Goal: Task Accomplishment & Management: Use online tool/utility

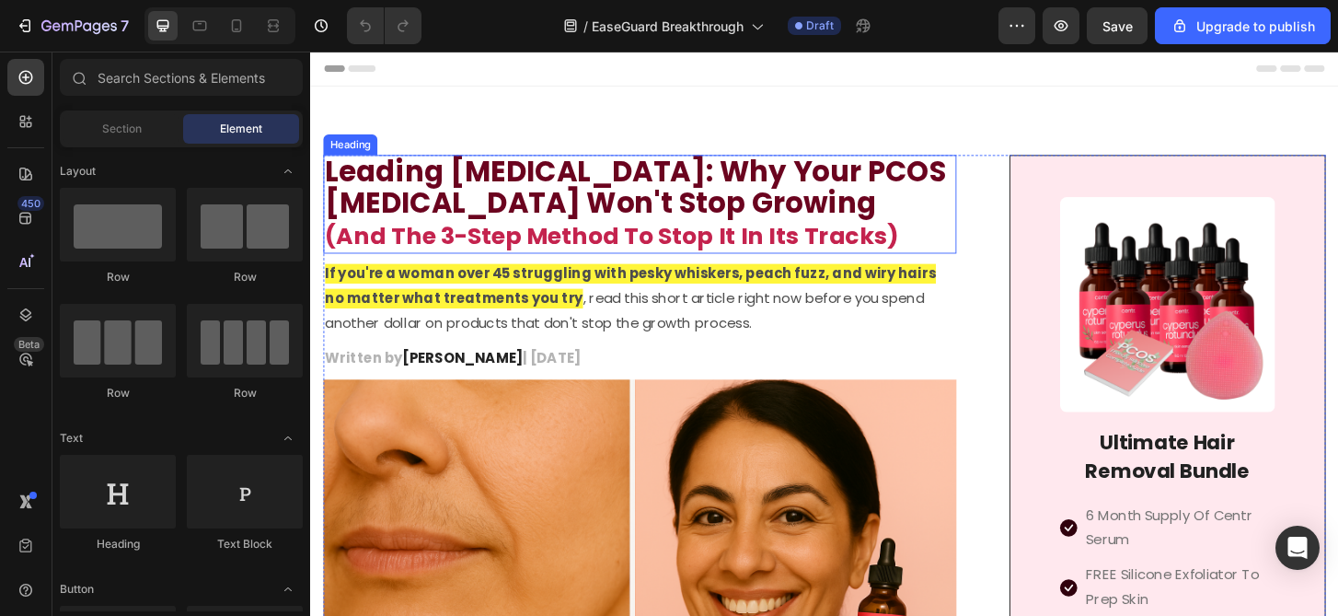
click at [747, 197] on span "Leading [MEDICAL_DATA]: Why Your PCOS [MEDICAL_DATA] Won't Stop Growing" at bounding box center [659, 197] width 667 height 76
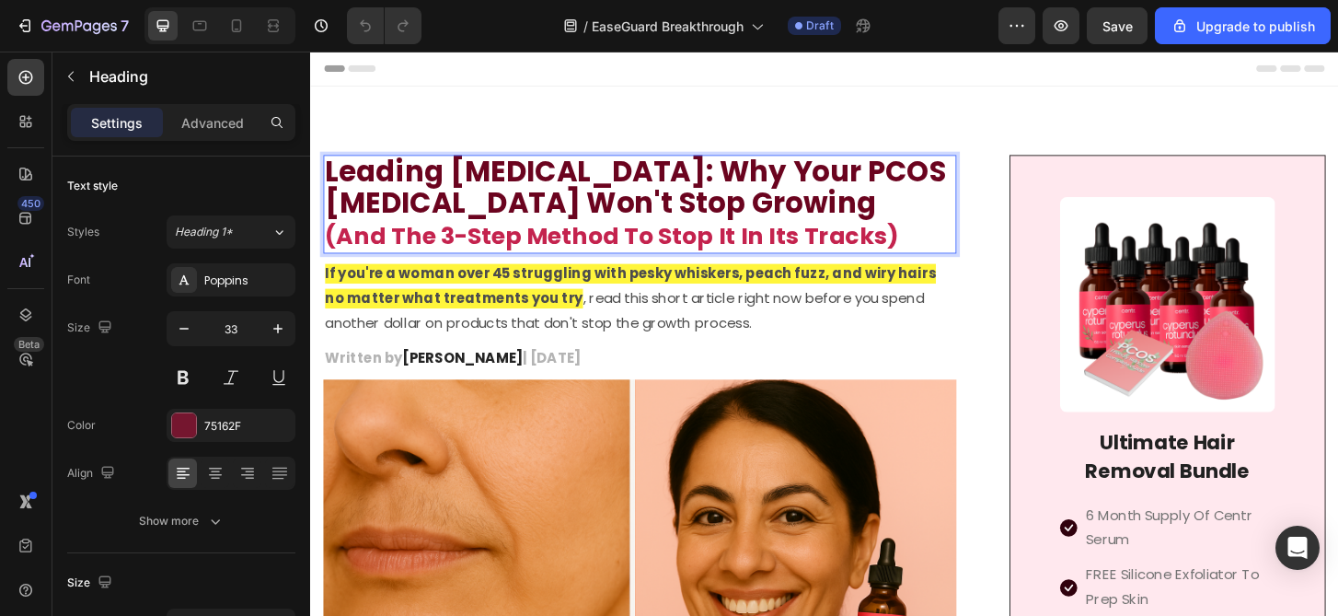
click at [964, 250] on p "Leading [MEDICAL_DATA]: Why Your PCOS [MEDICAL_DATA] Won't Stop Growing (And Th…" at bounding box center [664, 216] width 676 height 102
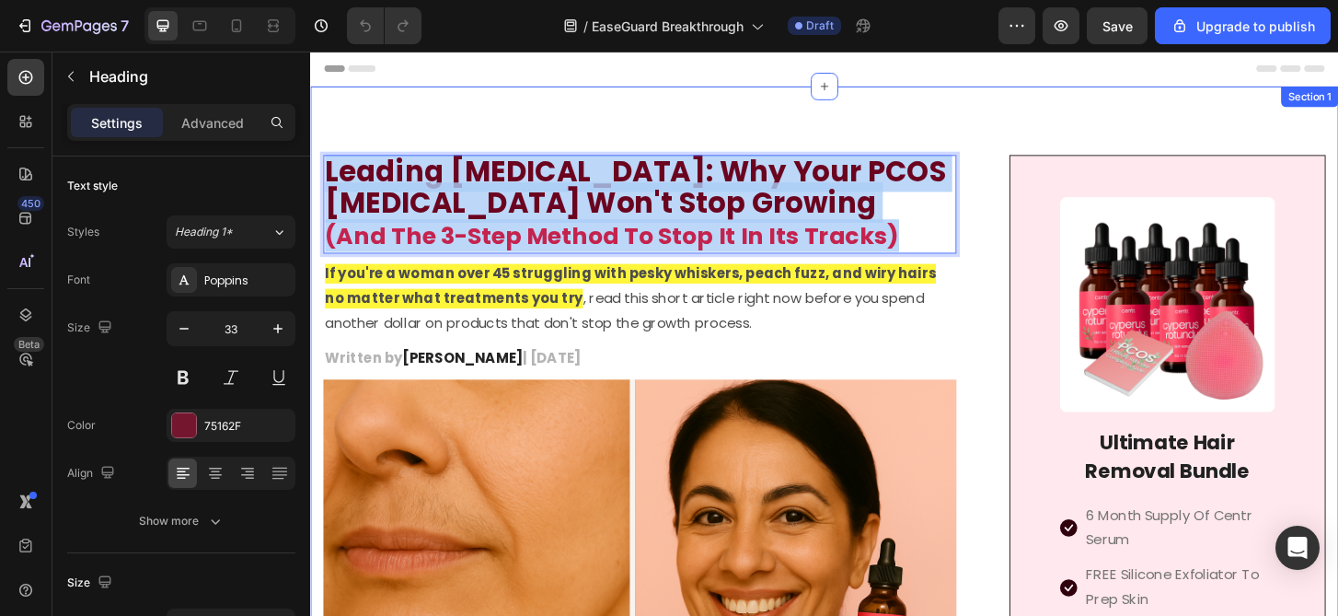
drag, startPoint x: 951, startPoint y: 249, endPoint x: 323, endPoint y: 183, distance: 631.1
click at [324, 183] on h2 "Leading [MEDICAL_DATA]: Why Your PCOS [MEDICAL_DATA] Won't Stop Growing (And Th…" at bounding box center [664, 216] width 680 height 106
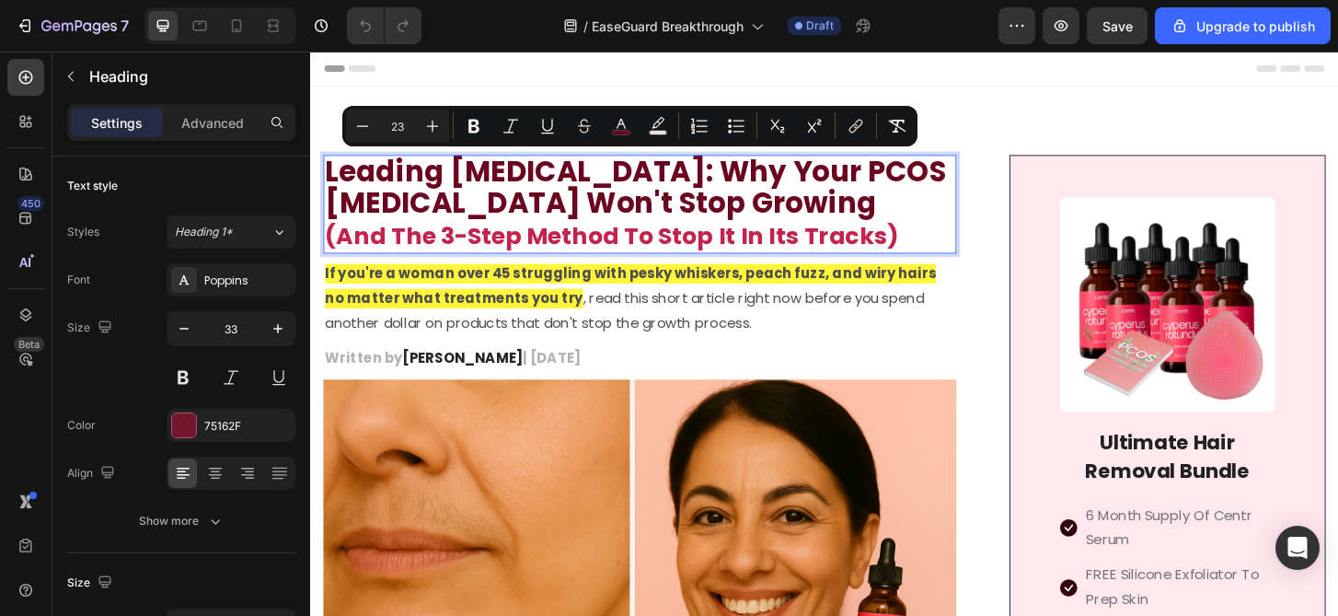
scroll to position [1, 0]
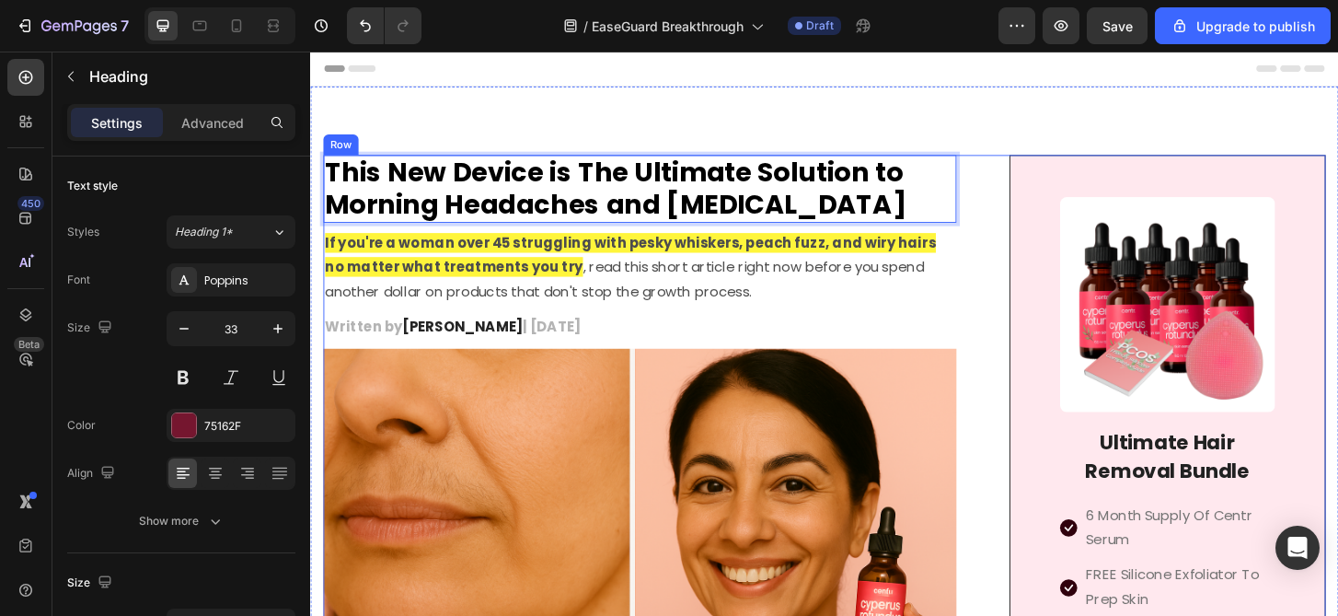
click at [494, 347] on span "[PERSON_NAME]" at bounding box center [474, 347] width 130 height 21
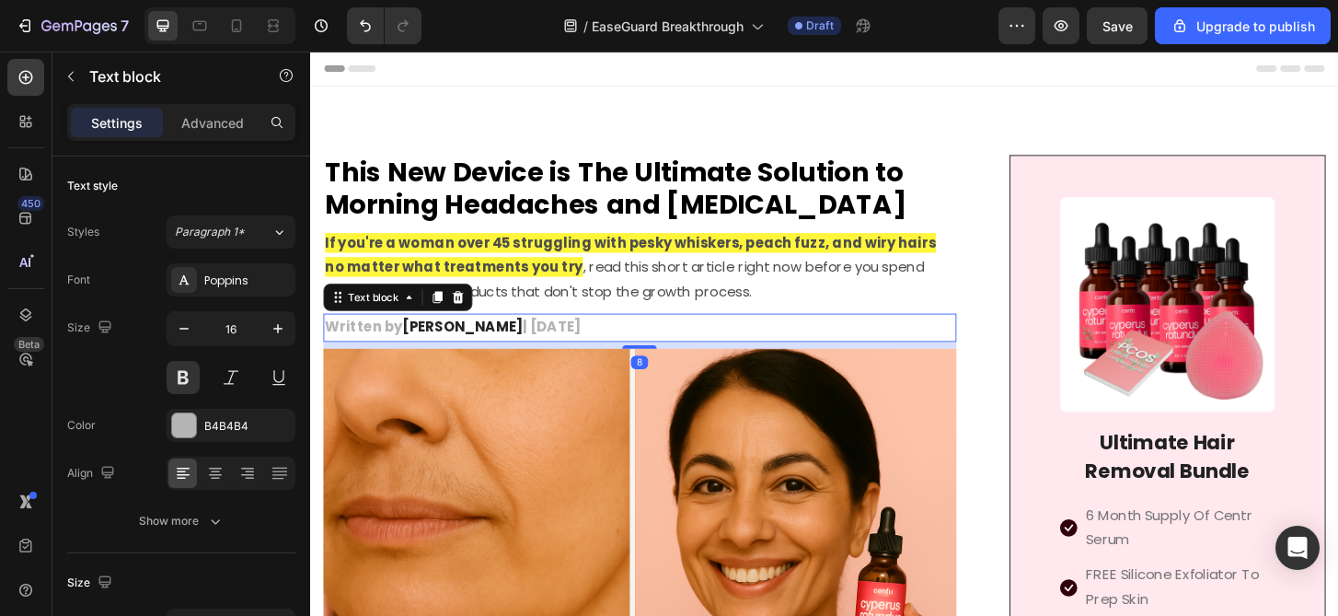
click at [494, 347] on span "[PERSON_NAME]" at bounding box center [474, 347] width 130 height 21
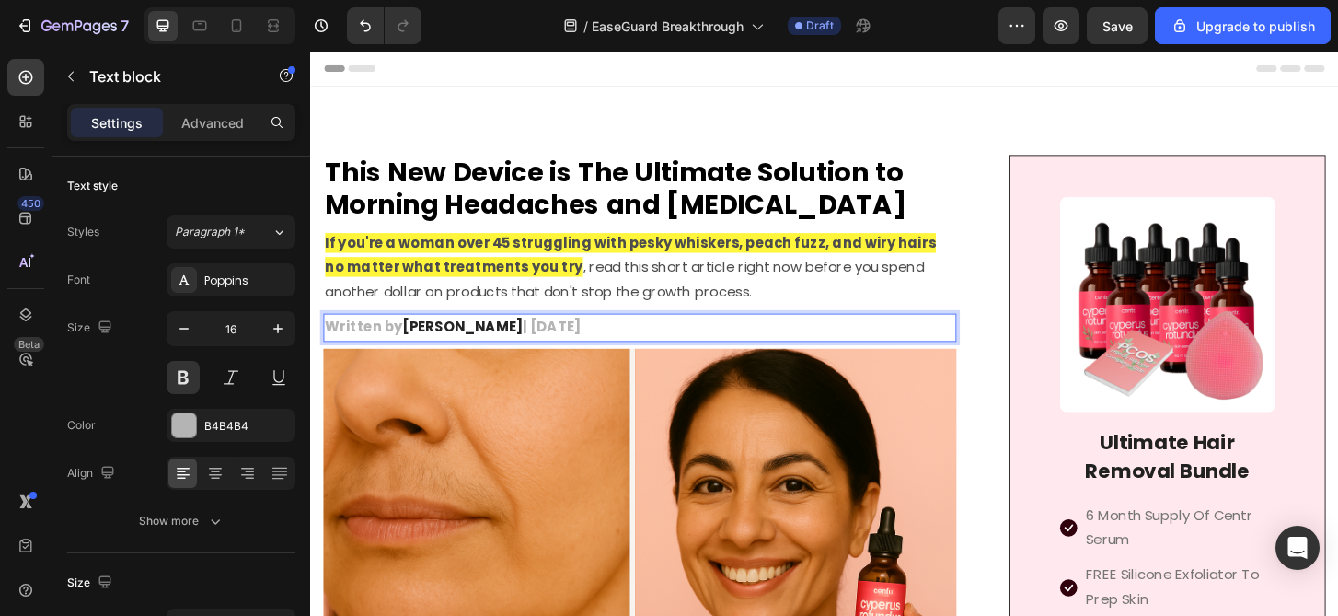
click at [494, 347] on span "[PERSON_NAME]" at bounding box center [474, 347] width 130 height 21
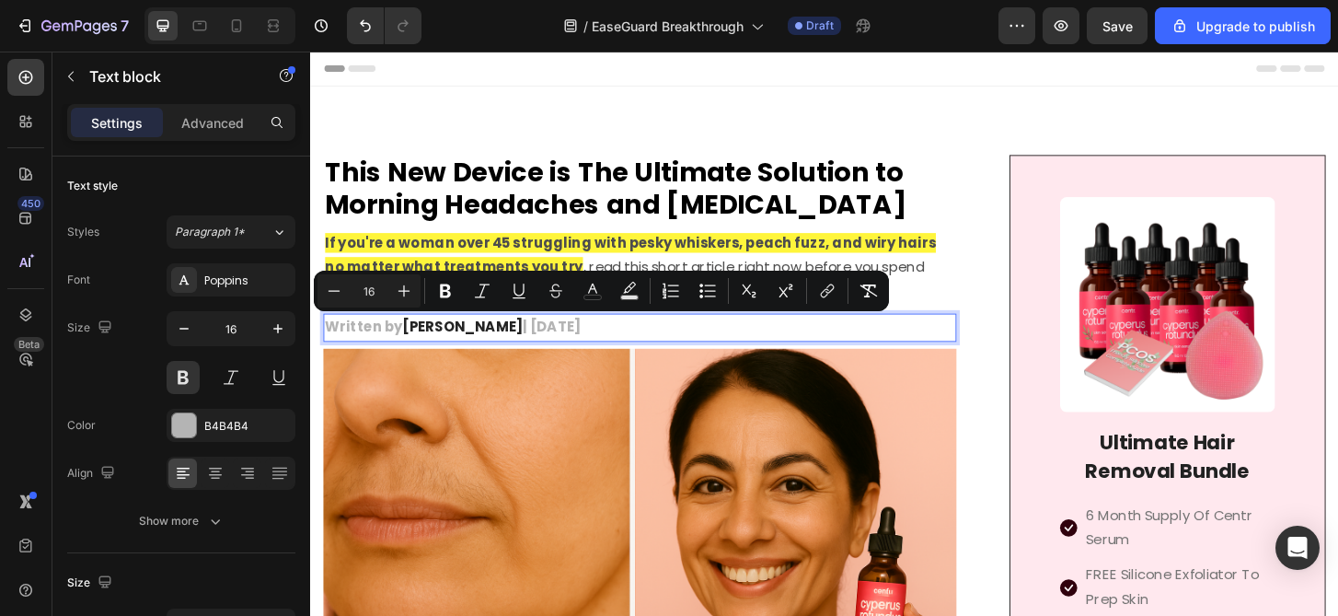
click at [494, 347] on span "[PERSON_NAME]" at bounding box center [474, 347] width 130 height 21
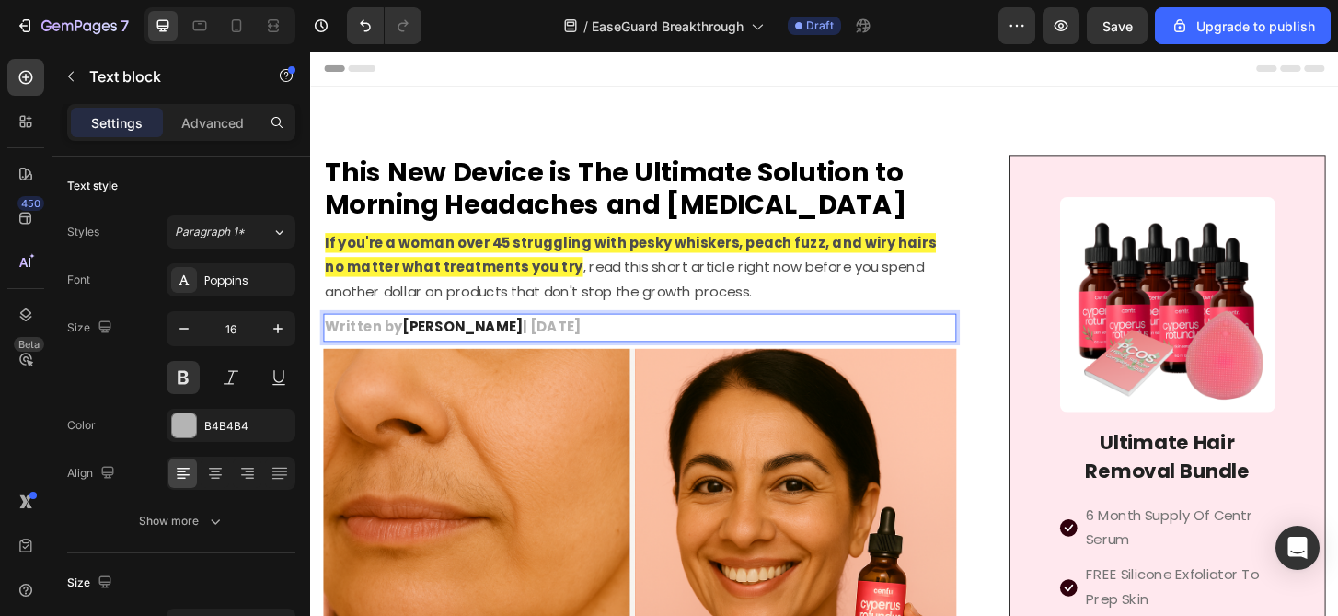
click at [468, 347] on span "[PERSON_NAME]" at bounding box center [474, 347] width 130 height 21
drag, startPoint x: 468, startPoint y: 347, endPoint x: 504, endPoint y: 347, distance: 35.9
click at [504, 347] on span "[PERSON_NAME]" at bounding box center [474, 347] width 130 height 21
click at [560, 344] on p "Written by Dr. [PERSON_NAME] | [DATE]" at bounding box center [664, 348] width 676 height 27
drag, startPoint x: 560, startPoint y: 344, endPoint x: 653, endPoint y: 351, distance: 93.2
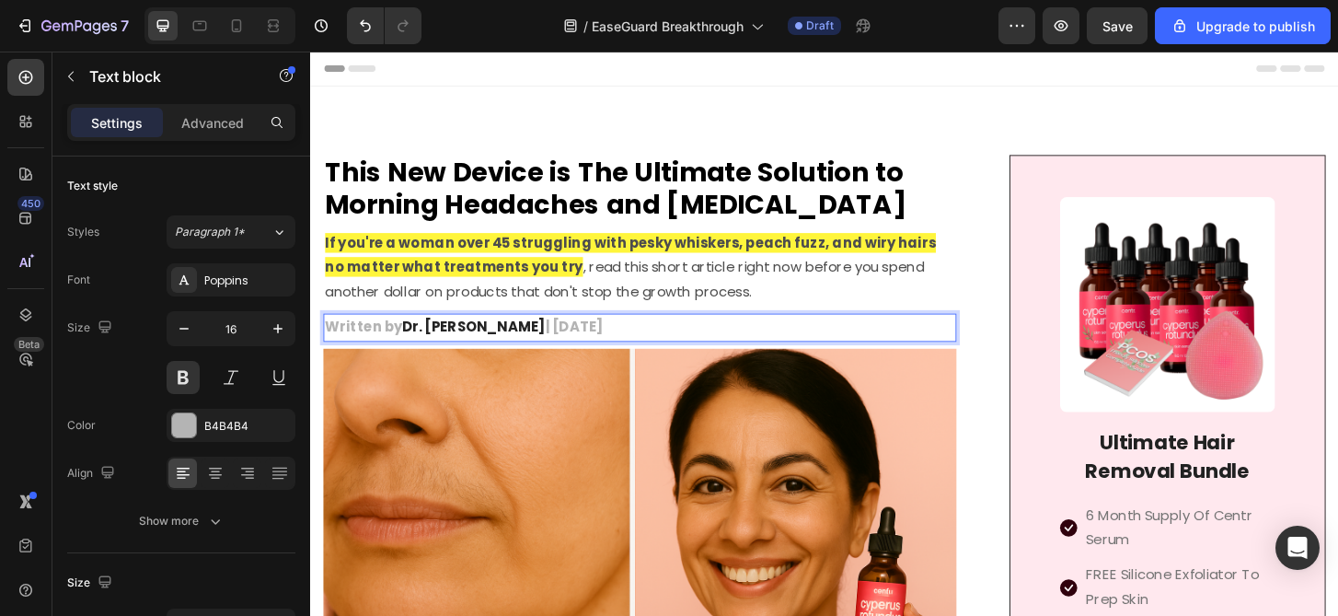
click at [653, 351] on p "Written by Dr. [PERSON_NAME] | [DATE]" at bounding box center [664, 348] width 676 height 27
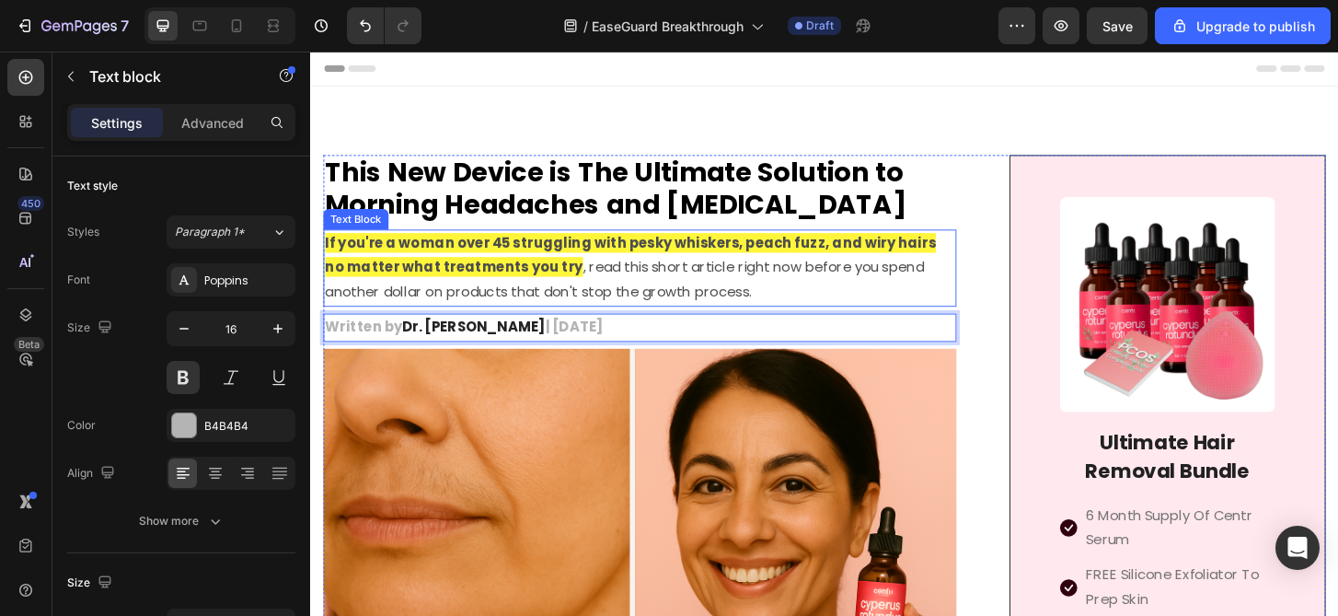
click at [812, 312] on p "If you're a woman over 45 struggling with pesky whiskers, peach fuzz, and wiry …" at bounding box center [664, 284] width 676 height 79
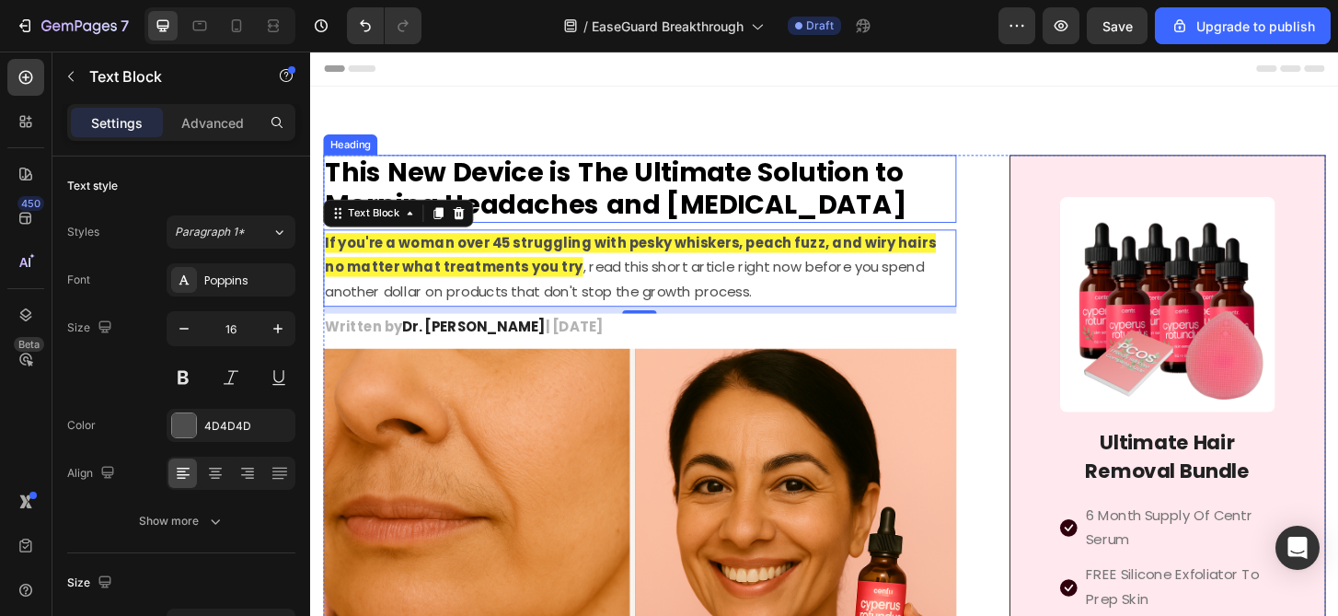
click at [495, 260] on strong "If you're a woman over 45 struggling with pesky whiskers, peach fuzz, and wiry …" at bounding box center [654, 271] width 656 height 48
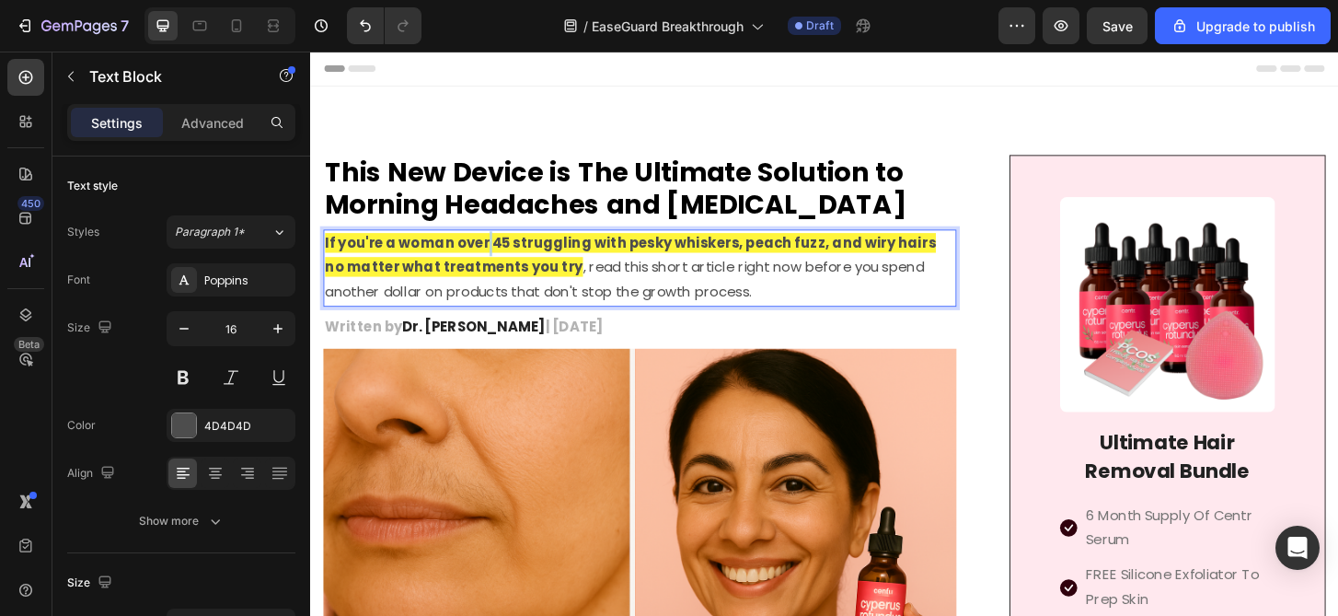
click at [495, 260] on strong "If you're a woman over 45 struggling with pesky whiskers, peach fuzz, and wiry …" at bounding box center [654, 271] width 656 height 48
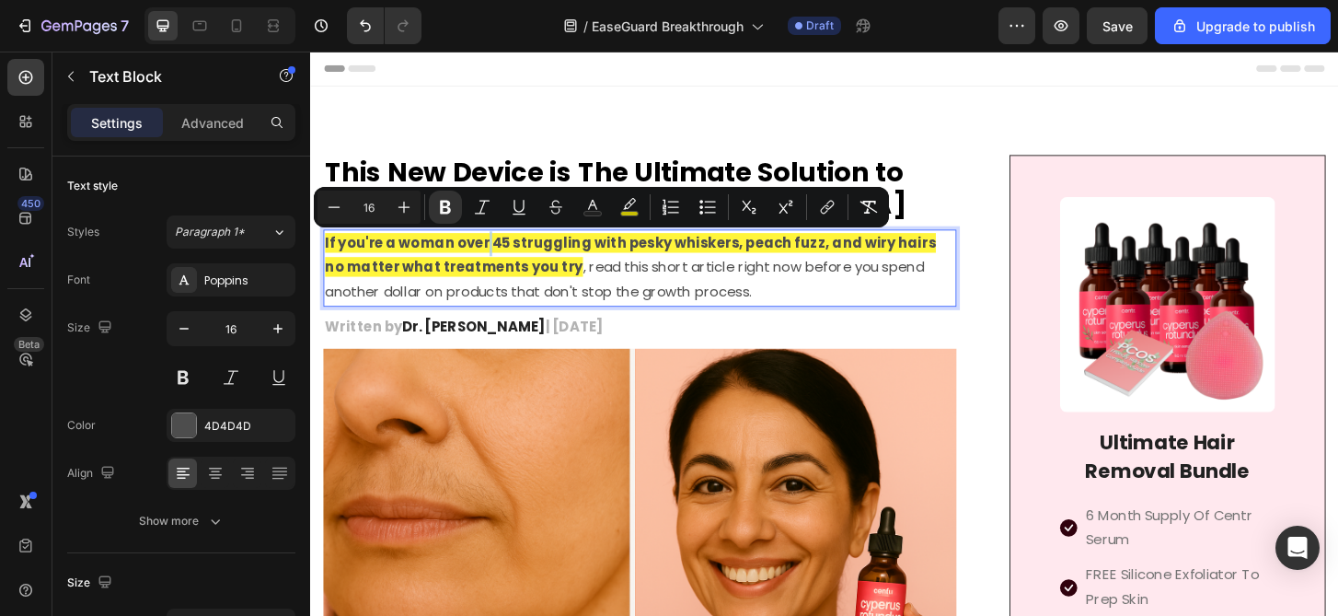
click at [495, 260] on strong "If you're a woman over 45 struggling with pesky whiskers, peach fuzz, and wiry …" at bounding box center [654, 271] width 656 height 48
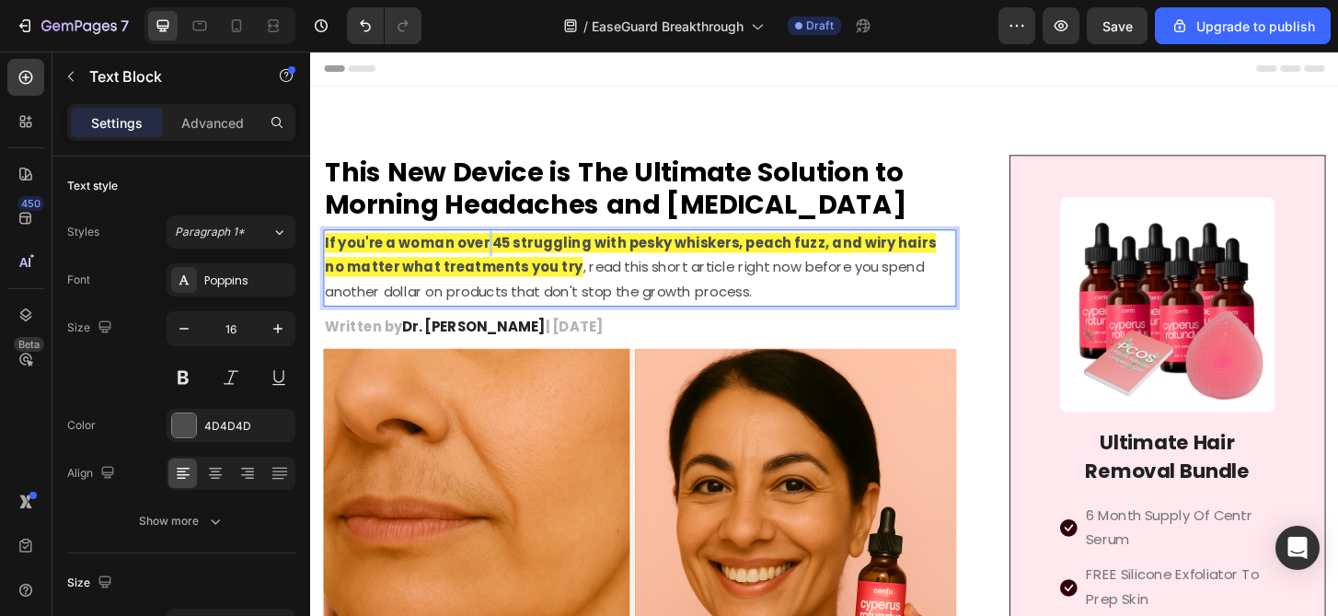
click at [495, 260] on strong "If you're a woman over 45 struggling with pesky whiskers, peach fuzz, and wiry …" at bounding box center [654, 271] width 656 height 48
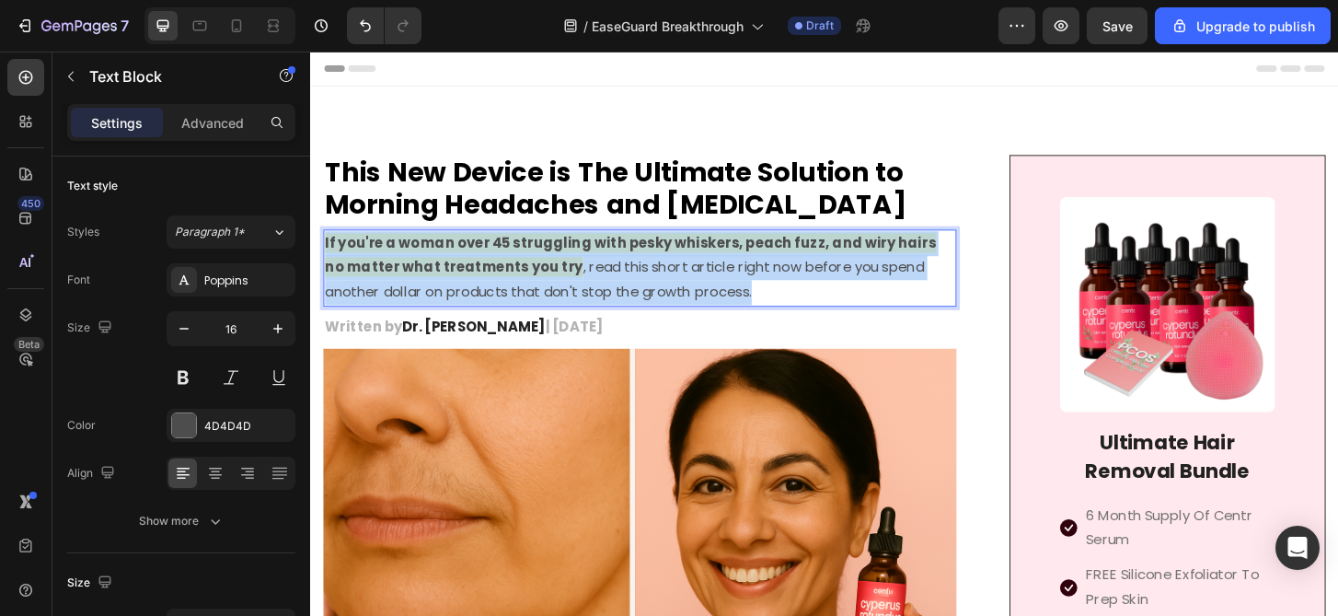
click at [495, 260] on strong "If you're a woman over 45 struggling with pesky whiskers, peach fuzz, and wiry …" at bounding box center [654, 271] width 656 height 48
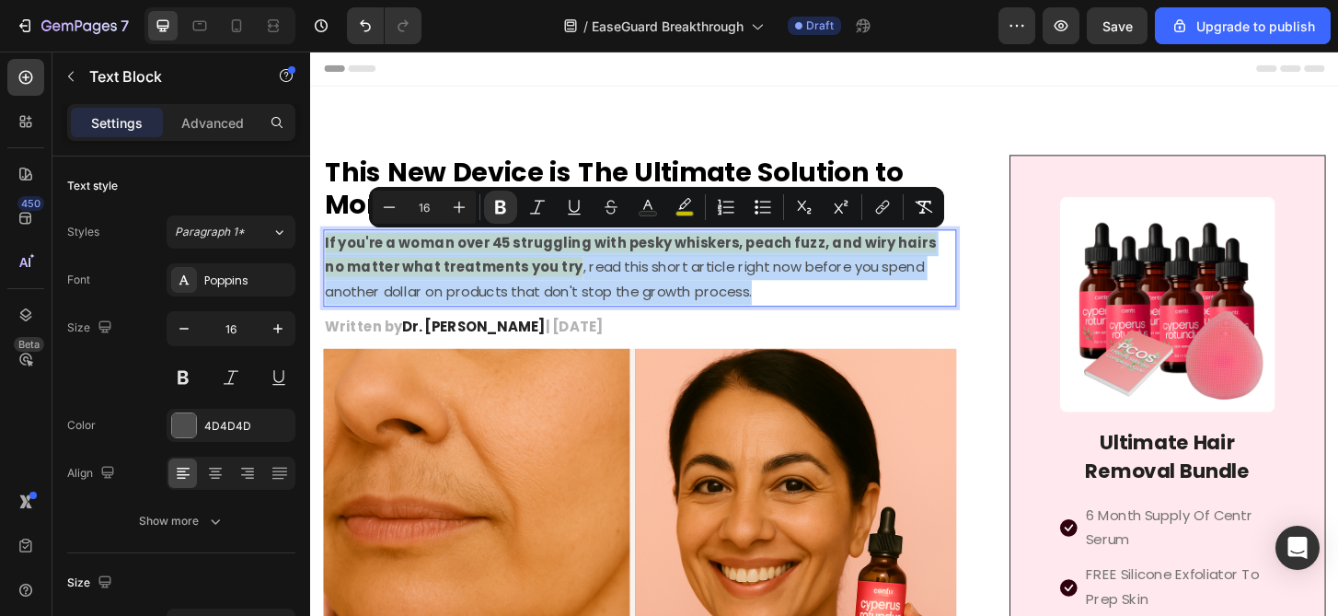
type input "11"
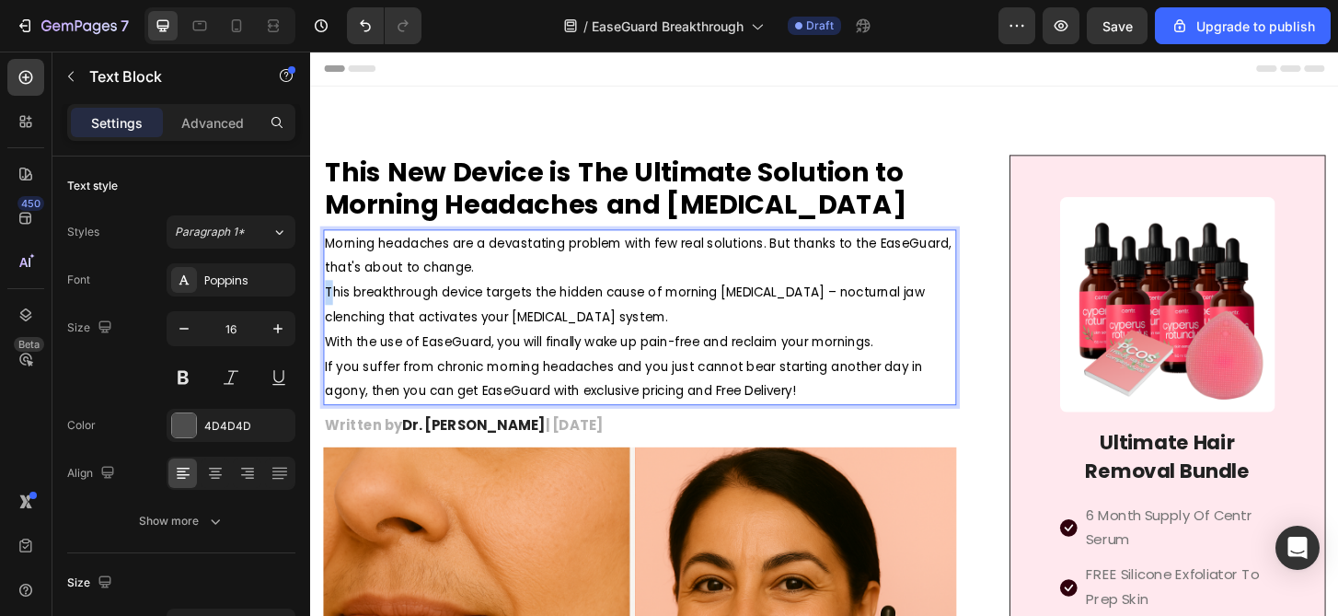
click at [329, 310] on span "This breakthrough device targets the hidden cause of morning [MEDICAL_DATA] – n…" at bounding box center [648, 323] width 644 height 45
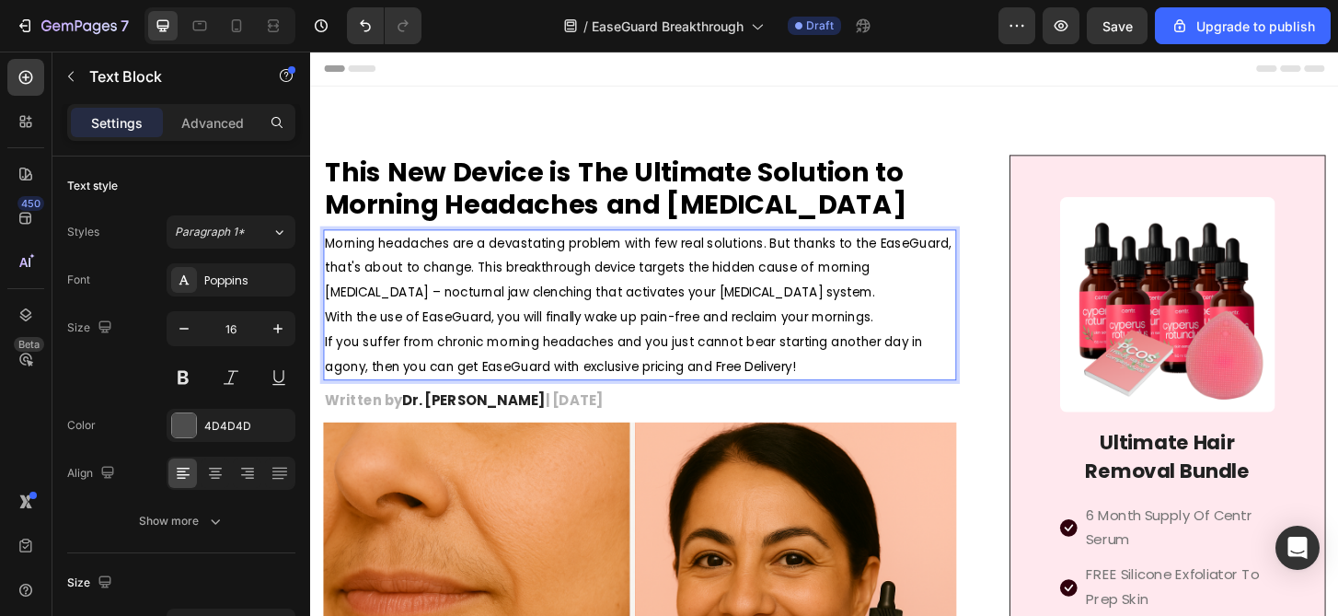
click at [813, 319] on p "Morning headaches are a devastating problem with few real solutions. But thanks…" at bounding box center [664, 284] width 676 height 79
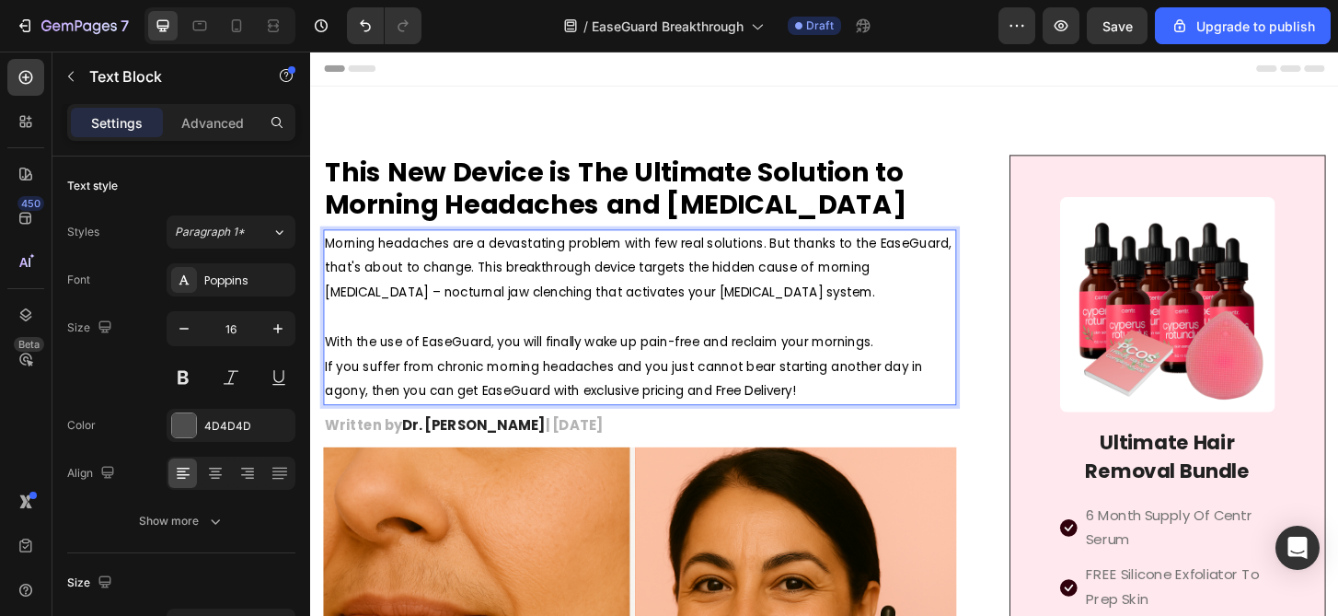
click at [328, 256] on span "Morning headaches are a devastating problem with few real solutions. But thanks…" at bounding box center [662, 284] width 673 height 72
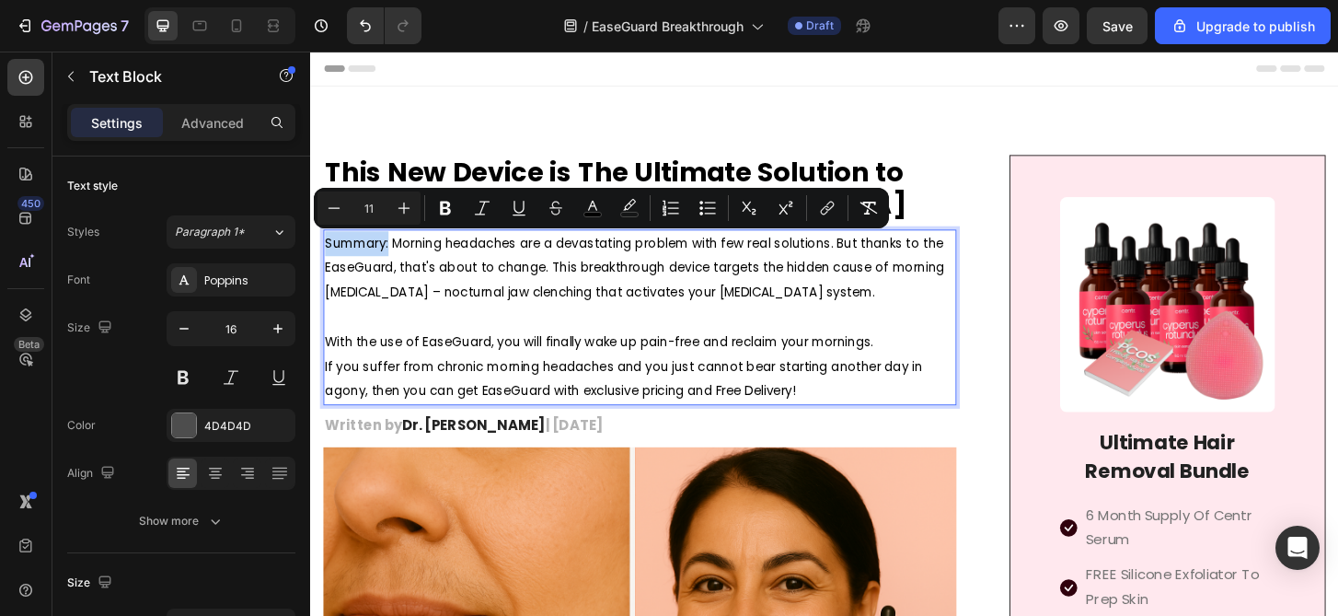
drag, startPoint x: 396, startPoint y: 260, endPoint x: 327, endPoint y: 259, distance: 69.0
click at [327, 259] on span "Summary: Morning headaches are a devastating problem with few real solutions. B…" at bounding box center [658, 284] width 665 height 72
click at [488, 317] on span "Summary: Morning headaches are a devastating problem with few real solutions. B…" at bounding box center [658, 284] width 665 height 72
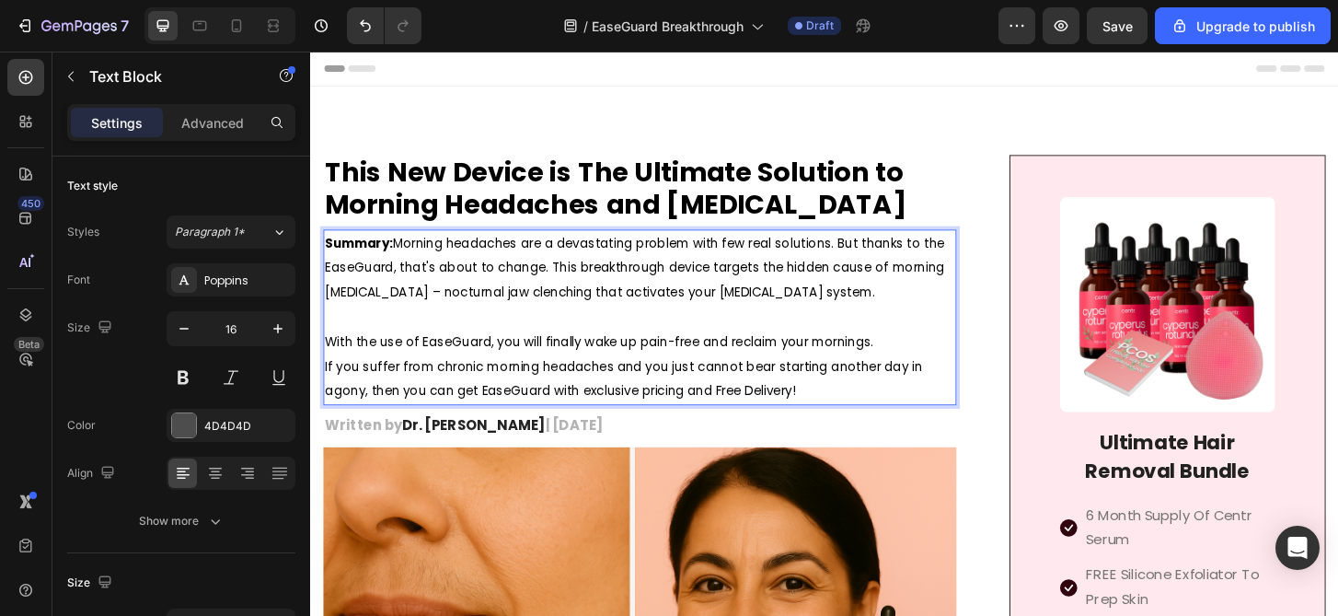
click at [495, 347] on p "Rich Text Editor. Editing area: main" at bounding box center [664, 337] width 676 height 27
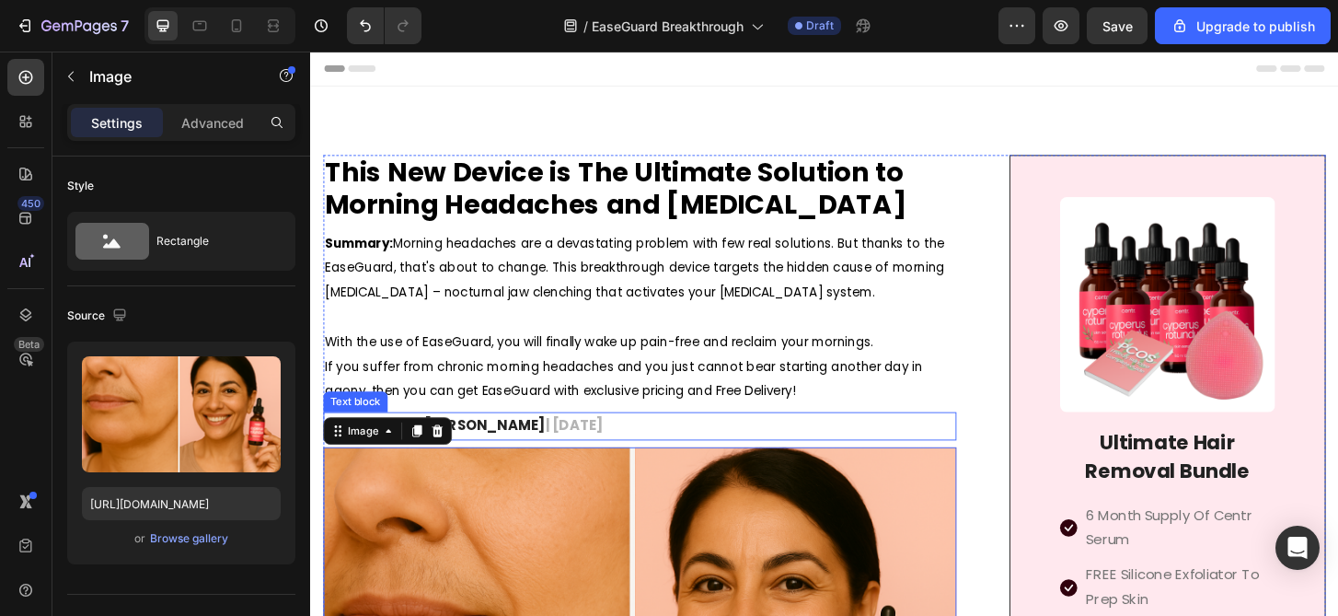
click at [580, 452] on p "Written by Dr. [PERSON_NAME] | [DATE]" at bounding box center [664, 454] width 676 height 27
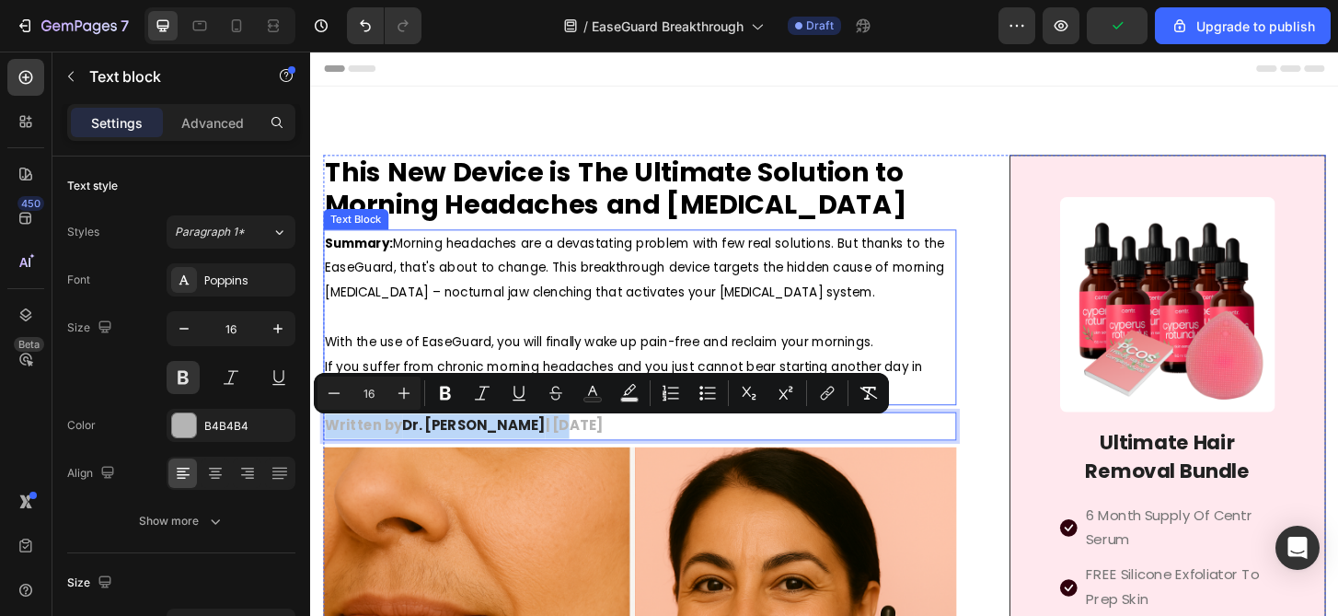
drag, startPoint x: 571, startPoint y: 454, endPoint x: 543, endPoint y: 242, distance: 213.6
click at [622, 315] on span "Summary: Morning headaches are a devastating problem with few real solutions. B…" at bounding box center [658, 284] width 665 height 72
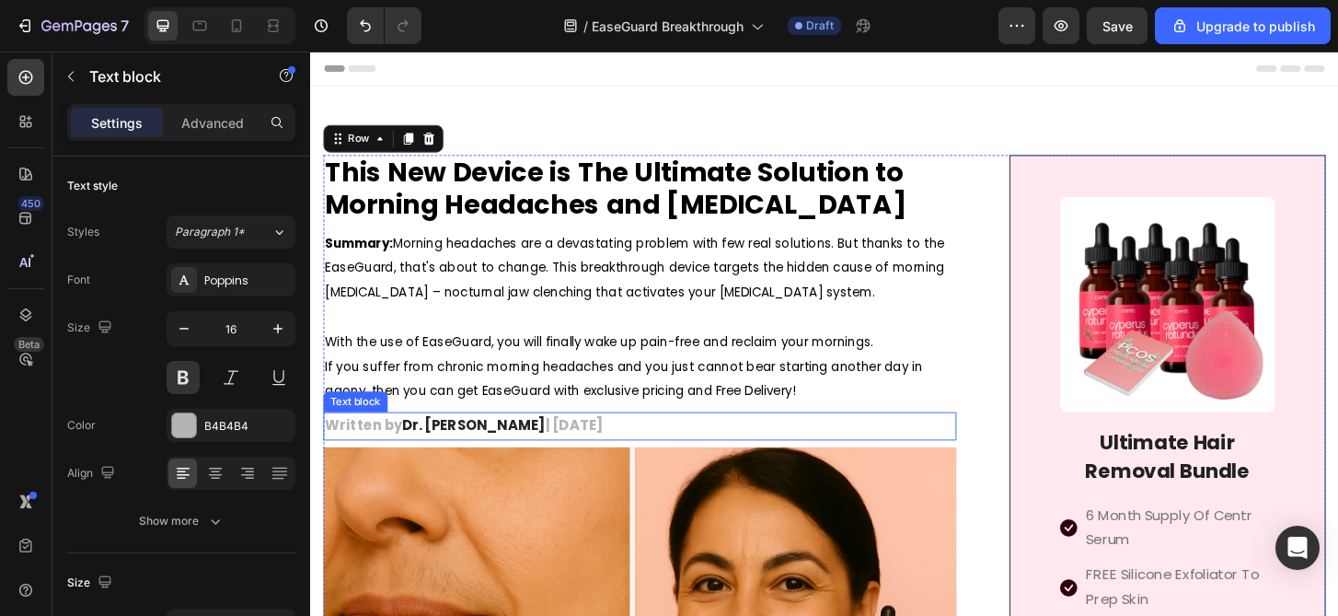
click at [960, 450] on p "Written by Dr. [PERSON_NAME] | [DATE]" at bounding box center [664, 454] width 676 height 27
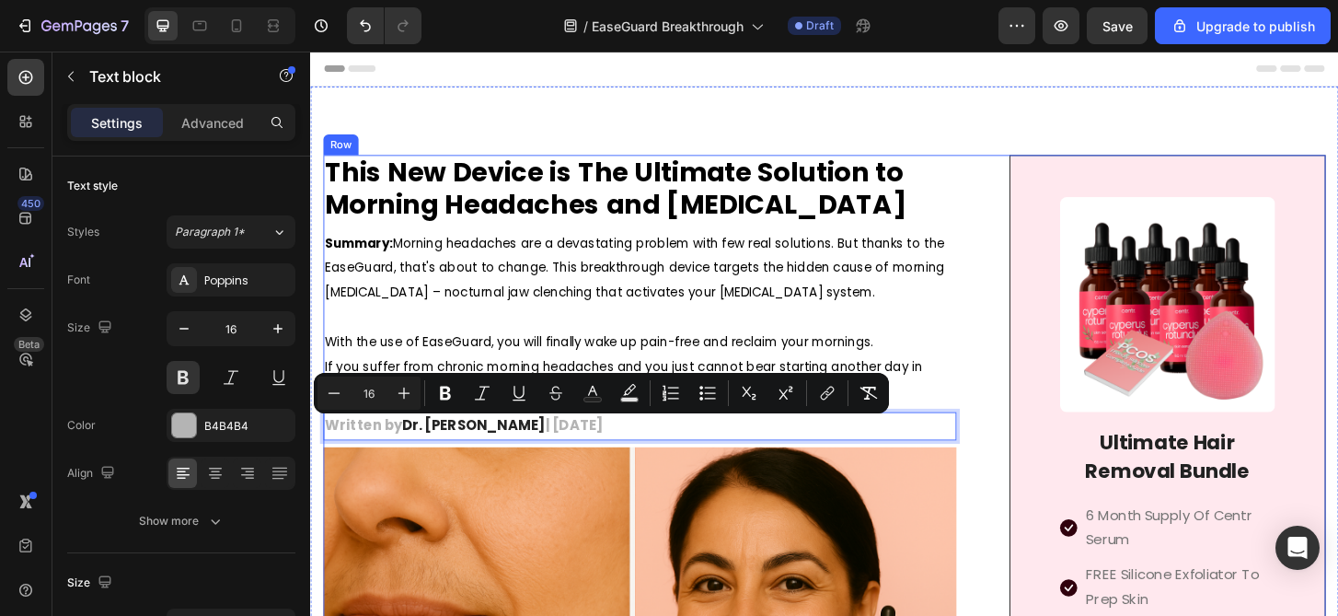
drag, startPoint x: 957, startPoint y: 457, endPoint x: 929, endPoint y: 240, distance: 218.9
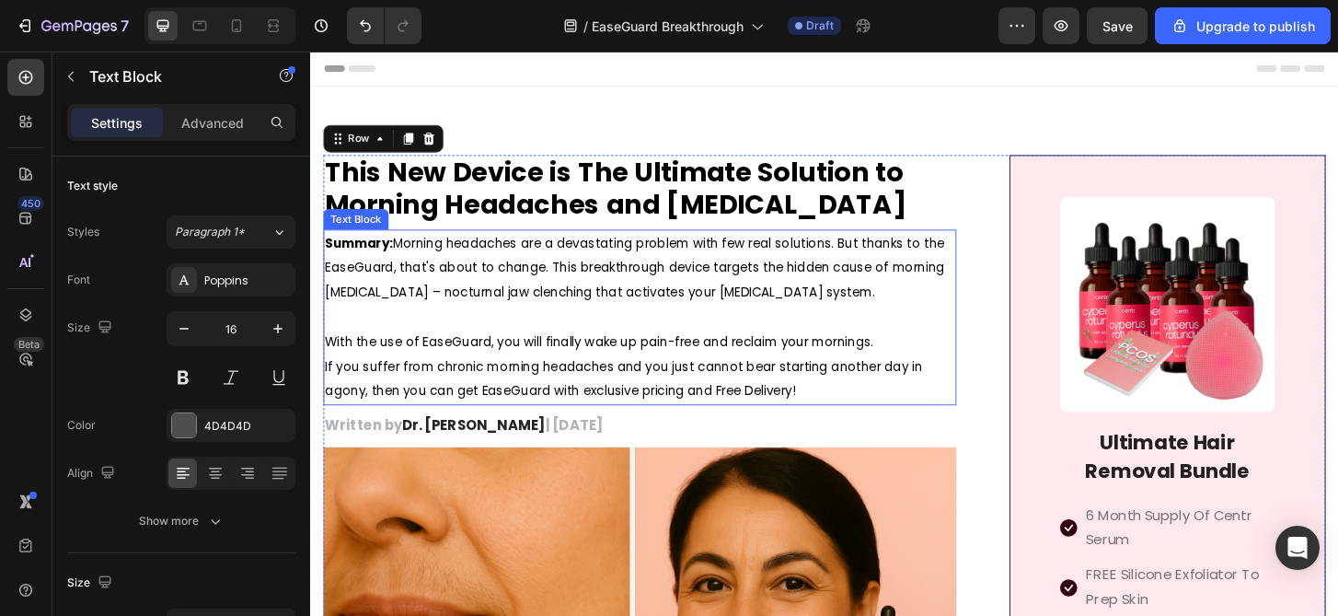
click at [905, 292] on span "Summary: Morning headaches are a devastating problem with few real solutions. B…" at bounding box center [658, 284] width 665 height 72
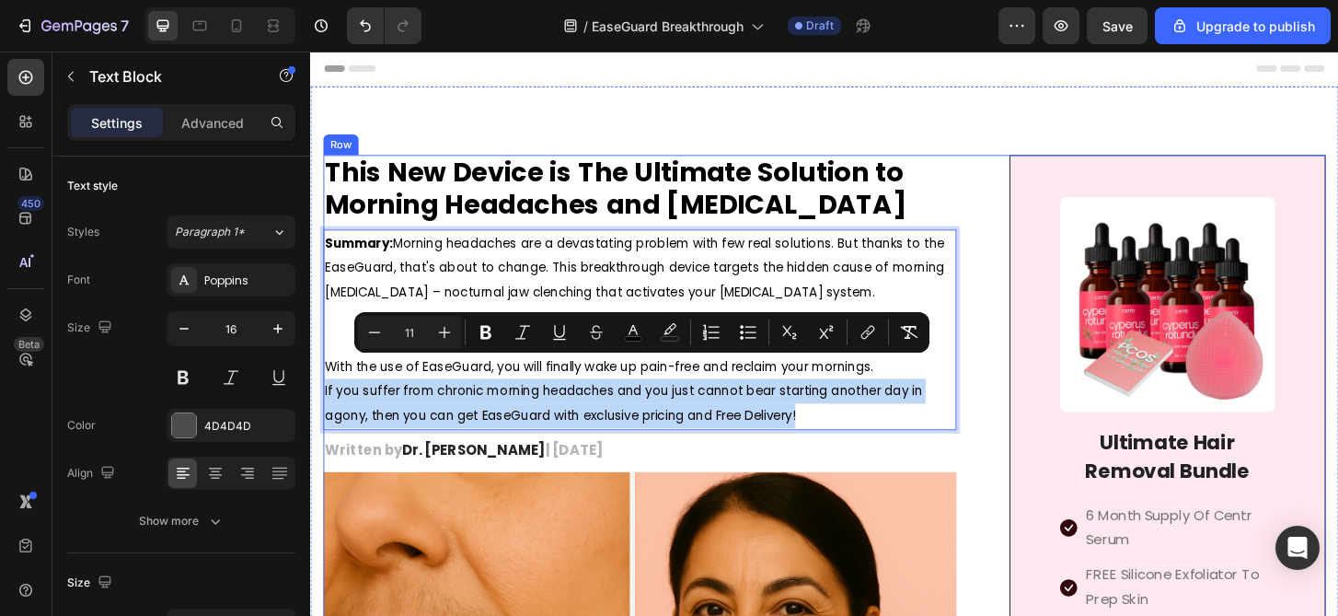
drag, startPoint x: 984, startPoint y: 398, endPoint x: 984, endPoint y: 461, distance: 62.6
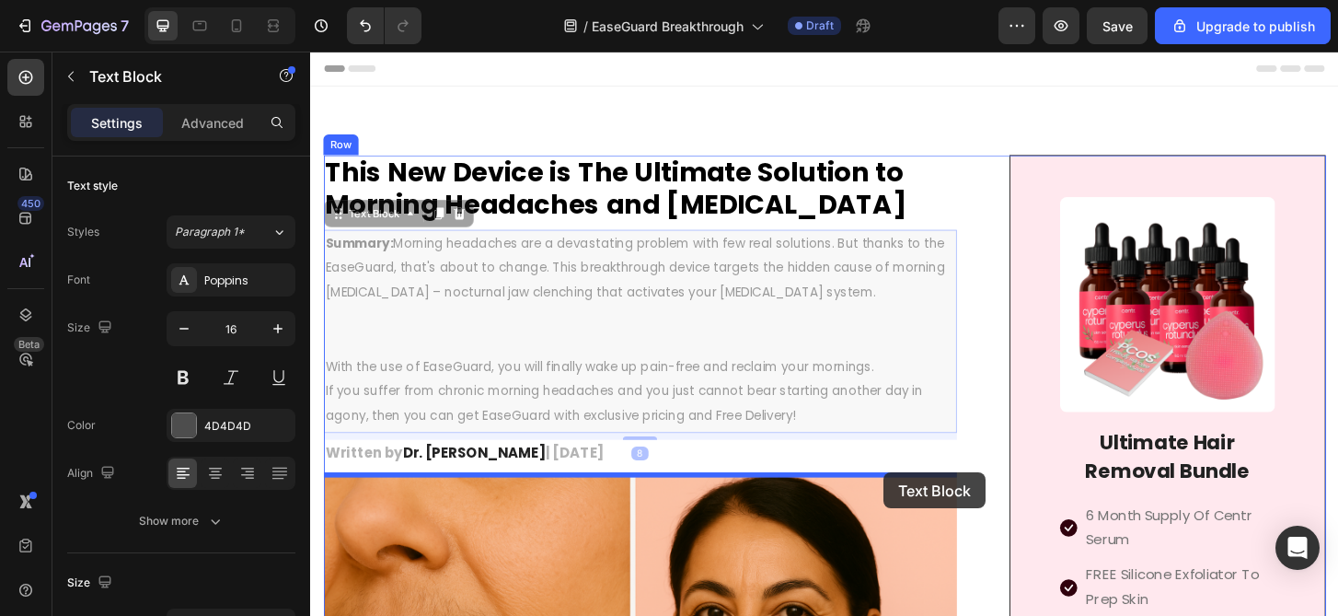
drag, startPoint x: 939, startPoint y: 385, endPoint x: 926, endPoint y: 503, distance: 119.4
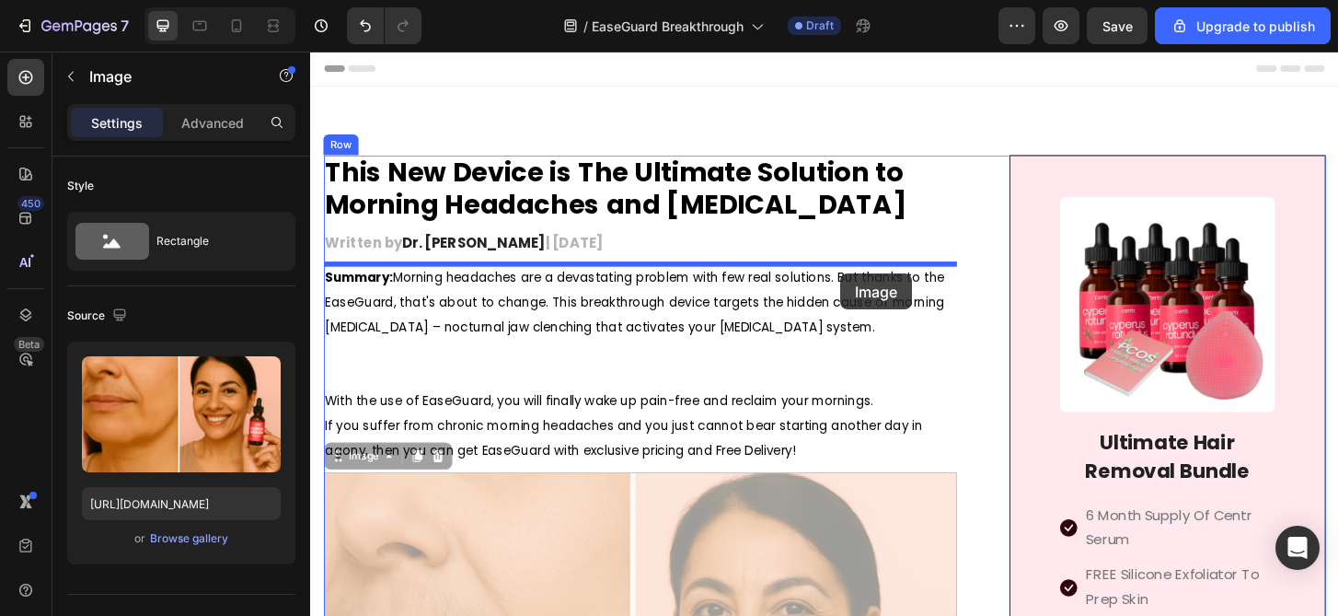
drag, startPoint x: 895, startPoint y: 560, endPoint x: 880, endPoint y: 291, distance: 269.2
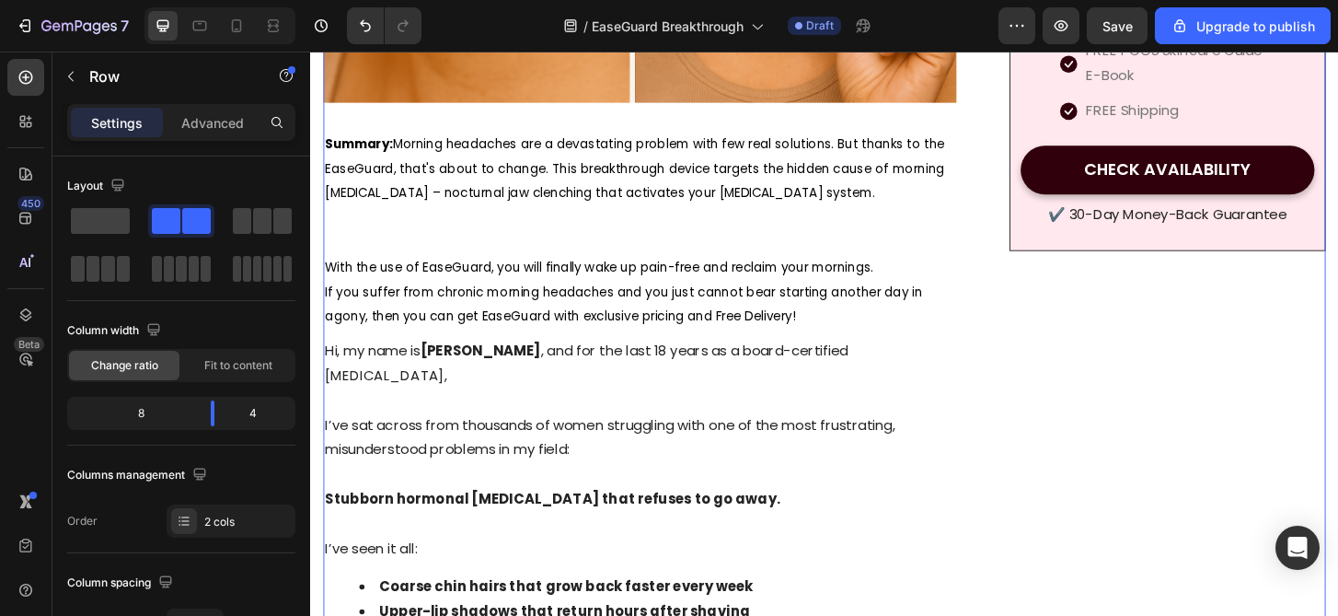
scroll to position [624, 0]
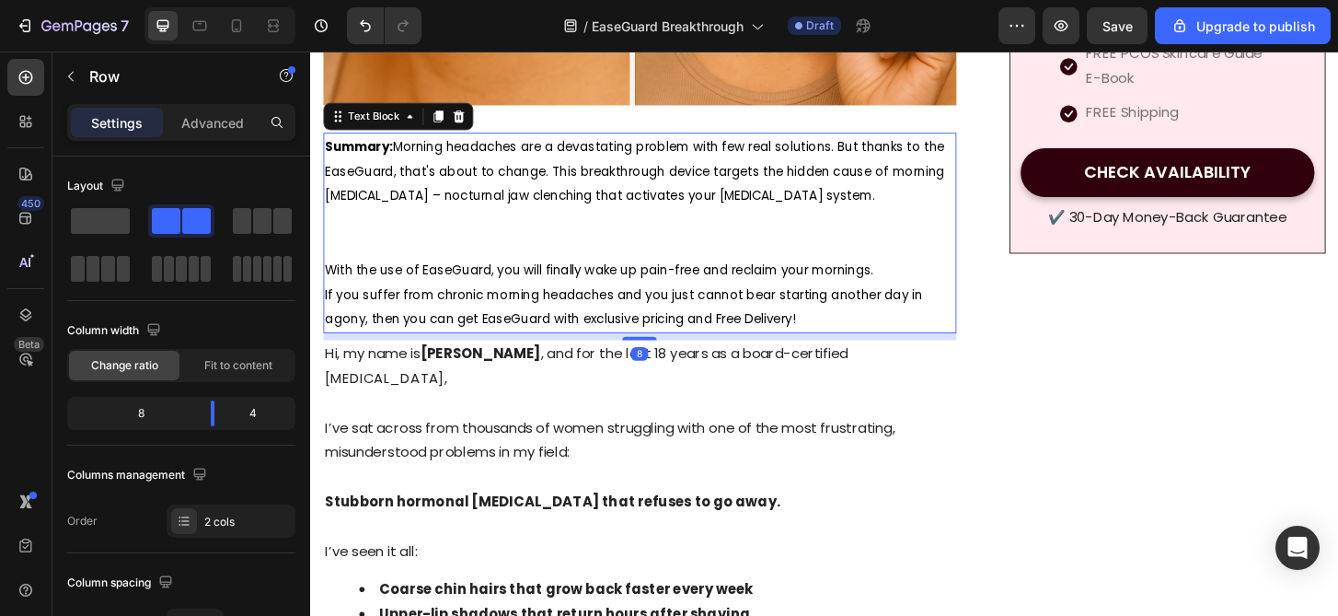
click at [699, 239] on p "Rich Text Editor. Editing area: main" at bounding box center [664, 246] width 676 height 53
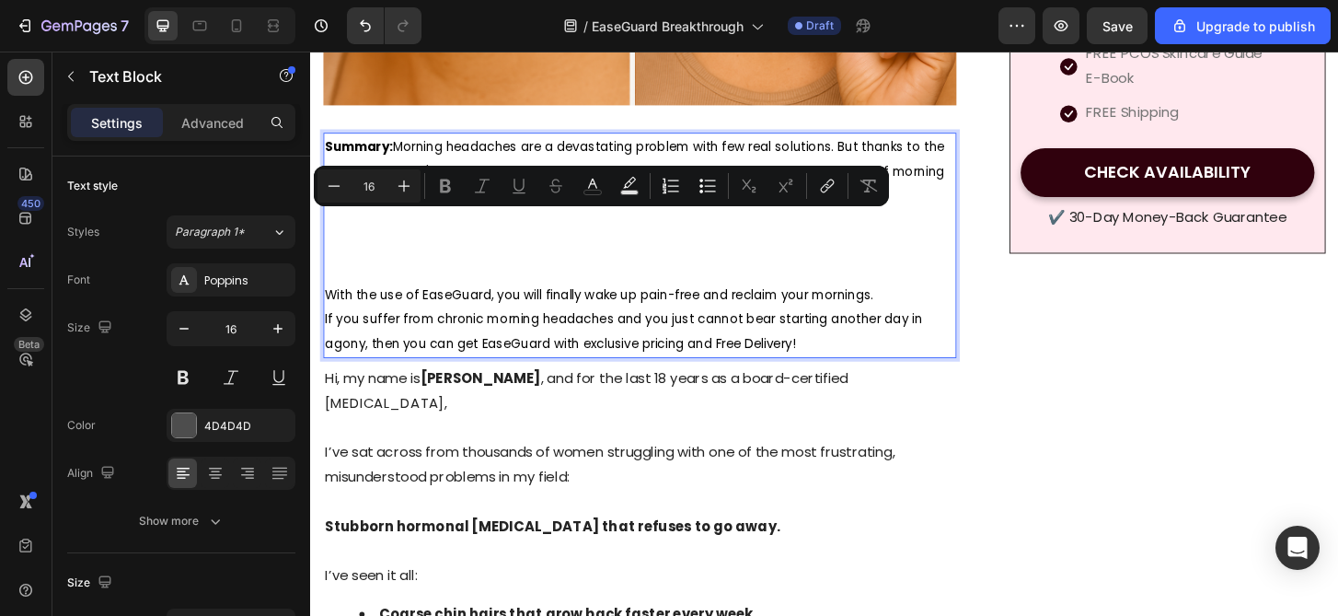
click at [621, 266] on p "Rich Text Editor. Editing area: main" at bounding box center [664, 259] width 676 height 79
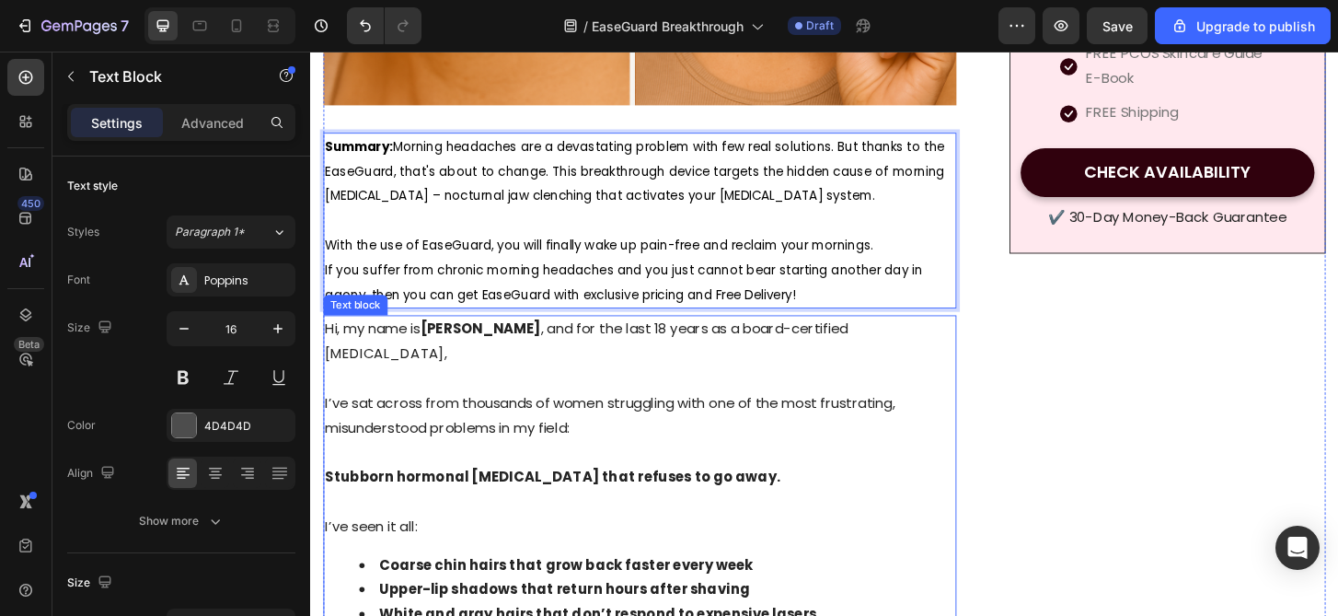
click at [612, 421] on p "I’ve sat across from thousands of women struggling with one of the most frustra…" at bounding box center [664, 443] width 676 height 53
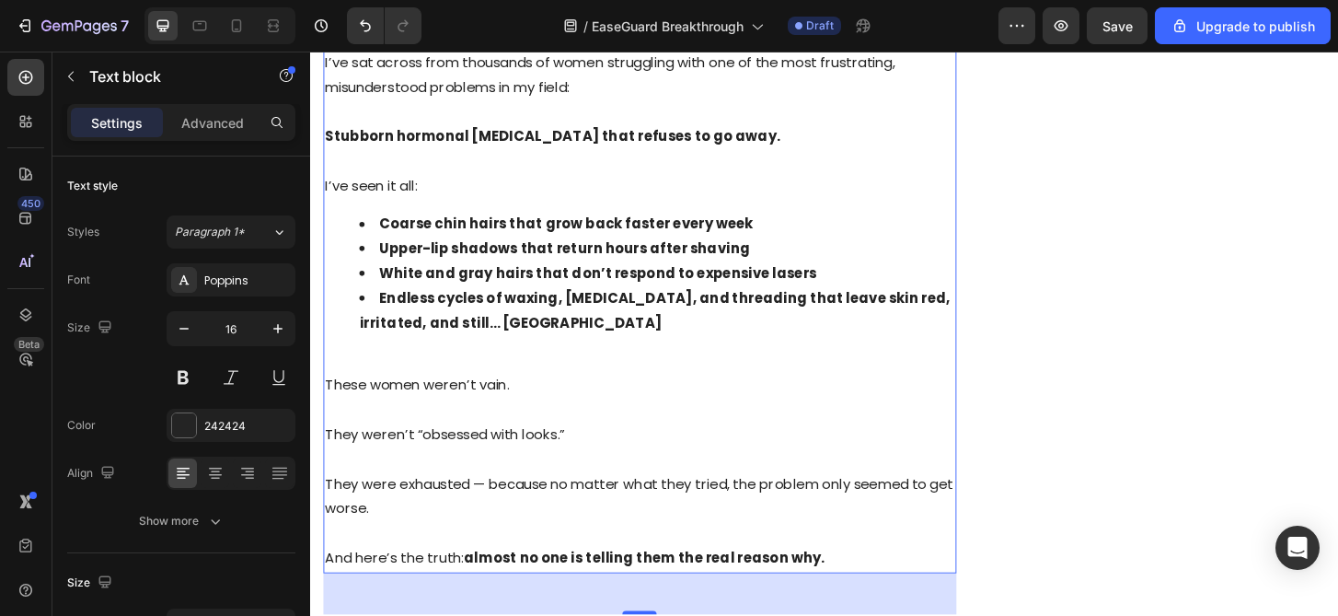
scroll to position [1023, 0]
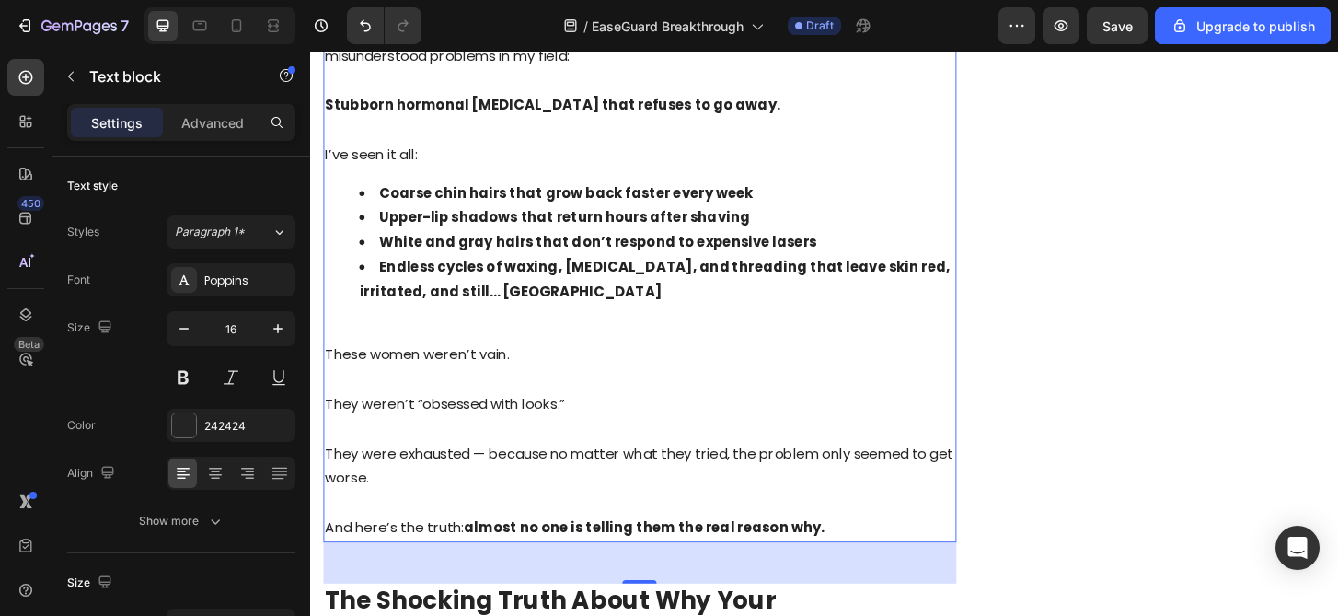
click at [605, 486] on p "They were exhausted — because no matter what they tried, the problem only seeme…" at bounding box center [664, 483] width 676 height 79
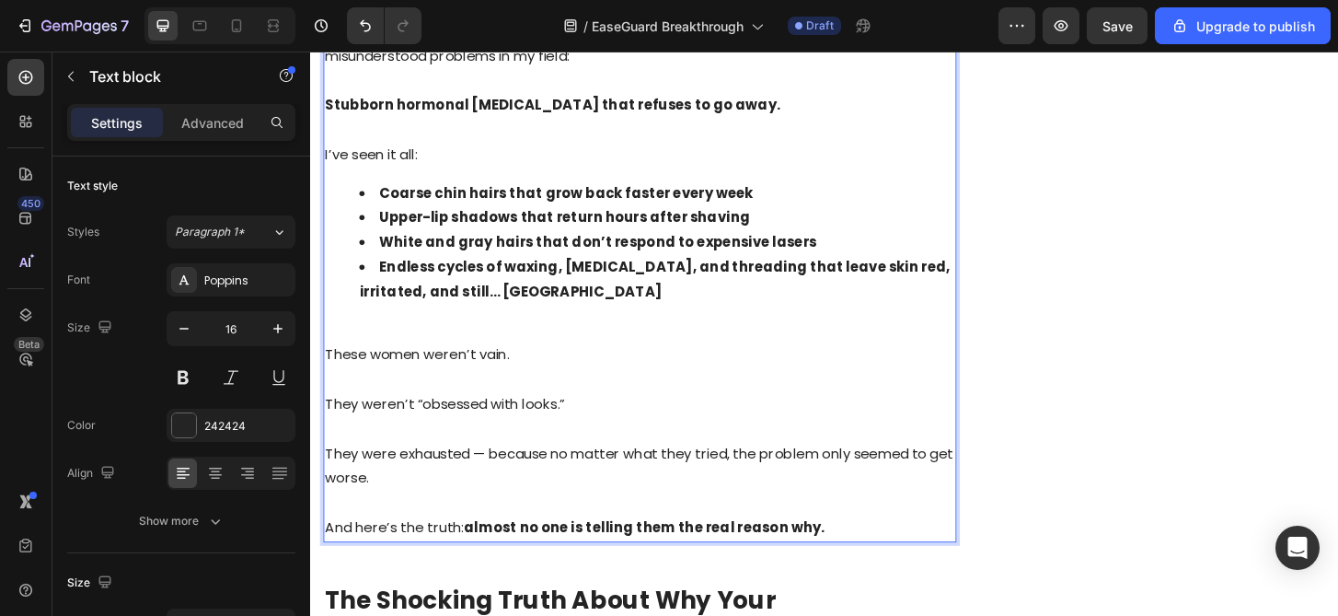
click at [859, 565] on p "And here’s the truth: almost no one is telling them the real reason why." at bounding box center [664, 563] width 676 height 27
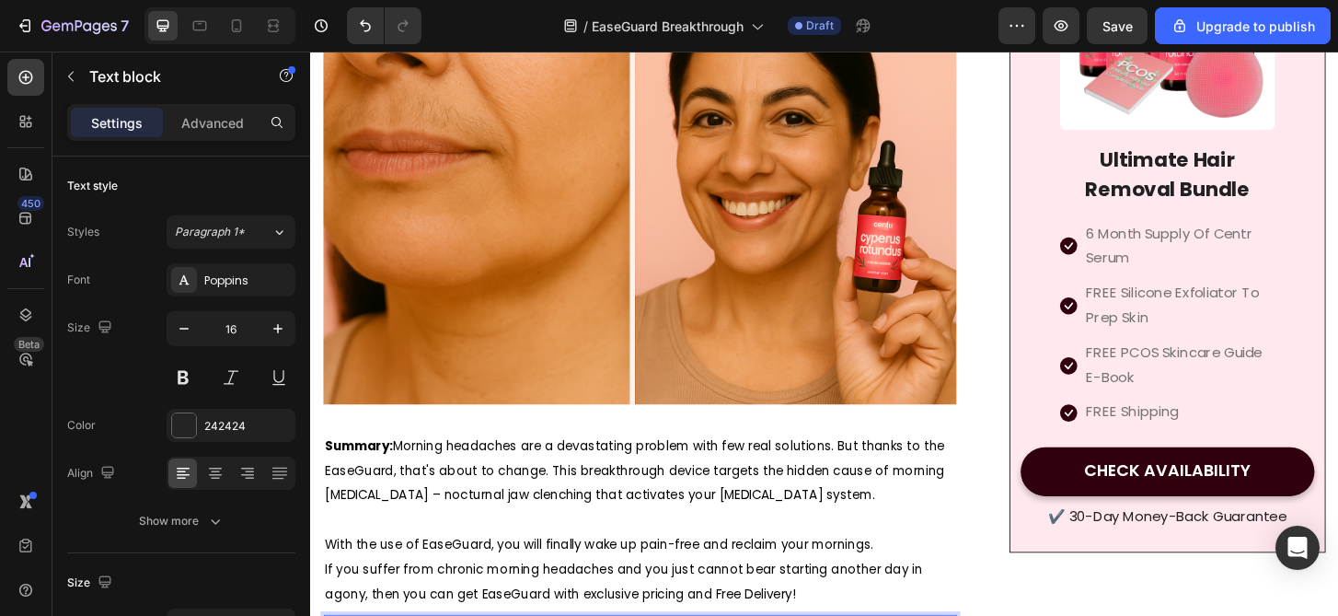
scroll to position [855, 0]
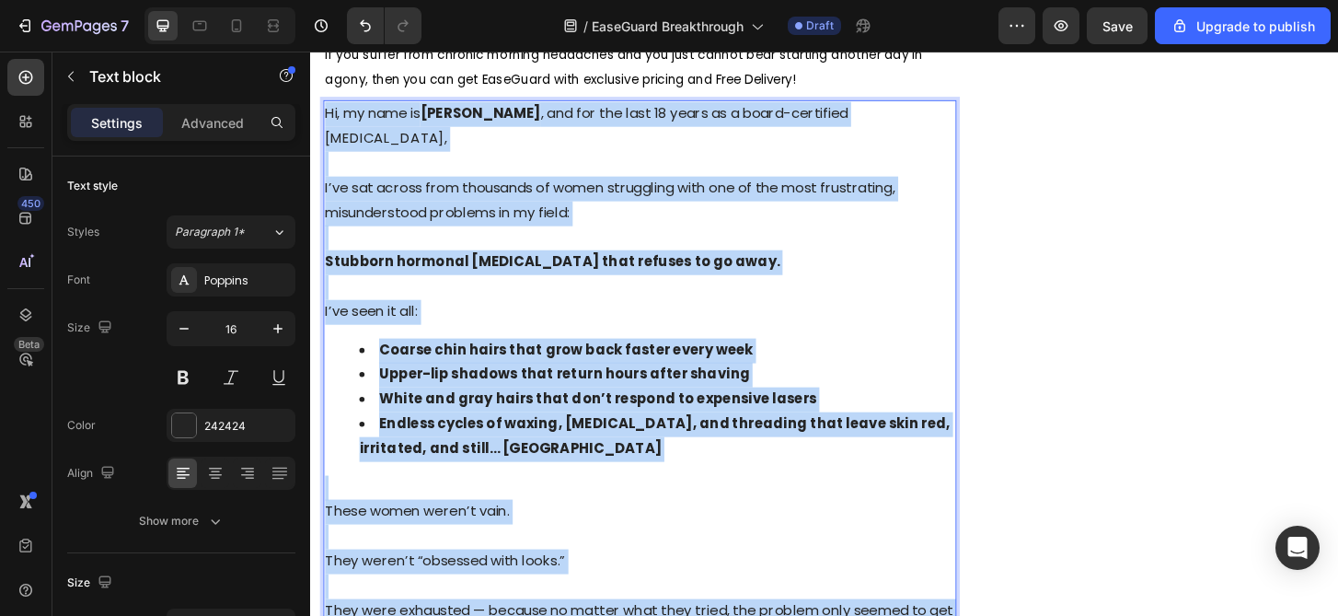
drag, startPoint x: 859, startPoint y: 565, endPoint x: 326, endPoint y: 121, distance: 693.9
click at [326, 121] on div "Hi, my name is Dr. Elena Marquez , and for the last 18 years as a board-certifi…" at bounding box center [664, 425] width 680 height 642
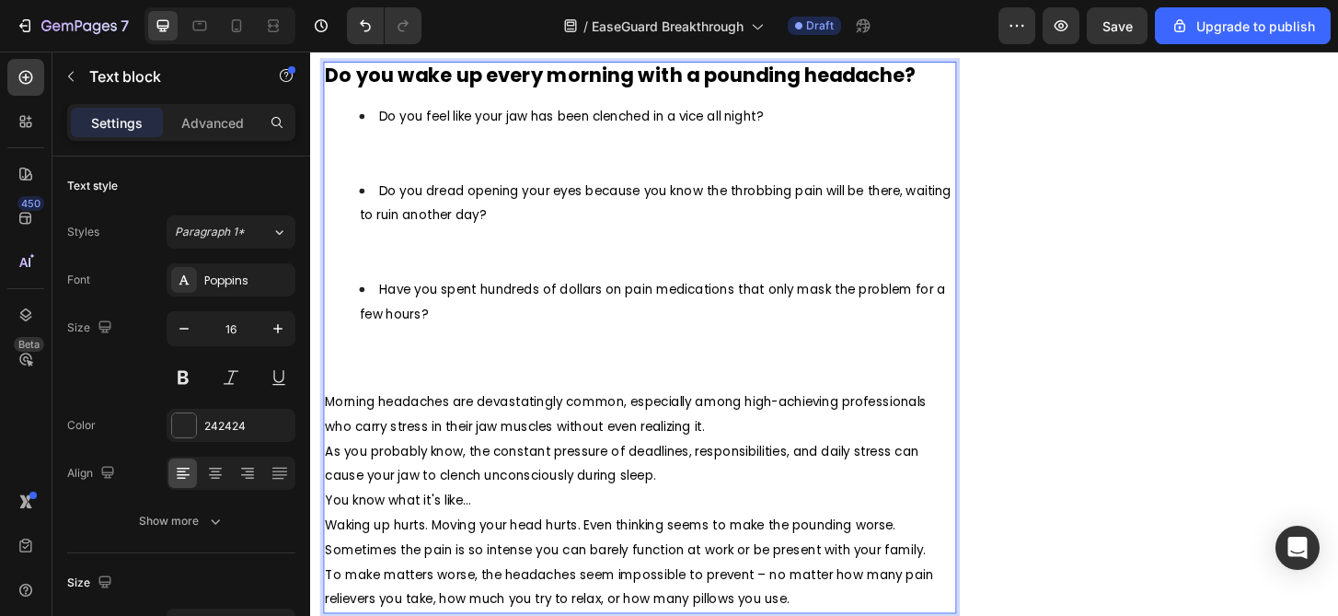
scroll to position [916, 0]
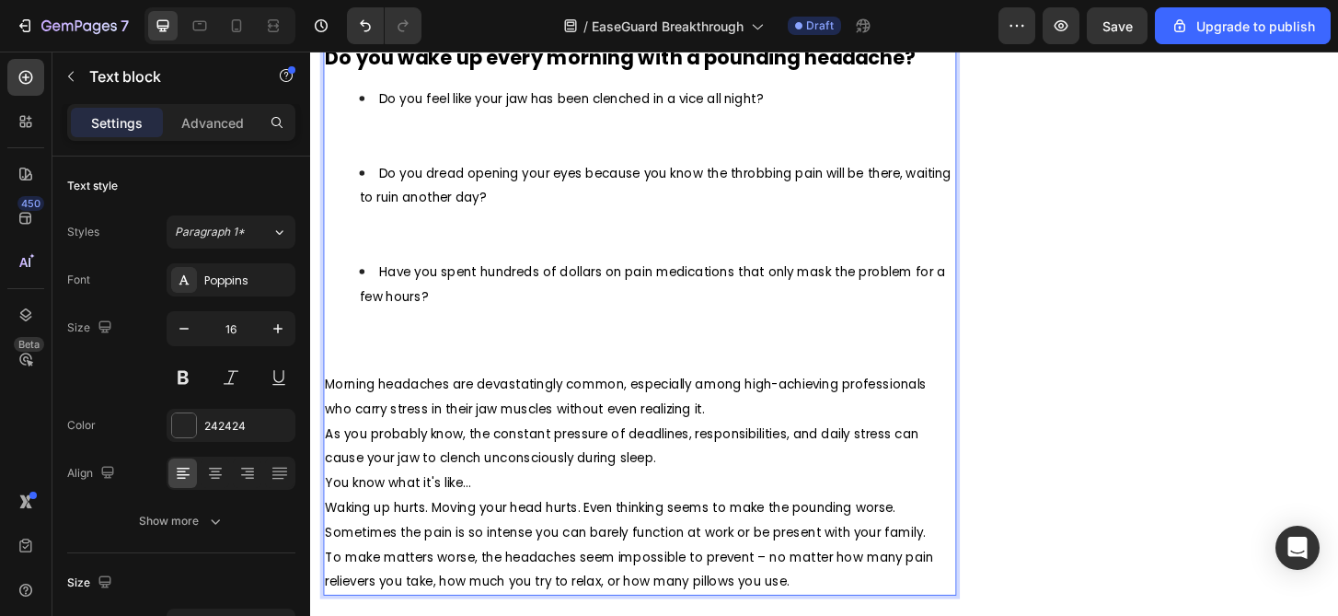
click at [508, 370] on li "Have you spent hundreds of dollars on pain medications that only mask the probl…" at bounding box center [683, 328] width 640 height 106
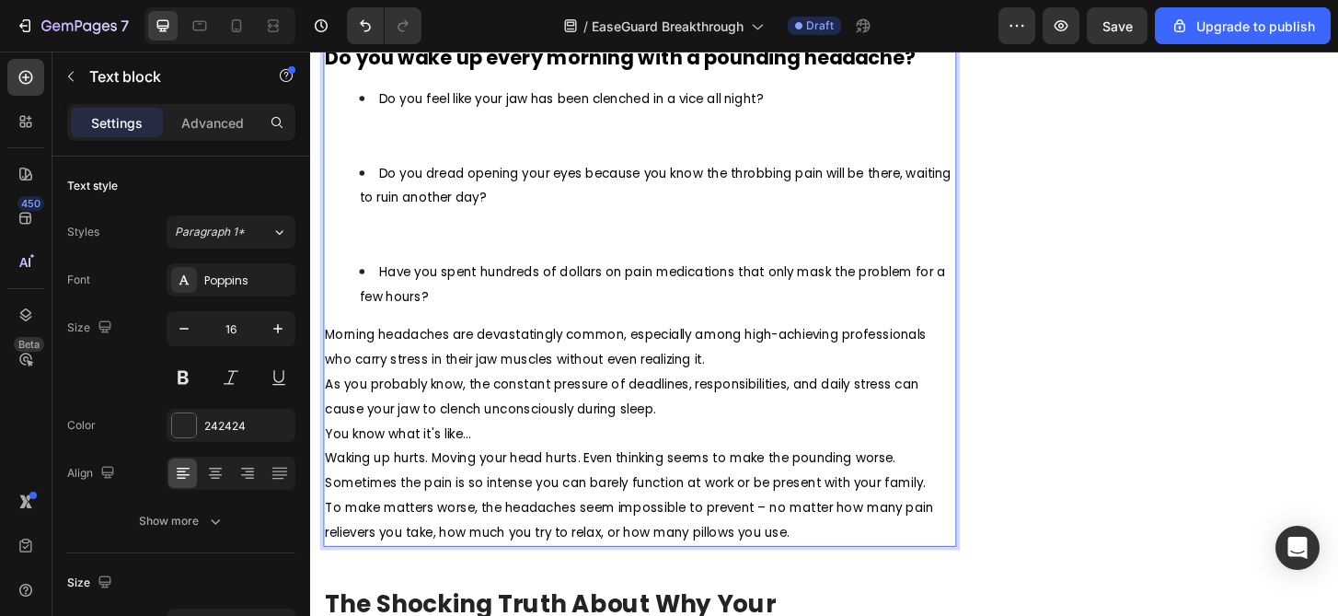
click at [542, 260] on li "Do you dread opening your eyes because you know the throbbing pain will be ther…" at bounding box center [683, 222] width 640 height 106
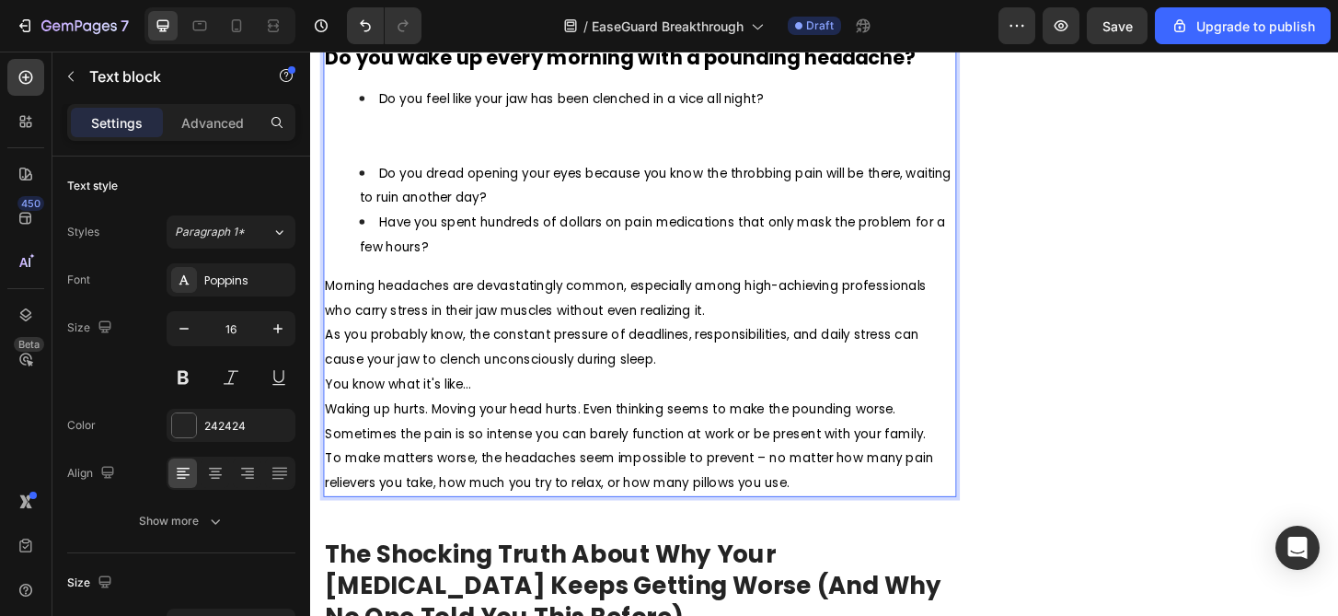
click at [488, 146] on li "Do you feel like your jaw has been clenched in a vice all night?" at bounding box center [683, 128] width 640 height 79
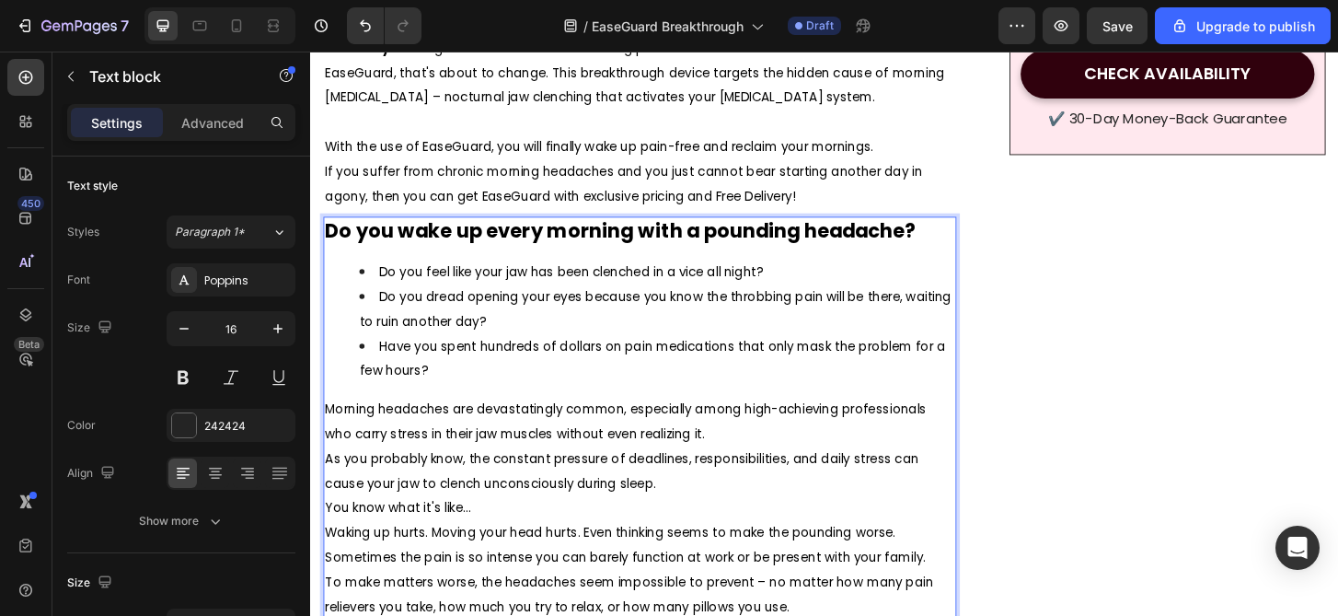
scroll to position [728, 0]
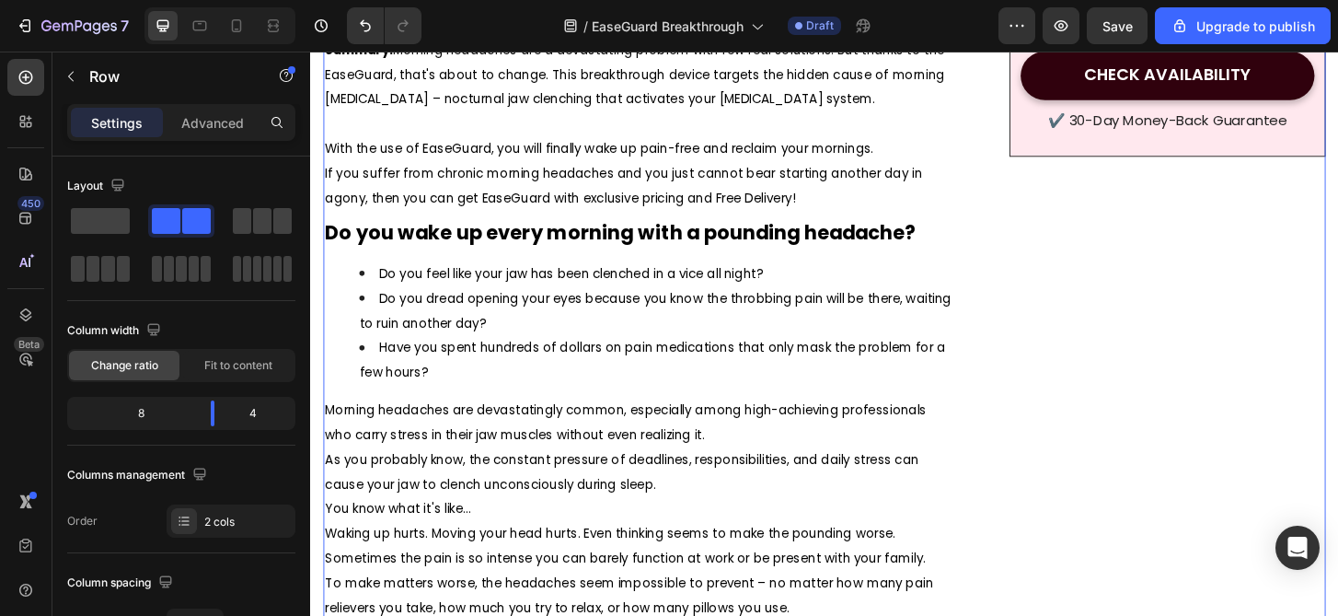
click at [285, 29] on div at bounding box center [273, 25] width 29 height 29
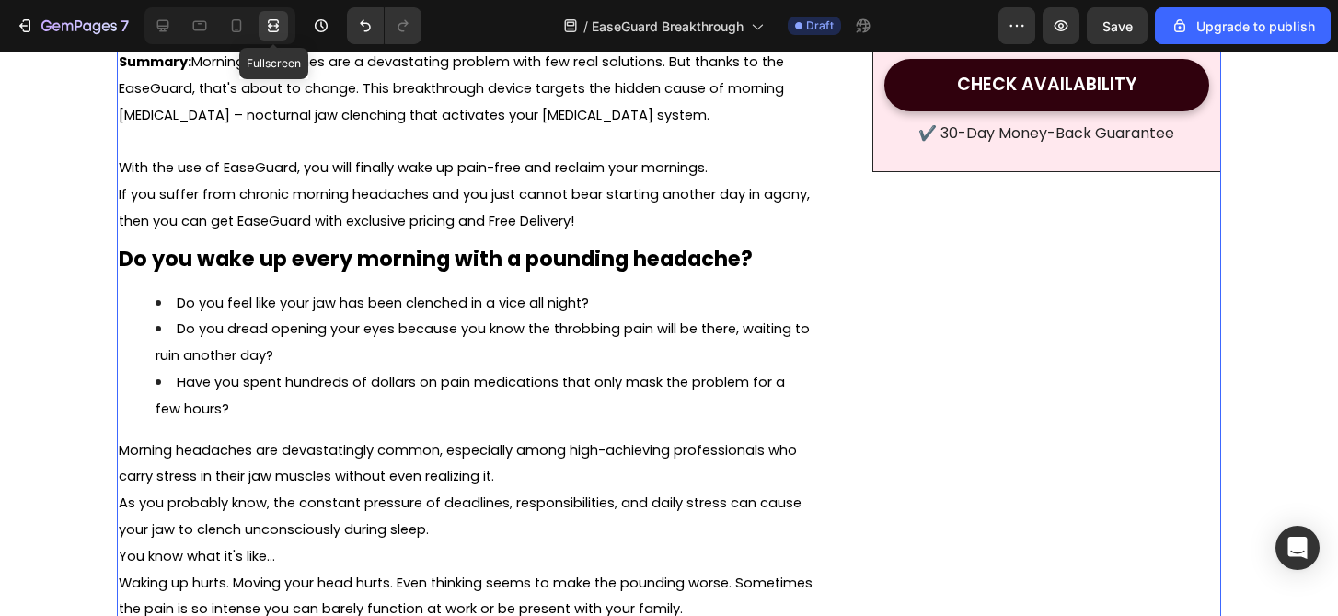
scroll to position [740, 0]
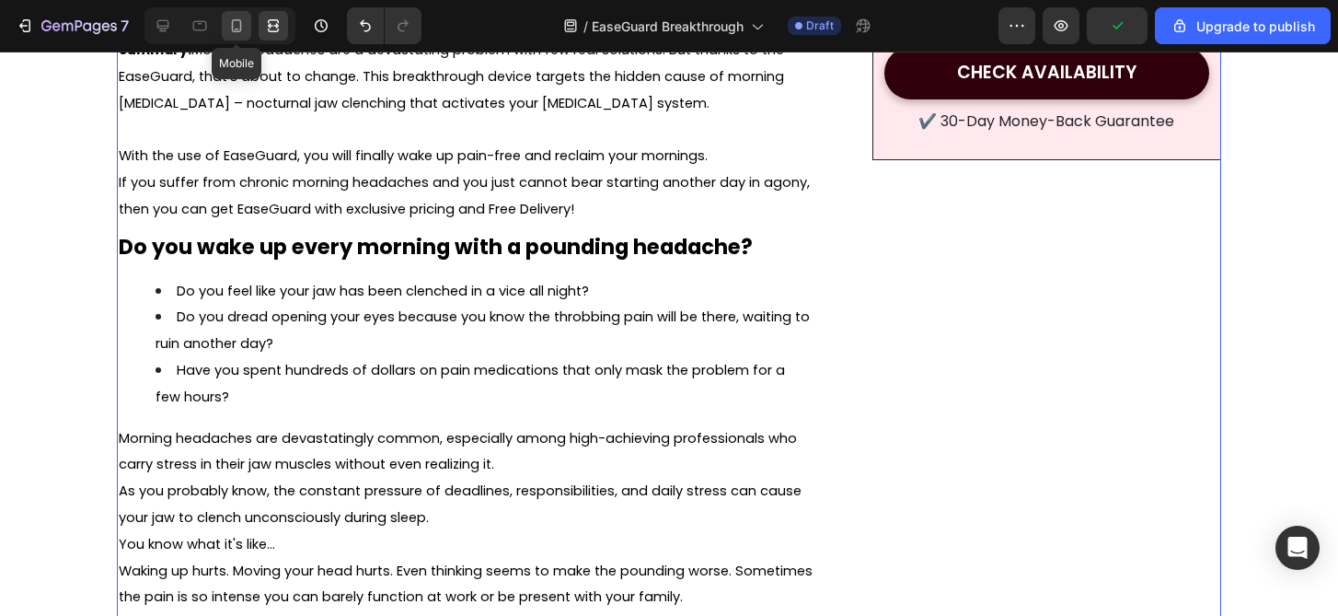
click at [229, 30] on icon at bounding box center [236, 26] width 18 height 18
type input "0"
type input "100%"
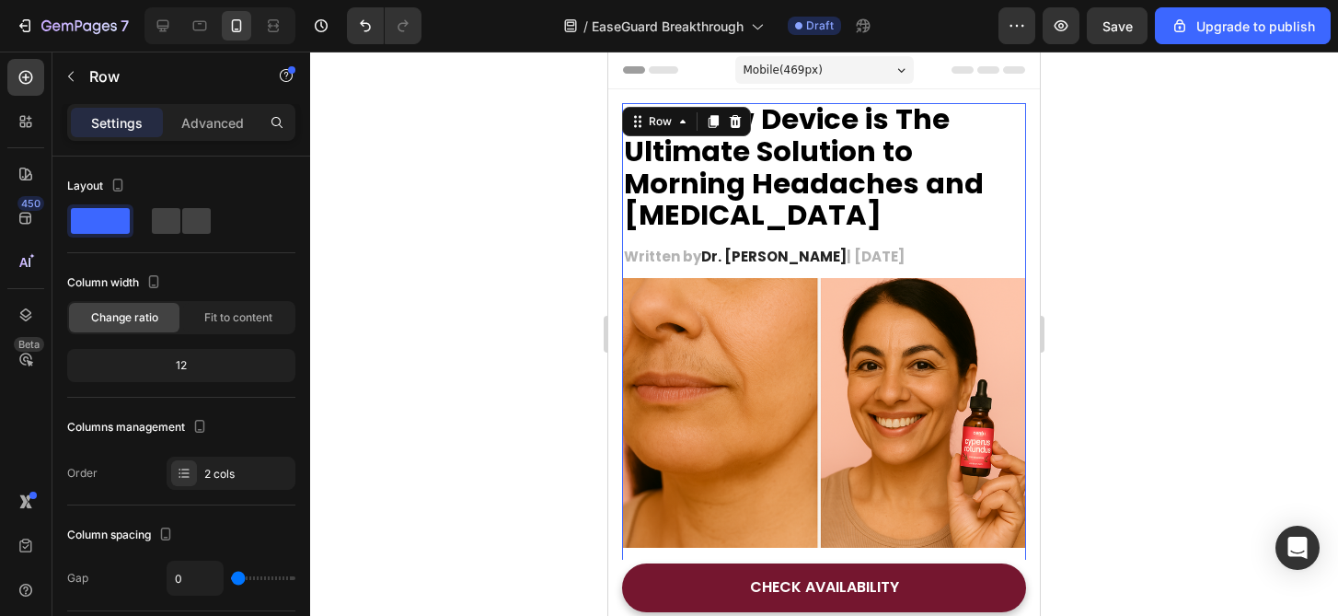
click at [1119, 327] on div at bounding box center [824, 334] width 1028 height 564
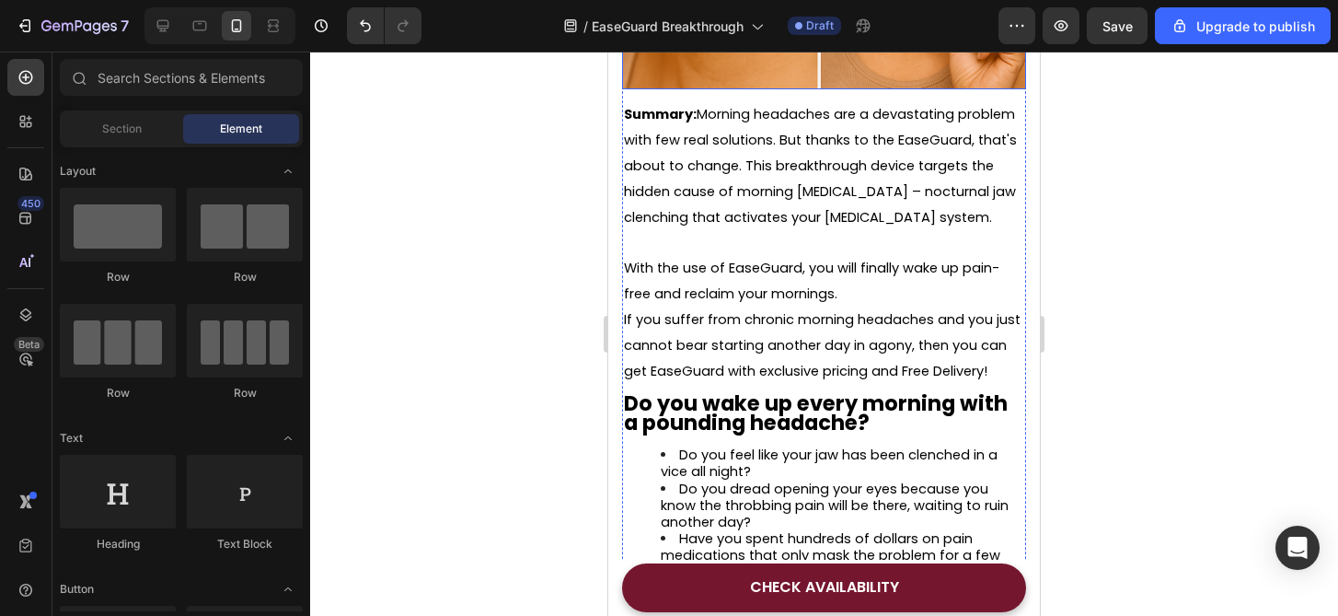
scroll to position [460, 0]
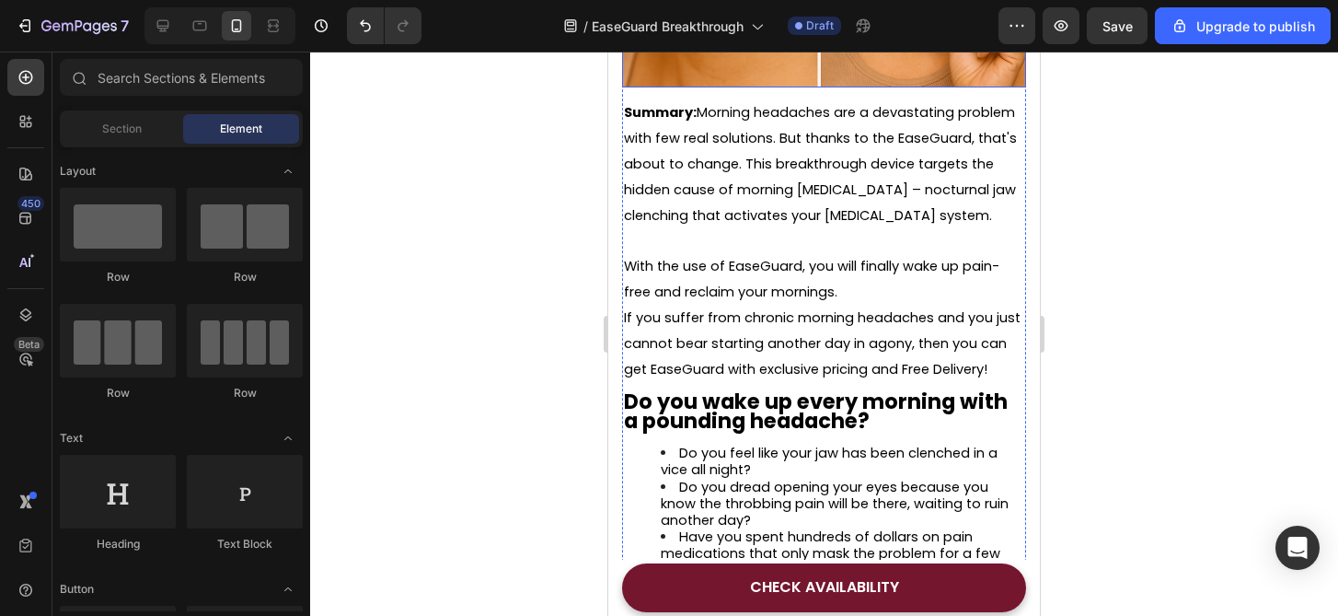
click at [872, 341] on span "If you suffer from chronic morning headaches and you just cannot bear starting …" at bounding box center [822, 343] width 397 height 70
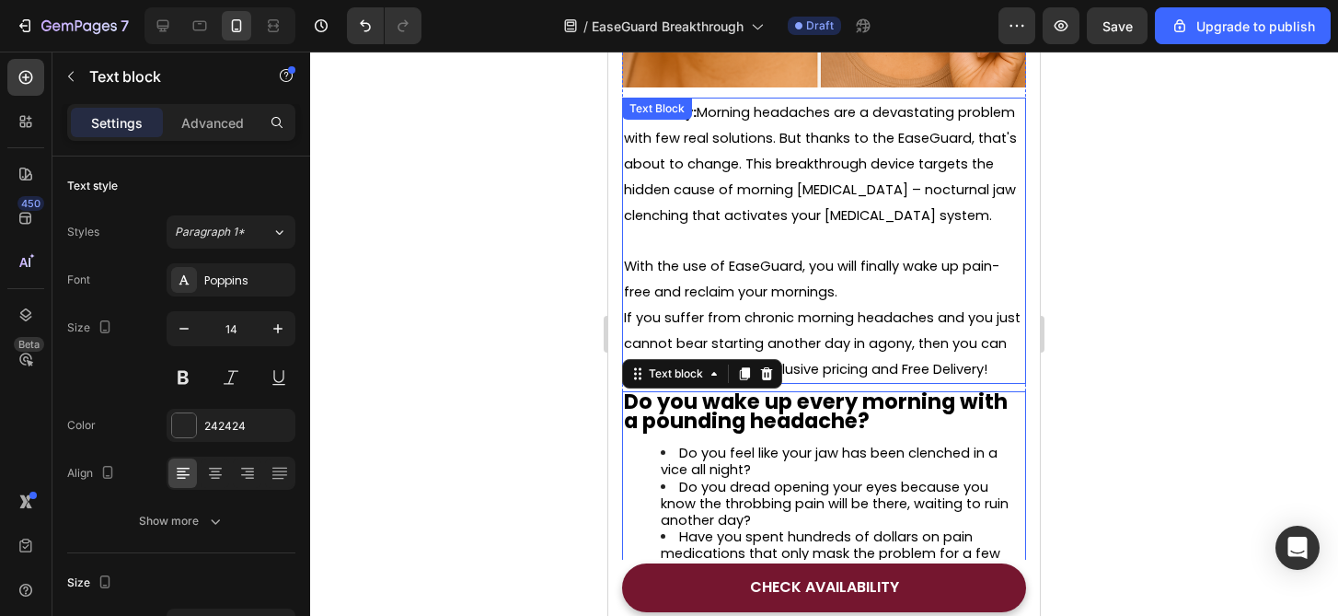
click at [865, 363] on span "If you suffer from chronic morning headaches and you just cannot bear starting …" at bounding box center [822, 343] width 397 height 70
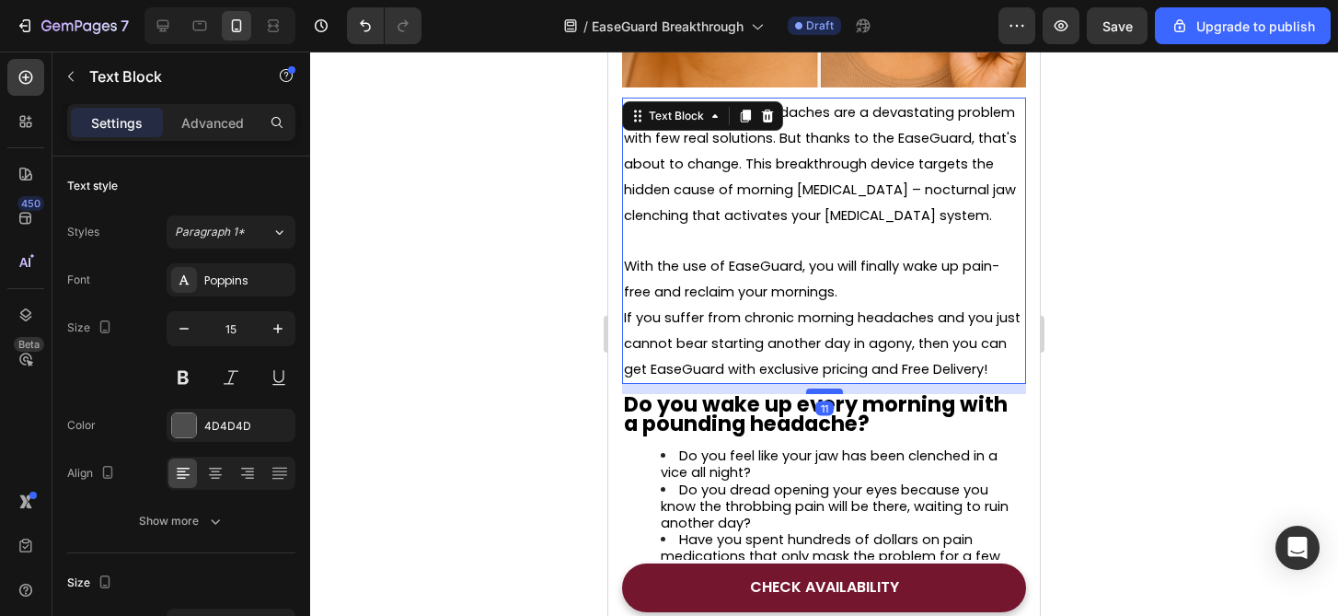
click at [837, 388] on div at bounding box center [824, 391] width 37 height 6
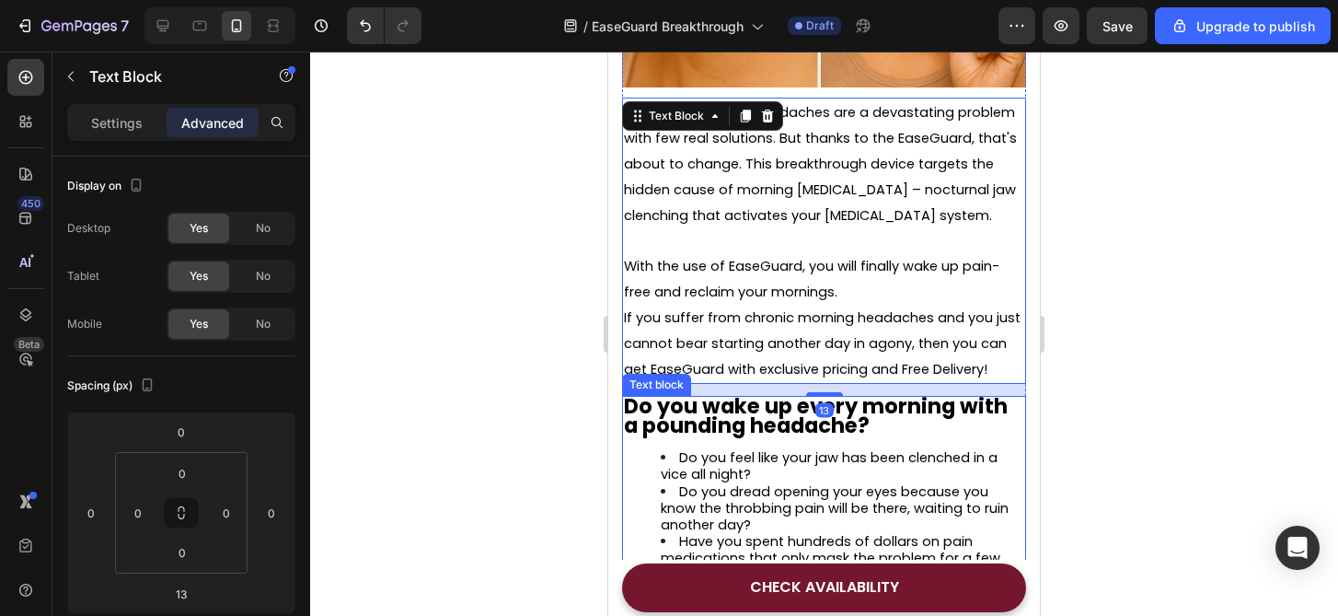
click at [1184, 430] on div at bounding box center [824, 334] width 1028 height 564
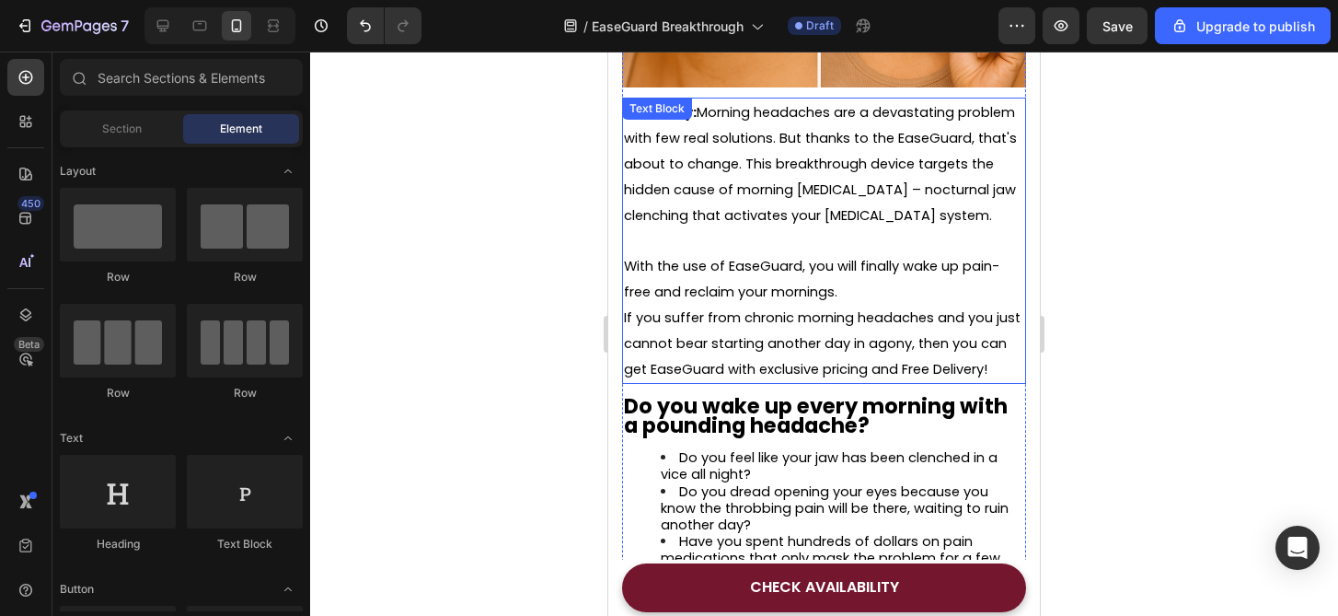
click at [699, 312] on span "If you suffer from chronic morning headaches and you just cannot bear starting …" at bounding box center [822, 343] width 397 height 70
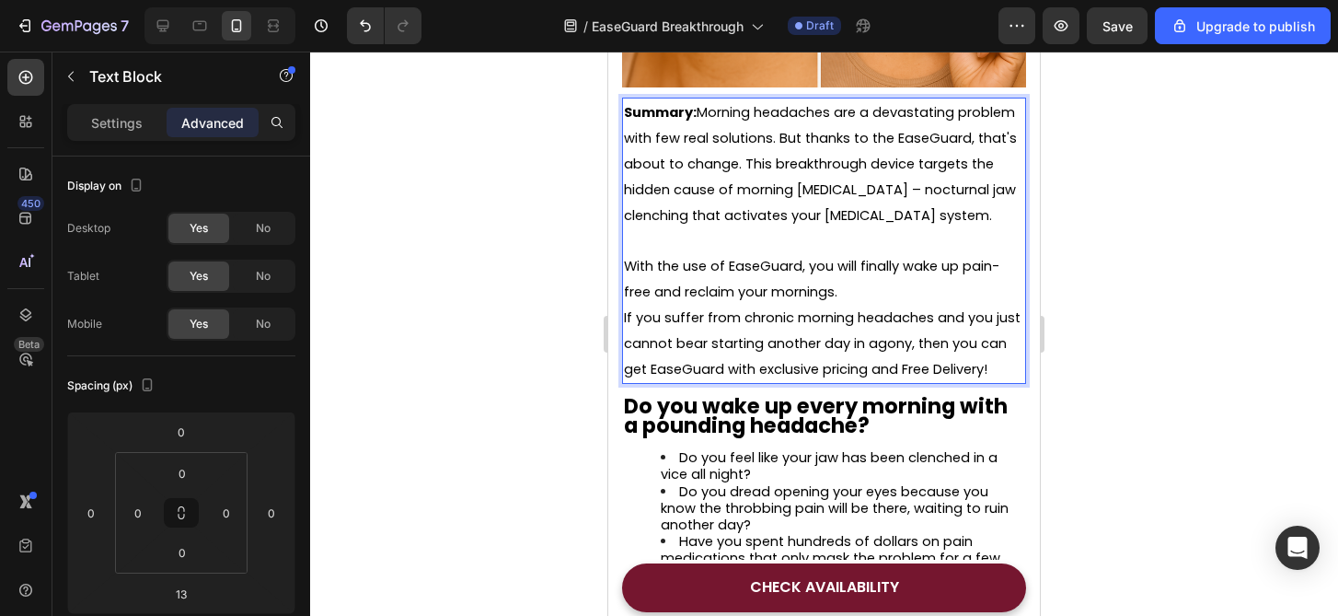
click at [626, 312] on span "If you suffer from chronic morning headaches and you just cannot bear starting …" at bounding box center [822, 343] width 397 height 70
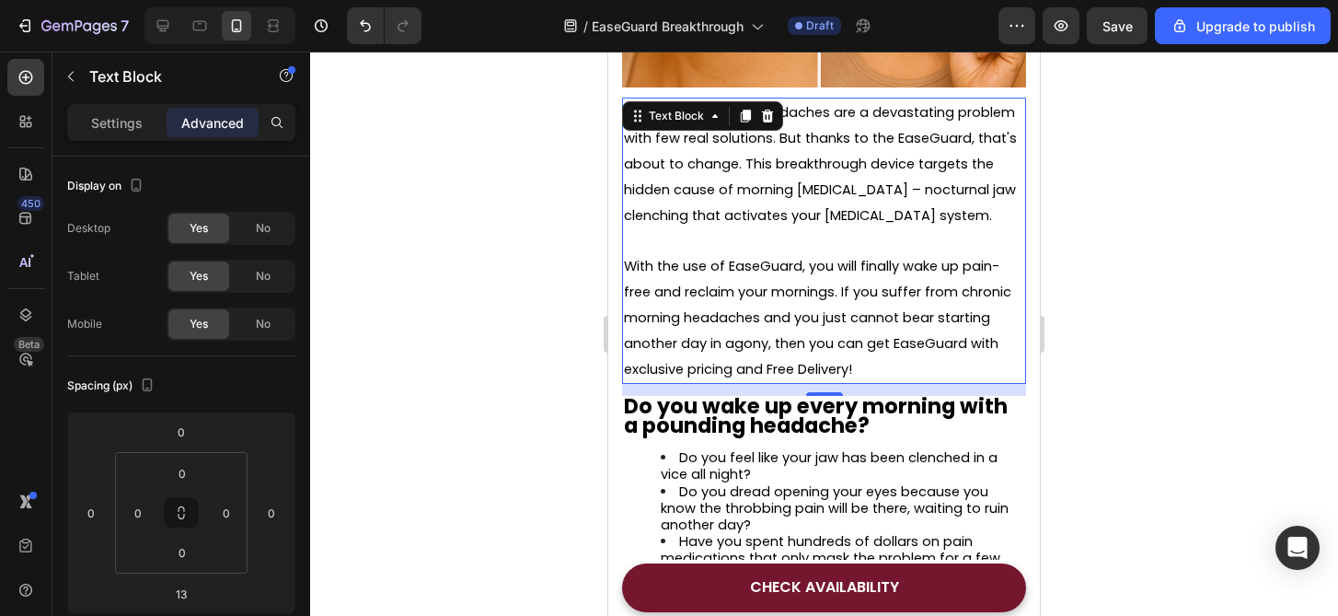
click at [1104, 293] on div at bounding box center [824, 334] width 1028 height 564
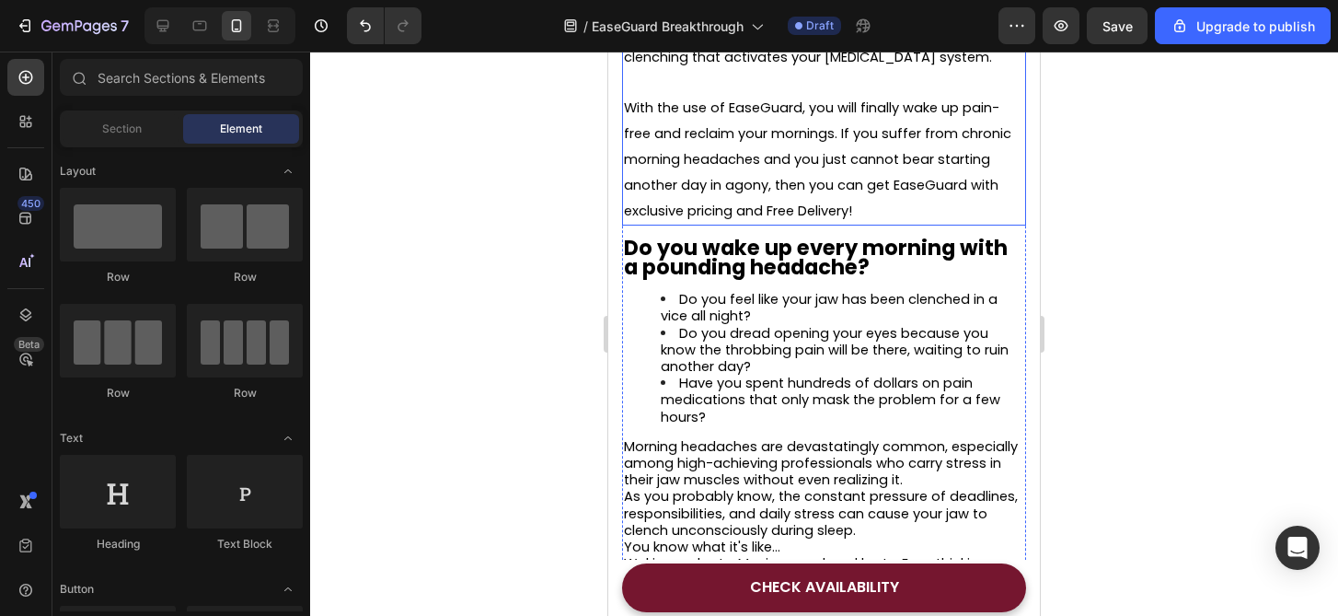
scroll to position [648, 0]
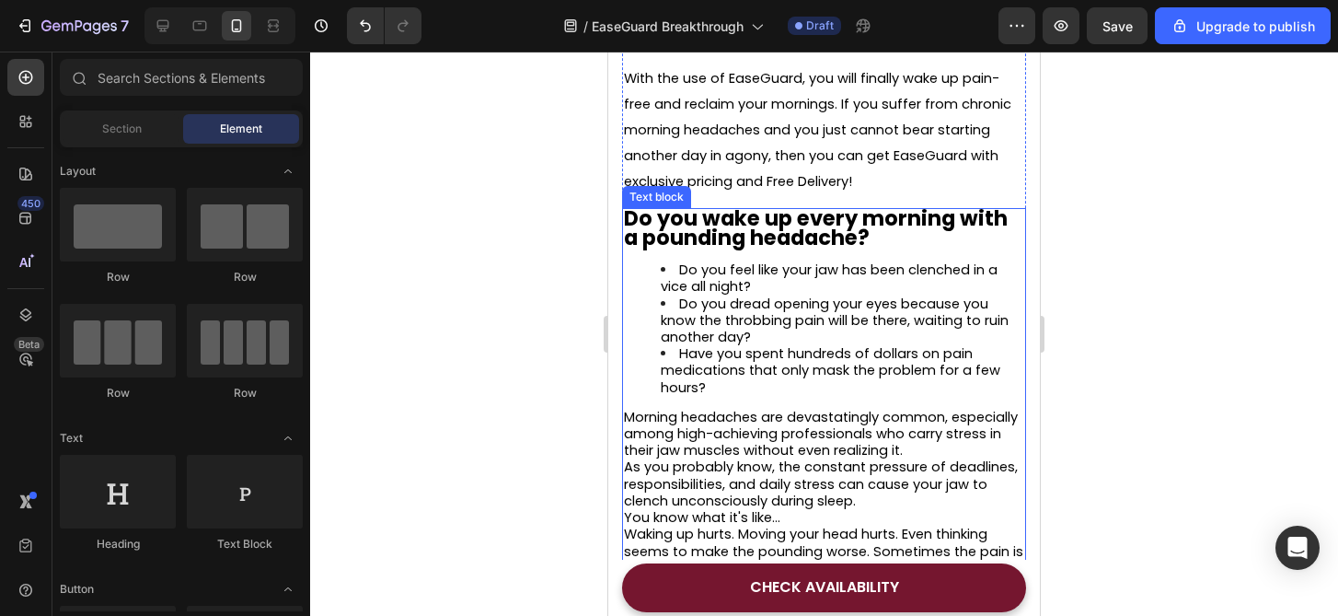
click at [795, 270] on span "Do you feel like your jaw has been clenched in a vice all night?" at bounding box center [829, 277] width 337 height 35
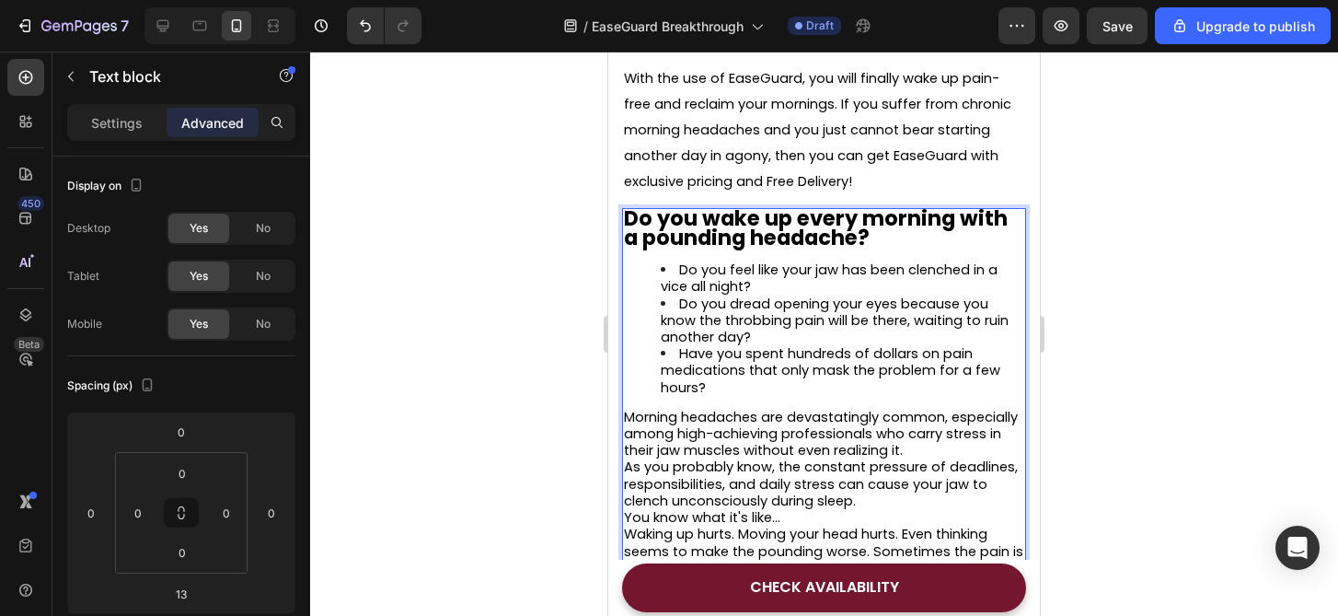
click at [795, 270] on span "Do you feel like your jaw has been clenched in a vice all night?" at bounding box center [829, 277] width 337 height 35
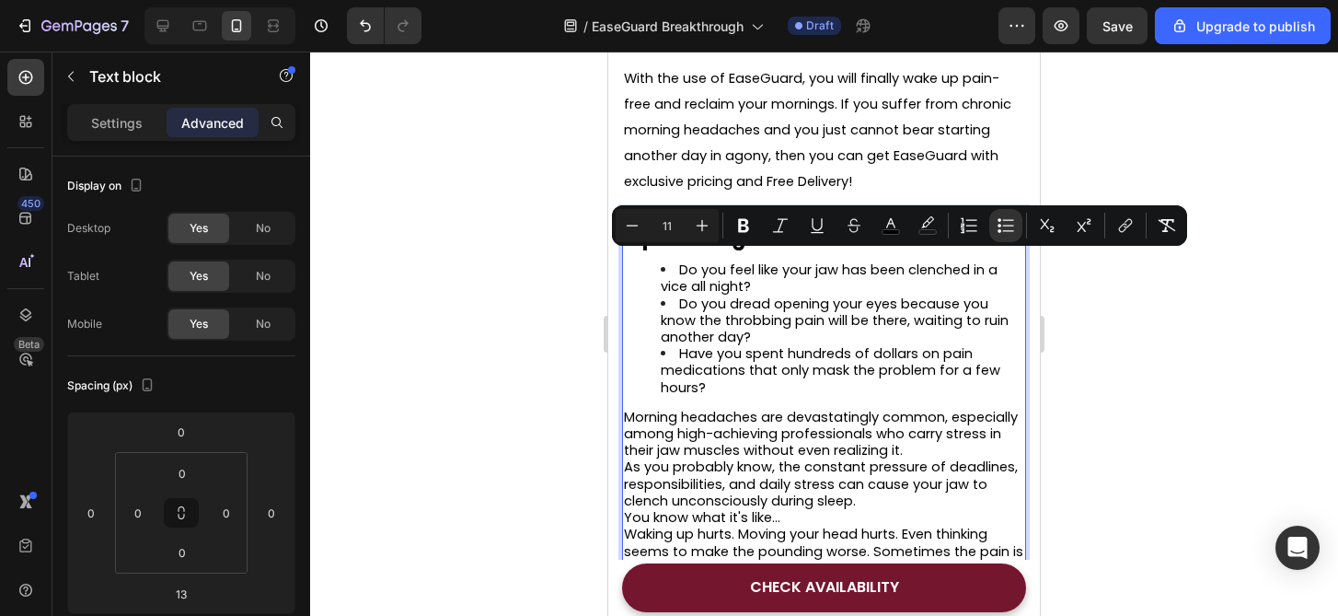
click at [793, 274] on li "Do you feel like your jaw has been clenched in a vice all night?" at bounding box center [843, 277] width 364 height 33
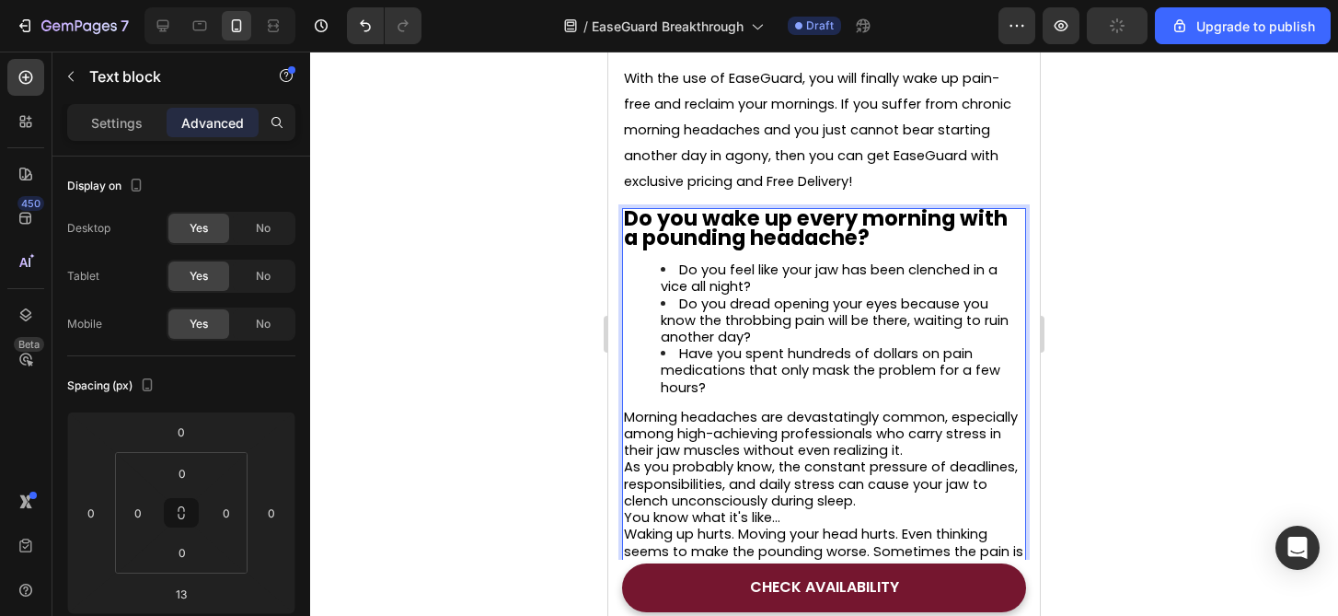
click at [826, 297] on span "Do you dread opening your eyes because you know the throbbing pain will be ther…" at bounding box center [835, 320] width 348 height 52
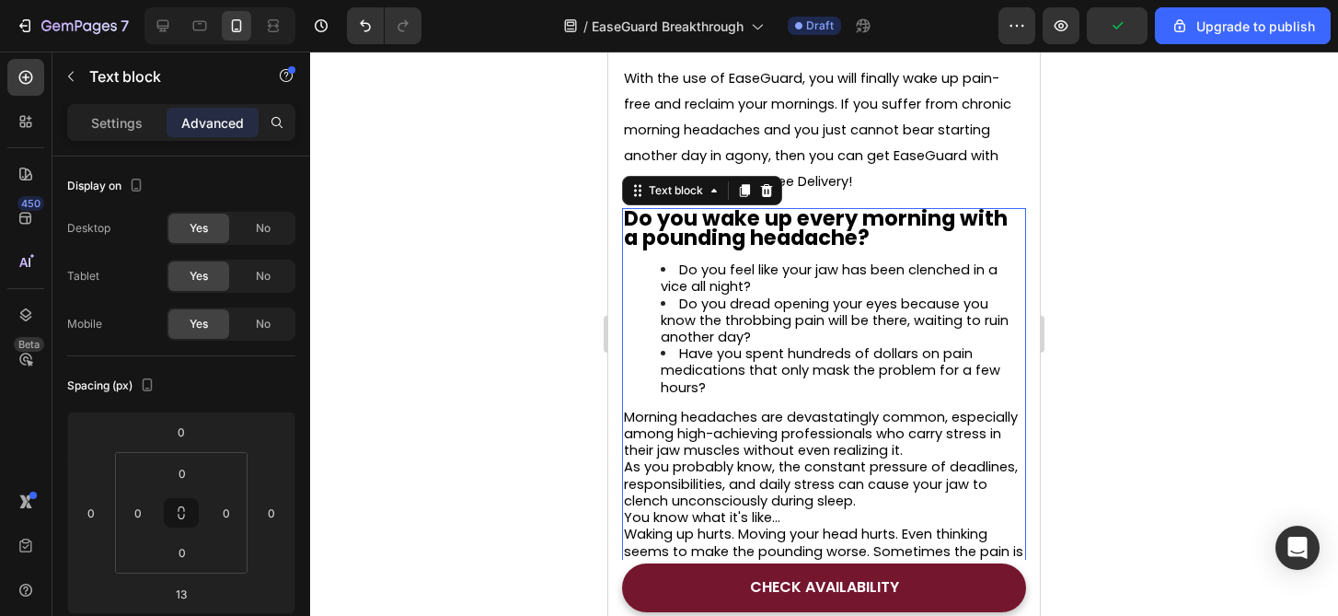
click at [592, 353] on div at bounding box center [824, 334] width 1028 height 564
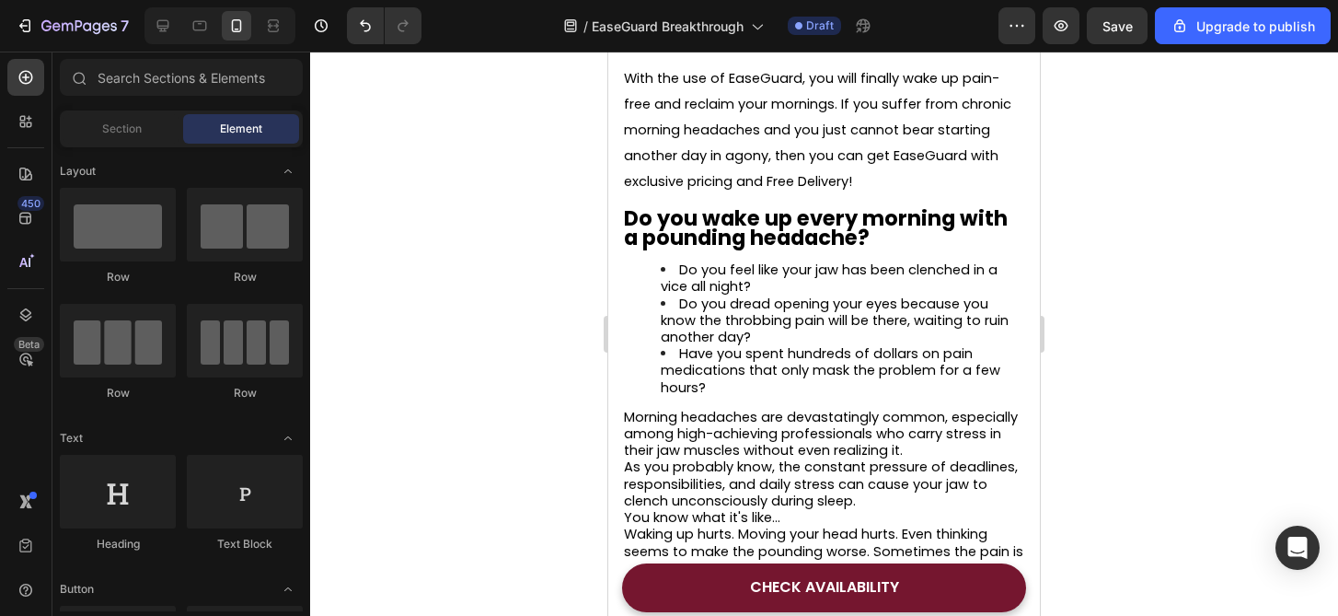
click at [1058, 460] on div at bounding box center [824, 334] width 1028 height 564
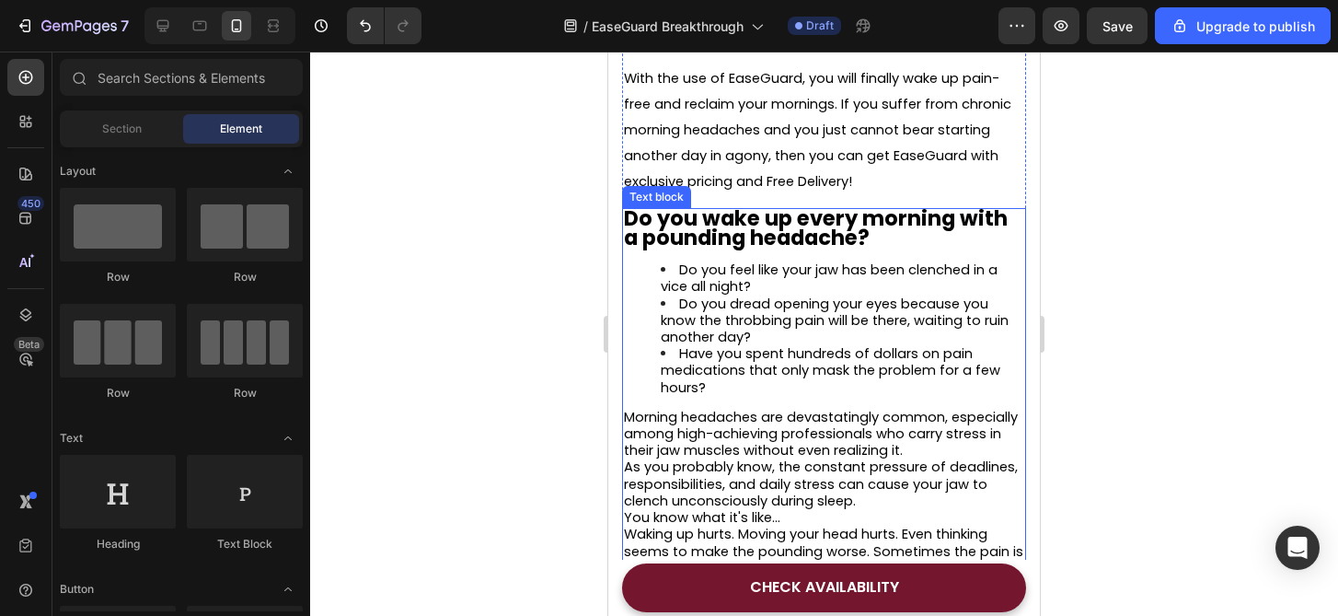
click at [958, 460] on span "As you probably know, the constant pressure of deadlines, responsibilities, and…" at bounding box center [821, 483] width 394 height 52
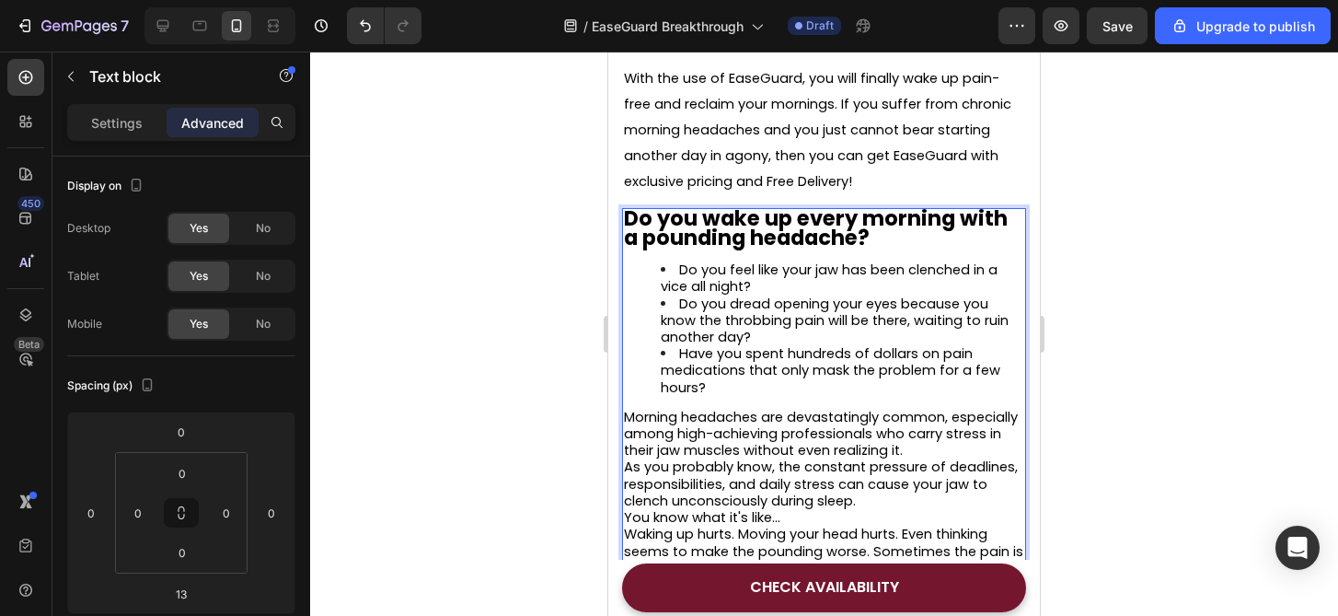
click at [953, 452] on p "Morning headaches are devastatingly common, especially among high-achieving pro…" at bounding box center [824, 434] width 400 height 51
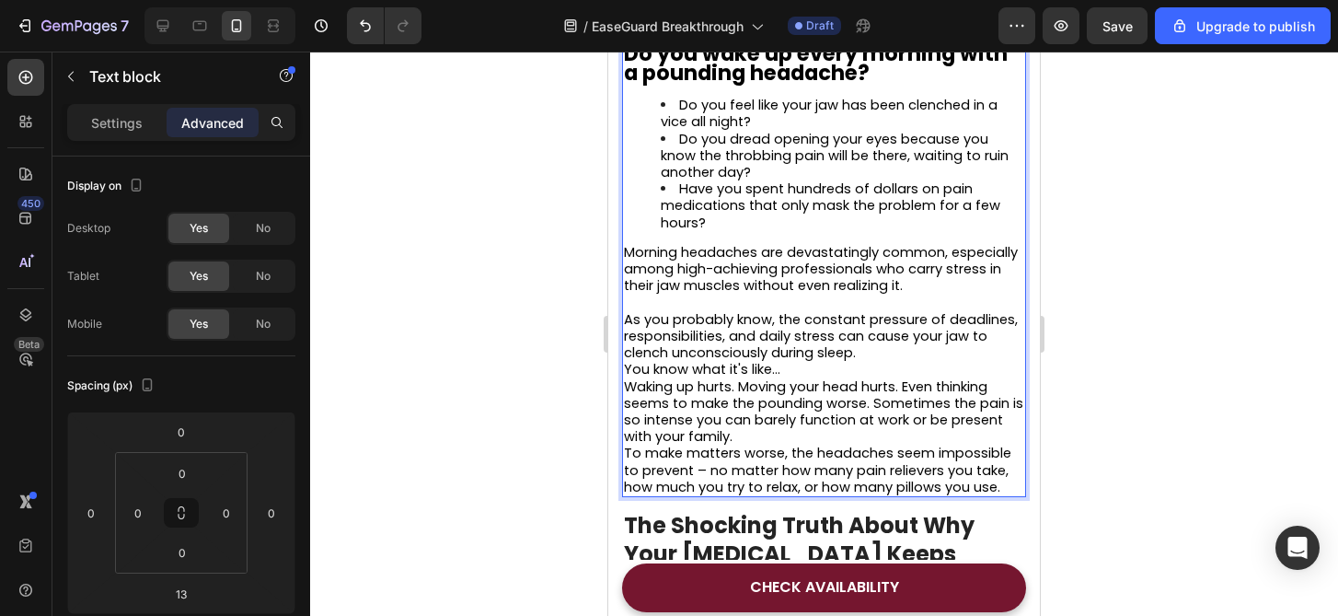
scroll to position [837, 0]
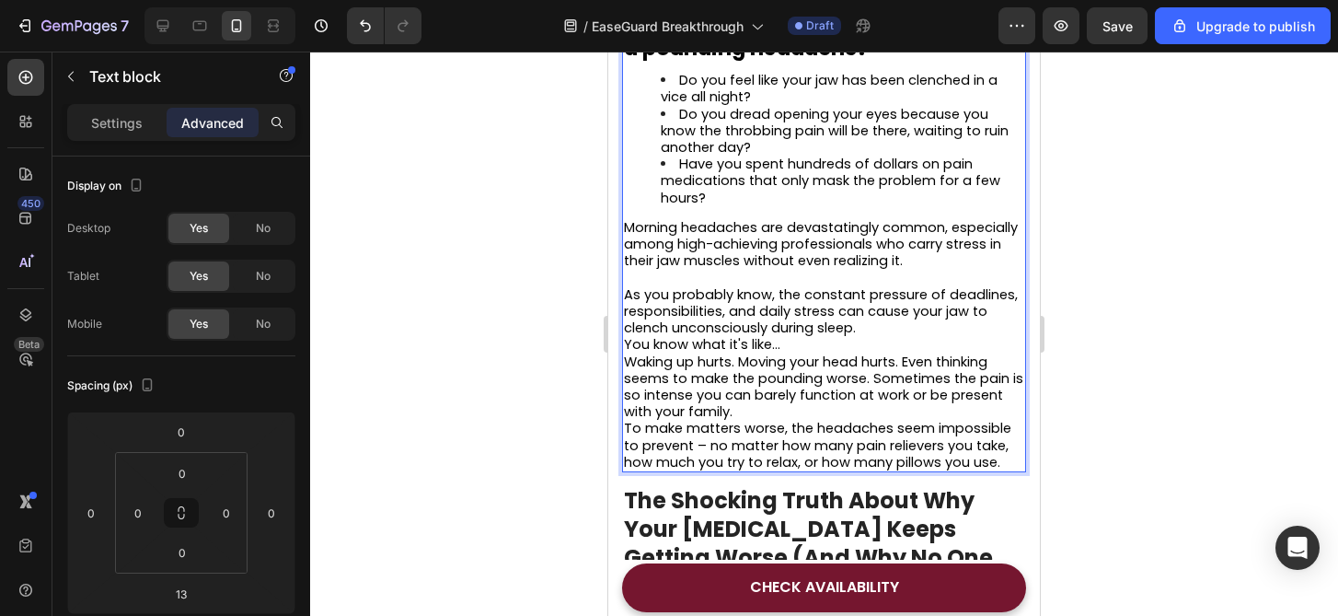
click at [912, 323] on p "As you probably know, the constant pressure of deadlines, responsibilities, and…" at bounding box center [824, 311] width 400 height 51
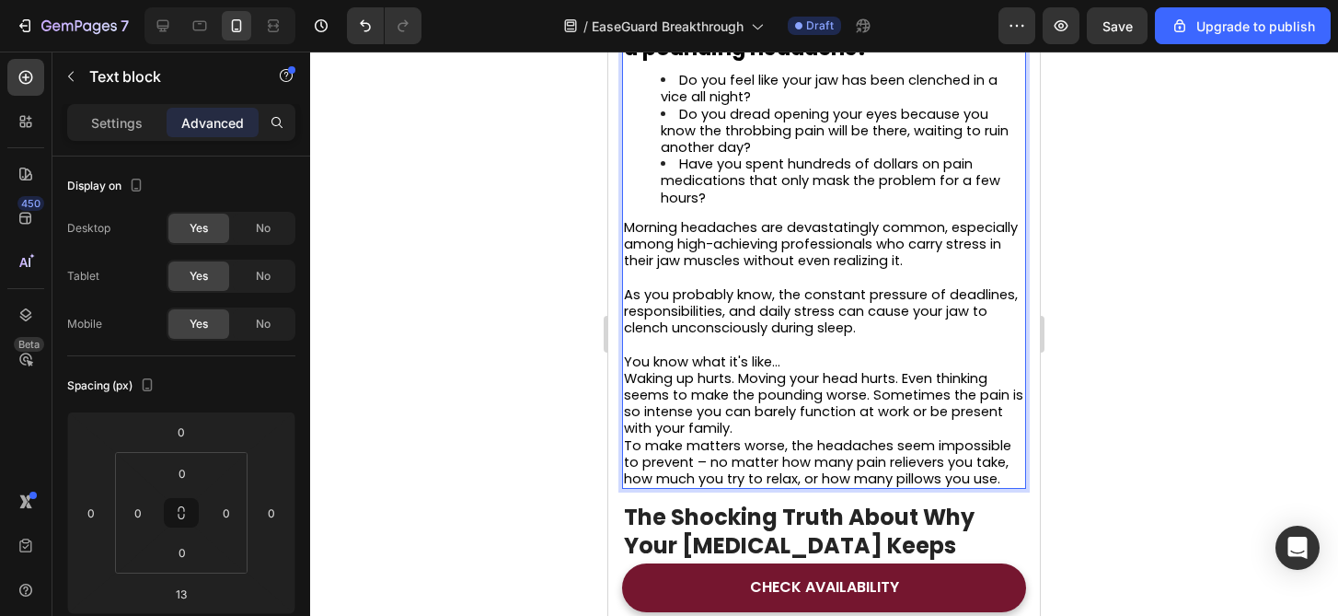
click at [841, 357] on p "You know what it's like…" at bounding box center [824, 361] width 400 height 17
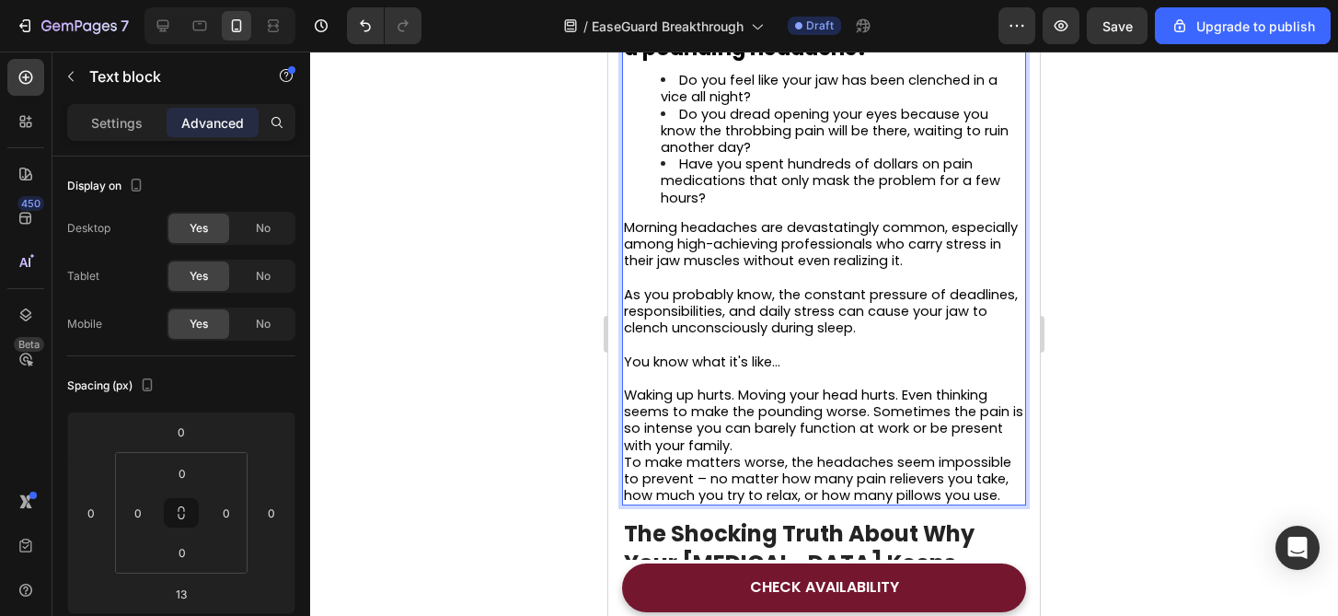
click at [789, 441] on p "Waking up hurts. Moving your head hurts. Even thinking seems to make the poundi…" at bounding box center [824, 420] width 400 height 67
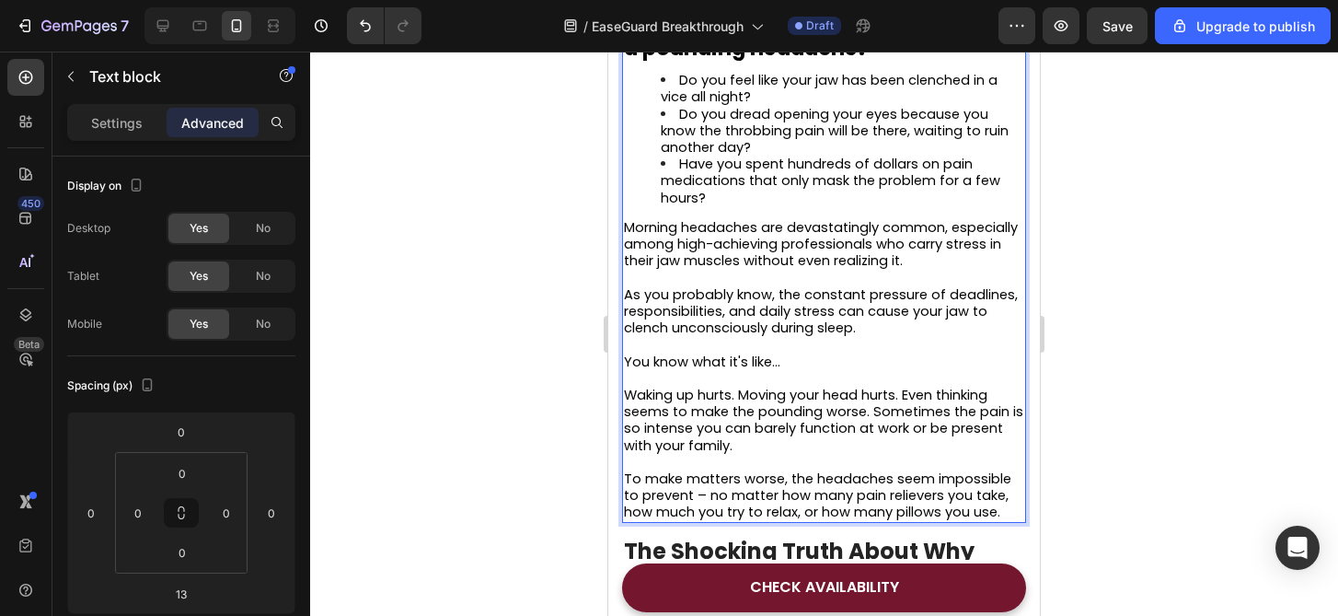
click at [740, 393] on span "Waking up hurts. Moving your head hurts. Even thinking seems to make the poundi…" at bounding box center [823, 420] width 399 height 69
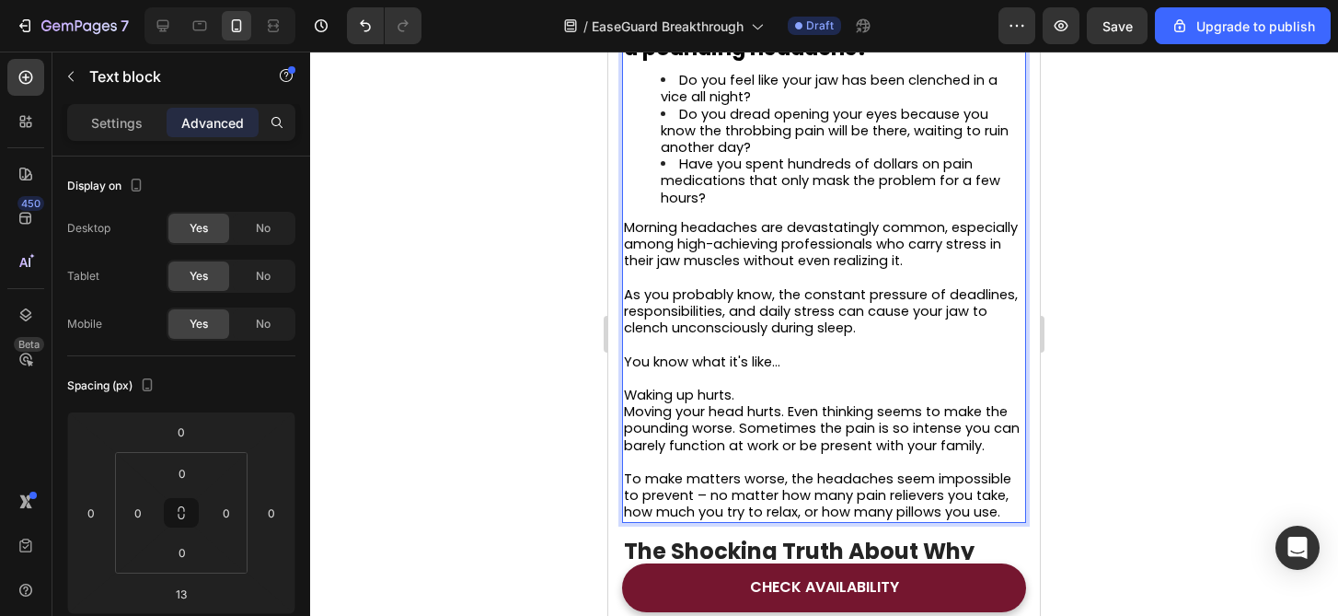
click at [794, 411] on span "Moving your head hurts. Even thinking seems to make the pounding worse. Sometim…" at bounding box center [822, 428] width 396 height 52
click at [791, 411] on span "Moving your head hurts. Even thinking seems to make the pounding worse. Sometim…" at bounding box center [822, 428] width 396 height 52
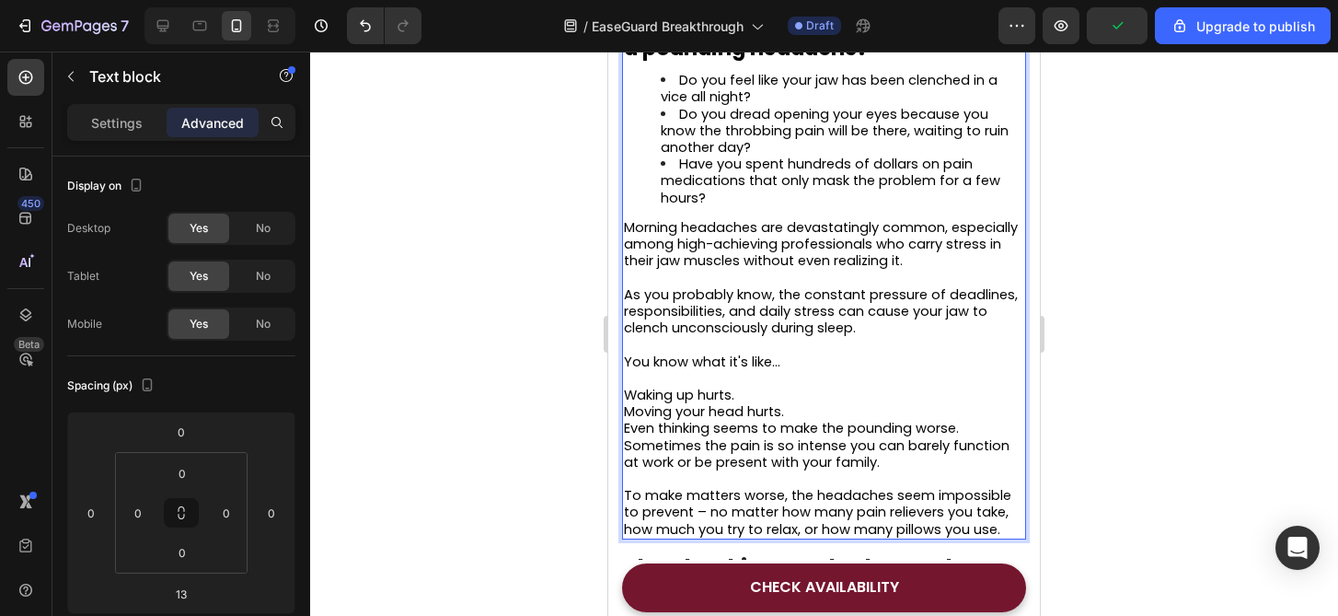
click at [974, 421] on p "Even thinking seems to make the pounding worse. Sometimes the pain is so intens…" at bounding box center [824, 445] width 400 height 51
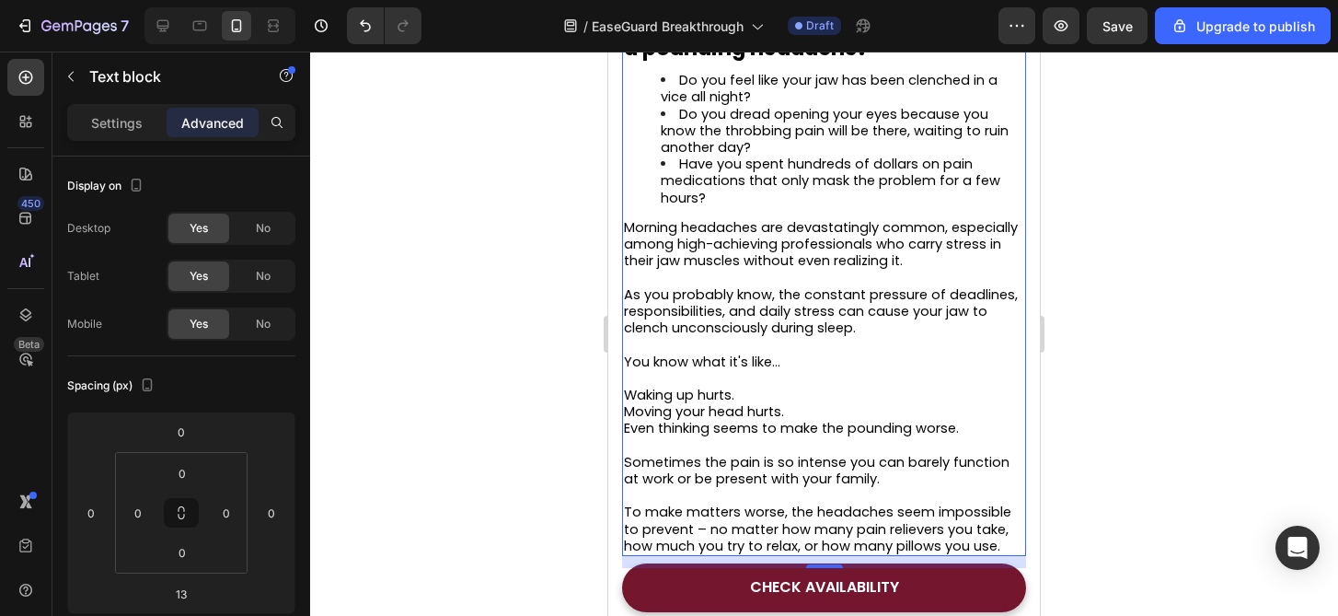
click at [1150, 514] on div at bounding box center [824, 334] width 1028 height 564
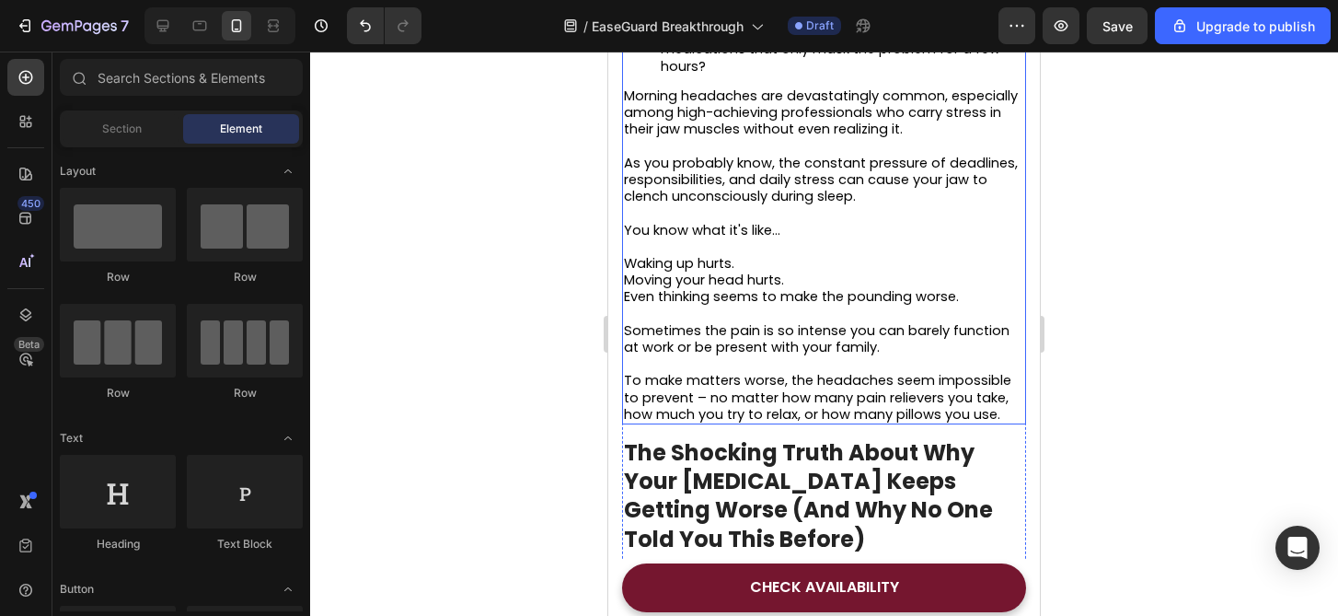
click at [895, 294] on span "Even thinking seems to make the pounding worse." at bounding box center [791, 296] width 335 height 18
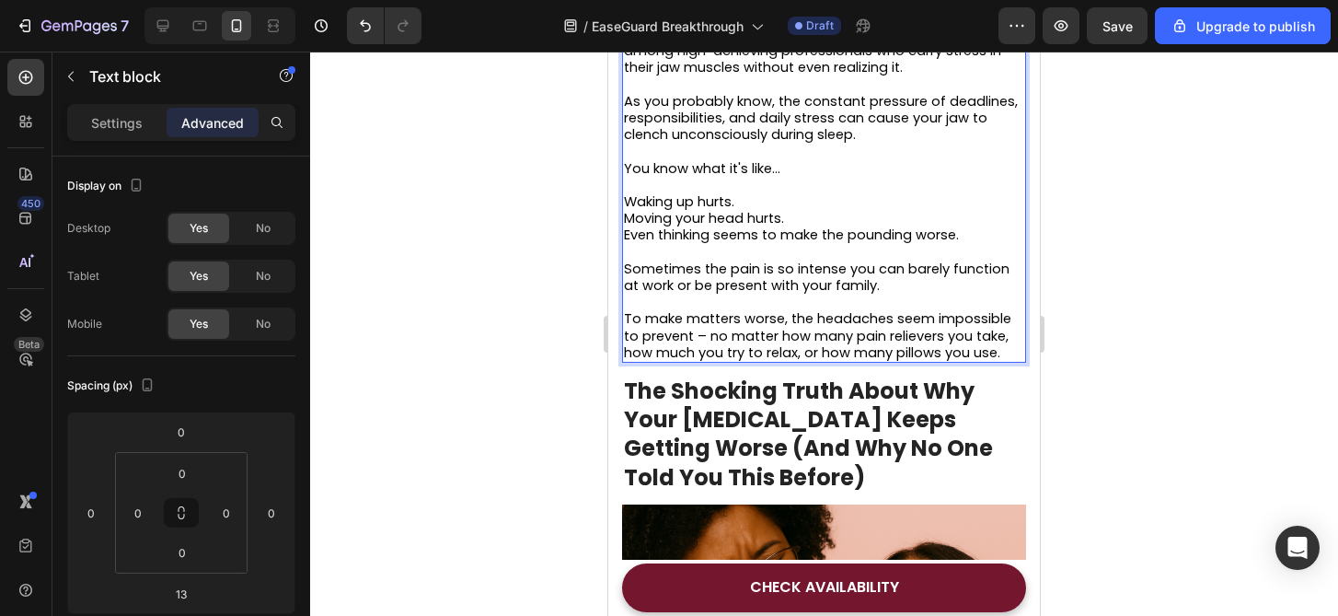
scroll to position [1041, 0]
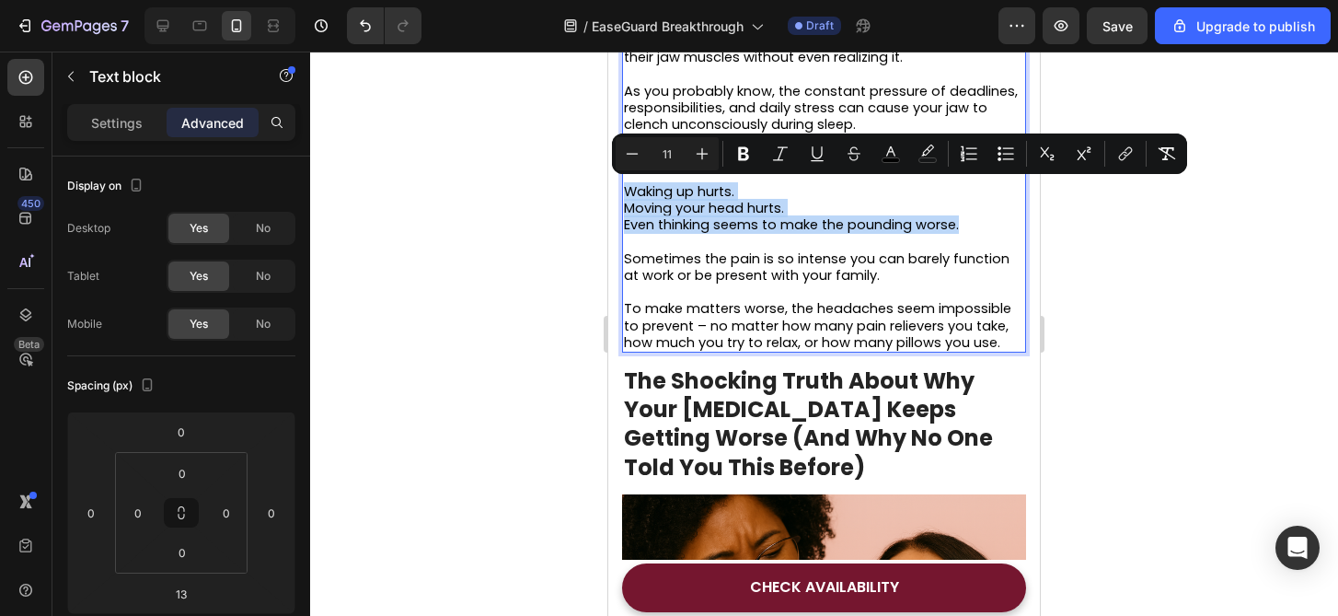
drag, startPoint x: 967, startPoint y: 227, endPoint x: 1183, endPoint y: 237, distance: 215.6
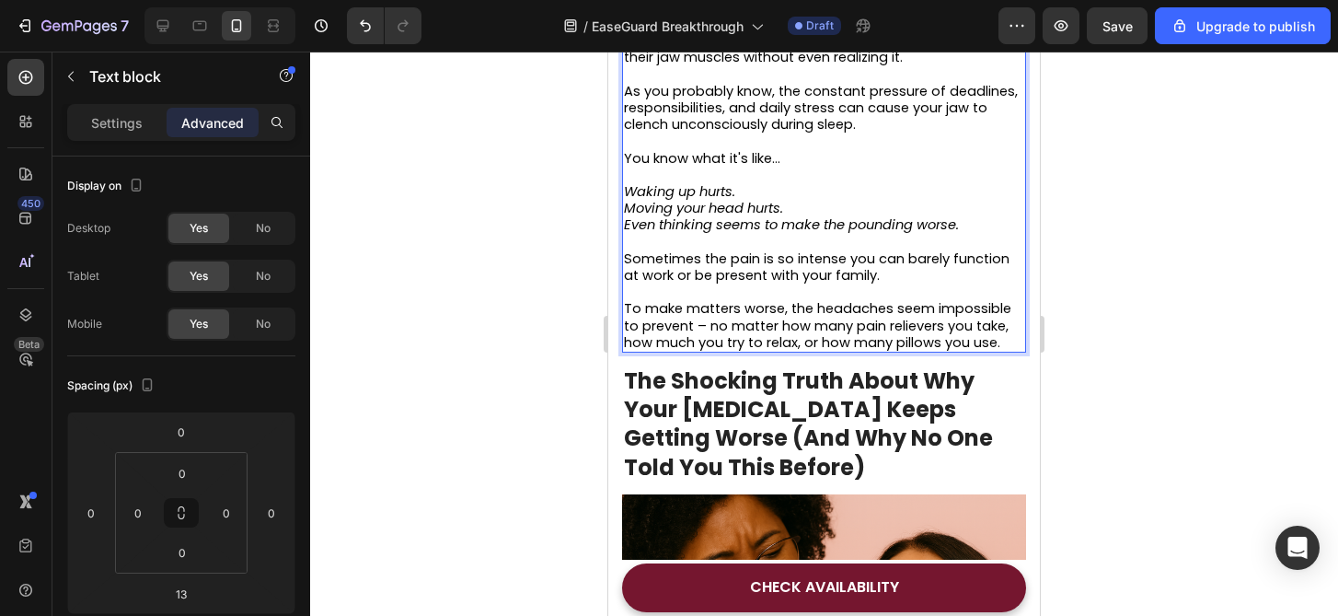
click at [895, 278] on p "Sometimes the pain is so intense you can barely function at work or be present …" at bounding box center [824, 266] width 400 height 33
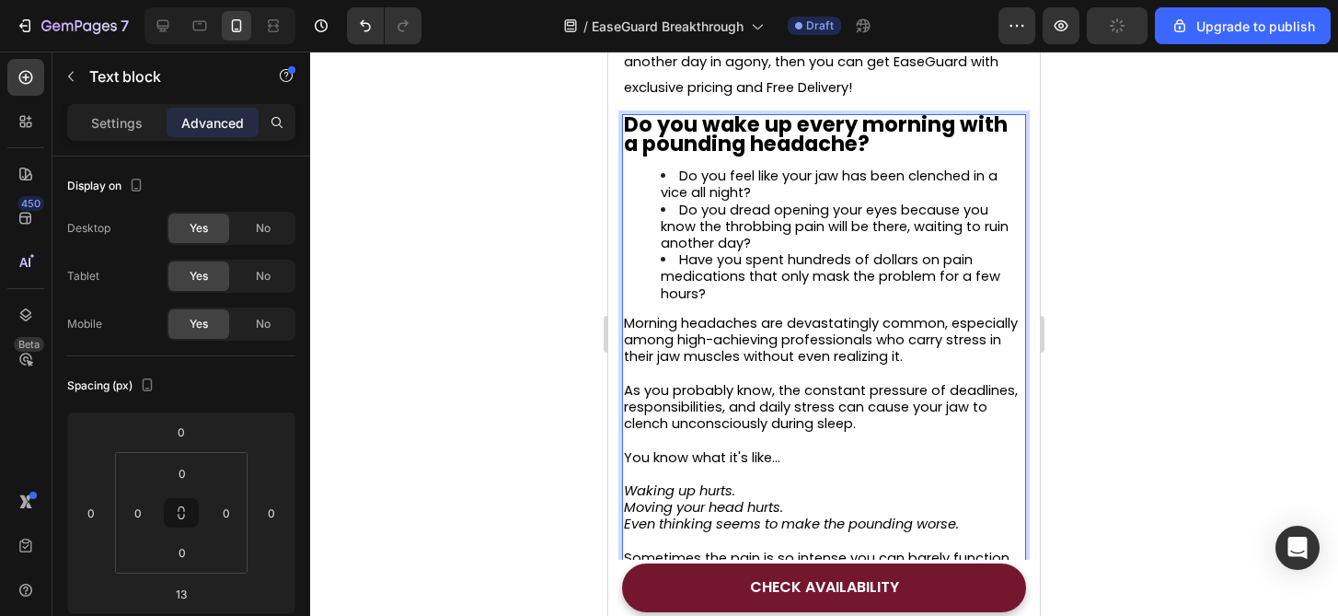
scroll to position [722, 0]
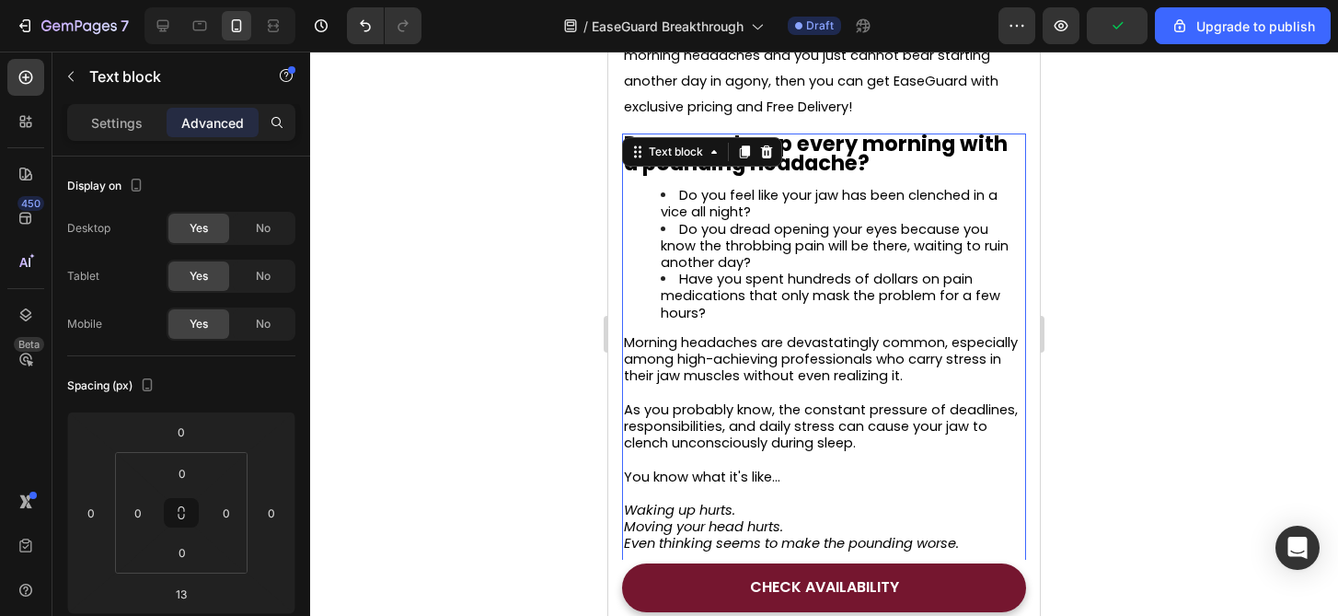
click at [1068, 186] on div at bounding box center [824, 334] width 1028 height 564
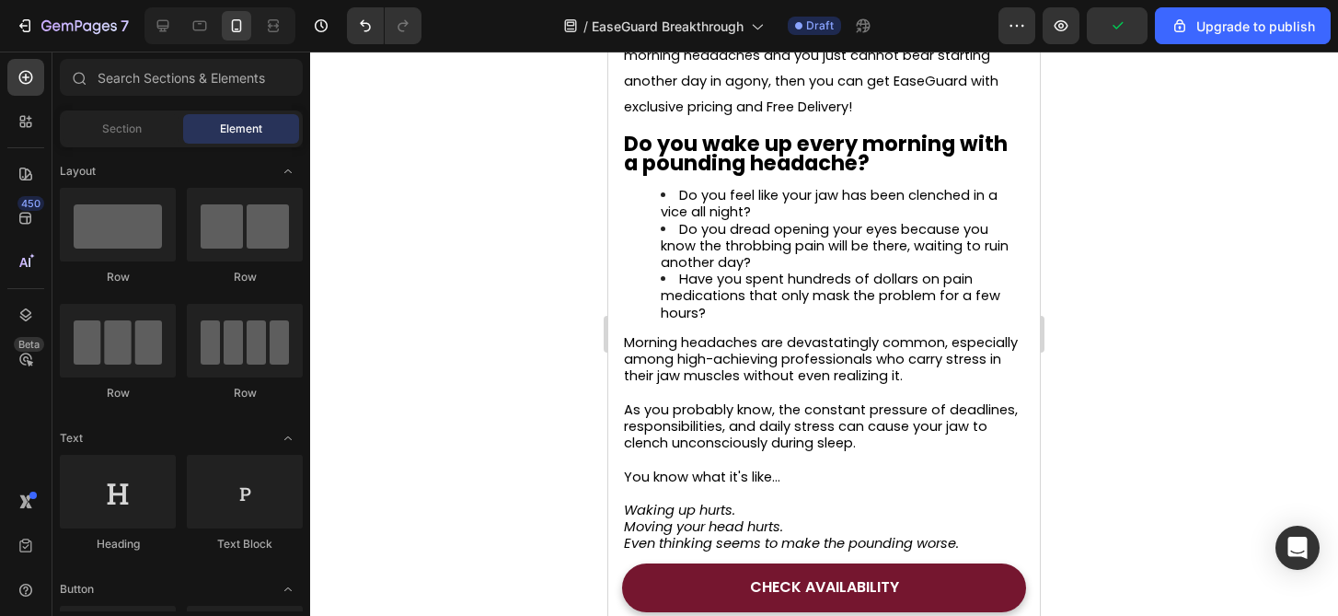
click at [1100, 197] on div at bounding box center [824, 334] width 1028 height 564
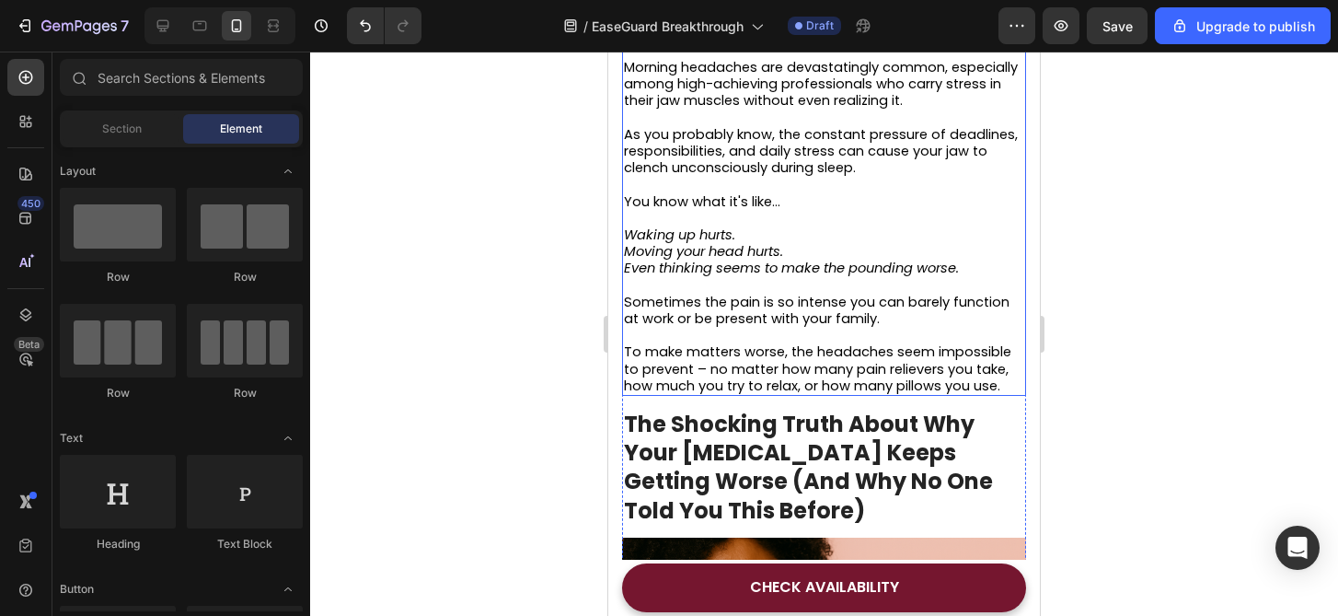
scroll to position [1122, 0]
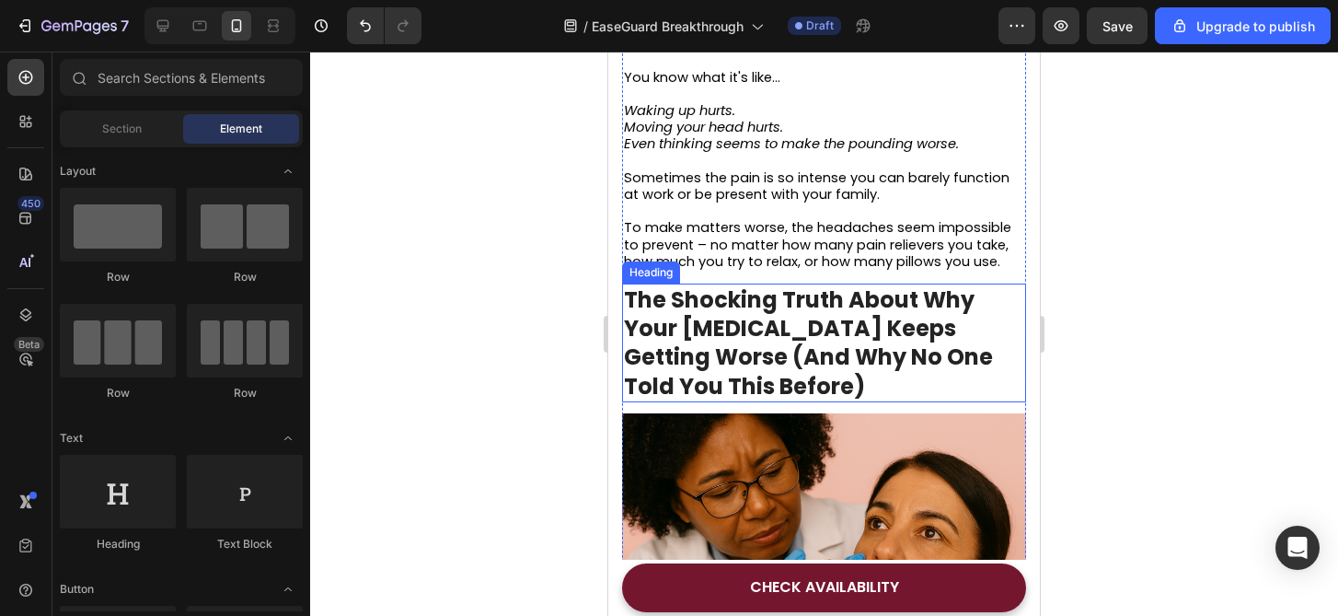
click at [814, 340] on strong "The Shocking Truth About Why Your Facial Hair Keeps Getting Worse (And Why No O…" at bounding box center [808, 342] width 369 height 117
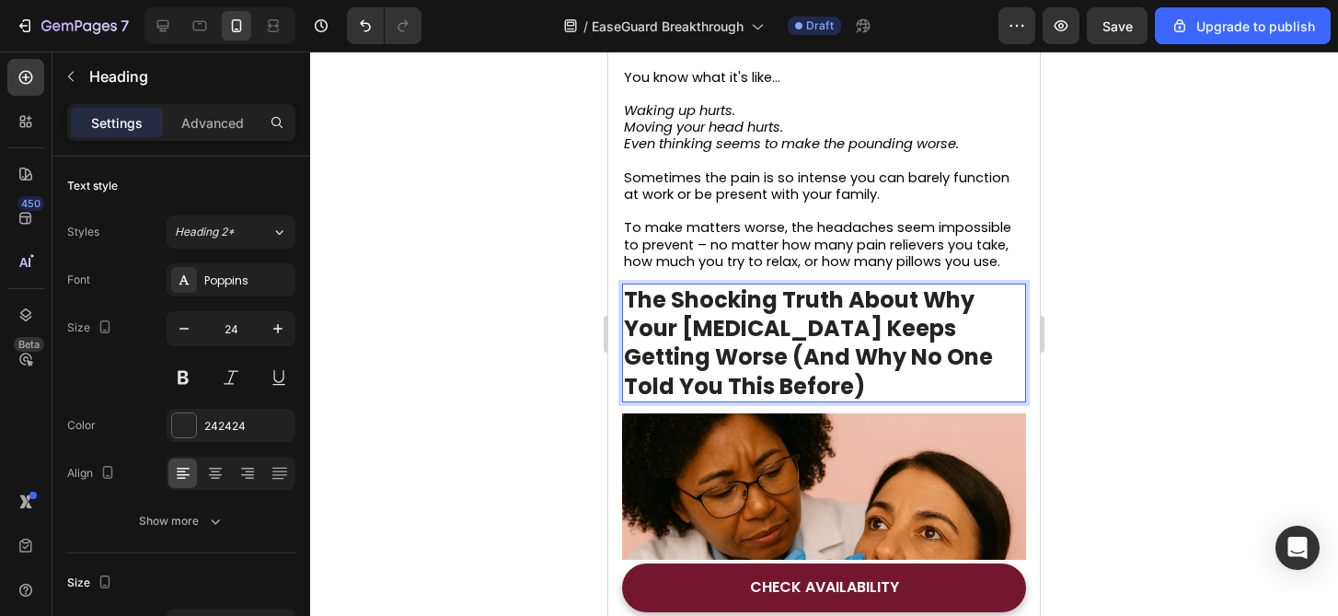
click at [814, 340] on strong "The Shocking Truth About Why Your Facial Hair Keeps Getting Worse (And Why No O…" at bounding box center [808, 342] width 369 height 117
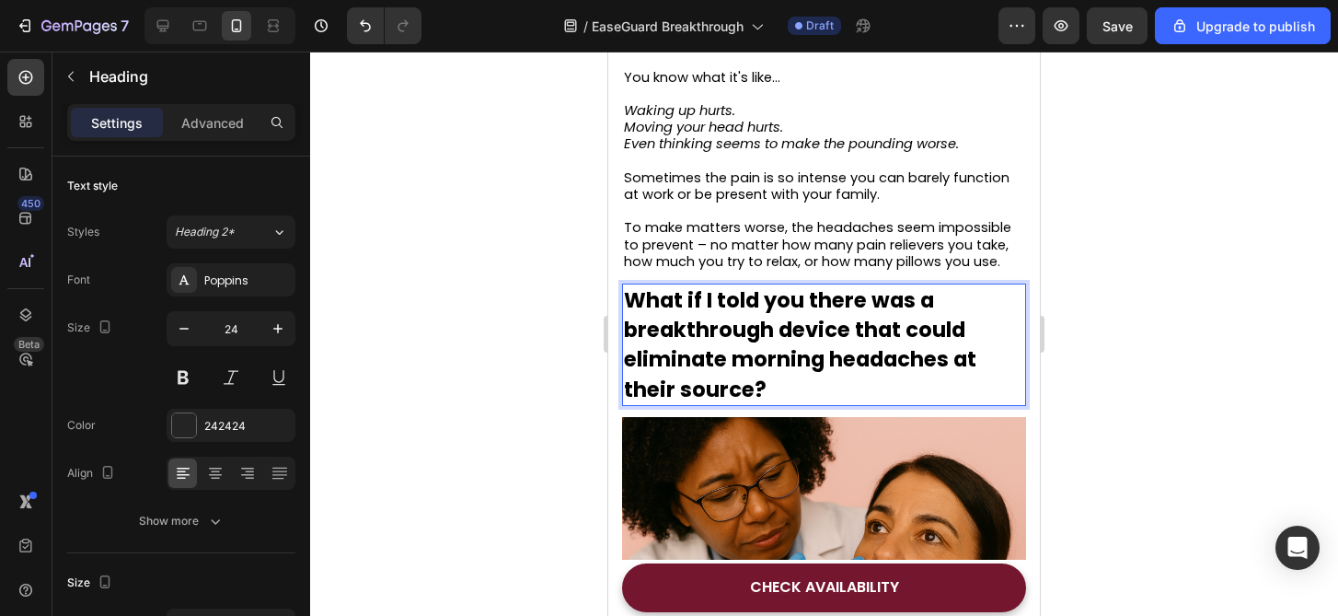
click at [1233, 475] on div at bounding box center [824, 334] width 1028 height 564
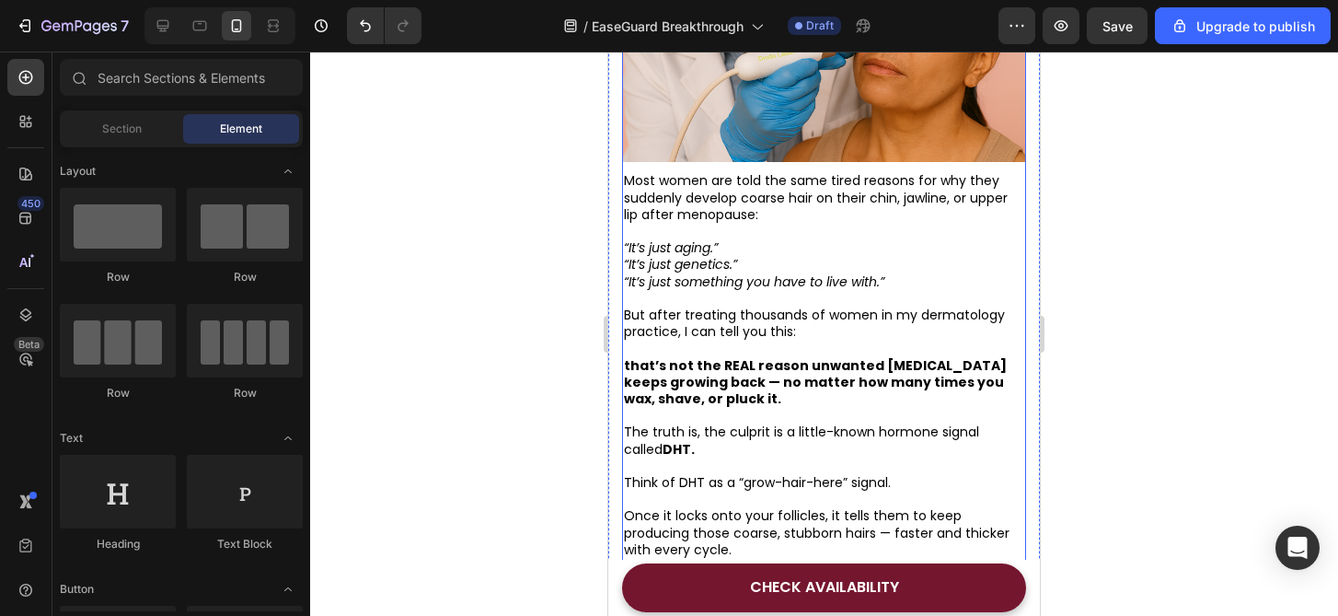
scroll to position [1648, 0]
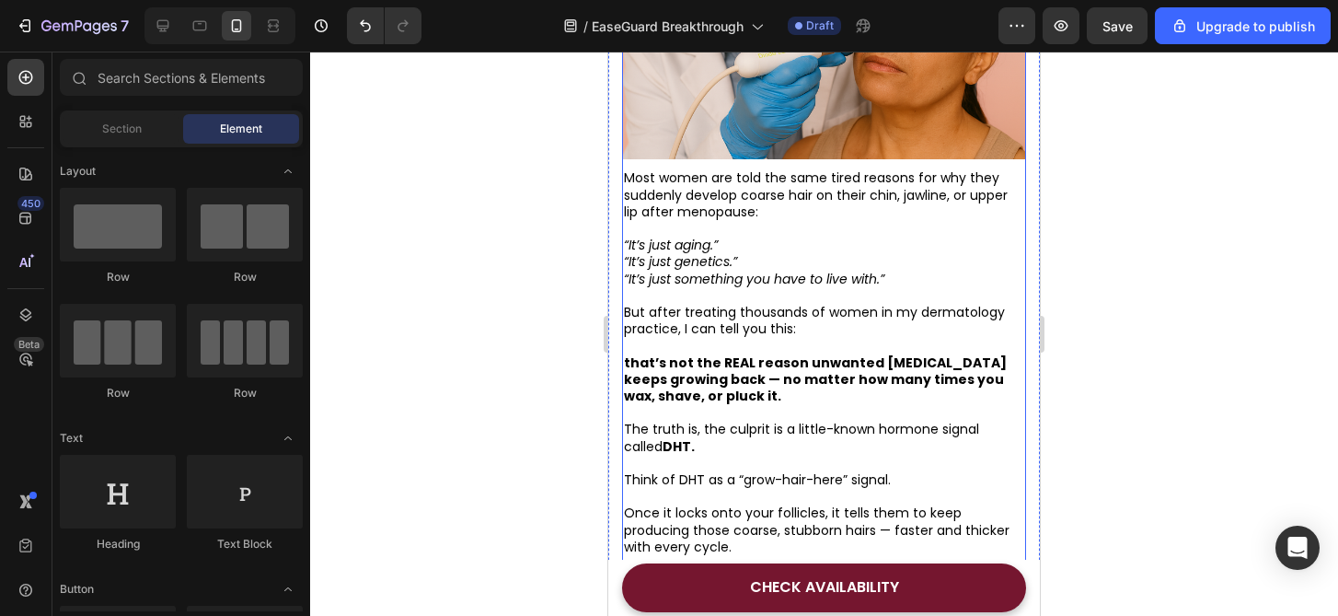
click at [679, 273] on icon "“It’s just something you have to live with.”" at bounding box center [754, 279] width 260 height 18
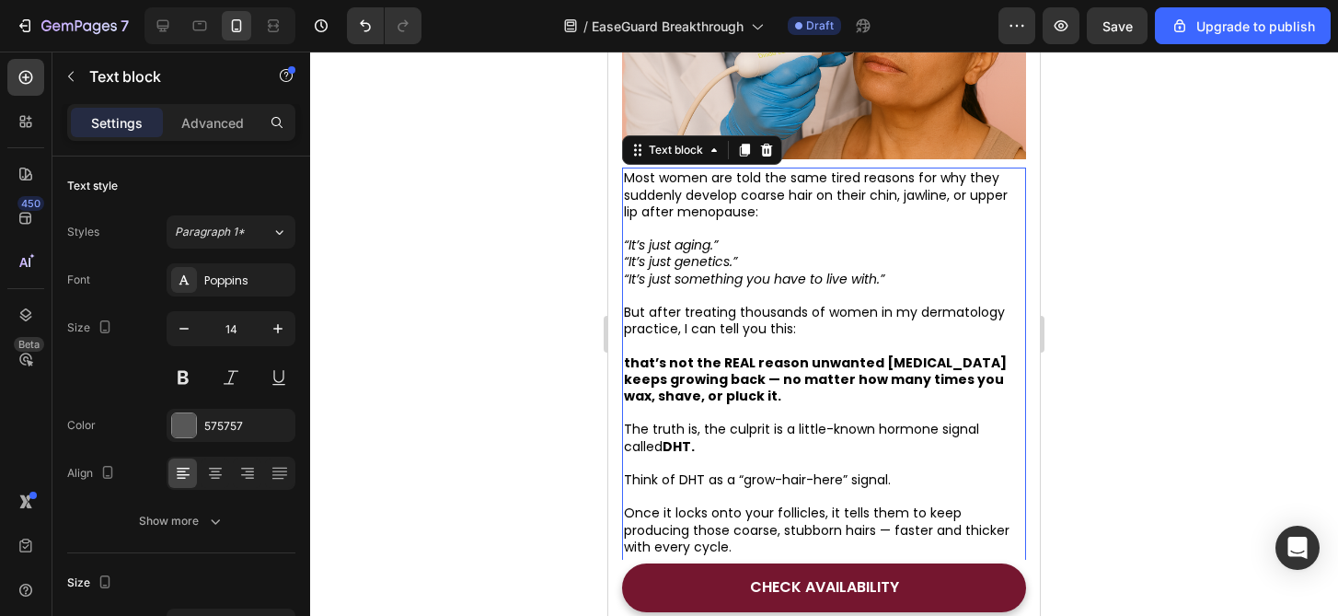
click at [679, 273] on icon "“It’s just something you have to live with.”" at bounding box center [754, 279] width 260 height 18
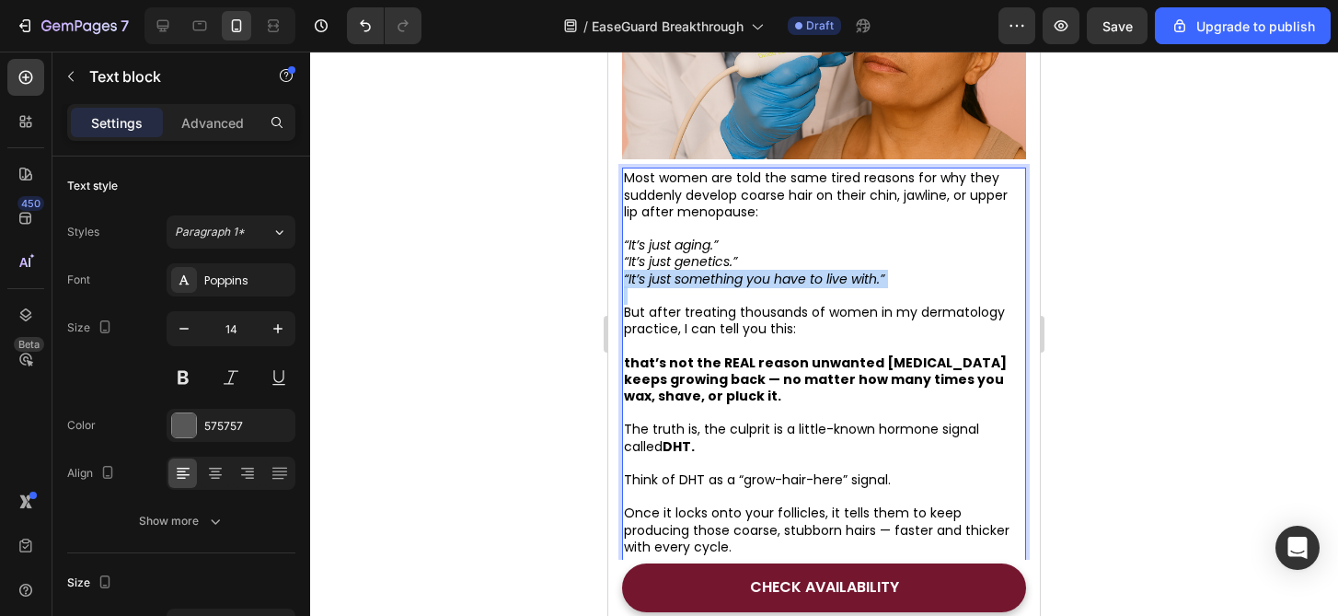
click at [679, 273] on icon "“It’s just something you have to live with.”" at bounding box center [754, 279] width 260 height 18
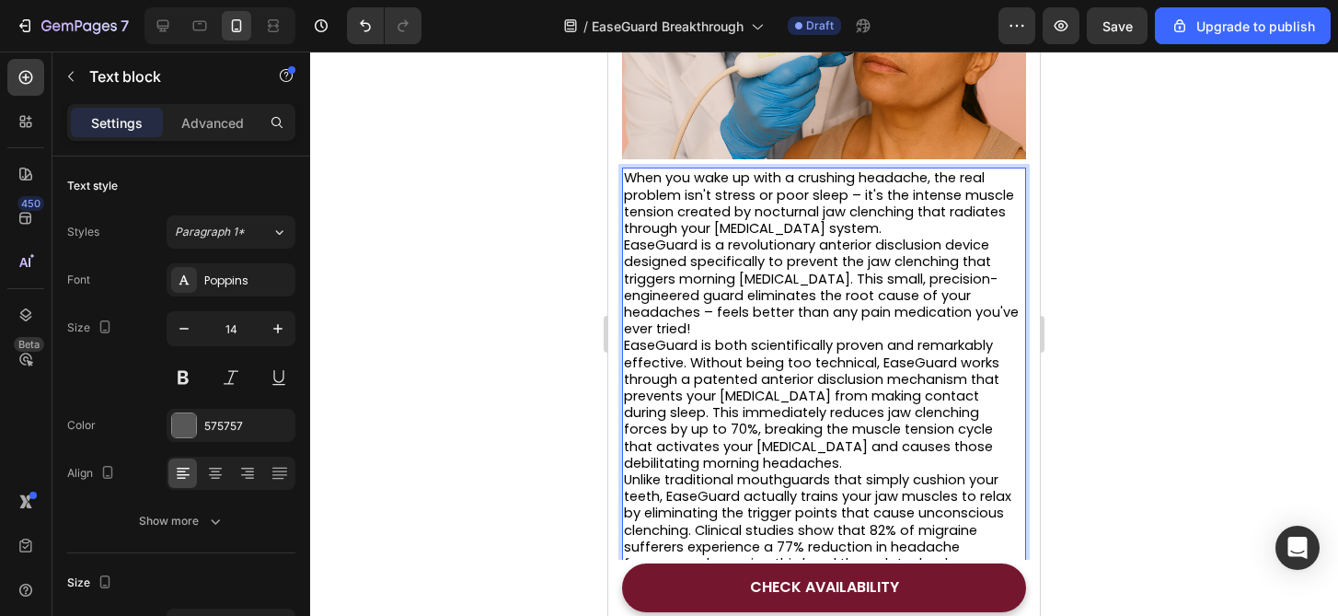
click at [891, 222] on span "When you wake up with a crushing headache, the real problem isn't stress or poo…" at bounding box center [819, 202] width 390 height 69
click at [887, 242] on span "EaseGuard is a revolutionary anterior disclusion device designed specifically t…" at bounding box center [821, 287] width 395 height 102
click at [902, 231] on p "When you wake up with a crushing headache, the real problem isn't stress or poo…" at bounding box center [824, 202] width 400 height 67
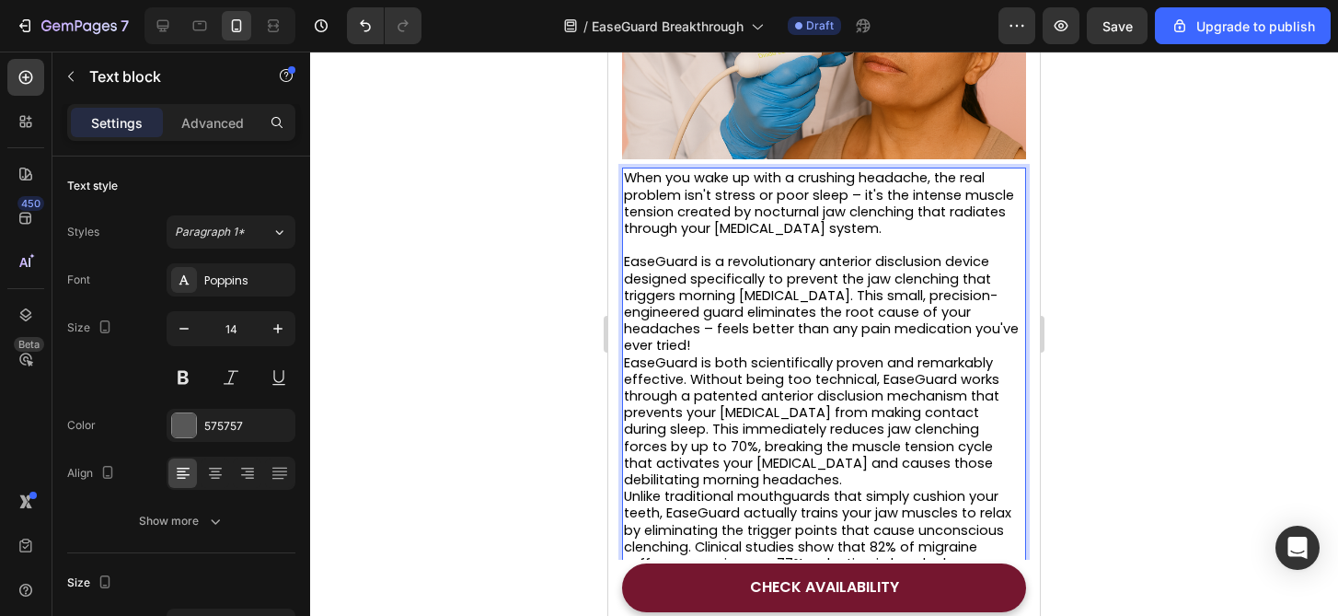
click at [816, 298] on span "EaseGuard is a revolutionary anterior disclusion device designed specifically t…" at bounding box center [821, 303] width 395 height 102
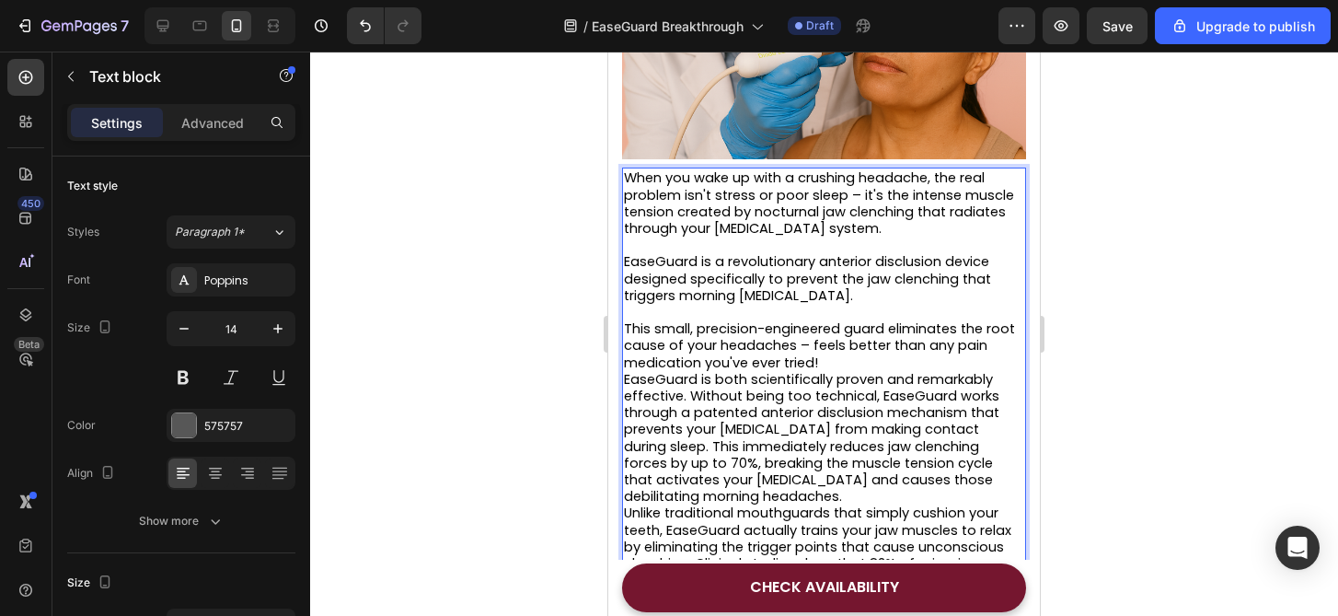
click at [868, 359] on p "This small, precision-engineered guard eliminates the root cause of your headac…" at bounding box center [824, 345] width 400 height 51
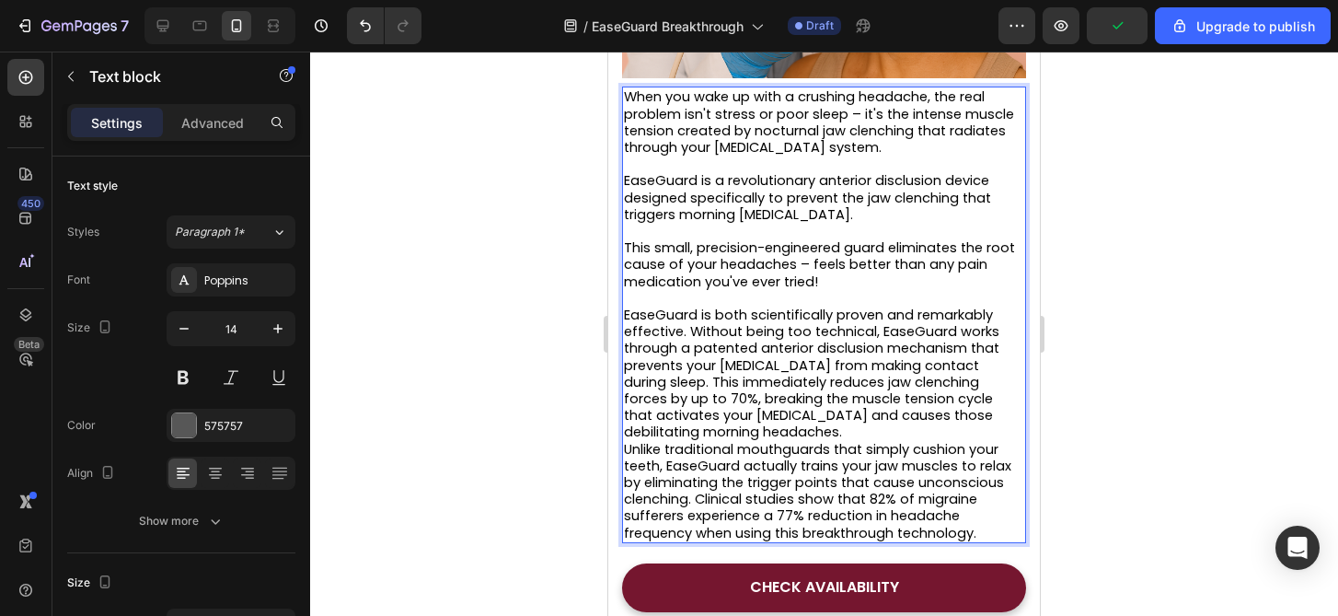
scroll to position [1730, 0]
click at [690, 335] on span "EaseGuard is both scientifically proven and remarkably effective. Without being…" at bounding box center [811, 372] width 375 height 135
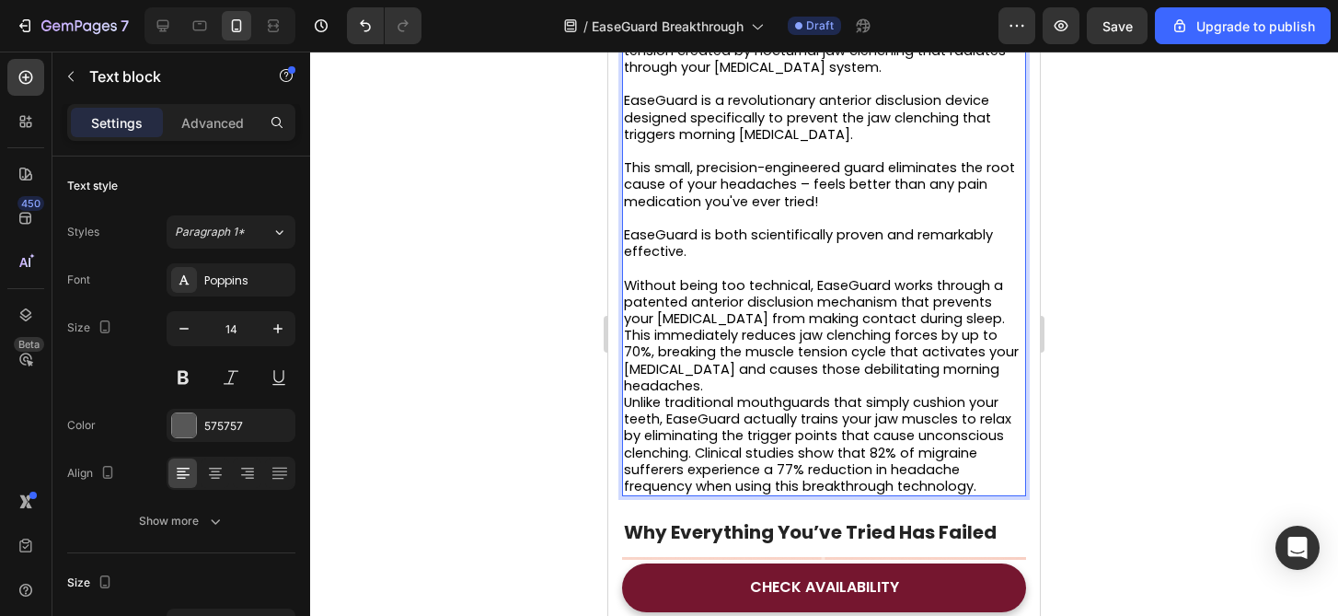
scroll to position [1810, 0]
click at [995, 325] on span "Without being too technical, EaseGuard works through a patented anterior disclu…" at bounding box center [821, 334] width 395 height 119
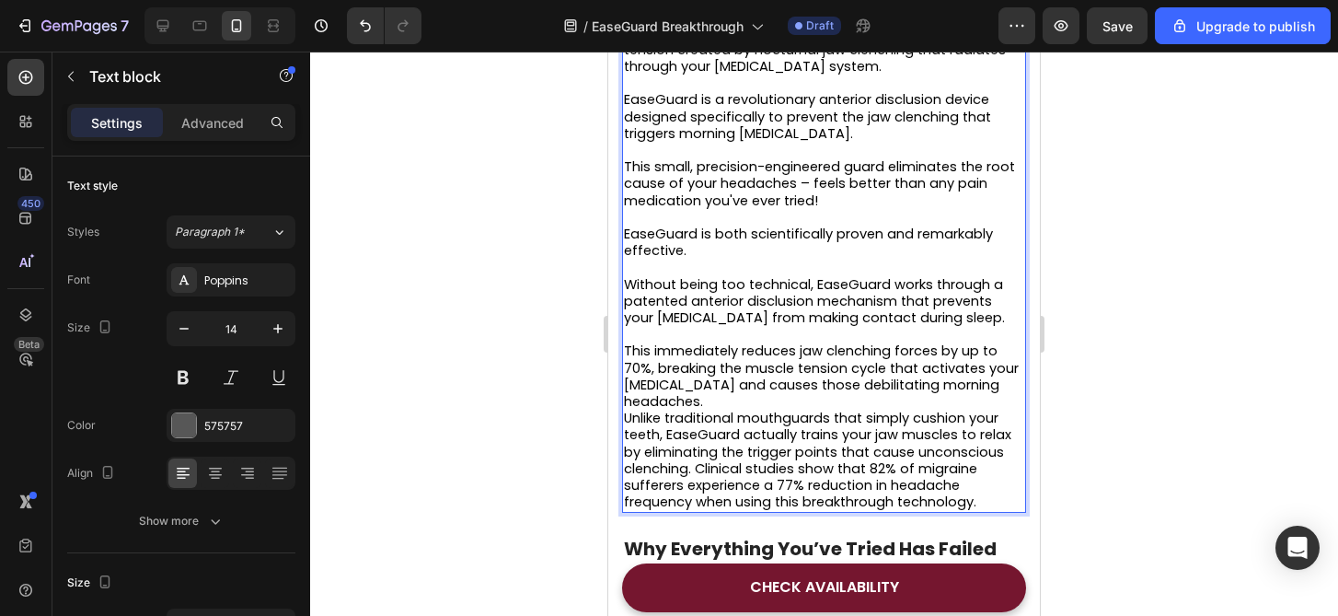
click at [779, 405] on p "This immediately reduces jaw clenching forces by up to 70%, breaking the muscle…" at bounding box center [824, 375] width 400 height 67
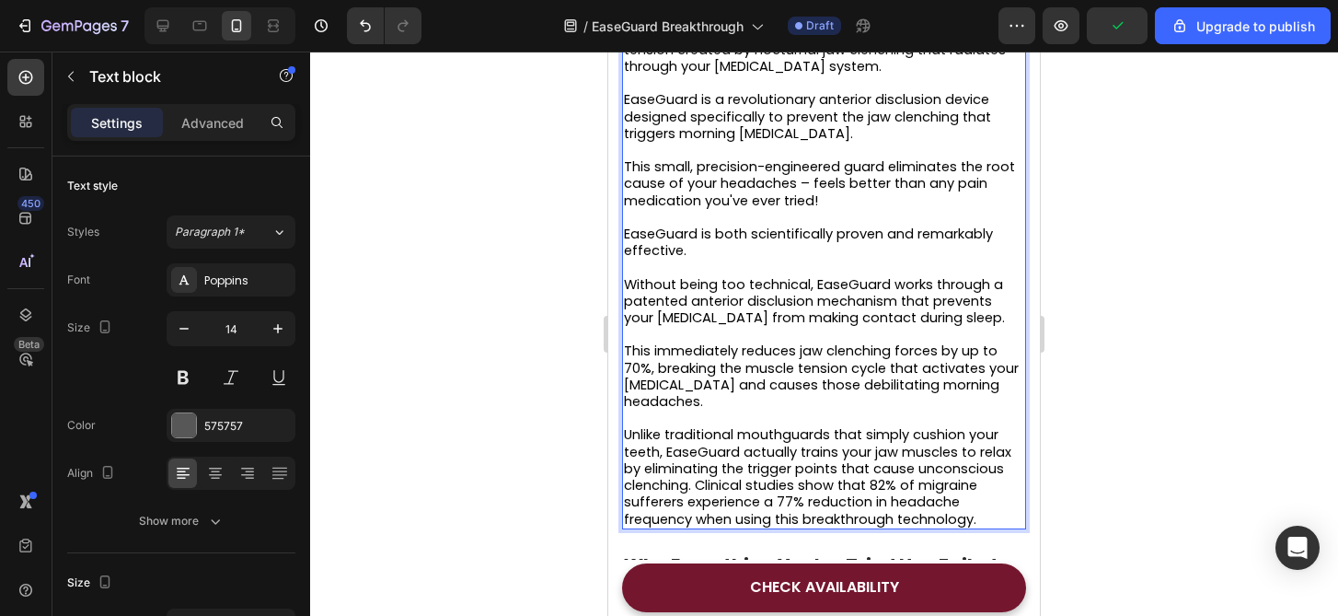
click at [698, 495] on span "Unlike traditional mouthguards that simply cushion your teeth, EaseGuard actual…" at bounding box center [817, 476] width 387 height 102
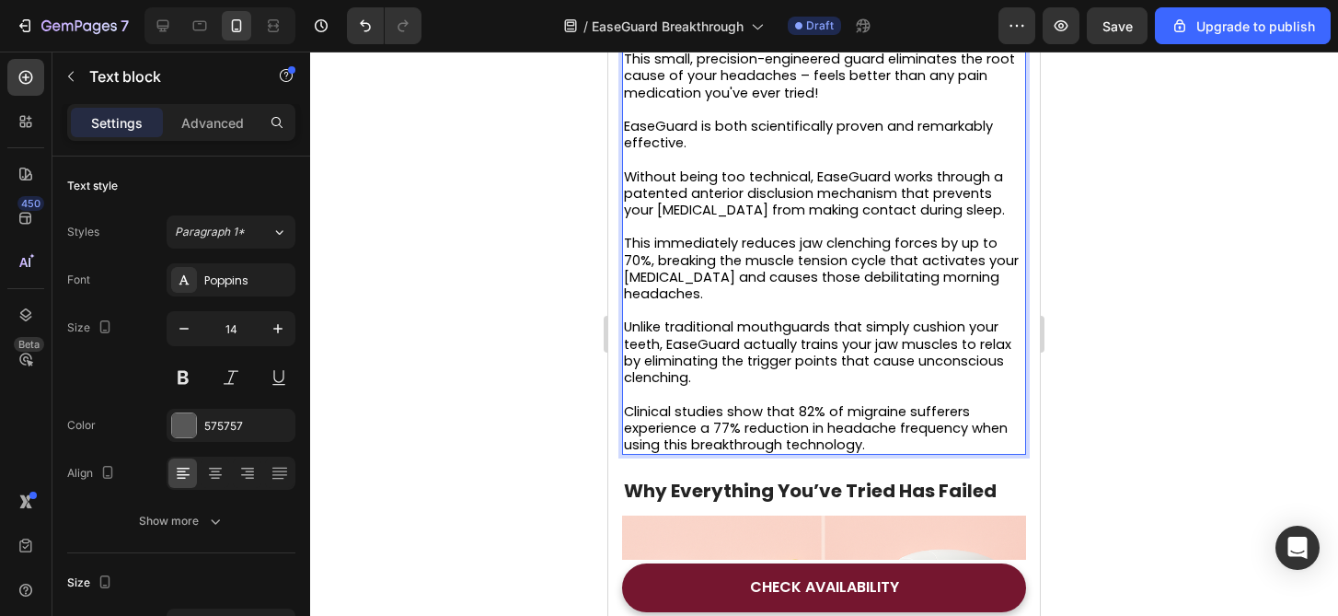
scroll to position [1925, 0]
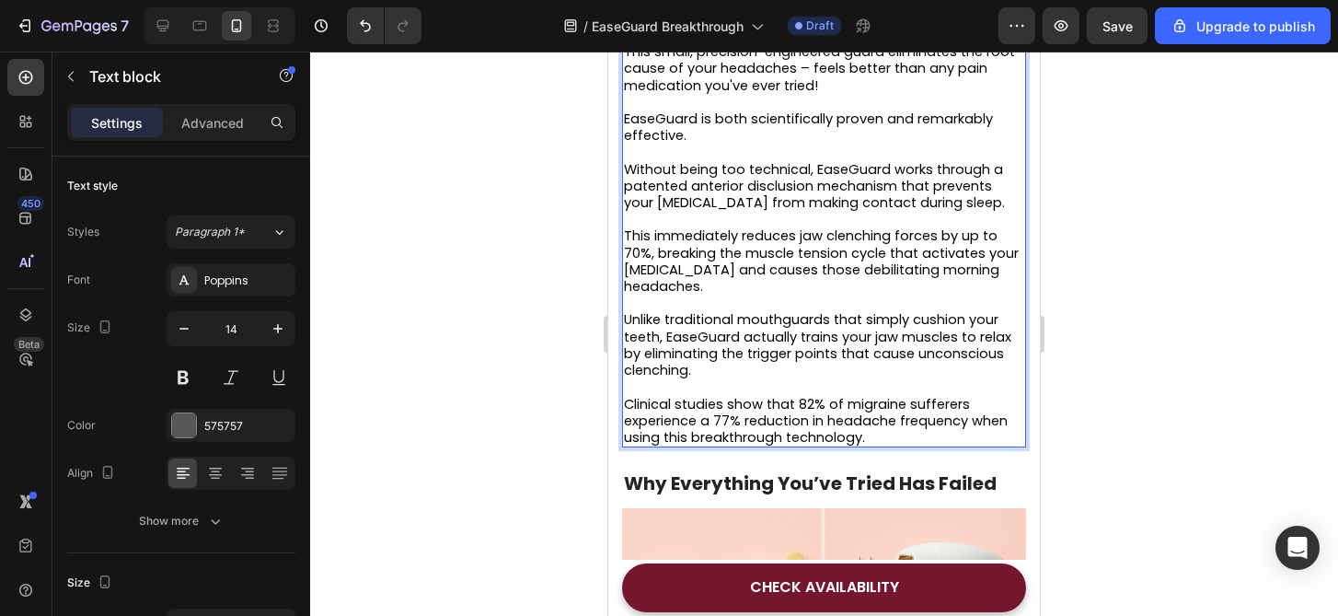
click at [1213, 503] on div at bounding box center [824, 334] width 1028 height 564
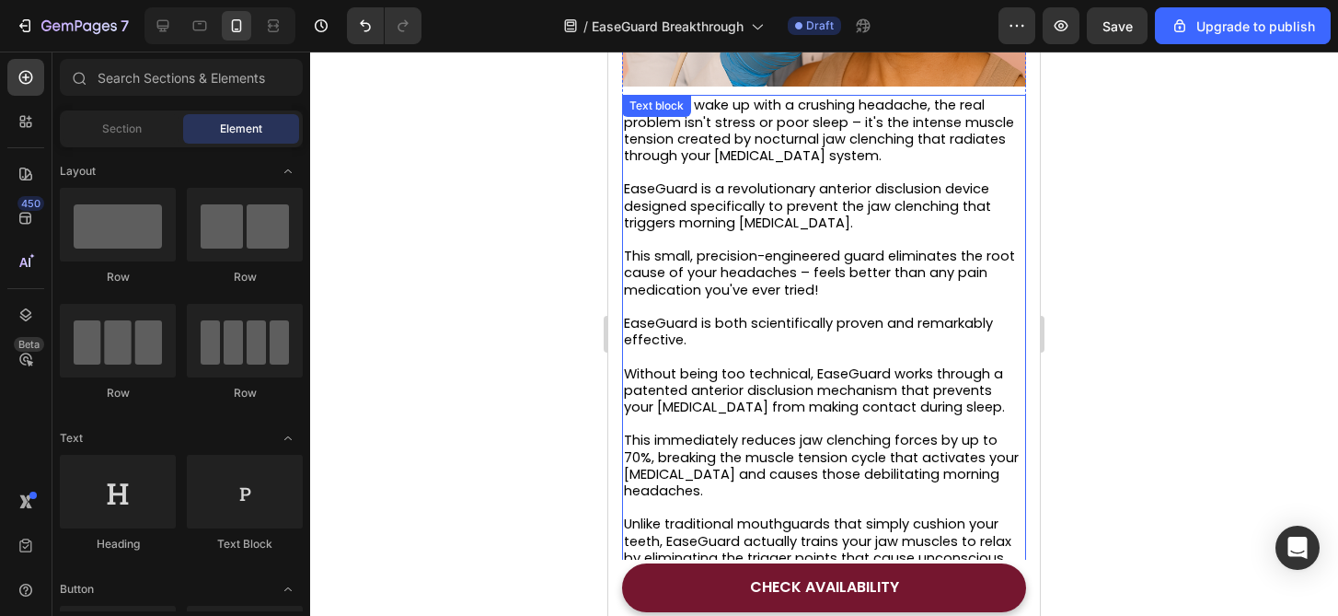
scroll to position [1689, 0]
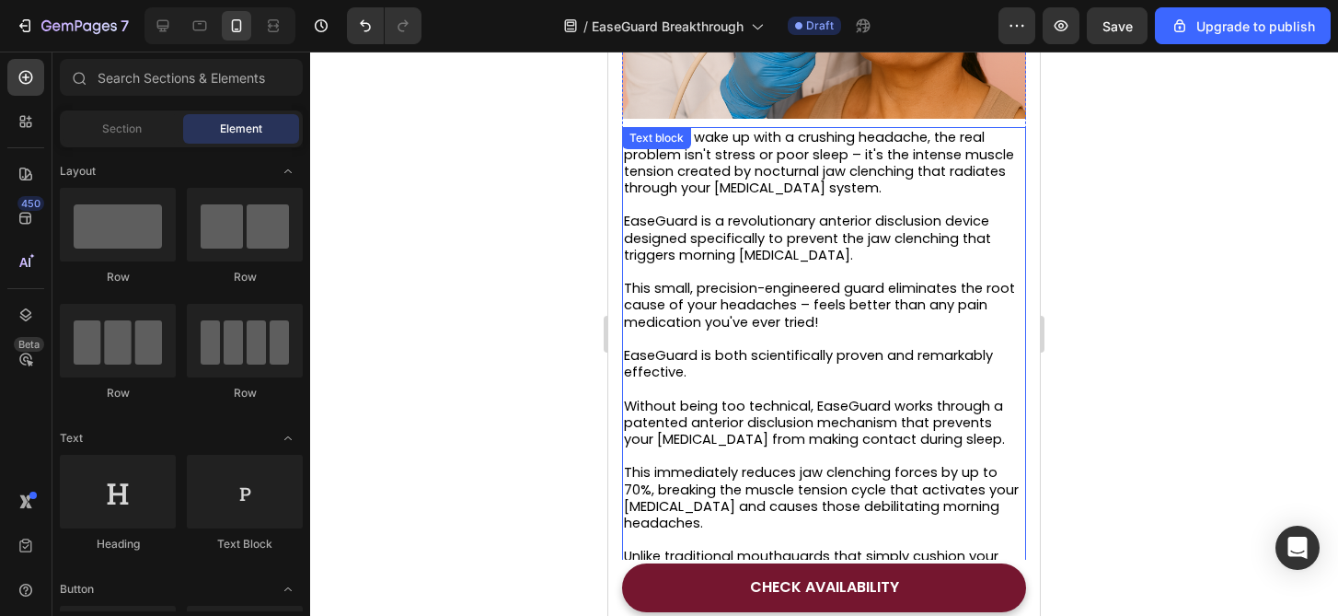
click at [1099, 306] on div at bounding box center [824, 334] width 1028 height 564
click at [884, 156] on span "When you wake up with a crushing headache, the real problem isn't stress or poo…" at bounding box center [819, 162] width 390 height 69
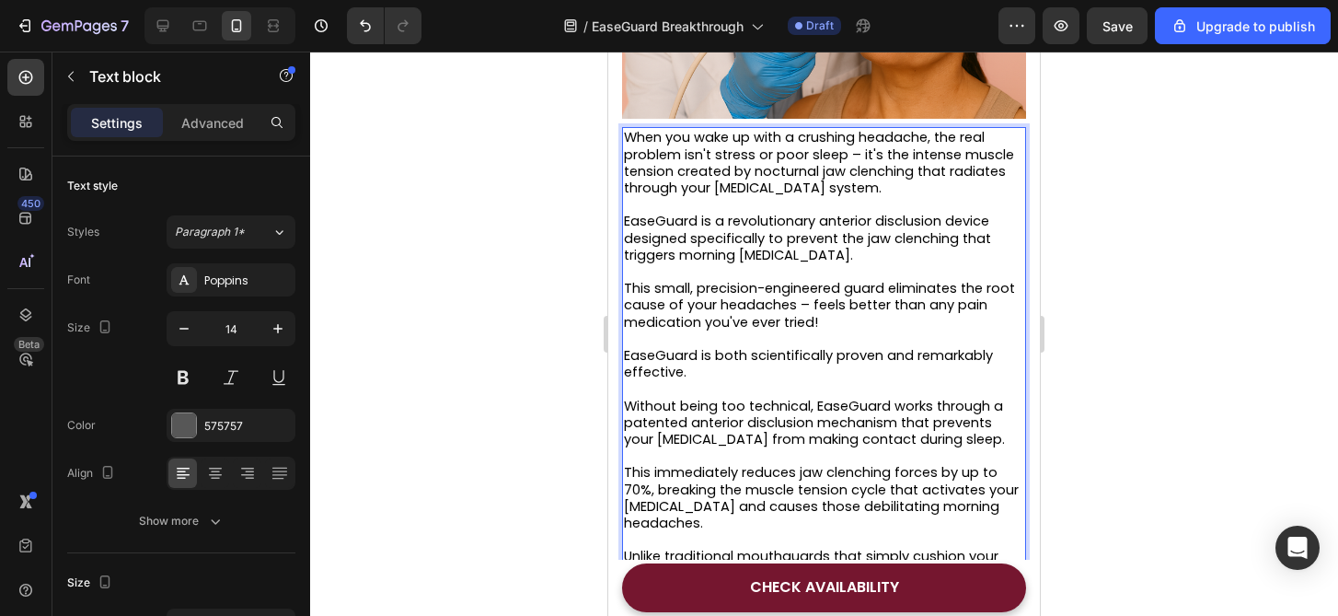
click at [872, 156] on span "When you wake up with a crushing headache, the real problem isn't stress or poo…" at bounding box center [819, 162] width 390 height 69
click at [865, 154] on span "When you wake up with a crushing headache, the real problem isn't stress or poo…" at bounding box center [819, 162] width 390 height 69
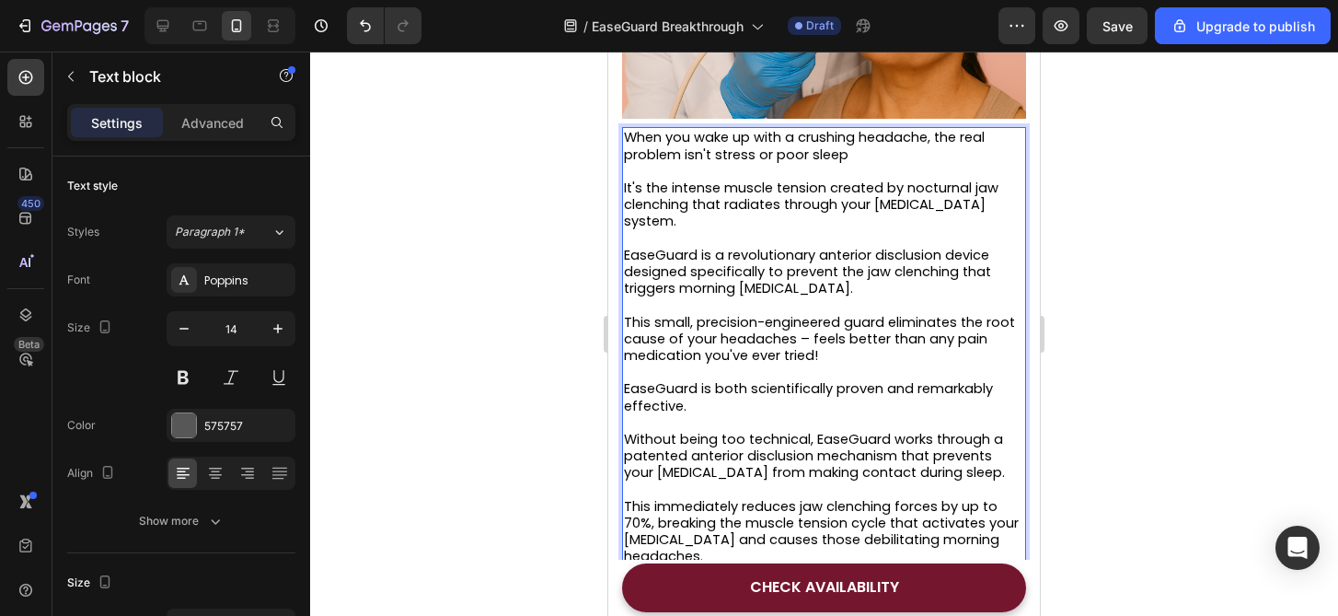
click at [947, 317] on span "This small, precision-engineered guard eliminates the root cause of your headac…" at bounding box center [819, 339] width 391 height 52
click at [1187, 317] on div at bounding box center [824, 334] width 1028 height 564
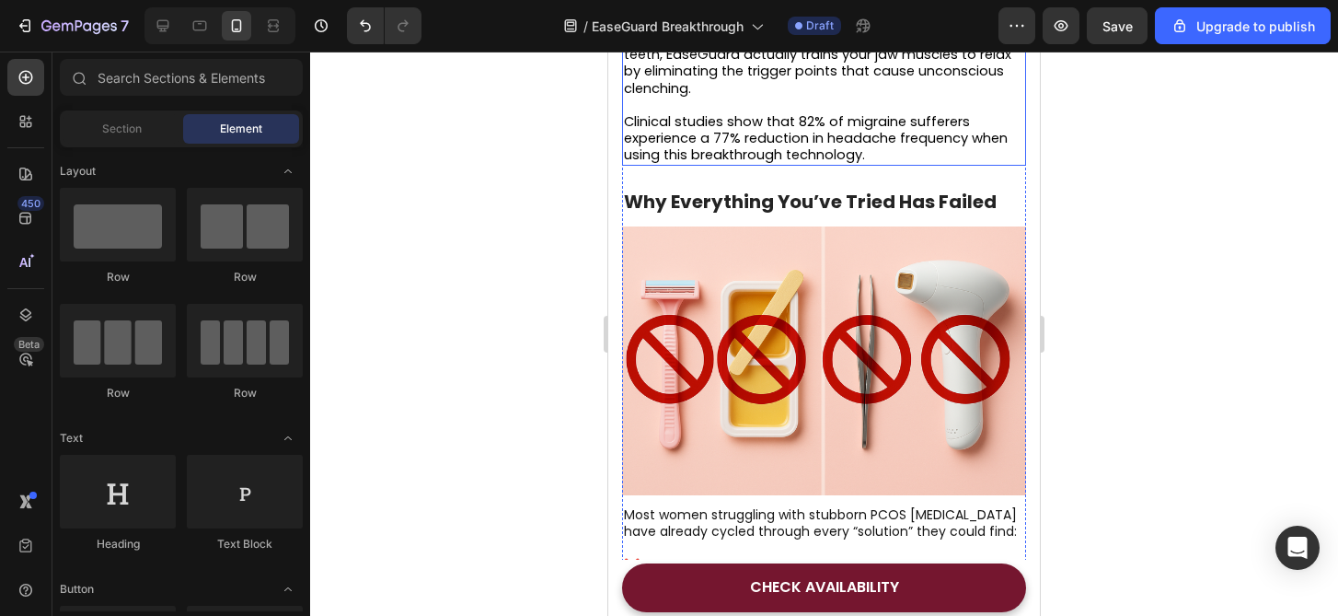
scroll to position [2271, 0]
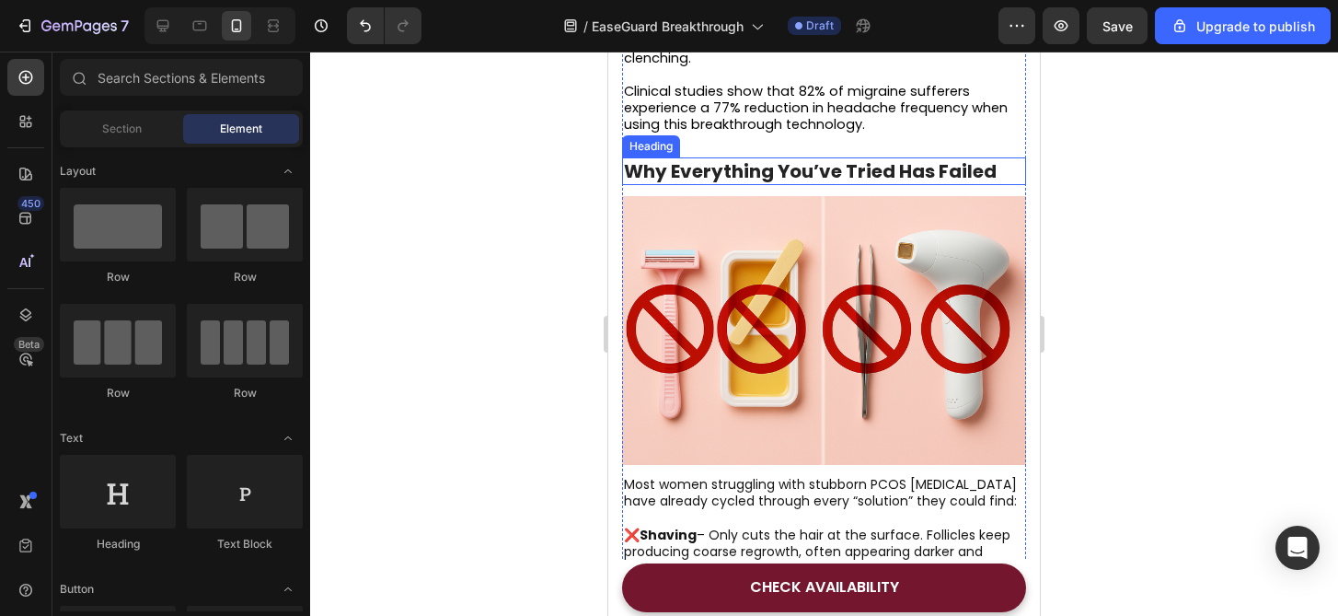
click at [727, 184] on strong "Why Everything You’ve Tried Has Failed" at bounding box center [810, 171] width 373 height 26
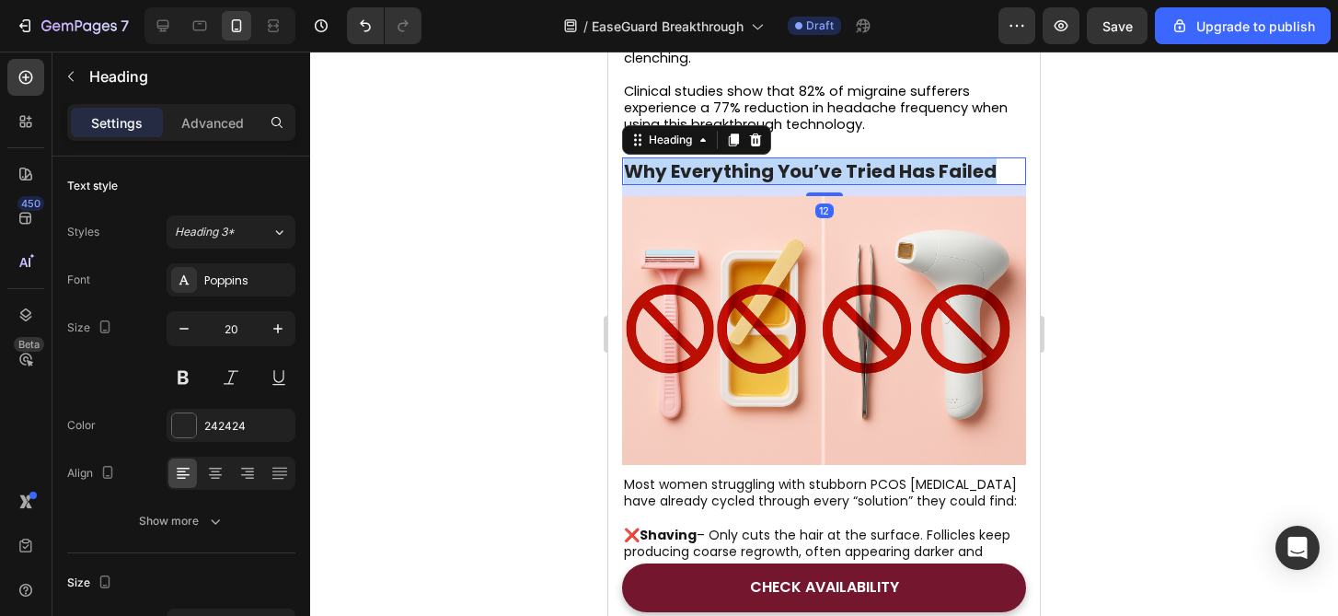
click at [727, 184] on strong "Why Everything You’ve Tried Has Failed" at bounding box center [810, 171] width 373 height 26
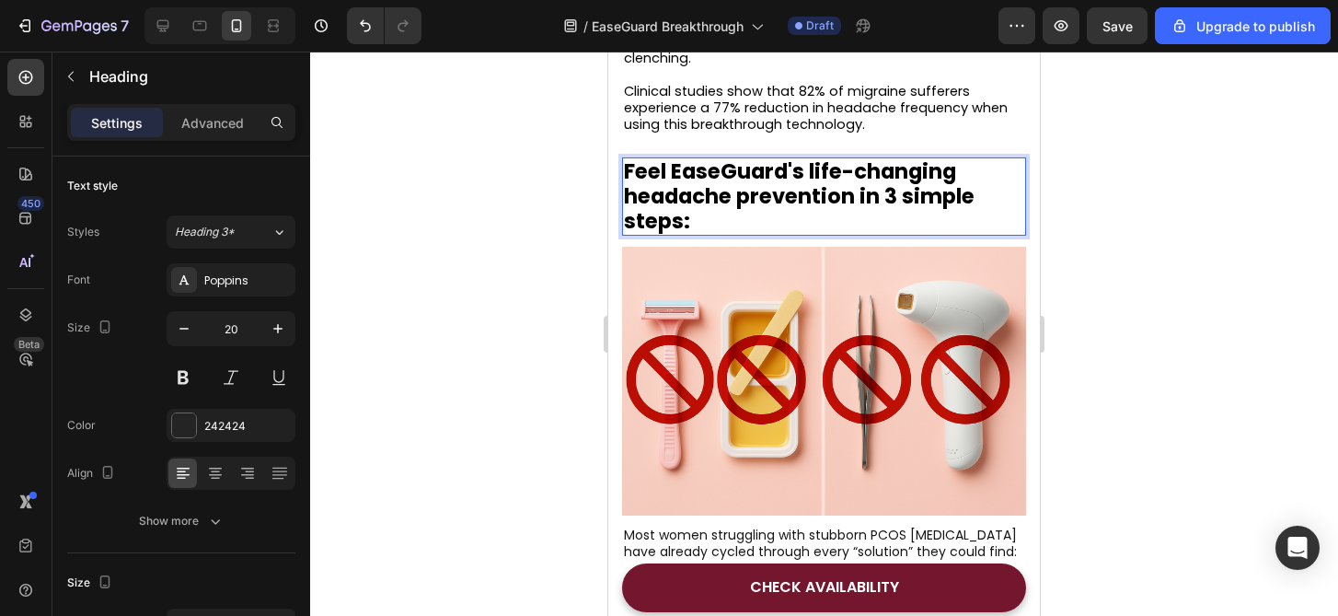
click at [1194, 302] on div at bounding box center [824, 334] width 1028 height 564
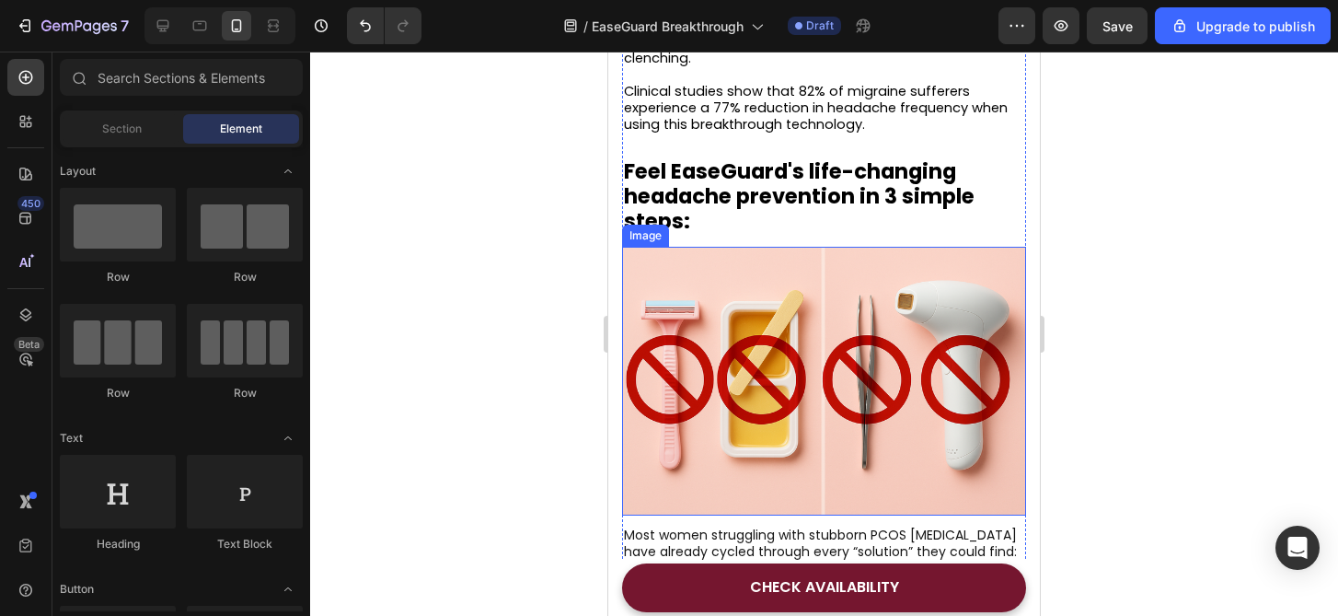
scroll to position [2374, 0]
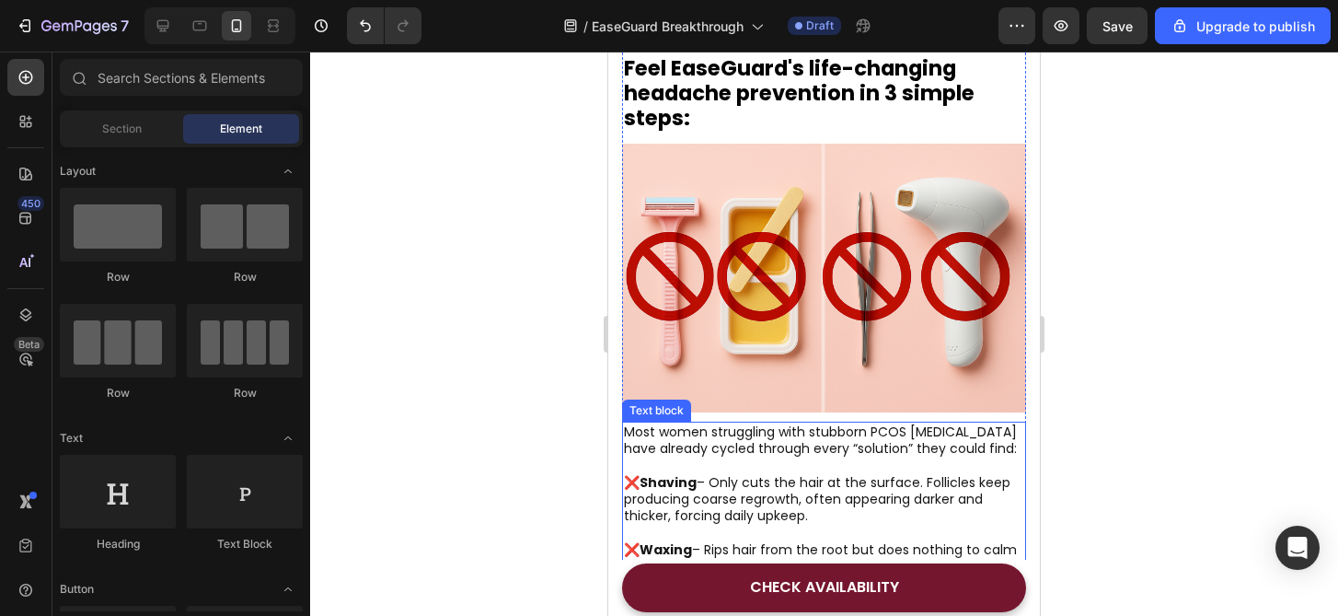
click at [817, 456] on p "Most women struggling with stubborn PCOS facial hair have already cycled throug…" at bounding box center [824, 439] width 400 height 33
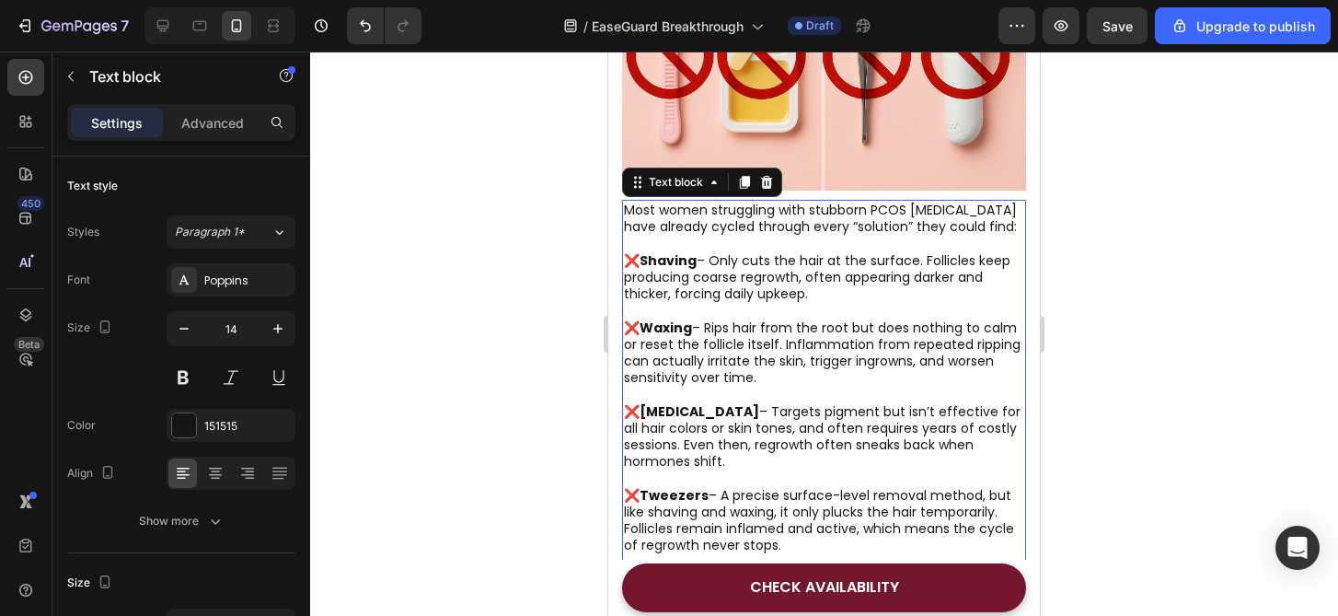
scroll to position [2641, 0]
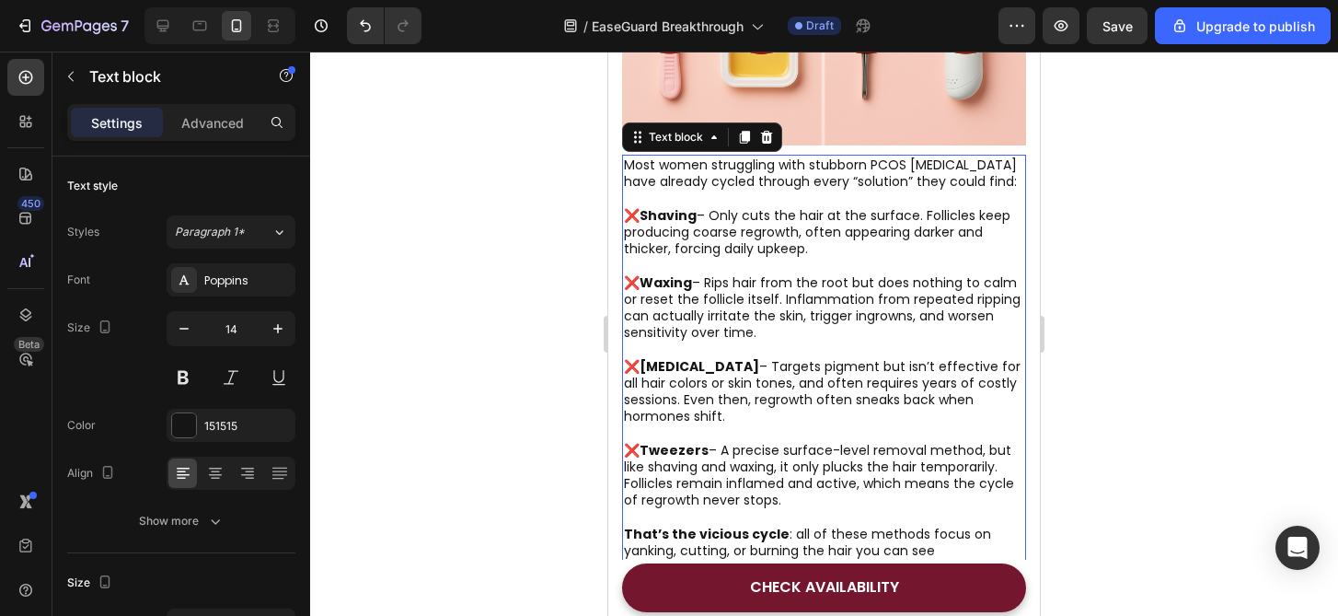
click at [823, 329] on p "❌ Waxing – Rips hair from the root but does nothing to calm or reset the follic…" at bounding box center [824, 307] width 400 height 67
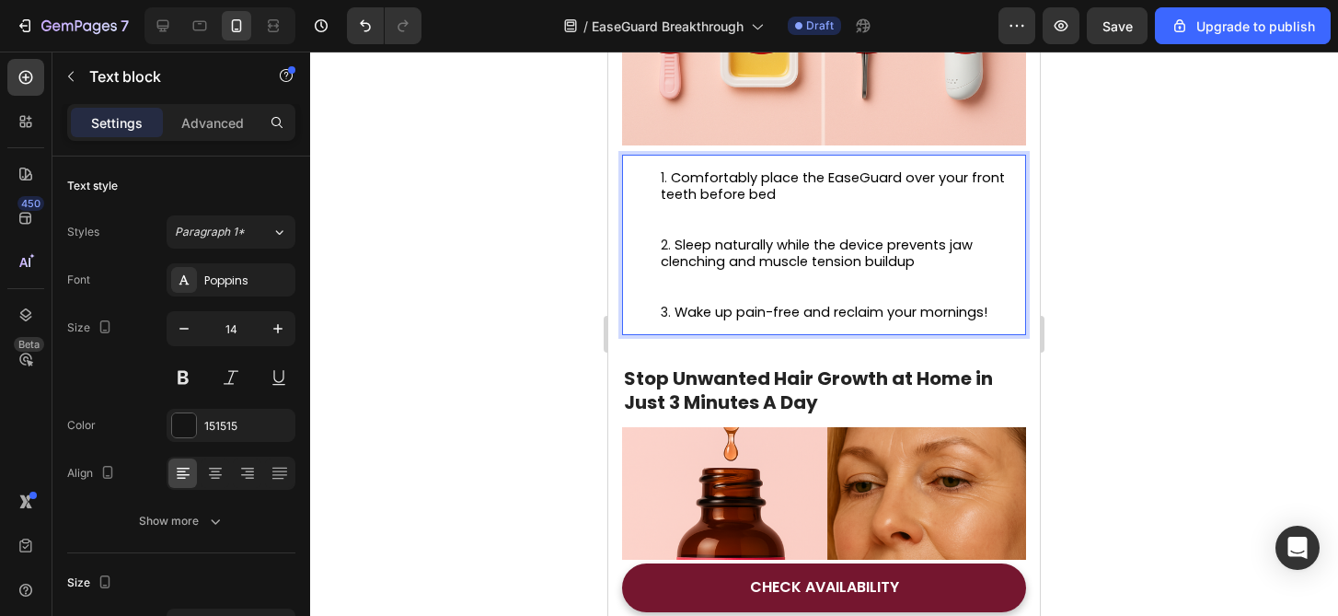
click at [1178, 361] on div at bounding box center [824, 334] width 1028 height 564
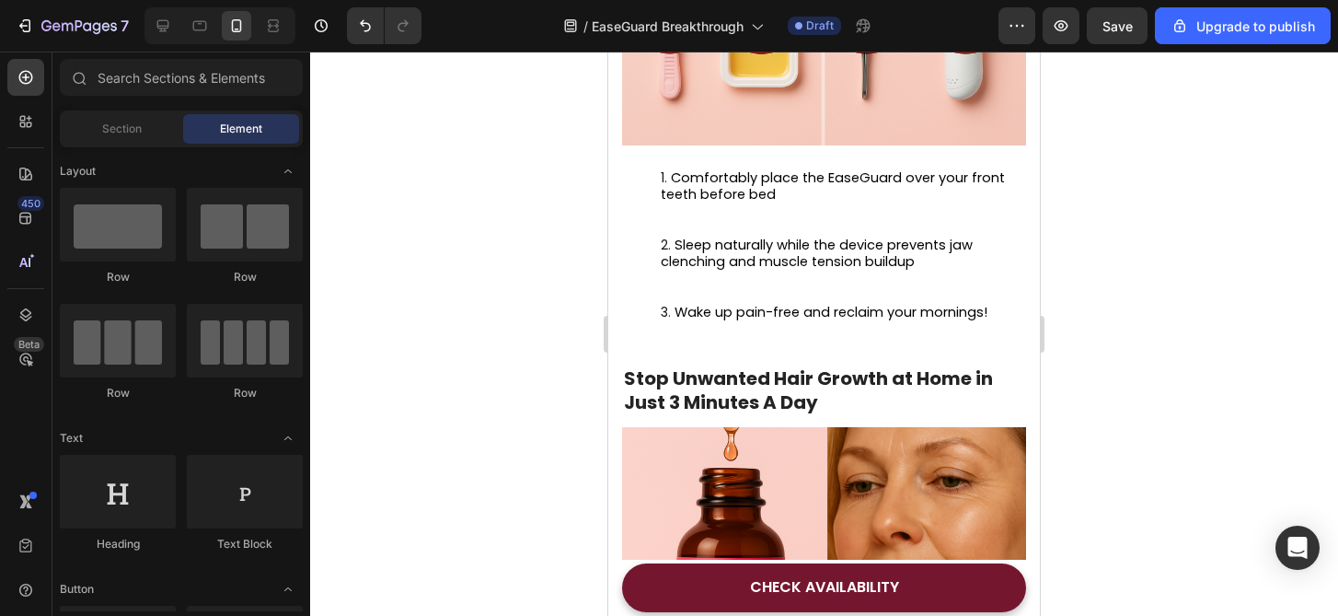
click at [1178, 361] on div at bounding box center [824, 334] width 1028 height 564
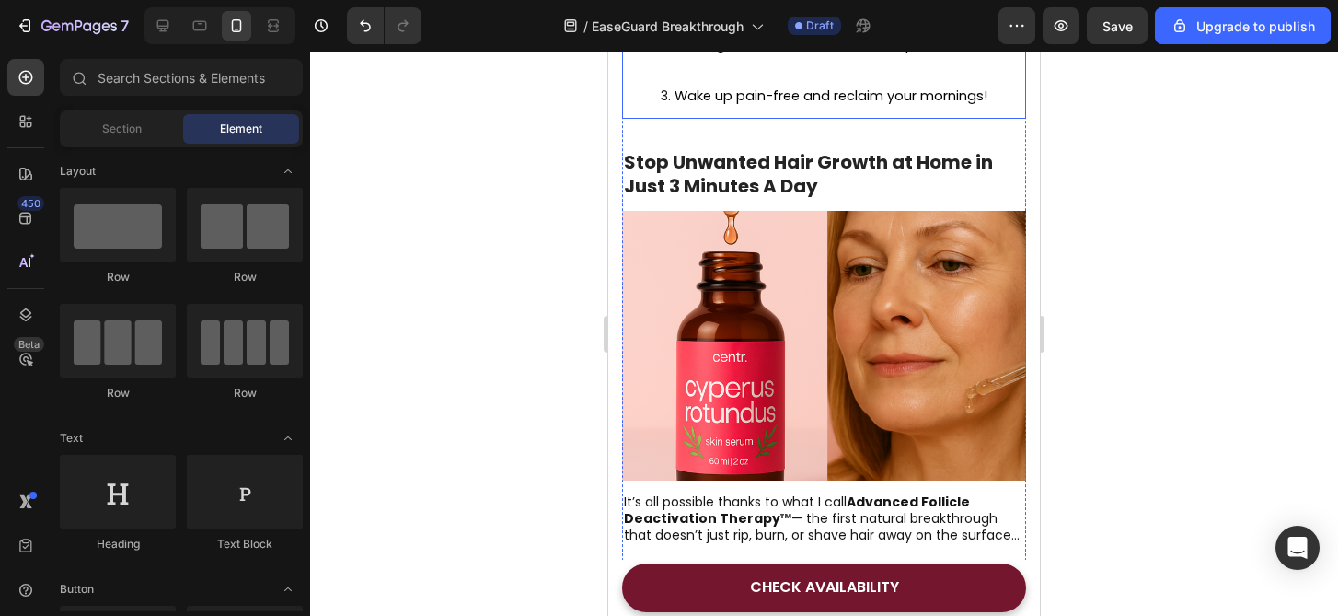
scroll to position [2880, 0]
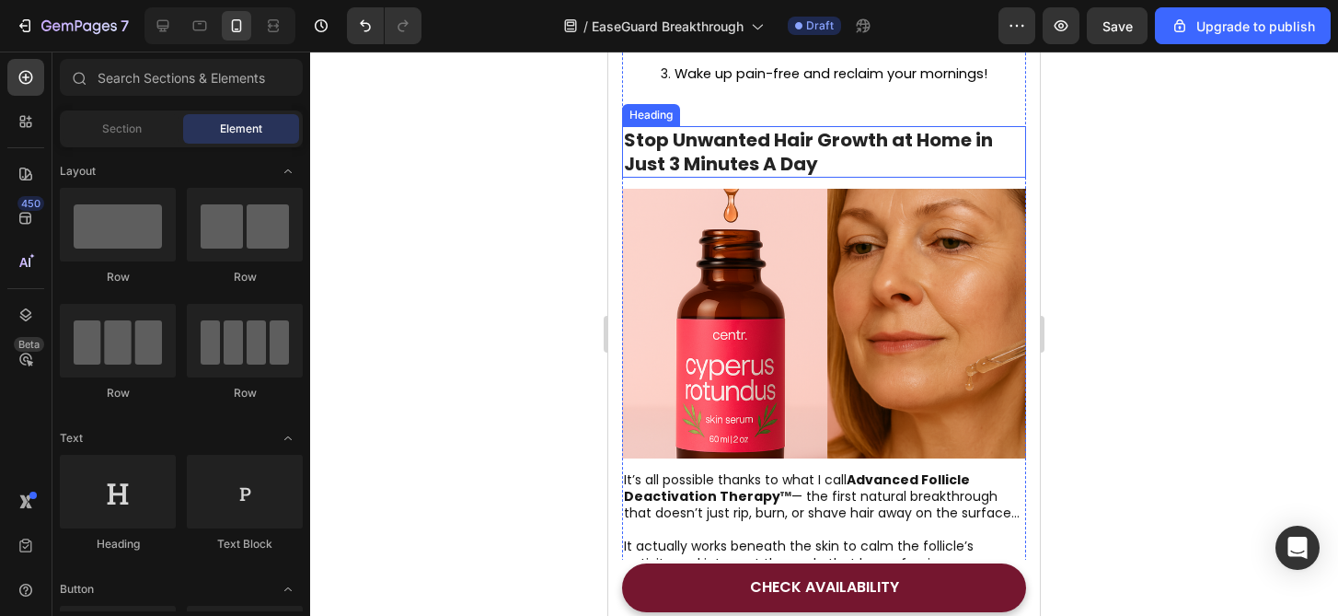
click at [705, 169] on h2 "Stop Unwanted Hair Growth at Home in Just 3 Minutes A Day" at bounding box center [824, 152] width 404 height 52
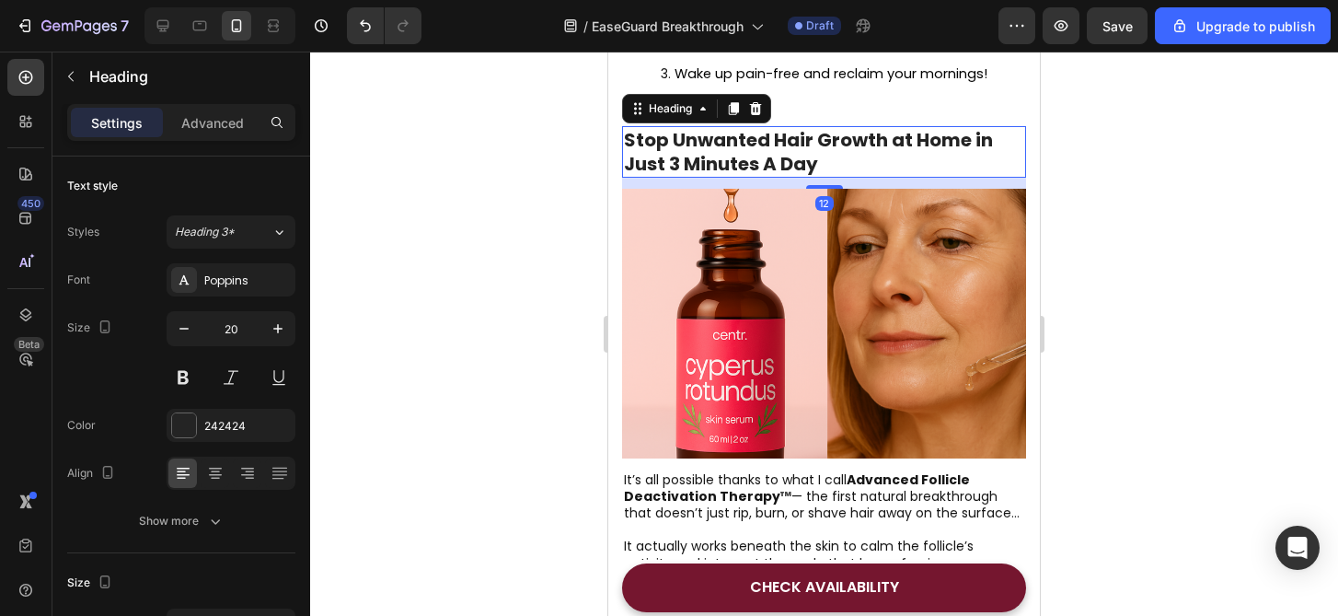
click at [705, 169] on h2 "Stop Unwanted Hair Growth at Home in Just 3 Minutes A Day" at bounding box center [824, 152] width 404 height 52
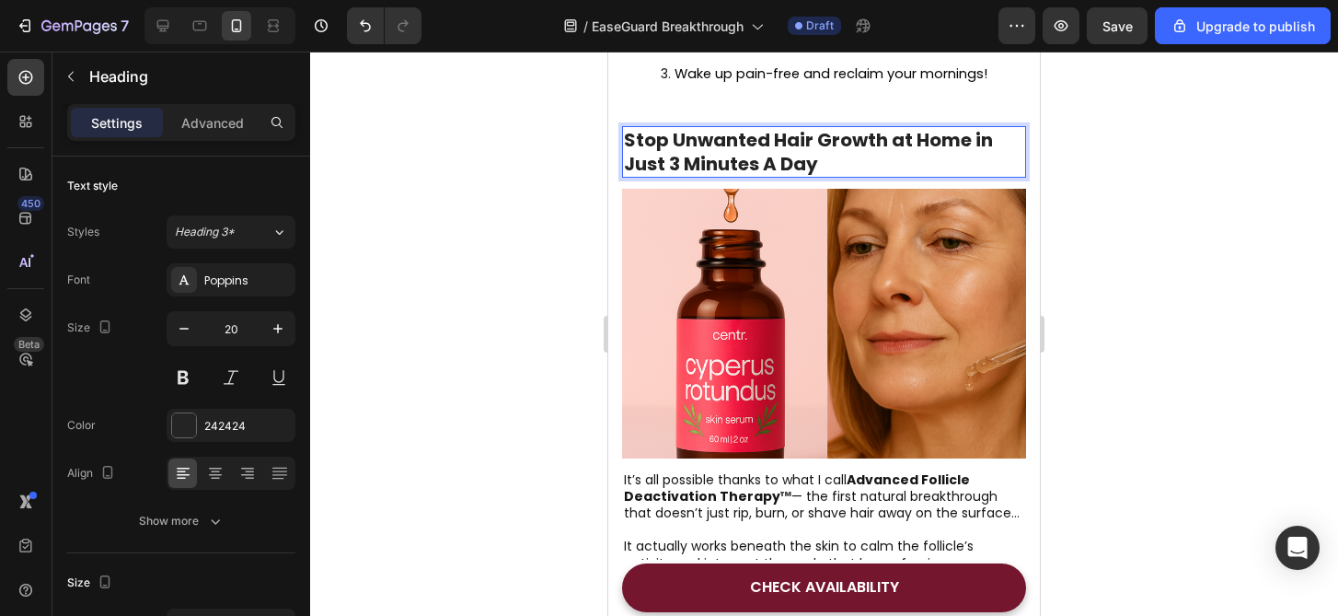
click at [705, 169] on p "Stop Unwanted Hair Growth at Home in Just 3 Minutes A Day" at bounding box center [824, 152] width 400 height 48
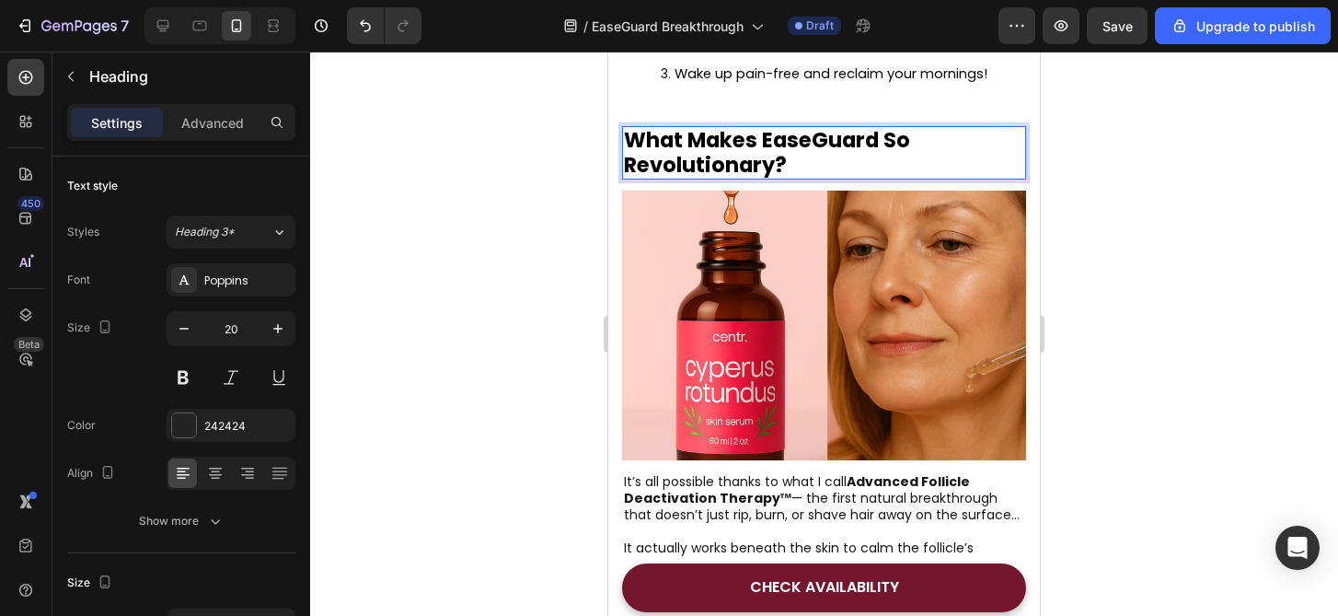
click at [1214, 247] on div at bounding box center [824, 334] width 1028 height 564
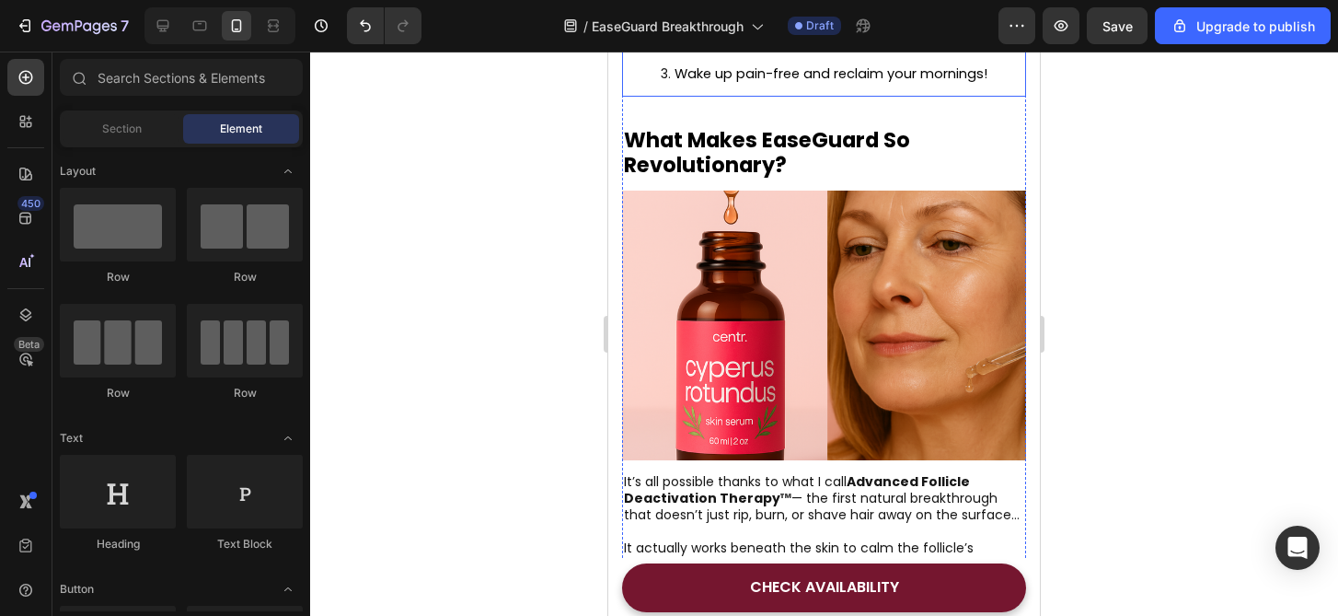
click at [782, 141] on strong "What Makes EaseGuard So Revolutionary?" at bounding box center [767, 152] width 286 height 54
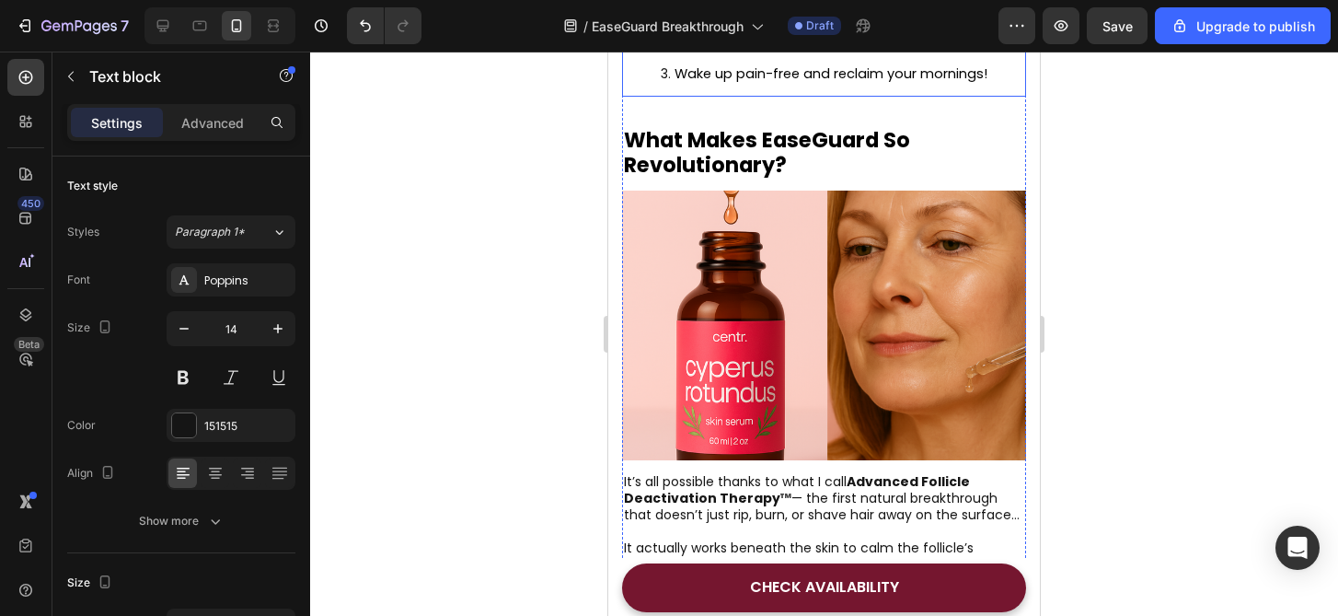
click at [829, 97] on div "Comfortably place the EaseGuard over your front teeth before bed Sleep naturall…" at bounding box center [824, 6] width 404 height 180
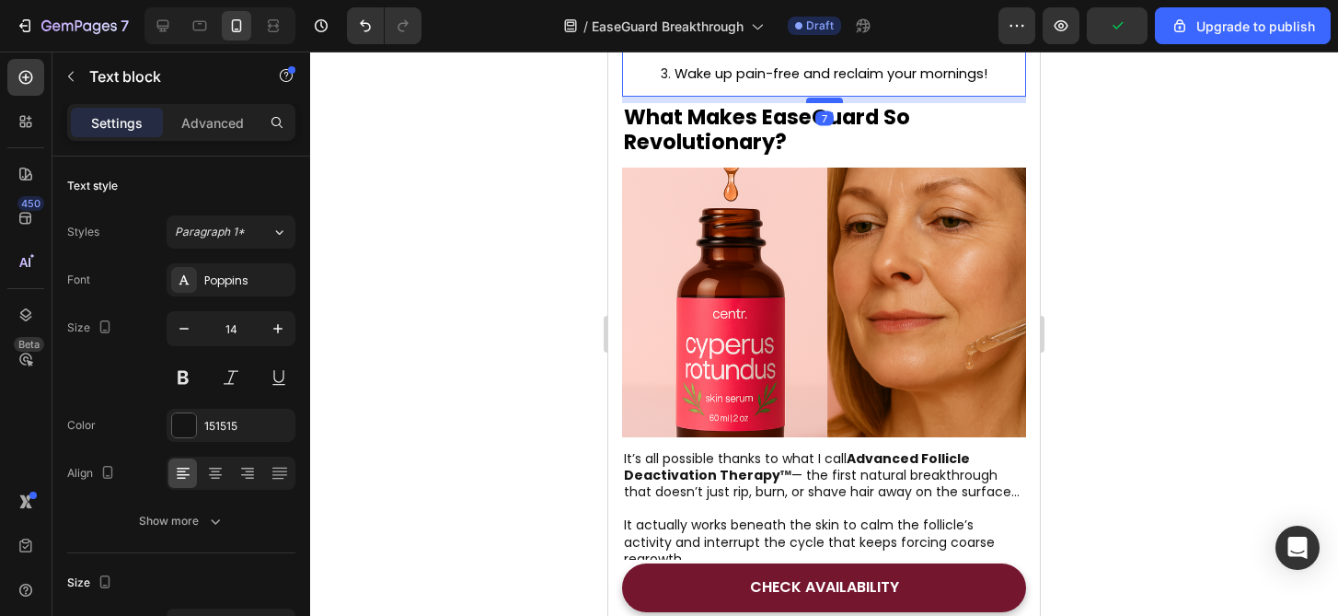
drag, startPoint x: 828, startPoint y: 141, endPoint x: 831, endPoint y: 118, distance: 23.2
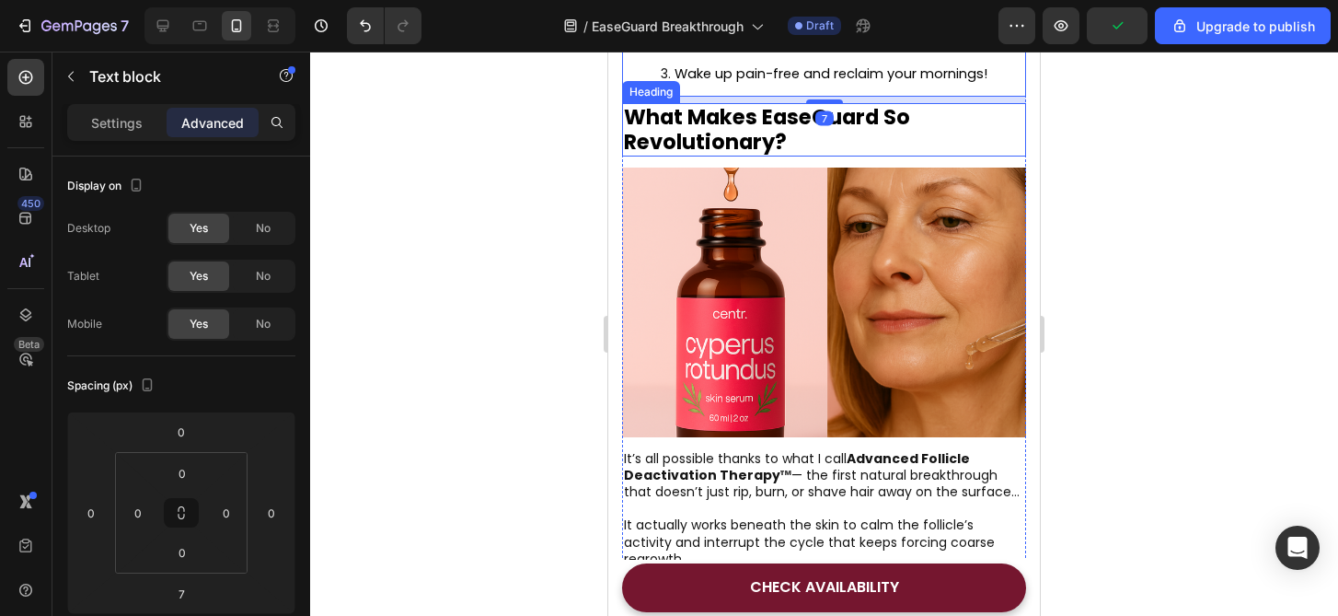
click at [1257, 317] on div at bounding box center [824, 334] width 1028 height 564
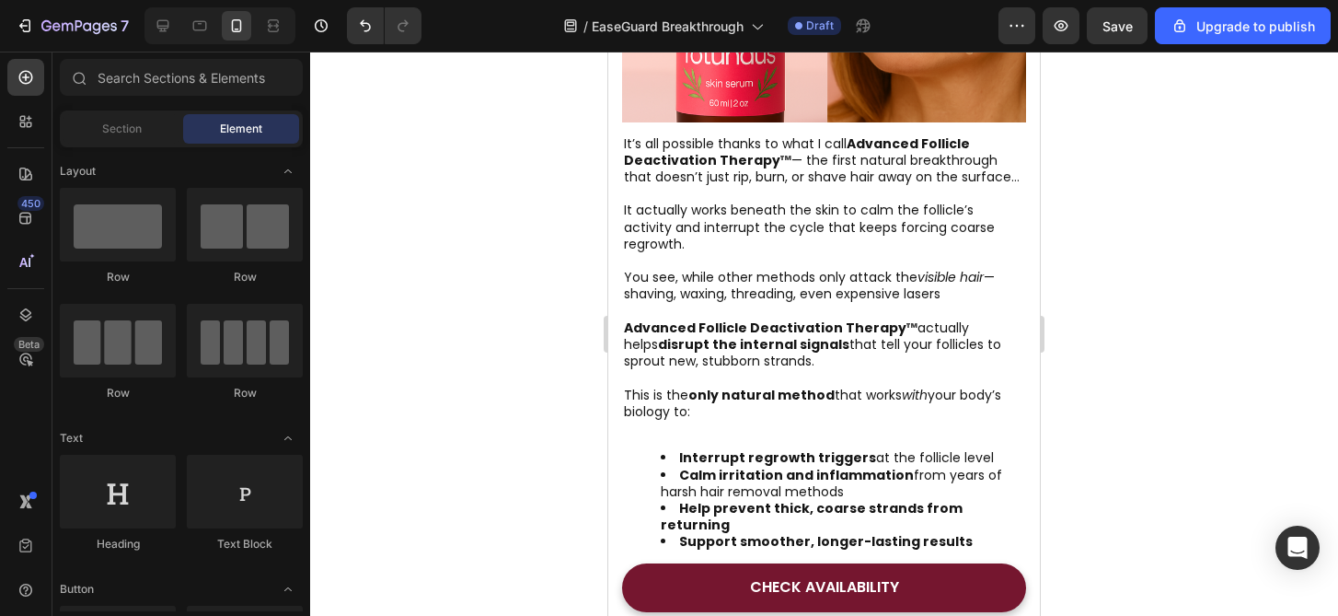
scroll to position [3201, 0]
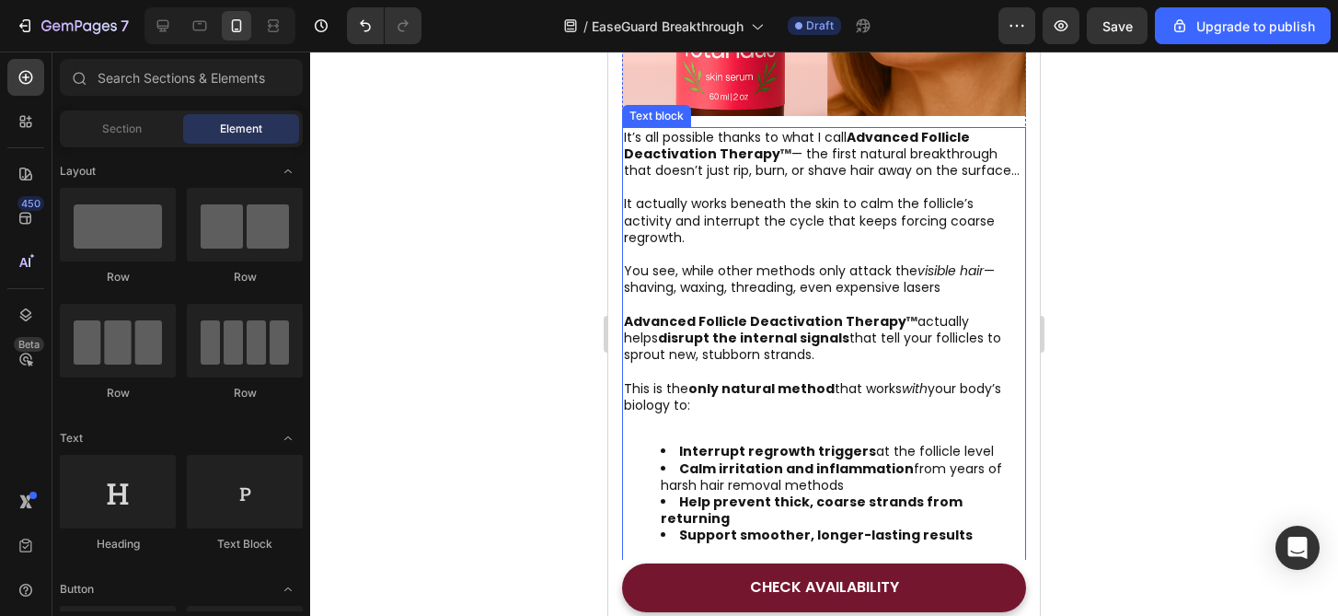
click at [793, 195] on p at bounding box center [824, 187] width 400 height 17
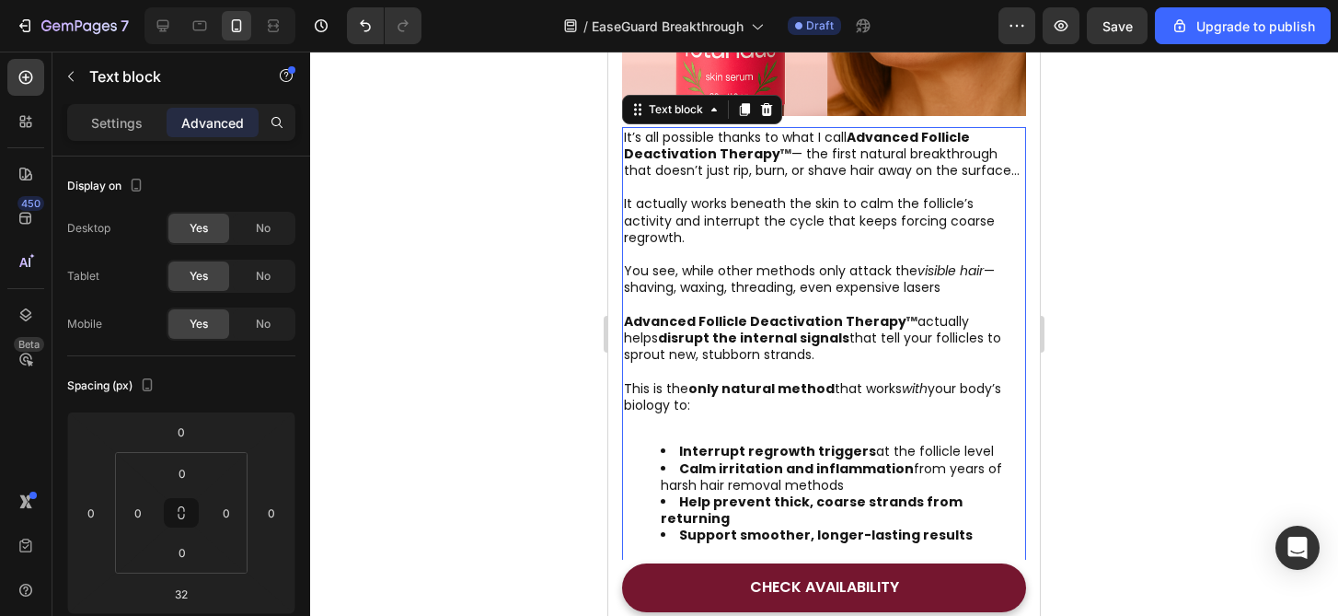
click at [793, 195] on p at bounding box center [824, 187] width 400 height 17
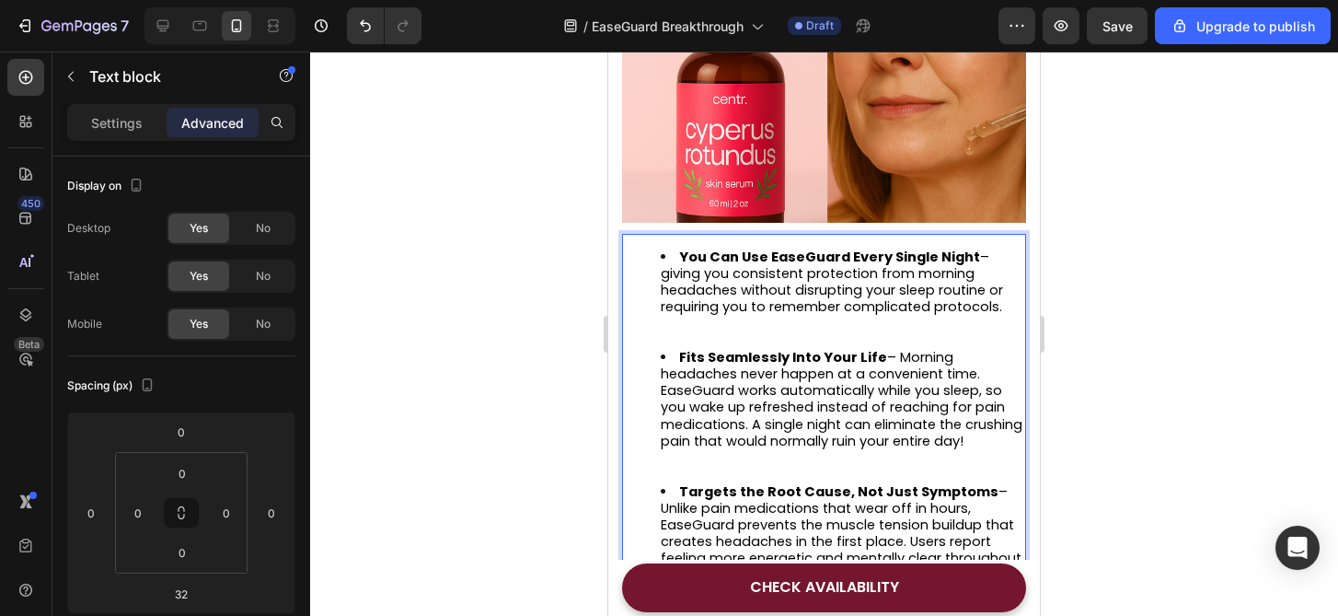
scroll to position [3252, 0]
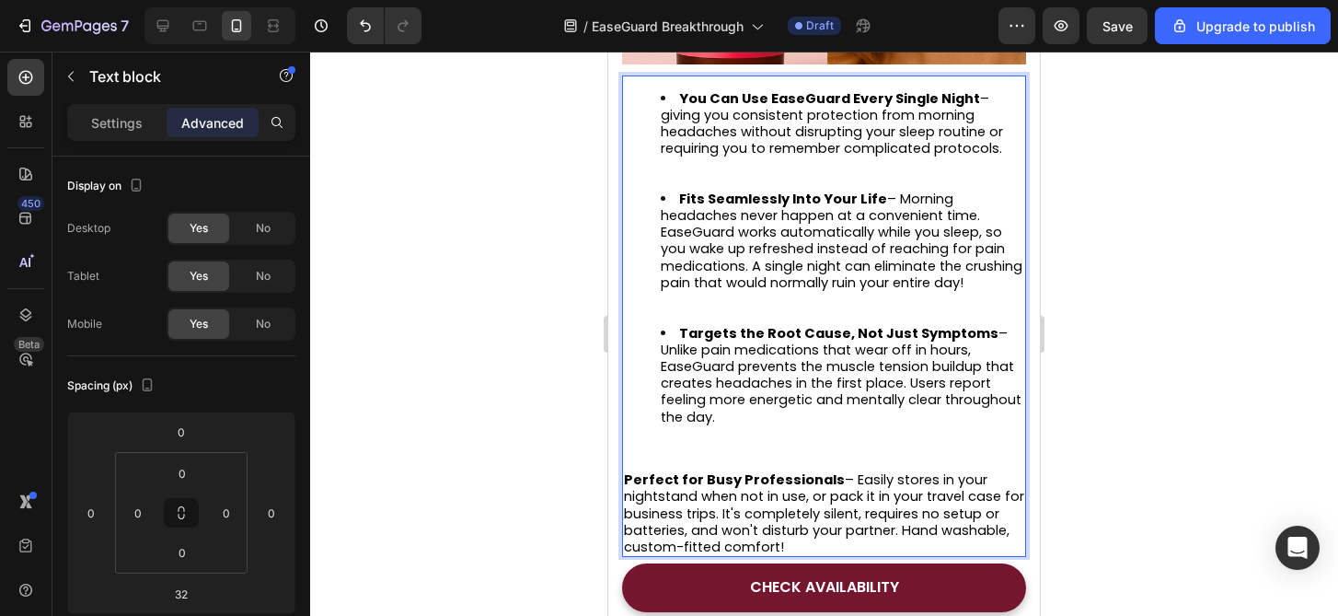
click at [1101, 366] on div at bounding box center [824, 334] width 1028 height 564
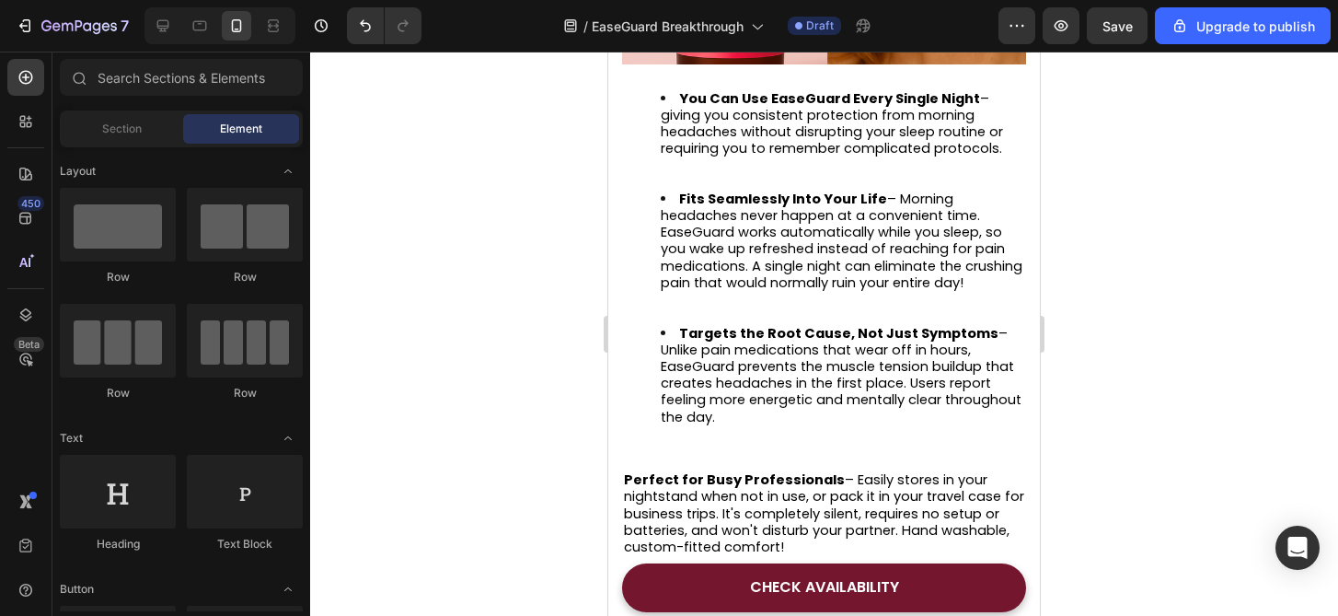
click at [1101, 366] on div at bounding box center [824, 334] width 1028 height 564
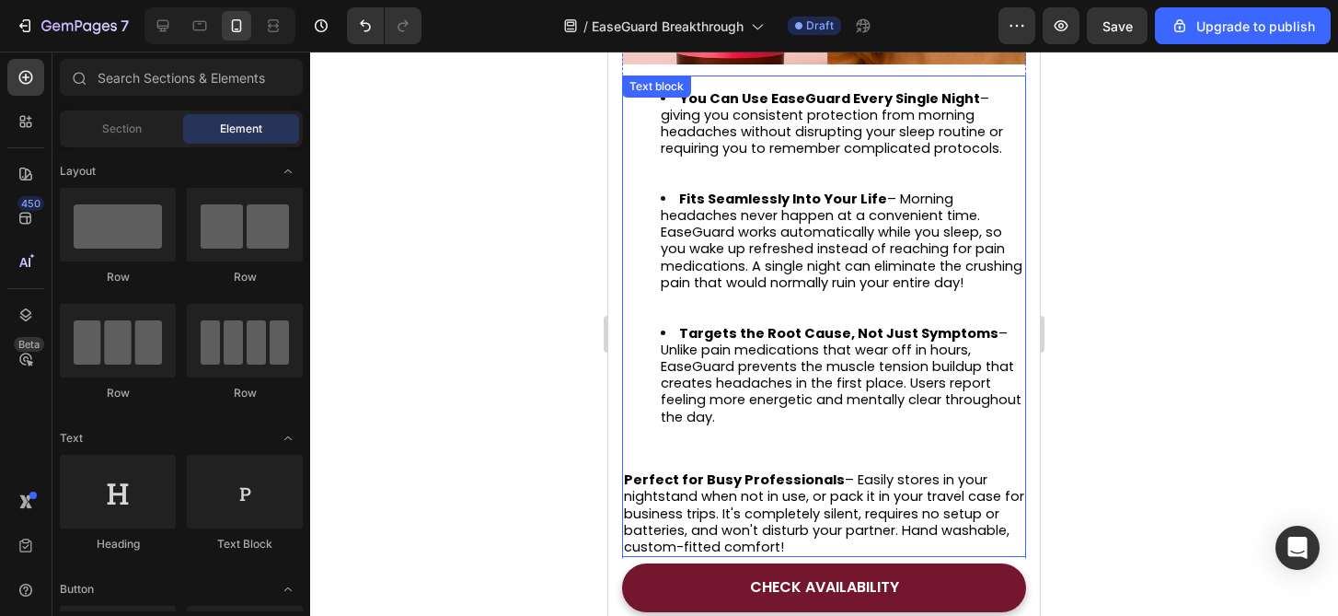
click at [696, 128] on span "You Can Use EaseGuard Every Single Night – giving you consistent protection fro…" at bounding box center [832, 123] width 342 height 69
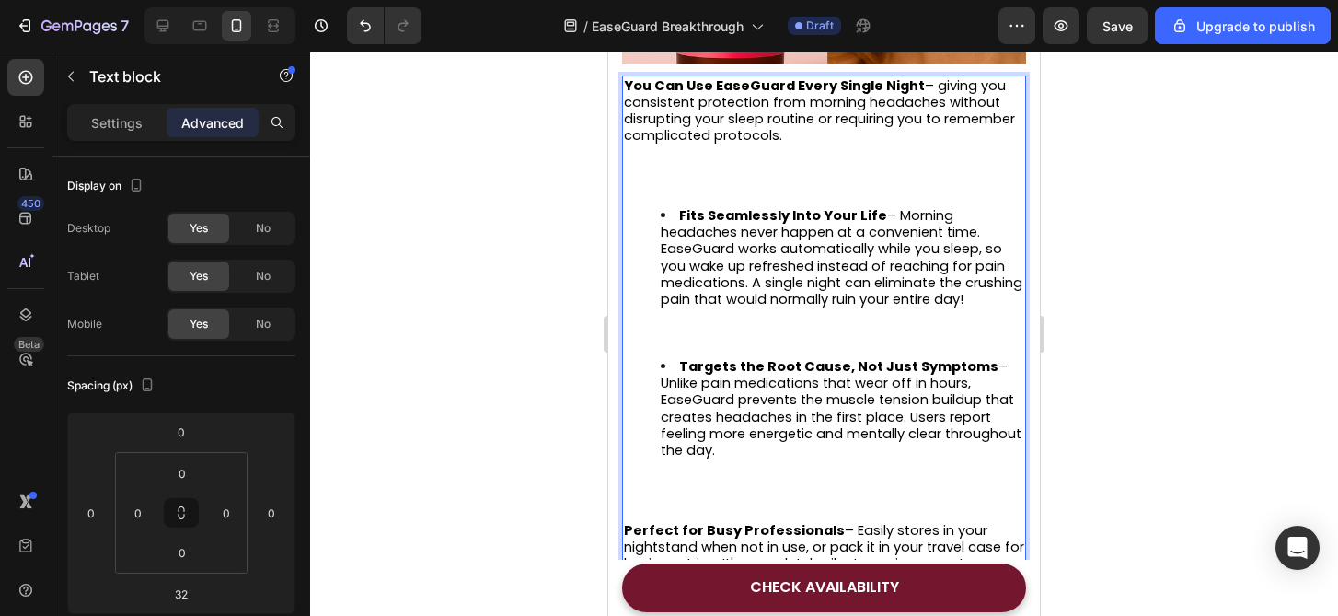
click at [677, 219] on div "You Can Use EaseGuard Every Single Night – giving you consistent protection fro…" at bounding box center [824, 341] width 404 height 532
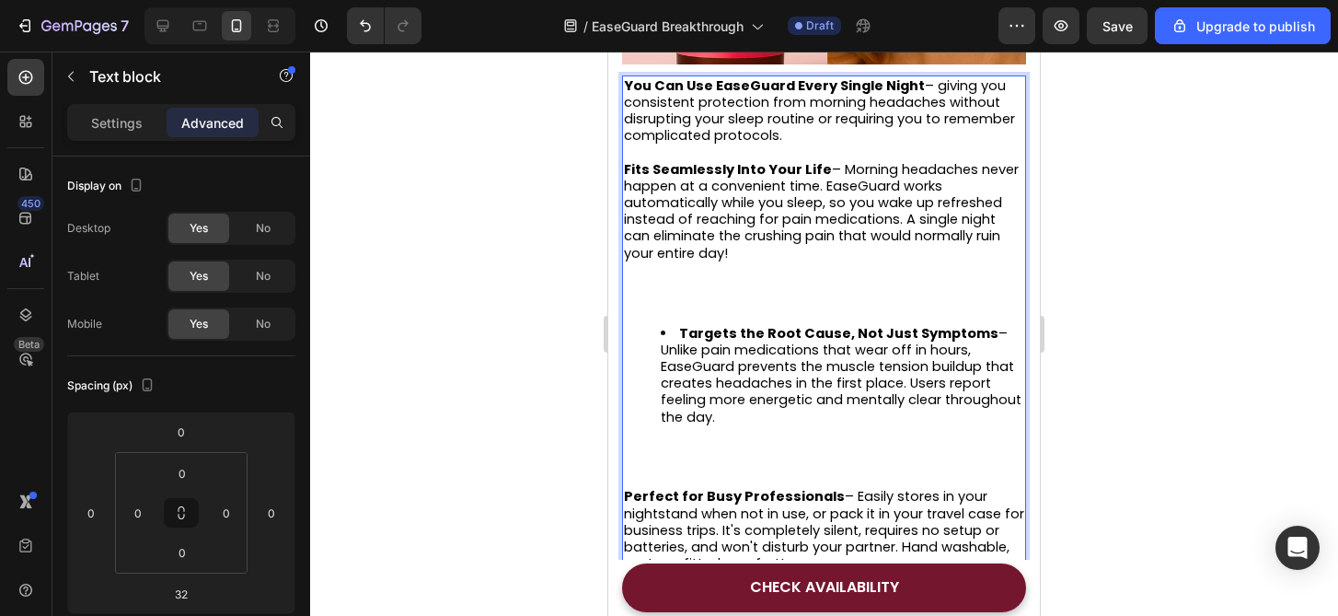
click at [677, 355] on li "Targets the Root Cause, Not Just Symptoms – Unlike pain medications that wear o…" at bounding box center [843, 400] width 364 height 151
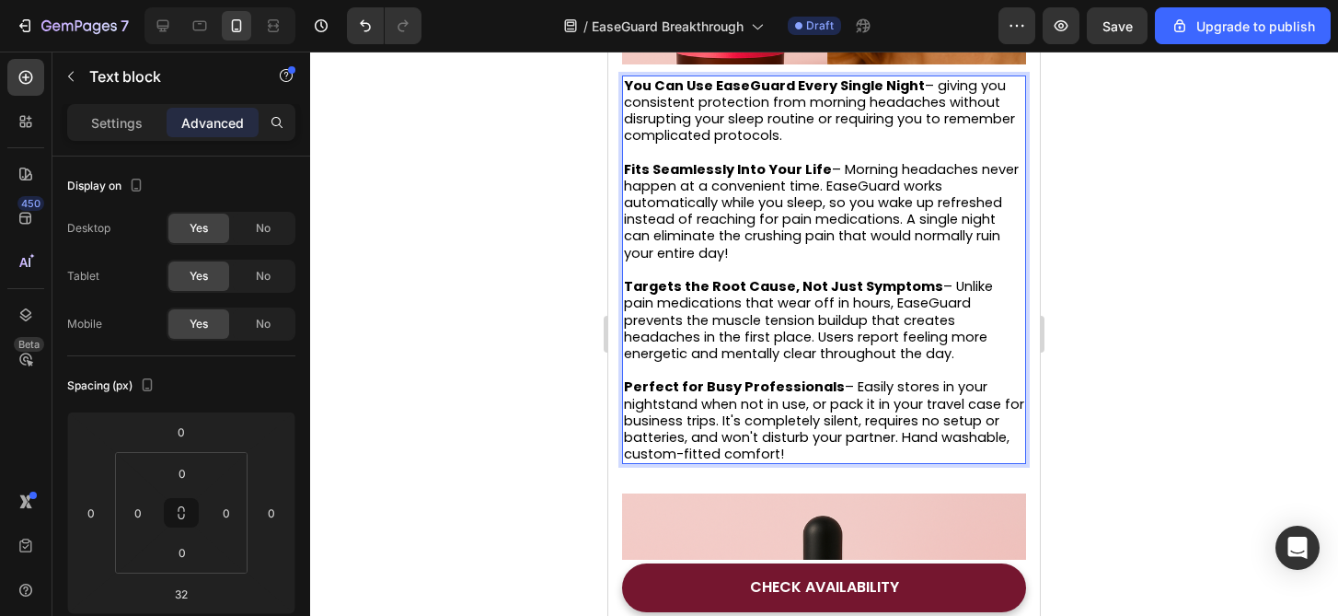
click at [1054, 393] on div at bounding box center [824, 334] width 1028 height 564
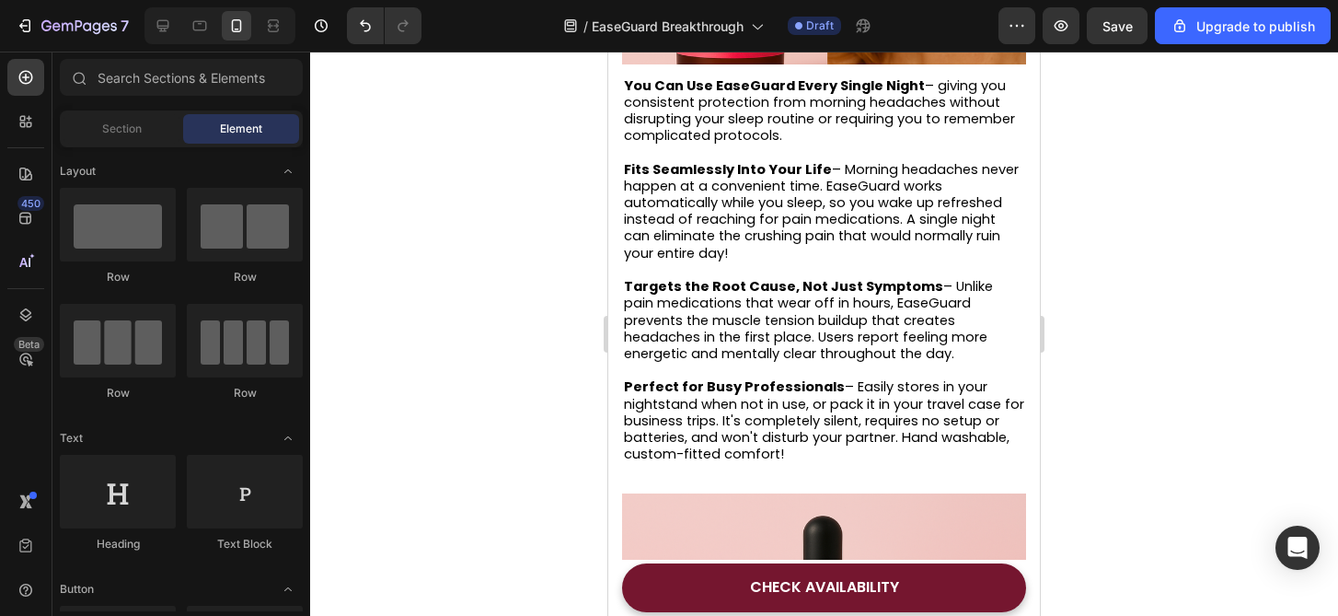
click at [1054, 393] on div at bounding box center [824, 334] width 1028 height 564
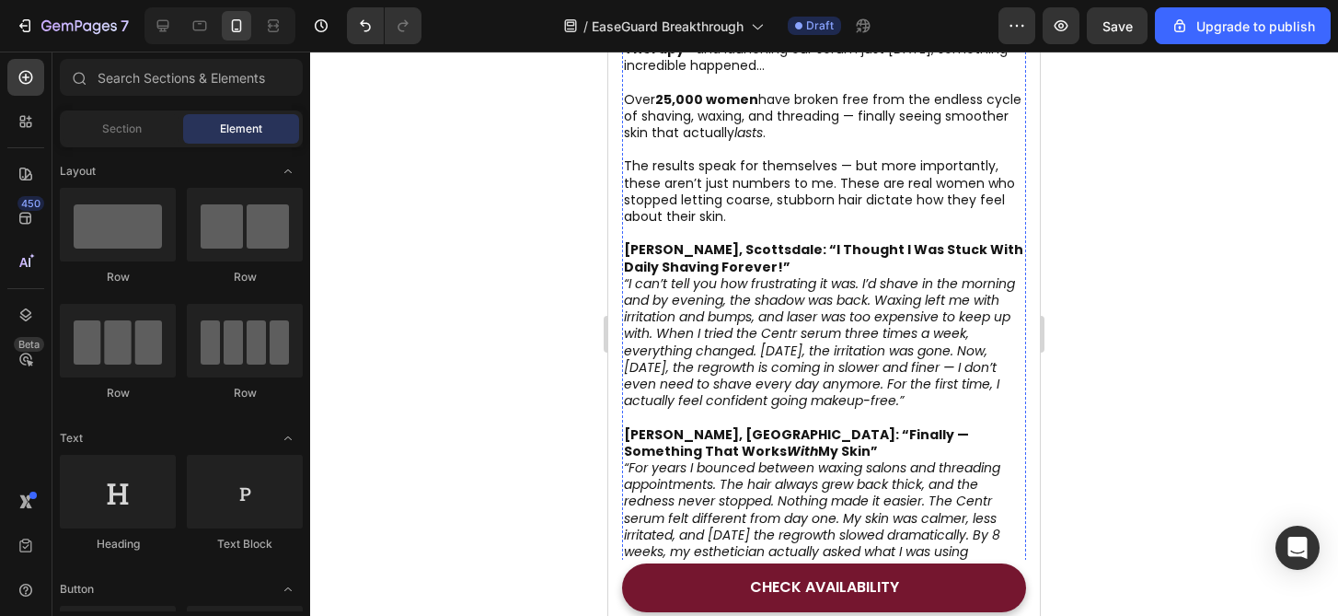
scroll to position [5353, 0]
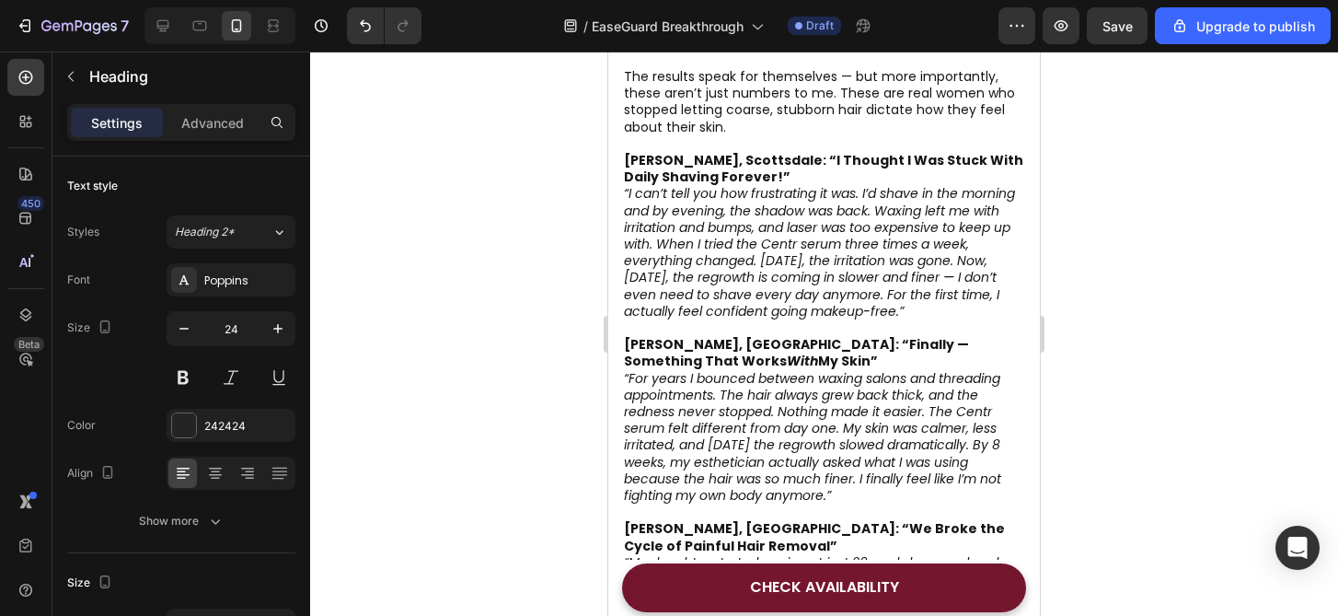
click at [1211, 363] on div at bounding box center [824, 334] width 1028 height 564
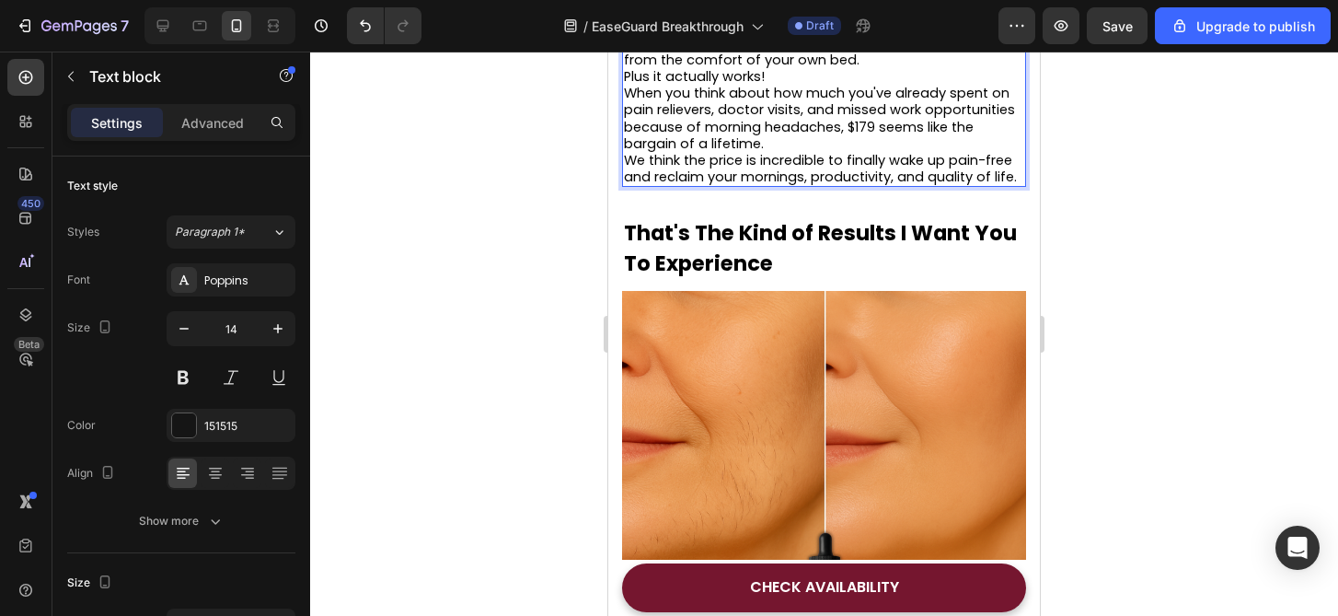
click at [784, 69] on span "It's now available for just $179 (down from $299) , which is nothing when you c…" at bounding box center [820, 18] width 392 height 102
click at [923, 69] on span "It's now available for just $179 (down from $299) , which is nothing when you c…" at bounding box center [820, 18] width 392 height 102
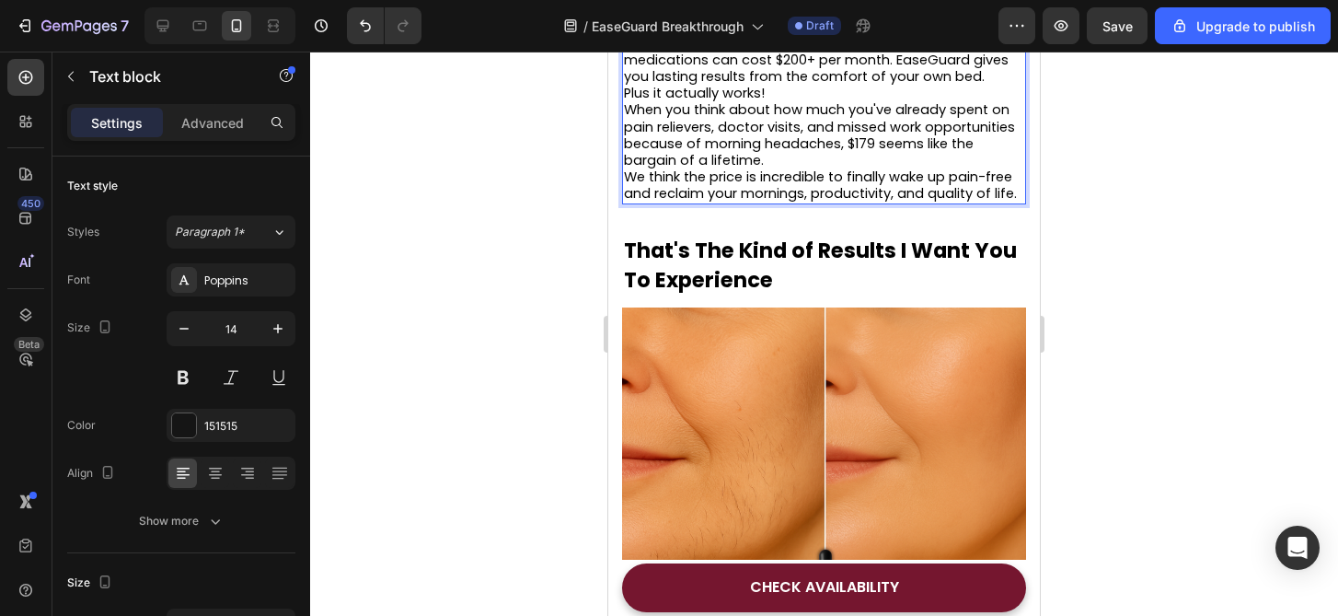
click at [897, 86] on span "Neurologists charge hundreds per visit and often prescribe expensive medication…" at bounding box center [821, 51] width 395 height 69
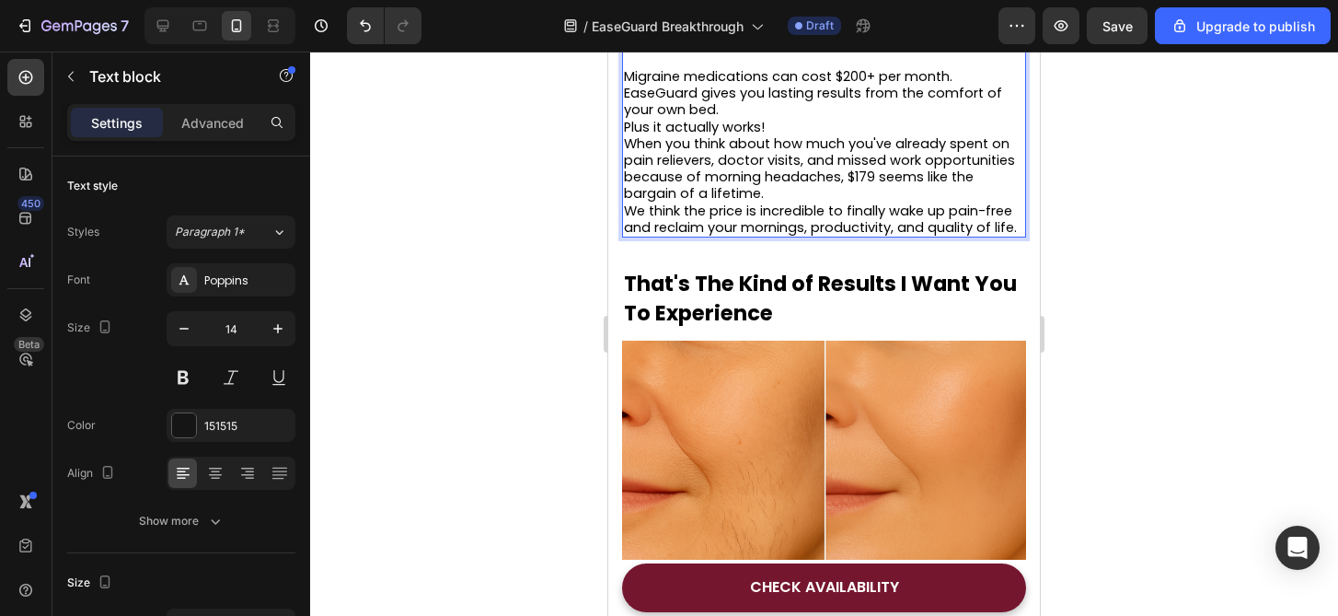
scroll to position [5460, 0]
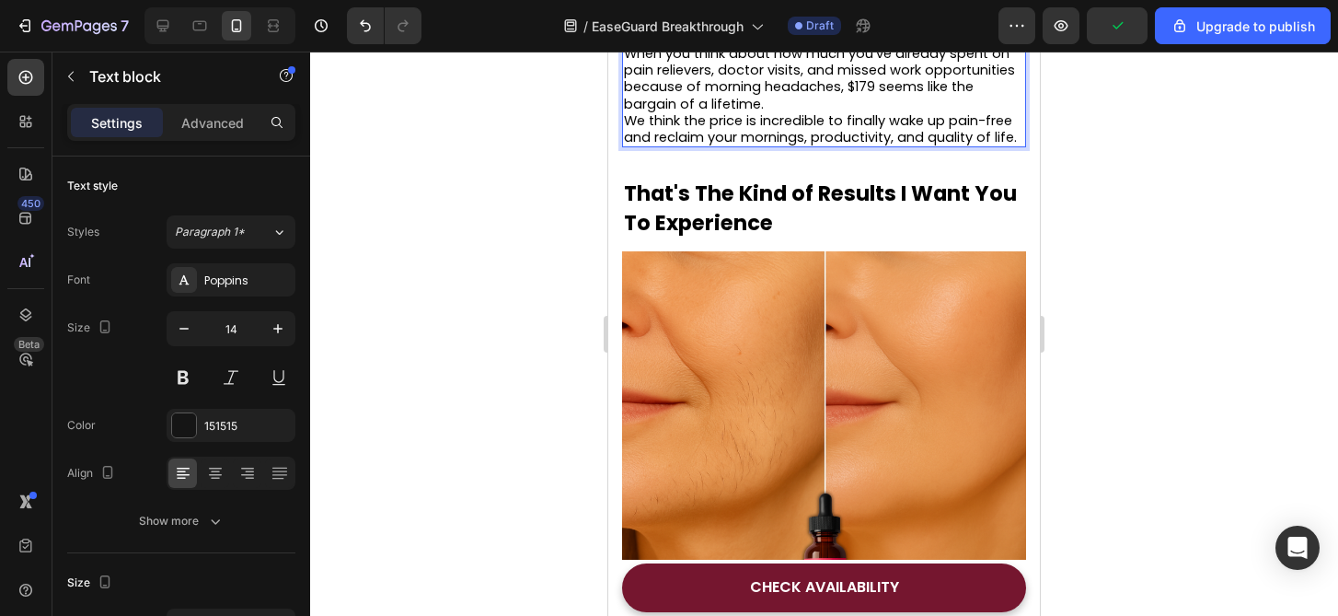
click at [780, 45] on p "Plus it actually works!" at bounding box center [824, 37] width 400 height 17
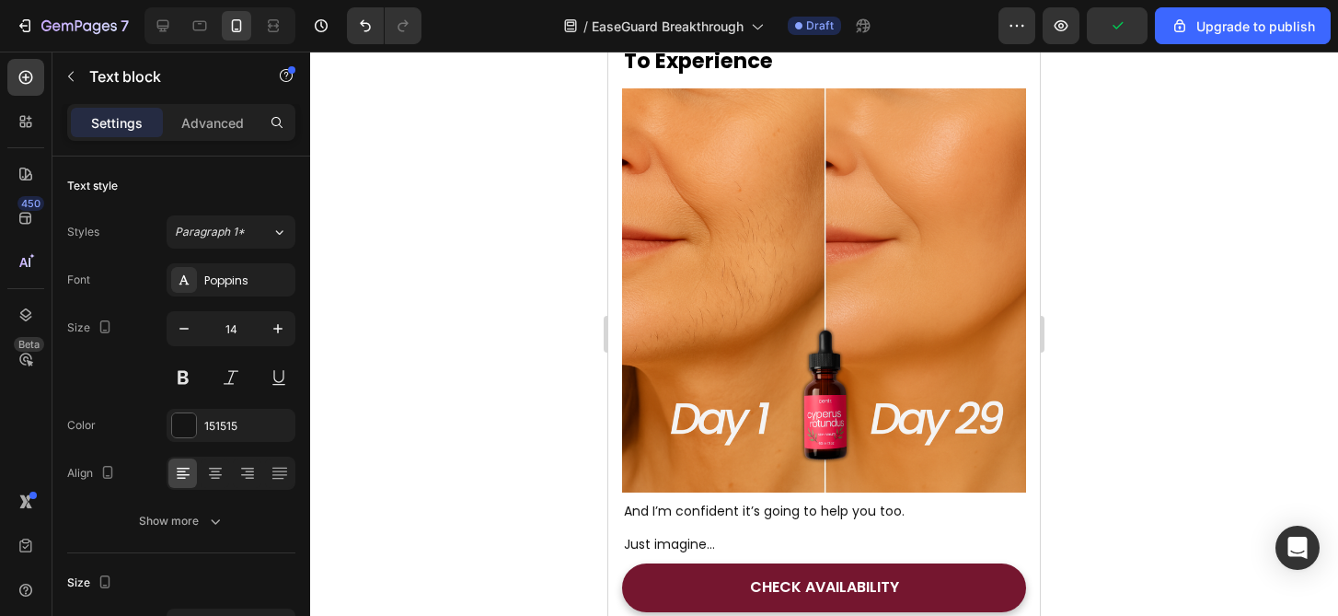
scroll to position [5675, 0]
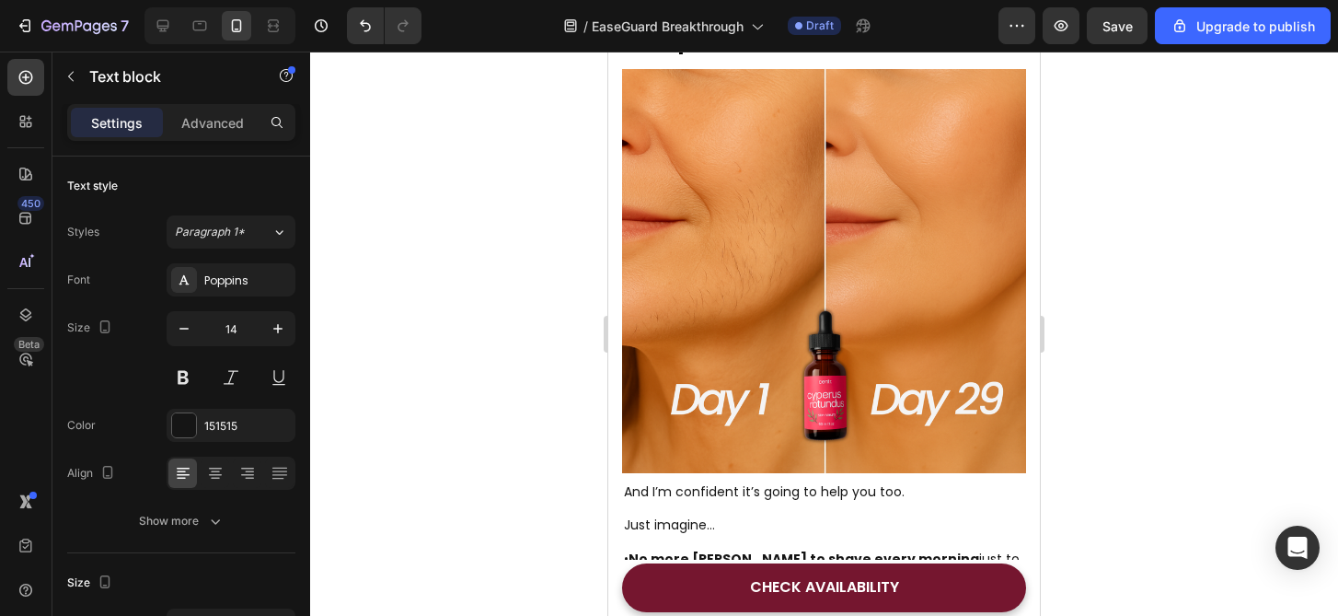
click at [1160, 369] on div at bounding box center [824, 334] width 1028 height 564
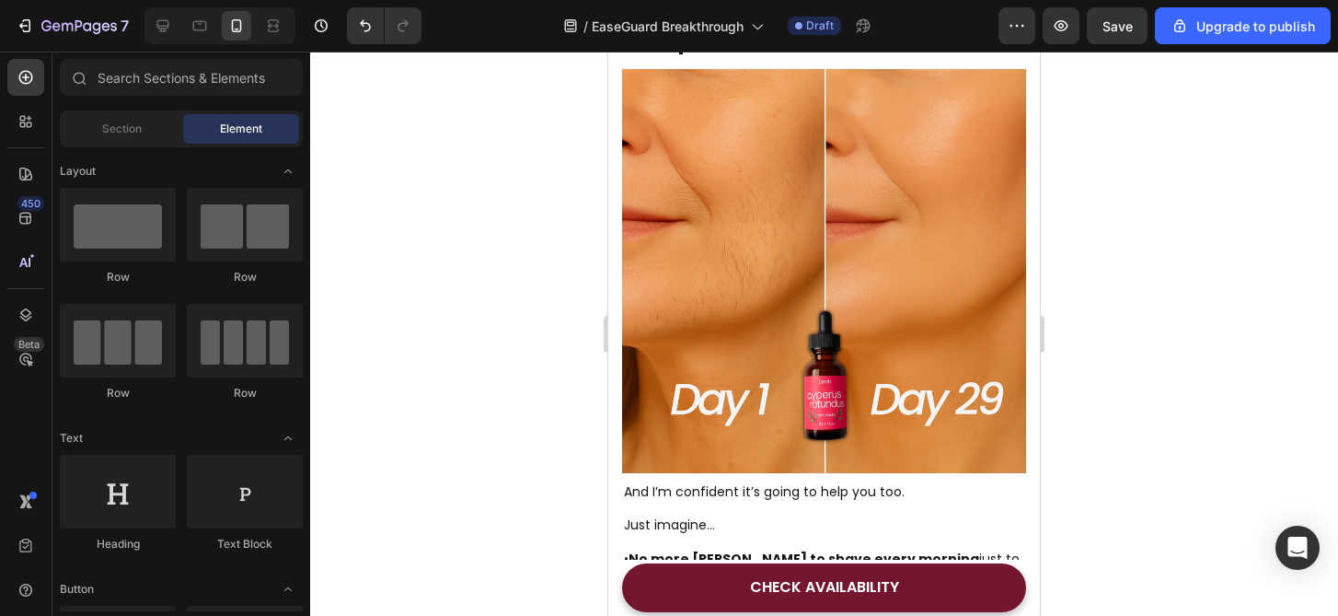
click at [1160, 369] on div at bounding box center [824, 334] width 1028 height 564
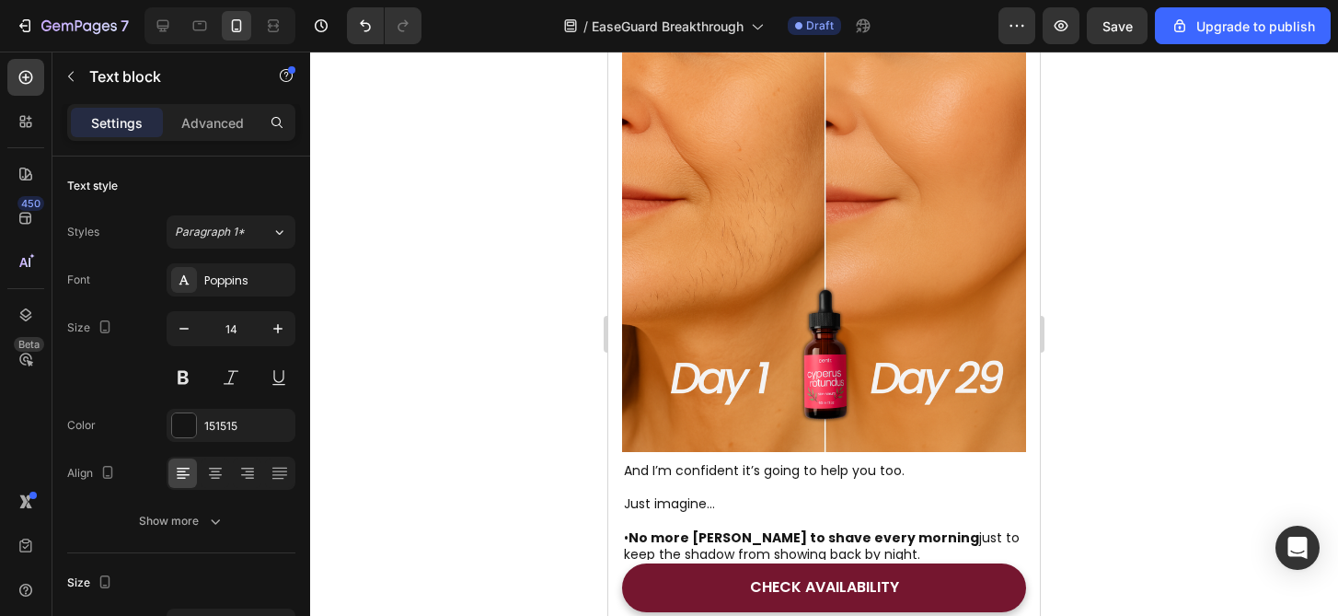
drag, startPoint x: 837, startPoint y: 393, endPoint x: 842, endPoint y: 373, distance: 21.0
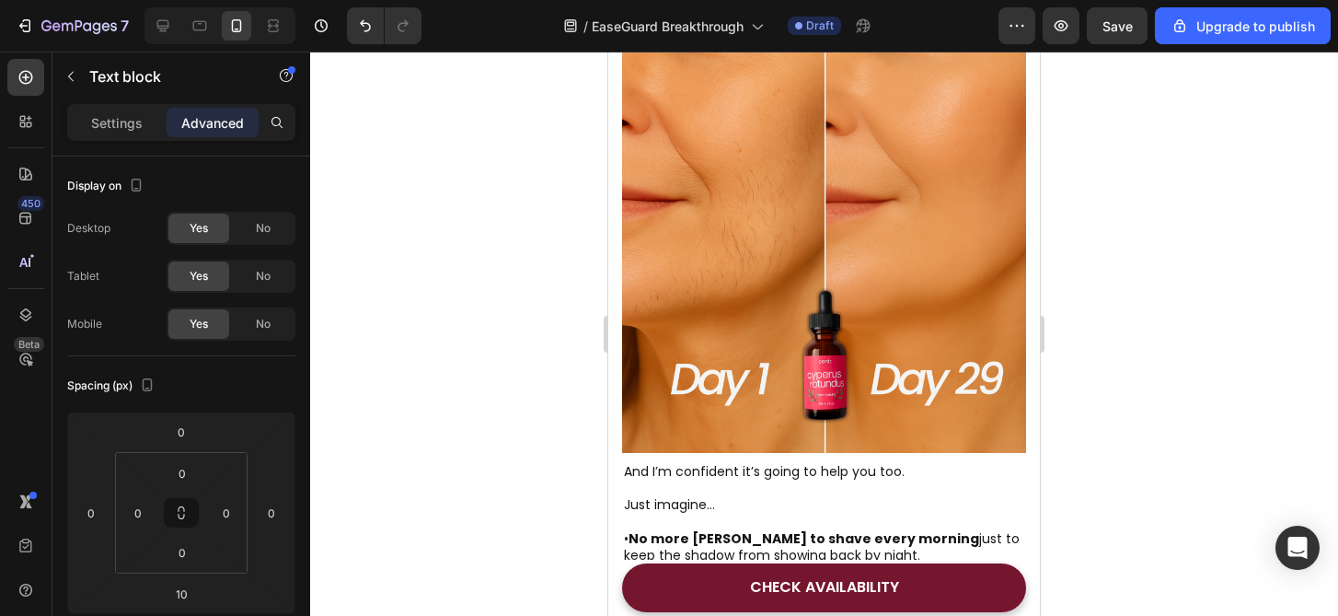
click at [1172, 376] on div at bounding box center [824, 334] width 1028 height 564
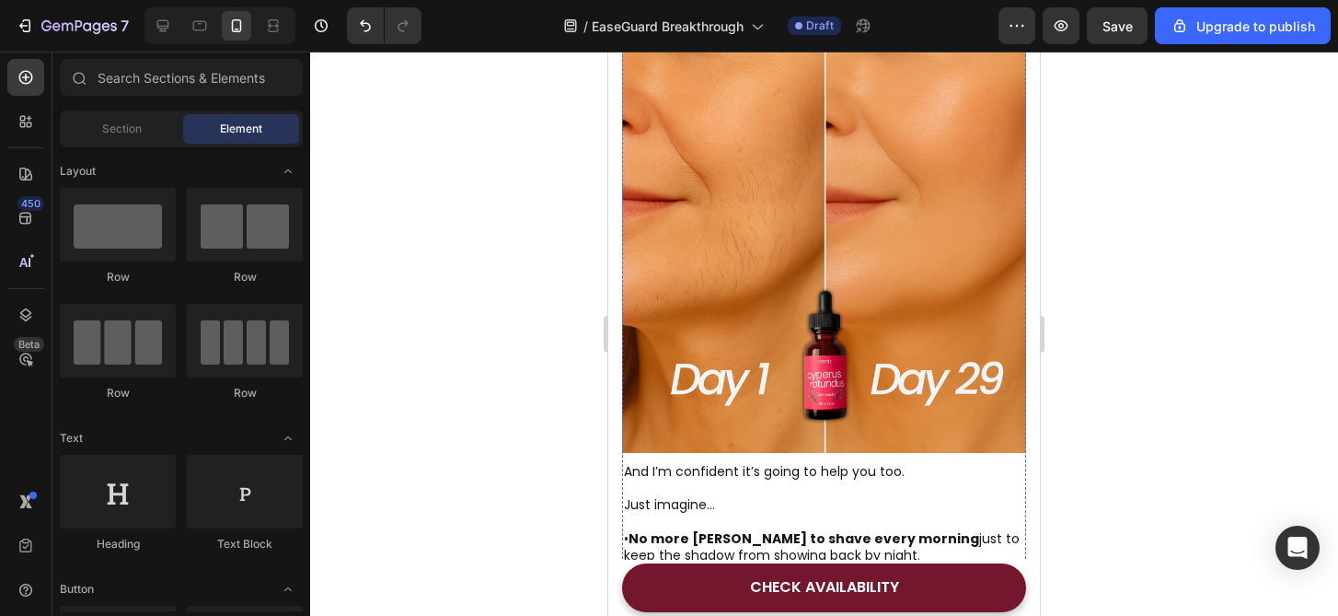
scroll to position [5482, 0]
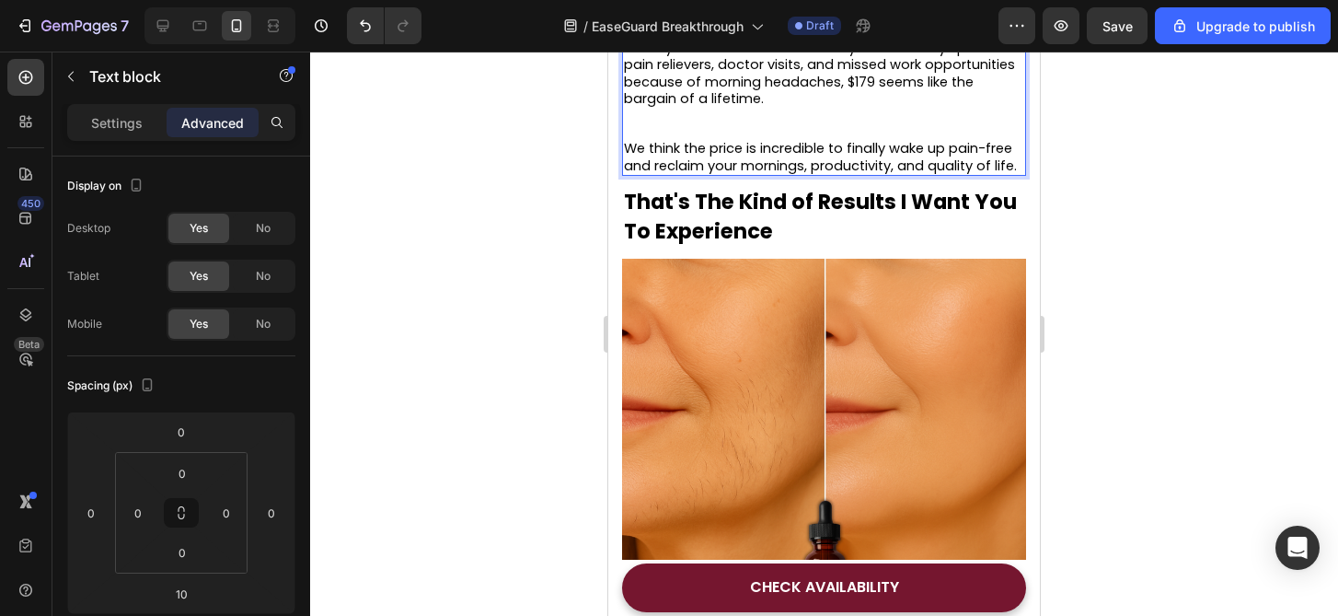
click at [1081, 336] on div at bounding box center [824, 334] width 1028 height 564
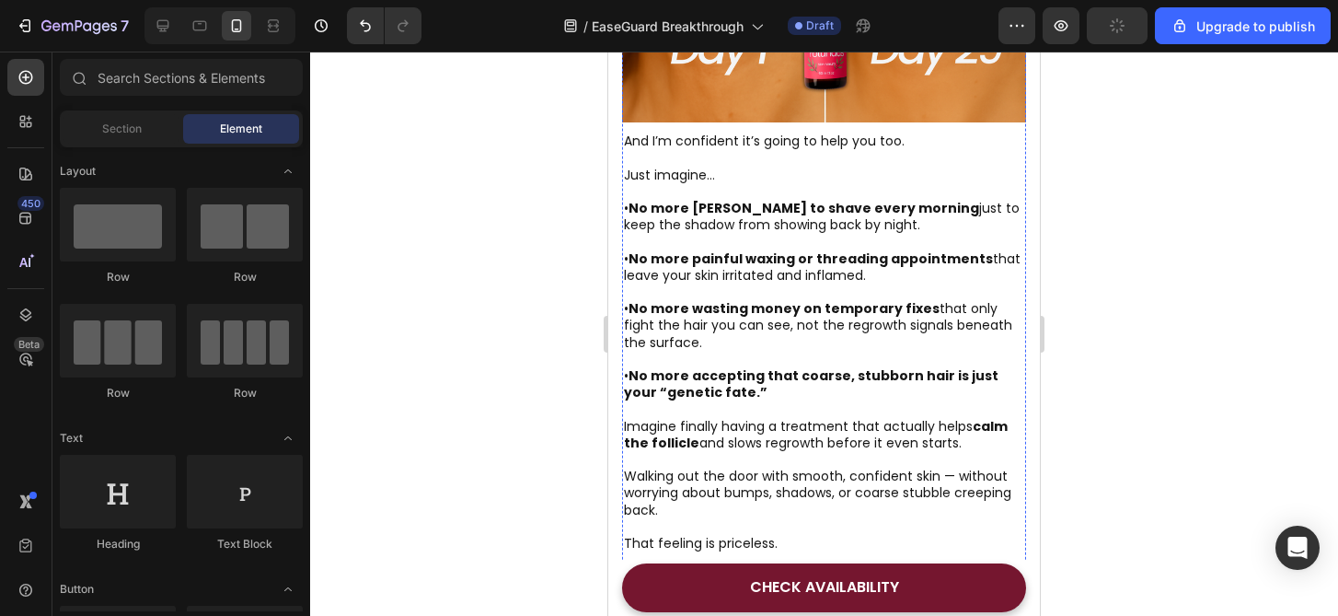
scroll to position [6034, 0]
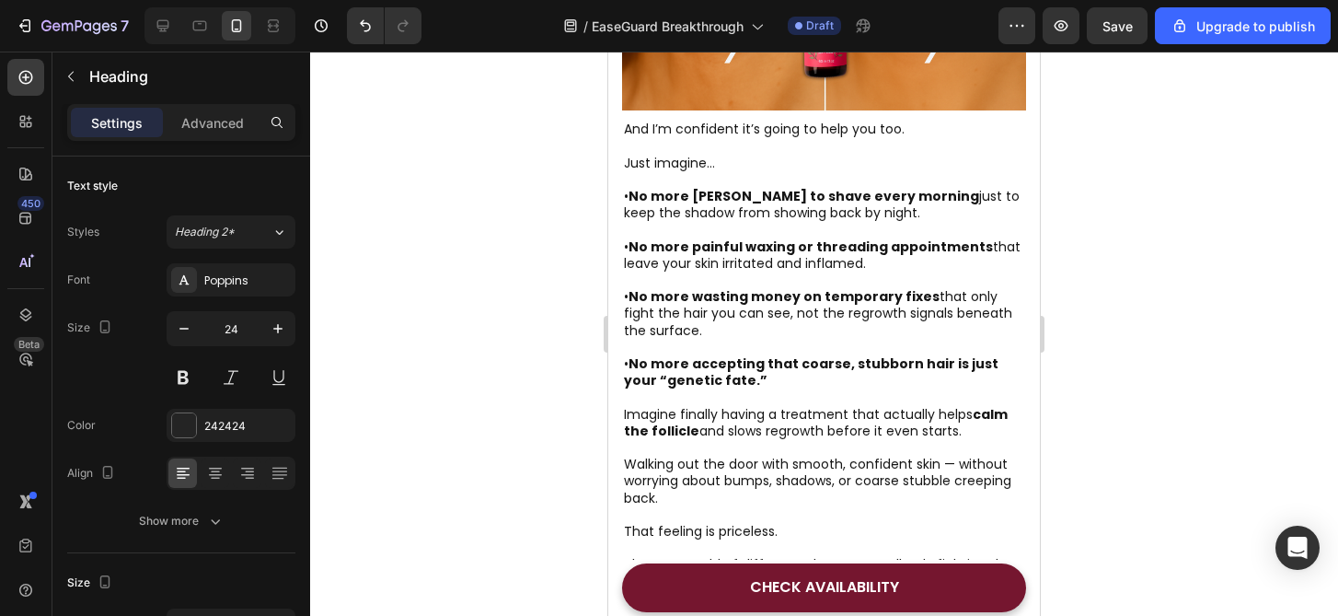
scroll to position [6017, 0]
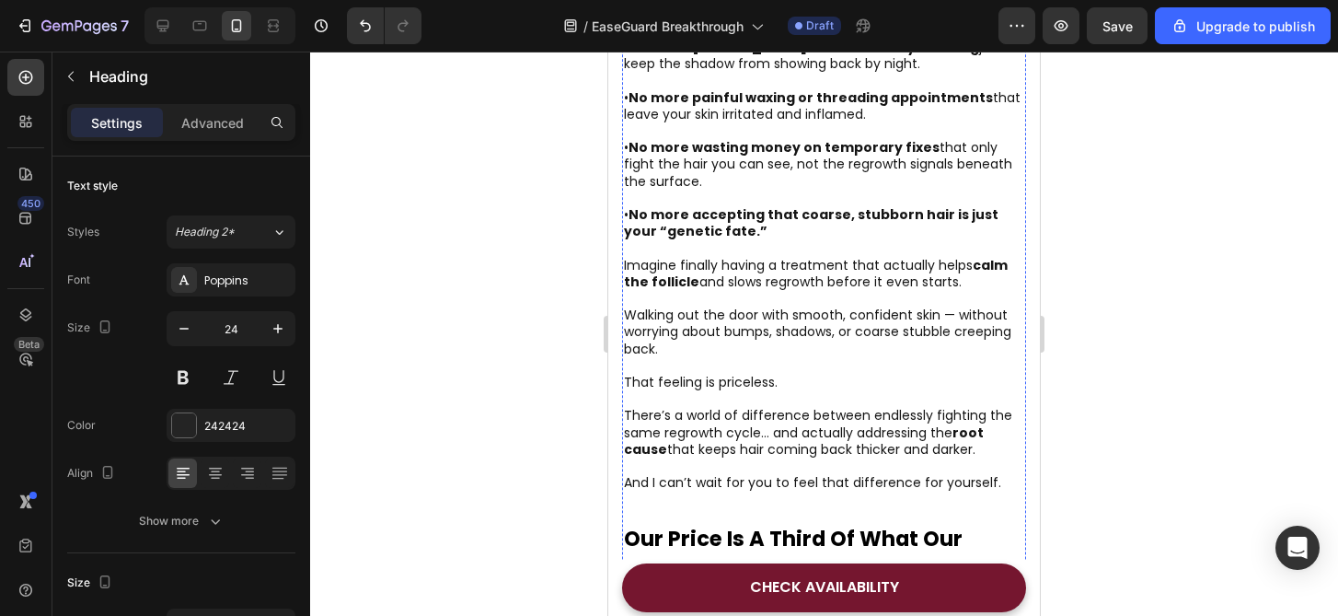
scroll to position [6181, 0]
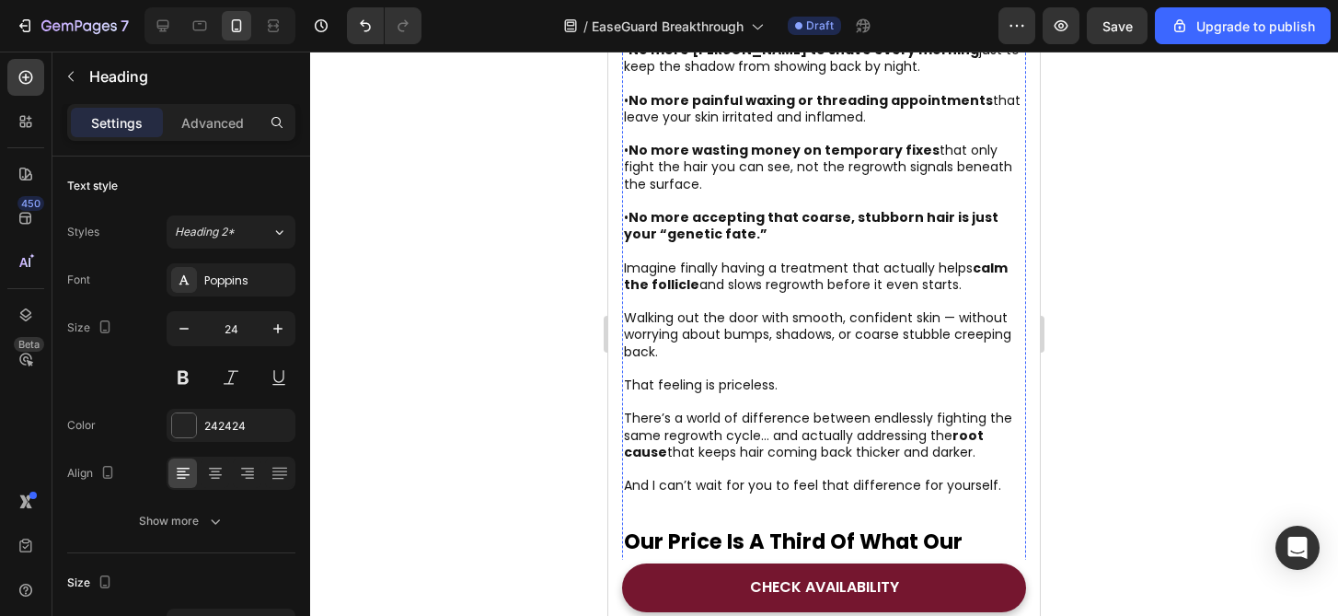
click at [768, 24] on p "Just imagine…" at bounding box center [824, 7] width 400 height 33
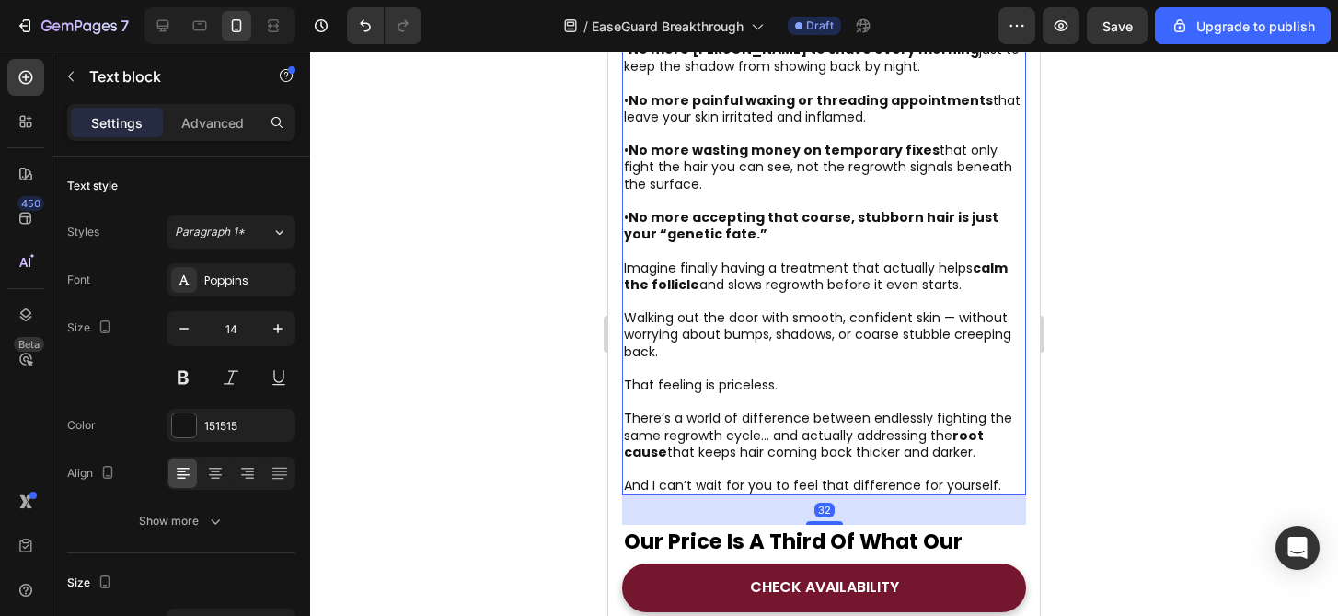
click at [768, 24] on p "Just imagine…" at bounding box center [824, 7] width 400 height 33
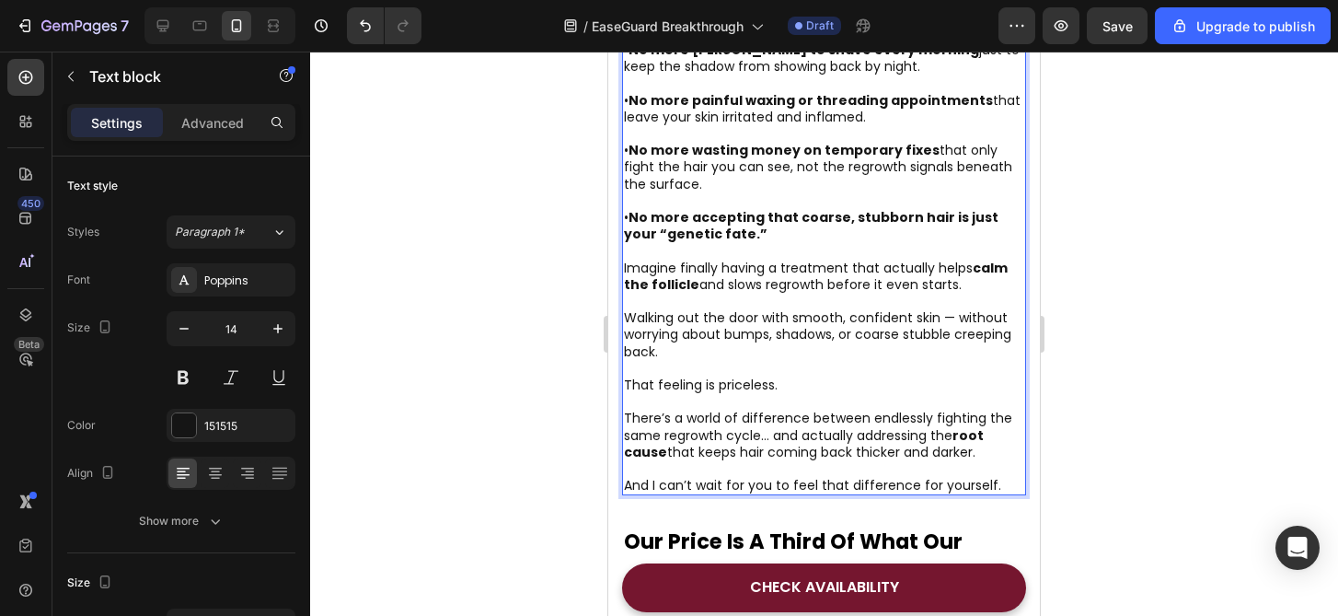
click at [768, 24] on p "Just imagine…" at bounding box center [824, 7] width 400 height 33
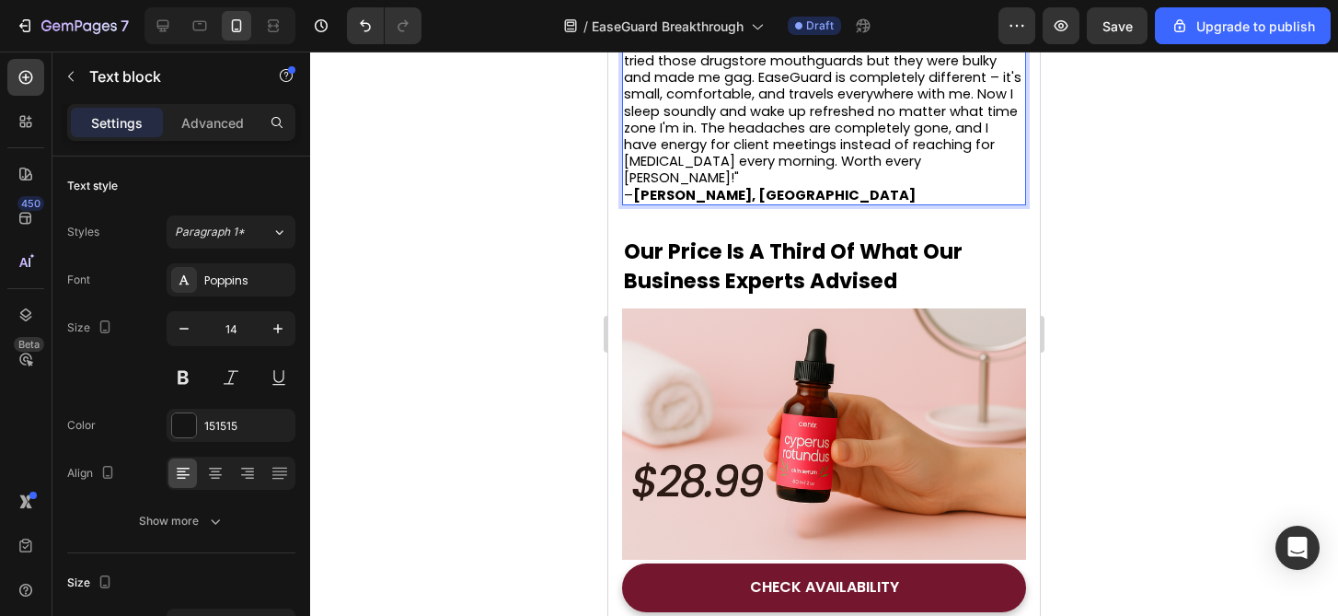
scroll to position [6421, 0]
drag, startPoint x: 690, startPoint y: 356, endPoint x: 680, endPoint y: 352, distance: 10.8
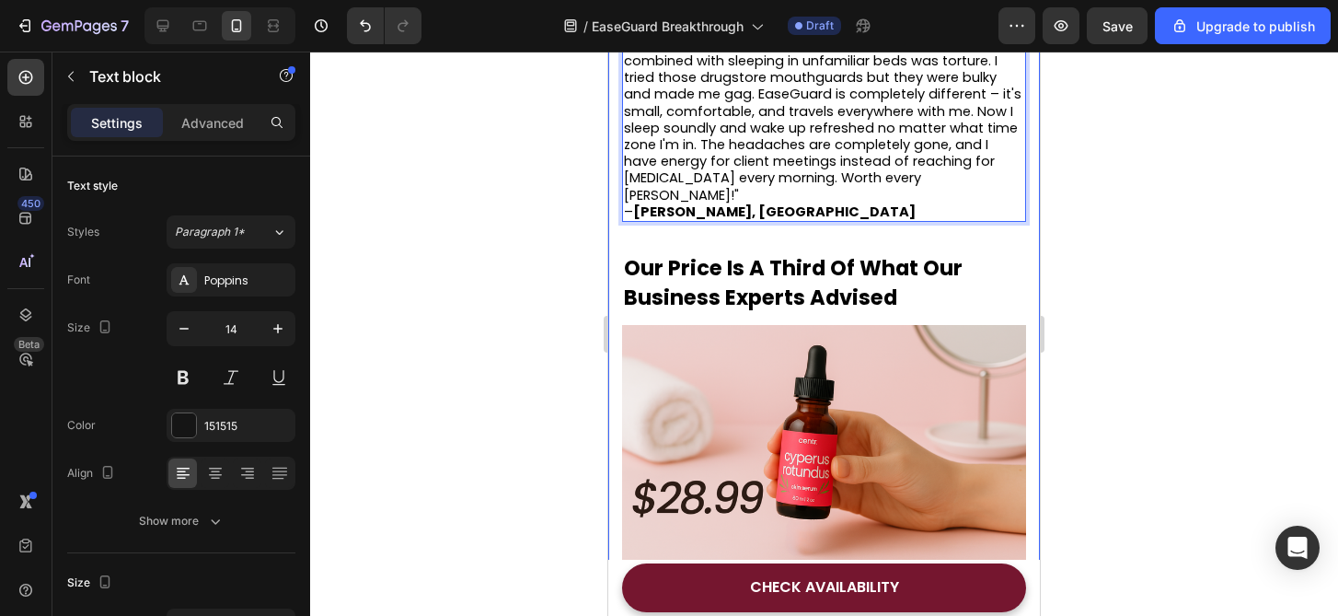
drag, startPoint x: 710, startPoint y: 358, endPoint x: 613, endPoint y: 179, distance: 204.3
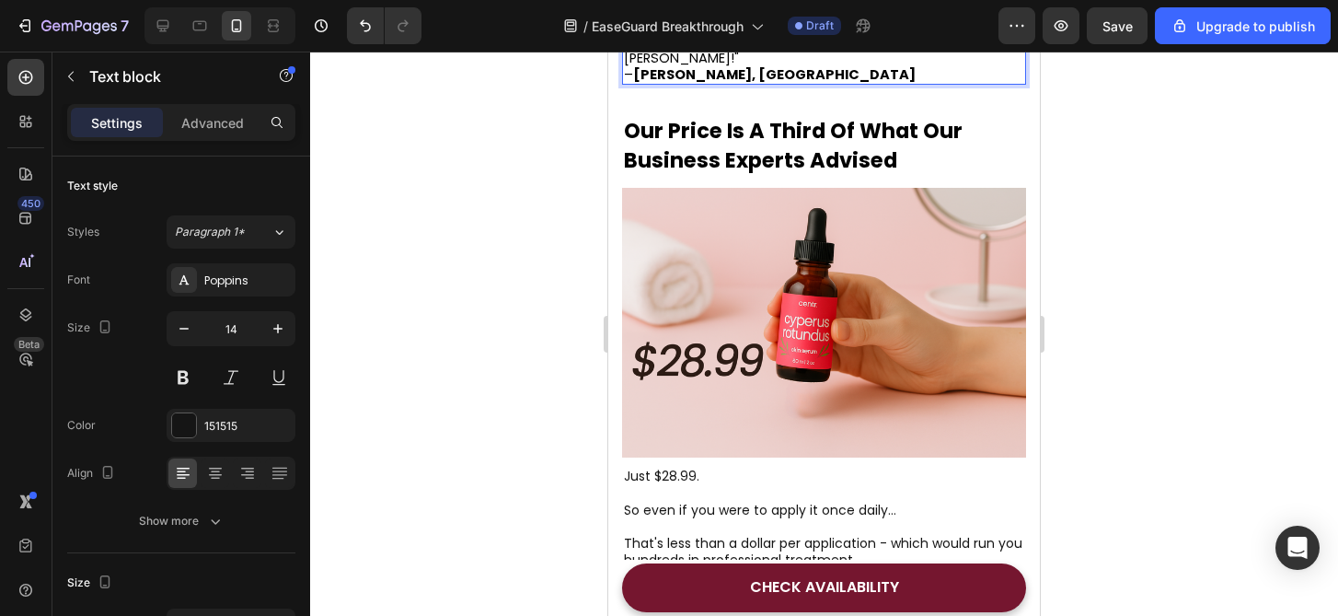
scroll to position [6611, 0]
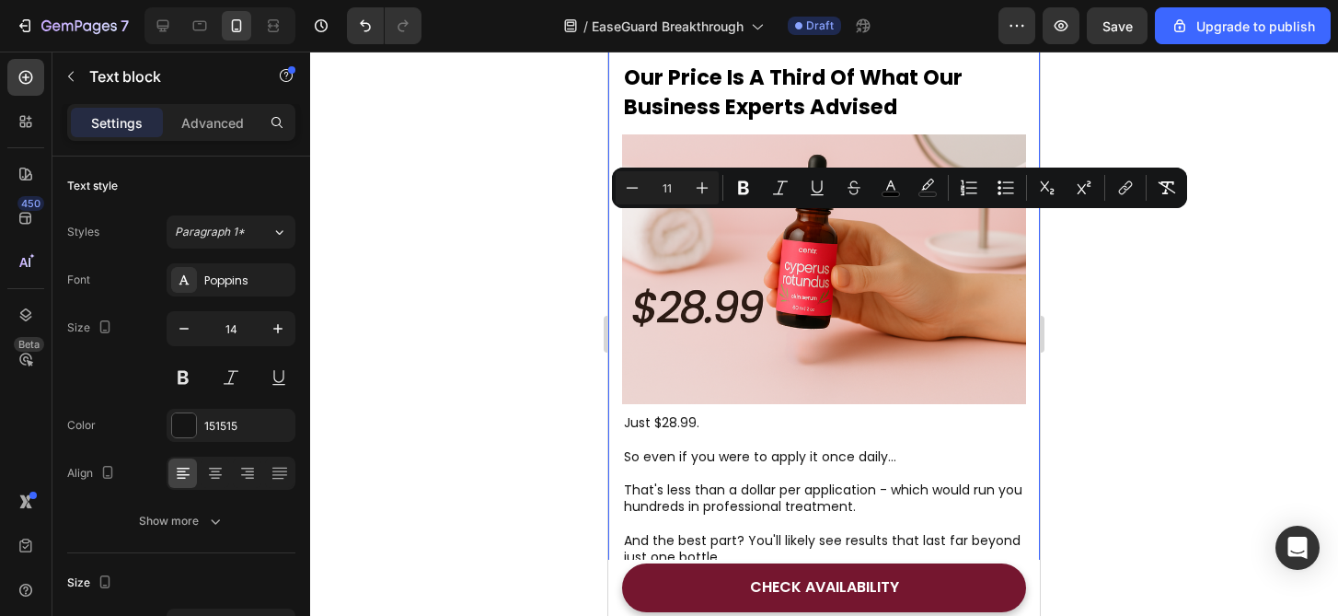
drag, startPoint x: 862, startPoint y: 403, endPoint x: 609, endPoint y: 221, distance: 311.9
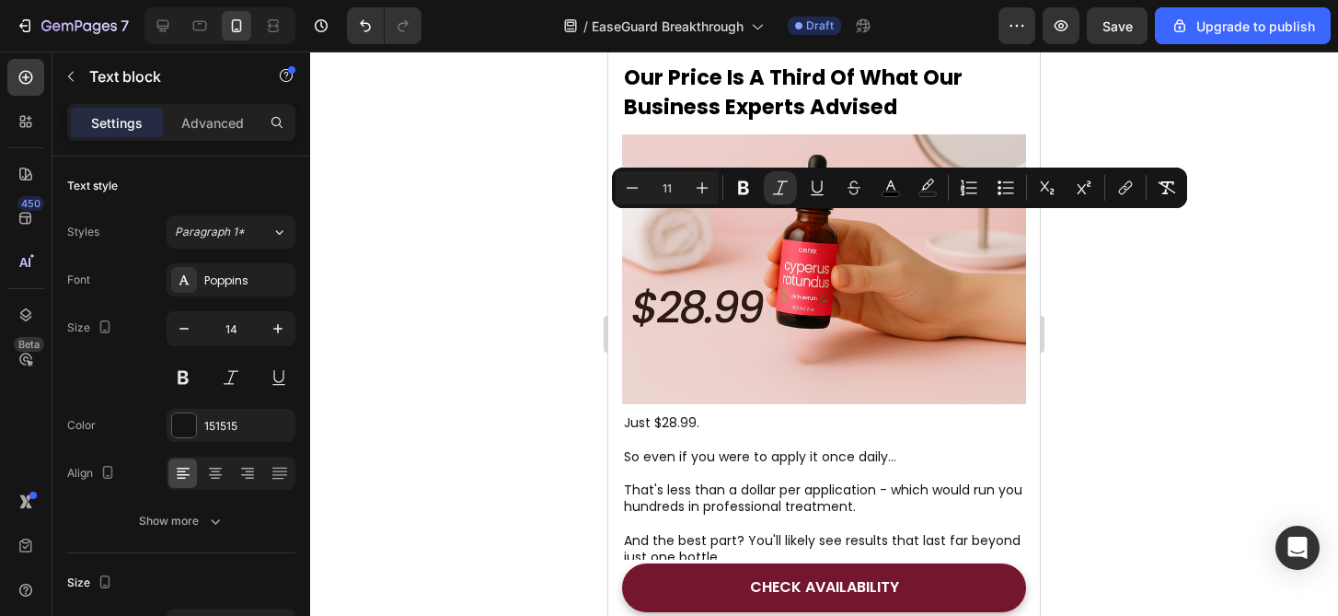
click at [1188, 387] on div at bounding box center [824, 334] width 1028 height 564
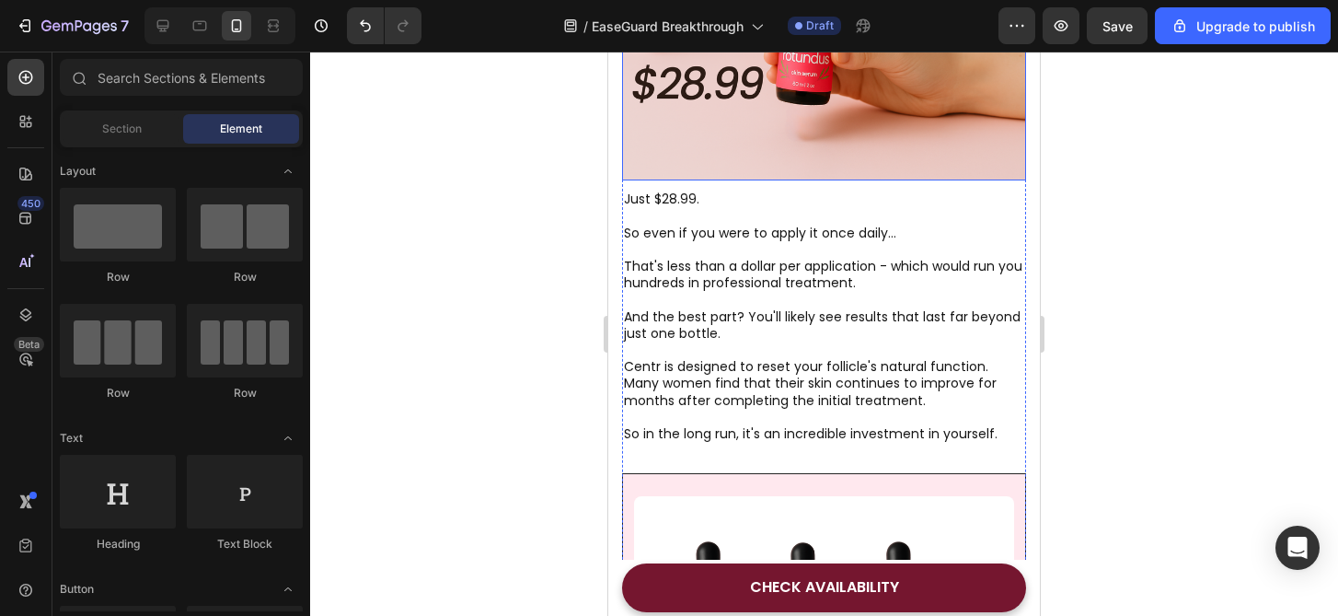
scroll to position [6892, 0]
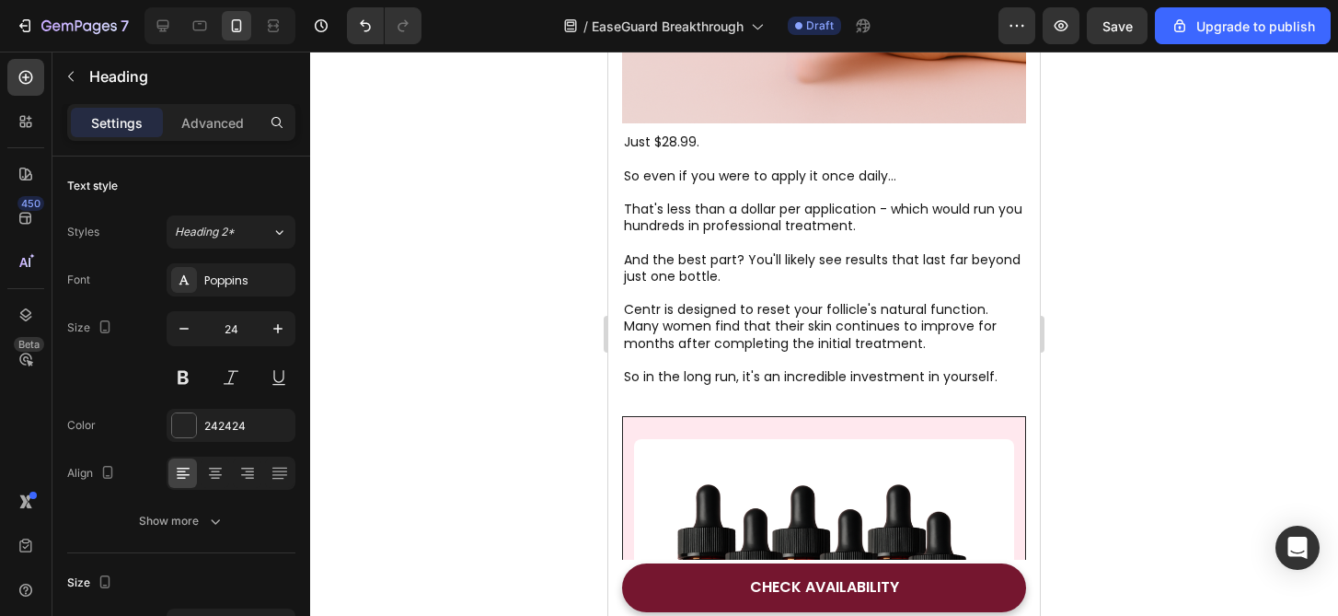
click at [1118, 297] on div at bounding box center [824, 334] width 1028 height 564
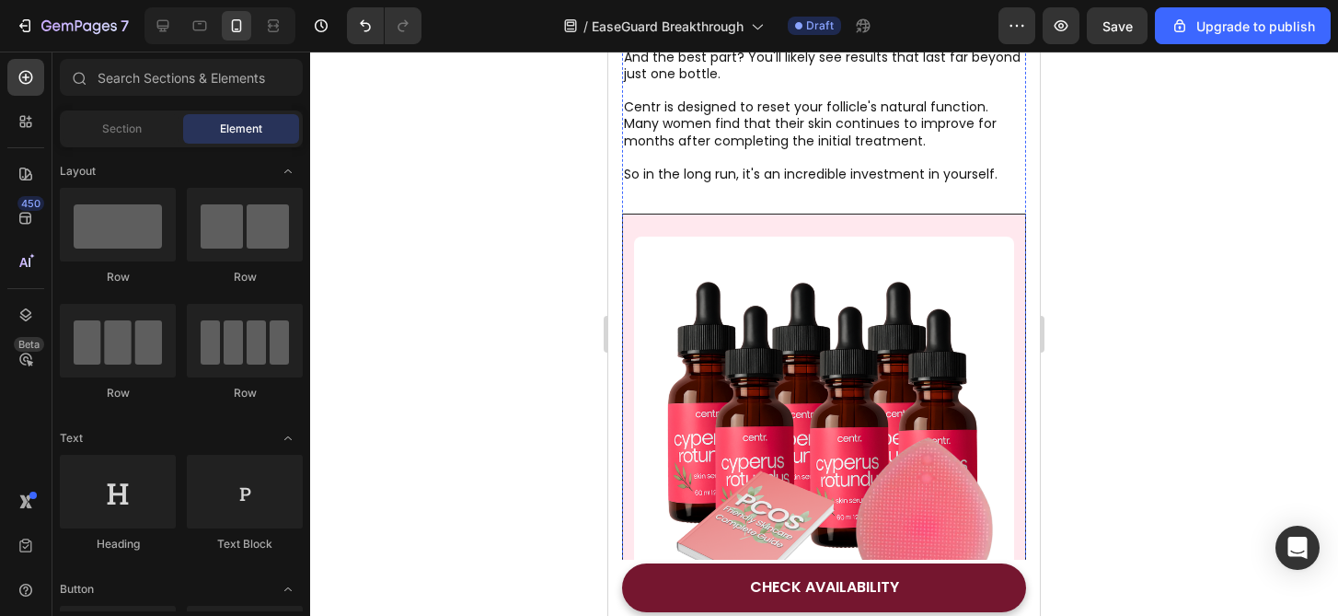
scroll to position [7120, 0]
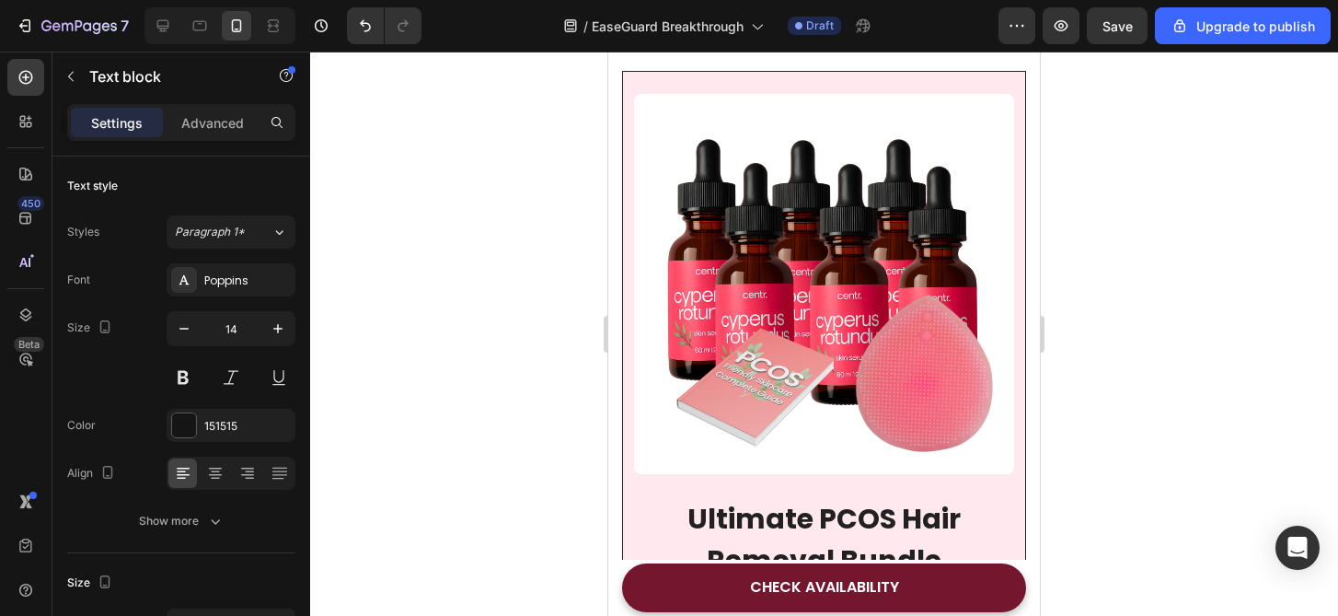
click at [1171, 387] on div at bounding box center [824, 334] width 1028 height 564
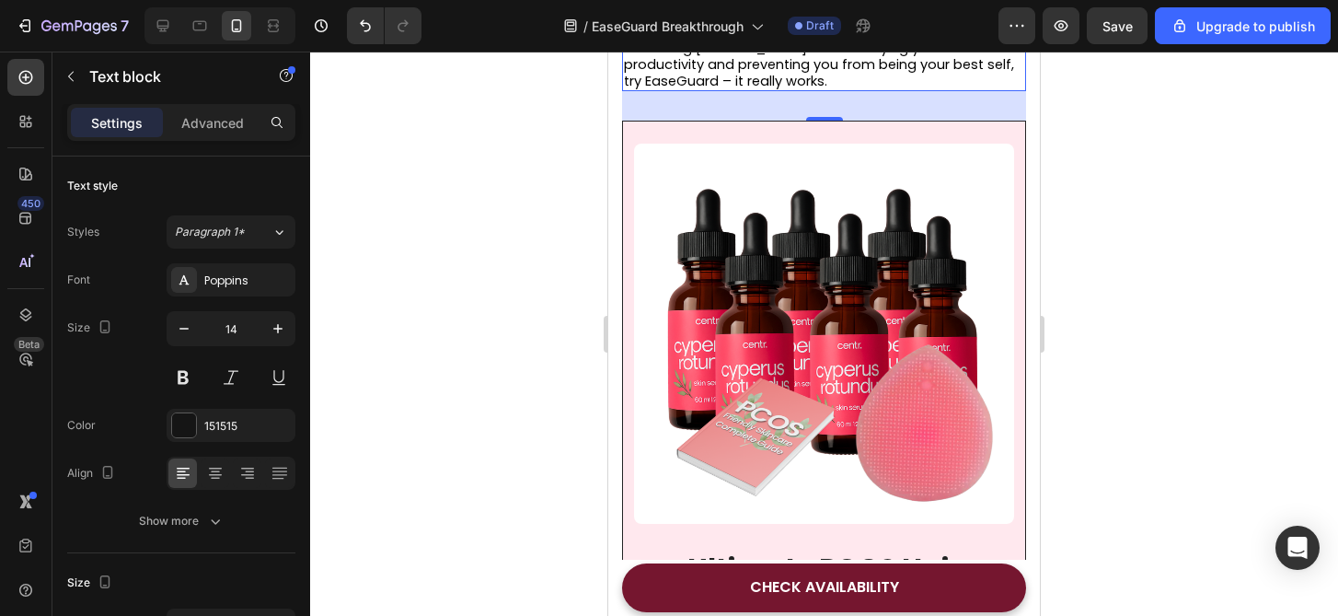
click at [1143, 426] on div at bounding box center [824, 334] width 1028 height 564
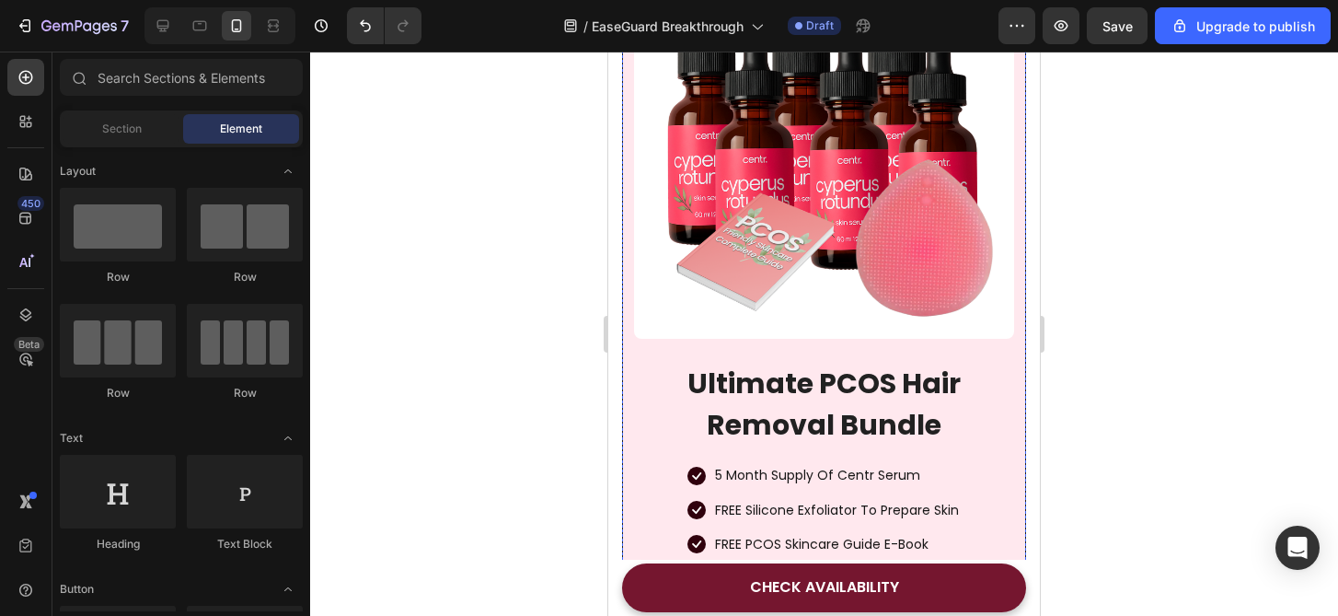
scroll to position [7335, 0]
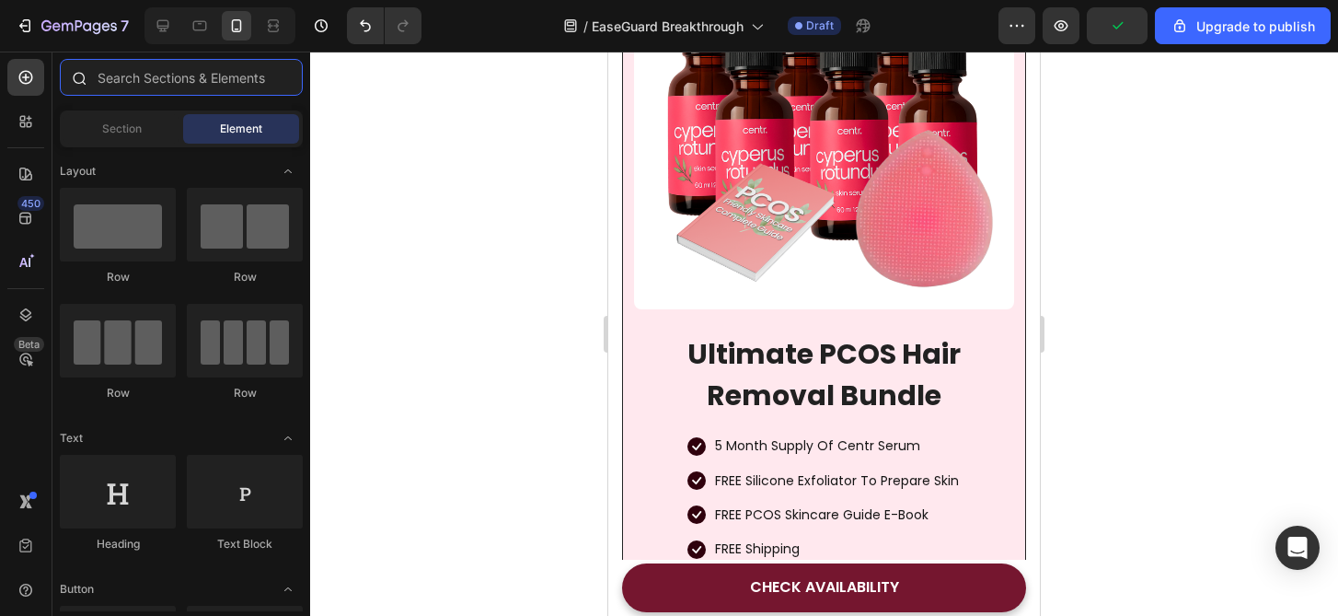
click at [169, 78] on input "text" at bounding box center [181, 77] width 243 height 37
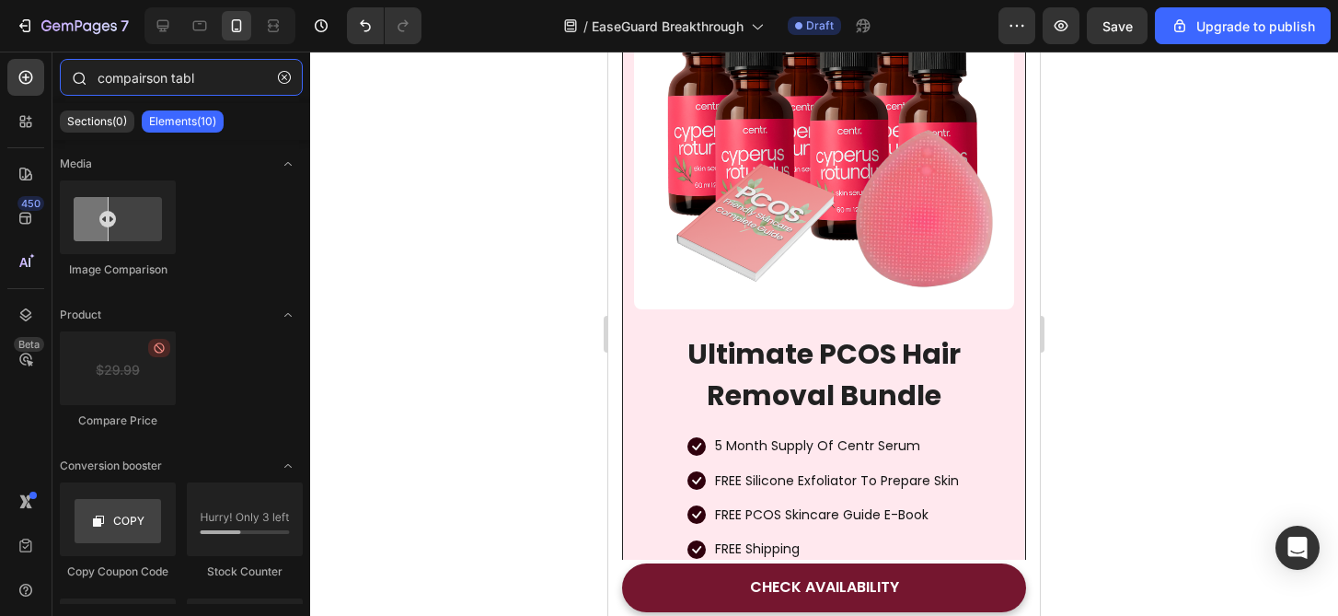
type input "compairson table"
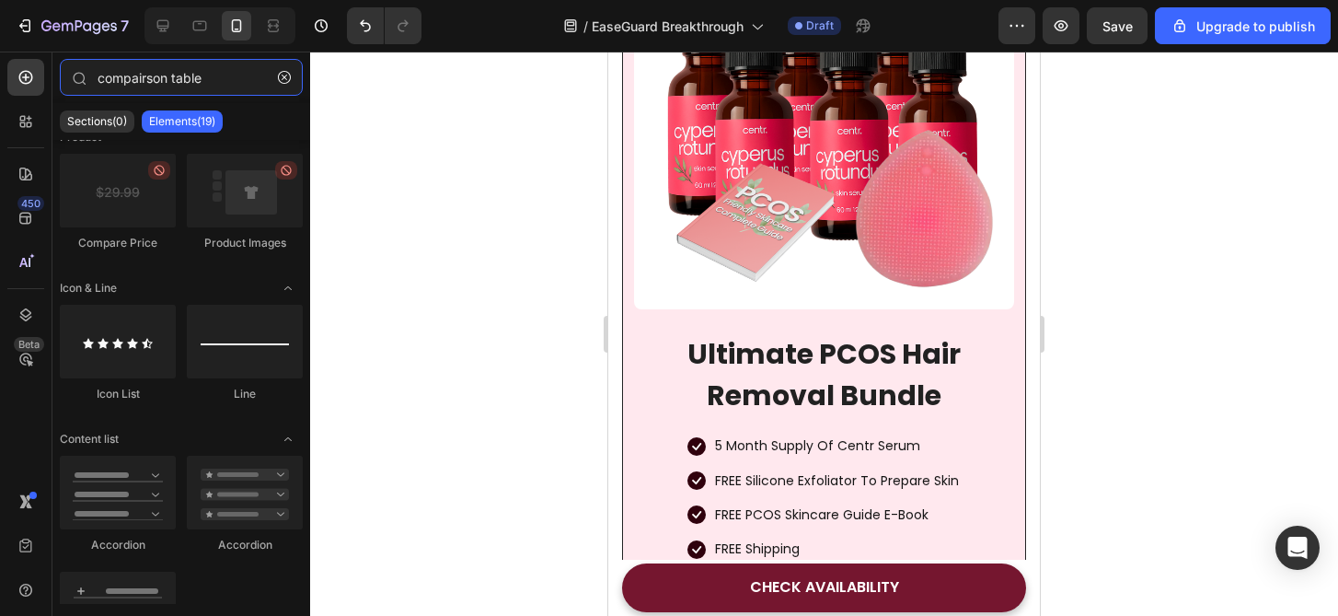
scroll to position [0, 0]
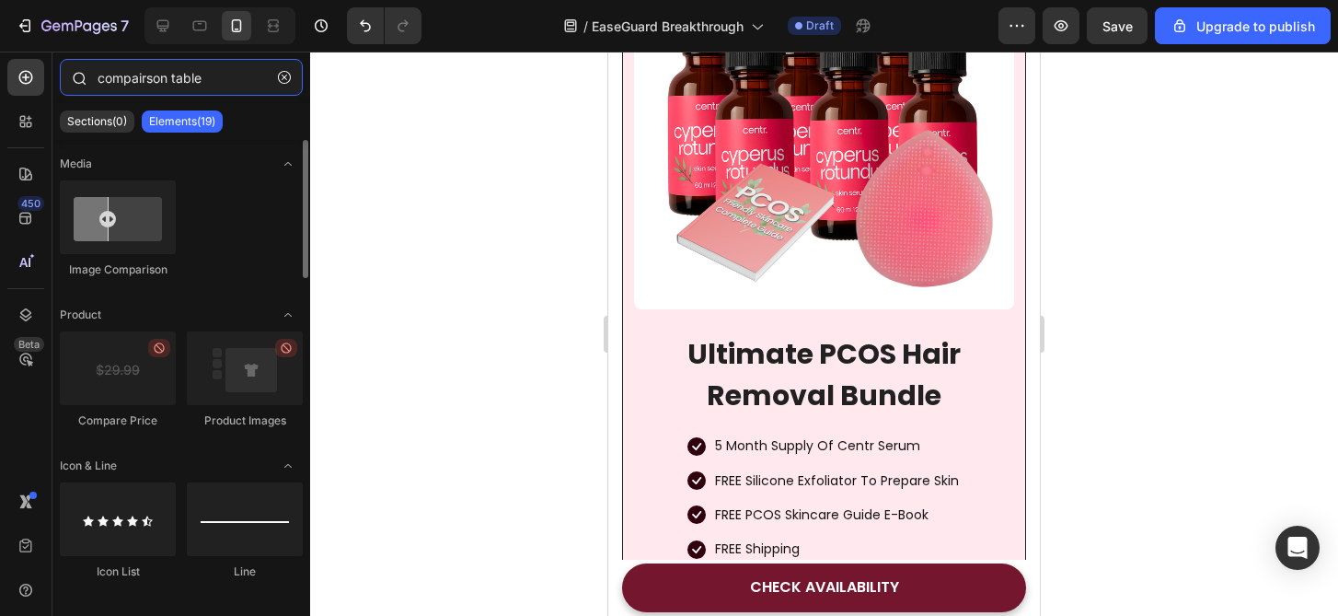
click at [190, 82] on input "compairson table" at bounding box center [181, 77] width 243 height 37
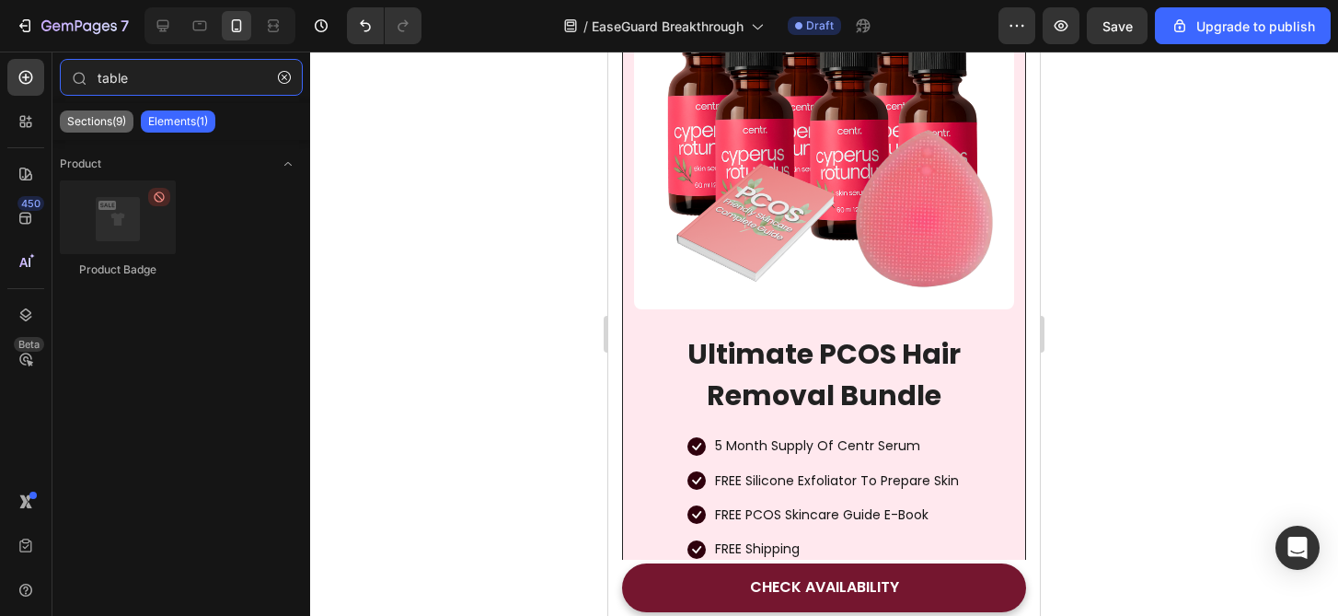
type input "table"
click at [101, 120] on p "Sections(9)" at bounding box center [96, 121] width 59 height 15
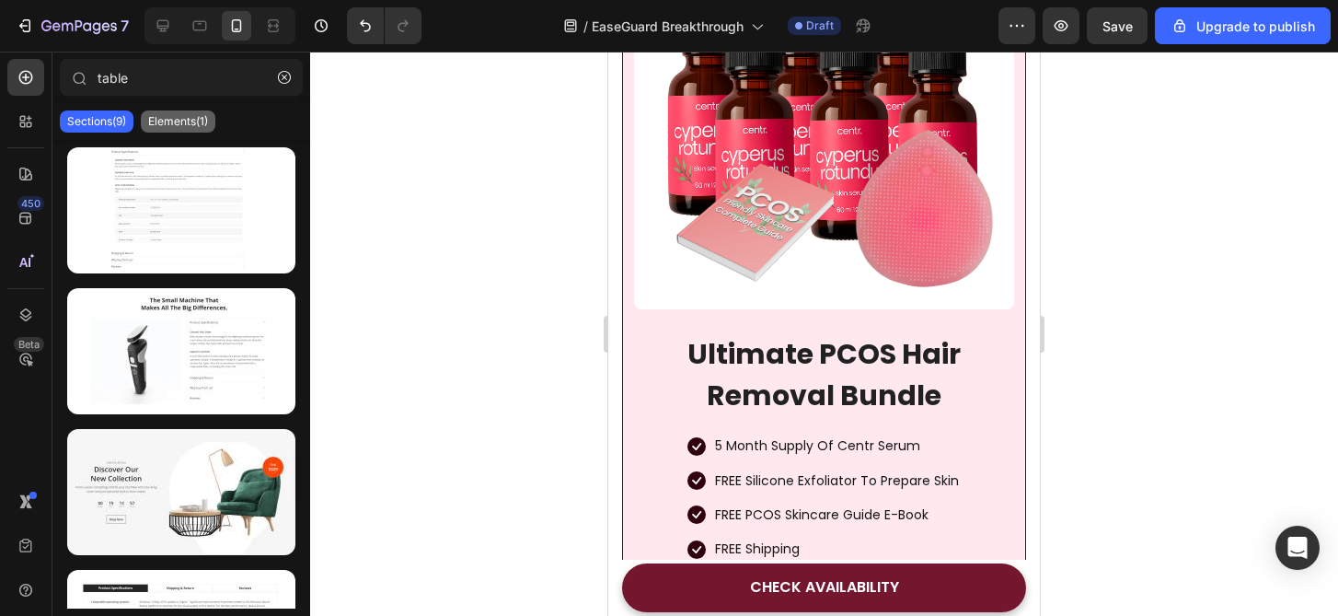
click at [190, 129] on div "Elements(1)" at bounding box center [178, 121] width 75 height 22
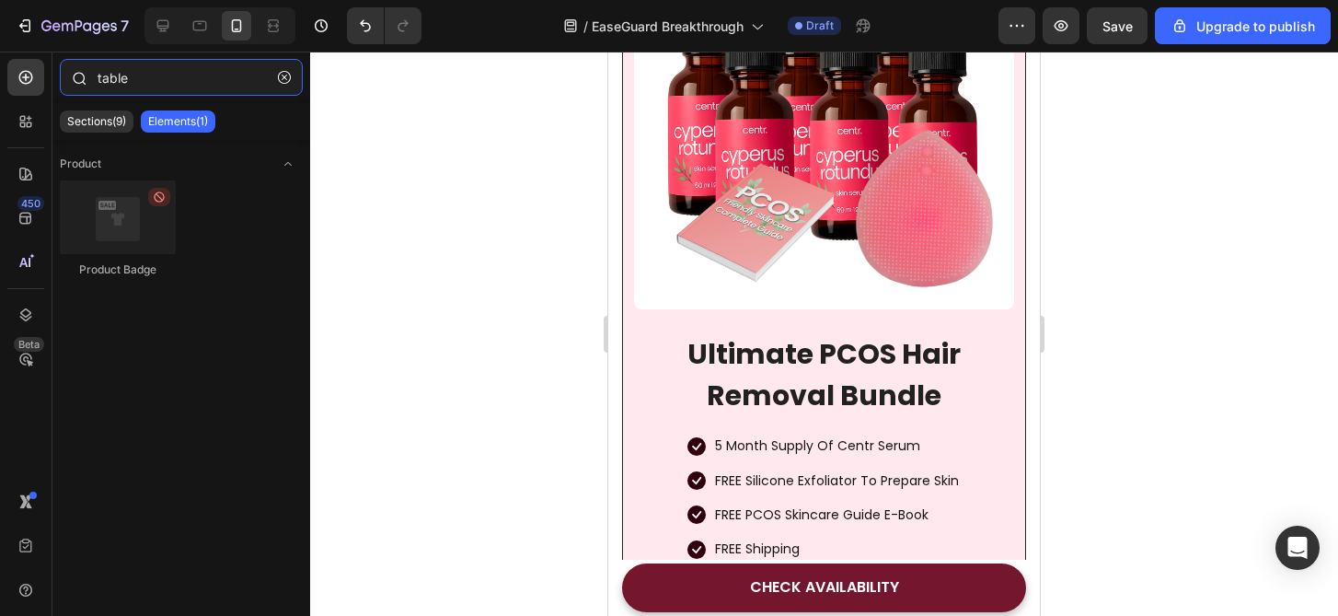
click at [191, 60] on input "table" at bounding box center [181, 77] width 243 height 37
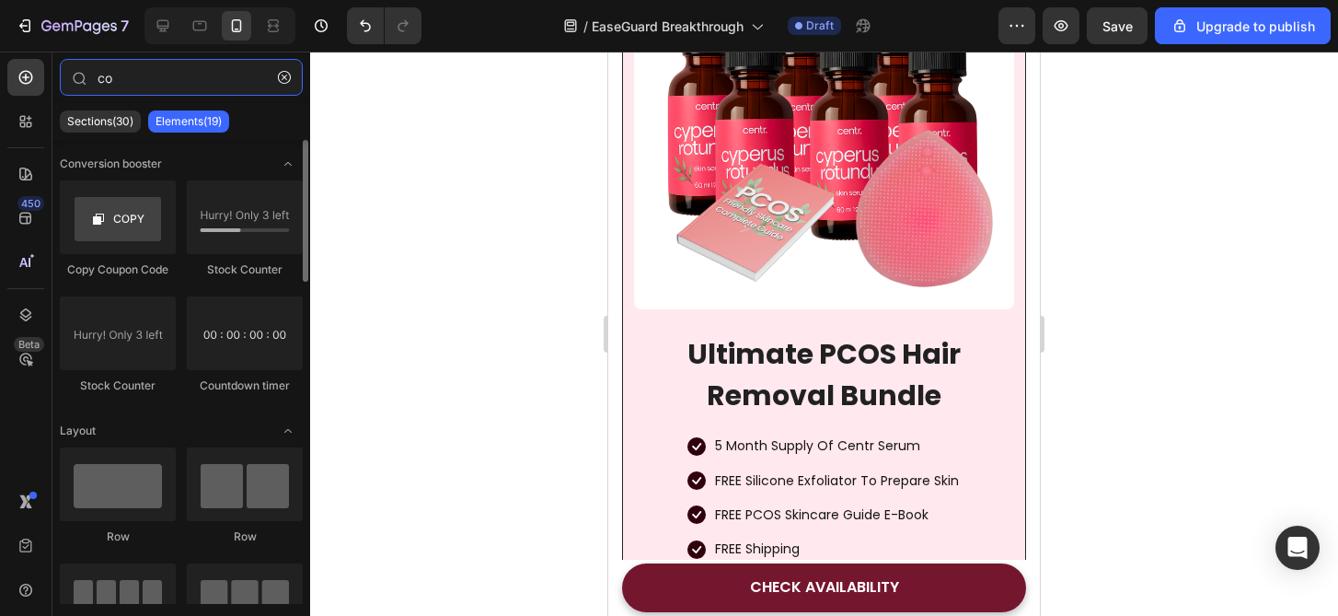
type input "c"
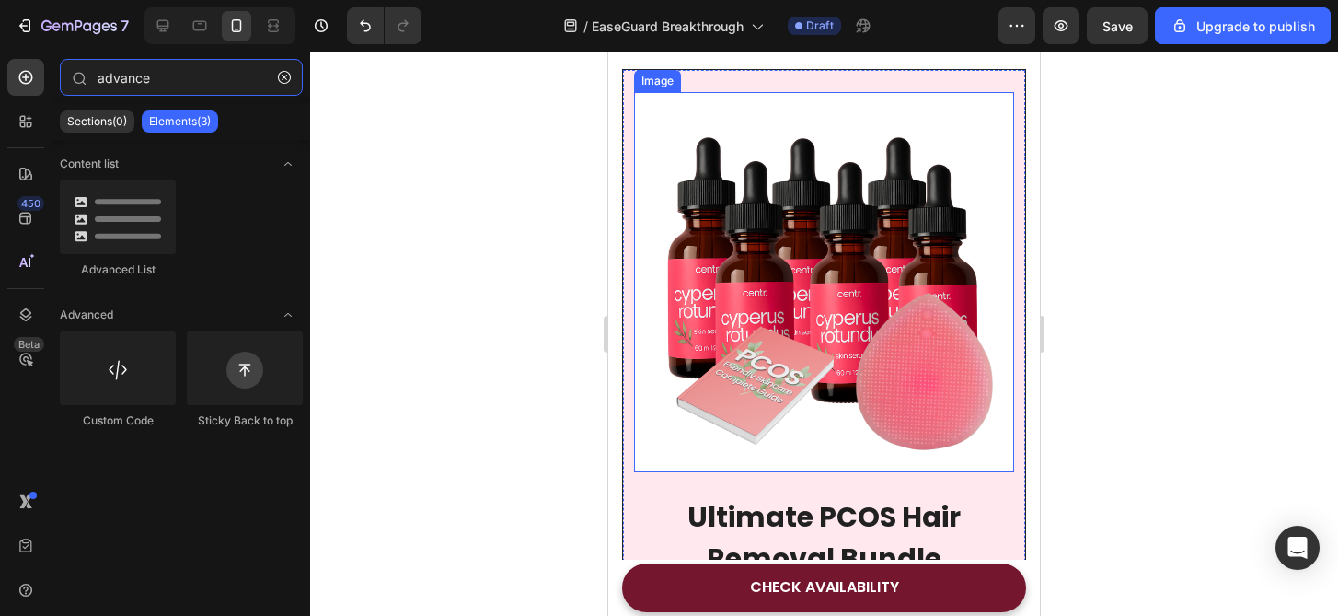
scroll to position [7037, 0]
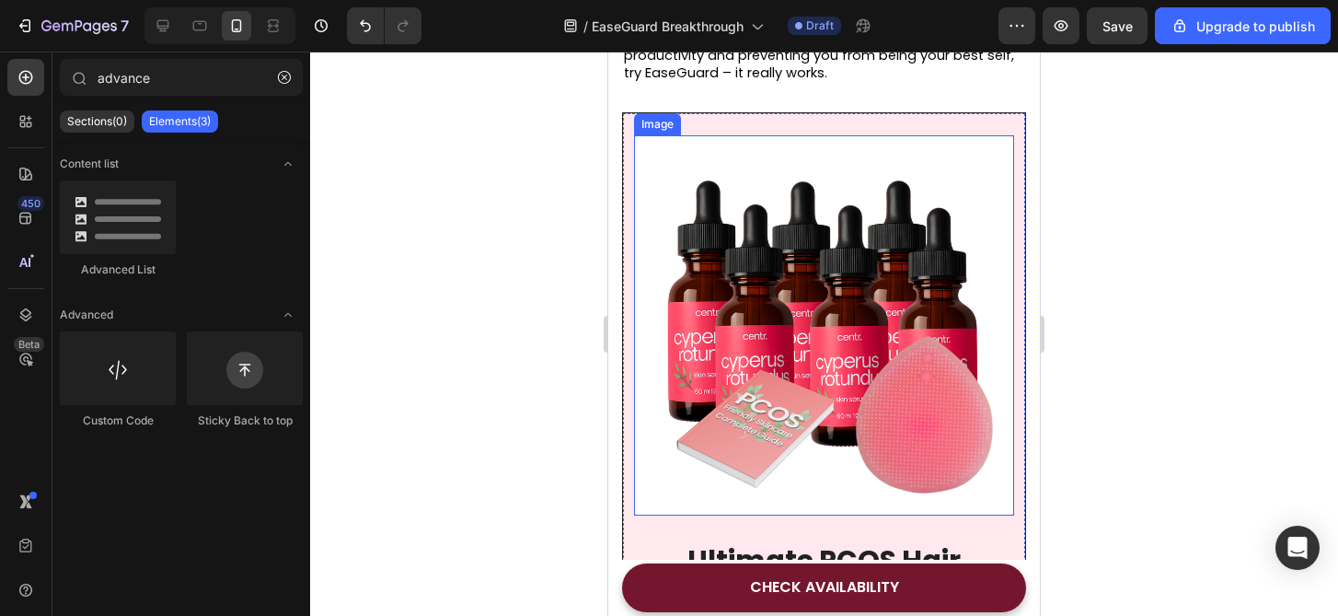
scroll to position [7032, 0]
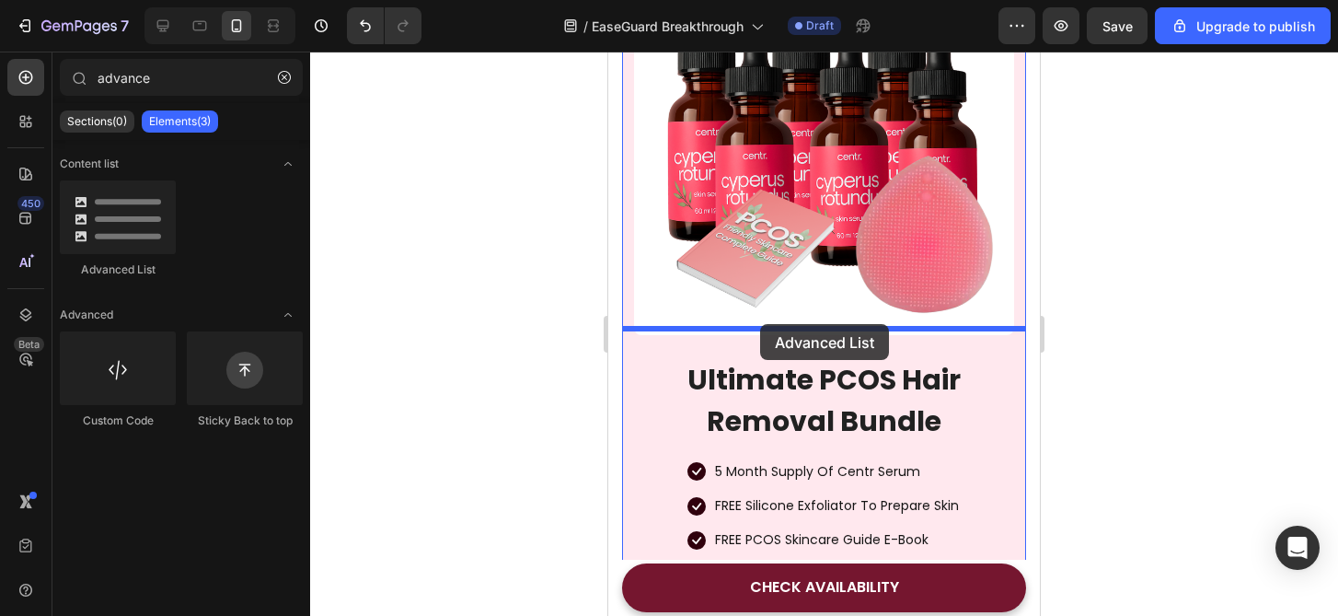
drag, startPoint x: 741, startPoint y: 263, endPoint x: 758, endPoint y: 322, distance: 61.4
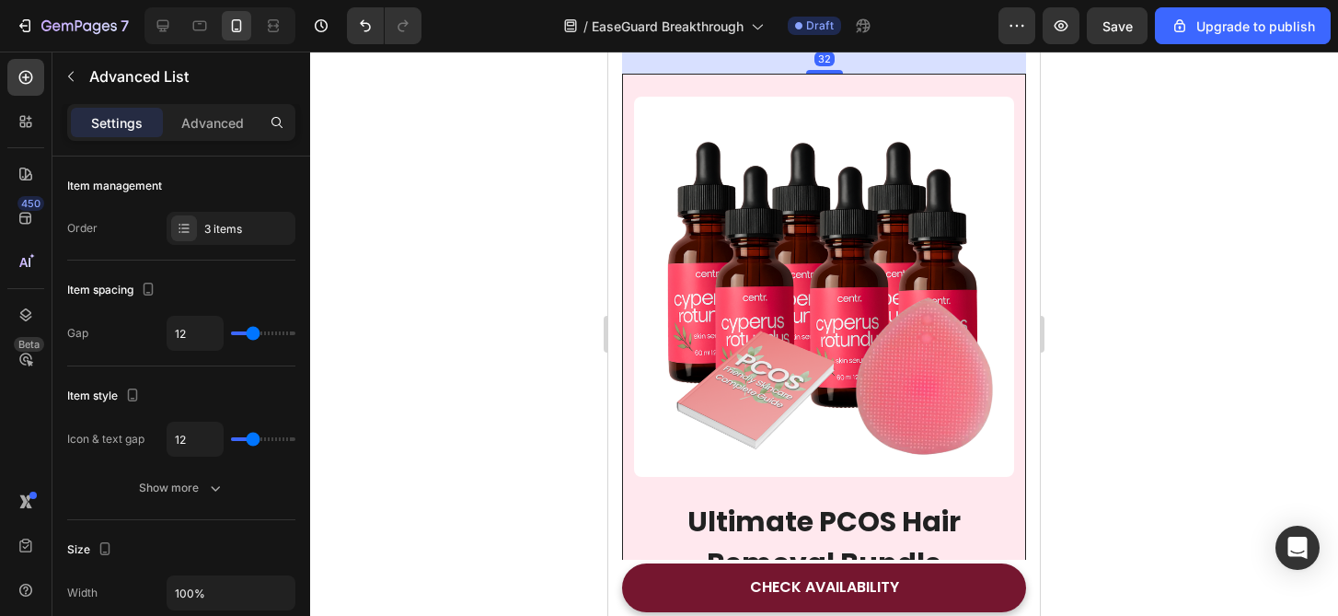
click at [1170, 385] on div at bounding box center [824, 334] width 1028 height 564
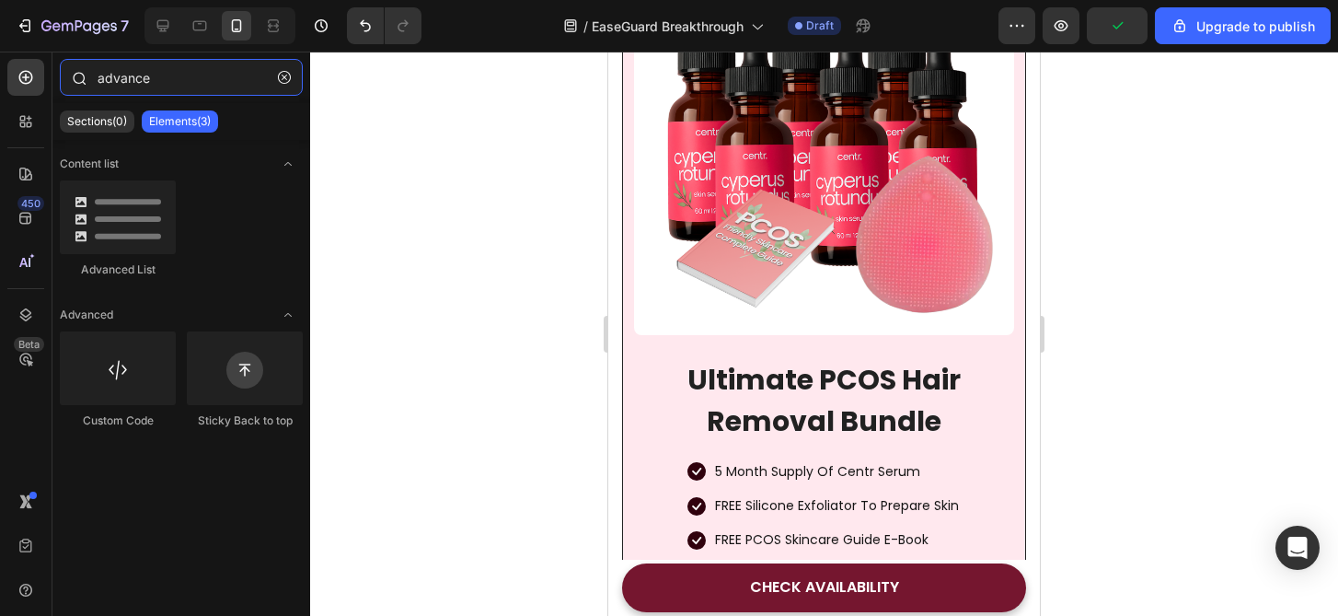
click at [183, 75] on input "advance" at bounding box center [181, 77] width 243 height 37
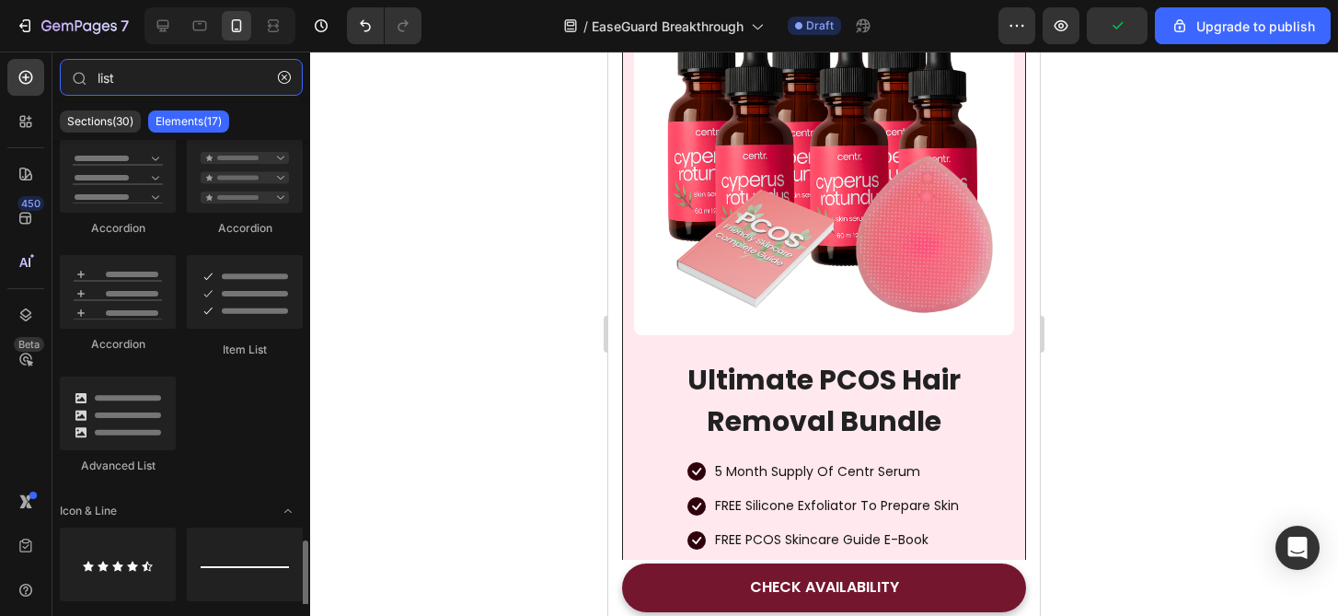
scroll to position [564, 0]
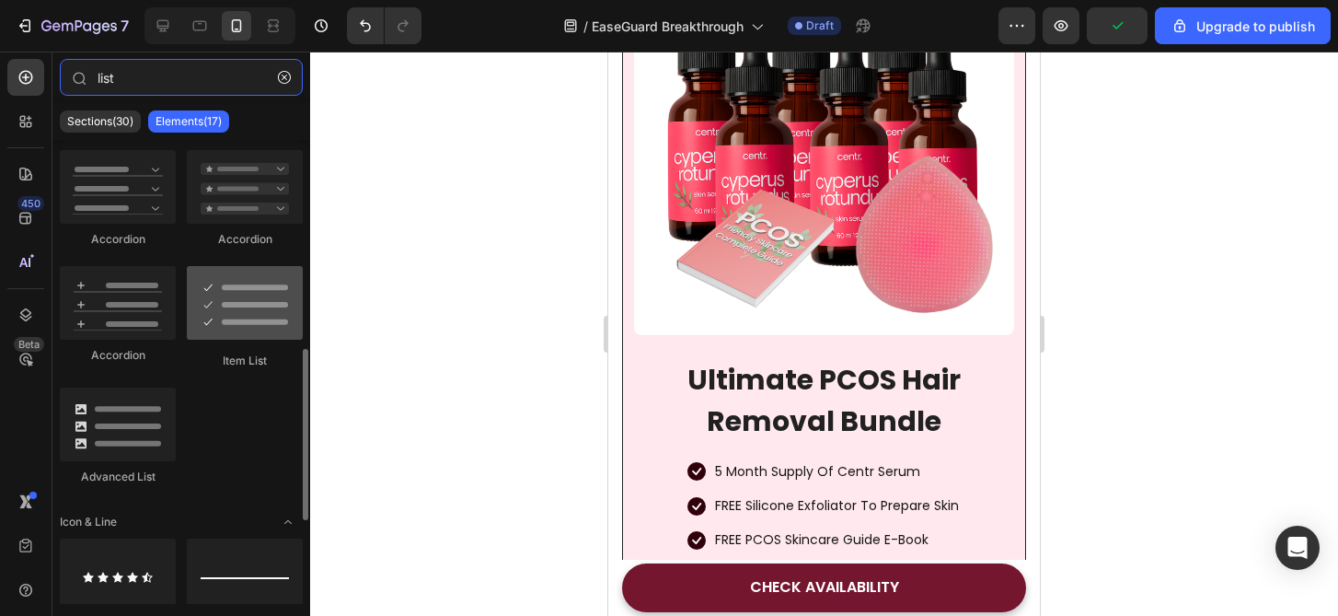
type input "list"
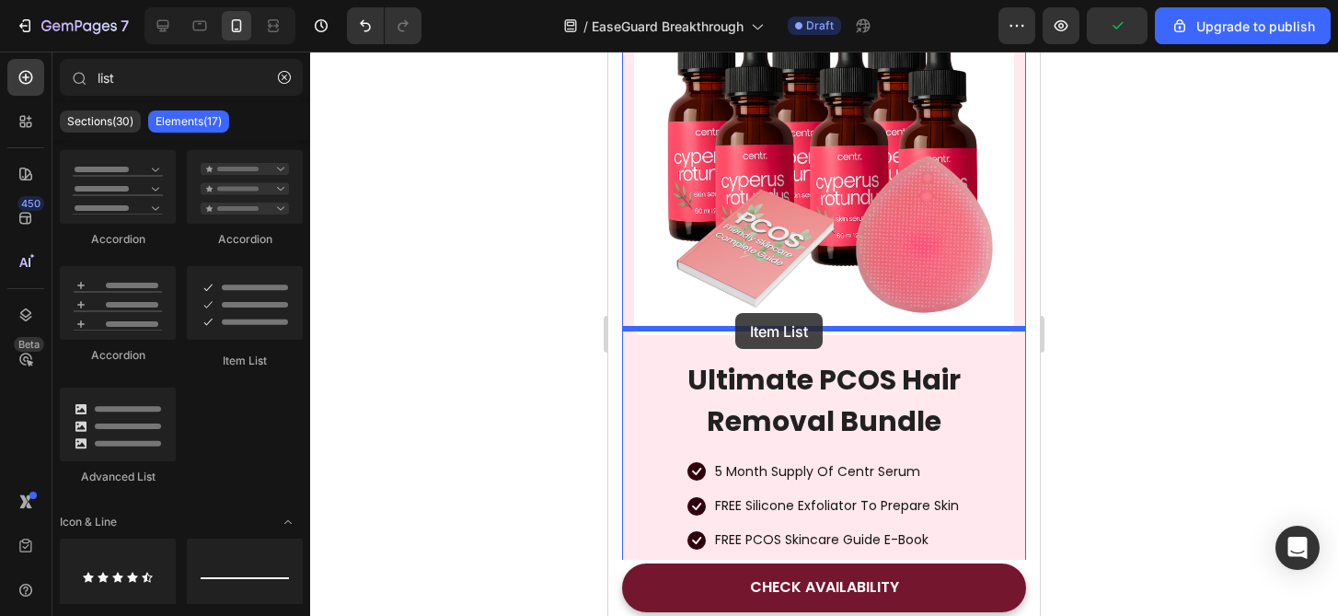
drag, startPoint x: 859, startPoint y: 366, endPoint x: 735, endPoint y: 312, distance: 134.7
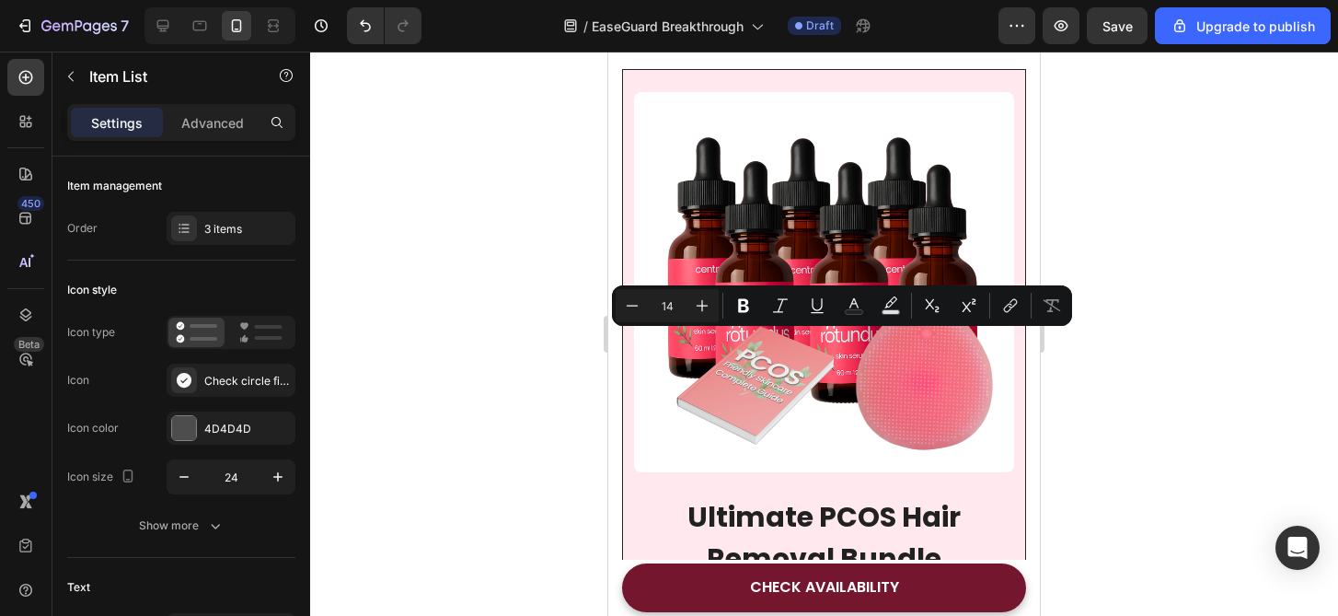
click at [1068, 399] on div at bounding box center [824, 334] width 1028 height 564
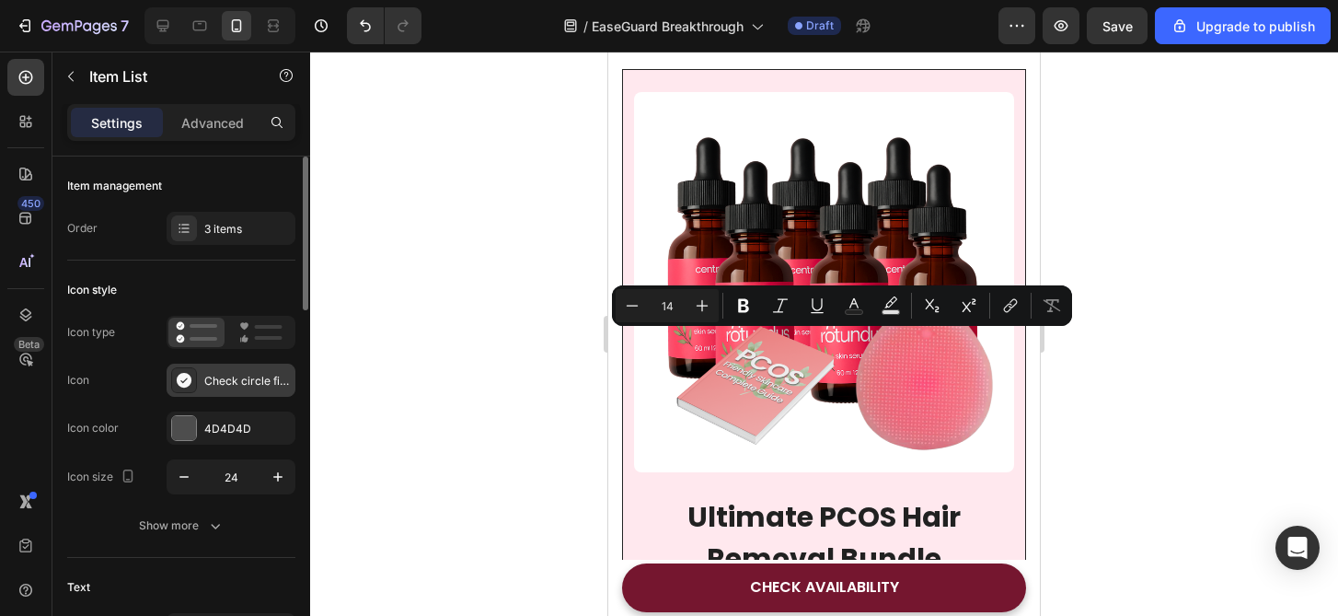
click at [222, 381] on div "Check circle filled" at bounding box center [247, 381] width 87 height 17
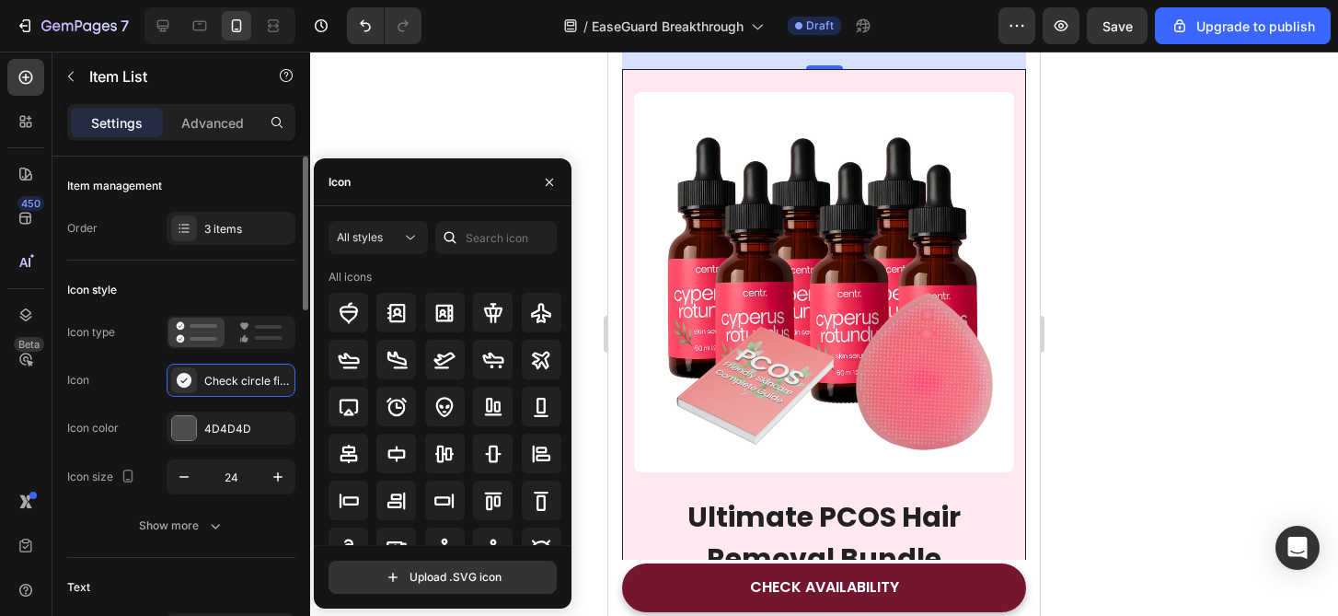
click at [157, 392] on div "Icon Check circle filled" at bounding box center [181, 380] width 228 height 33
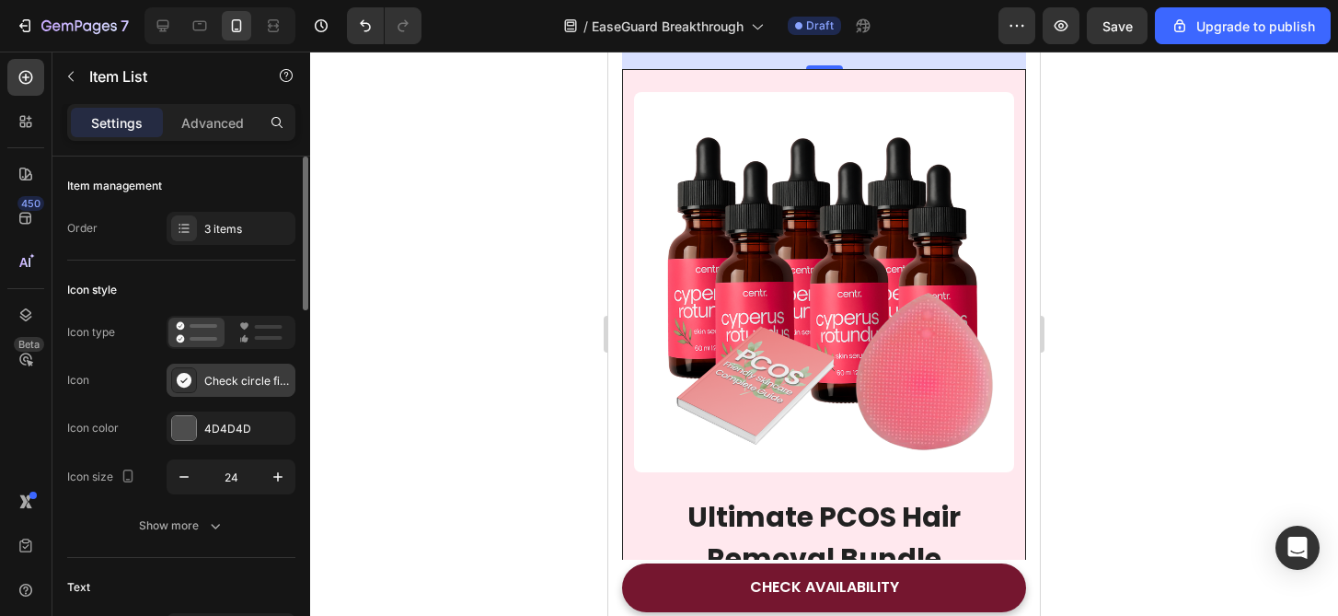
click at [283, 380] on div "Check circle filled" at bounding box center [247, 381] width 87 height 17
click at [146, 418] on div "Icon color 4D4D4D" at bounding box center [181, 427] width 228 height 33
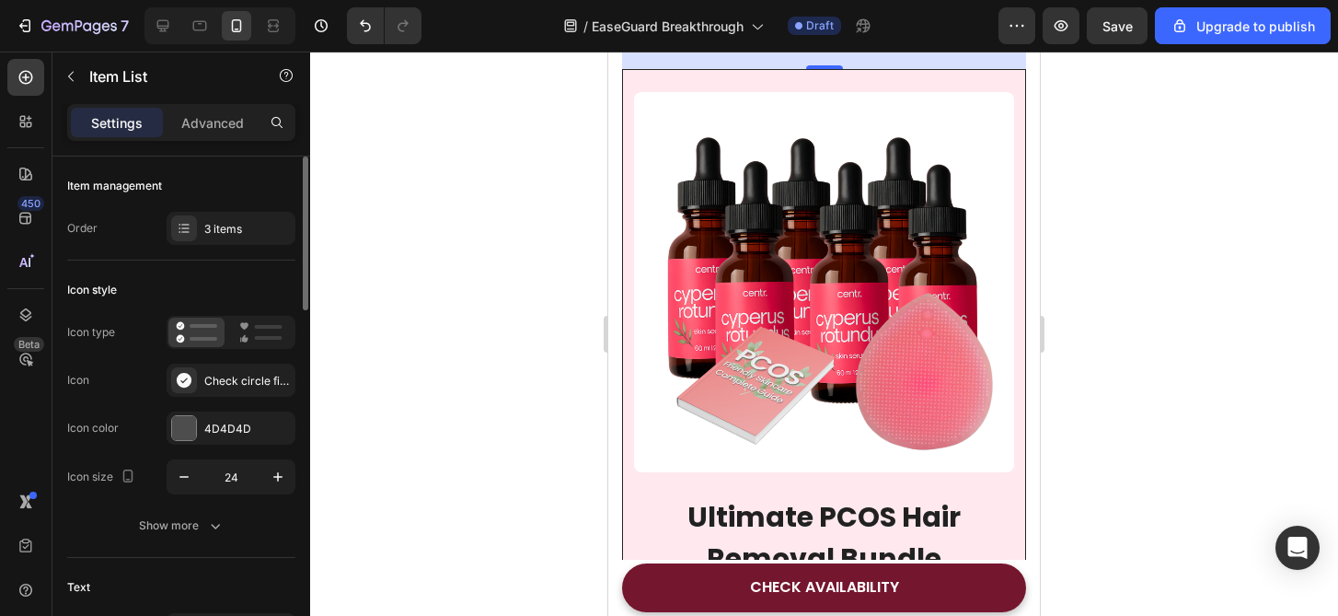
click at [155, 375] on div "Icon Check circle filled" at bounding box center [181, 380] width 228 height 33
click at [175, 375] on icon at bounding box center [184, 380] width 18 height 18
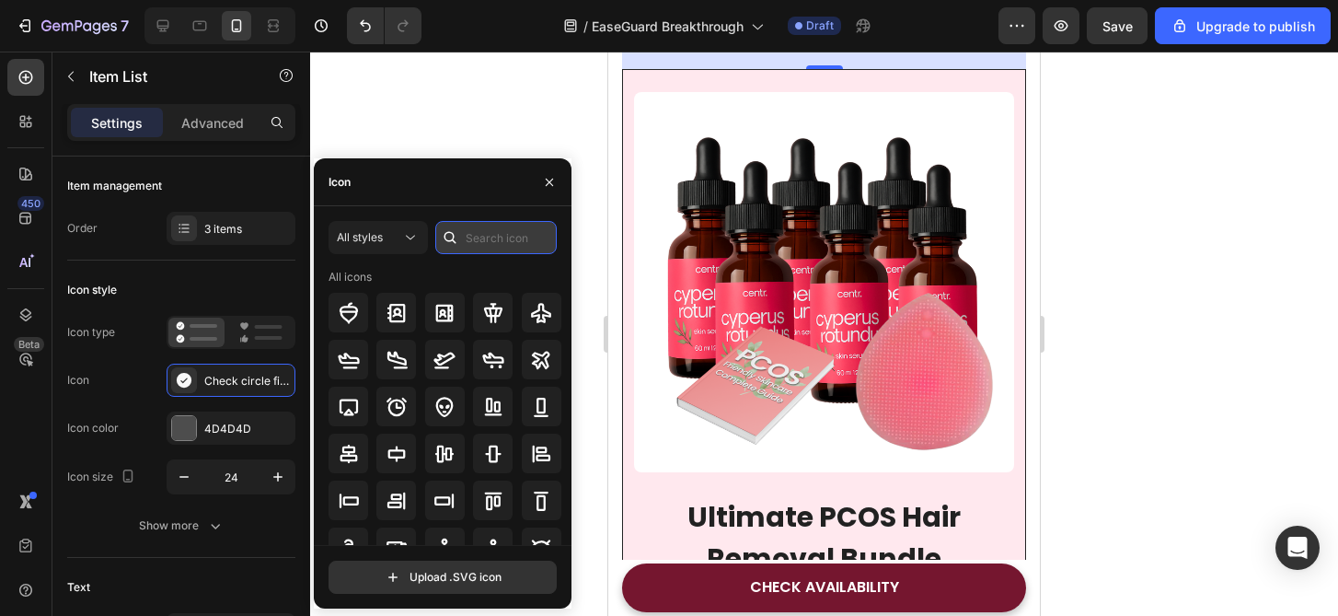
click at [472, 246] on input "text" at bounding box center [495, 237] width 121 height 33
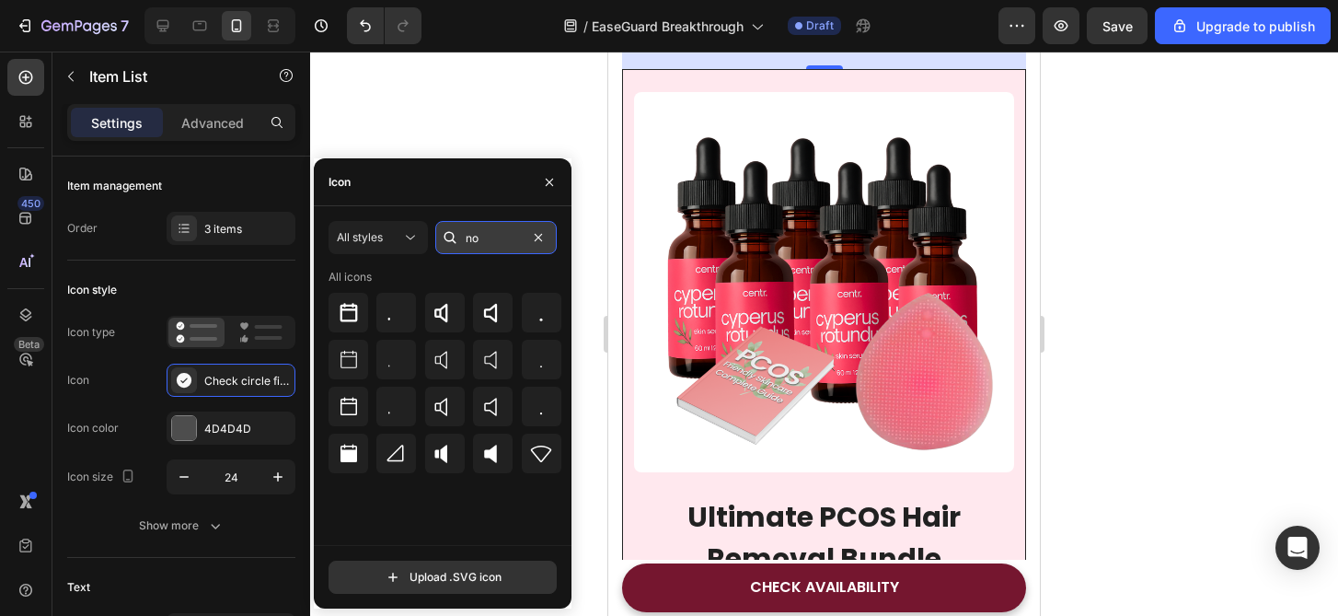
type input "n"
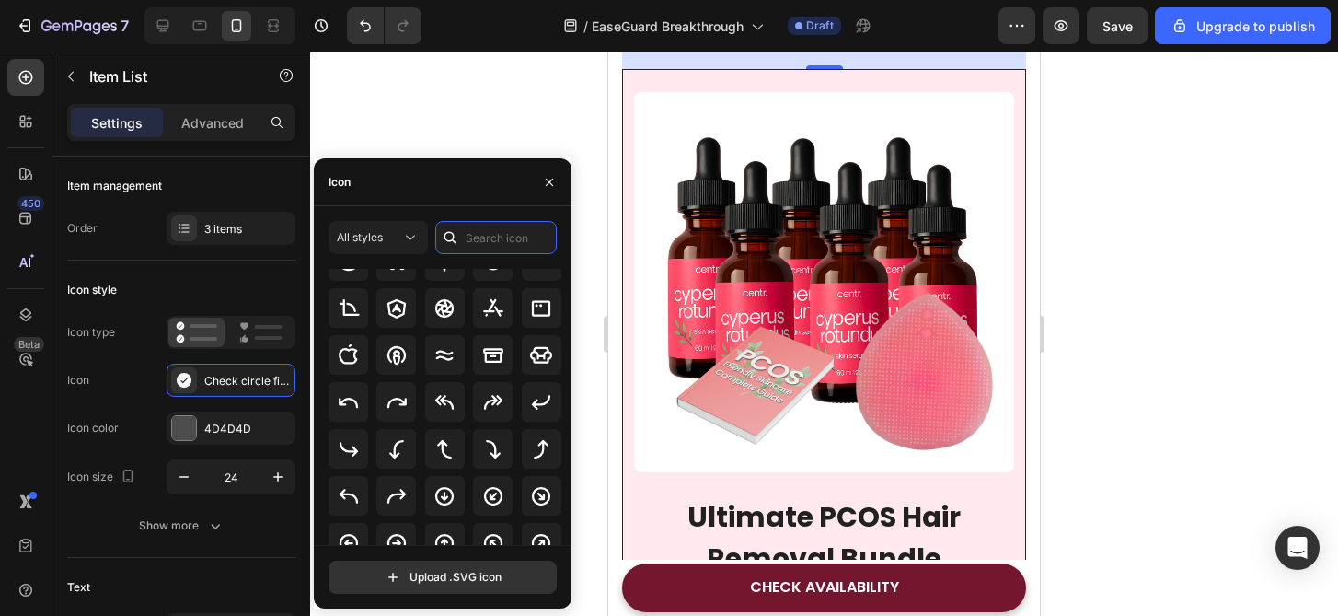
scroll to position [0, 0]
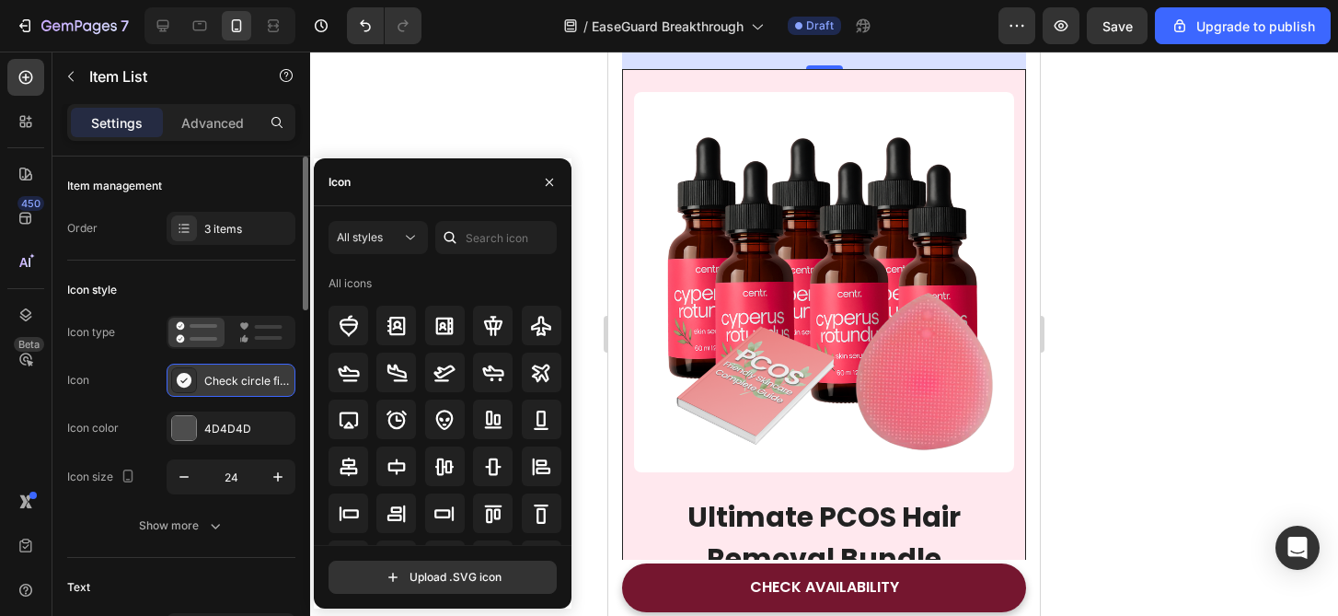
click at [271, 385] on div "Check circle filled" at bounding box center [247, 381] width 87 height 17
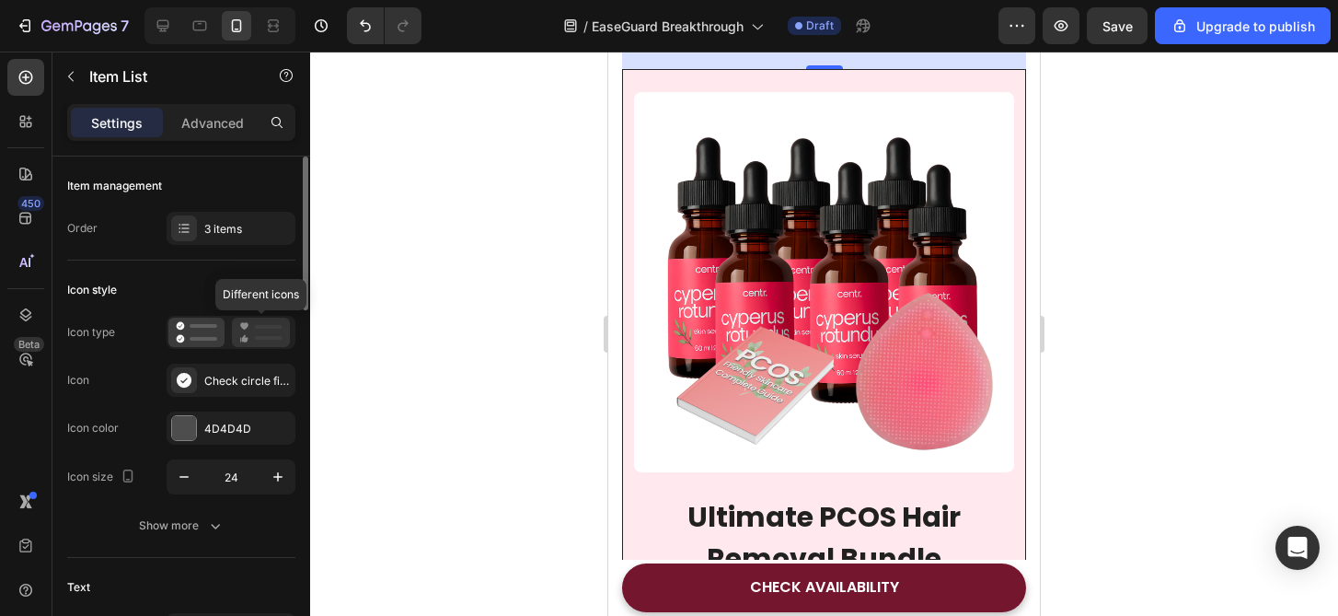
click at [262, 324] on icon at bounding box center [260, 332] width 43 height 22
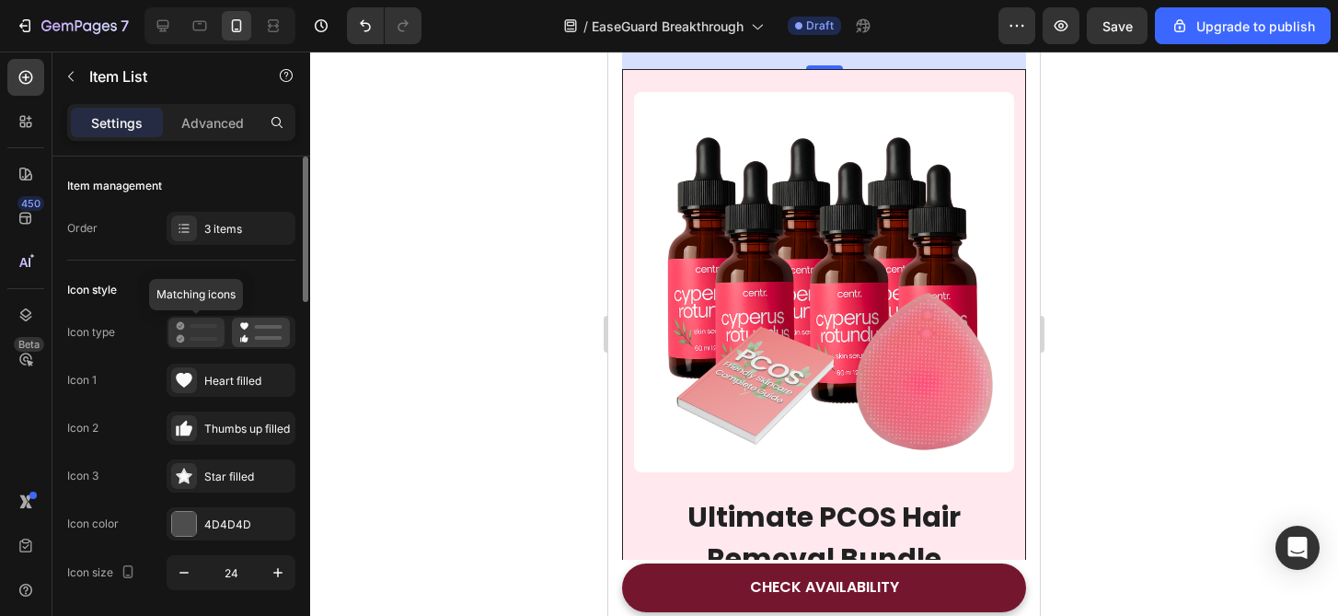
click at [205, 333] on icon at bounding box center [196, 332] width 41 height 22
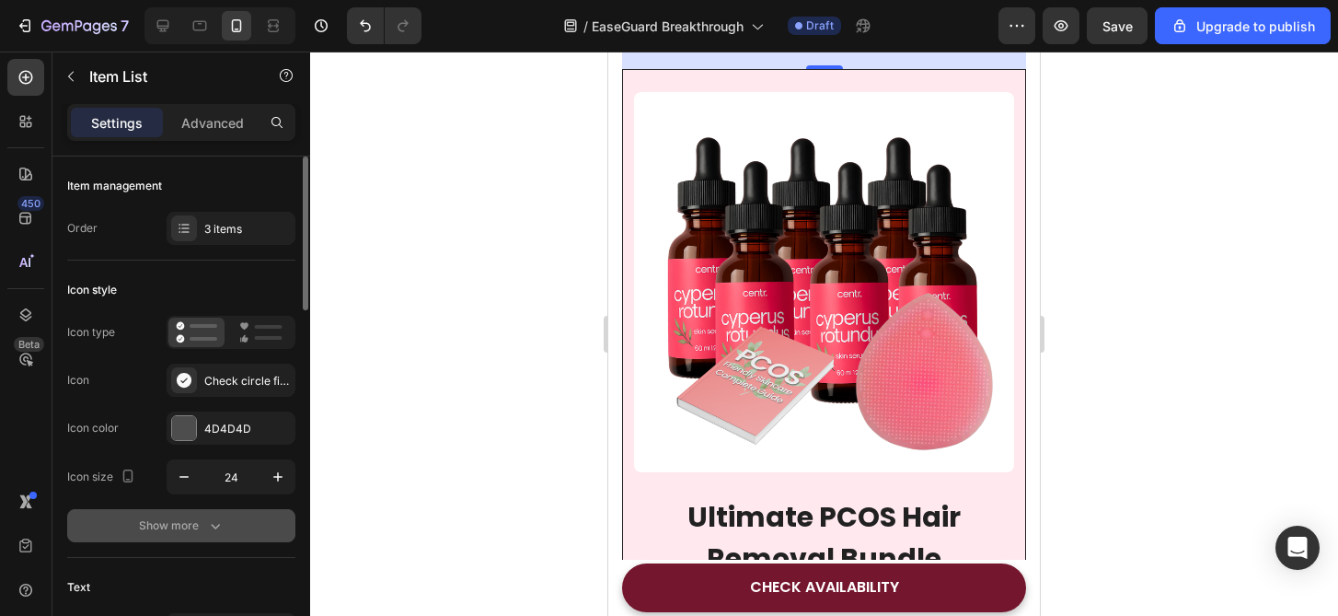
click at [209, 535] on button "Show more" at bounding box center [181, 525] width 228 height 33
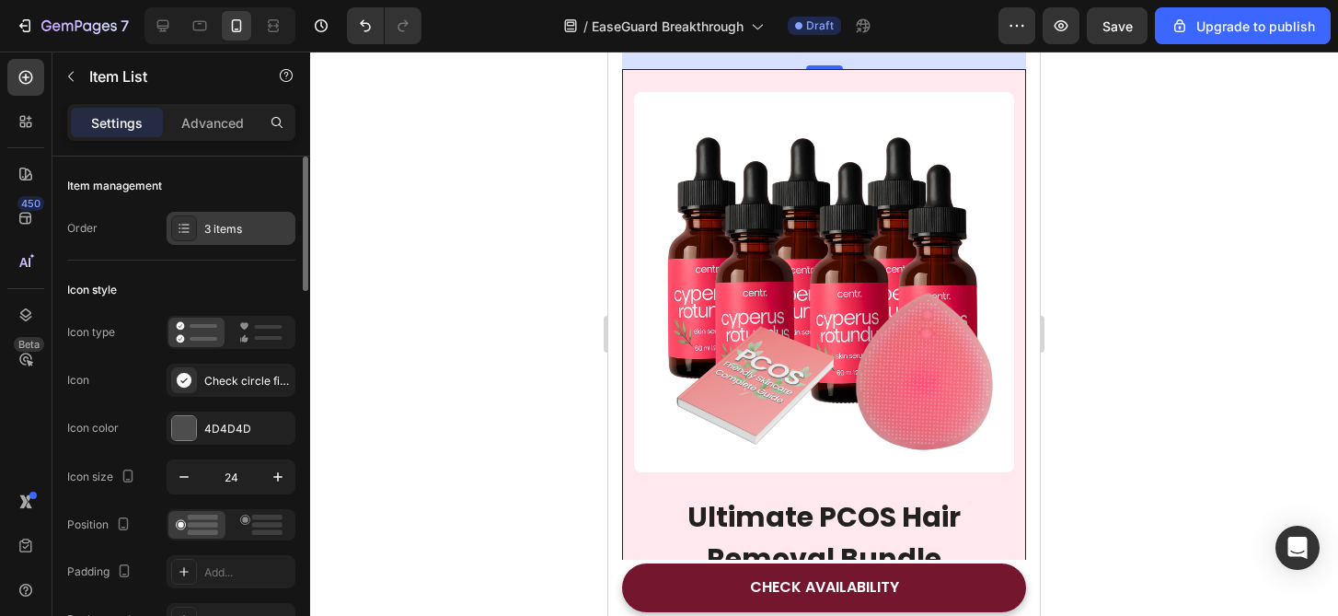
click at [225, 213] on div "3 items" at bounding box center [231, 228] width 129 height 33
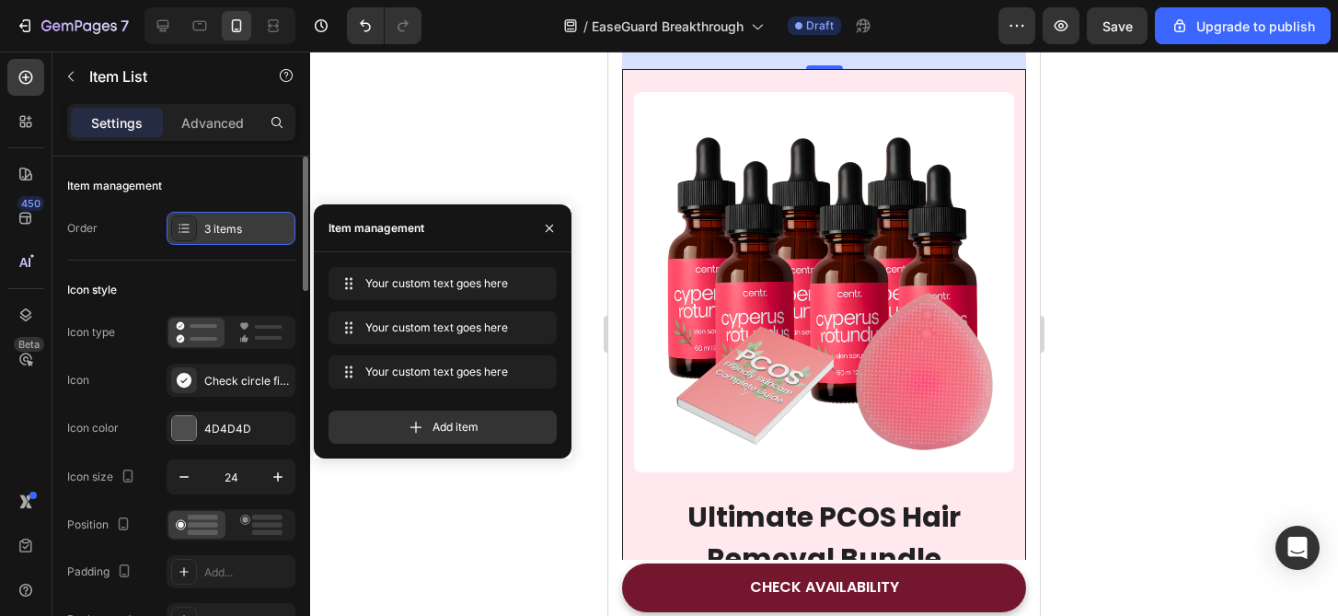
click at [225, 214] on div "3 items" at bounding box center [231, 228] width 129 height 33
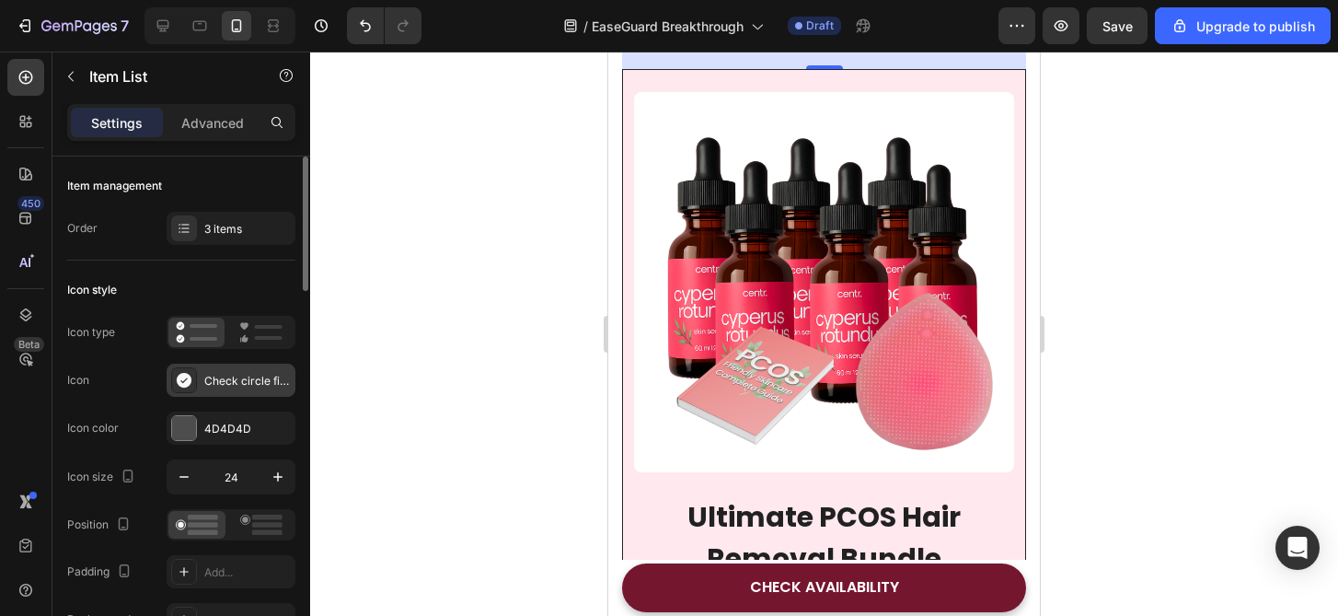
click at [193, 380] on div at bounding box center [184, 380] width 26 height 26
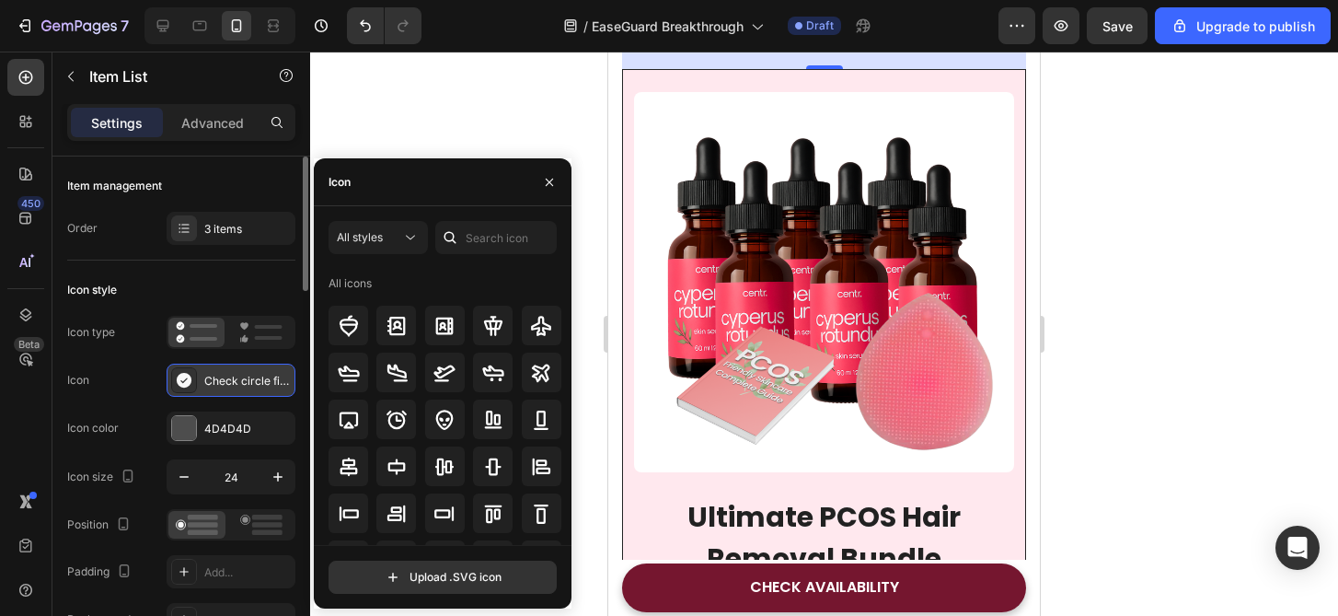
click at [193, 380] on div at bounding box center [184, 380] width 26 height 26
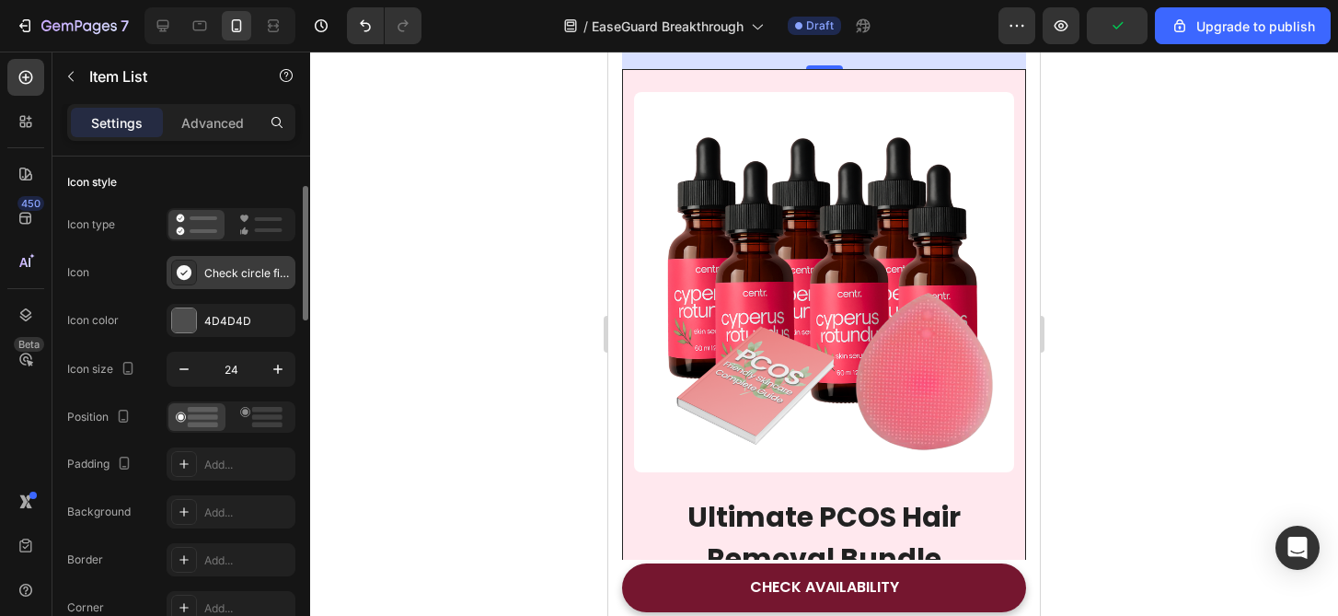
scroll to position [121, 0]
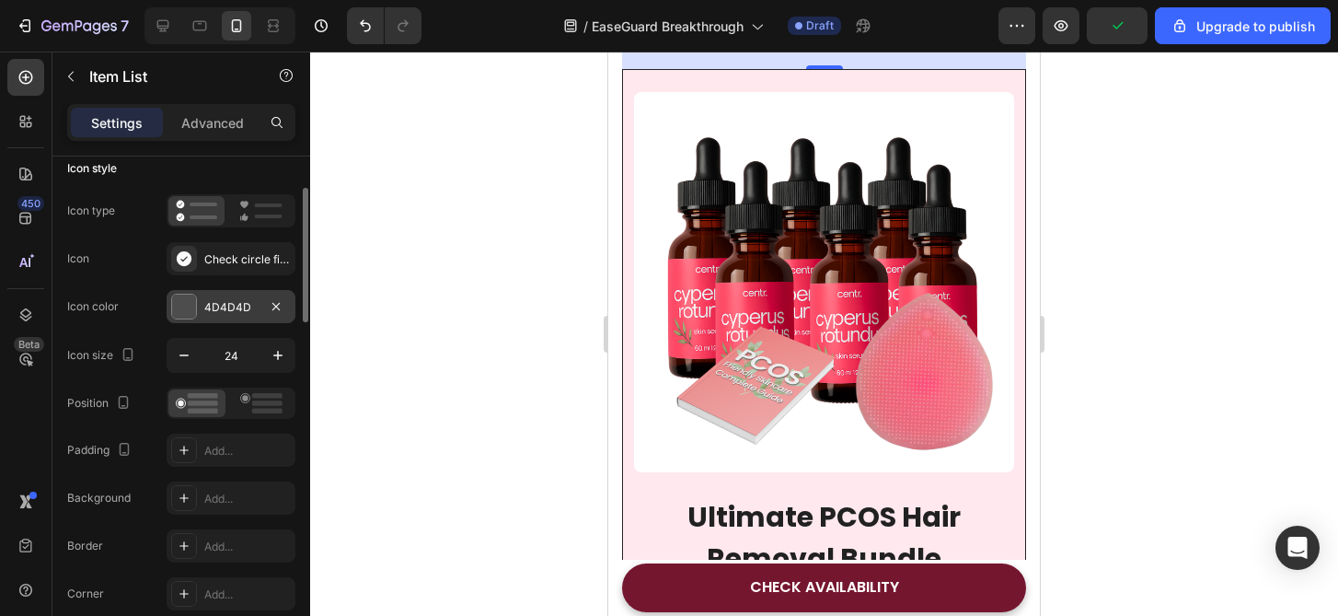
click at [185, 295] on div at bounding box center [184, 306] width 24 height 24
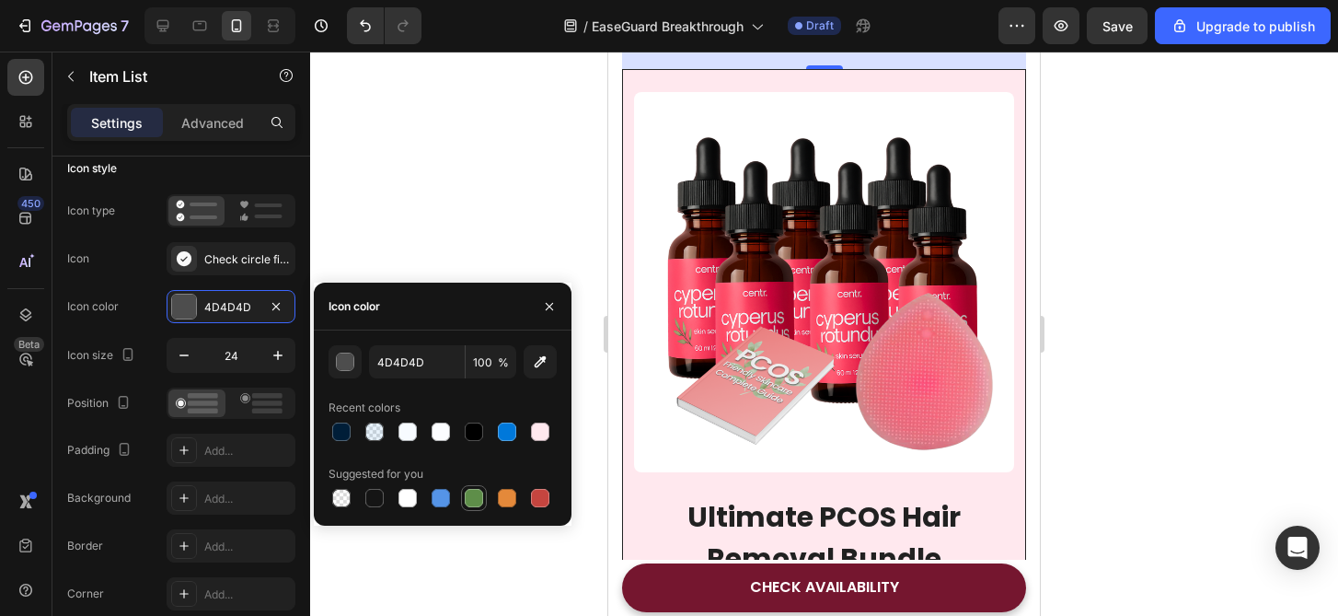
click at [472, 489] on div at bounding box center [474, 498] width 18 height 18
type input "5E8E49"
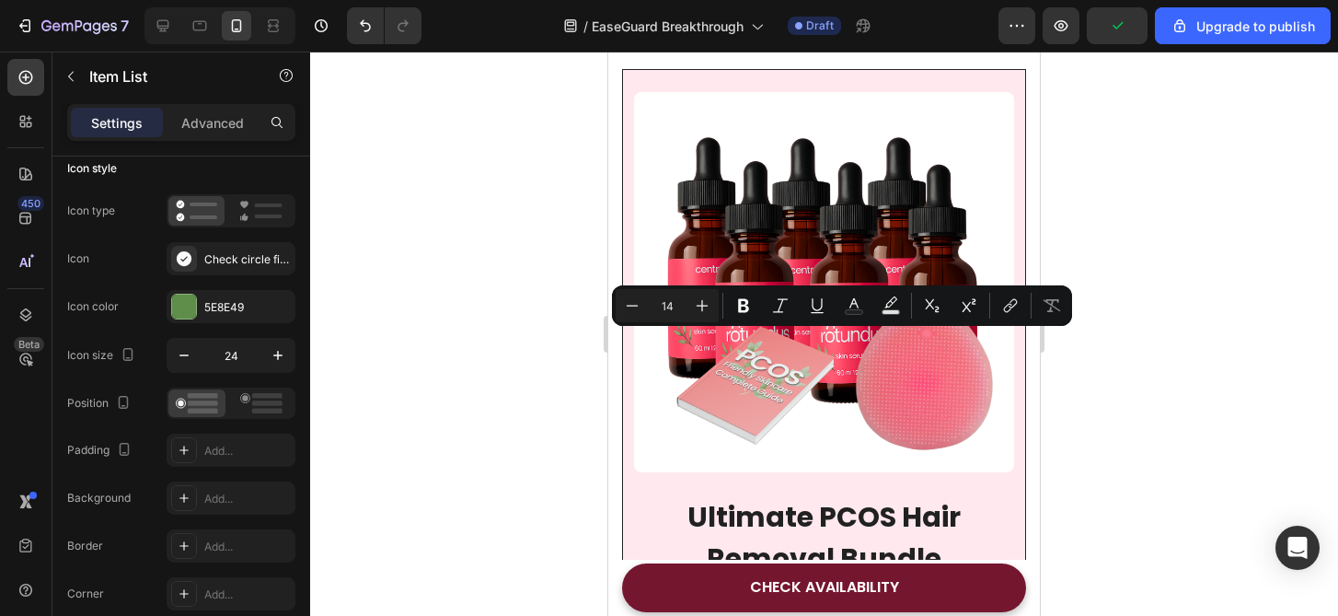
click at [759, 37] on p "Your custom text goes here" at bounding box center [744, 25] width 181 height 23
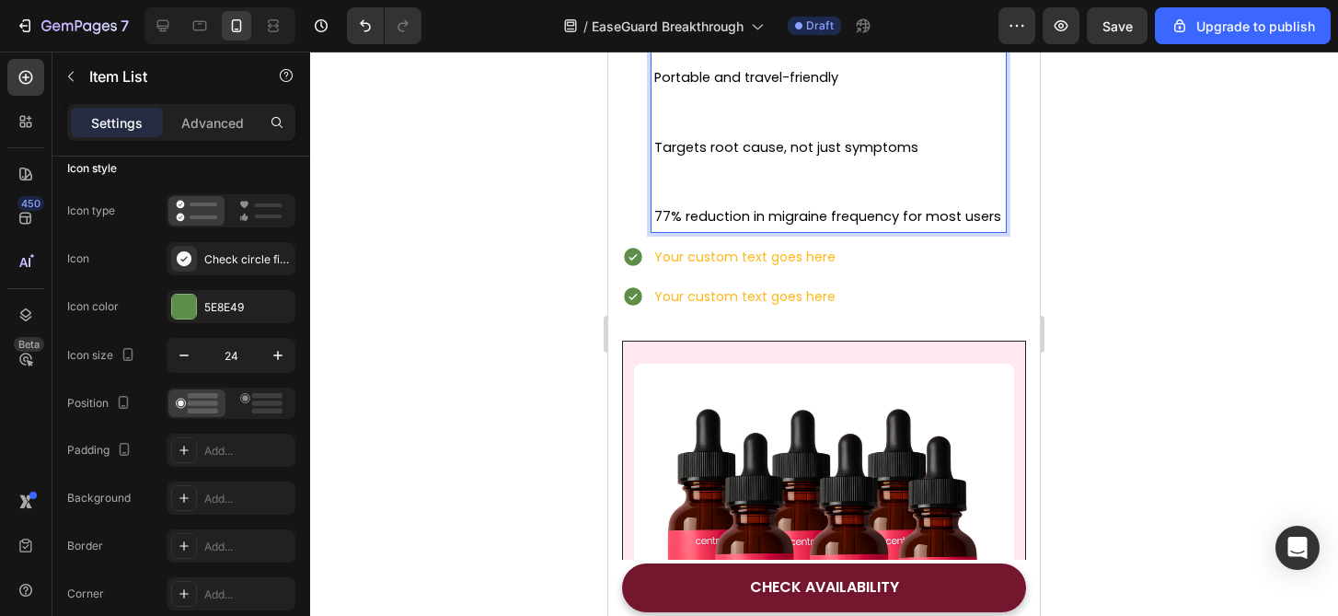
scroll to position [7207, 0]
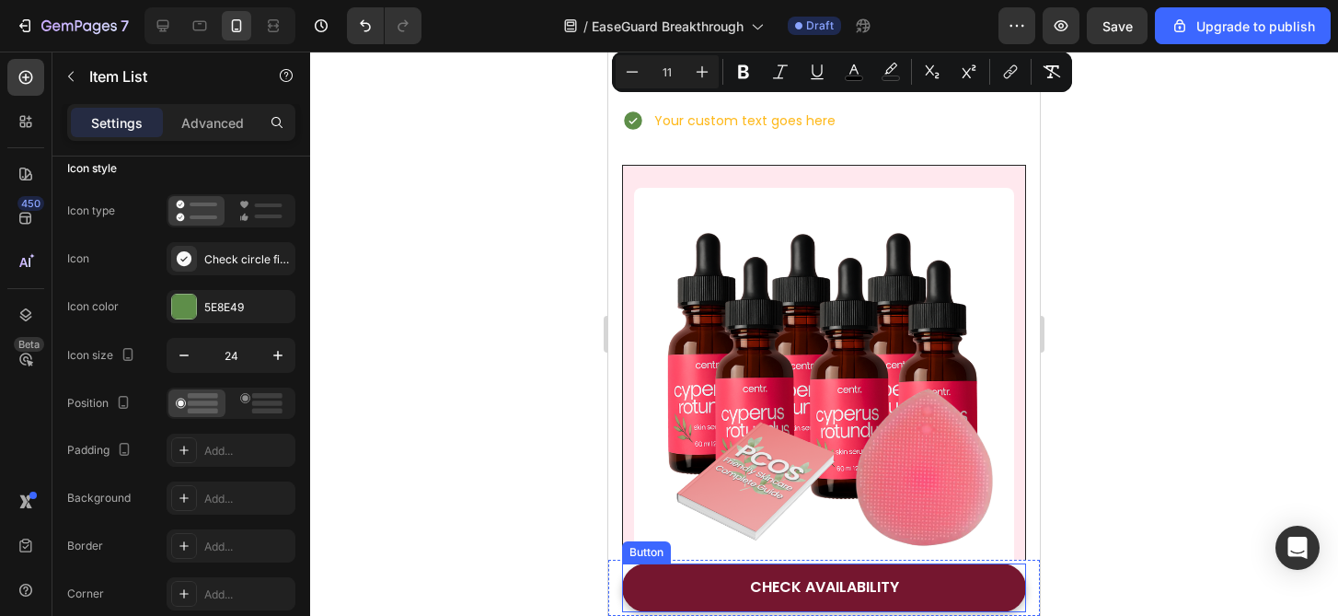
scroll to position [7355, 0]
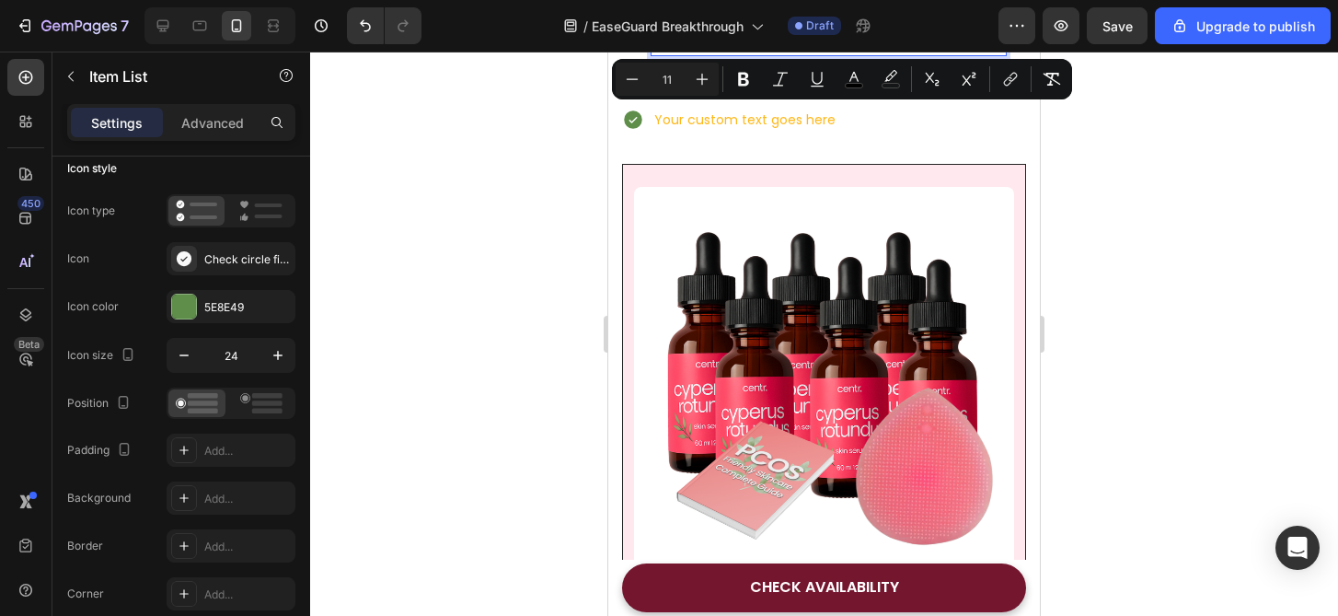
drag, startPoint x: 690, startPoint y: 244, endPoint x: 981, endPoint y: 452, distance: 357.5
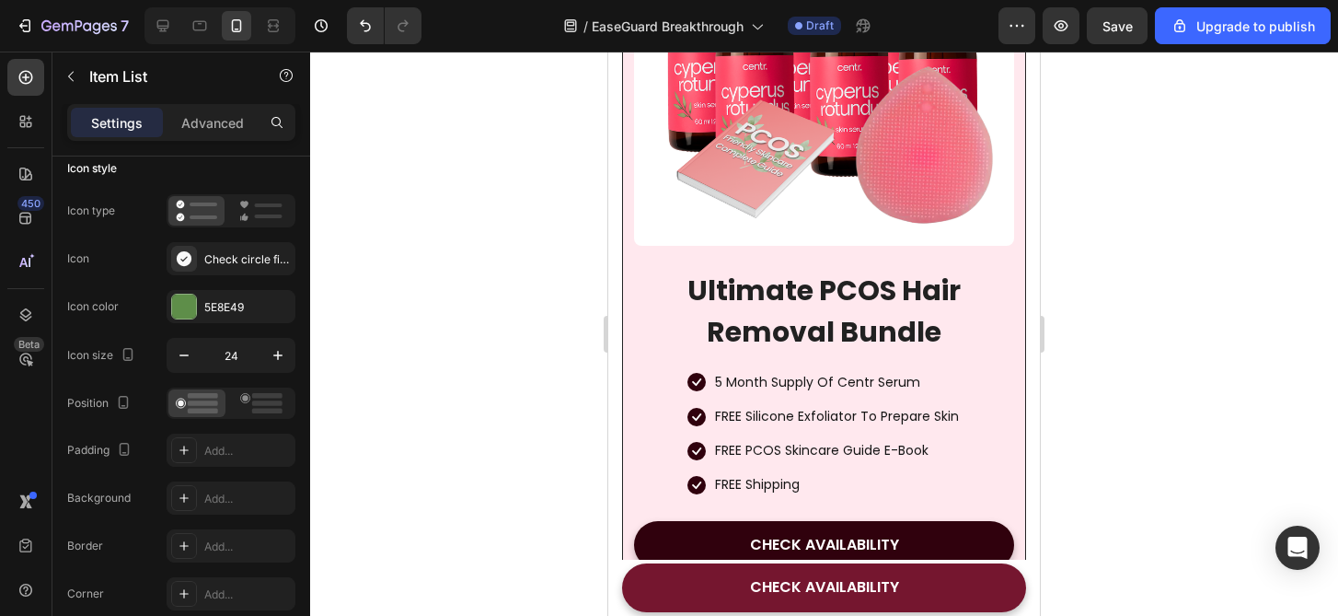
scroll to position [7293, 0]
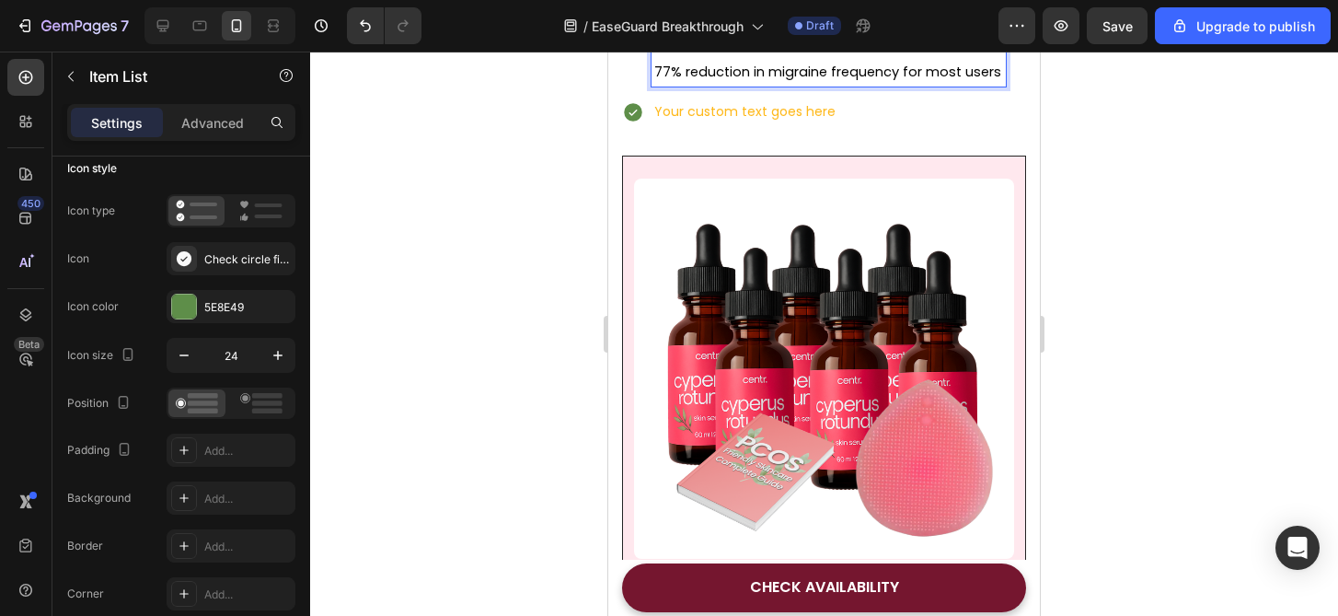
drag, startPoint x: 679, startPoint y: 187, endPoint x: 980, endPoint y: 467, distance: 410.9
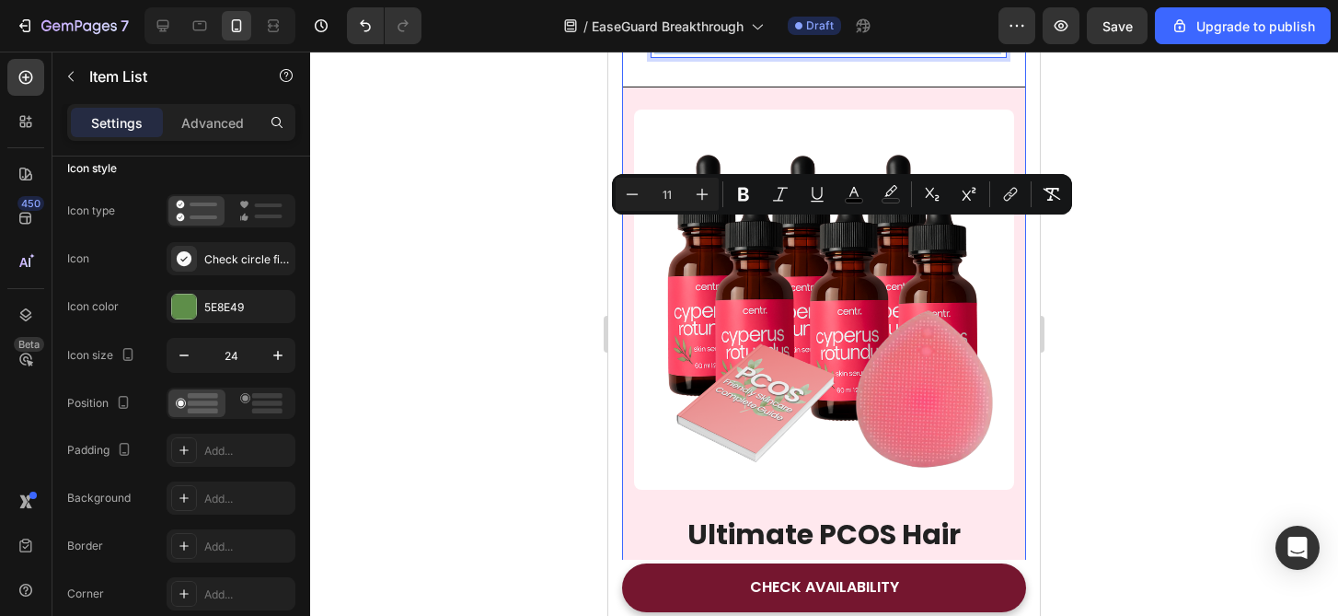
drag, startPoint x: 692, startPoint y: 226, endPoint x: 1009, endPoint y: 477, distance: 403.6
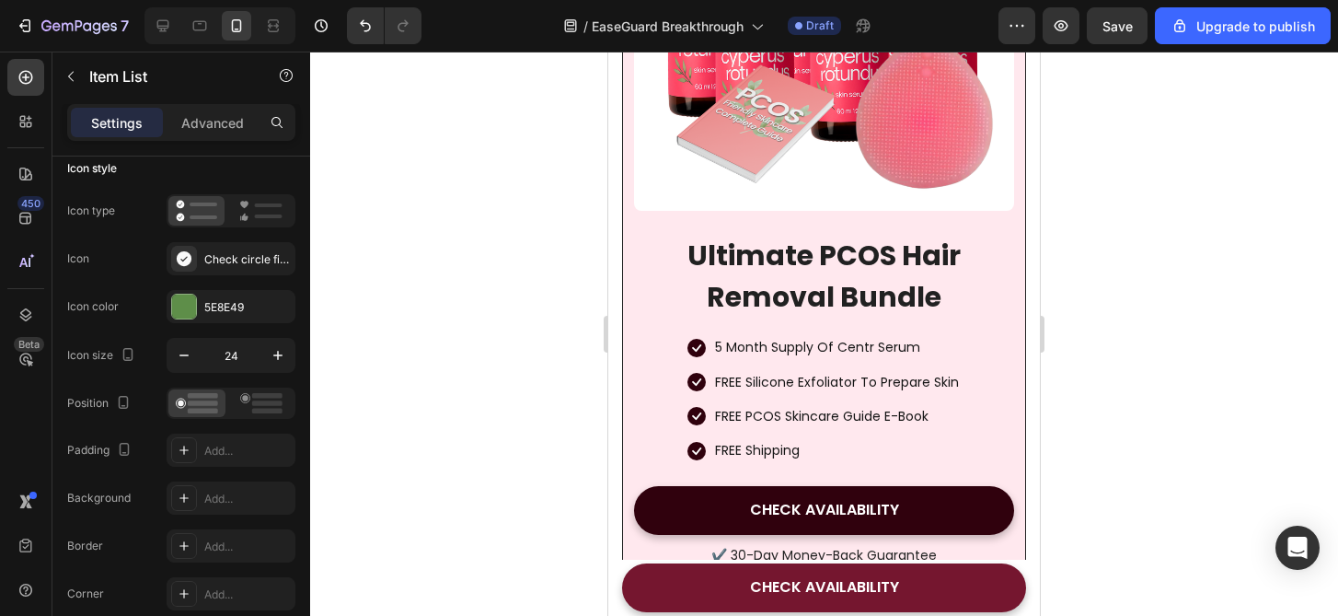
click at [1171, 463] on div at bounding box center [824, 334] width 1028 height 564
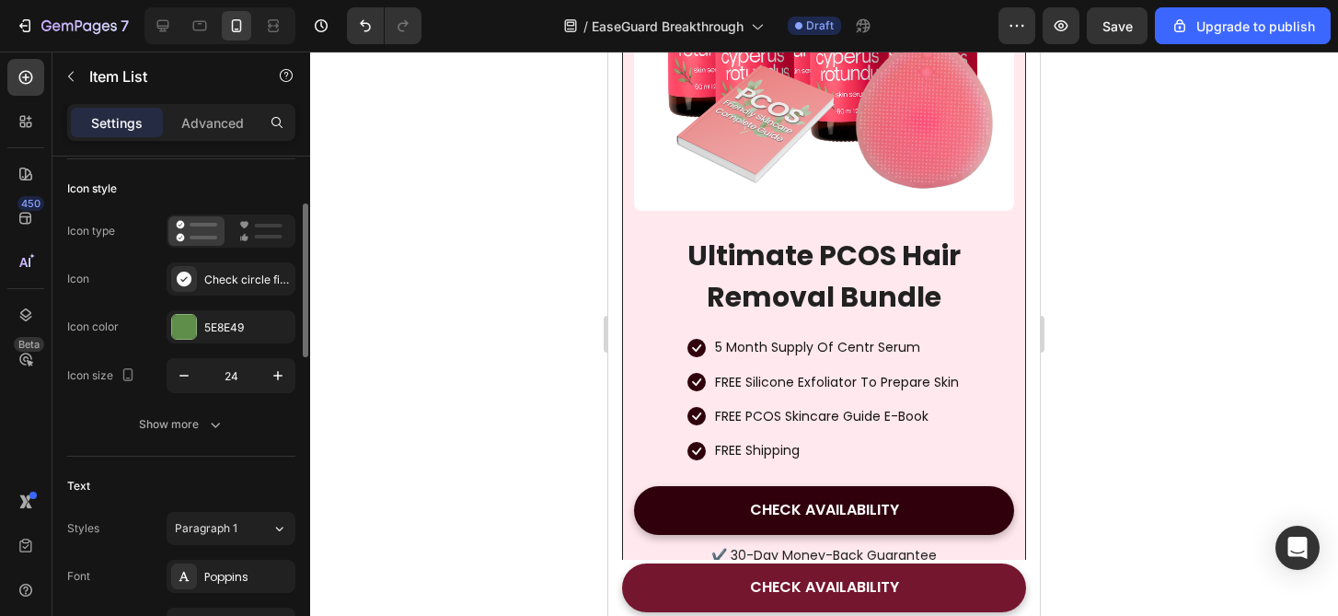
scroll to position [114, 0]
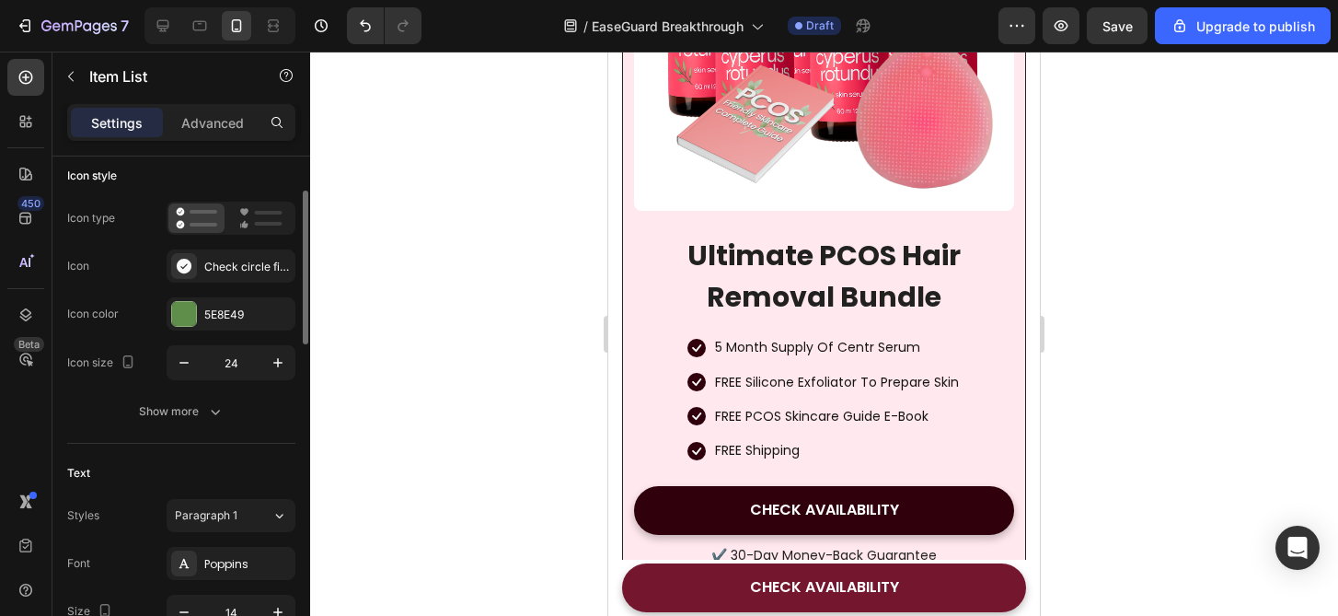
click at [222, 413] on icon "button" at bounding box center [215, 411] width 18 height 18
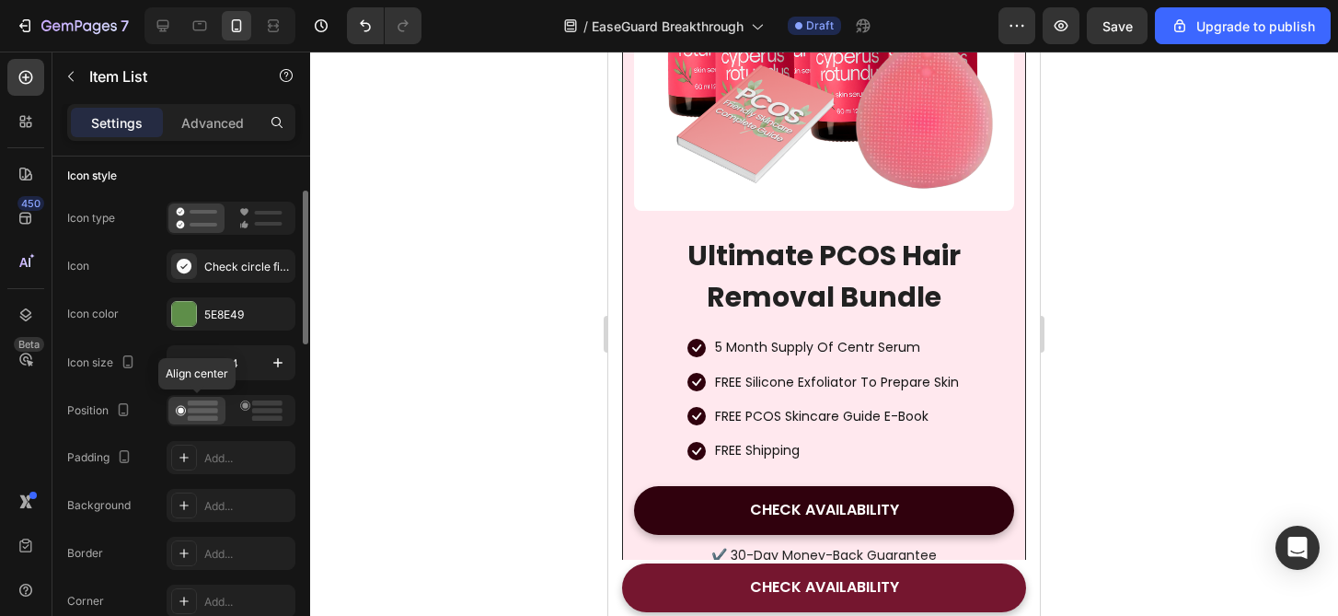
scroll to position [0, 0]
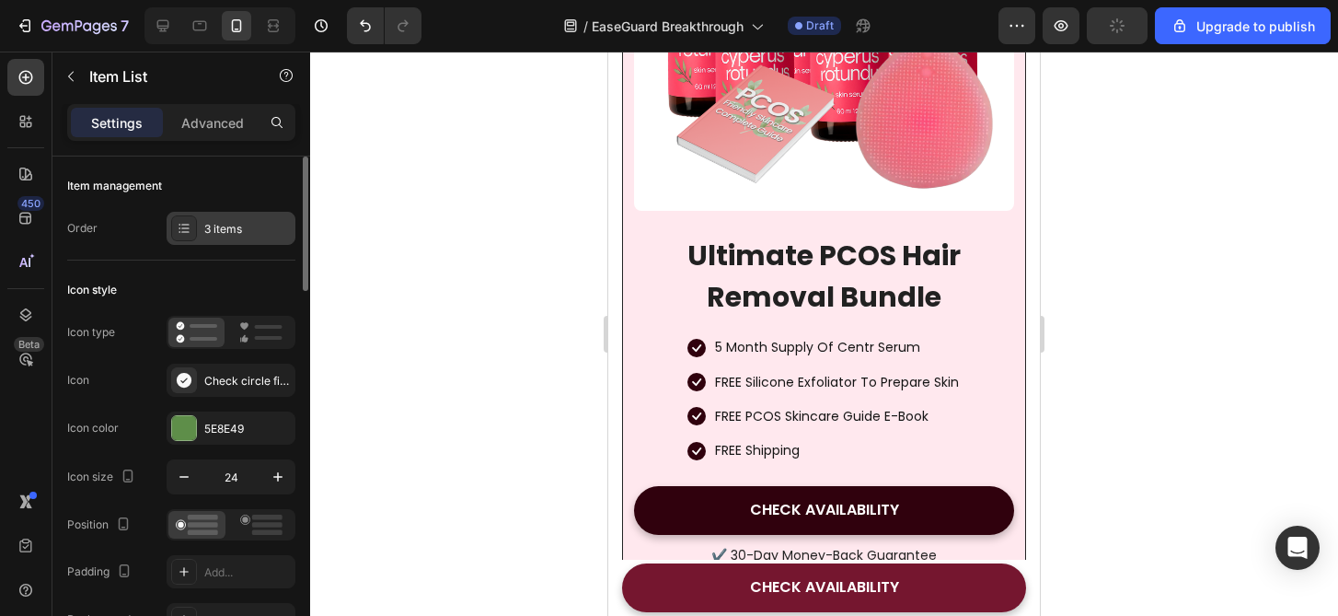
click at [227, 212] on div "3 items" at bounding box center [231, 228] width 129 height 33
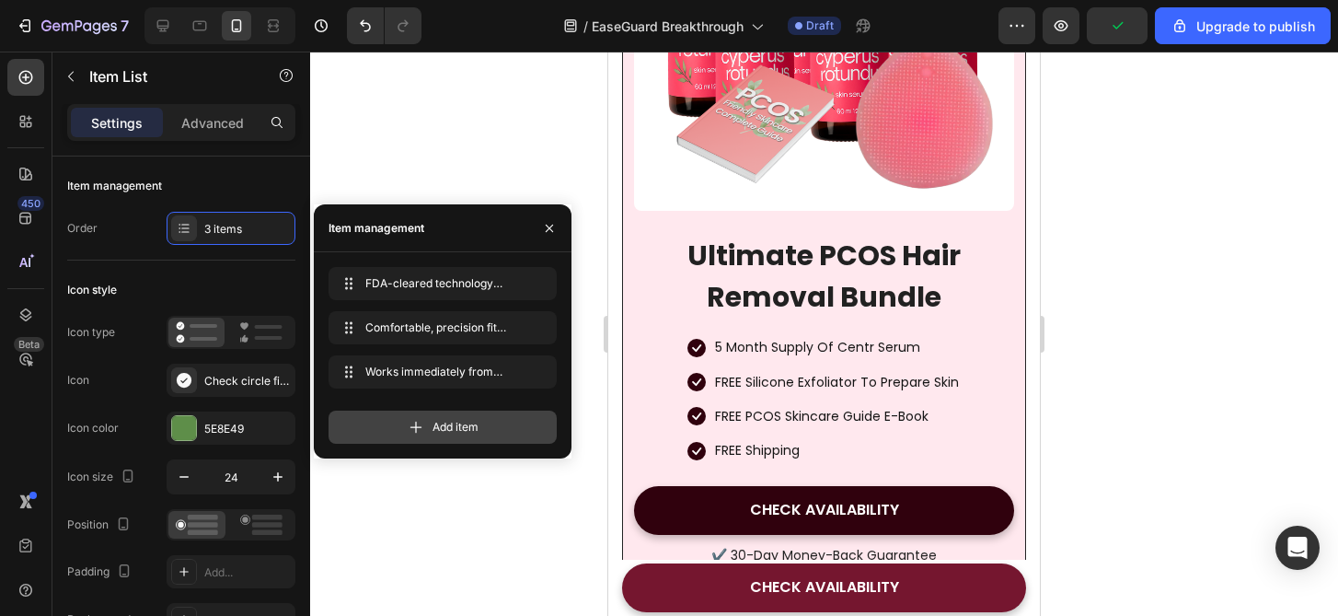
click at [439, 433] on span "Add item" at bounding box center [456, 427] width 46 height 17
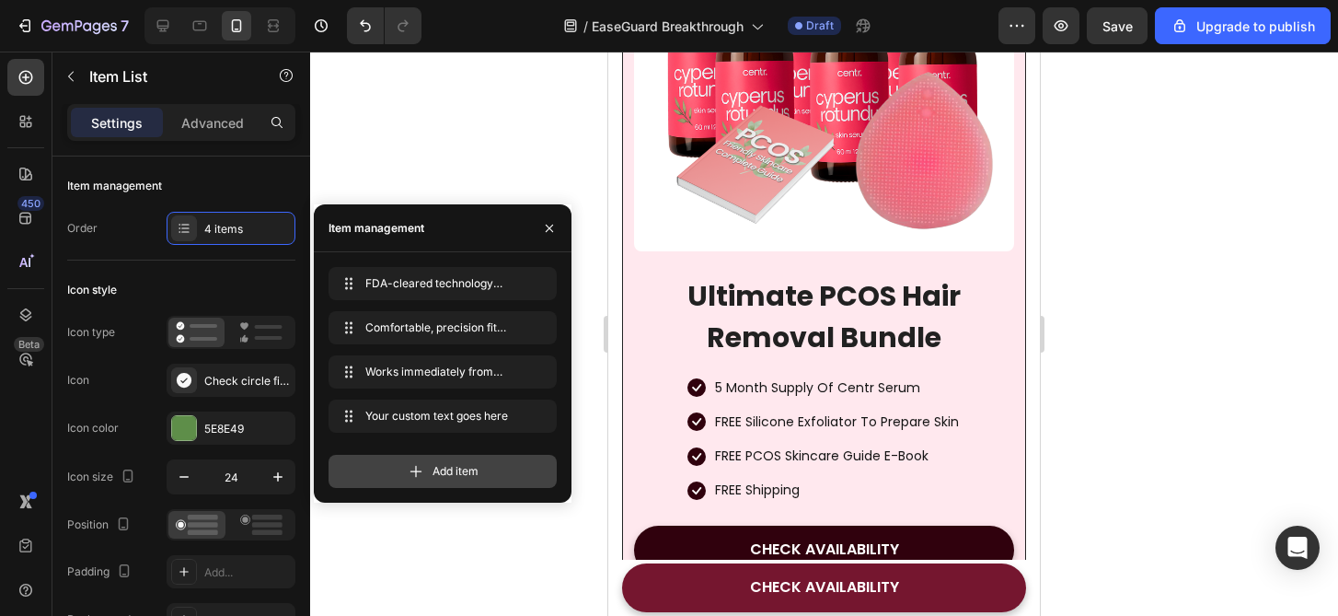
click at [450, 487] on div "Add item" at bounding box center [443, 471] width 228 height 33
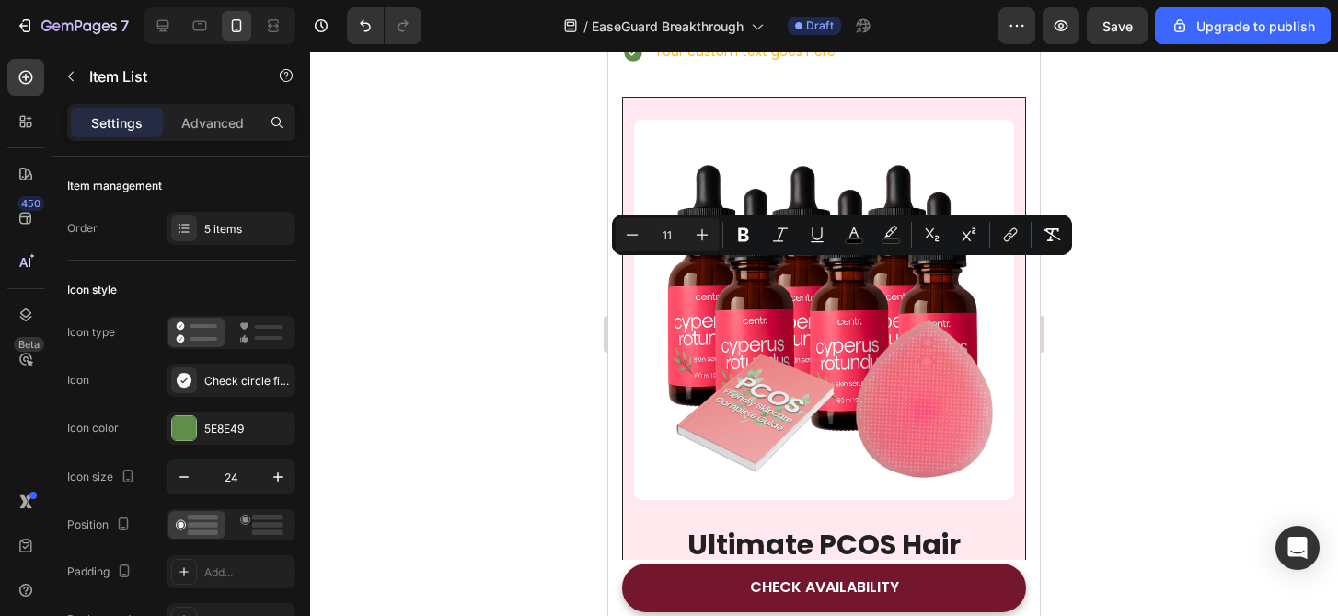
drag, startPoint x: 705, startPoint y: 276, endPoint x: 996, endPoint y: 428, distance: 328.1
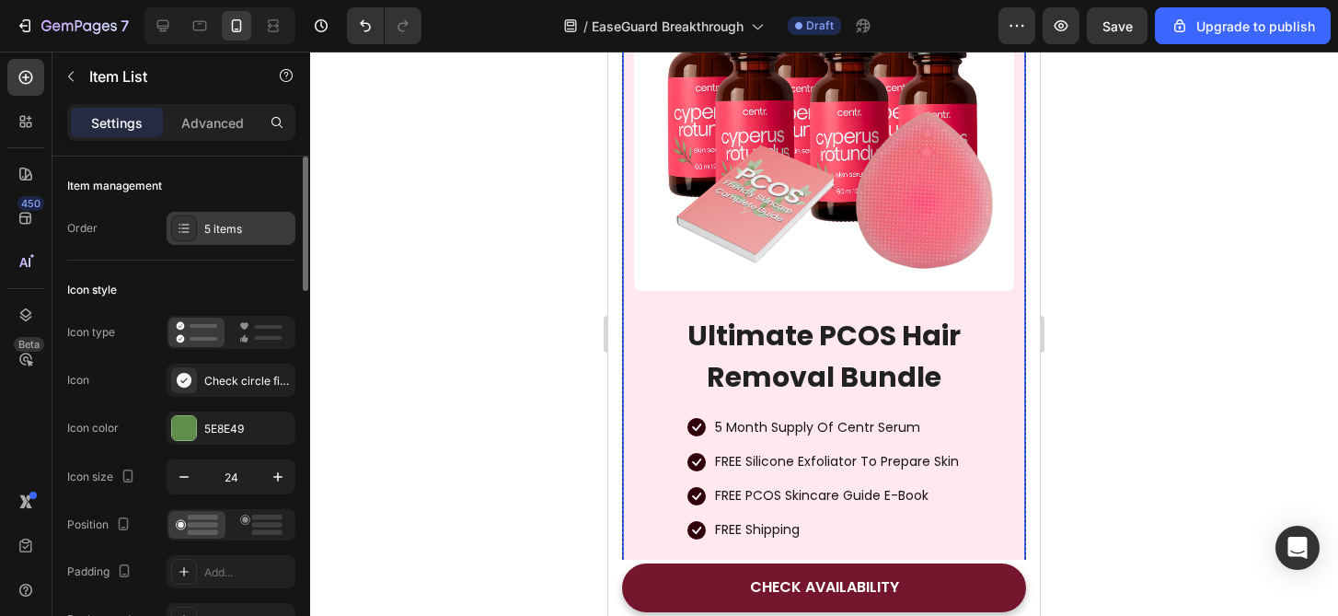
click at [257, 231] on div "5 items" at bounding box center [247, 229] width 87 height 17
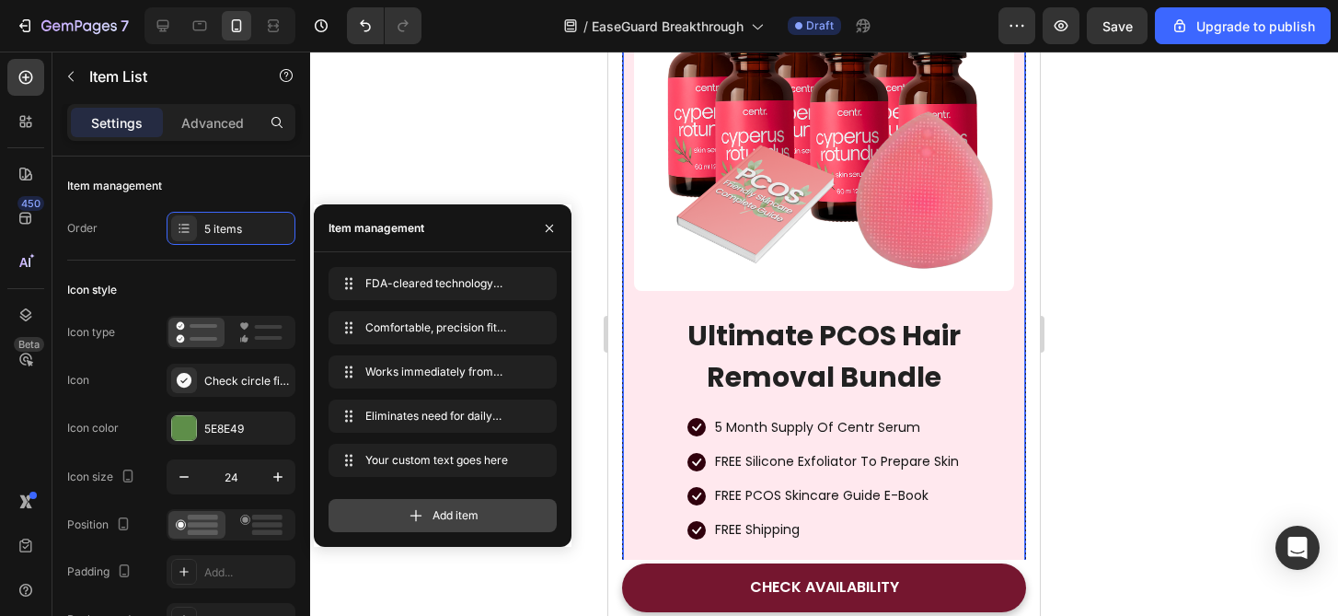
click at [410, 522] on icon at bounding box center [416, 515] width 18 height 18
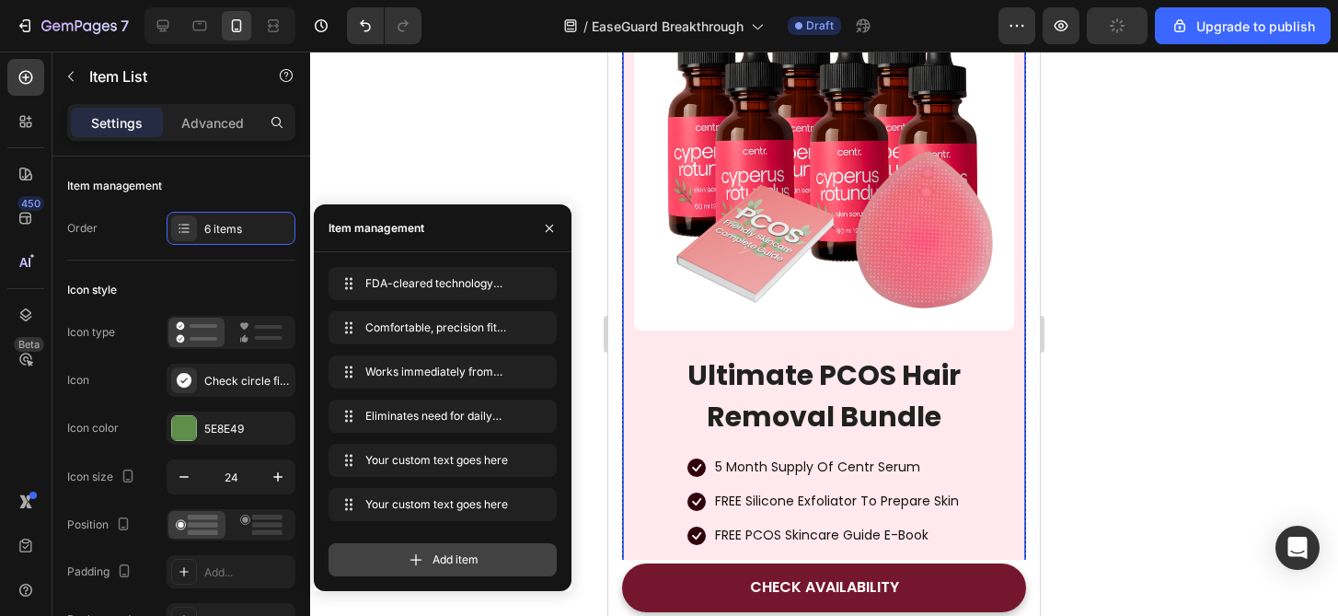
click at [415, 552] on icon at bounding box center [416, 559] width 18 height 18
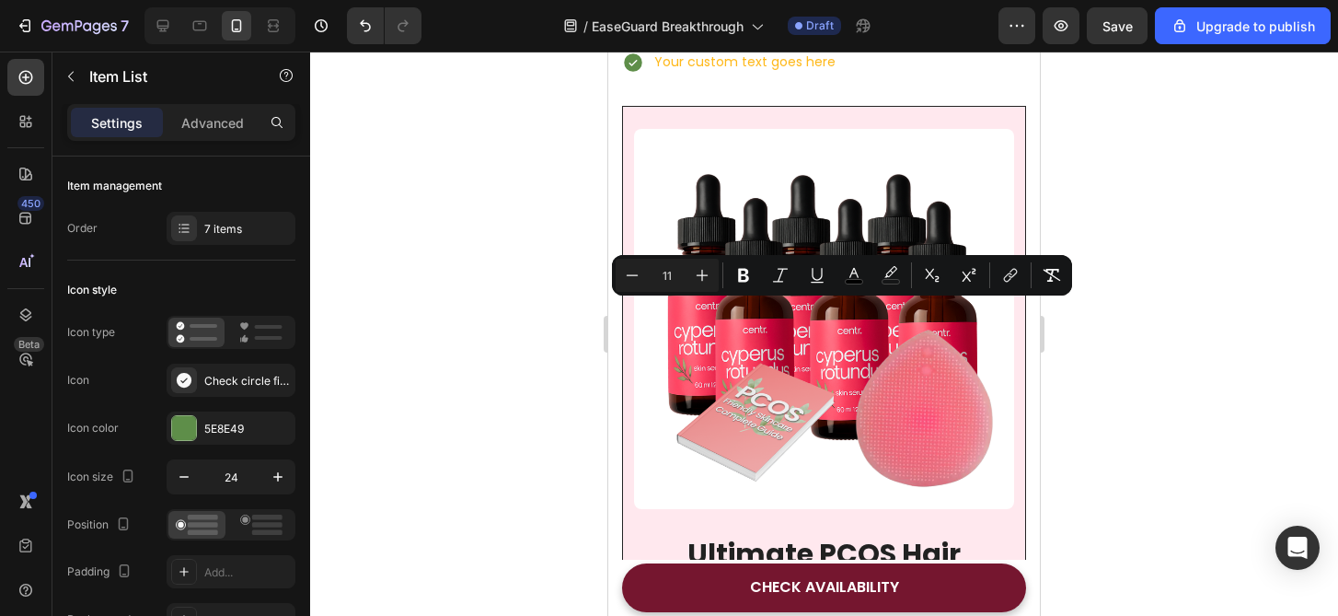
drag, startPoint x: 658, startPoint y: 318, endPoint x: 997, endPoint y: 397, distance: 347.6
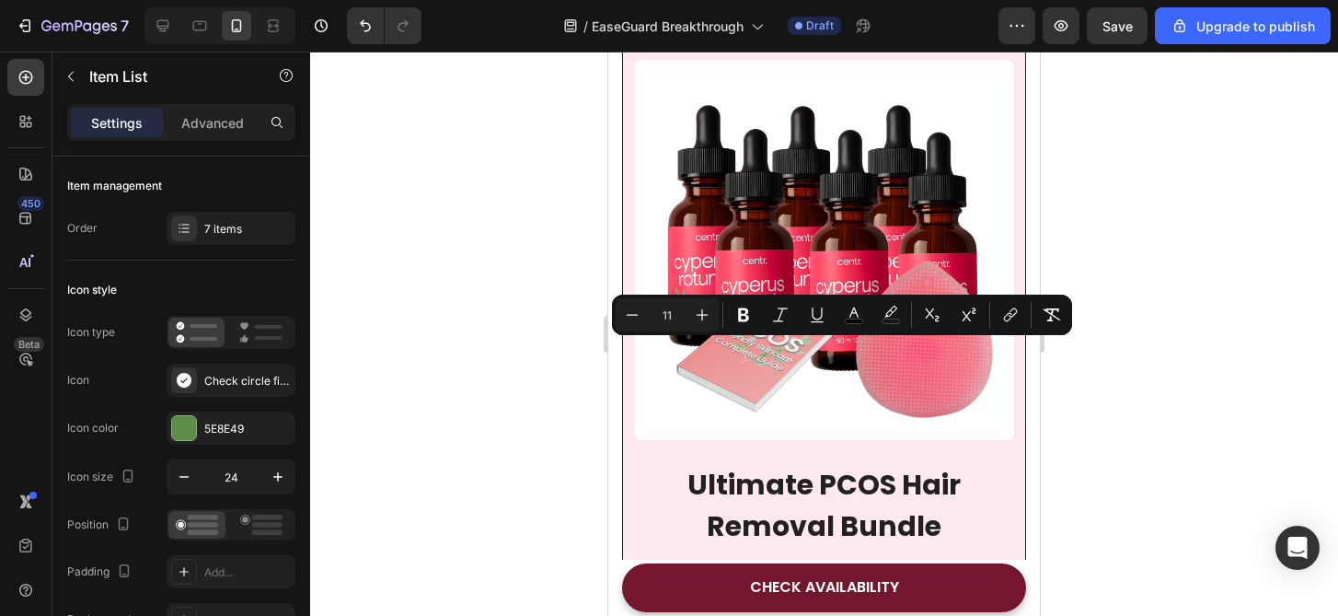
drag, startPoint x: 659, startPoint y: 349, endPoint x: 1079, endPoint y: 360, distance: 420.7
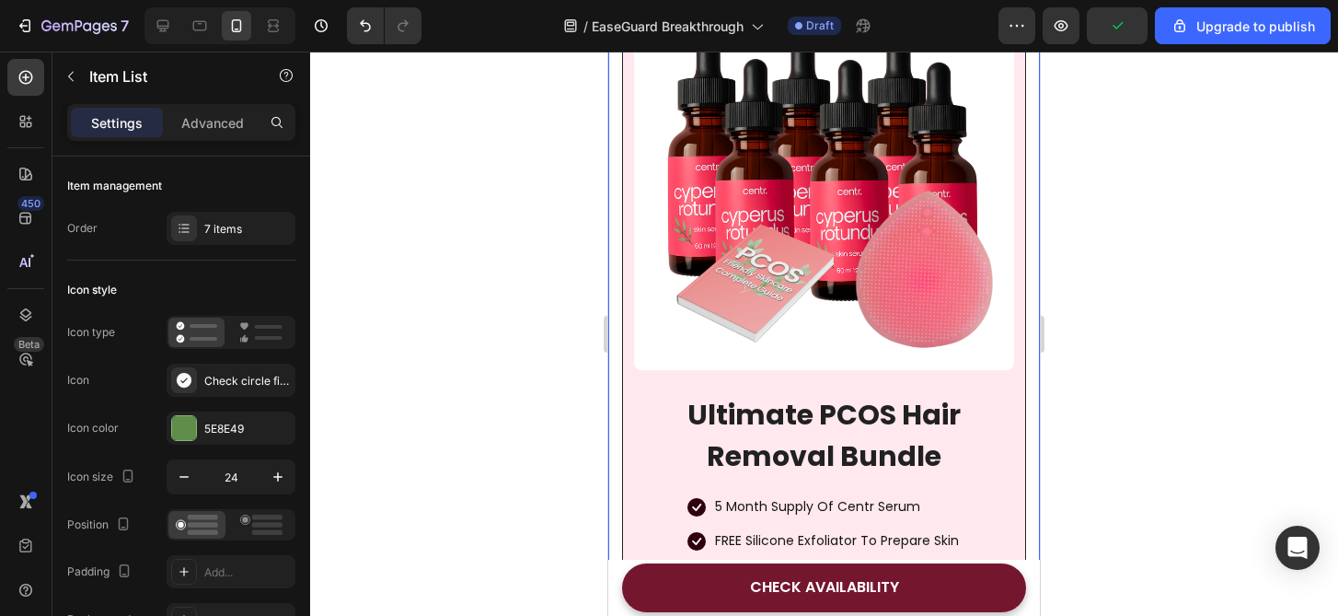
click at [1111, 355] on div at bounding box center [824, 334] width 1028 height 564
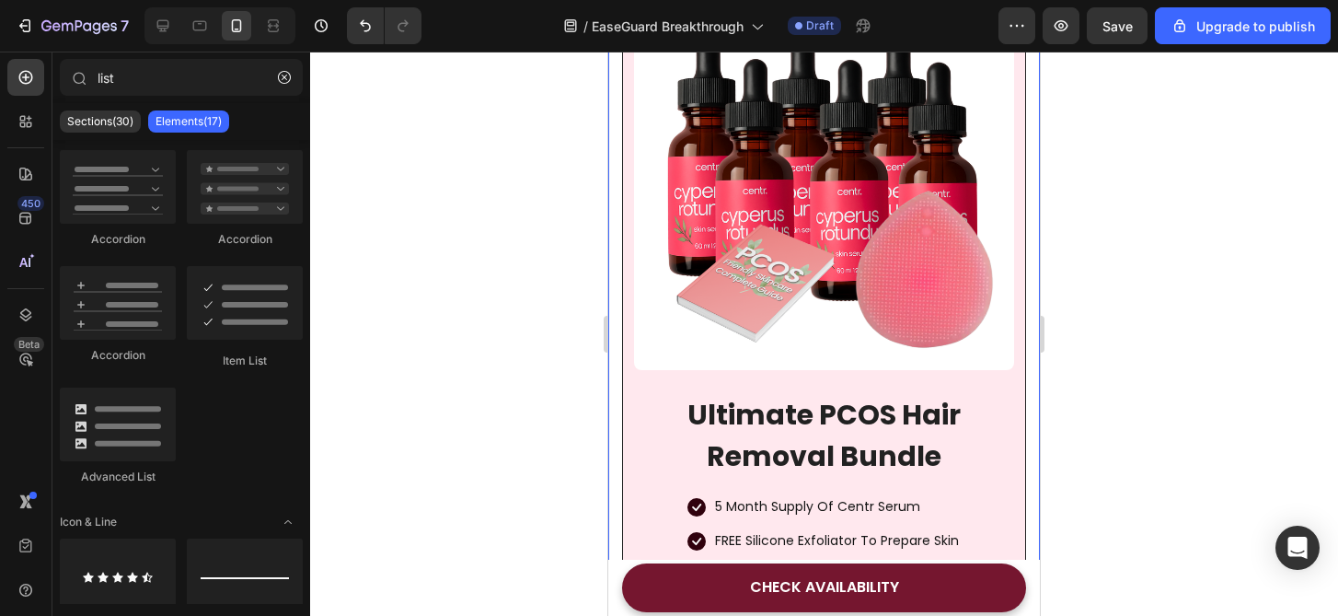
click at [1111, 355] on div at bounding box center [824, 334] width 1028 height 564
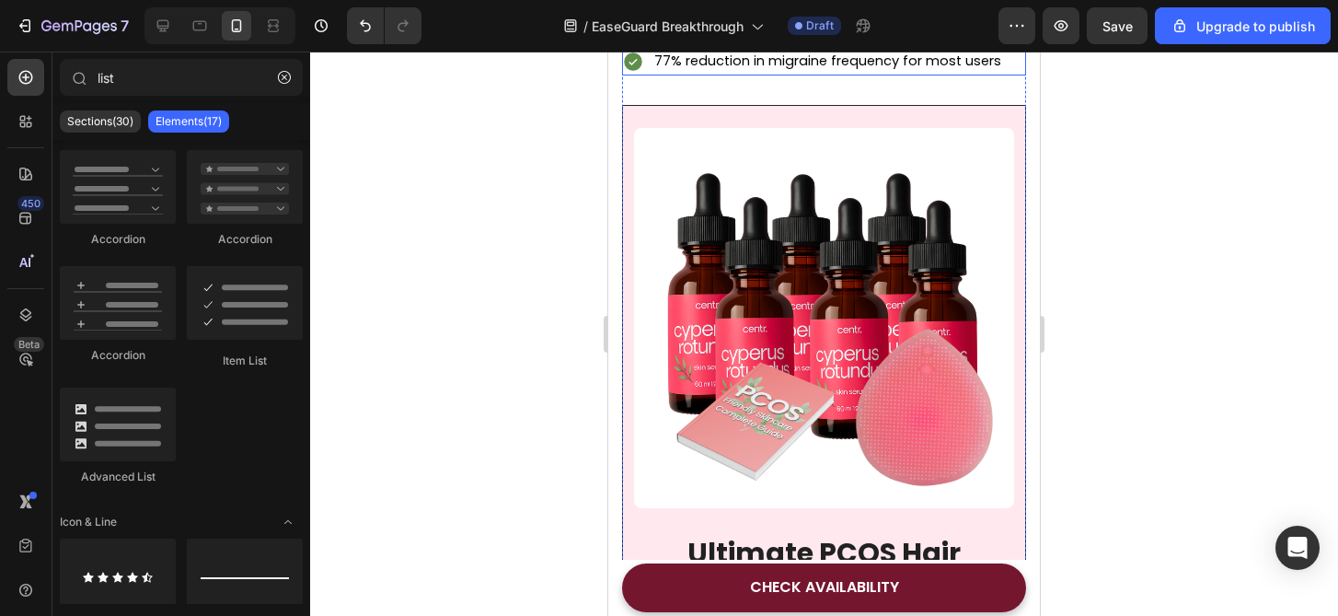
scroll to position [7156, 0]
click at [1223, 356] on div at bounding box center [824, 334] width 1028 height 564
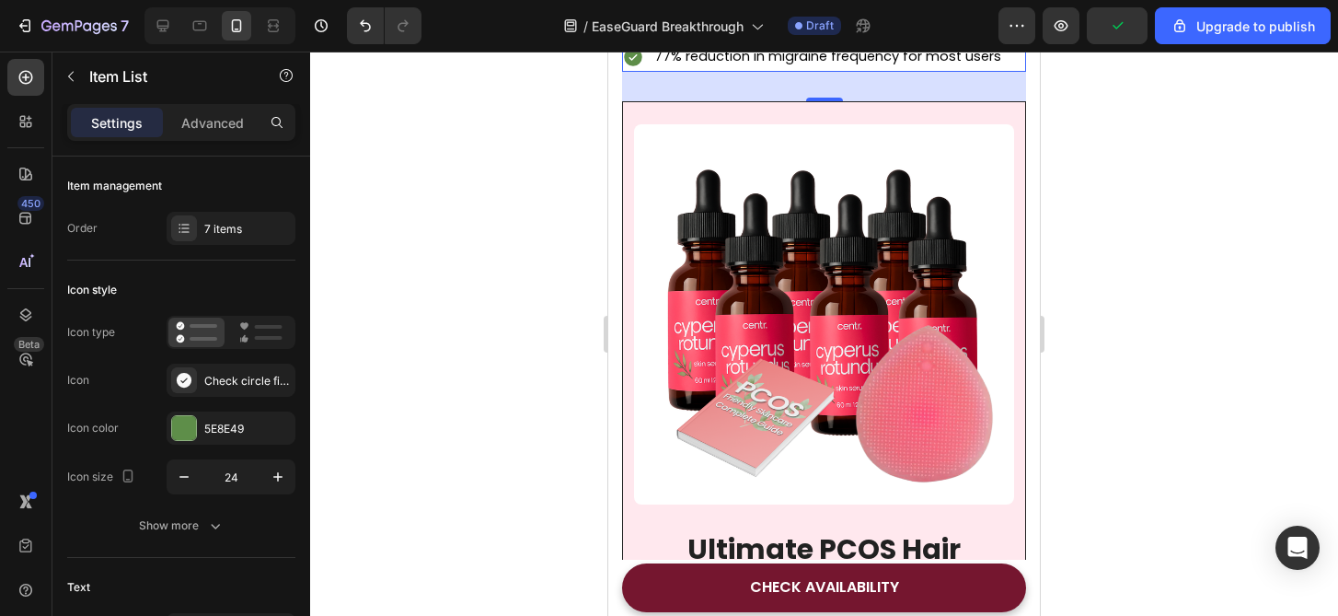
scroll to position [7441, 0]
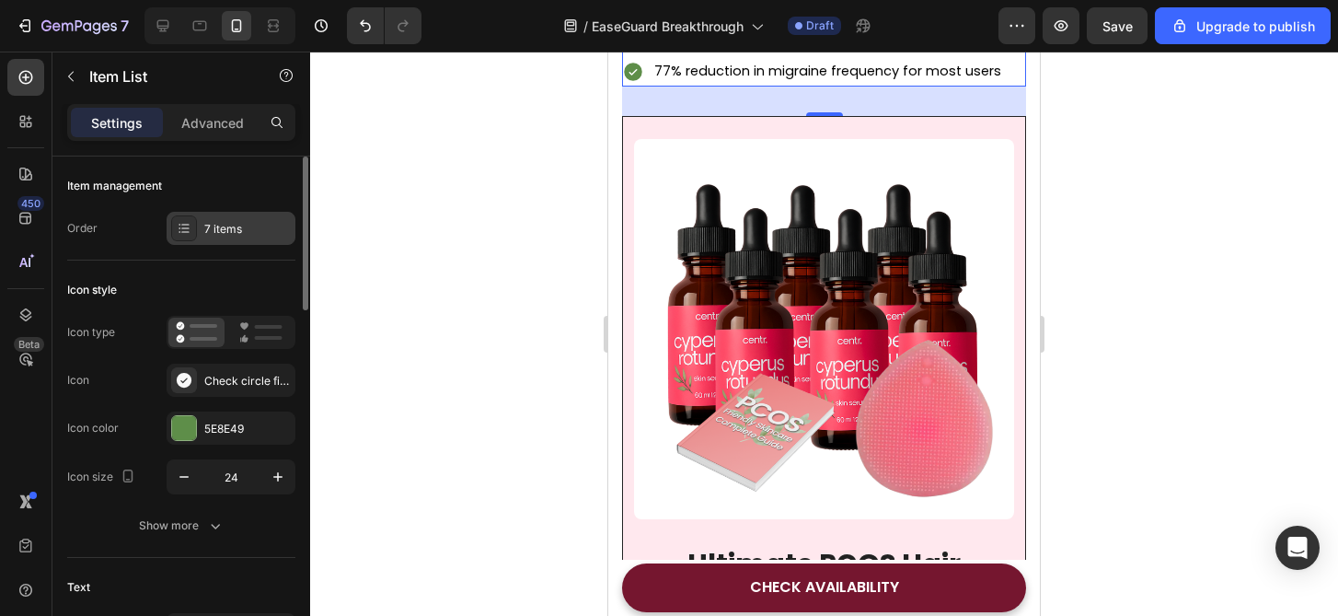
click at [243, 240] on div "7 items" at bounding box center [231, 228] width 129 height 33
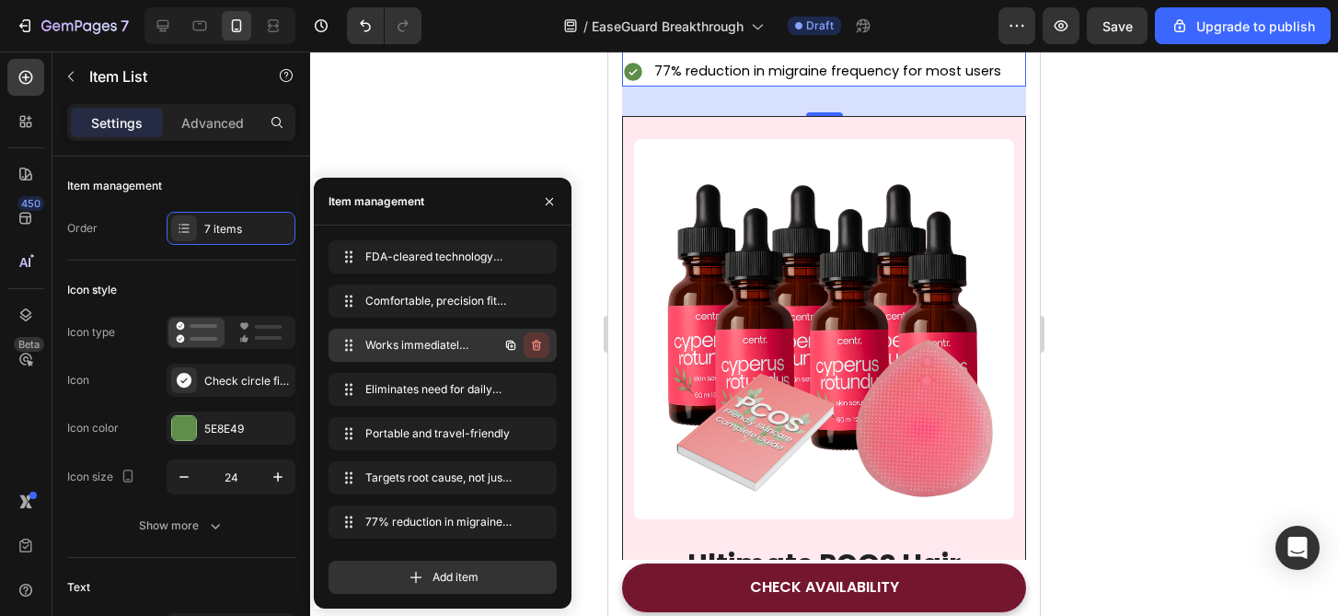
click at [541, 348] on icon "button" at bounding box center [536, 345] width 15 height 15
click at [541, 348] on button "Delete" at bounding box center [524, 345] width 51 height 26
click at [541, 348] on div "FDA-cleared technology with clinical backing FDA-cleared technology with clinic…" at bounding box center [443, 393] width 228 height 306
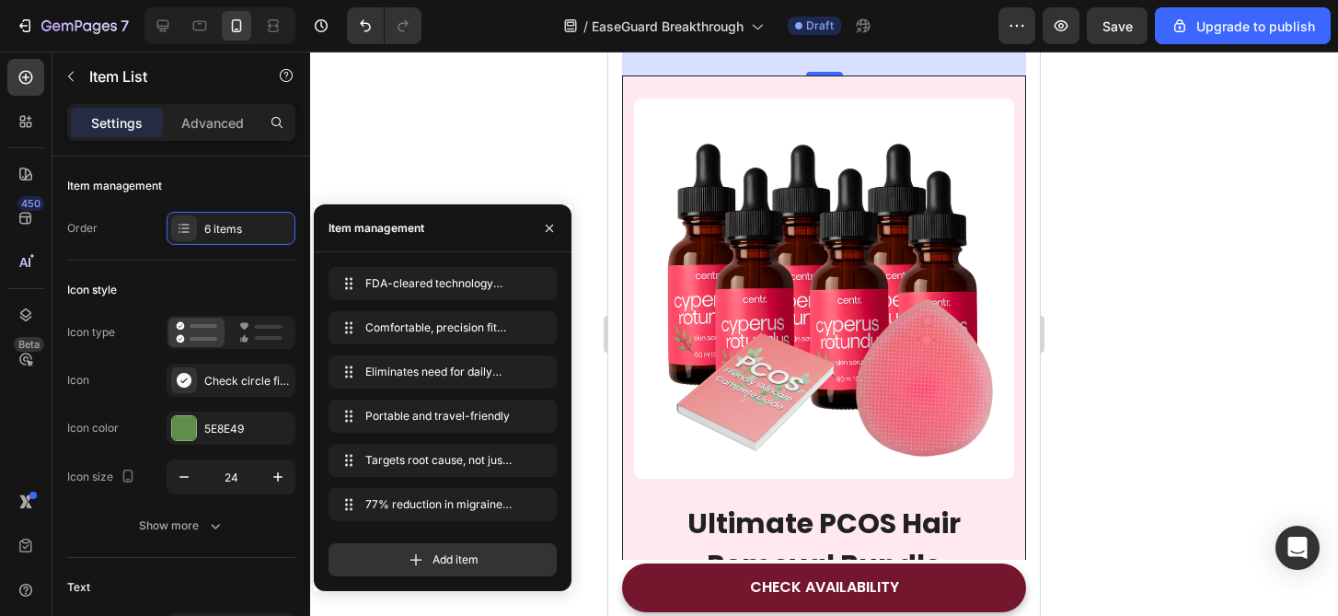
click at [541, 348] on div "Comfortable, precision fit that doesn't disrupt sleep Comfortable, precision fi…" at bounding box center [443, 331] width 228 height 40
click at [541, 377] on icon "button" at bounding box center [536, 371] width 15 height 15
click at [541, 377] on button "Delete" at bounding box center [524, 372] width 51 height 26
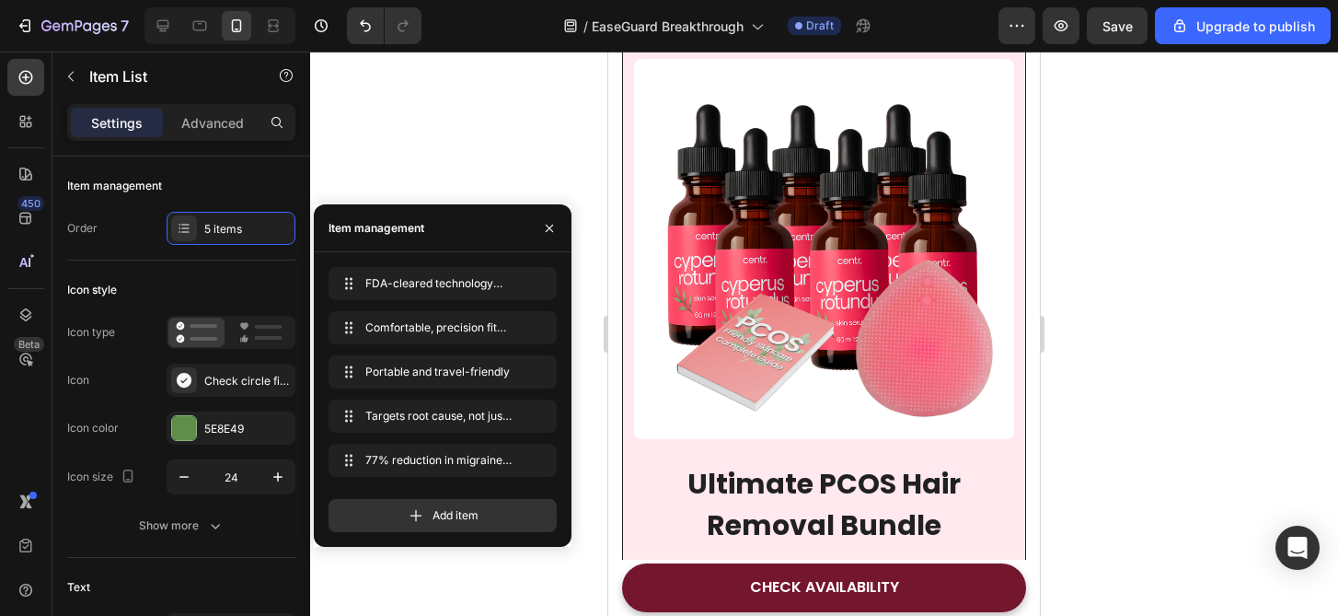
click at [541, 399] on div "Portable and travel-friendly Portable and travel-friendly" at bounding box center [443, 419] width 228 height 40
click at [541, 410] on button "Delete" at bounding box center [524, 416] width 51 height 26
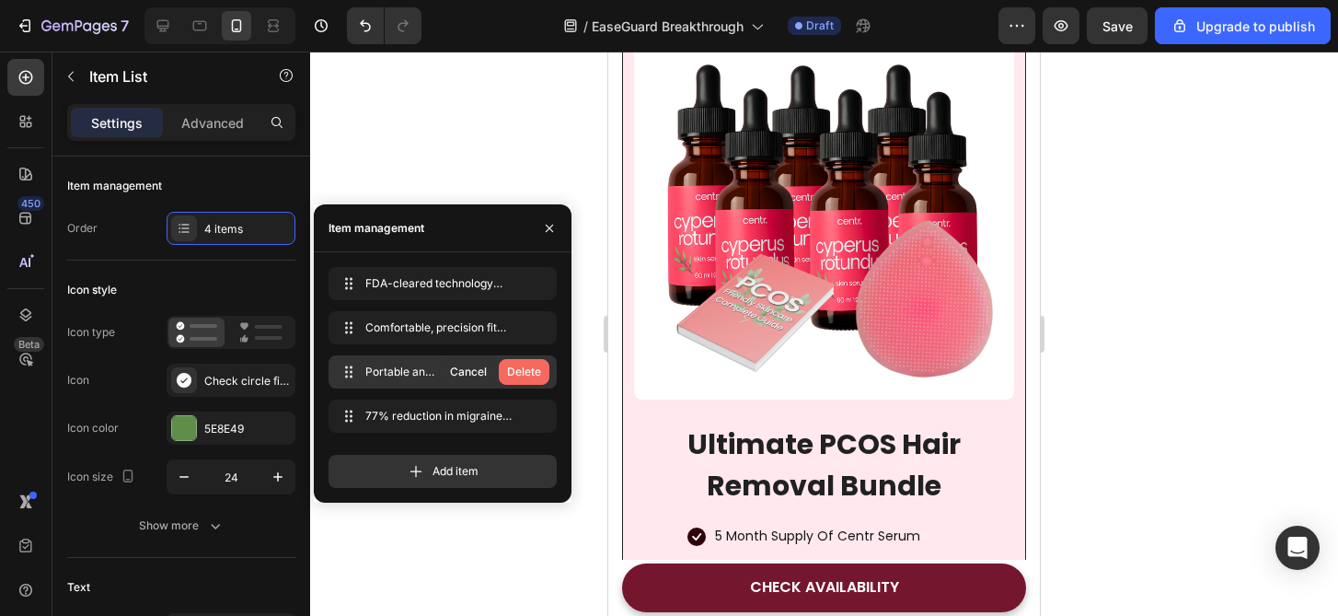
click at [543, 383] on button "Delete" at bounding box center [524, 372] width 51 height 26
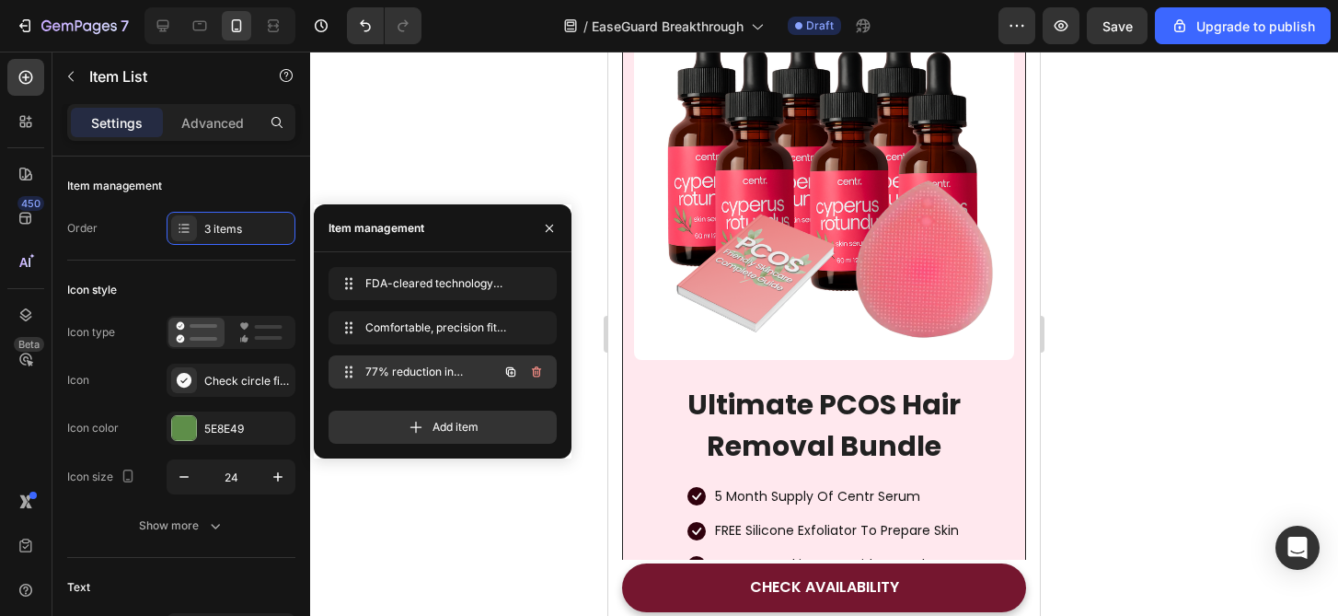
click at [540, 376] on icon "button" at bounding box center [536, 371] width 15 height 15
click at [540, 376] on div "Delete" at bounding box center [524, 372] width 34 height 17
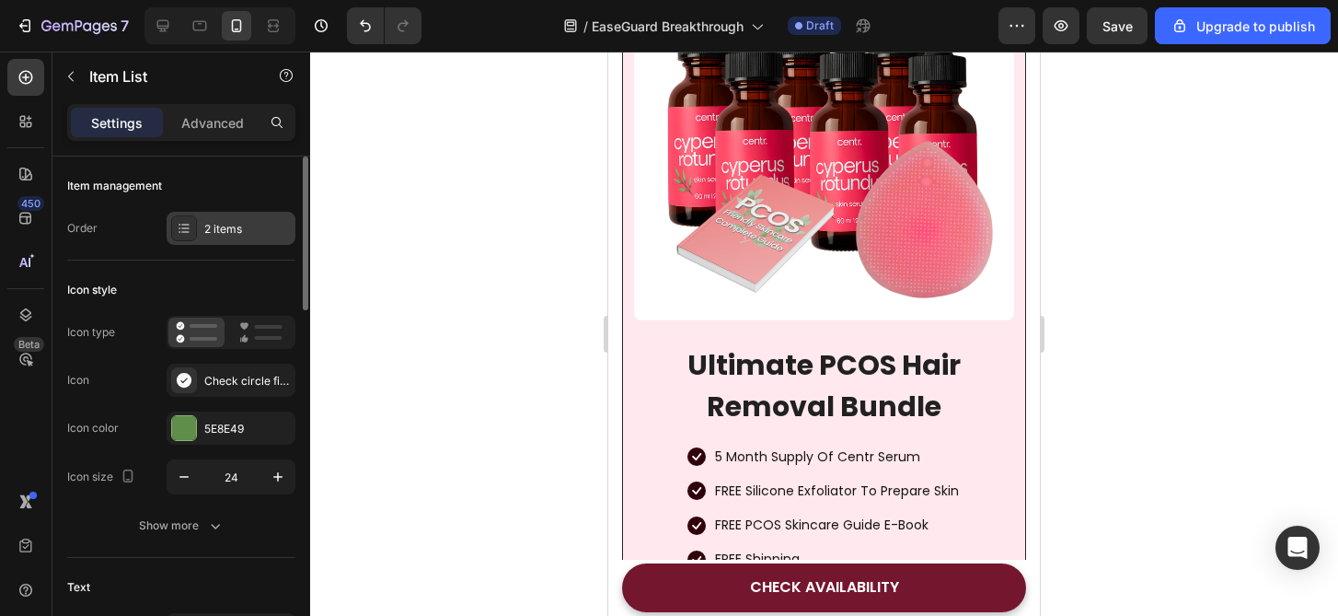
click at [251, 224] on div "2 items" at bounding box center [247, 229] width 87 height 17
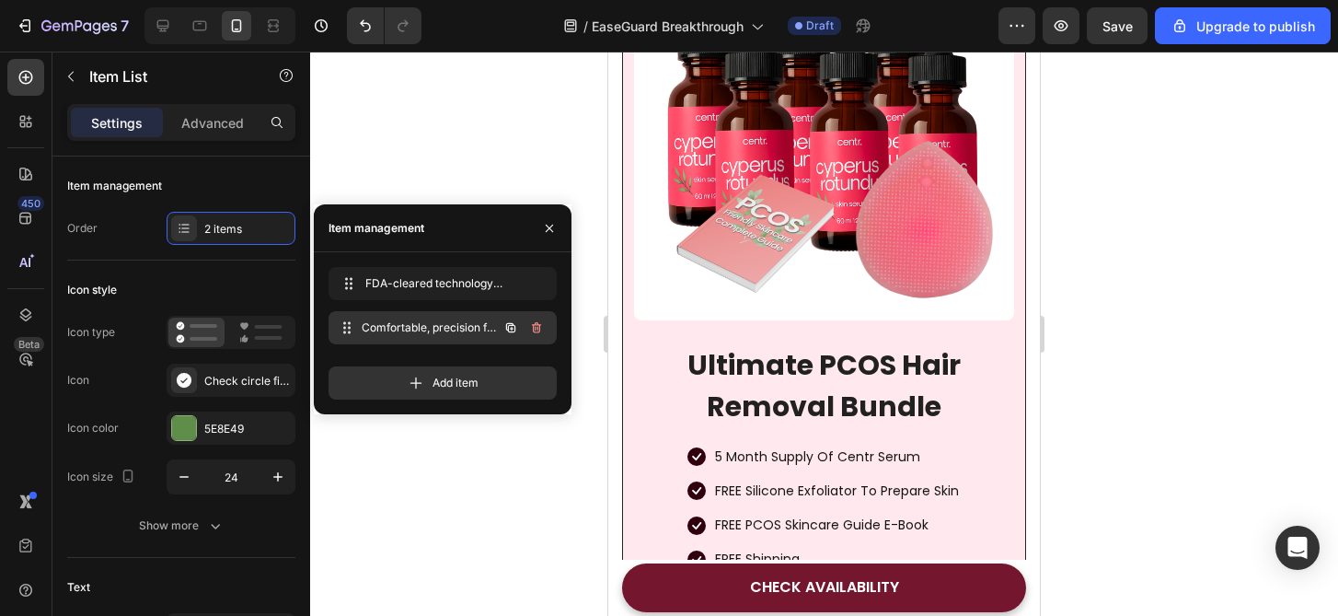
click at [551, 336] on div "Comfortable, precision fit that doesn't disrupt sleep Comfortable, precision fi…" at bounding box center [443, 327] width 228 height 33
click at [545, 331] on button "button" at bounding box center [537, 328] width 26 height 26
click at [545, 331] on button "Delete" at bounding box center [524, 328] width 51 height 26
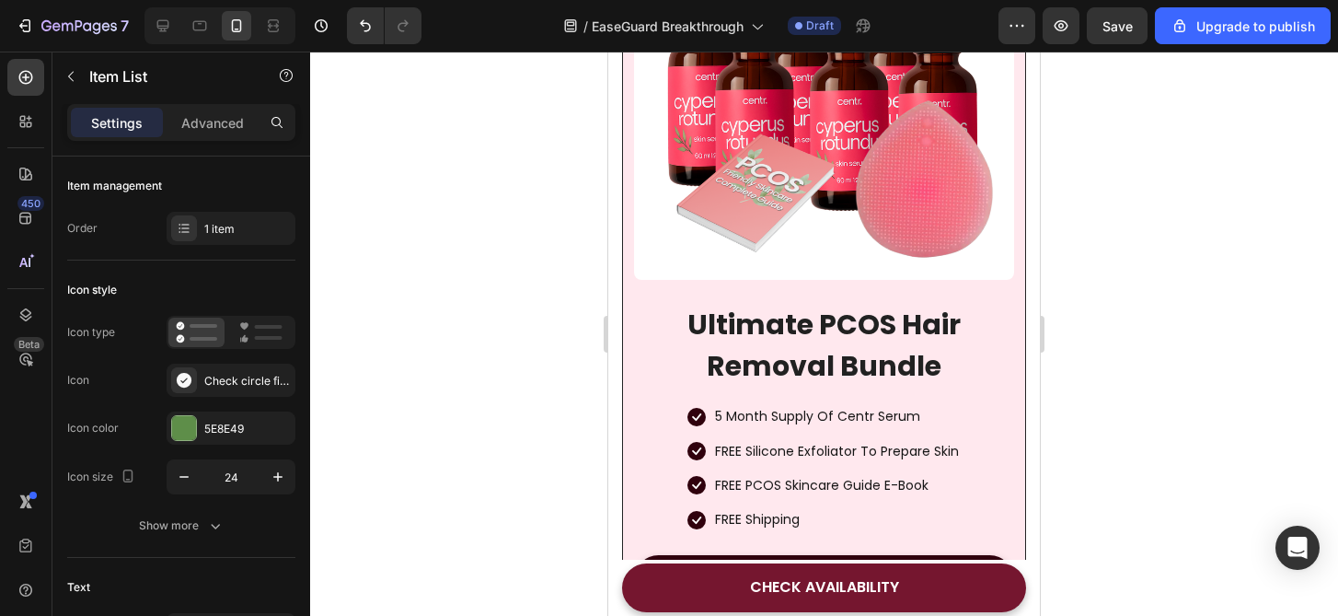
click at [1155, 244] on div at bounding box center [824, 334] width 1028 height 564
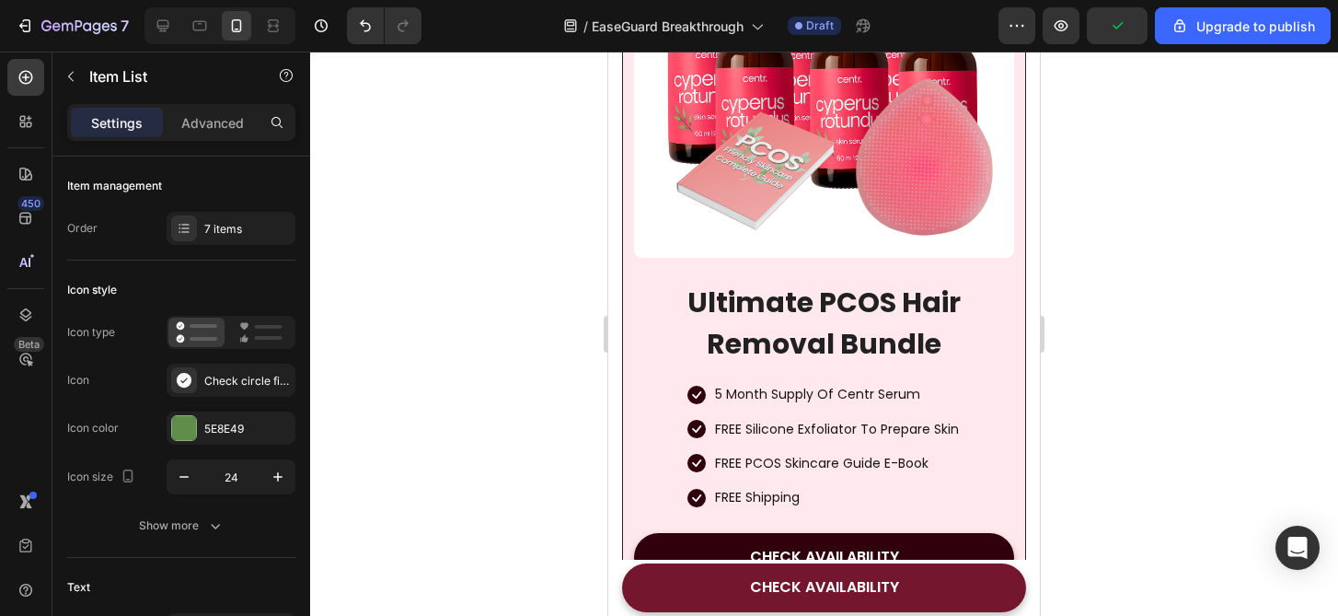
drag, startPoint x: 827, startPoint y: 216, endPoint x: 841, endPoint y: 194, distance: 26.0
type input "100%"
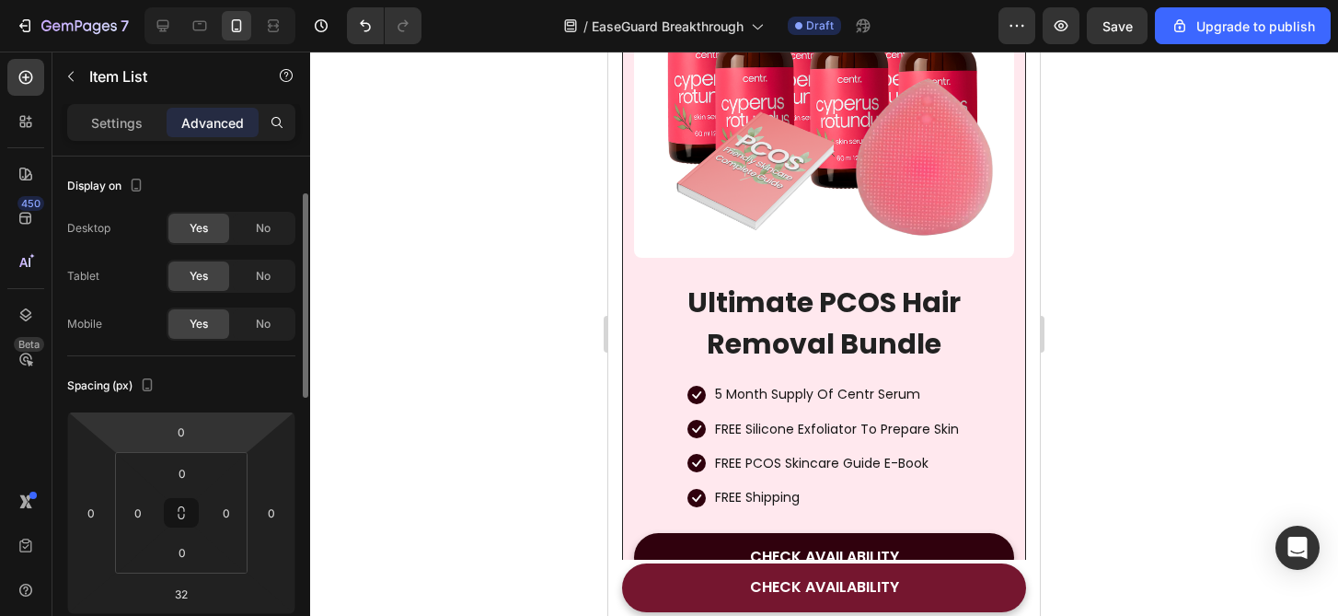
scroll to position [766, 0]
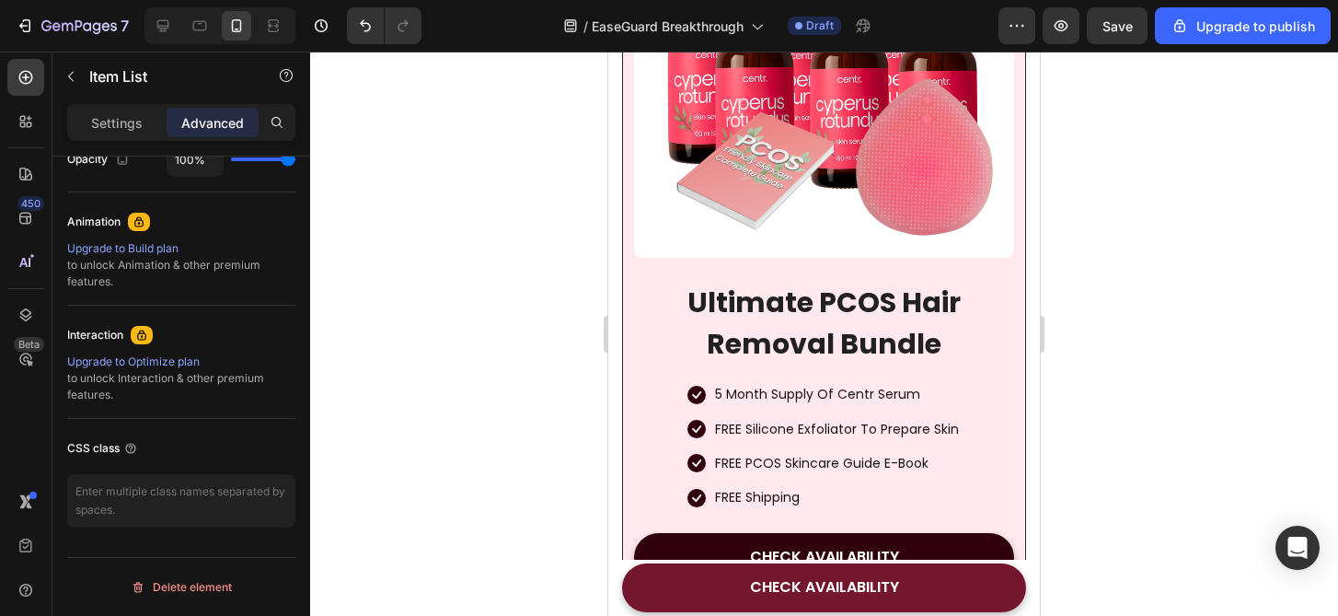
click at [1123, 212] on div at bounding box center [824, 334] width 1028 height 564
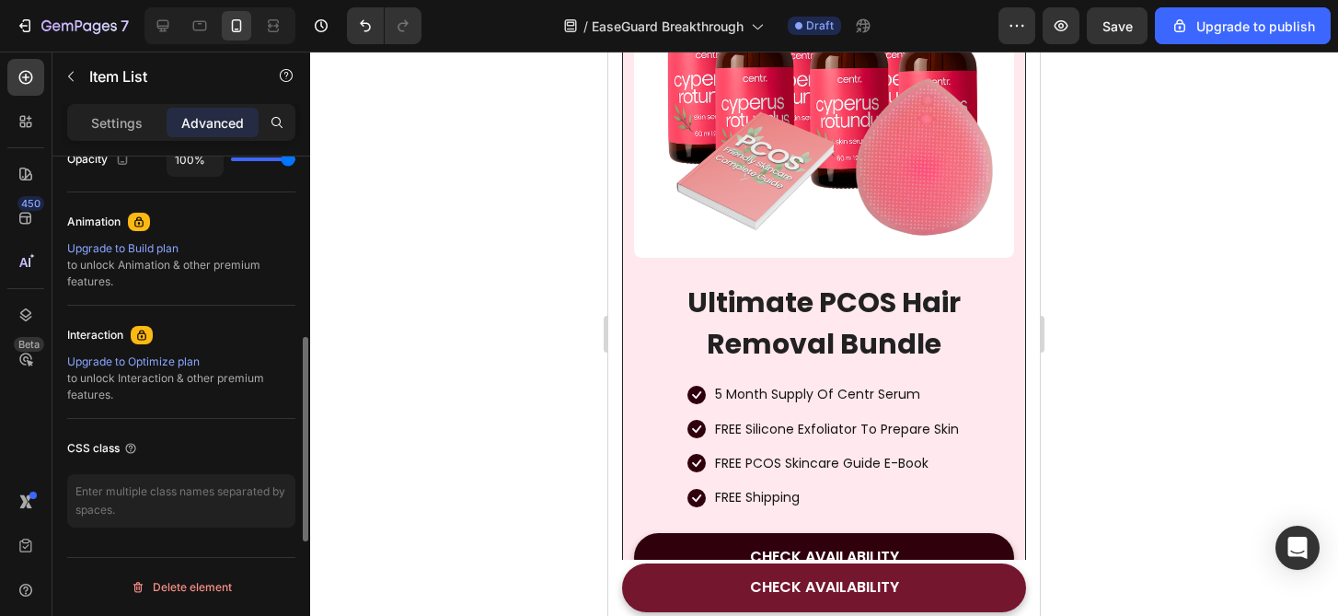
scroll to position [521, 0]
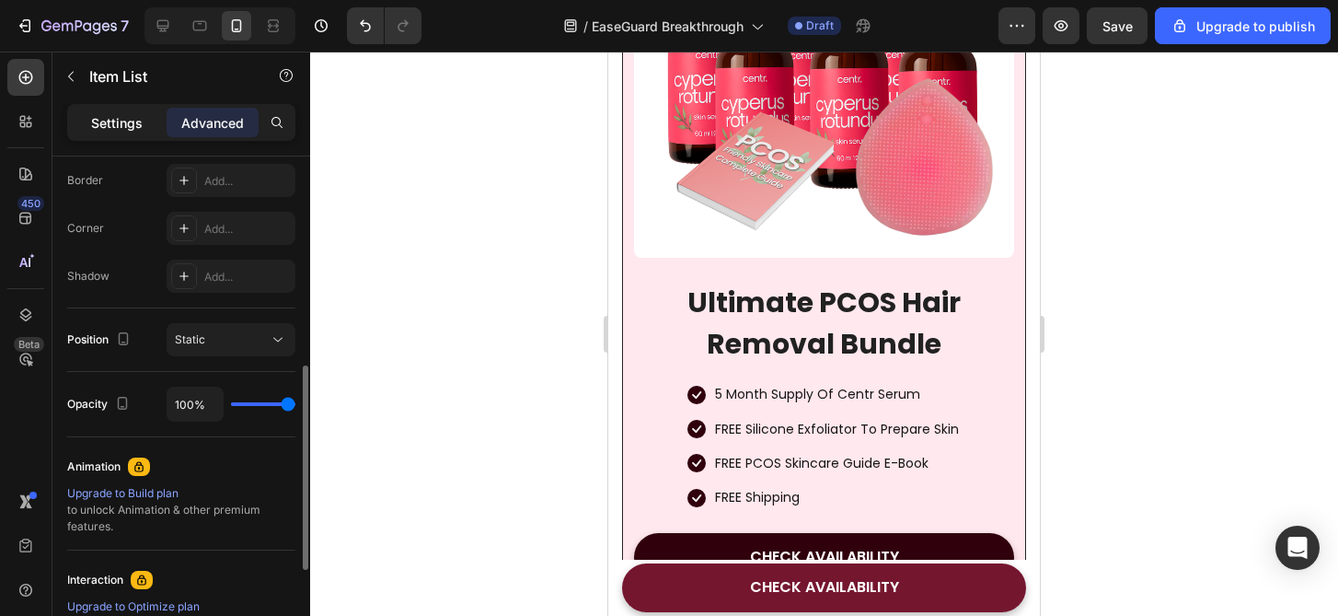
click at [119, 124] on p "Settings" at bounding box center [117, 122] width 52 height 19
type input "8"
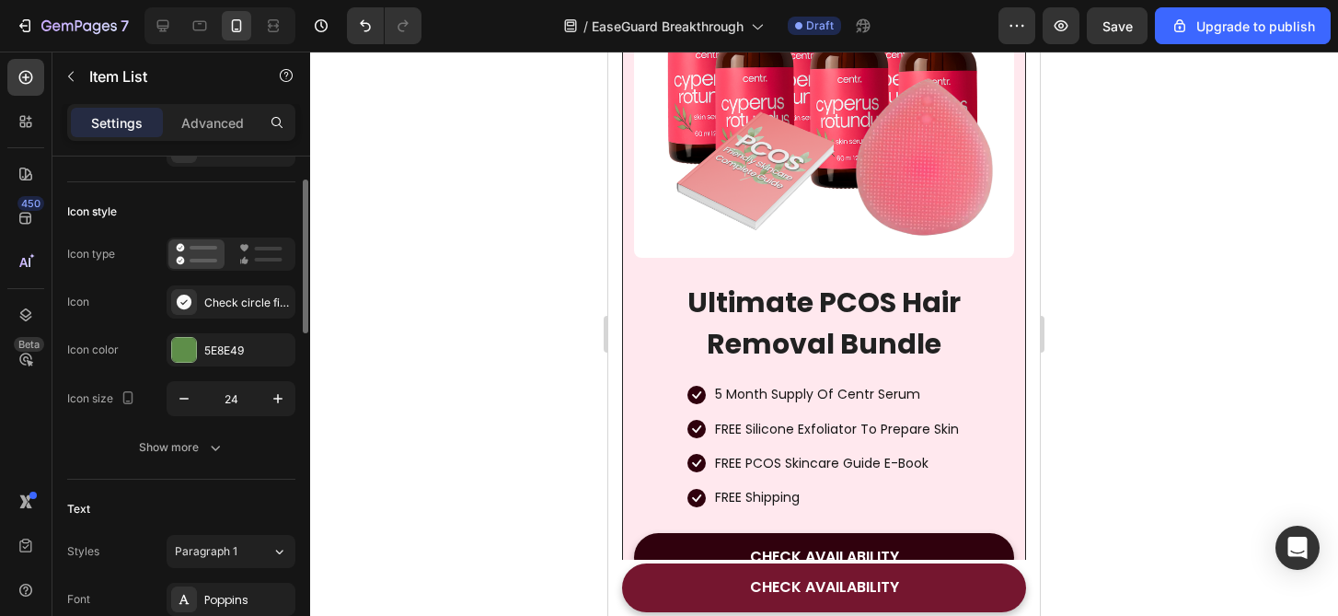
scroll to position [75, 0]
click at [208, 320] on div "Check circle filled" at bounding box center [231, 304] width 129 height 33
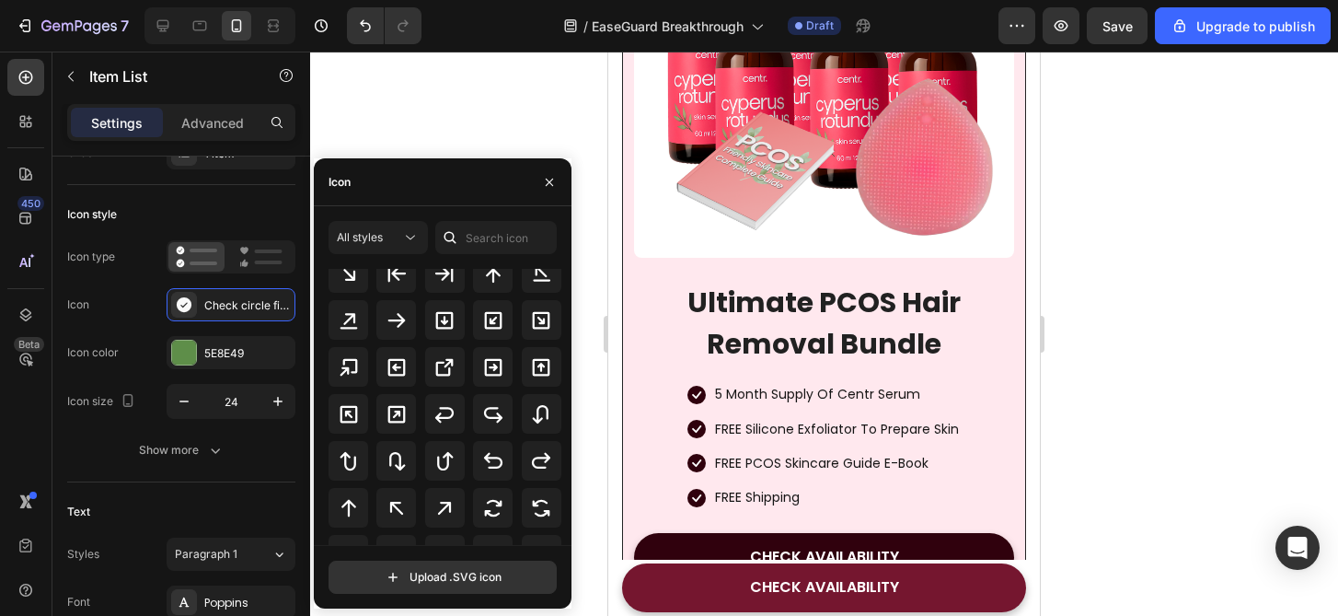
scroll to position [929, 0]
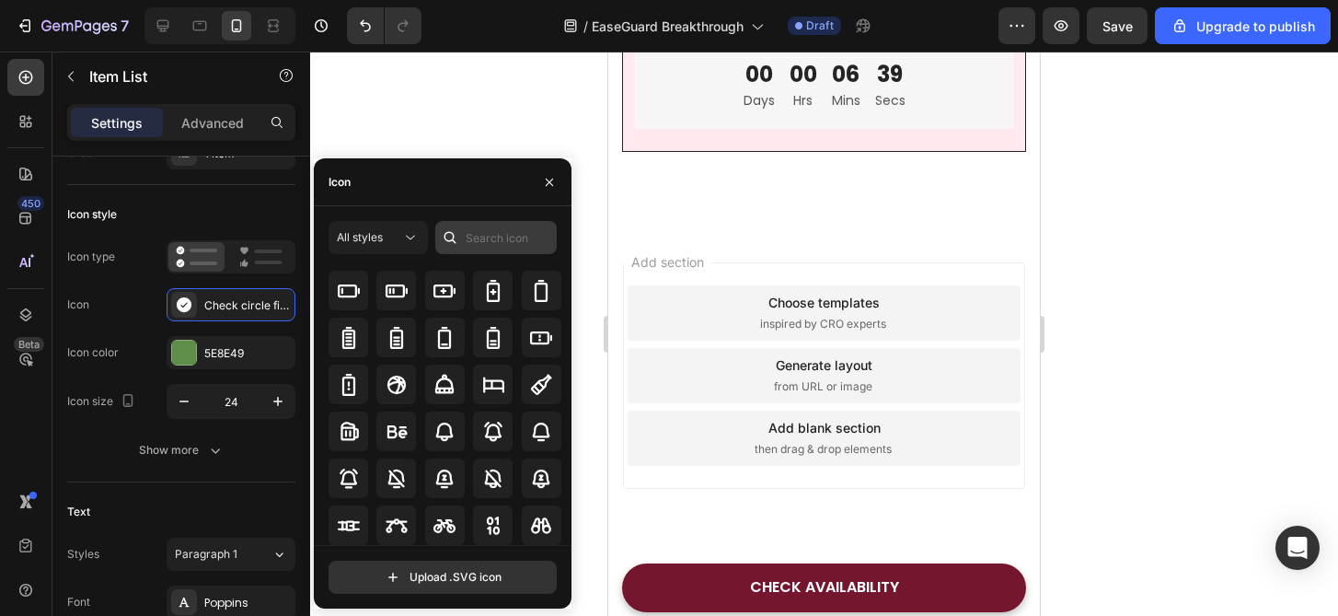
scroll to position [1449, 0]
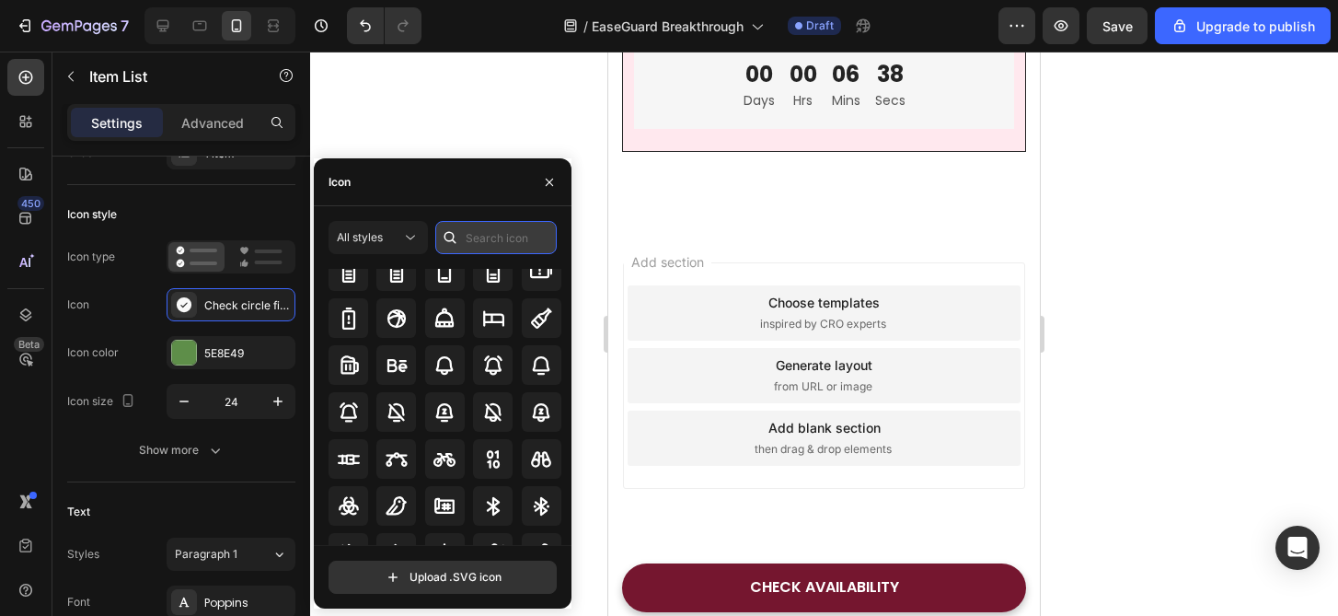
click at [518, 240] on input "text" at bounding box center [495, 237] width 121 height 33
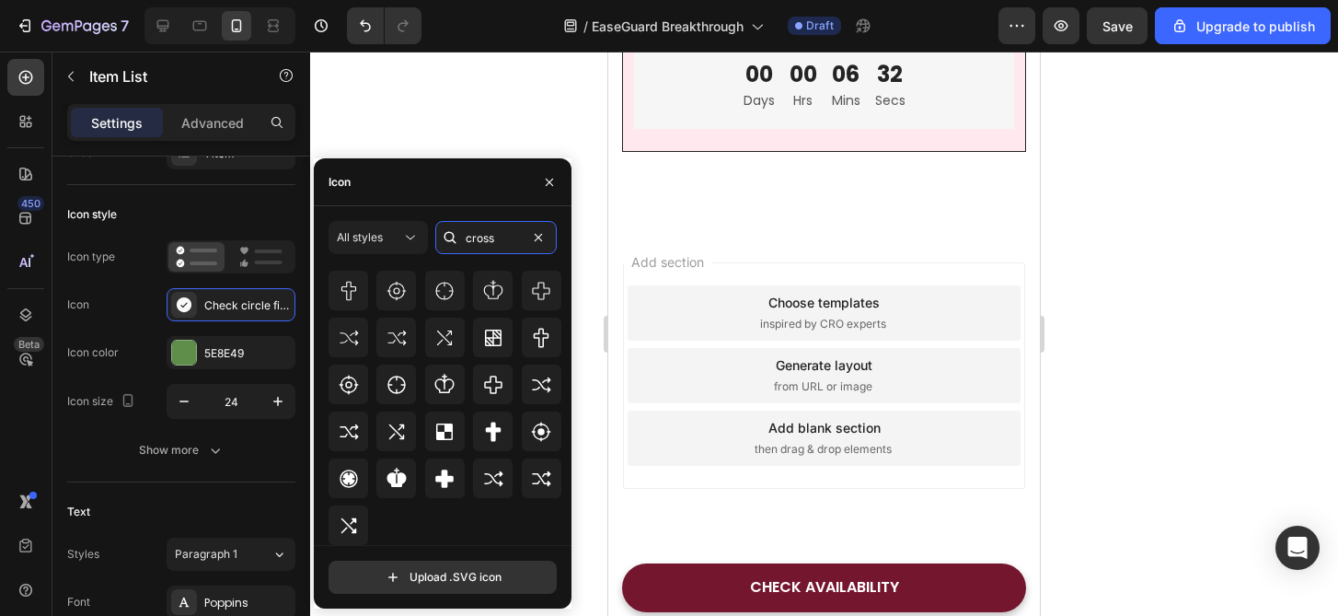
scroll to position [0, 0]
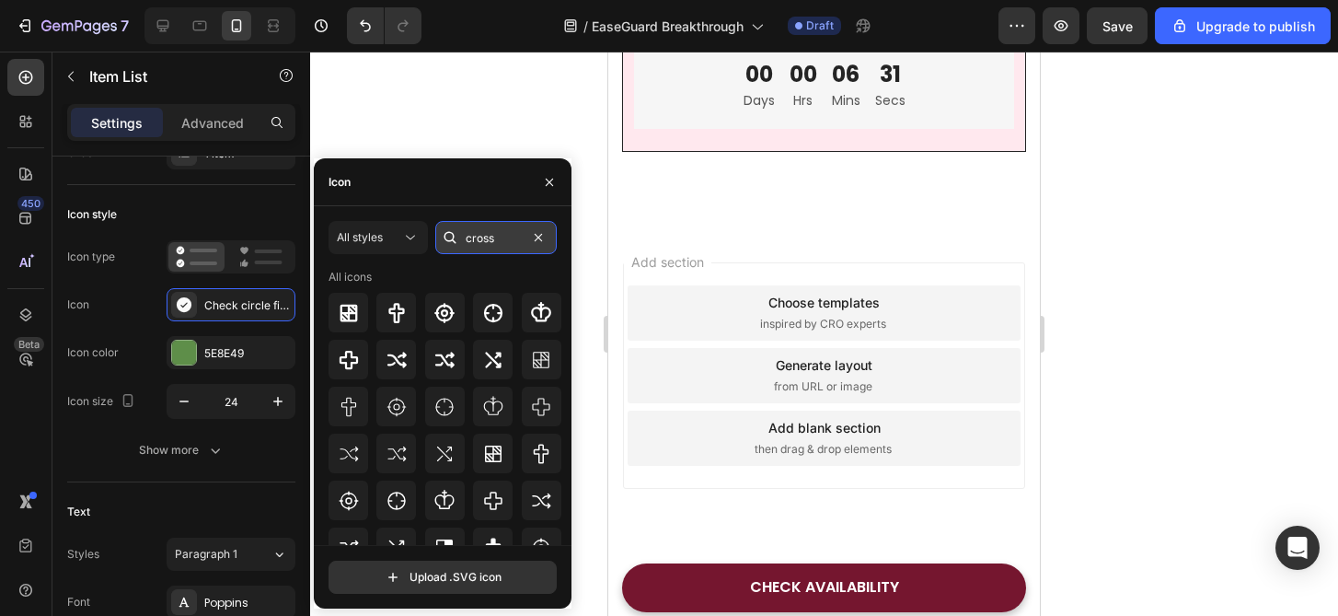
click at [502, 237] on input "cross" at bounding box center [495, 237] width 121 height 33
type input "x"
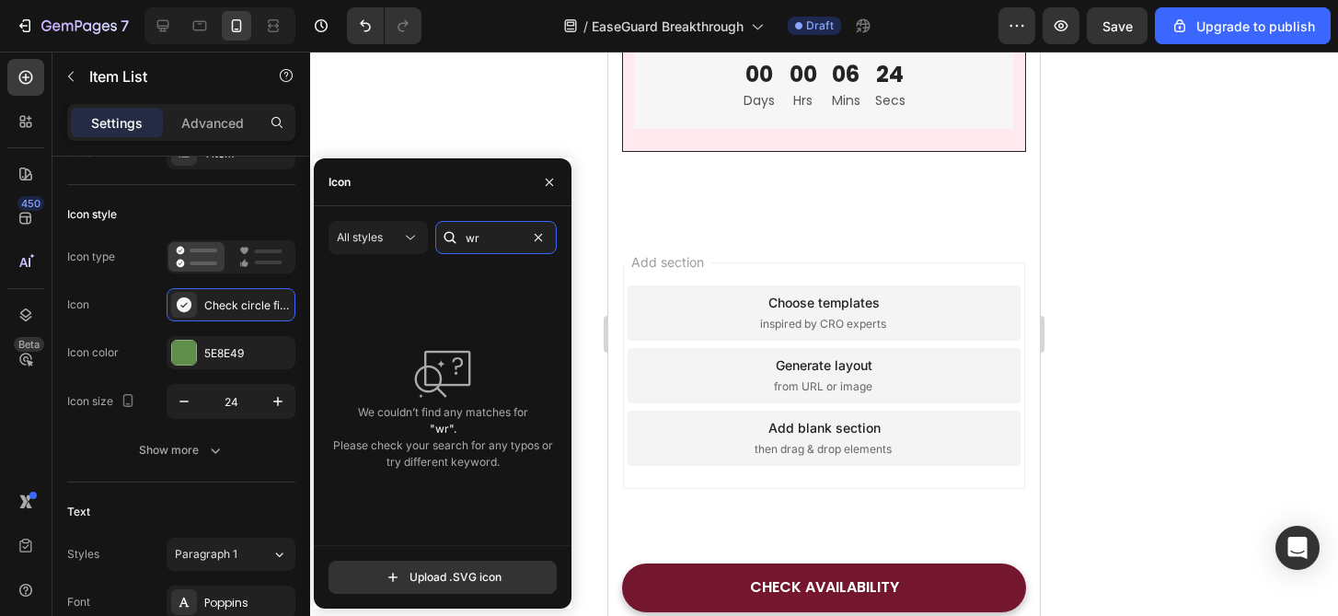
type input "w"
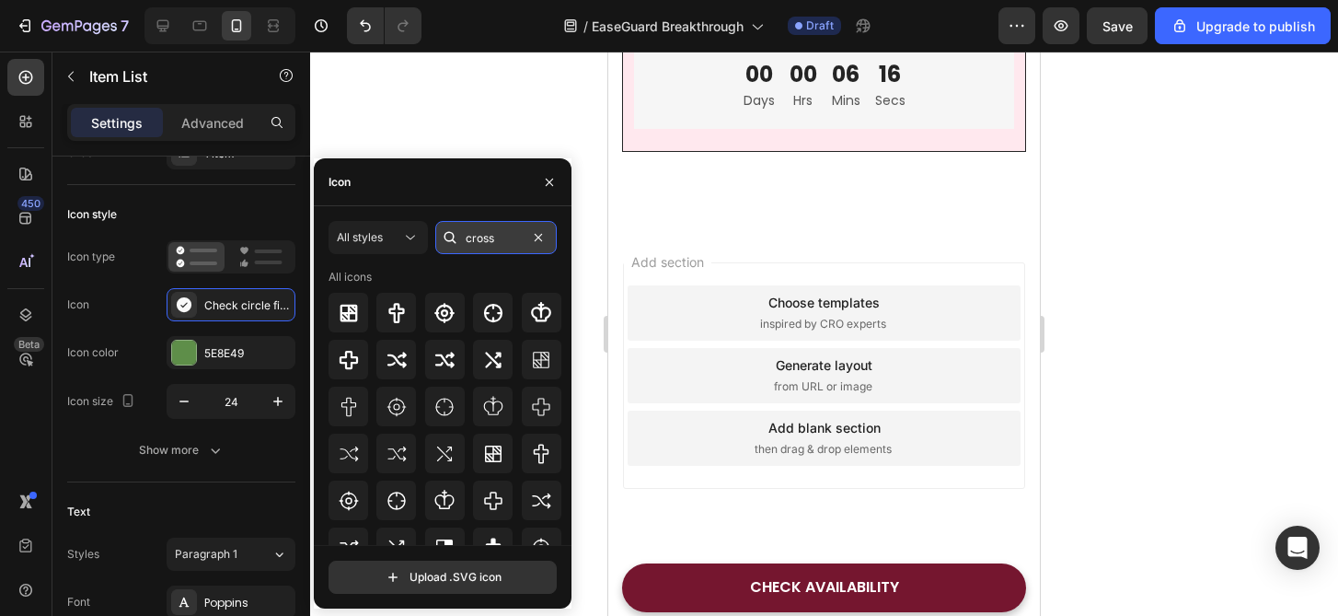
click at [491, 238] on input "cross" at bounding box center [495, 237] width 121 height 33
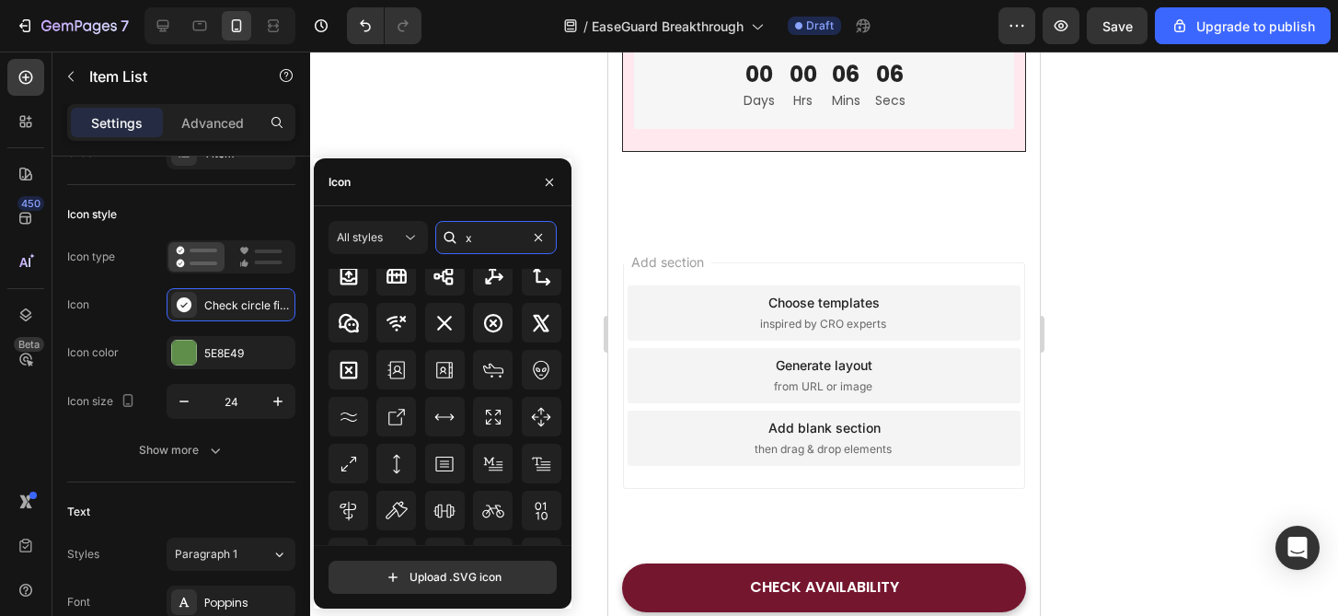
scroll to position [1645, 0]
type input "x"
click at [451, 330] on icon at bounding box center [444, 320] width 22 height 22
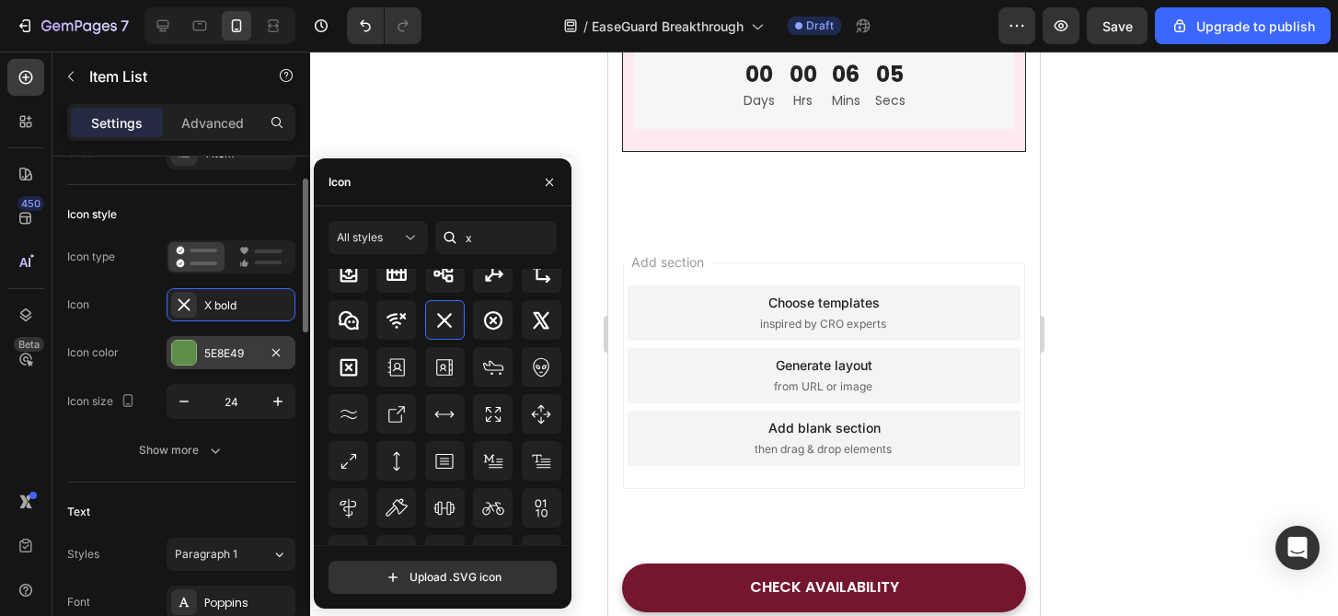
click at [207, 345] on div "5E8E49" at bounding box center [230, 353] width 53 height 17
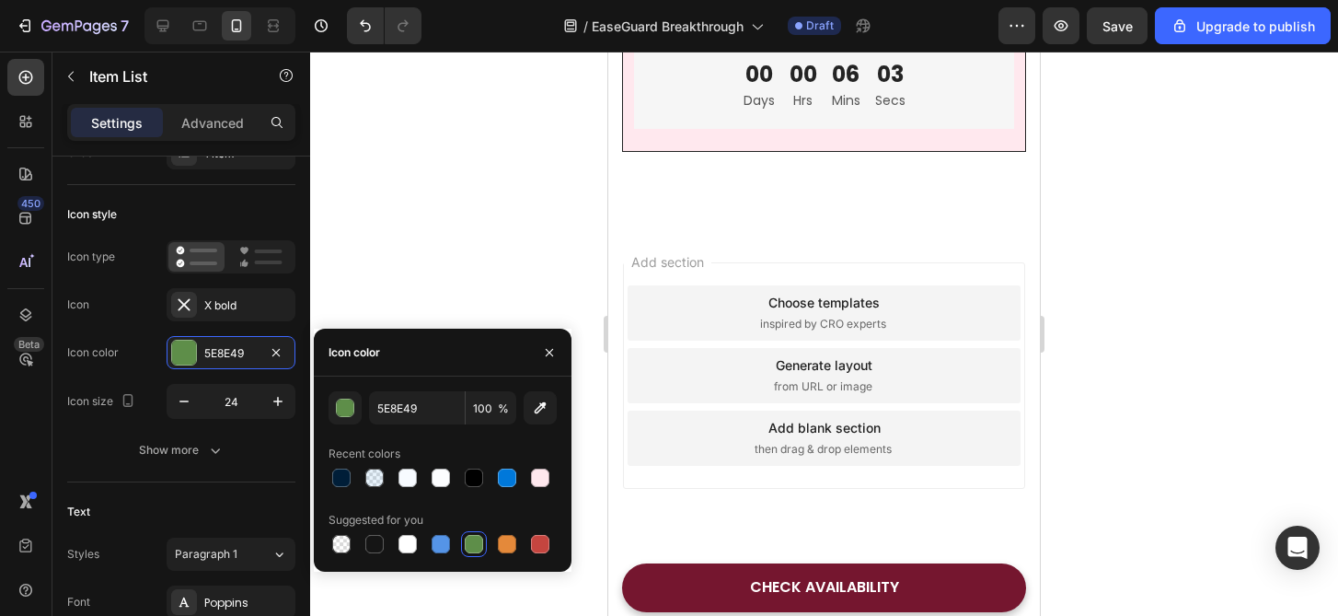
click at [556, 544] on div at bounding box center [443, 544] width 228 height 26
click at [545, 544] on div at bounding box center [540, 544] width 18 height 18
type input "C5453F"
click at [1112, 367] on div at bounding box center [824, 334] width 1028 height 564
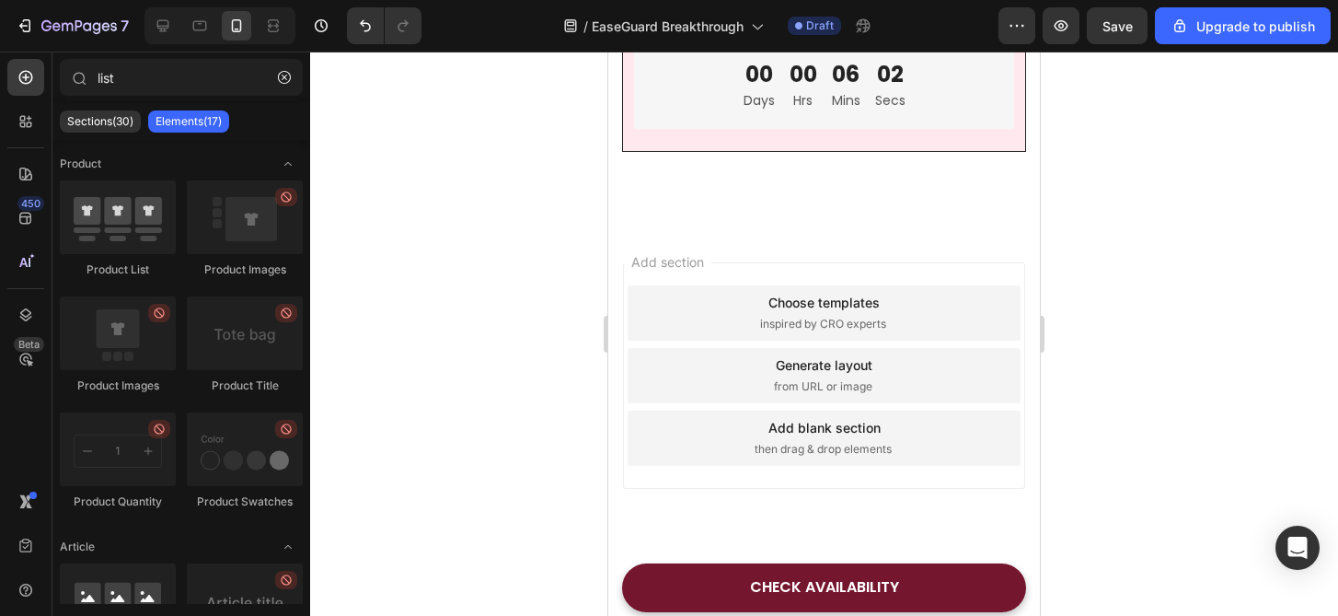
click at [1112, 367] on div at bounding box center [824, 334] width 1028 height 564
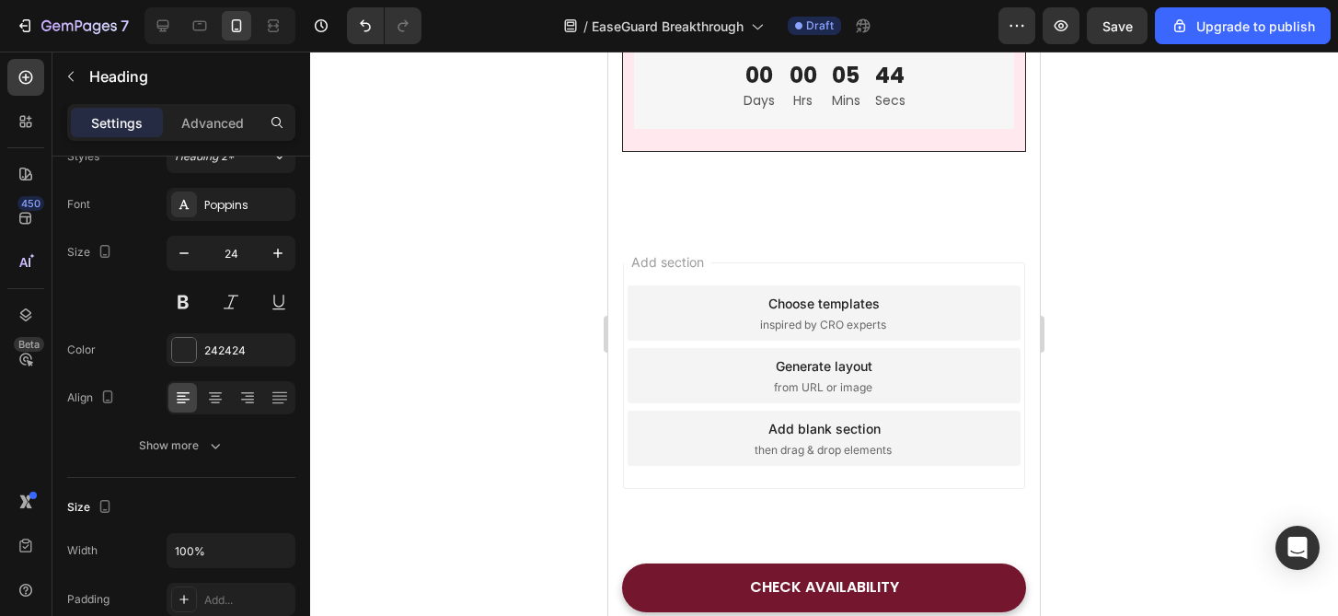
scroll to position [7005, 0]
click at [1241, 336] on div at bounding box center [824, 334] width 1028 height 564
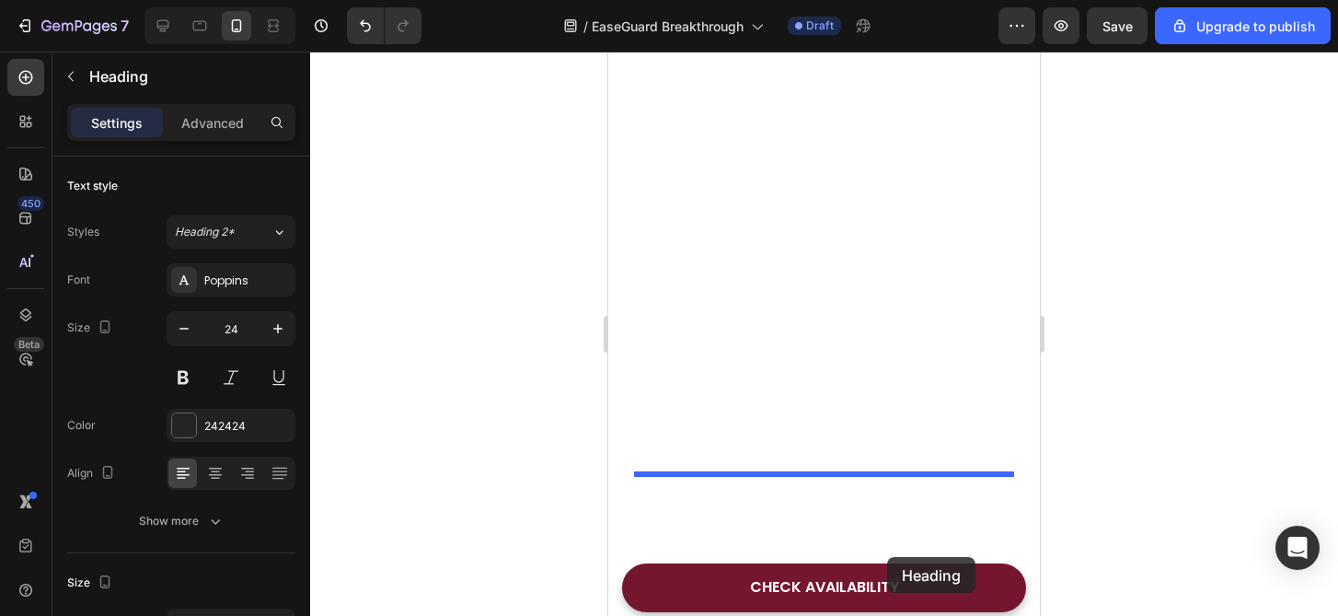
scroll to position [7334, 0]
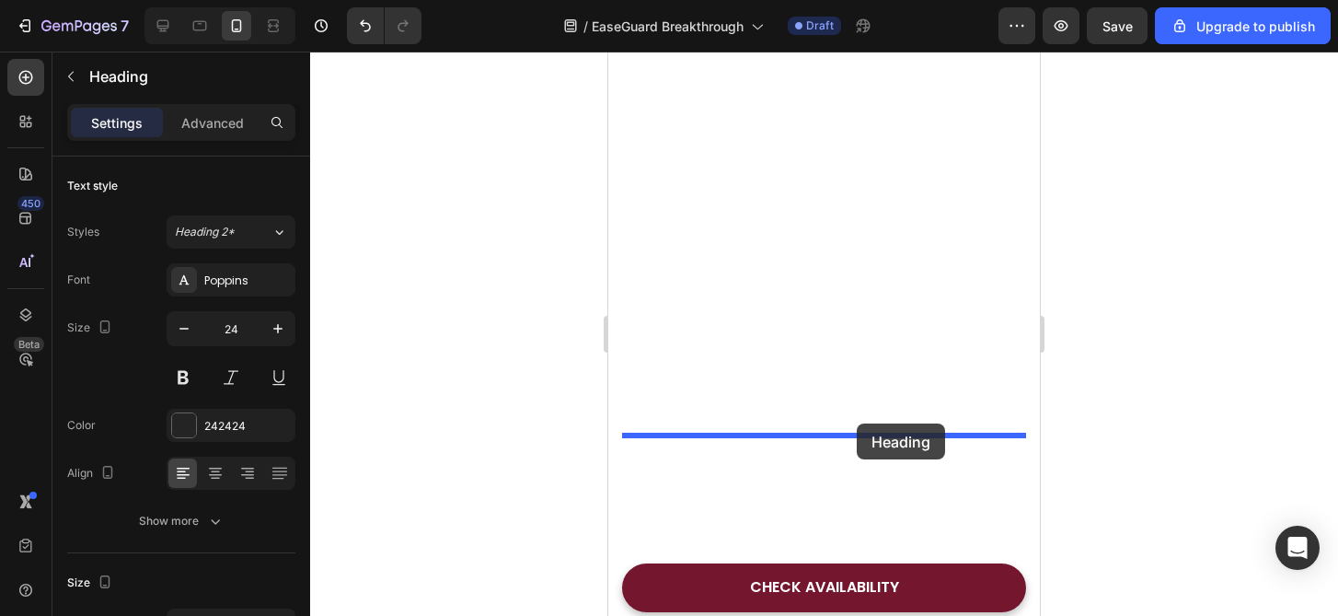
drag, startPoint x: 919, startPoint y: 175, endPoint x: 857, endPoint y: 422, distance: 255.3
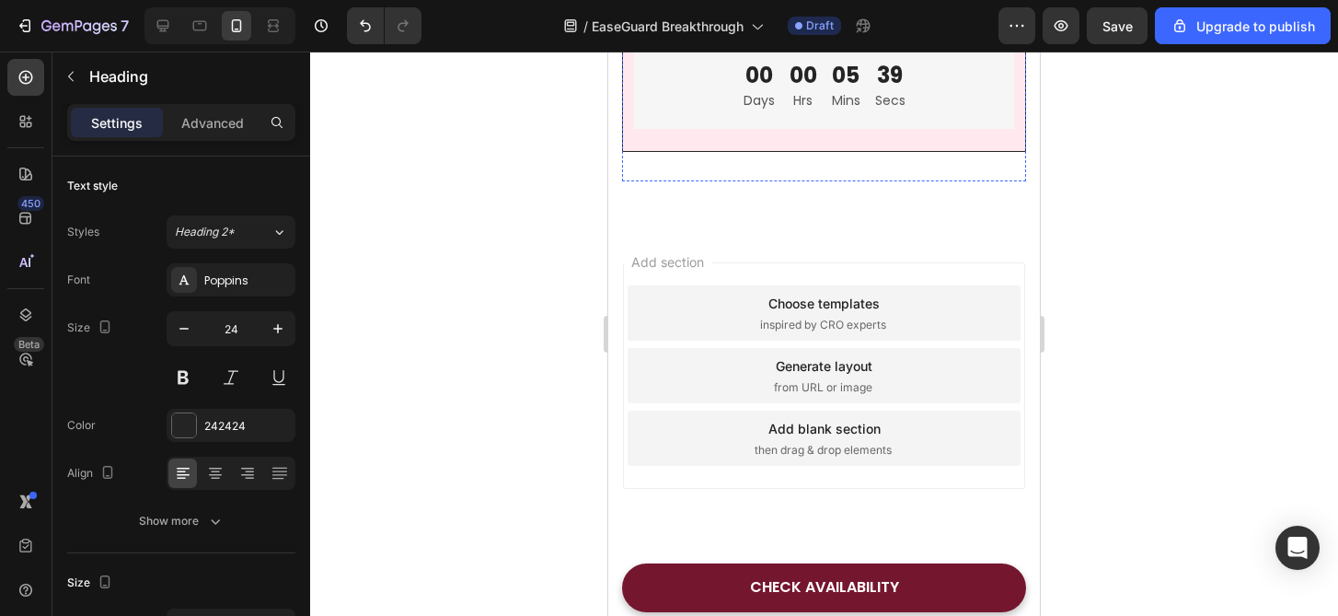
click at [1118, 398] on div at bounding box center [824, 334] width 1028 height 564
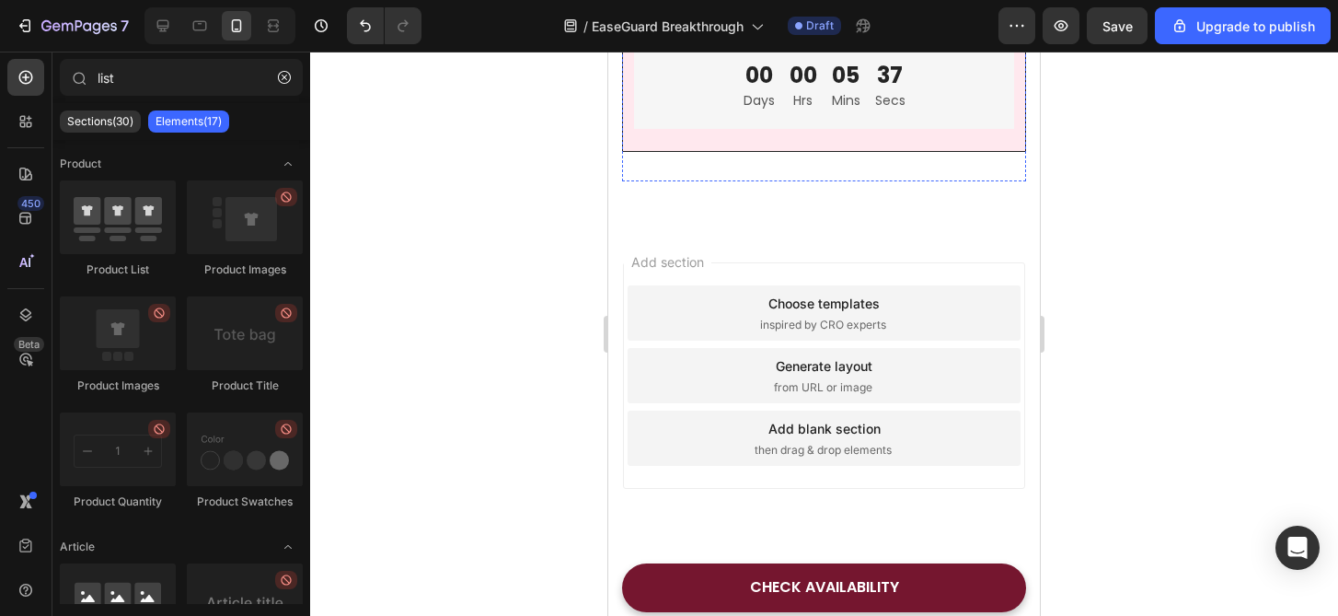
scroll to position [6868, 0]
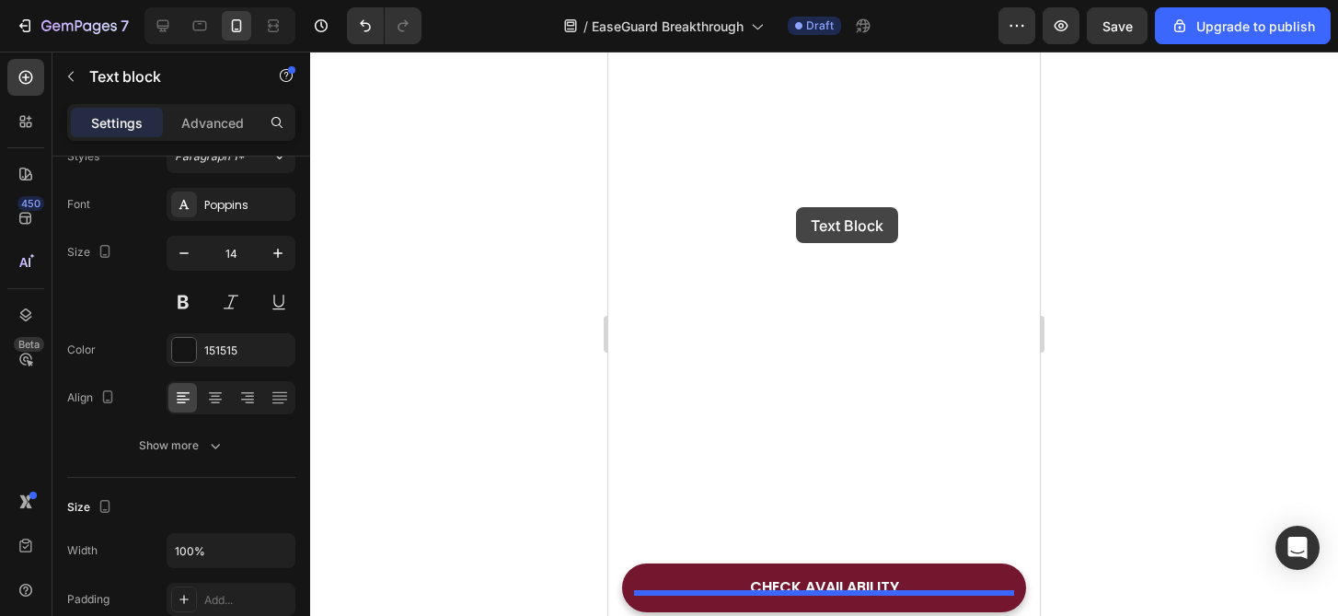
scroll to position [7553, 0]
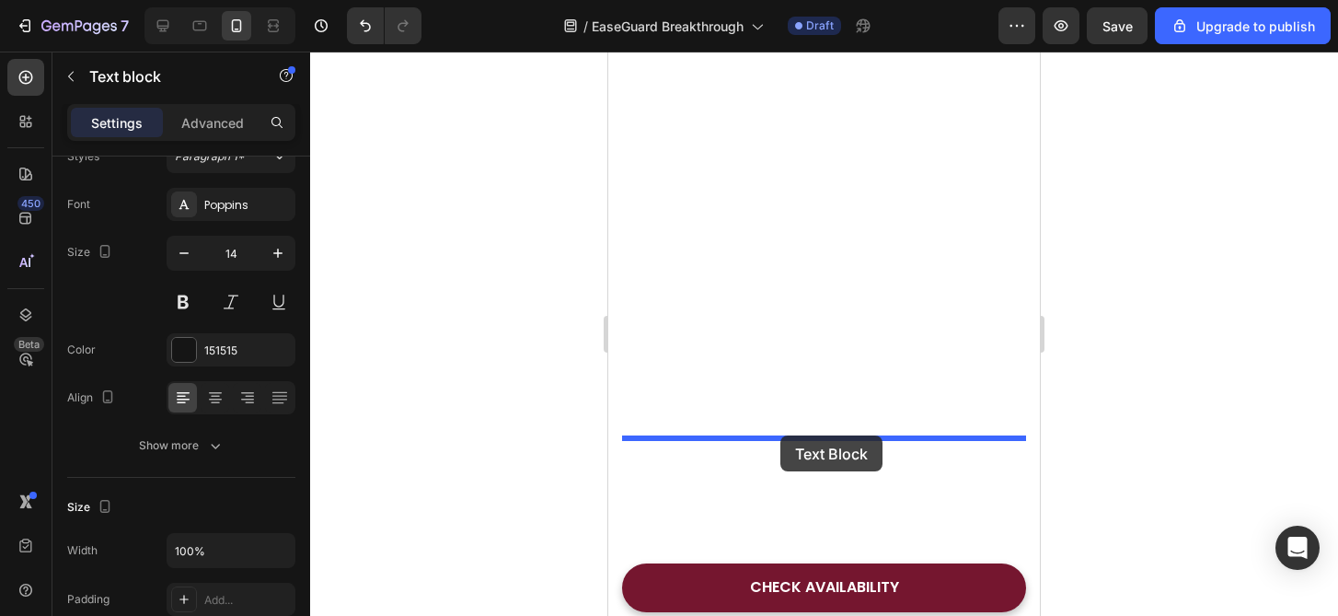
drag, startPoint x: 888, startPoint y: 178, endPoint x: 780, endPoint y: 435, distance: 279.3
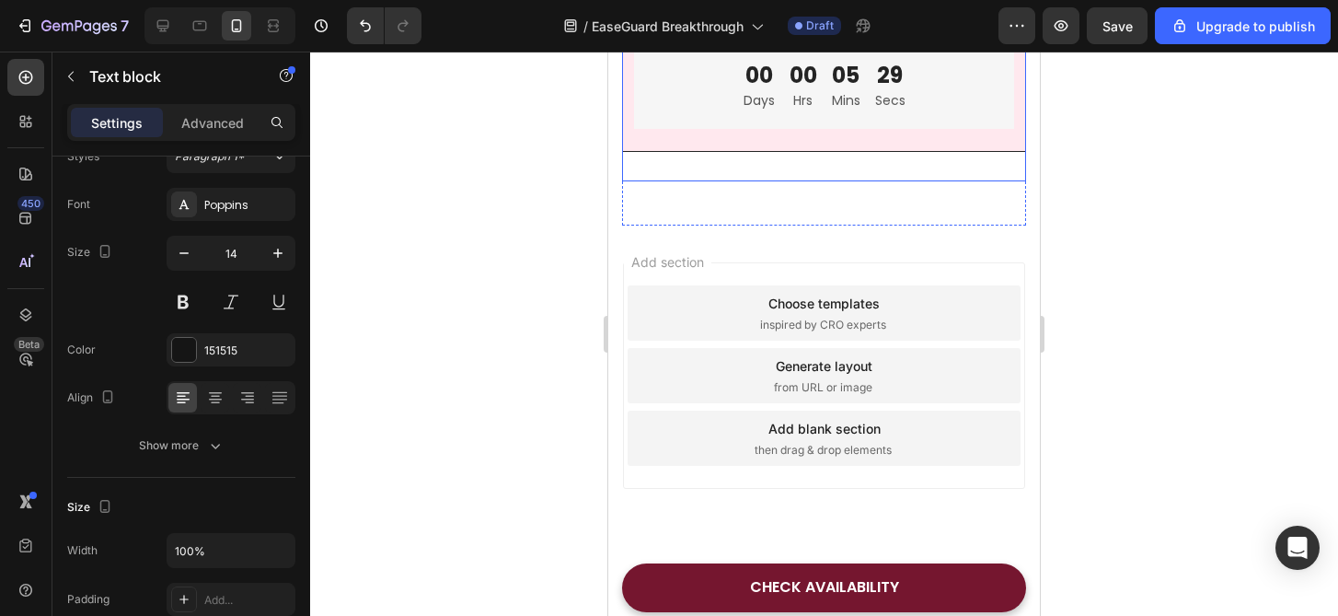
scroll to position [7332, 0]
drag, startPoint x: 885, startPoint y: 277, endPoint x: 603, endPoint y: 275, distance: 282.5
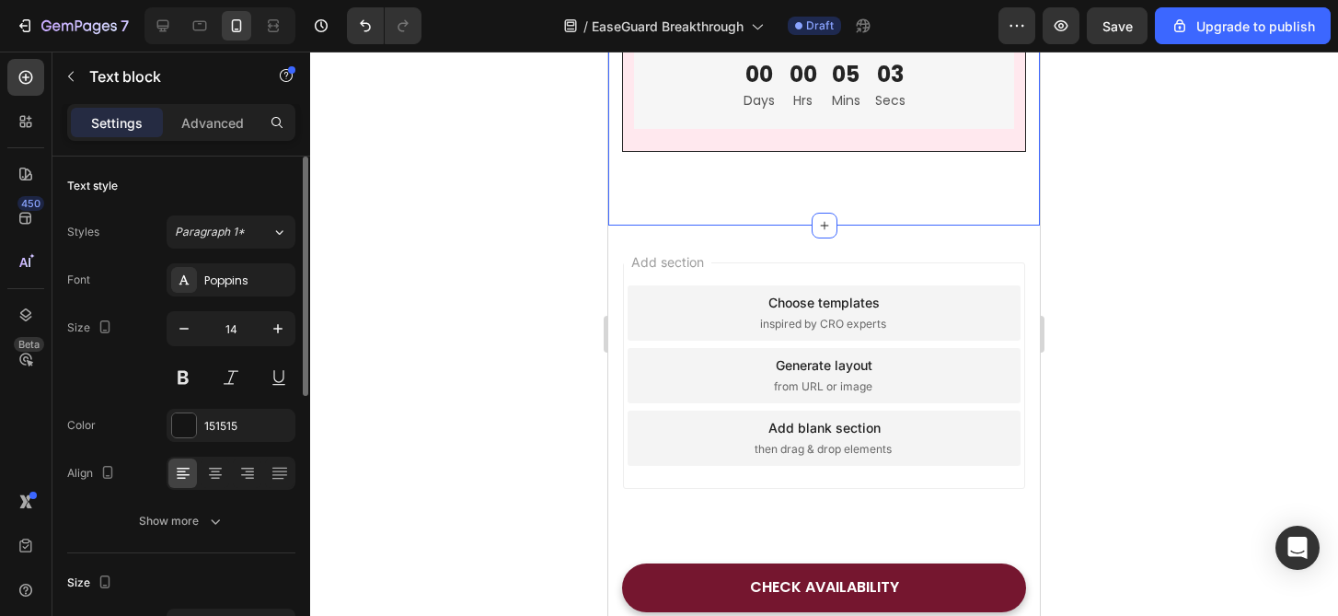
click at [1074, 381] on div at bounding box center [824, 334] width 1028 height 564
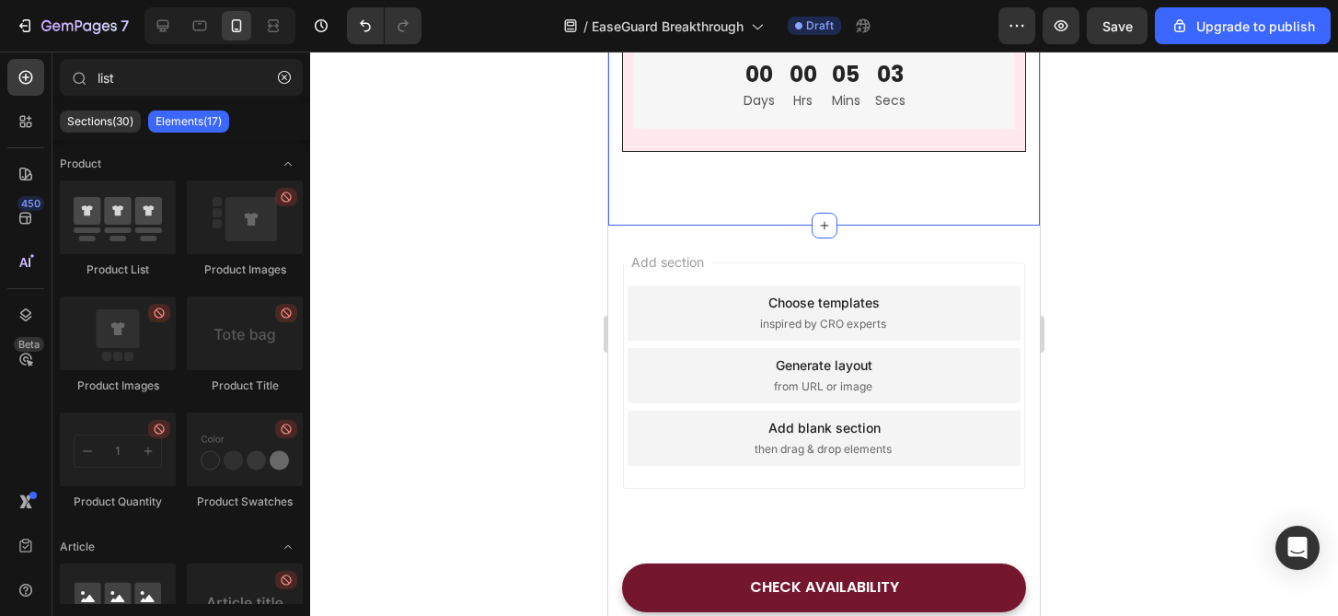
click at [1074, 381] on div at bounding box center [824, 334] width 1028 height 564
click at [1217, 361] on div at bounding box center [824, 334] width 1028 height 564
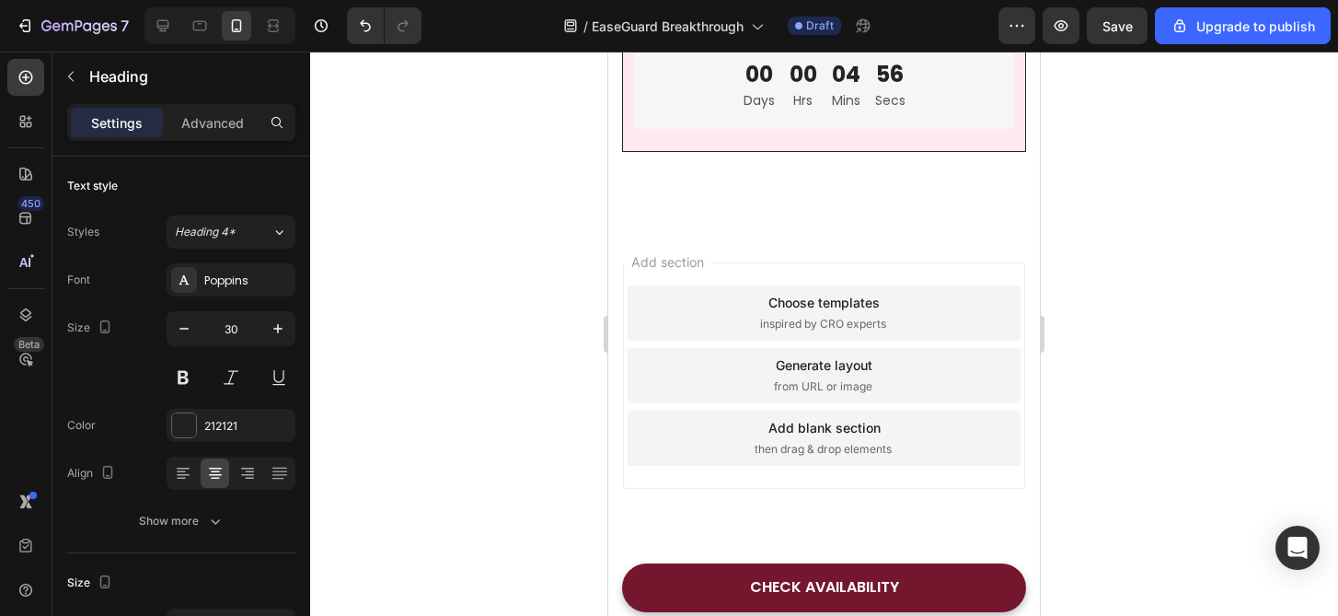
click at [1174, 415] on div at bounding box center [824, 334] width 1028 height 564
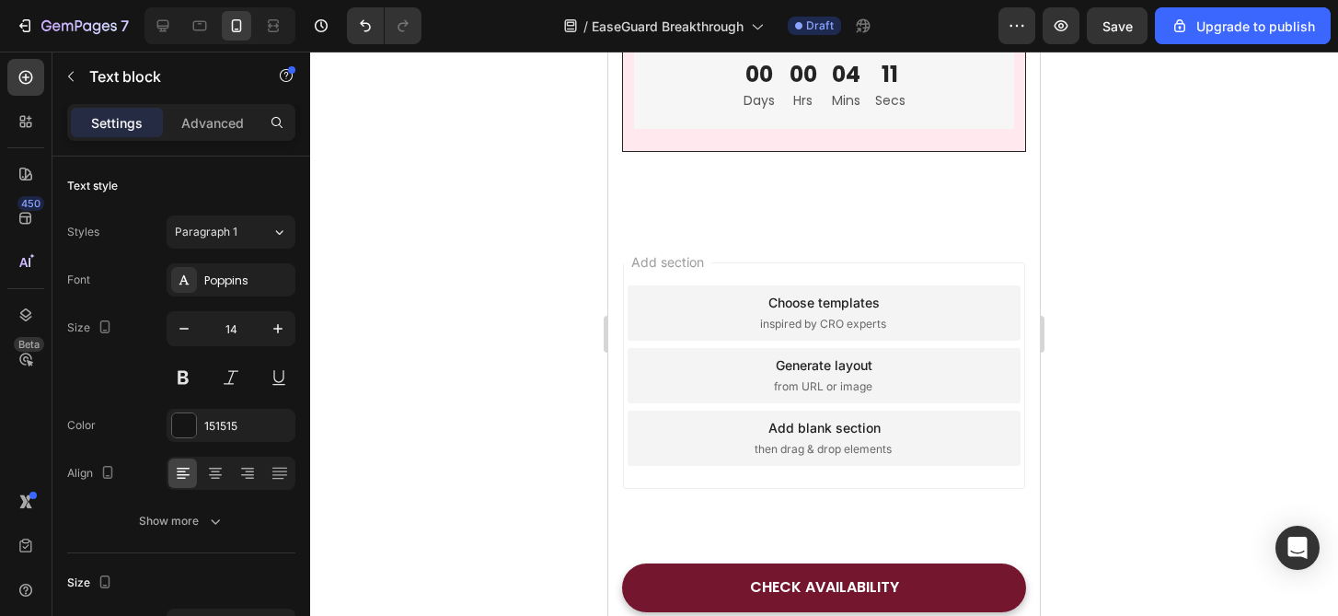
drag, startPoint x: 872, startPoint y: 414, endPoint x: 784, endPoint y: 414, distance: 87.4
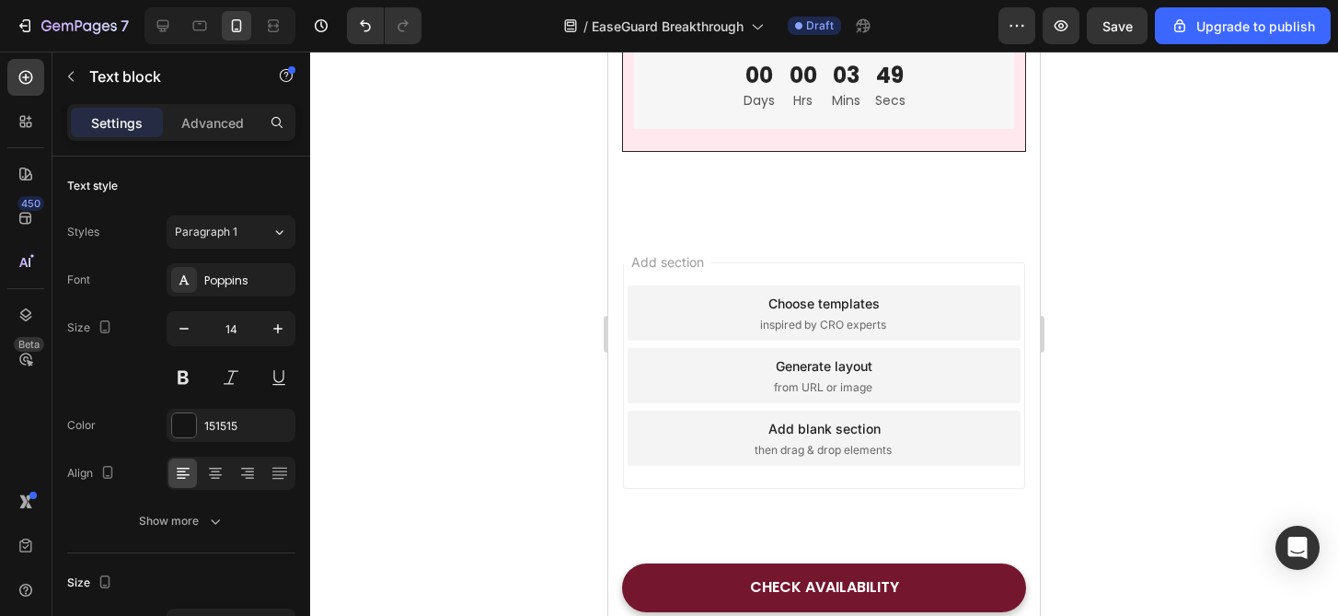
click at [1099, 508] on div at bounding box center [824, 334] width 1028 height 564
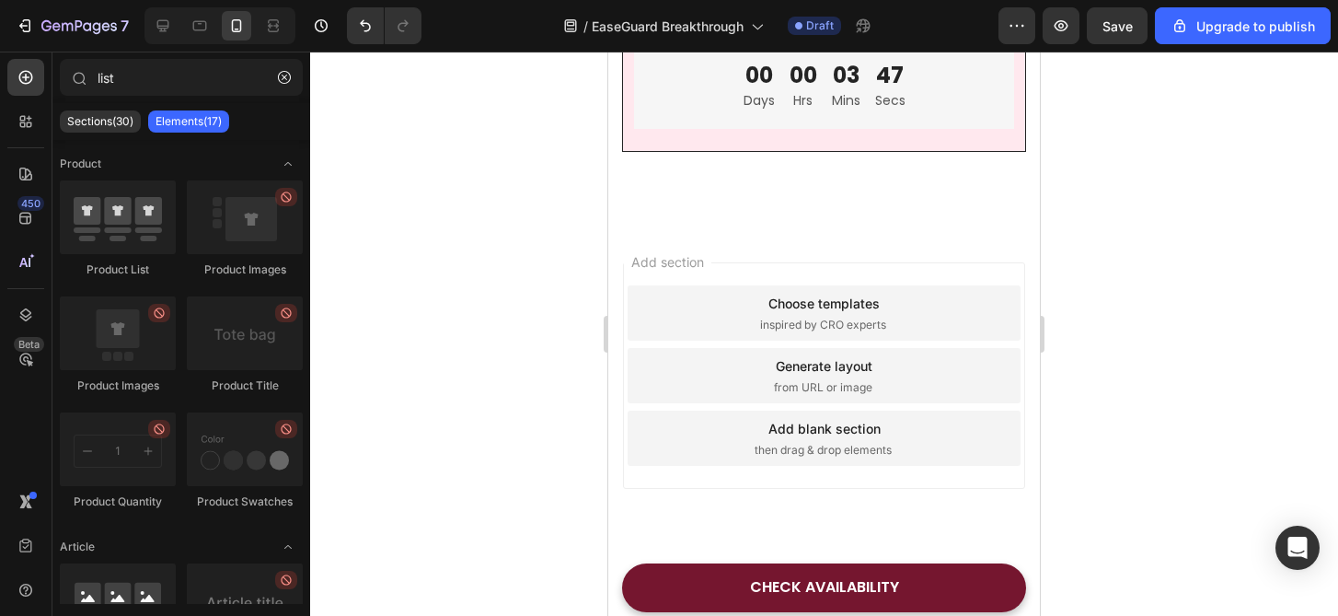
click at [1099, 508] on div at bounding box center [824, 334] width 1028 height 564
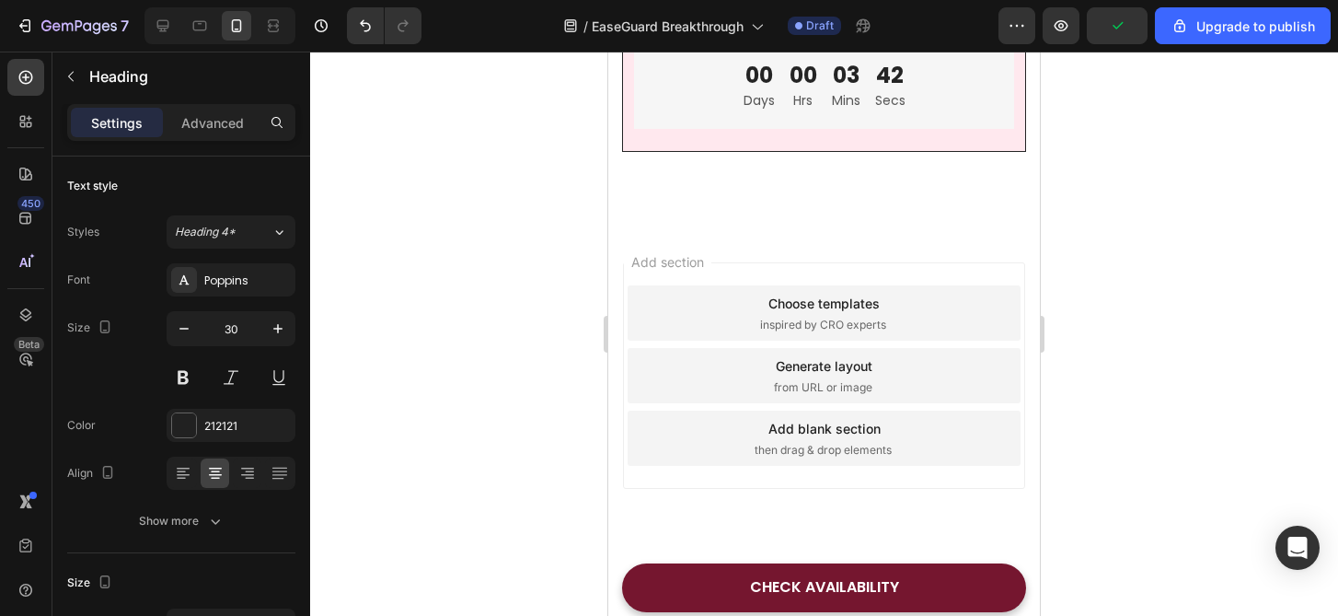
click at [1110, 408] on div at bounding box center [824, 334] width 1028 height 564
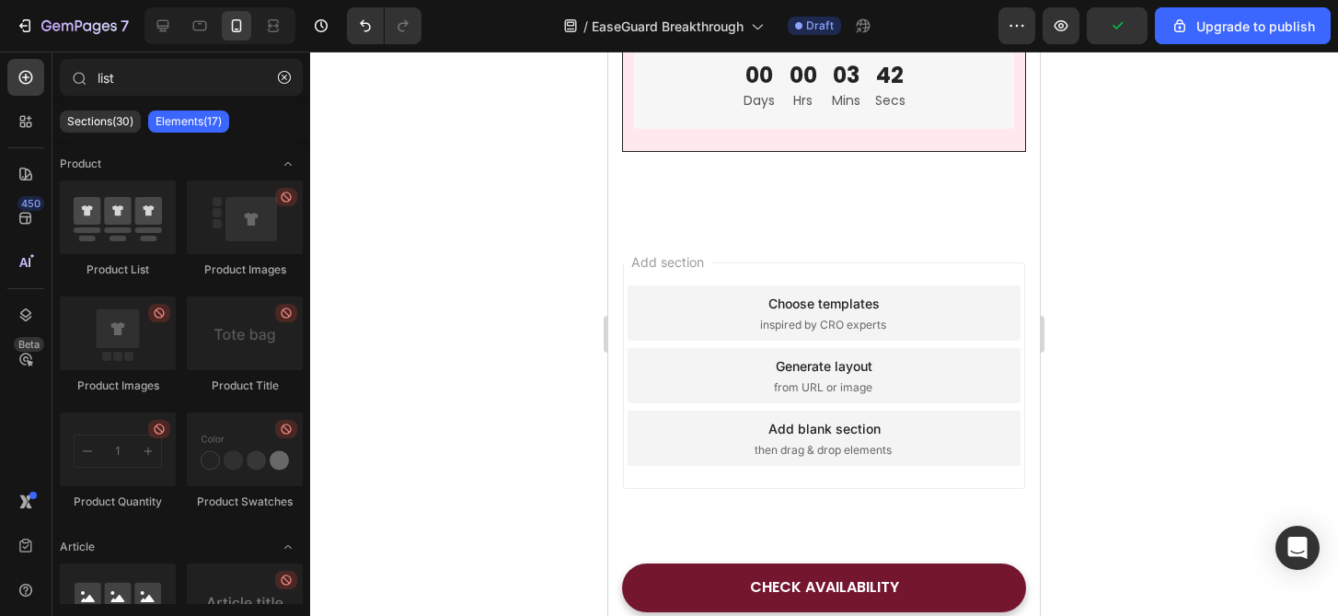
click at [1110, 408] on div at bounding box center [824, 334] width 1028 height 564
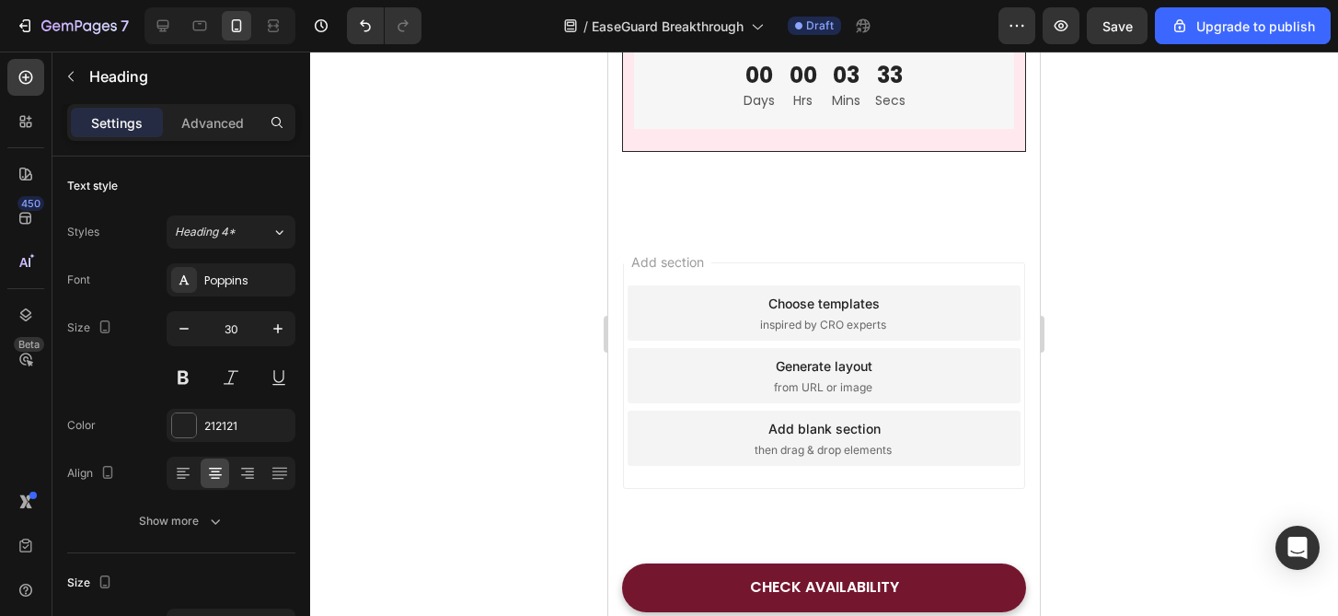
click at [1125, 283] on div at bounding box center [824, 334] width 1028 height 564
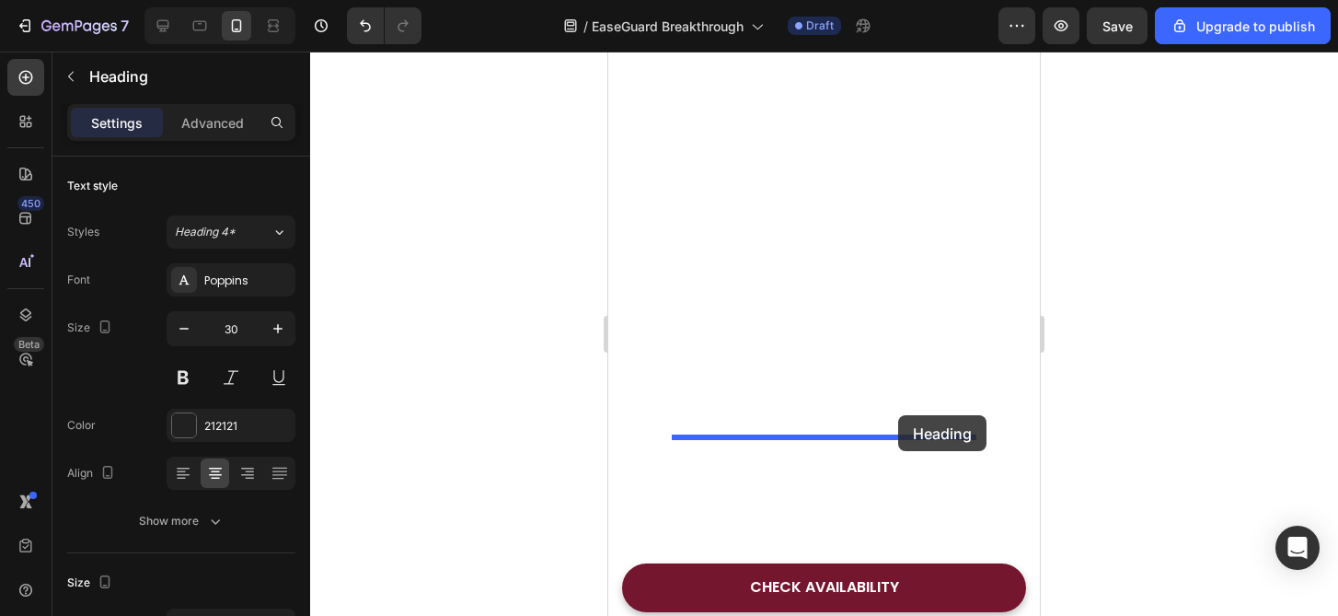
drag, startPoint x: 923, startPoint y: 212, endPoint x: 898, endPoint y: 415, distance: 204.9
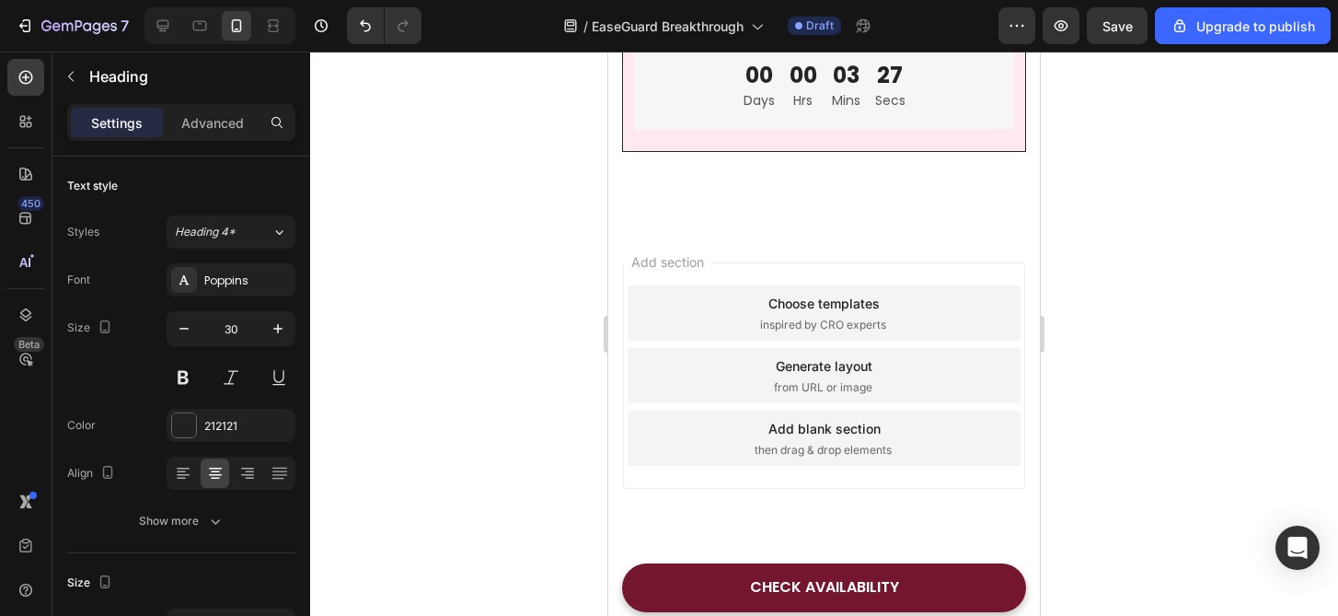
click at [1091, 418] on div at bounding box center [824, 334] width 1028 height 564
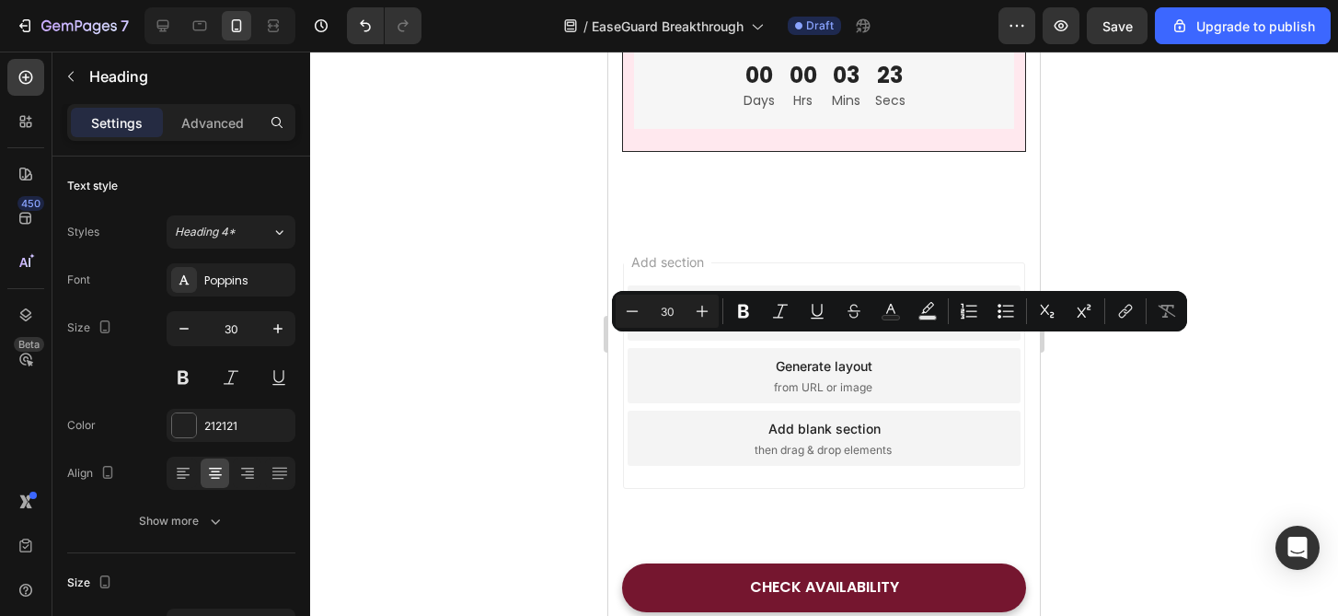
click at [1187, 441] on div at bounding box center [824, 334] width 1028 height 564
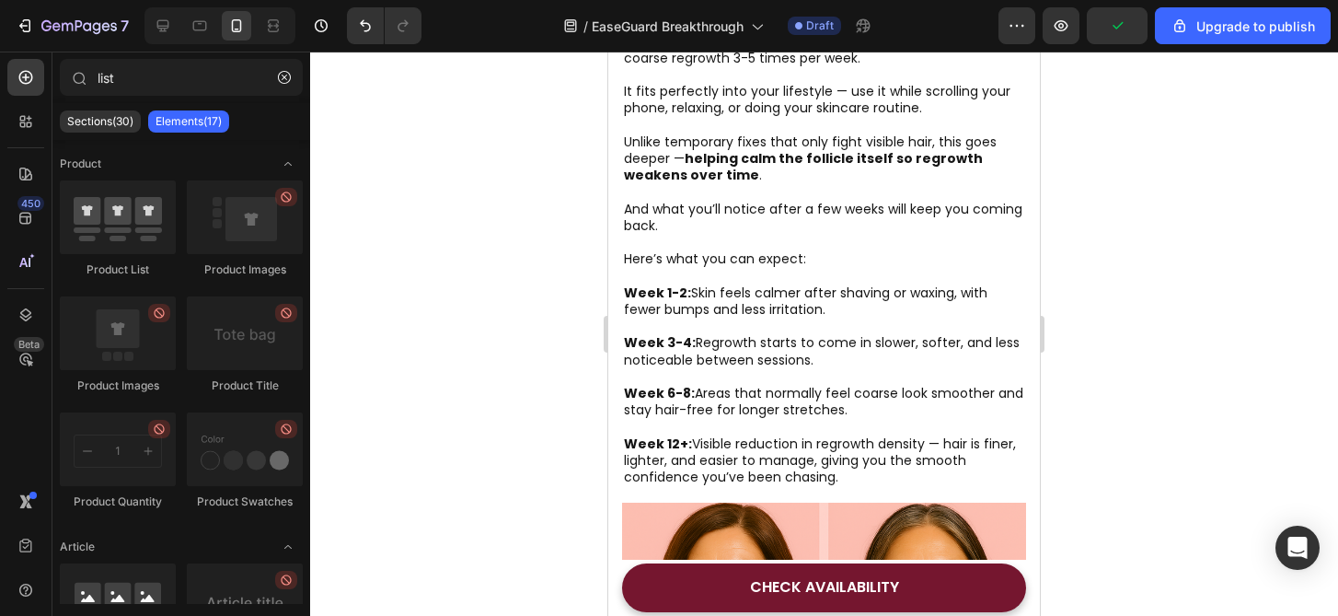
scroll to position [3516, 0]
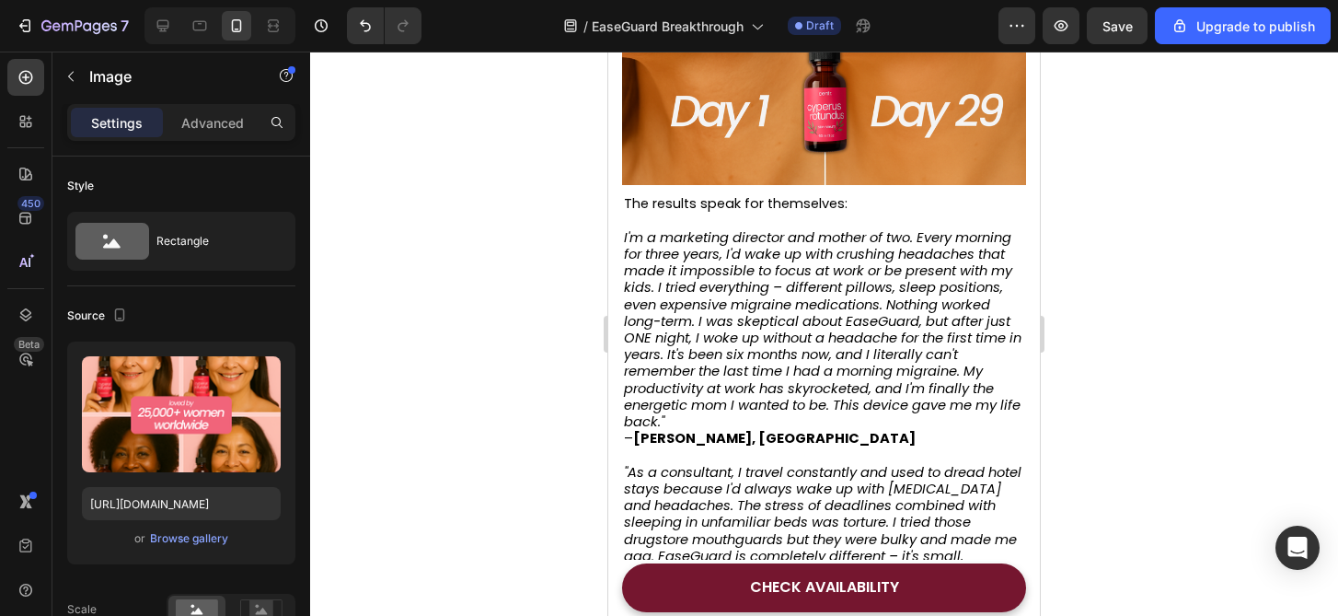
scroll to position [4041, 0]
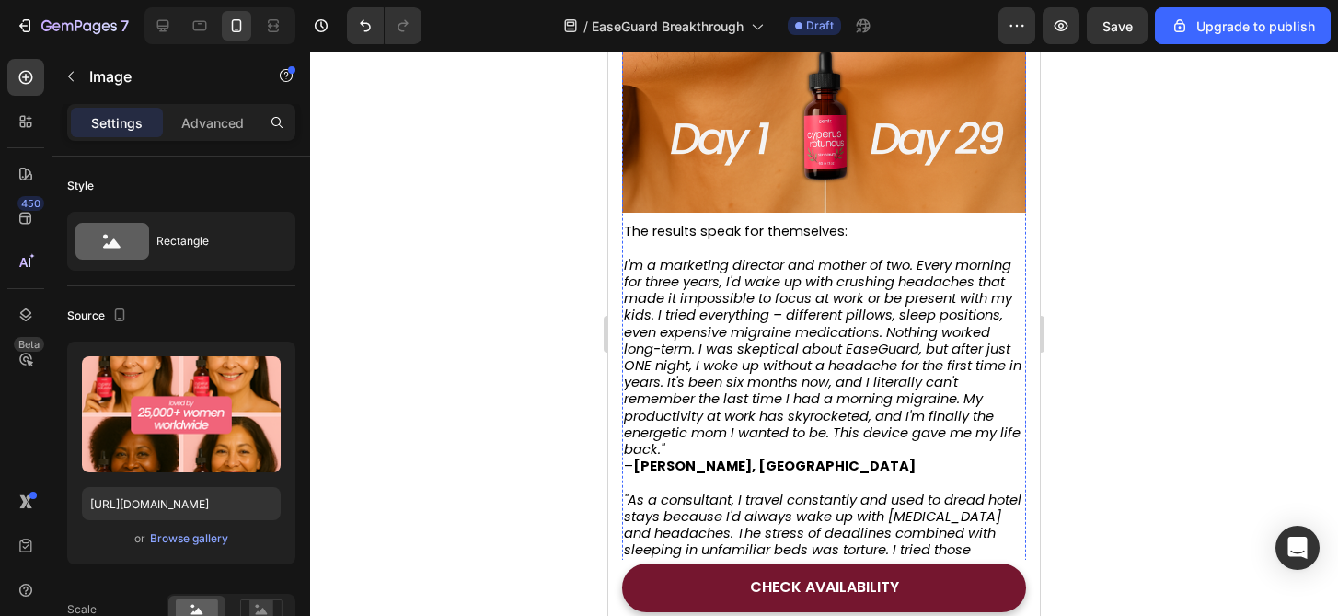
click at [1195, 294] on div at bounding box center [824, 334] width 1028 height 564
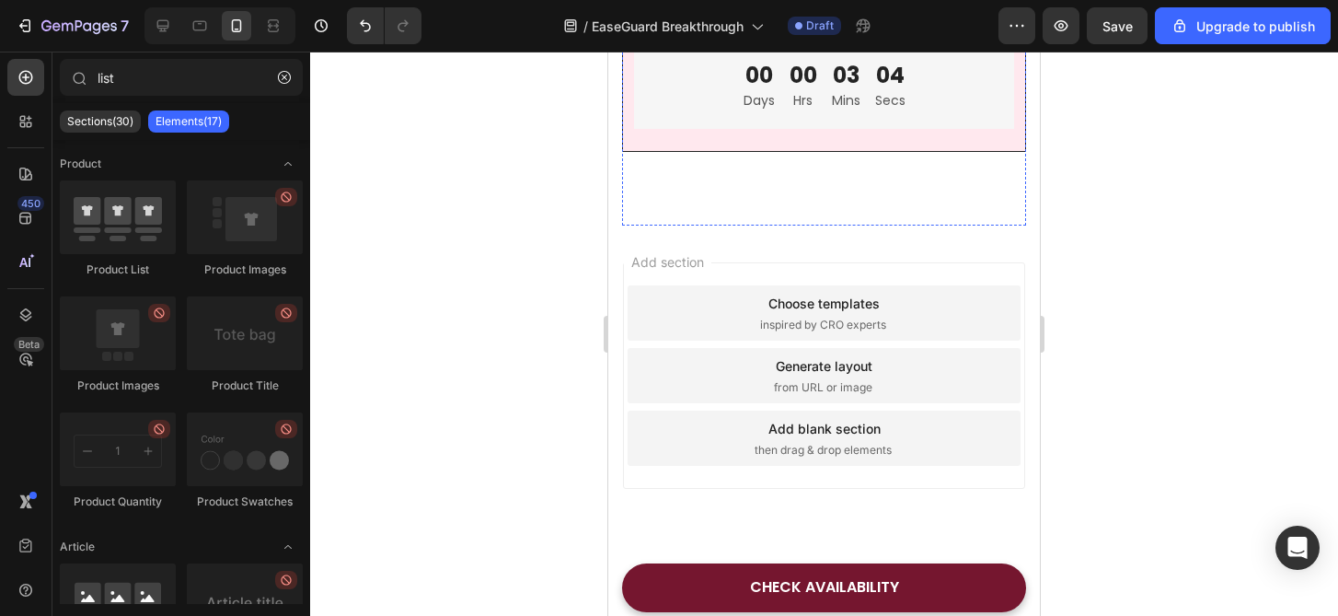
scroll to position [6869, 0]
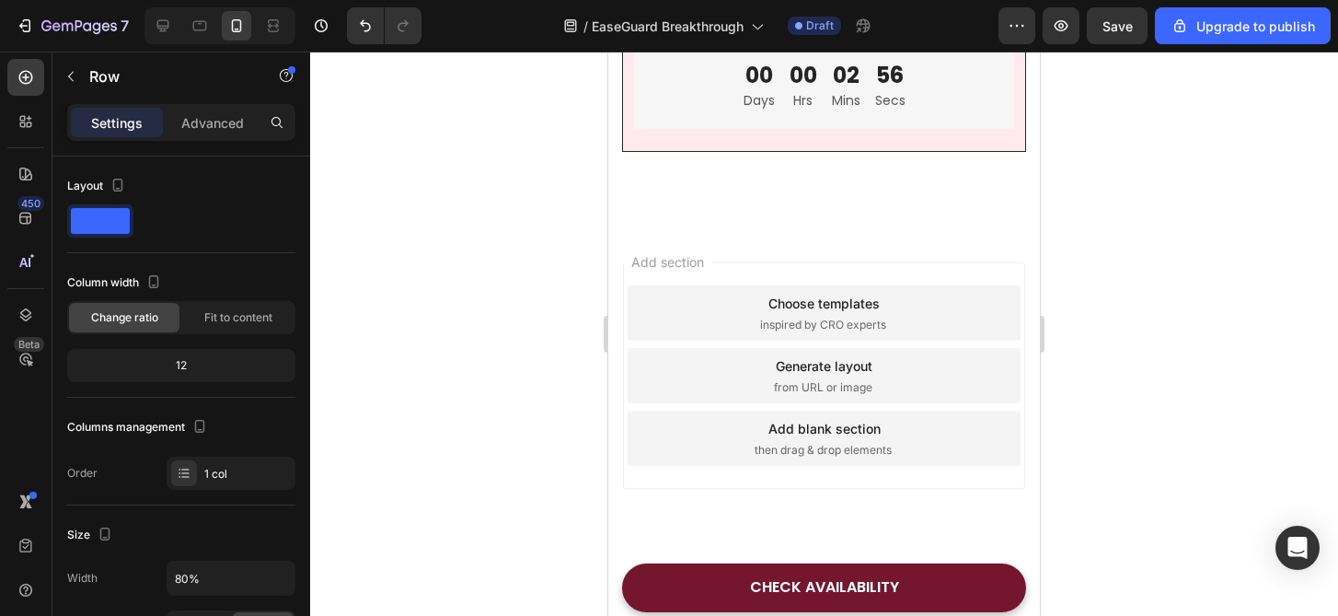
drag, startPoint x: 837, startPoint y: 329, endPoint x: 840, endPoint y: 263, distance: 66.4
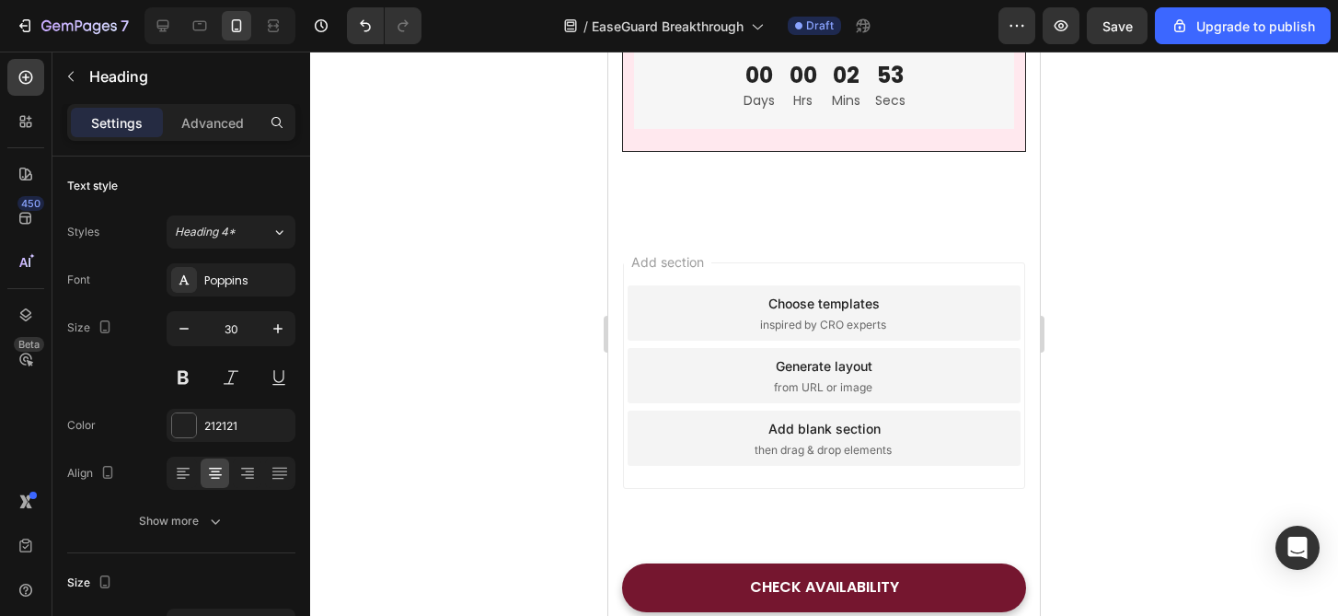
drag, startPoint x: 832, startPoint y: 375, endPoint x: 831, endPoint y: 390, distance: 14.8
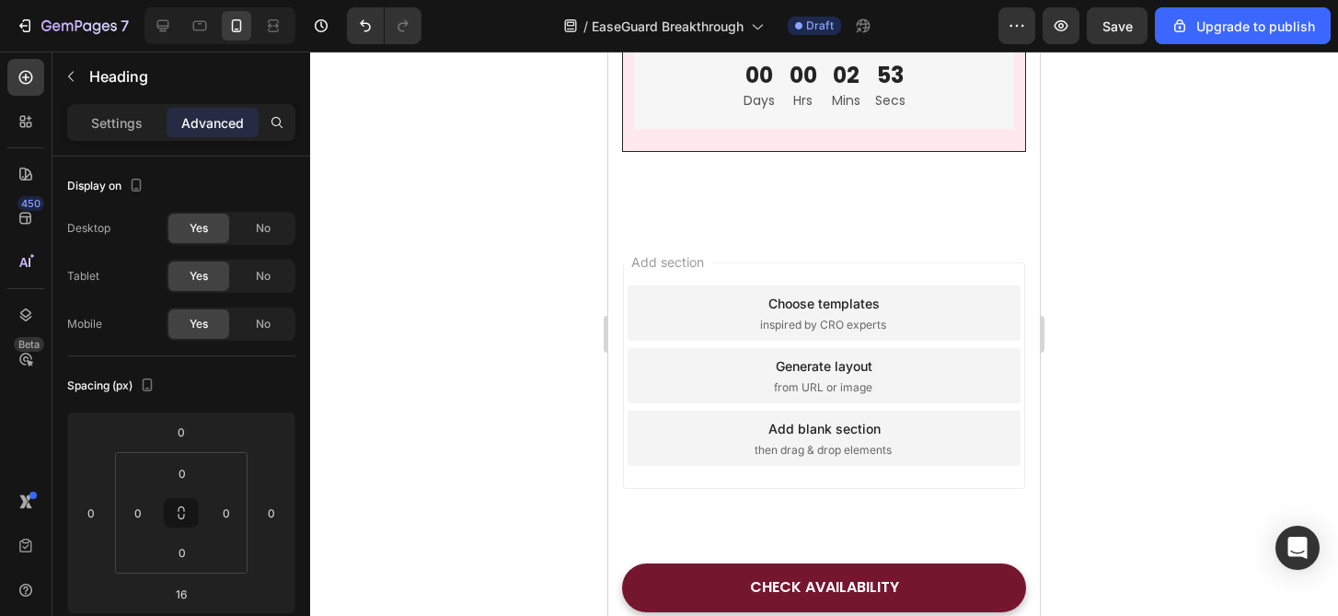
click at [1276, 512] on div at bounding box center [824, 334] width 1028 height 564
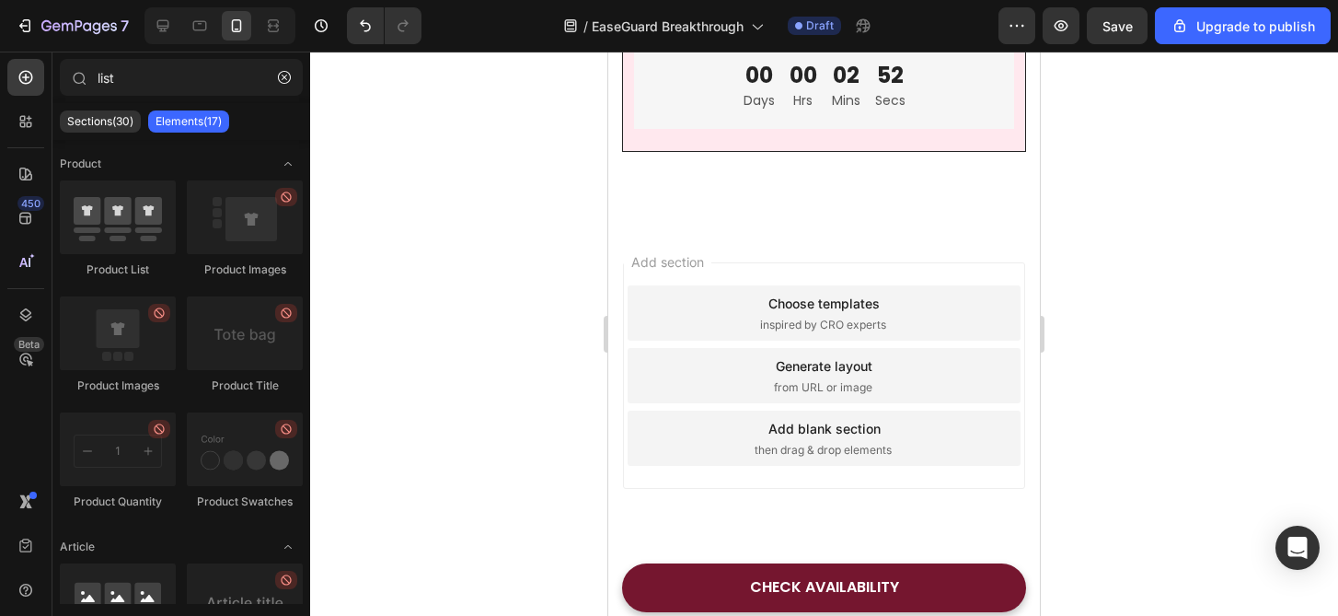
click at [1185, 459] on div at bounding box center [824, 334] width 1028 height 564
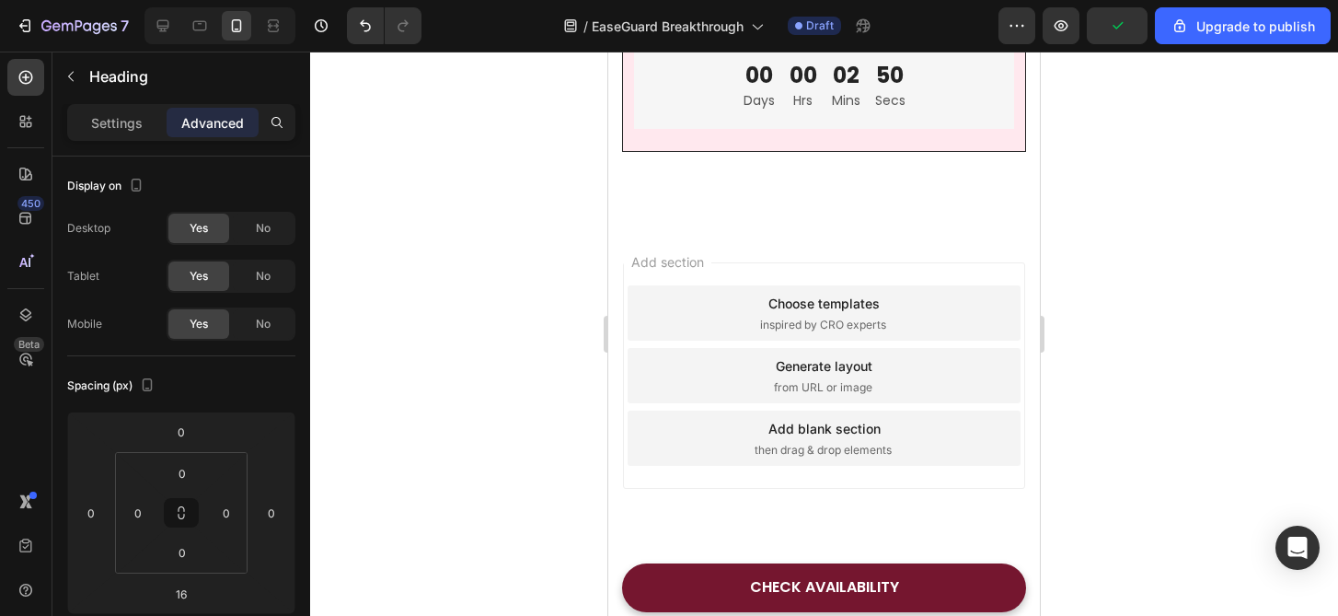
click at [1090, 383] on div at bounding box center [824, 334] width 1028 height 564
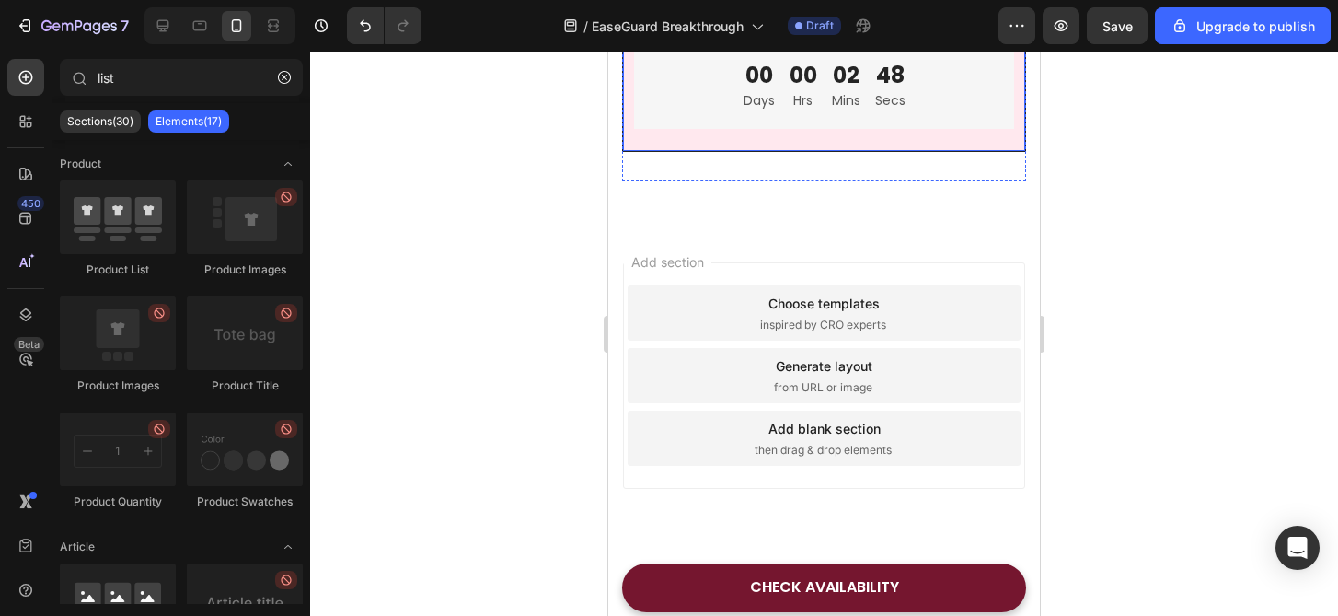
click at [1090, 383] on div at bounding box center [824, 334] width 1028 height 564
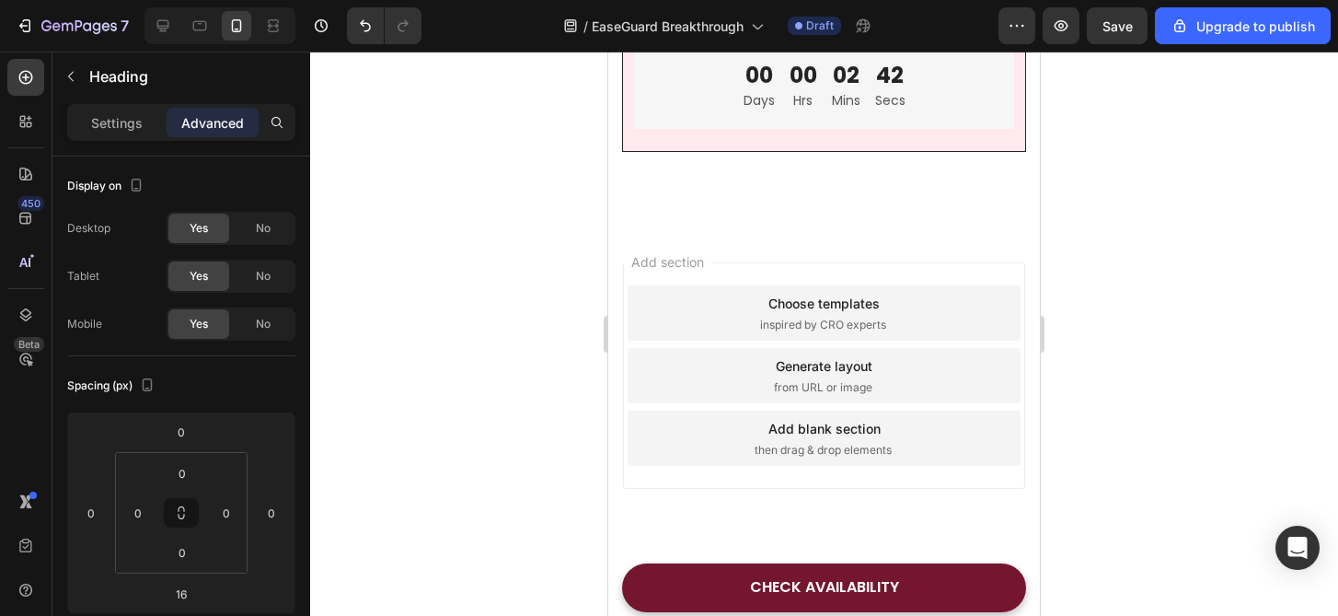
drag, startPoint x: 832, startPoint y: 352, endPoint x: 833, endPoint y: 341, distance: 10.2
type input "5"
click at [1171, 421] on div at bounding box center [824, 334] width 1028 height 564
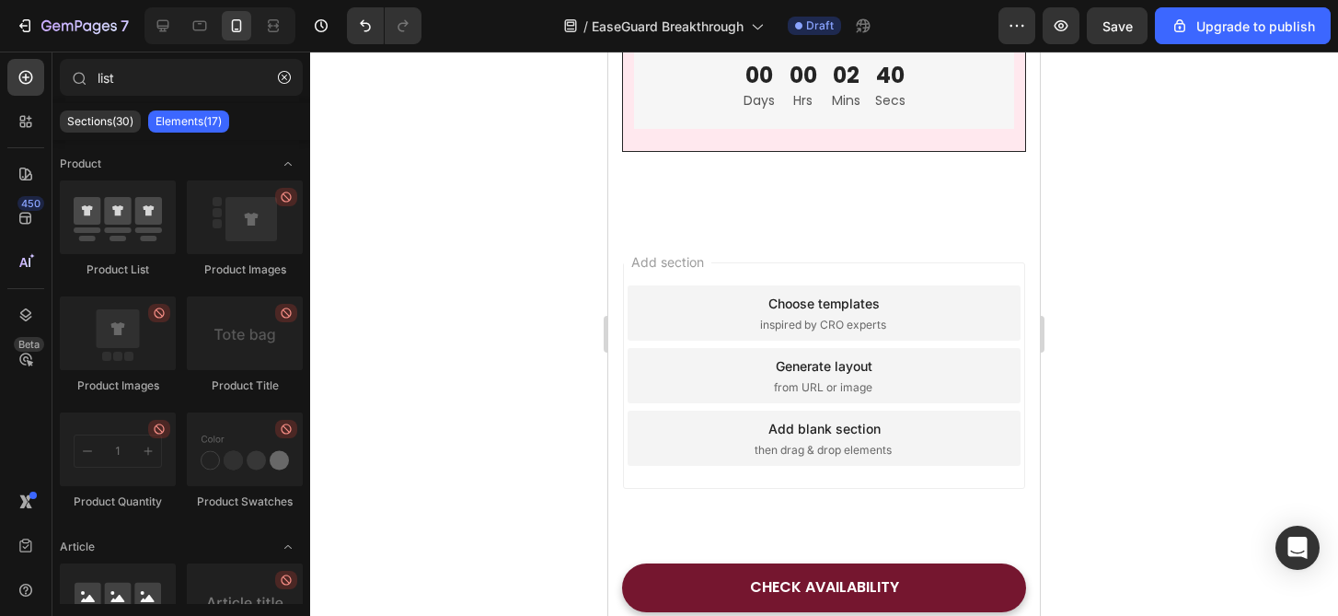
scroll to position [6835, 0]
click at [1109, 476] on div at bounding box center [824, 334] width 1028 height 564
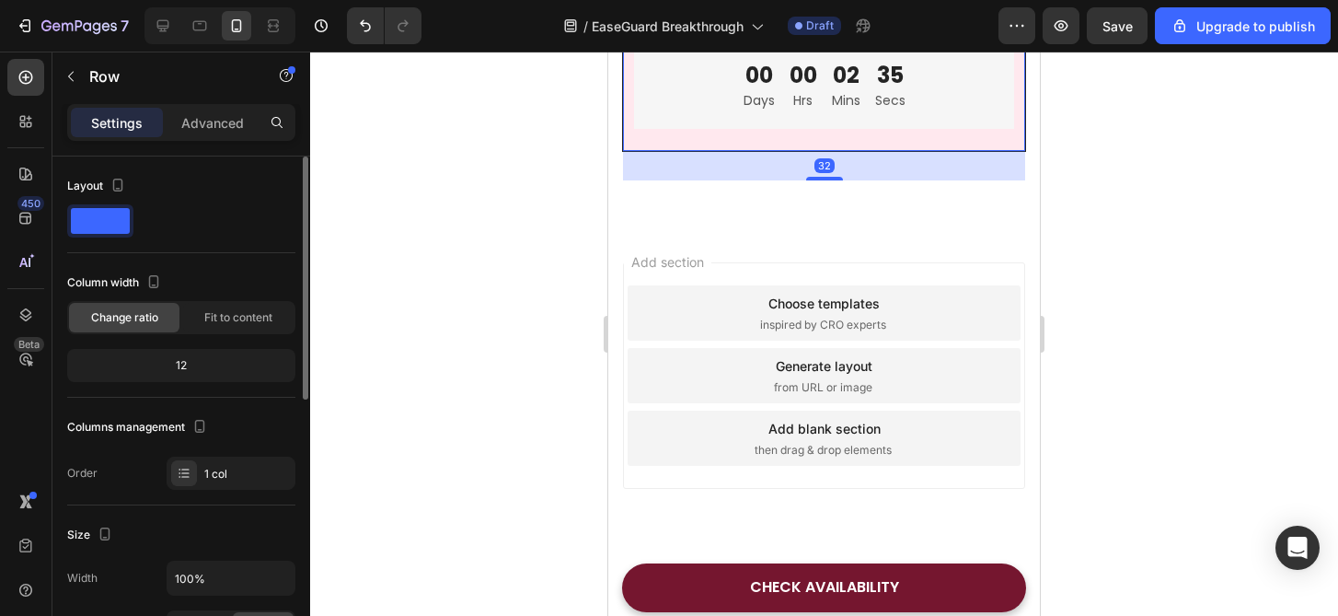
scroll to position [563, 0]
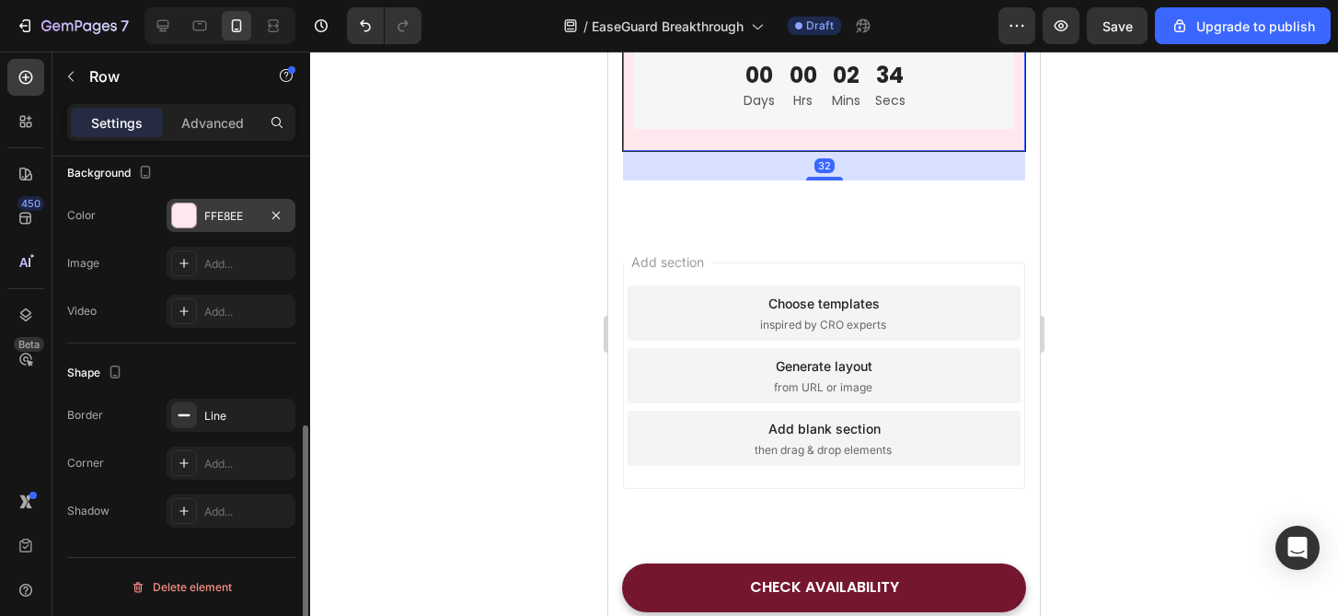
click at [240, 220] on div "FFE8EE" at bounding box center [230, 216] width 53 height 17
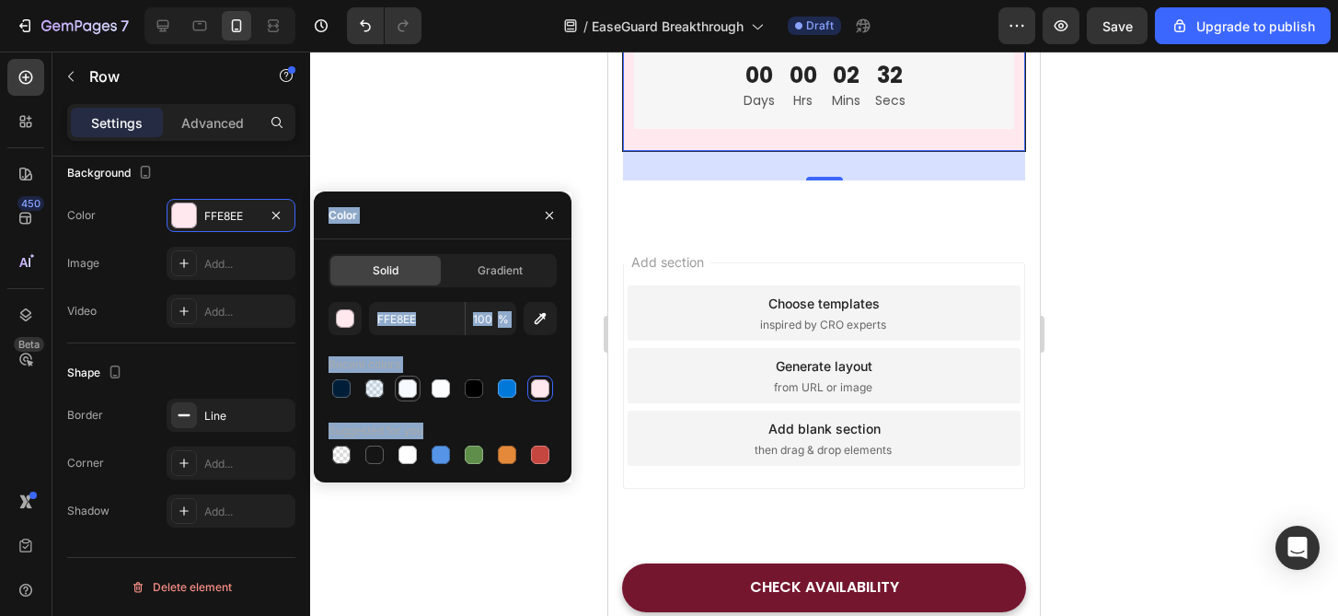
click at [402, 387] on div at bounding box center [407, 388] width 18 height 18
type input "F7FBFF"
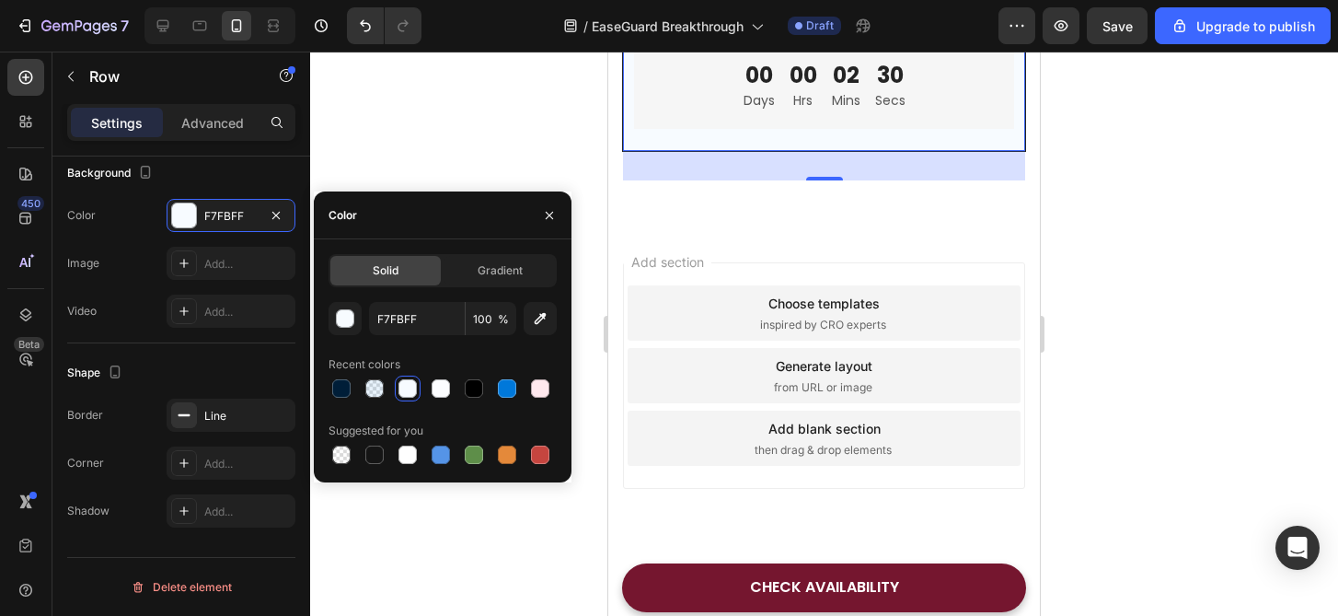
click at [988, 114] on div "00 Days 00 Hrs 02 Mins 30 Secs" at bounding box center [824, 86] width 351 height 55
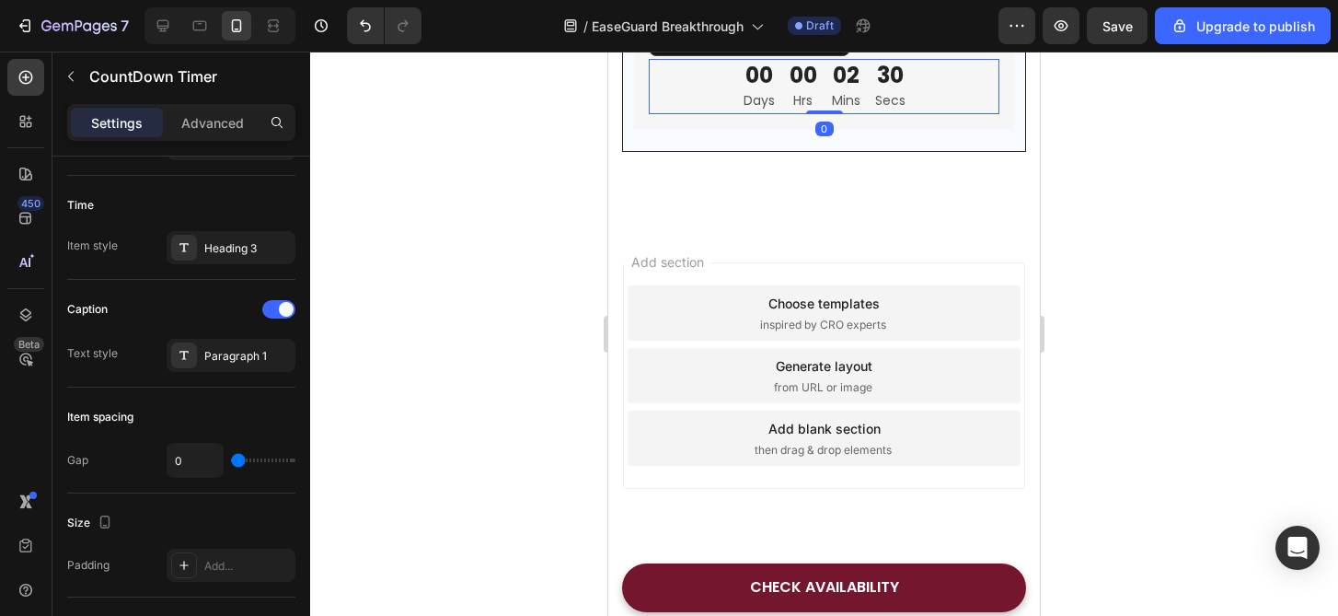
scroll to position [0, 0]
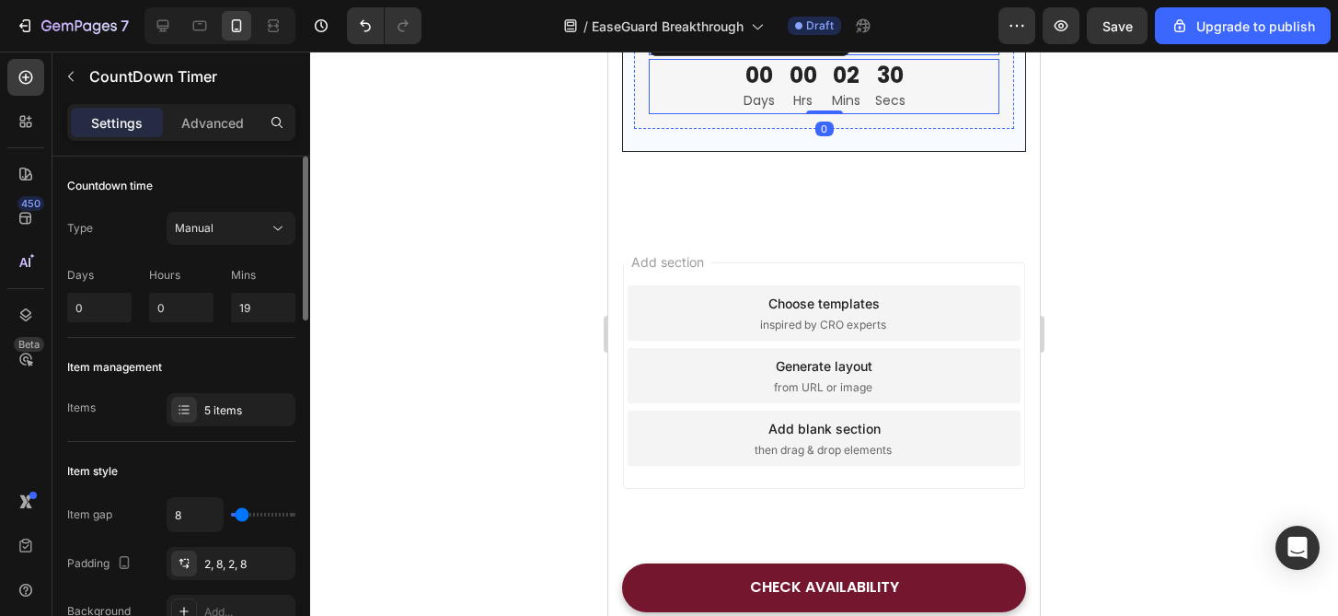
click at [991, 53] on p "Seasonal Sale Ends In:" at bounding box center [824, 41] width 347 height 23
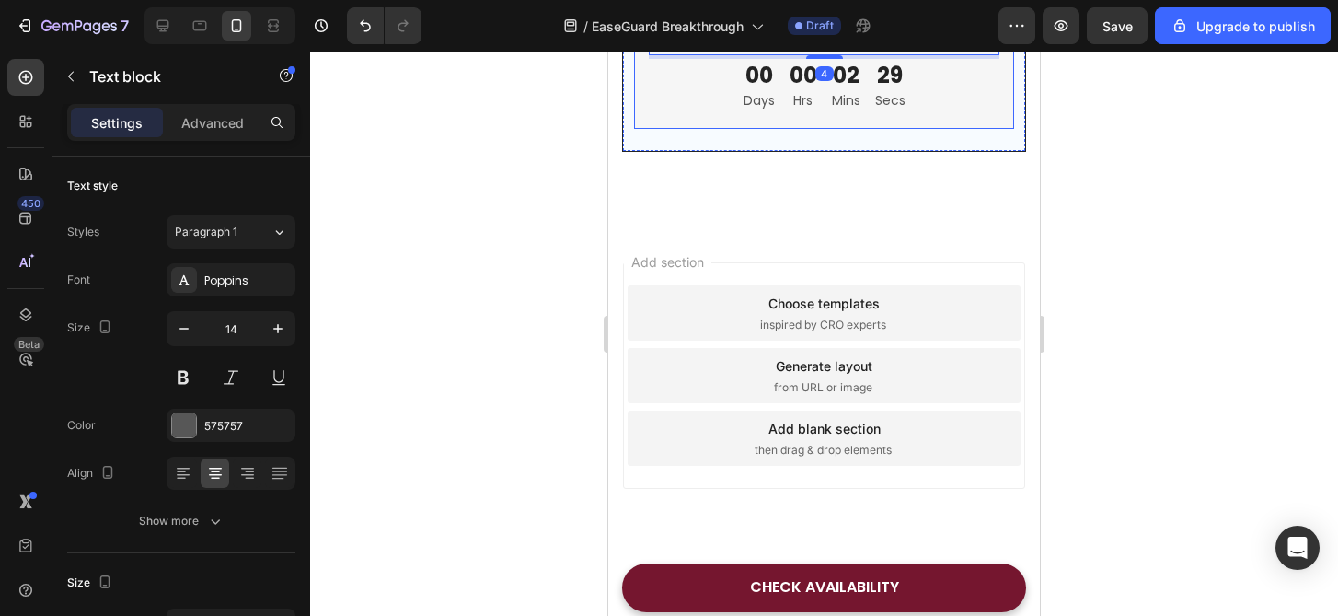
click at [1191, 140] on div at bounding box center [824, 334] width 1028 height 564
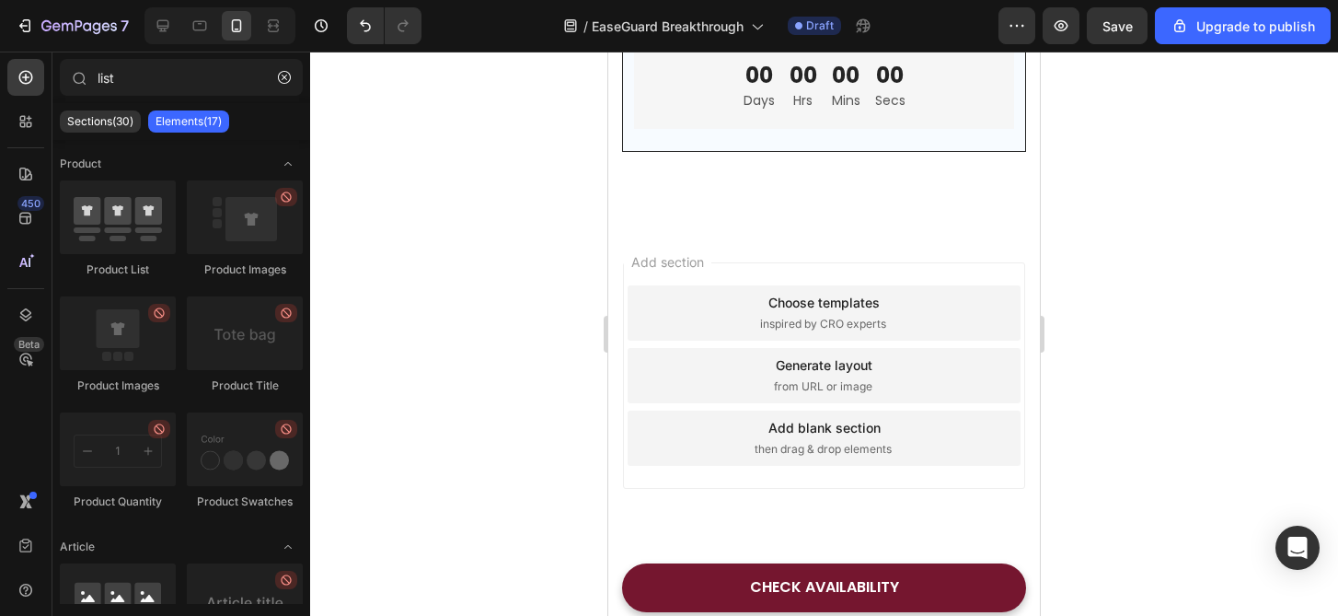
scroll to position [6475, 0]
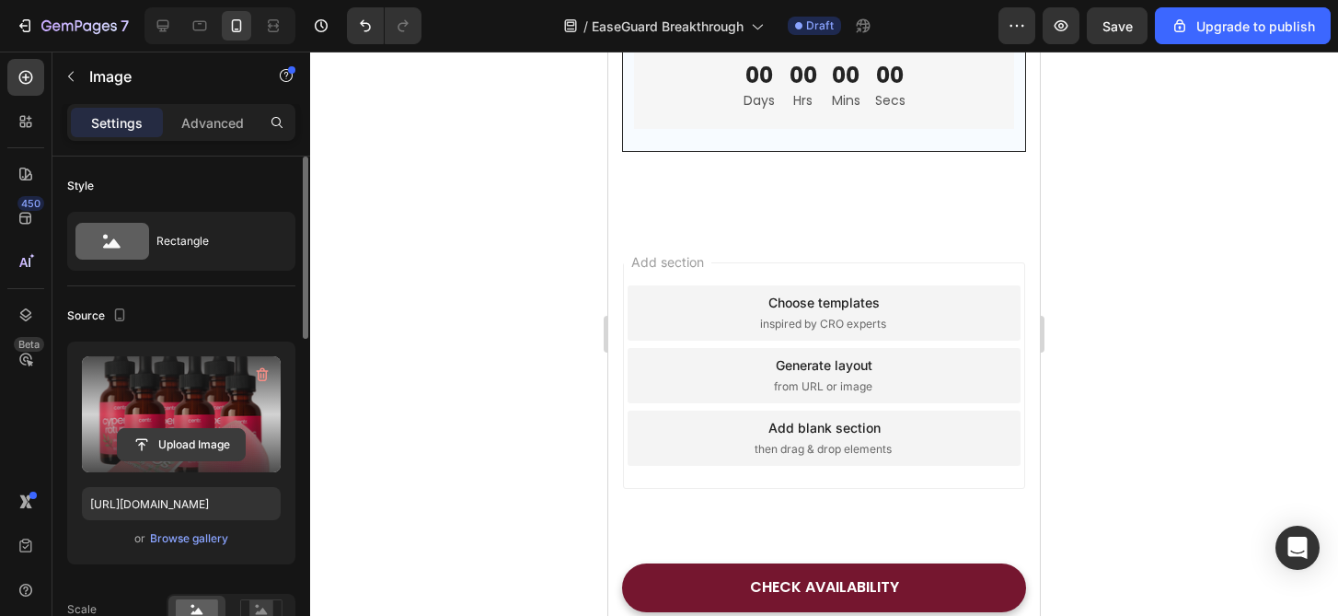
click at [180, 449] on input "file" at bounding box center [181, 444] width 127 height 31
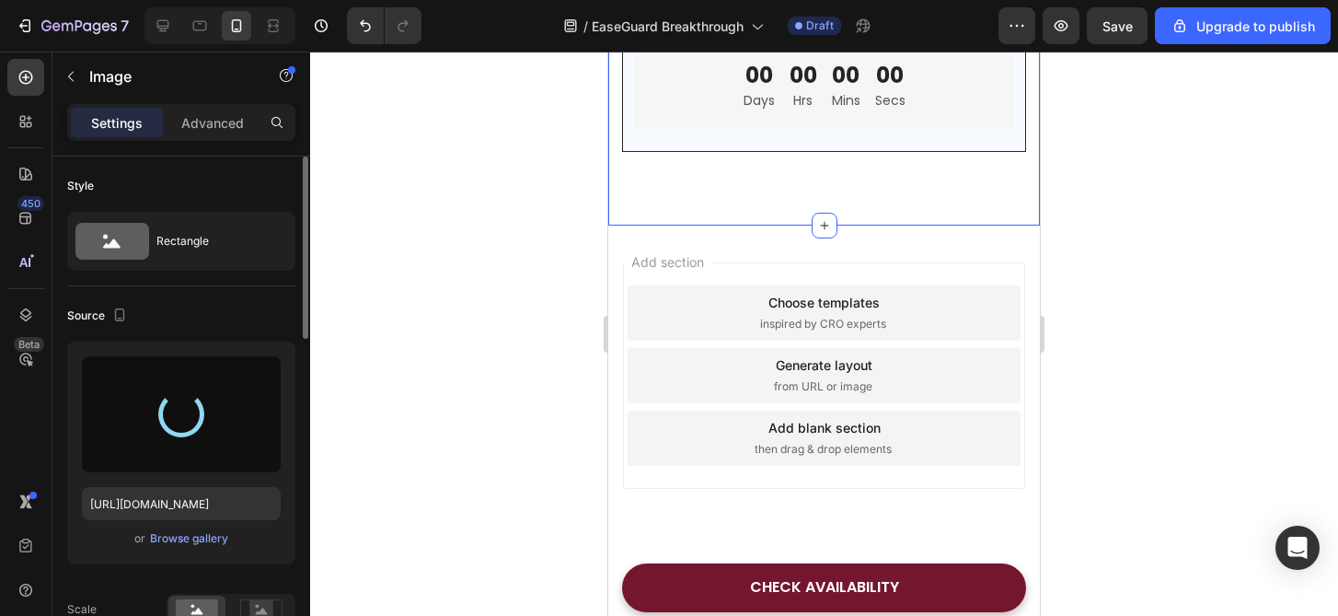
type input "https://cdn.shopify.com/s/files/1/0599/6832/3719/files/gempages_560326653935354…"
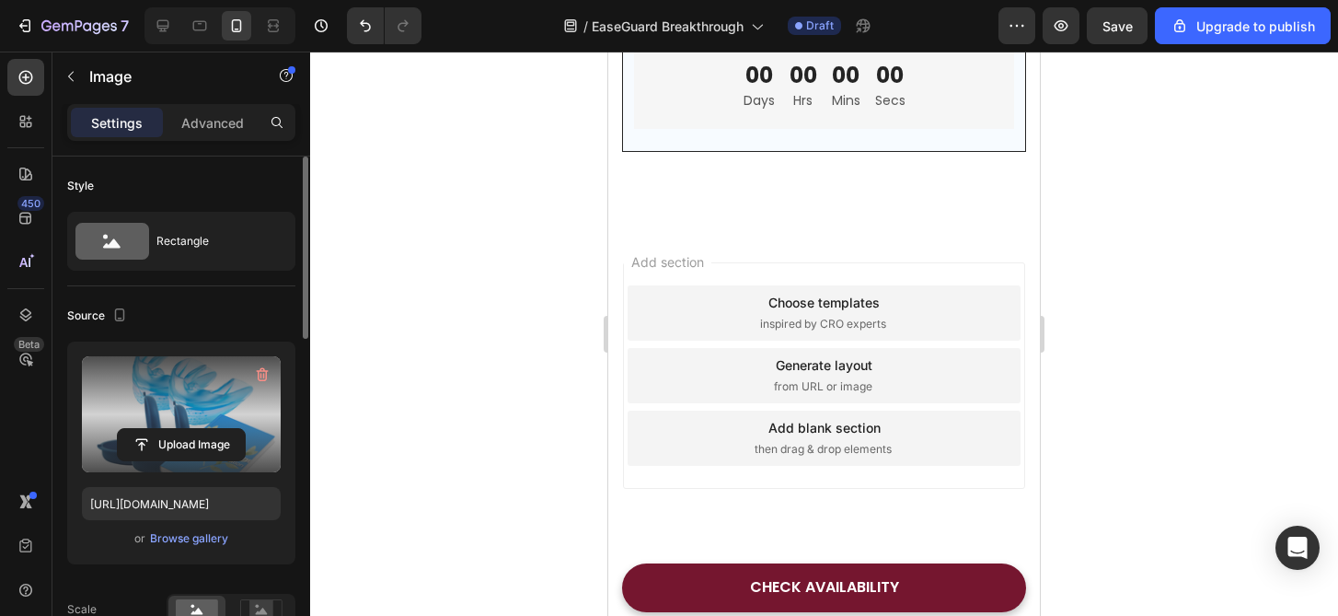
click at [1236, 384] on div at bounding box center [824, 334] width 1028 height 564
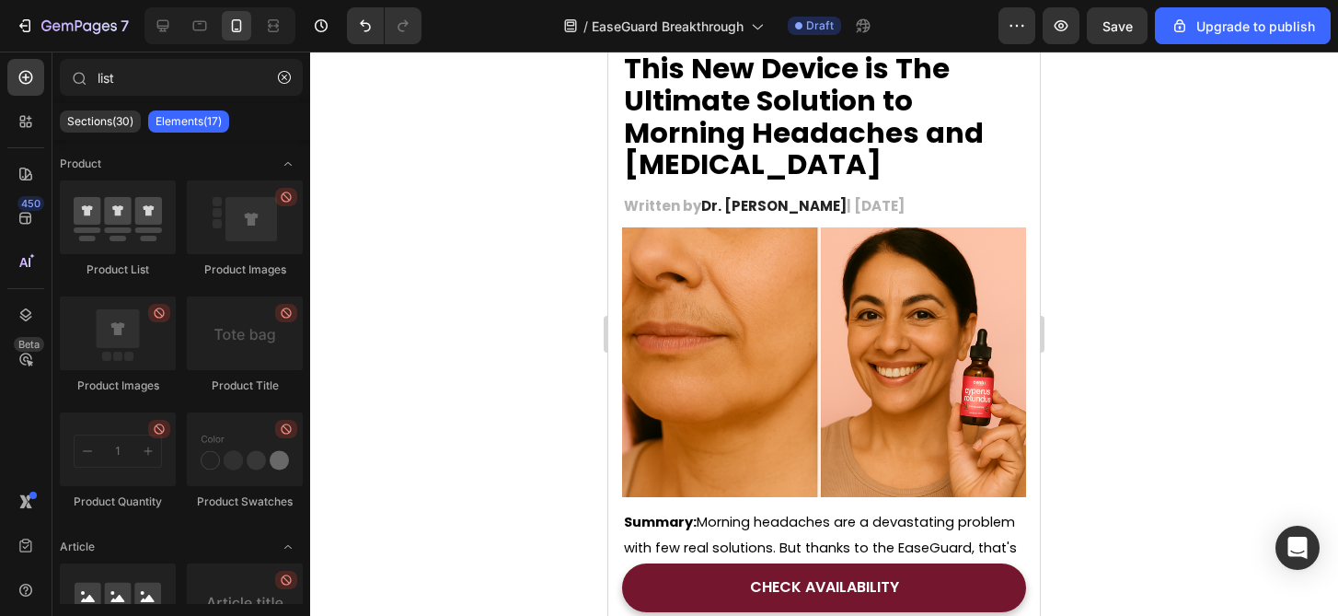
scroll to position [0, 0]
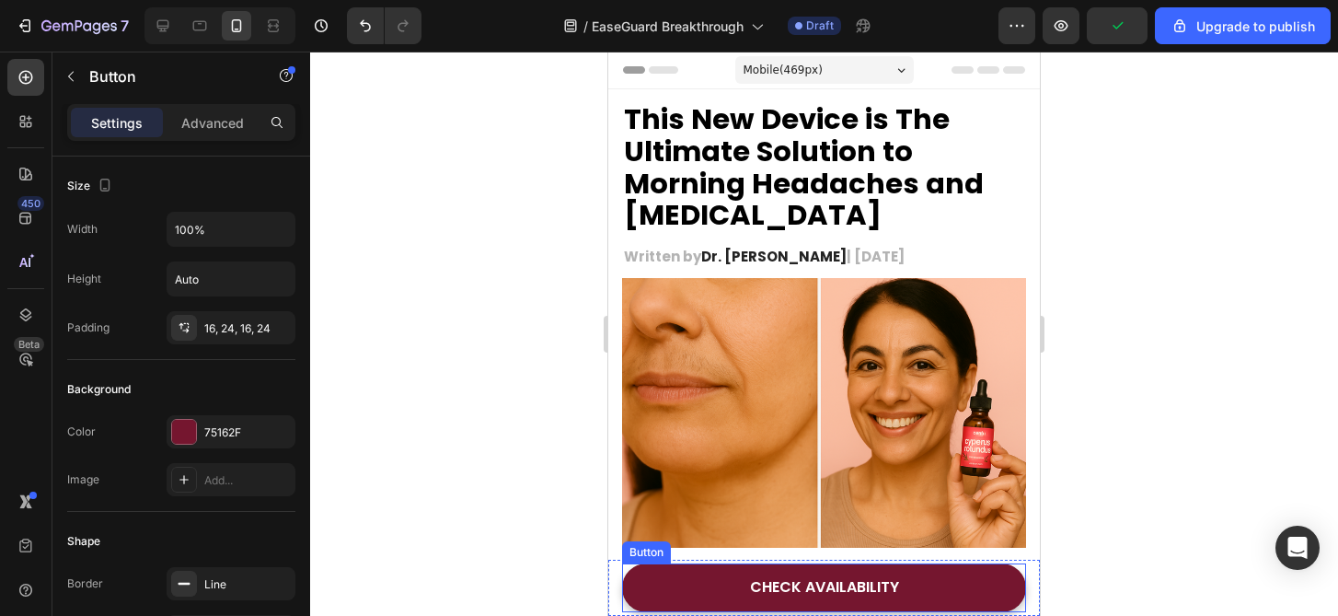
click at [1024, 565] on div "CHECK AVAILABILITY Button" at bounding box center [824, 587] width 404 height 49
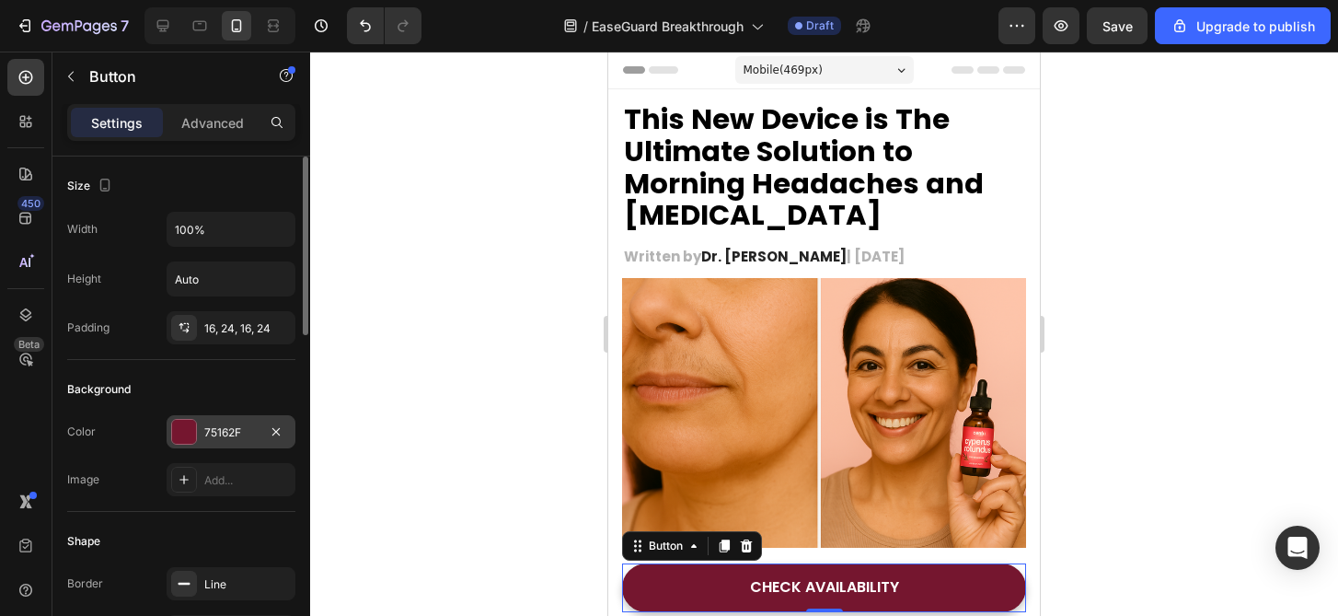
click at [231, 421] on div "75162F" at bounding box center [231, 431] width 129 height 33
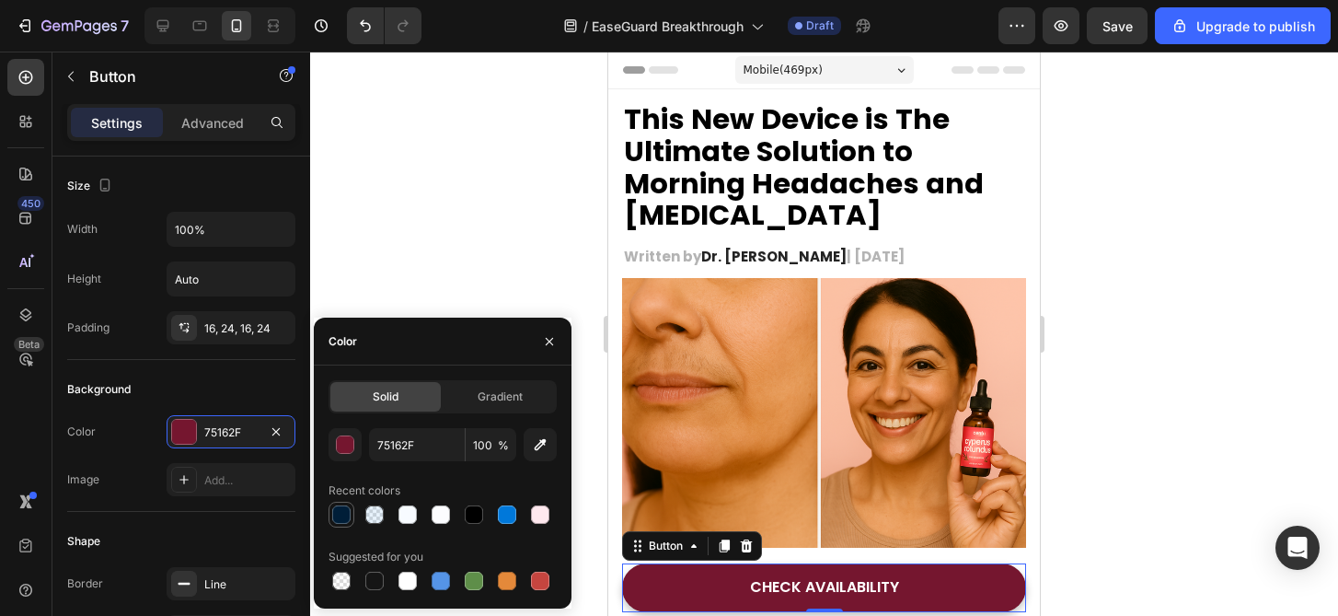
click at [340, 516] on div at bounding box center [341, 514] width 18 height 18
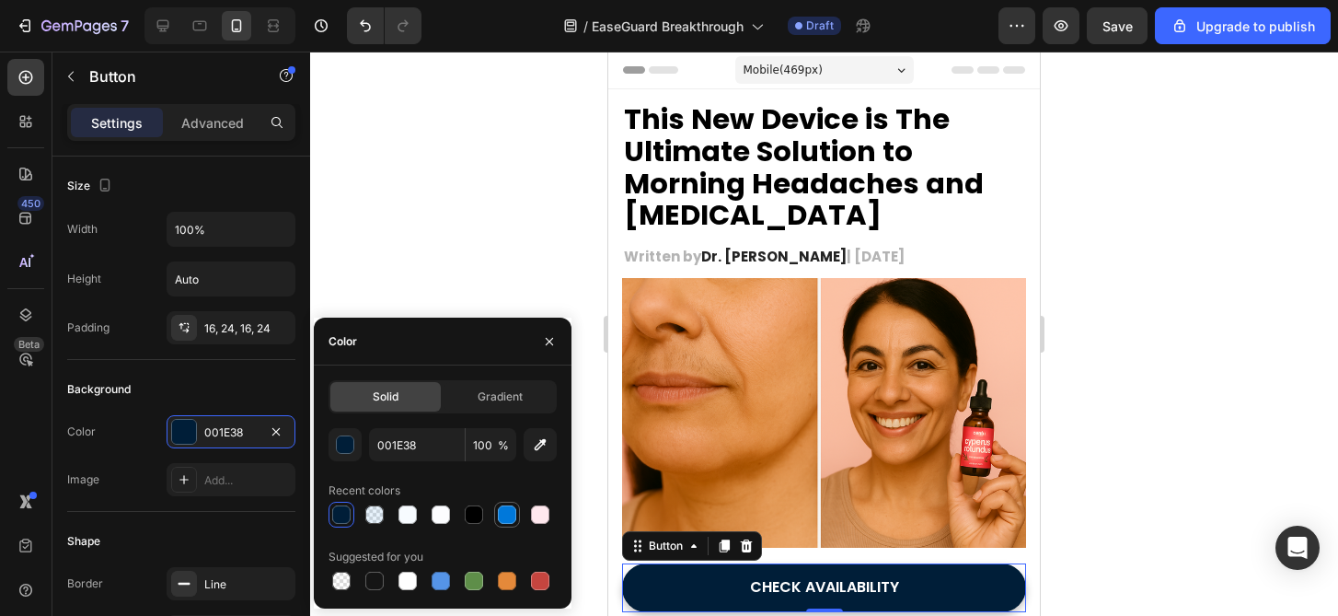
click at [516, 519] on div at bounding box center [507, 514] width 22 height 22
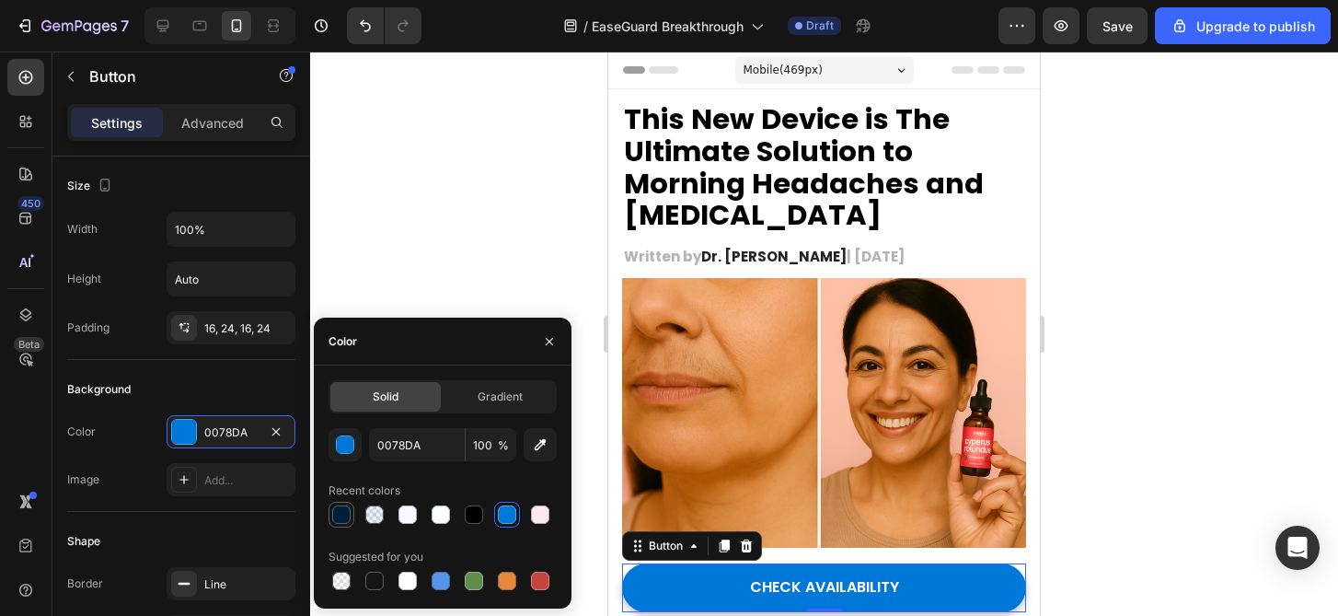
click at [345, 520] on div at bounding box center [341, 514] width 18 height 18
type input "001E38"
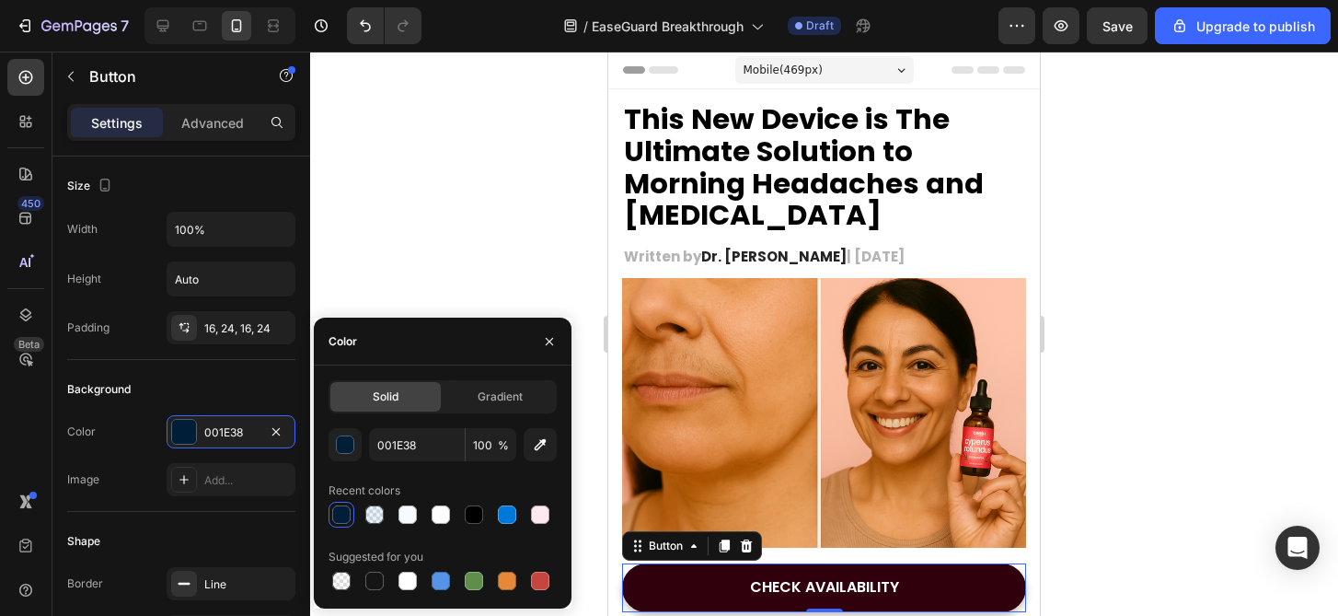
click at [739, 602] on link "CHECK AVAILABILITY" at bounding box center [824, 587] width 404 height 49
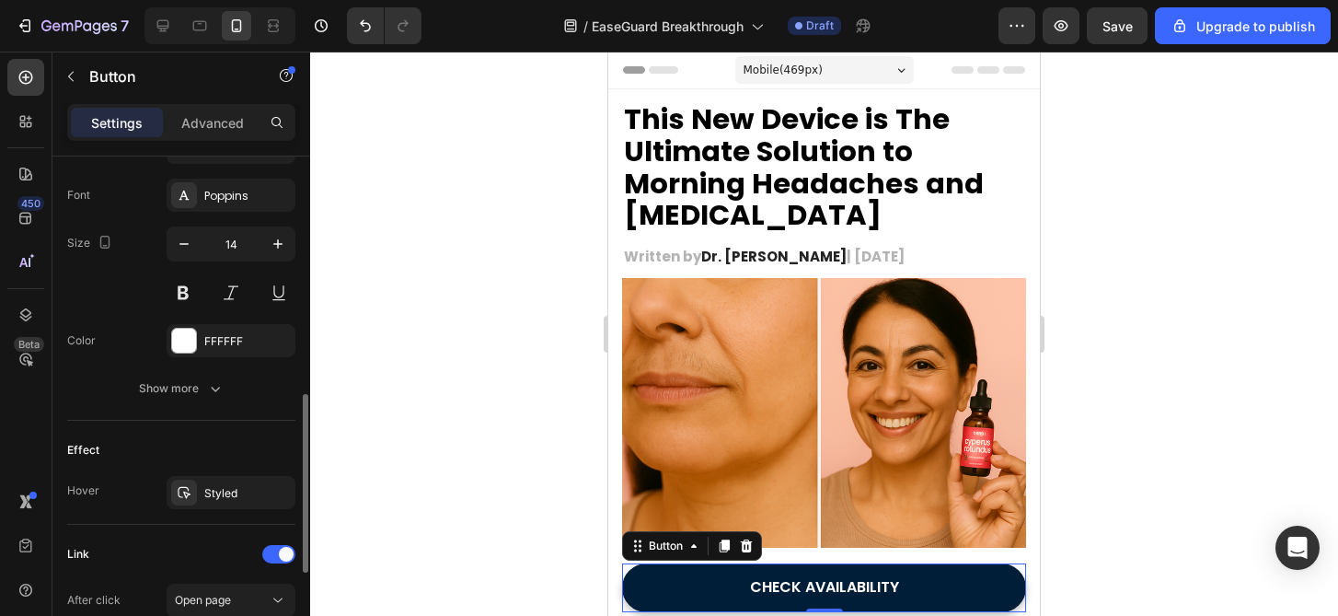
scroll to position [748, 0]
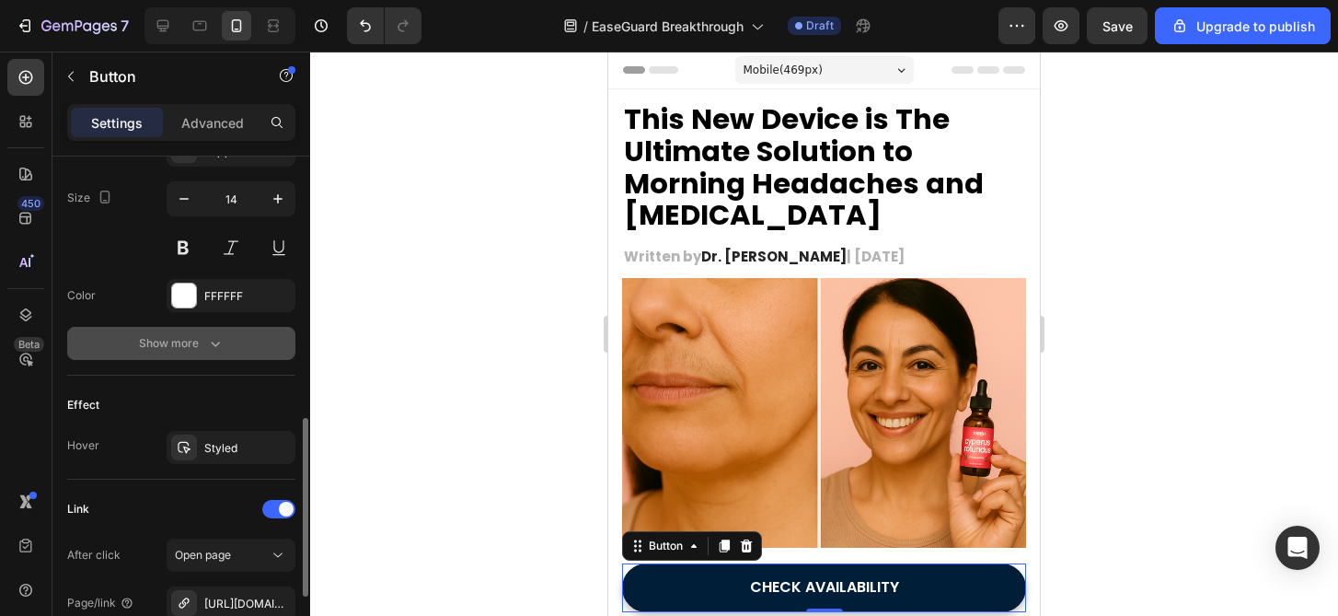
click at [214, 352] on button "Show more" at bounding box center [181, 343] width 228 height 33
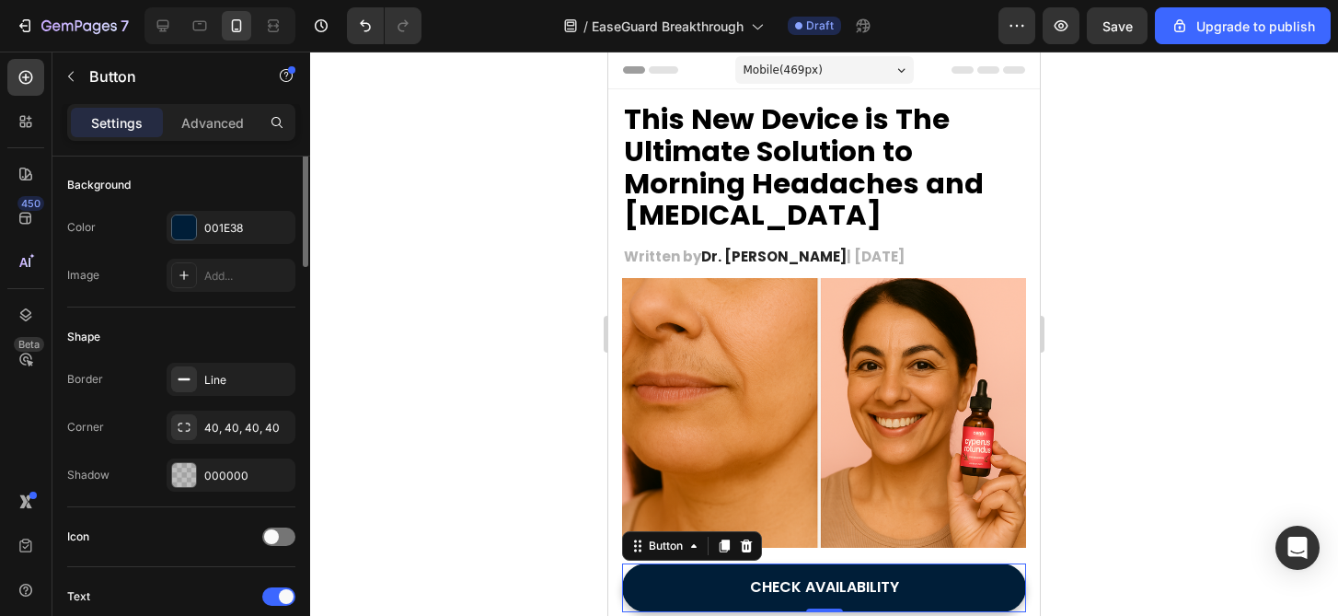
scroll to position [76, 0]
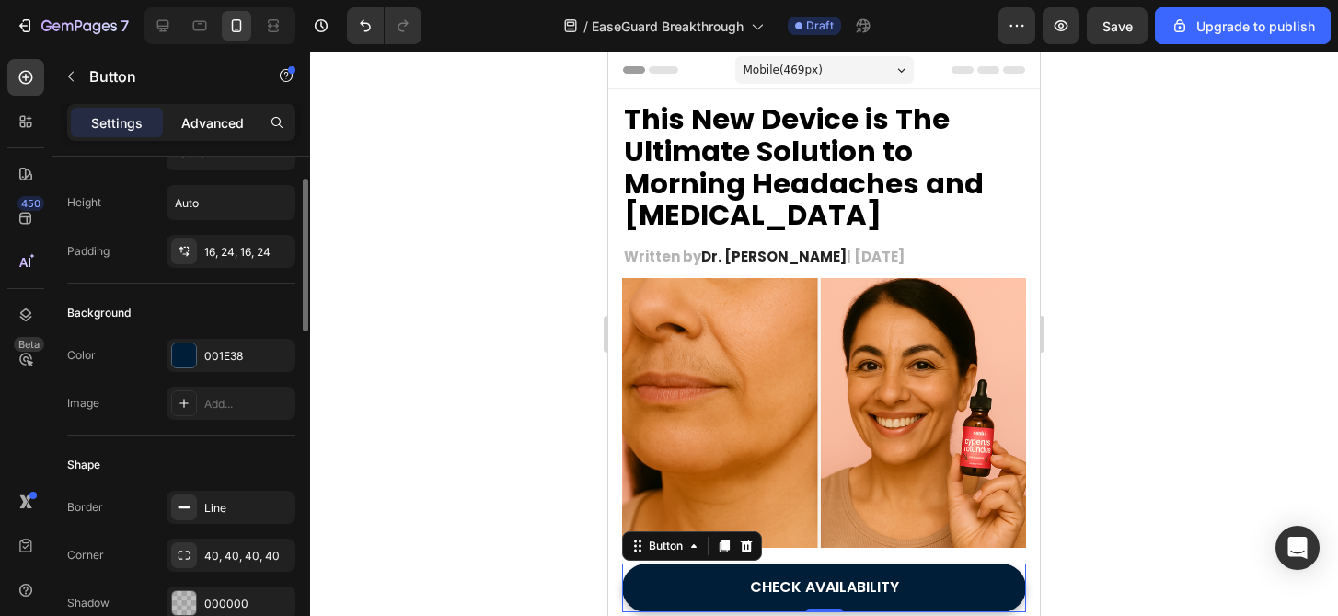
click at [244, 121] on div "Advanced" at bounding box center [213, 122] width 92 height 29
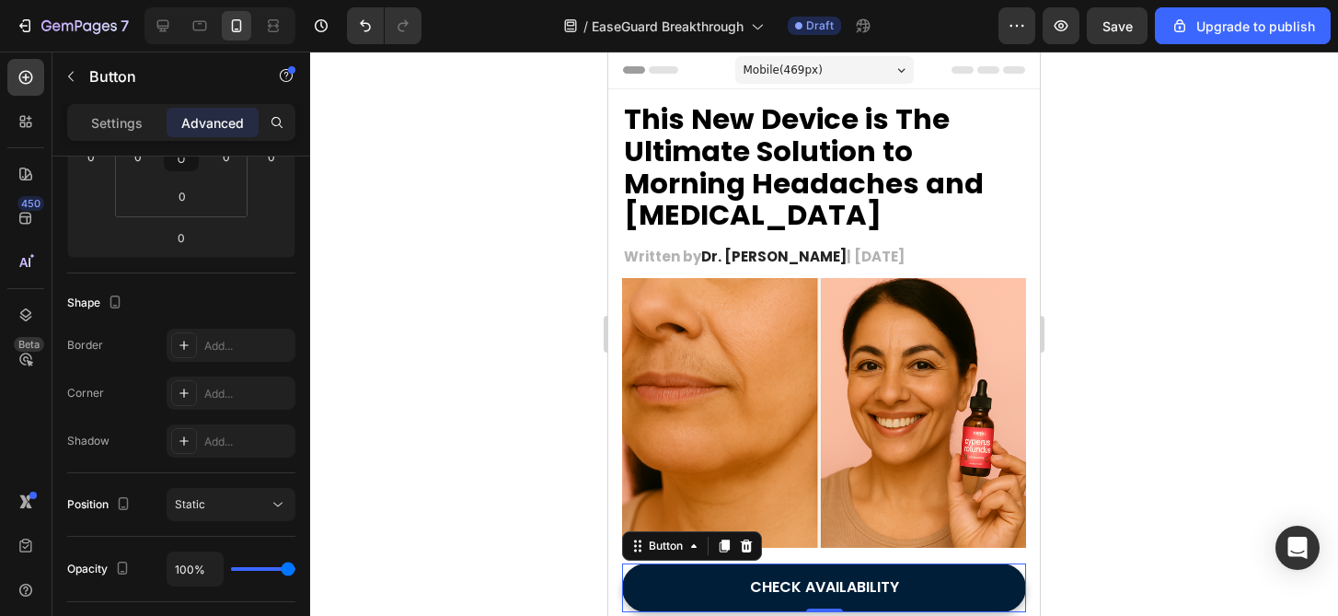
scroll to position [0, 0]
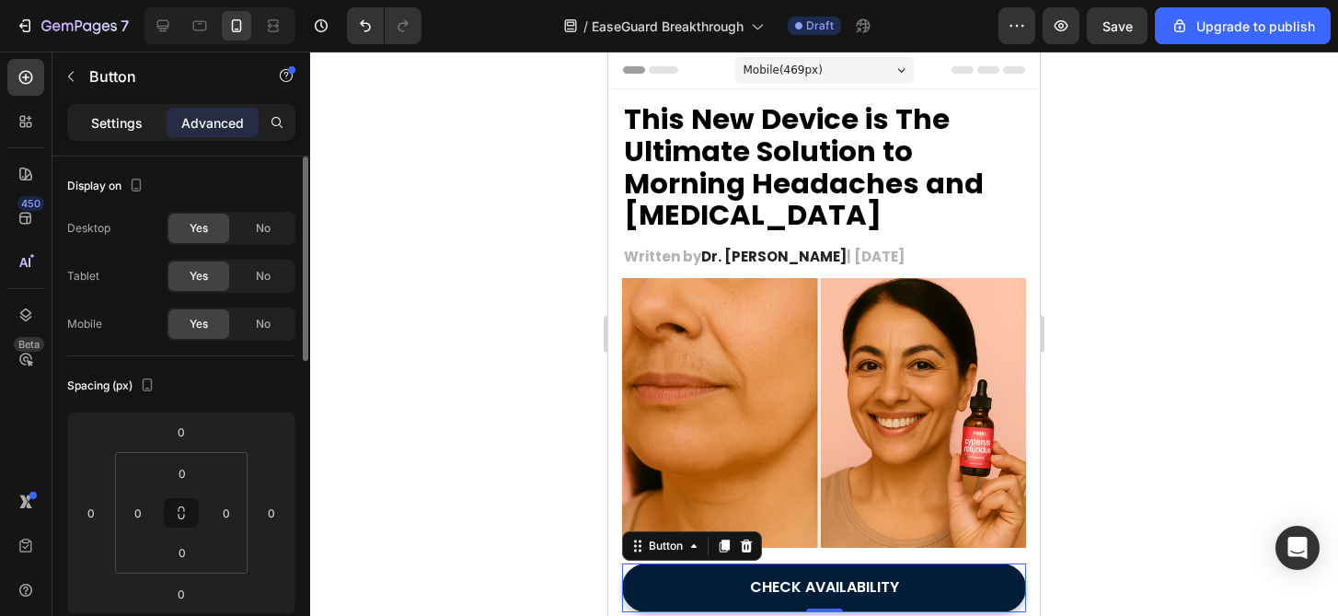
click at [105, 117] on p "Settings" at bounding box center [117, 122] width 52 height 19
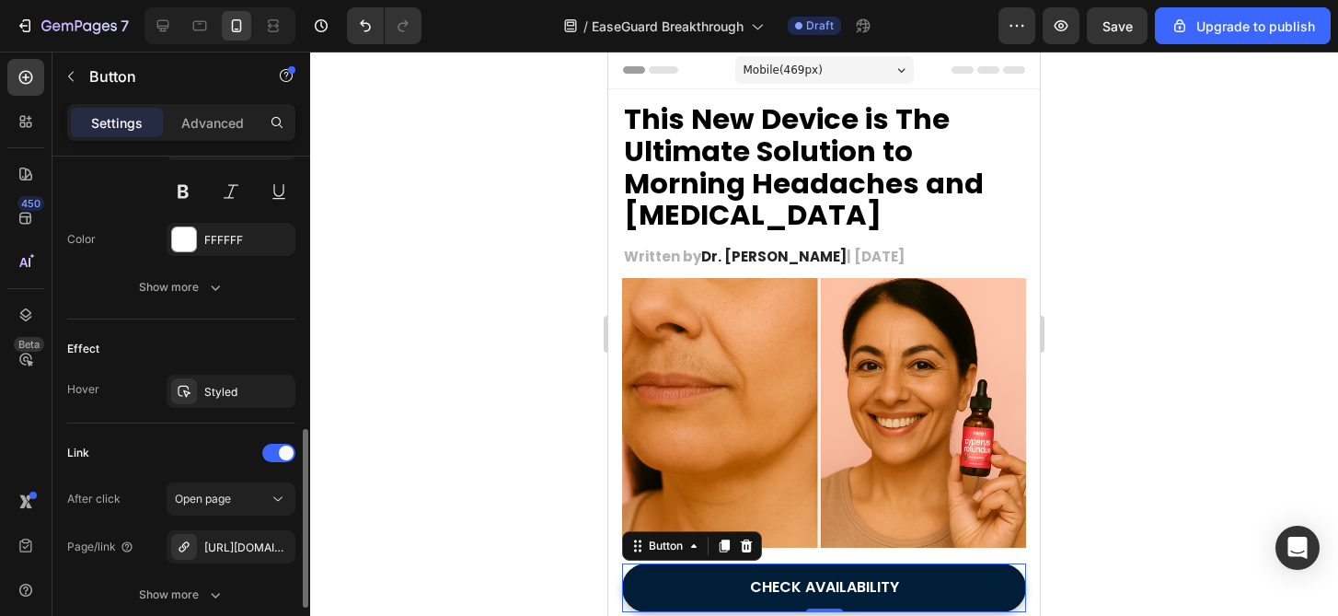
scroll to position [886, 0]
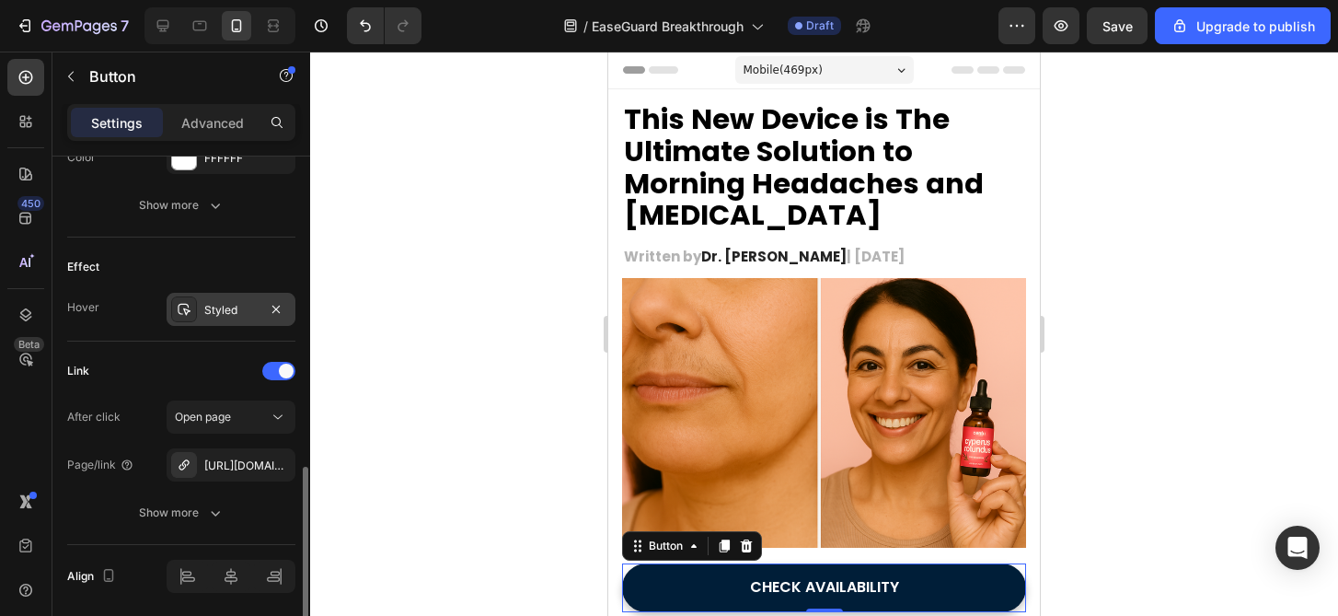
click at [221, 310] on div "Styled" at bounding box center [230, 310] width 53 height 17
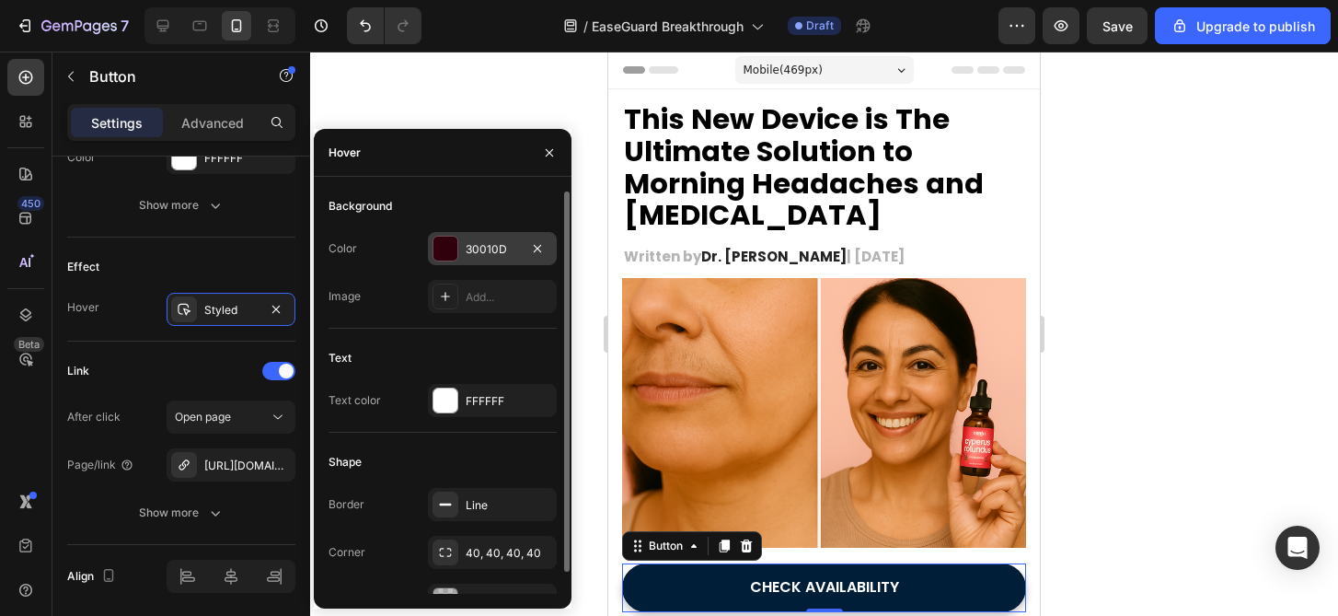
click at [490, 252] on div "30010D" at bounding box center [492, 249] width 53 height 17
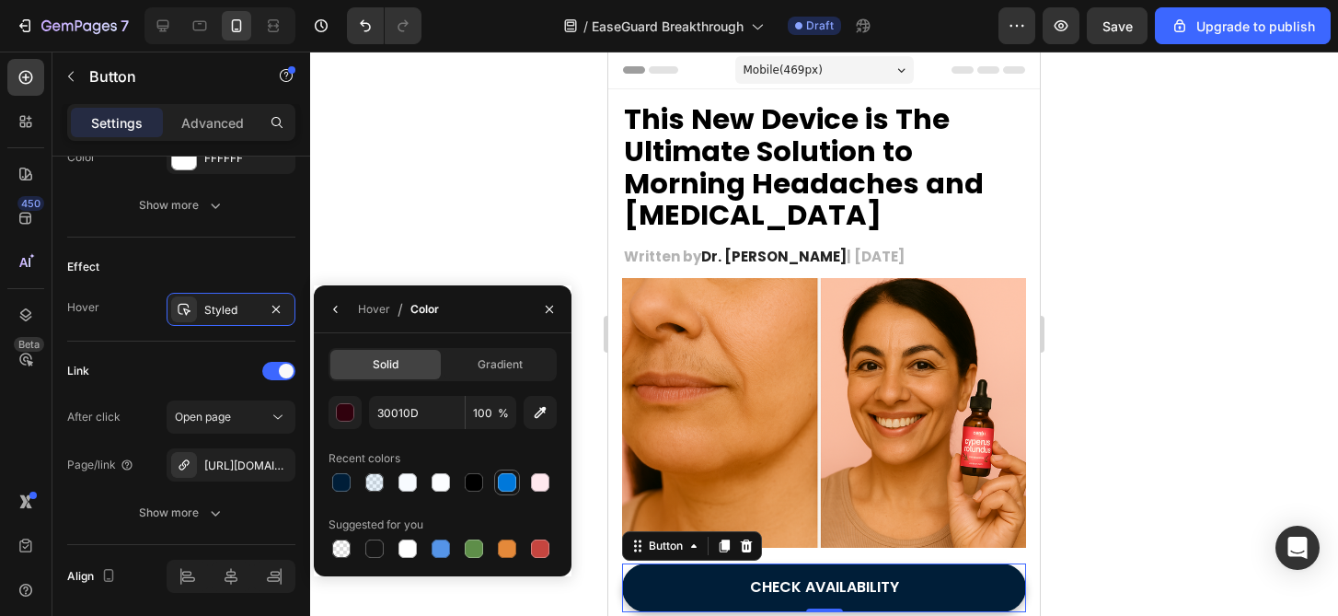
click at [511, 482] on div at bounding box center [507, 482] width 18 height 18
type input "0078DA"
click at [542, 258] on div at bounding box center [824, 334] width 1028 height 564
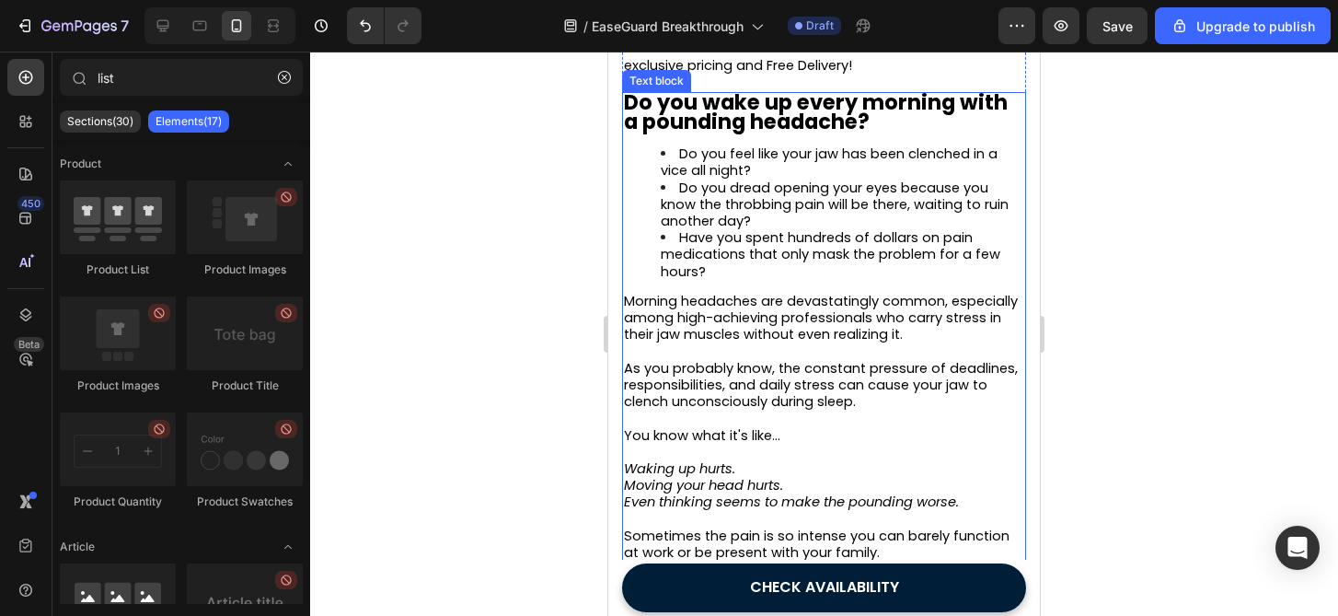
scroll to position [759, 0]
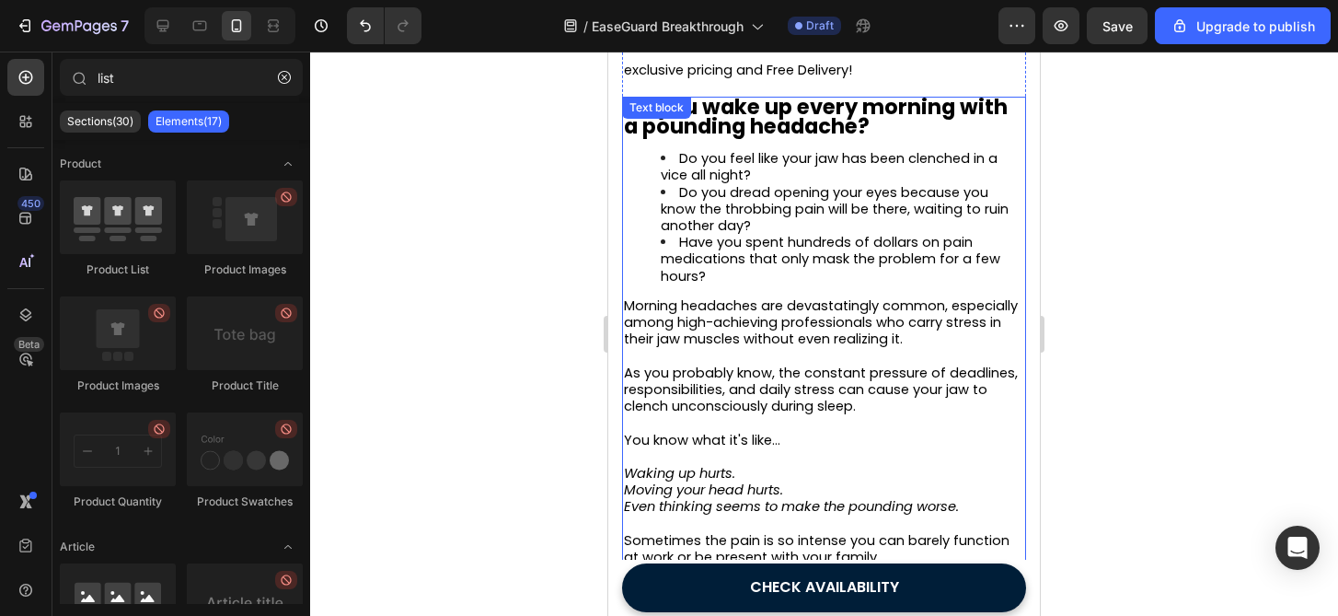
click at [814, 126] on strong "Do you wake up every morning with a pounding headache?" at bounding box center [816, 116] width 384 height 49
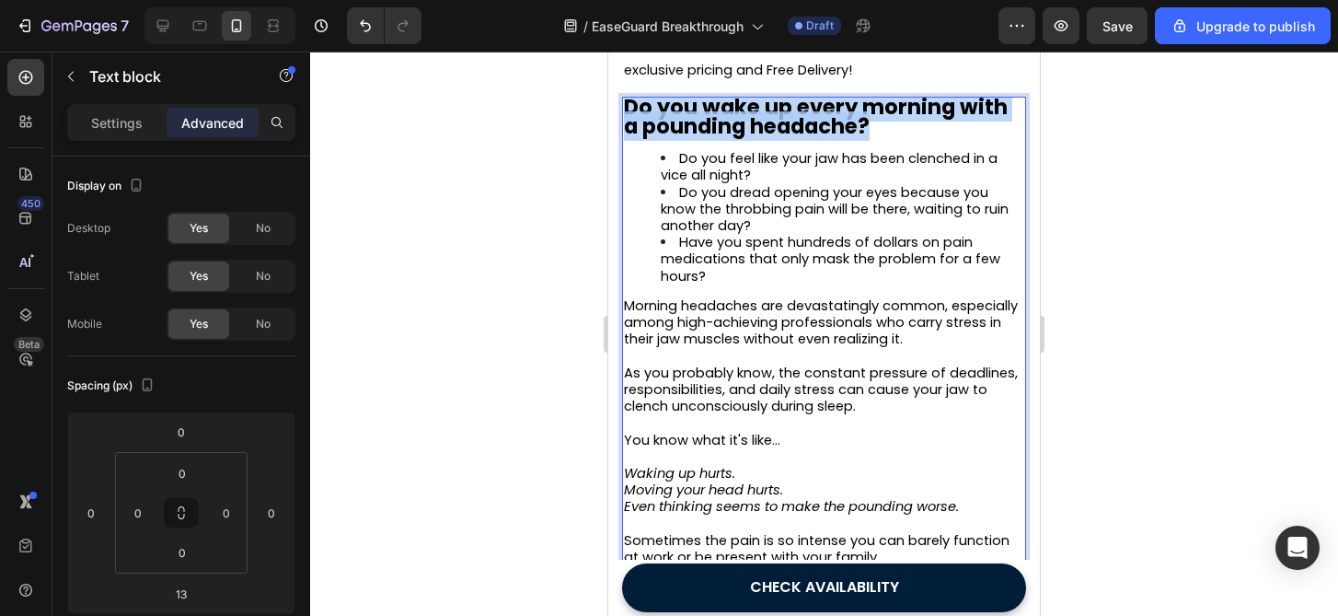
click at [814, 125] on strong "Do you wake up every morning with a pounding headache?" at bounding box center [816, 116] width 384 height 49
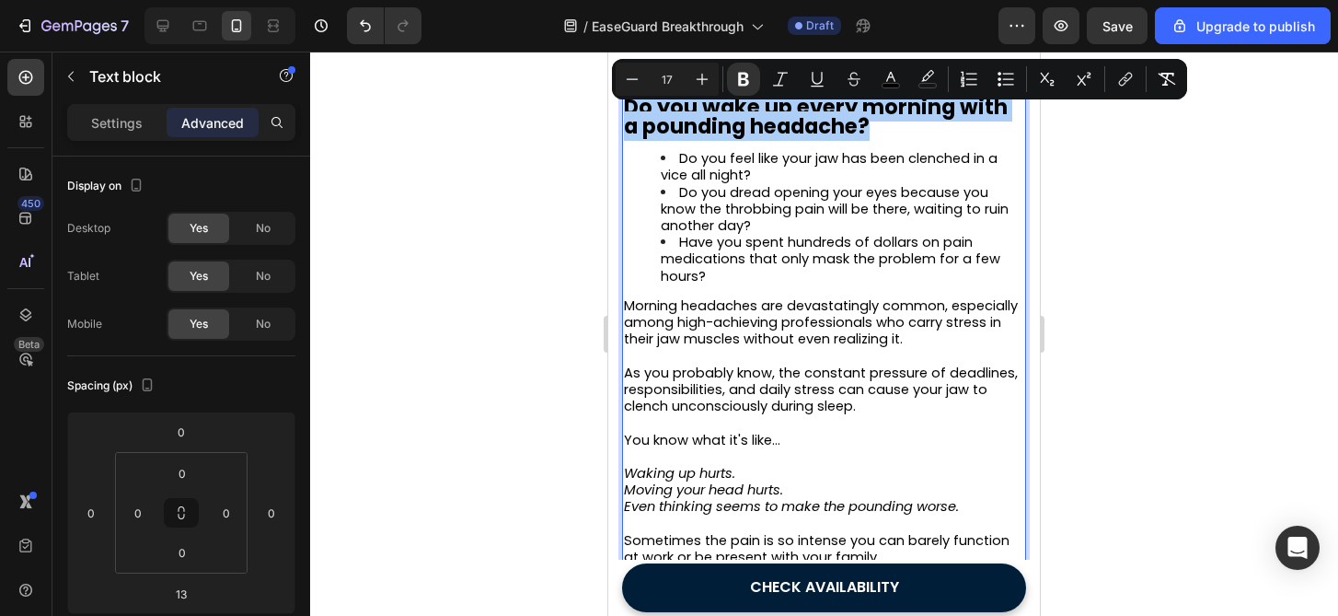
click at [525, 271] on div at bounding box center [824, 334] width 1028 height 564
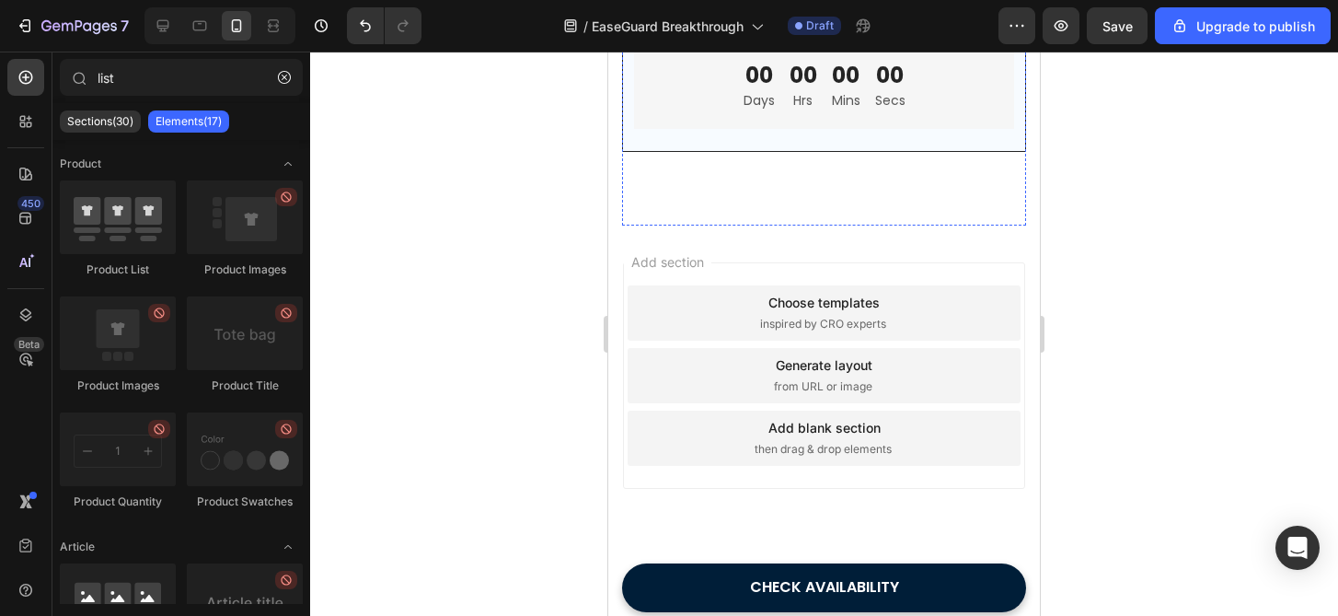
scroll to position [6995, 0]
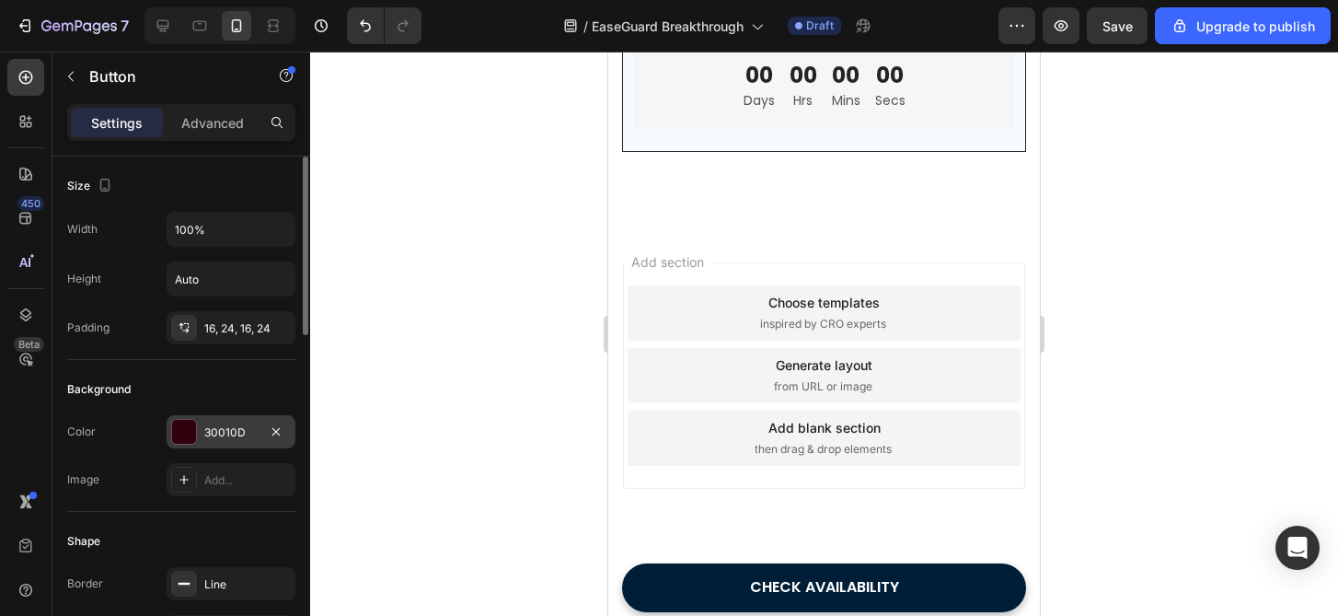
click at [208, 436] on div "30010D" at bounding box center [230, 432] width 53 height 17
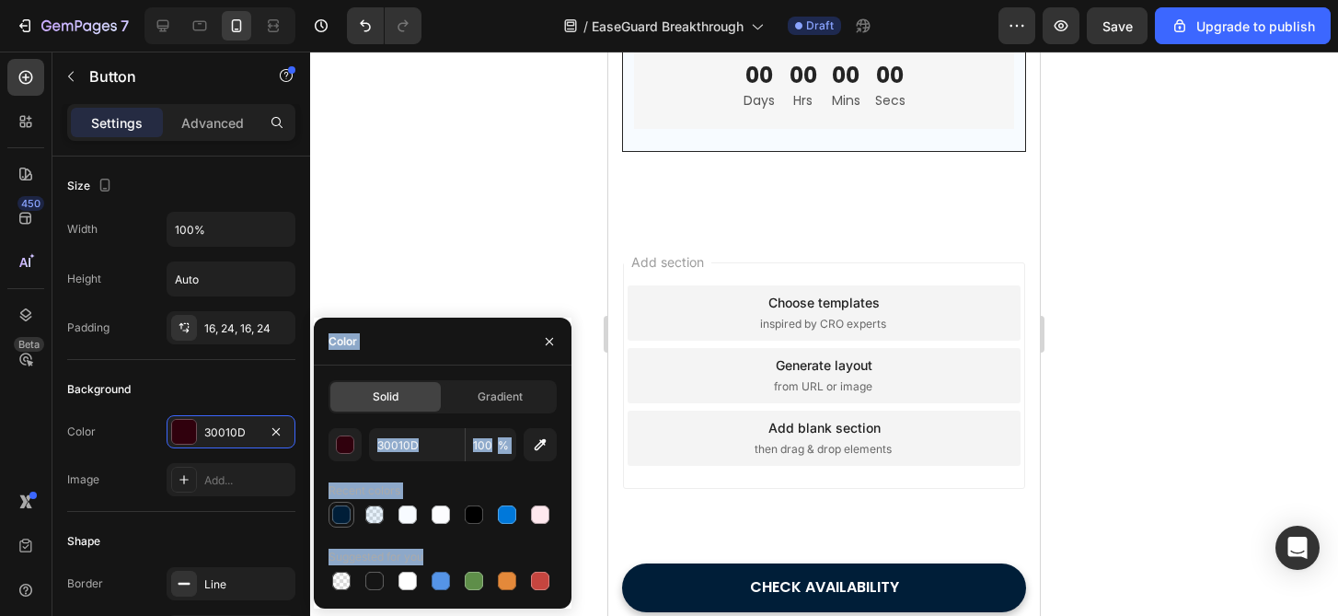
click at [342, 524] on div at bounding box center [341, 514] width 22 height 22
type input "001E38"
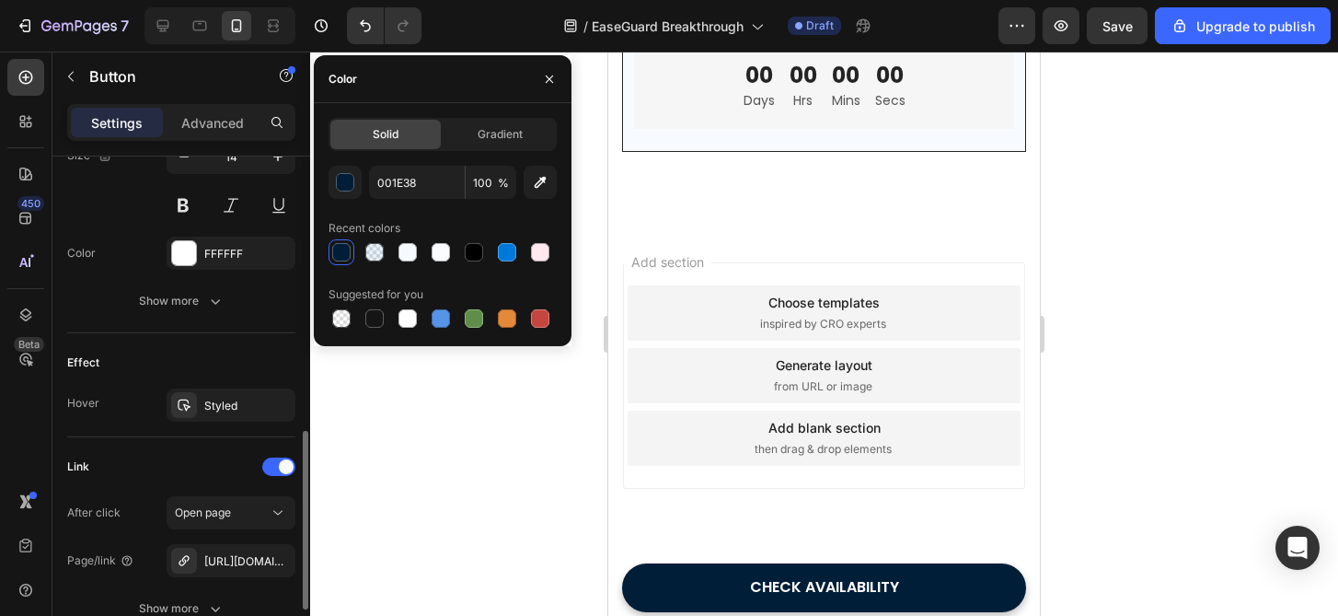
scroll to position [789, 0]
click at [230, 305] on button "Show more" at bounding box center [181, 302] width 228 height 33
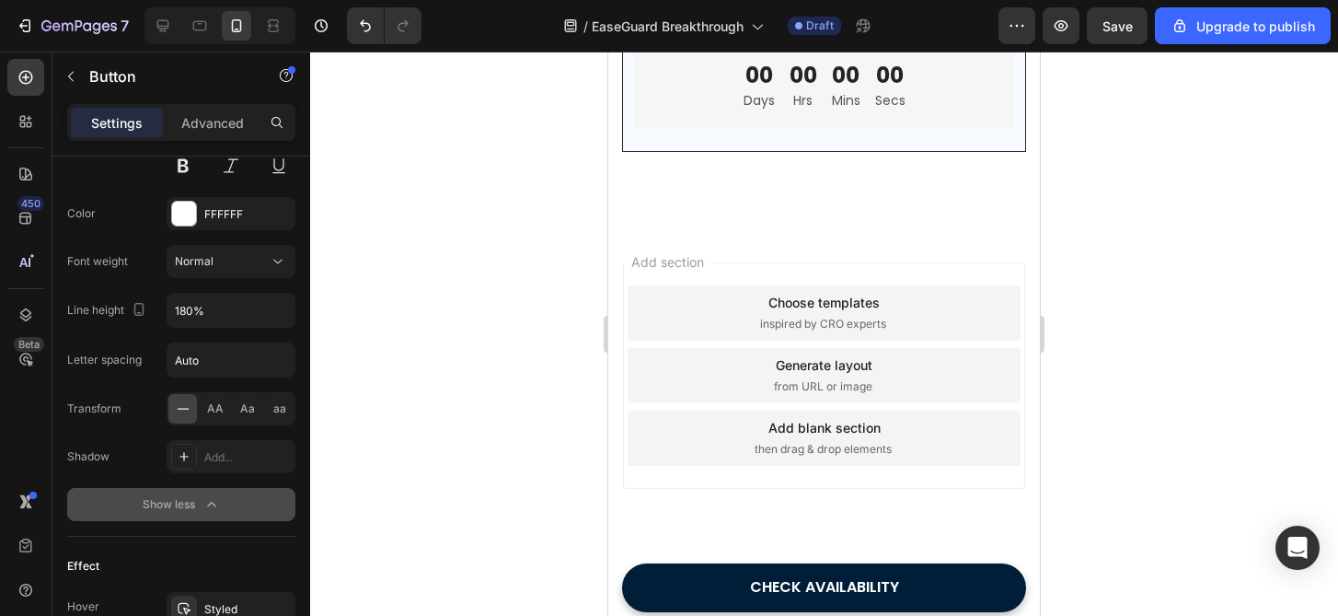
scroll to position [1195, 0]
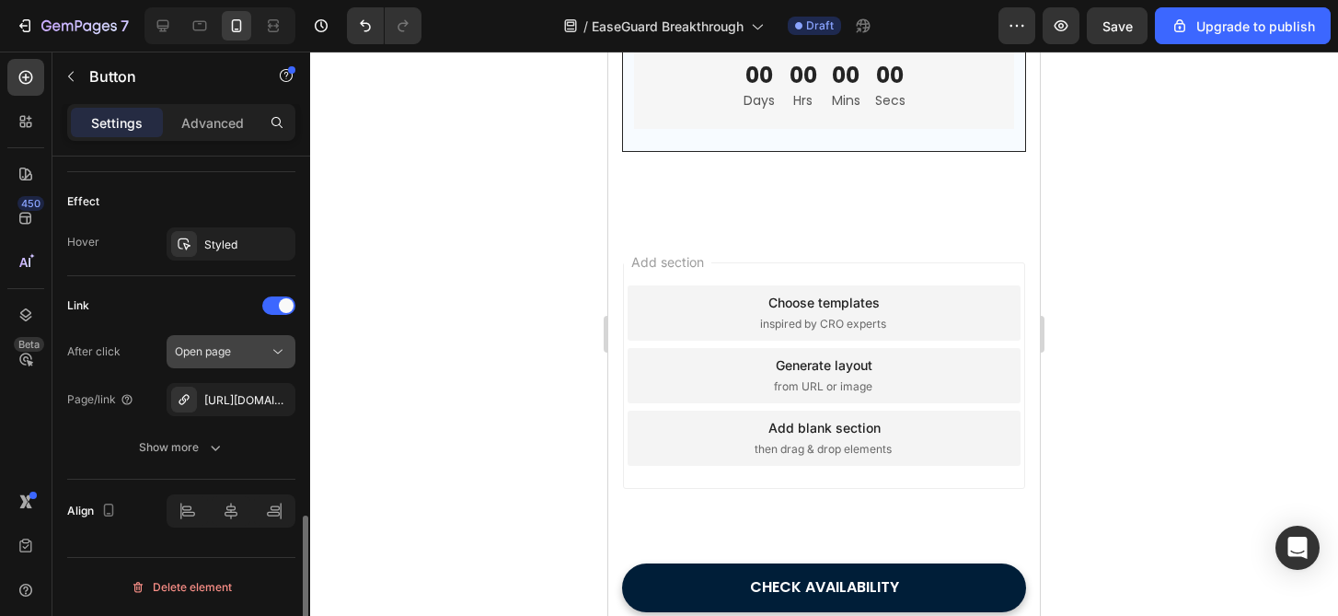
click at [231, 341] on button "Open page" at bounding box center [231, 351] width 129 height 33
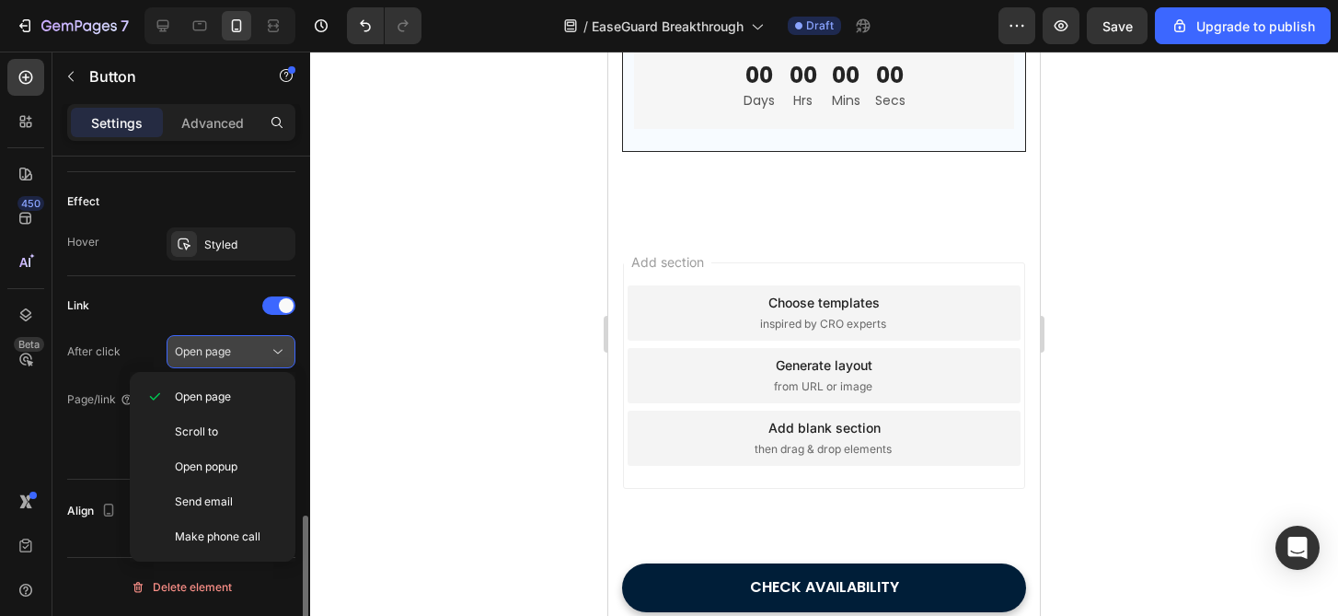
click at [231, 340] on button "Open page" at bounding box center [231, 351] width 129 height 33
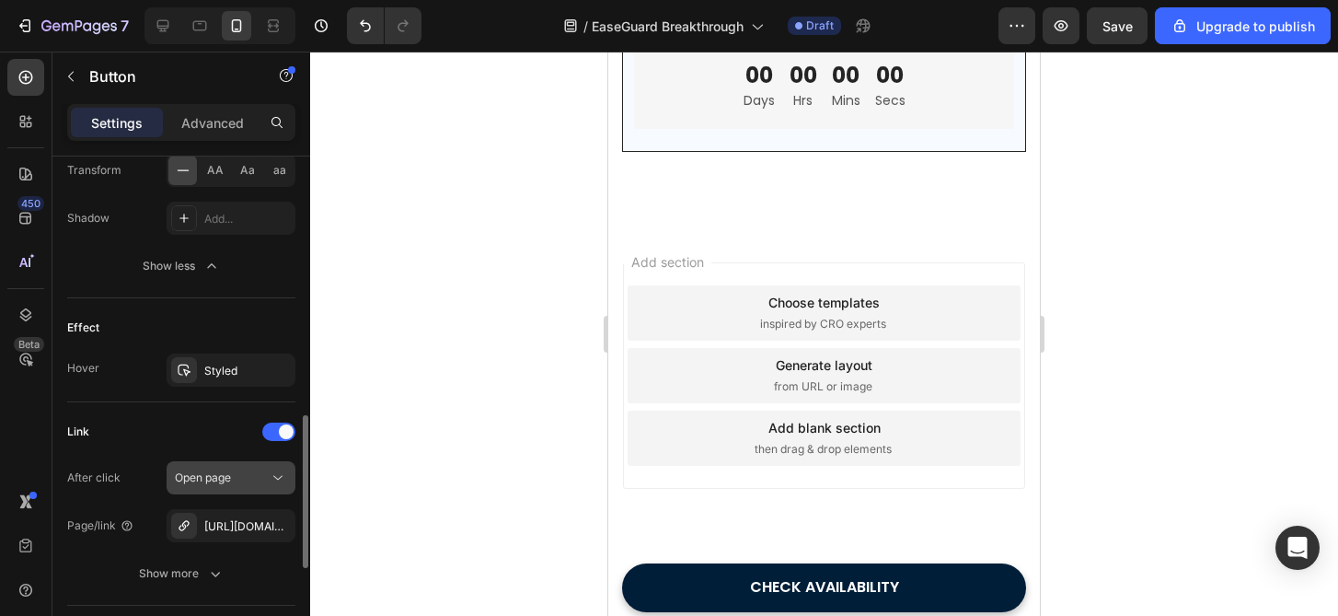
scroll to position [1020, 0]
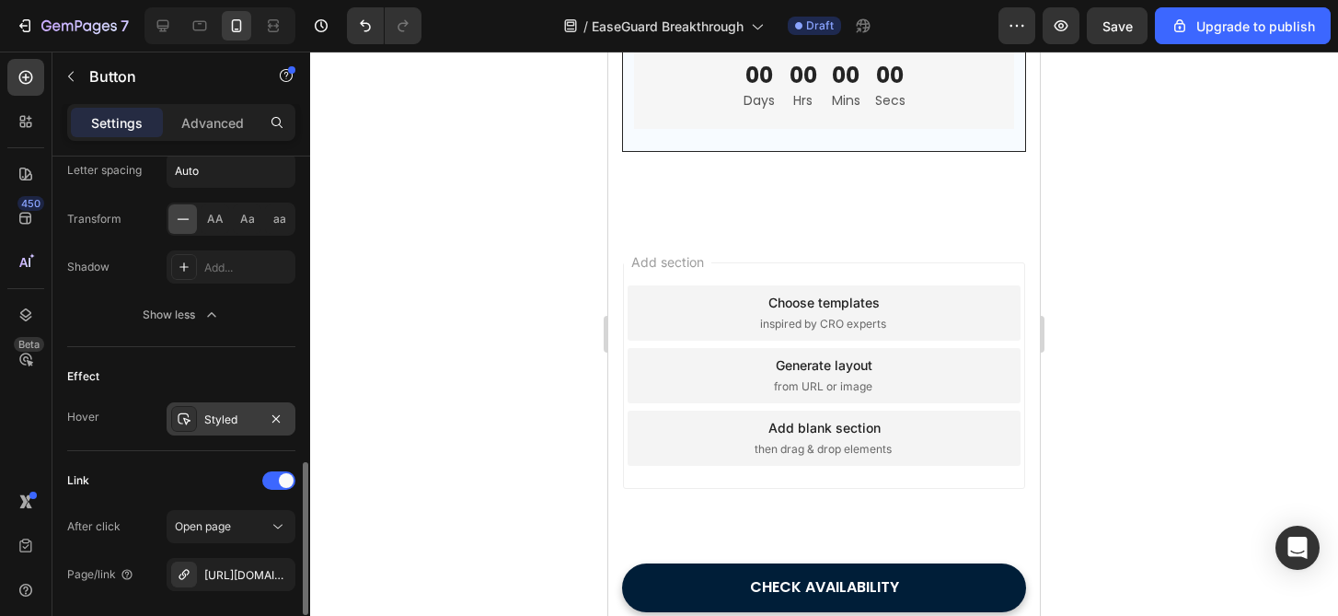
click at [236, 432] on div "Styled" at bounding box center [231, 418] width 129 height 33
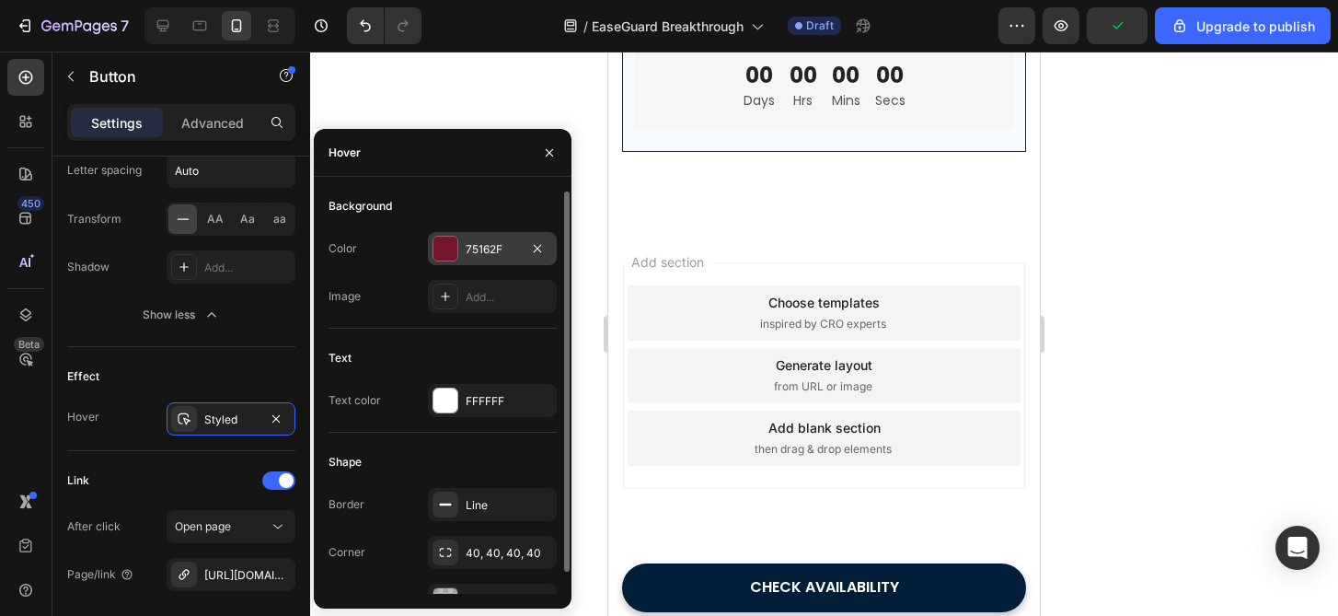
click at [474, 249] on div "75162F" at bounding box center [492, 249] width 53 height 17
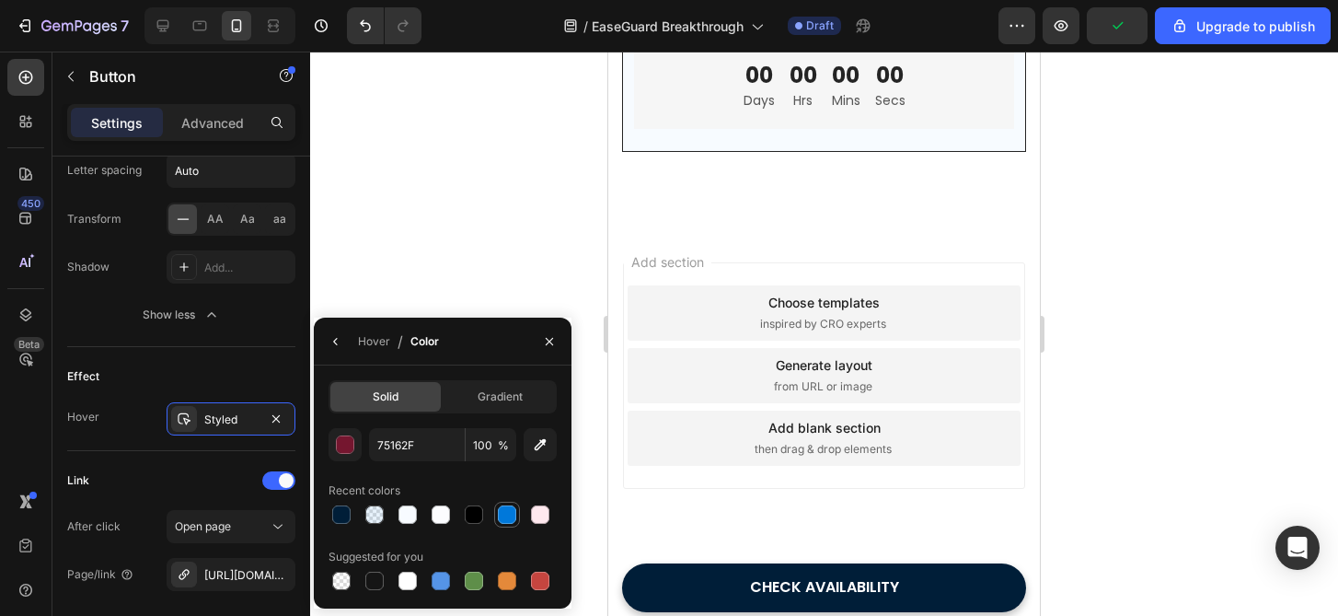
click at [515, 514] on div at bounding box center [507, 514] width 18 height 18
type input "0078DA"
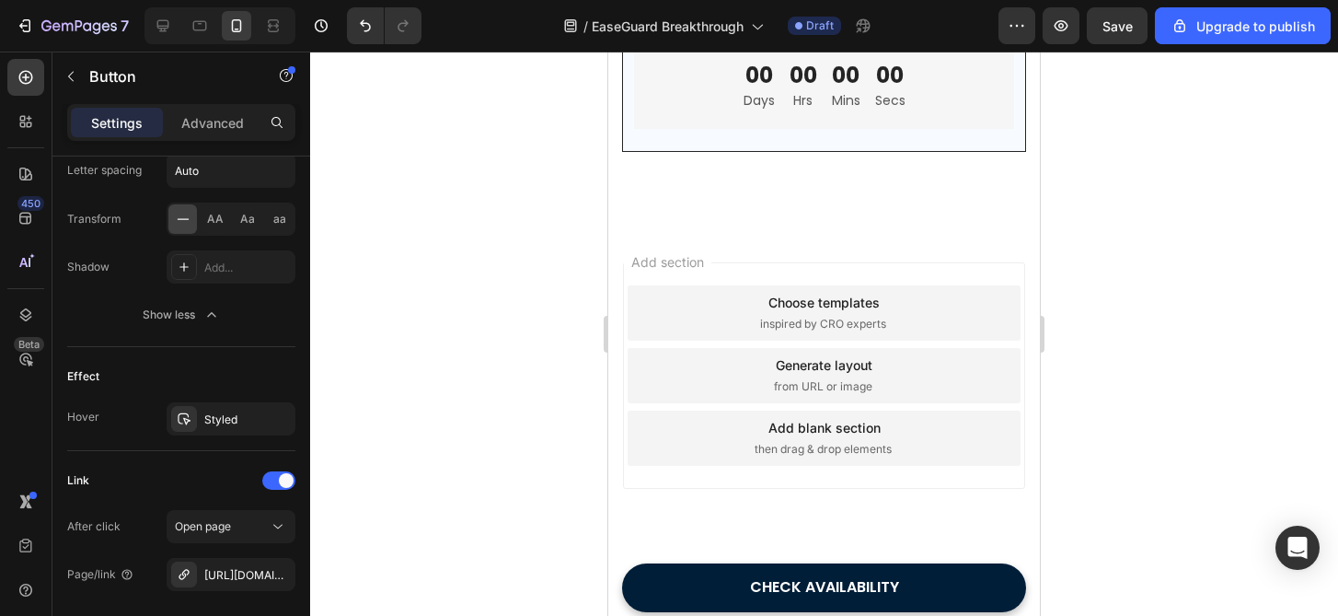
click at [1109, 356] on div at bounding box center [824, 334] width 1028 height 564
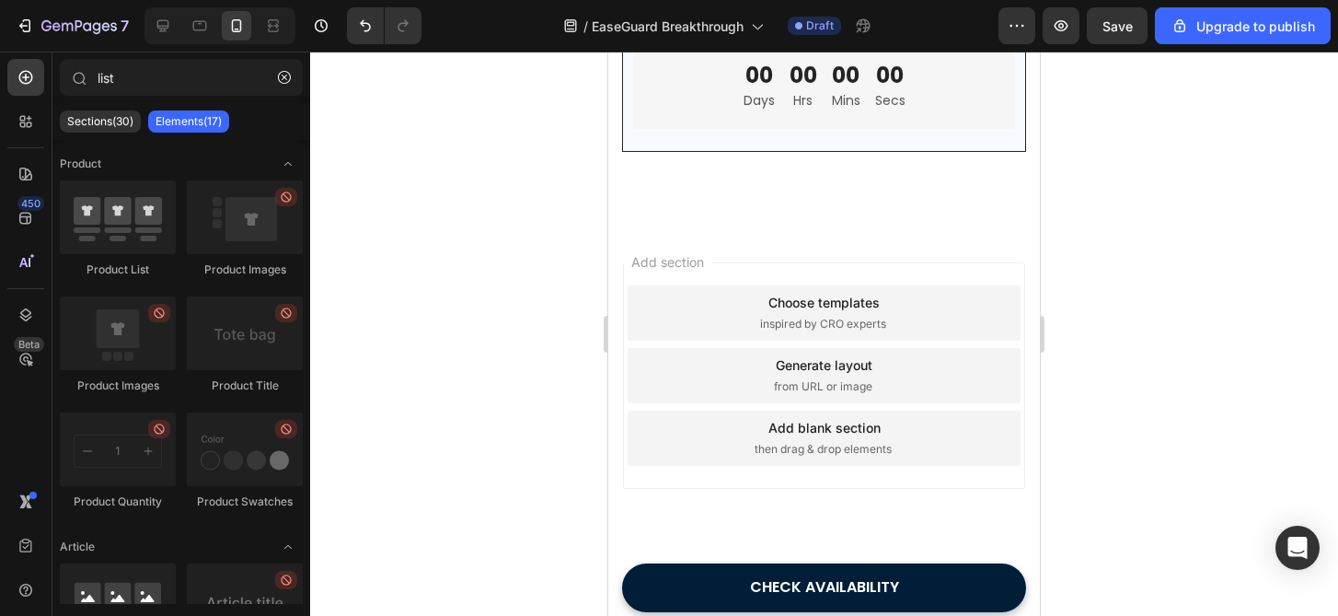
click at [1109, 356] on div at bounding box center [824, 334] width 1028 height 564
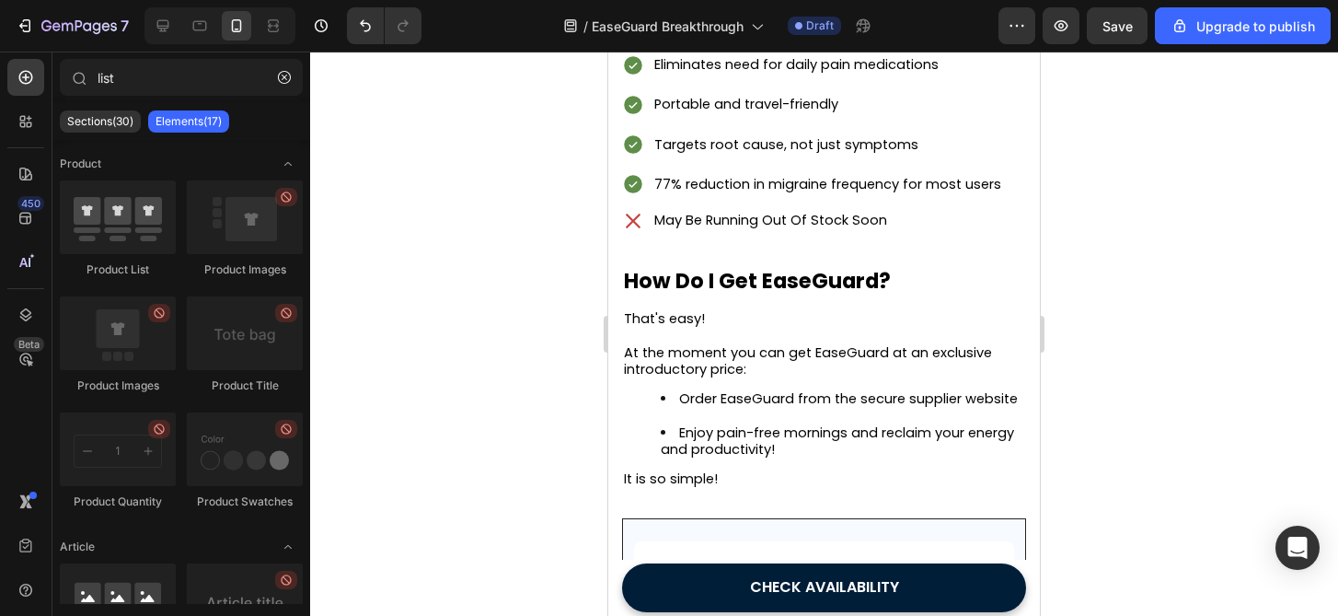
scroll to position [5417, 0]
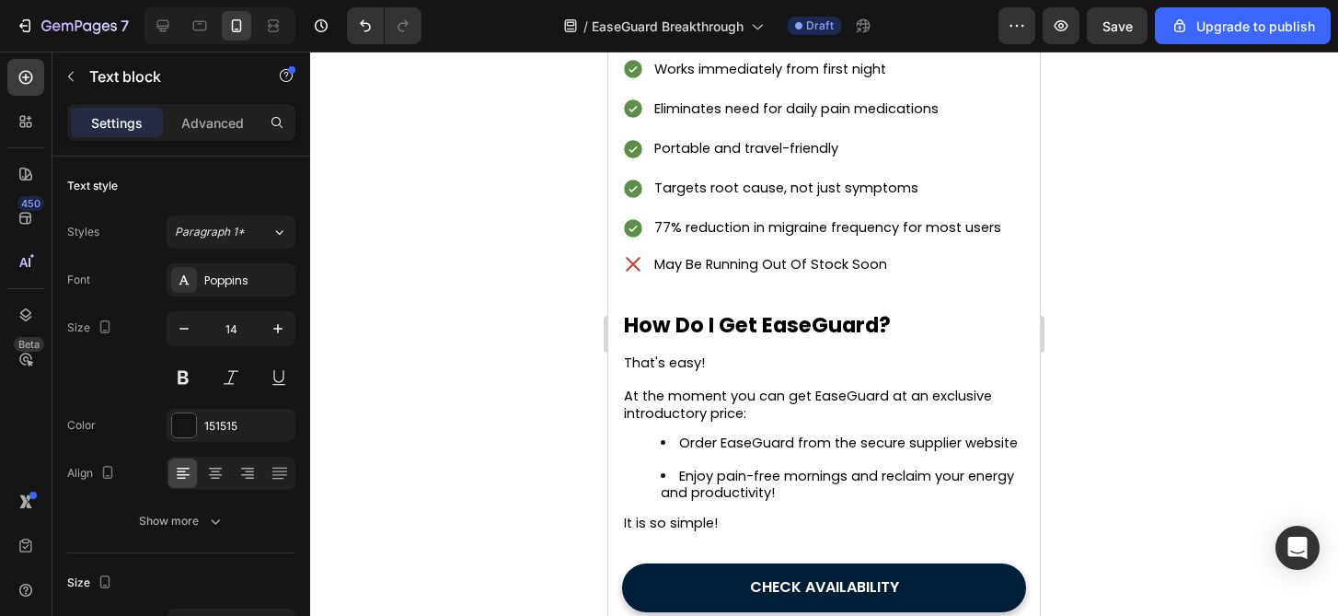
click at [1102, 455] on div at bounding box center [824, 334] width 1028 height 564
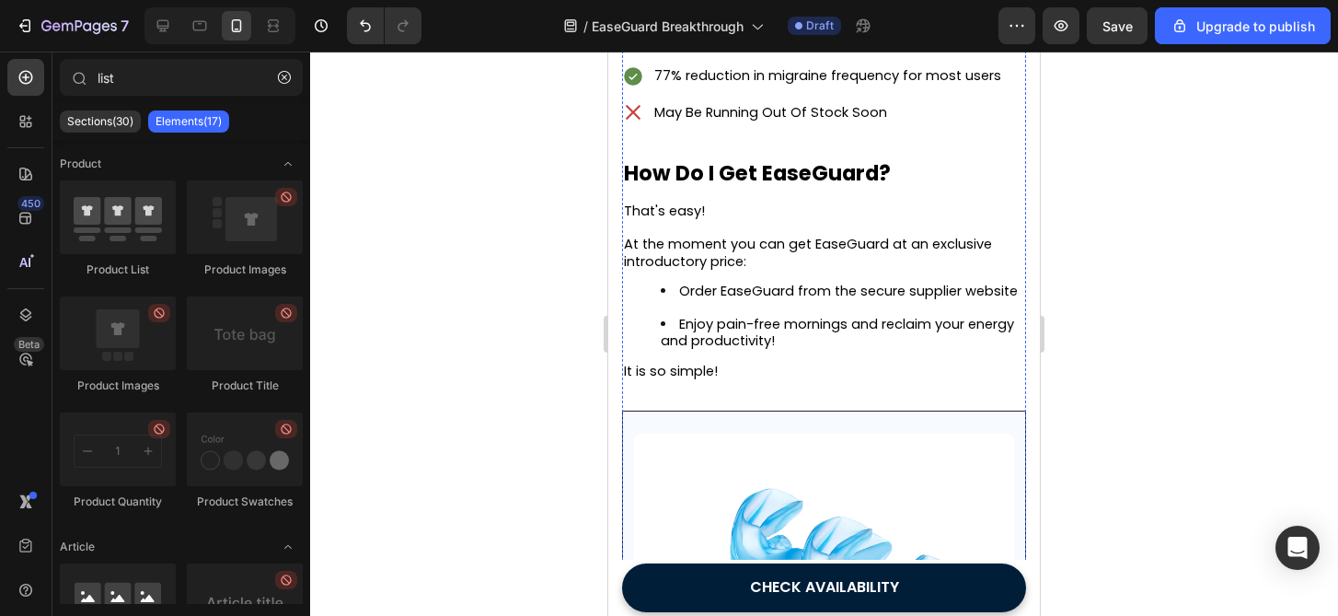
scroll to position [5584, 0]
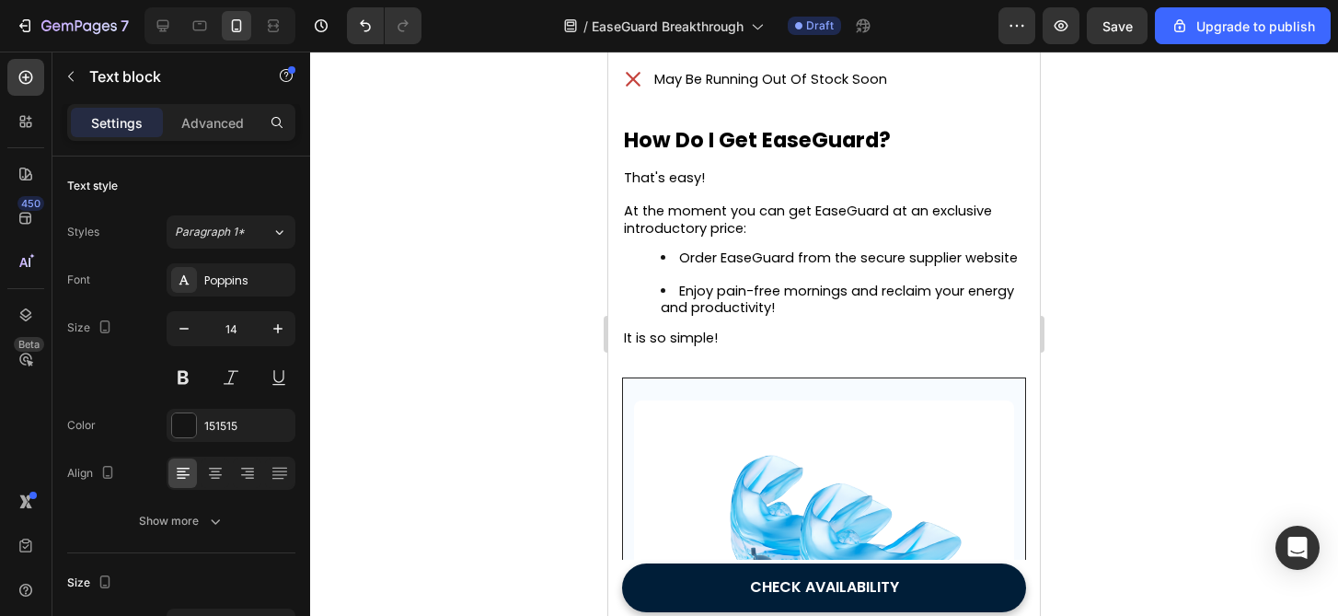
drag, startPoint x: 839, startPoint y: 369, endPoint x: 846, endPoint y: 352, distance: 18.6
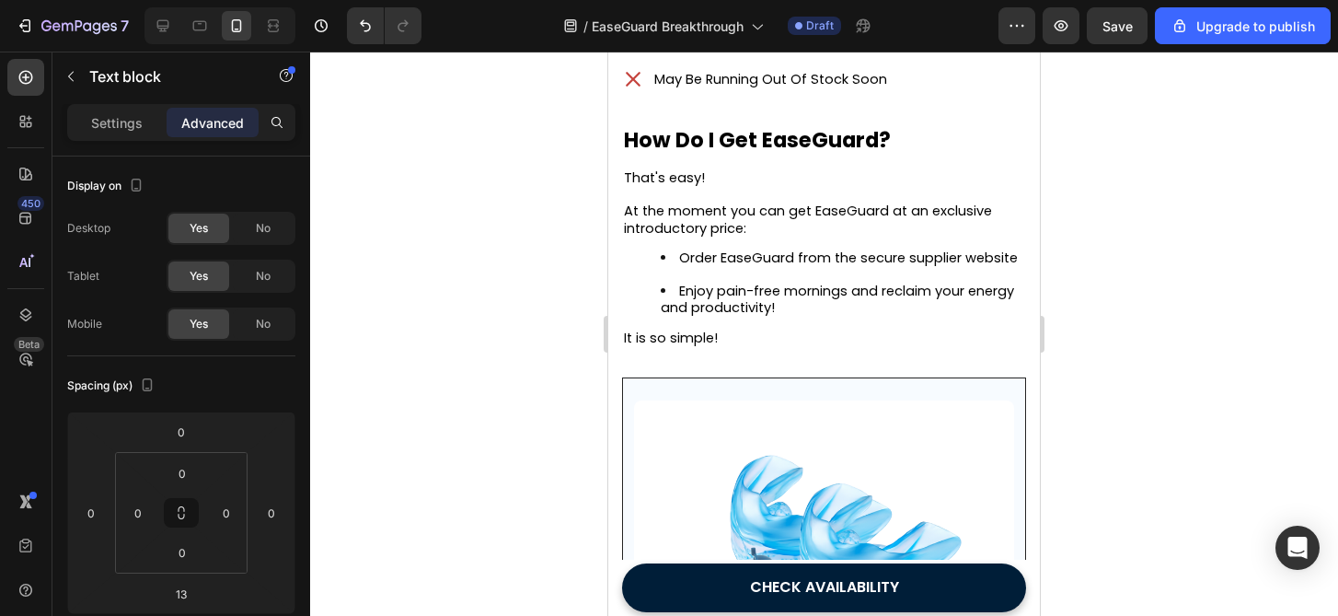
click at [1112, 373] on div at bounding box center [824, 334] width 1028 height 564
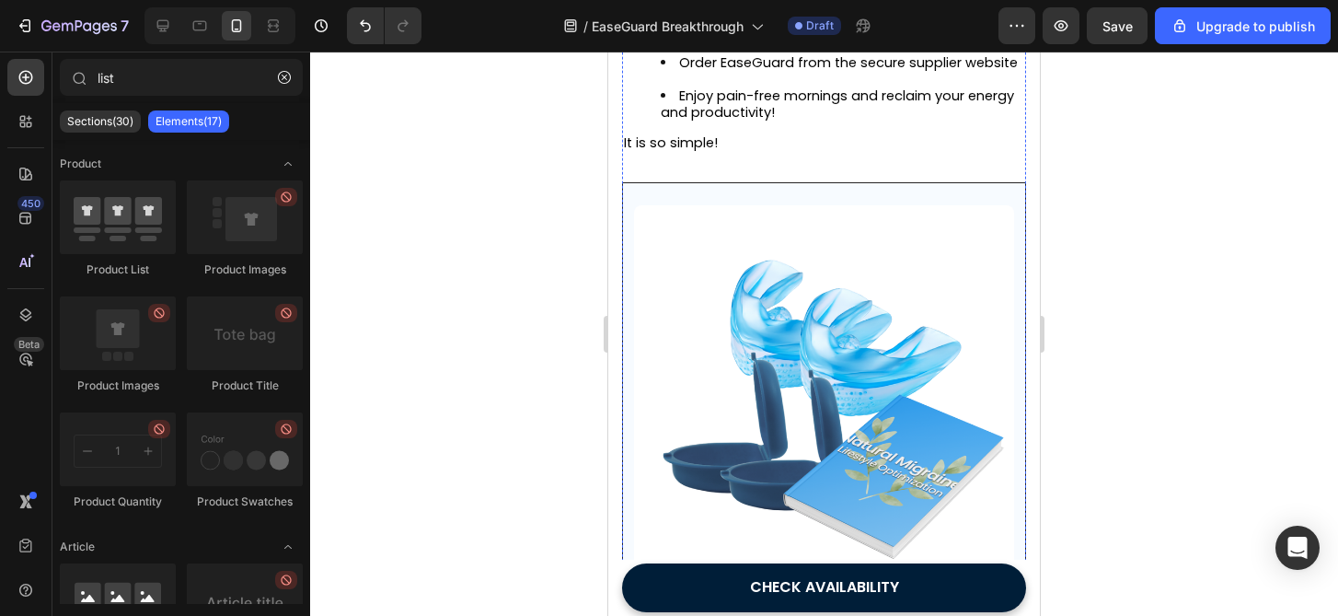
scroll to position [5969, 0]
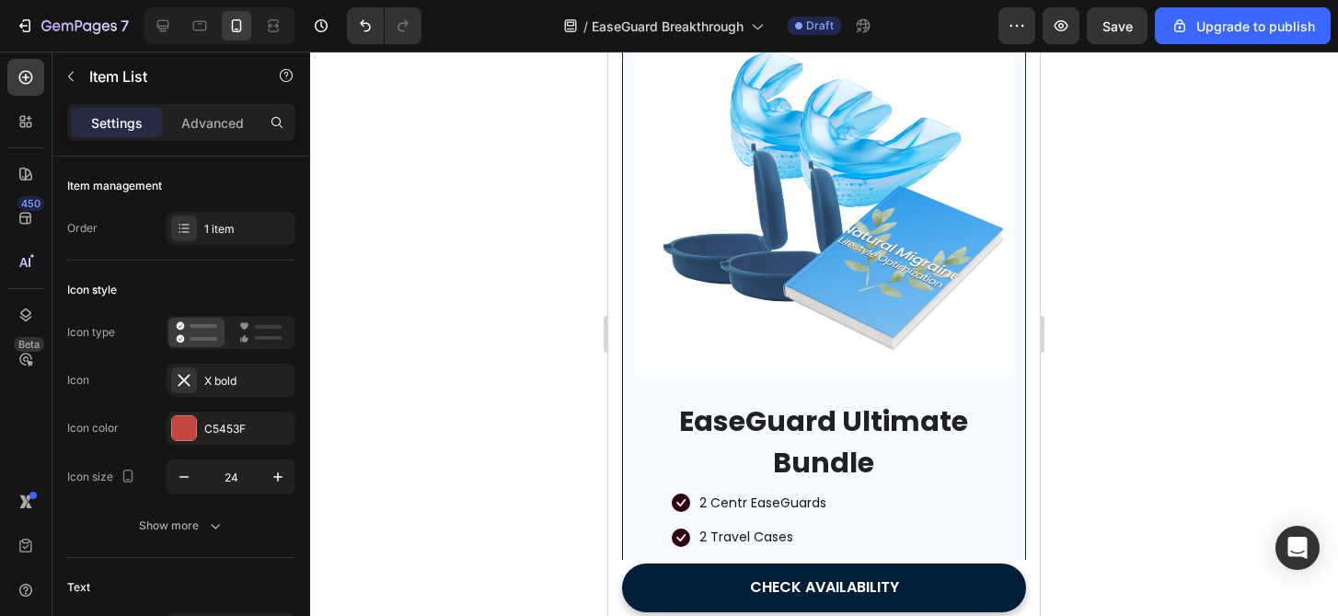
drag, startPoint x: 836, startPoint y: 303, endPoint x: 839, endPoint y: 284, distance: 18.8
type input "100%"
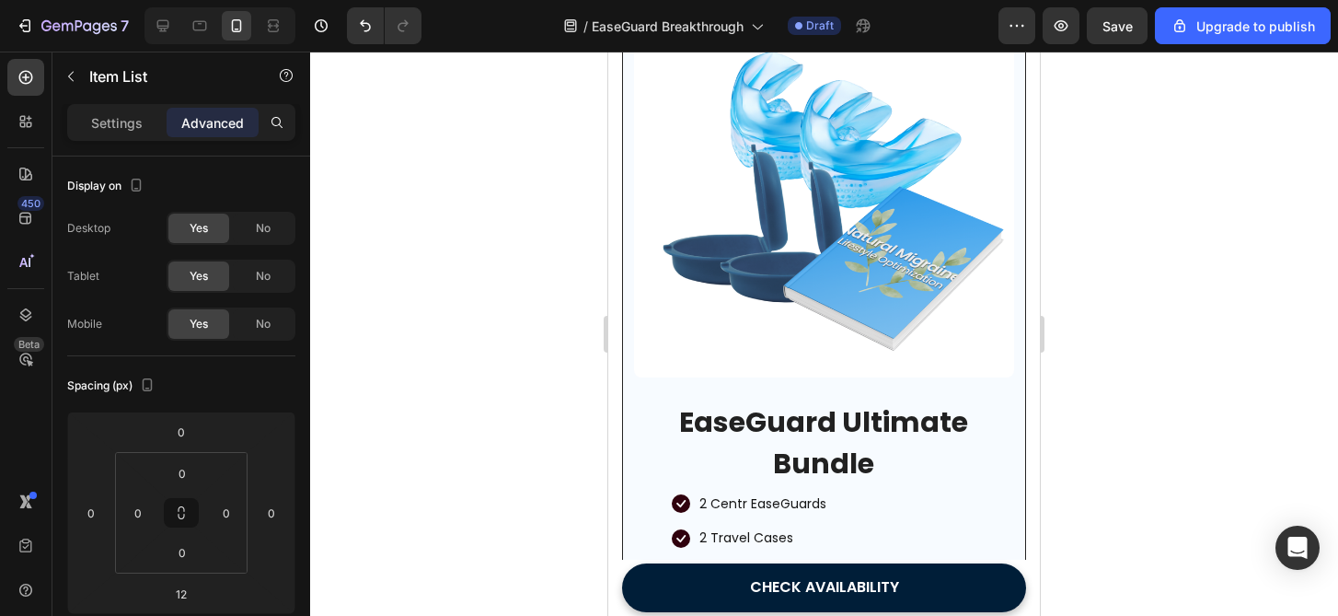
click at [1172, 306] on div at bounding box center [824, 334] width 1028 height 564
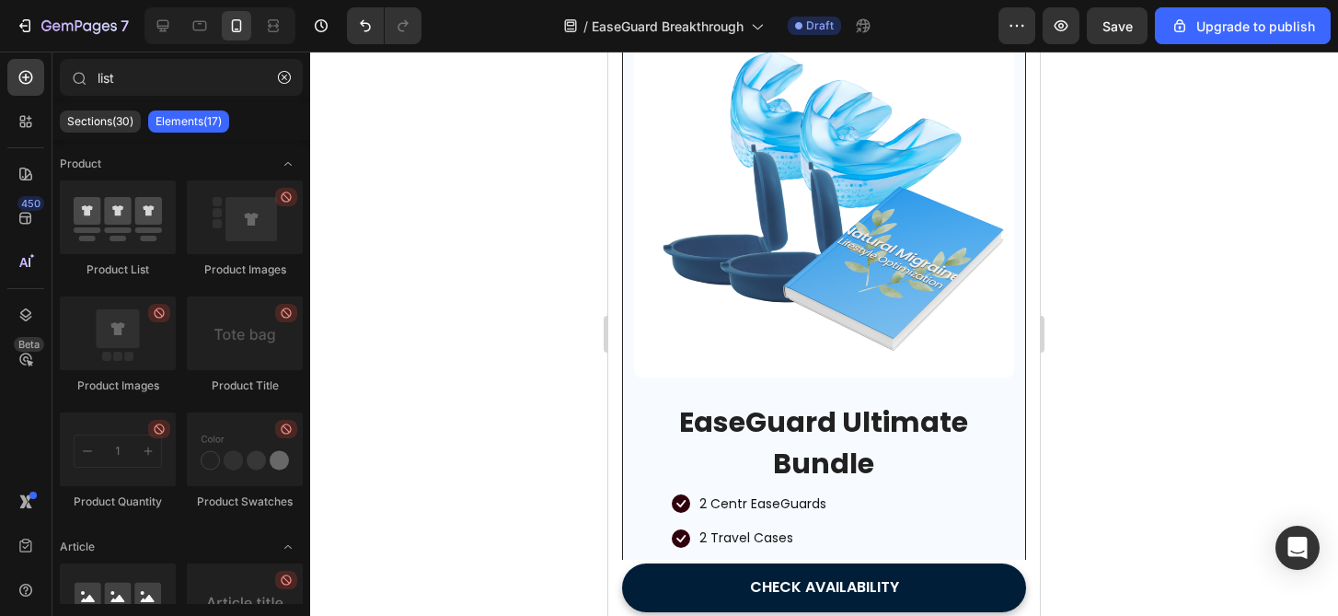
click at [1172, 306] on div at bounding box center [824, 334] width 1028 height 564
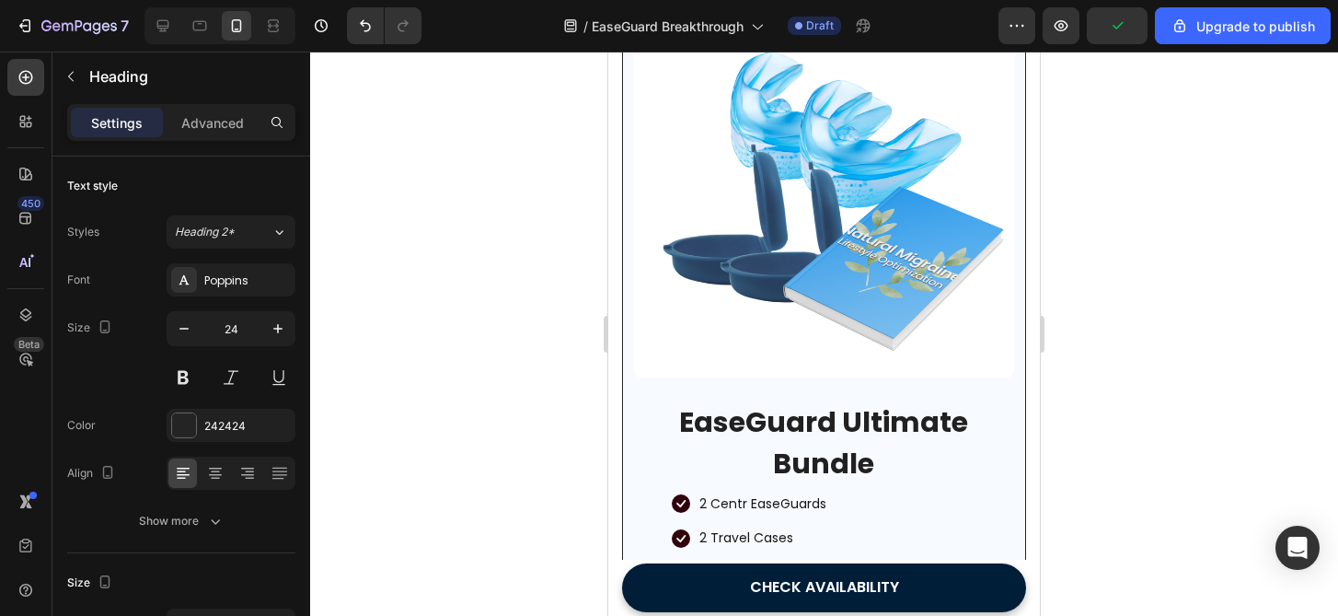
click at [1086, 317] on div at bounding box center [824, 334] width 1028 height 564
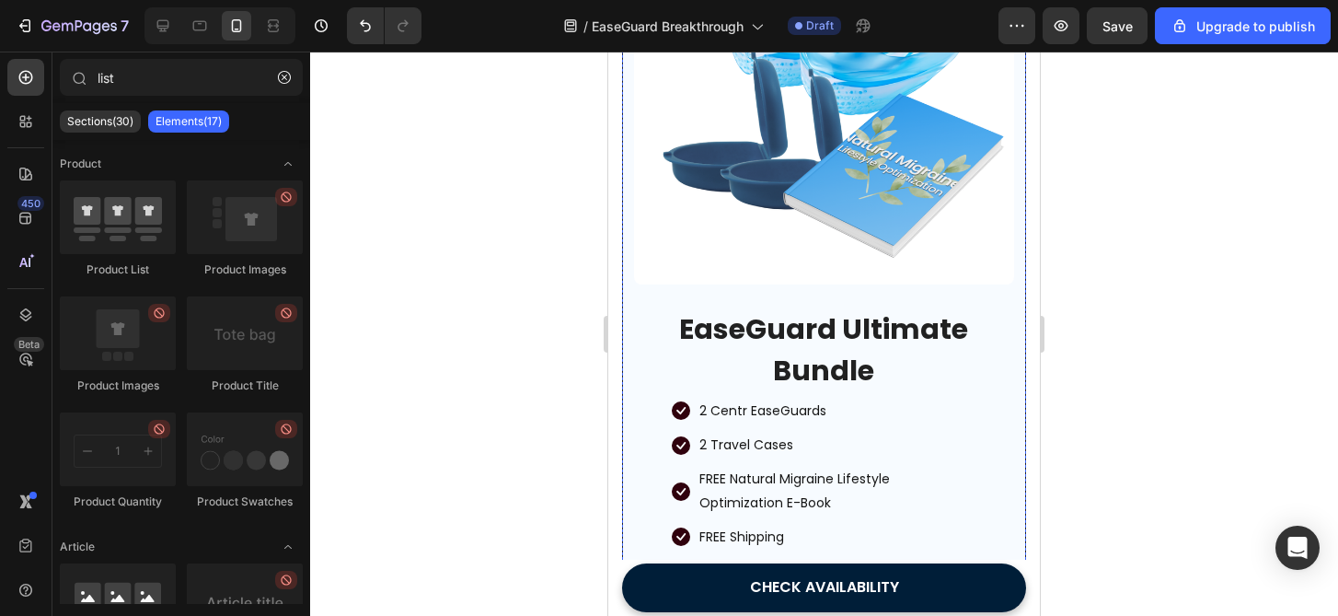
scroll to position [6063, 0]
click at [1324, 375] on div at bounding box center [824, 334] width 1028 height 564
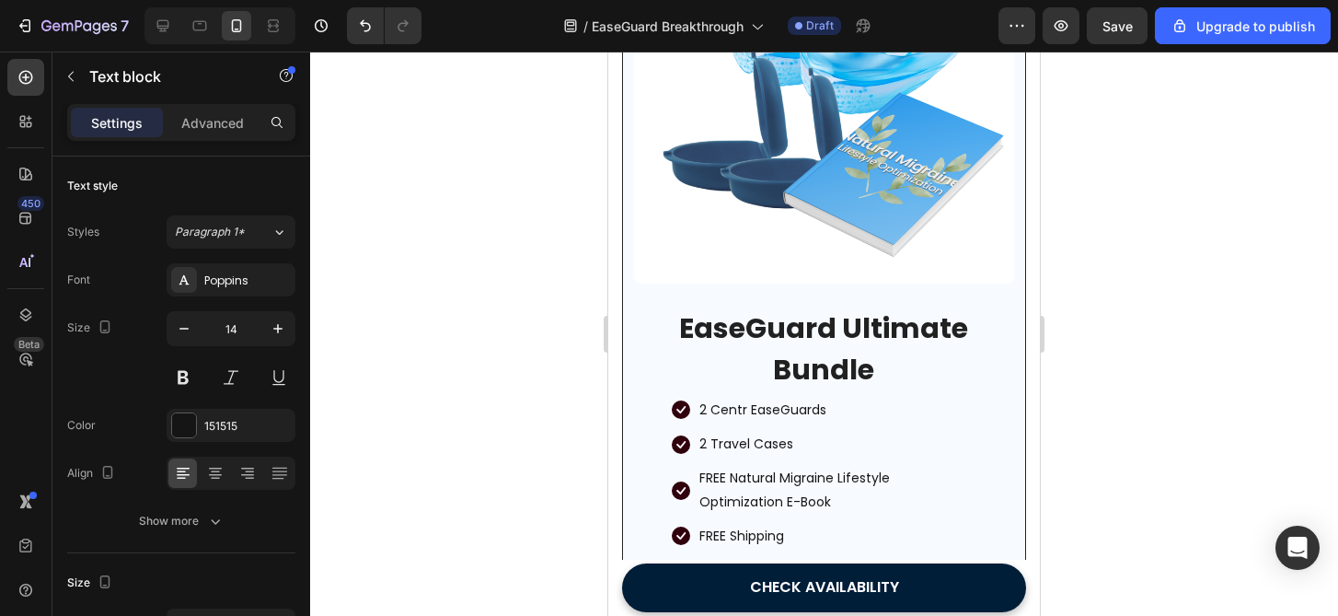
click at [1106, 420] on div at bounding box center [824, 334] width 1028 height 564
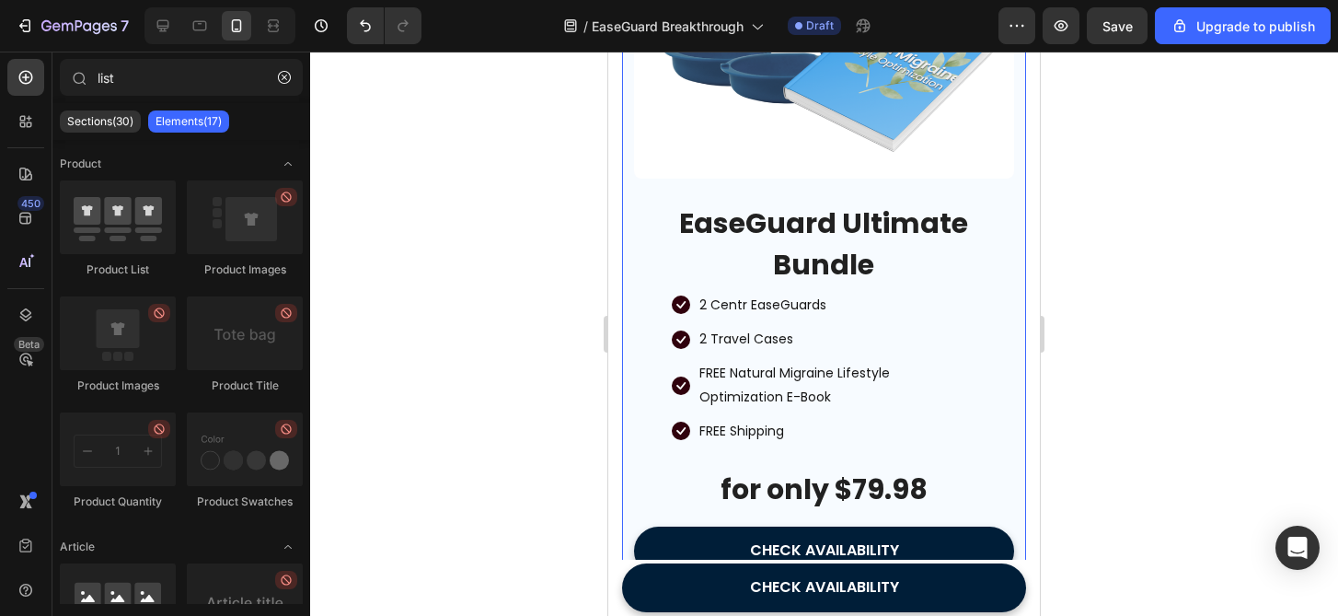
scroll to position [6201, 0]
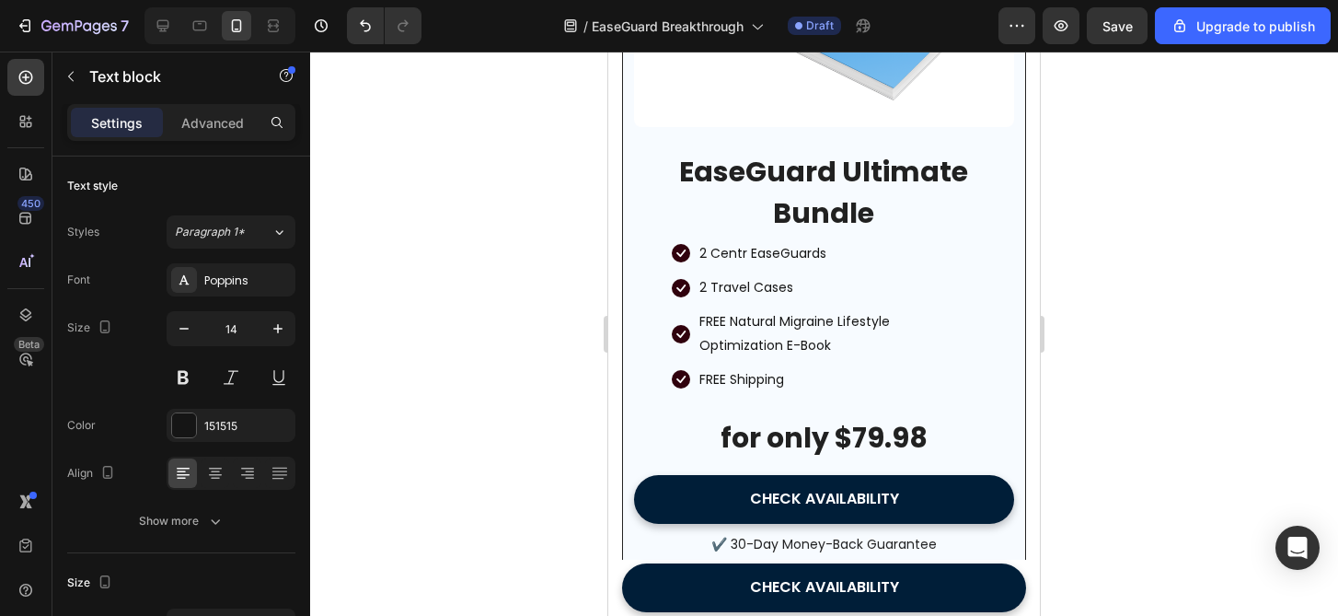
drag, startPoint x: 833, startPoint y: 310, endPoint x: 837, endPoint y: 292, distance: 18.8
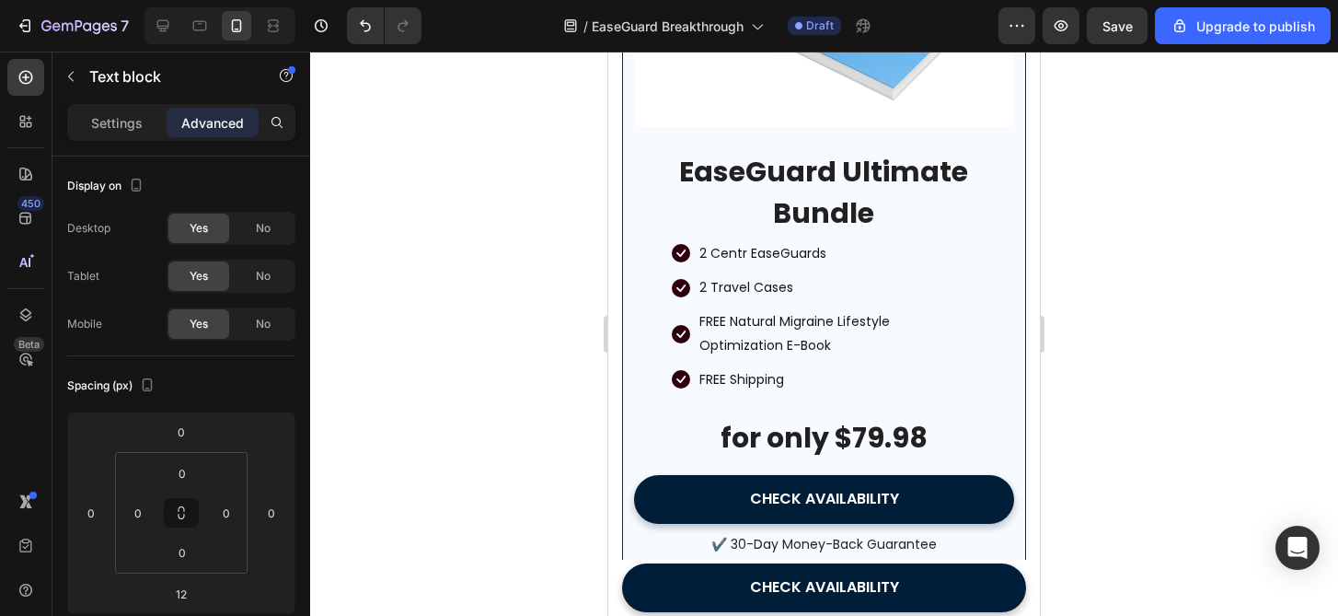
click at [1180, 319] on div at bounding box center [824, 334] width 1028 height 564
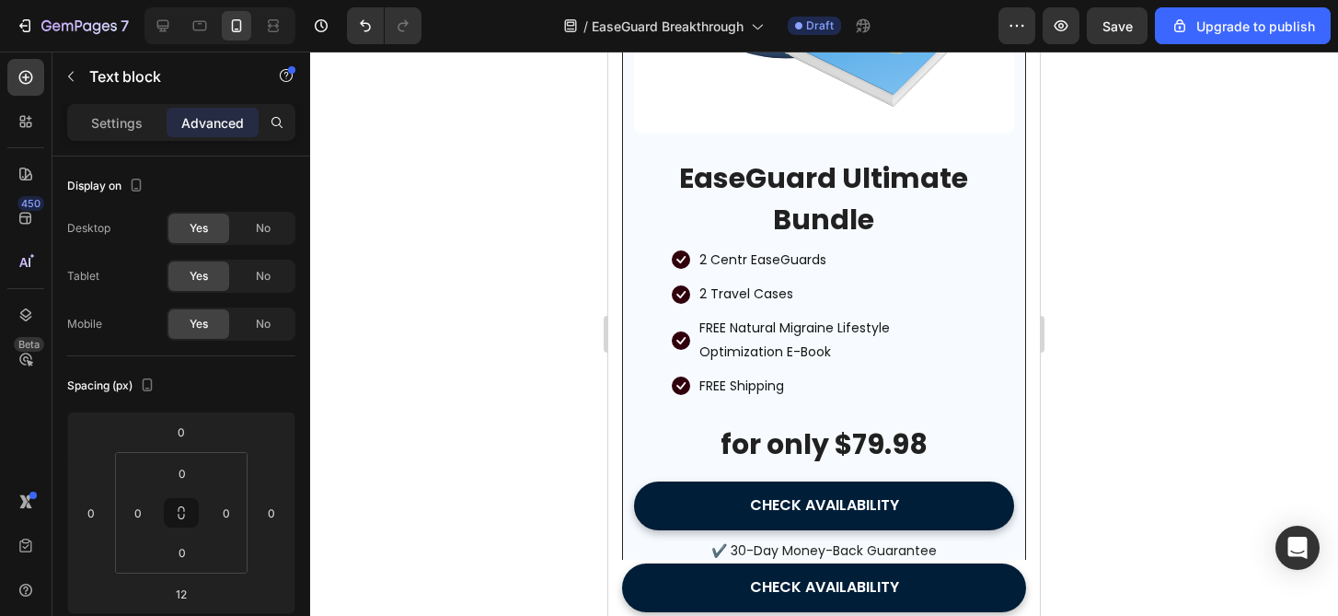
type input "19"
click at [1107, 402] on div at bounding box center [824, 334] width 1028 height 564
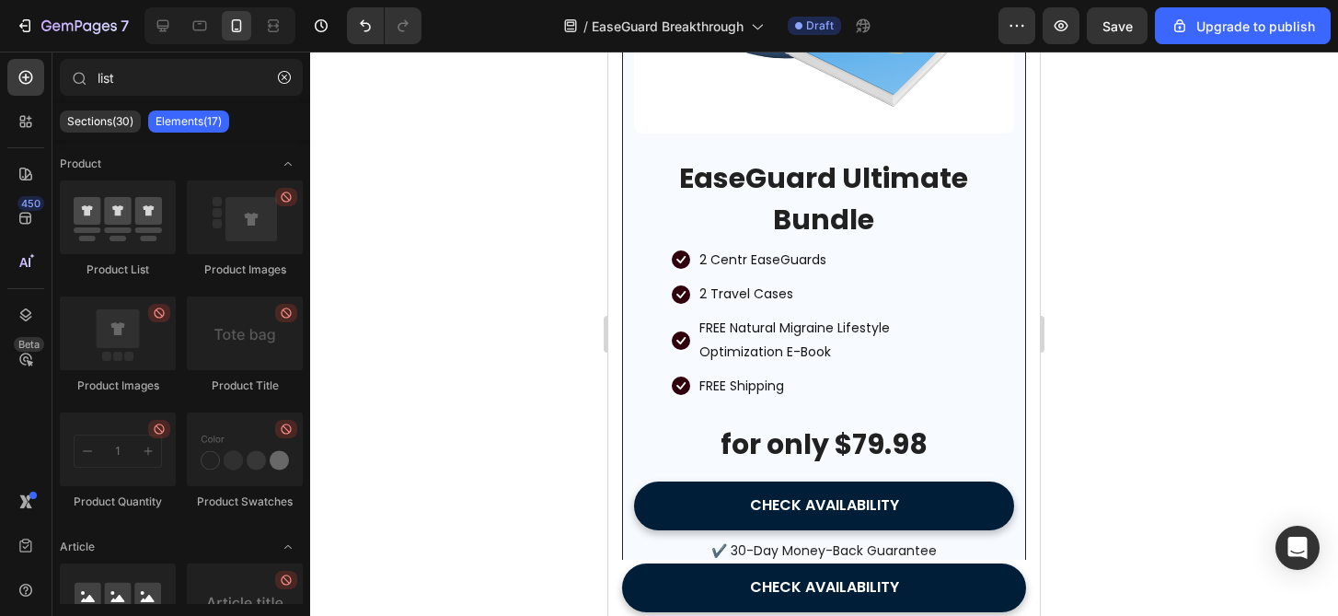
click at [1107, 402] on div at bounding box center [824, 334] width 1028 height 564
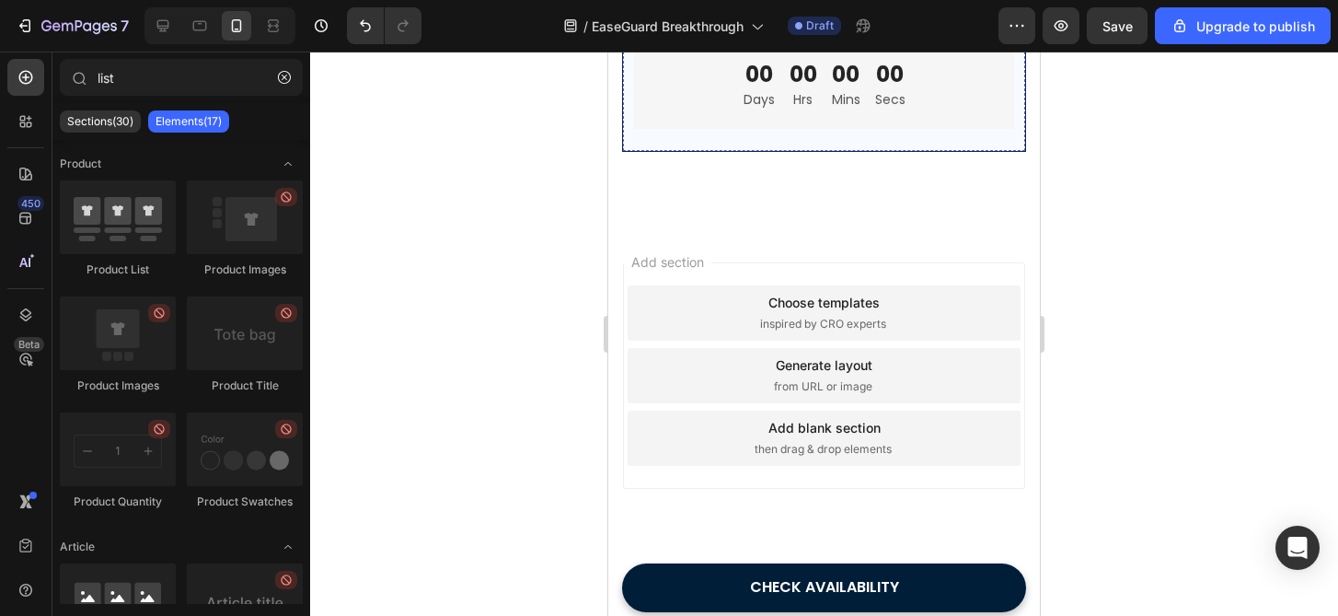
scroll to position [6829, 0]
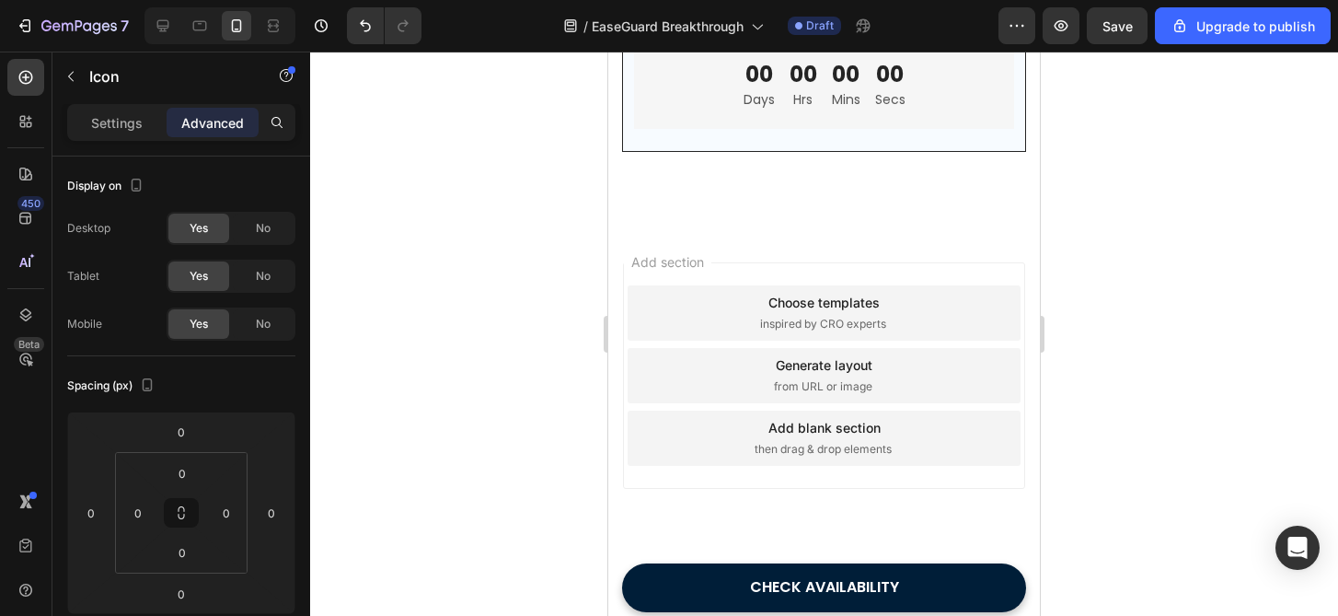
click at [1159, 300] on div at bounding box center [824, 334] width 1028 height 564
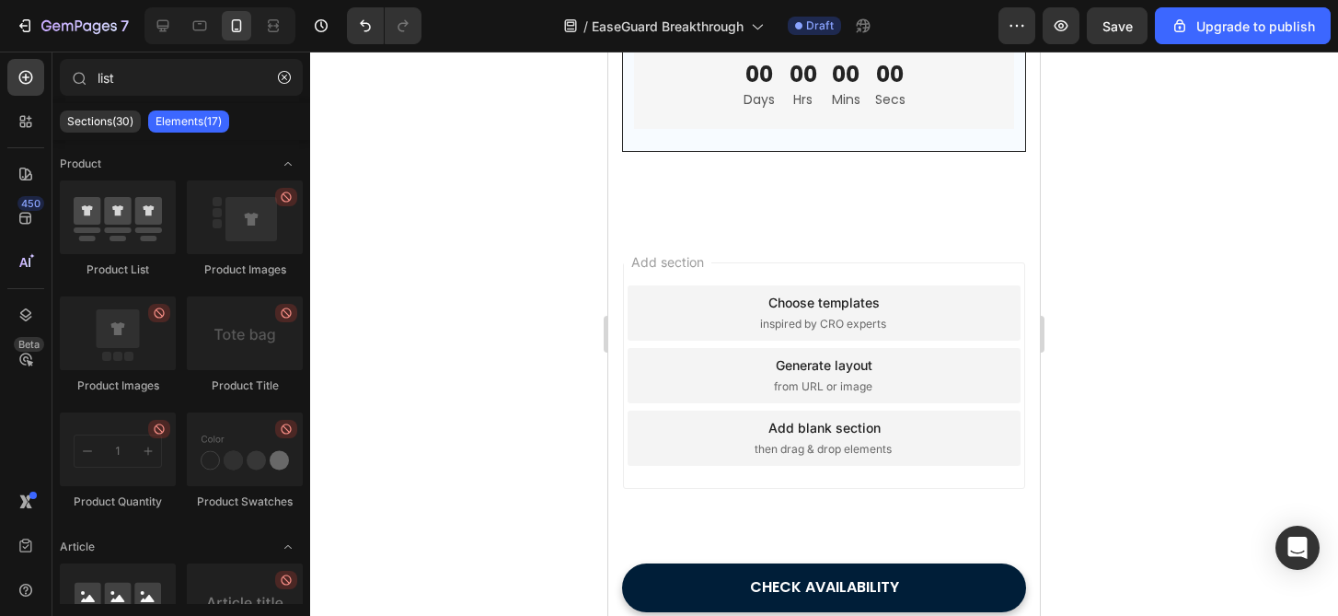
scroll to position [6905, 0]
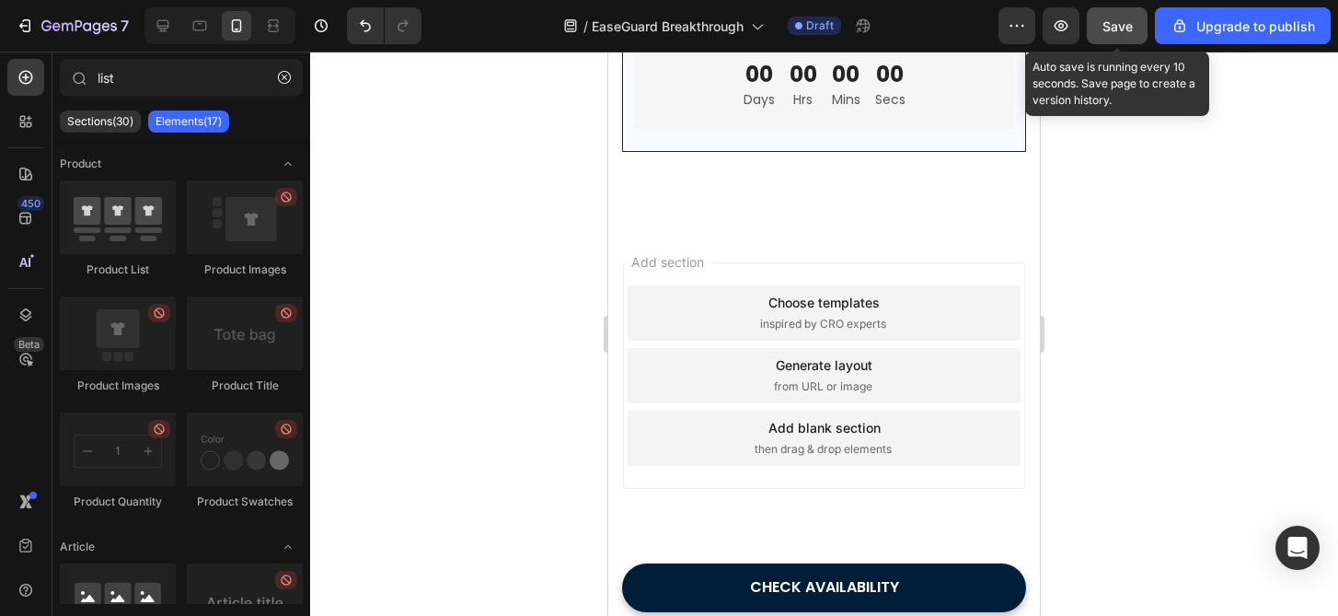
click at [1138, 11] on button "Save" at bounding box center [1117, 25] width 61 height 37
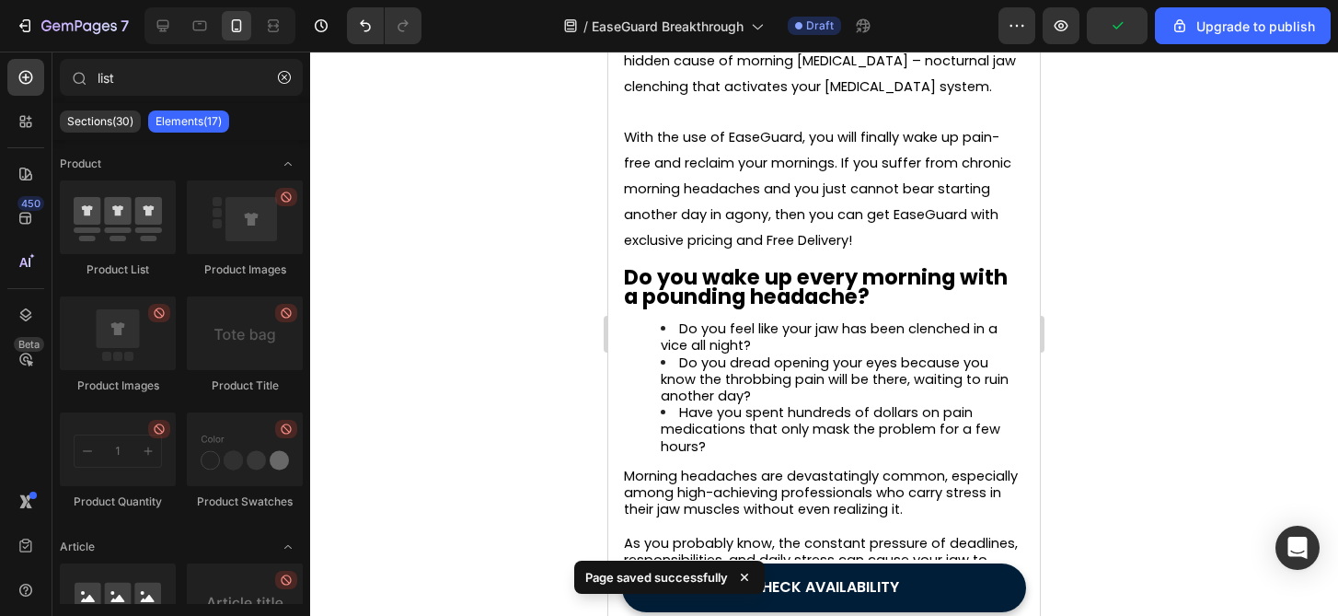
scroll to position [0, 0]
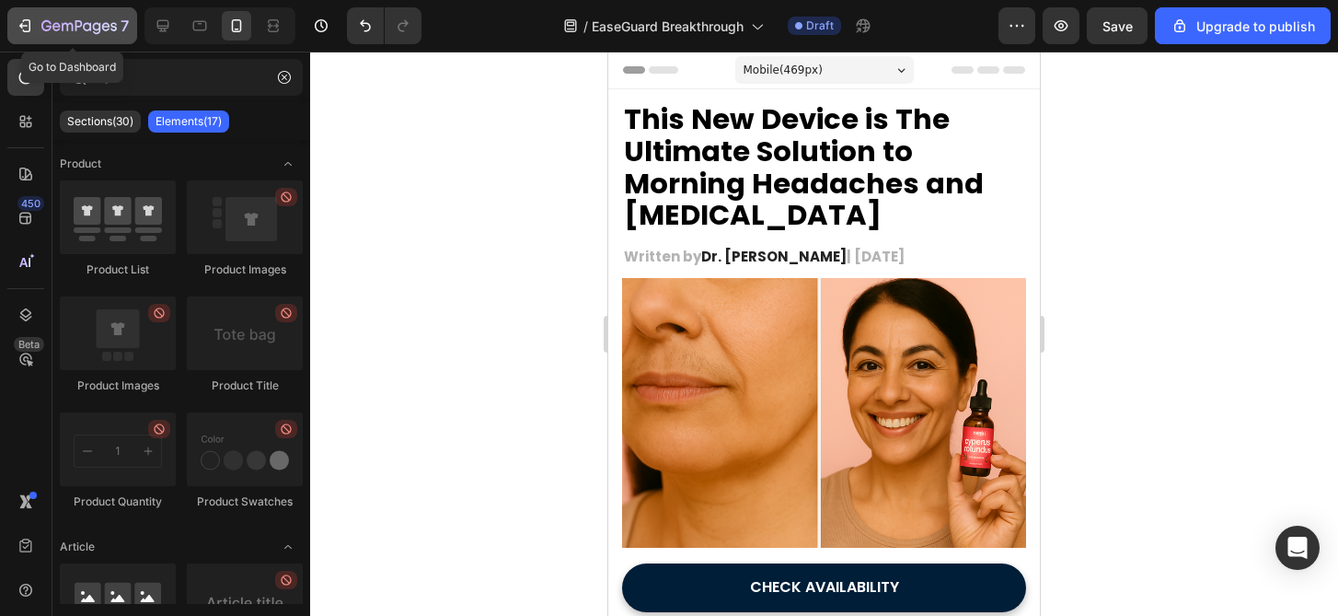
click at [98, 40] on button "7" at bounding box center [72, 25] width 130 height 37
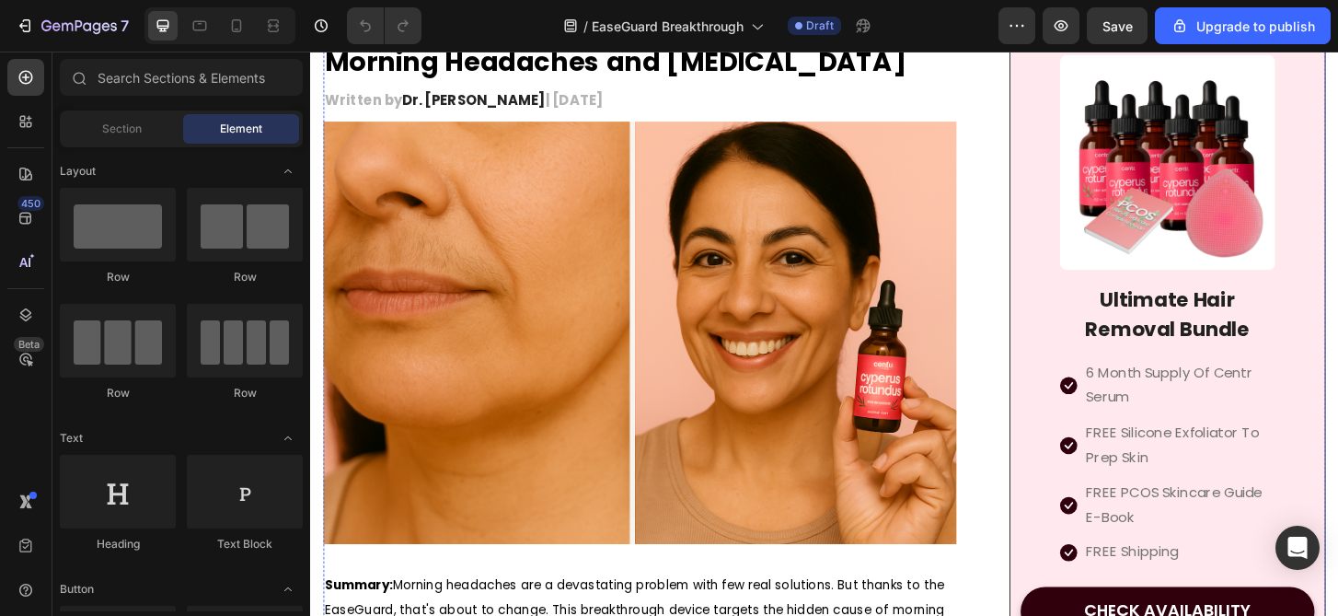
scroll to position [176, 0]
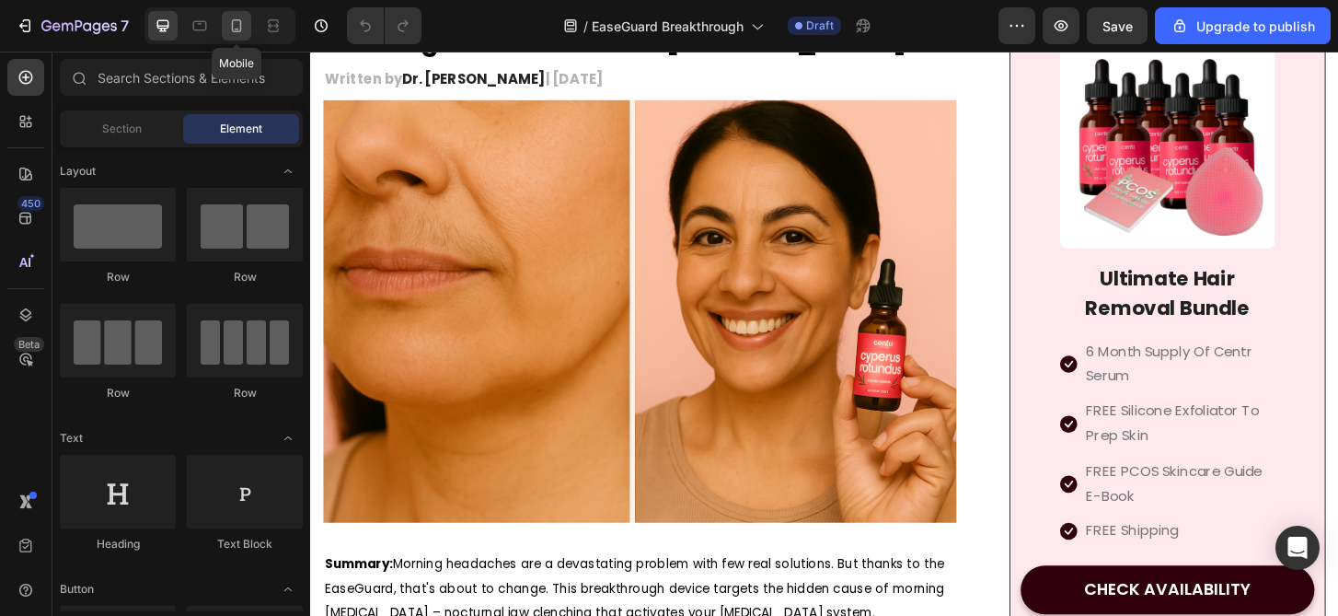
drag, startPoint x: 240, startPoint y: 31, endPoint x: 160, endPoint y: 209, distance: 194.8
click at [240, 31] on icon at bounding box center [236, 26] width 18 height 18
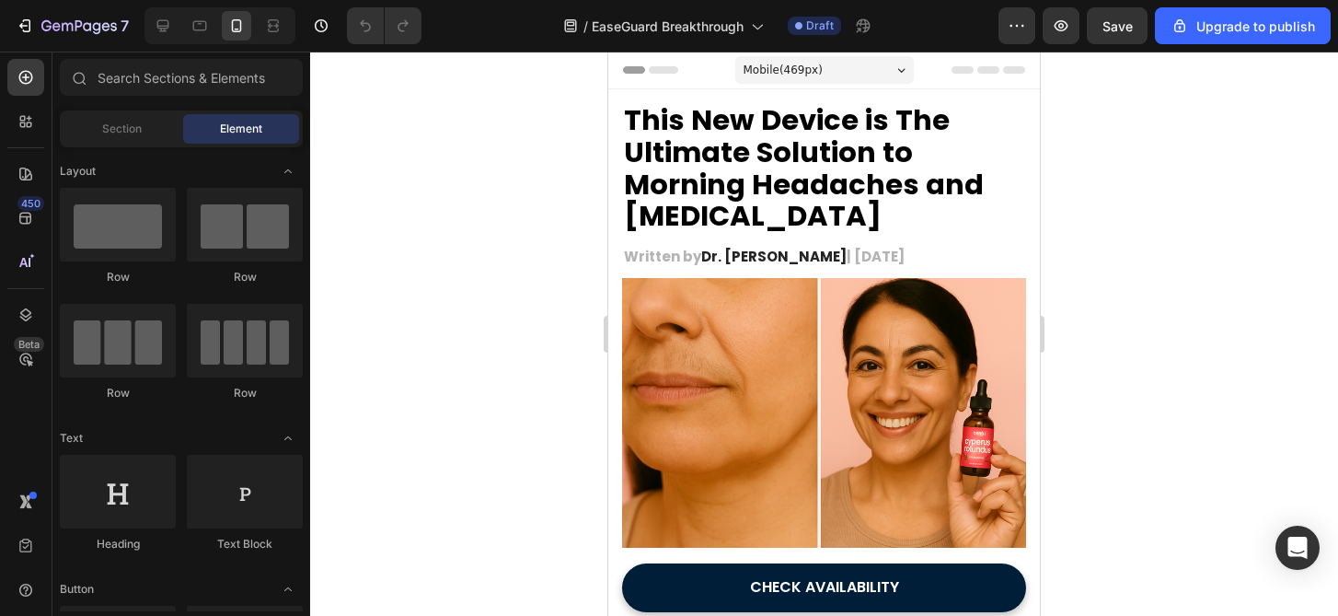
click at [1087, 238] on div at bounding box center [824, 334] width 1028 height 564
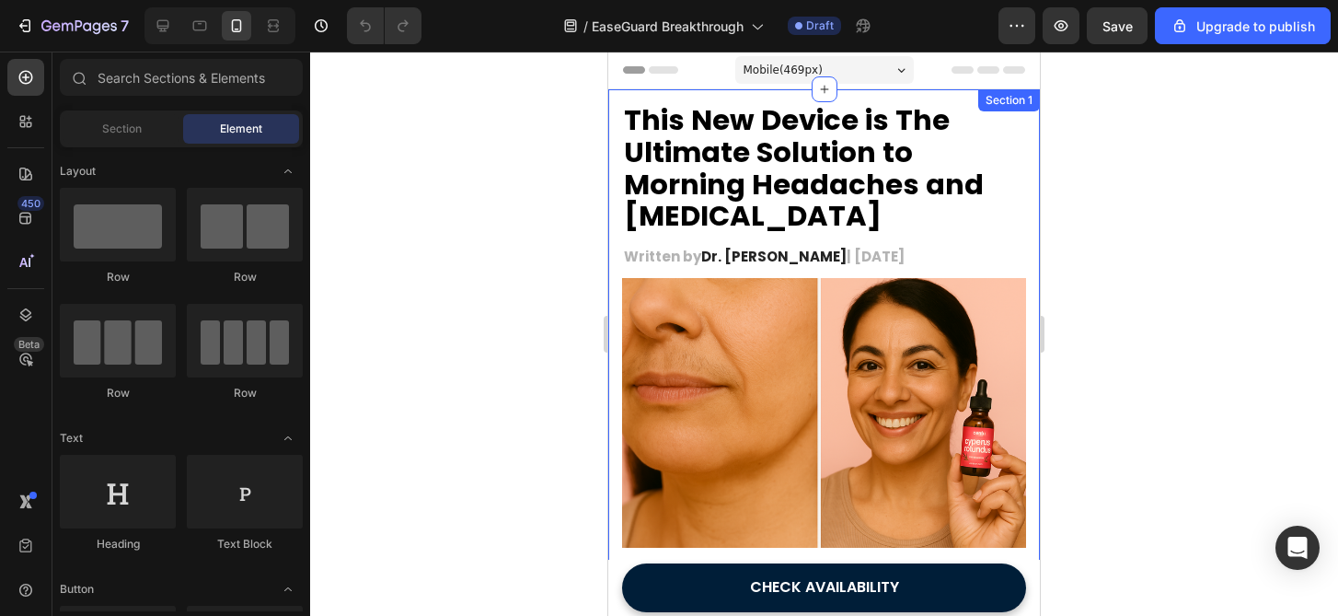
click at [835, 203] on strong "This New Device is The Ultimate Solution to Morning Headaches and [MEDICAL_DATA]" at bounding box center [804, 167] width 360 height 135
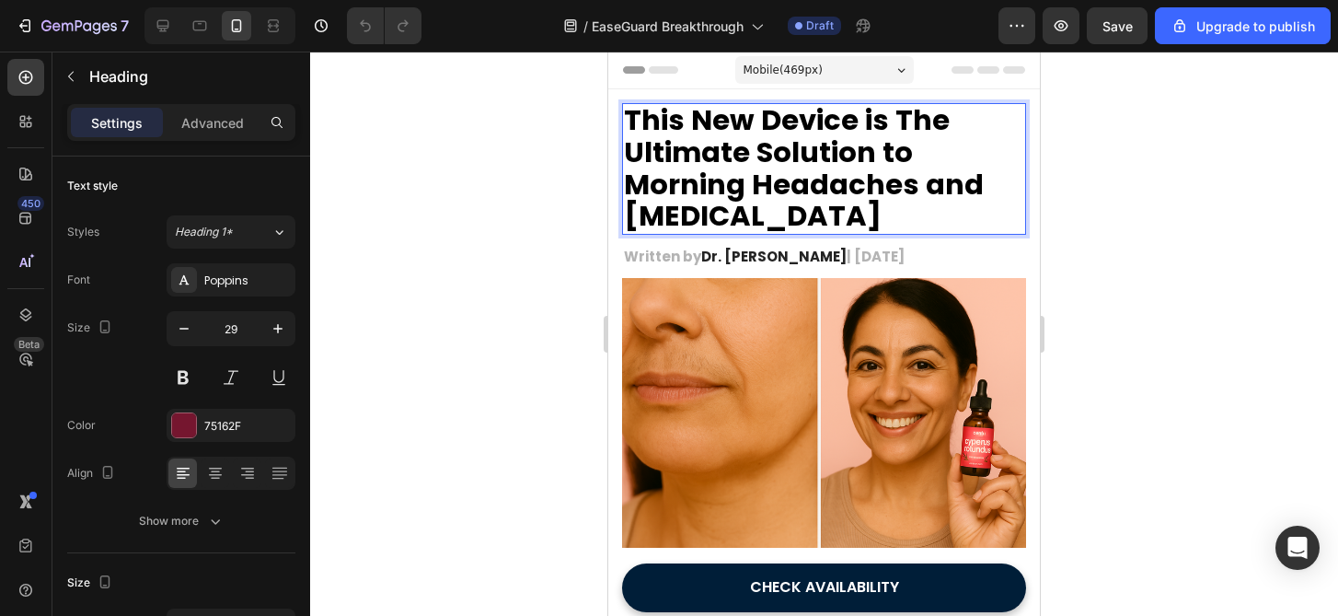
click at [688, 175] on strong "This New Device is The Ultimate Solution to Morning Headaches and [MEDICAL_DATA]" at bounding box center [804, 167] width 360 height 135
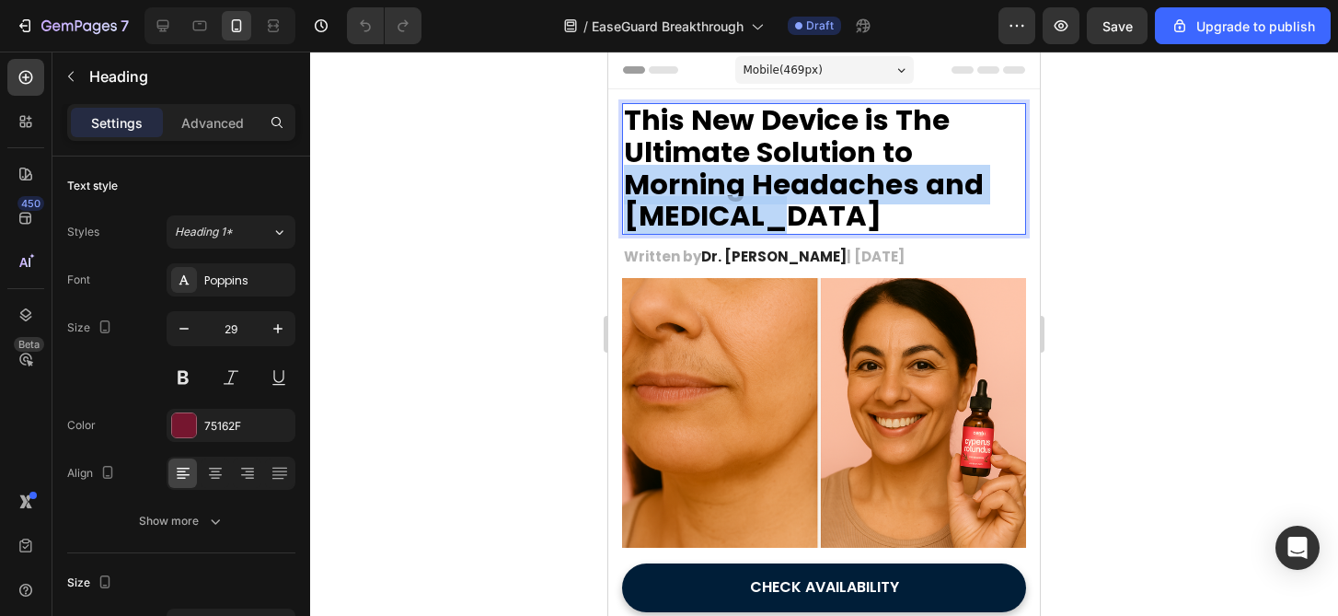
drag, startPoint x: 688, startPoint y: 175, endPoint x: 717, endPoint y: 211, distance: 45.8
click at [717, 211] on strong "This New Device is The Ultimate Solution to Morning Headaches and [MEDICAL_DATA]" at bounding box center [804, 167] width 360 height 135
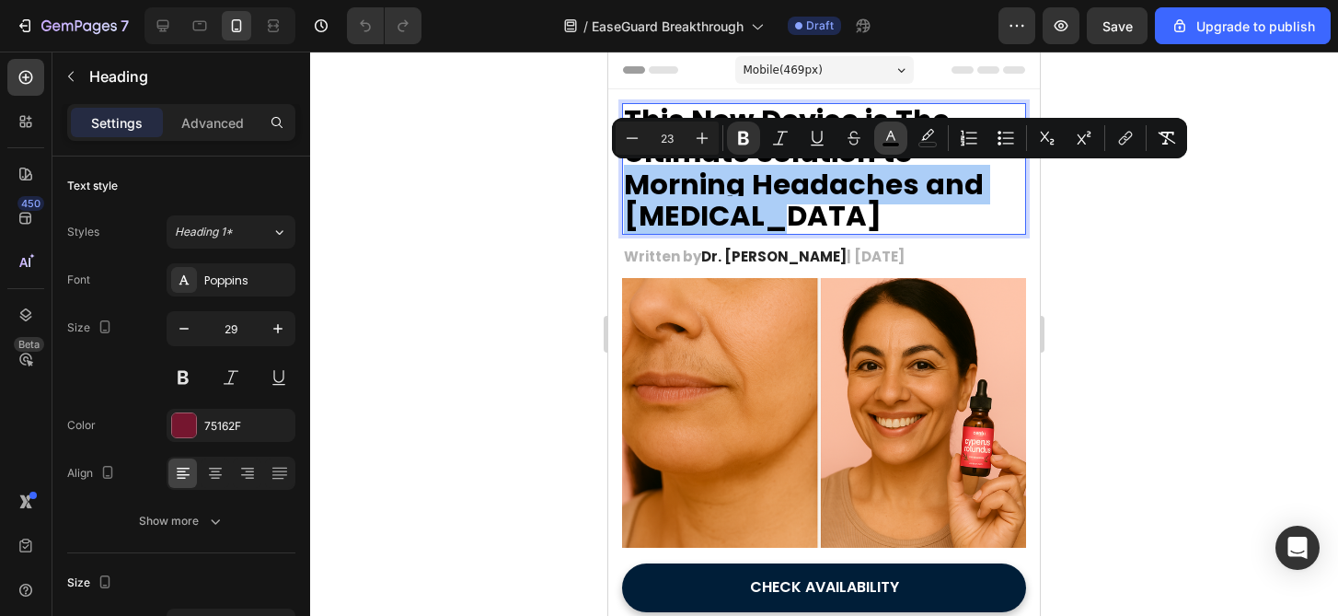
click at [896, 141] on icon "Editor contextual toolbar" at bounding box center [891, 138] width 18 height 18
type input "000000"
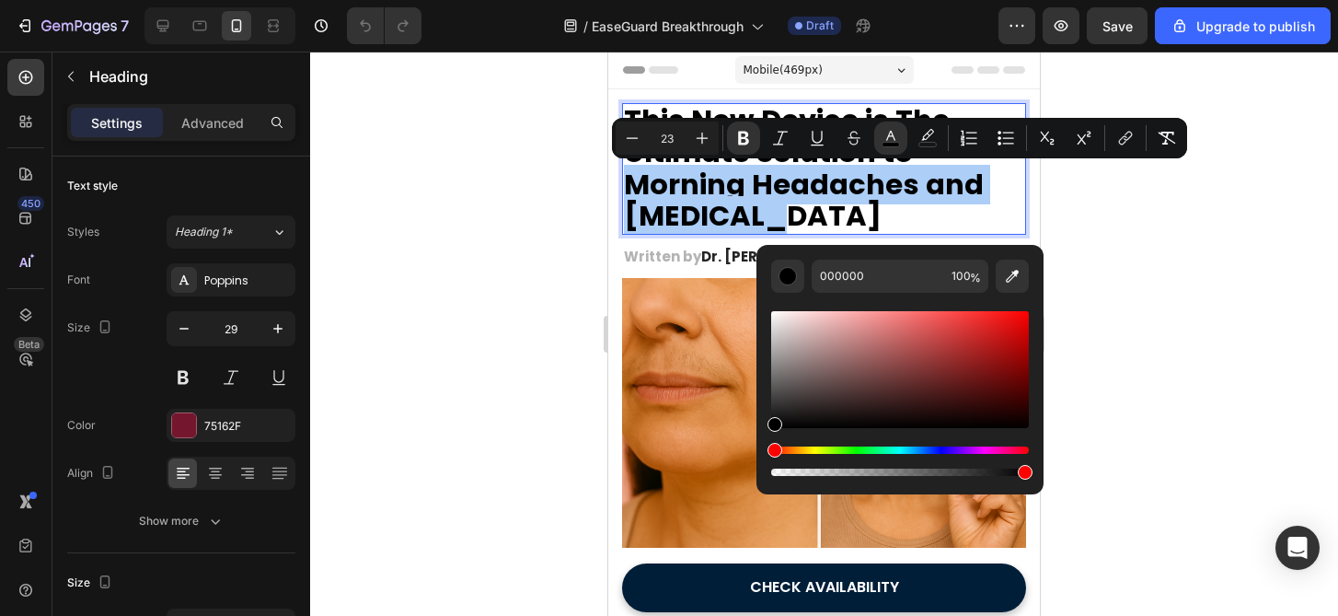
click at [912, 449] on div "Hue" at bounding box center [900, 449] width 258 height 7
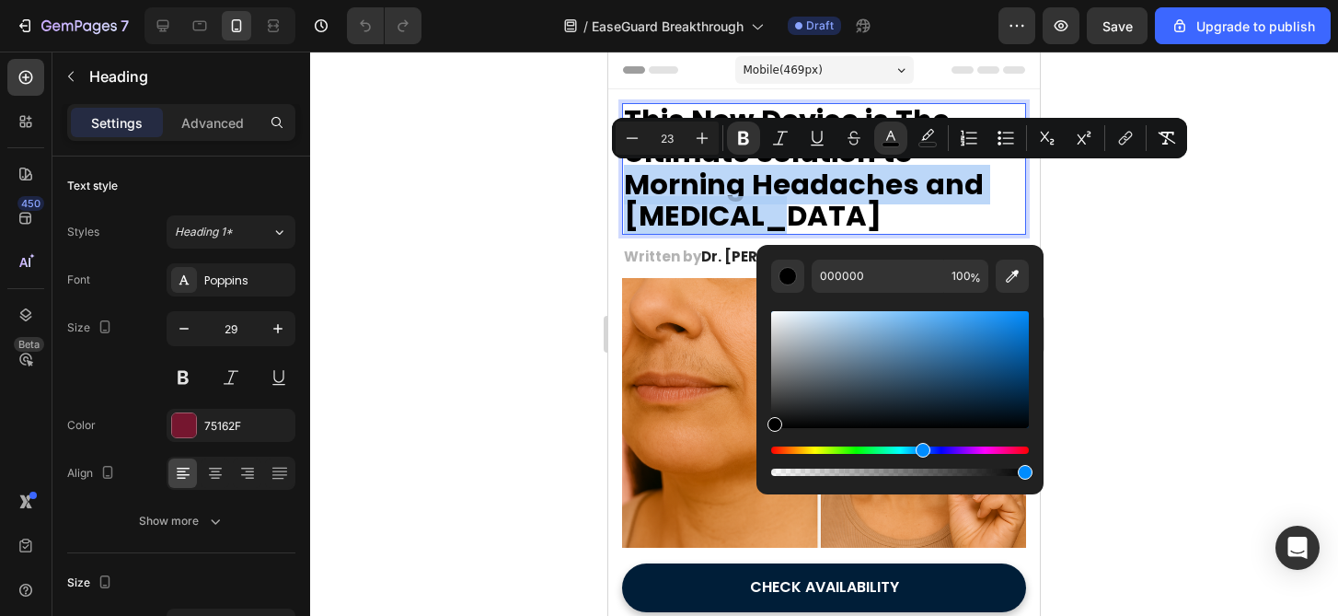
click at [919, 449] on div "Hue" at bounding box center [923, 450] width 15 height 15
drag, startPoint x: 949, startPoint y: 326, endPoint x: 1091, endPoint y: 297, distance: 145.5
click at [1091, 0] on body "7 / EaseGuard Breakthrough Draft Preview Save Upgrade to publish 450 Beta Secti…" at bounding box center [669, 0] width 1338 height 0
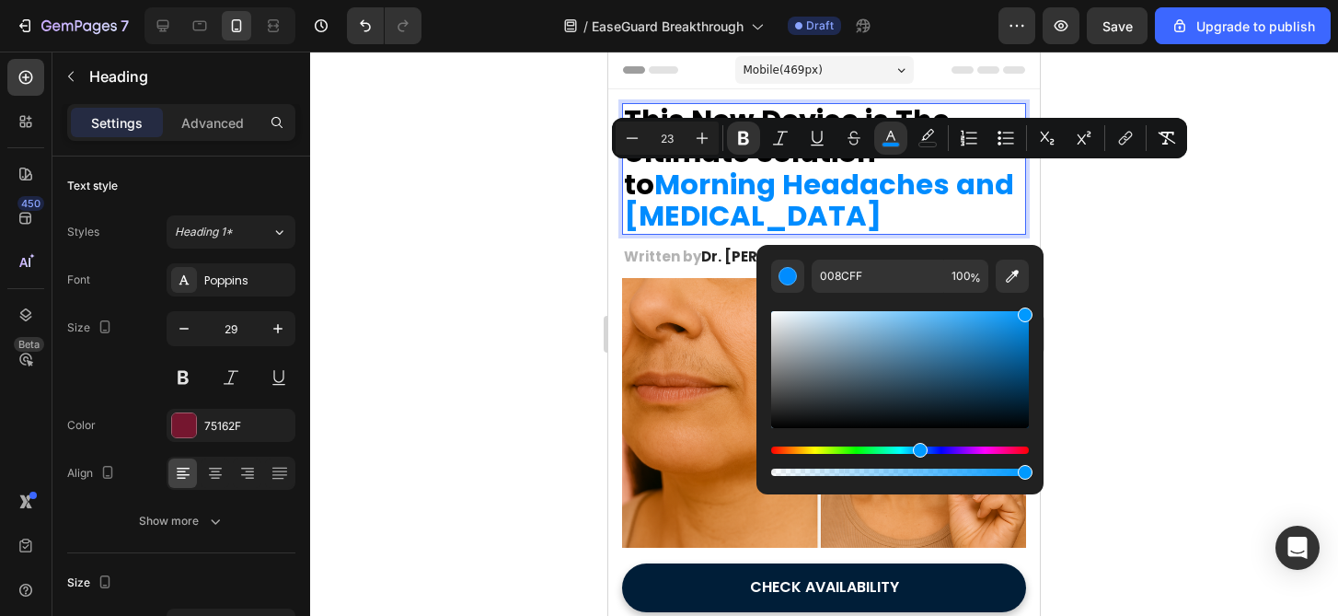
type input "0099FF"
click at [918, 454] on div "Hue" at bounding box center [920, 450] width 15 height 15
click at [1147, 368] on div at bounding box center [824, 334] width 1028 height 564
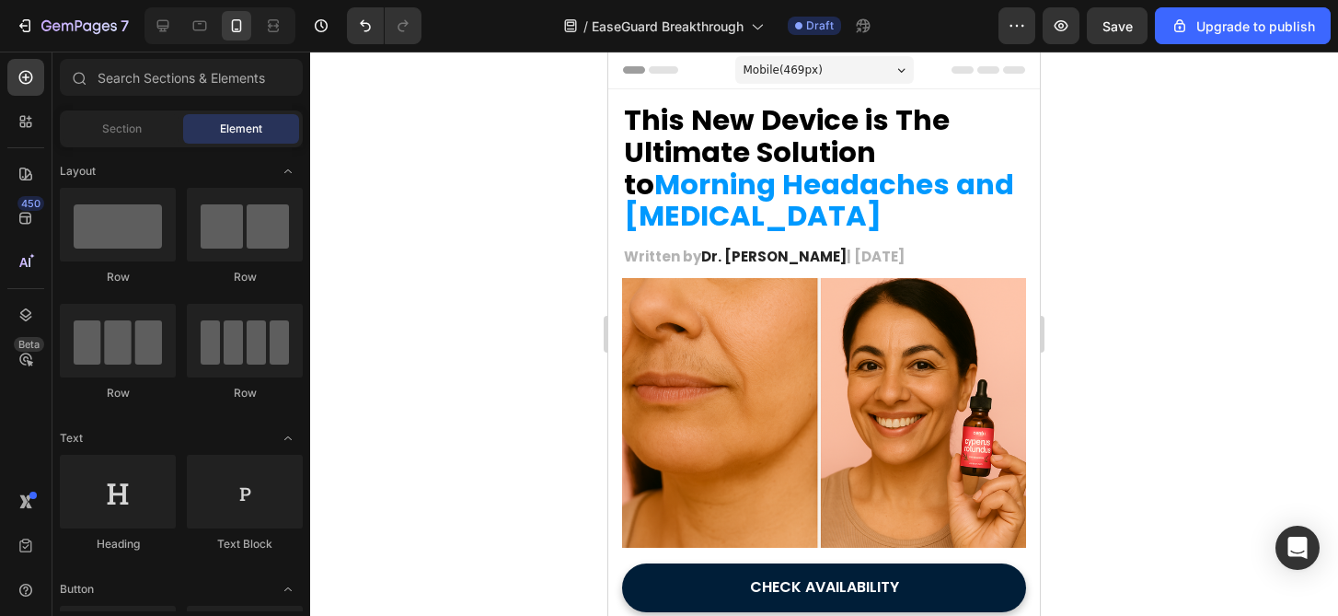
click at [1147, 368] on div at bounding box center [824, 334] width 1028 height 564
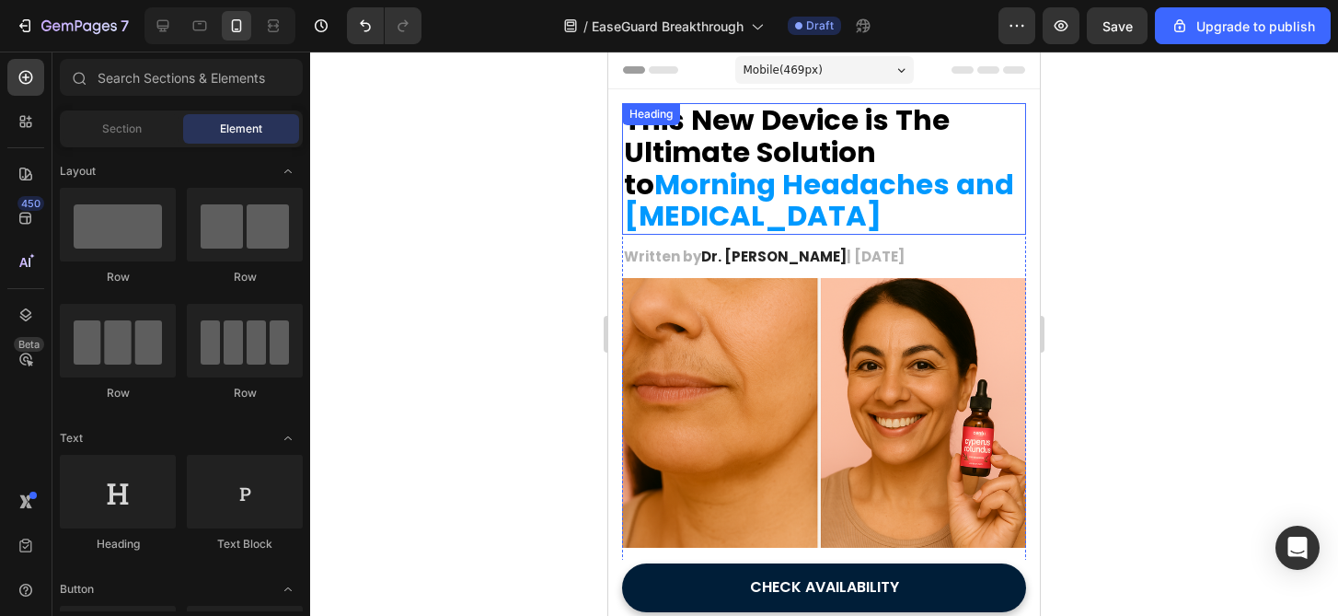
click at [732, 194] on strong "Morning Headaches and Migraines" at bounding box center [819, 201] width 390 height 72
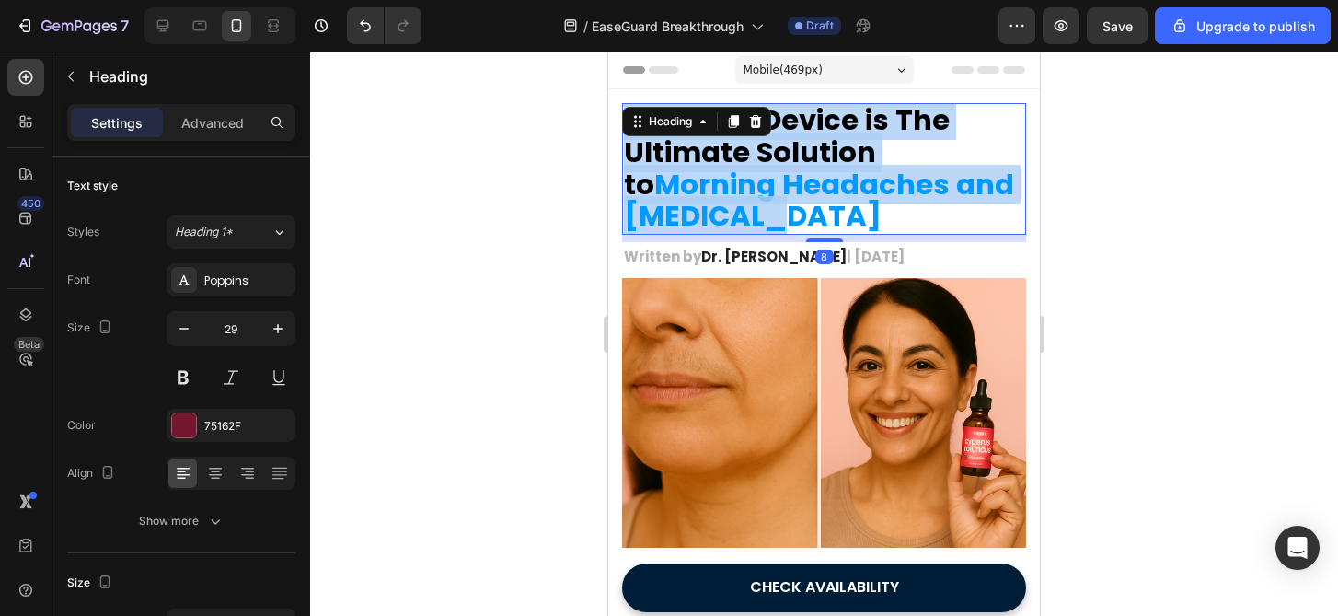
click at [732, 194] on strong "Morning Headaches and Migraines" at bounding box center [819, 201] width 390 height 72
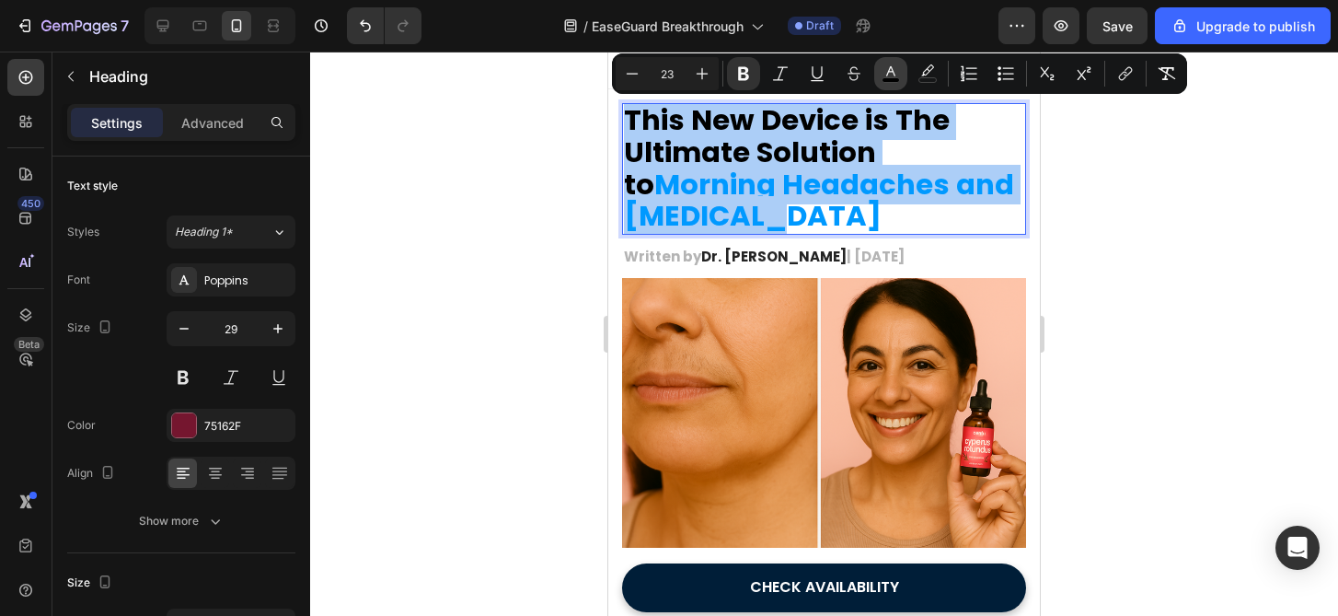
click at [883, 74] on icon "Editor contextual toolbar" at bounding box center [891, 73] width 18 height 18
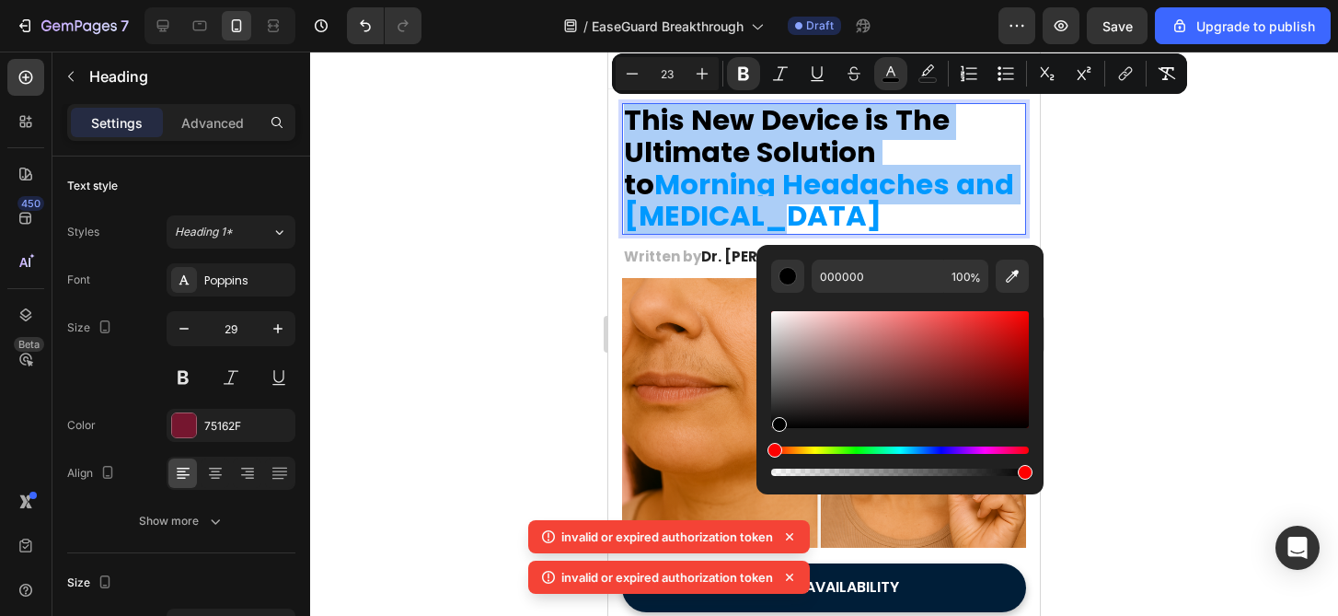
drag, startPoint x: 778, startPoint y: 417, endPoint x: 758, endPoint y: 467, distance: 53.3
click at [758, 467] on div "000000 100 %" at bounding box center [899, 362] width 287 height 235
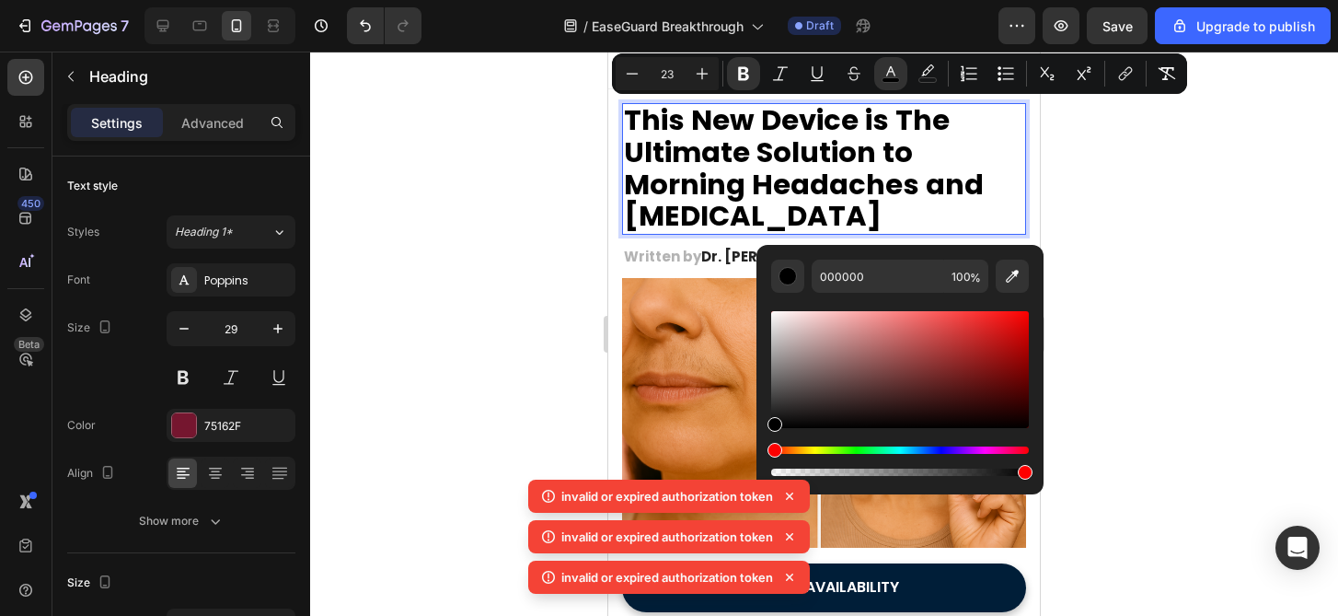
click at [567, 376] on div at bounding box center [824, 334] width 1028 height 564
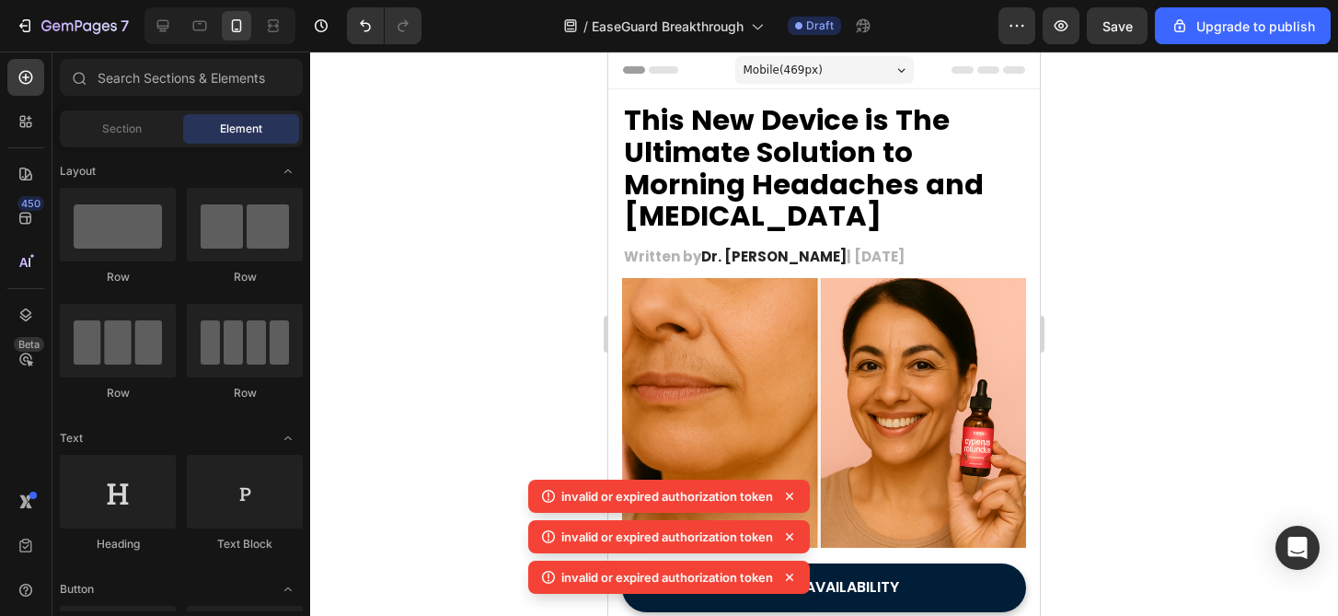
click at [567, 376] on div at bounding box center [824, 334] width 1028 height 564
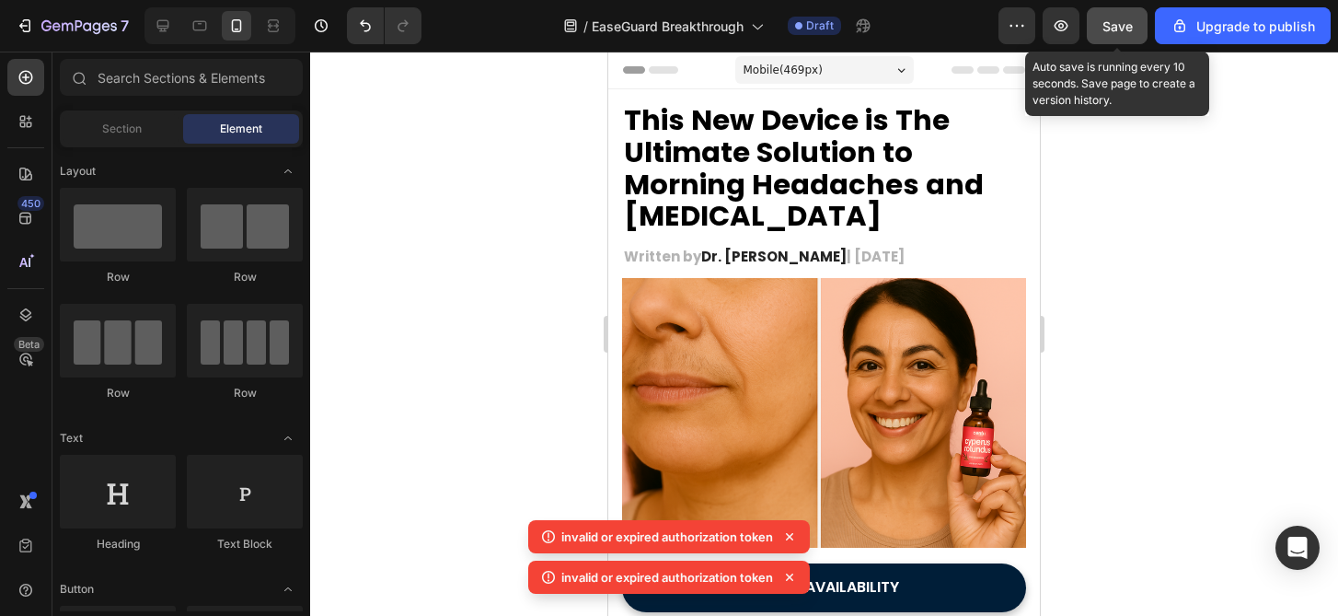
click at [1129, 31] on span "Save" at bounding box center [1118, 26] width 30 height 16
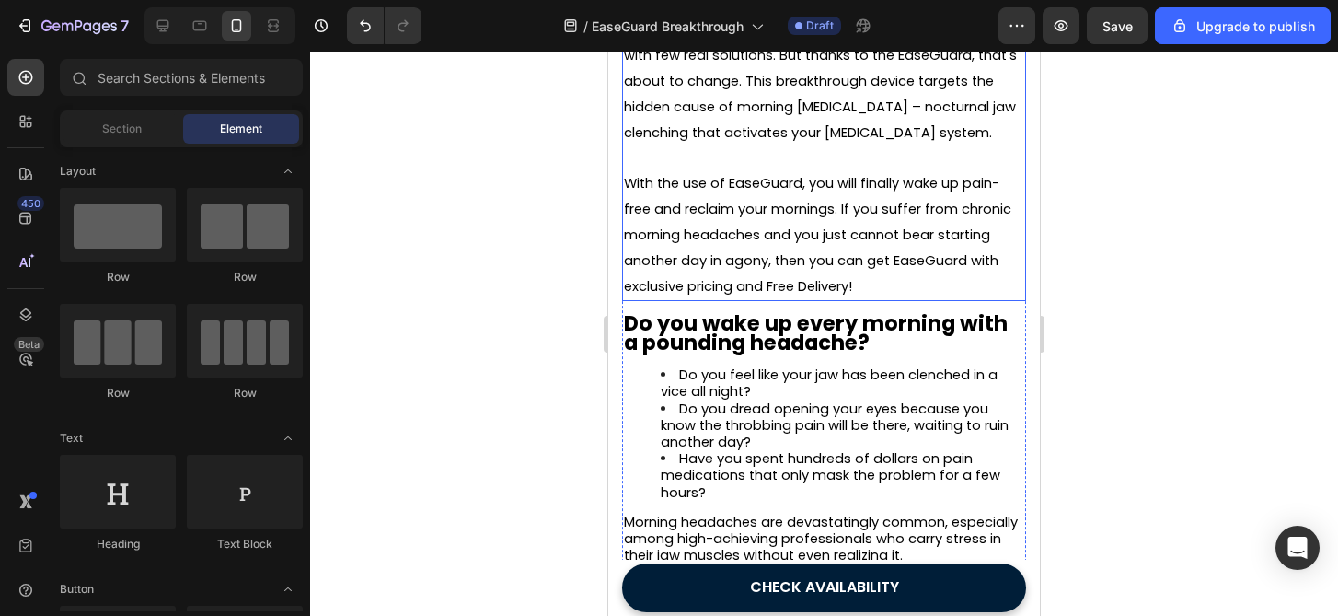
scroll to position [545, 0]
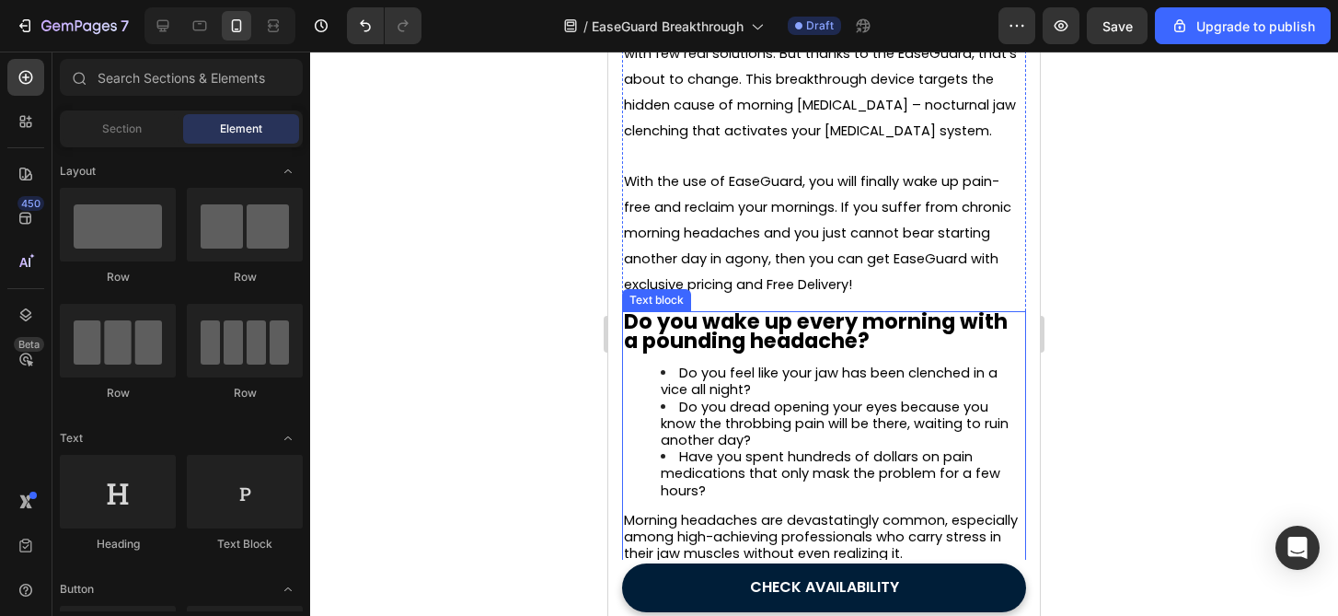
click at [860, 325] on strong "Do you wake up every morning with a pounding headache?" at bounding box center [816, 330] width 384 height 49
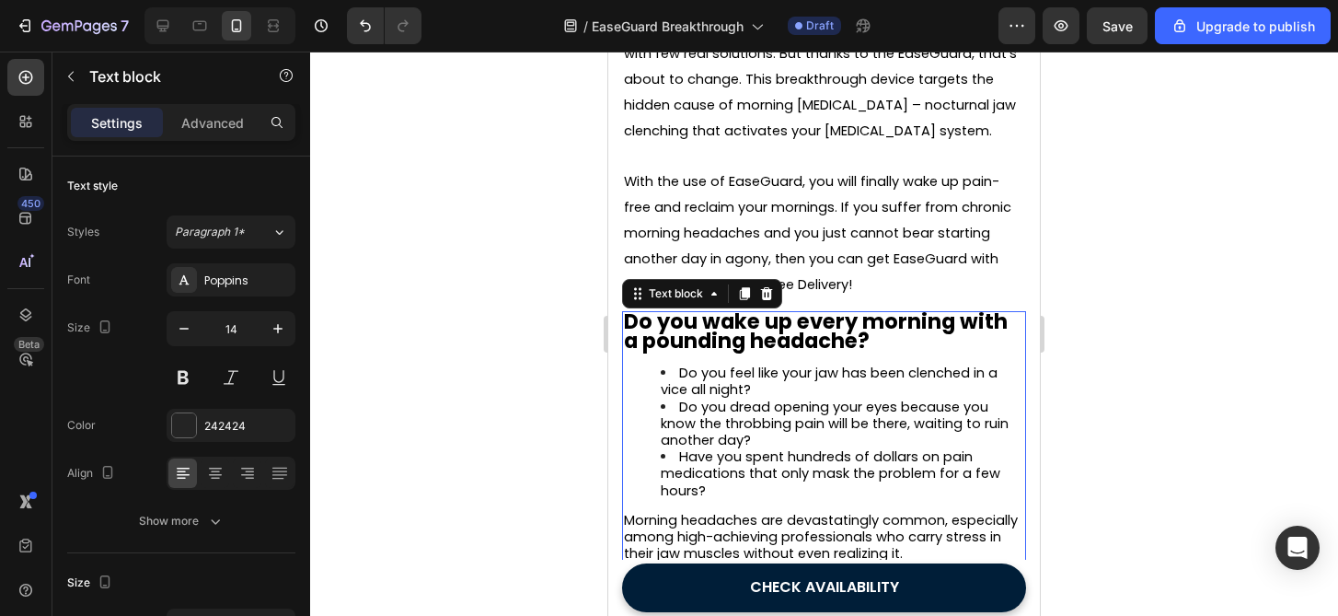
click at [860, 325] on strong "Do you wake up every morning with a pounding headache?" at bounding box center [816, 330] width 384 height 49
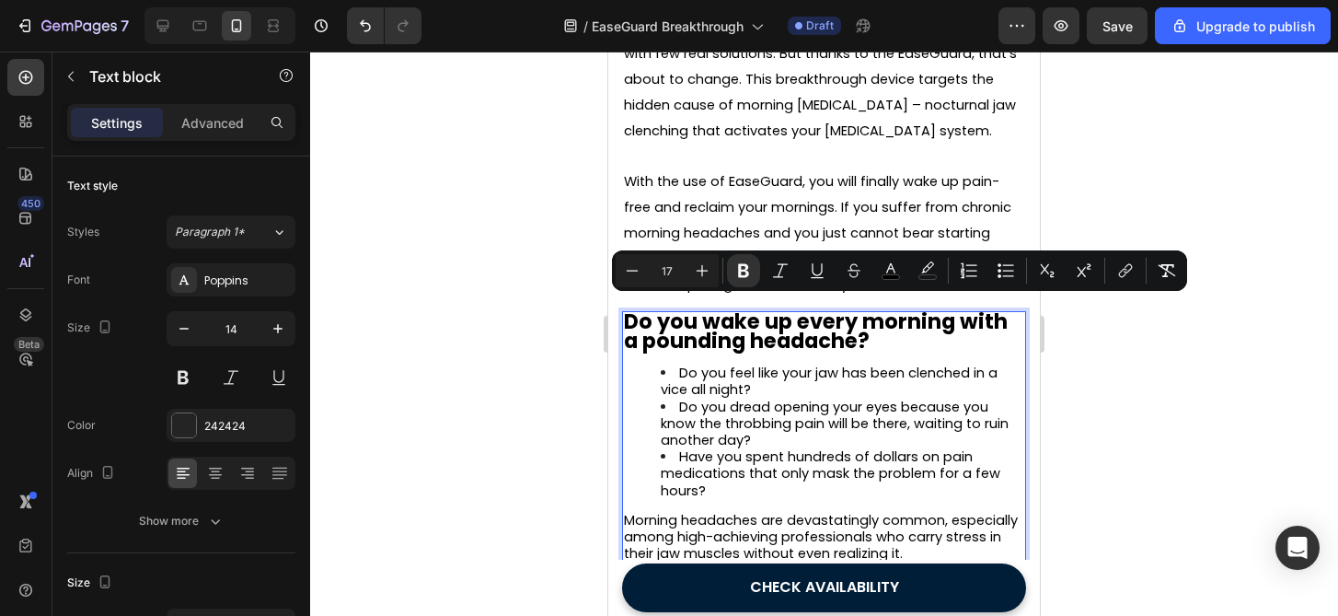
click at [870, 339] on strong "Do you wake up every morning with a pounding headache?" at bounding box center [816, 330] width 384 height 49
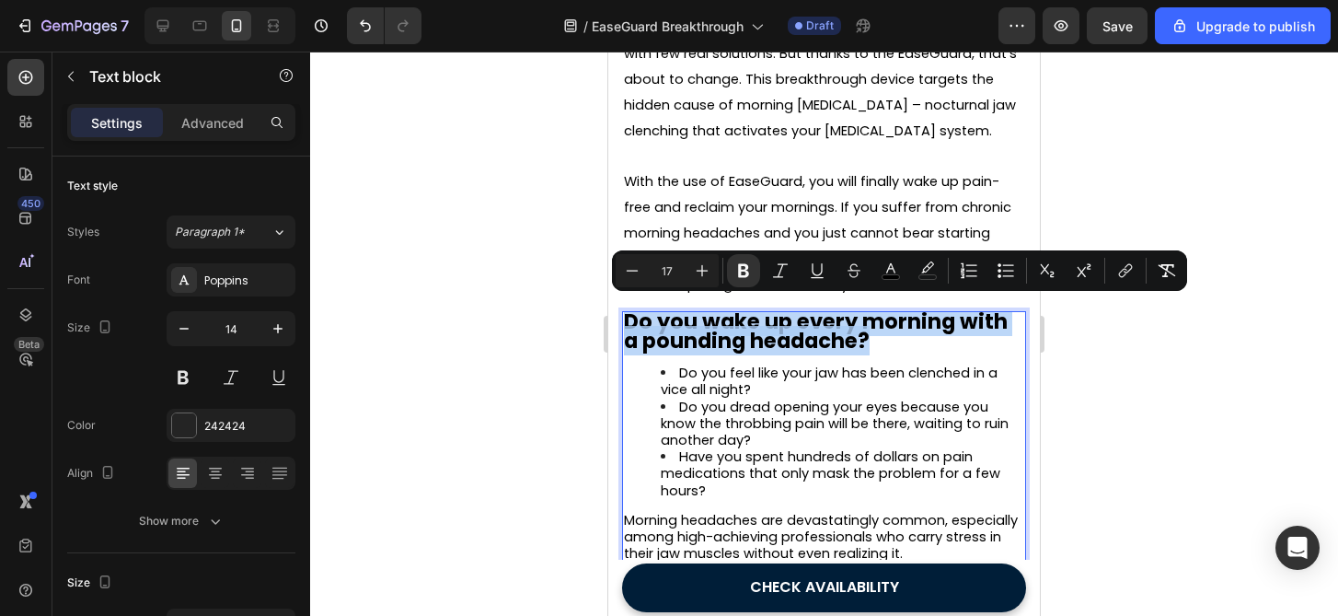
drag, startPoint x: 876, startPoint y: 337, endPoint x: 614, endPoint y: 313, distance: 263.4
click at [700, 261] on icon "Editor contextual toolbar" at bounding box center [702, 270] width 18 height 18
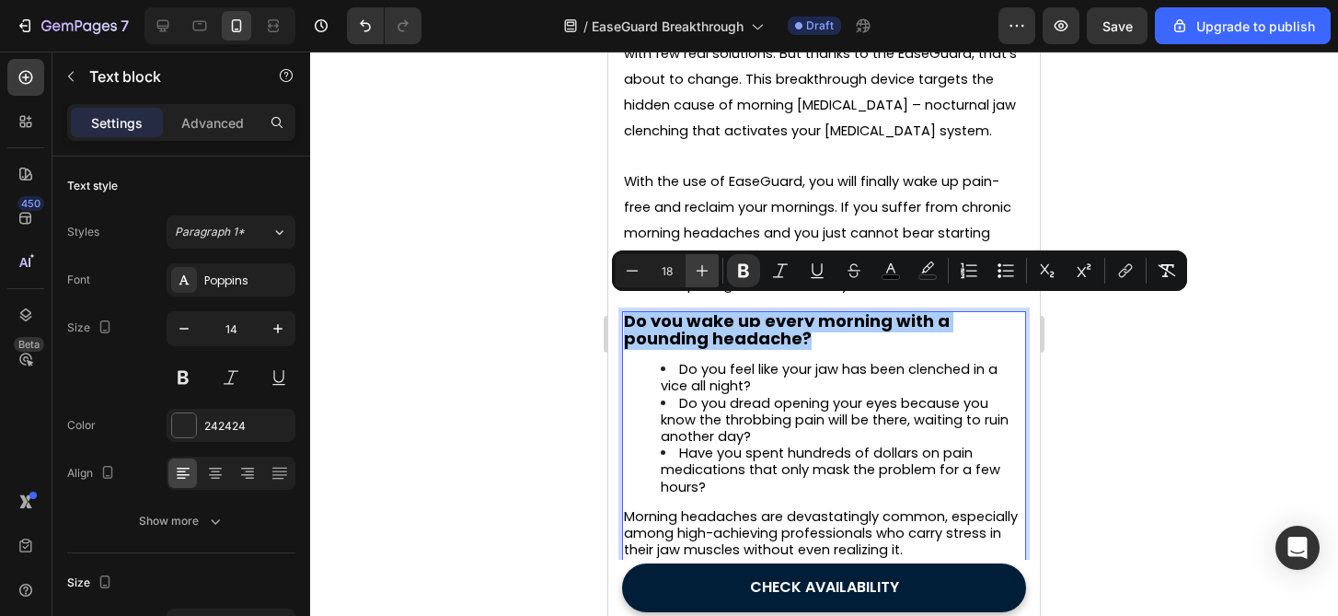
click at [700, 261] on icon "Editor contextual toolbar" at bounding box center [702, 270] width 18 height 18
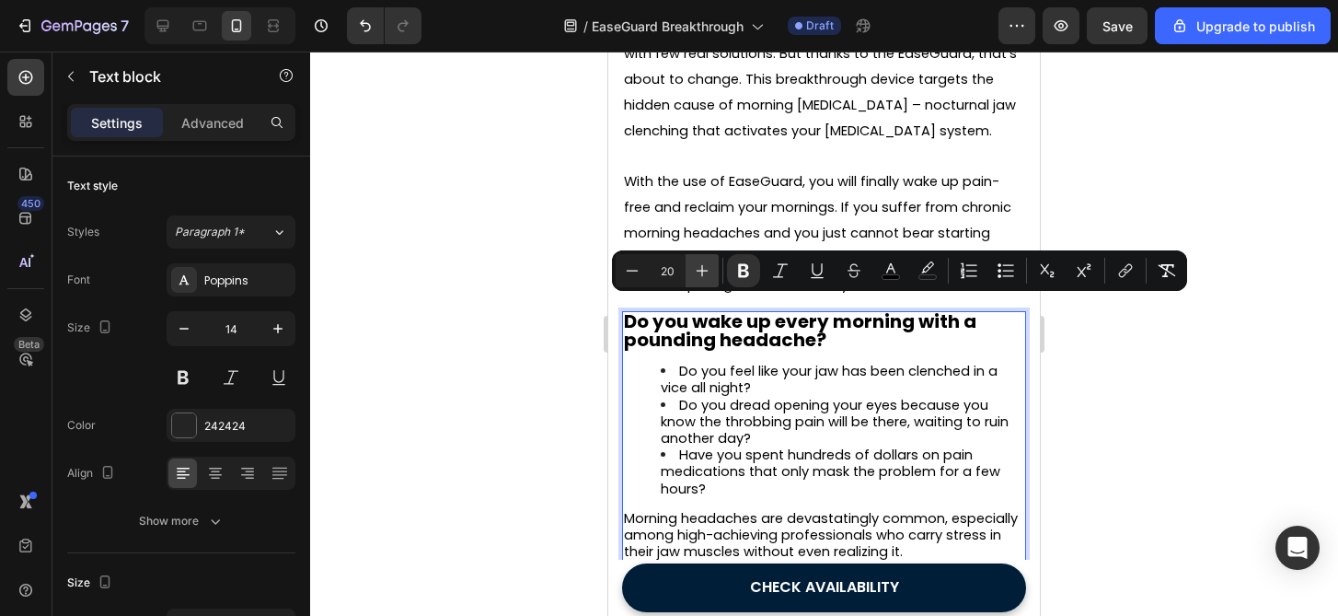
click at [700, 261] on icon "Editor contextual toolbar" at bounding box center [702, 270] width 18 height 18
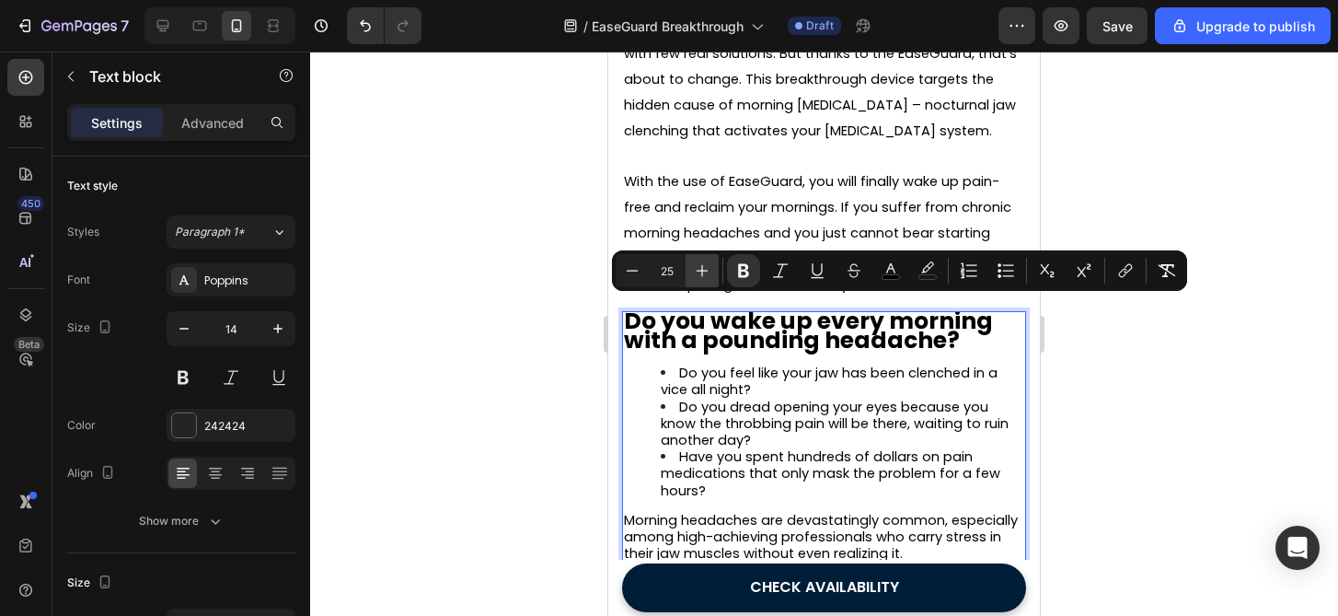
click at [700, 261] on icon "Editor contextual toolbar" at bounding box center [702, 270] width 18 height 18
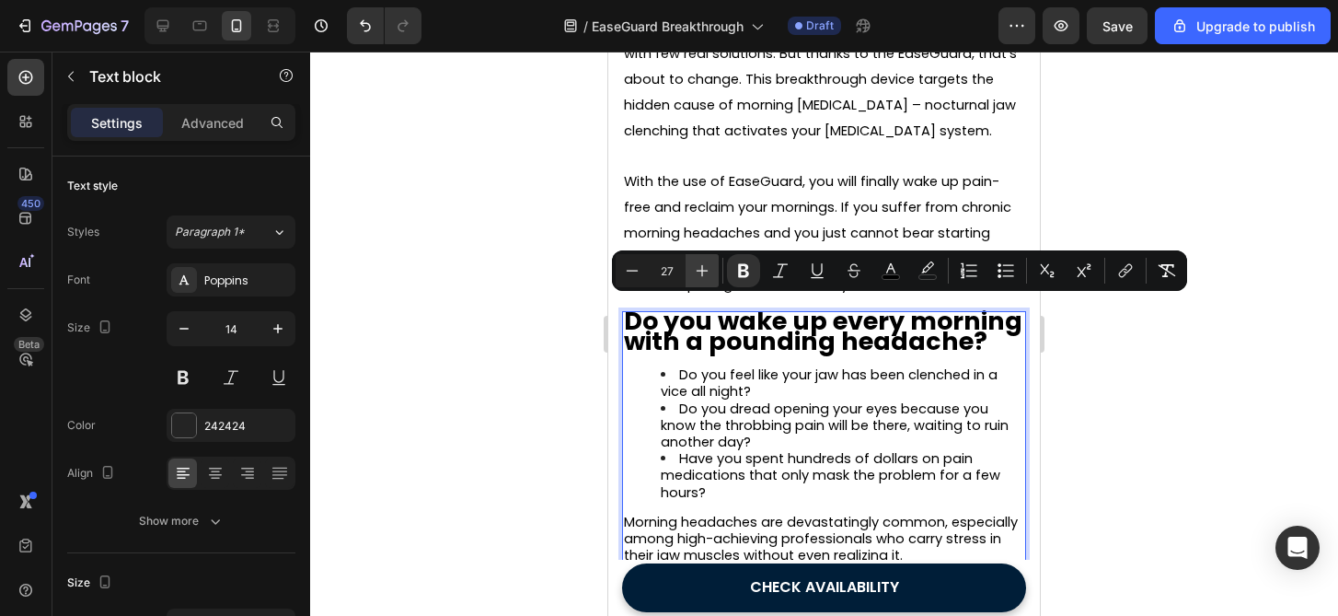
click at [700, 261] on icon "Editor contextual toolbar" at bounding box center [702, 270] width 18 height 18
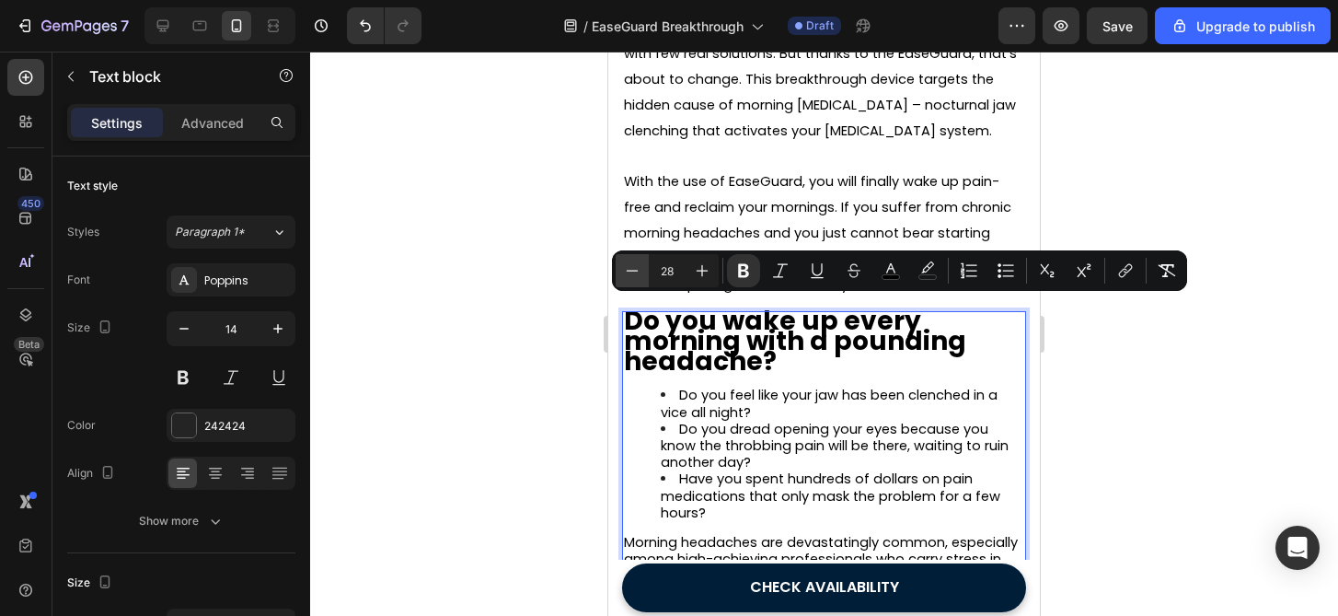
click at [622, 265] on button "Minus" at bounding box center [632, 270] width 33 height 33
type input "27"
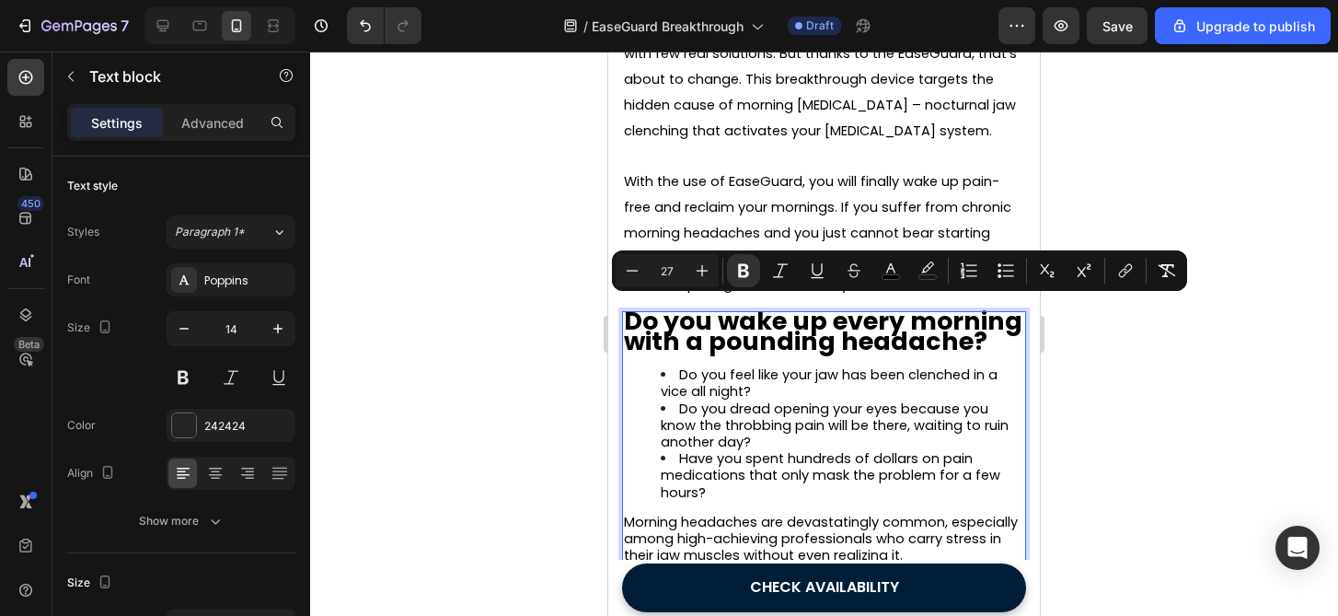
click at [1097, 384] on div at bounding box center [824, 334] width 1028 height 564
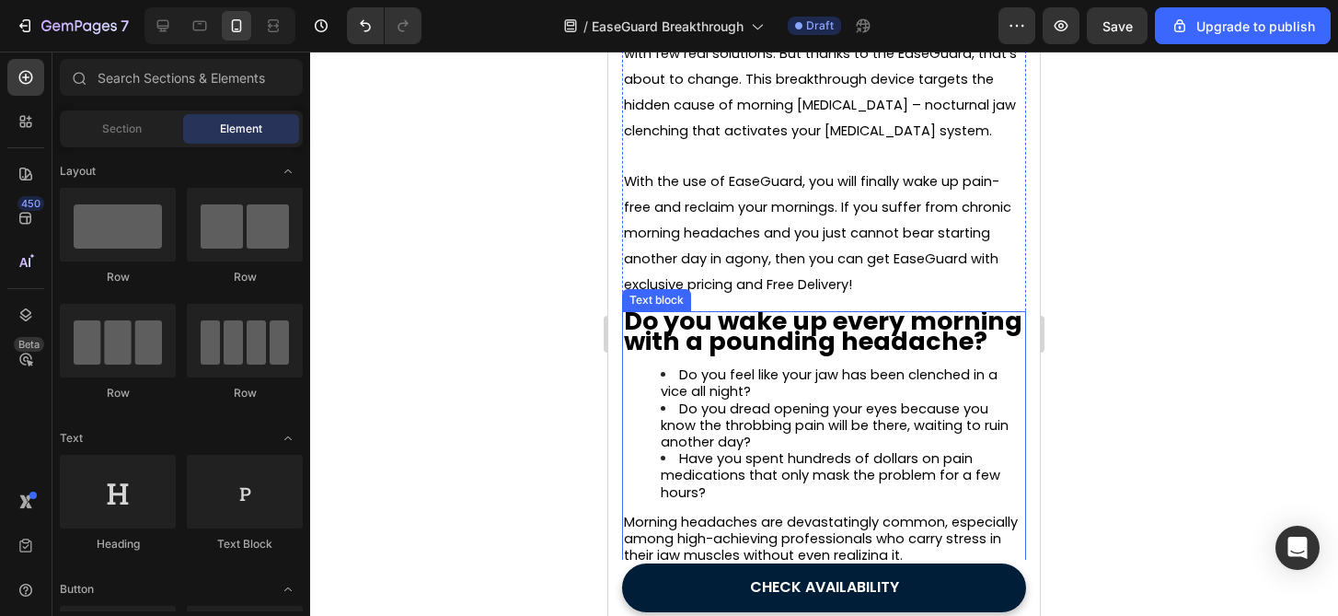
click at [872, 335] on strong "Do you wake up every morning with a pounding headache?" at bounding box center [823, 331] width 398 height 54
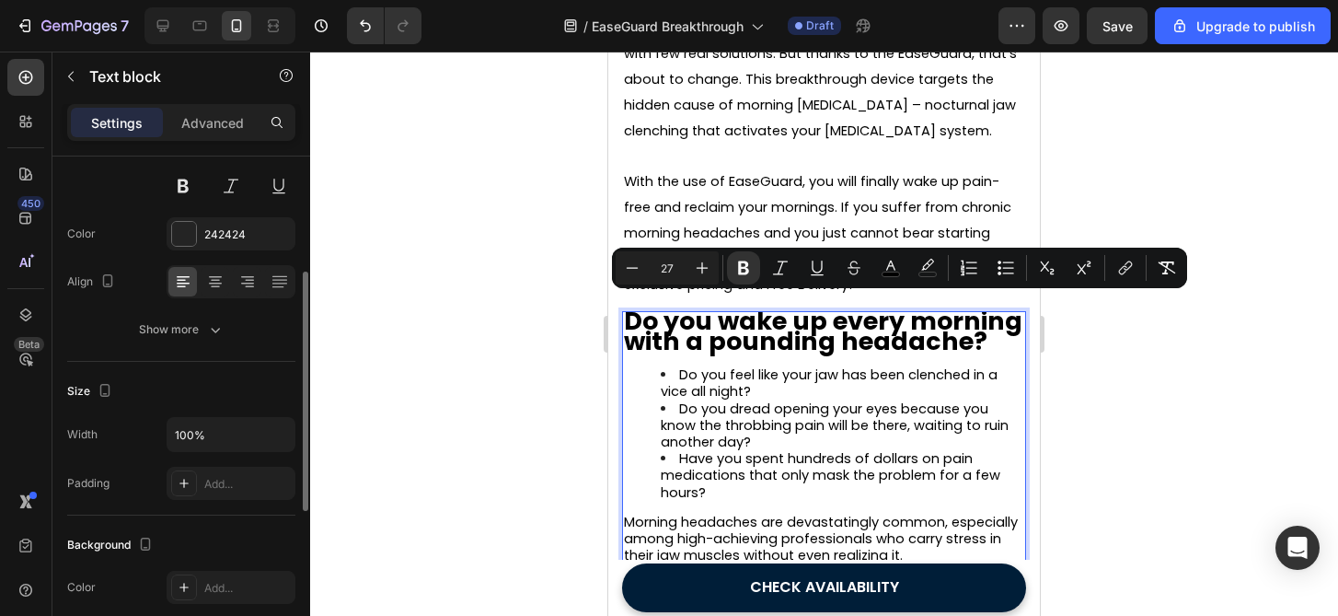
scroll to position [211, 0]
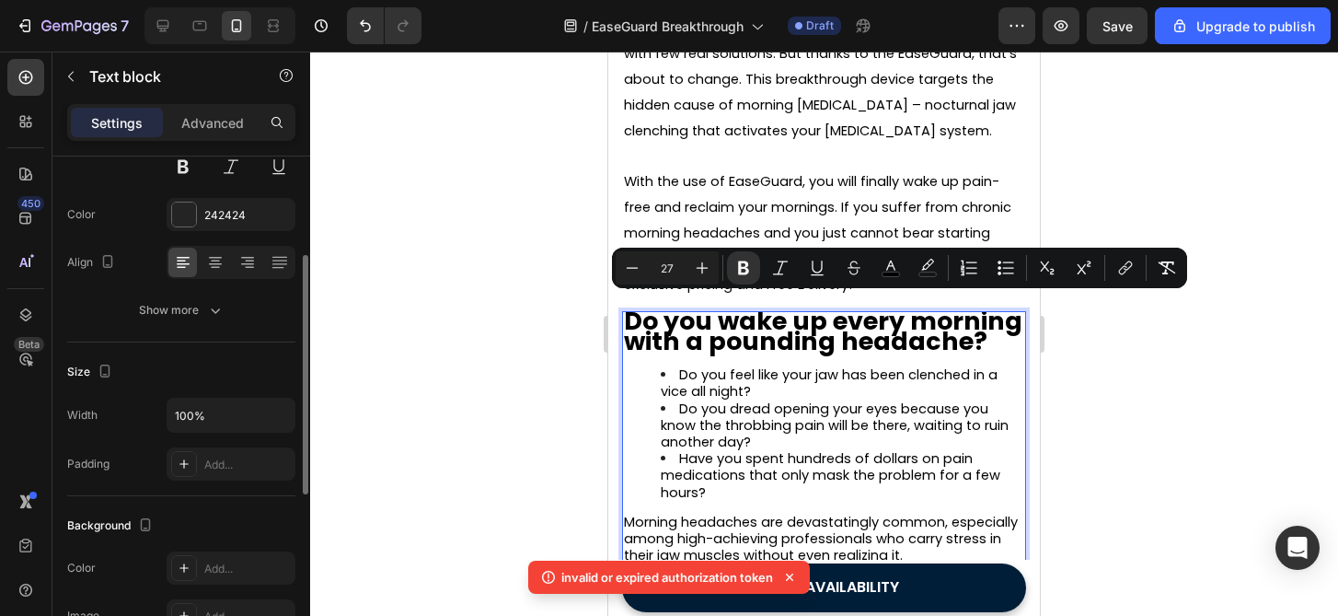
click at [224, 314] on icon "button" at bounding box center [215, 310] width 18 height 18
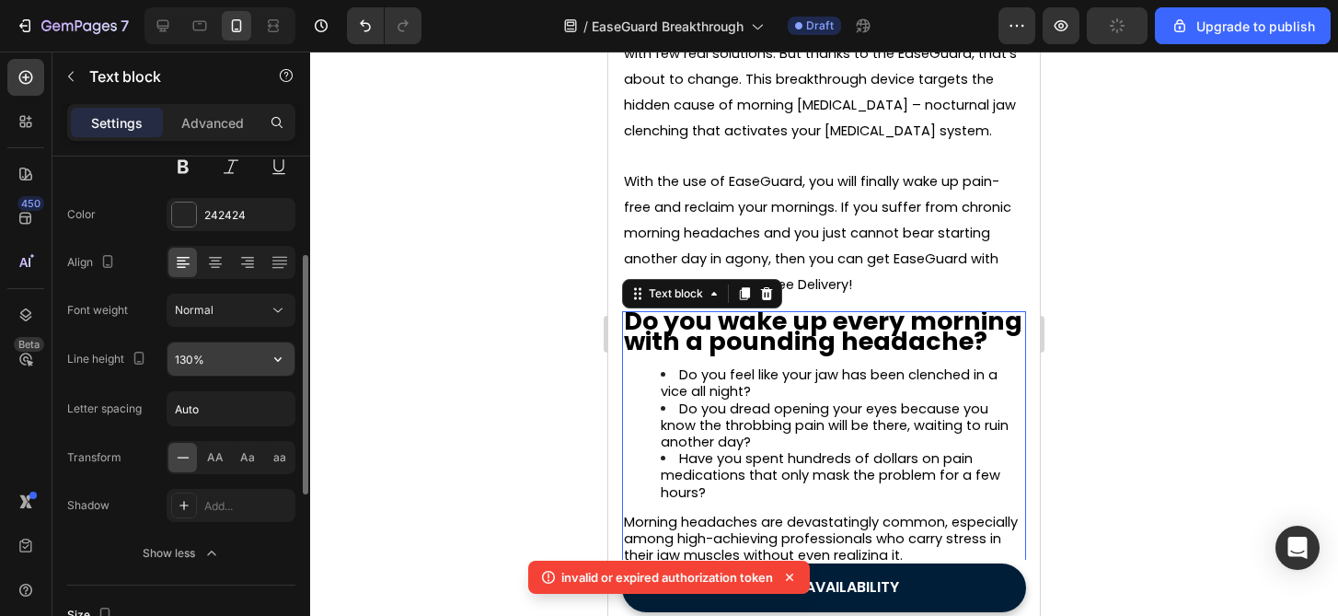
click at [210, 352] on input "130%" at bounding box center [230, 358] width 127 height 33
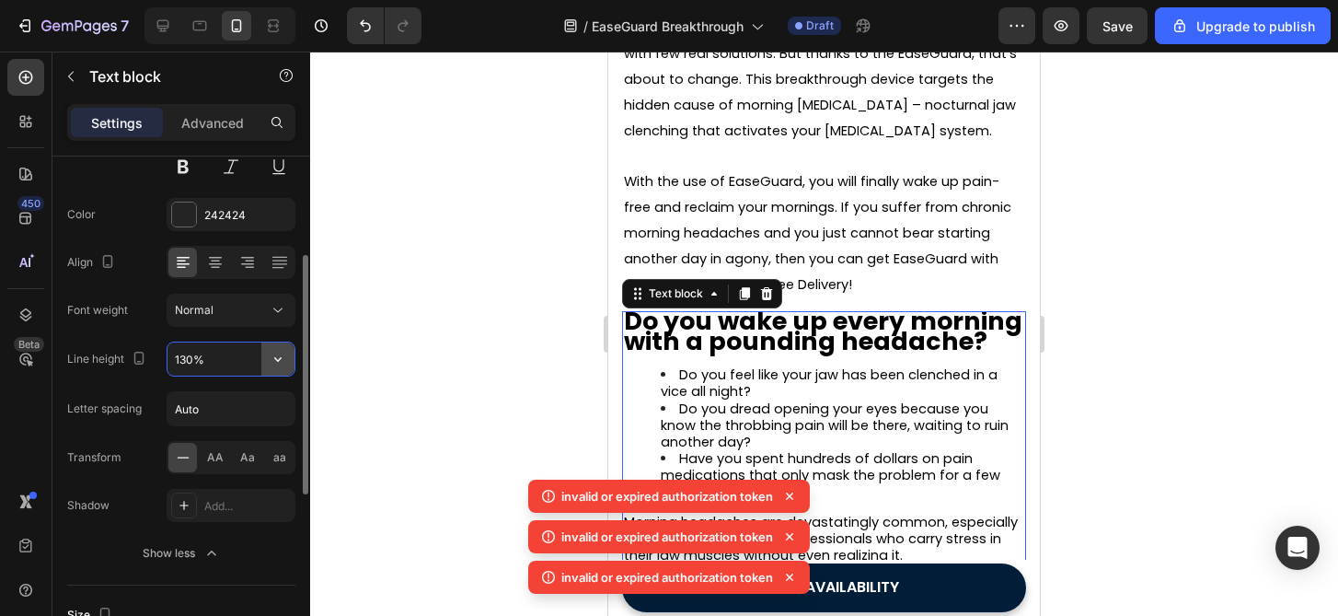
click at [276, 366] on icon "button" at bounding box center [278, 359] width 18 height 18
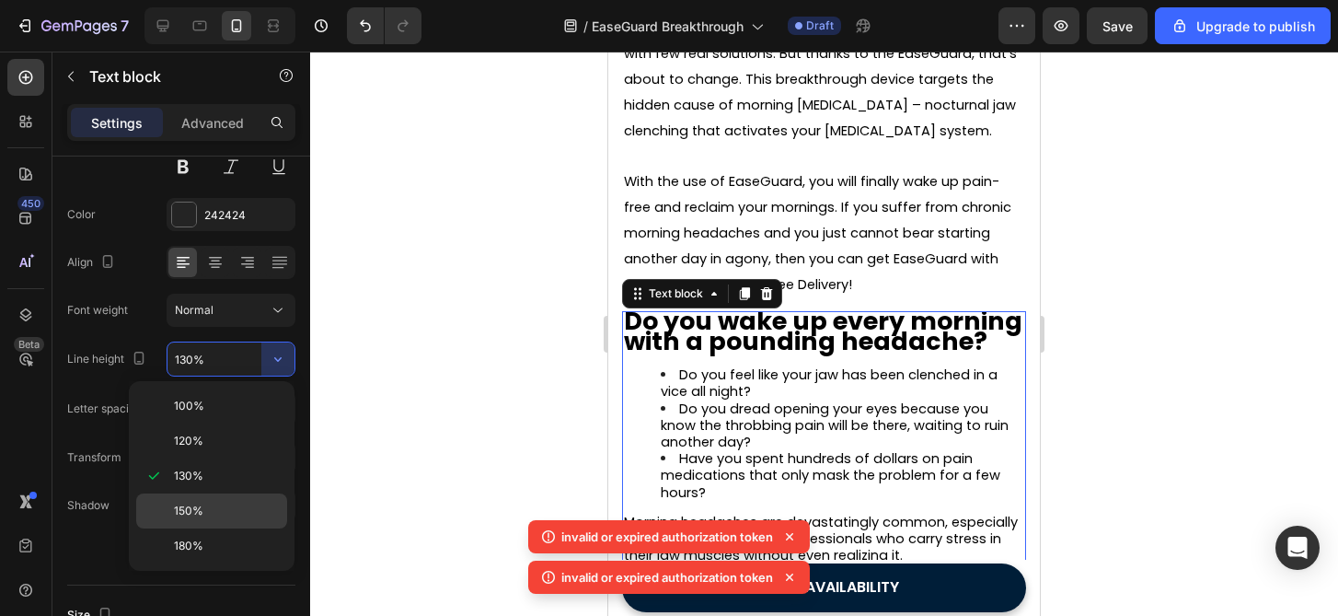
click at [223, 528] on div "150%" at bounding box center [211, 545] width 151 height 35
type input "150%"
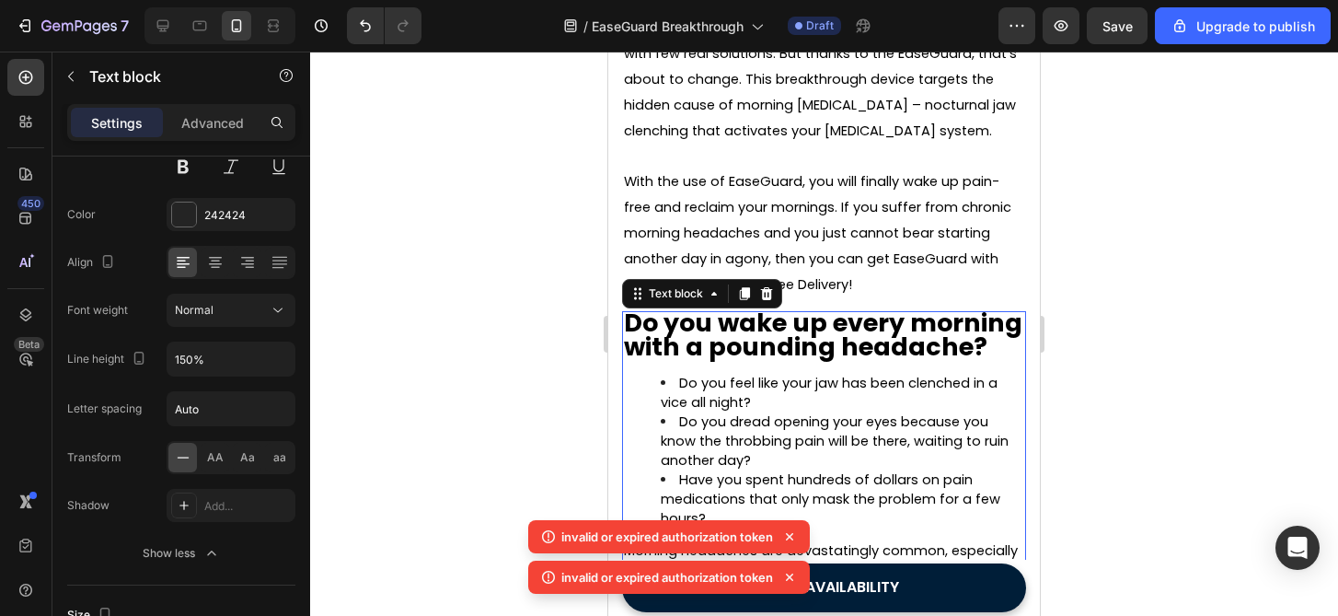
click at [487, 409] on div at bounding box center [824, 334] width 1028 height 564
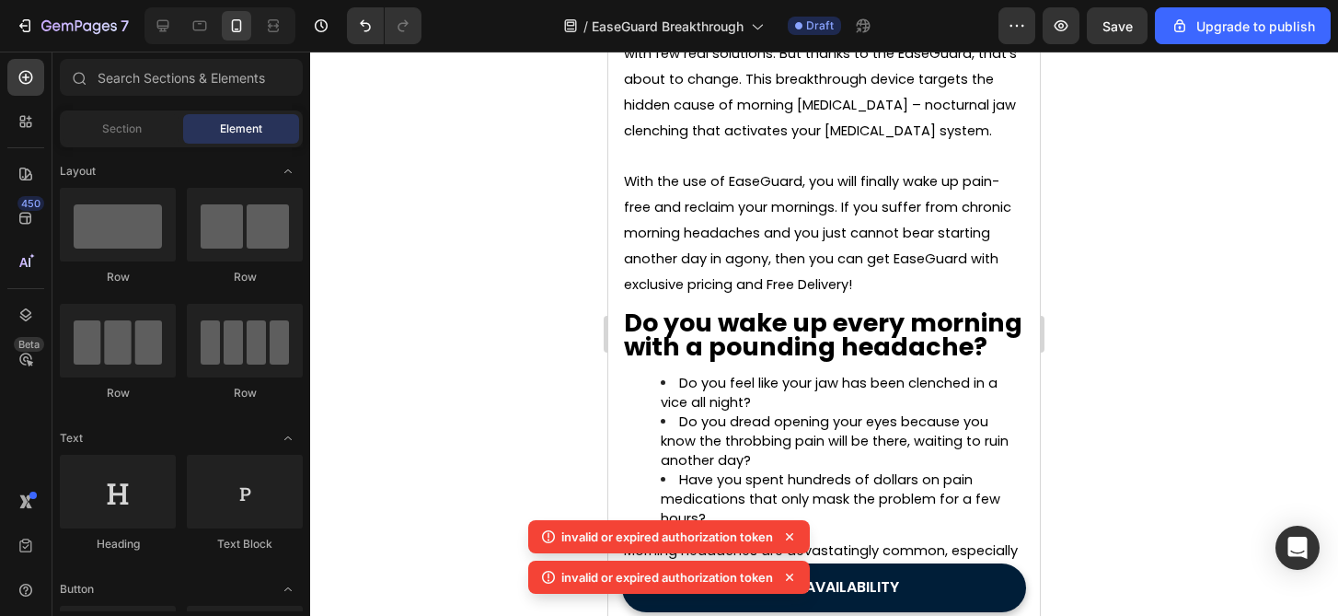
click at [487, 409] on div at bounding box center [824, 334] width 1028 height 564
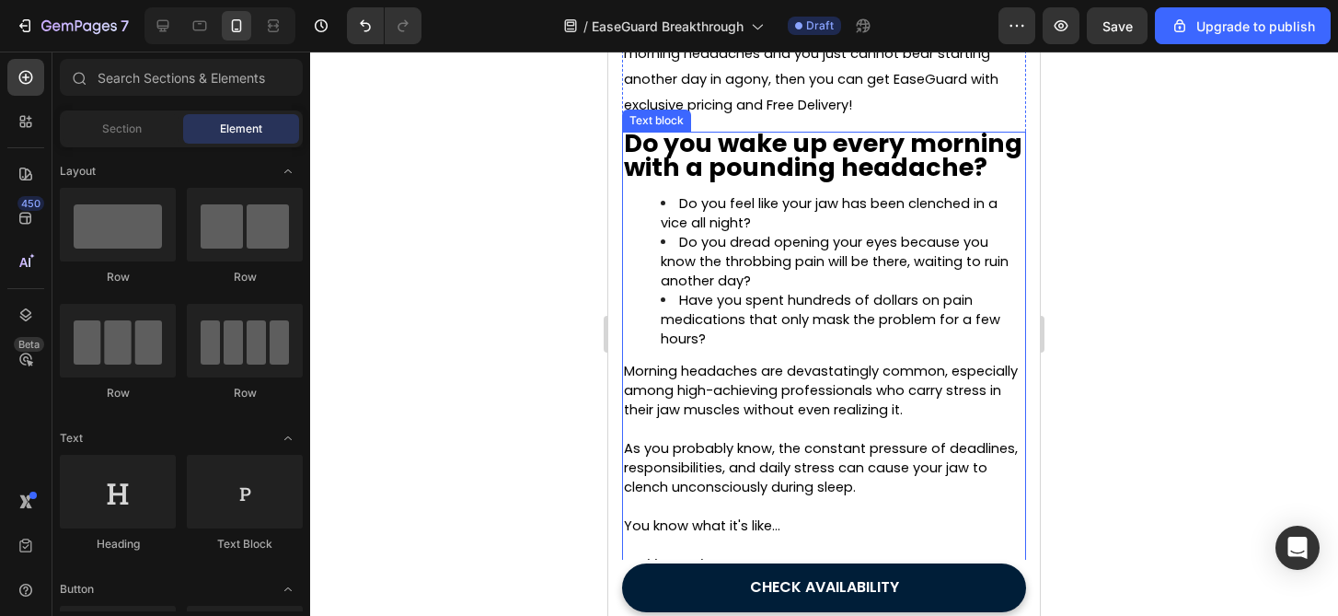
scroll to position [727, 0]
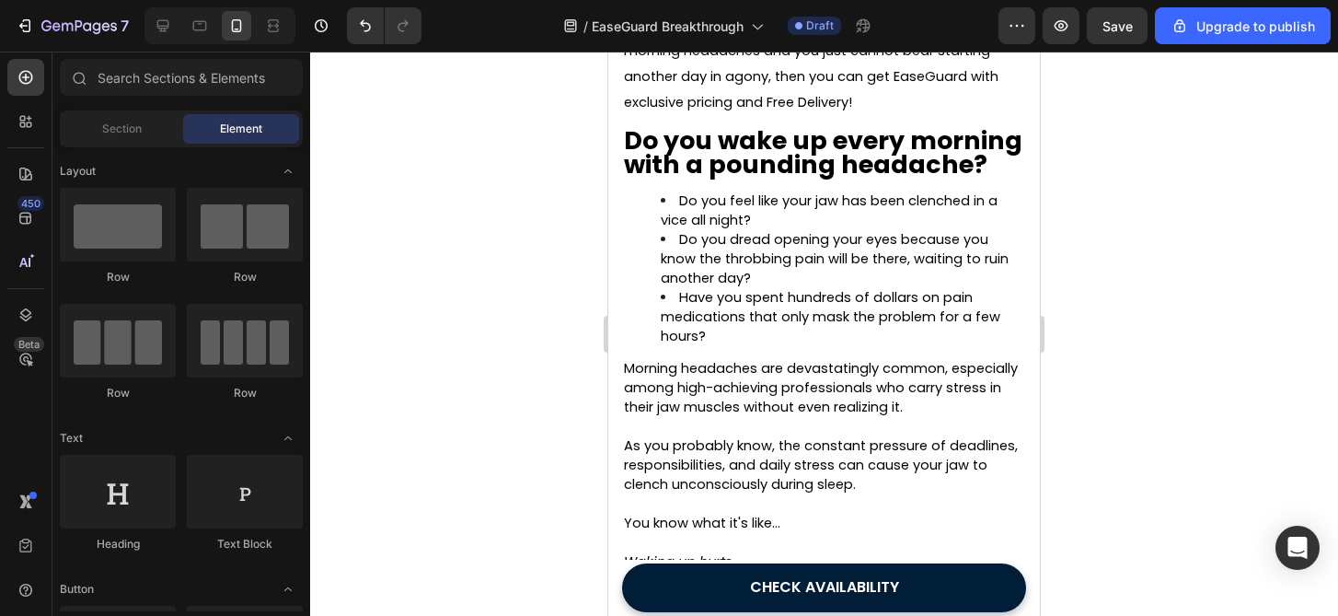
click at [1130, 359] on div at bounding box center [824, 334] width 1028 height 564
click at [1242, 365] on div at bounding box center [824, 334] width 1028 height 564
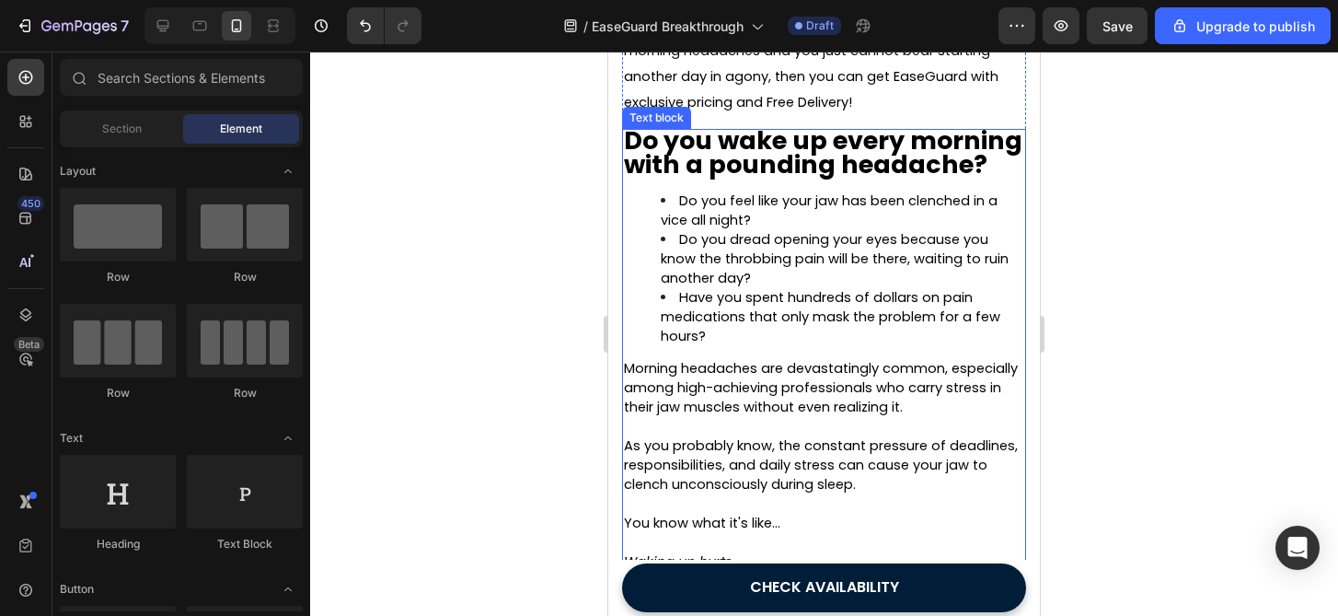
scroll to position [0, 0]
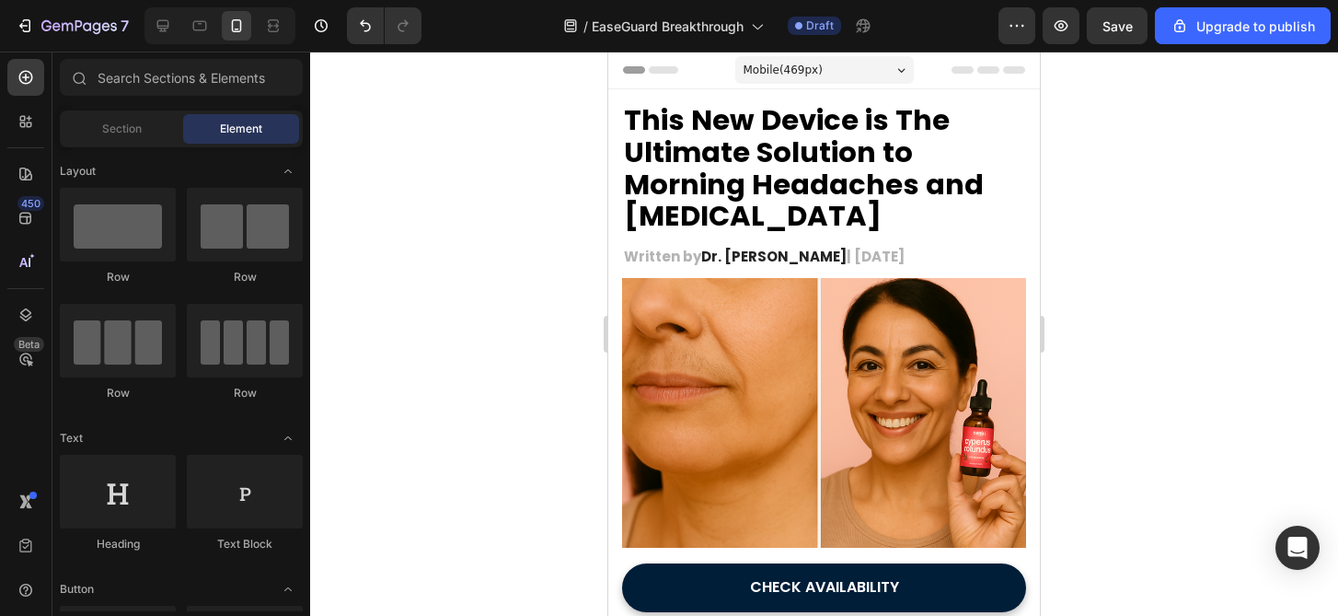
click at [1183, 311] on div at bounding box center [824, 334] width 1028 height 564
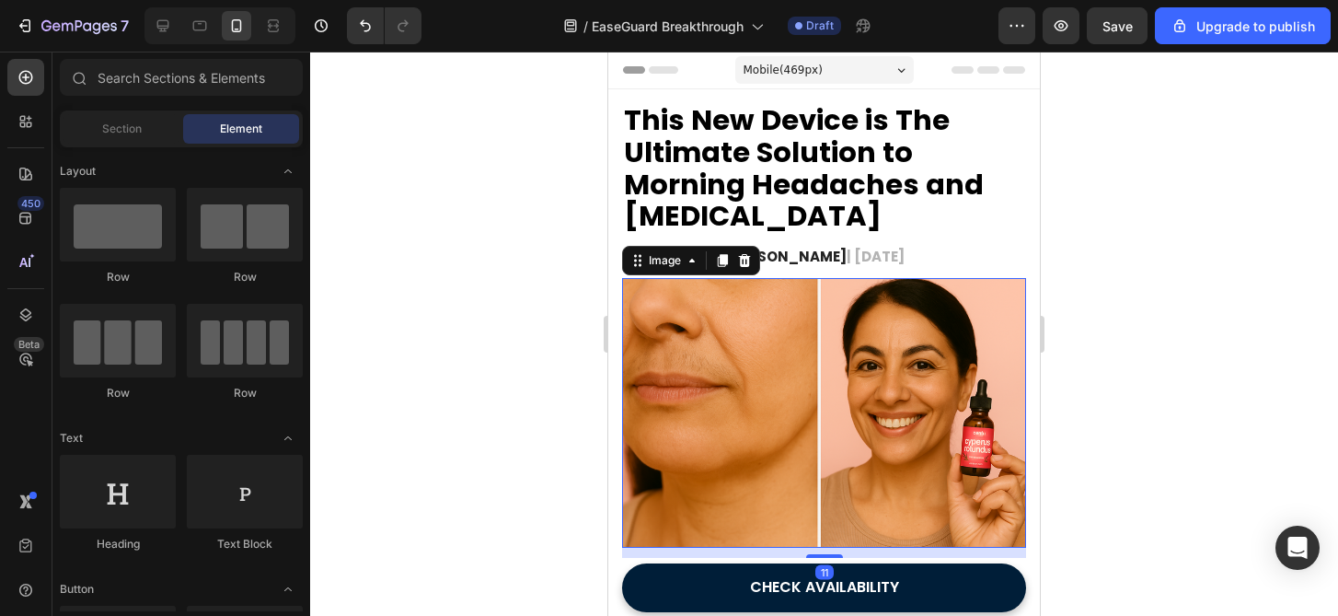
click at [864, 410] on img at bounding box center [824, 413] width 404 height 270
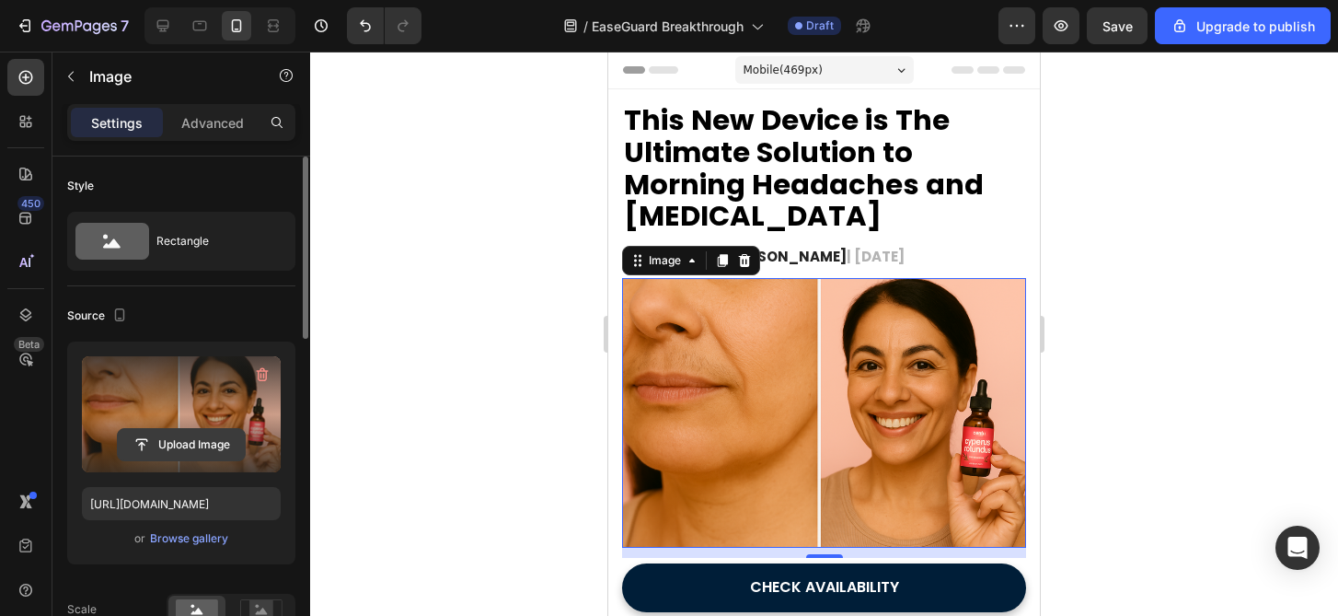
click at [166, 445] on input "file" at bounding box center [181, 444] width 127 height 31
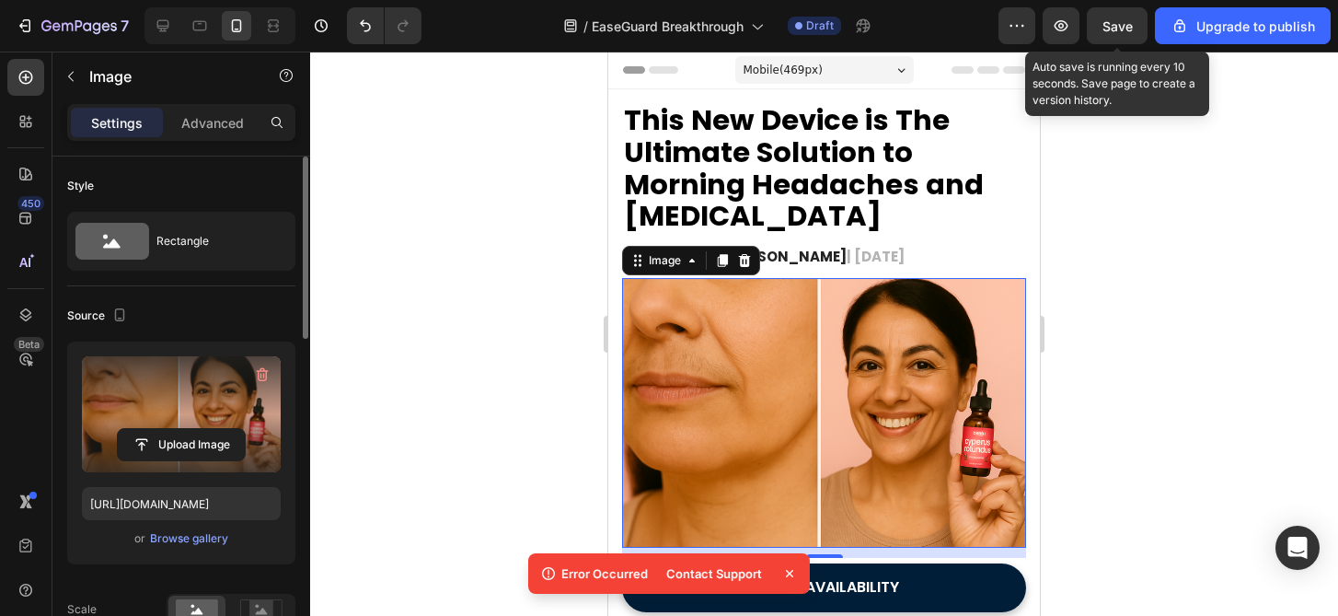
click at [1123, 20] on span "Save" at bounding box center [1118, 26] width 30 height 16
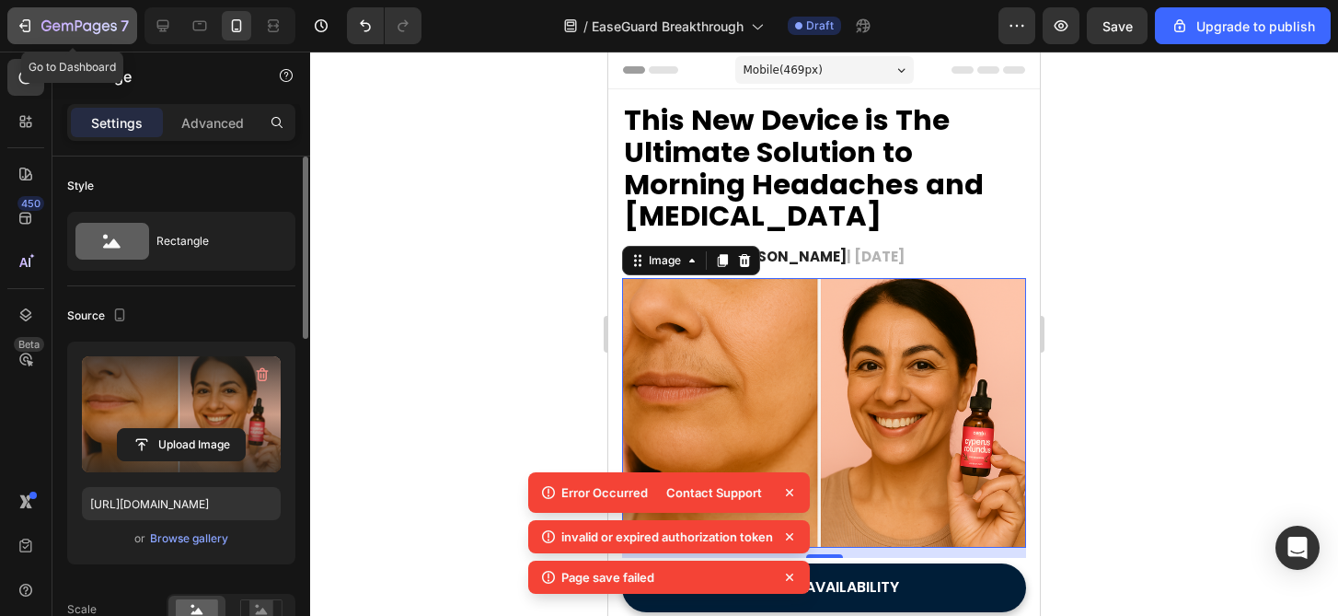
click at [102, 32] on icon "button" at bounding box center [78, 27] width 75 height 16
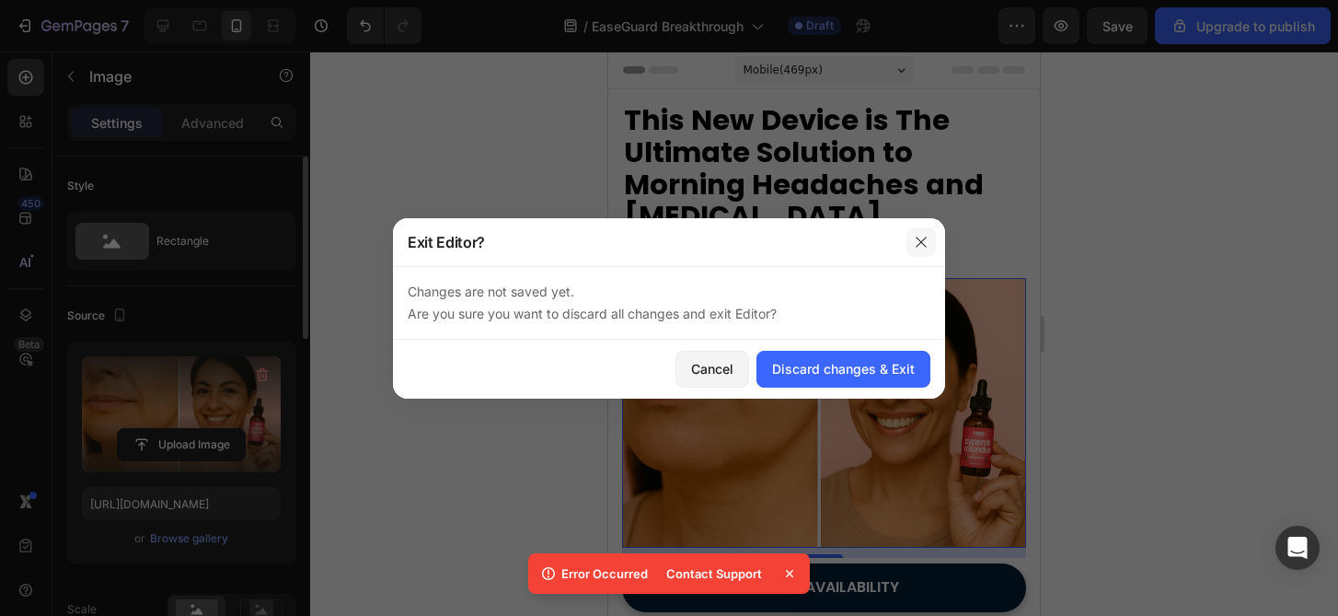
click at [922, 240] on icon "button" at bounding box center [921, 242] width 15 height 15
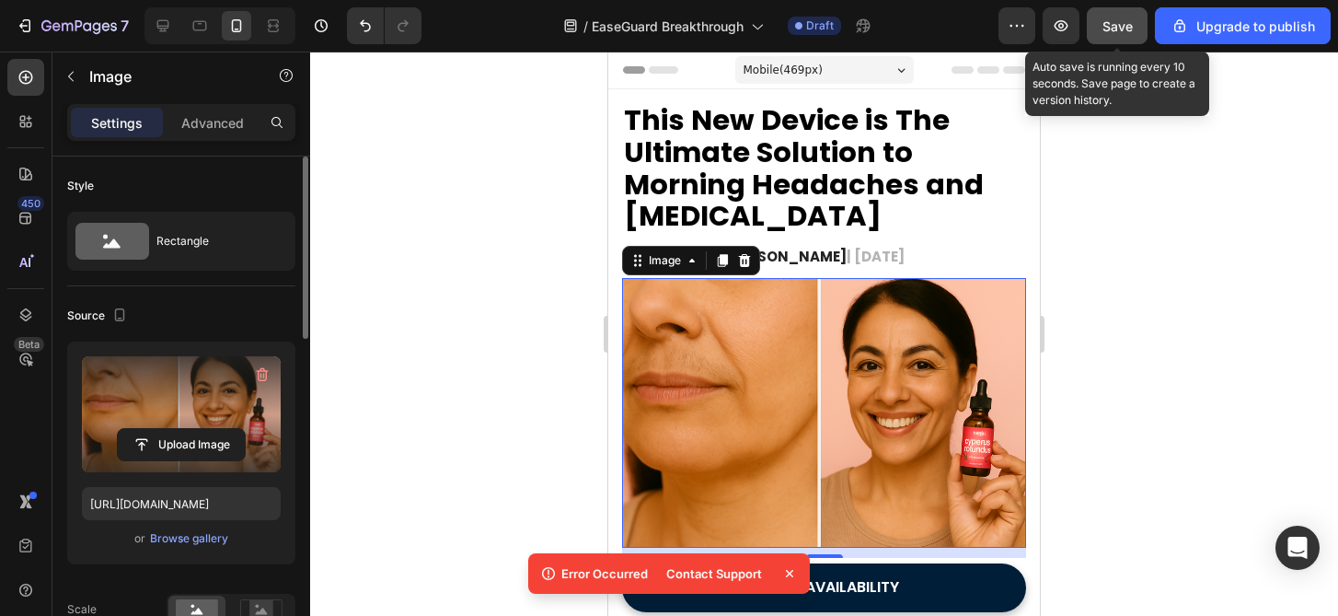
click at [1135, 40] on button "Save" at bounding box center [1117, 25] width 61 height 37
click at [1131, 40] on button "button" at bounding box center [1117, 25] width 61 height 37
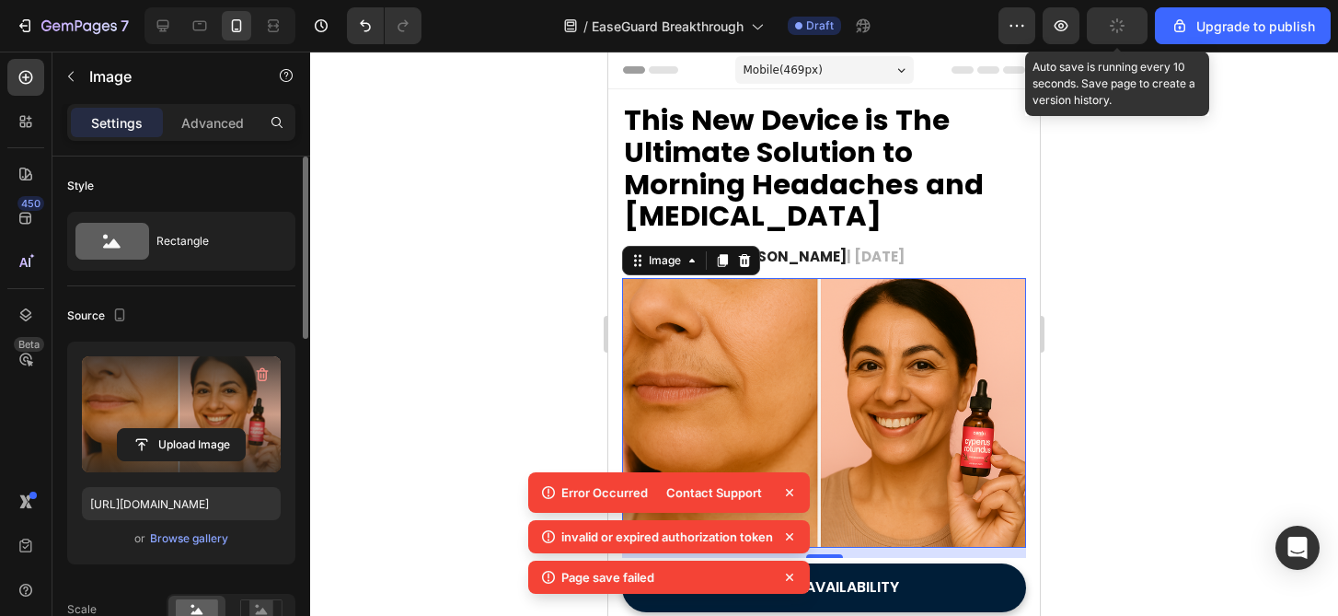
click at [1131, 40] on button "button" at bounding box center [1117, 25] width 61 height 37
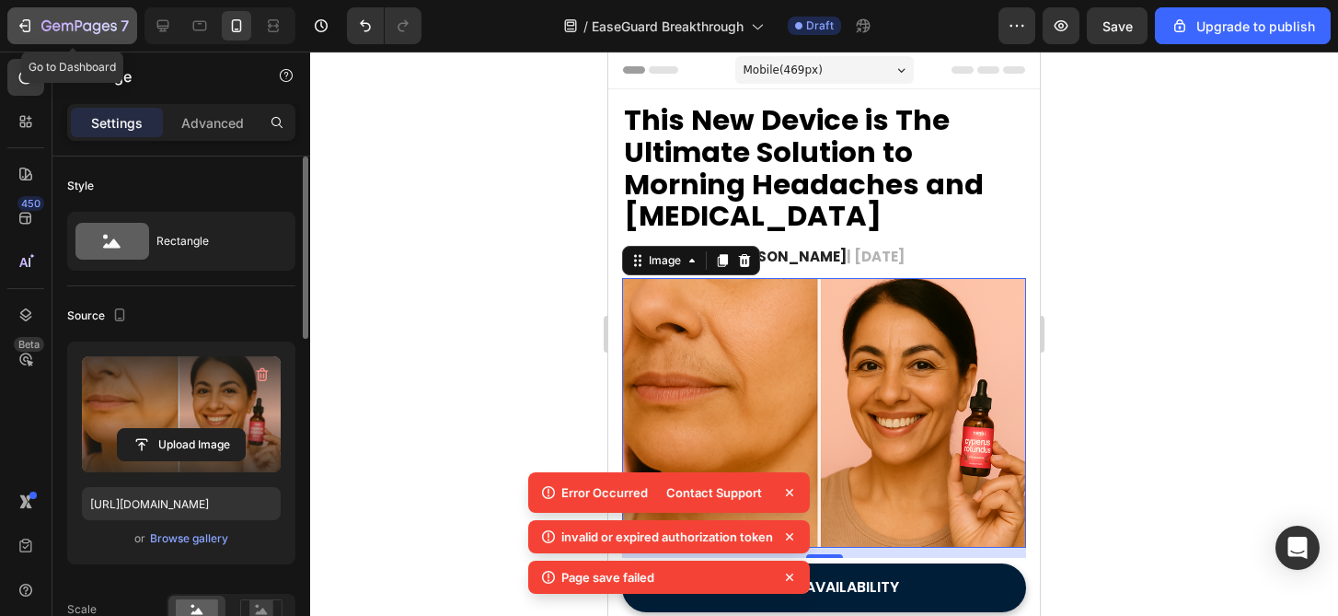
click at [98, 20] on icon "button" at bounding box center [78, 27] width 75 height 16
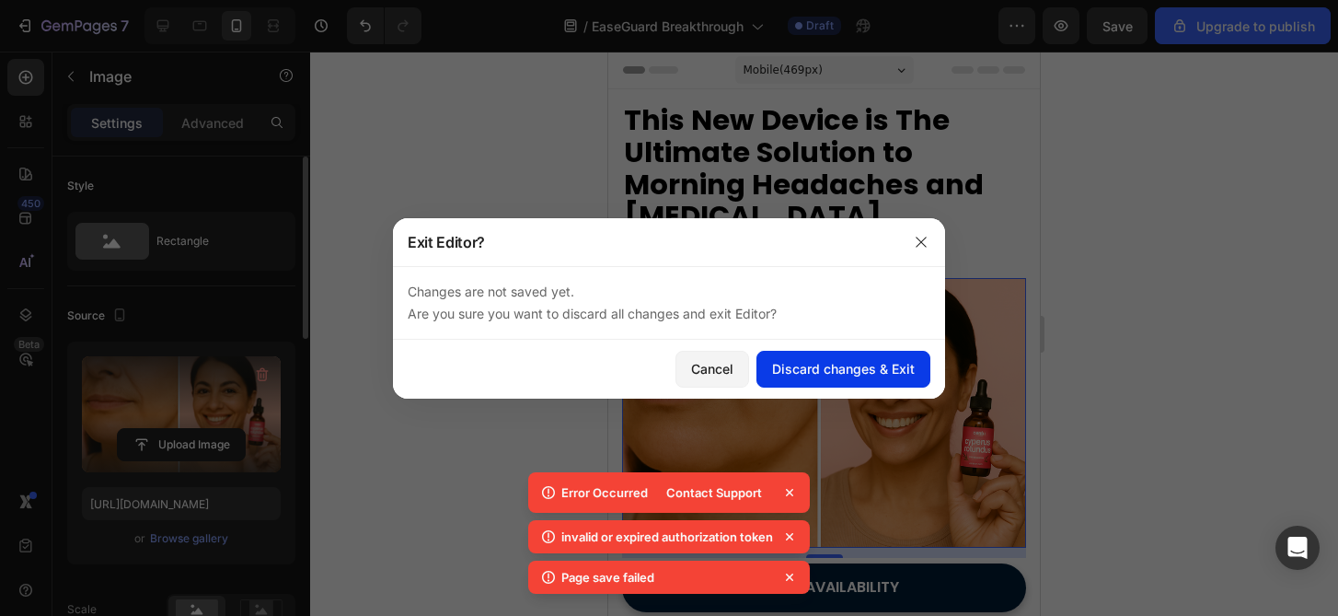
click at [826, 358] on button "Discard changes & Exit" at bounding box center [843, 369] width 174 height 37
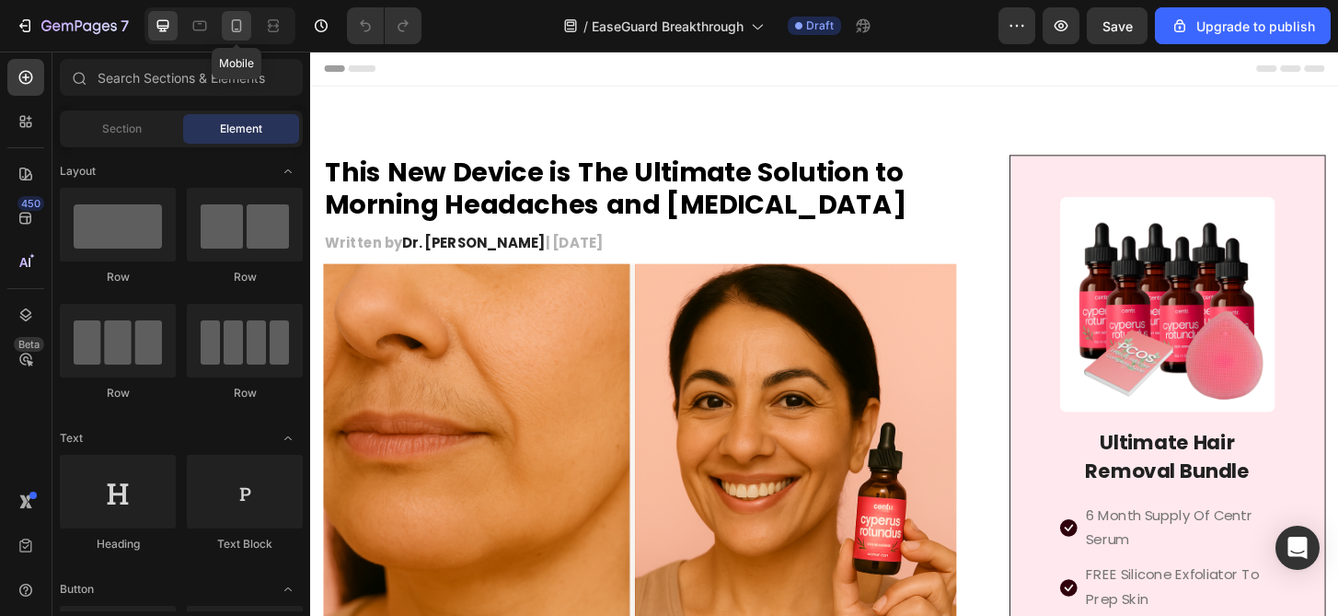
click at [247, 33] on div at bounding box center [236, 25] width 29 height 29
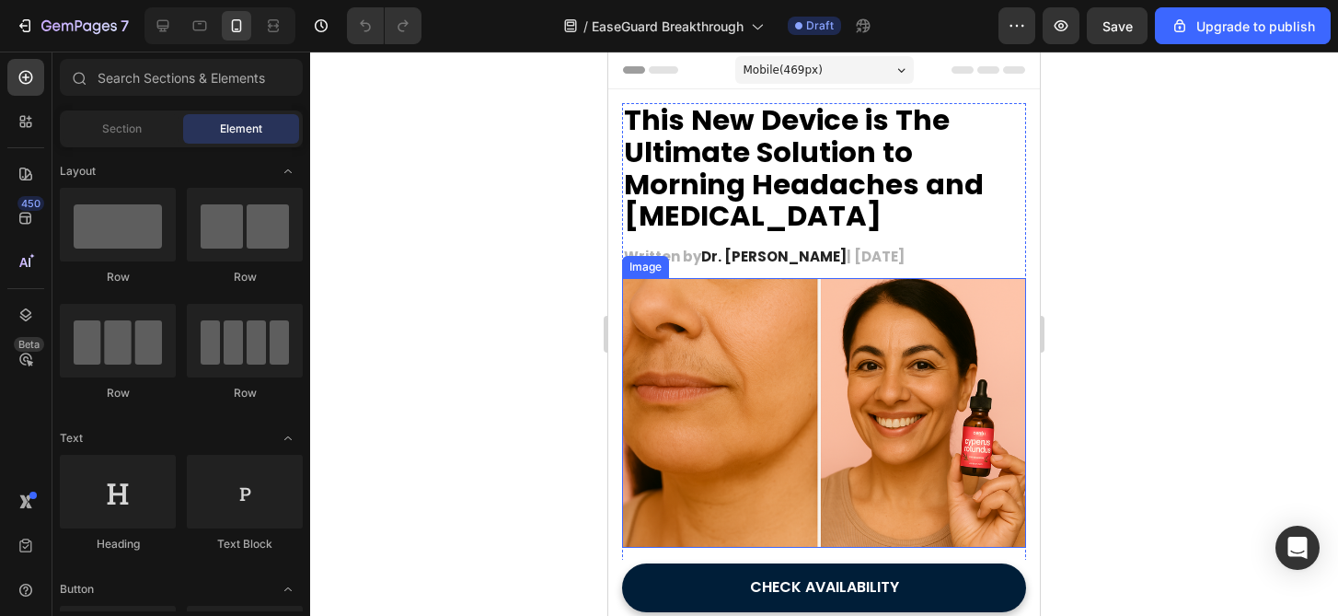
click at [840, 424] on img at bounding box center [824, 413] width 404 height 270
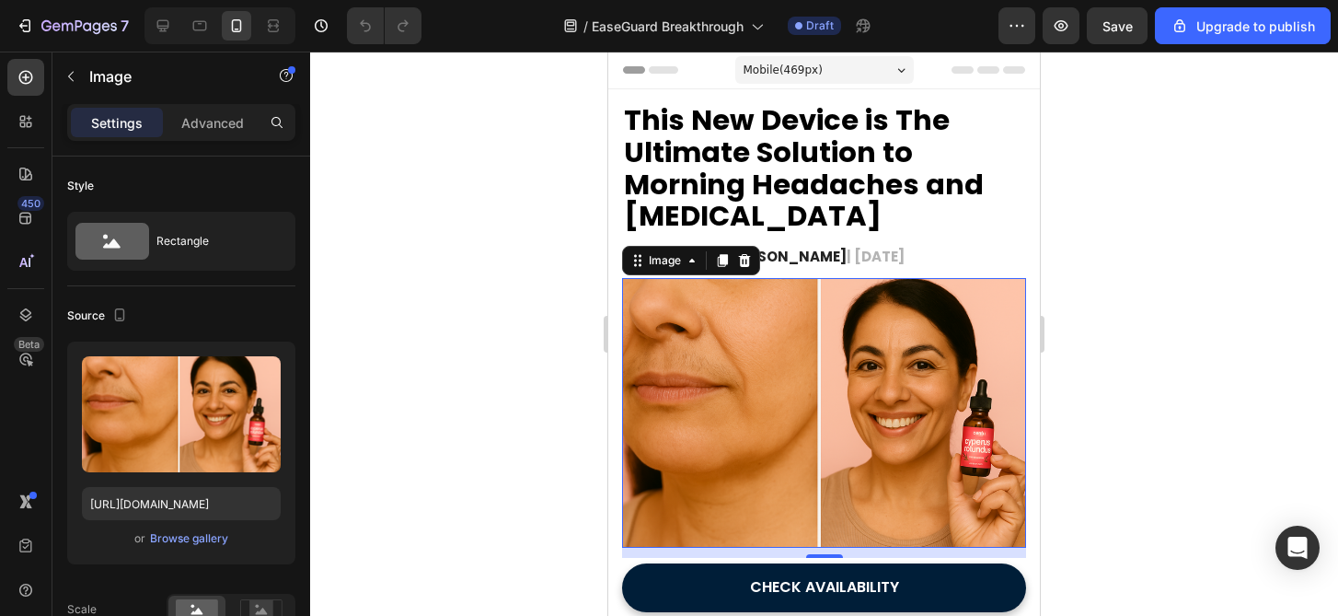
click at [845, 379] on img at bounding box center [824, 413] width 404 height 270
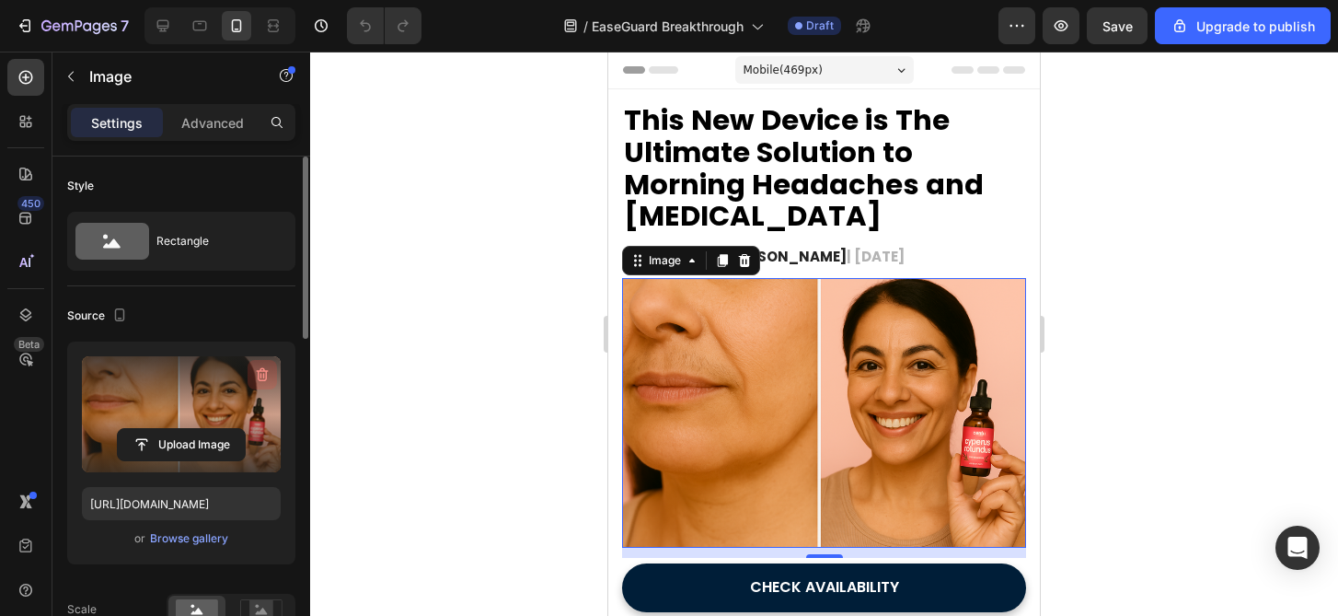
click at [252, 379] on button "button" at bounding box center [262, 374] width 29 height 29
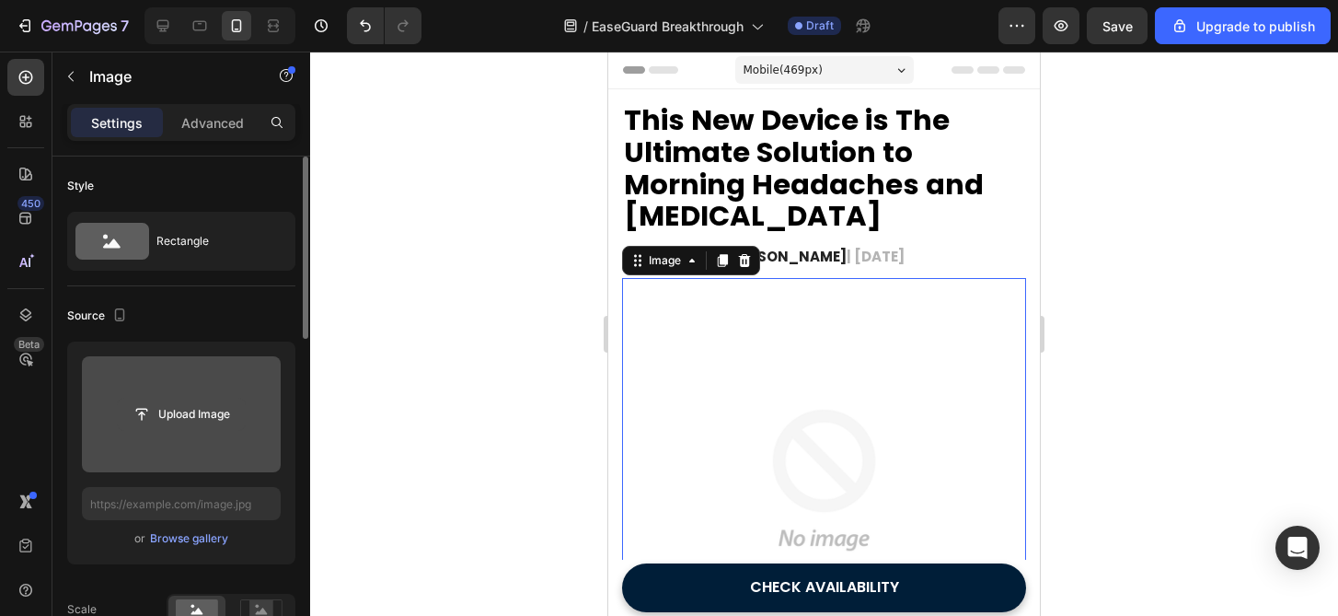
click at [192, 428] on input "file" at bounding box center [181, 413] width 127 height 31
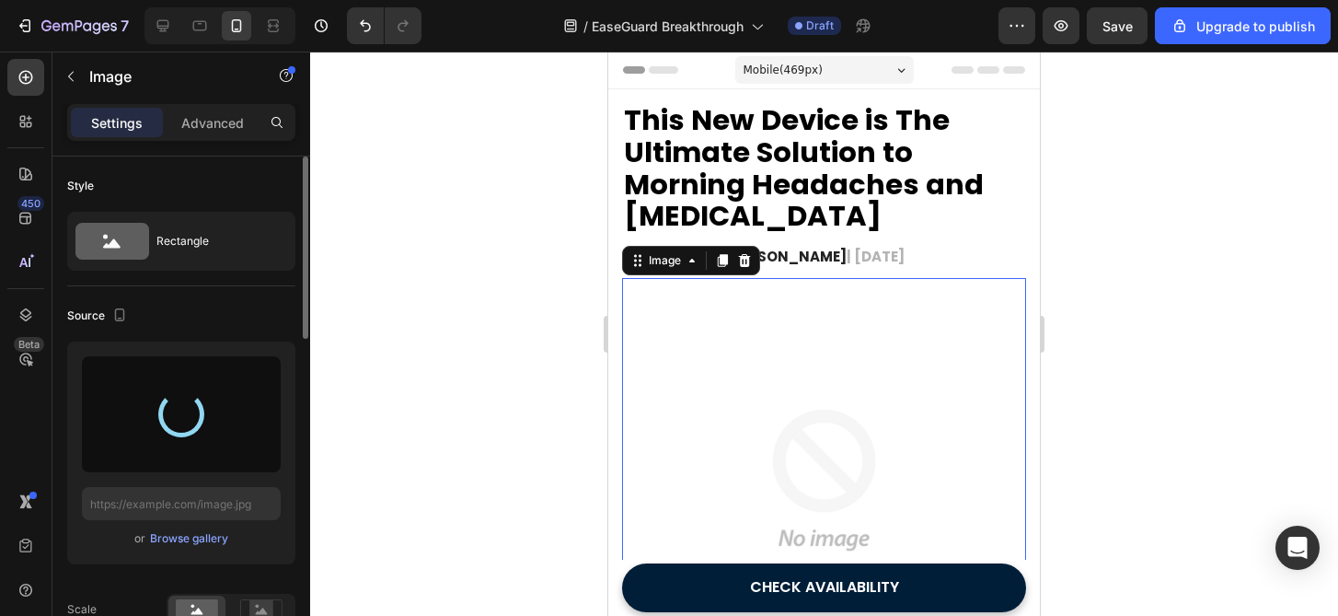
type input "https://cdn.shopify.com/s/files/1/0599/6832/3719/files/gempages_560326653935354…"
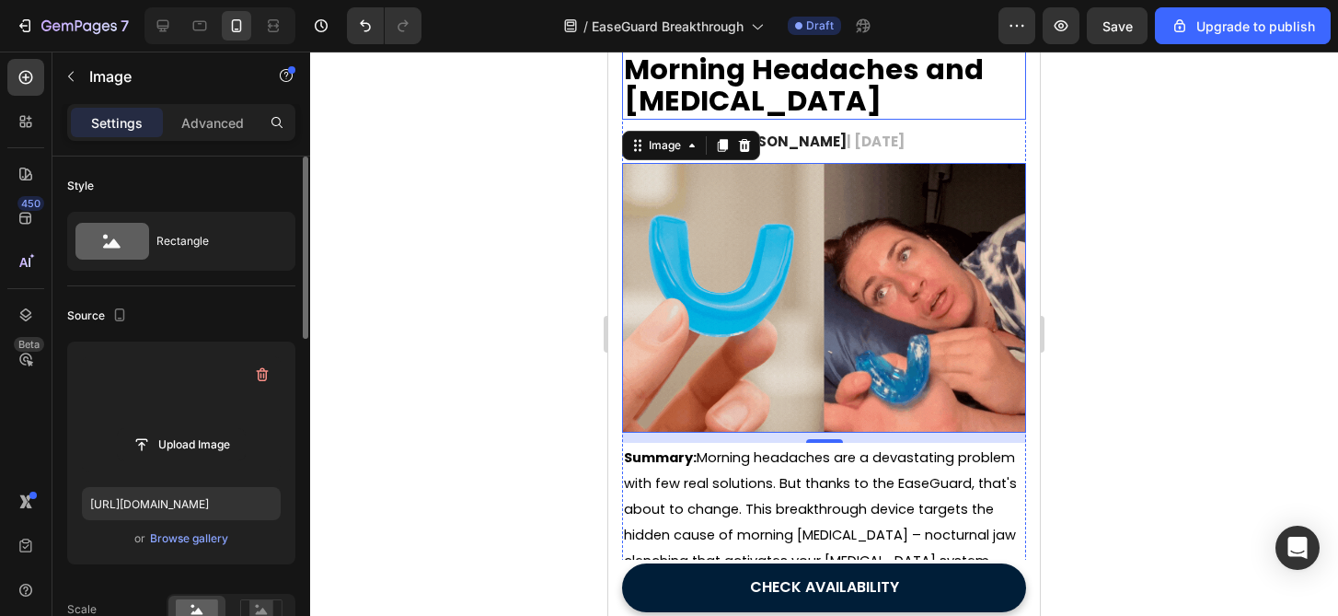
scroll to position [137, 0]
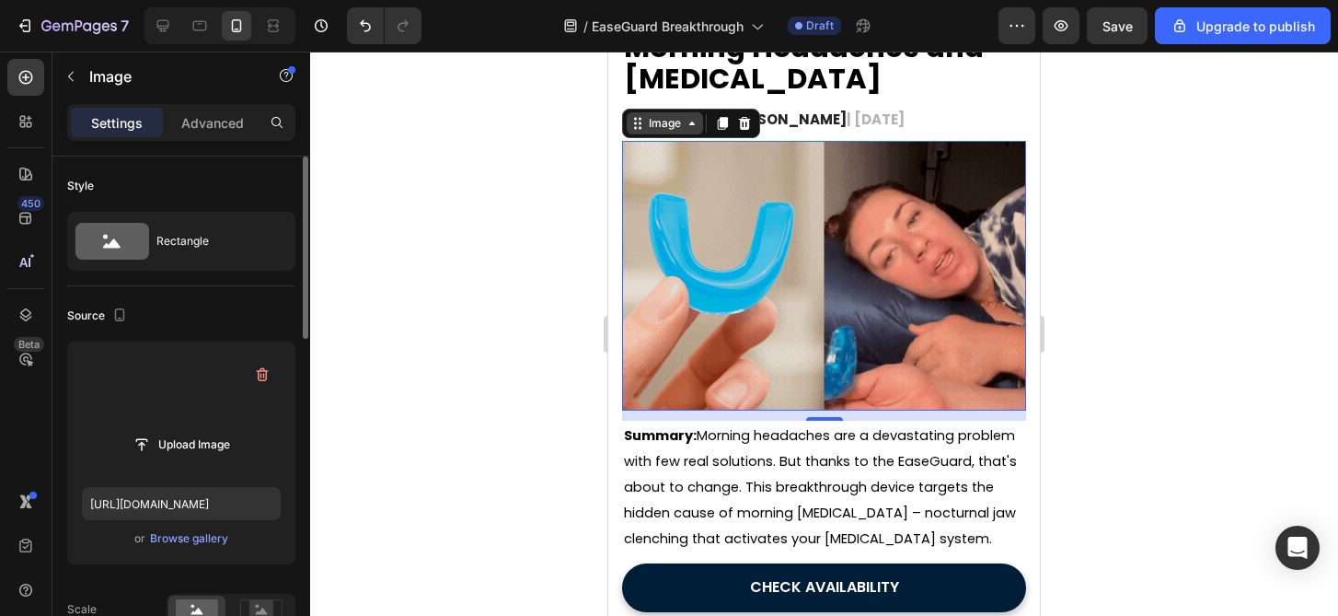
click at [683, 123] on div "Image" at bounding box center [665, 123] width 40 height 17
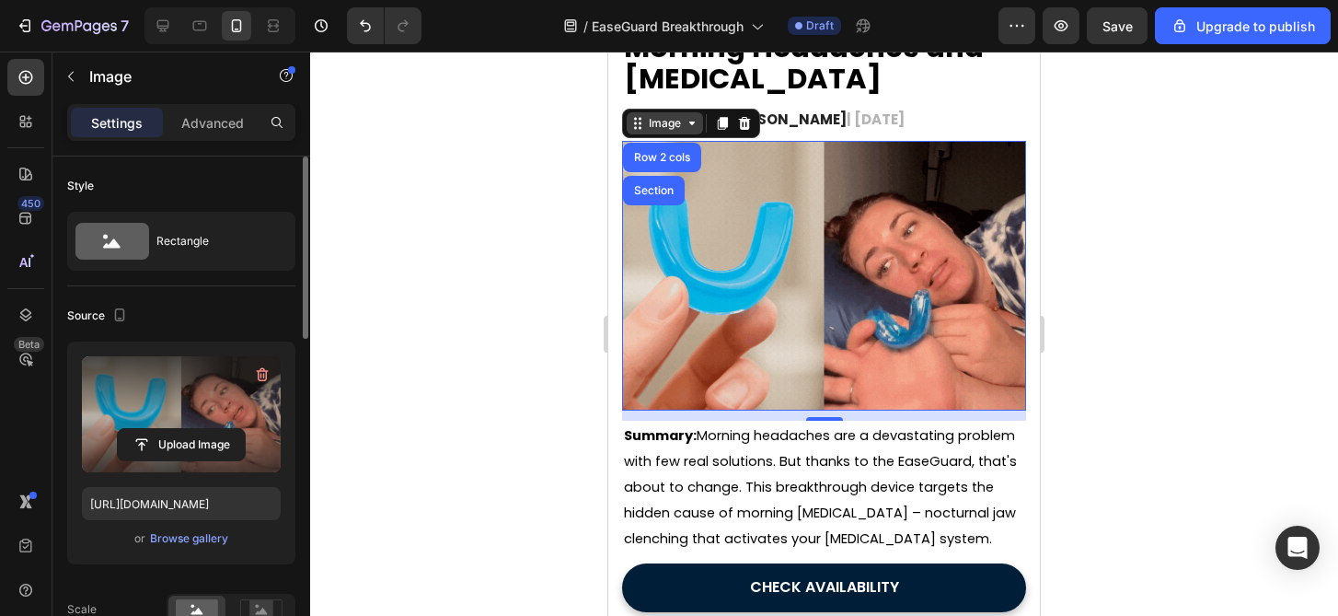
click at [683, 123] on div "Image" at bounding box center [665, 123] width 40 height 17
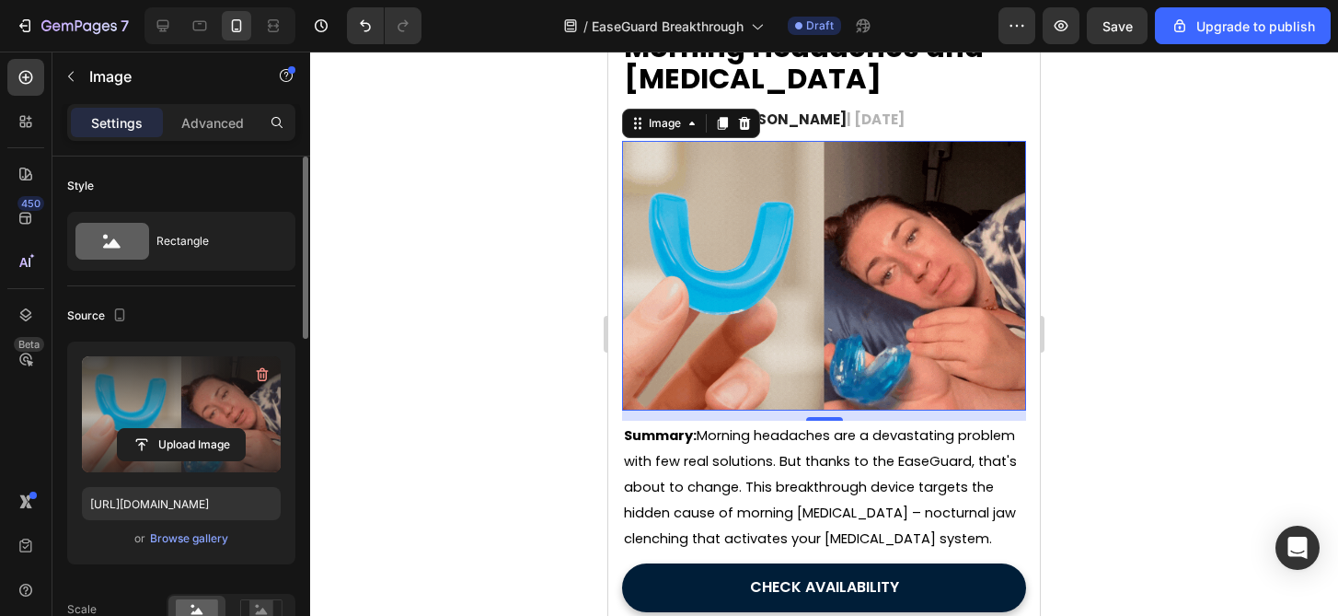
scroll to position [0, 0]
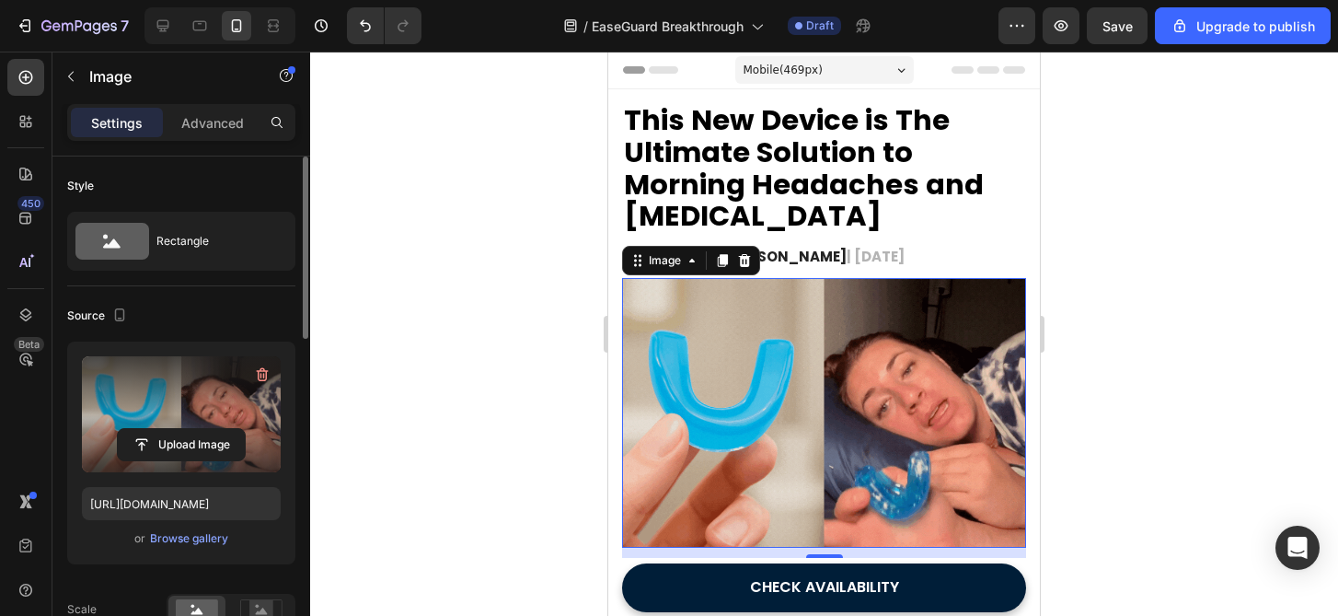
click at [1283, 311] on div at bounding box center [824, 334] width 1028 height 564
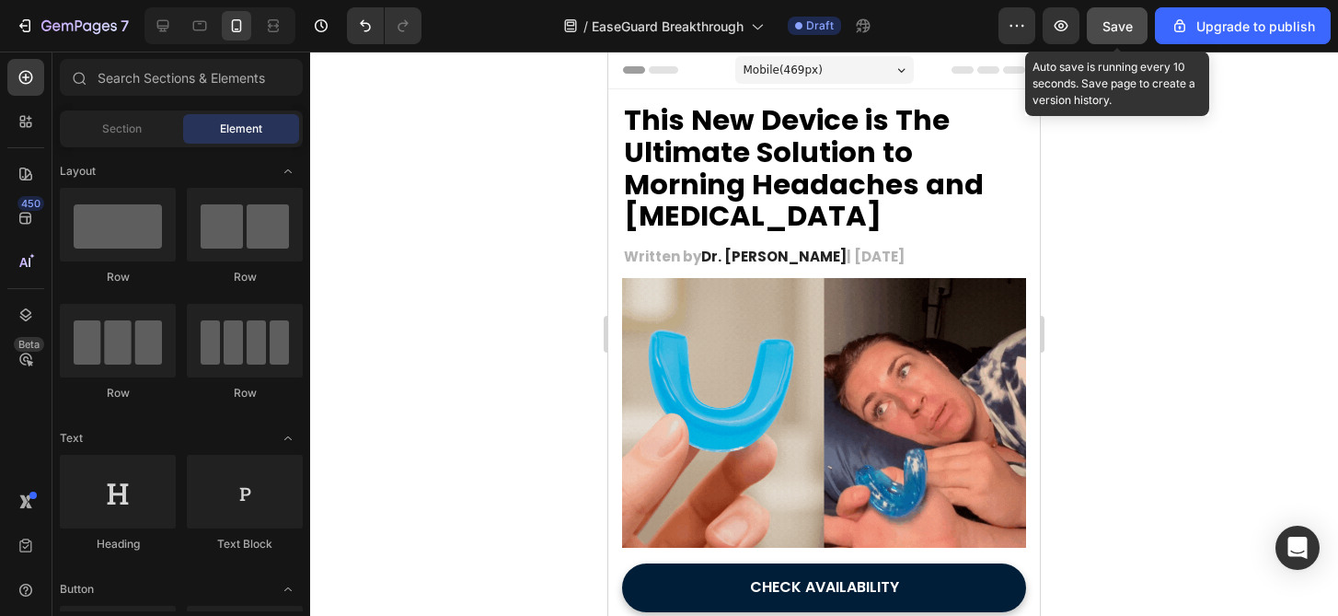
click at [1118, 35] on div "Save" at bounding box center [1118, 26] width 30 height 19
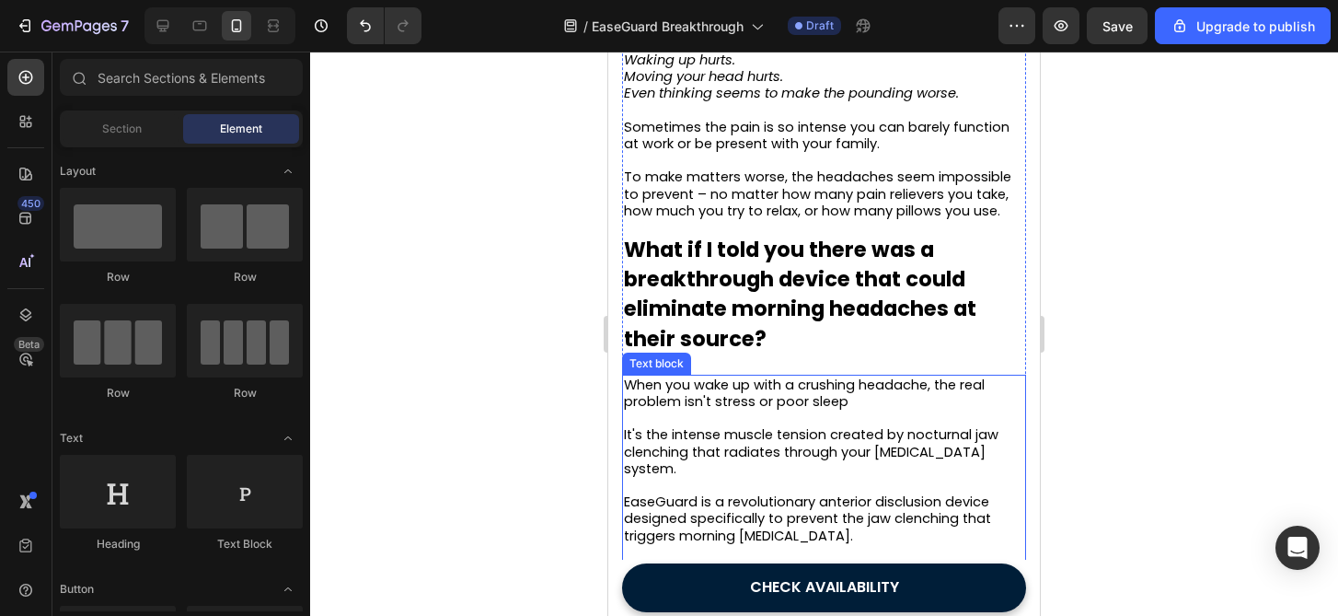
scroll to position [1172, 0]
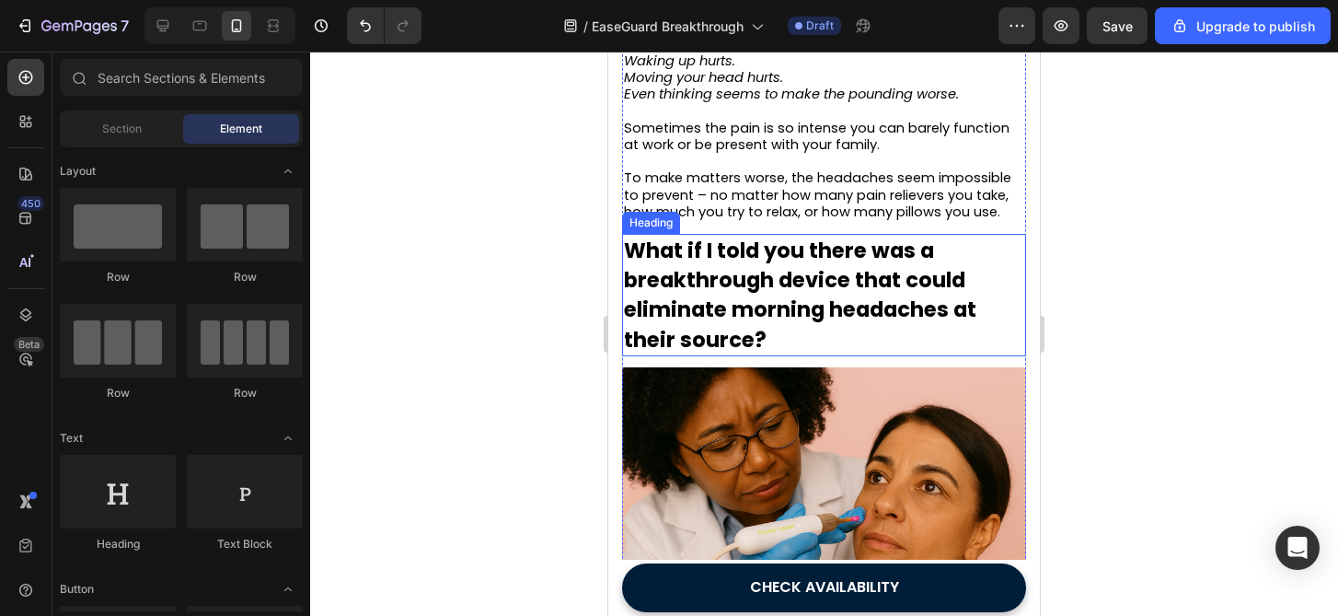
click at [794, 317] on strong "What if I told you there was a breakthrough device that could eliminate morning…" at bounding box center [800, 295] width 352 height 119
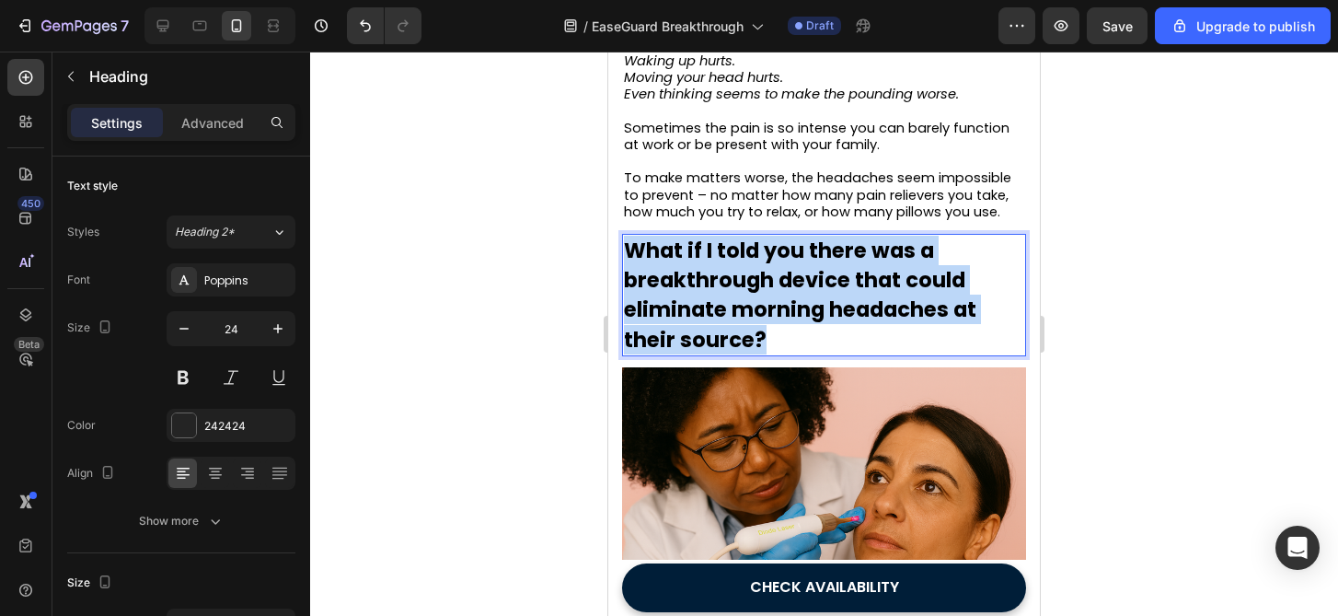
click at [794, 317] on strong "What if I told you there was a breakthrough device that could eliminate morning…" at bounding box center [800, 295] width 352 height 119
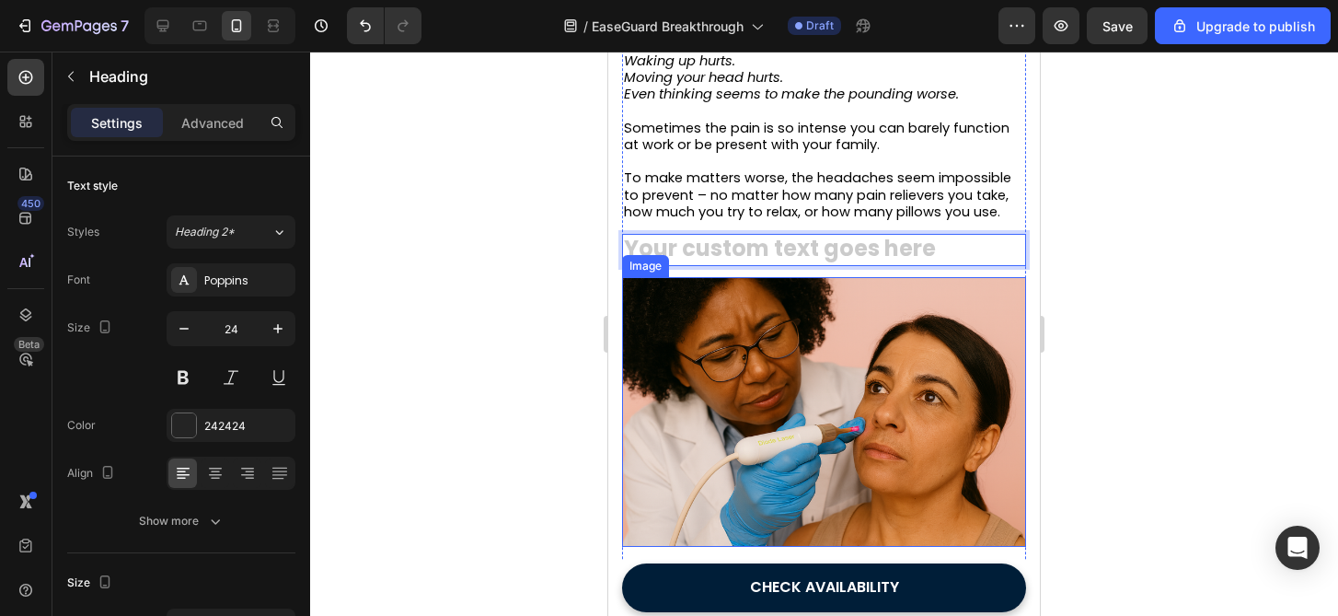
click at [1072, 322] on div at bounding box center [824, 334] width 1028 height 564
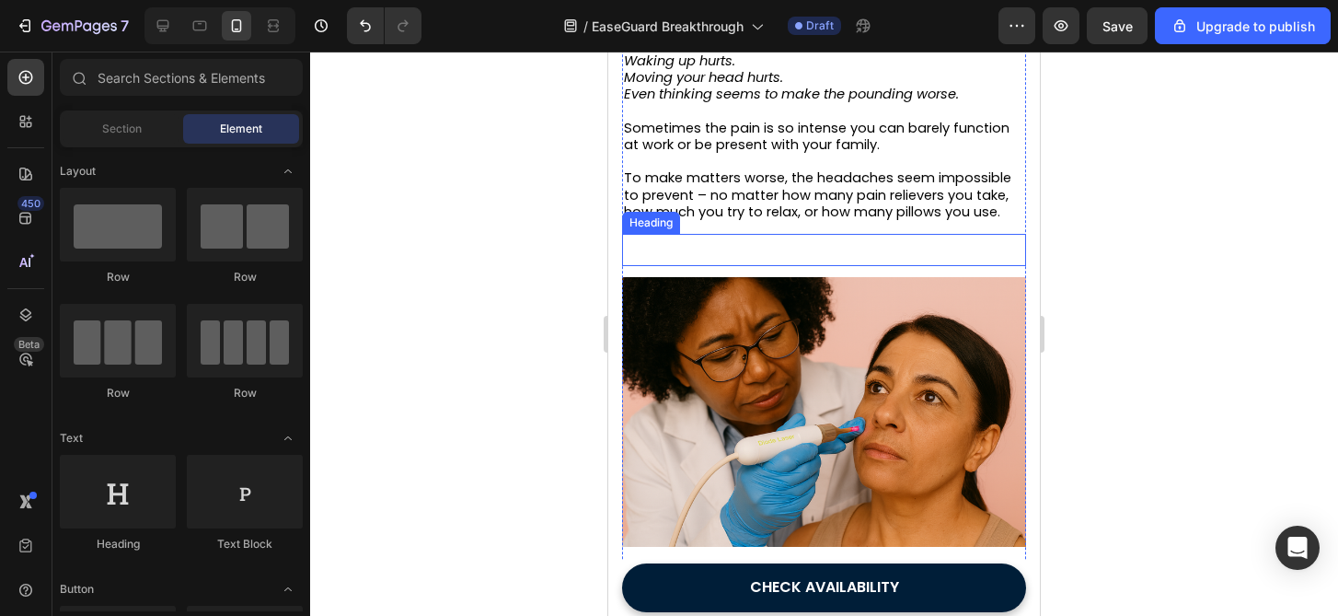
click at [901, 260] on p "Rich Text Editor. Editing area: main" at bounding box center [824, 250] width 400 height 29
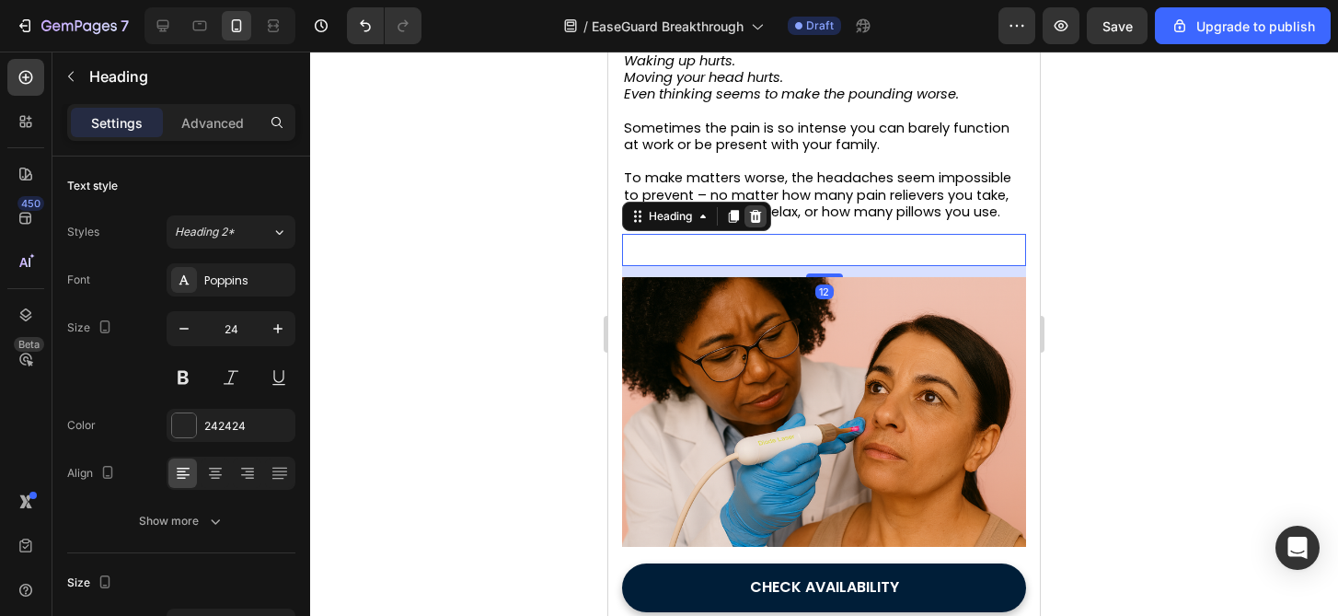
click at [756, 223] on icon at bounding box center [756, 216] width 12 height 13
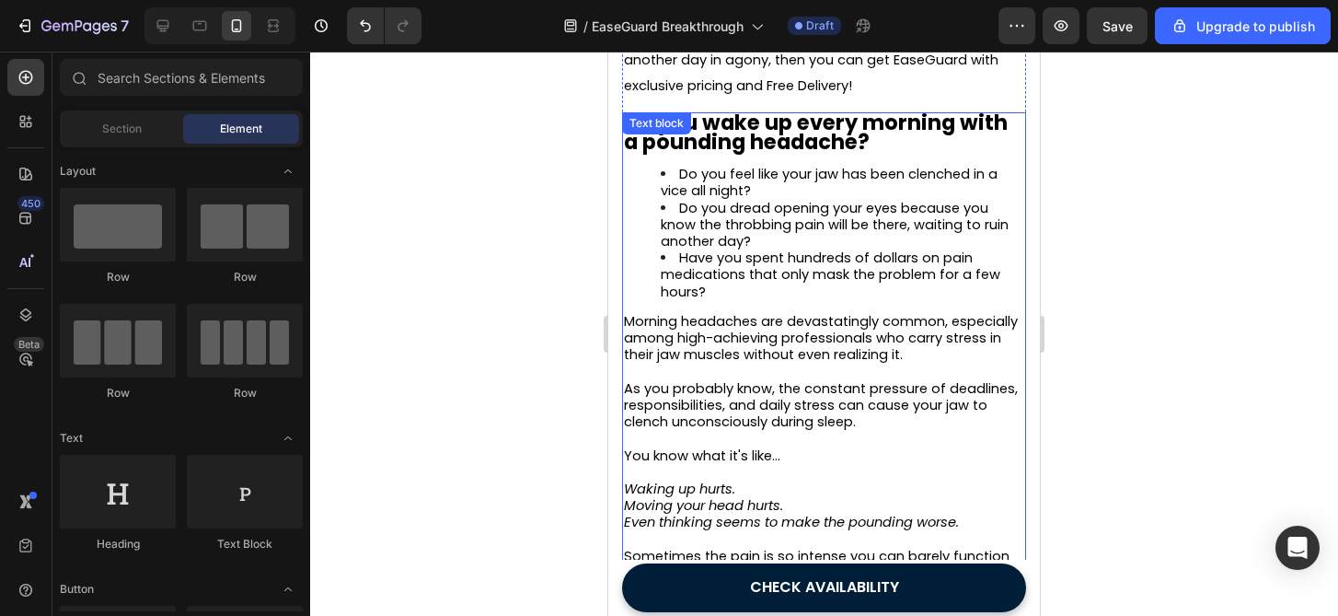
scroll to position [726, 0]
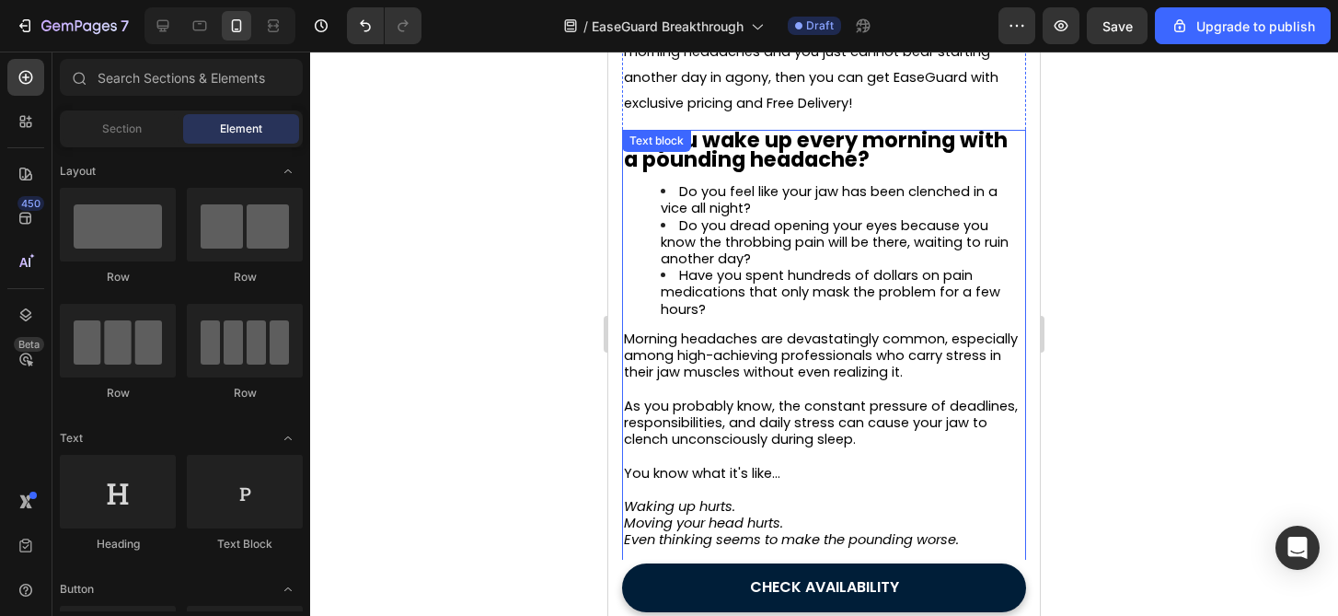
click at [853, 208] on li "Do you feel like your jaw has been clenched in a vice all night?" at bounding box center [843, 199] width 364 height 33
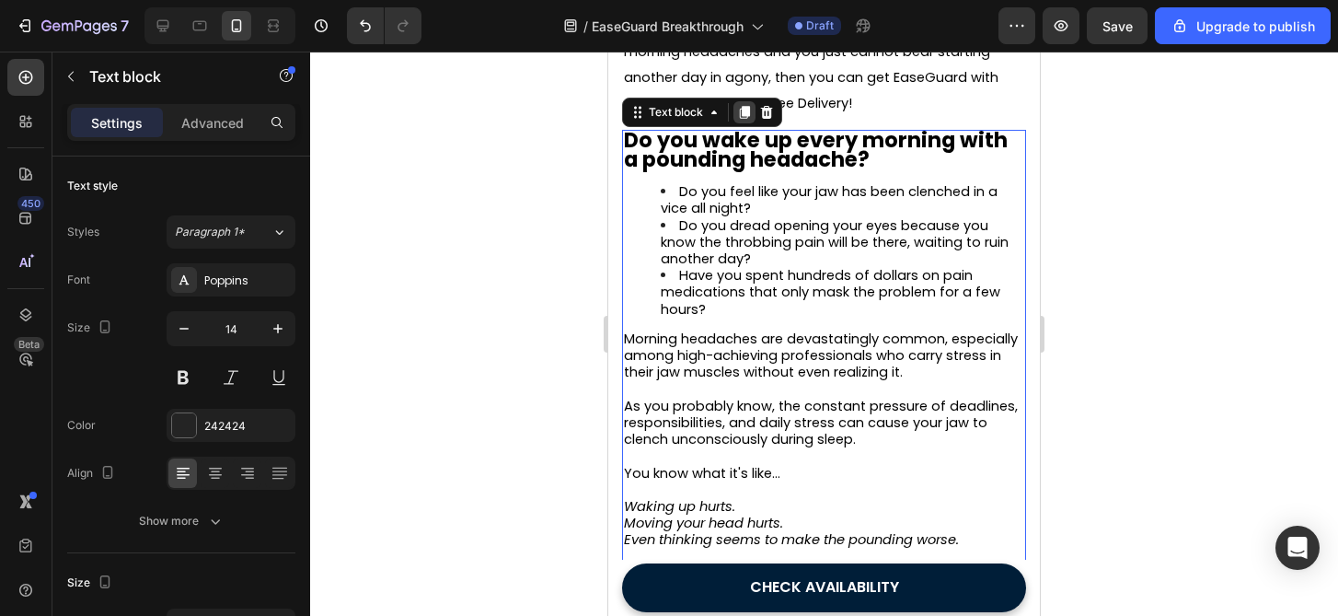
click at [745, 110] on icon at bounding box center [744, 112] width 15 height 15
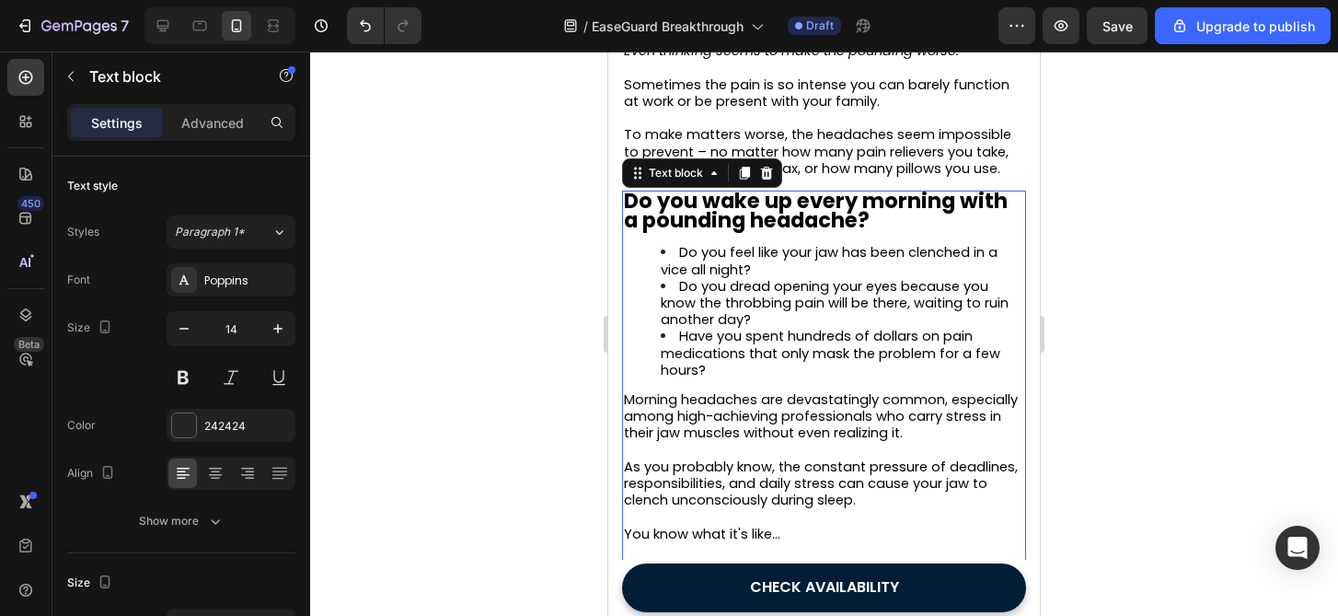
scroll to position [1293, 0]
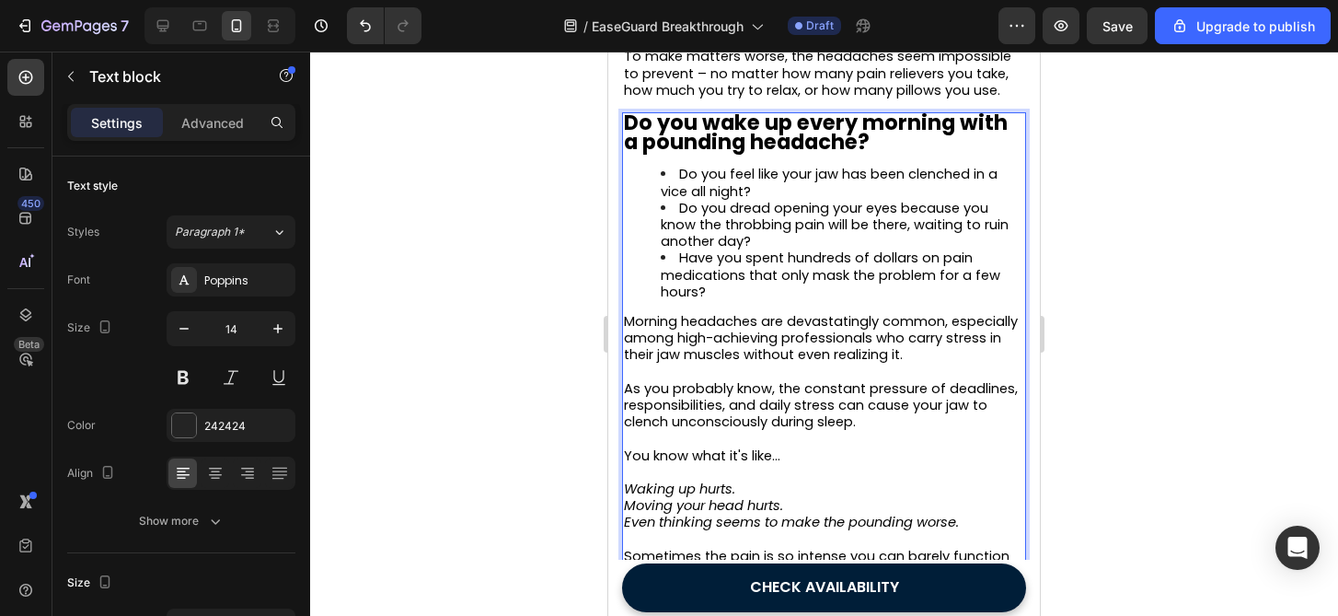
click at [846, 497] on p "Waking up hurts." at bounding box center [824, 488] width 400 height 17
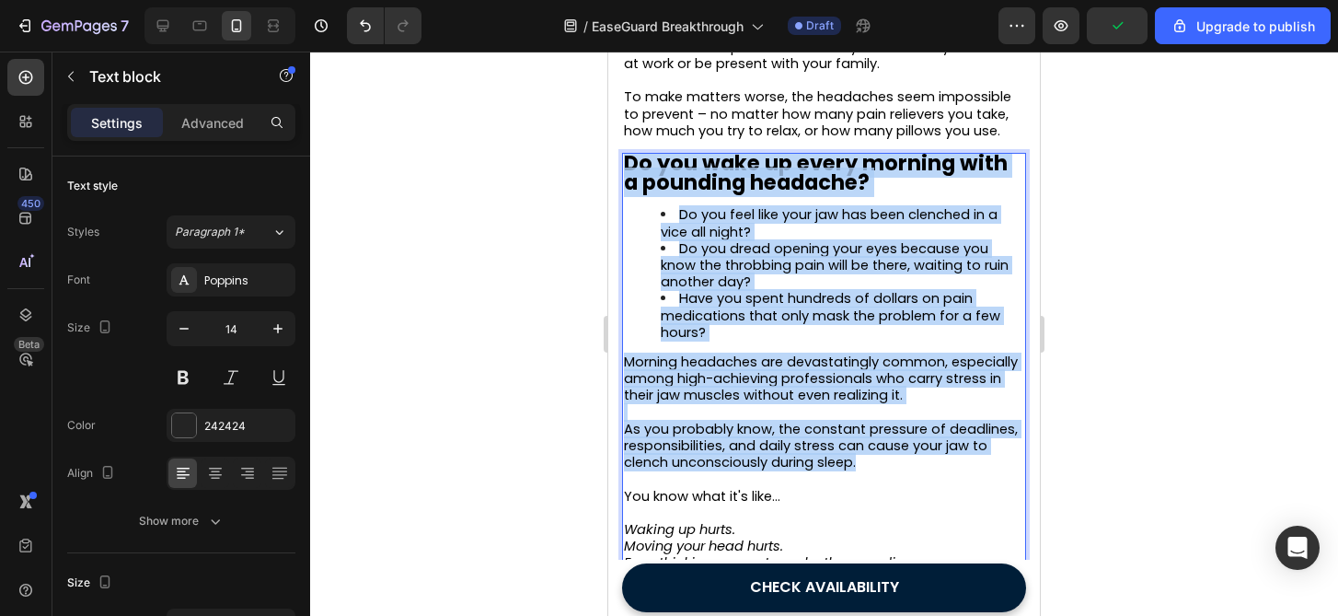
scroll to position [965, 0]
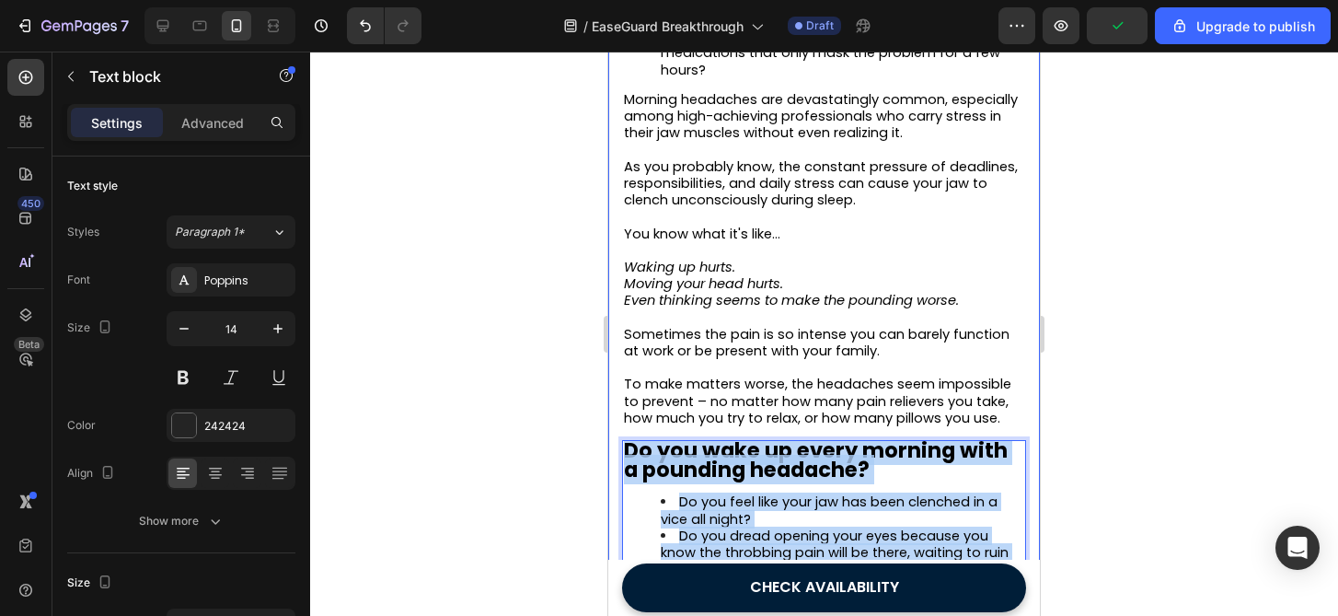
drag, startPoint x: 868, startPoint y: 273, endPoint x: 608, endPoint y: 457, distance: 318.2
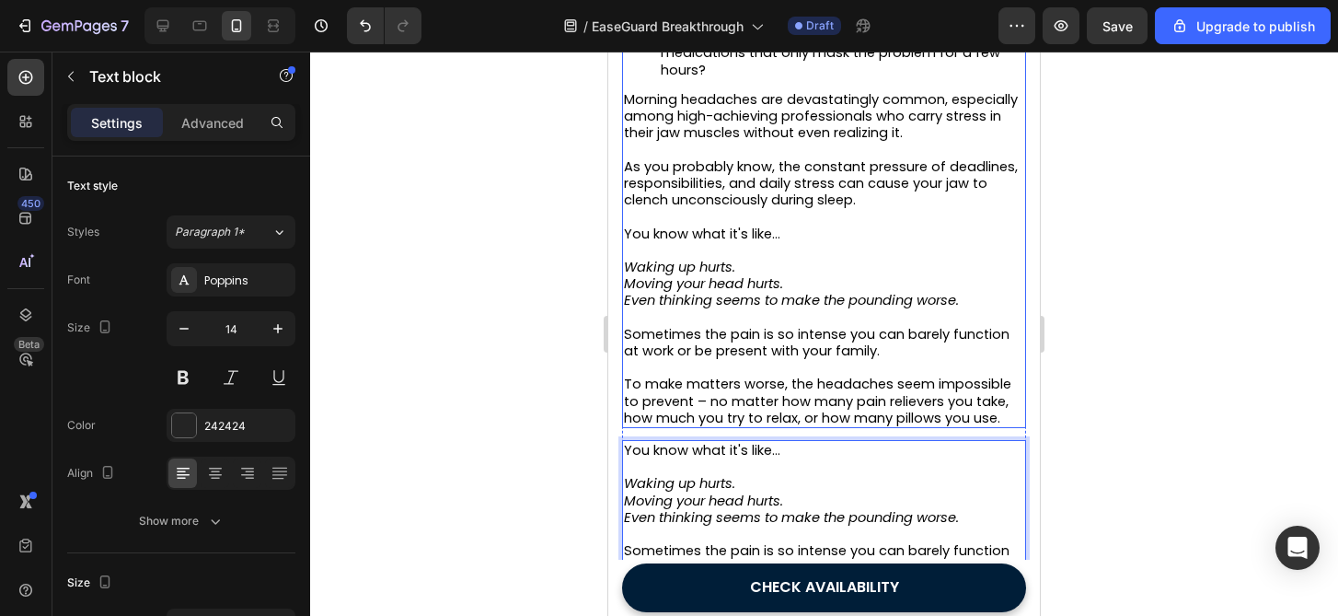
click at [806, 419] on span "To make matters worse, the headaches seem impossible to prevent – no matter how…" at bounding box center [817, 401] width 387 height 52
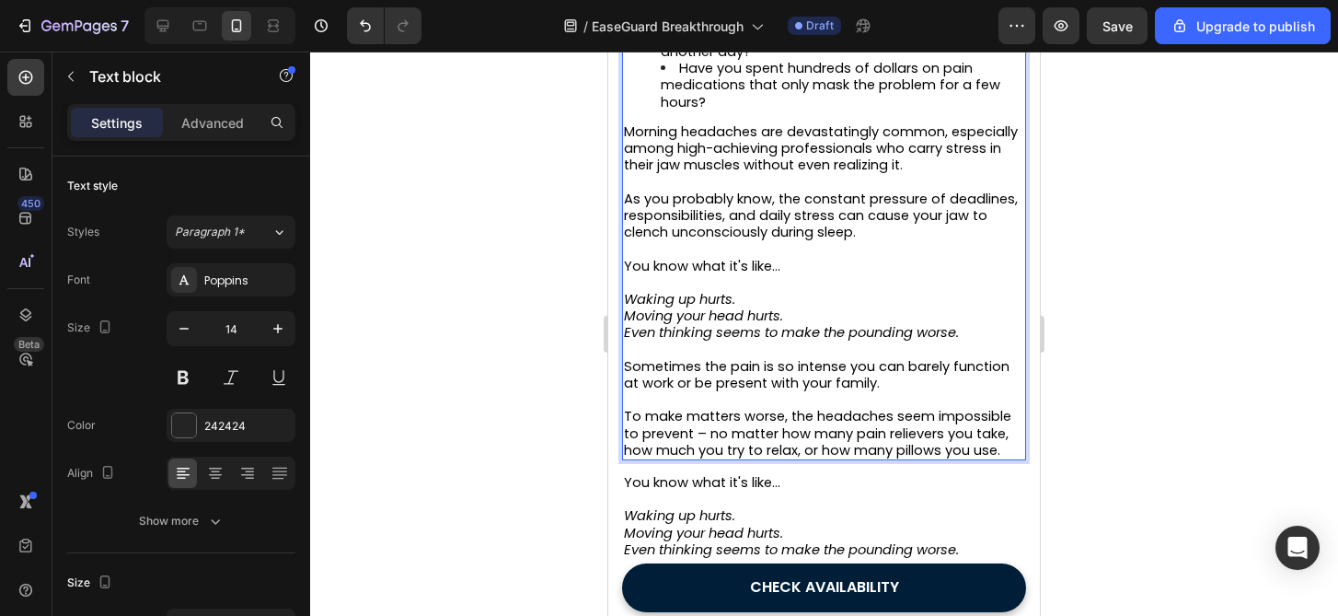
click at [999, 454] on span "To make matters worse, the headaches seem impossible to prevent – no matter how…" at bounding box center [817, 433] width 387 height 52
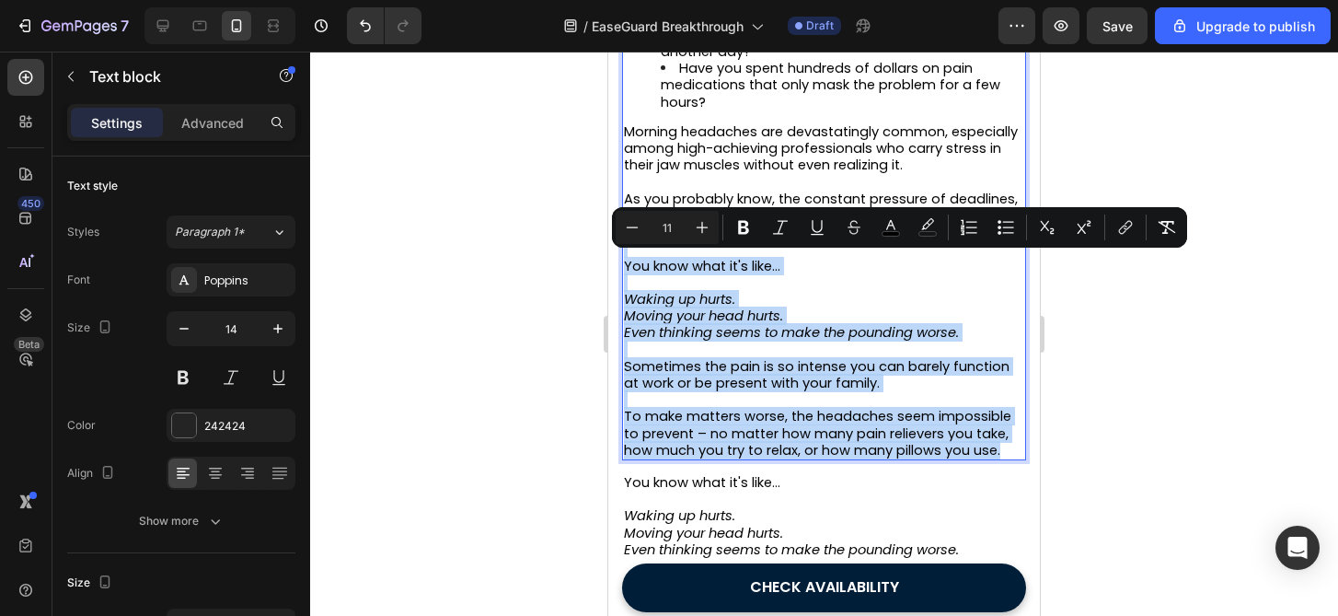
drag, startPoint x: 1013, startPoint y: 454, endPoint x: 639, endPoint y: 247, distance: 428.0
click at [639, 247] on div "Do you wake up every morning with a pounding headache? Do you feel like your ja…" at bounding box center [824, 191] width 404 height 537
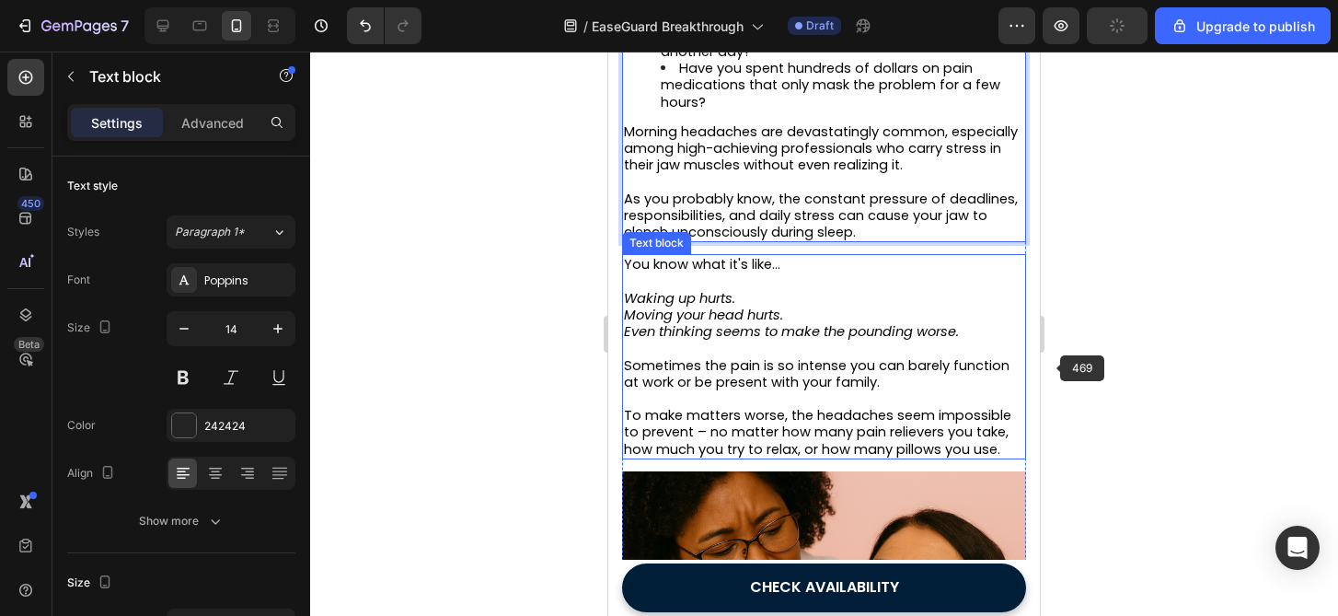
click at [1130, 371] on div at bounding box center [824, 334] width 1028 height 564
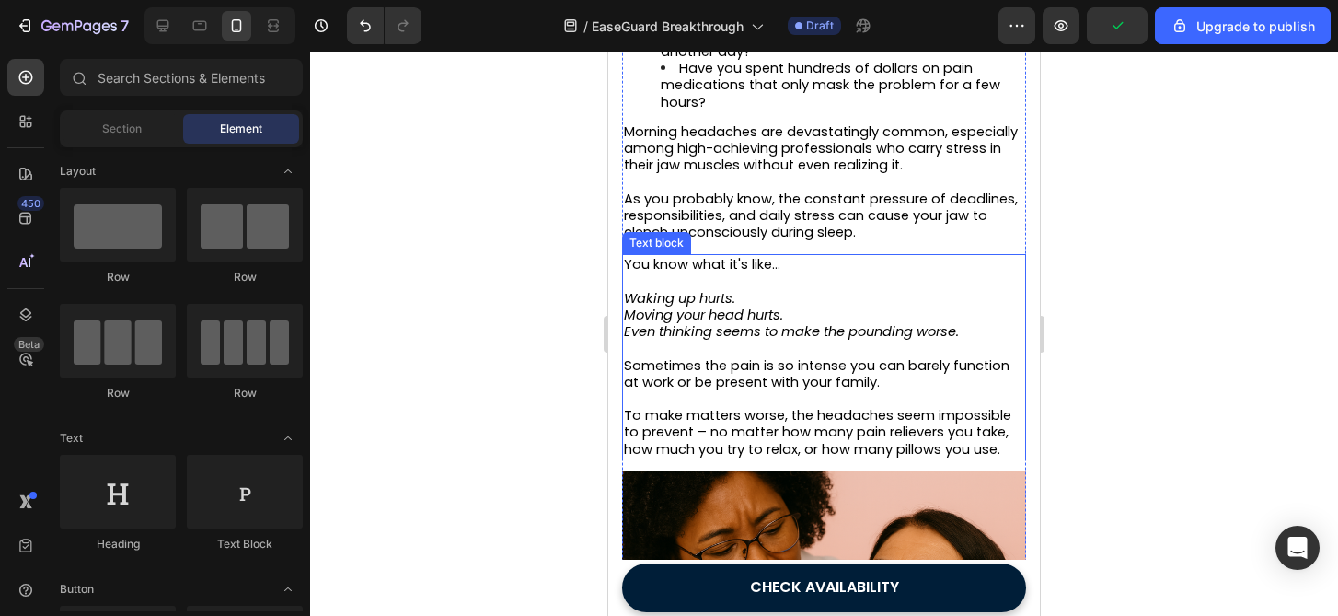
scroll to position [884, 0]
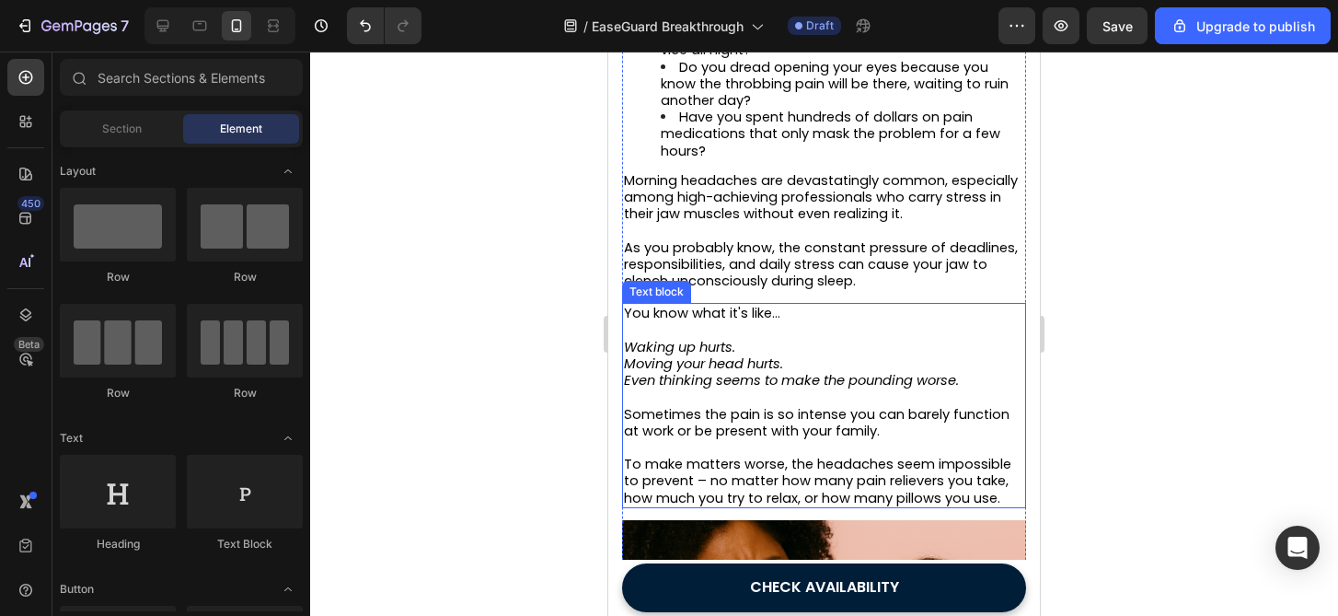
click at [1014, 492] on p "To make matters worse, the headaches seem impossible to prevent – no matter how…" at bounding box center [824, 481] width 400 height 51
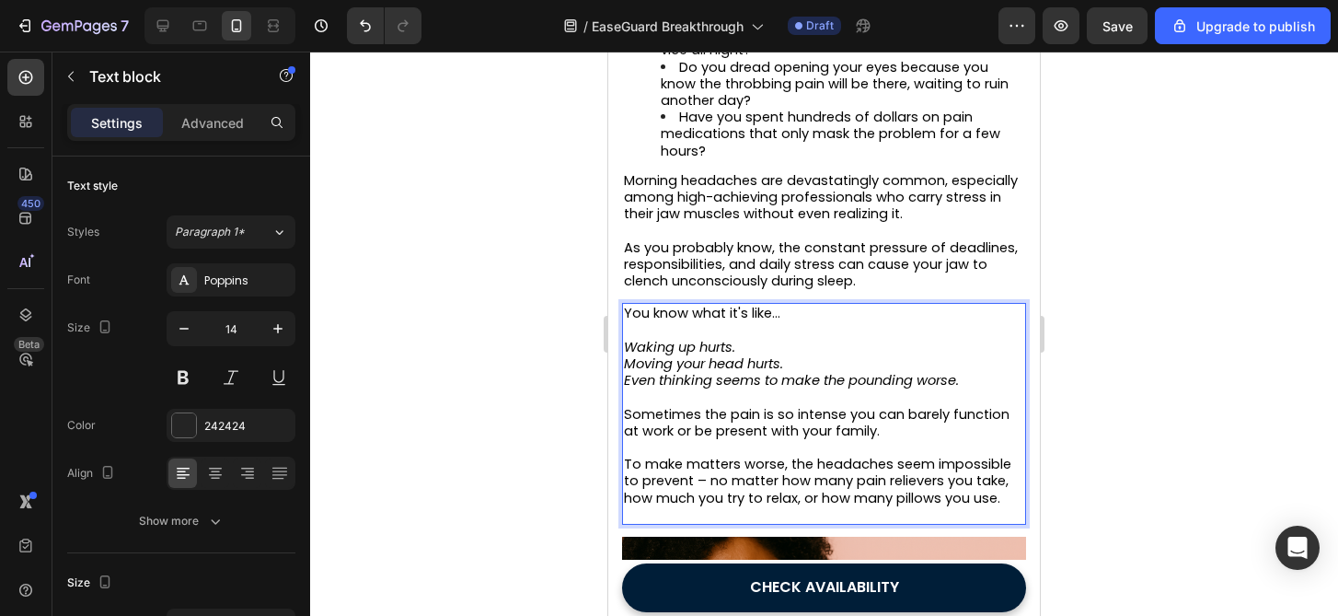
scroll to position [1, 0]
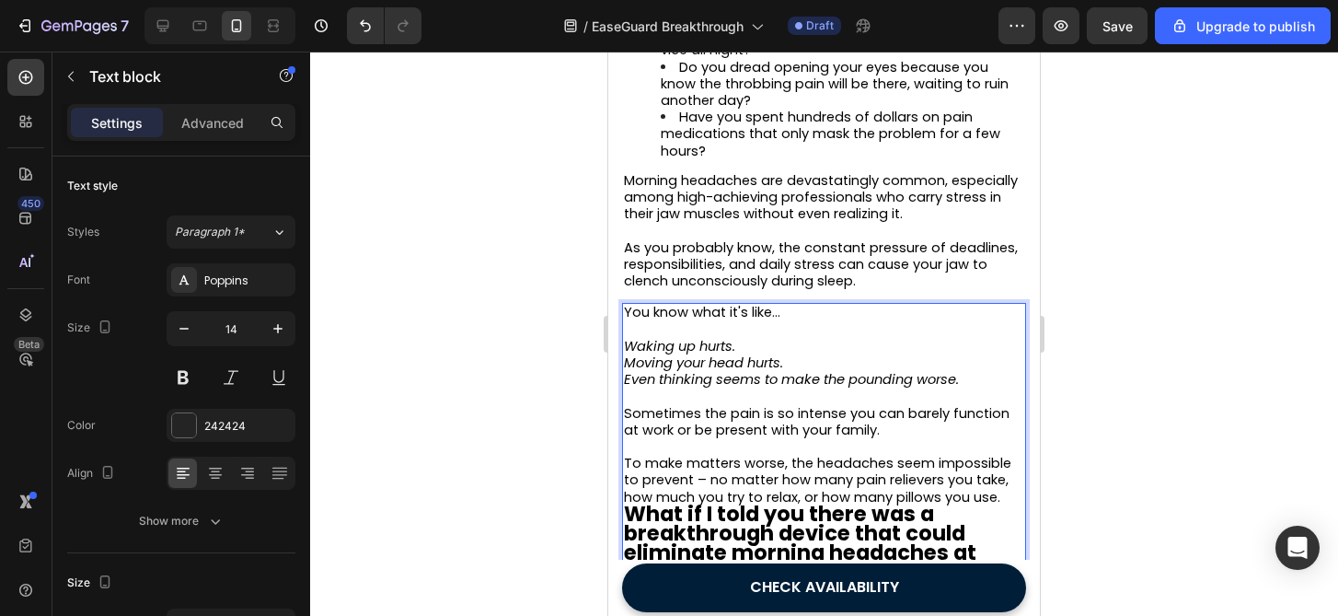
click at [1010, 502] on p "To make matters worse, the headaches seem impossible to prevent – no matter how…" at bounding box center [824, 480] width 400 height 51
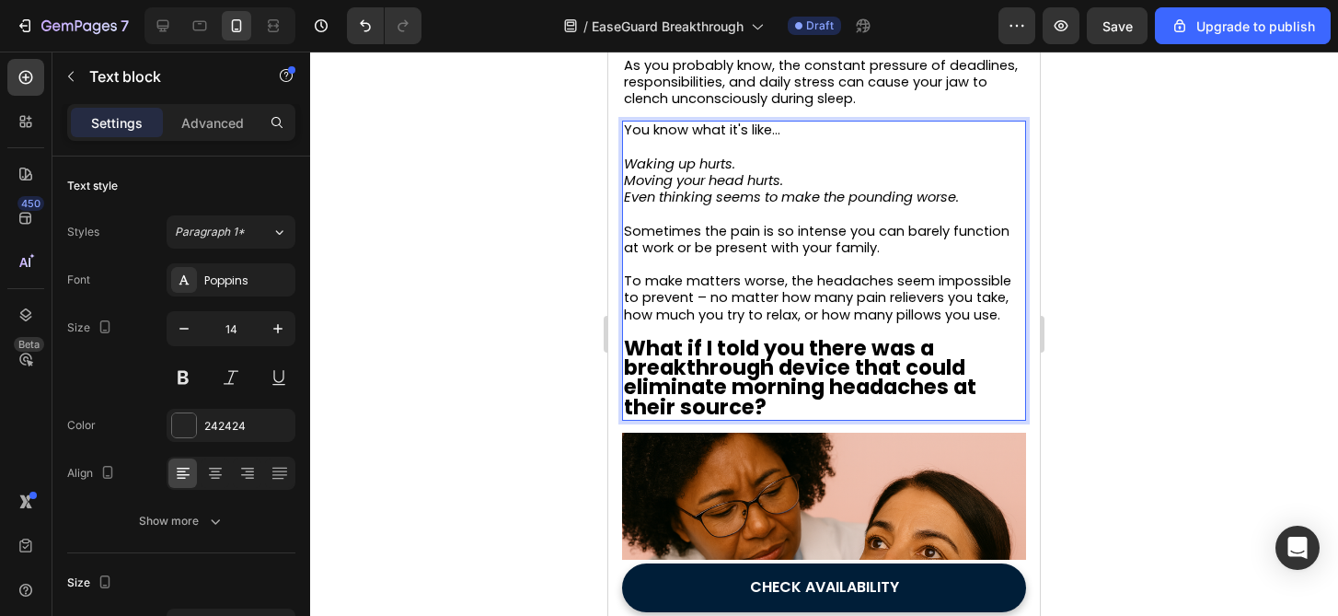
scroll to position [1126, 0]
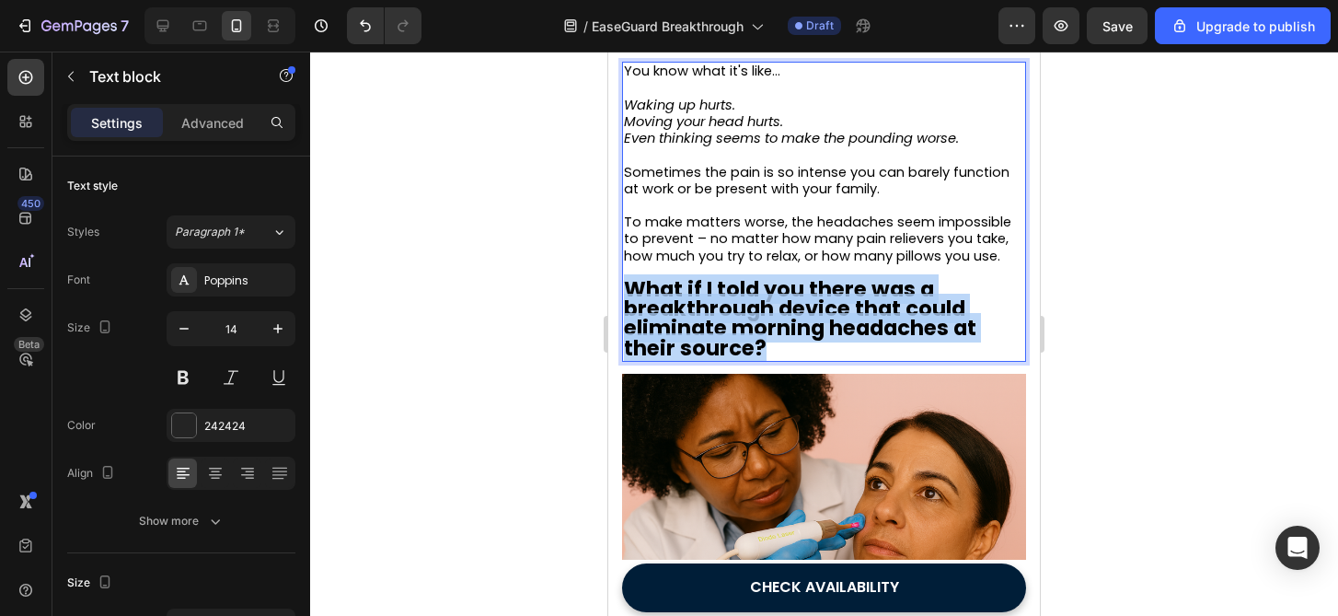
drag, startPoint x: 770, startPoint y: 352, endPoint x: 629, endPoint y: 288, distance: 154.5
click at [629, 289] on p "What if I told you there was a breakthrough device that could eliminate morning…" at bounding box center [824, 320] width 400 height 78
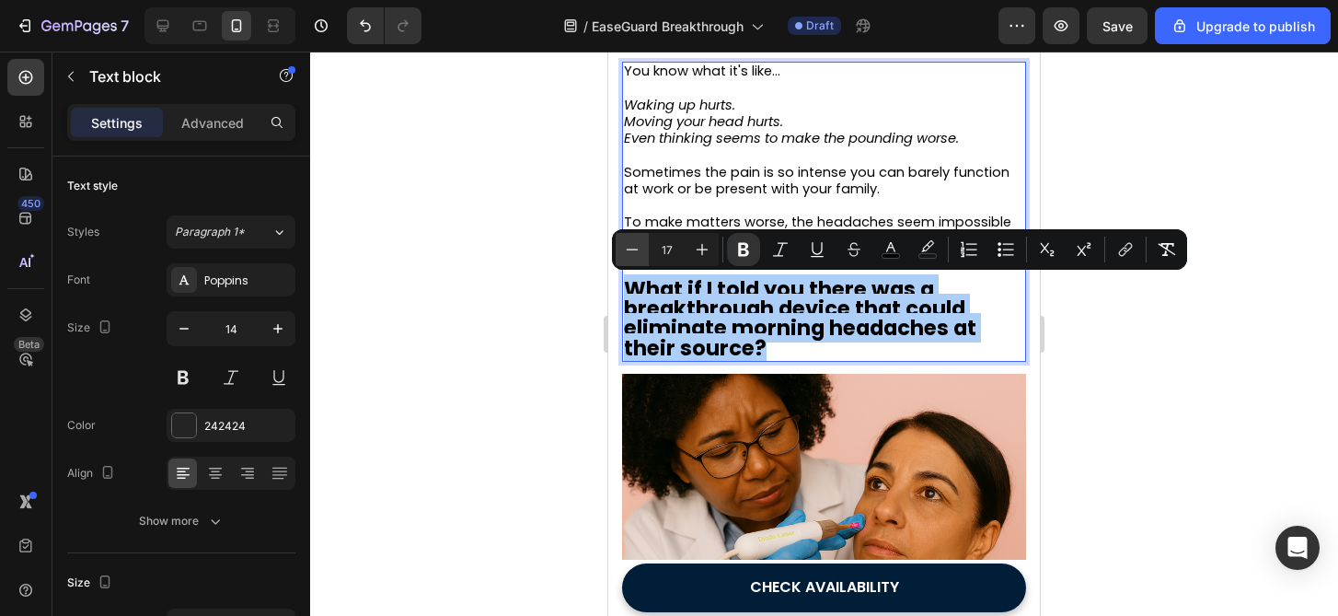
click at [623, 247] on icon "Editor contextual toolbar" at bounding box center [632, 249] width 18 height 18
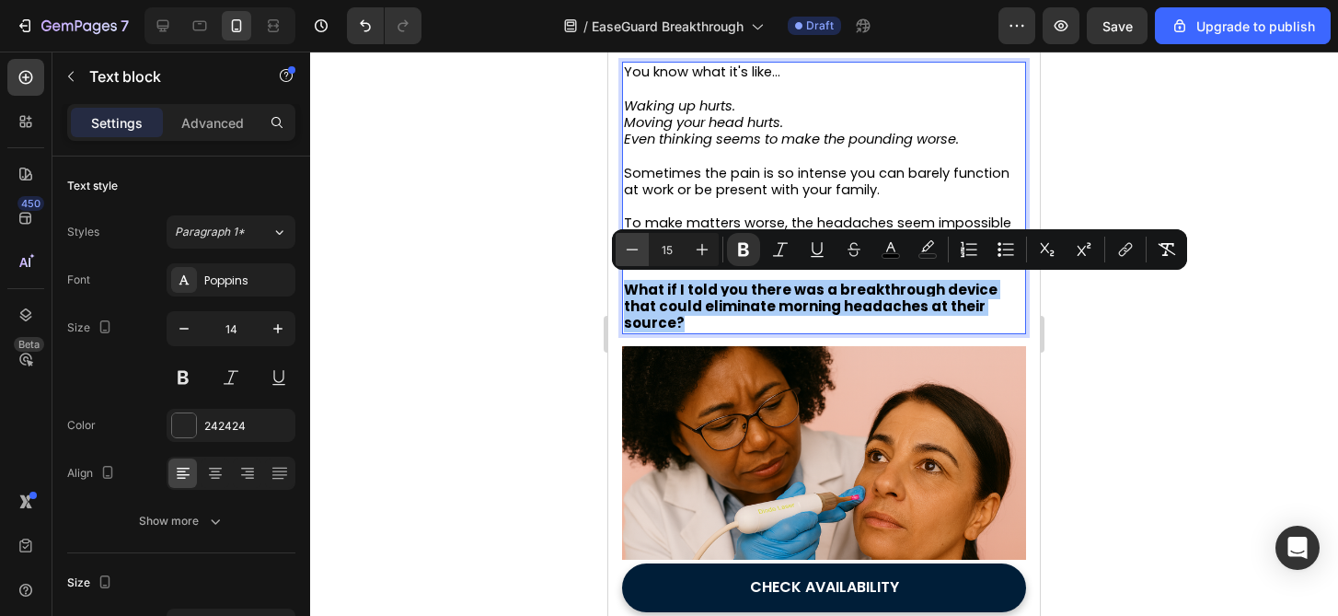
click at [623, 247] on icon "Editor contextual toolbar" at bounding box center [632, 249] width 18 height 18
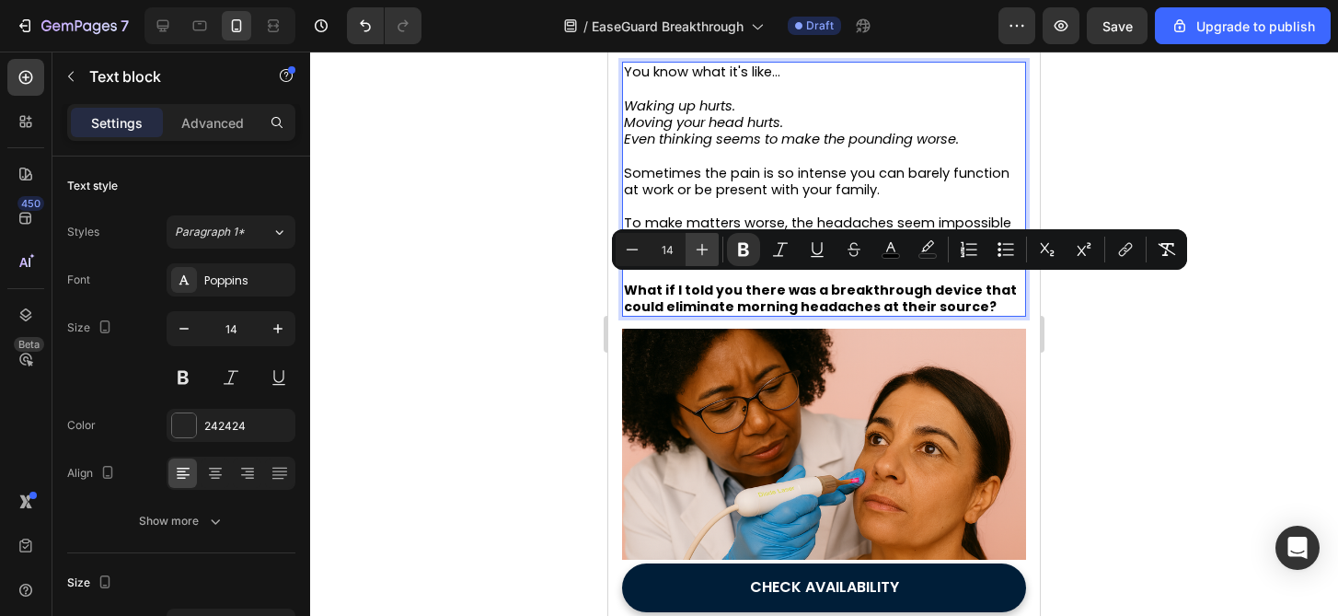
click at [688, 242] on button "Plus" at bounding box center [702, 249] width 33 height 33
type input "15"
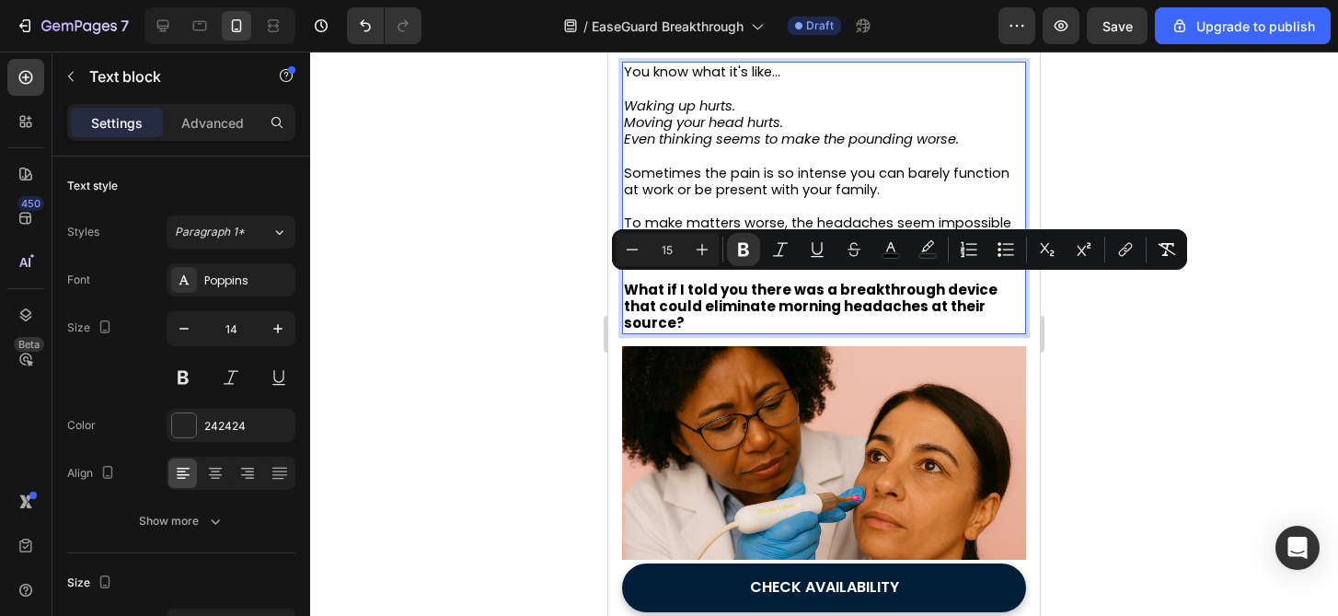
click at [1195, 420] on div at bounding box center [824, 334] width 1028 height 564
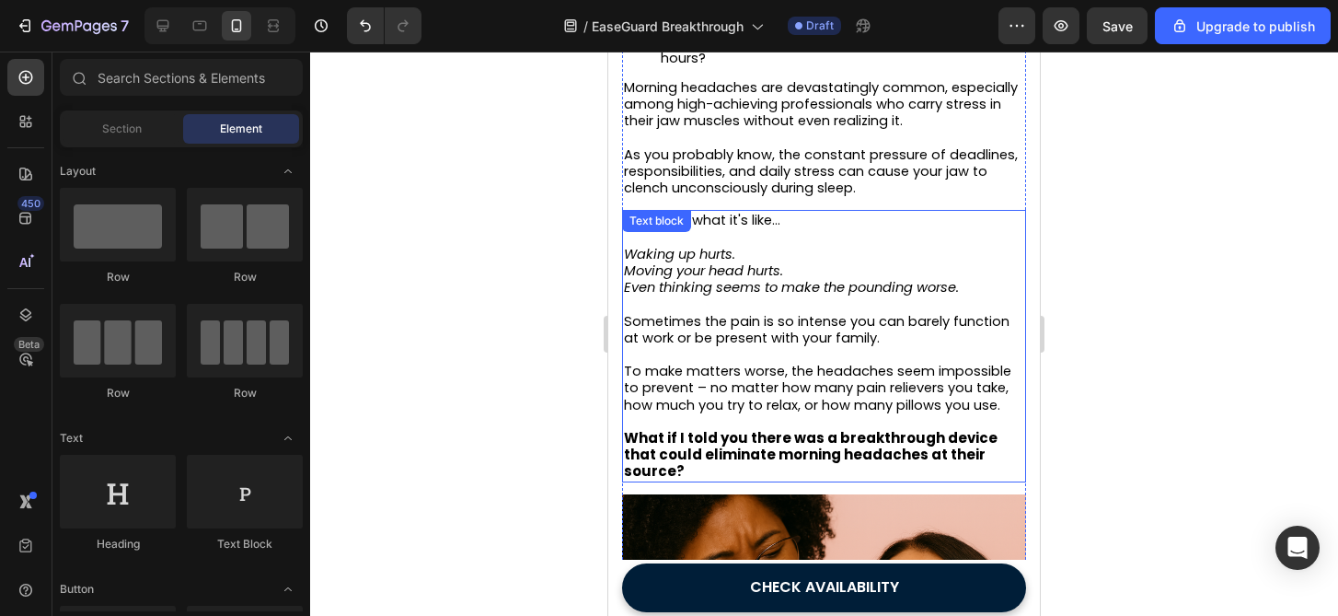
scroll to position [944, 0]
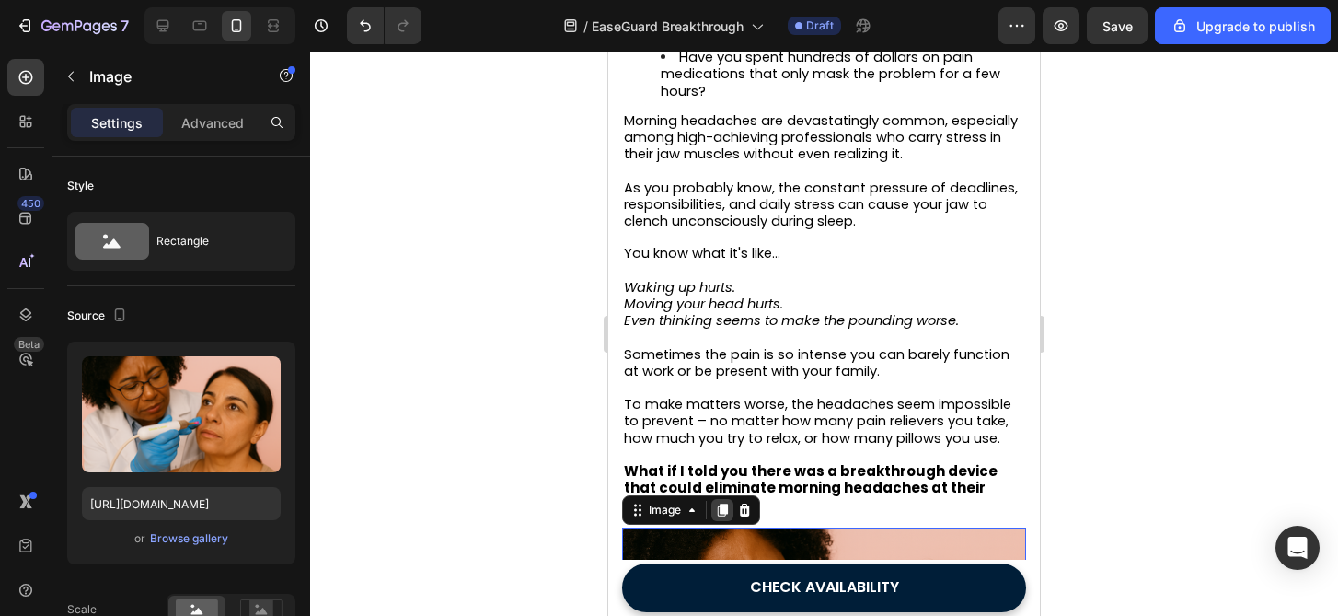
click at [722, 503] on icon at bounding box center [723, 509] width 10 height 13
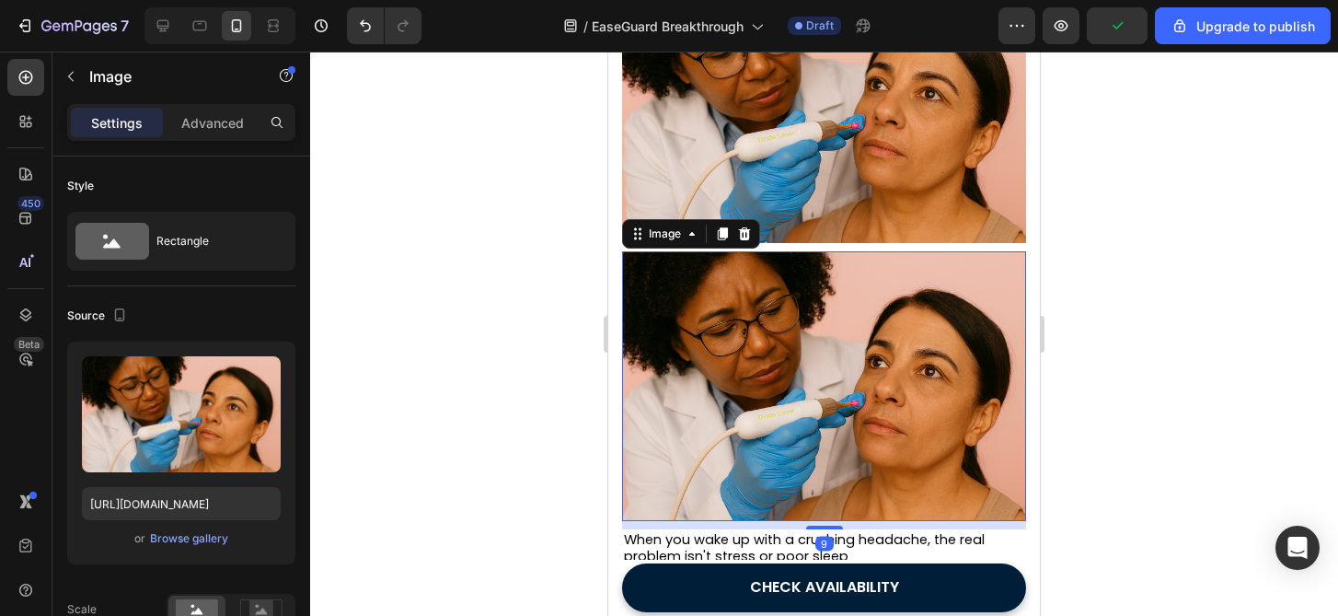
click at [1140, 394] on div at bounding box center [824, 334] width 1028 height 564
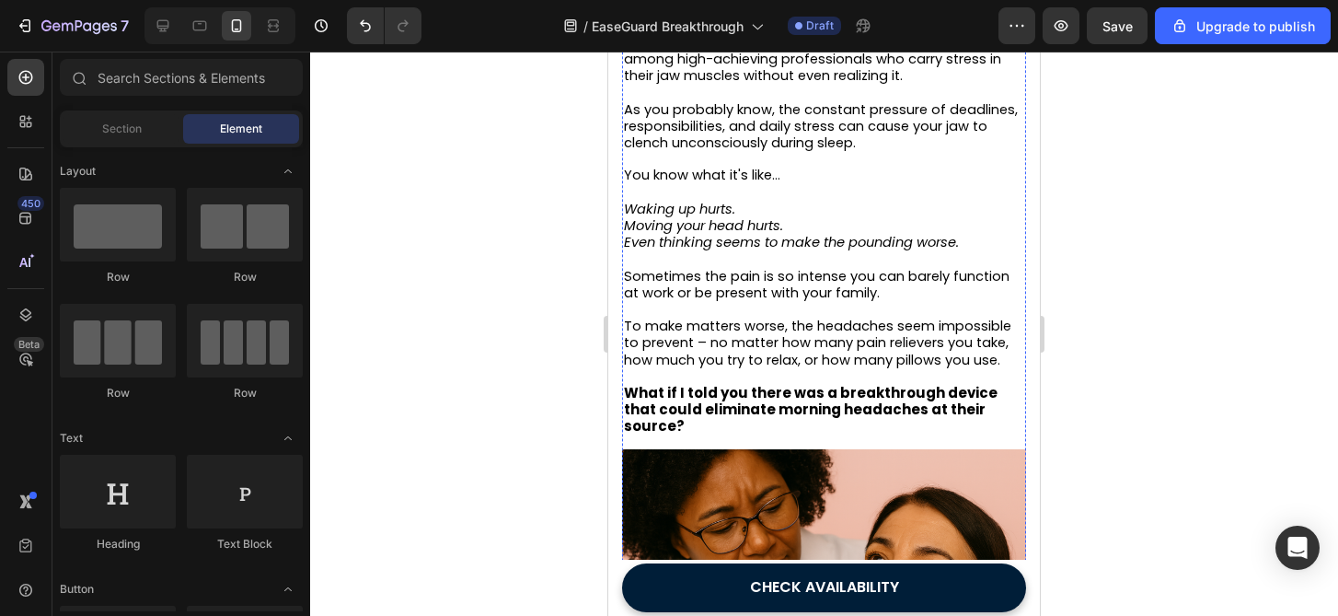
scroll to position [960, 0]
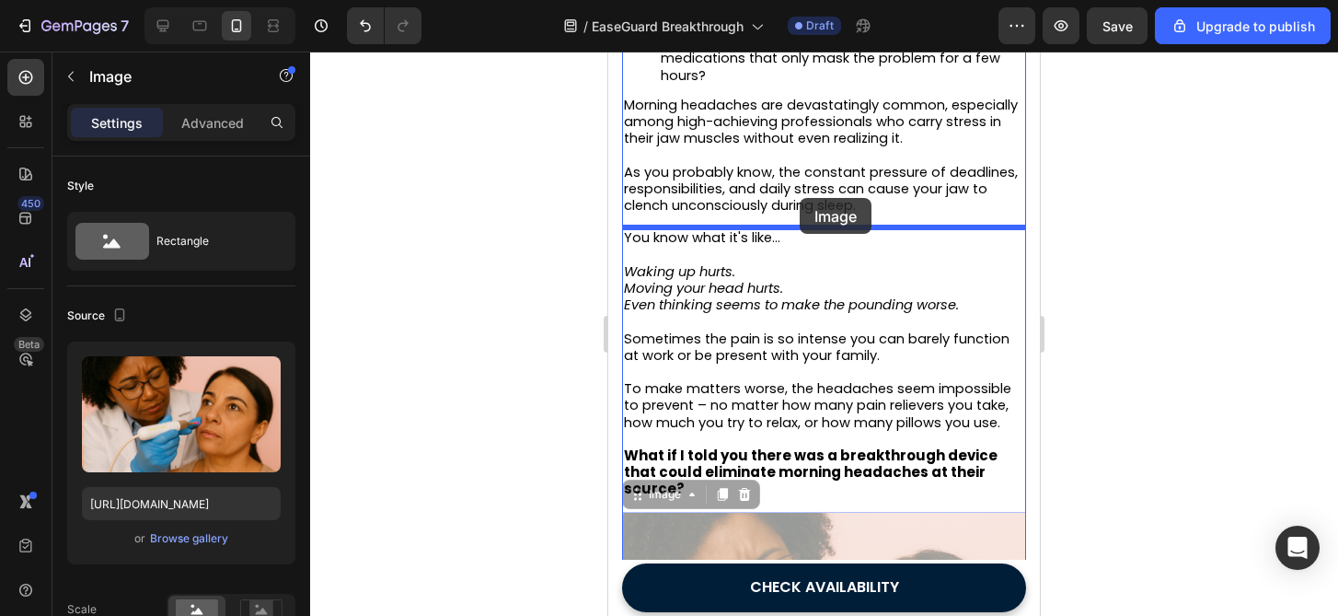
drag, startPoint x: 818, startPoint y: 517, endPoint x: 799, endPoint y: 200, distance: 318.1
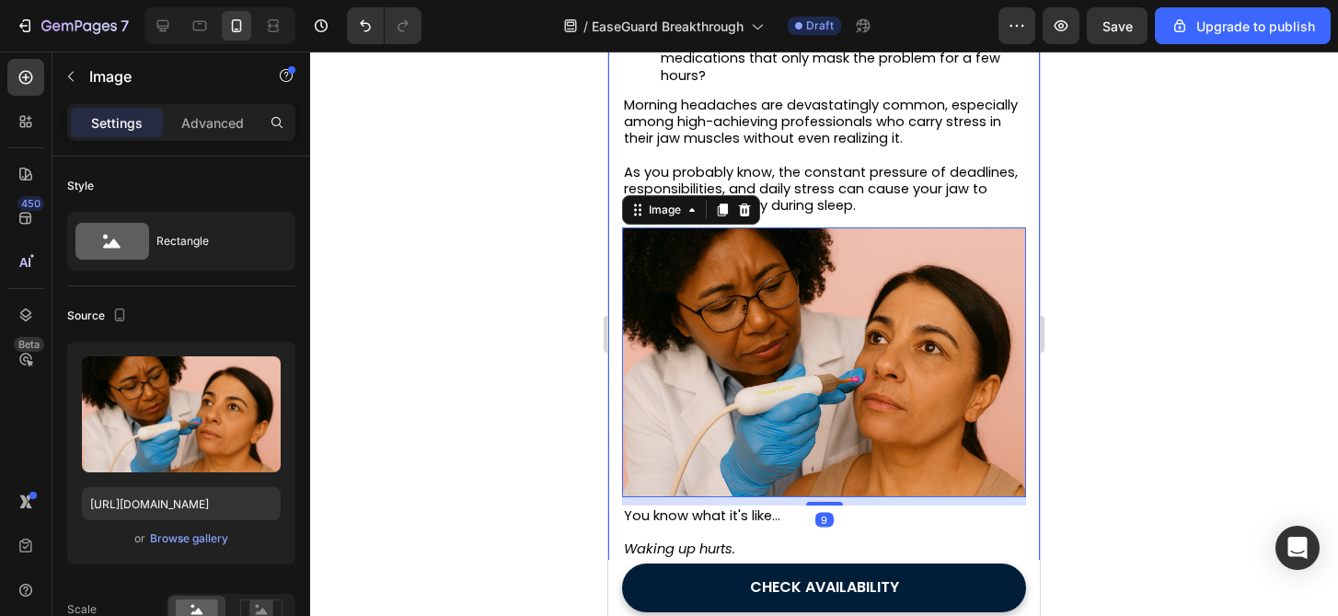
click at [1153, 333] on div at bounding box center [824, 334] width 1028 height 564
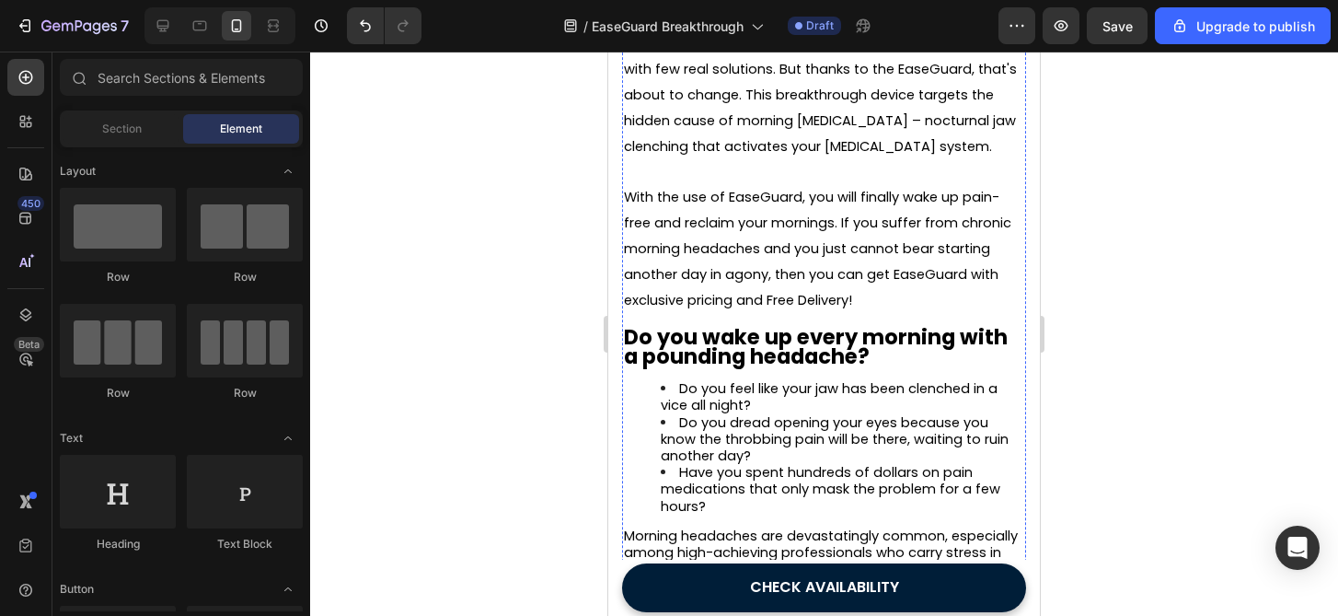
scroll to position [559, 0]
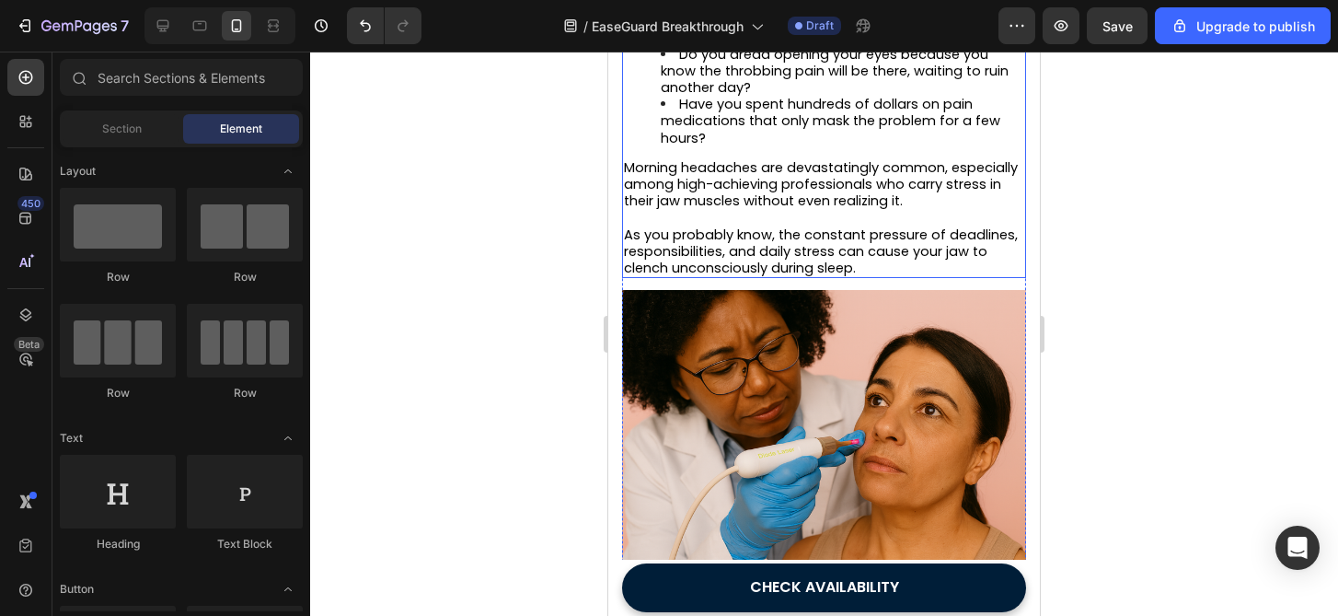
click at [684, 182] on span "Morning headaches are devastatingly common, especially among high-achieving pro…" at bounding box center [821, 184] width 394 height 52
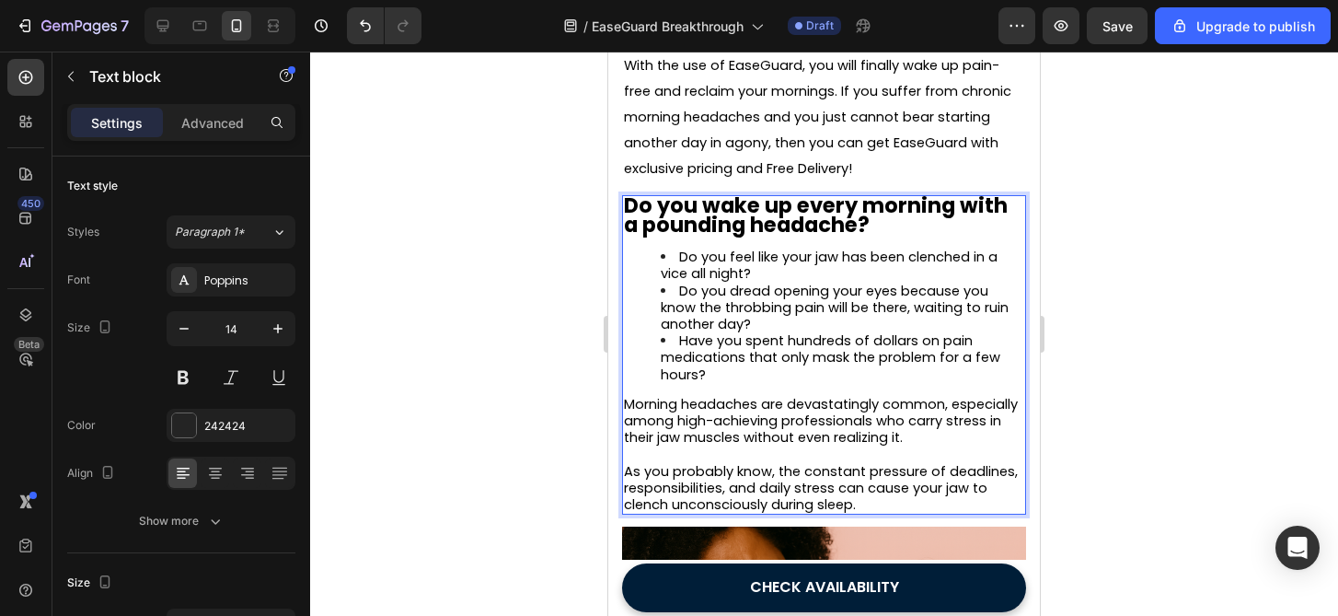
scroll to position [715, 0]
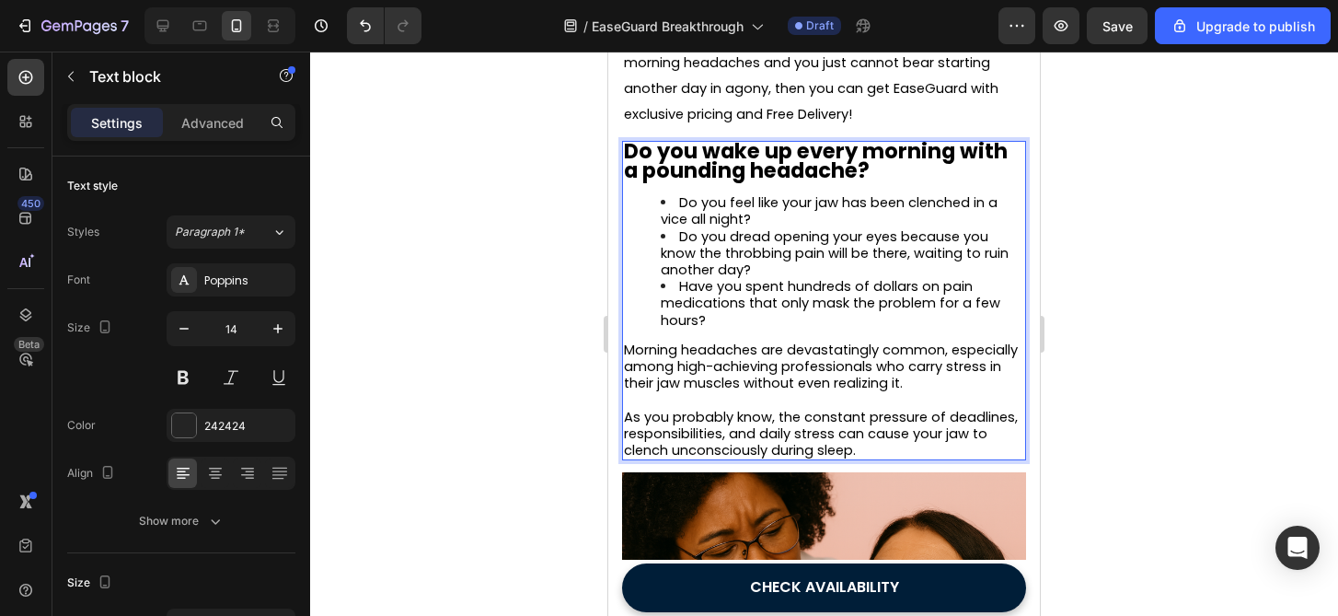
click at [661, 354] on span "Morning headaches are devastatingly common, especially among high-achieving pro…" at bounding box center [821, 367] width 394 height 52
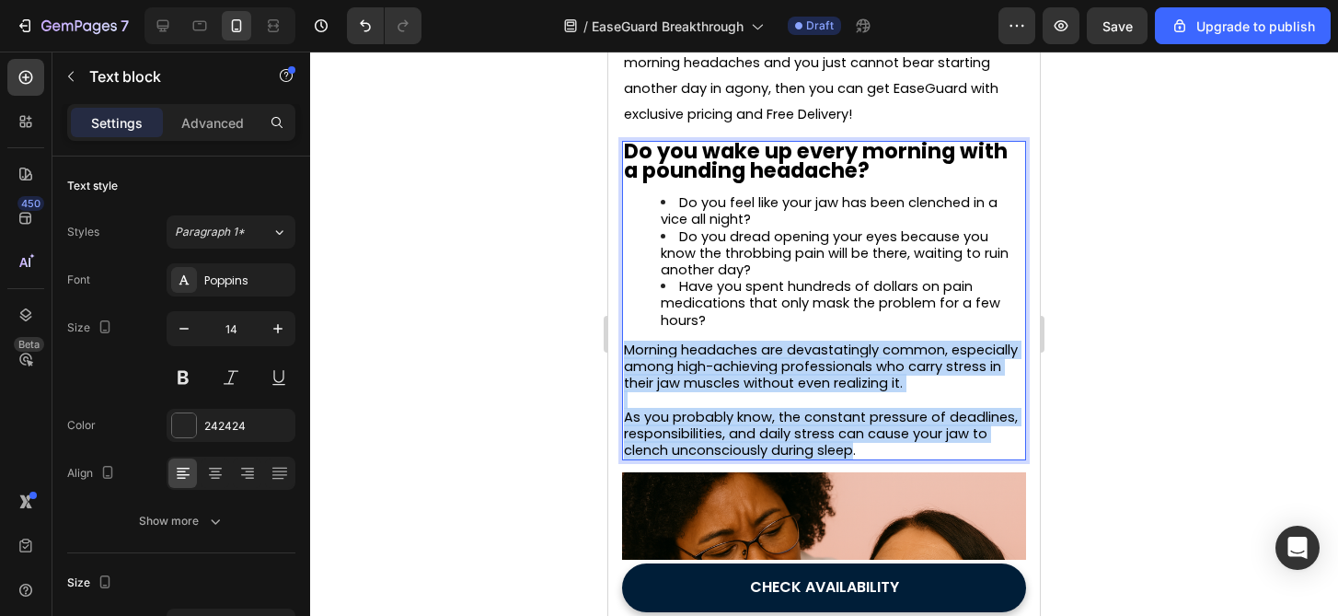
drag, startPoint x: 661, startPoint y: 354, endPoint x: 851, endPoint y: 453, distance: 214.4
click at [851, 453] on div "Do you wake up every morning with a pounding headache? Do you feel like your ja…" at bounding box center [824, 300] width 404 height 319
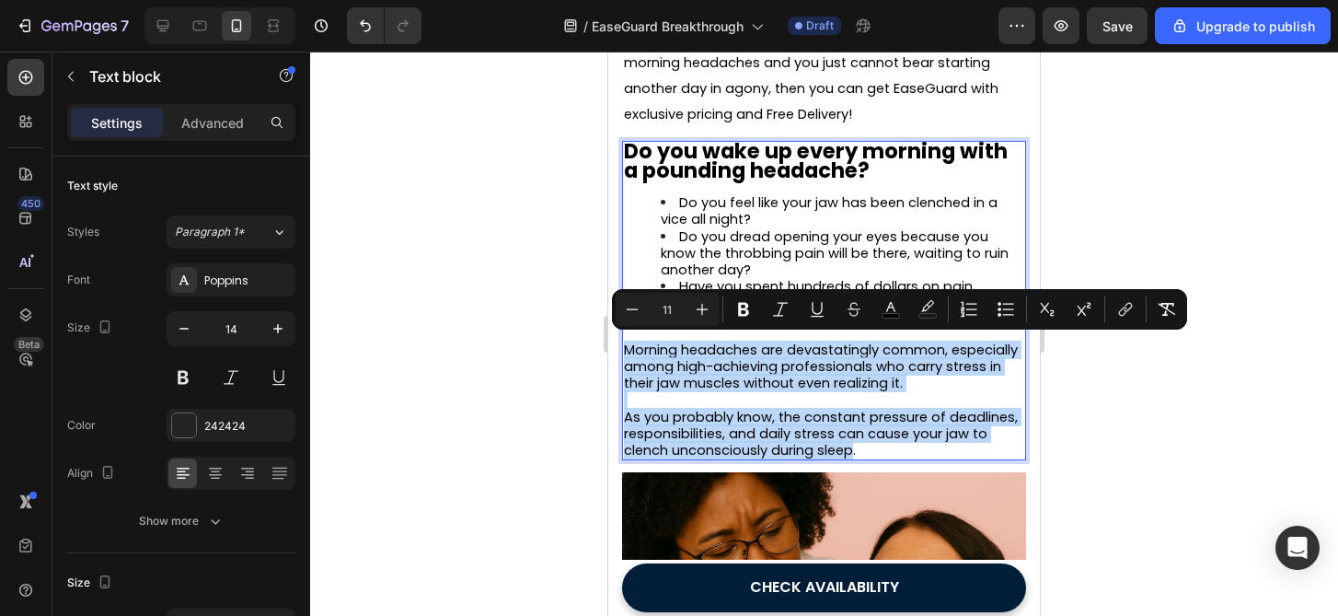
click at [851, 453] on span "As you probably know, the constant pressure of deadlines, responsibilities, and…" at bounding box center [821, 434] width 394 height 52
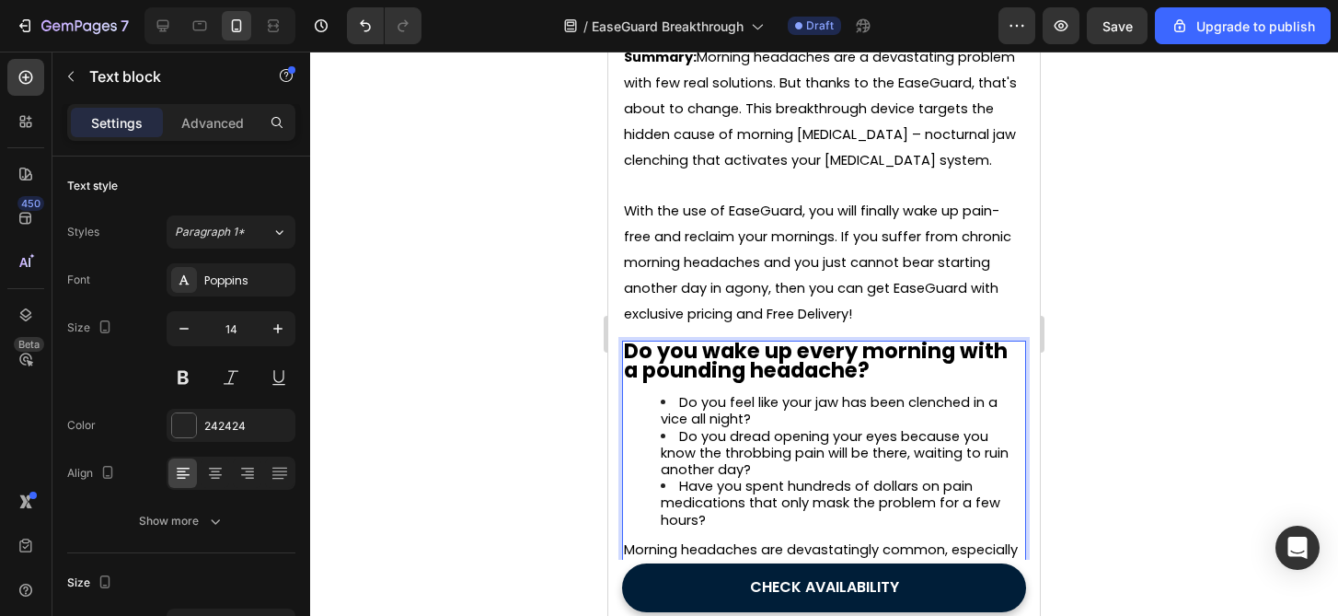
scroll to position [780, 0]
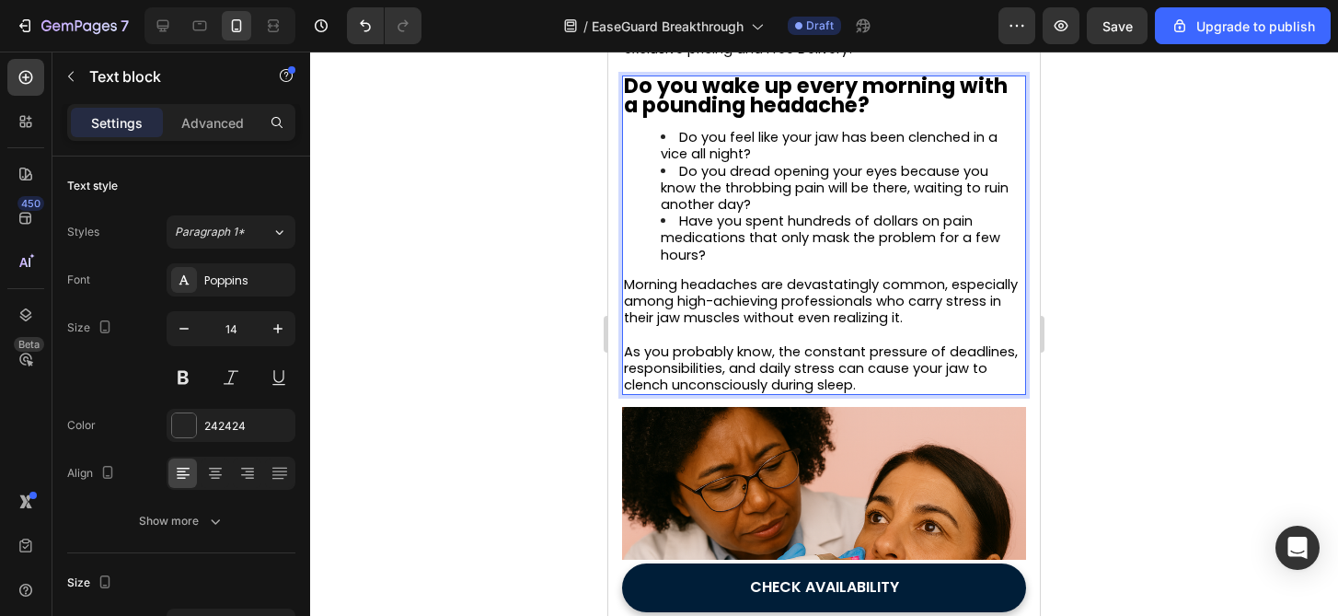
click at [631, 349] on span "As you probably know, the constant pressure of deadlines, responsibilities, and…" at bounding box center [821, 368] width 394 height 52
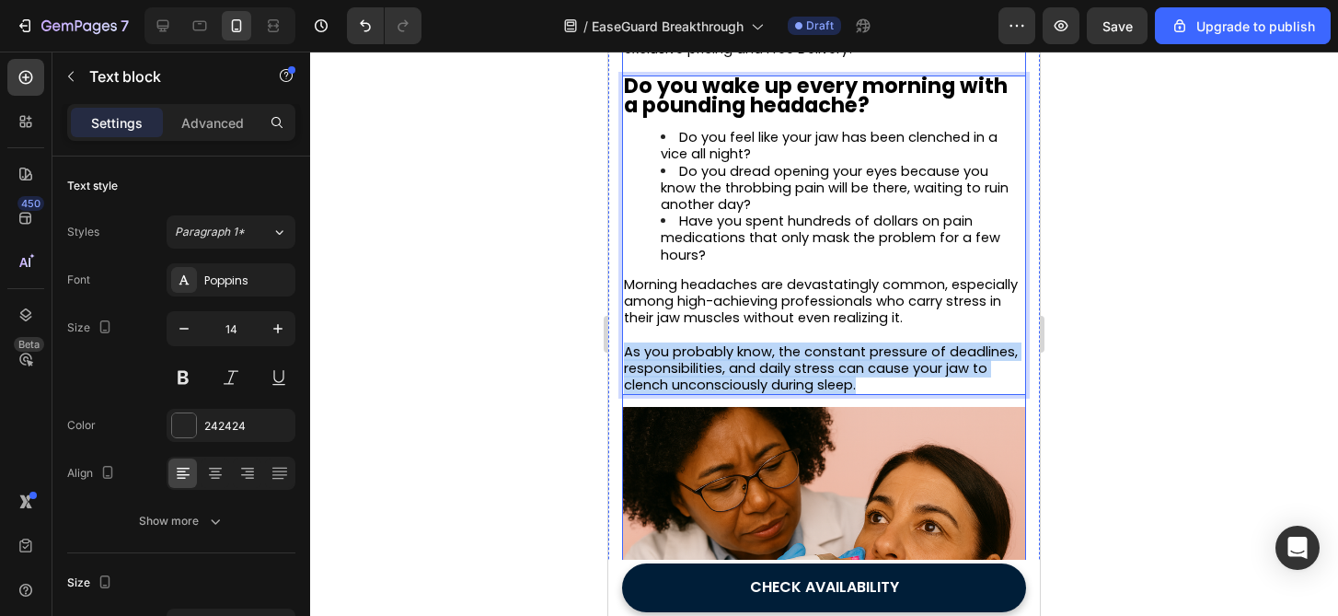
drag, startPoint x: 631, startPoint y: 349, endPoint x: 871, endPoint y: 399, distance: 244.6
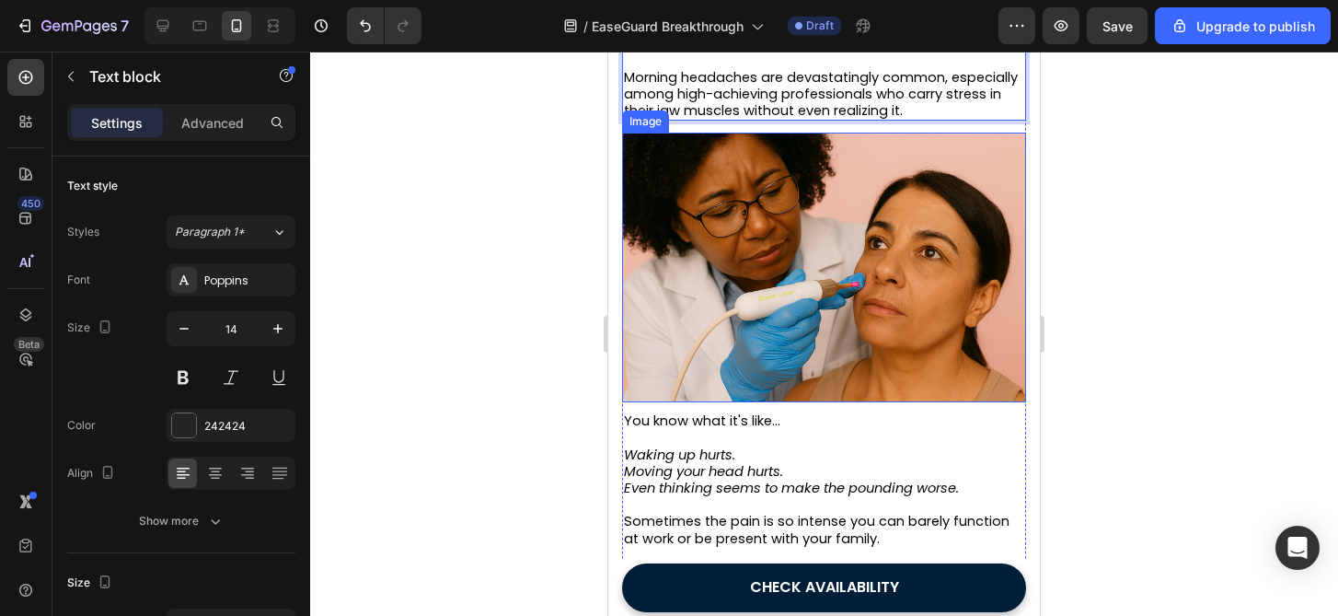
scroll to position [1012, 0]
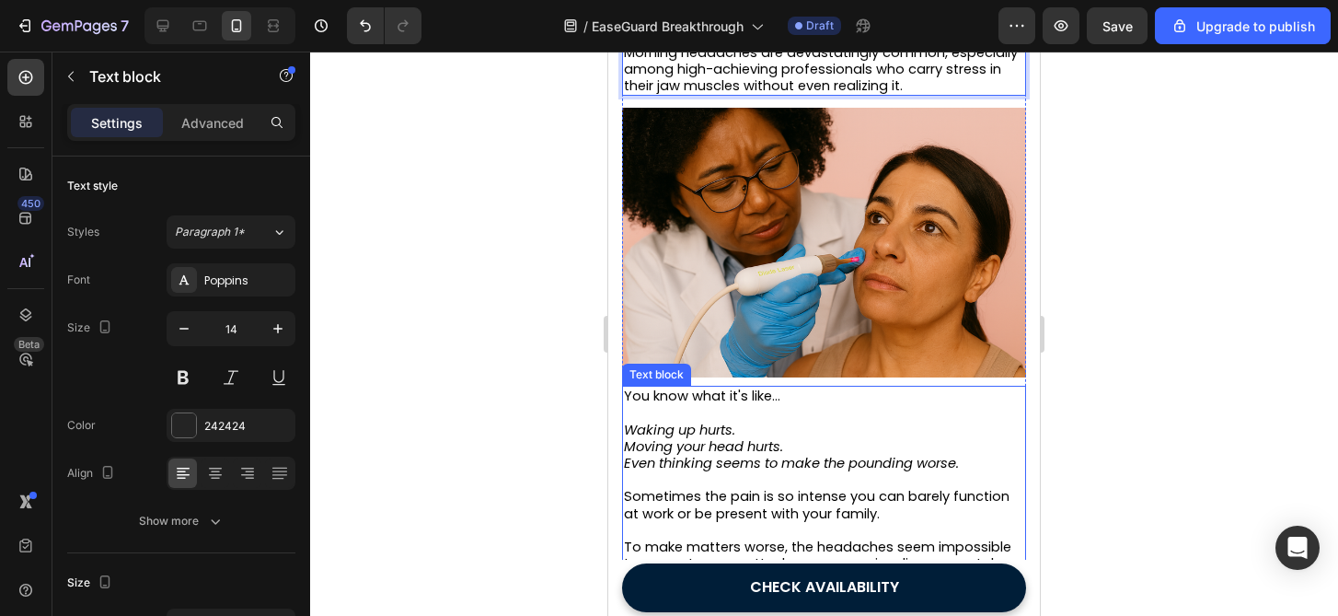
click at [653, 404] on p "Rich Text Editor. Editing area: main" at bounding box center [824, 412] width 400 height 17
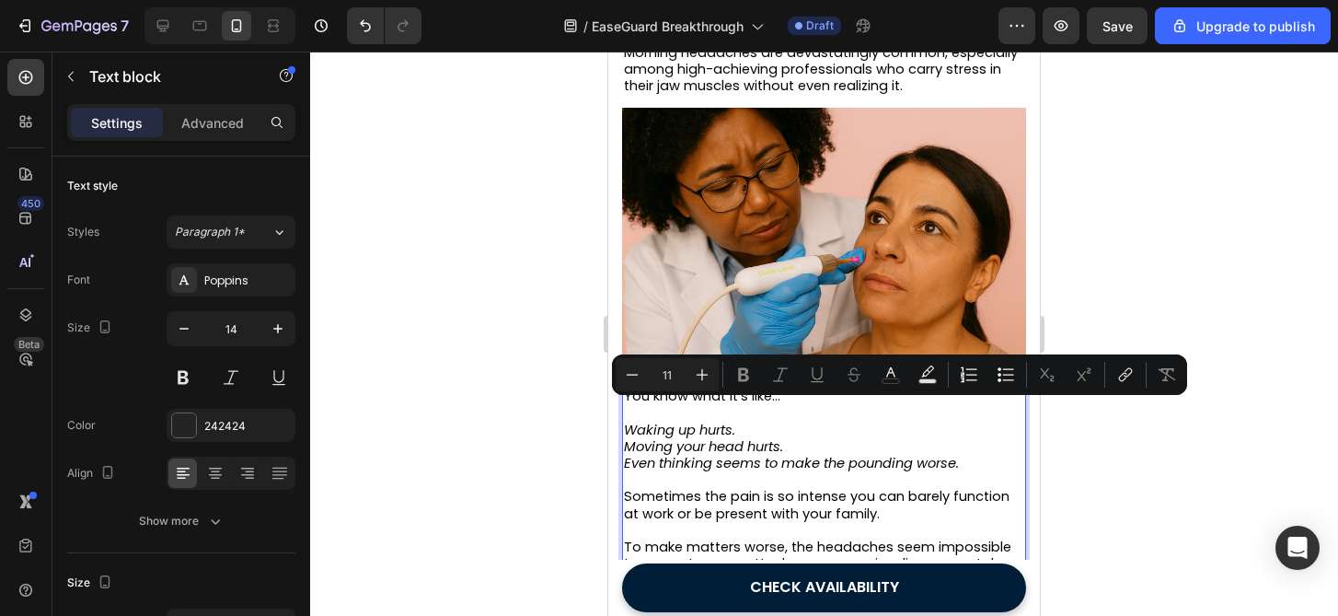
click at [632, 402] on span "You know what it's like…" at bounding box center [702, 396] width 156 height 18
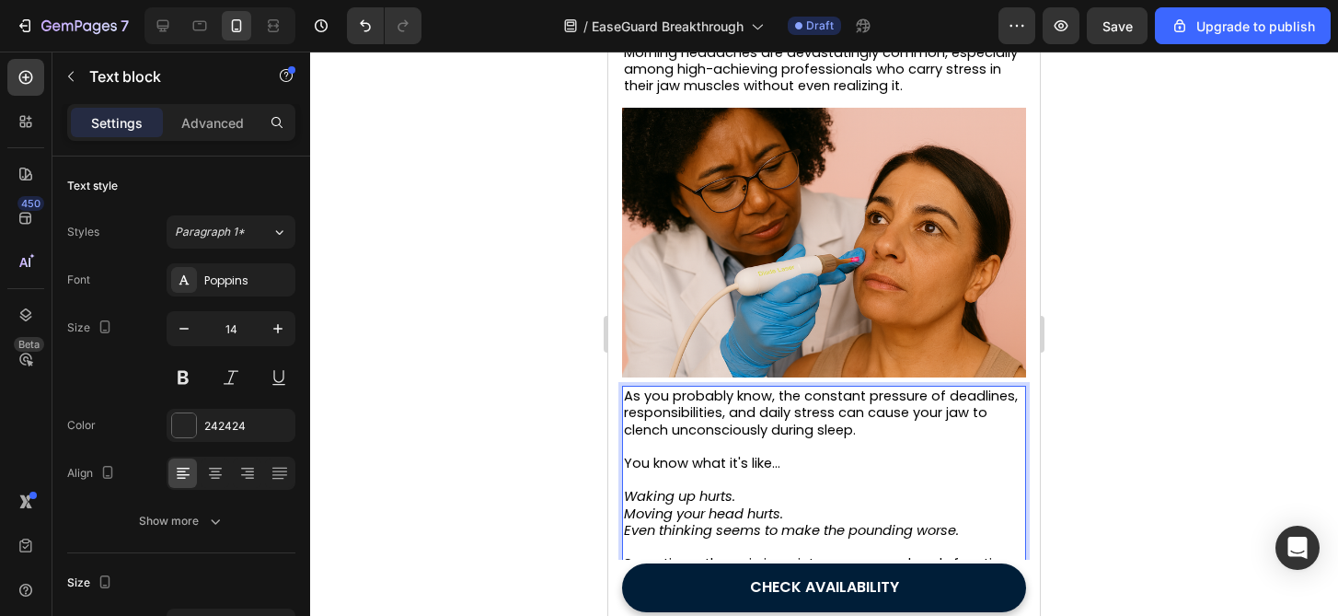
click at [1126, 374] on div at bounding box center [824, 334] width 1028 height 564
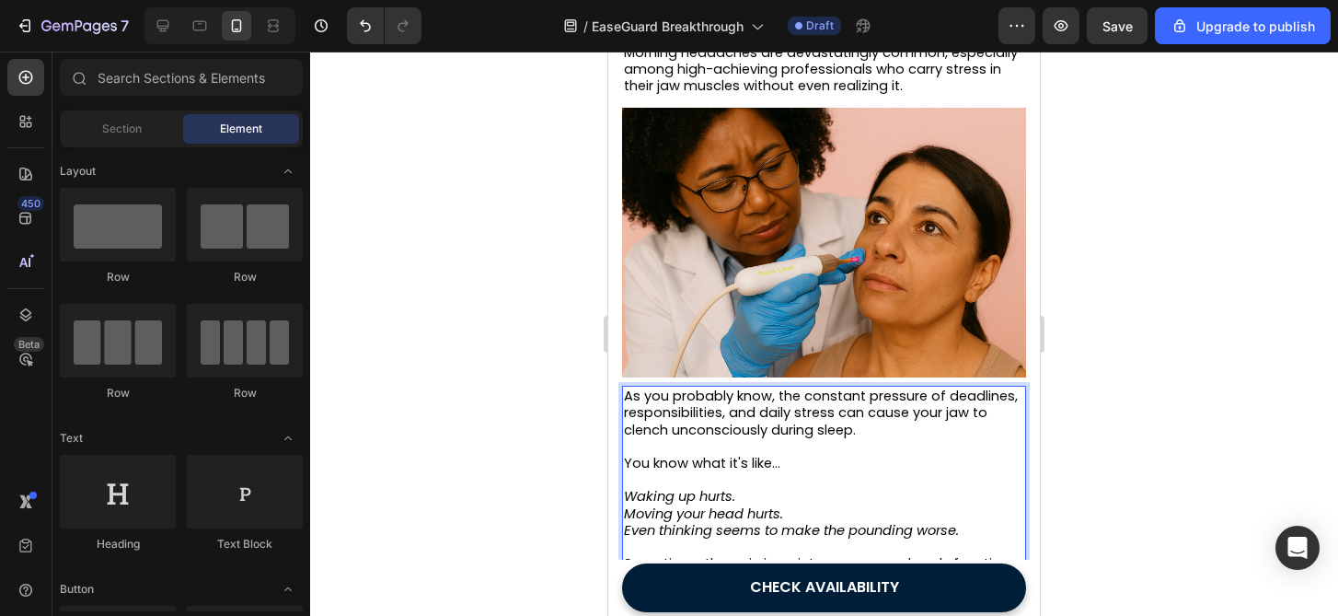
click at [1126, 374] on div at bounding box center [824, 334] width 1028 height 564
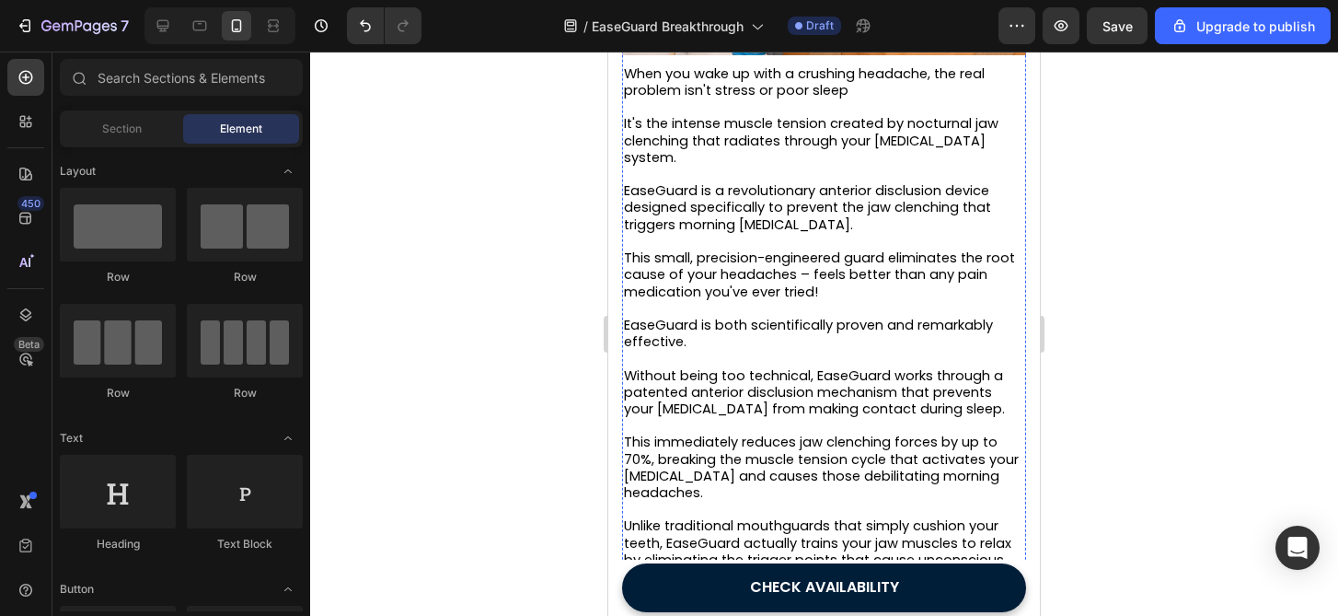
scroll to position [1141, 0]
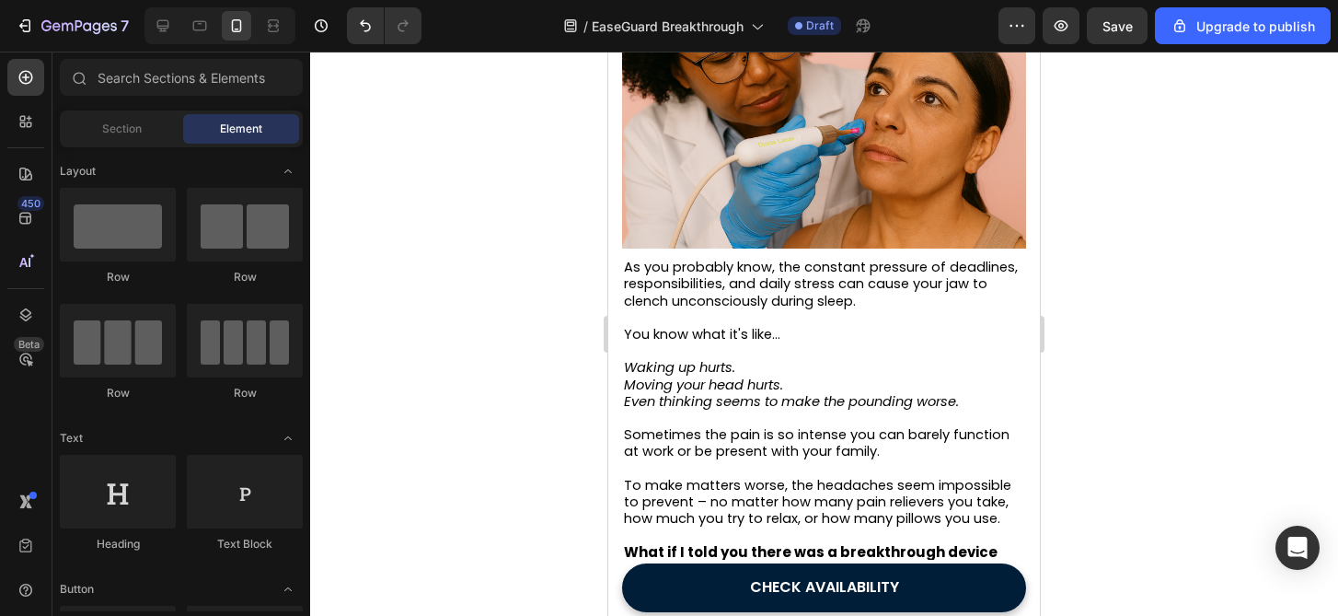
click at [1147, 306] on div at bounding box center [824, 334] width 1028 height 564
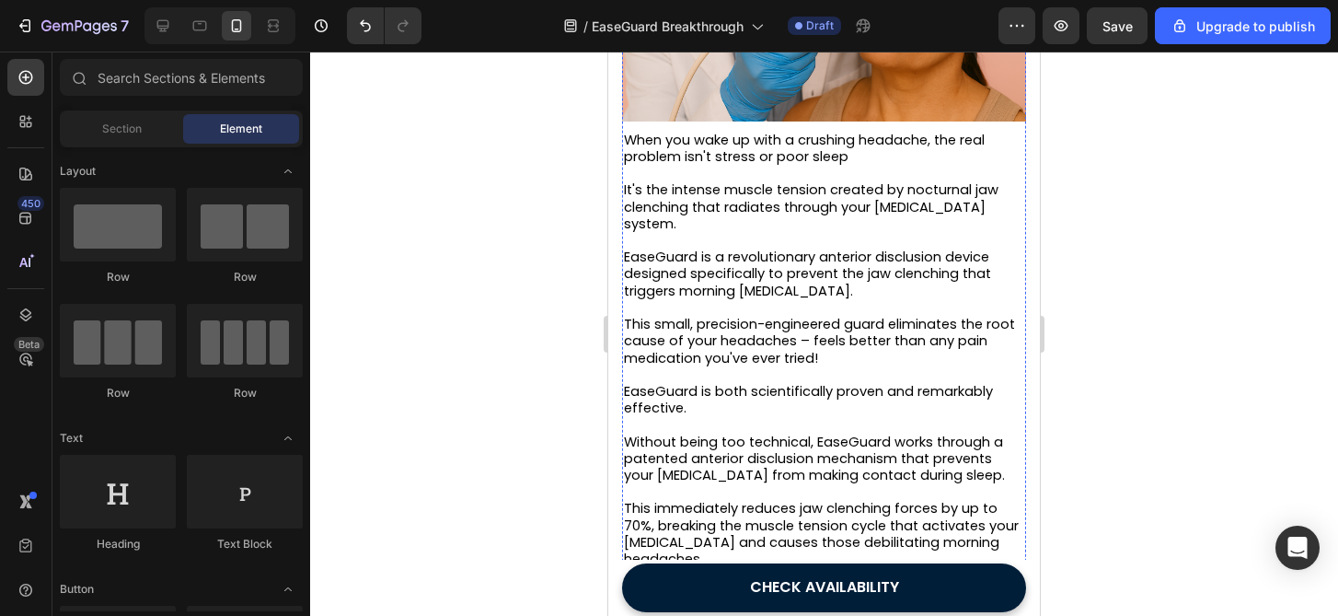
scroll to position [1892, 0]
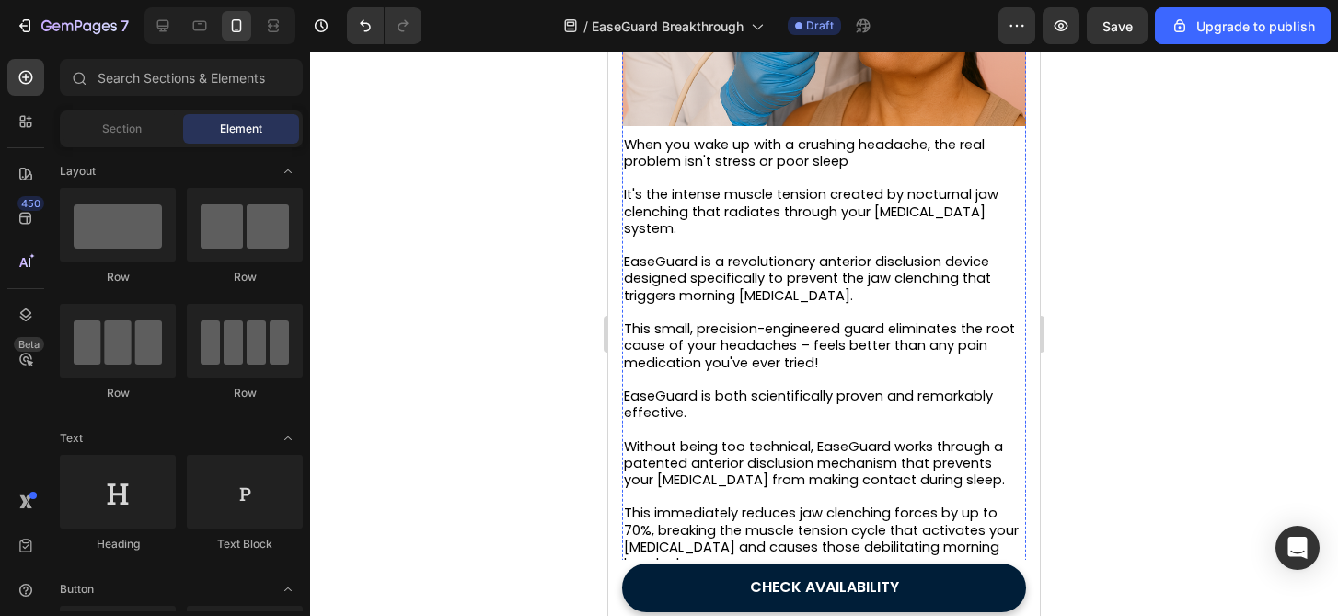
click at [843, 223] on p "It's the intense muscle tension created by nocturnal jaw clenching that radiate…" at bounding box center [824, 211] width 400 height 51
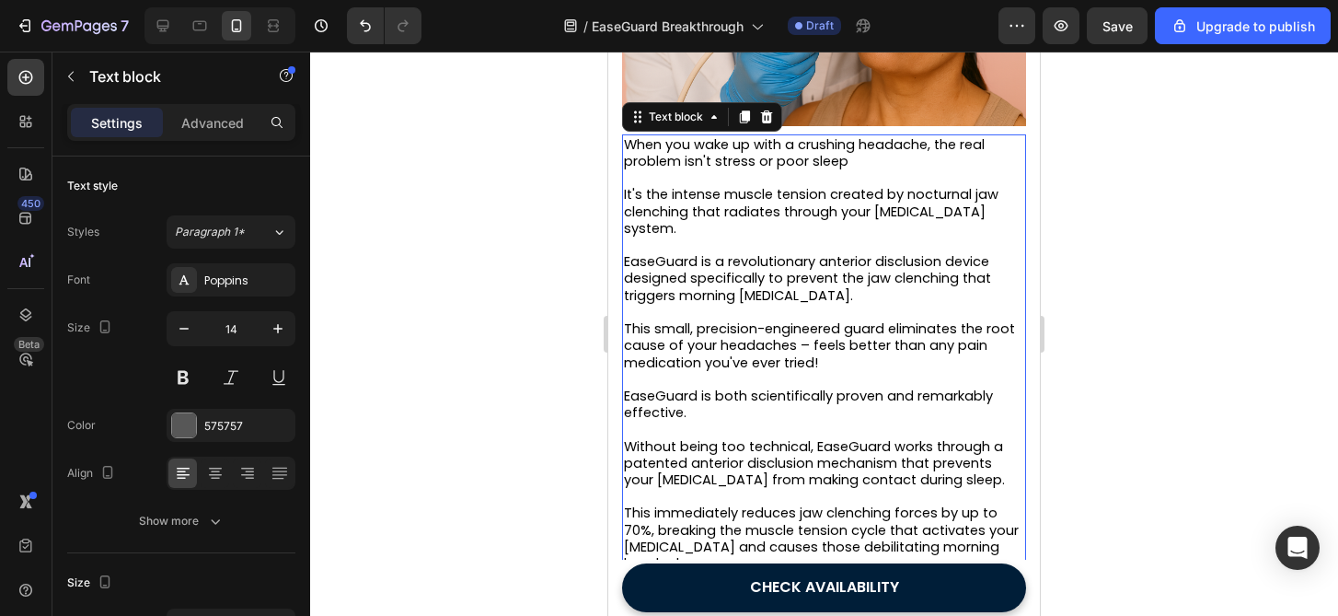
click at [843, 223] on p "It's the intense muscle tension created by nocturnal jaw clenching that radiate…" at bounding box center [824, 211] width 400 height 51
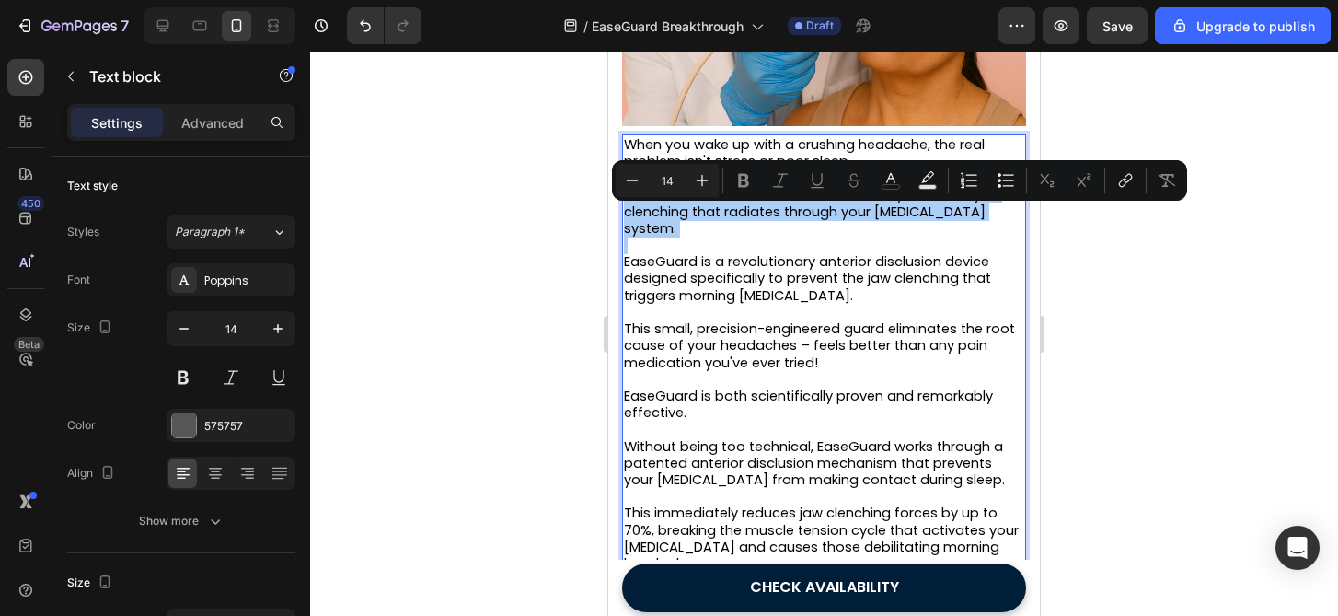
click at [1188, 387] on div at bounding box center [824, 334] width 1028 height 564
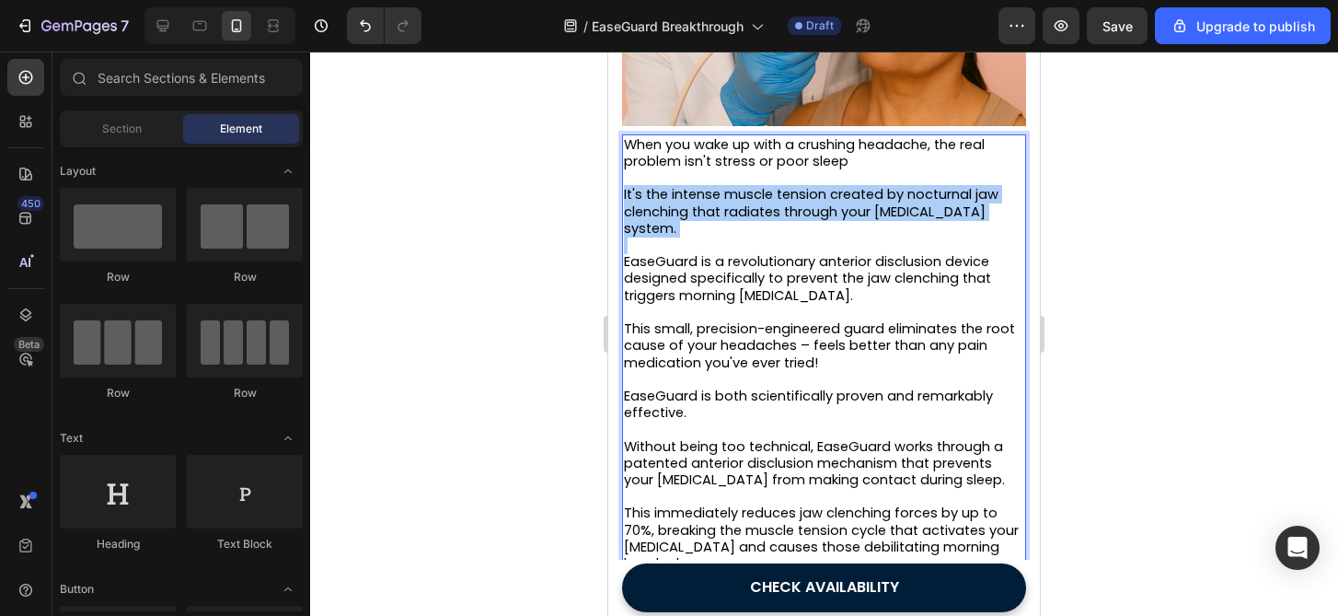
click at [1188, 387] on div at bounding box center [824, 334] width 1028 height 564
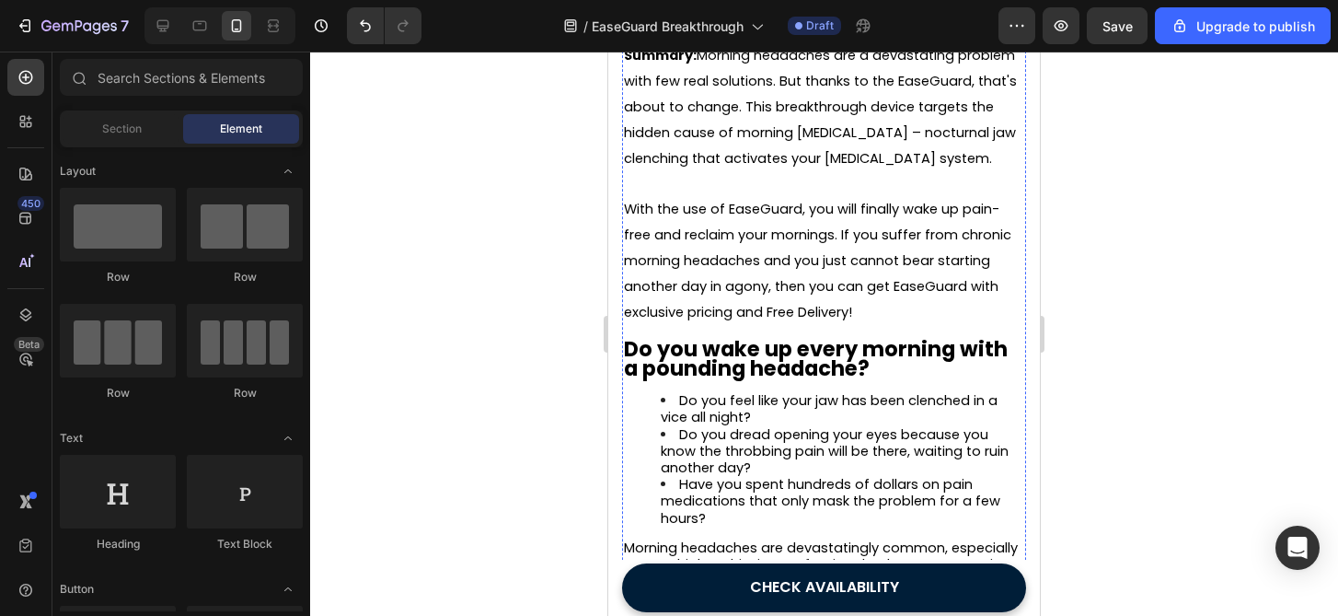
scroll to position [571, 0]
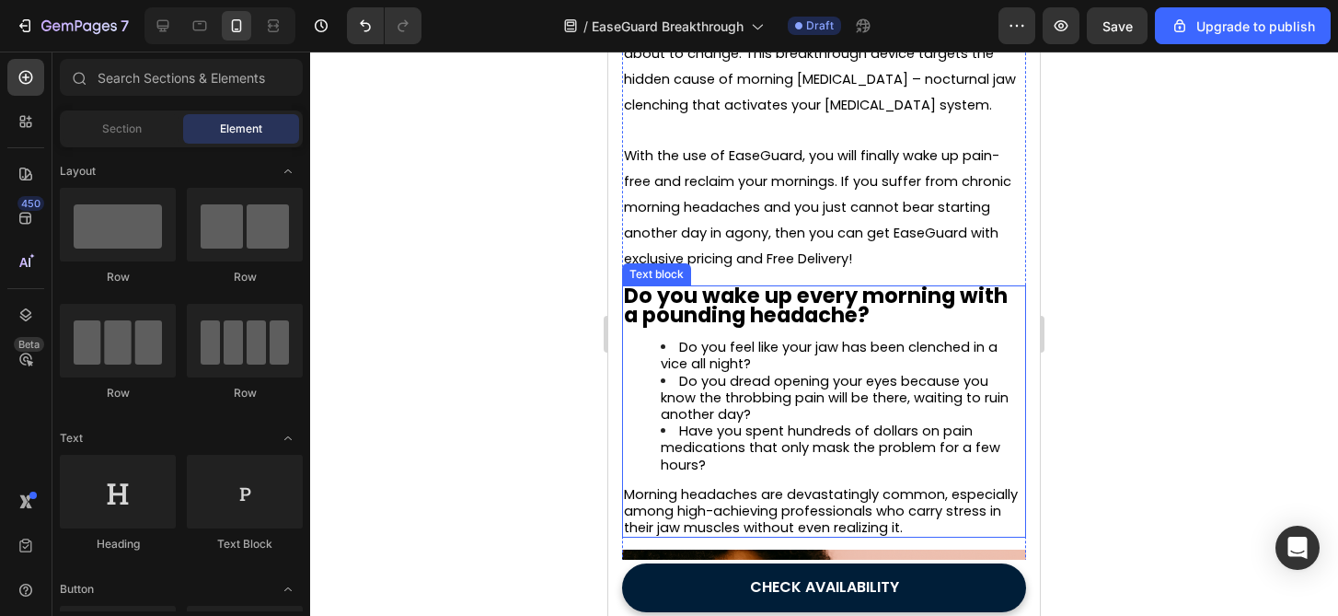
click at [798, 294] on strong "Do you wake up every morning with a pounding headache?" at bounding box center [816, 305] width 384 height 49
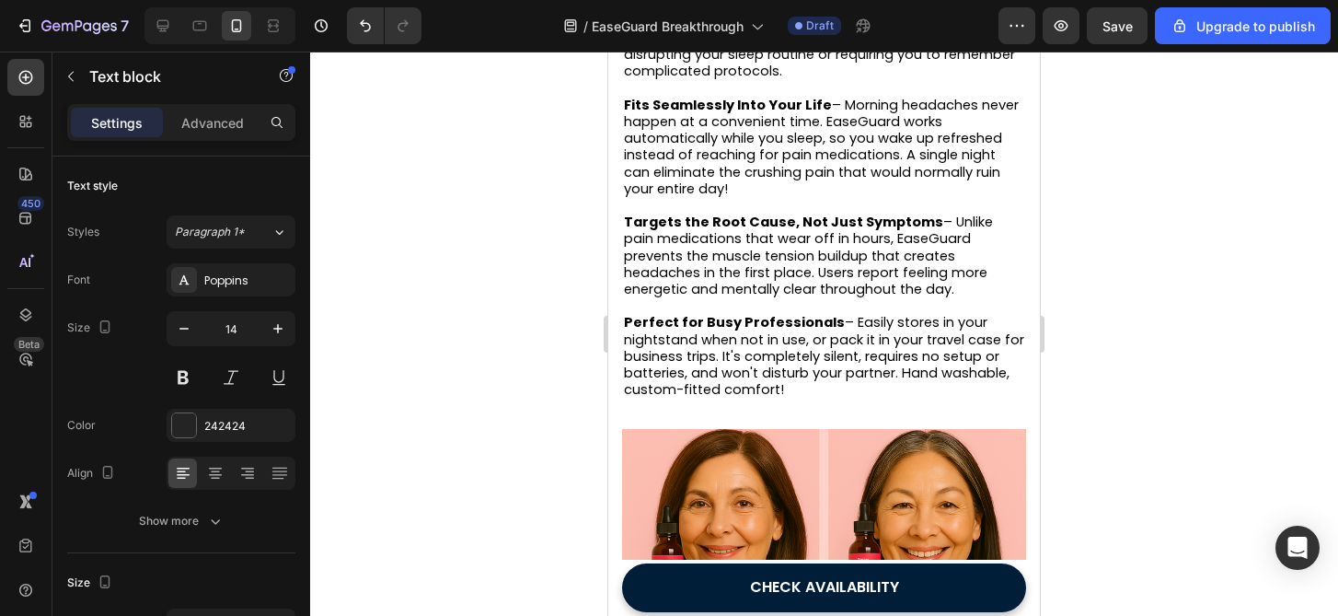
scroll to position [2983, 0]
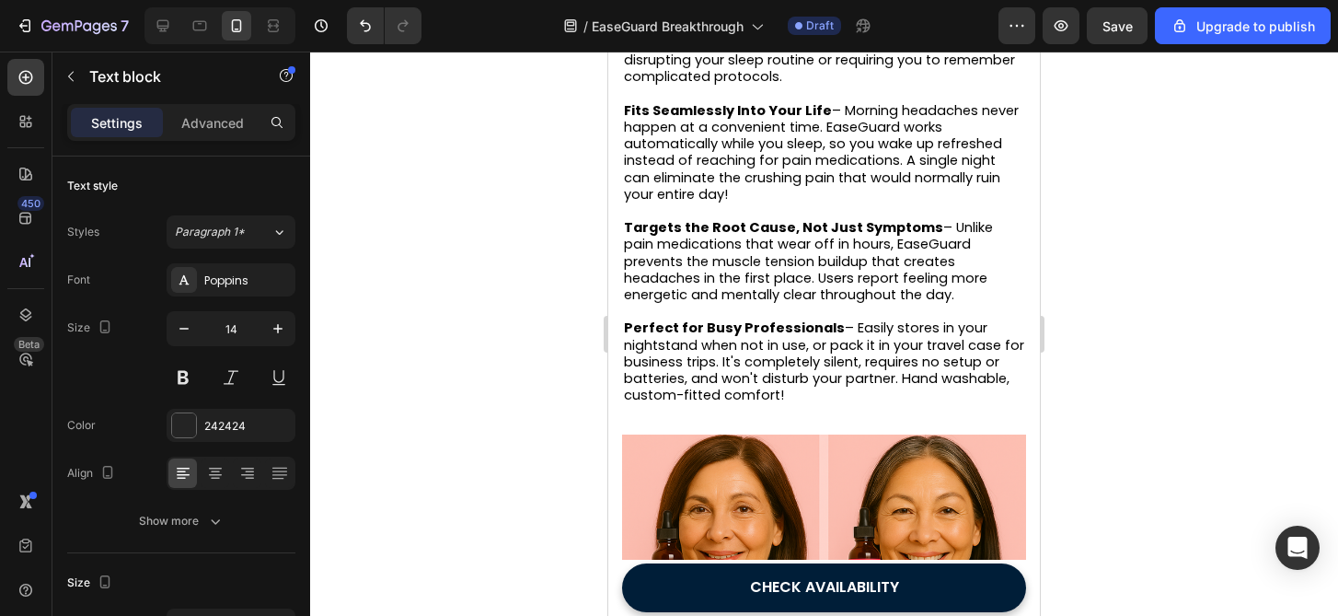
drag, startPoint x: 733, startPoint y: 192, endPoint x: 739, endPoint y: 200, distance: 9.8
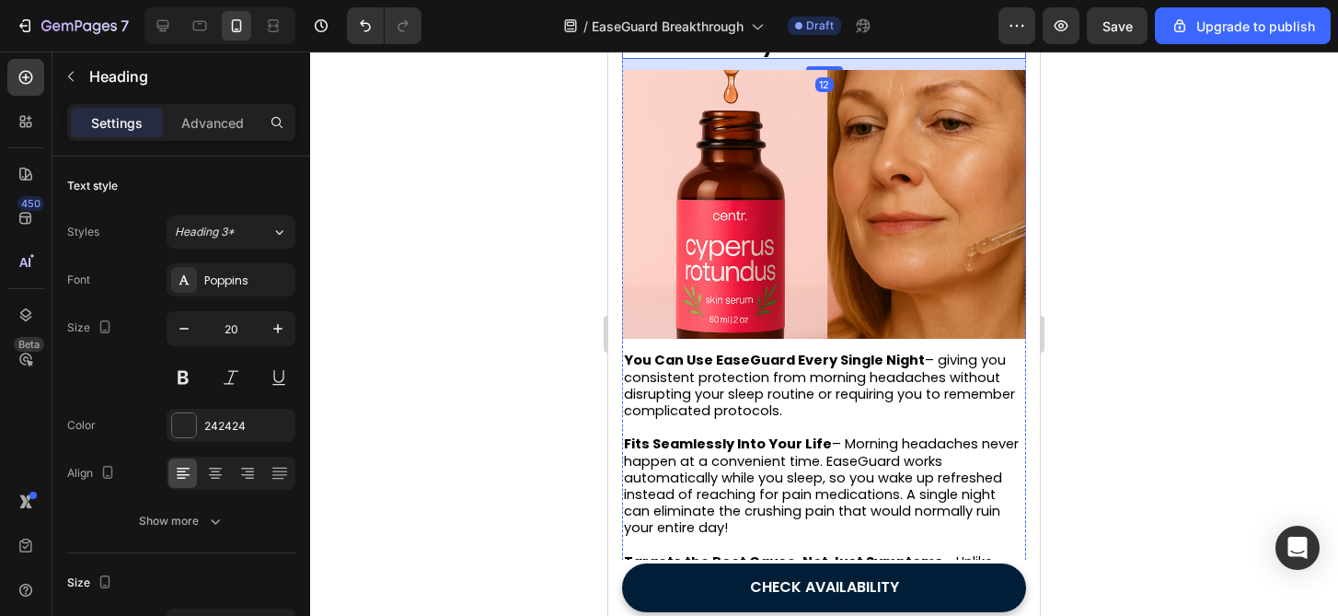
click at [1107, 272] on div at bounding box center [824, 334] width 1028 height 564
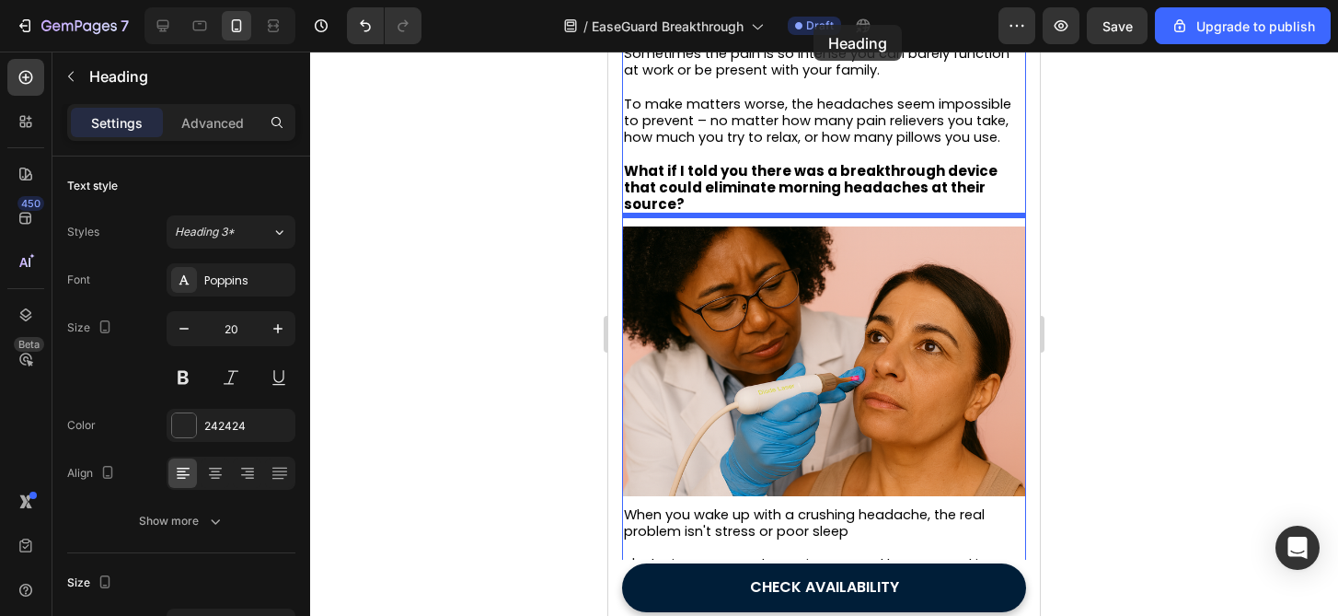
scroll to position [1488, 0]
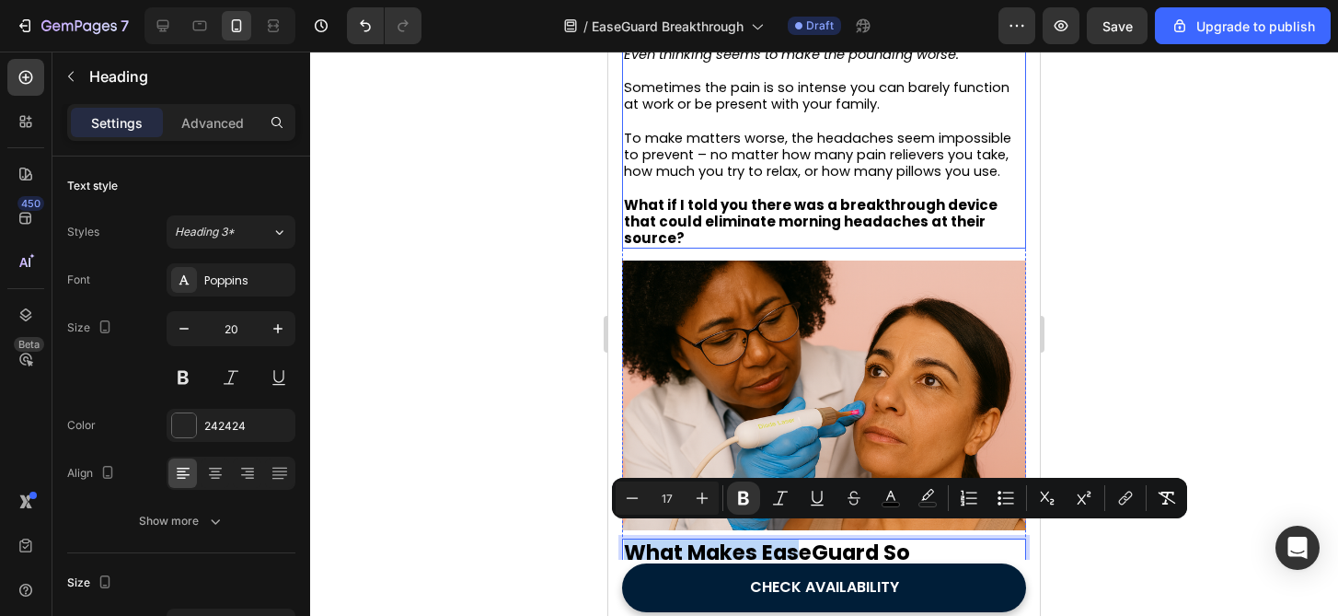
drag, startPoint x: 803, startPoint y: 538, endPoint x: 806, endPoint y: 223, distance: 315.7
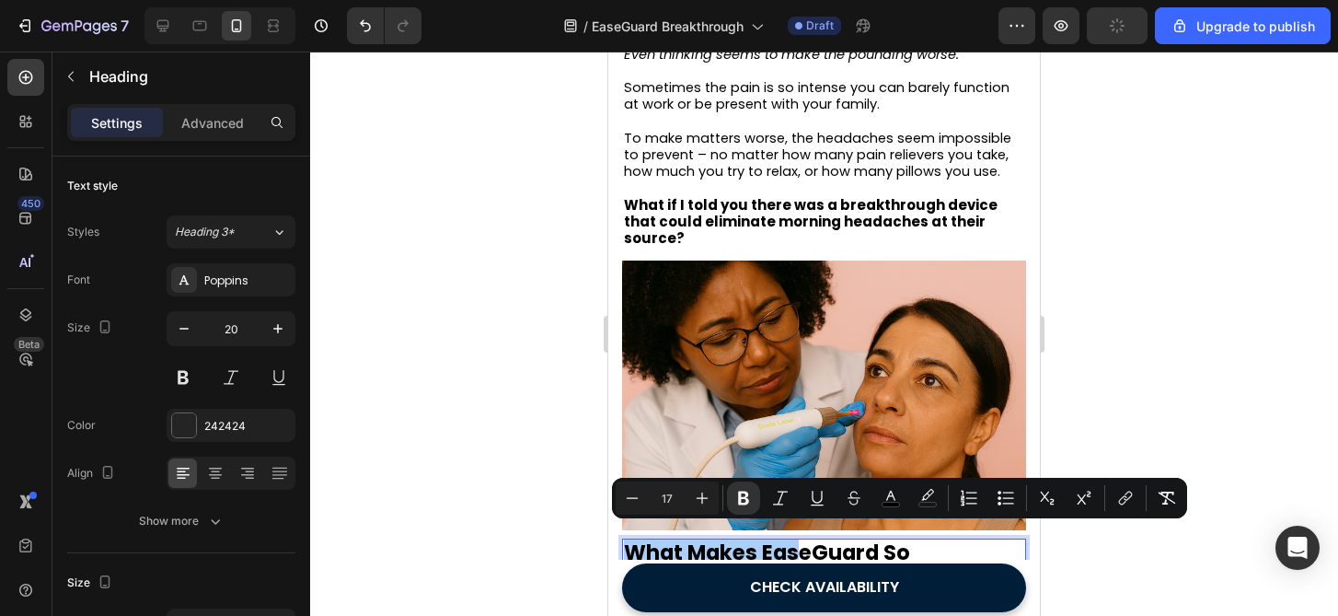
click at [1106, 322] on div at bounding box center [824, 334] width 1028 height 564
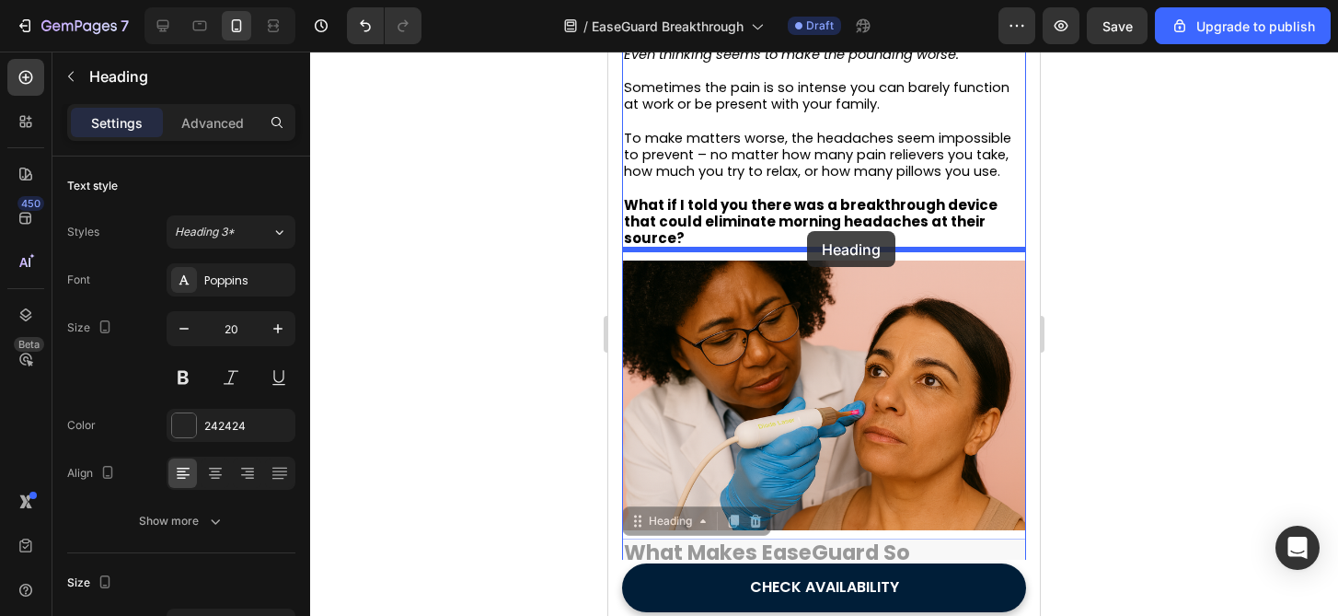
drag, startPoint x: 794, startPoint y: 533, endPoint x: 807, endPoint y: 233, distance: 300.3
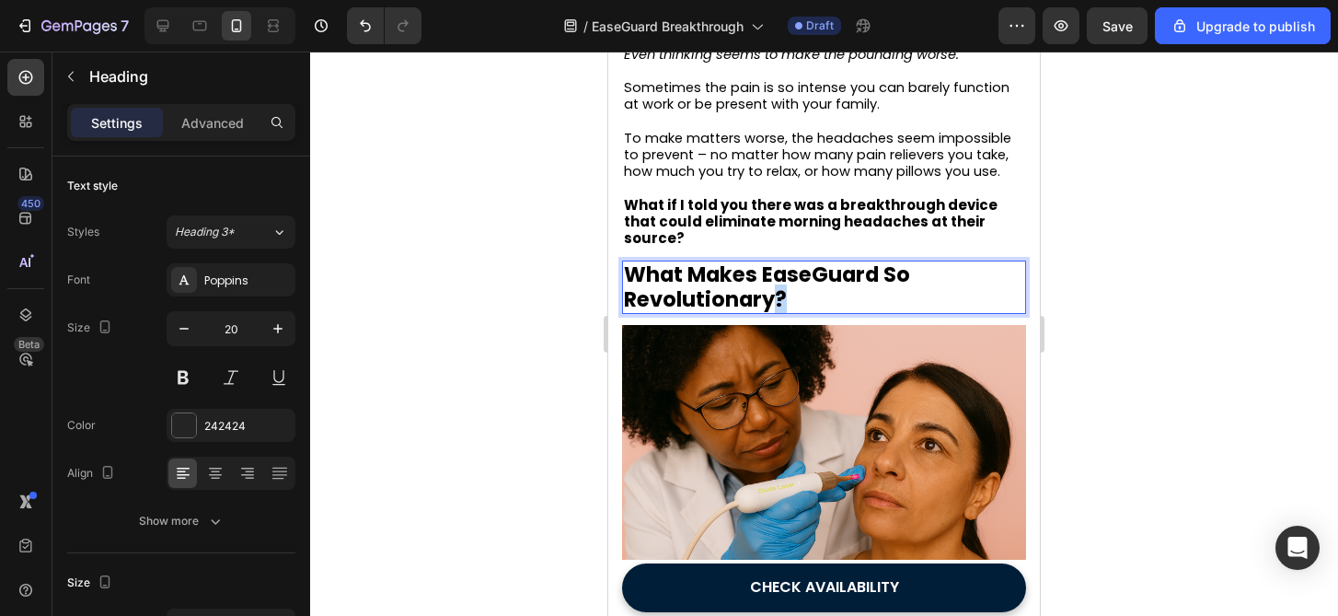
click at [776, 298] on strong "What Makes EaseGuard So Revolutionary?" at bounding box center [767, 287] width 286 height 54
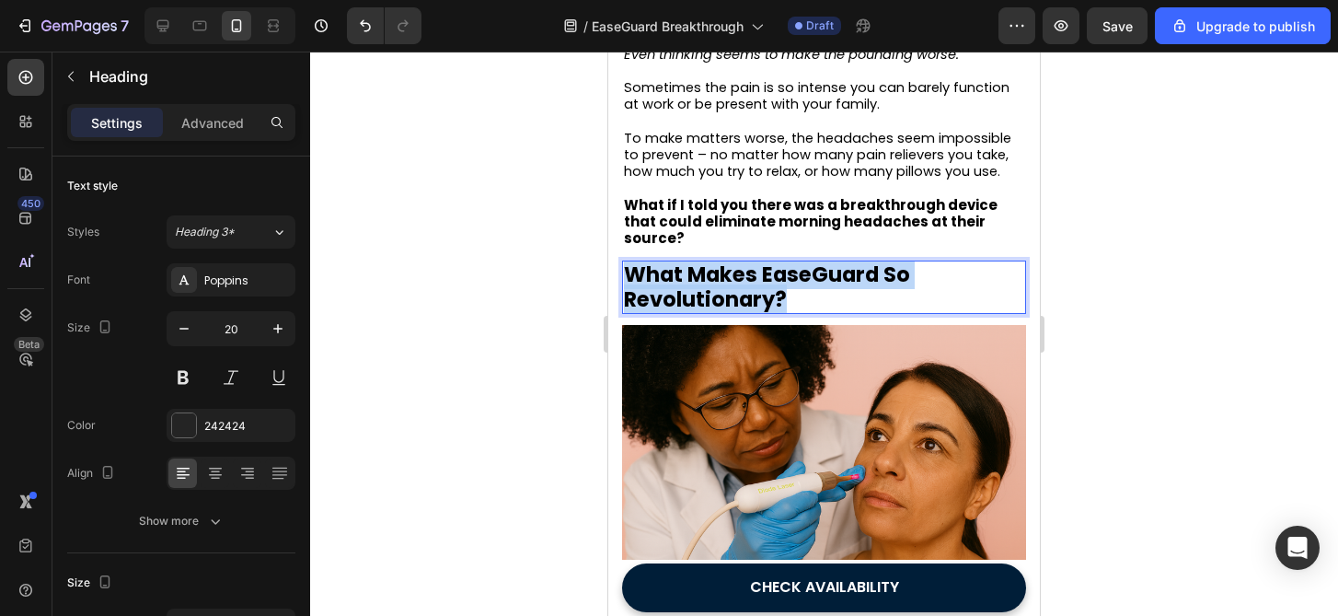
click at [776, 298] on strong "What Makes EaseGuard So Revolutionary?" at bounding box center [767, 287] width 286 height 54
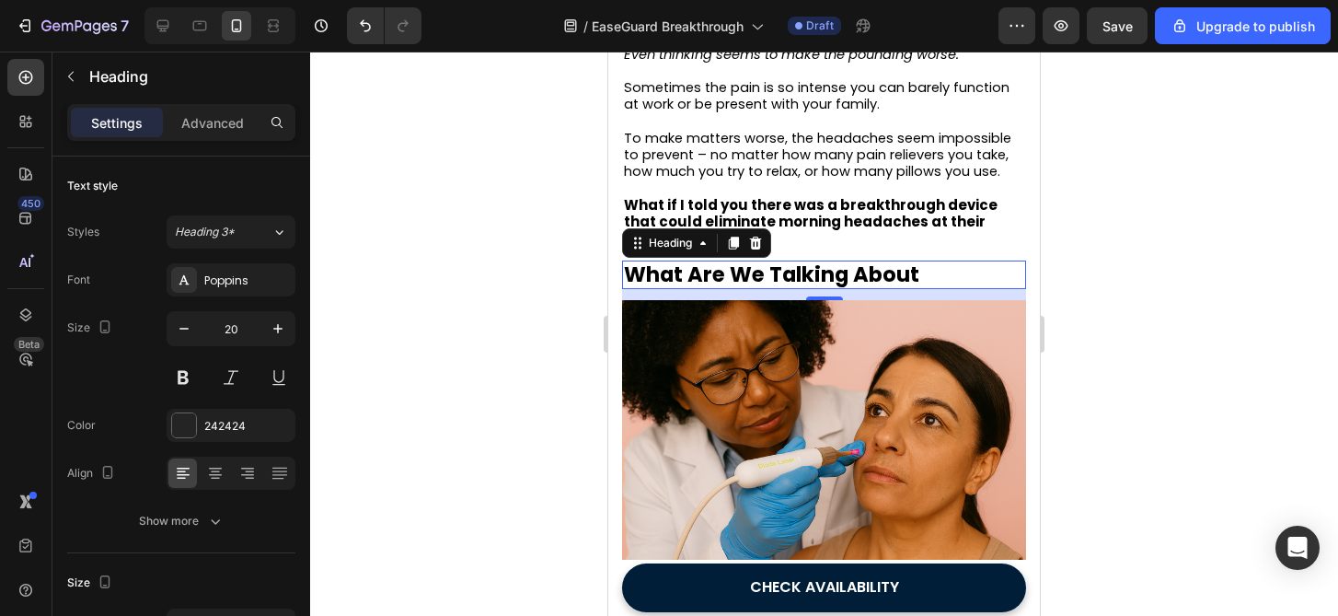
click at [1214, 320] on div at bounding box center [824, 334] width 1028 height 564
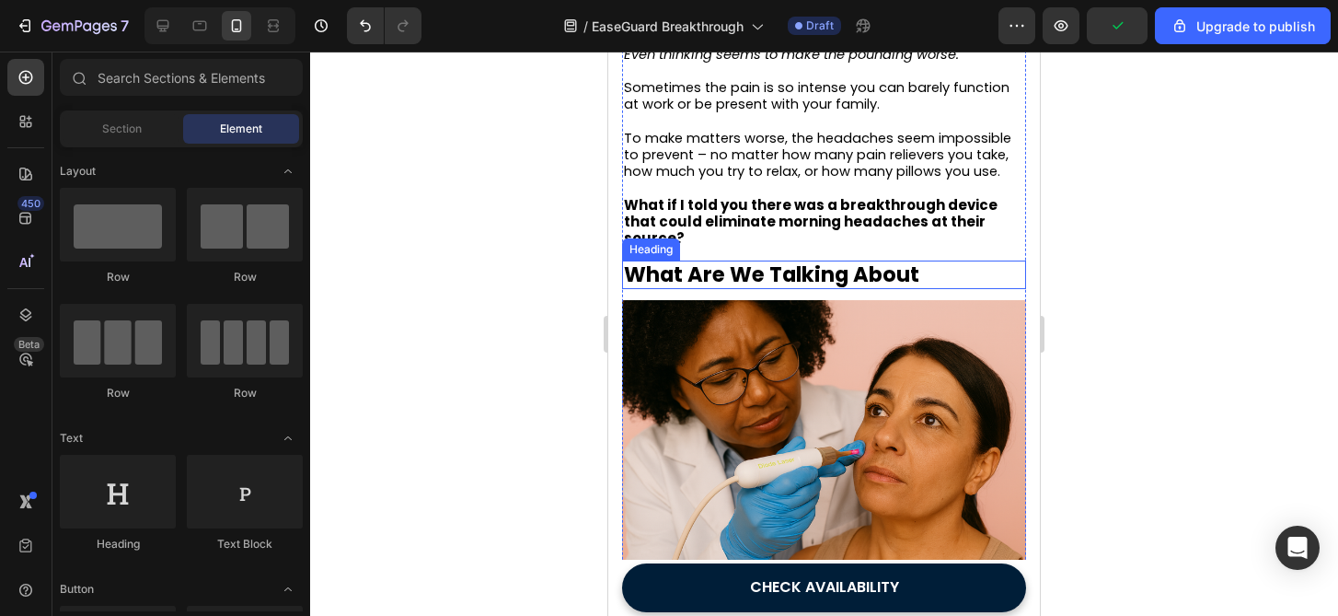
click at [971, 262] on p "⁠⁠⁠⁠⁠⁠⁠ What Are We Talking About" at bounding box center [824, 274] width 400 height 25
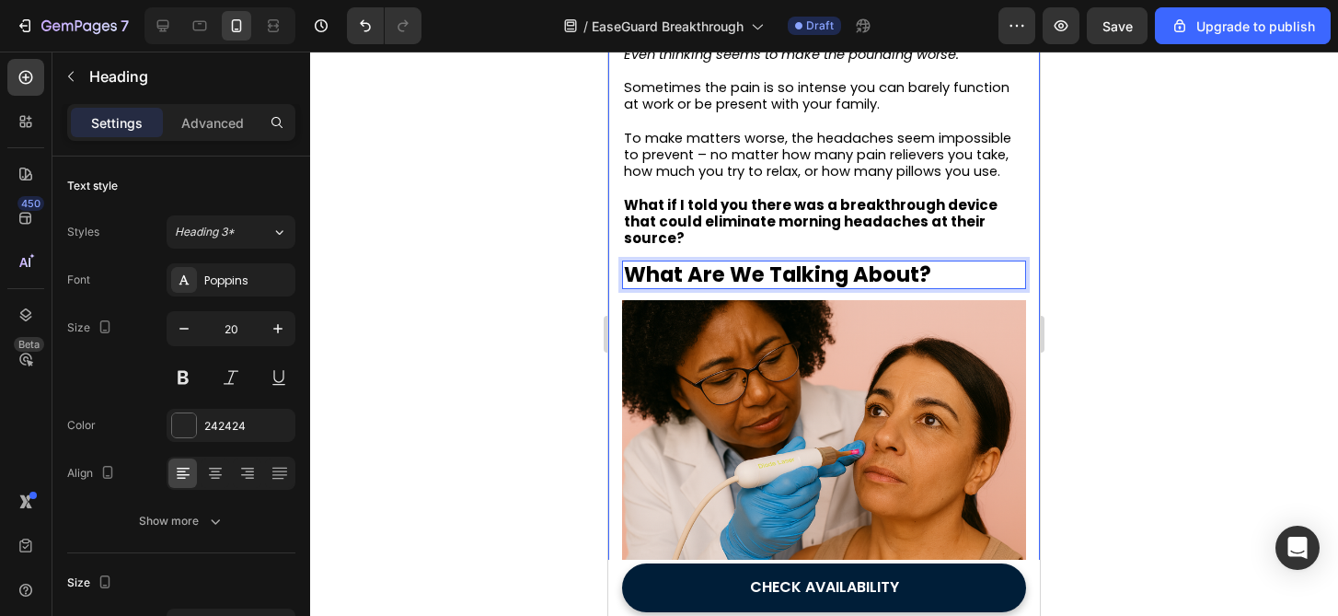
click at [1068, 291] on div at bounding box center [824, 334] width 1028 height 564
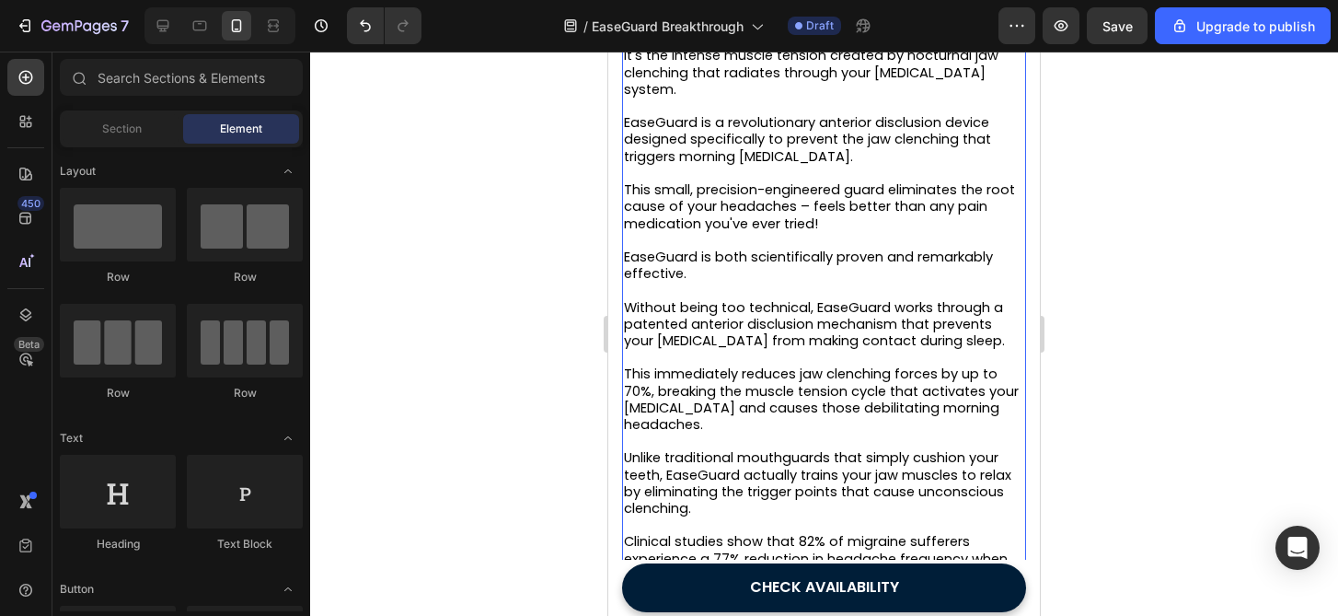
scroll to position [2191, 0]
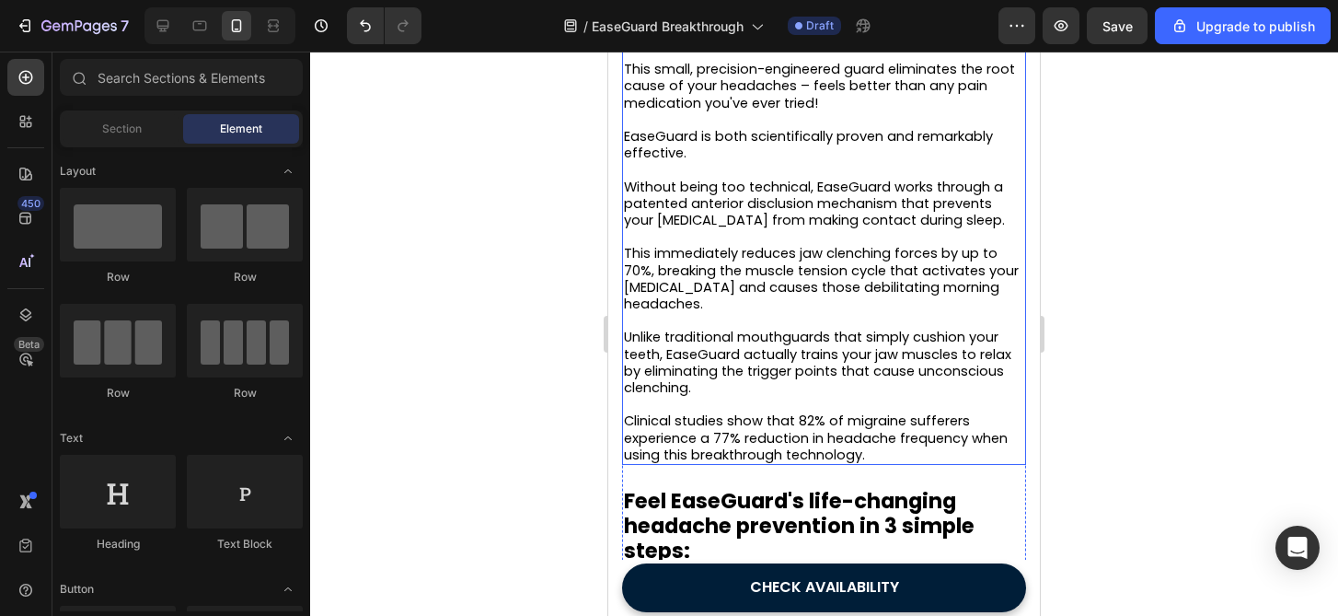
click at [895, 228] on p "Rich Text Editor. Editing area: main" at bounding box center [824, 236] width 400 height 17
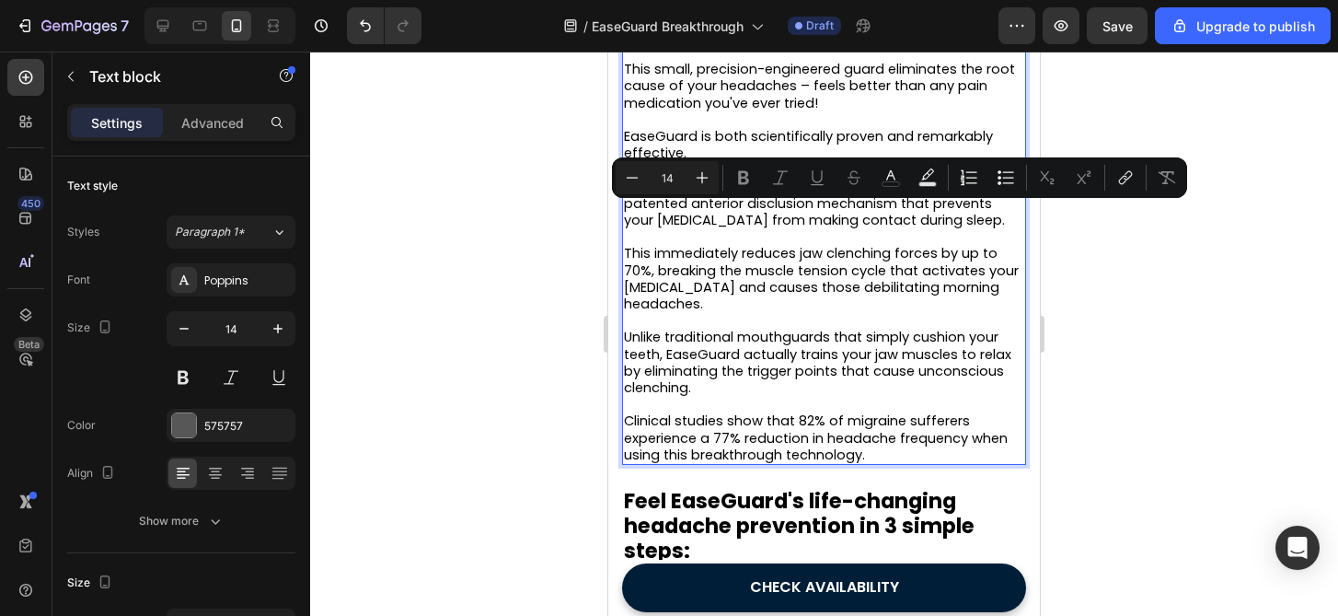
type input "11"
click at [895, 218] on span "Without being too technical, EaseGuard works through a patented anterior disclu…" at bounding box center [814, 204] width 381 height 52
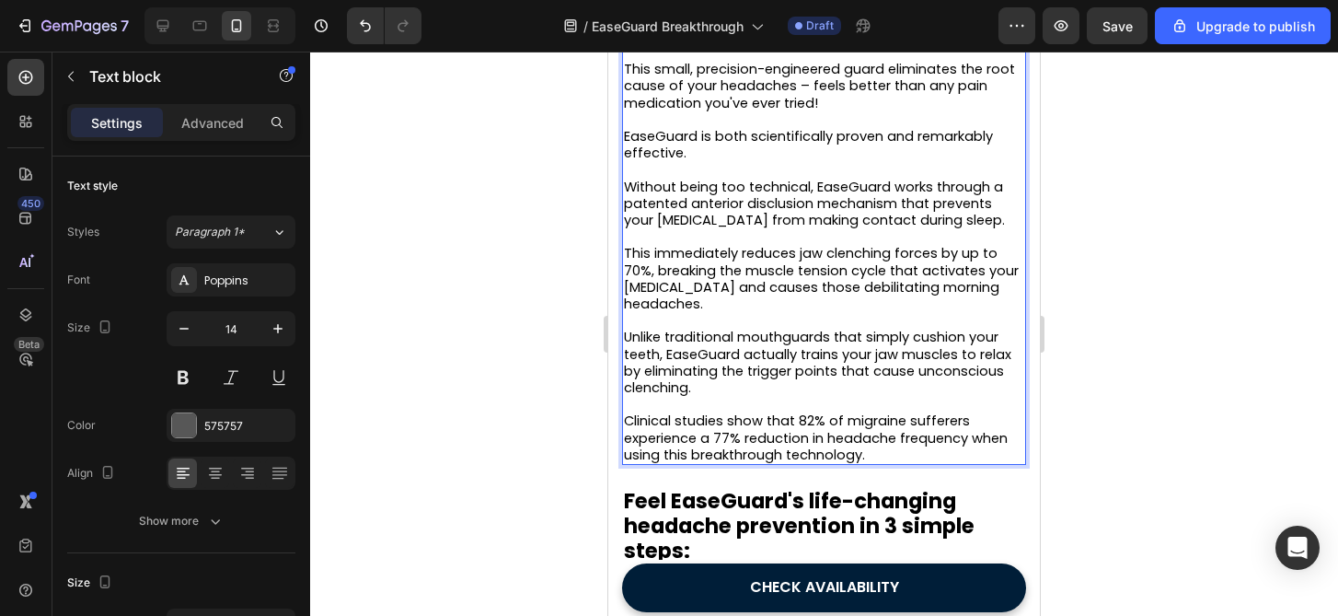
click at [709, 190] on span "Without being too technical, EaseGuard works through a patented anterior disclu…" at bounding box center [814, 204] width 381 height 52
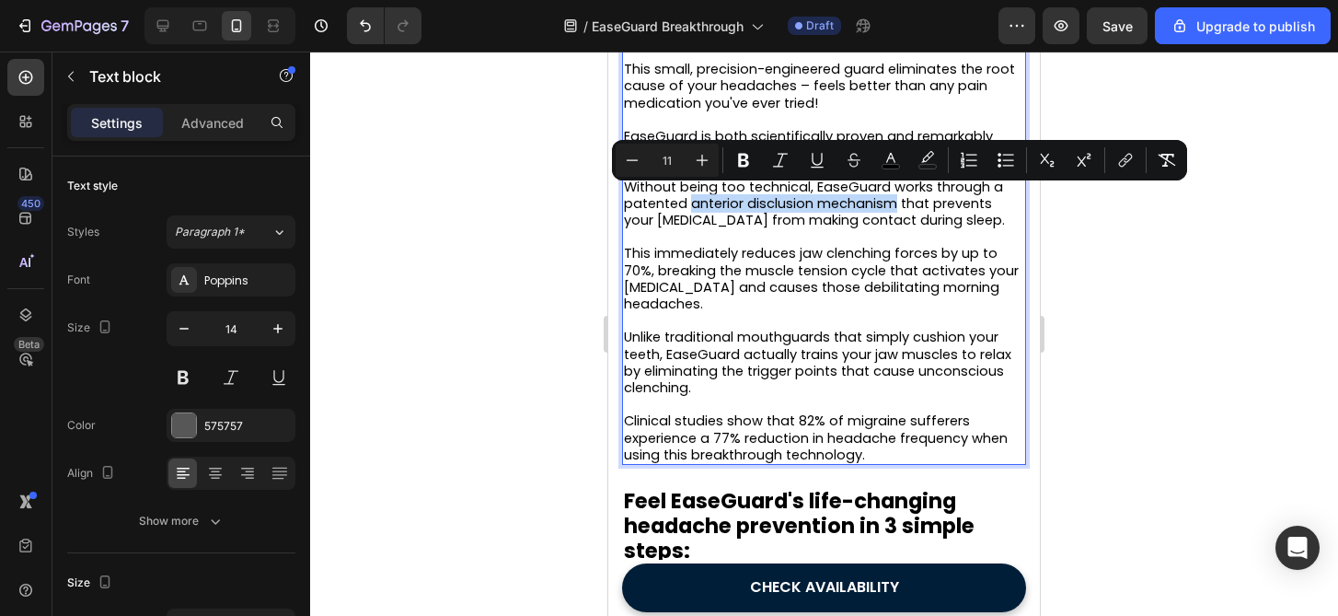
drag, startPoint x: 709, startPoint y: 190, endPoint x: 840, endPoint y: 191, distance: 131.6
click at [841, 191] on span "Without being too technical, EaseGuard works through a patented anterior disclu…" at bounding box center [814, 204] width 381 height 52
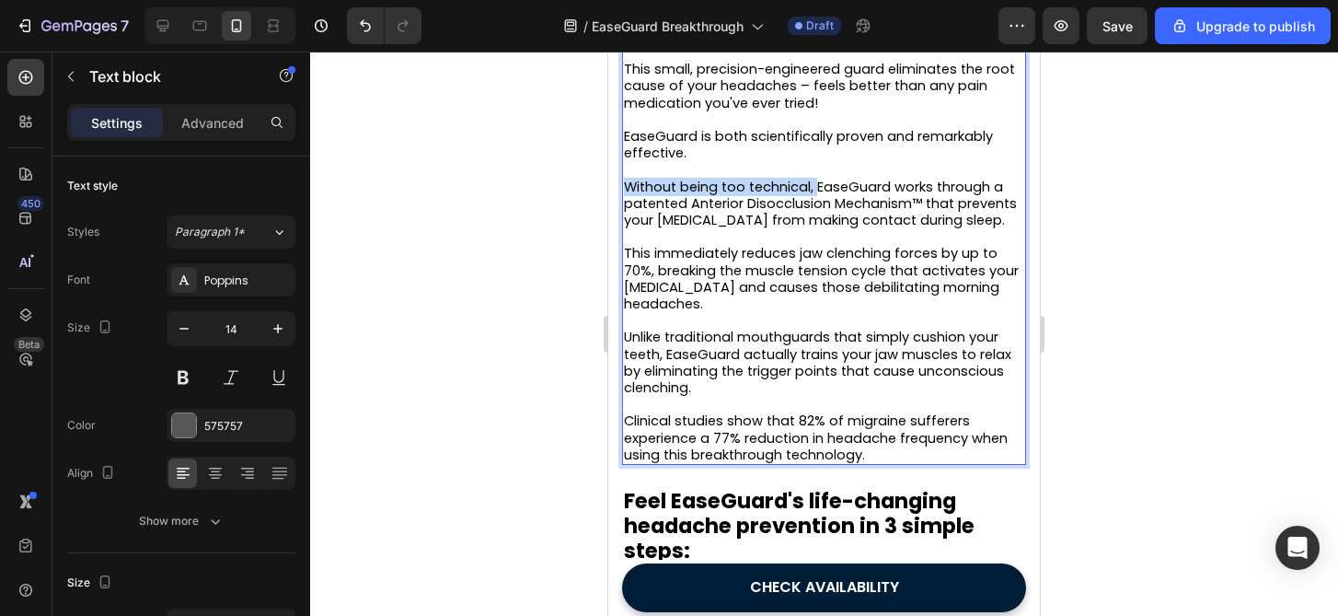
drag, startPoint x: 817, startPoint y: 175, endPoint x: 629, endPoint y: 179, distance: 187.8
click at [629, 179] on span "Without being too technical, EaseGuard works through a patented Anterior Disocc…" at bounding box center [820, 204] width 393 height 52
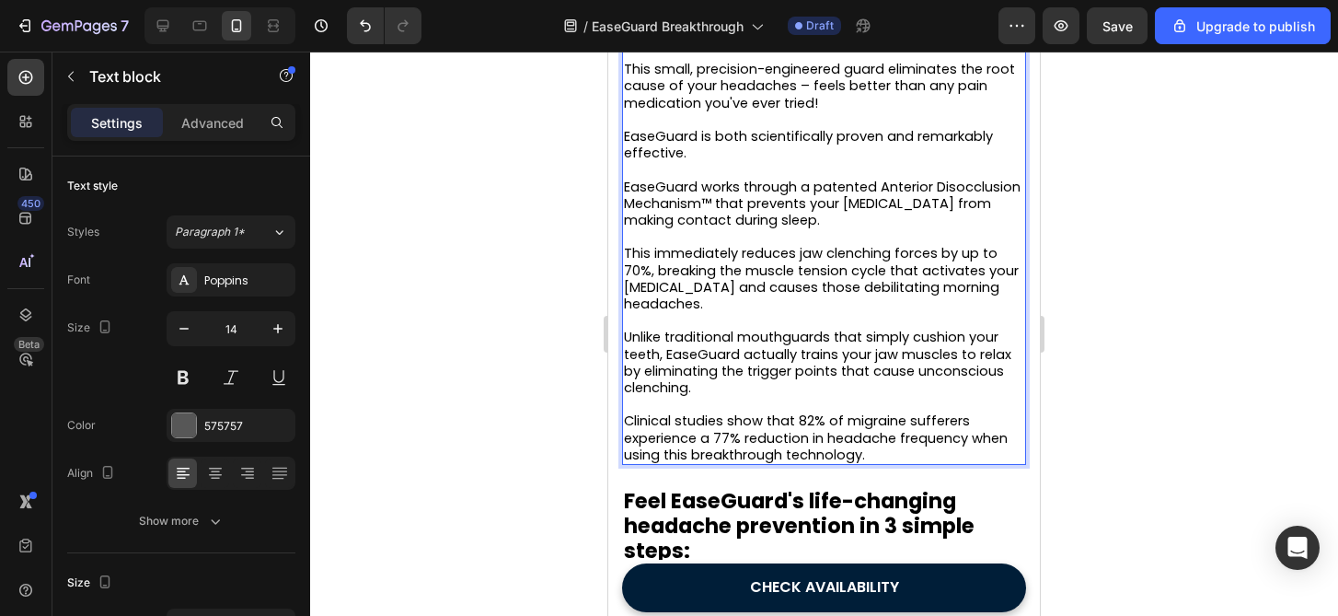
click at [560, 187] on div at bounding box center [824, 334] width 1028 height 564
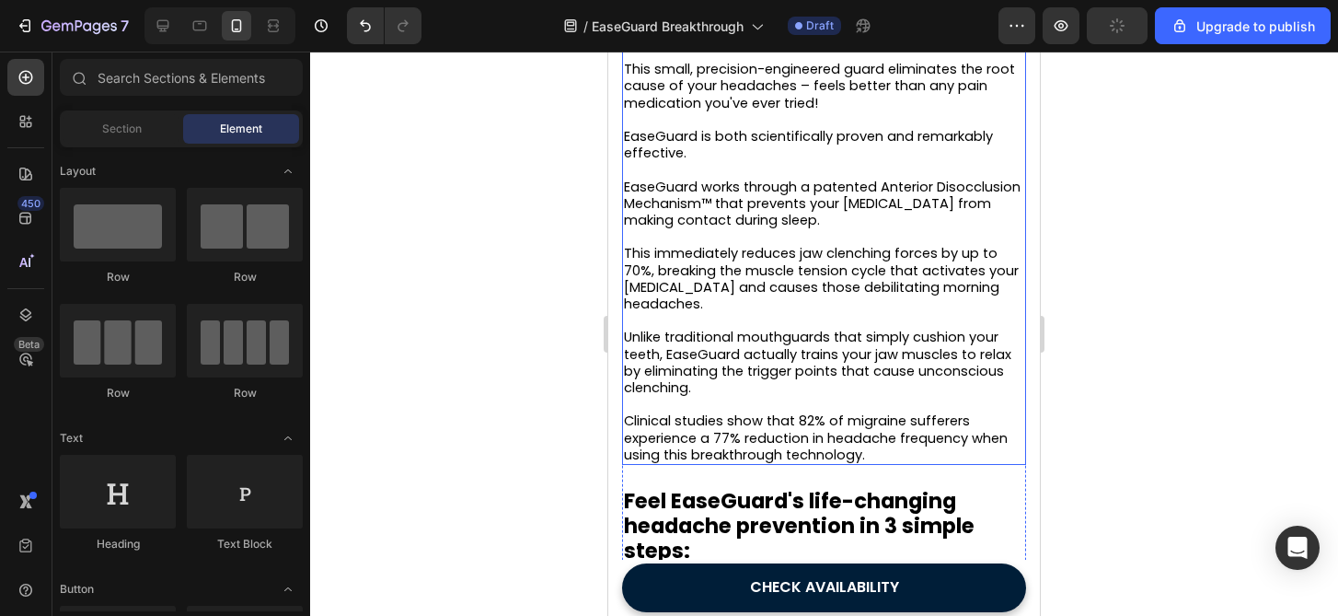
click at [1086, 228] on div at bounding box center [824, 334] width 1028 height 564
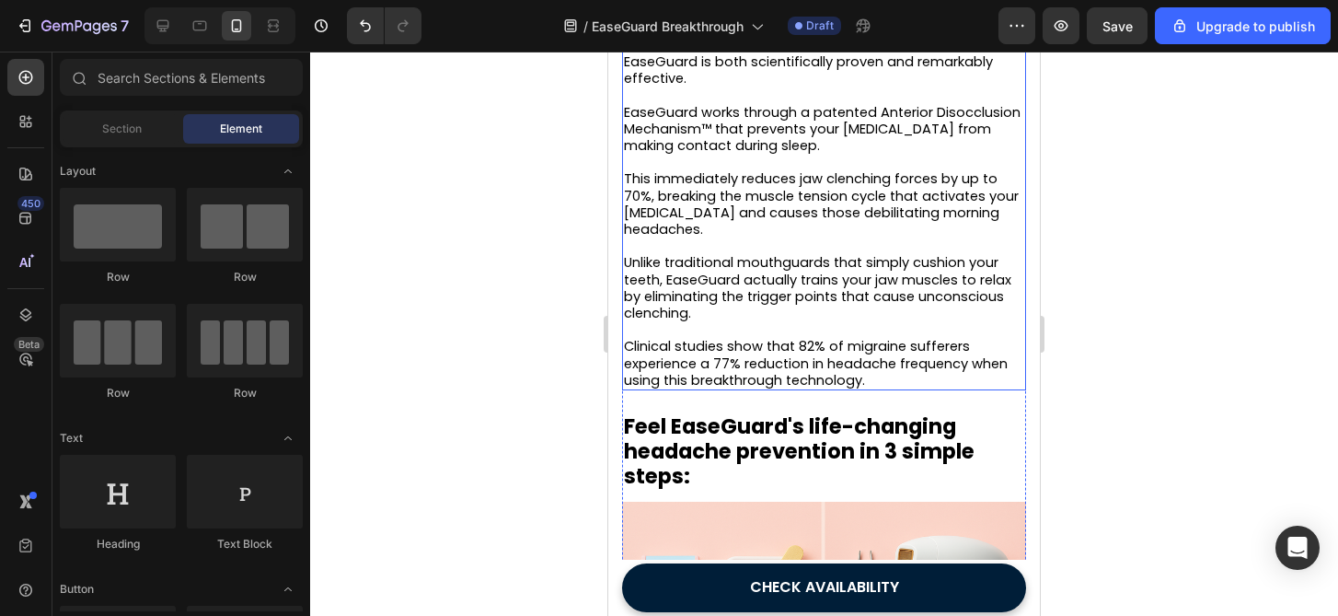
scroll to position [2272, 0]
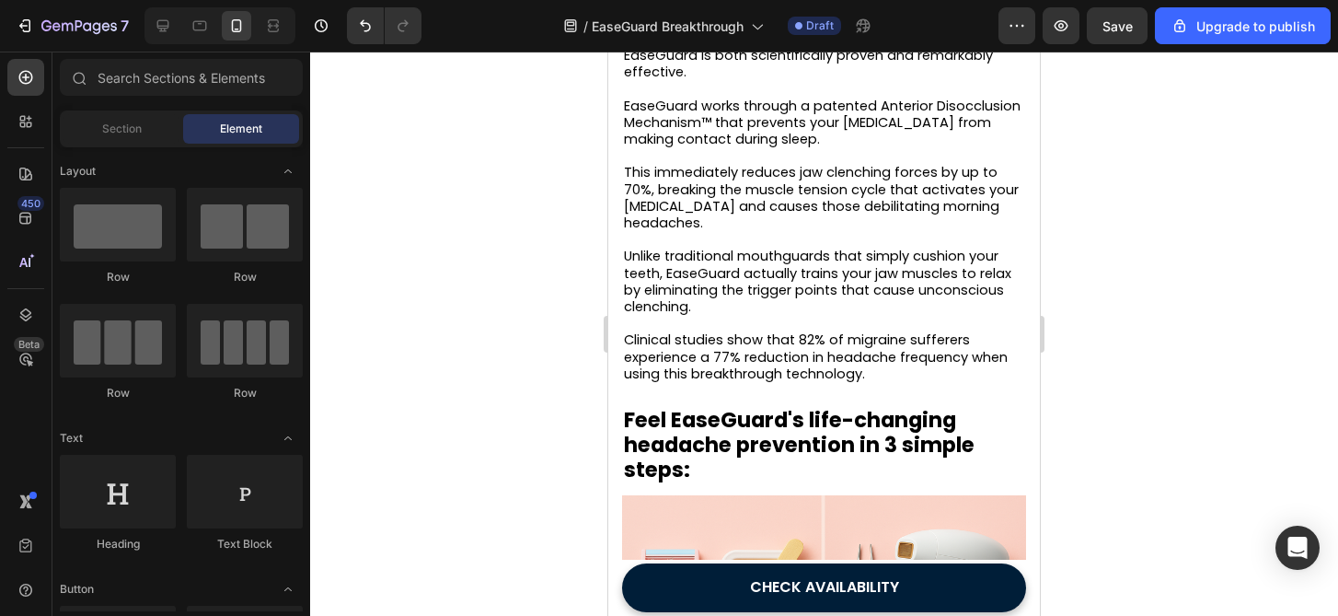
click at [1163, 392] on div at bounding box center [824, 334] width 1028 height 564
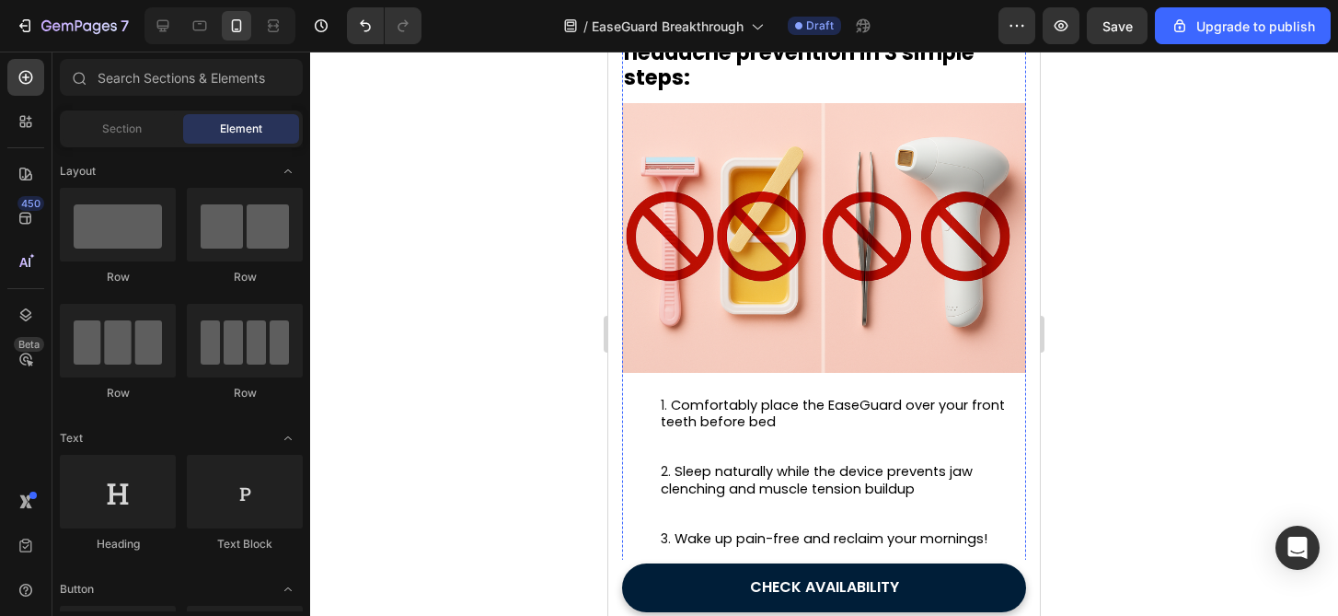
scroll to position [2683, 0]
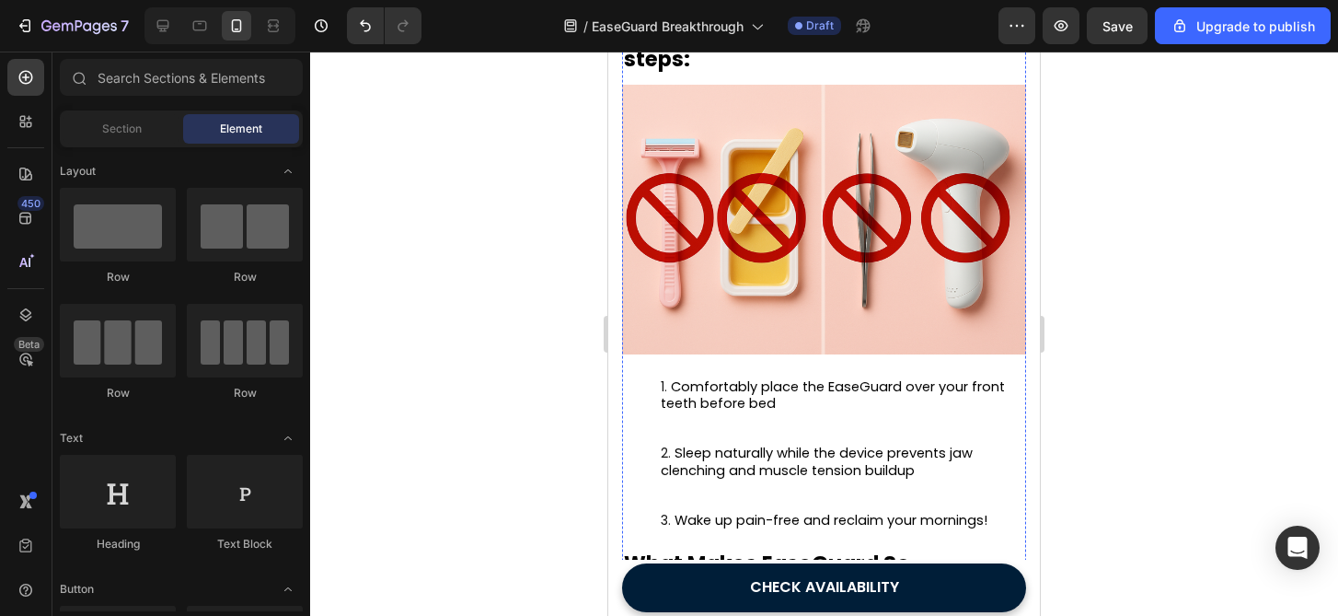
click at [844, 262] on img at bounding box center [824, 220] width 404 height 270
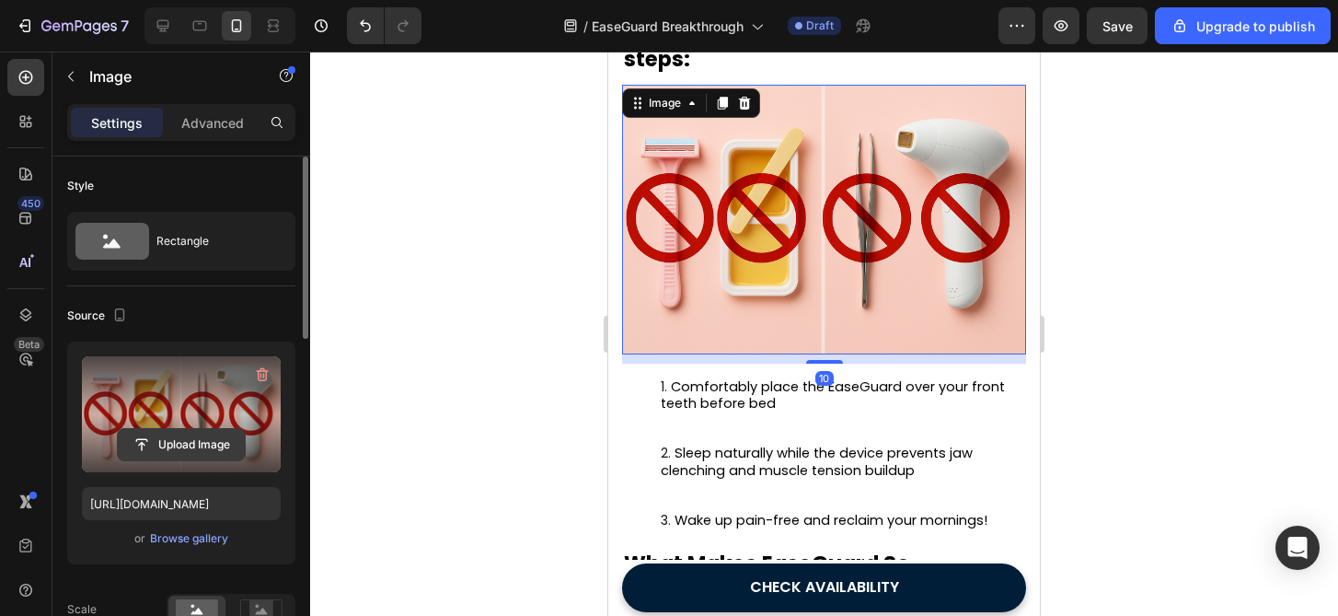
click at [196, 441] on input "file" at bounding box center [181, 444] width 127 height 31
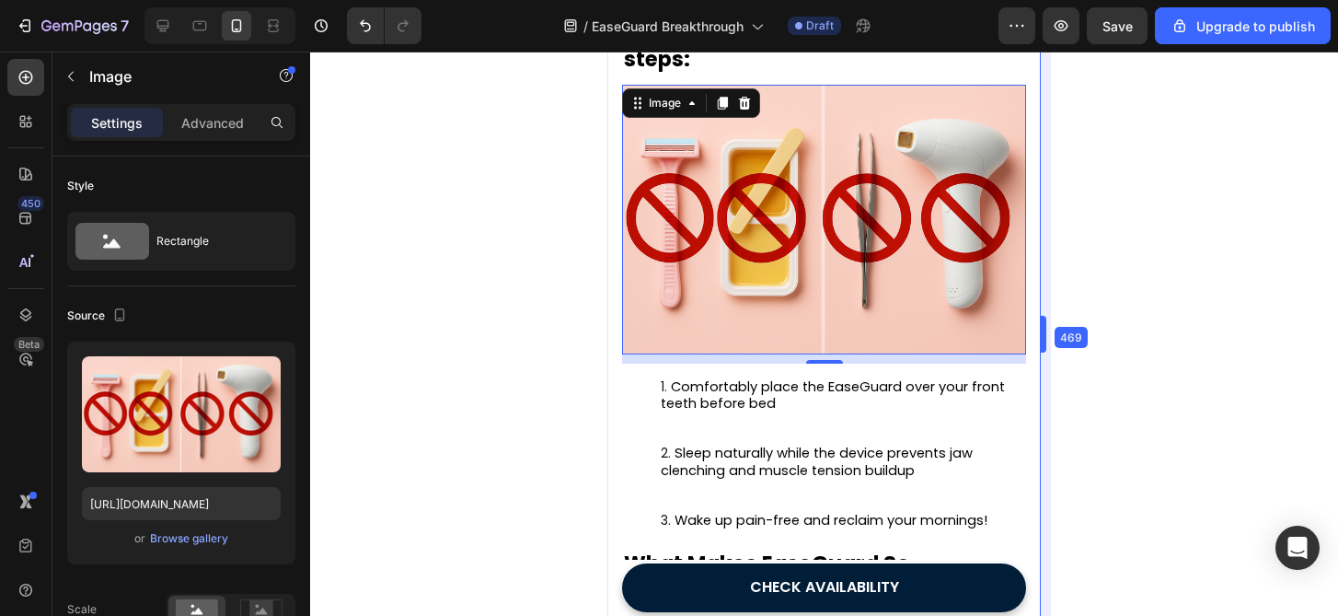
drag, startPoint x: 1048, startPoint y: 310, endPoint x: 429, endPoint y: 265, distance: 621.0
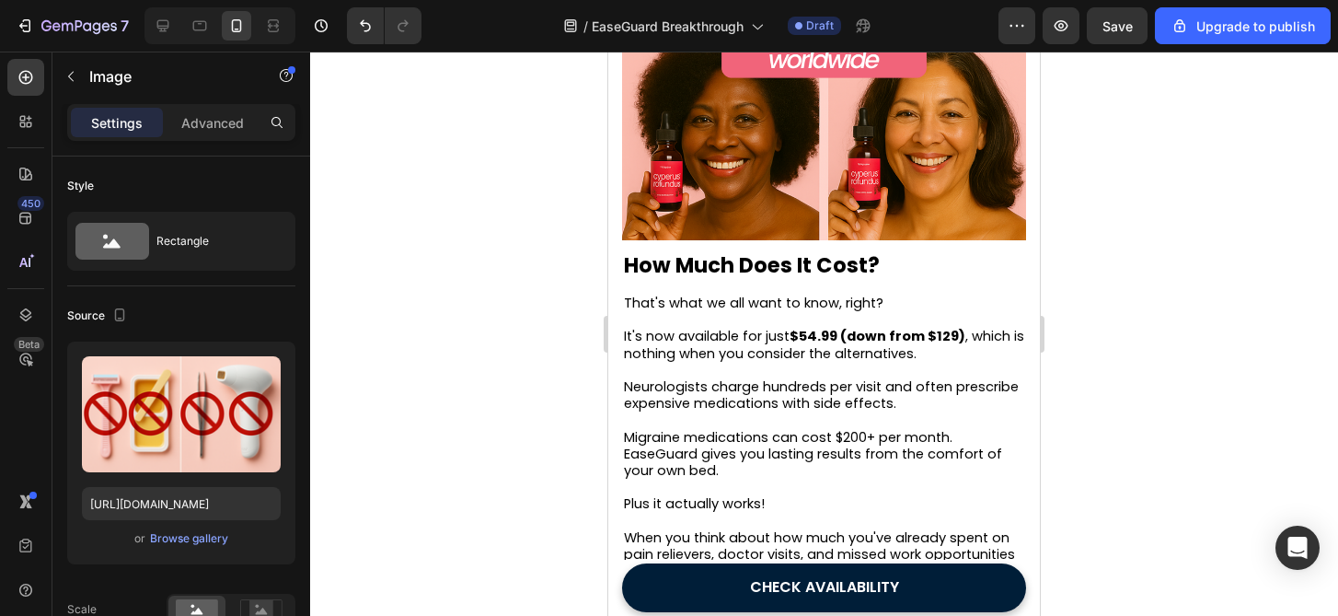
scroll to position [4163, 0]
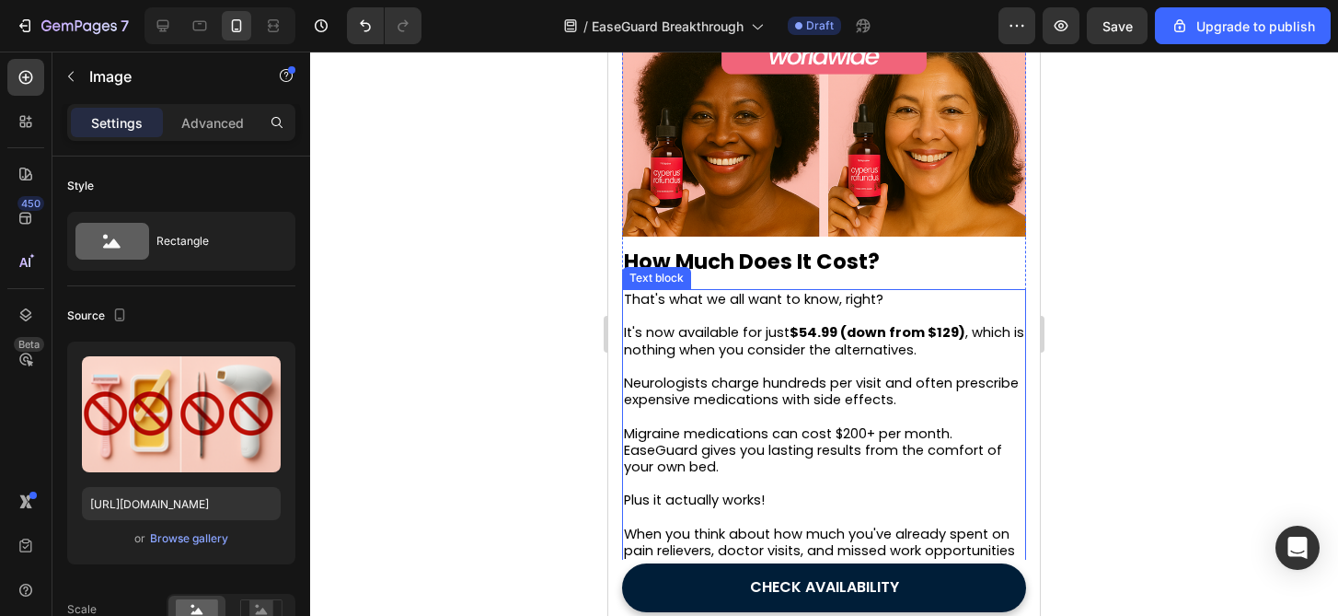
click at [838, 341] on strong "$54.99 (down from $129)" at bounding box center [878, 332] width 176 height 18
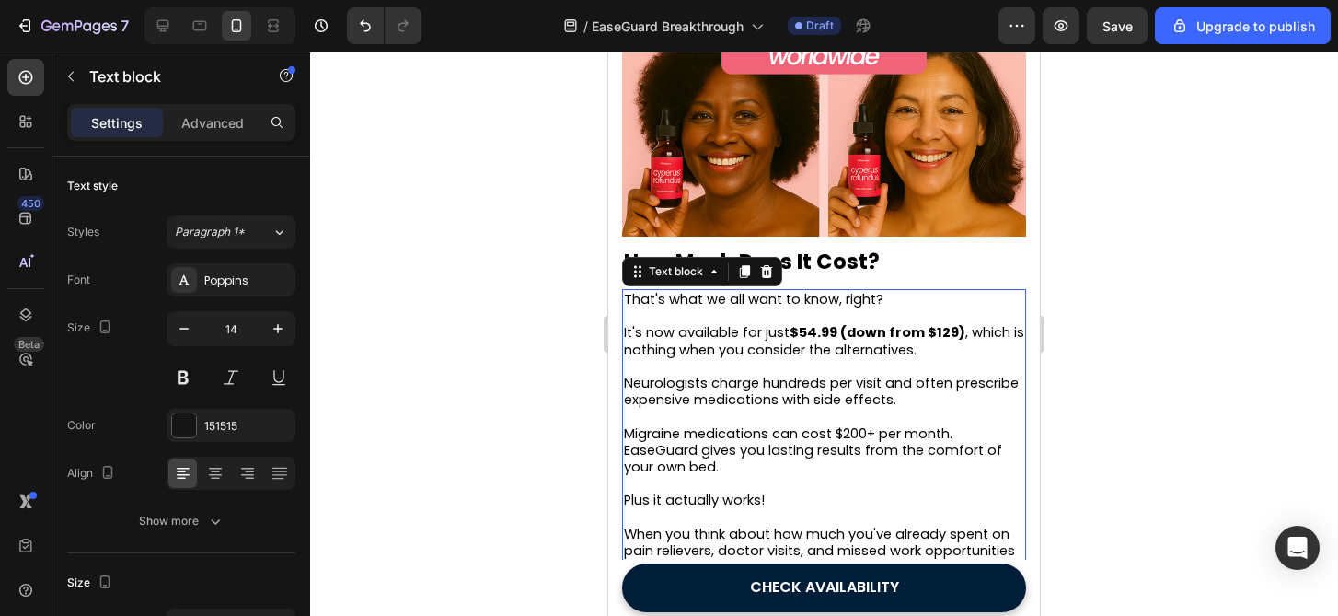
click at [838, 341] on strong "$54.99 (down from $129)" at bounding box center [878, 332] width 176 height 18
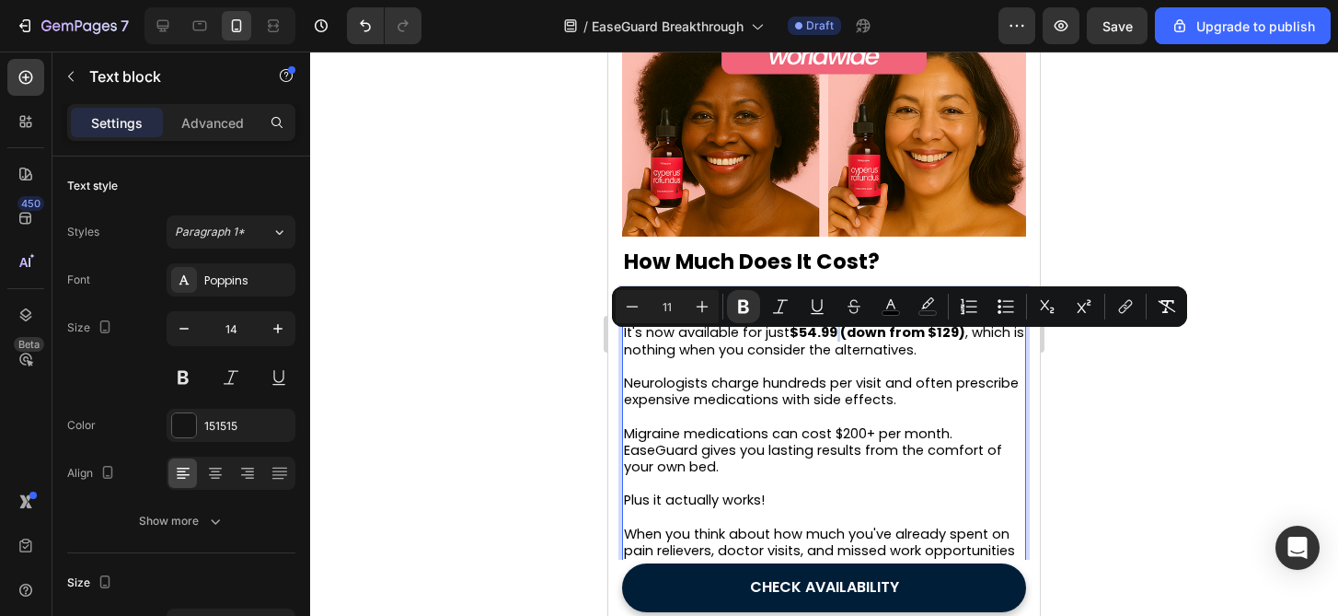
click at [849, 341] on strong "$54.99 (down from $129)" at bounding box center [878, 332] width 176 height 18
drag, startPoint x: 837, startPoint y: 347, endPoint x: 791, endPoint y: 347, distance: 46.0
click at [791, 341] on strong "$54.99 (down from $129)" at bounding box center [878, 332] width 176 height 18
click at [885, 306] on icon "Editor contextual toolbar" at bounding box center [891, 306] width 18 height 18
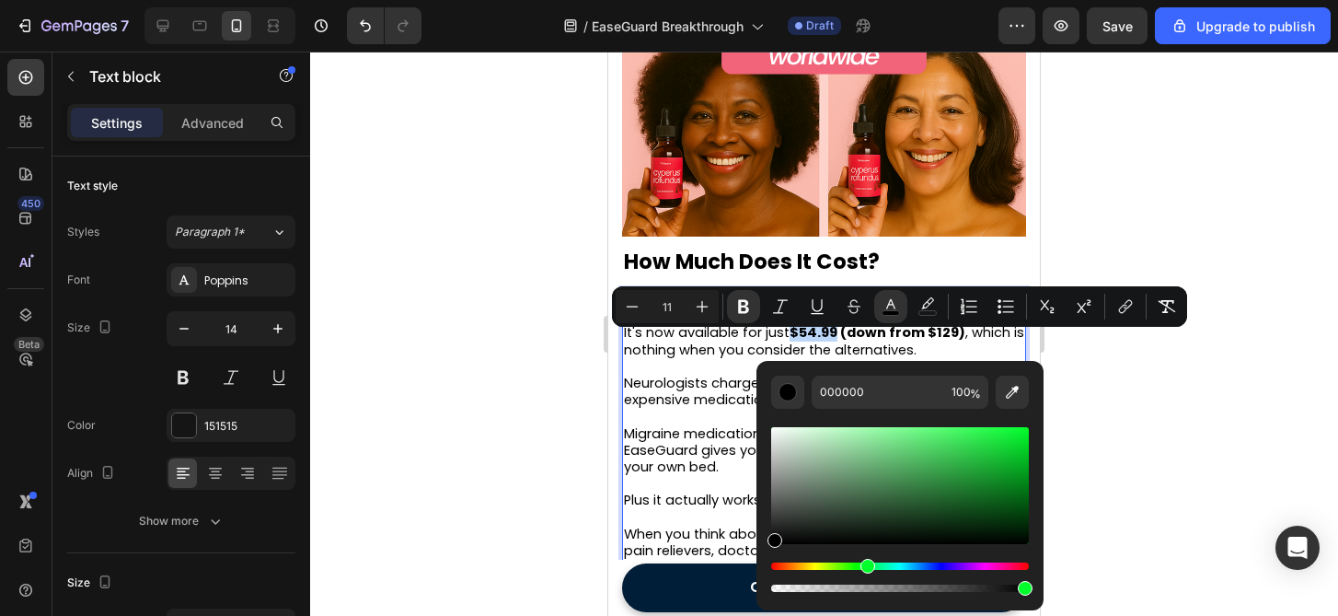
click at [864, 562] on div "Hue" at bounding box center [900, 565] width 258 height 7
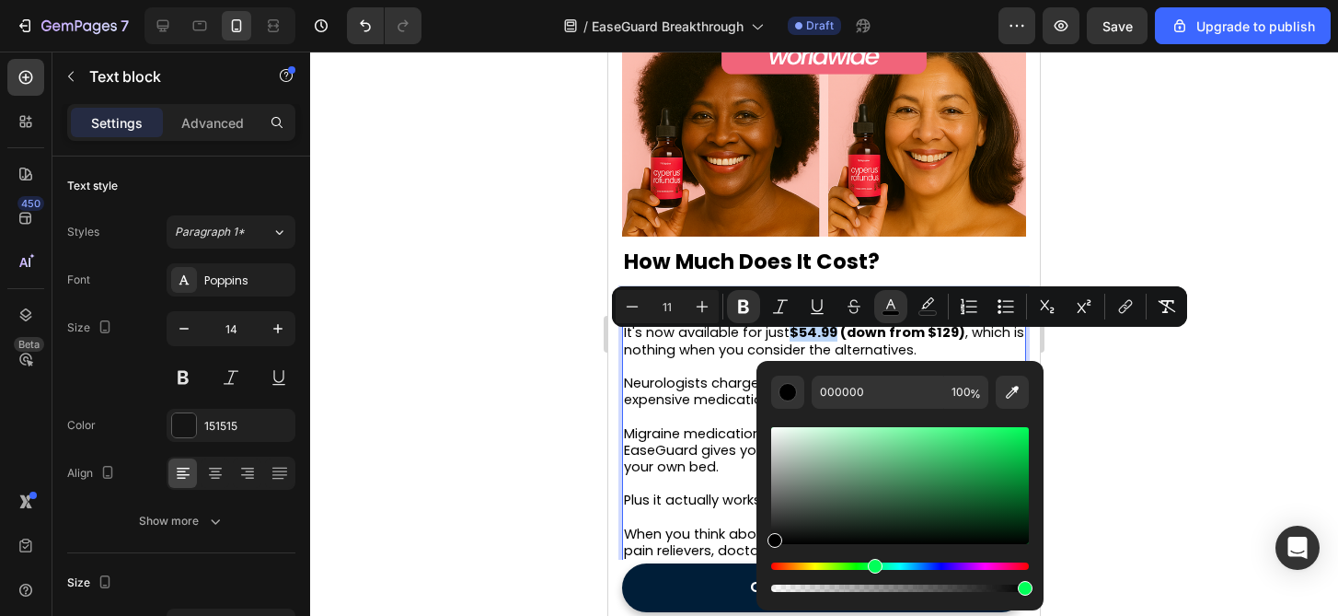
click at [872, 560] on div "Hue" at bounding box center [875, 566] width 15 height 15
drag, startPoint x: 946, startPoint y: 491, endPoint x: 1070, endPoint y: 458, distance: 128.3
click at [1070, 0] on body "7 / EaseGuard Breakthrough Draft Preview Save Upgrade to publish 450 Beta Secti…" at bounding box center [669, 0] width 1338 height 0
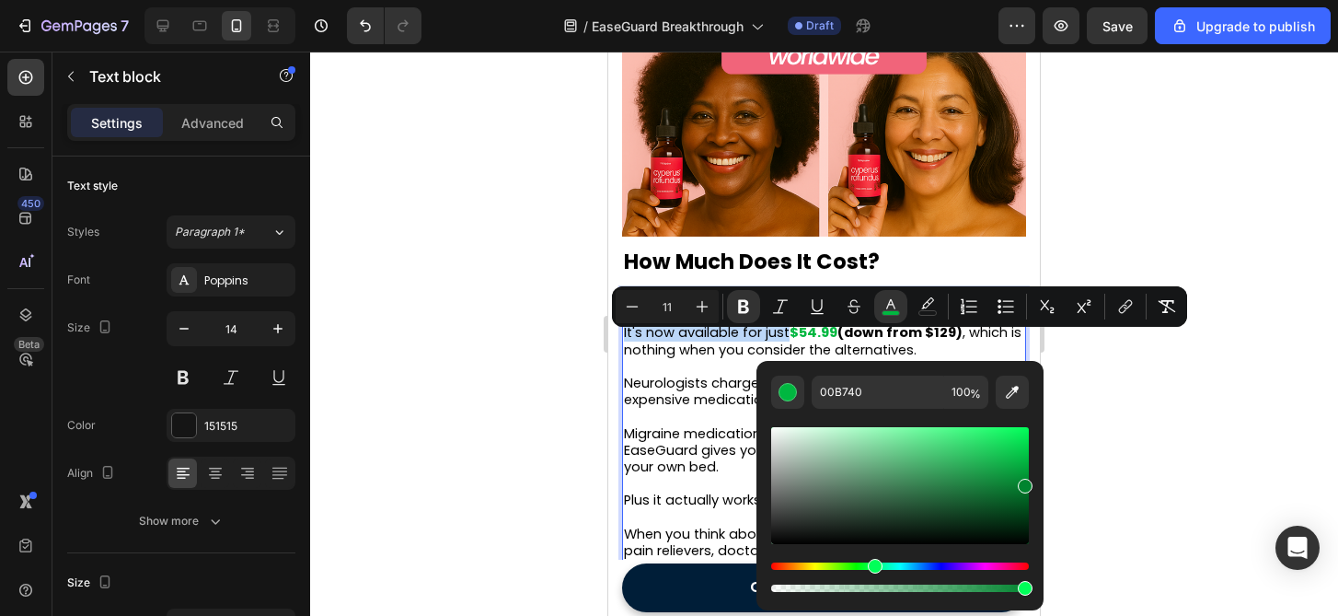
click at [1027, 481] on div "Editor contextual toolbar" at bounding box center [900, 485] width 258 height 117
type input "018730"
click at [745, 387] on span "Neurologists charge hundreds per visit and often prescribe expensive medication…" at bounding box center [821, 391] width 395 height 35
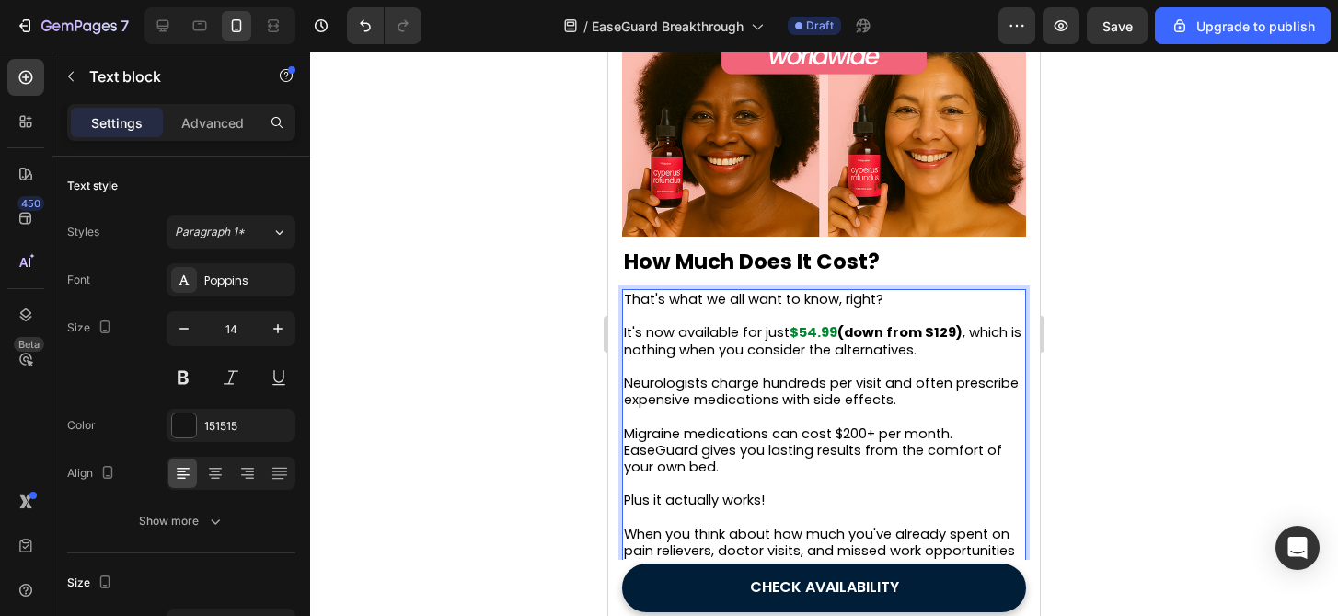
click at [916, 341] on strong "(down from $129)" at bounding box center [899, 332] width 125 height 18
click at [942, 341] on strong "(down from $129)" at bounding box center [899, 332] width 125 height 18
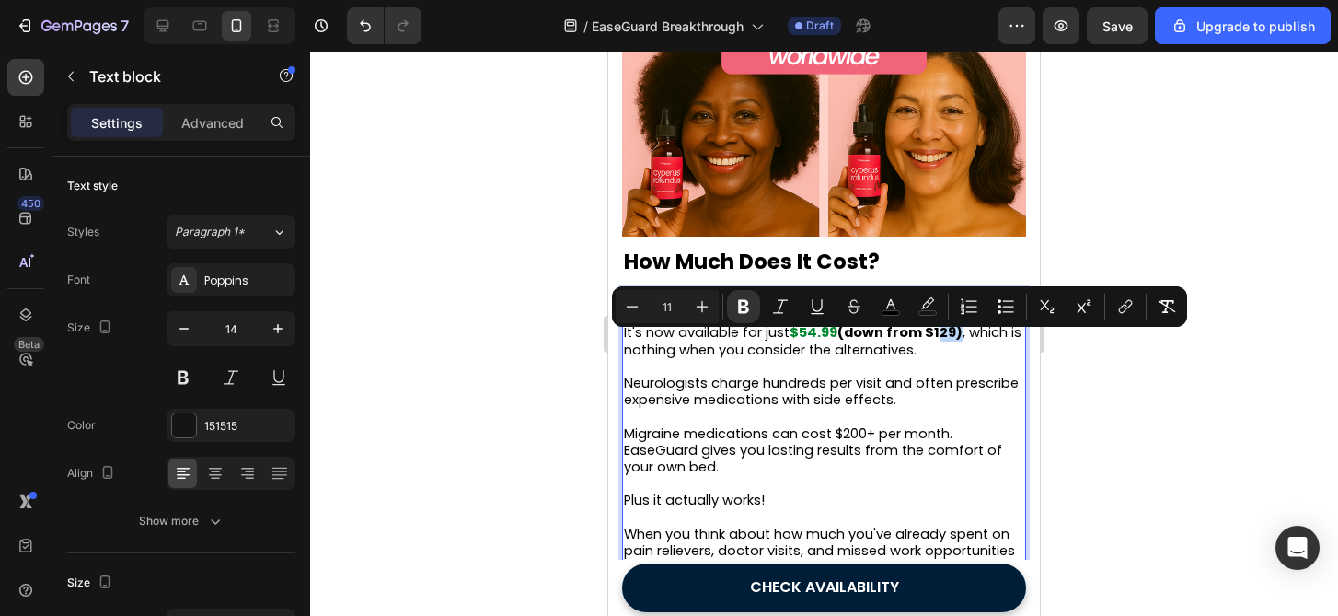
click at [942, 341] on strong "(down from $129)" at bounding box center [899, 332] width 125 height 18
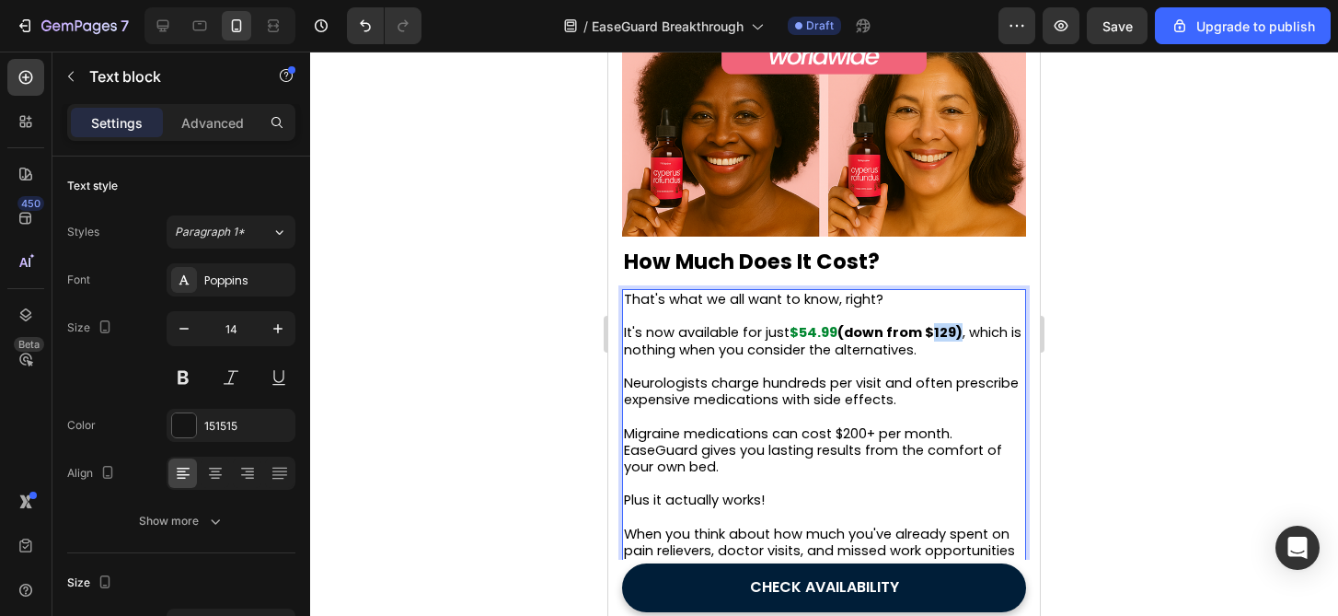
drag, startPoint x: 929, startPoint y: 345, endPoint x: 957, endPoint y: 347, distance: 27.7
click at [957, 341] on strong "(down from $129)" at bounding box center [899, 332] width 125 height 18
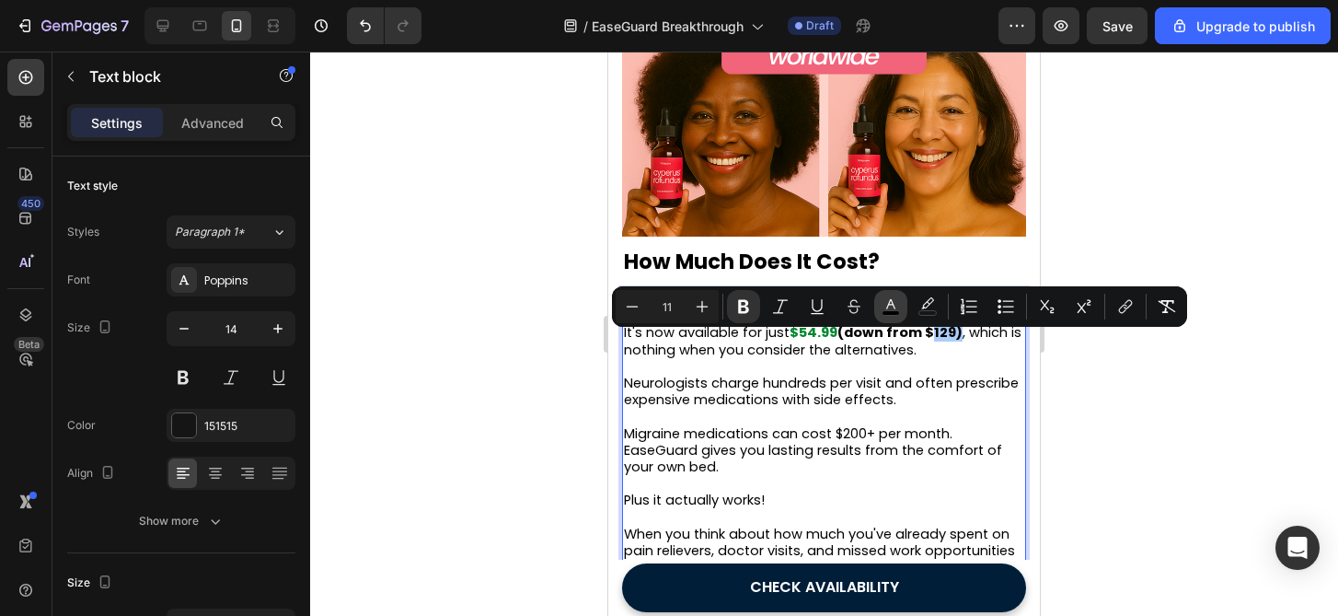
click at [886, 307] on icon "Editor contextual toolbar" at bounding box center [891, 306] width 18 height 18
type input "000000"
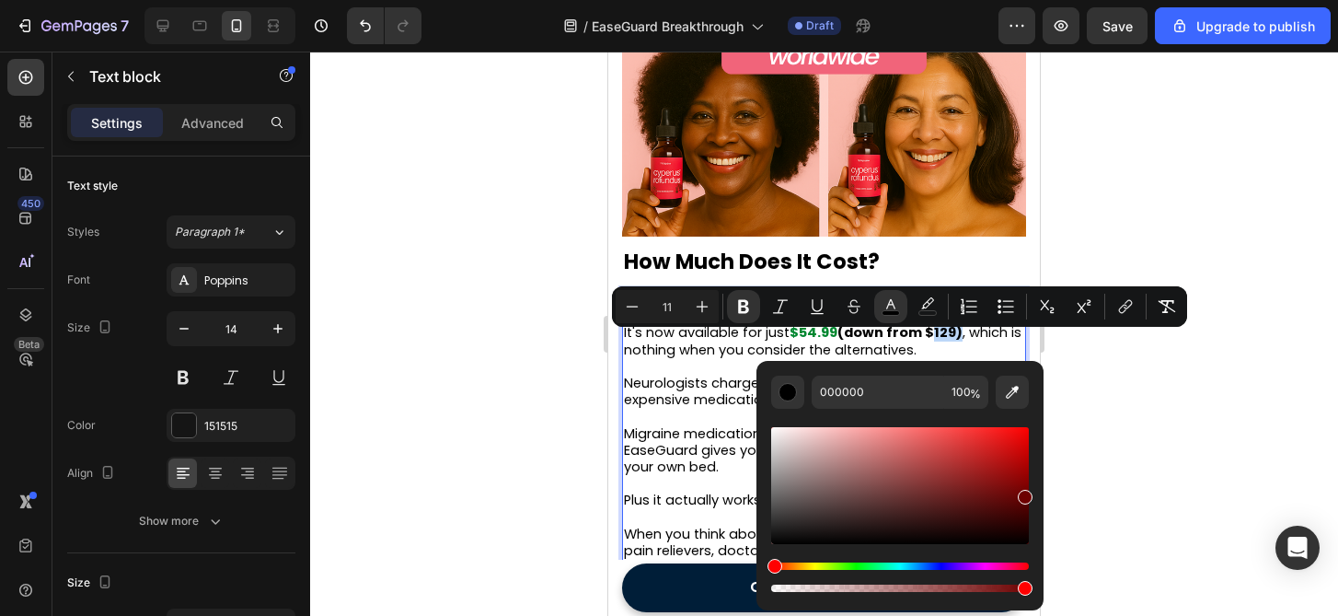
type input "6D0000"
drag, startPoint x: 989, startPoint y: 452, endPoint x: 1035, endPoint y: 492, distance: 61.3
click at [1035, 492] on div "6D0000 100 %" at bounding box center [899, 478] width 287 height 235
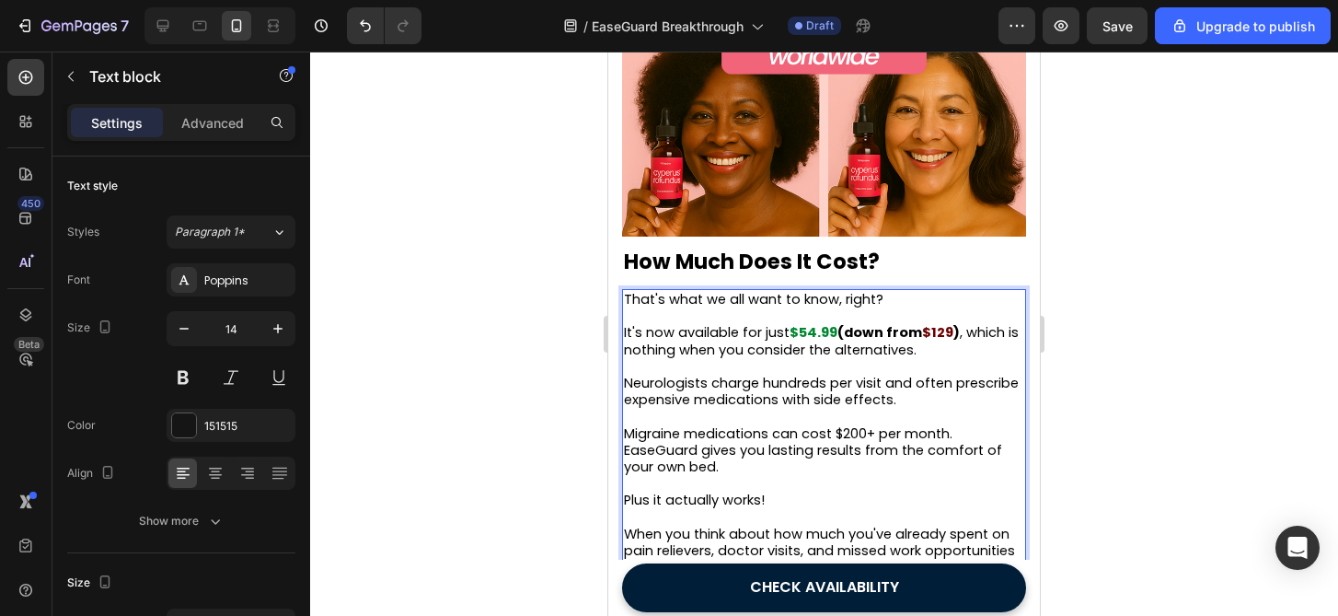
drag, startPoint x: 1644, startPoint y: 544, endPoint x: 1035, endPoint y: 488, distance: 610.9
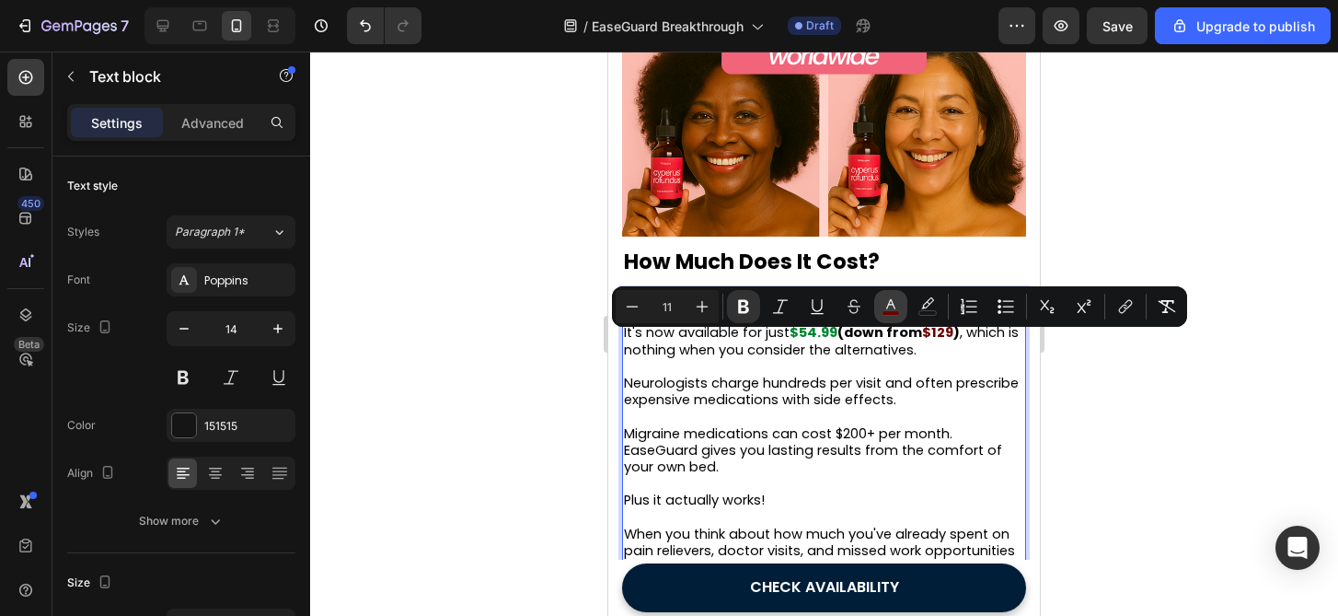
click at [892, 311] on rect "Editor contextual toolbar" at bounding box center [891, 313] width 17 height 5
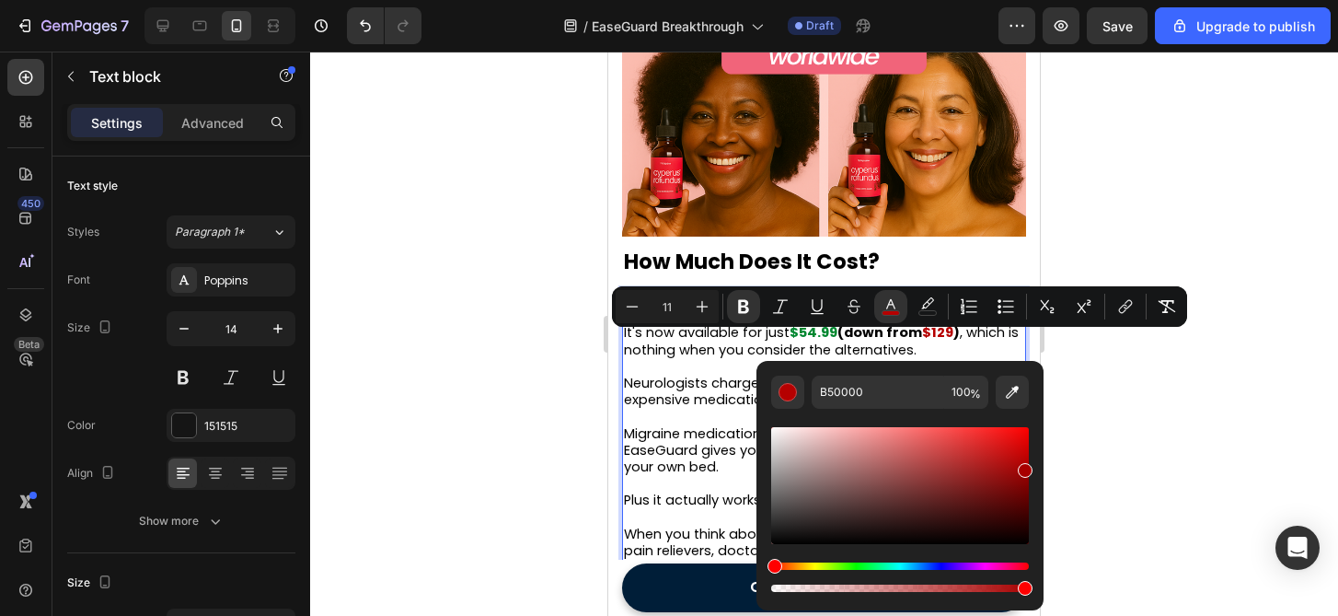
type input "A80000"
drag, startPoint x: 1021, startPoint y: 458, endPoint x: 1041, endPoint y: 466, distance: 21.5
click at [1041, 466] on div "A80000 100 %" at bounding box center [899, 478] width 287 height 235
click at [722, 393] on span "Neurologists charge hundreds per visit and often prescribe expensive medication…" at bounding box center [821, 391] width 395 height 35
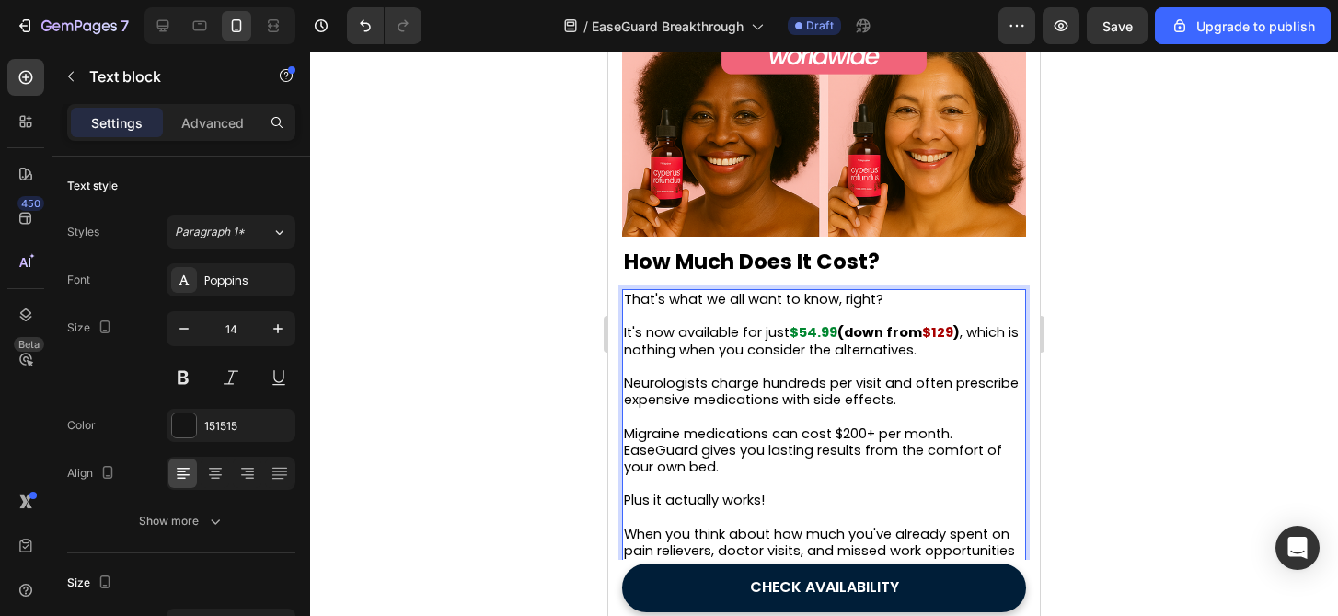
click at [722, 393] on span "Neurologists charge hundreds per visit and often prescribe expensive medication…" at bounding box center [821, 391] width 395 height 35
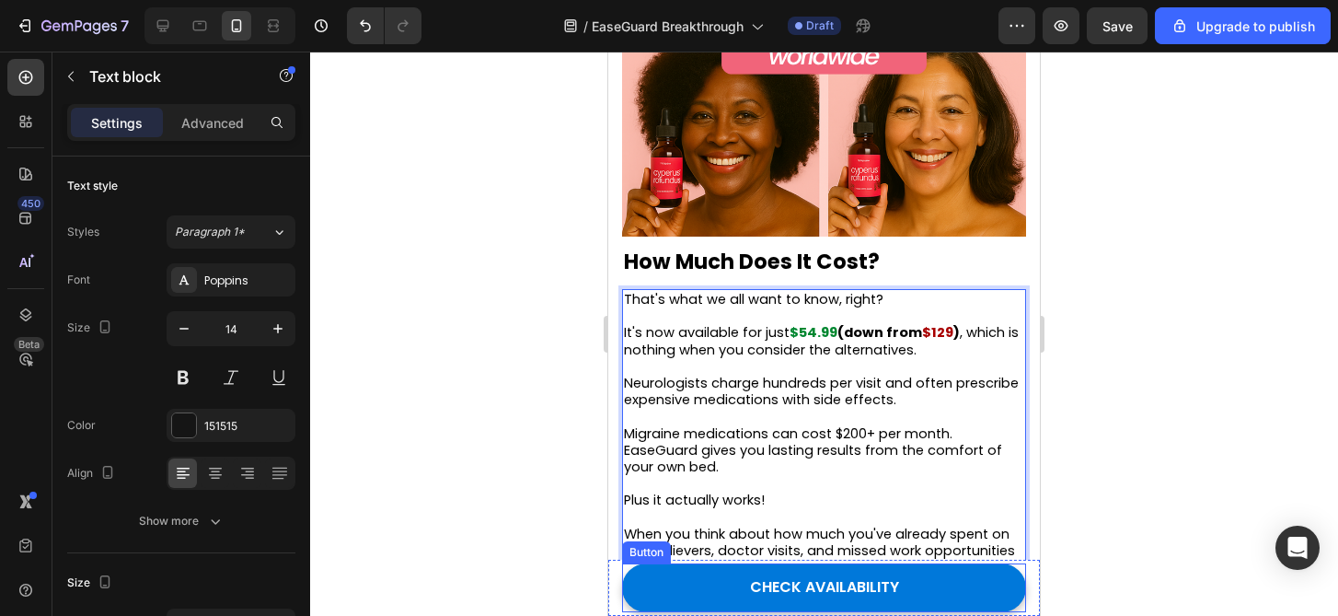
click at [920, 568] on link "CHECK AVAILABILITY" at bounding box center [824, 587] width 404 height 49
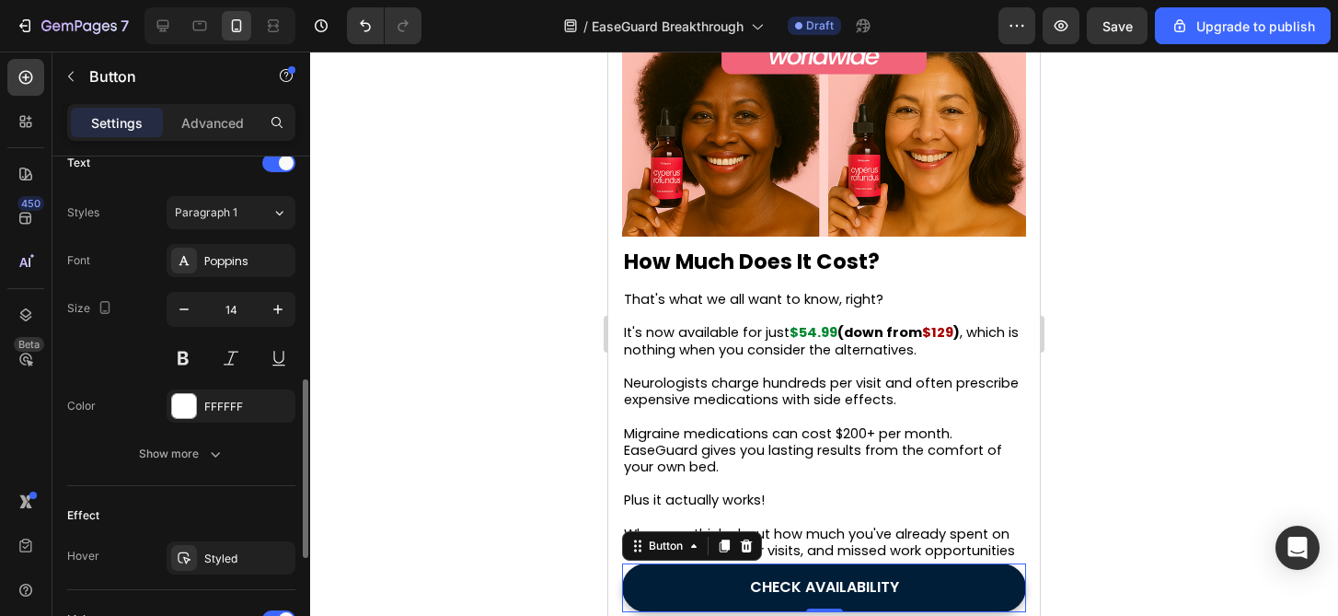
scroll to position [640, 0]
click at [182, 453] on div "Show more" at bounding box center [182, 452] width 86 height 18
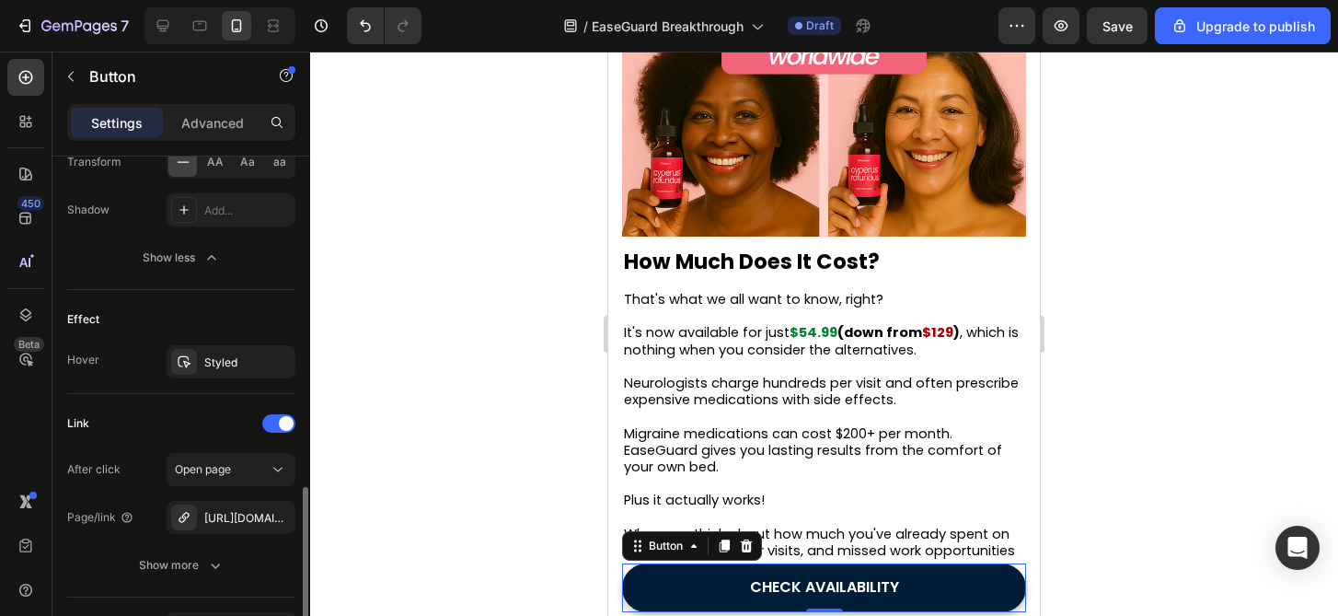
scroll to position [1093, 0]
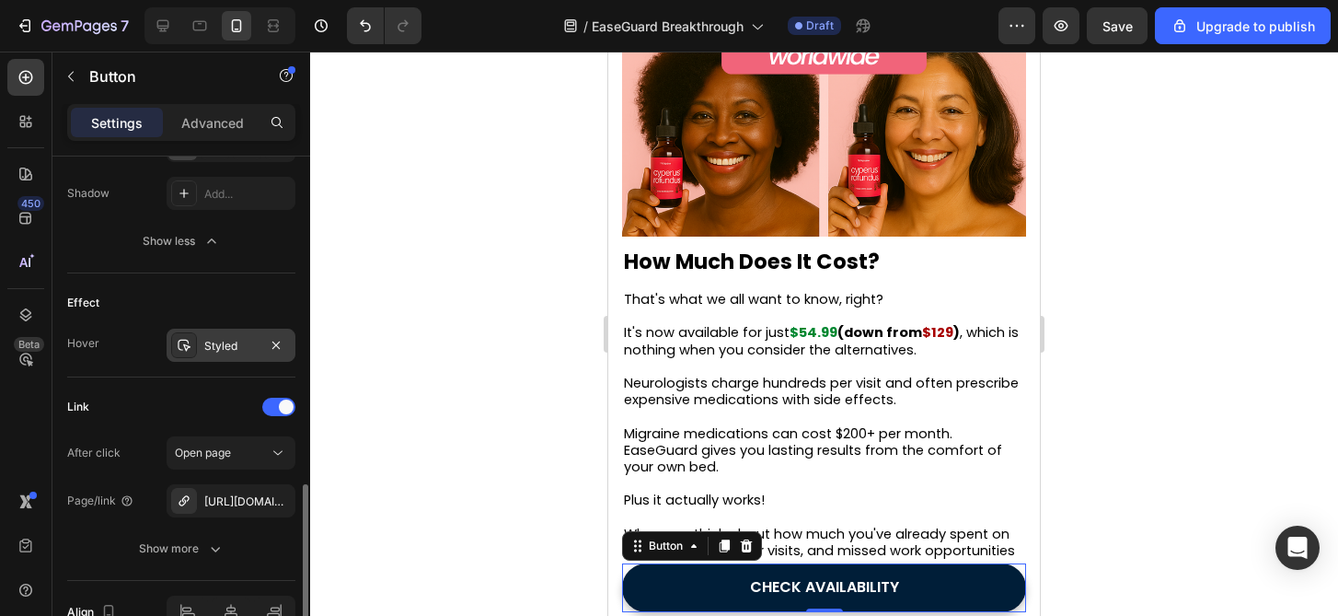
click at [224, 350] on div "Styled" at bounding box center [230, 346] width 53 height 17
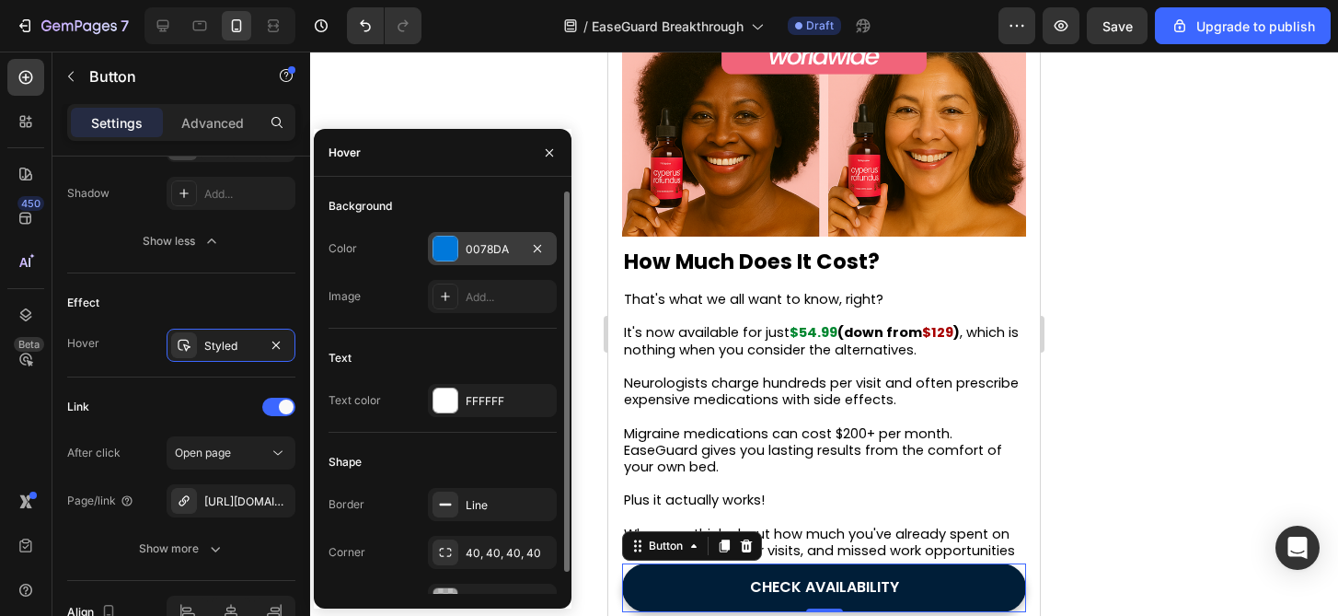
click at [501, 249] on div "0078DA" at bounding box center [492, 249] width 53 height 17
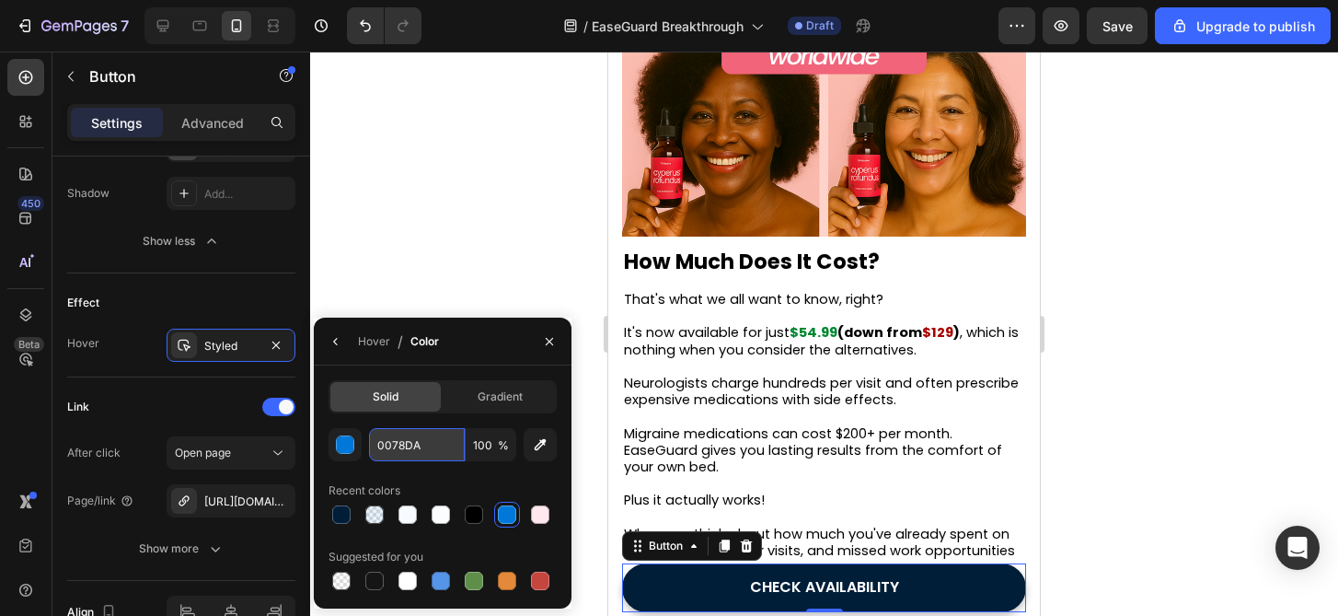
click at [429, 444] on input "0078DA" at bounding box center [417, 444] width 96 height 33
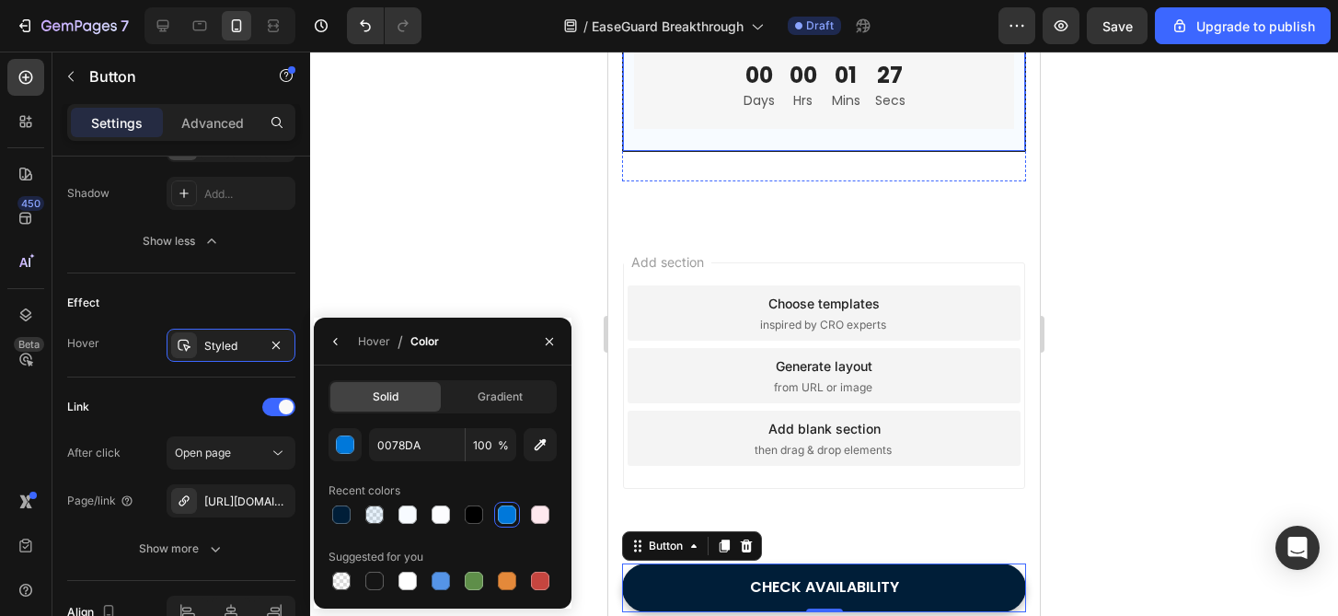
click at [555, 186] on div at bounding box center [824, 334] width 1028 height 564
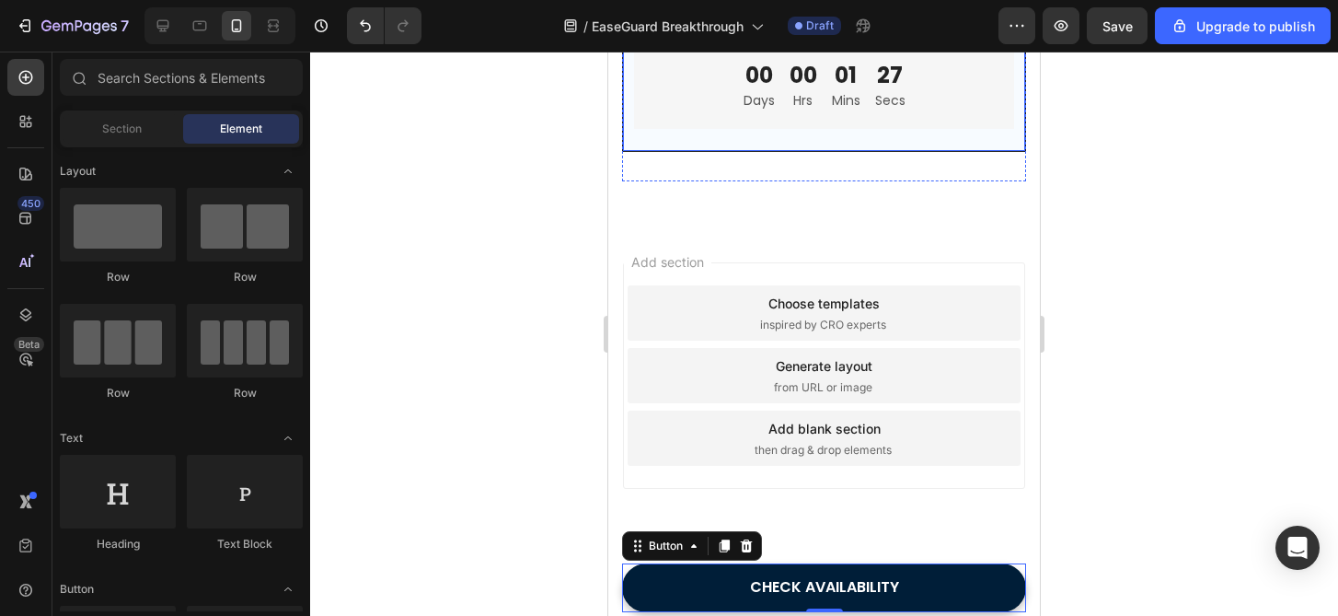
click at [555, 186] on div at bounding box center [824, 334] width 1028 height 564
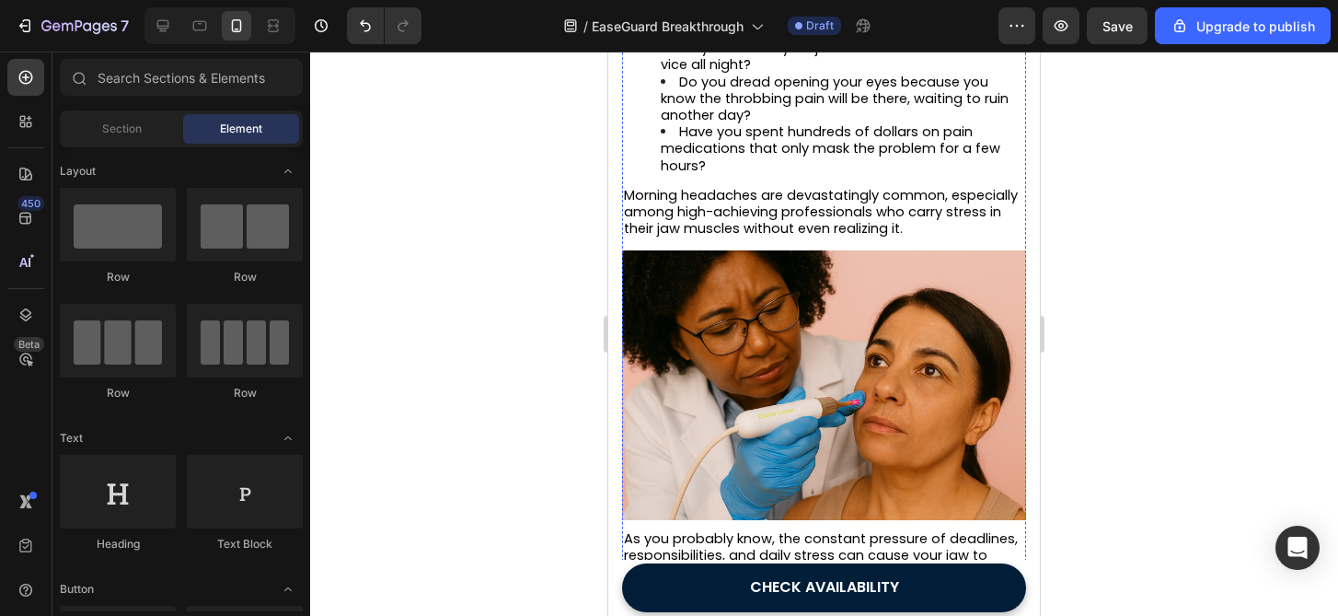
scroll to position [859, 0]
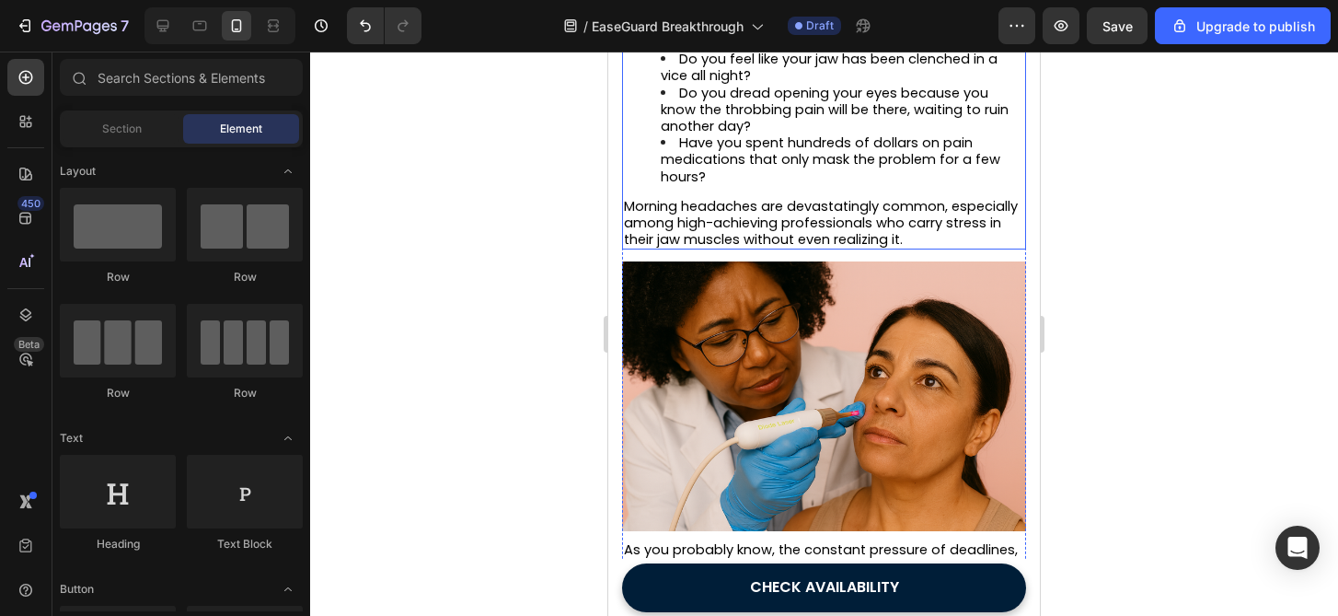
click at [789, 414] on img at bounding box center [824, 396] width 404 height 270
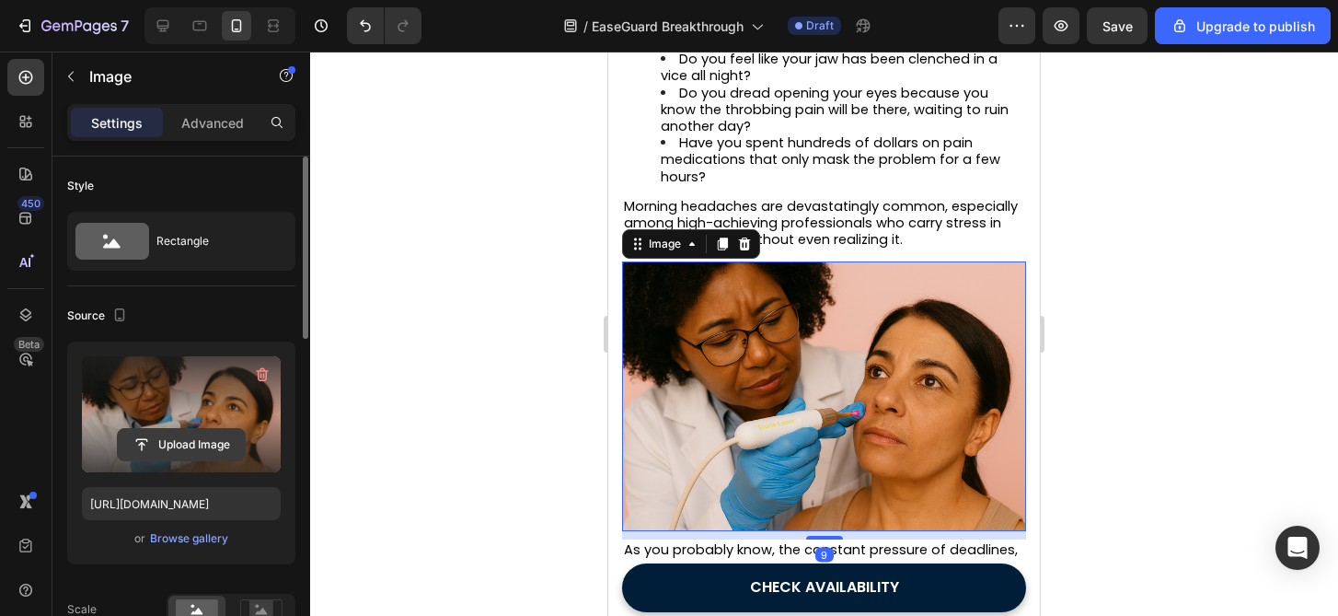
click at [156, 441] on input "file" at bounding box center [181, 444] width 127 height 31
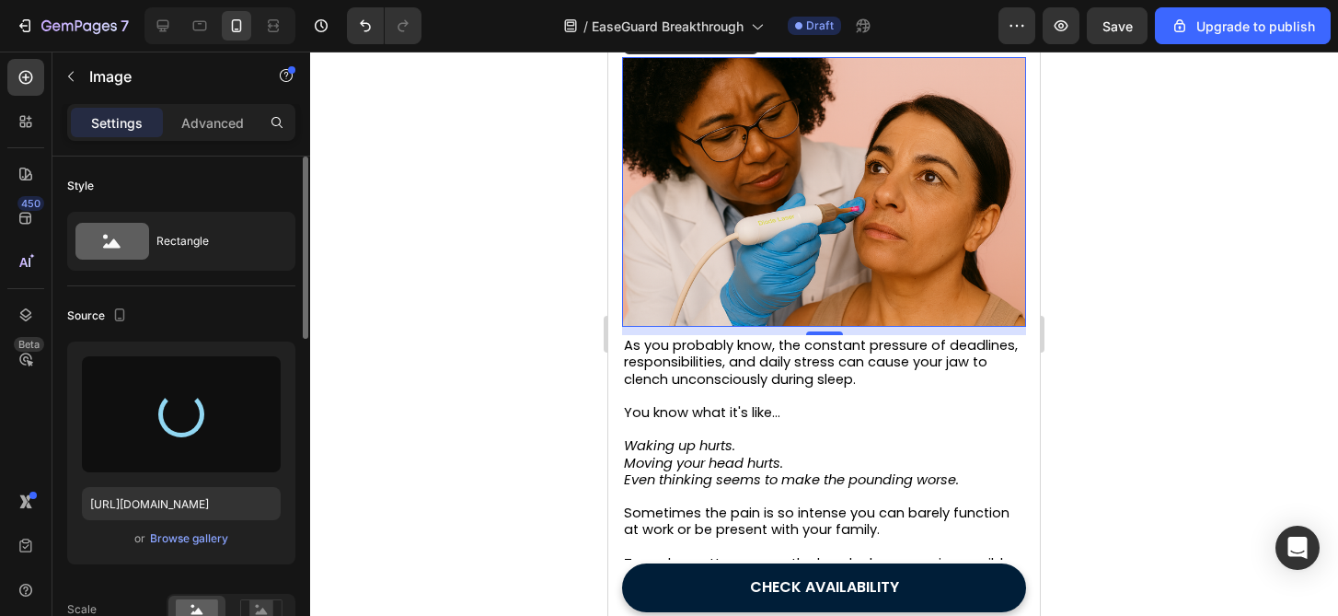
type input "[URL][DOMAIN_NAME]"
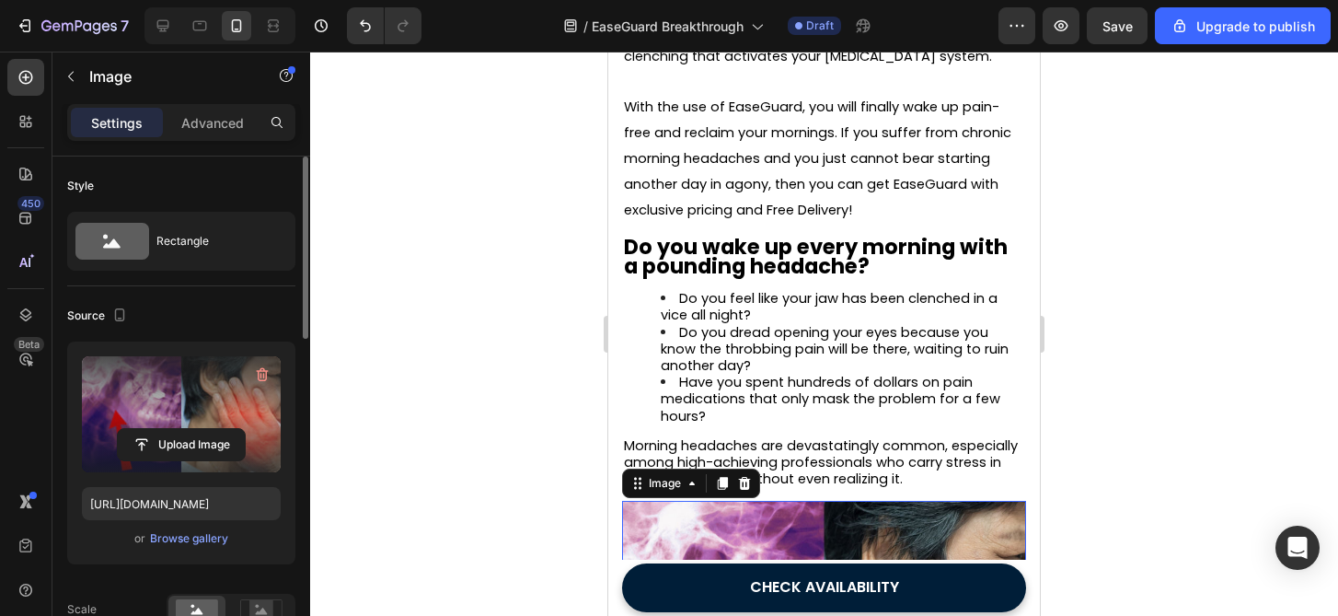
scroll to position [669, 0]
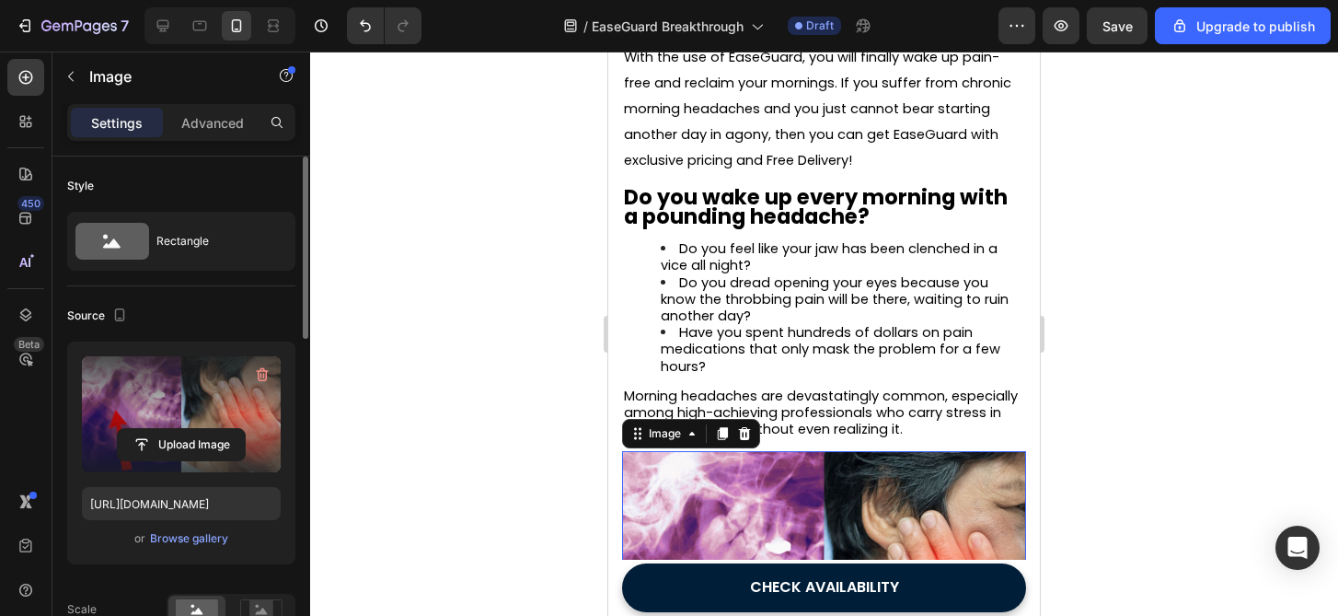
click at [1149, 316] on div at bounding box center [824, 334] width 1028 height 564
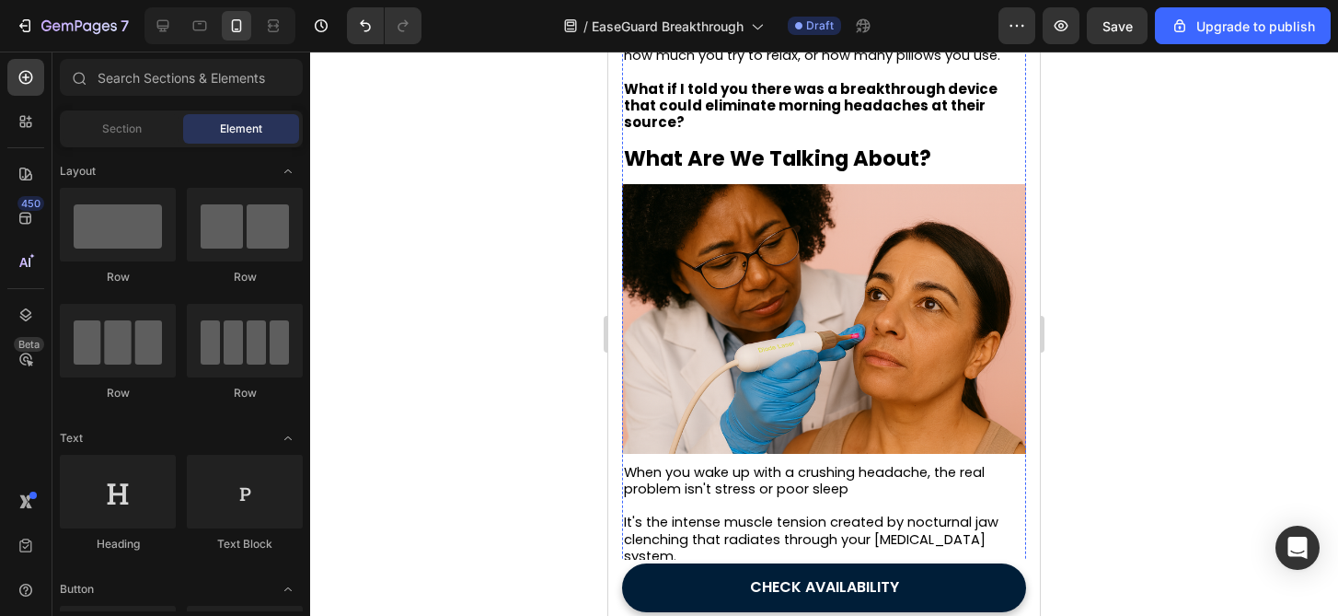
scroll to position [1614, 0]
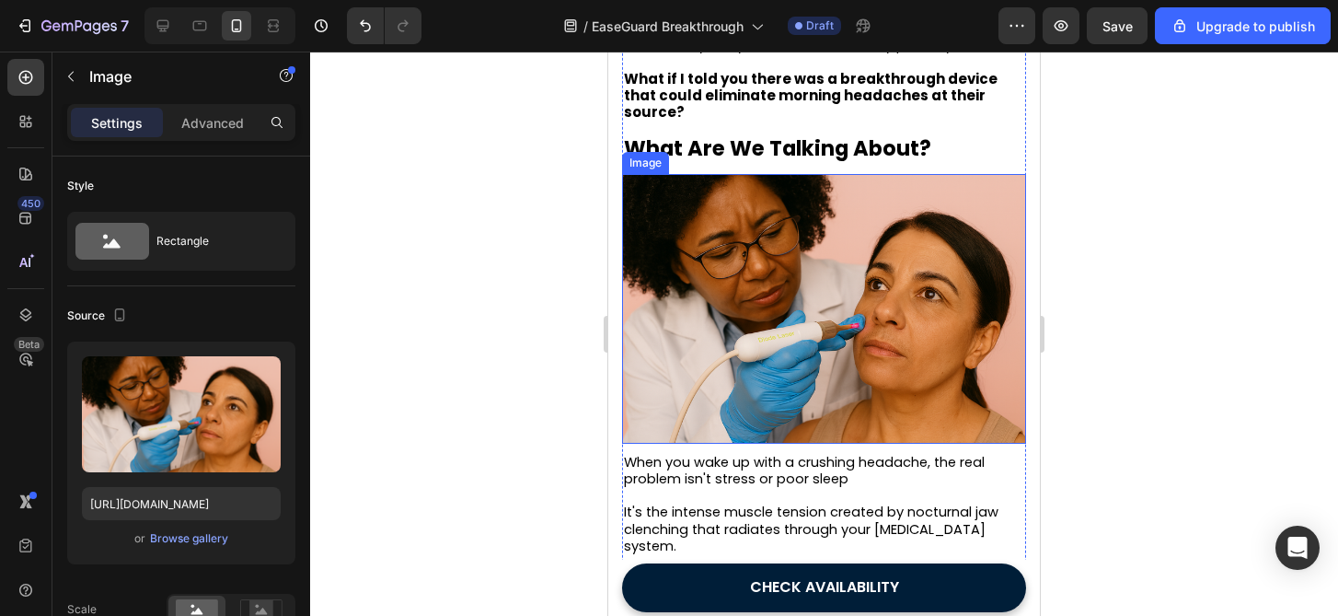
click at [877, 314] on img at bounding box center [824, 309] width 404 height 270
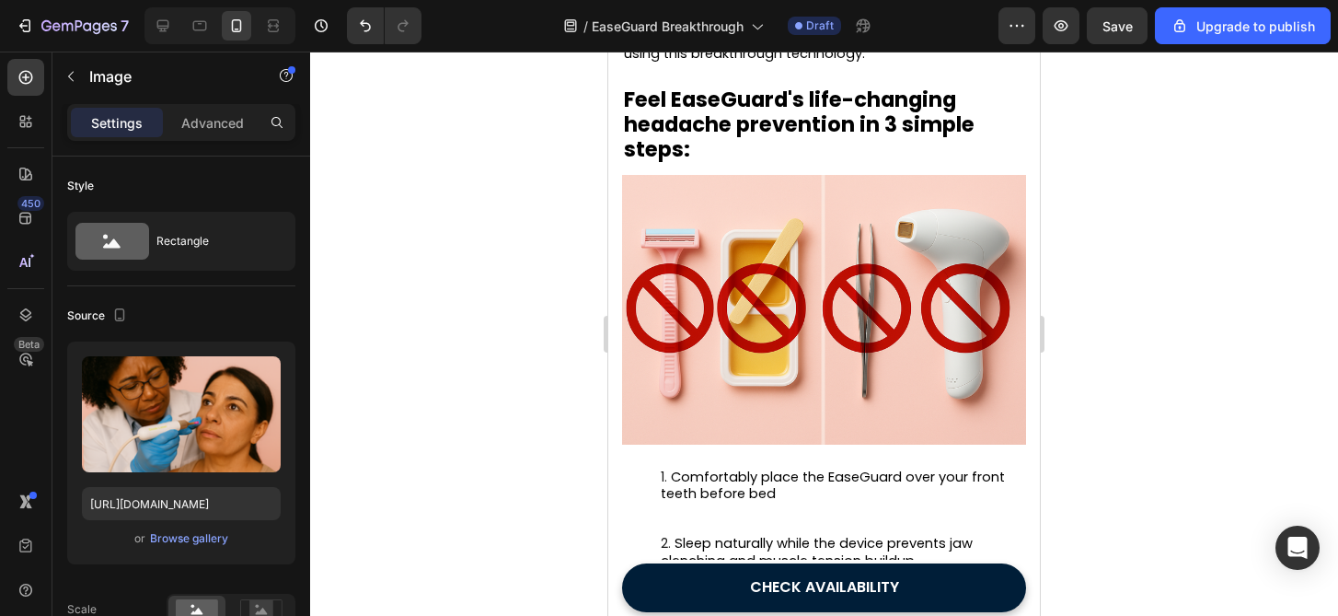
scroll to position [2681, 0]
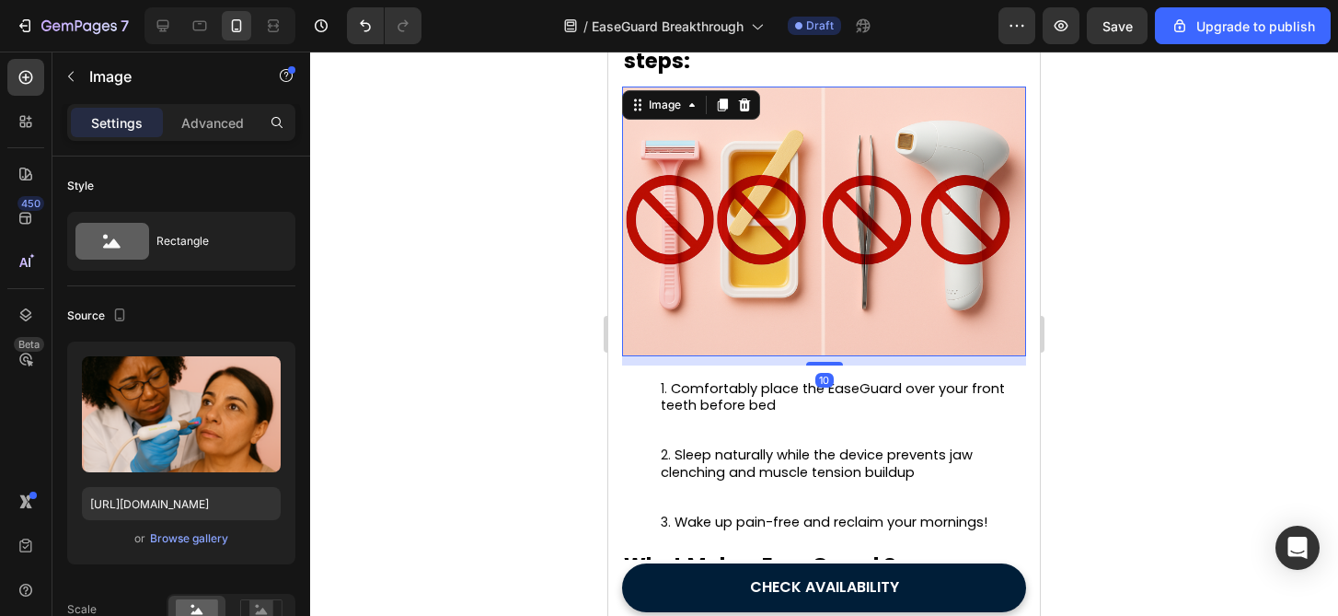
click at [739, 232] on img at bounding box center [824, 222] width 404 height 270
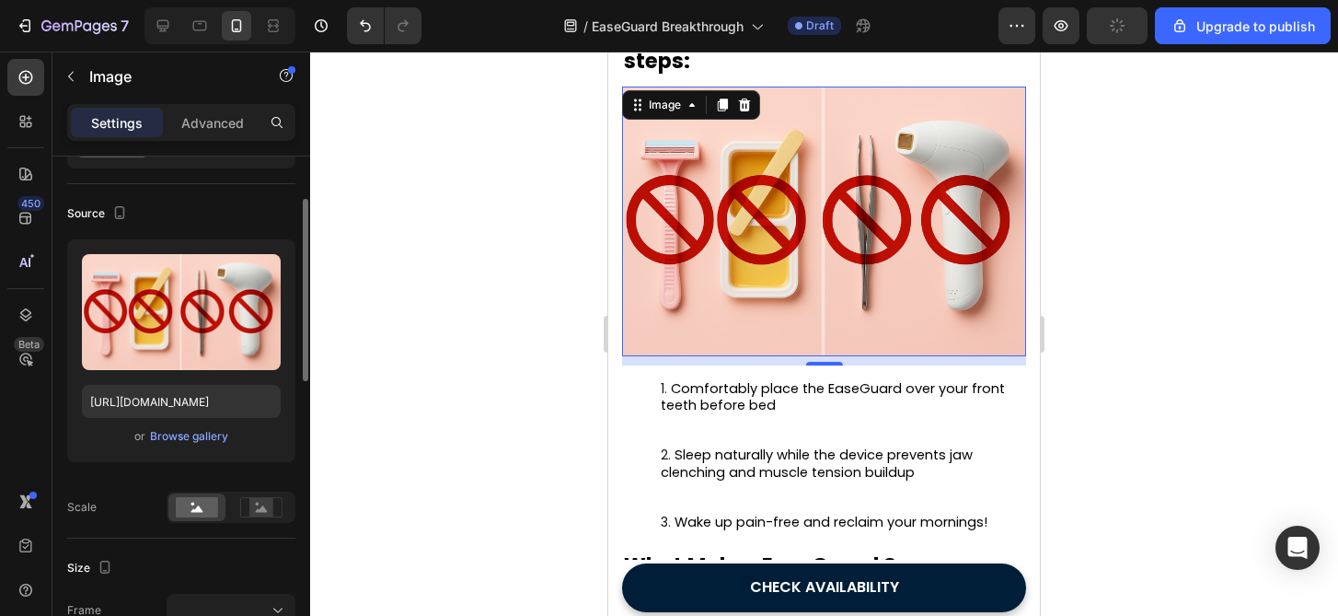
scroll to position [120, 0]
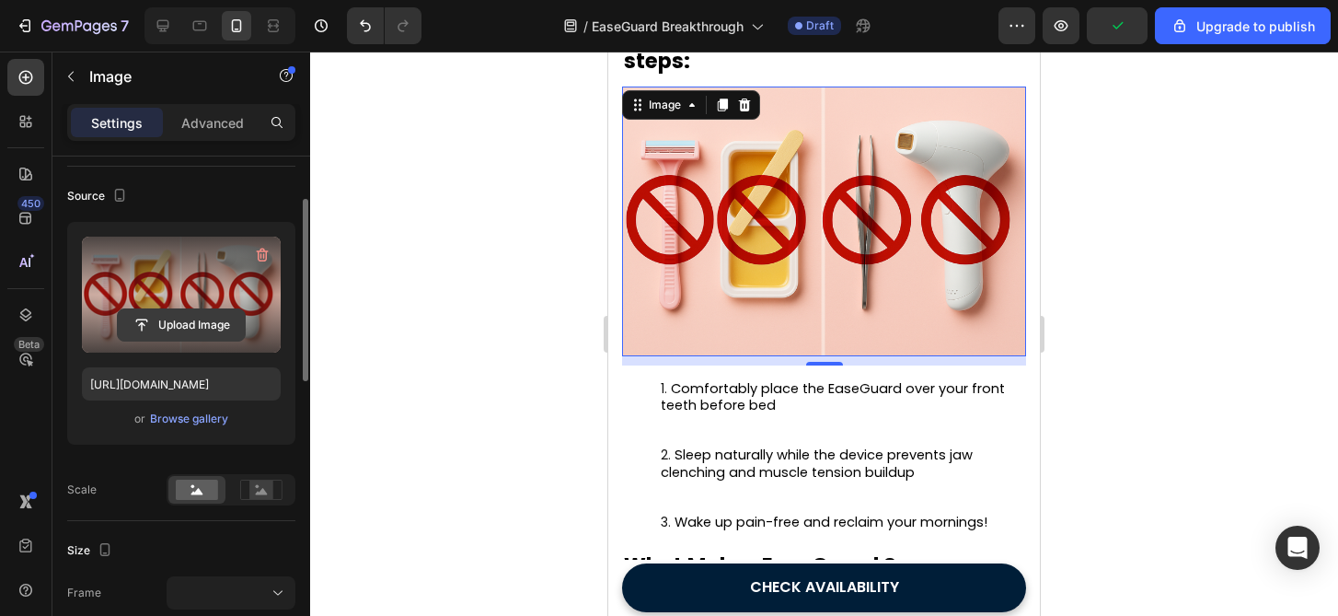
click at [203, 324] on input "file" at bounding box center [181, 324] width 127 height 31
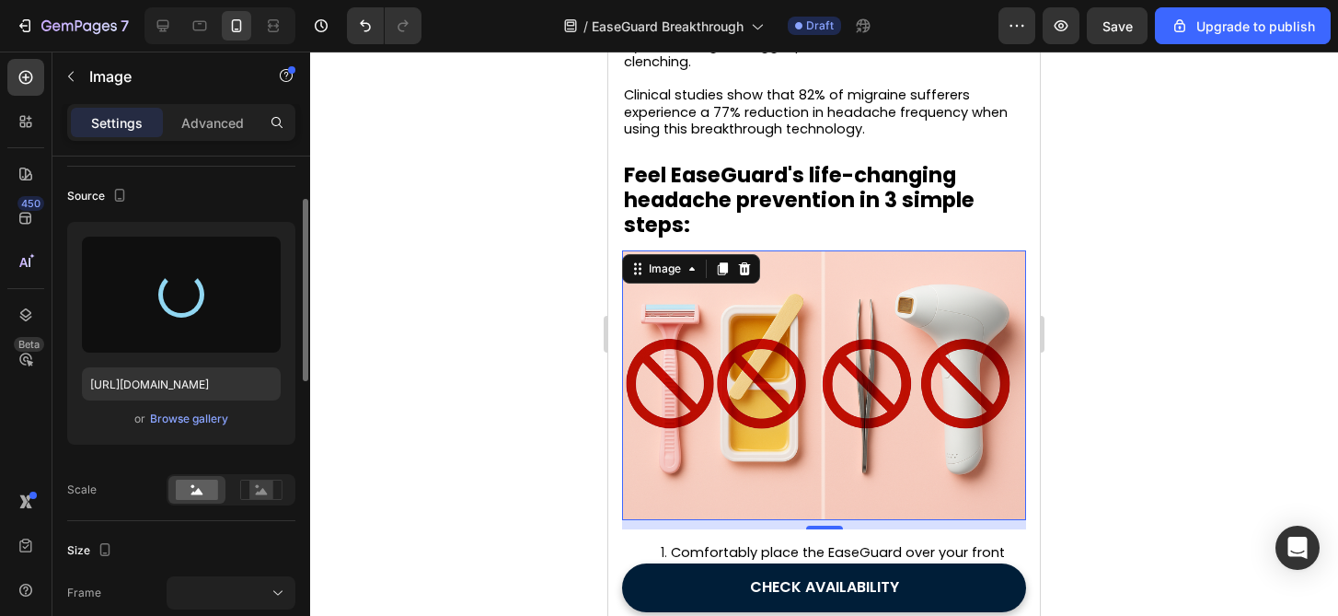
scroll to position [2481, 0]
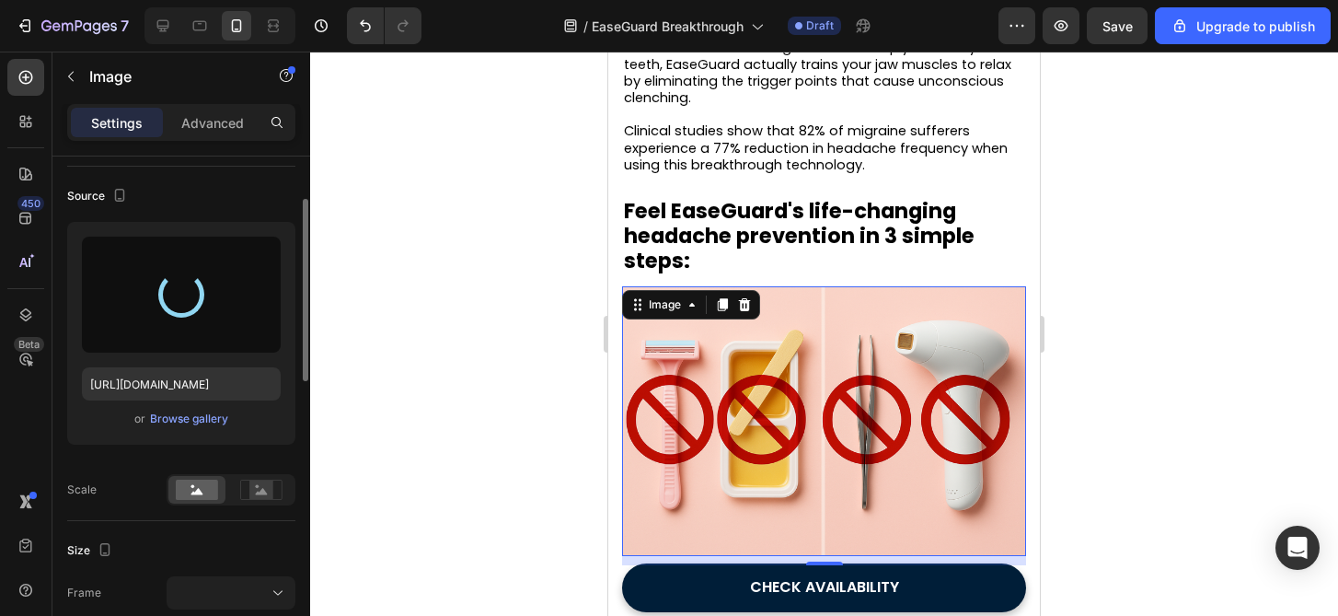
type input "[URL][DOMAIN_NAME]"
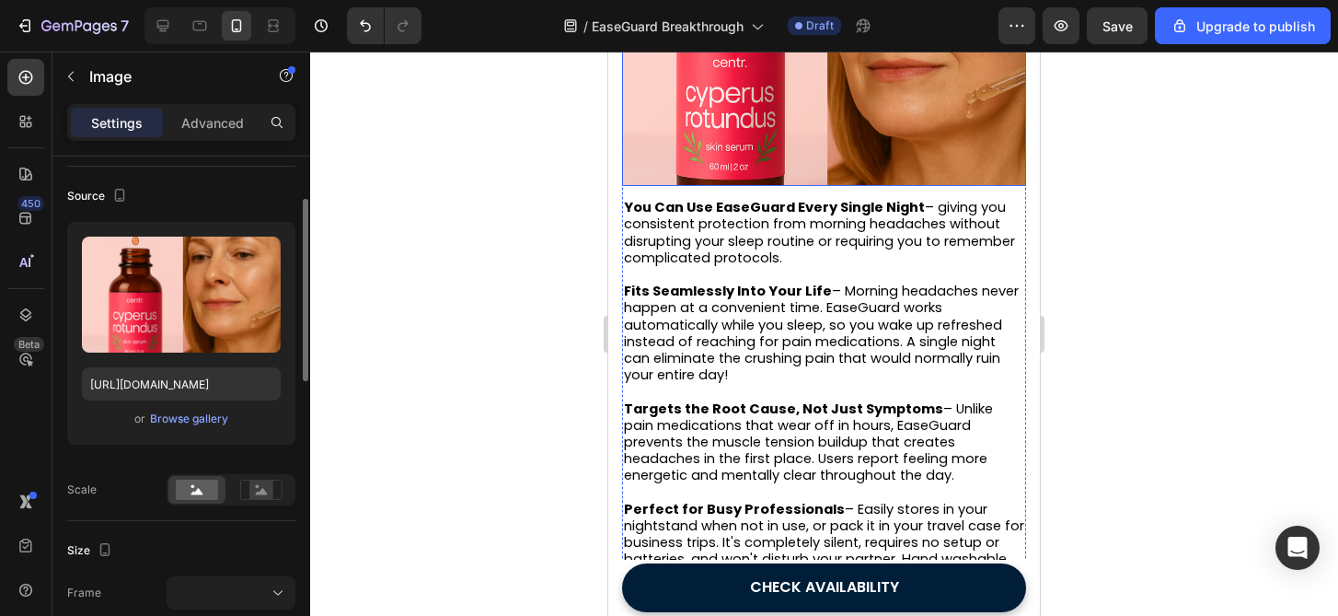
click at [850, 133] on img at bounding box center [824, 51] width 404 height 270
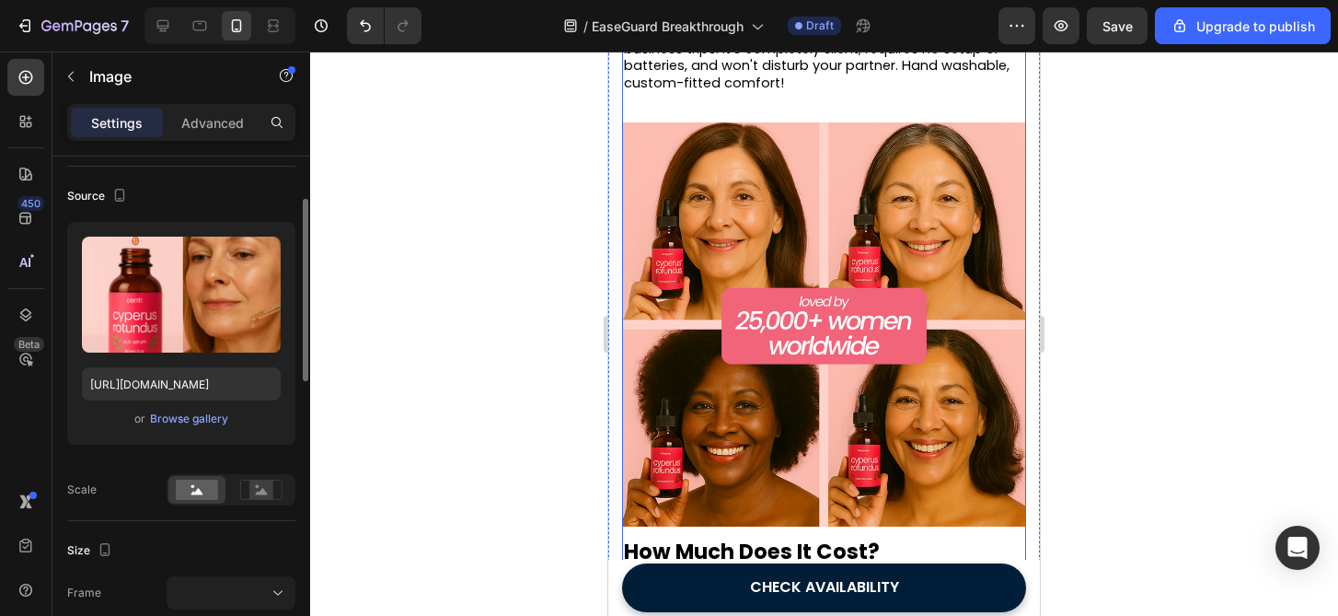
scroll to position [3871, 0]
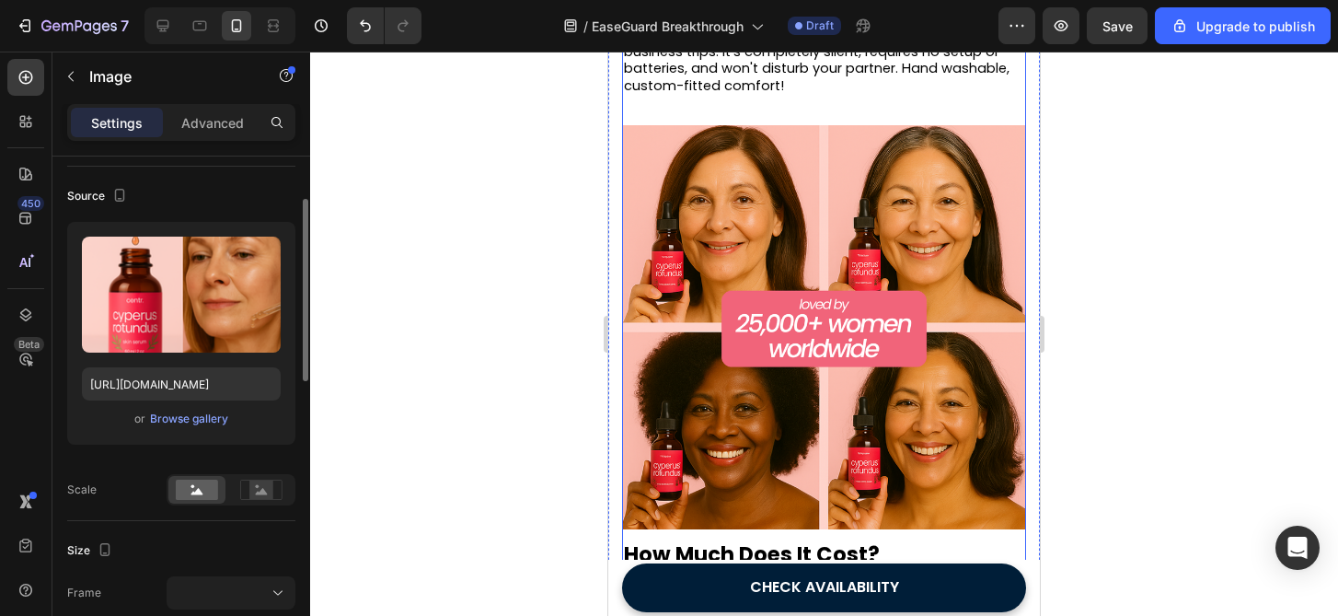
click at [797, 225] on img at bounding box center [824, 327] width 404 height 404
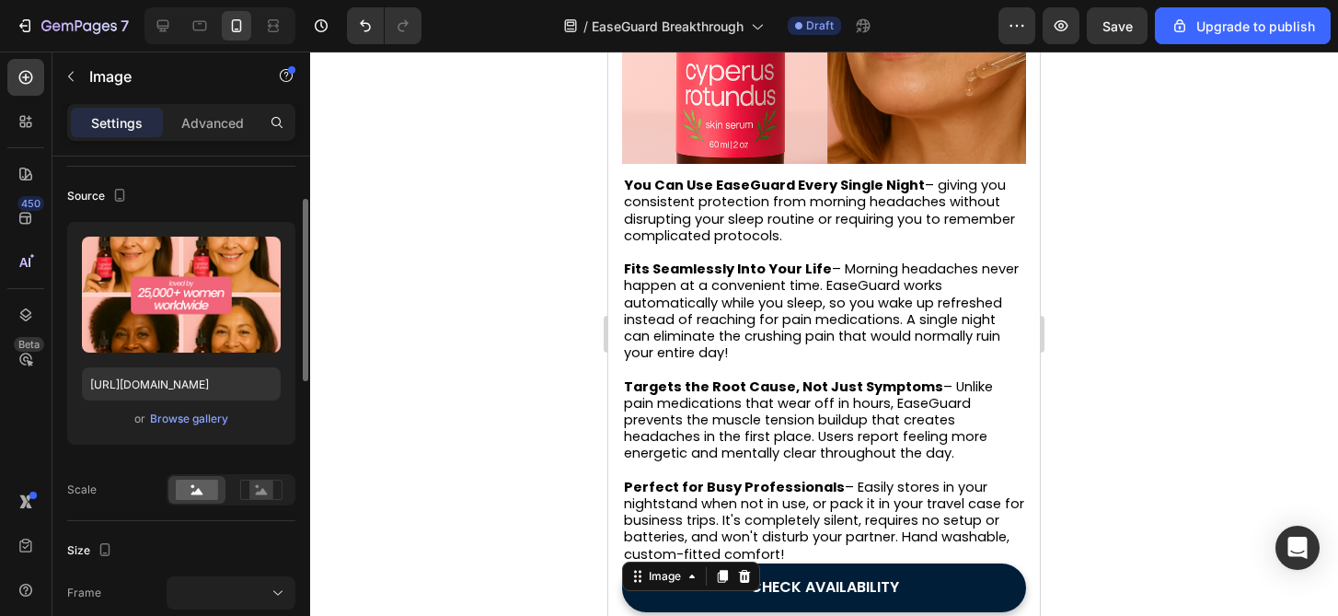
scroll to position [3403, 0]
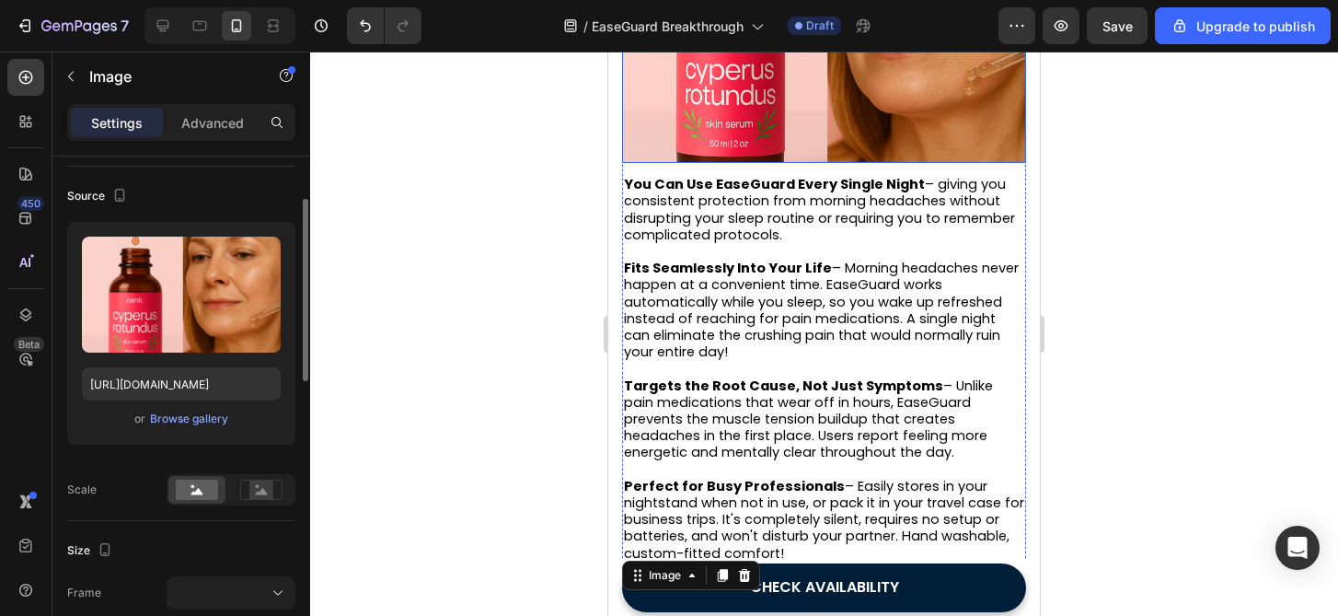
click at [814, 111] on img at bounding box center [824, 28] width 404 height 270
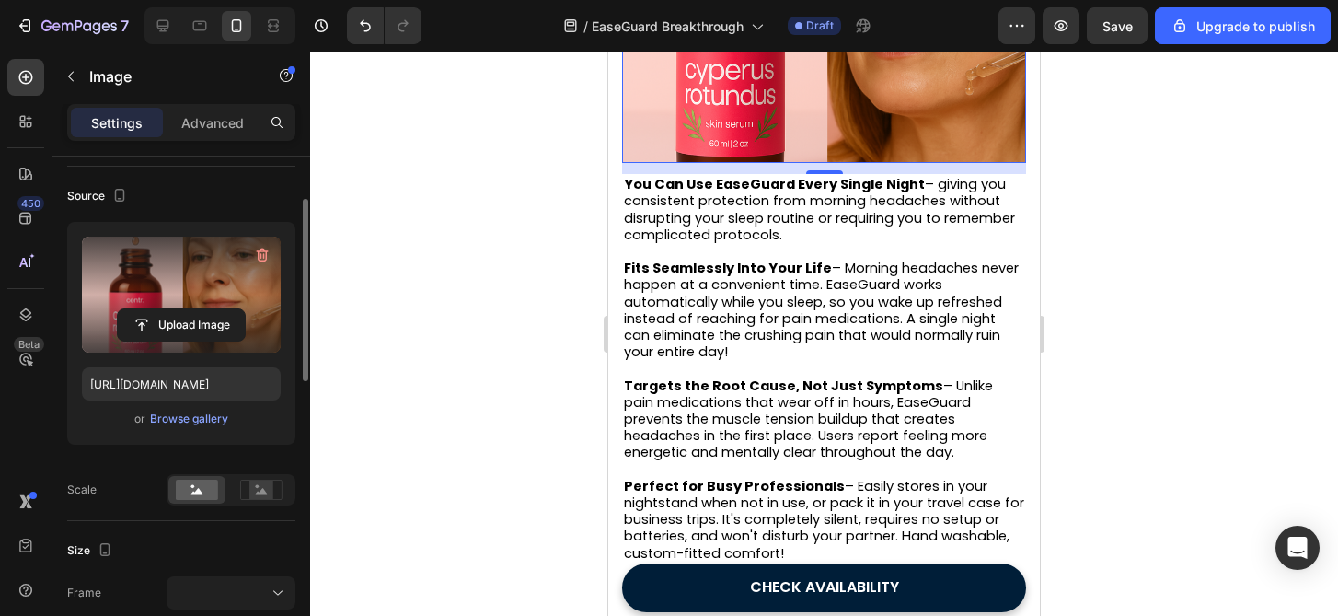
click at [193, 300] on label at bounding box center [181, 295] width 199 height 116
click at [193, 309] on input "file" at bounding box center [181, 324] width 127 height 31
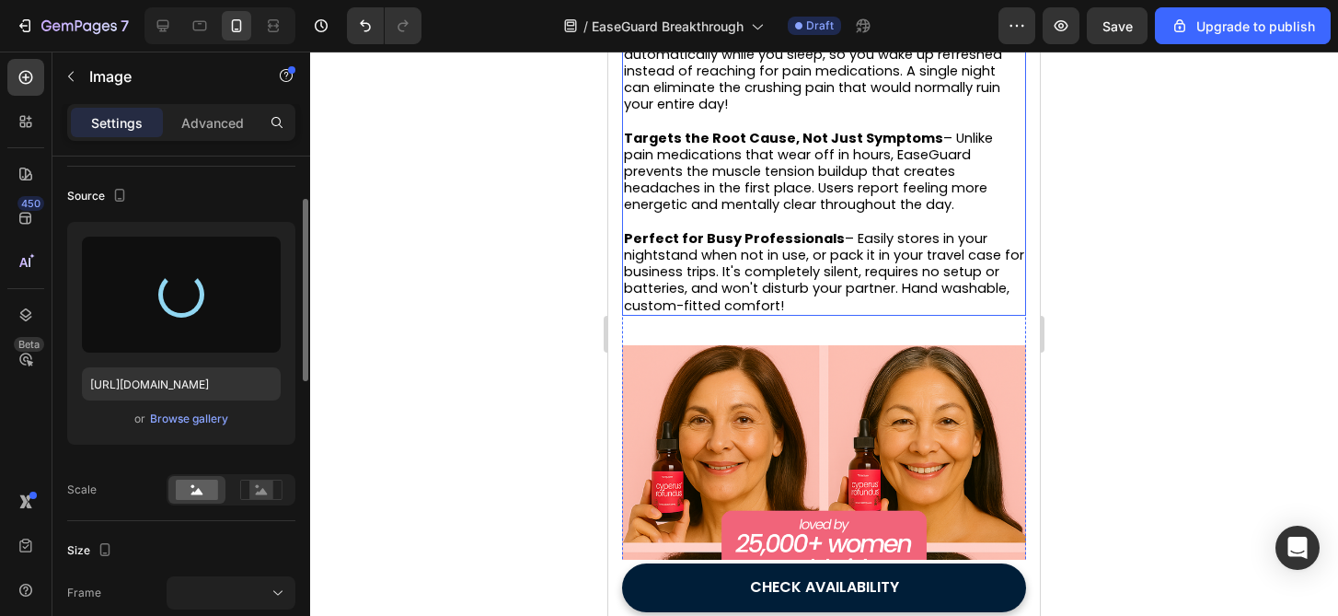
scroll to position [3786, 0]
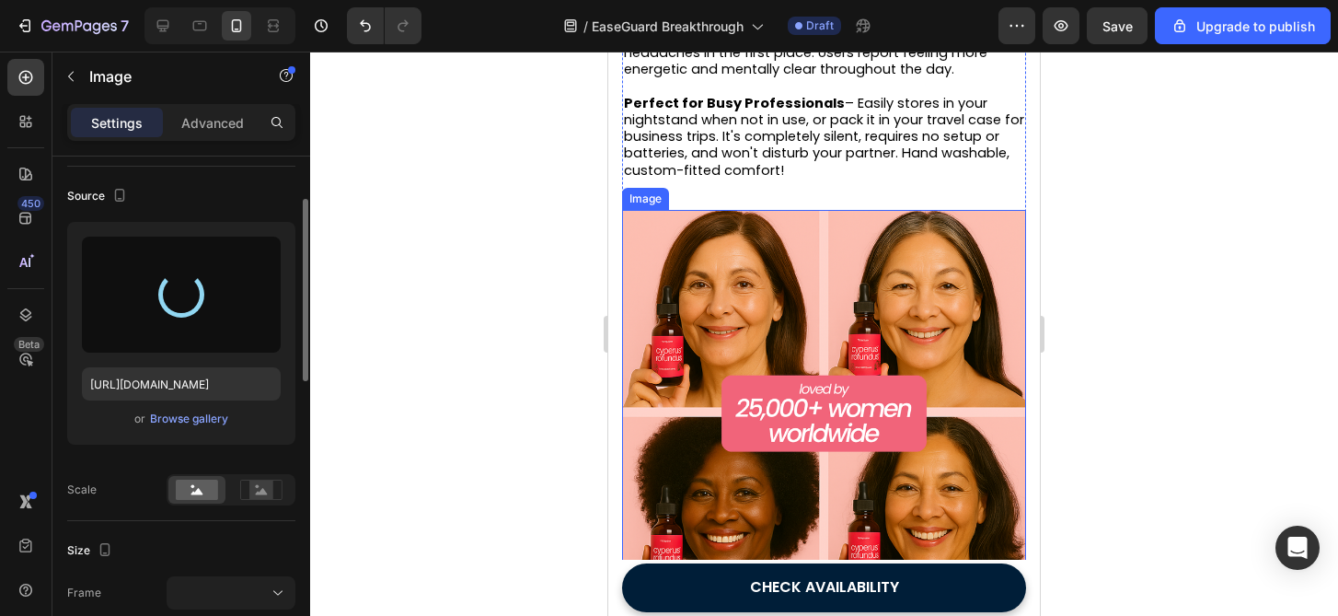
click at [918, 380] on img at bounding box center [824, 412] width 404 height 404
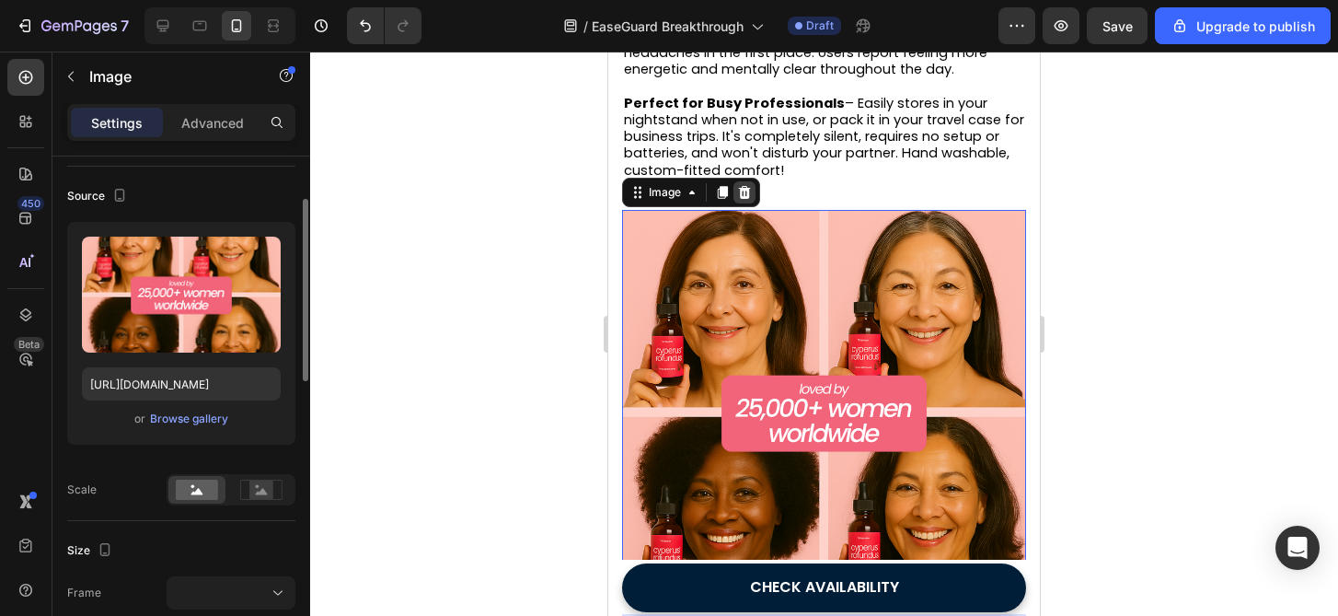
click at [749, 200] on icon at bounding box center [744, 192] width 15 height 15
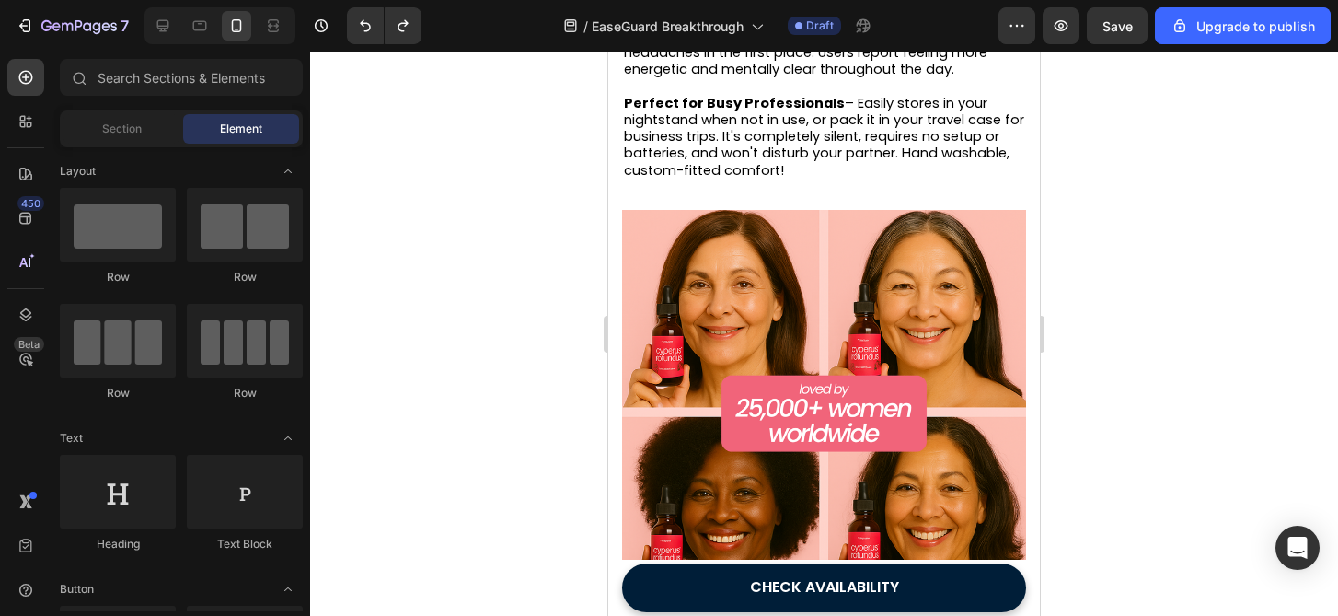
click at [1154, 304] on div at bounding box center [824, 334] width 1028 height 564
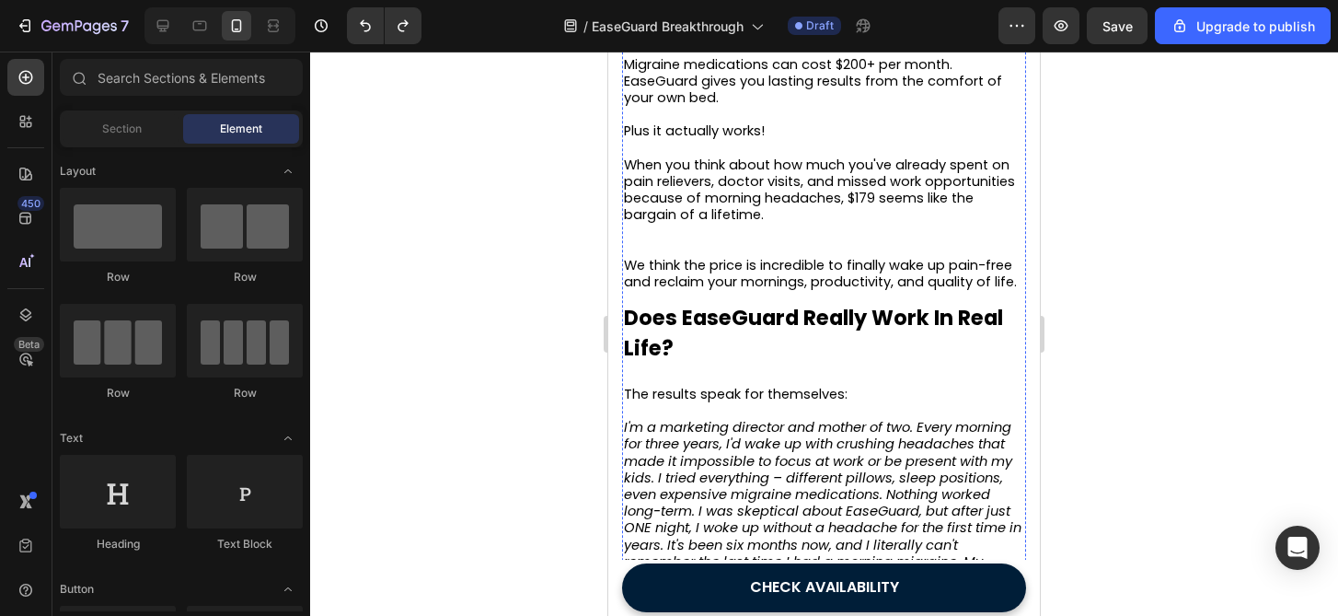
scroll to position [4535, 0]
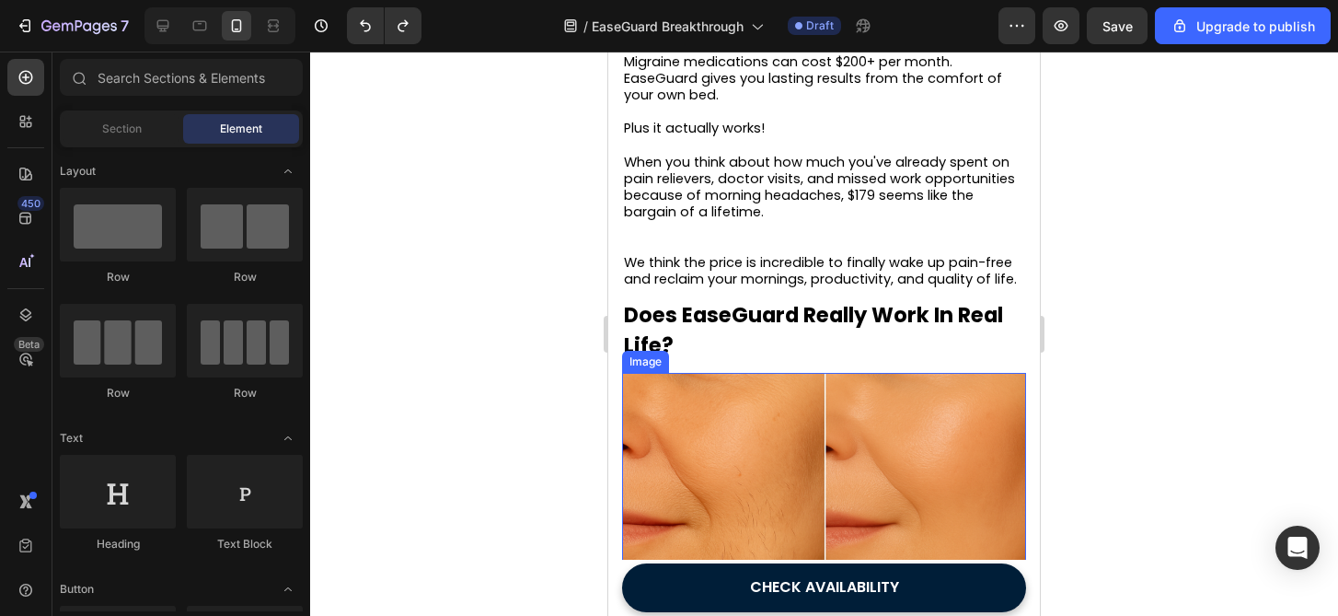
click at [839, 450] on img at bounding box center [824, 575] width 404 height 404
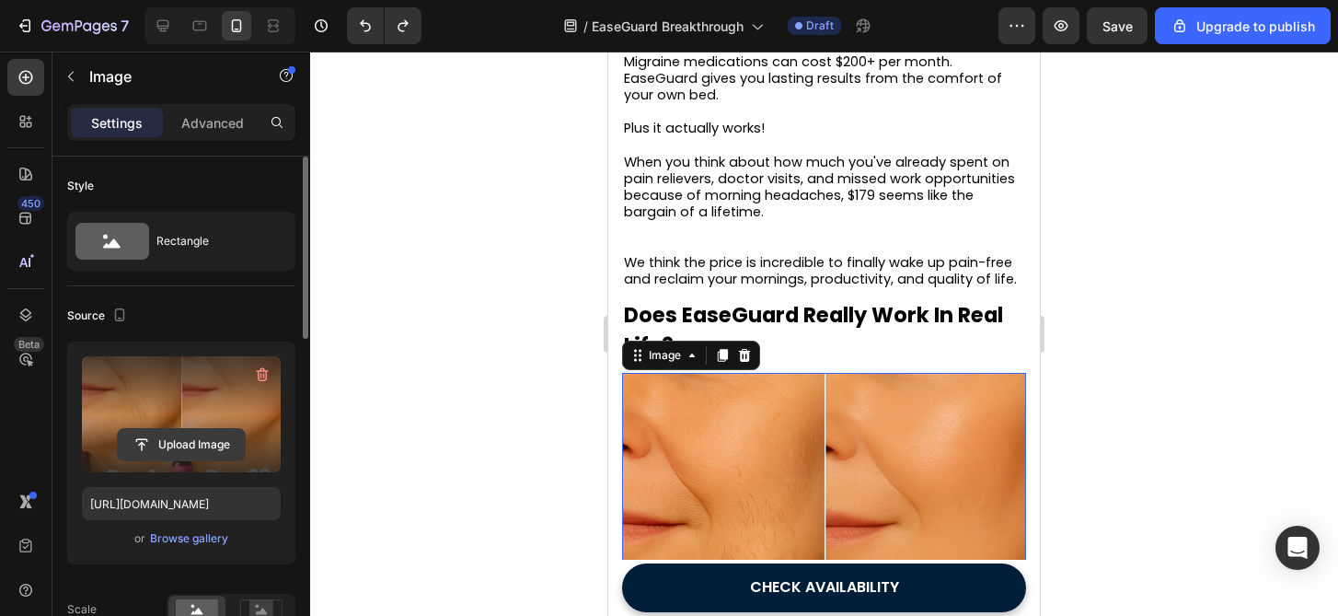
click at [211, 445] on input "file" at bounding box center [181, 444] width 127 height 31
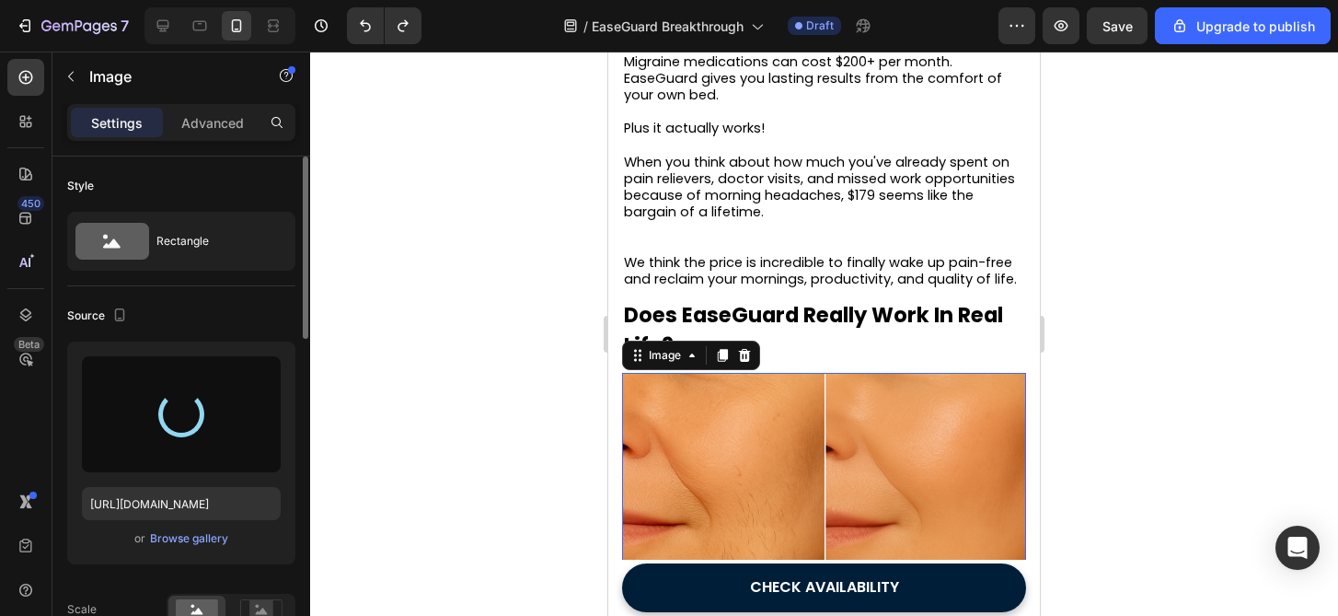
type input "[URL][DOMAIN_NAME]"
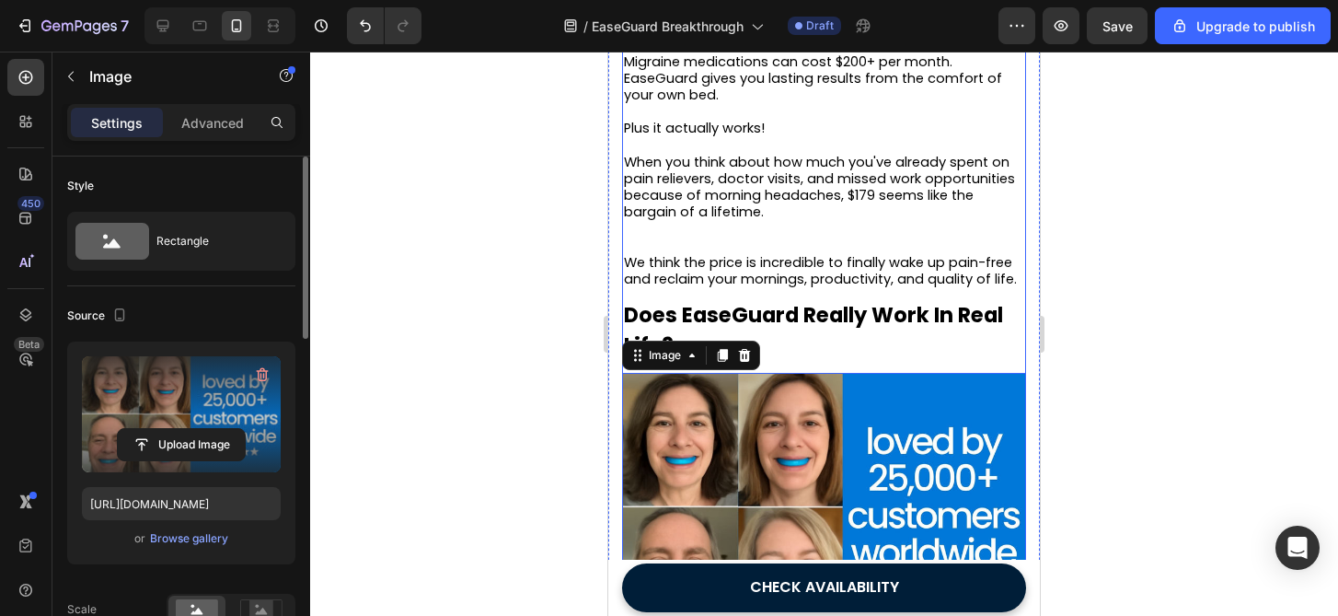
scroll to position [4757, 0]
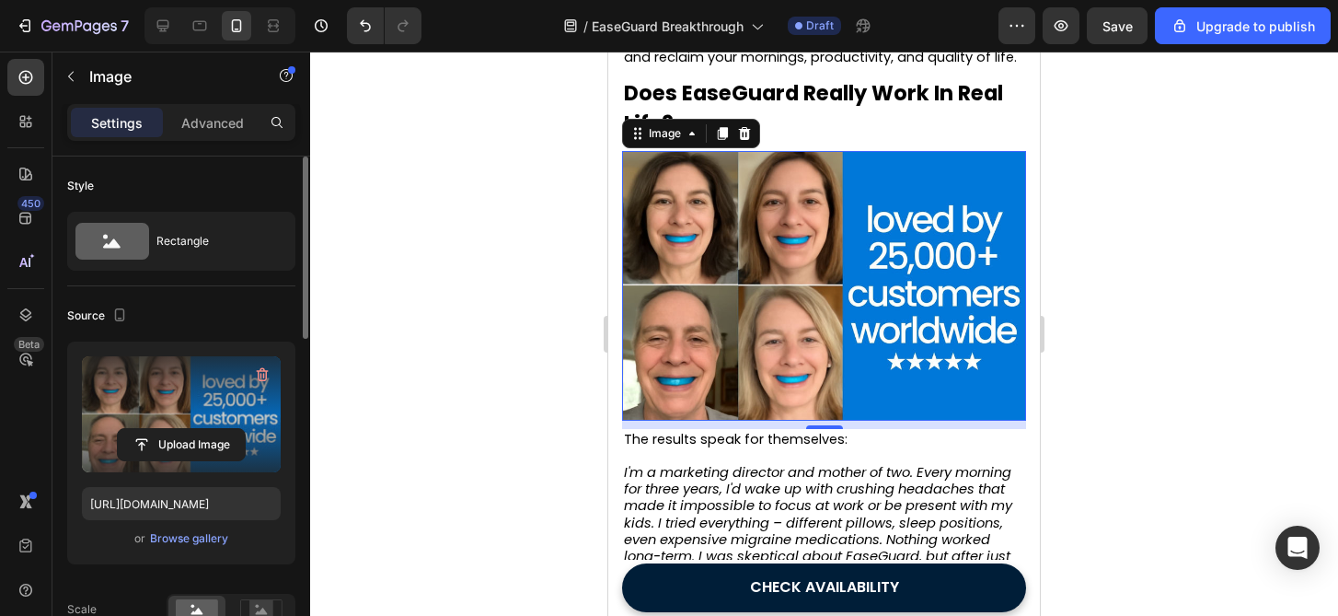
click at [1193, 368] on div at bounding box center [824, 334] width 1028 height 564
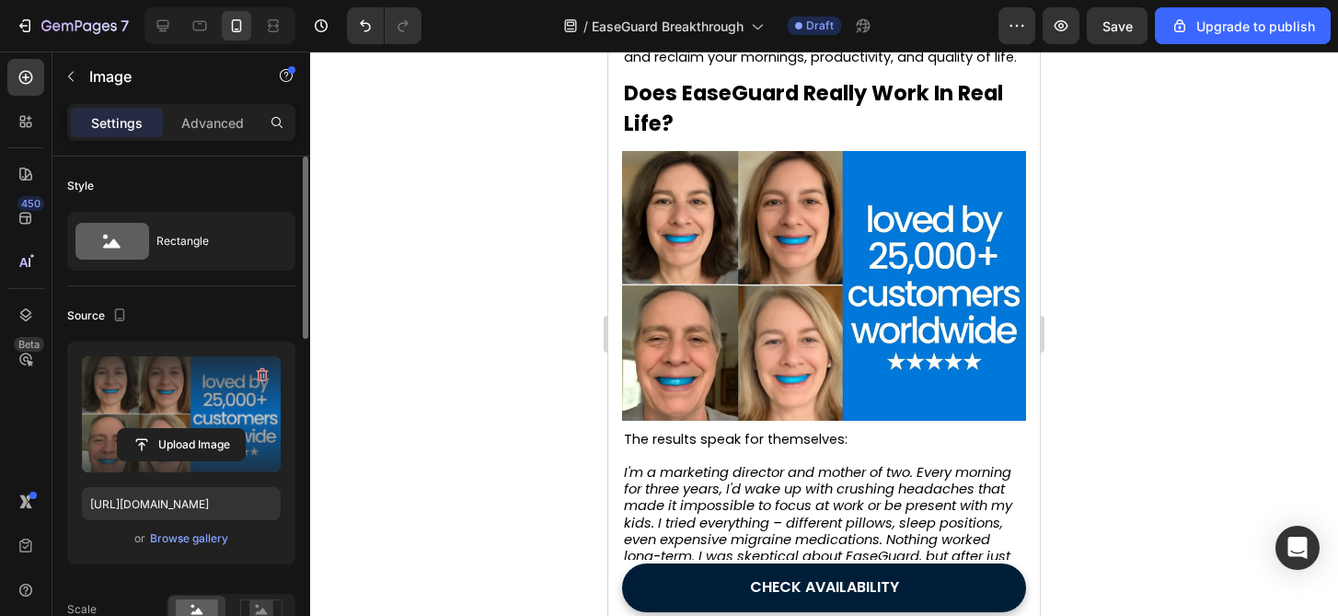
click at [1193, 368] on div at bounding box center [824, 334] width 1028 height 564
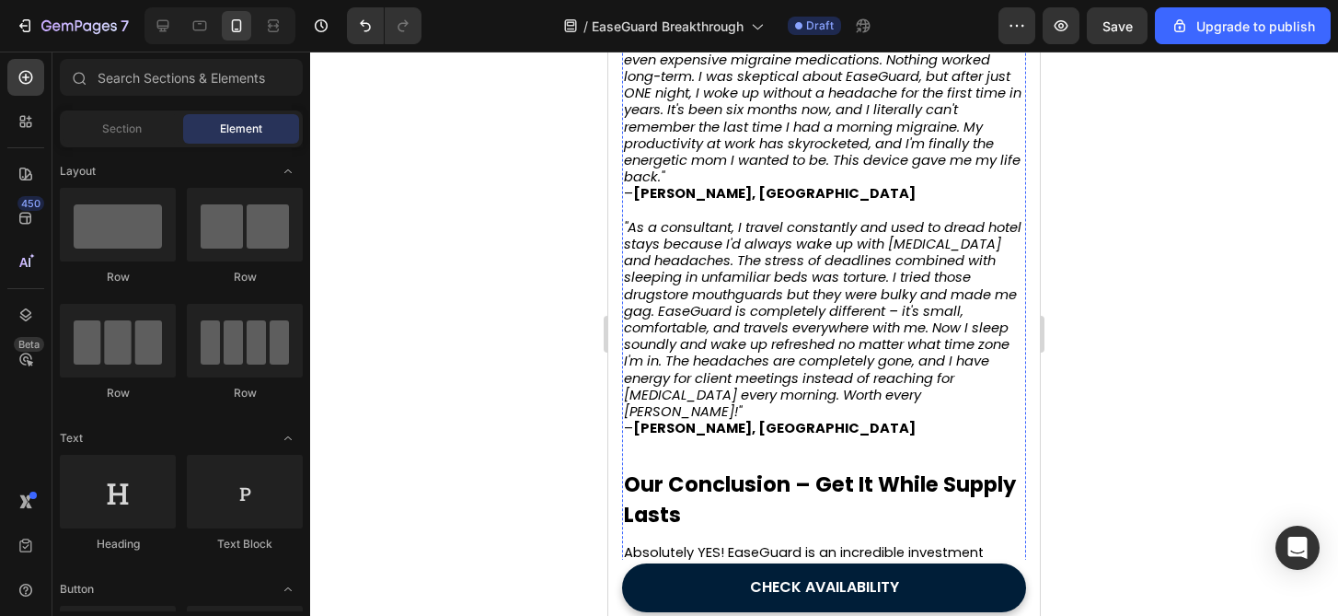
scroll to position [5237, 0]
click at [1334, 494] on div at bounding box center [824, 334] width 1028 height 564
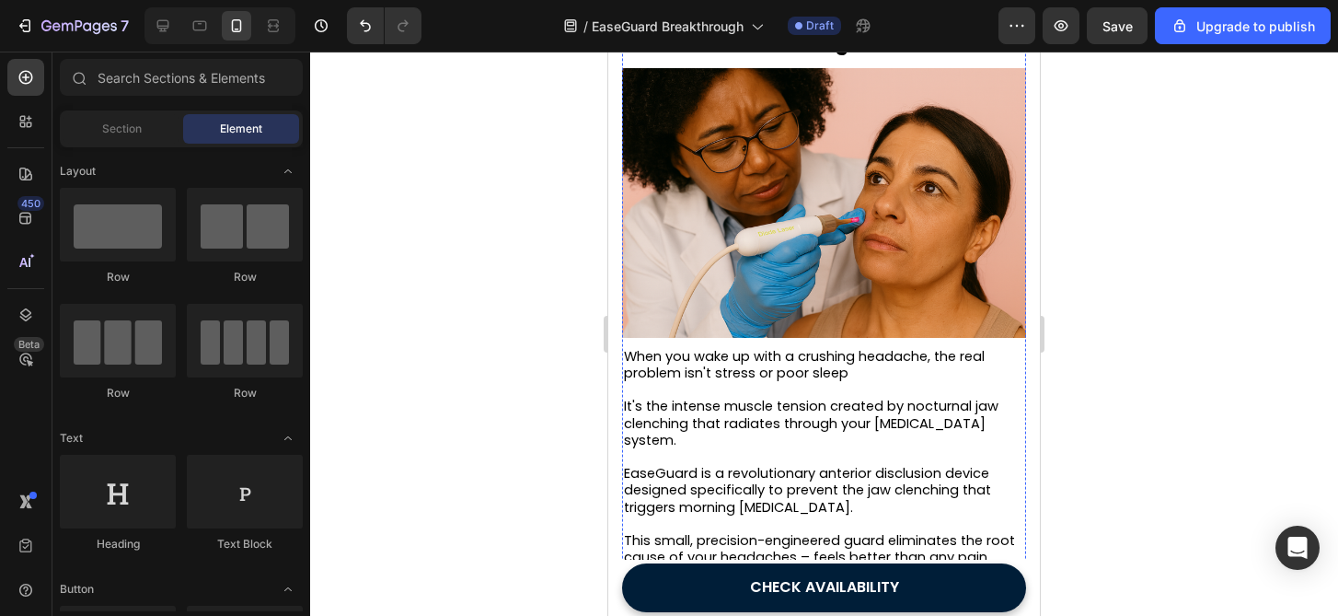
scroll to position [1698, 0]
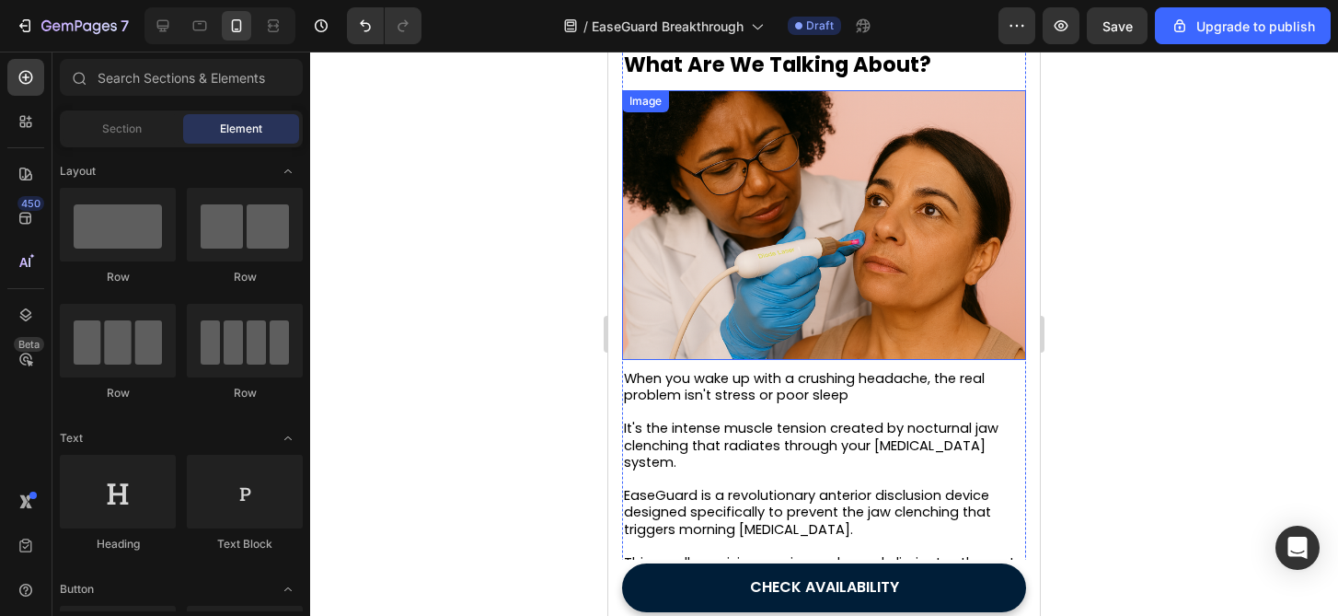
click at [829, 219] on img at bounding box center [824, 225] width 404 height 270
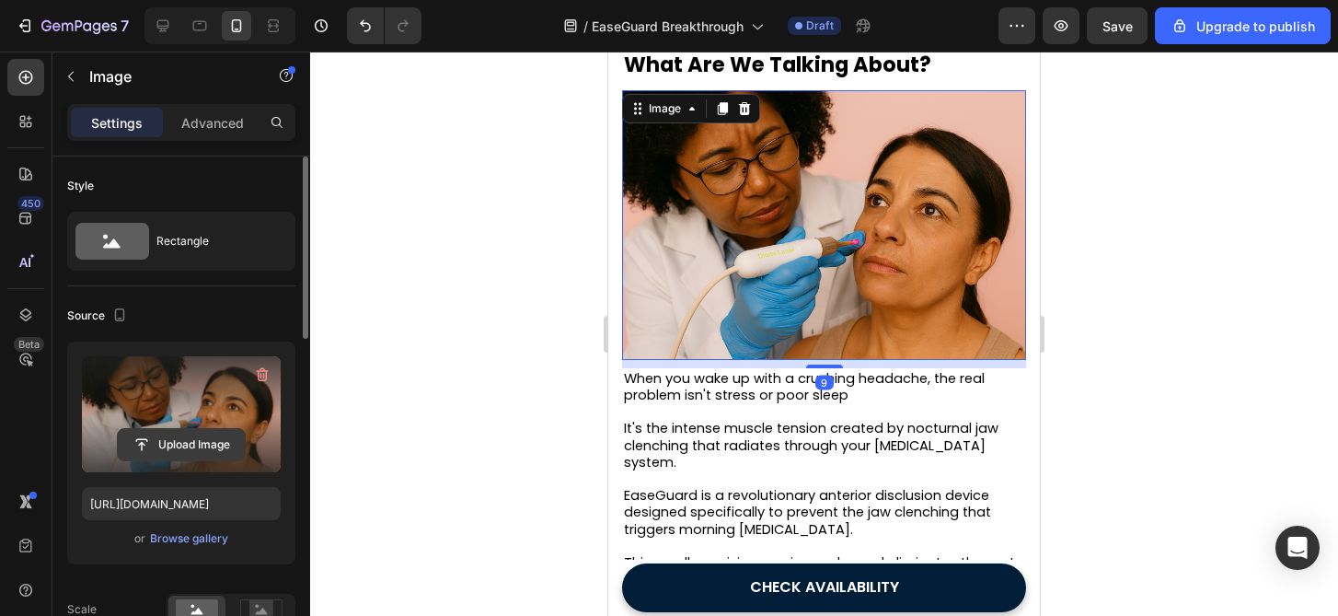
click at [171, 447] on input "file" at bounding box center [181, 444] width 127 height 31
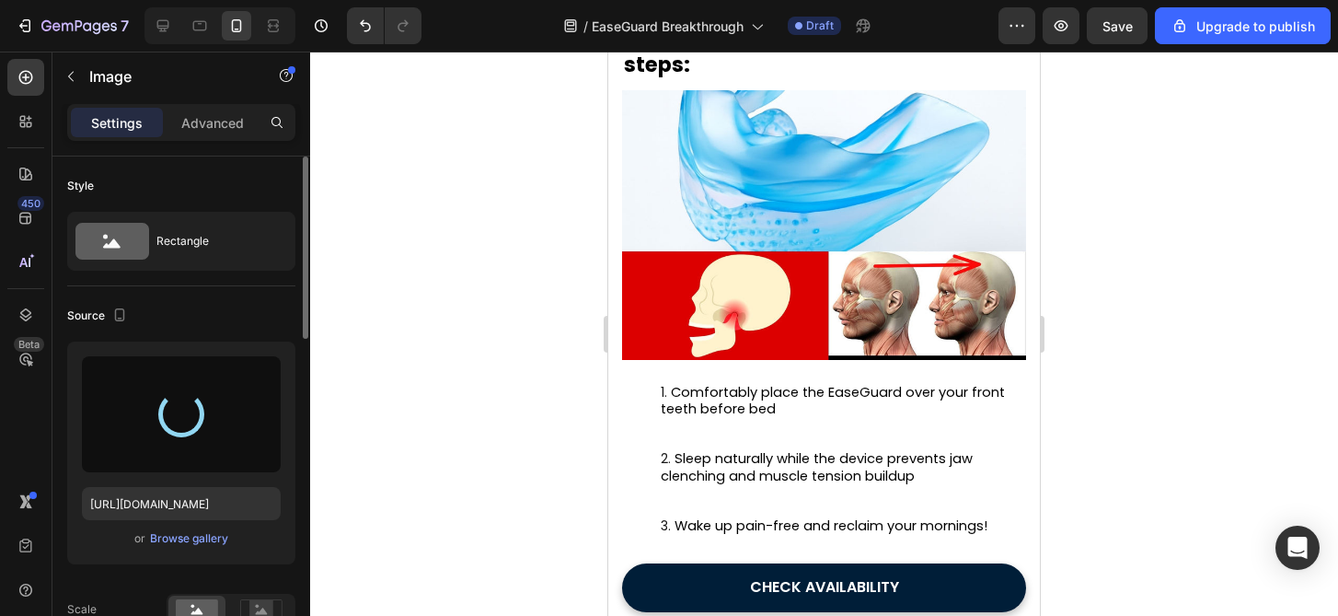
type input "https://cdn.shopify.com/s/files/1/0599/6832/3719/files/gempages_560326653935354…"
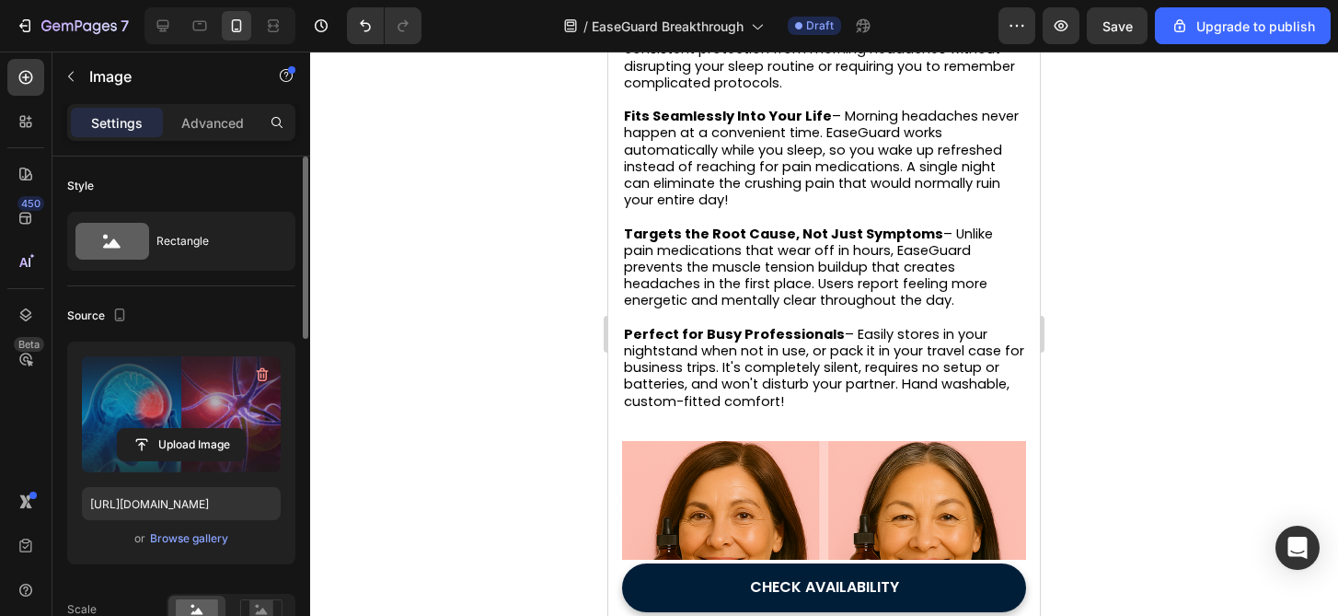
scroll to position [3571, 0]
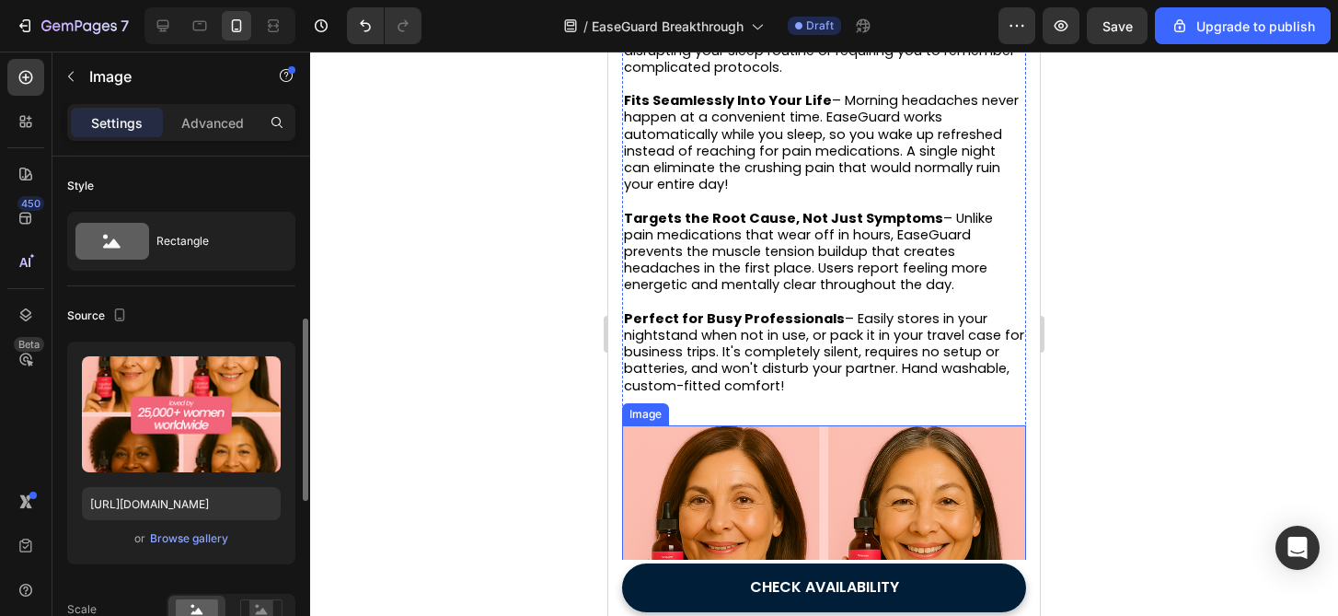
click at [812, 470] on img at bounding box center [824, 627] width 404 height 404
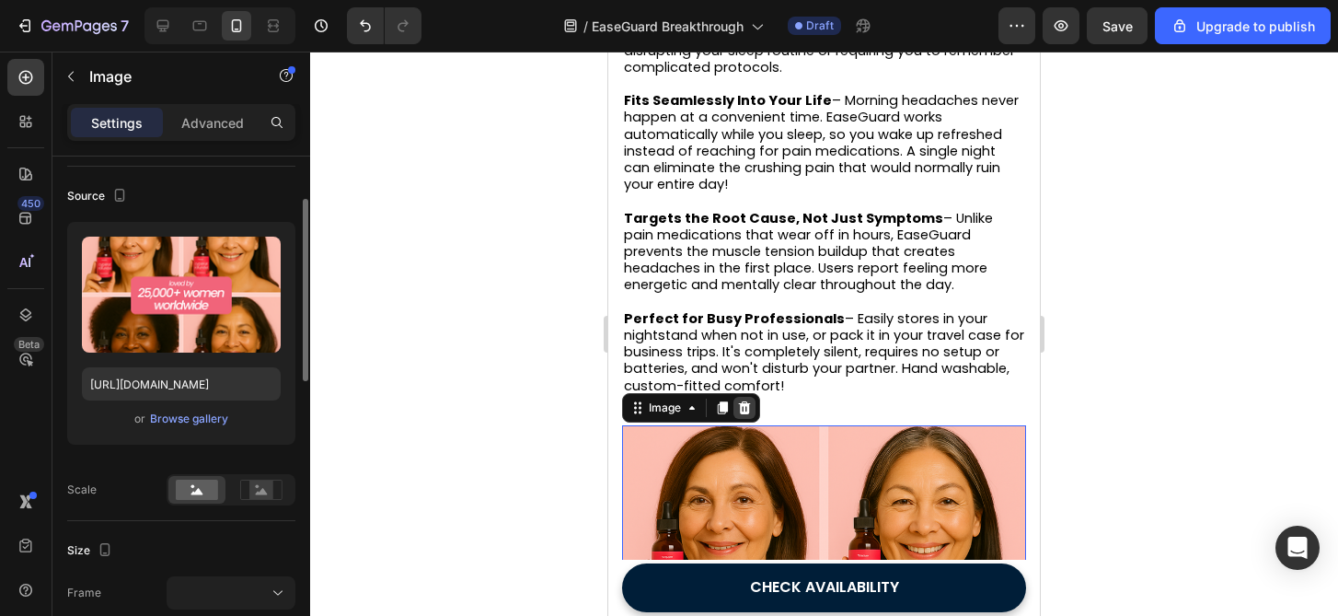
click at [744, 414] on icon at bounding box center [745, 407] width 12 height 13
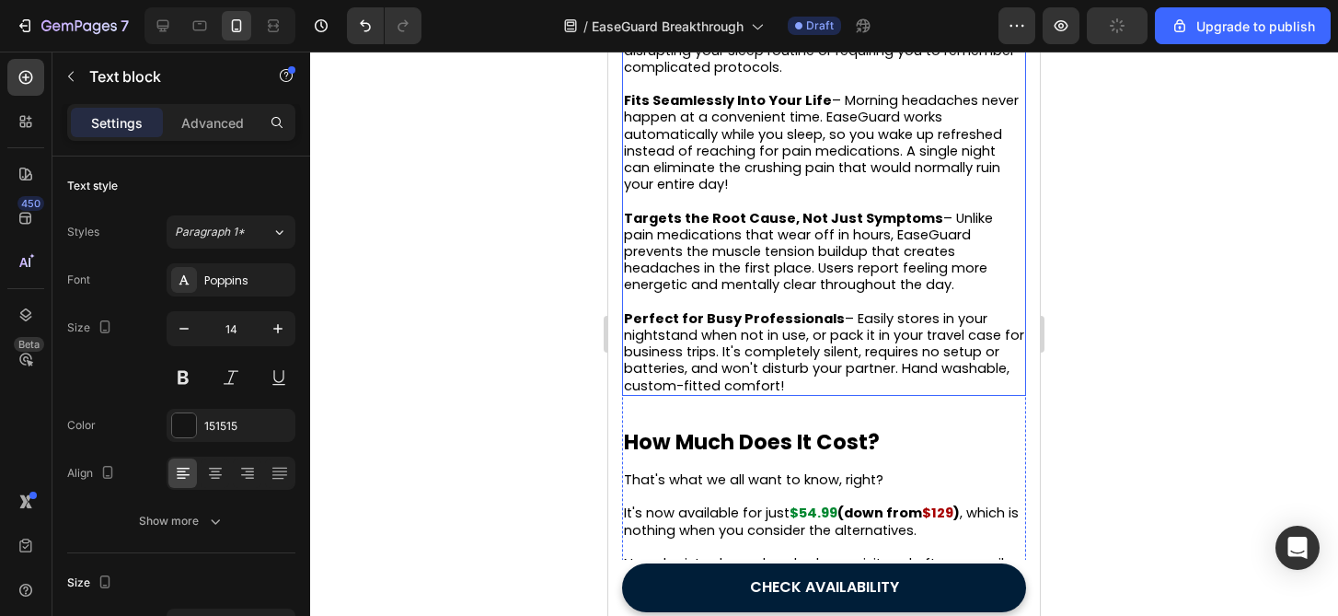
click at [825, 372] on span "Perfect for Busy Professionals – Easily stores in your nightstand when not in u…" at bounding box center [824, 352] width 400 height 86
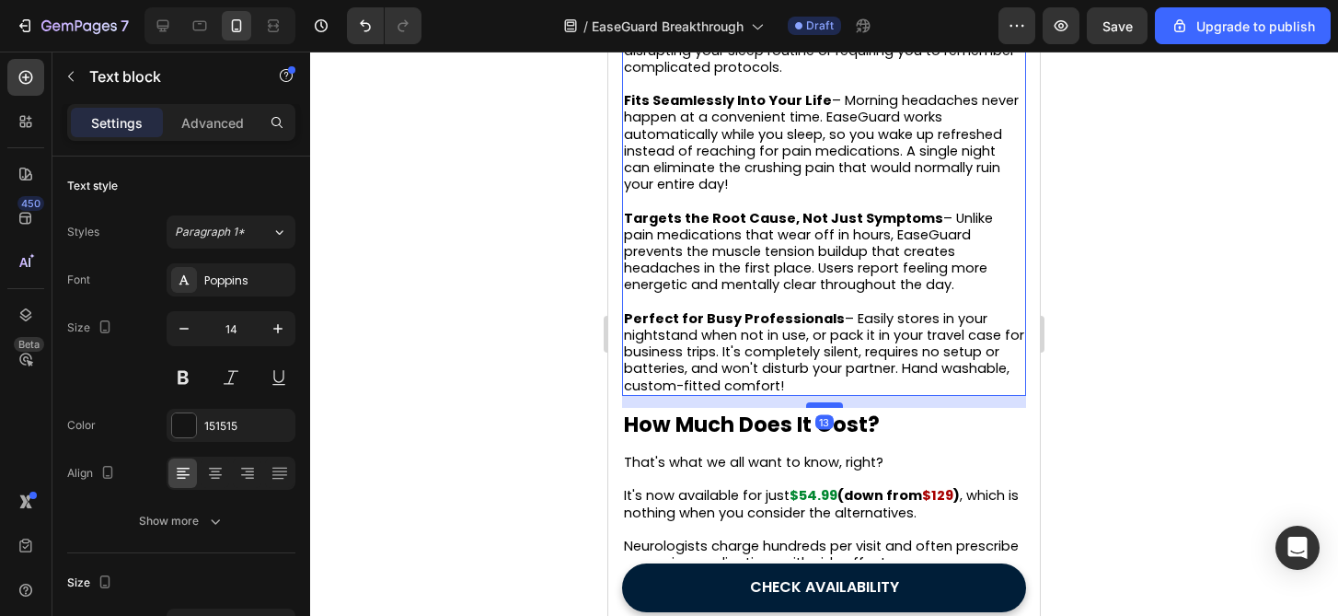
drag, startPoint x: 821, startPoint y: 433, endPoint x: 824, endPoint y: 415, distance: 17.7
click at [824, 408] on div at bounding box center [824, 405] width 37 height 6
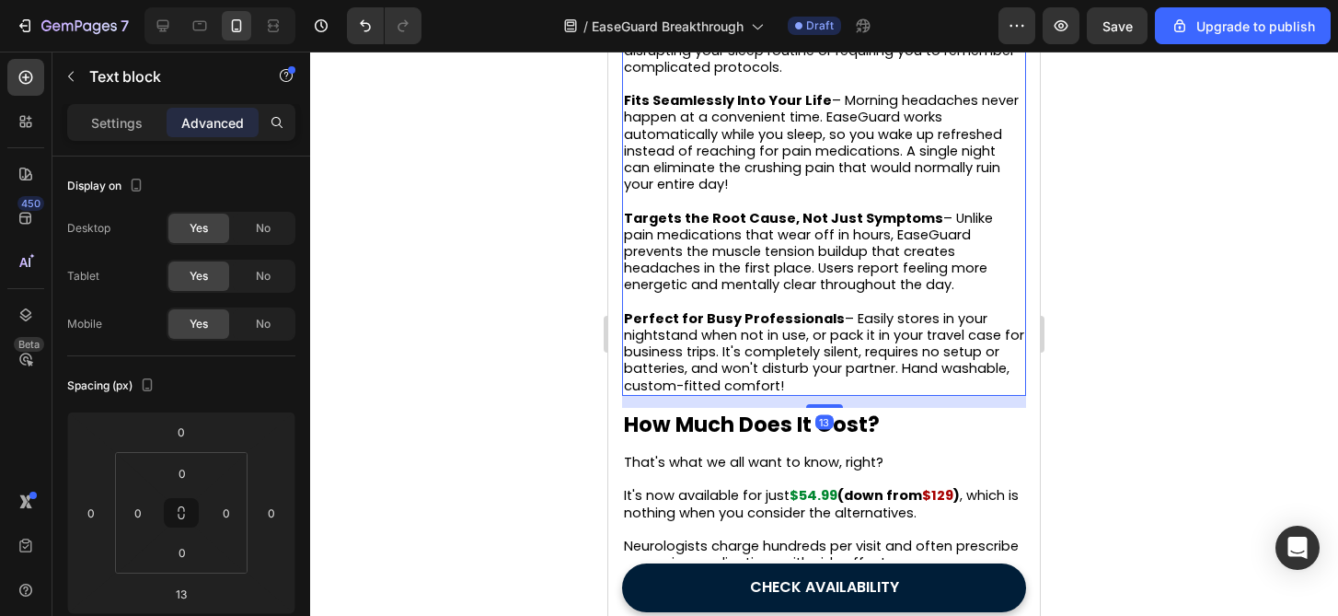
click at [1124, 424] on div at bounding box center [824, 334] width 1028 height 564
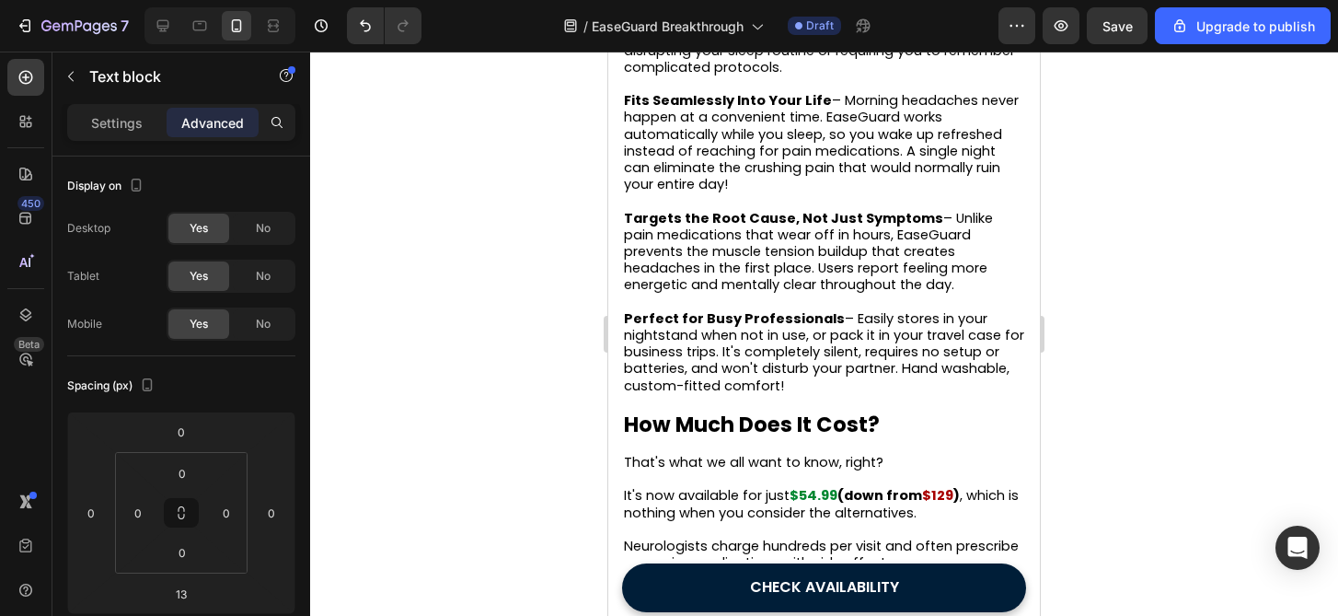
click at [1124, 424] on div at bounding box center [824, 334] width 1028 height 564
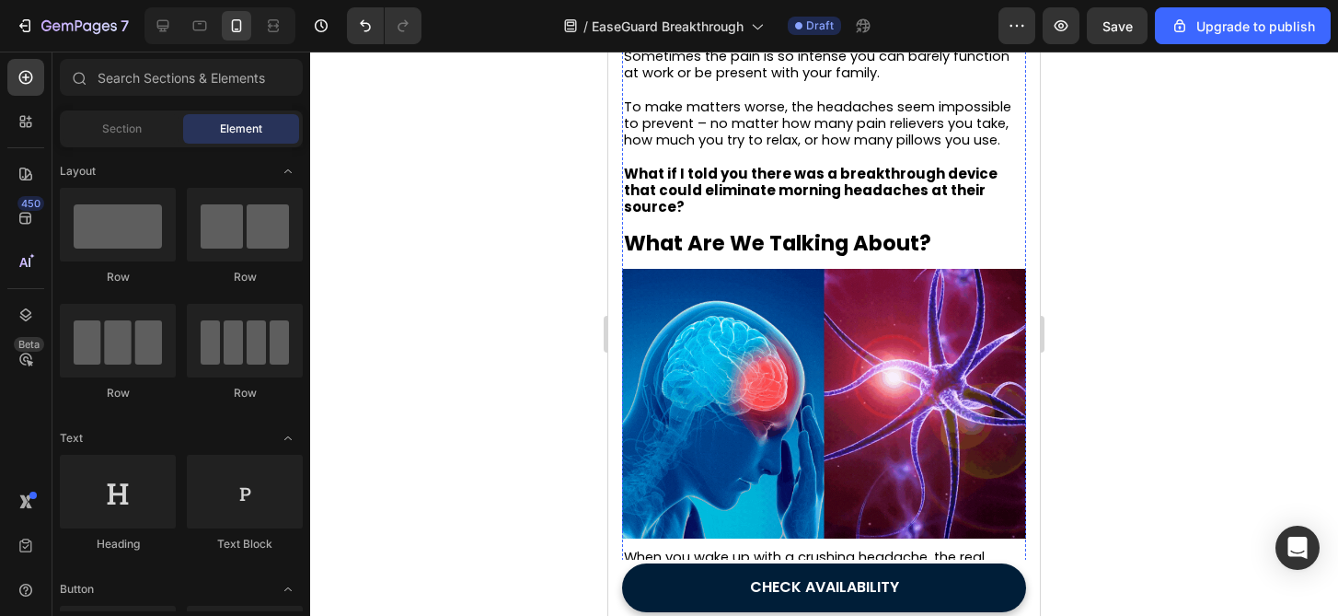
scroll to position [1517, 0]
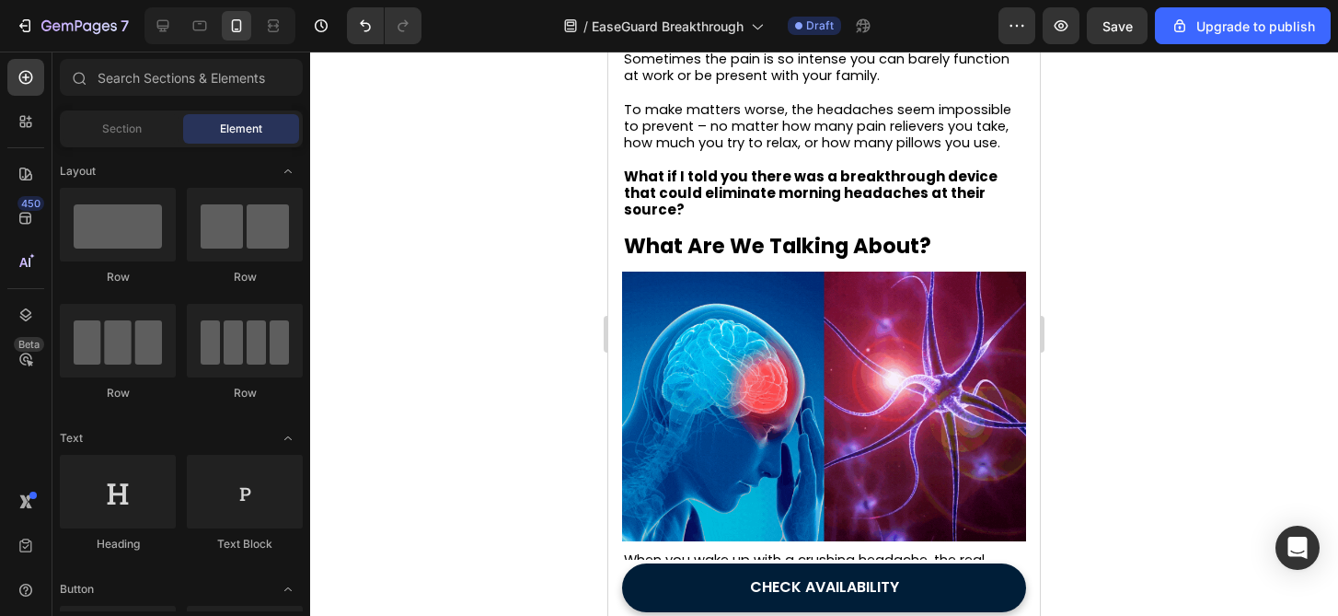
click at [1157, 377] on div at bounding box center [824, 334] width 1028 height 564
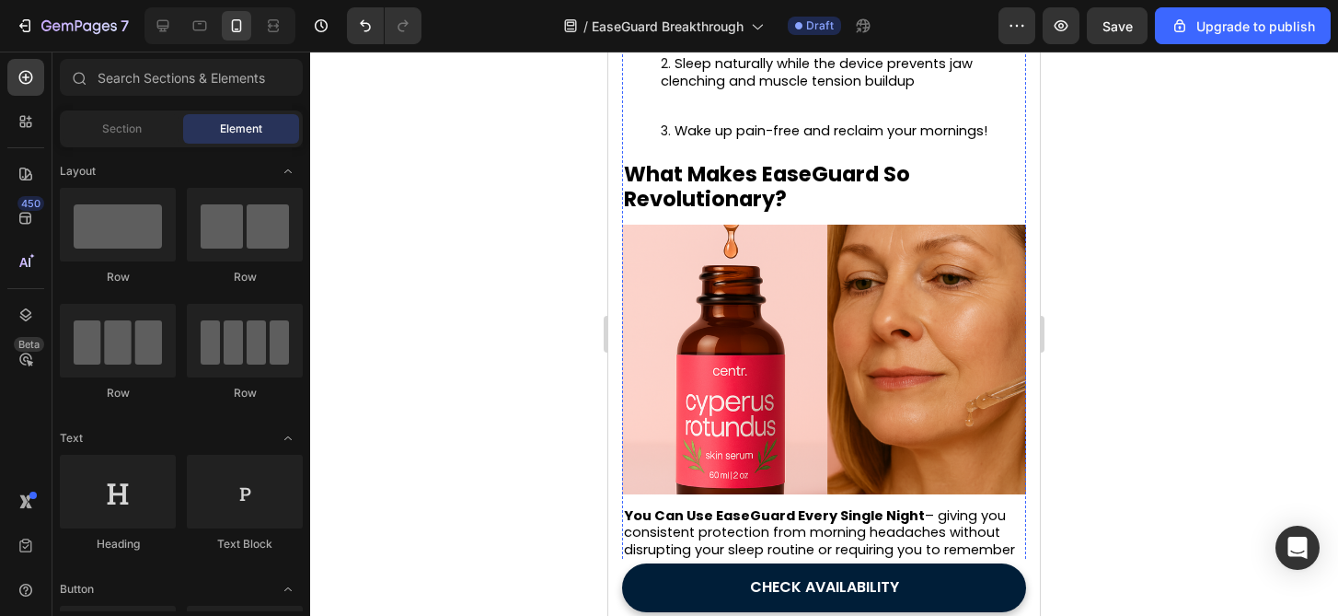
scroll to position [3075, 0]
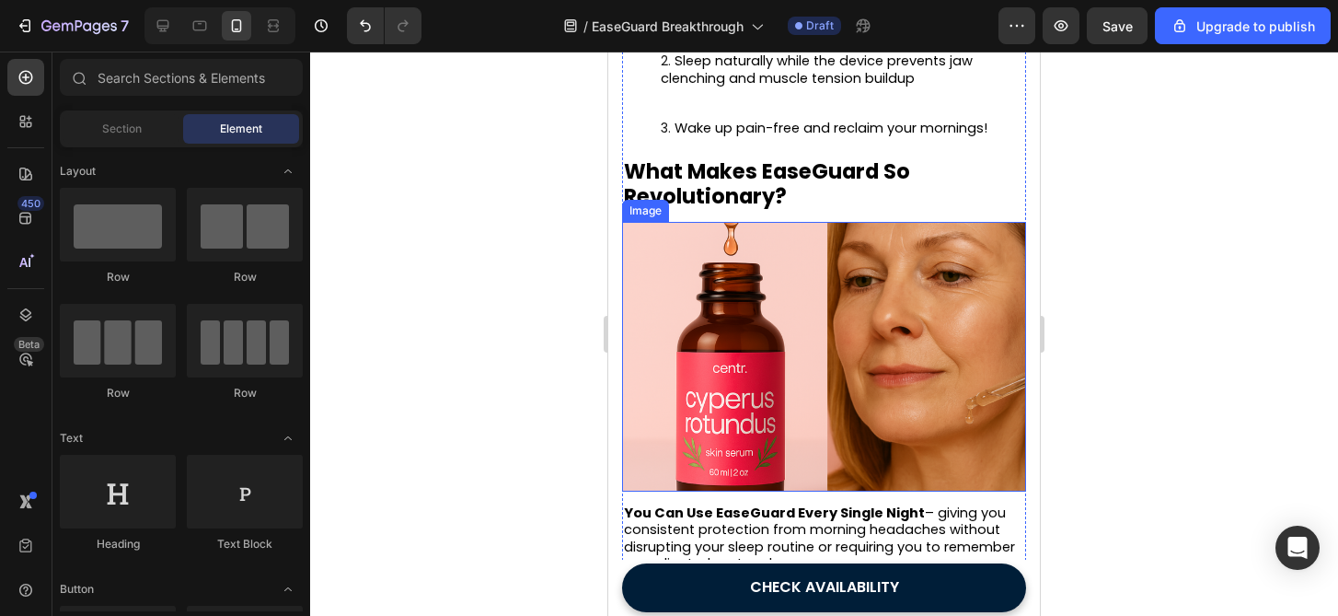
click at [878, 262] on img at bounding box center [824, 357] width 404 height 270
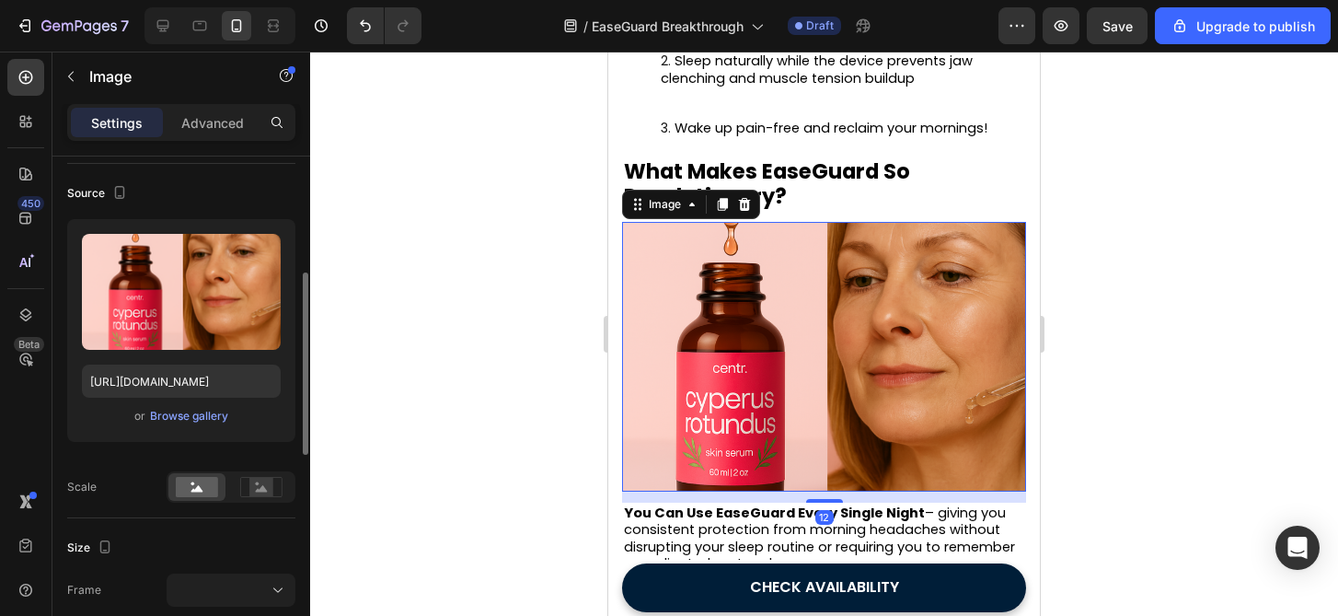
scroll to position [185, 0]
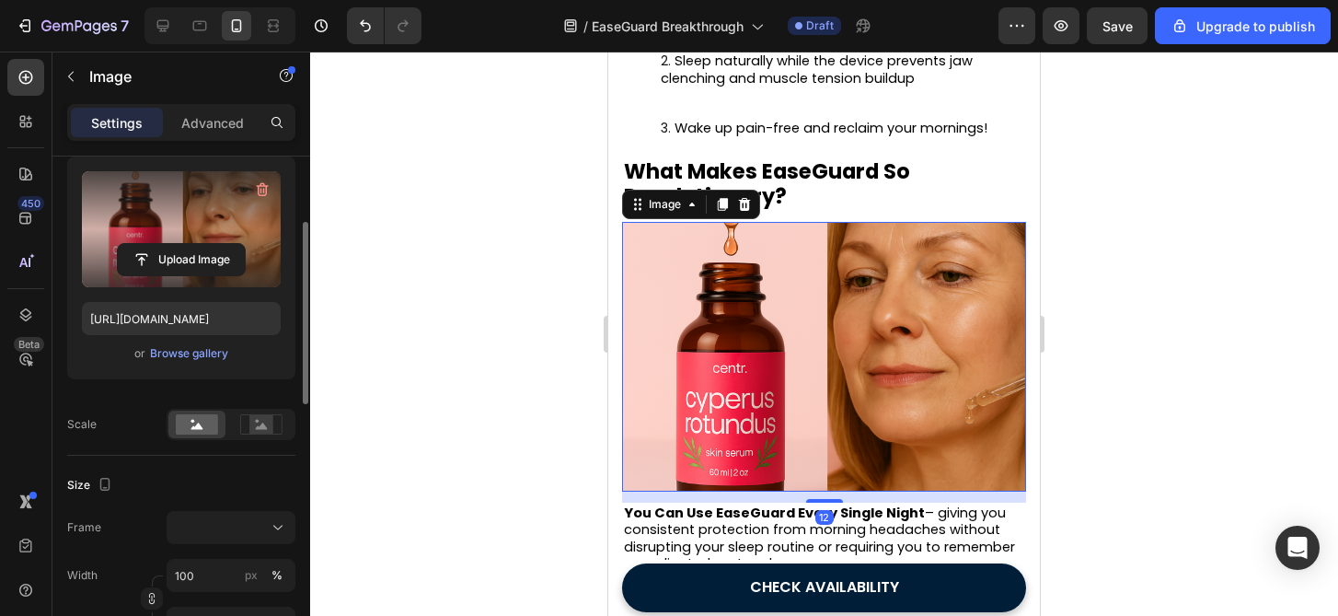
click at [181, 225] on label at bounding box center [181, 229] width 199 height 116
click at [181, 244] on input "file" at bounding box center [181, 259] width 127 height 31
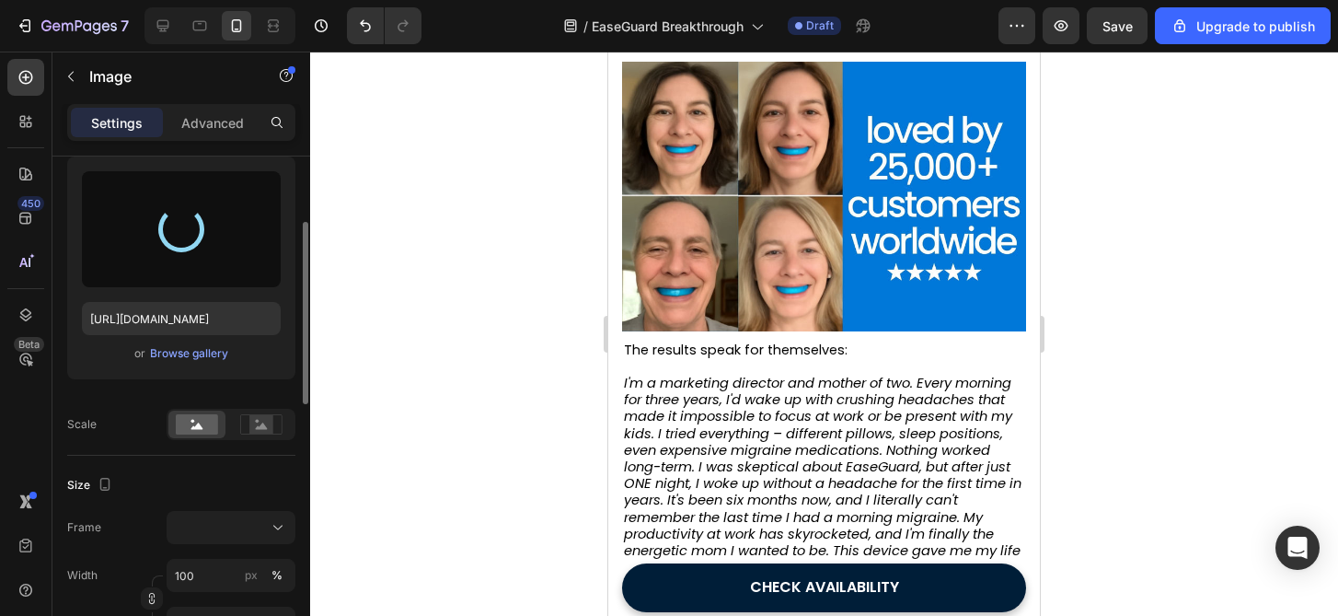
scroll to position [4421, 0]
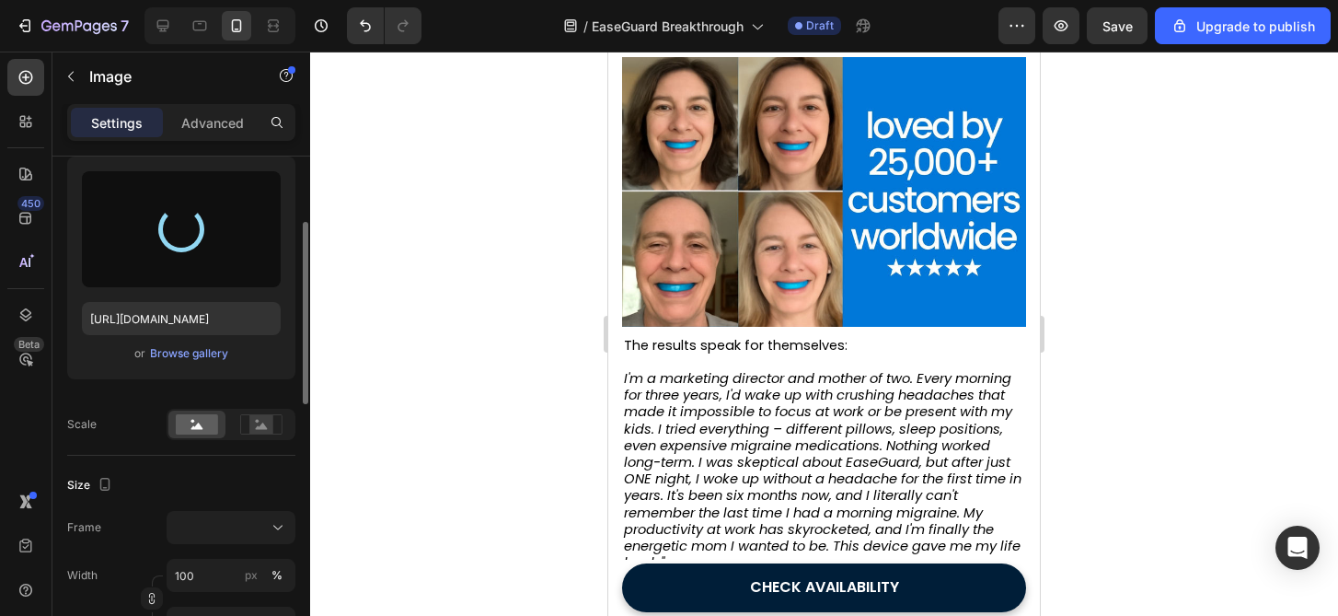
type input "https://cdn.shopify.com/s/files/1/0599/6832/3719/files/gempages_560326653935354…"
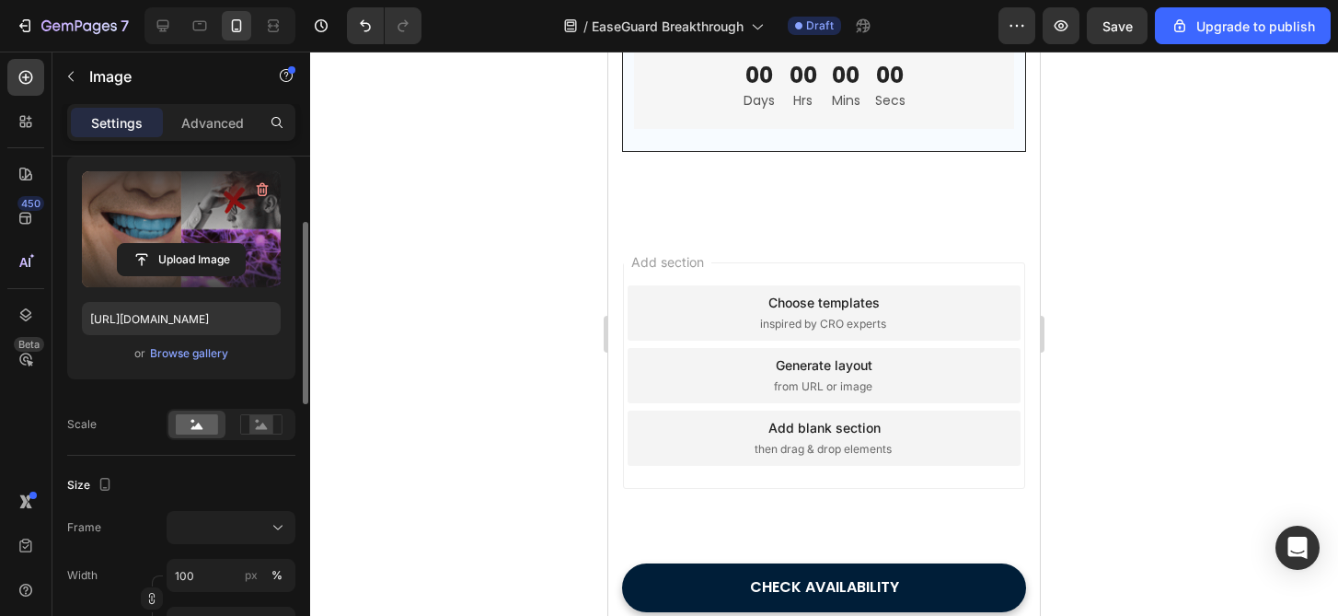
scroll to position [6634, 0]
click at [866, 114] on div "Seasonal Sale Ends In: Text block 00 Days 00 Hrs 00 Mins 00 Secs CountDown Timer" at bounding box center [824, 71] width 351 height 87
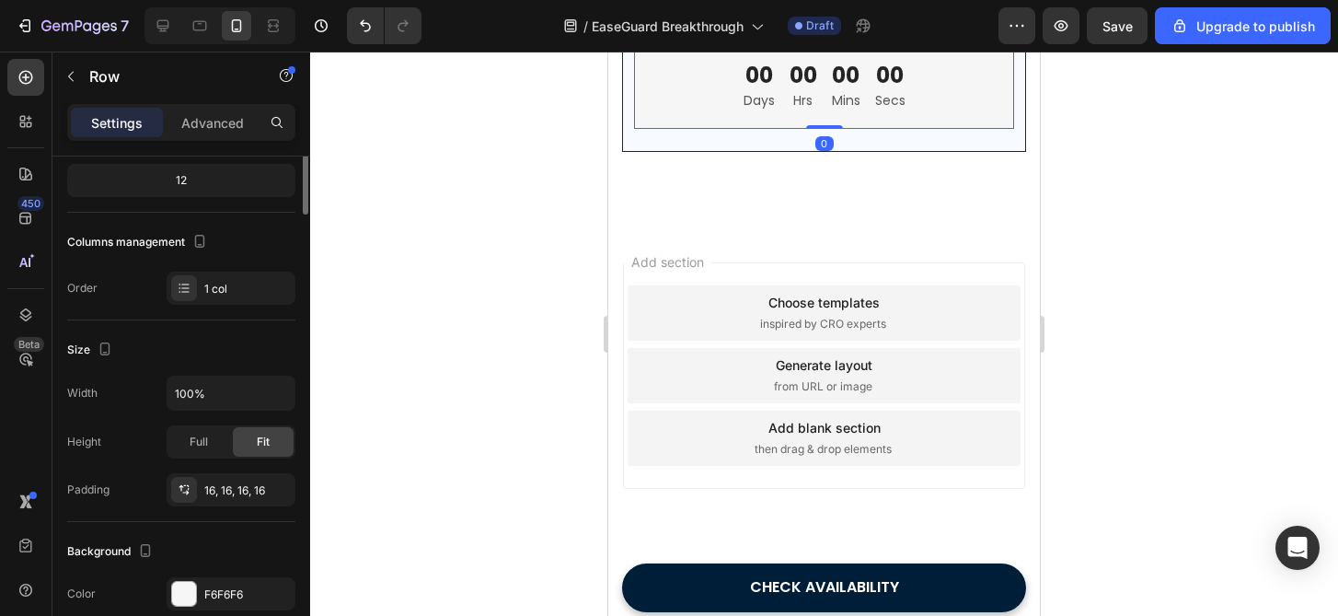
scroll to position [0, 0]
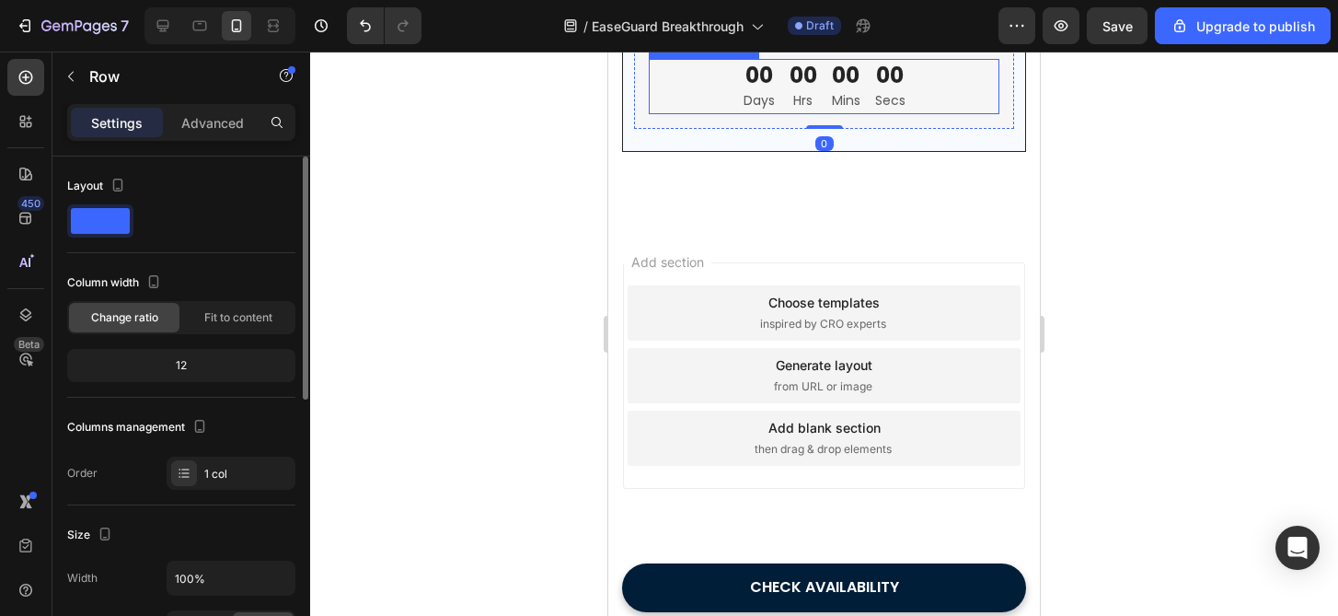
click at [856, 114] on div "00 Mins" at bounding box center [846, 86] width 43 height 55
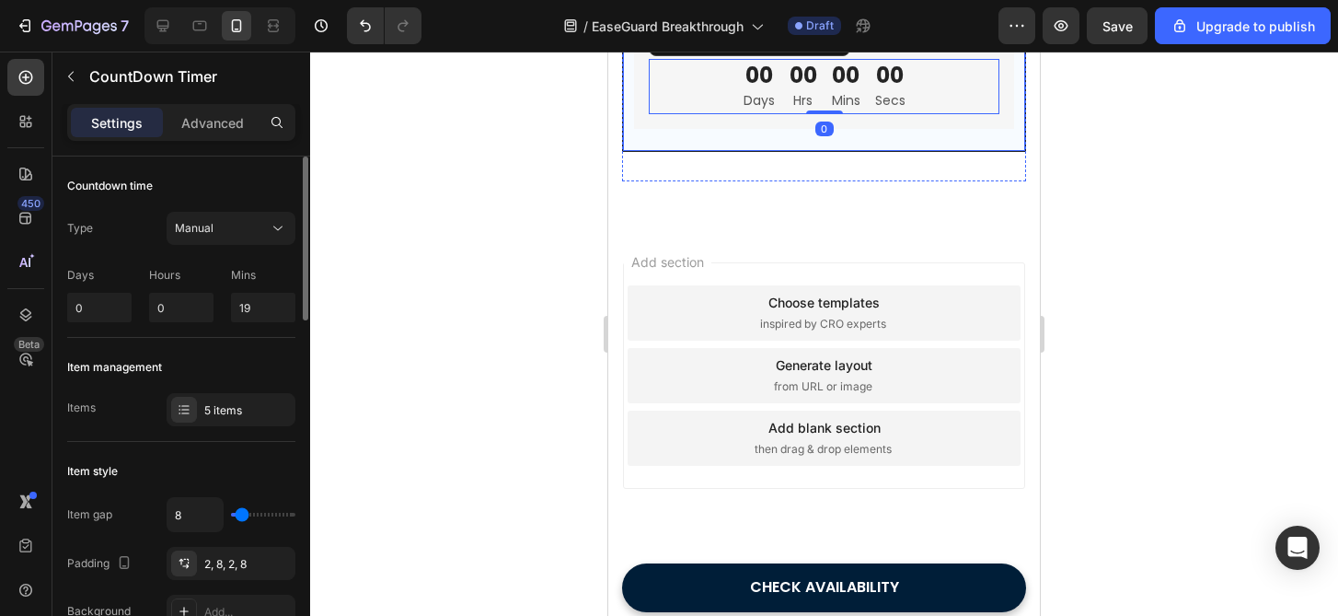
click at [525, 358] on div at bounding box center [824, 334] width 1028 height 564
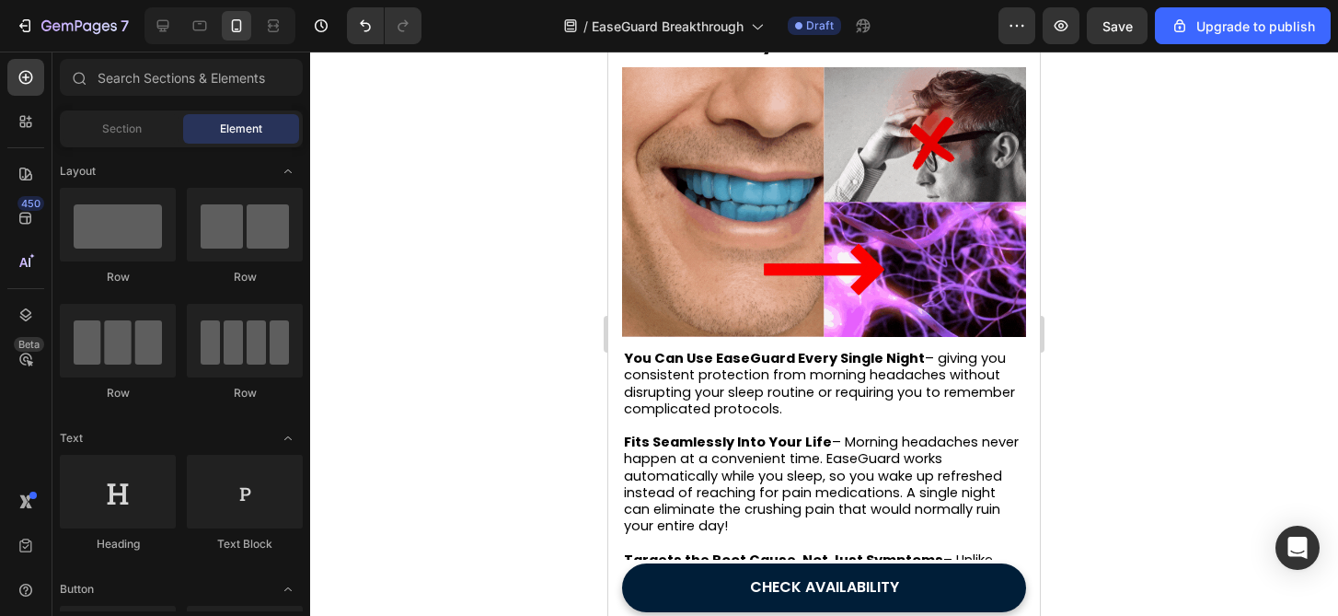
scroll to position [3158, 0]
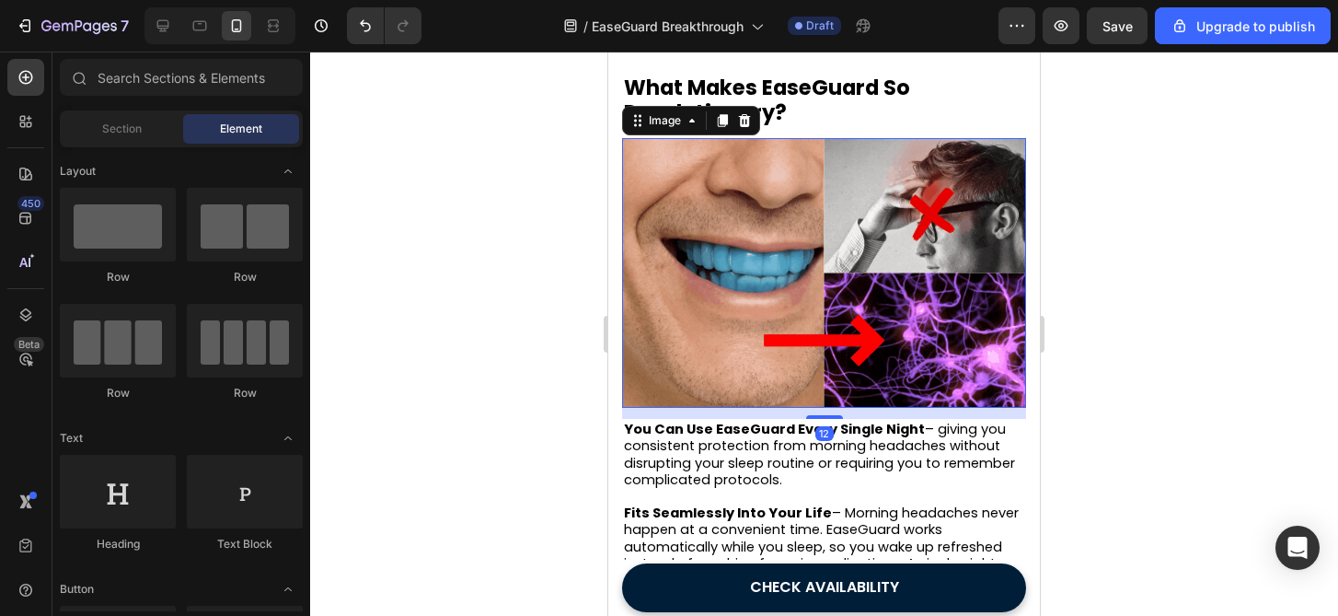
click at [791, 248] on img at bounding box center [824, 273] width 404 height 270
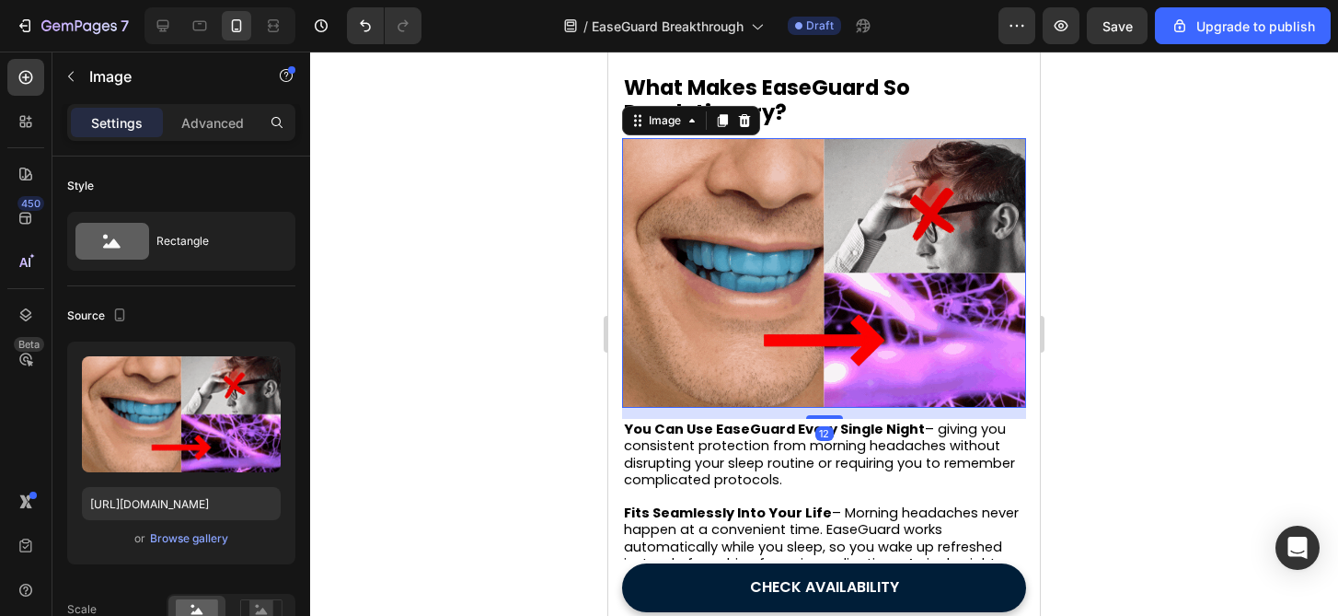
click at [531, 352] on div at bounding box center [824, 334] width 1028 height 564
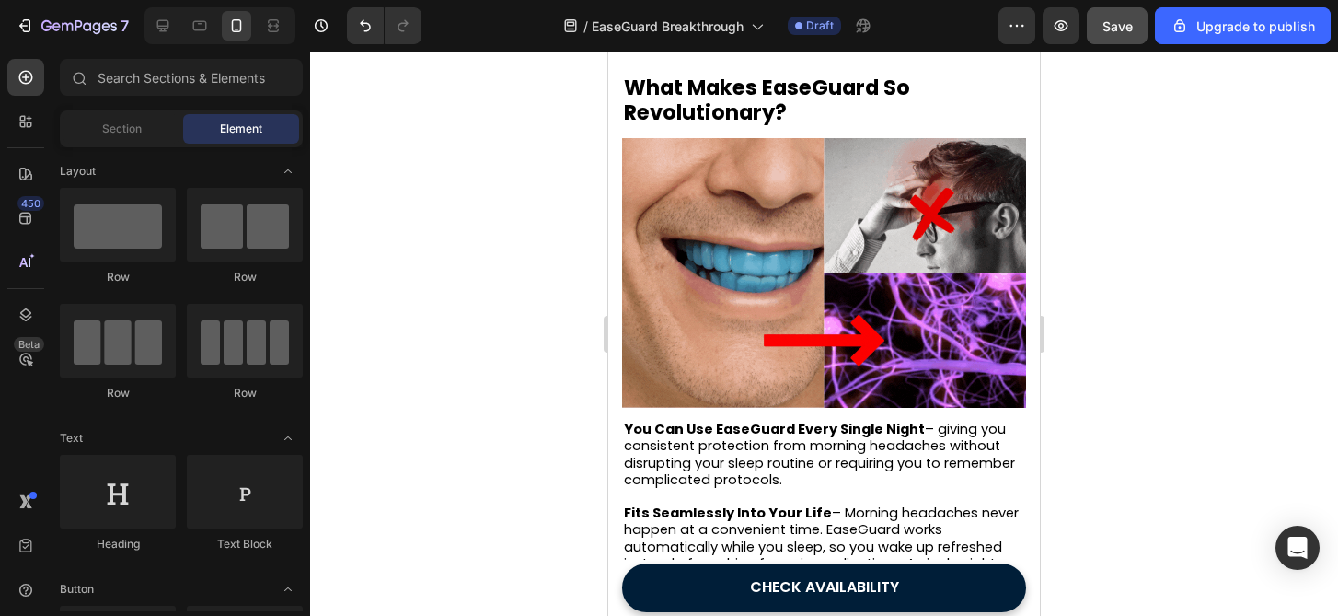
click at [1109, 40] on button "Save" at bounding box center [1117, 25] width 61 height 37
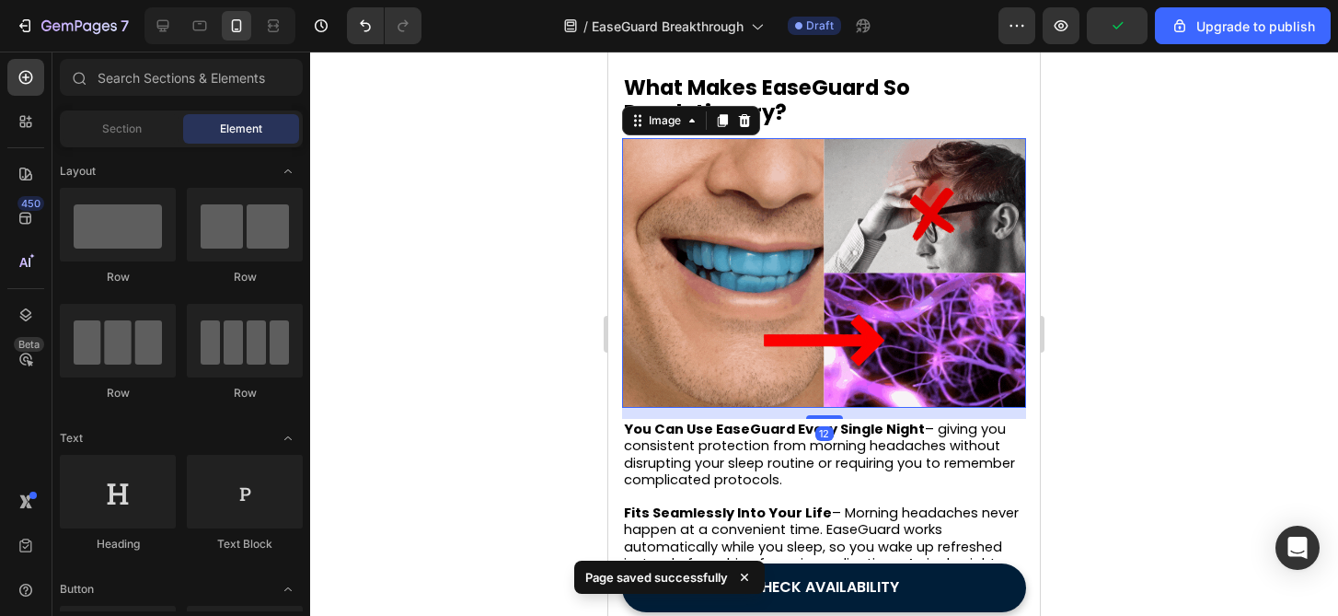
click at [912, 236] on img at bounding box center [824, 273] width 404 height 270
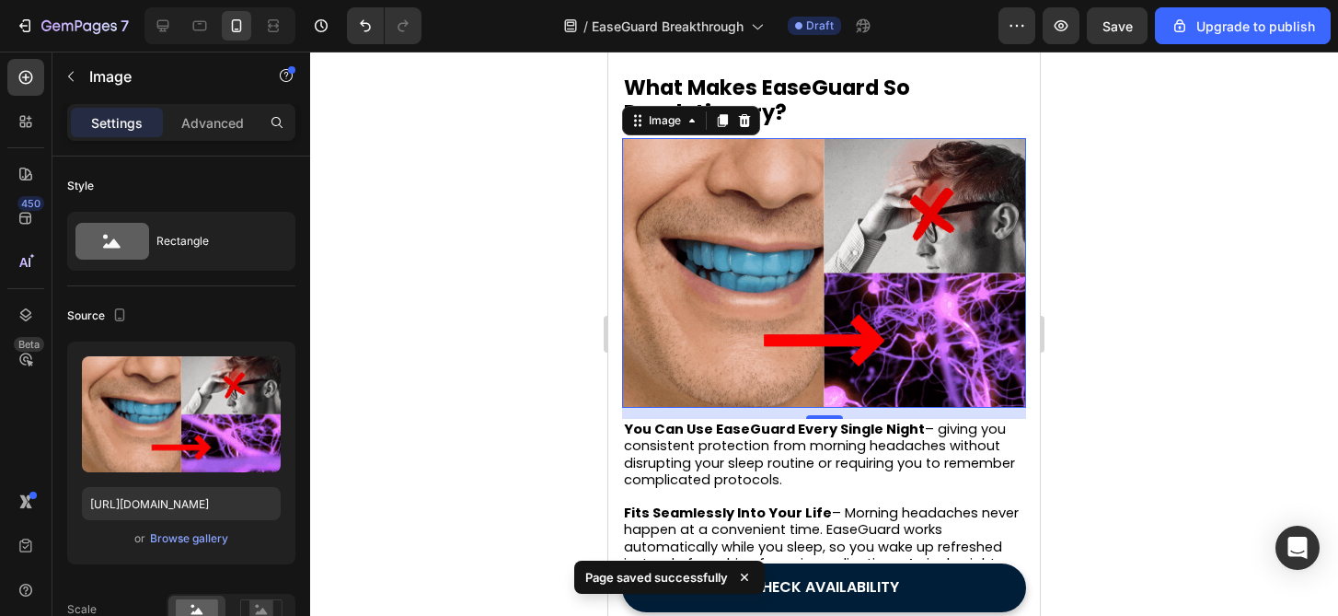
click at [441, 311] on div at bounding box center [824, 334] width 1028 height 564
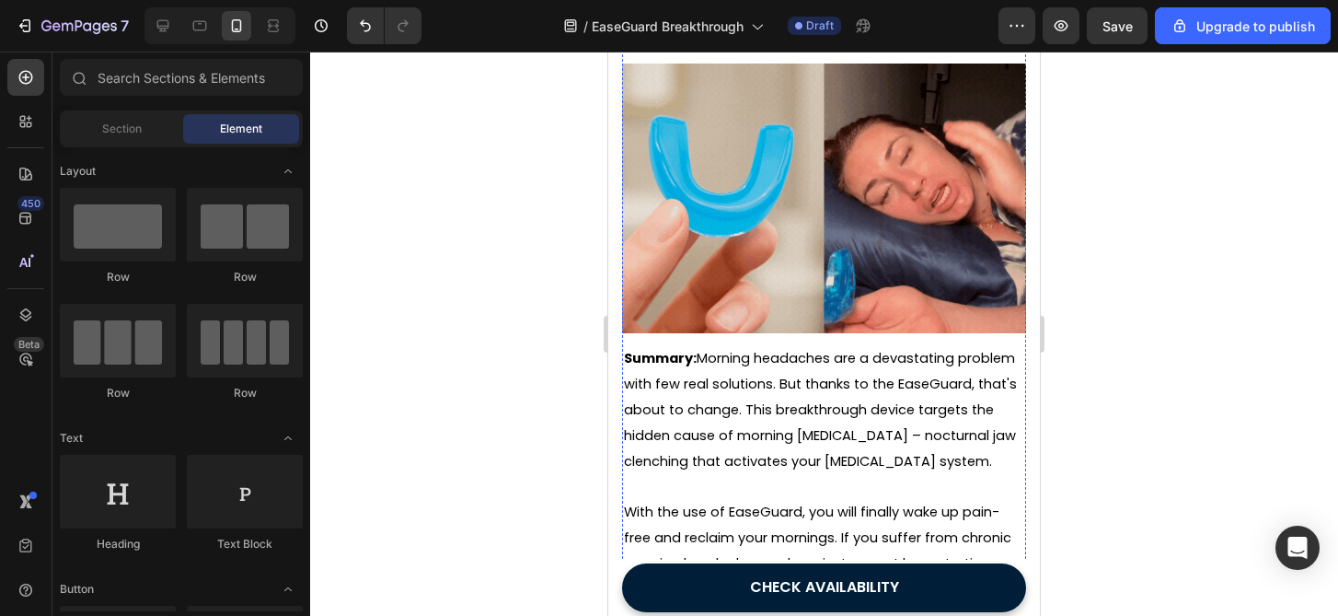
scroll to position [0, 0]
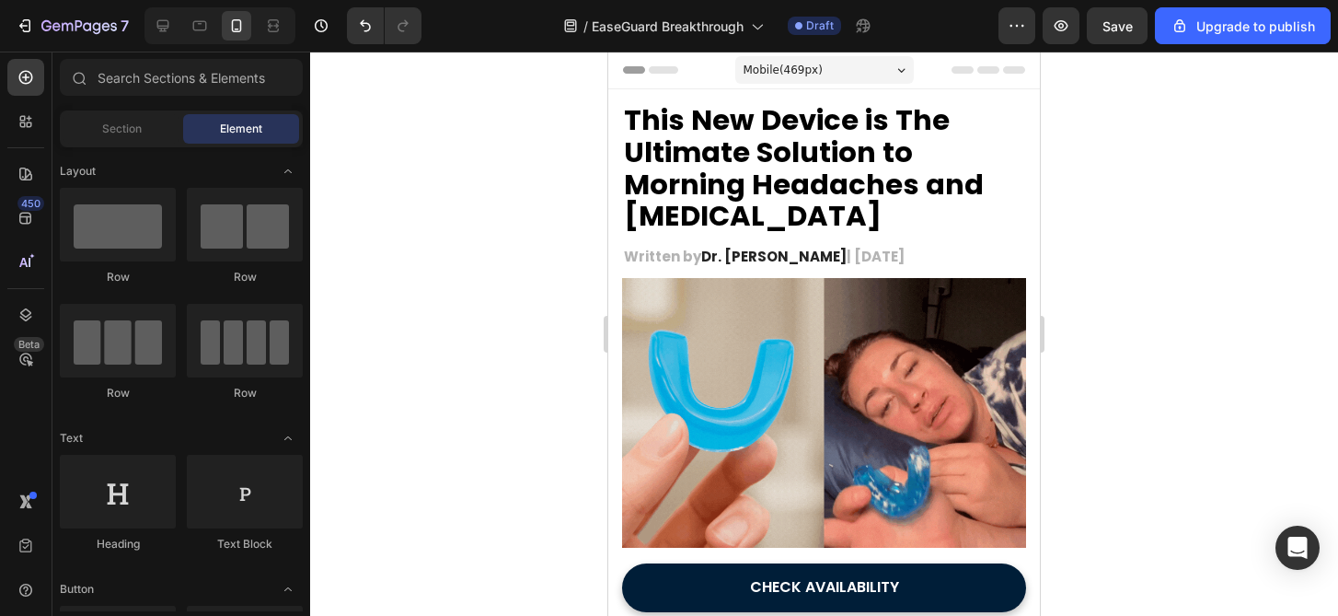
click at [1090, 374] on div at bounding box center [824, 334] width 1028 height 564
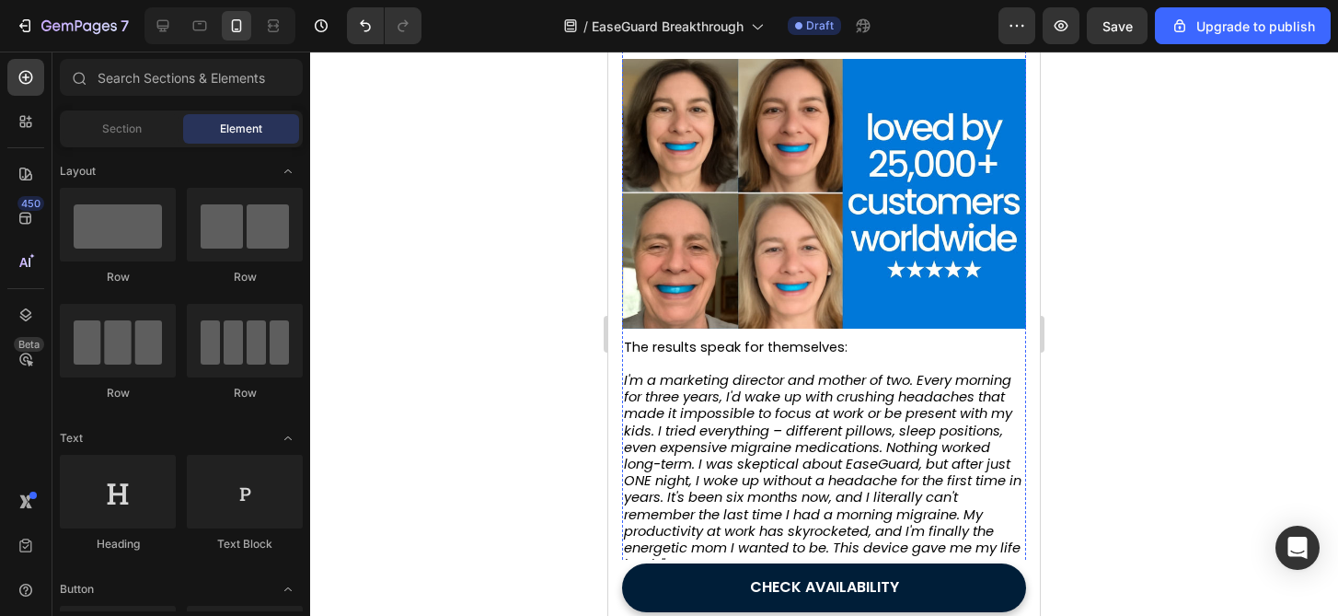
scroll to position [4358, 0]
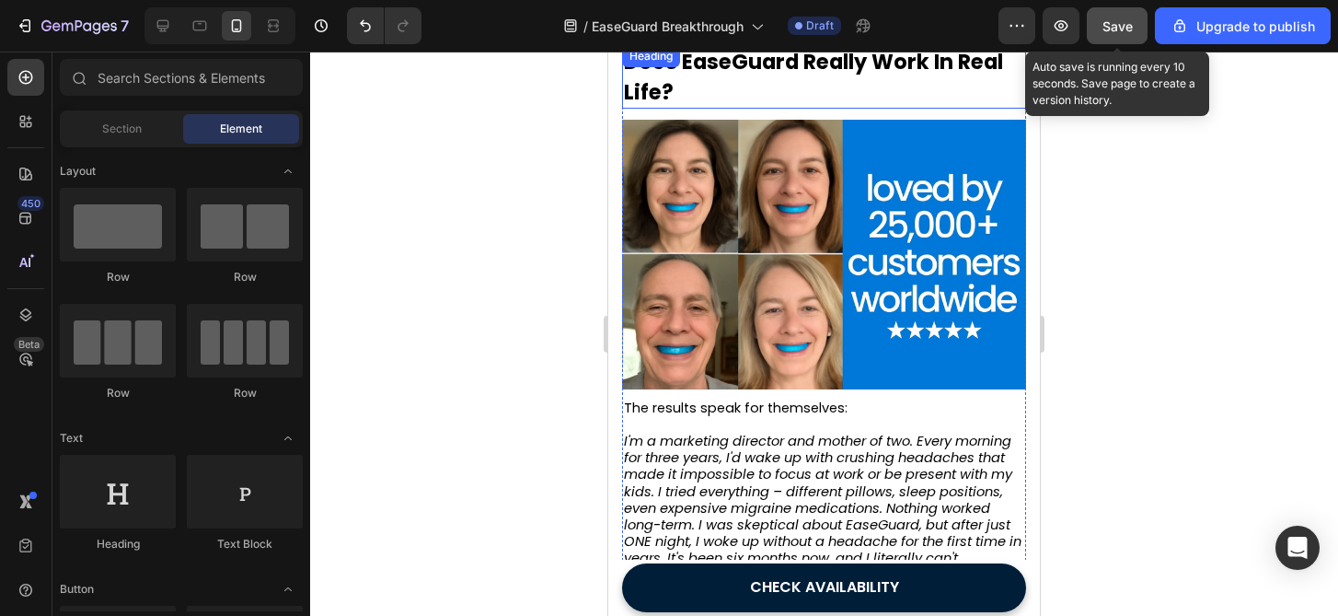
click at [1143, 23] on button "Save" at bounding box center [1117, 25] width 61 height 37
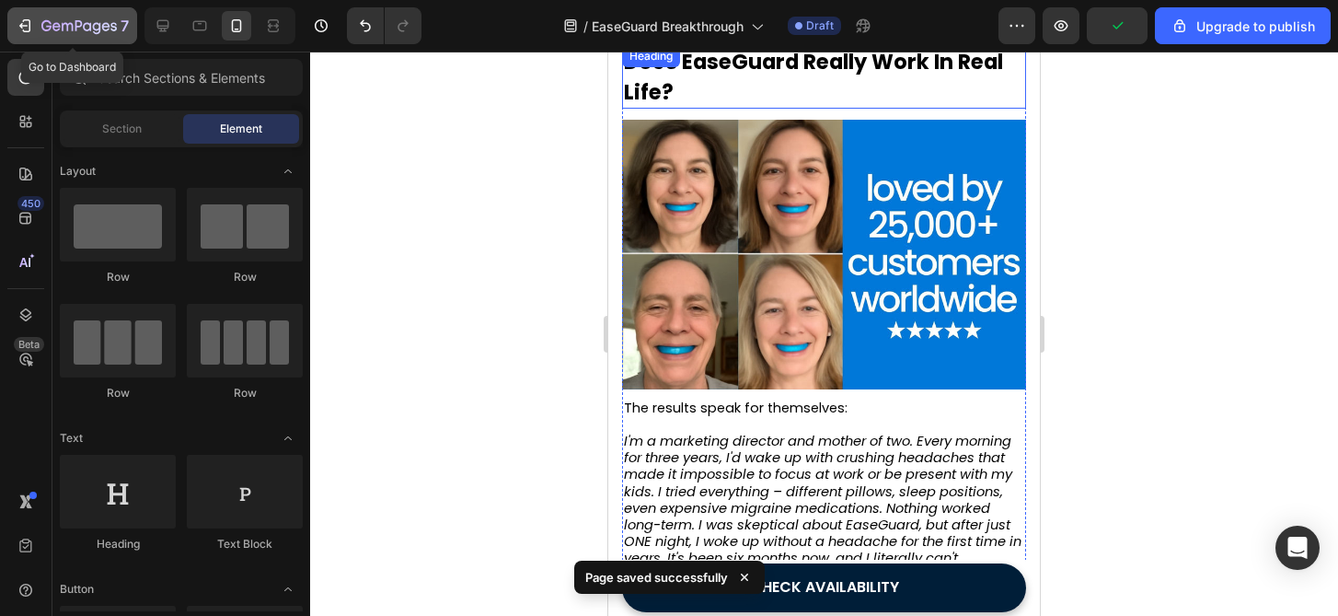
click at [98, 34] on icon "button" at bounding box center [78, 27] width 75 height 16
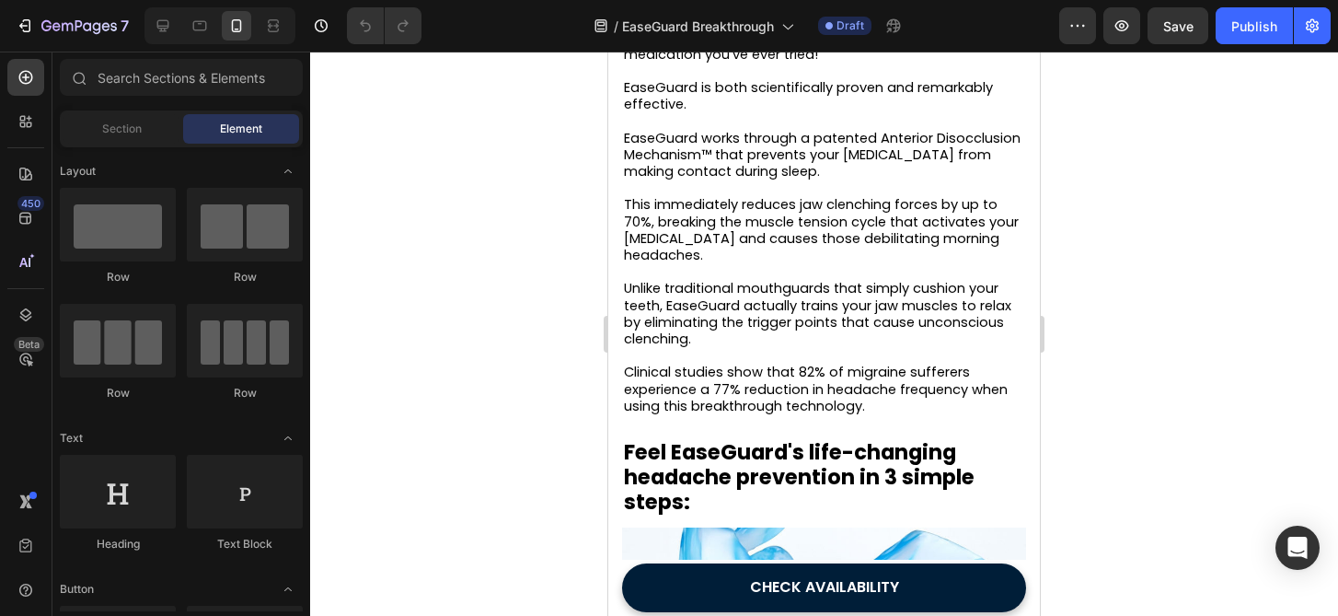
scroll to position [1435, 0]
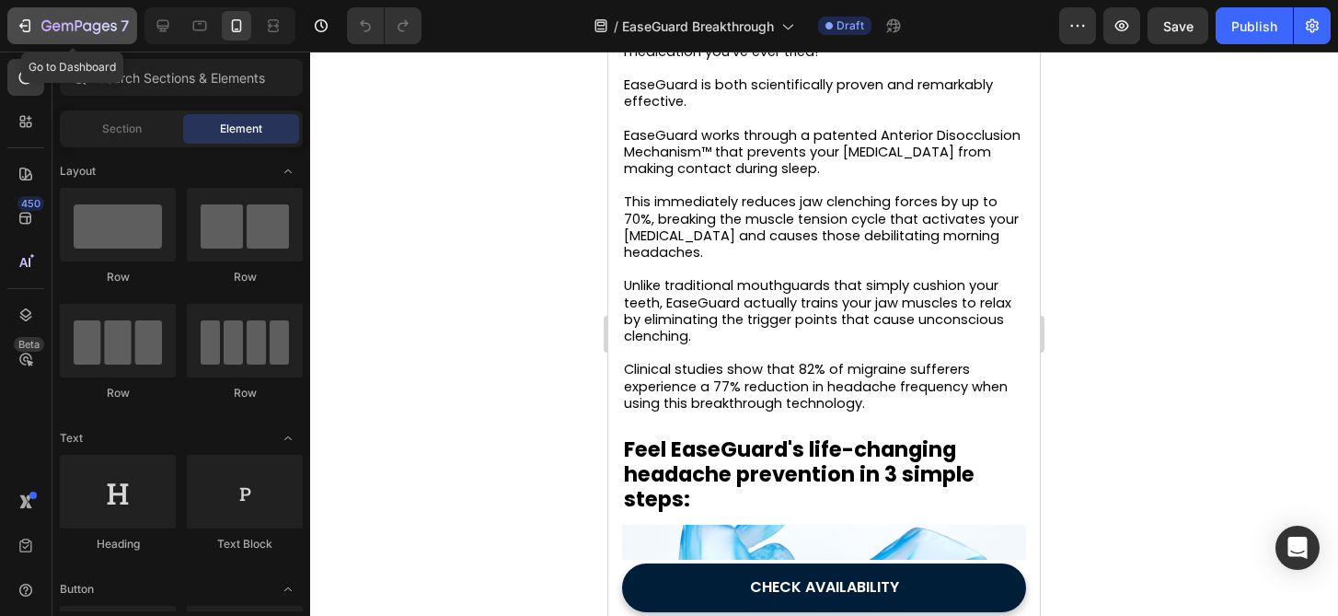
click at [65, 23] on icon "button" at bounding box center [67, 27] width 11 height 8
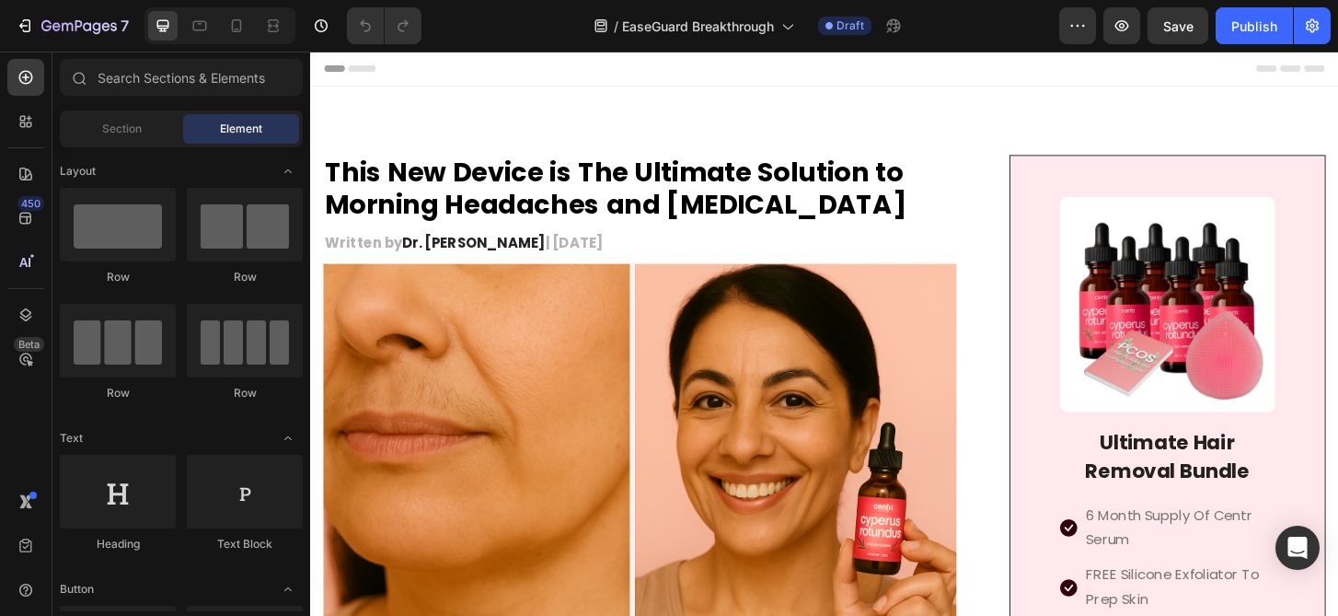
scroll to position [40, 0]
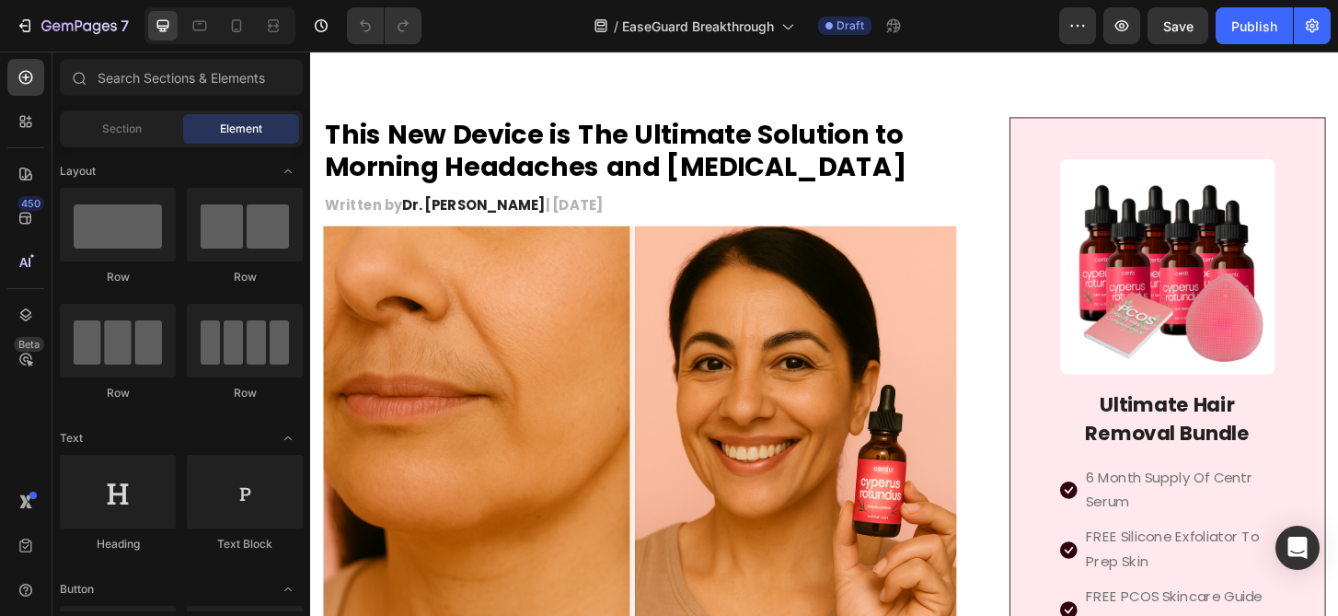
click at [788, 346] on img at bounding box center [664, 465] width 680 height 453
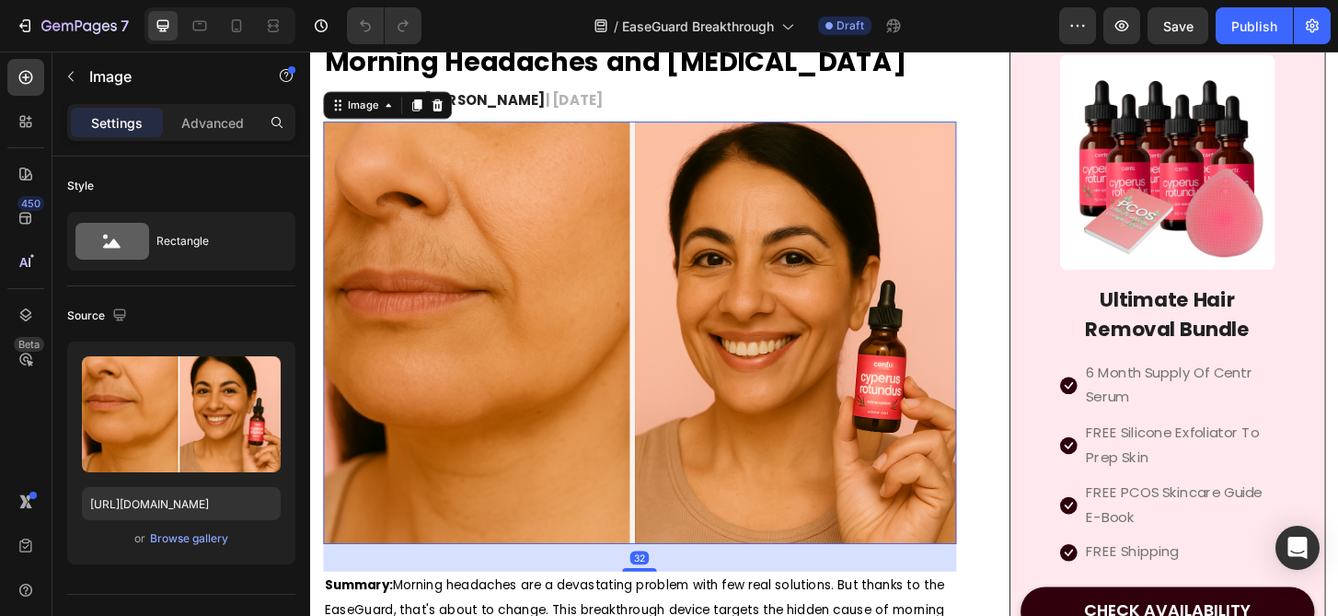
scroll to position [155, 0]
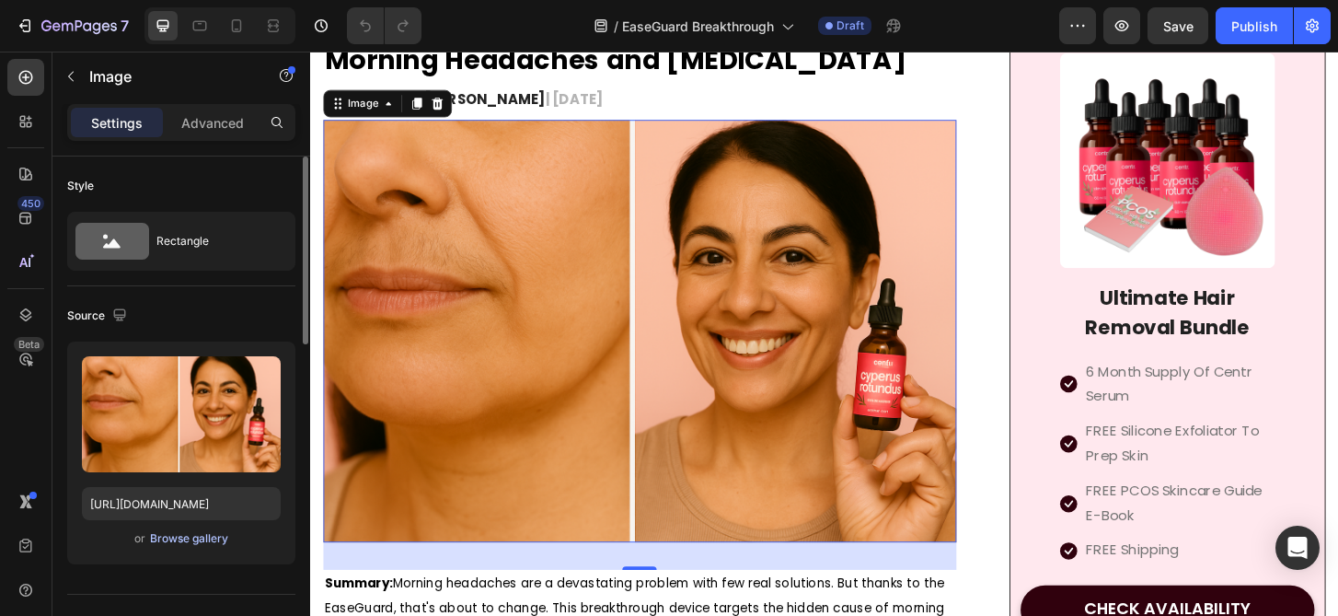
click at [190, 539] on div "Browse gallery" at bounding box center [189, 538] width 78 height 17
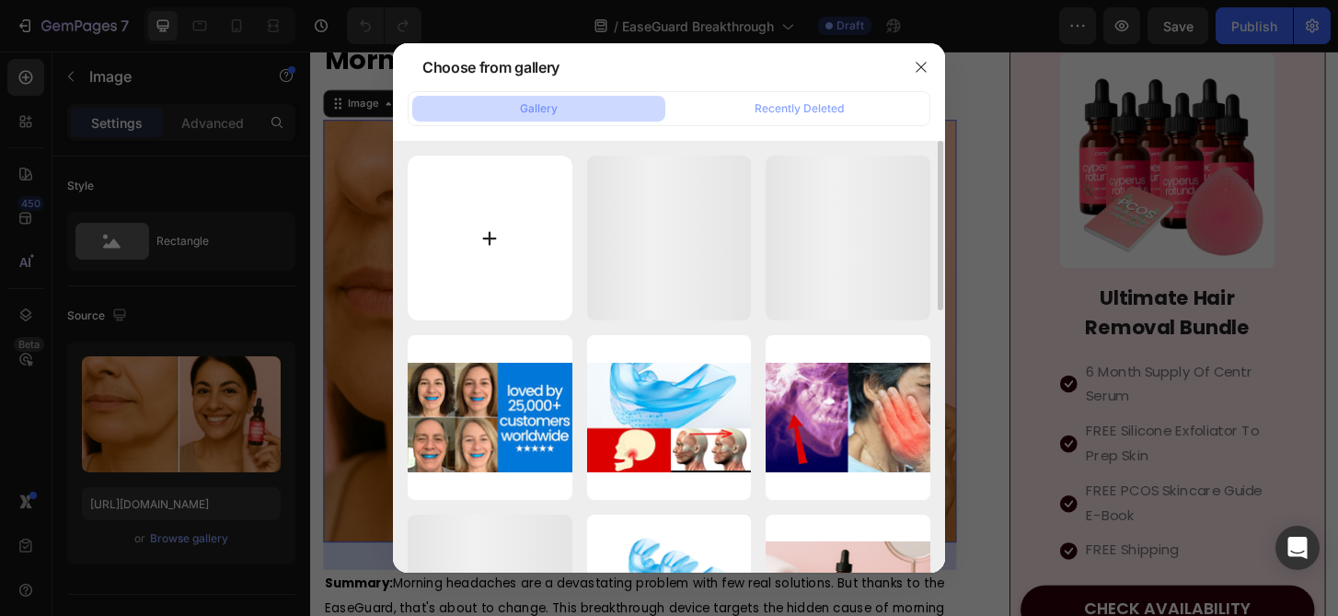
click at [538, 247] on input "file" at bounding box center [490, 238] width 165 height 165
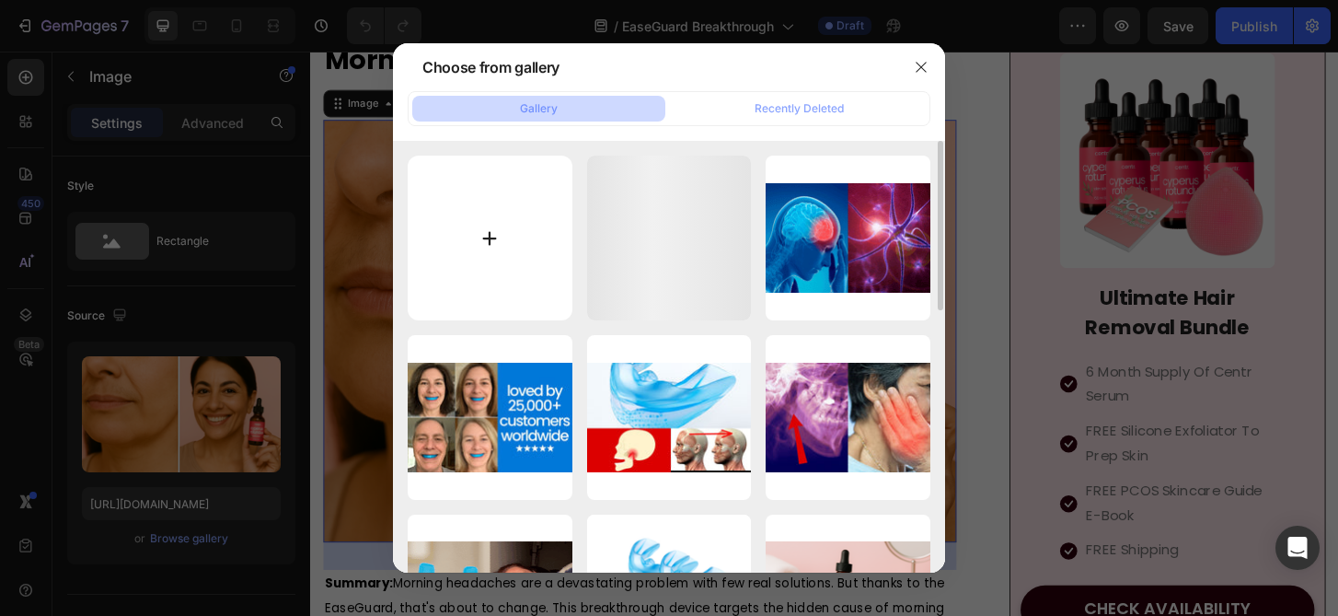
type input "C:\fakepath\25,000+ moringa lovers worldwide.gif"
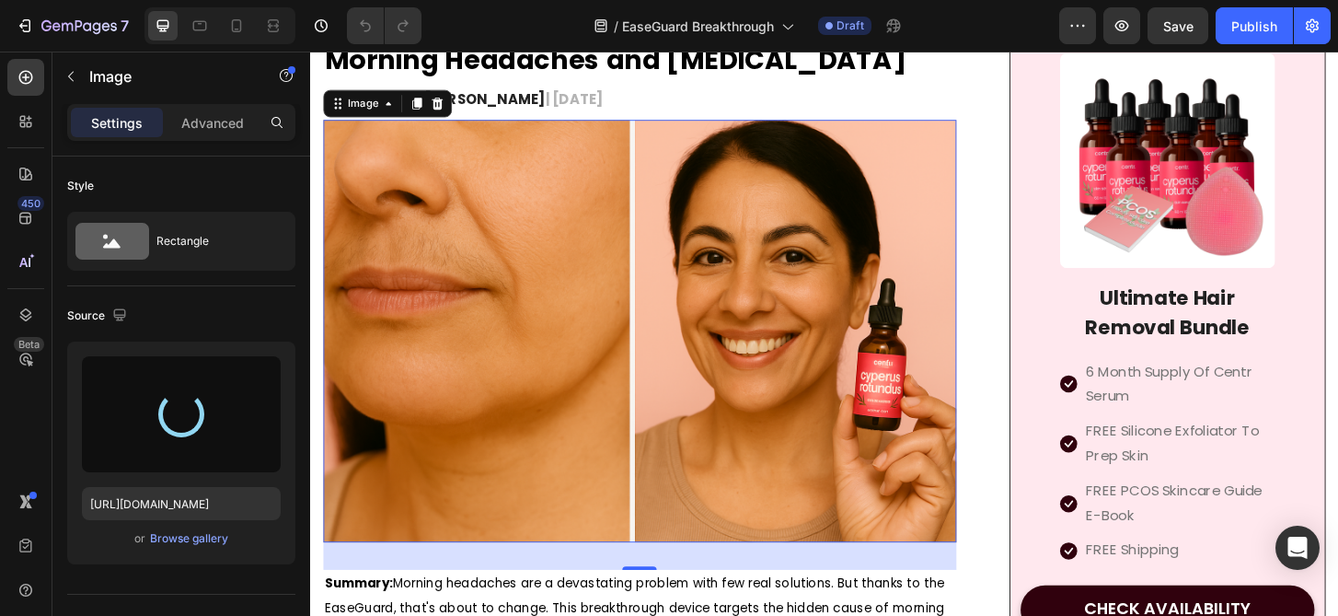
type input "[URL][DOMAIN_NAME]"
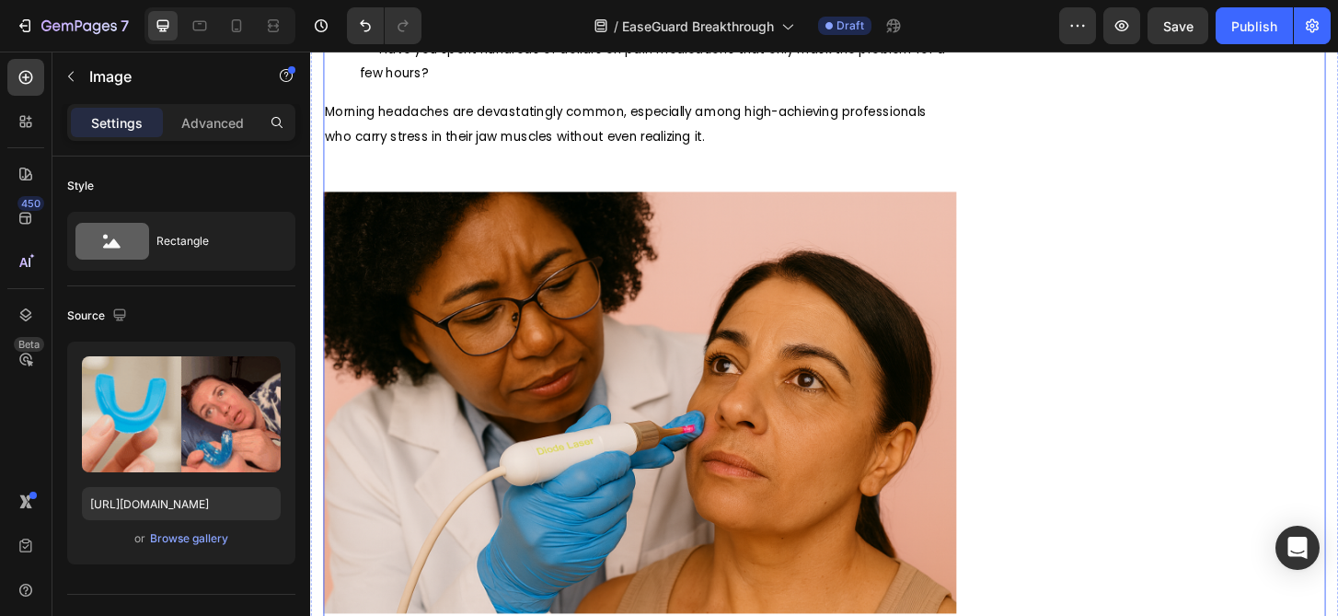
scroll to position [1071, 0]
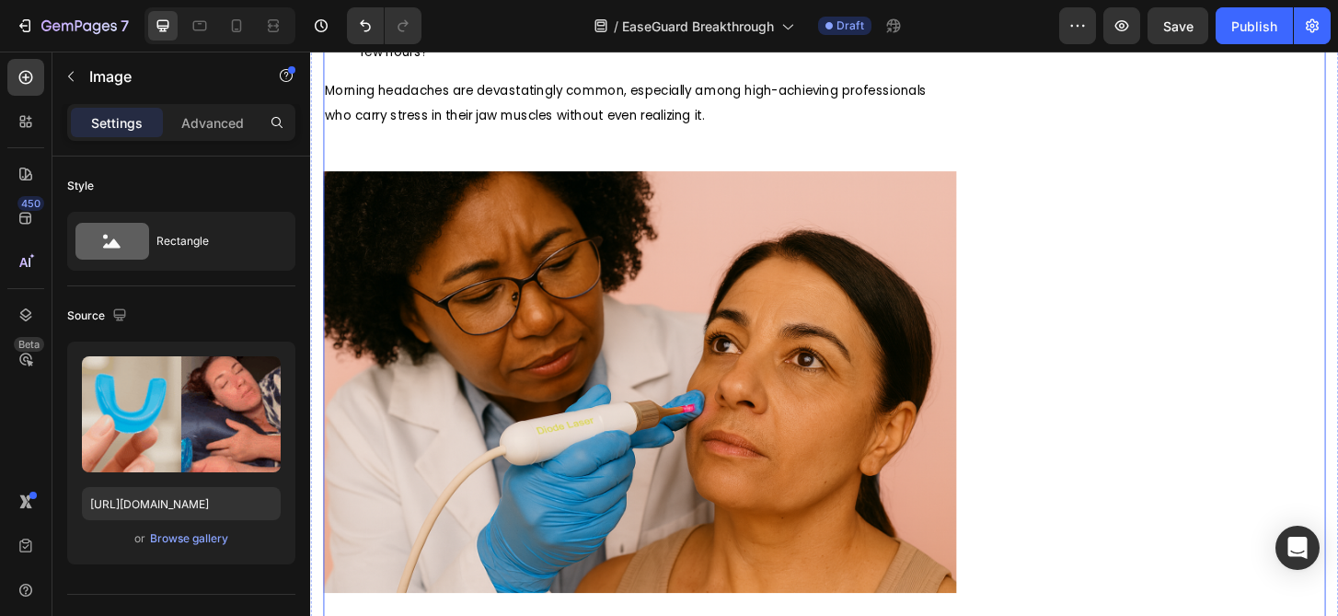
click at [719, 394] on img at bounding box center [664, 406] width 680 height 453
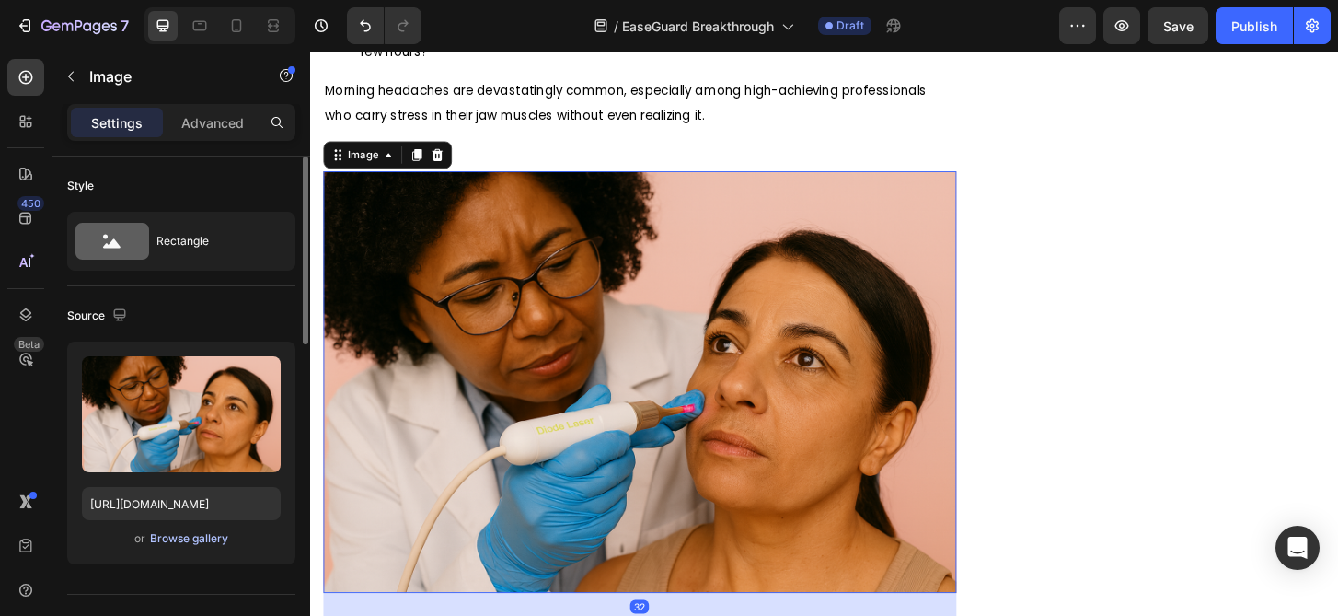
click at [203, 533] on div "Browse gallery" at bounding box center [189, 538] width 78 height 17
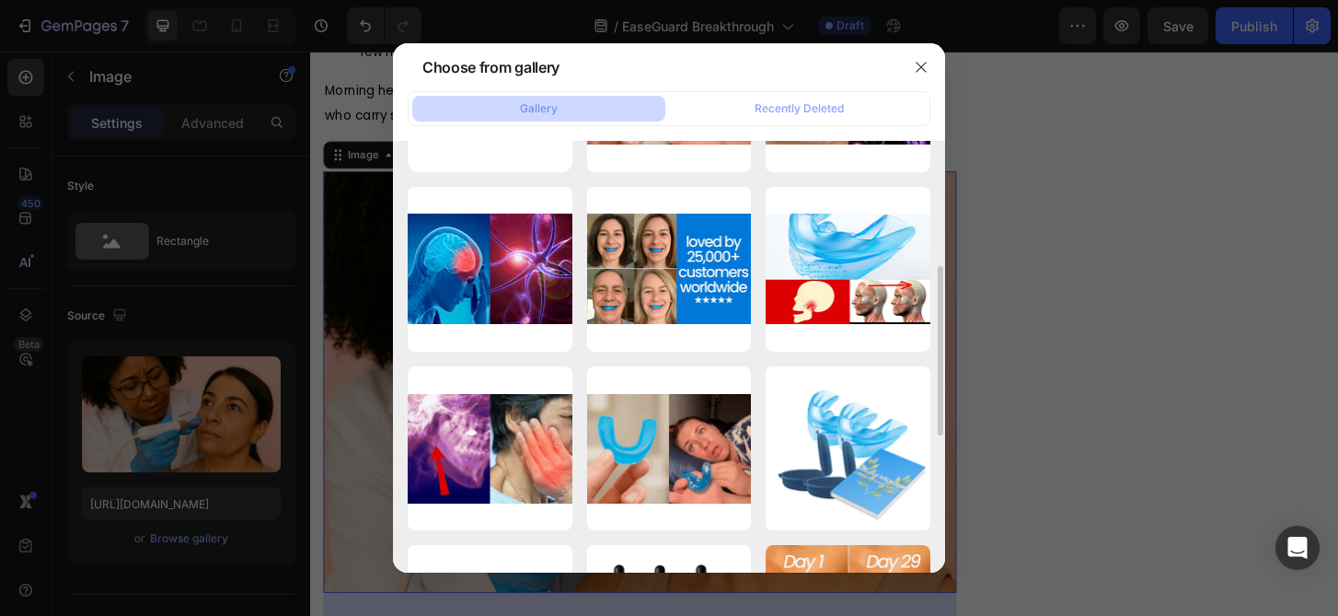
scroll to position [204, 0]
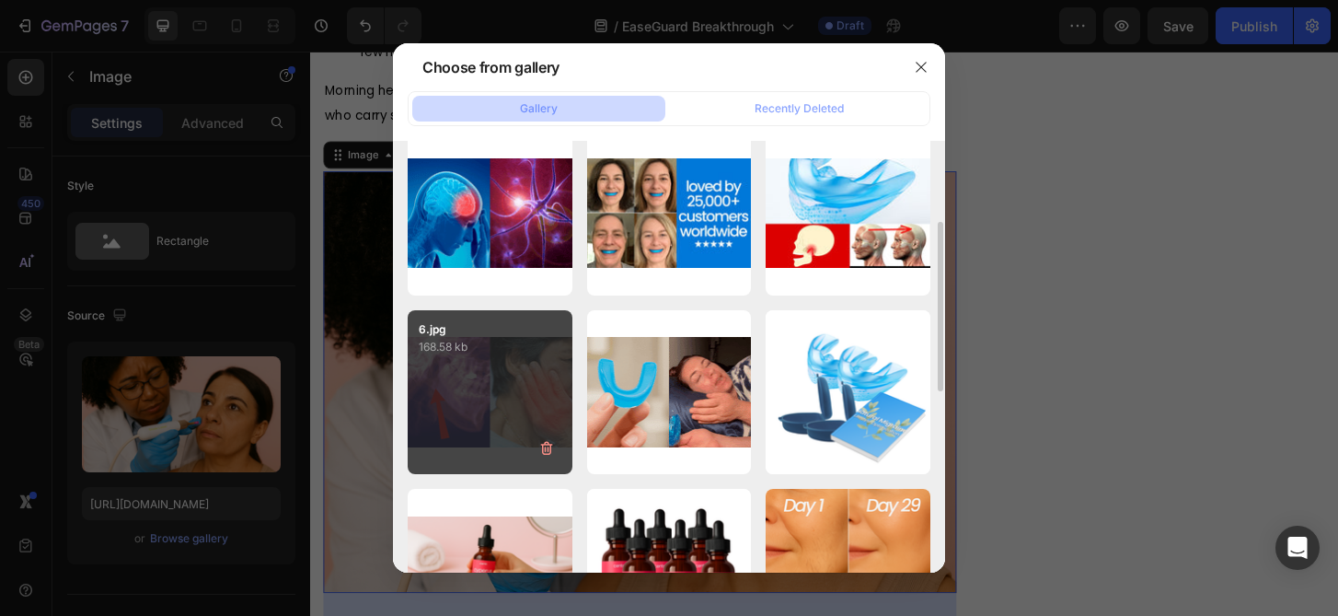
click at [495, 377] on div "6.jpg 168.58 kb" at bounding box center [490, 392] width 165 height 165
type input "[URL][DOMAIN_NAME]"
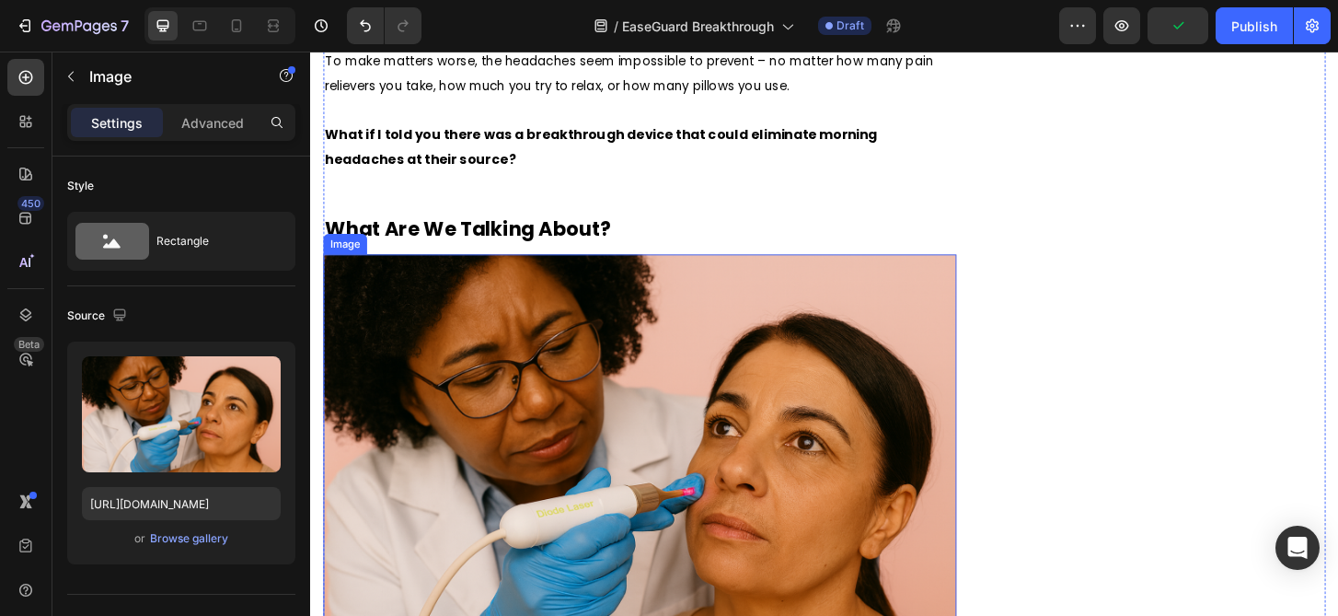
click at [648, 380] on img at bounding box center [664, 496] width 680 height 453
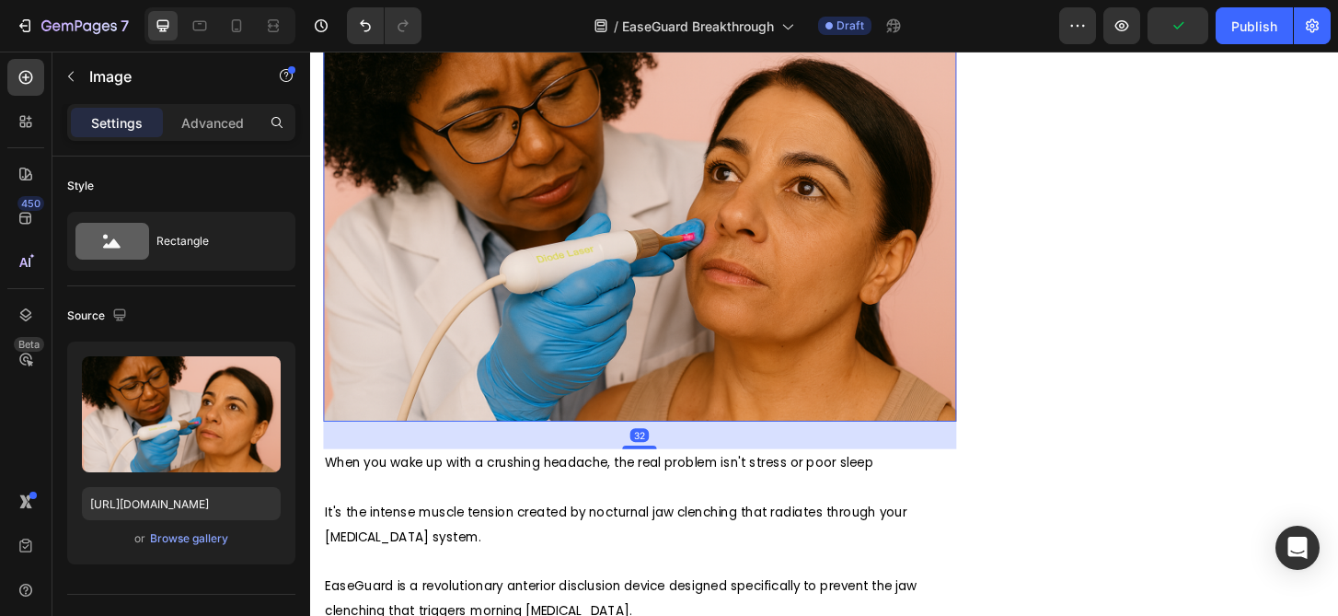
scroll to position [2261, 0]
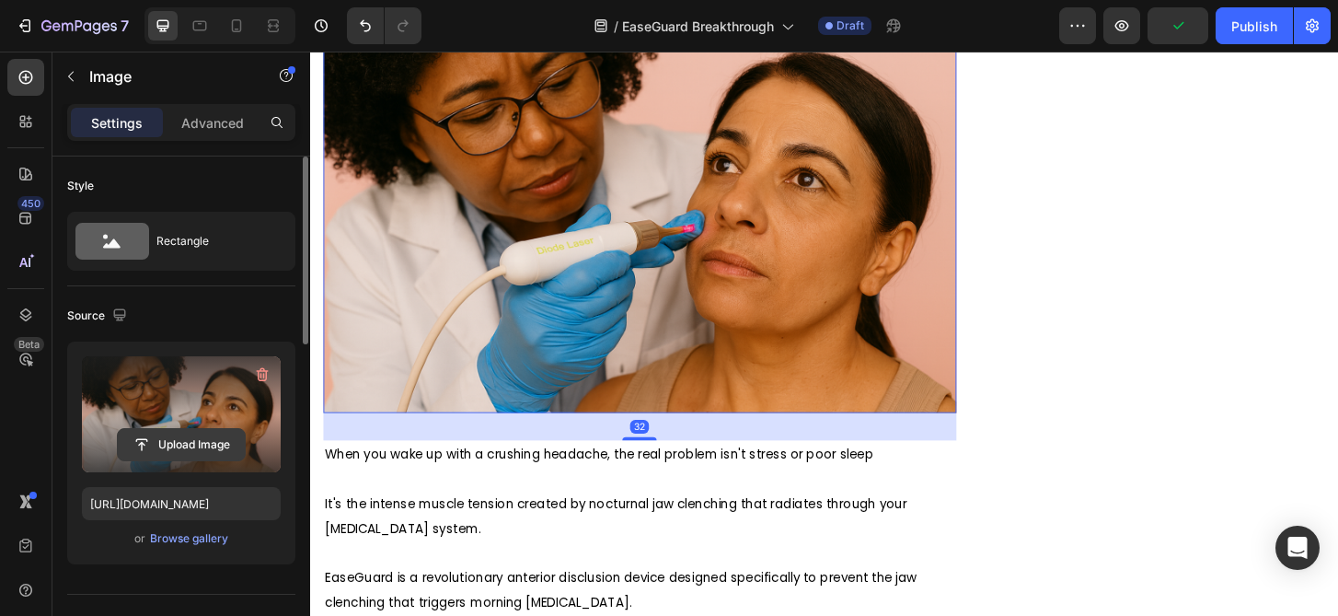
click at [193, 439] on input "file" at bounding box center [181, 444] width 127 height 31
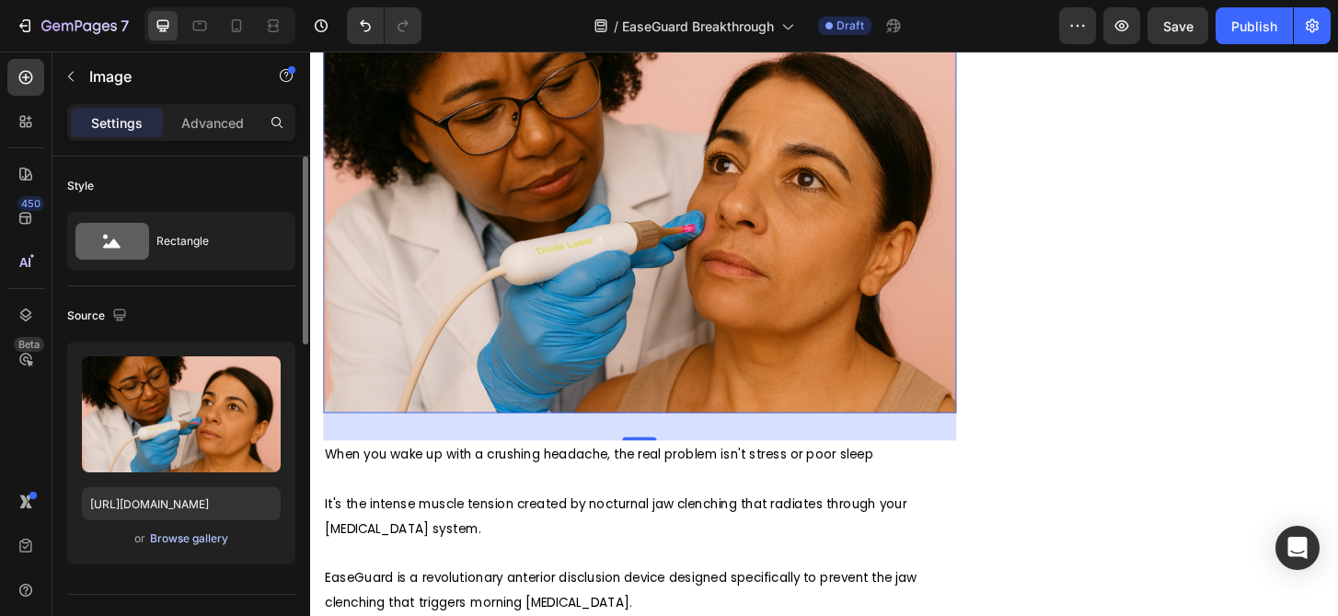
click at [158, 542] on div "Browse gallery" at bounding box center [189, 538] width 78 height 17
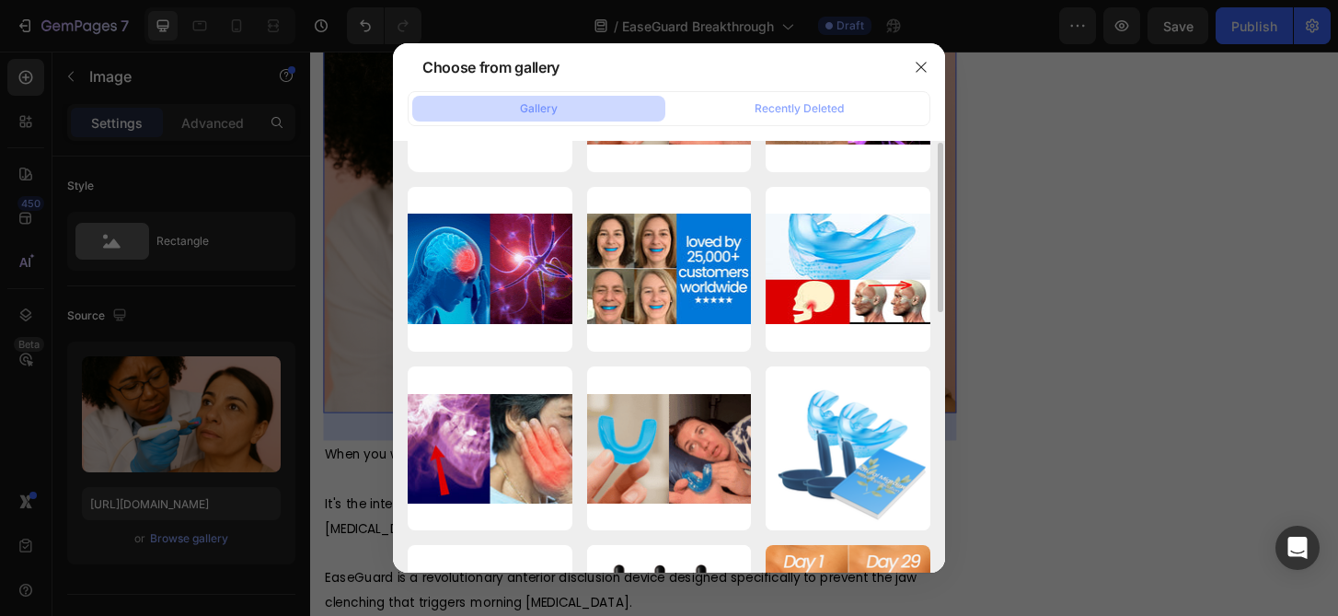
scroll to position [149, 0]
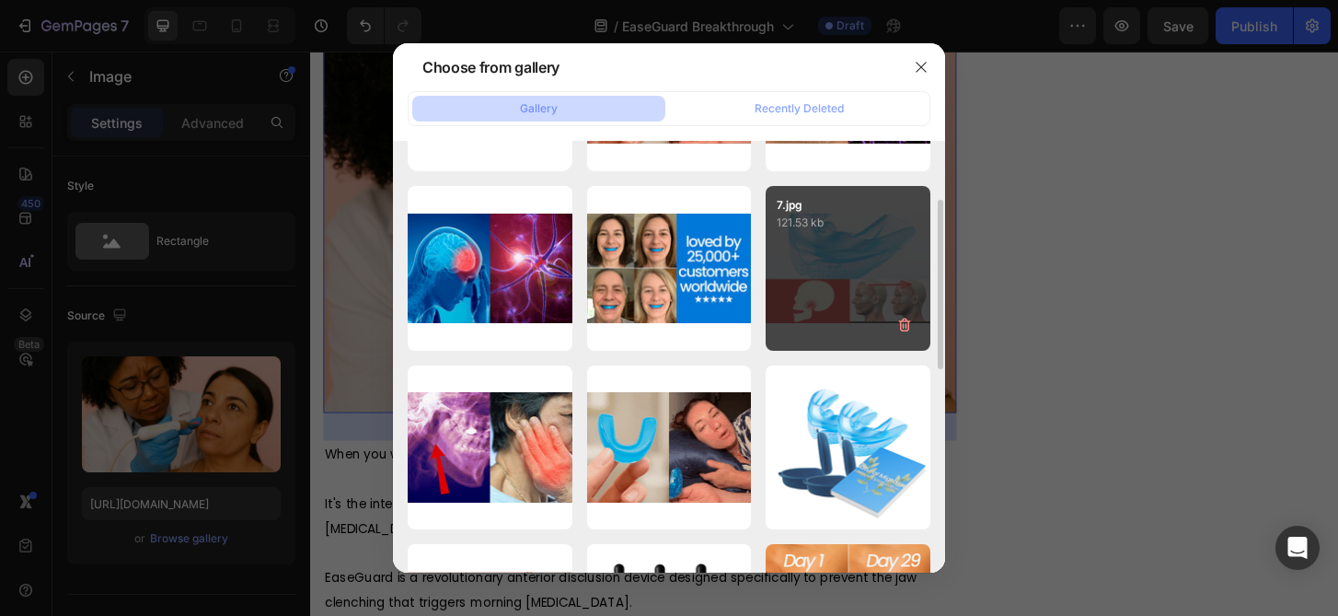
click at [845, 277] on div "7.jpg 121.53 kb" at bounding box center [848, 268] width 165 height 165
type input "[URL][DOMAIN_NAME]"
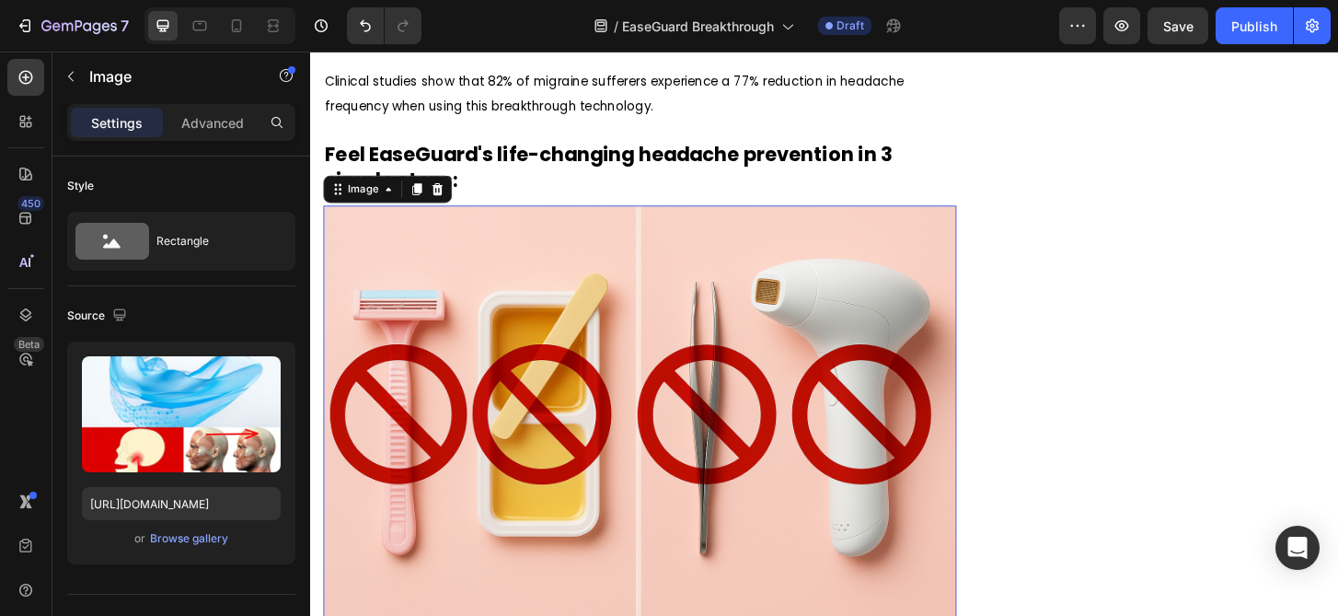
click at [644, 373] on img at bounding box center [664, 443] width 680 height 453
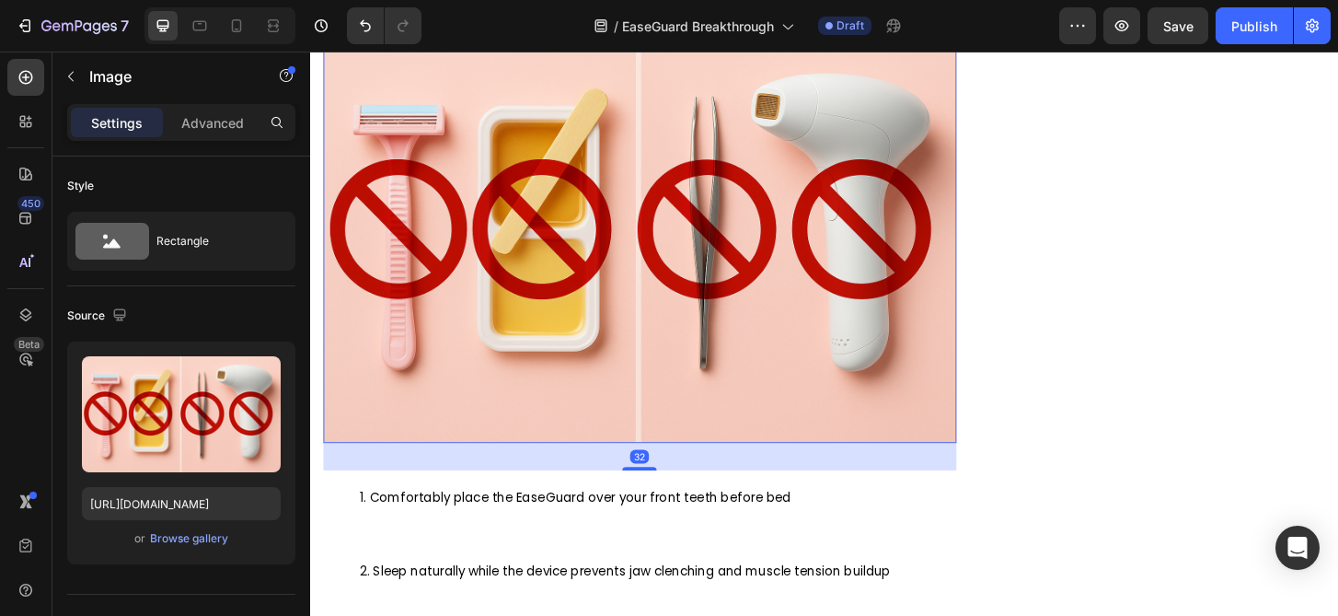
scroll to position [3503, 0]
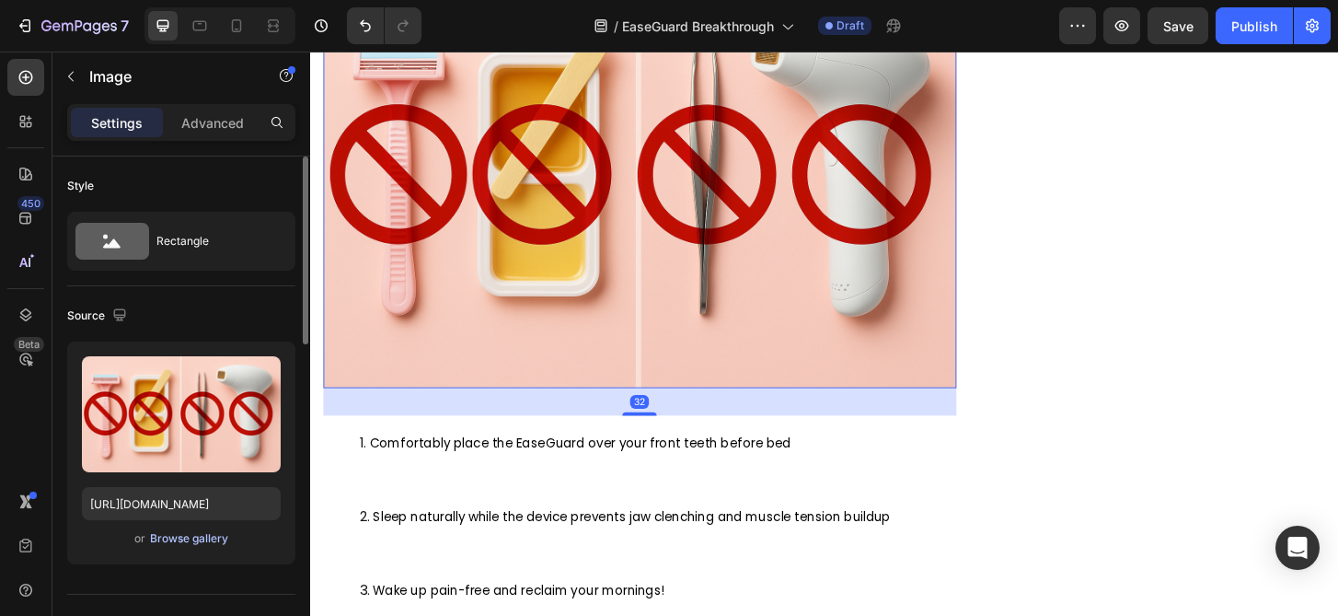
click at [191, 537] on div "Browse gallery" at bounding box center [189, 538] width 78 height 17
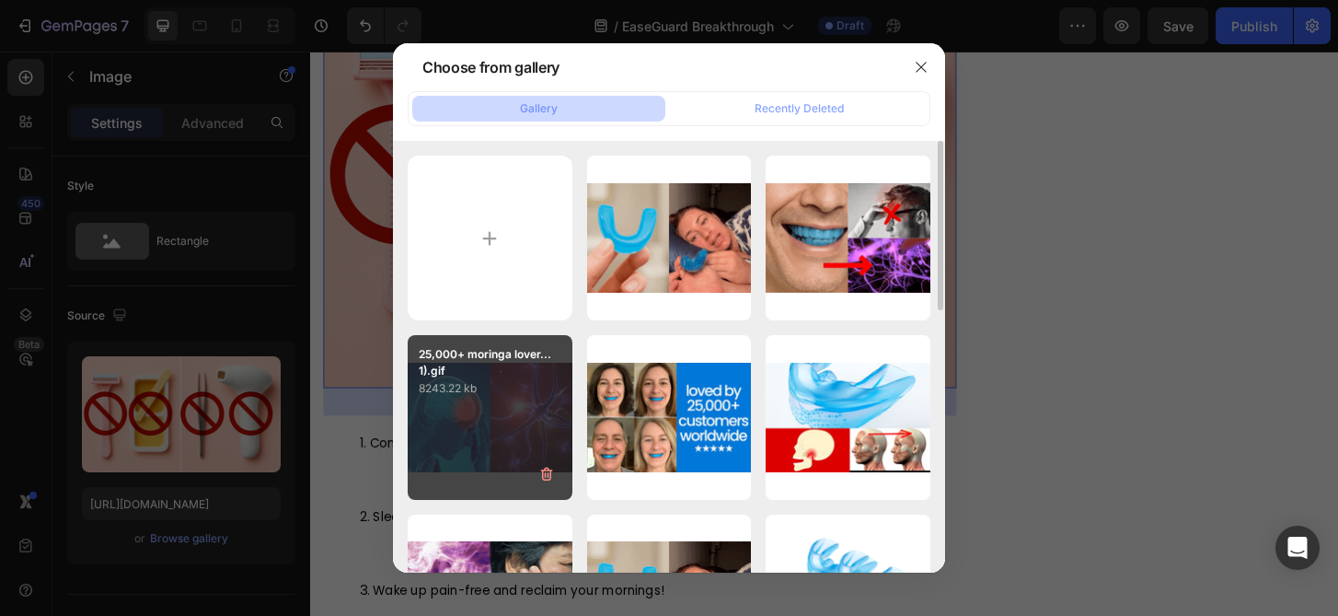
click at [488, 443] on div "25,000+ moringa lover...1).gif 8243.22 kb" at bounding box center [490, 417] width 165 height 165
type input "[URL][DOMAIN_NAME]"
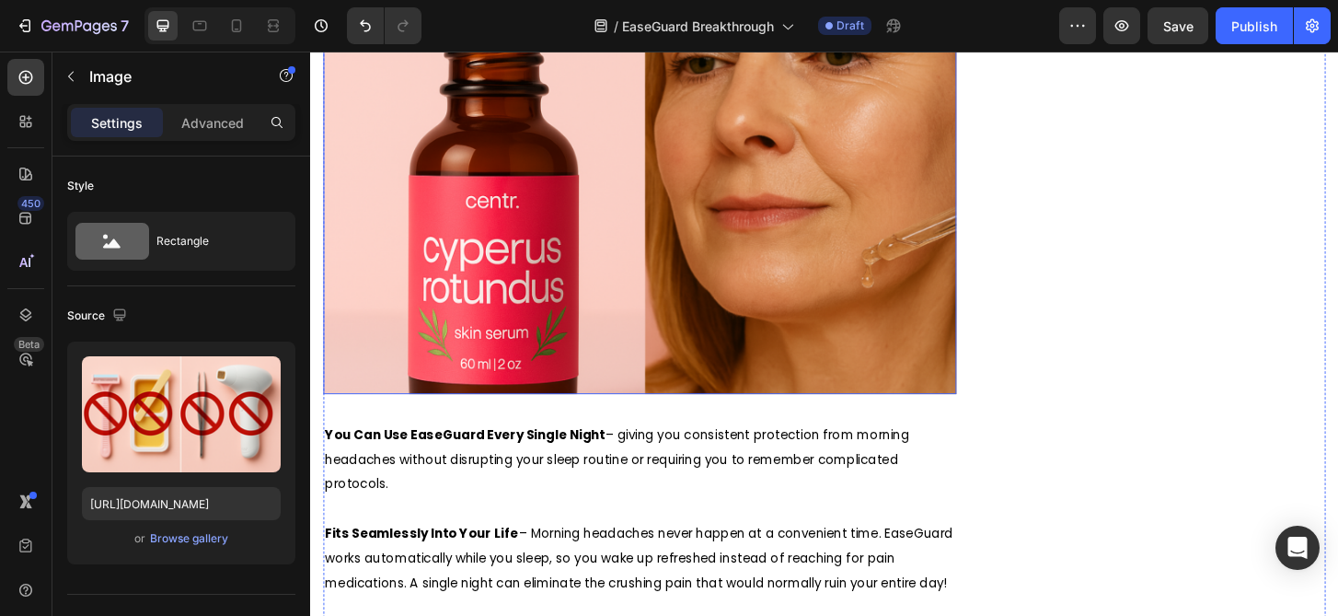
scroll to position [4264, 0]
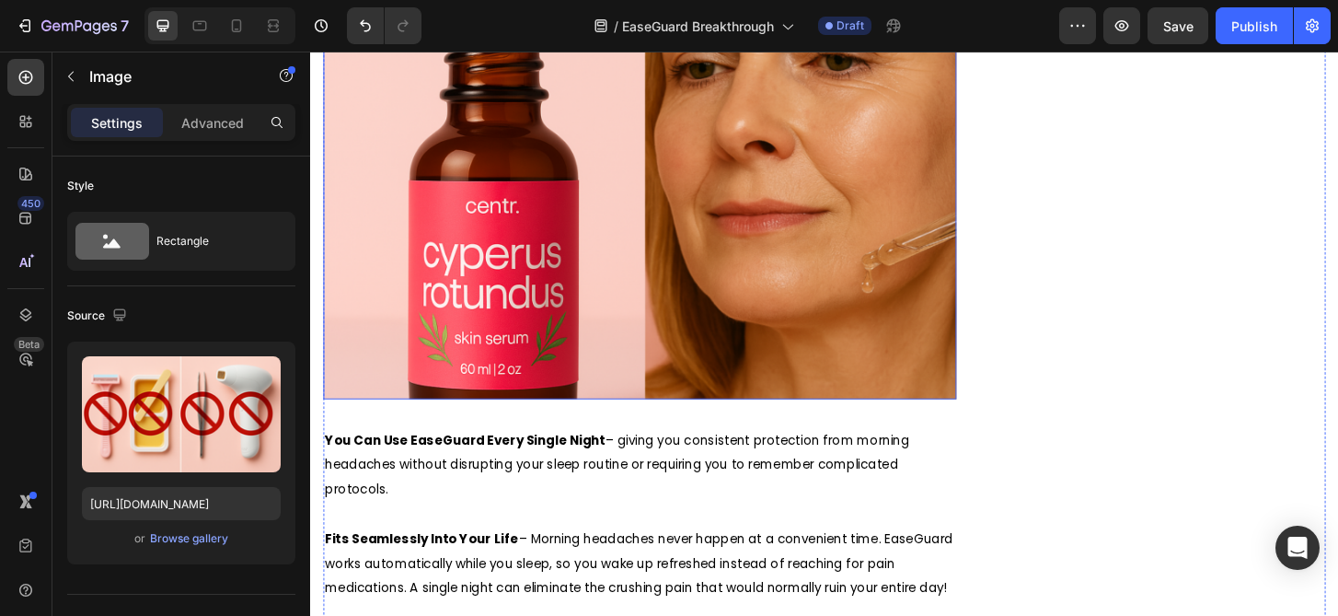
click at [715, 307] on img at bounding box center [664, 197] width 680 height 453
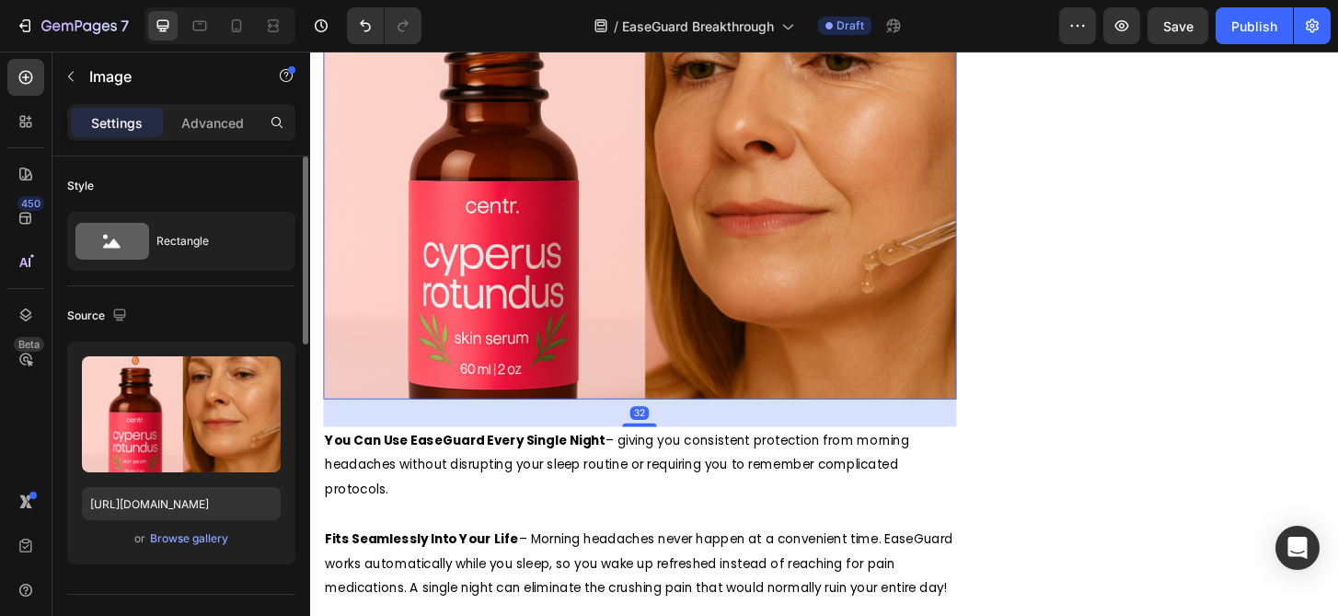
click at [212, 548] on div "or Browse gallery" at bounding box center [181, 538] width 199 height 22
click at [214, 539] on div "Browse gallery" at bounding box center [189, 538] width 78 height 17
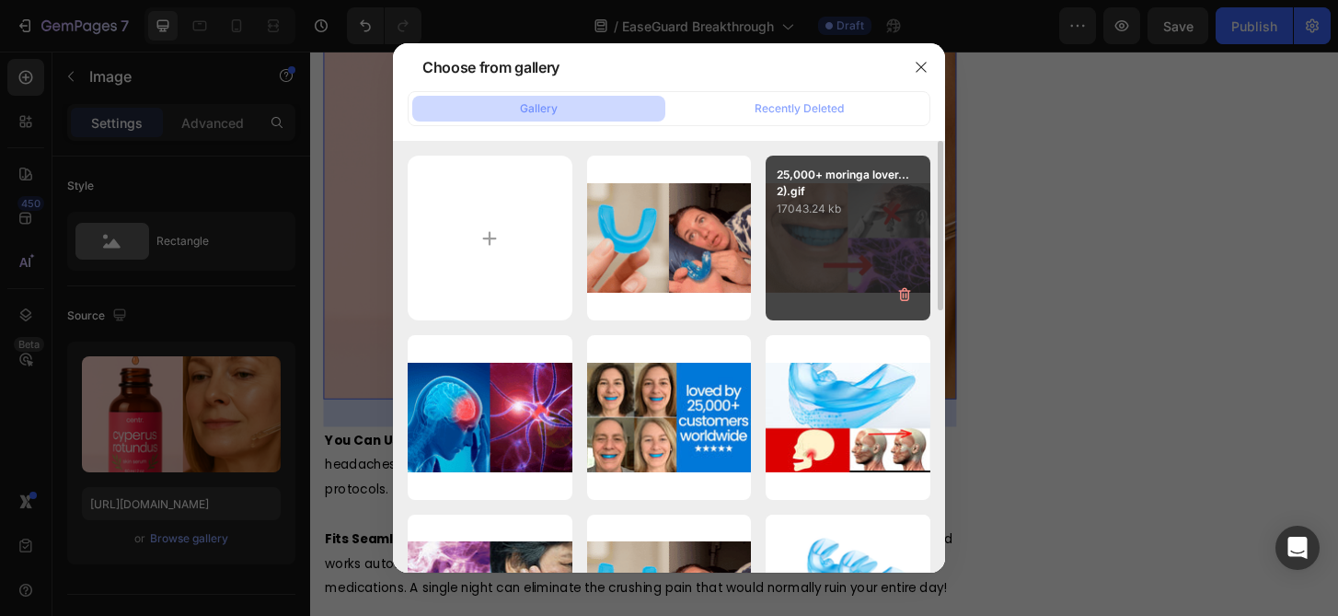
click at [844, 275] on div "25,000+ moringa lover...2).gif 17043.24 kb" at bounding box center [848, 238] width 165 height 165
type input "[URL][DOMAIN_NAME]"
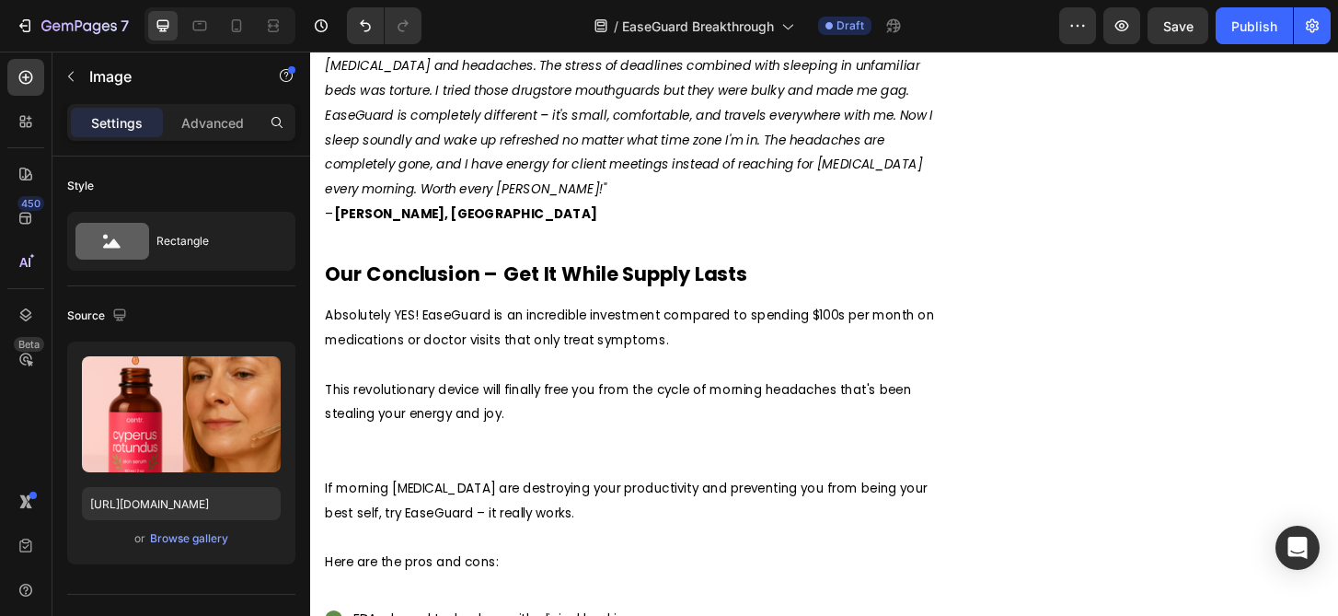
scroll to position [6025, 0]
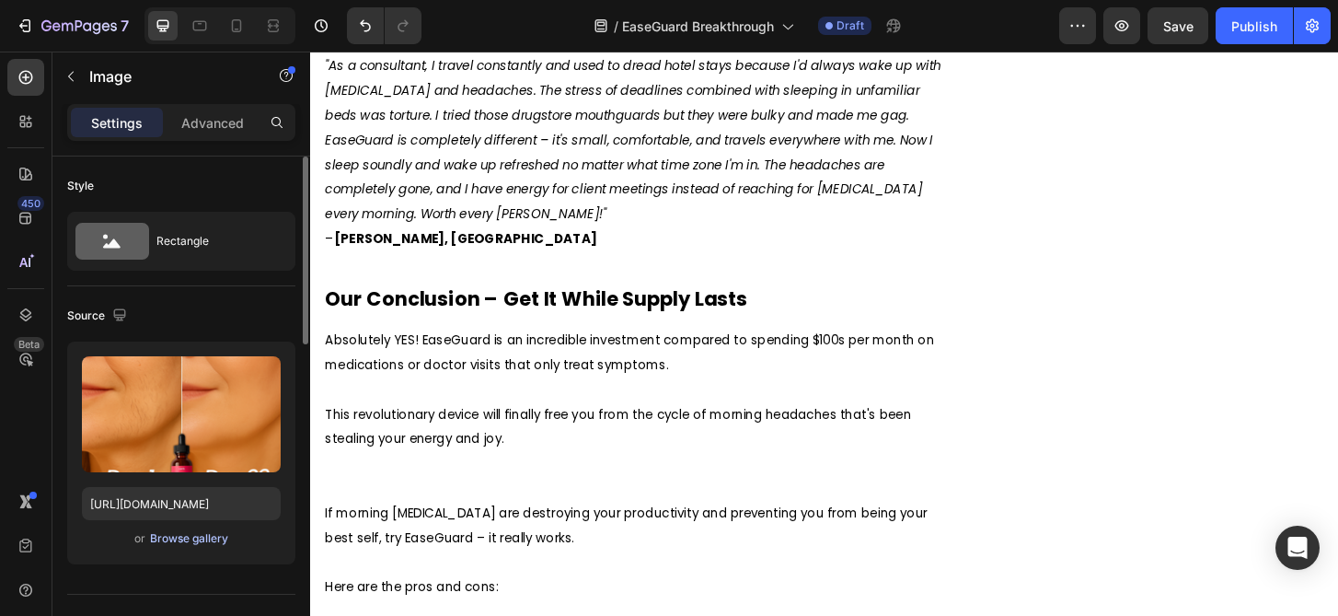
click at [185, 545] on div "Browse gallery" at bounding box center [189, 538] width 78 height 17
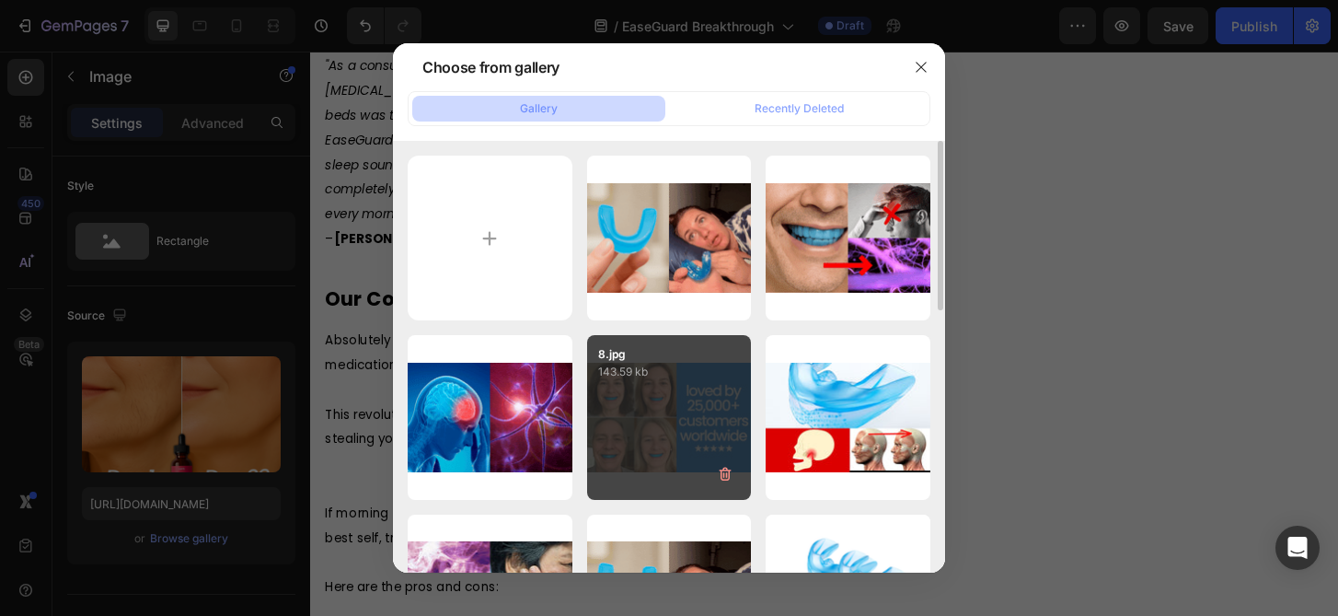
click at [733, 416] on div "8.jpg 143.59 kb" at bounding box center [669, 417] width 165 height 165
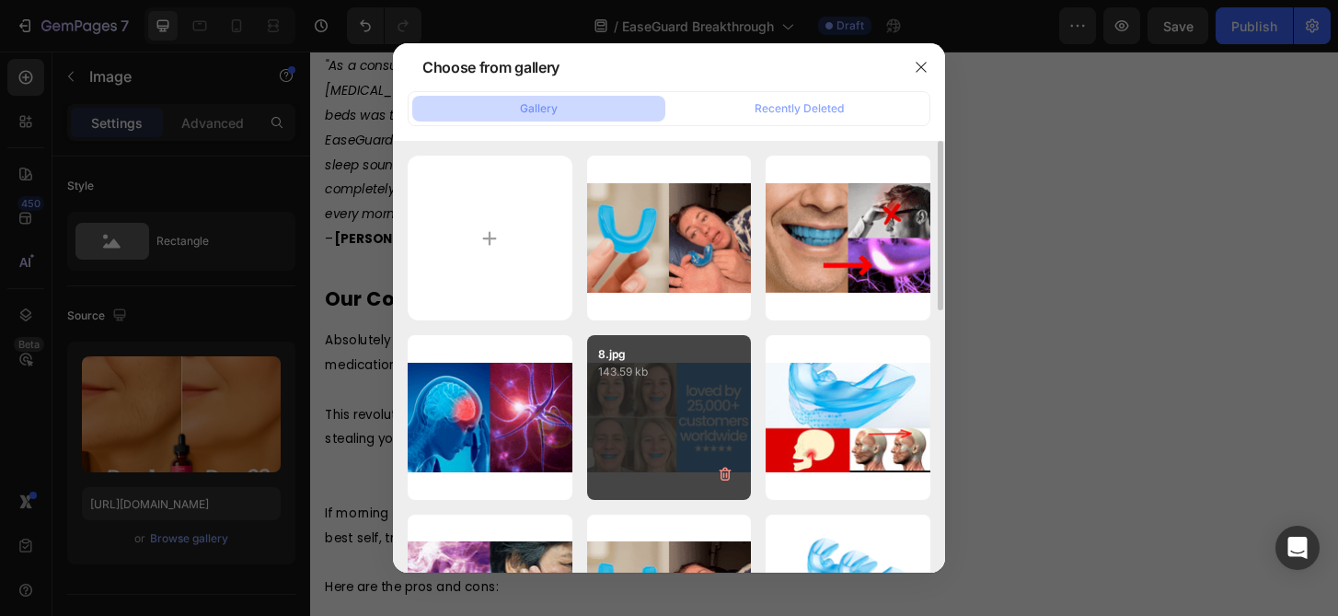
type input "[URL][DOMAIN_NAME]"
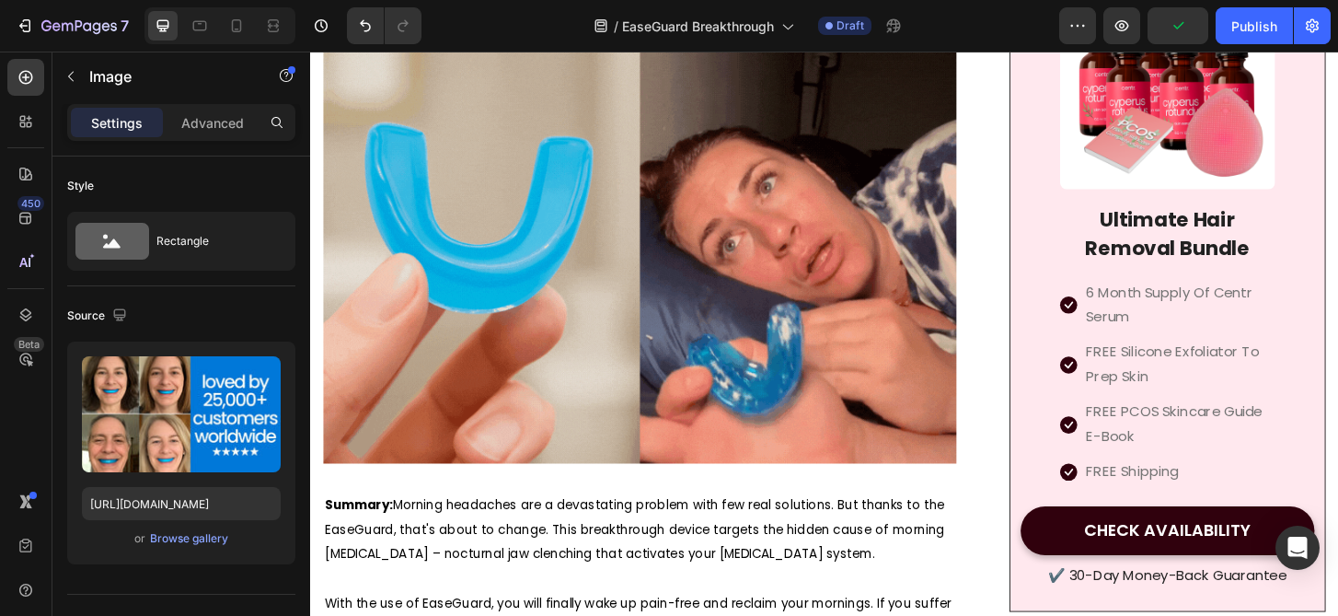
scroll to position [0, 0]
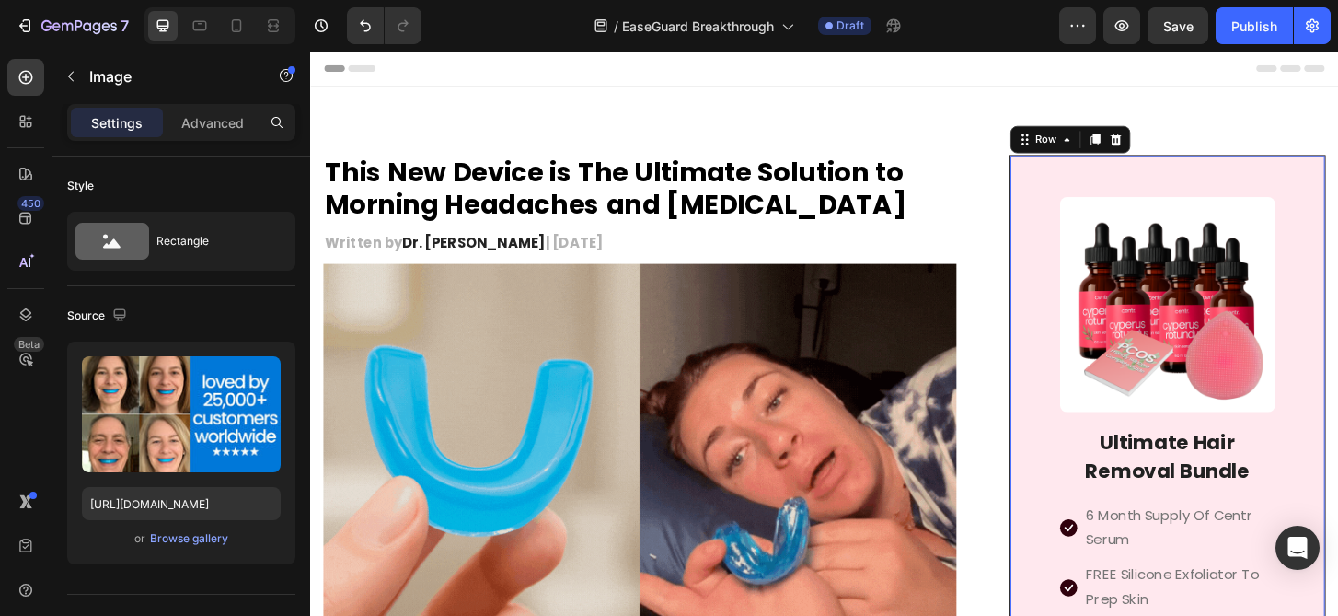
click at [1093, 198] on div "Image Ultimate Hair Removal Bundle Heading Icon 6 Month Supply Of Centr Serum T…" at bounding box center [1231, 528] width 316 height 684
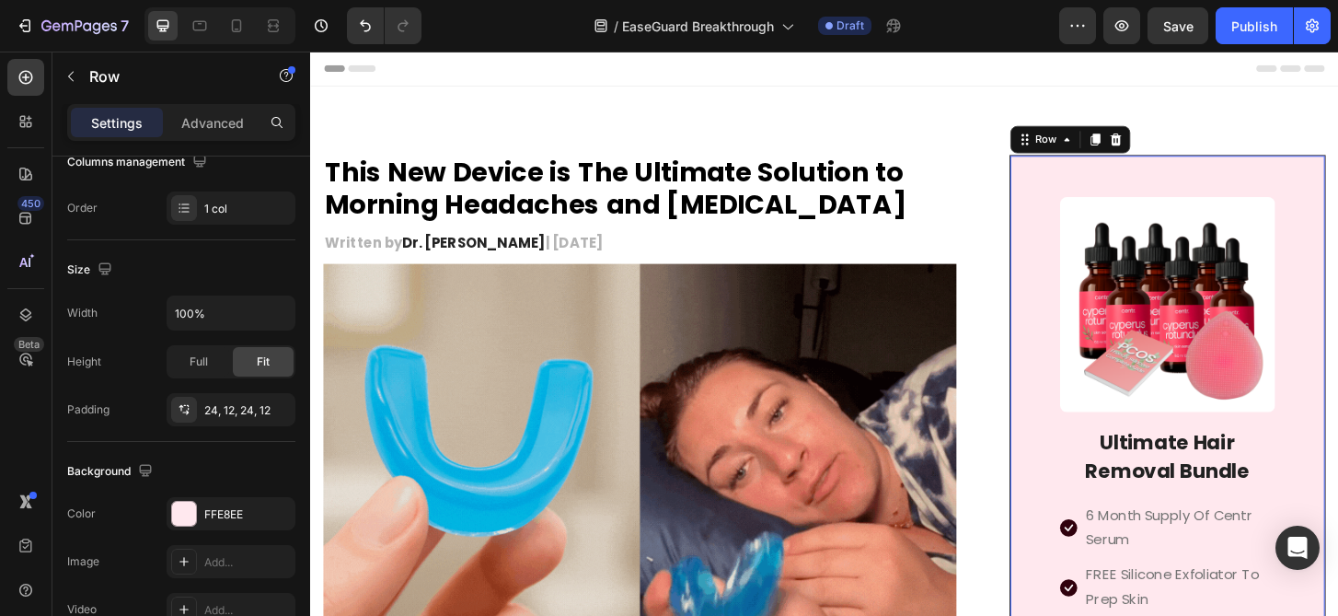
scroll to position [611, 0]
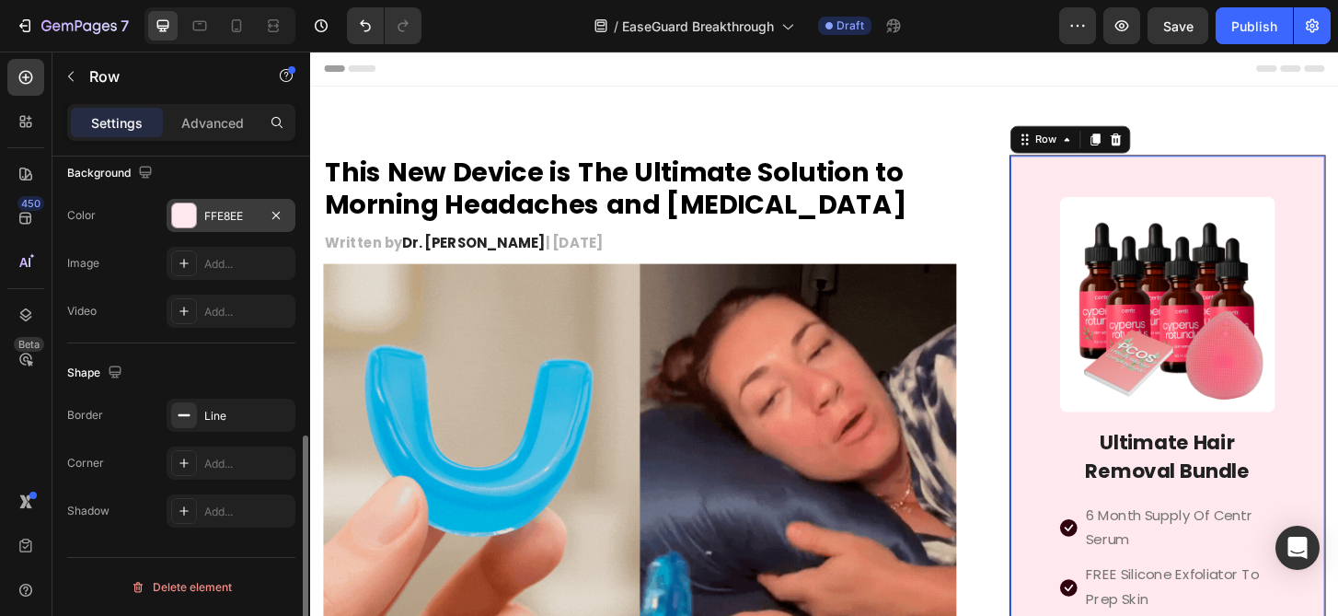
click at [231, 213] on div "FFE8EE" at bounding box center [230, 216] width 53 height 17
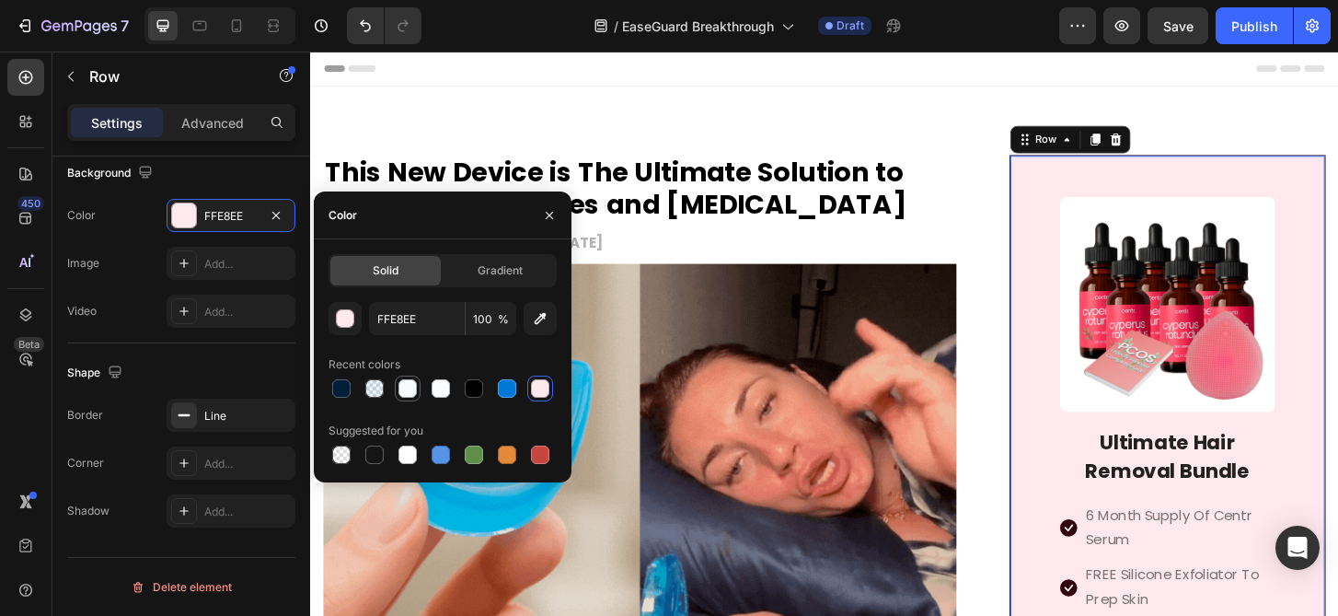
click at [404, 388] on div at bounding box center [407, 388] width 18 height 18
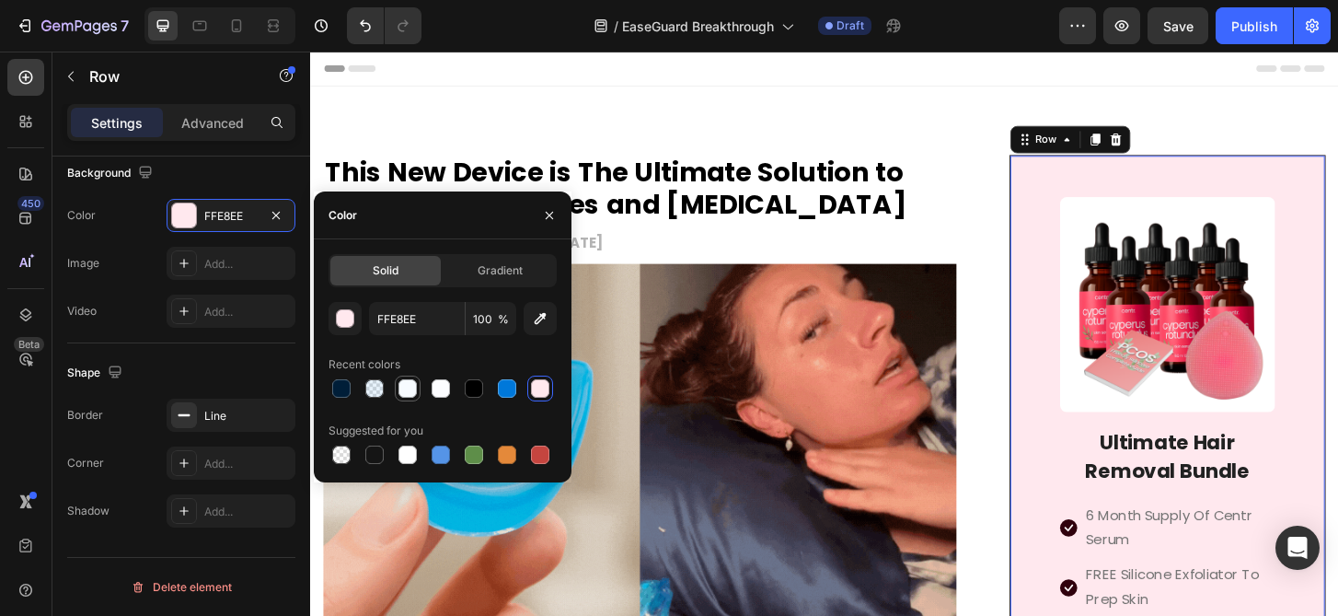
type input "F7FBFF"
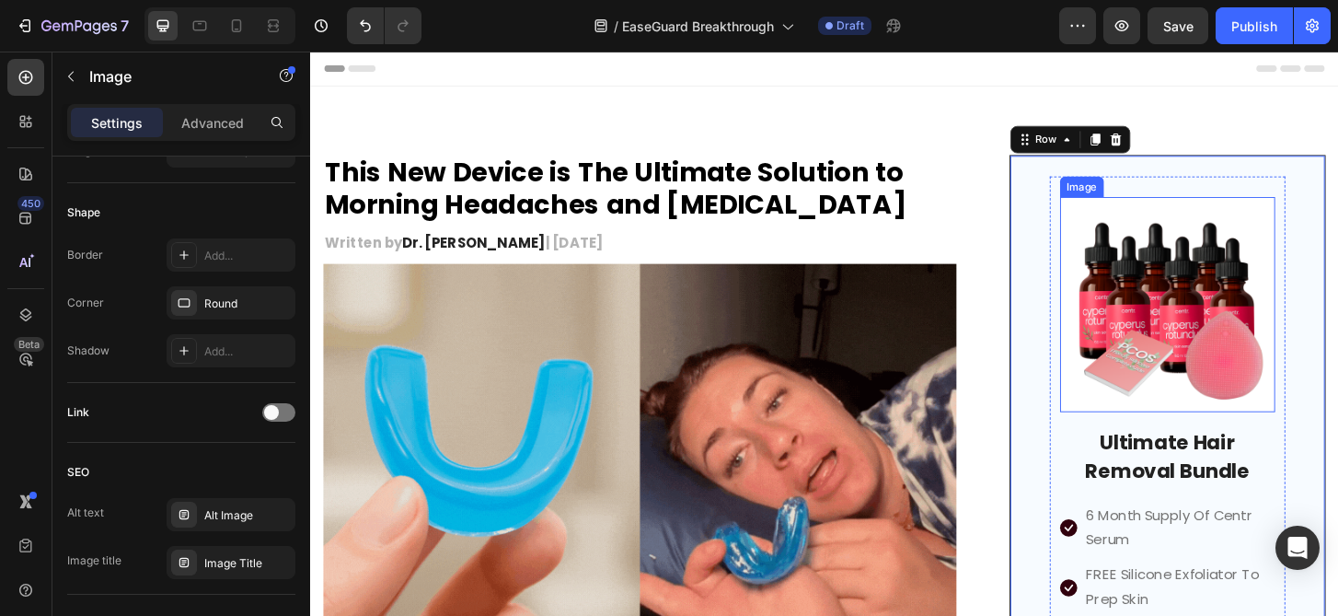
click at [1197, 373] on img at bounding box center [1230, 323] width 231 height 231
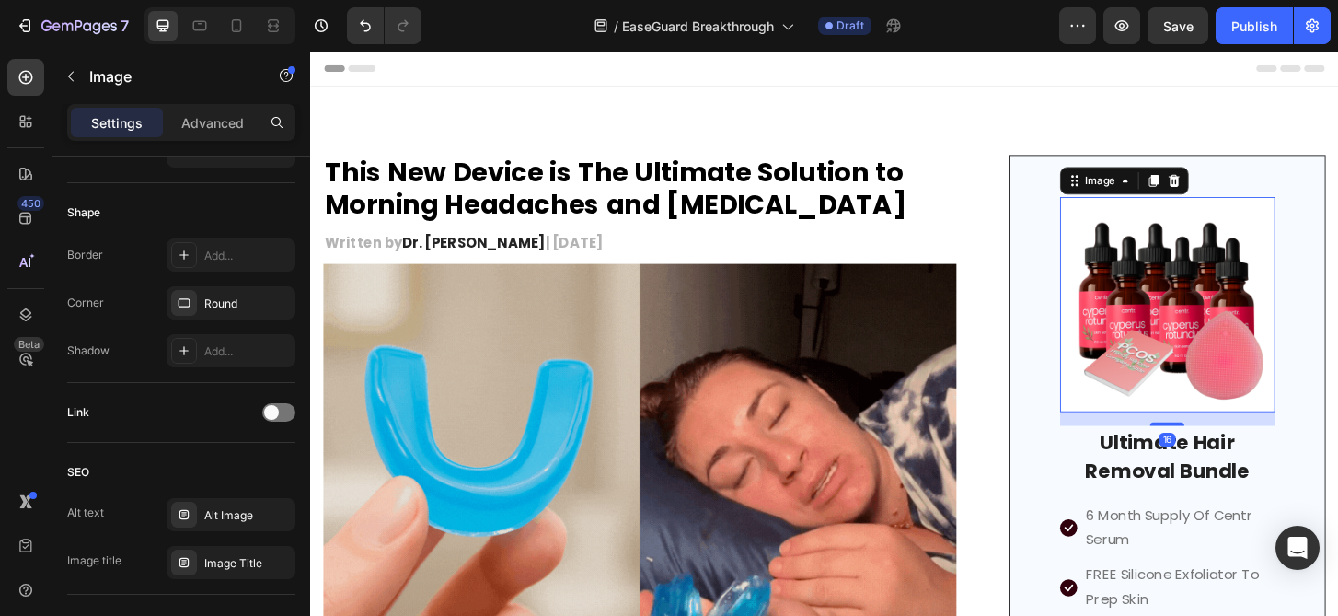
scroll to position [0, 0]
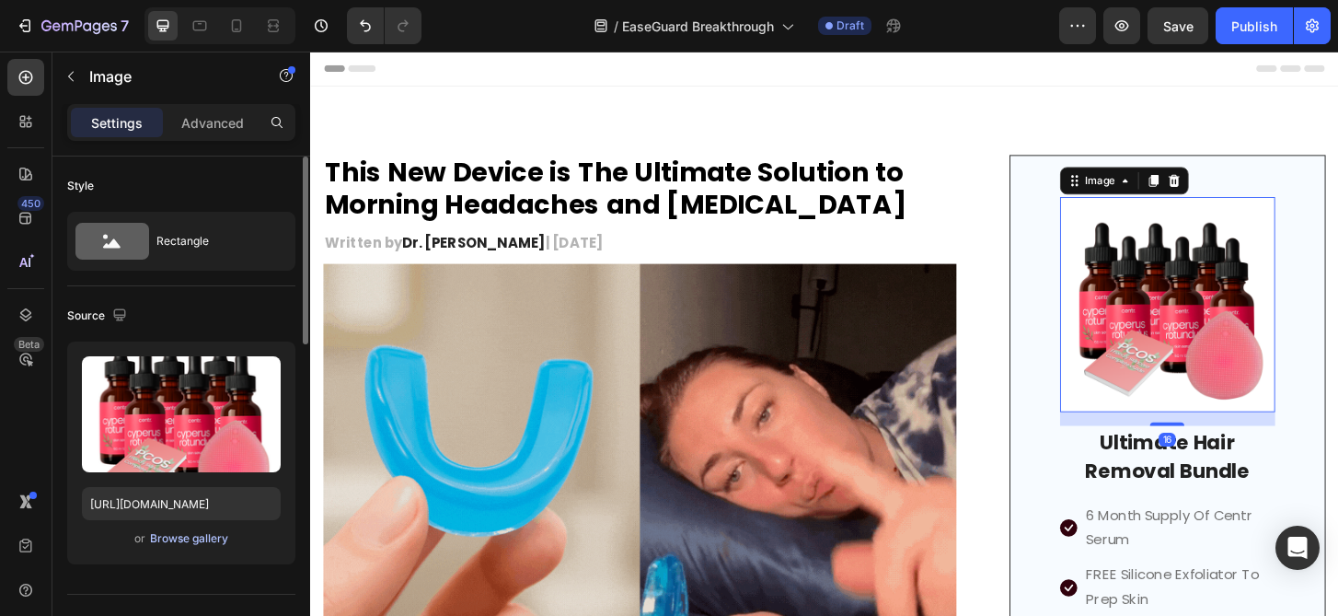
click at [187, 539] on div "Browse gallery" at bounding box center [189, 538] width 78 height 17
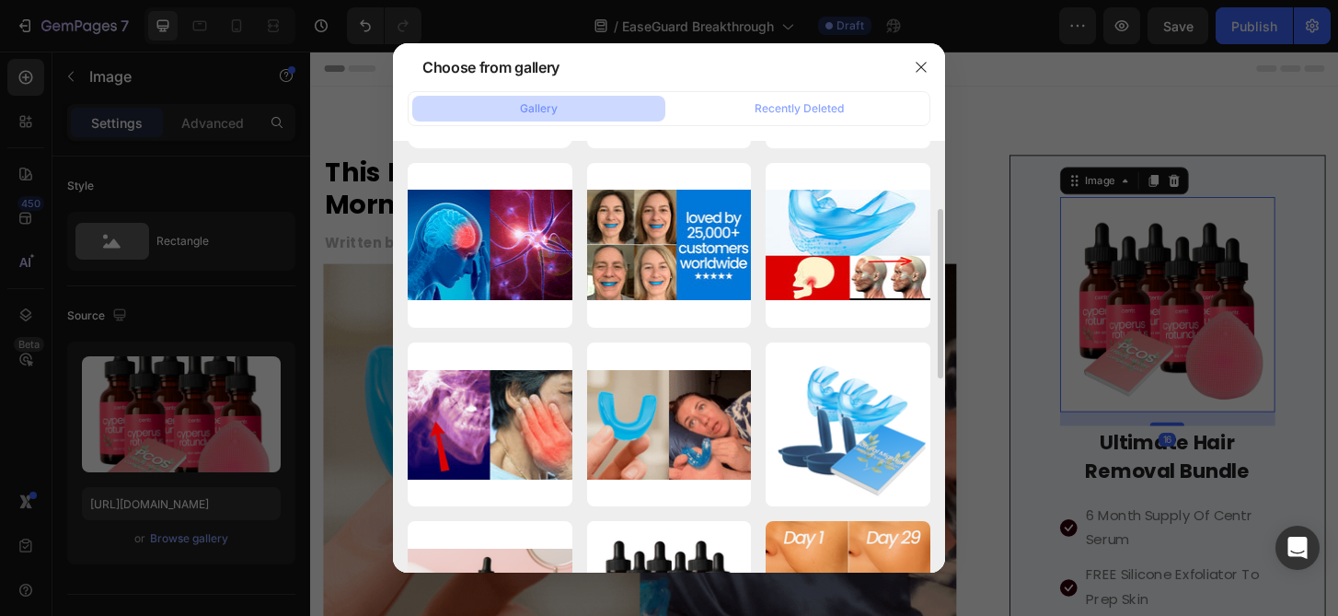
scroll to position [237, 0]
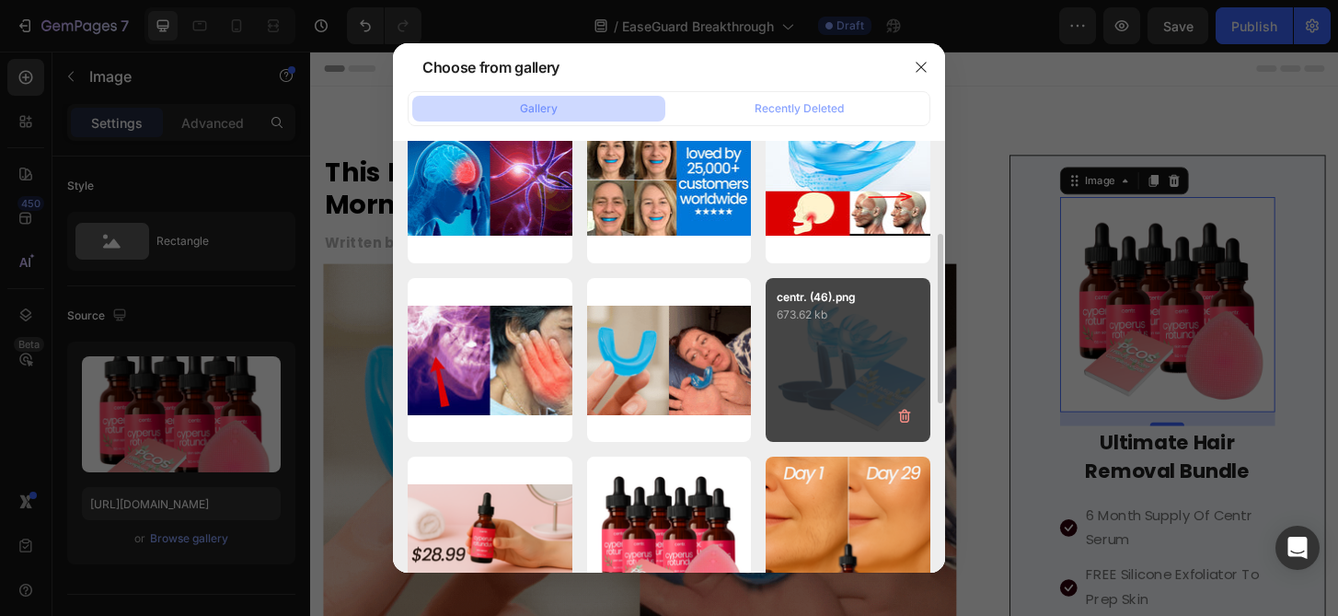
click at [838, 412] on div "centr. (46).png 673.62 kb" at bounding box center [848, 360] width 165 height 165
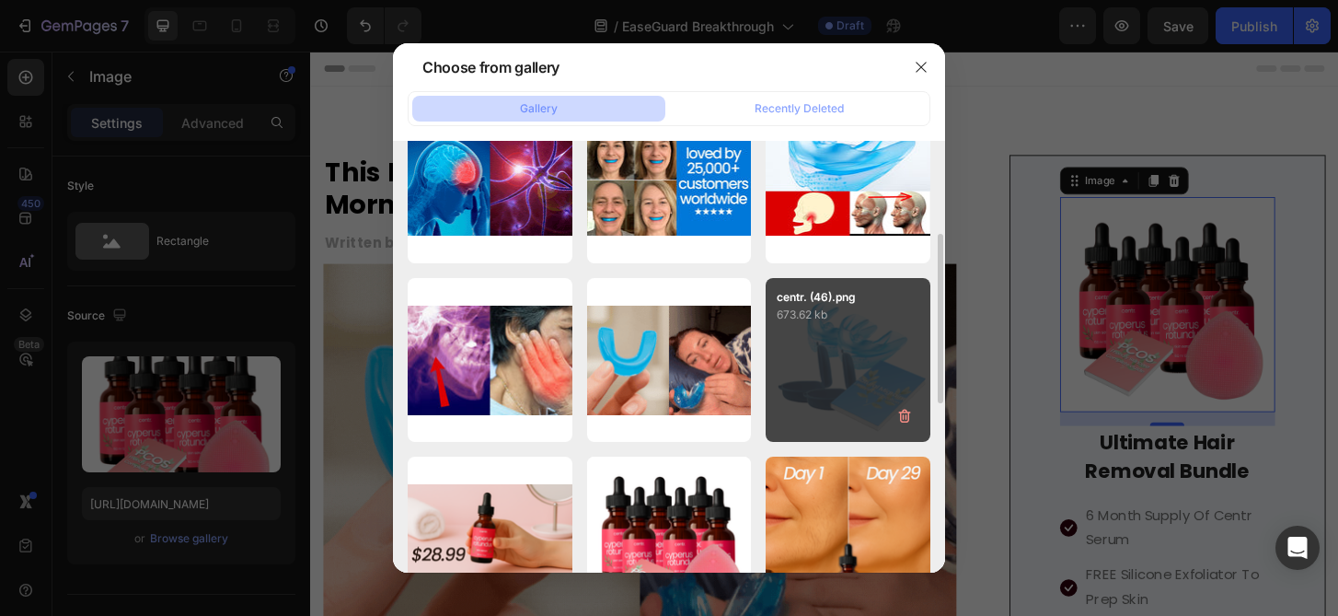
type input "[URL][DOMAIN_NAME]"
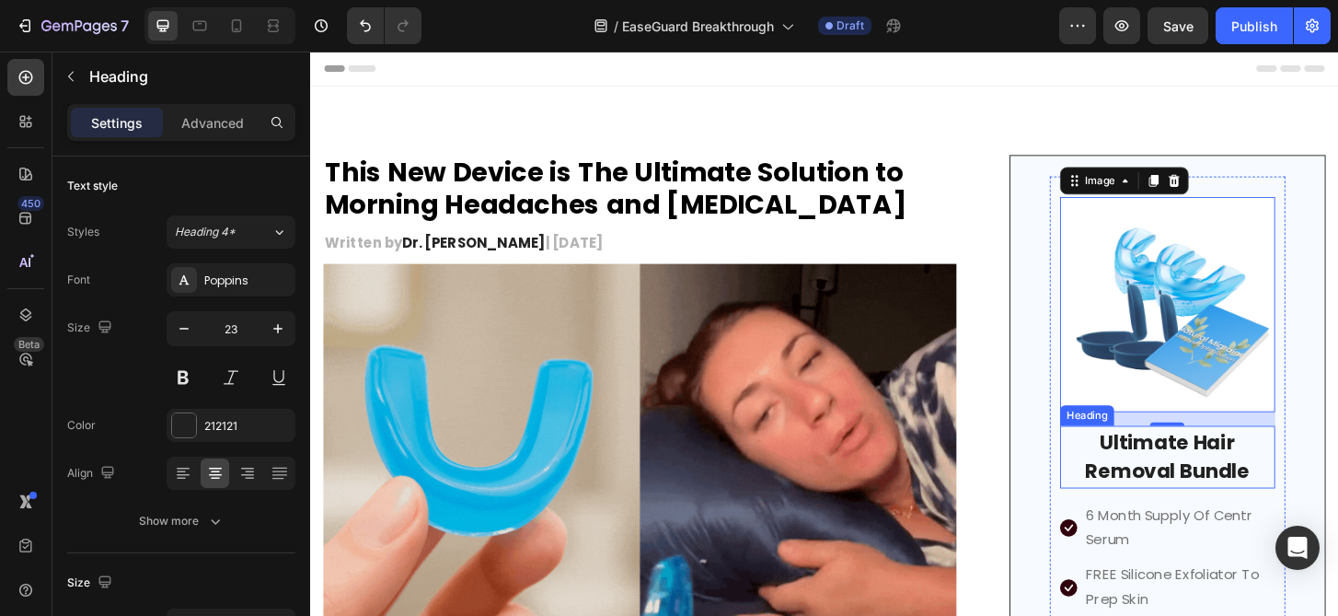
click at [1276, 485] on h2 "Ultimate Hair Removal Bundle" at bounding box center [1230, 487] width 231 height 67
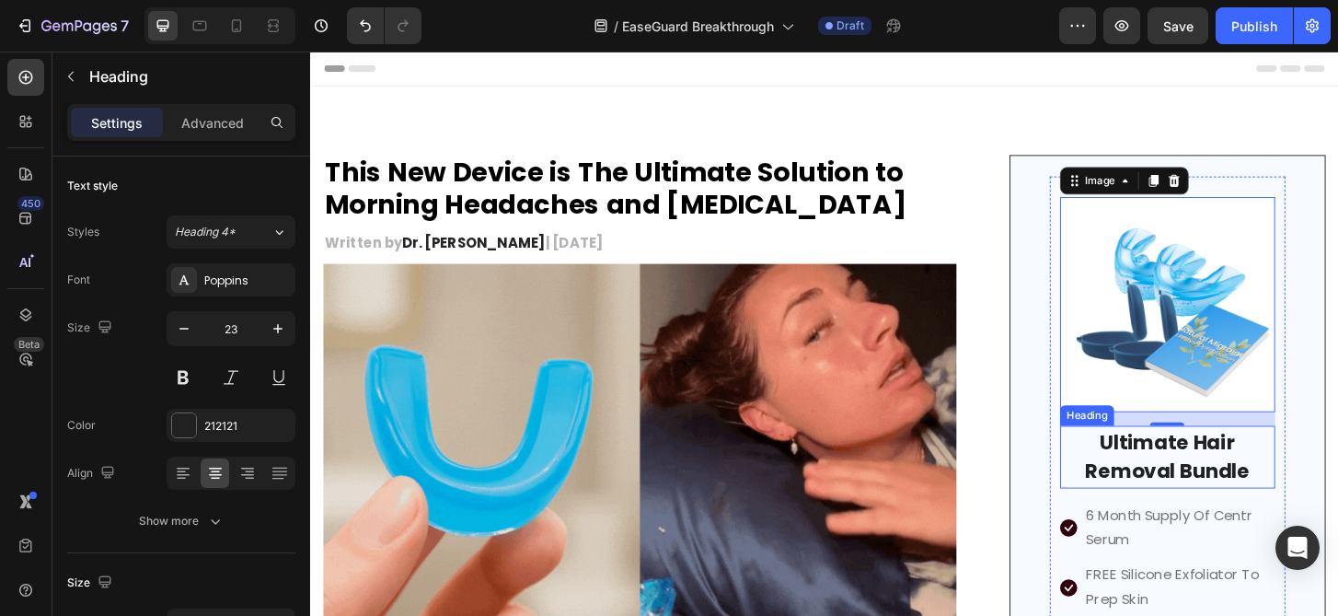
click at [1276, 485] on h2 "Ultimate Hair Removal Bundle" at bounding box center [1230, 487] width 231 height 67
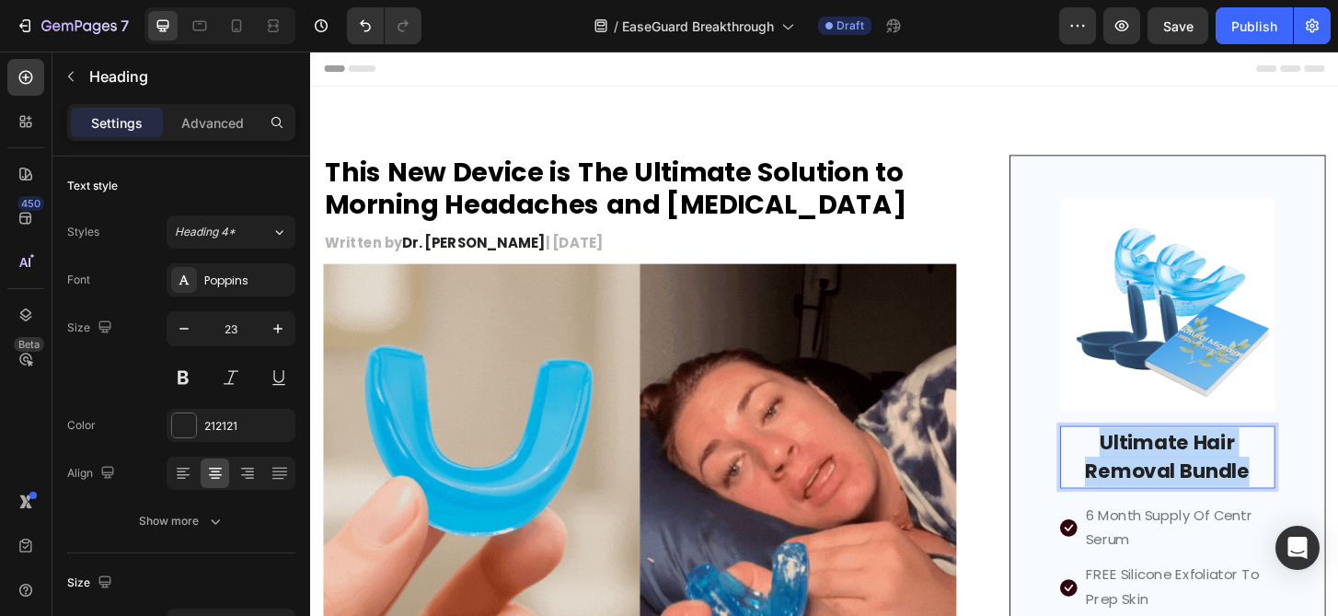
click at [1276, 485] on p "Ultimate Hair Removal Bundle" at bounding box center [1230, 487] width 227 height 63
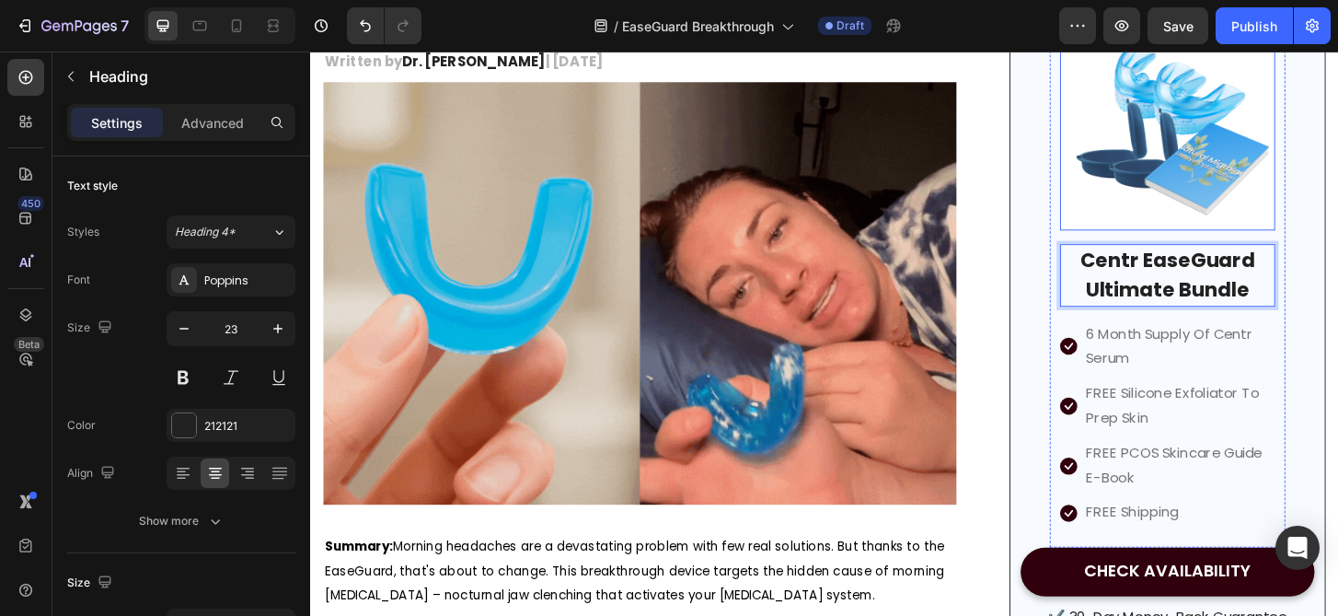
scroll to position [196, 0]
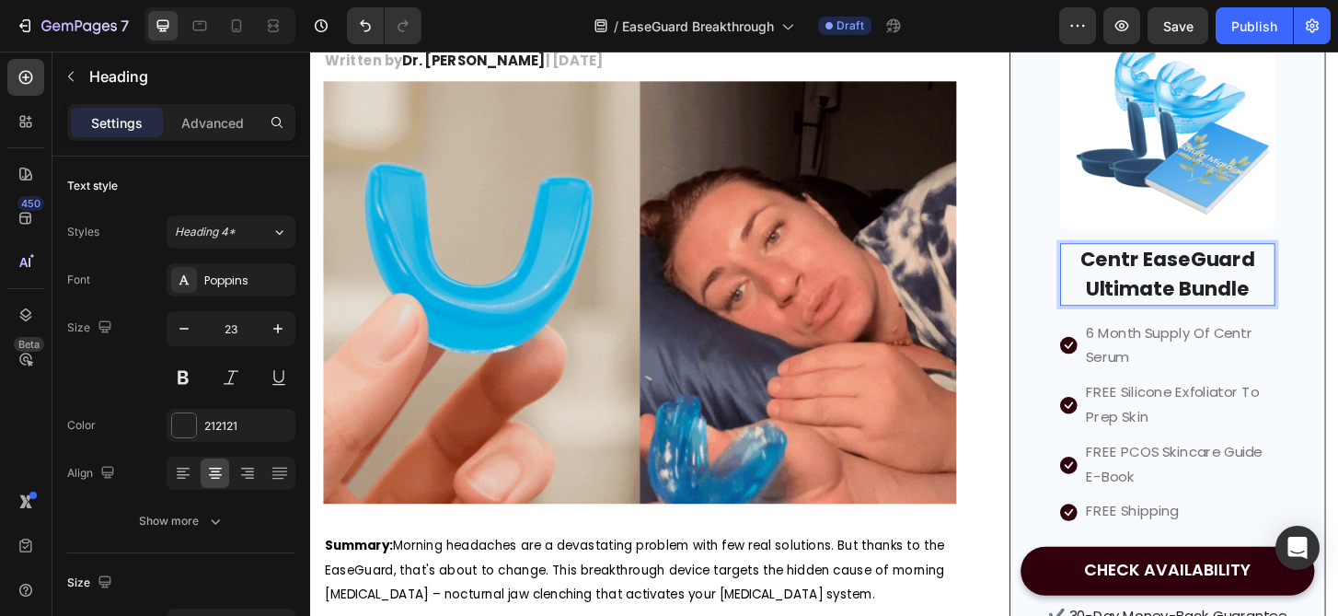
click at [1276, 286] on p "Centr EaseGuard Ultimate Bundle" at bounding box center [1230, 291] width 227 height 63
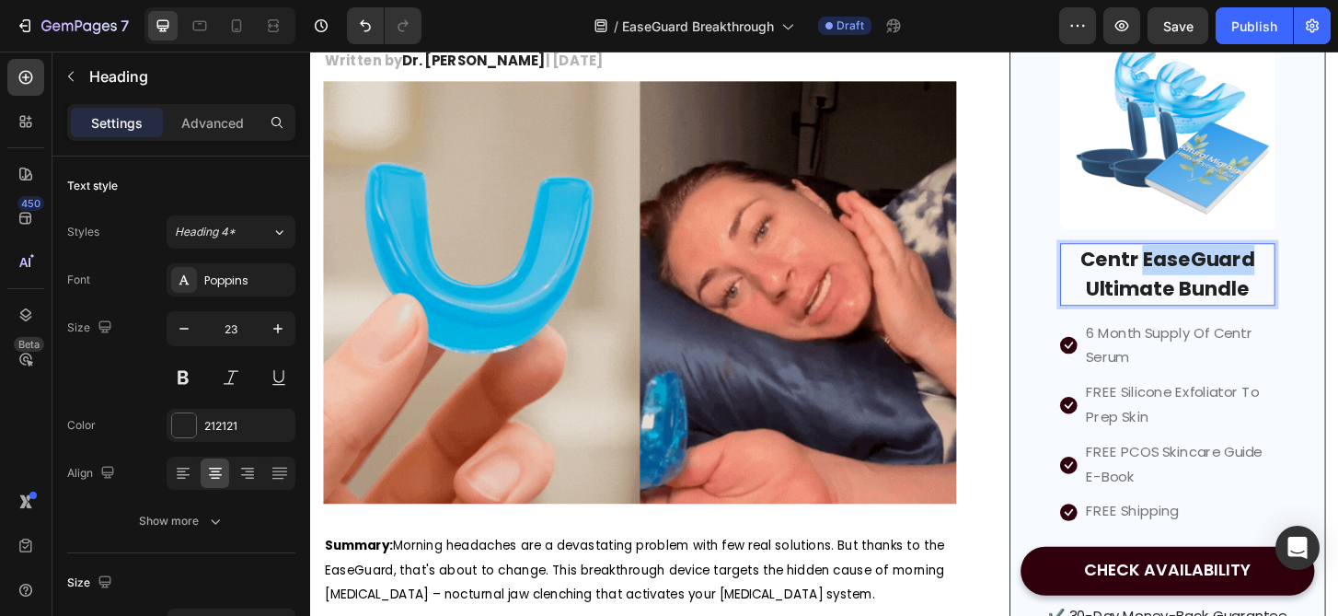
click at [1276, 286] on p "Centr EaseGuard Ultimate Bundle" at bounding box center [1230, 291] width 227 height 63
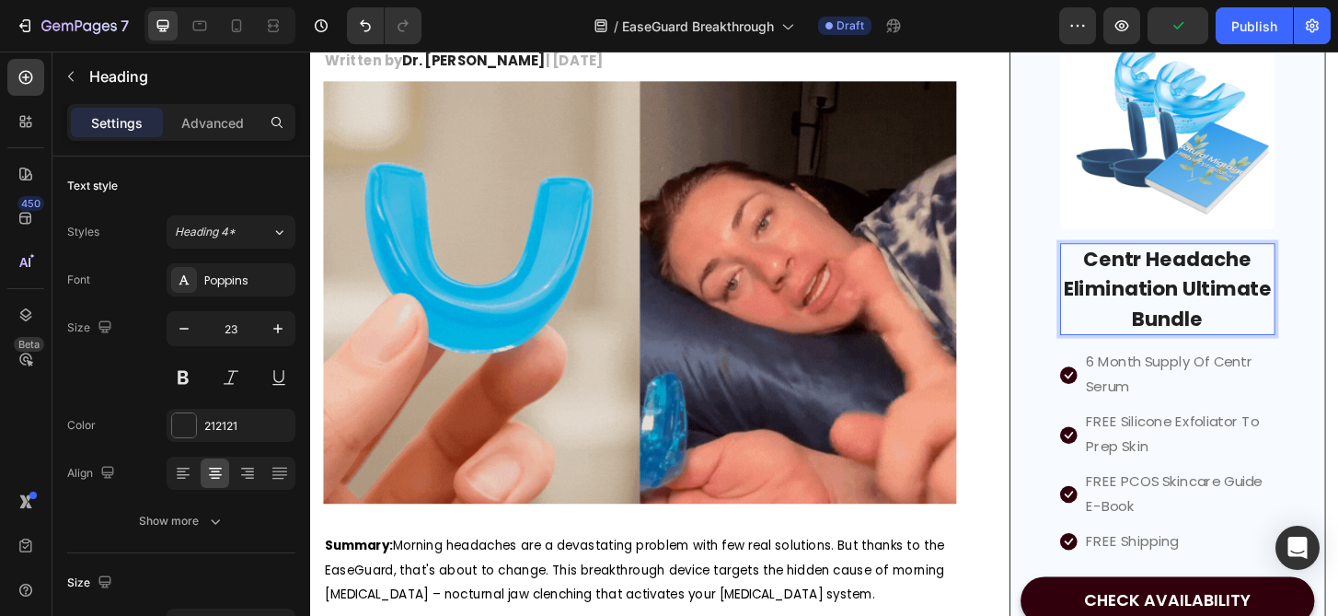
click at [1306, 305] on p "Centr Headache Elimination Ultimate Bundle" at bounding box center [1230, 308] width 227 height 96
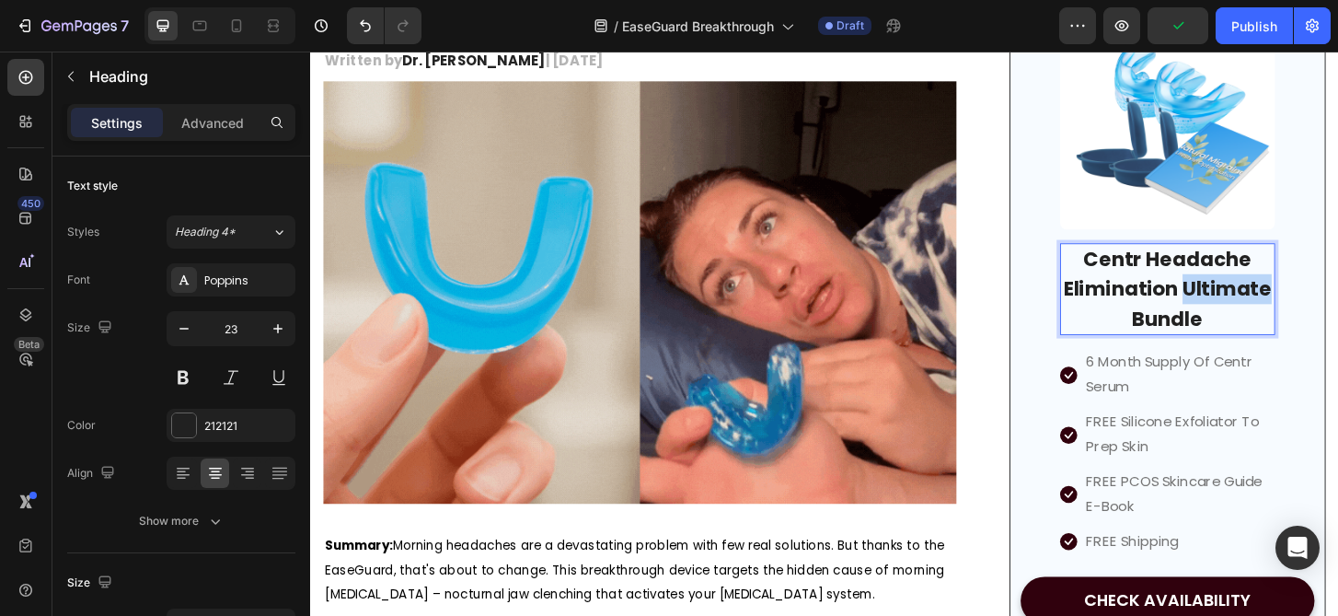
click at [1306, 305] on p "Centr Headache Elimination Ultimate Bundle" at bounding box center [1230, 308] width 227 height 96
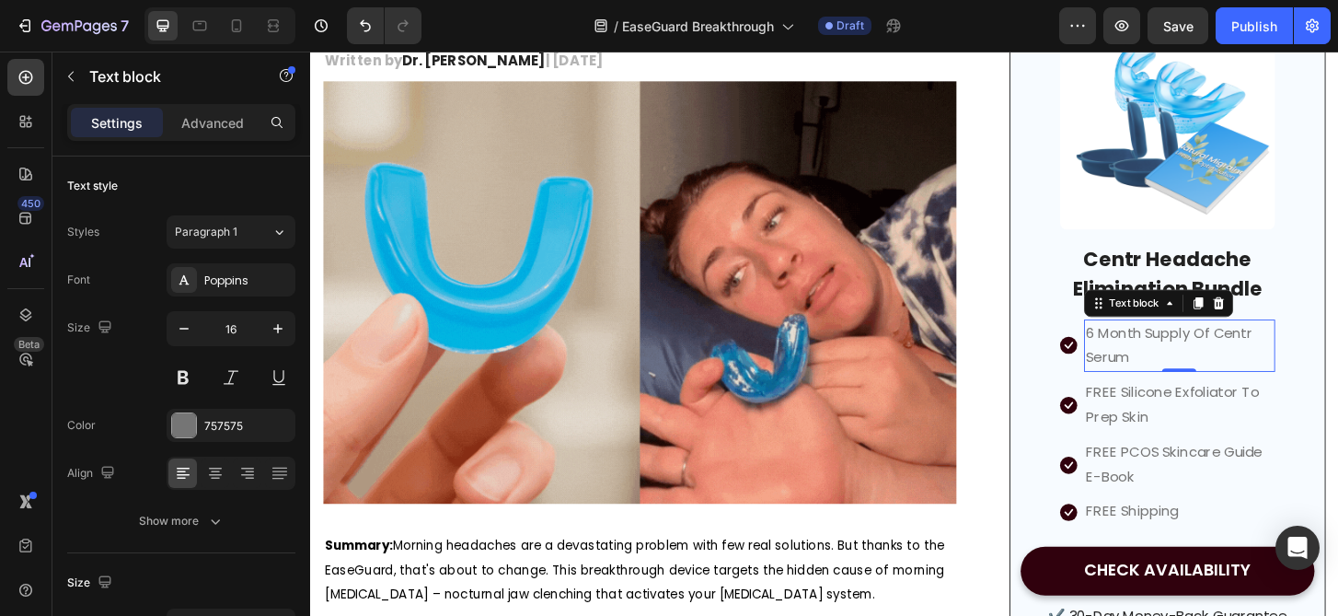
click at [1216, 347] on p "6 Month Supply Of Centr Serum" at bounding box center [1244, 367] width 202 height 53
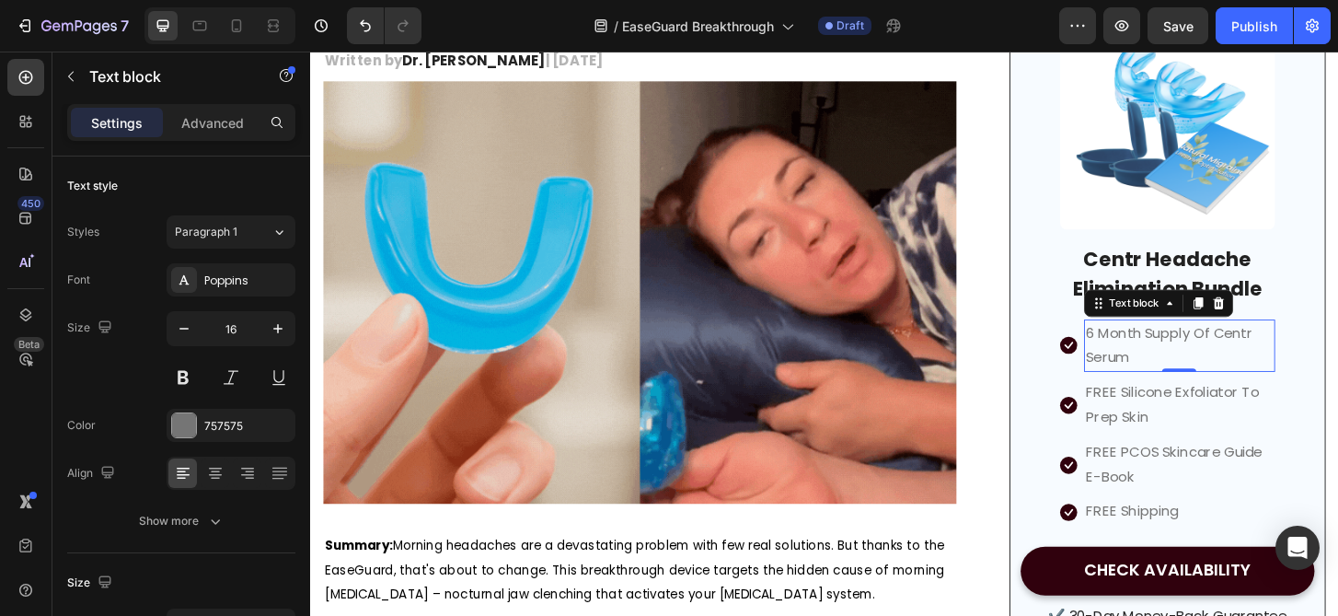
click at [1216, 347] on p "6 Month Supply Of Centr Serum" at bounding box center [1244, 367] width 202 height 53
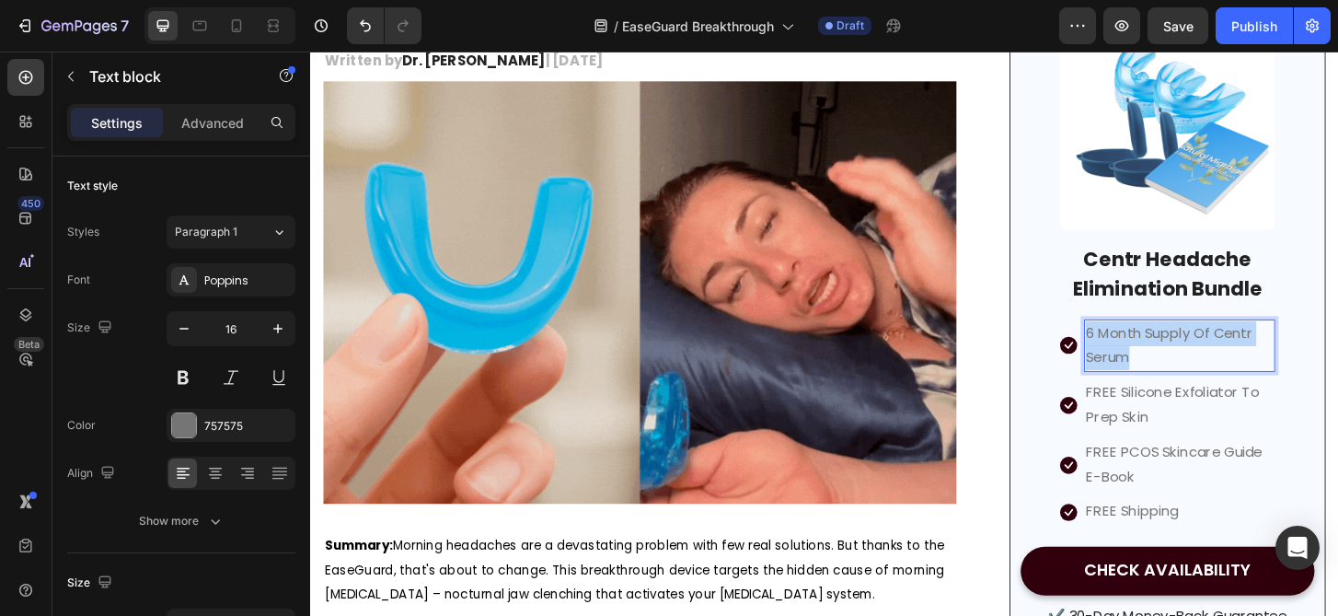
click at [1216, 347] on p "6 Month Supply Of Centr Serum" at bounding box center [1244, 367] width 202 height 53
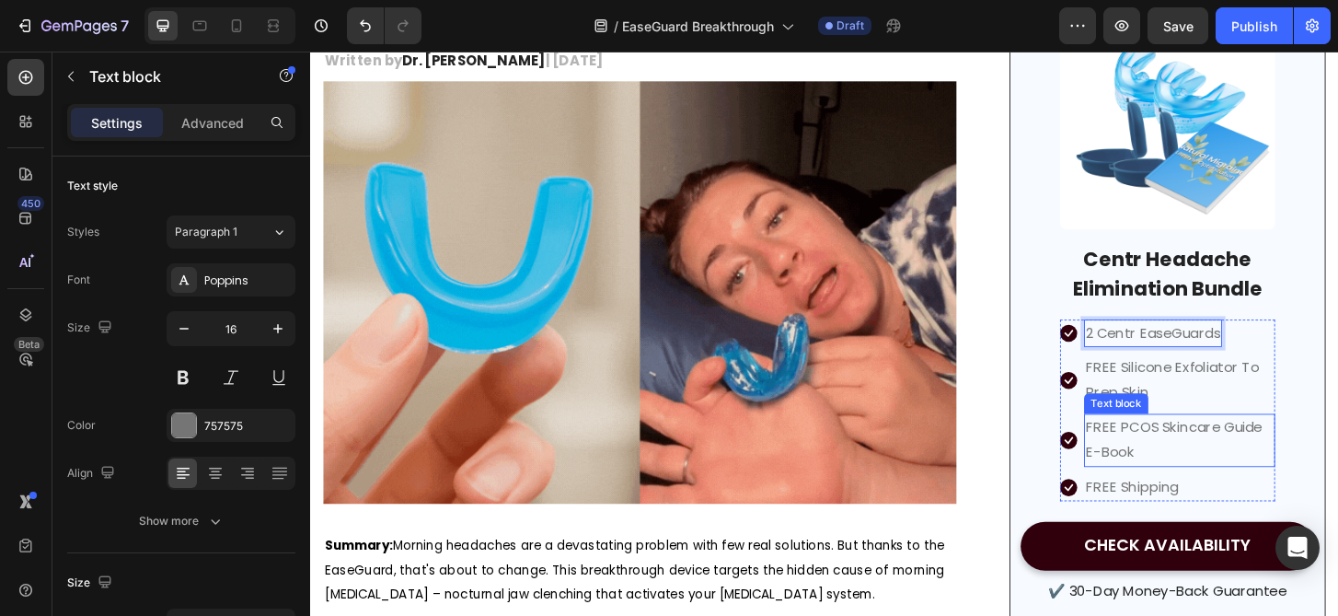
click at [1203, 424] on div "Text block" at bounding box center [1176, 429] width 62 height 17
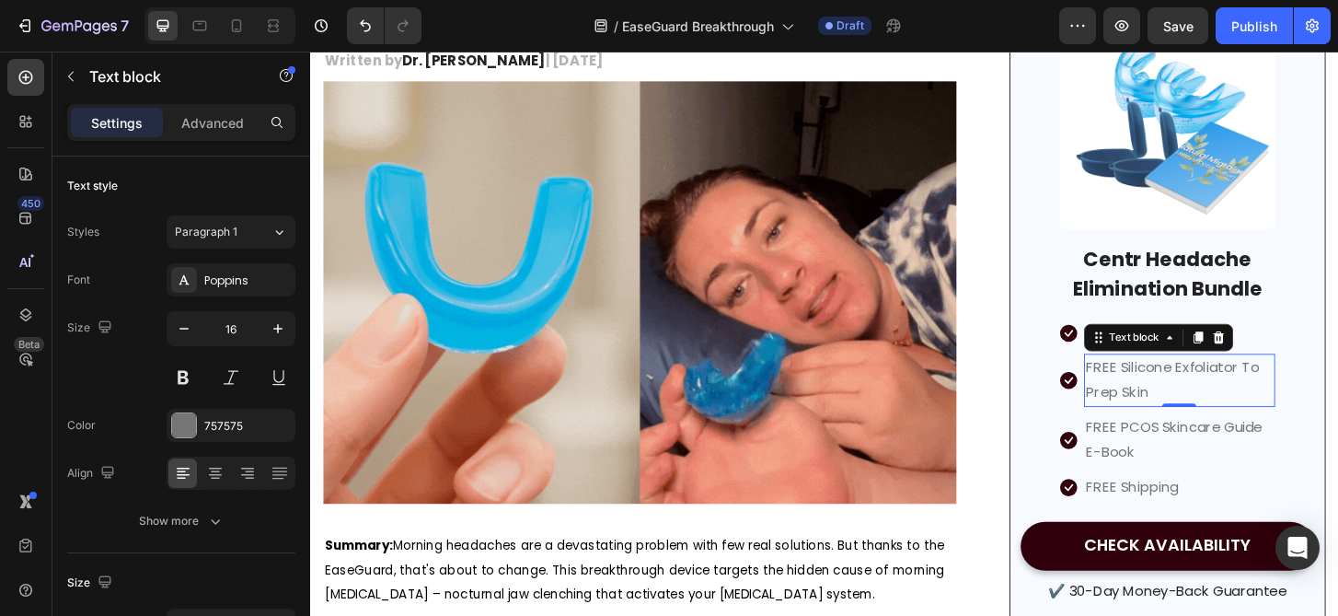
click at [1214, 423] on p "FREE Silicone Exfoliator To Prep Skin" at bounding box center [1244, 404] width 202 height 53
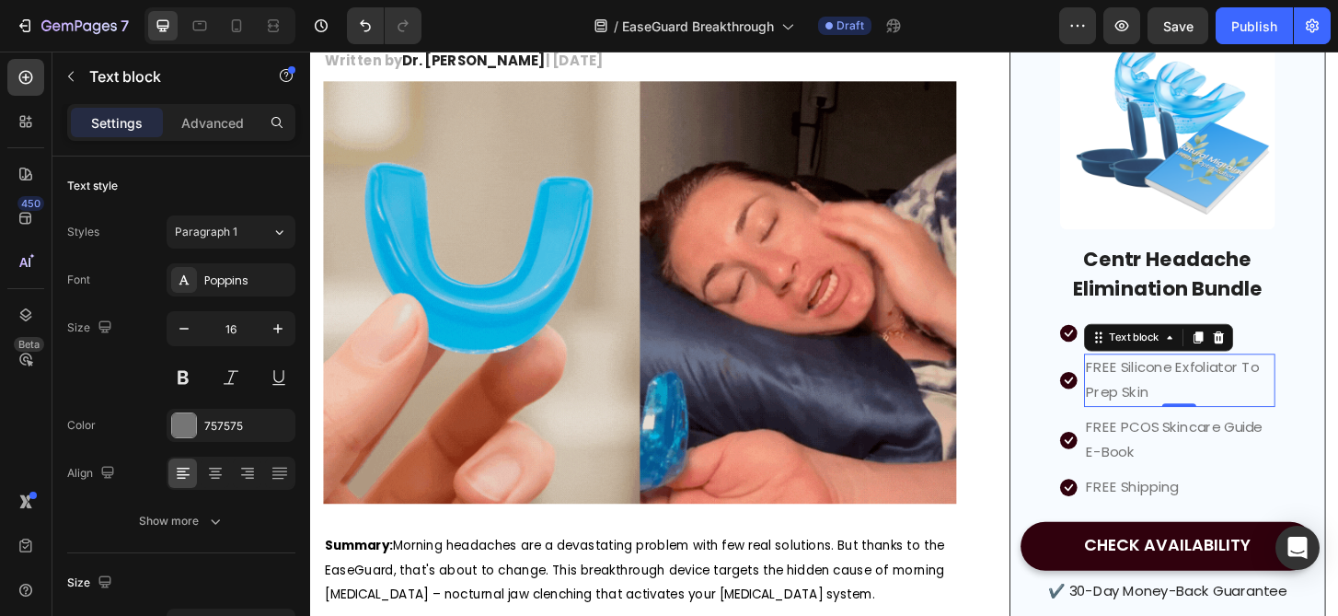
click at [1214, 423] on p "FREE Silicone Exfoliator To Prep Skin" at bounding box center [1244, 404] width 202 height 53
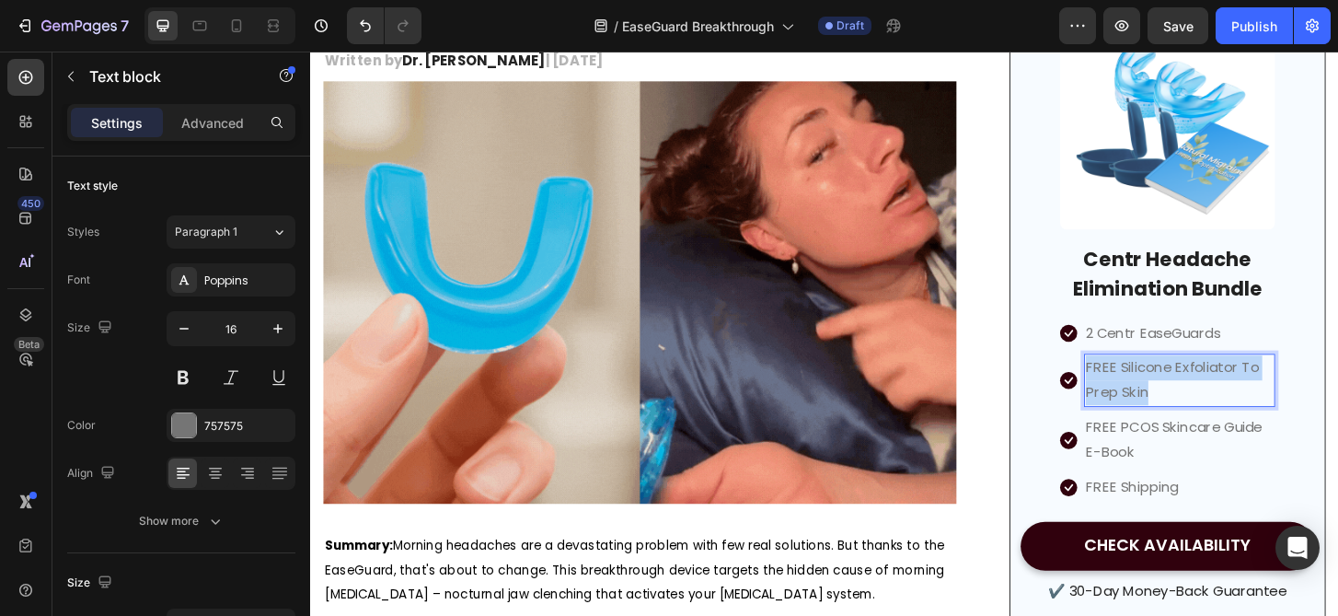
click at [1214, 423] on p "FREE Silicone Exfoliator To Prep Skin" at bounding box center [1244, 404] width 202 height 53
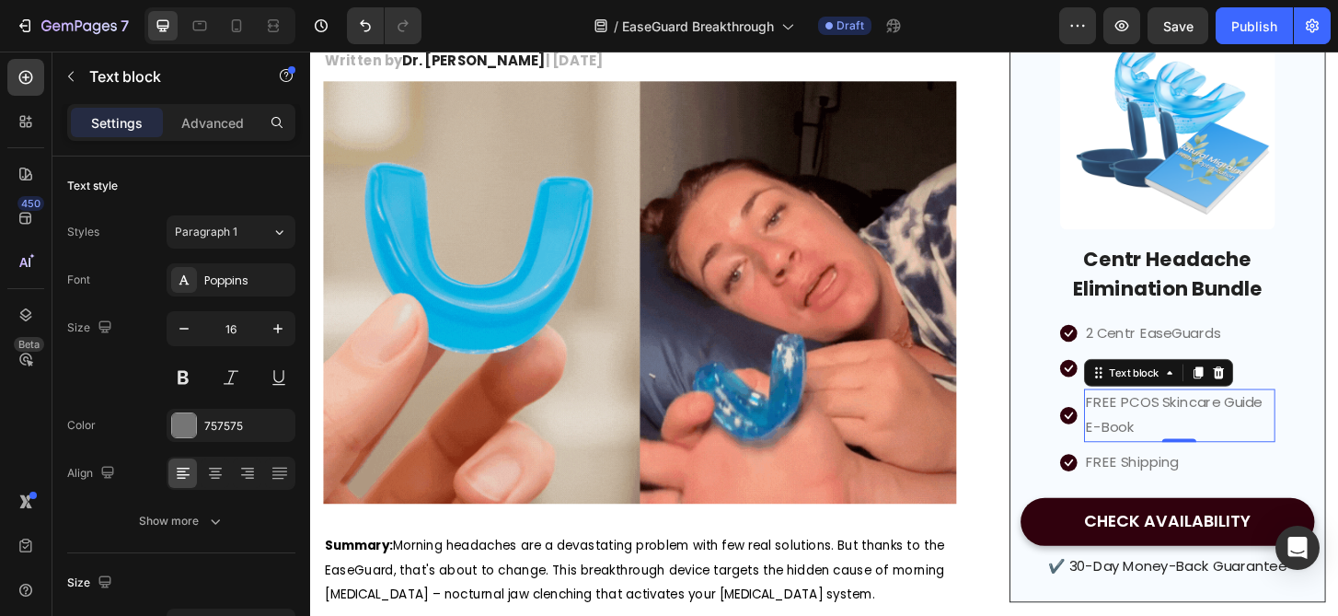
click at [1212, 456] on p "FREE PCOS Skincare Guide E-Book" at bounding box center [1244, 442] width 202 height 53
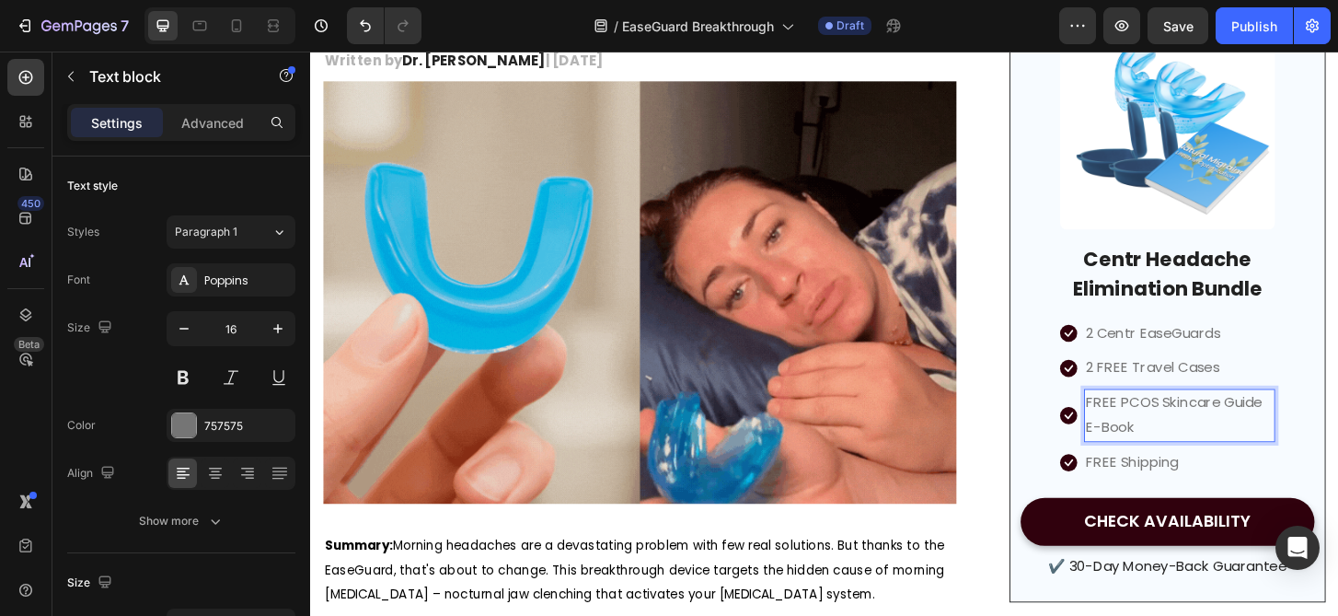
click at [1206, 433] on p "FREE PCOS Skincare Guide E-Book" at bounding box center [1244, 442] width 202 height 53
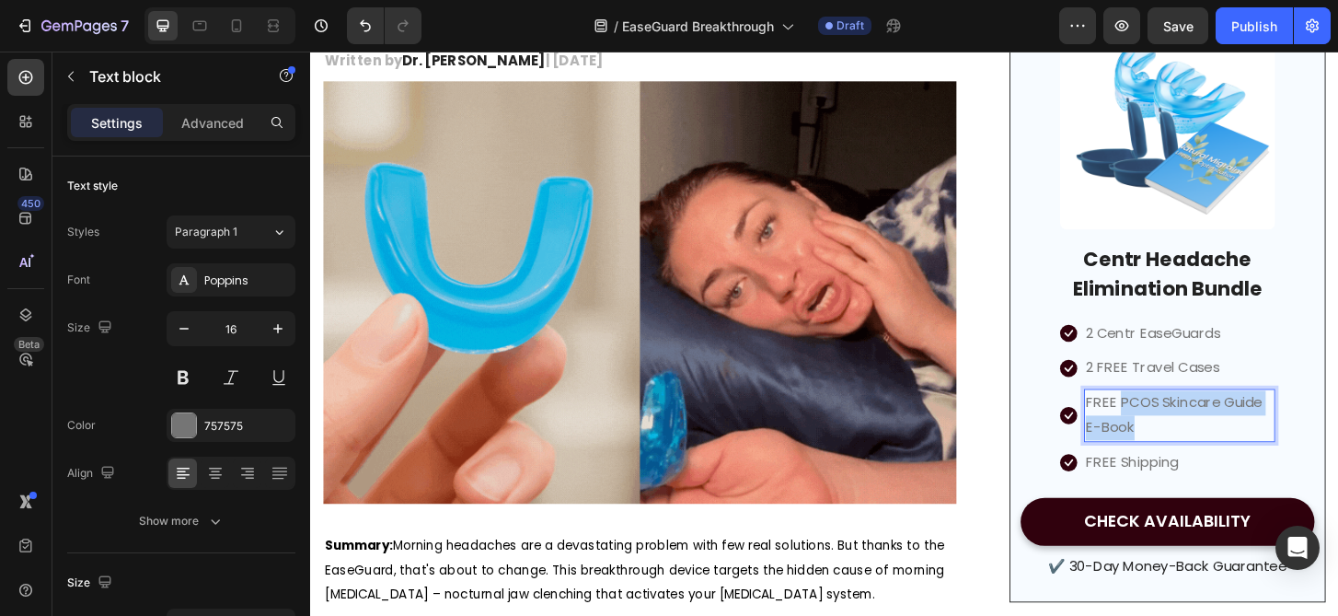
drag, startPoint x: 1206, startPoint y: 433, endPoint x: 1199, endPoint y: 456, distance: 24.2
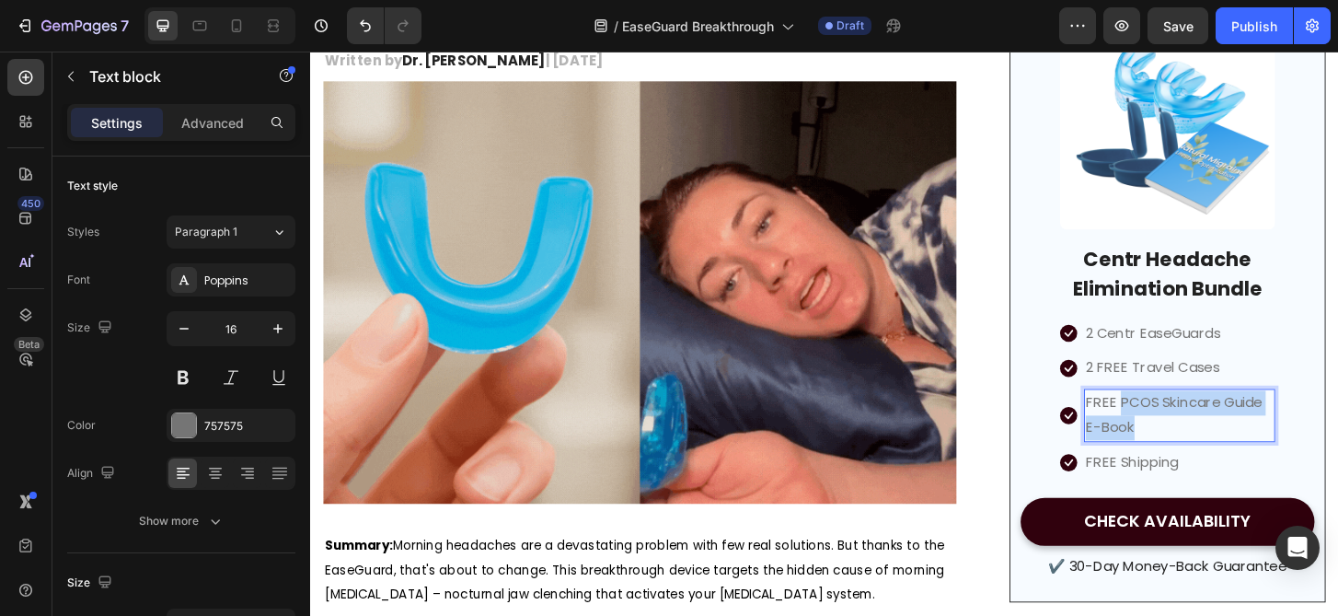
click at [1199, 456] on p "FREE PCOS Skincare Guide E-Book" at bounding box center [1244, 442] width 202 height 53
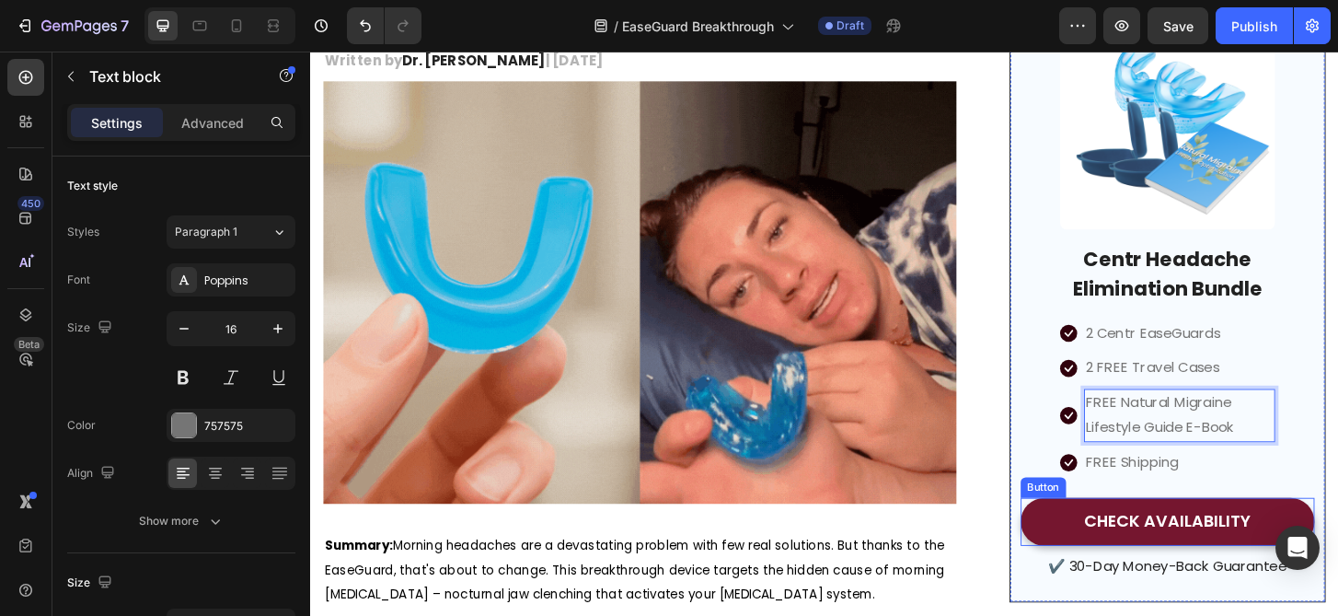
click at [1233, 580] on button "CHECK AVAILABILITY" at bounding box center [1231, 557] width 316 height 52
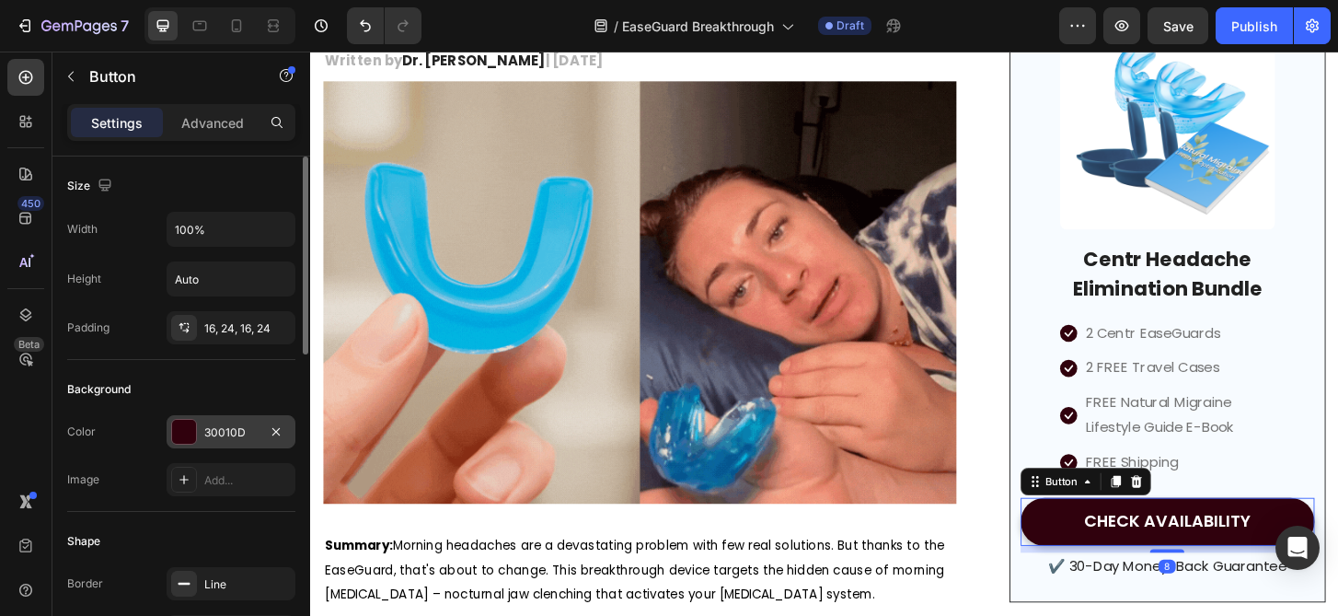
click at [234, 421] on div "30010D" at bounding box center [231, 431] width 129 height 33
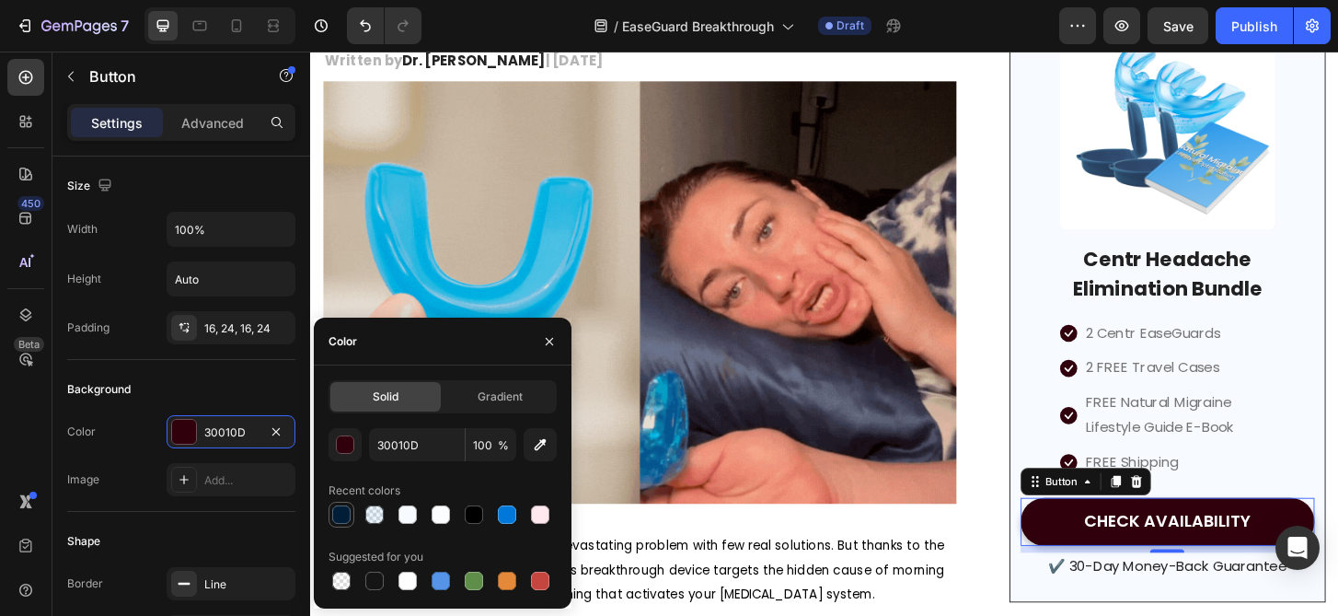
click at [343, 521] on div at bounding box center [341, 514] width 18 height 18
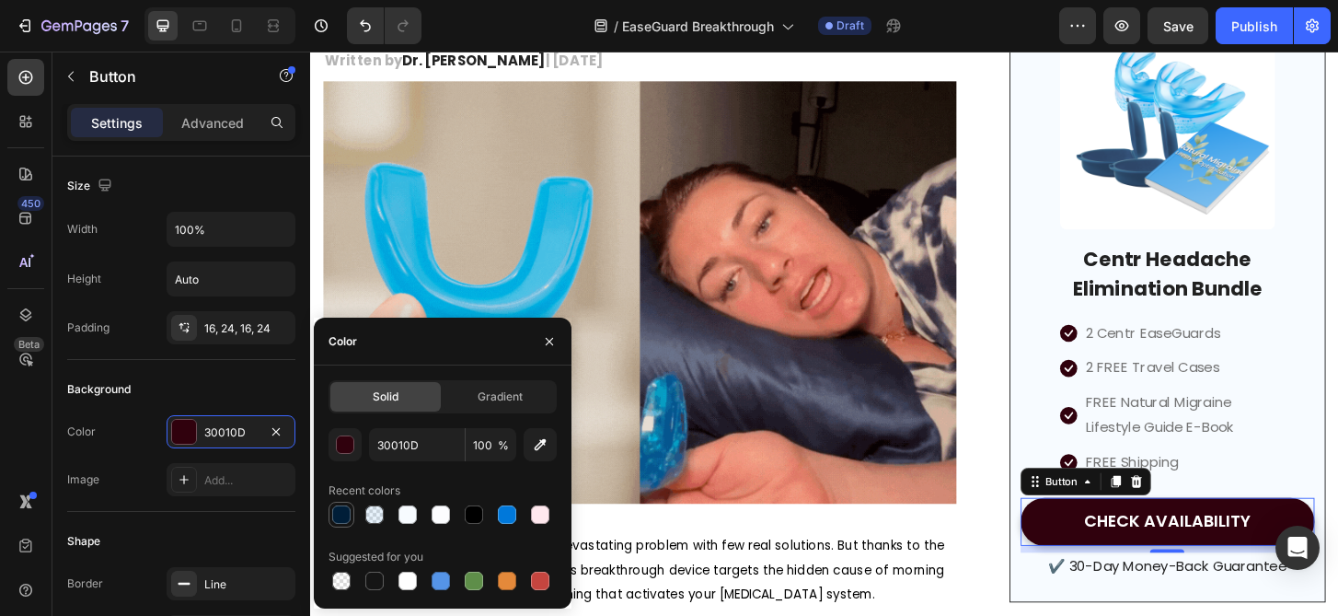
type input "001E38"
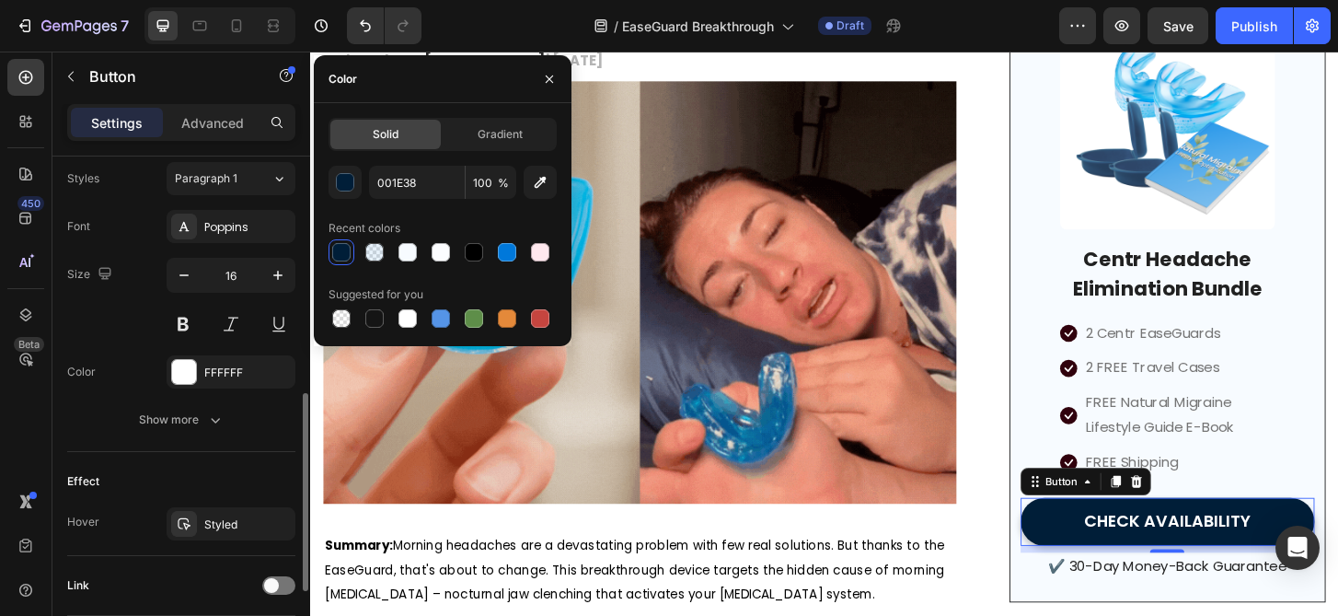
scroll to position [676, 0]
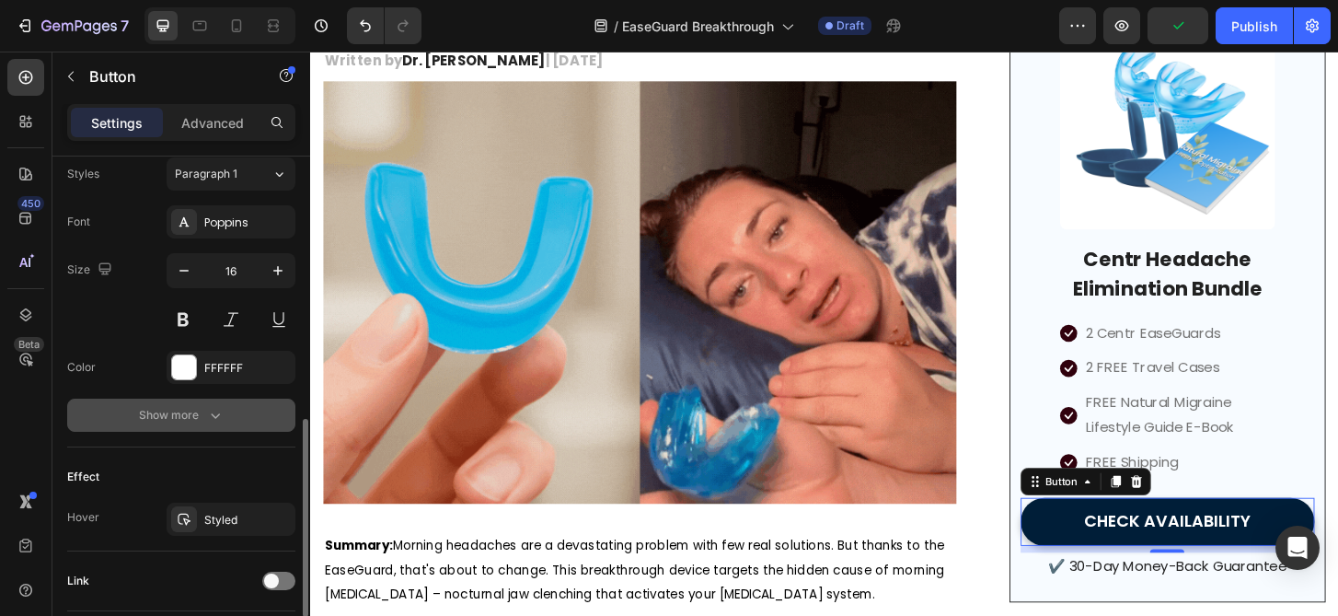
click at [225, 401] on button "Show more" at bounding box center [181, 414] width 228 height 33
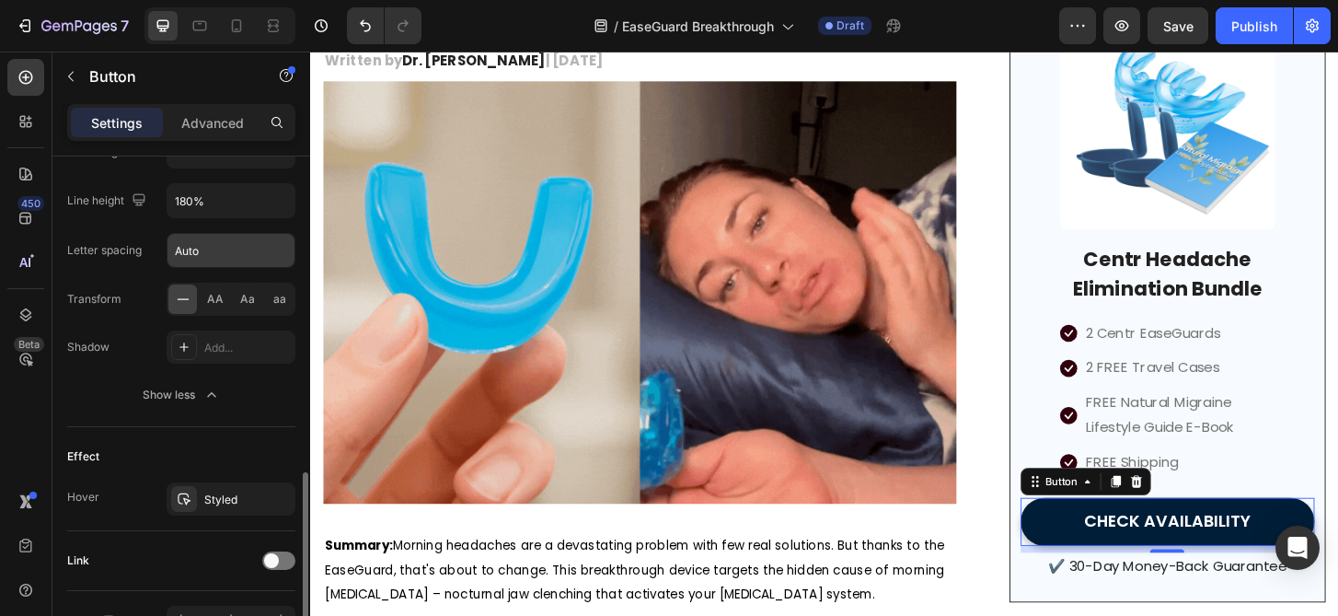
scroll to position [991, 0]
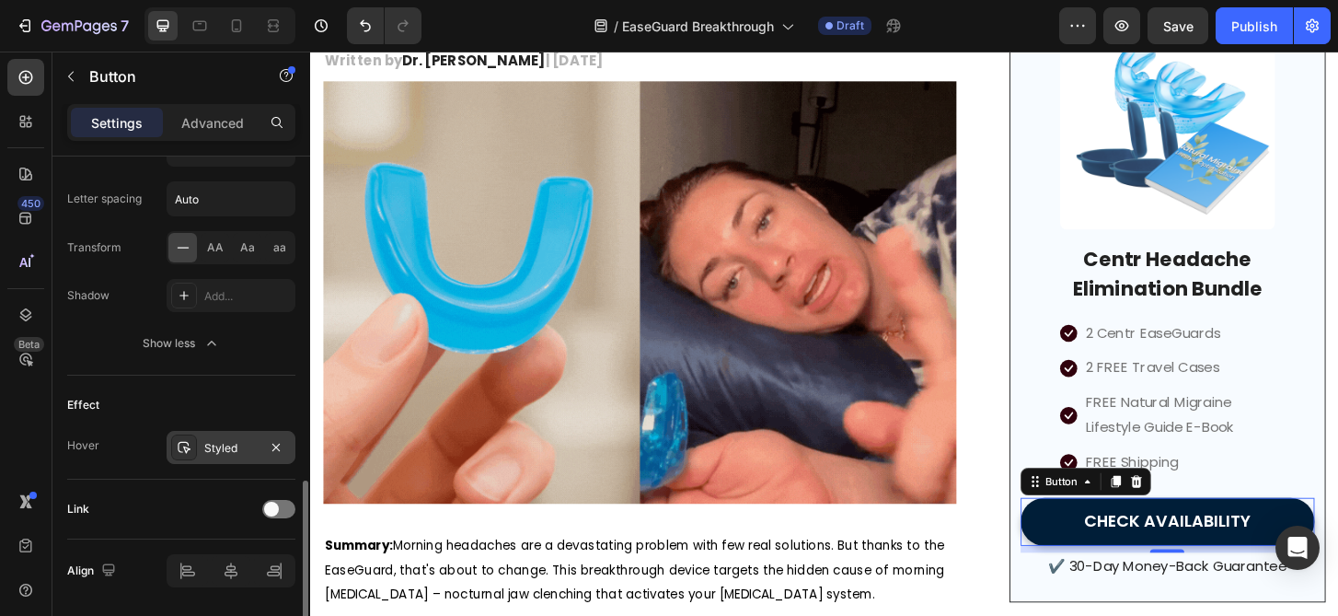
click at [242, 448] on div "Styled" at bounding box center [230, 448] width 53 height 17
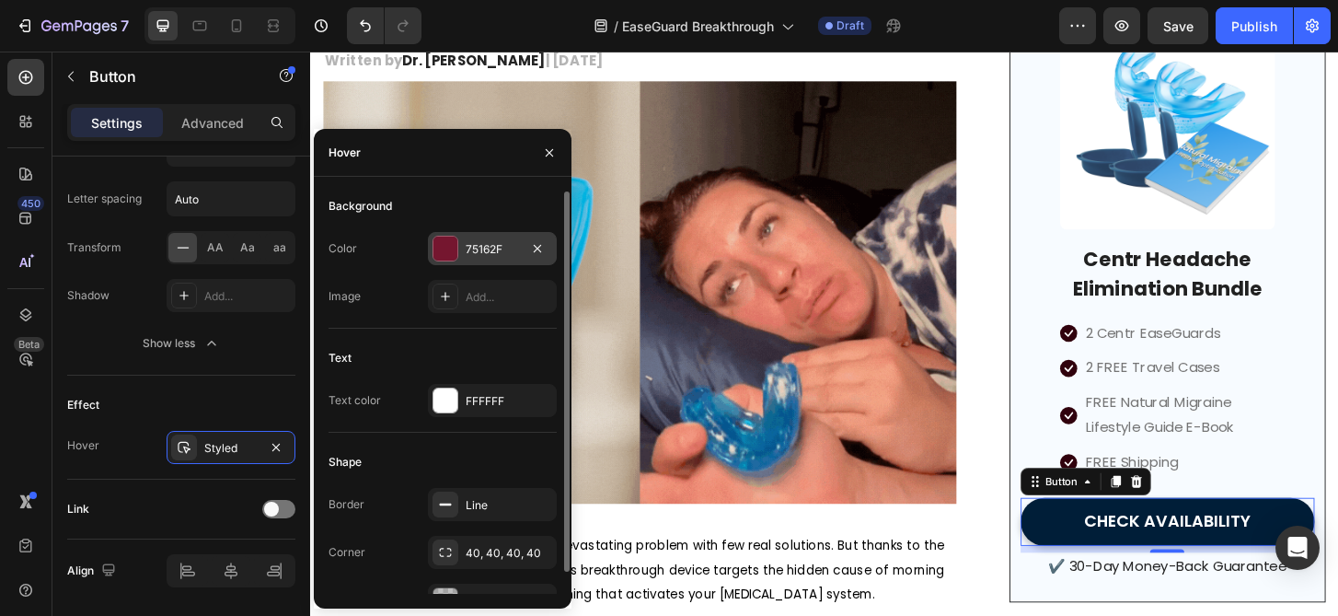
click at [526, 255] on div at bounding box center [537, 248] width 22 height 22
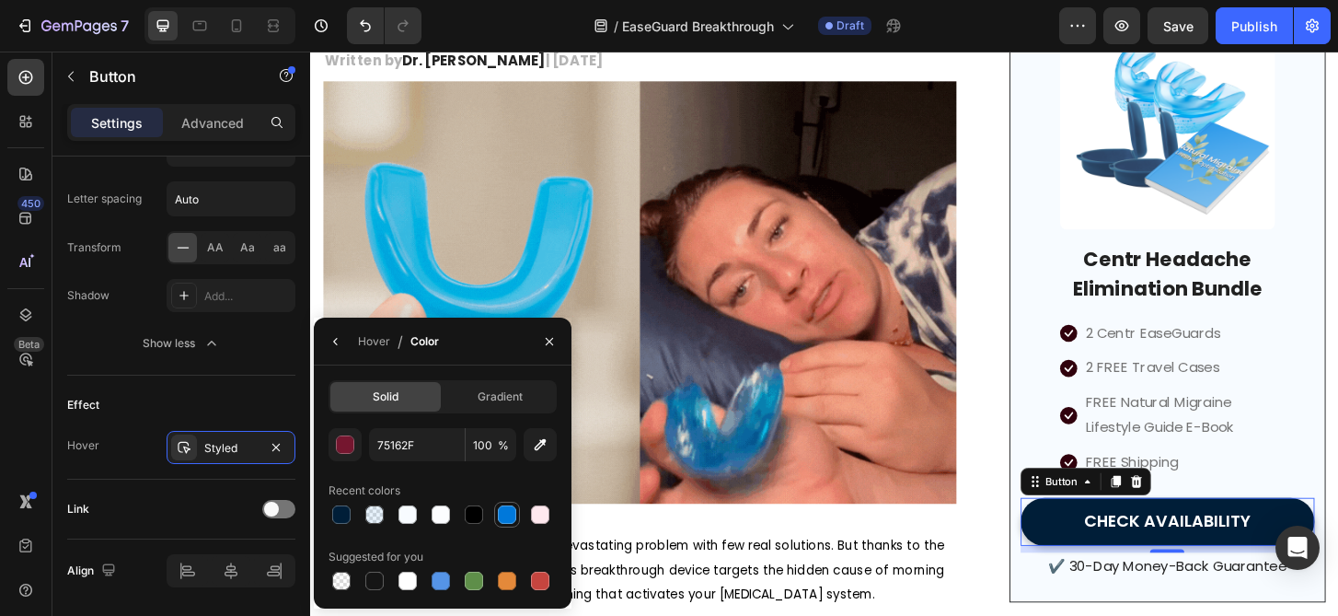
click at [496, 514] on div at bounding box center [507, 514] width 22 height 22
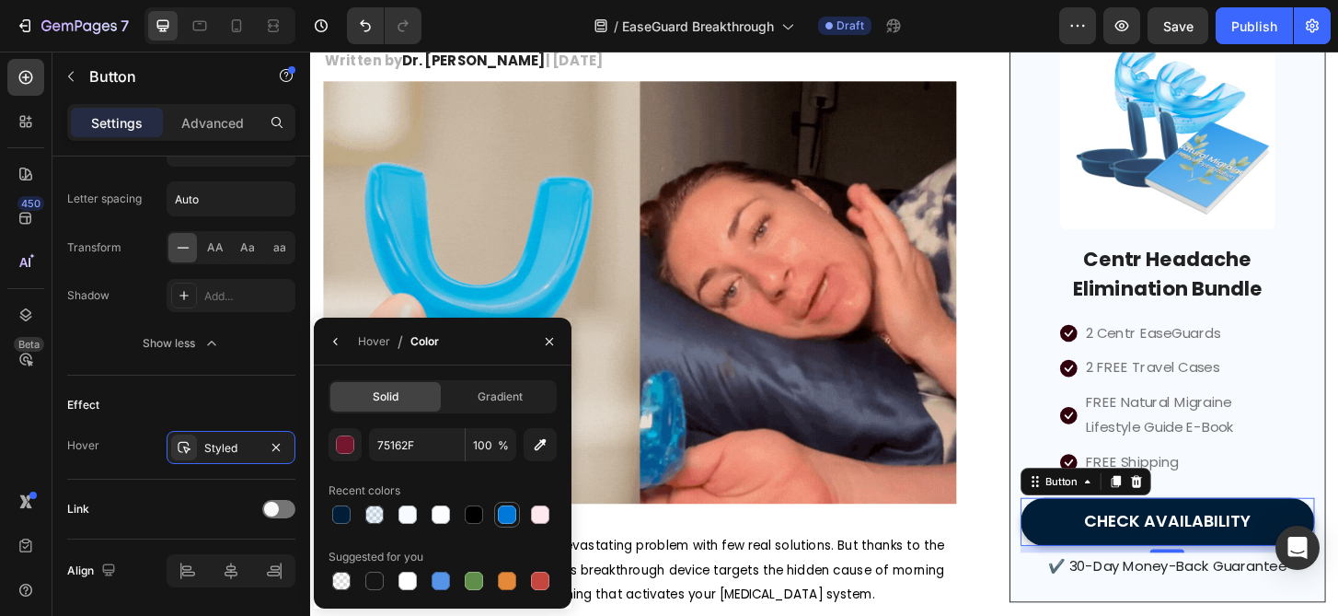
type input "0078DA"
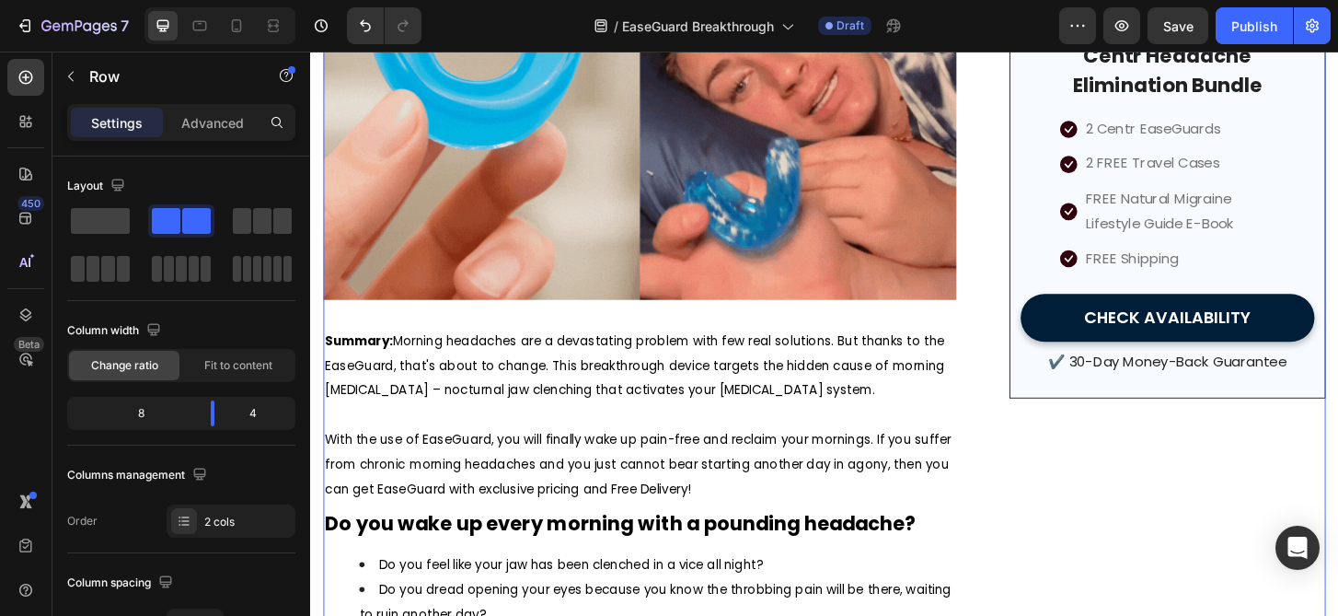
scroll to position [0, 0]
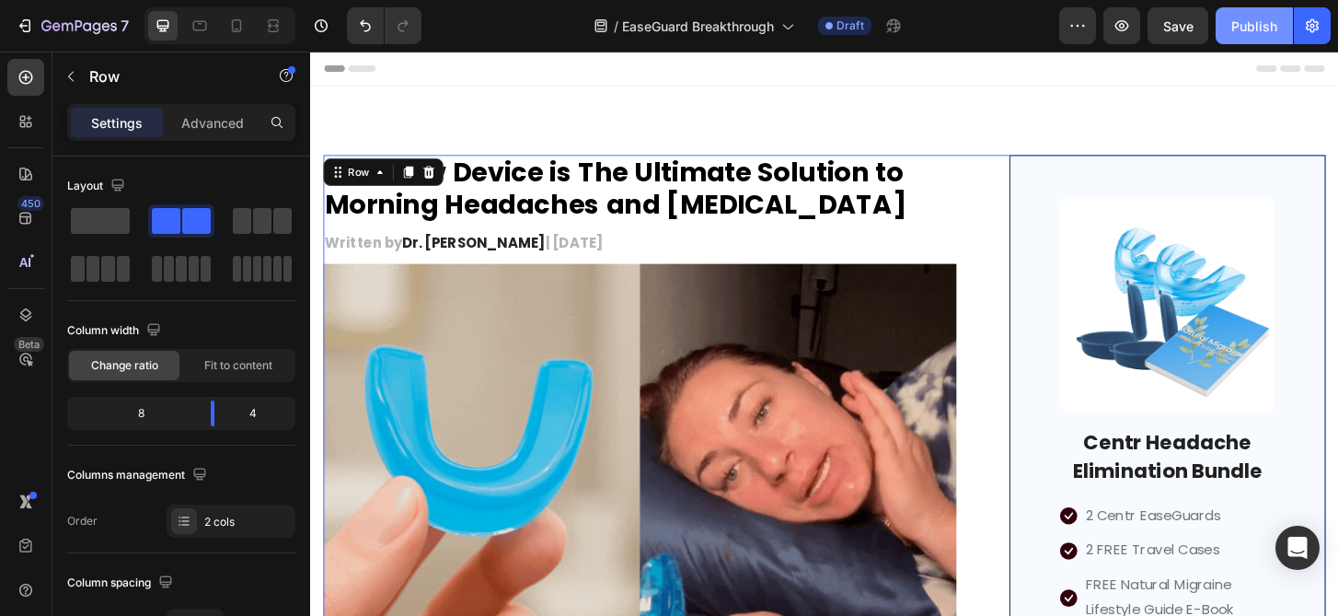
click at [1229, 27] on button "Publish" at bounding box center [1254, 25] width 77 height 37
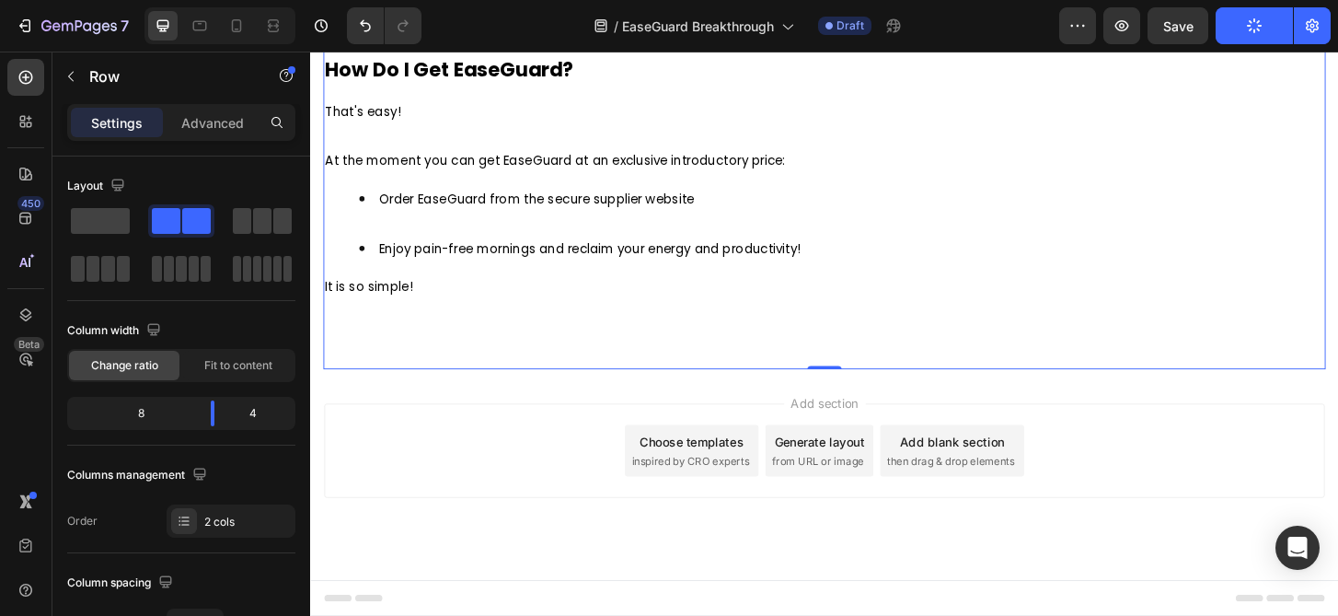
scroll to position [7556, 0]
drag, startPoint x: 861, startPoint y: 389, endPoint x: 861, endPoint y: 355, distance: 34.1
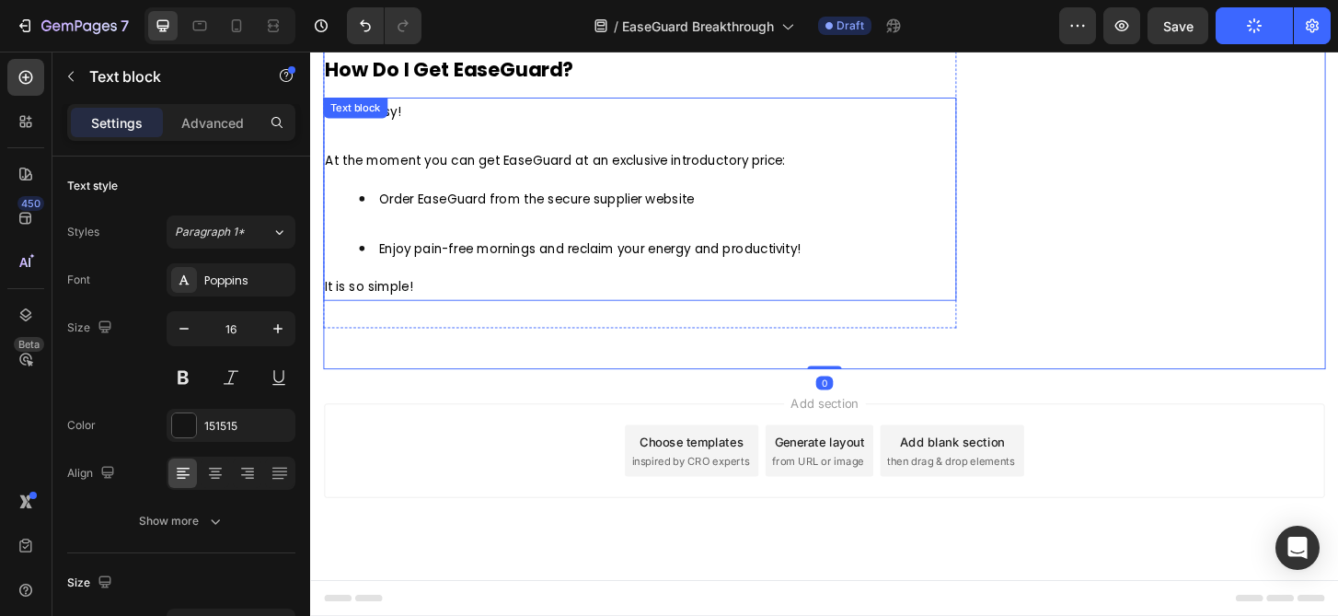
click at [434, 309] on p "It is so simple!" at bounding box center [664, 305] width 676 height 27
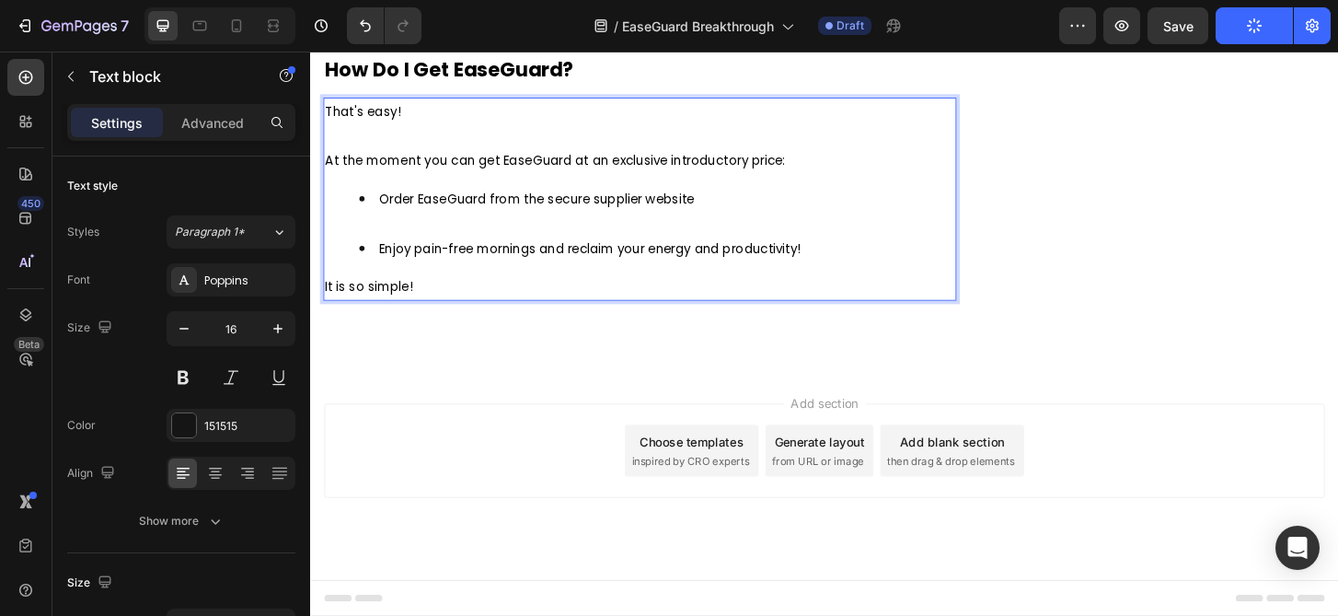
click at [434, 309] on p "It is so simple!" at bounding box center [664, 305] width 676 height 27
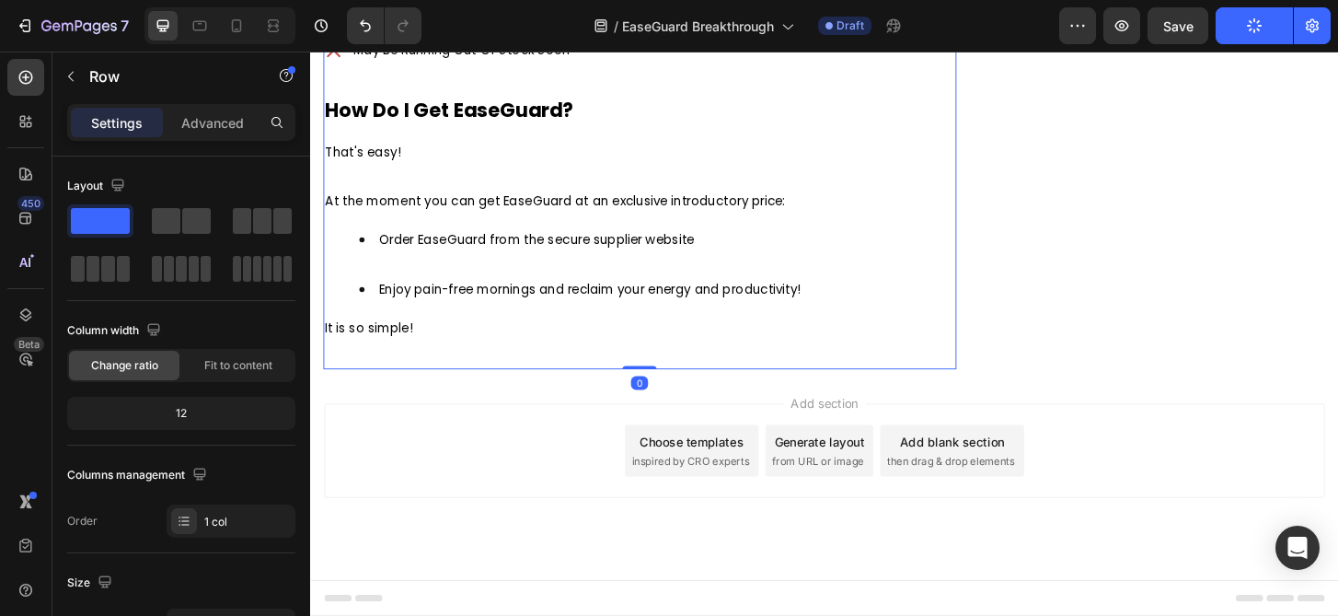
scroll to position [7511, 0]
drag, startPoint x: 677, startPoint y: 391, endPoint x: 677, endPoint y: 275, distance: 116.0
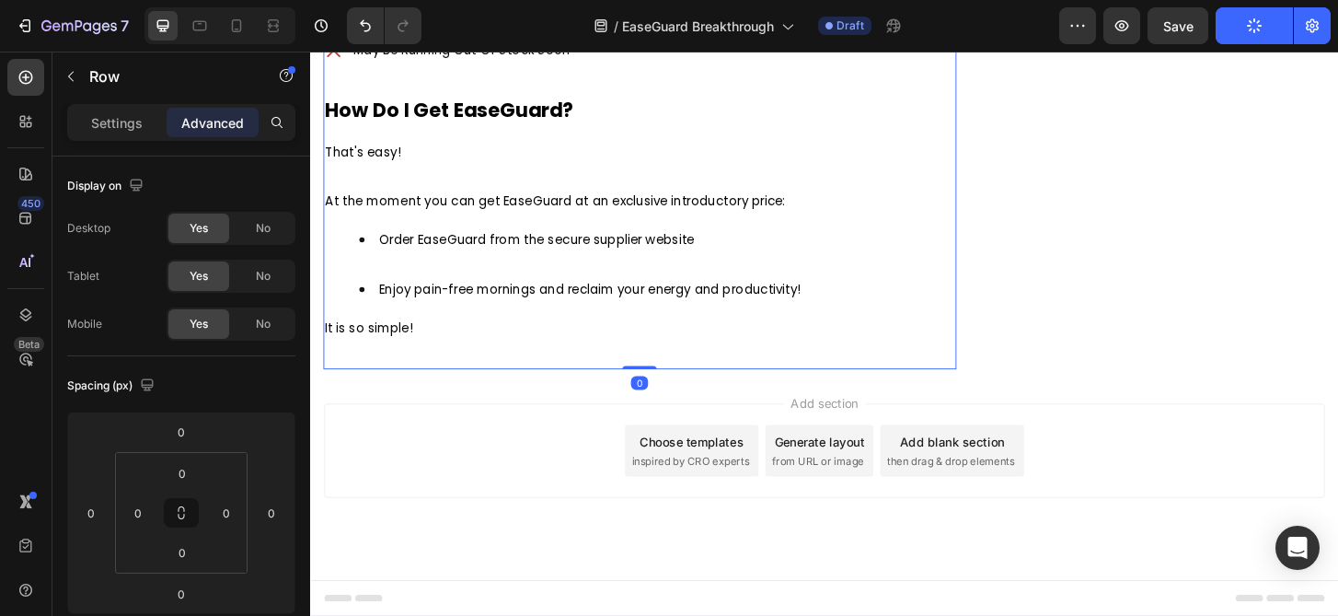
drag, startPoint x: 657, startPoint y: 391, endPoint x: 657, endPoint y: 263, distance: 127.9
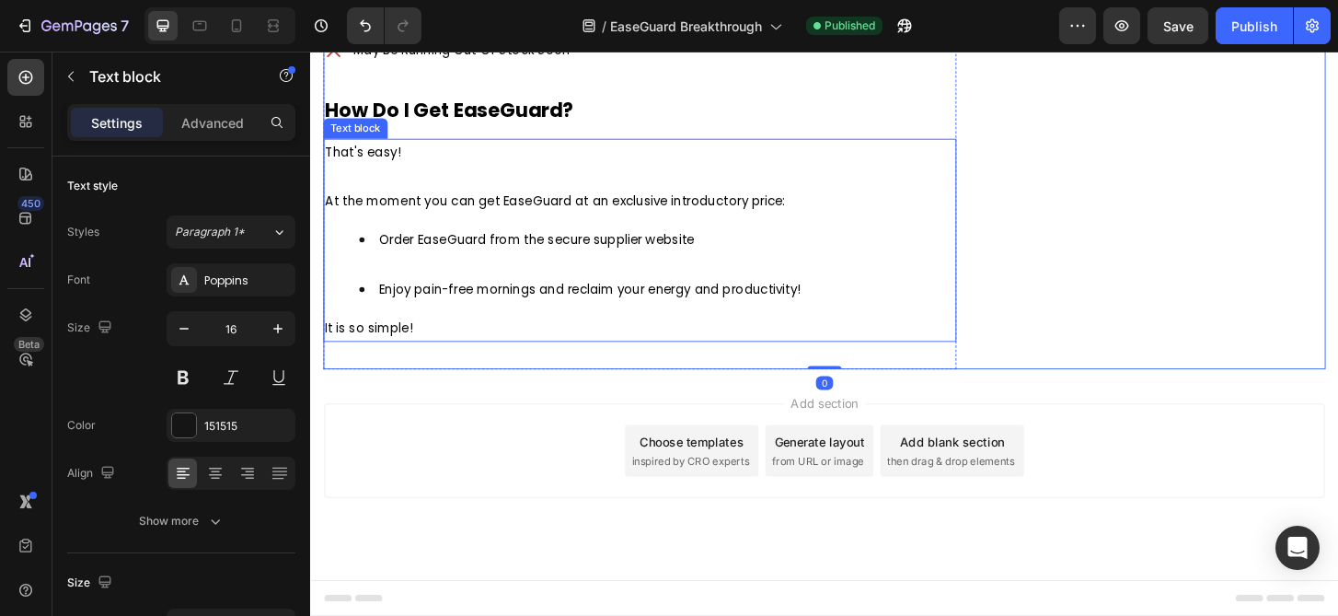
click at [560, 362] on div "That's easy! At the moment you can get EaseGuard at an exclusive introductory p…" at bounding box center [664, 254] width 680 height 219
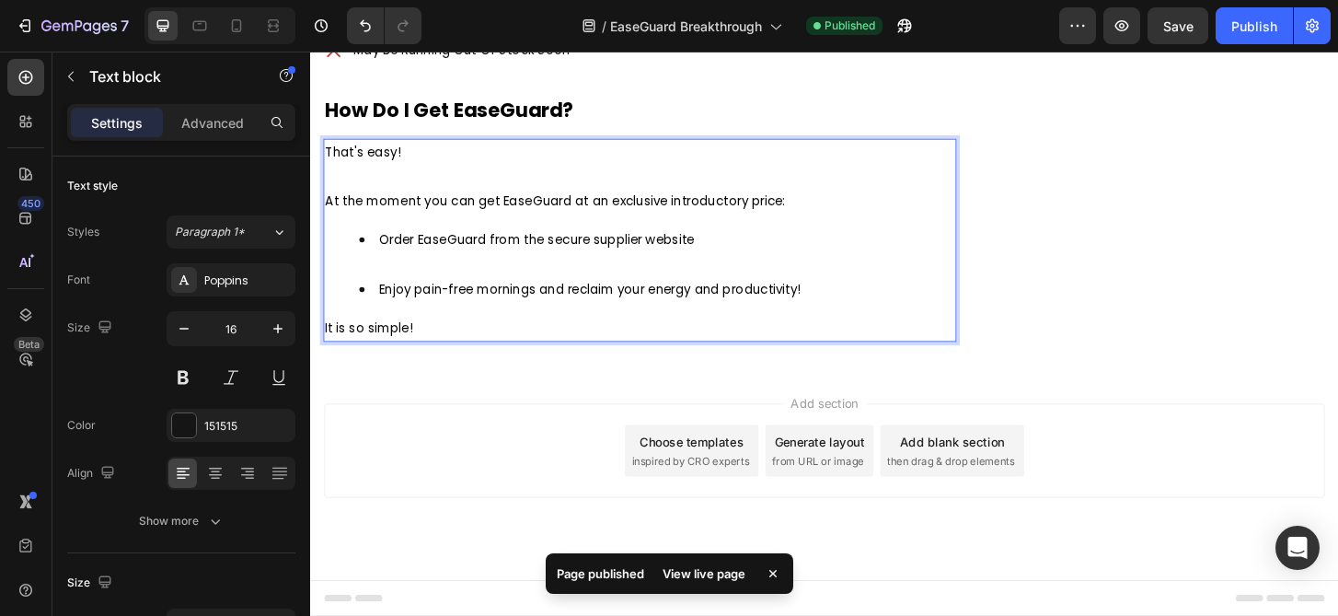
click at [97, 47] on div "7 / EaseGuard Breakthrough Published Preview Save Publish" at bounding box center [669, 26] width 1338 height 52
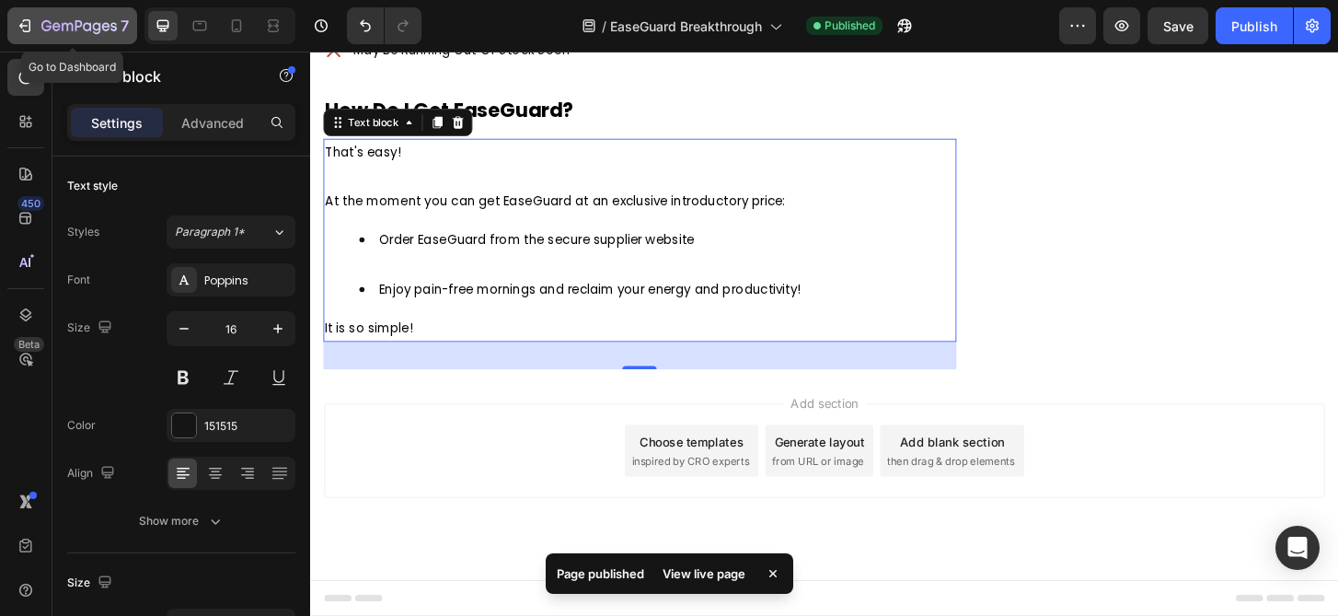
click at [99, 35] on div "7" at bounding box center [84, 26] width 87 height 22
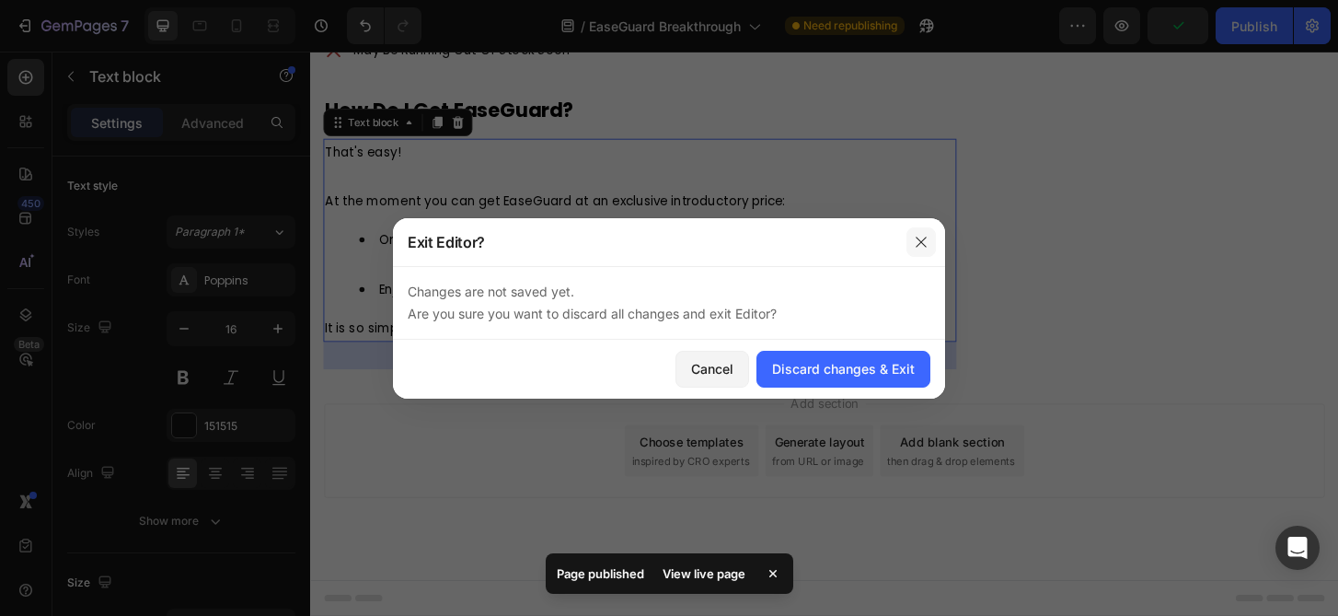
click at [925, 235] on icon "button" at bounding box center [921, 242] width 15 height 15
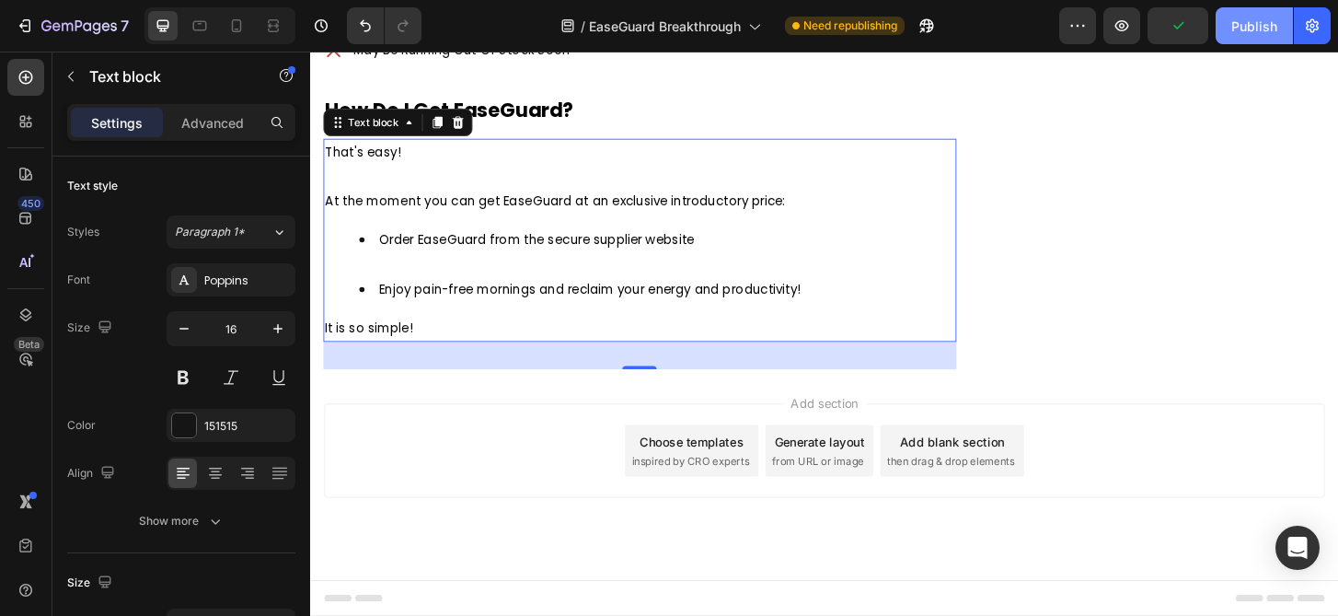
click at [1253, 17] on div "Publish" at bounding box center [1254, 26] width 46 height 19
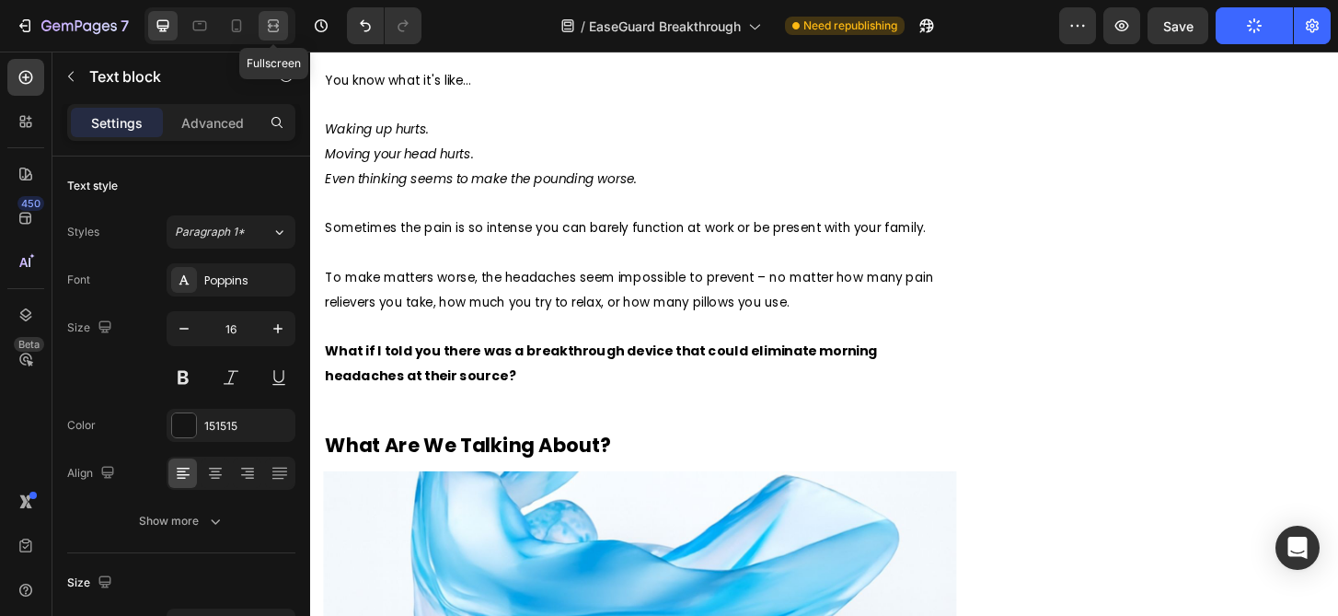
click at [273, 23] on icon at bounding box center [276, 25] width 6 height 5
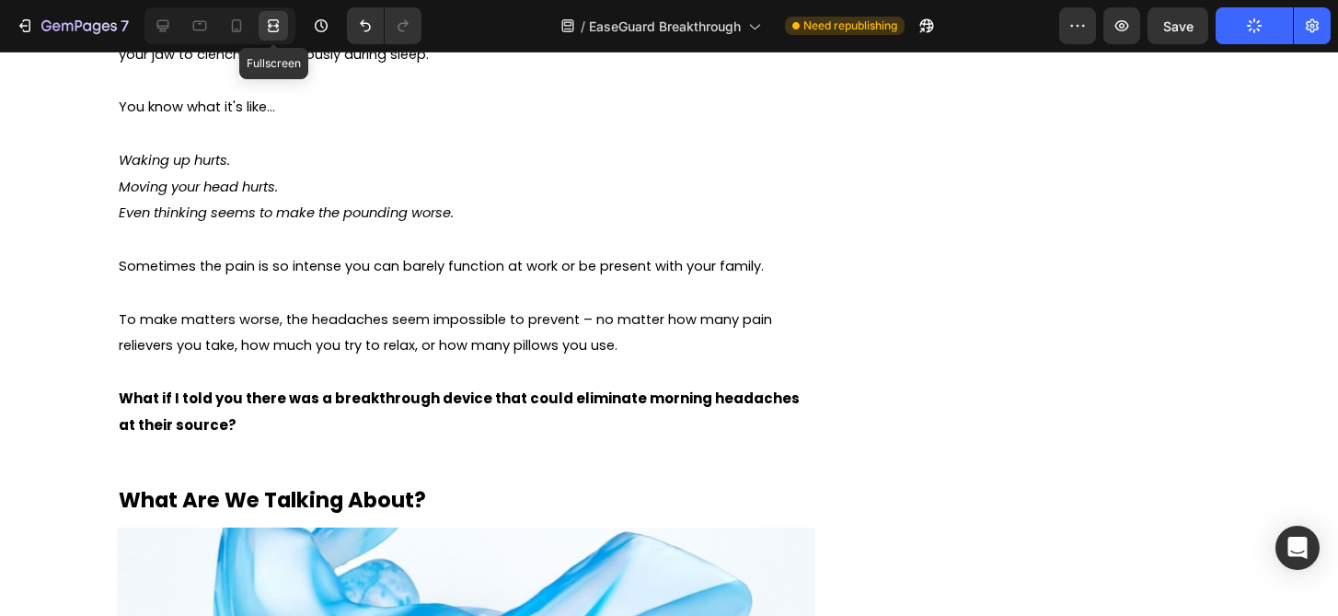
scroll to position [1770, 0]
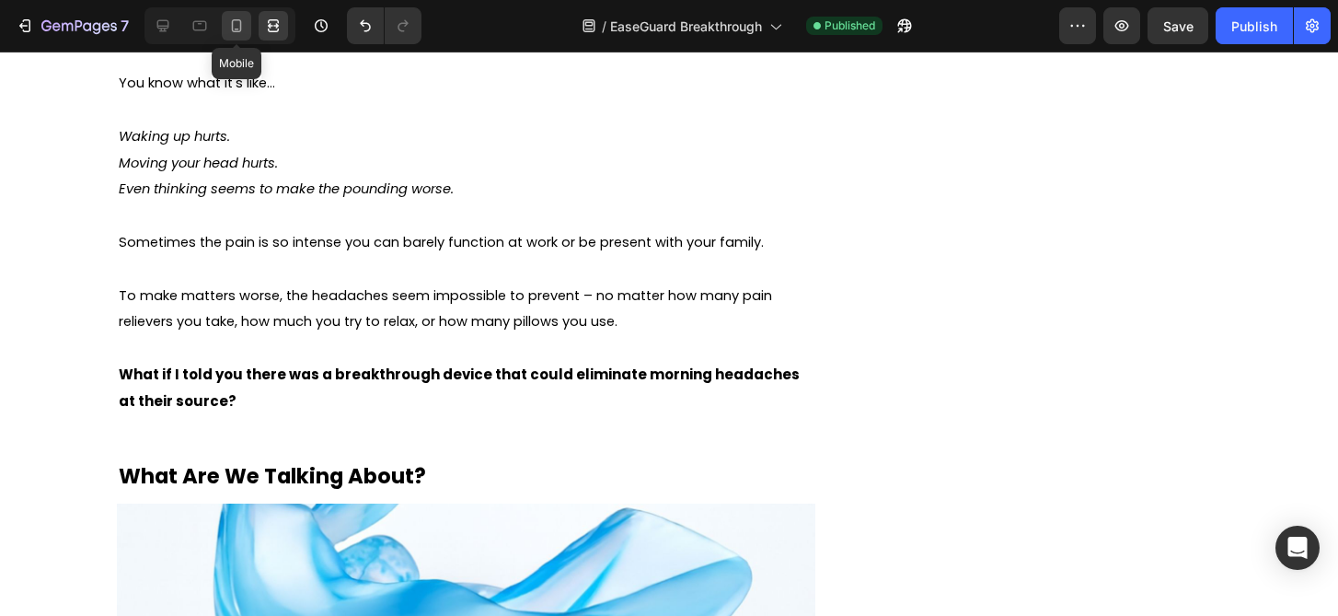
click at [248, 34] on div at bounding box center [236, 25] width 29 height 29
type input "14"
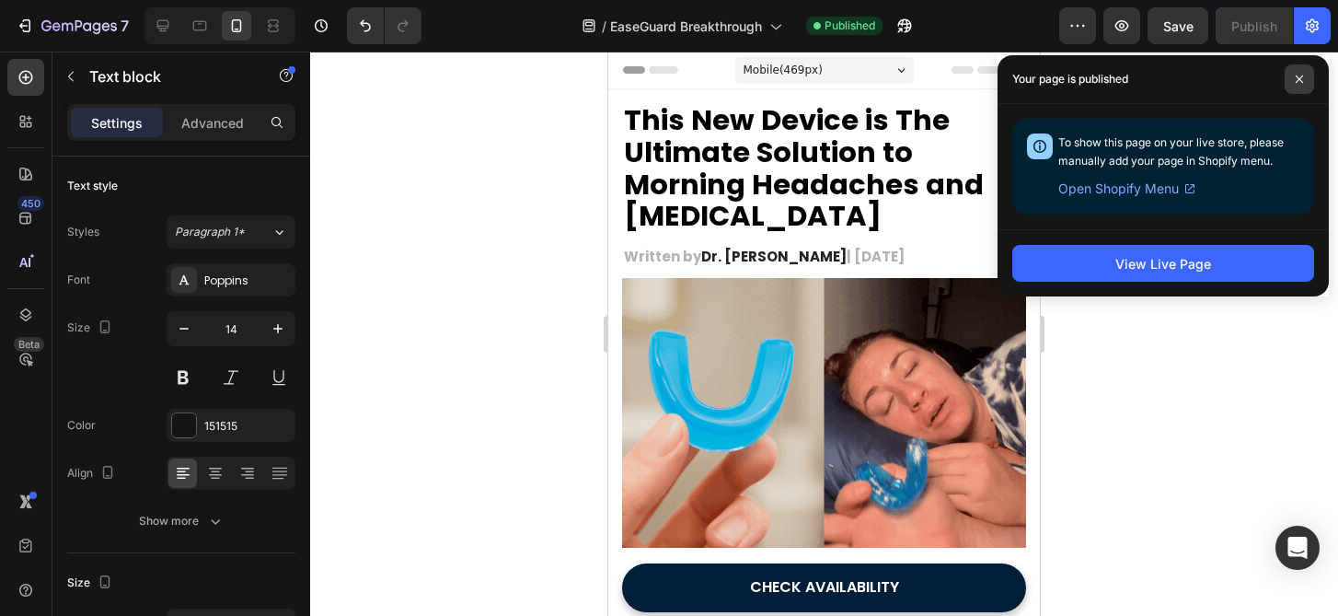
click at [1299, 89] on span at bounding box center [1299, 78] width 29 height 29
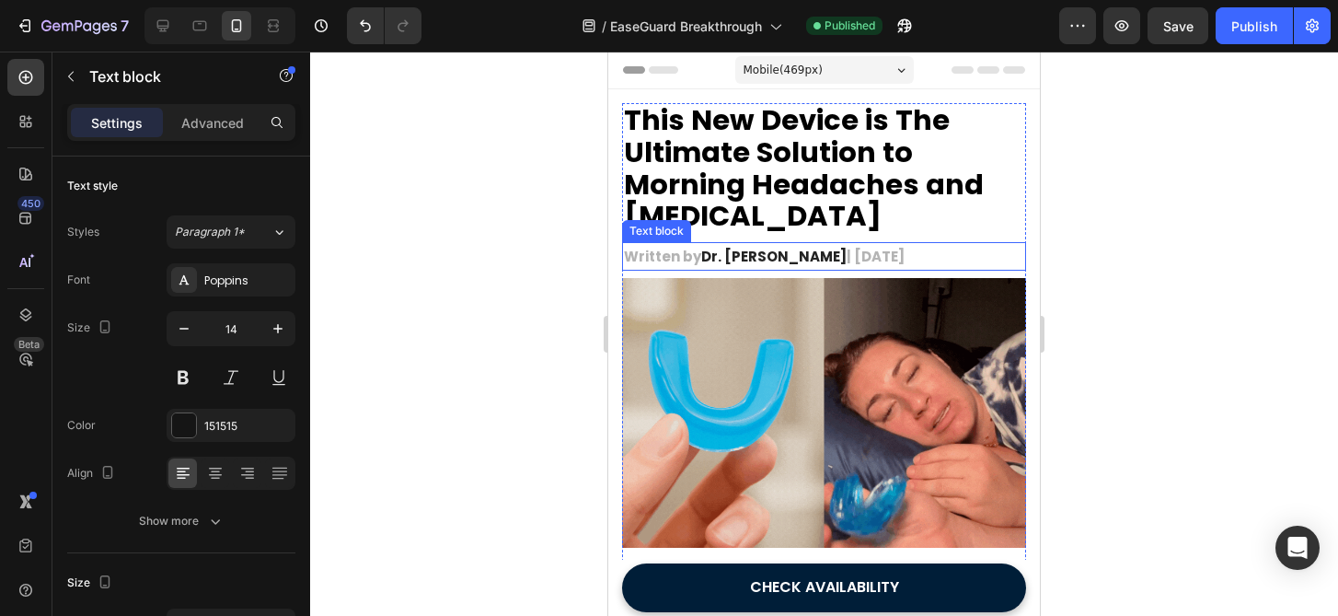
click at [667, 258] on p "Written by Dr. [PERSON_NAME] | [DATE]" at bounding box center [824, 256] width 400 height 25
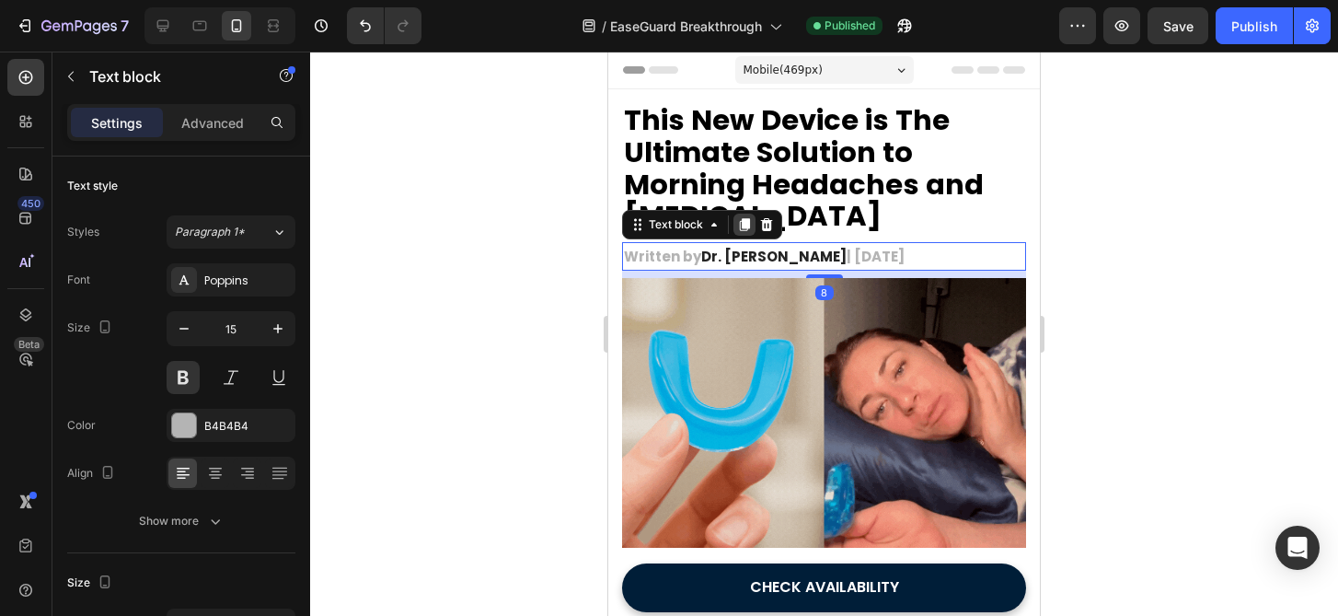
click at [743, 222] on icon at bounding box center [745, 224] width 10 height 13
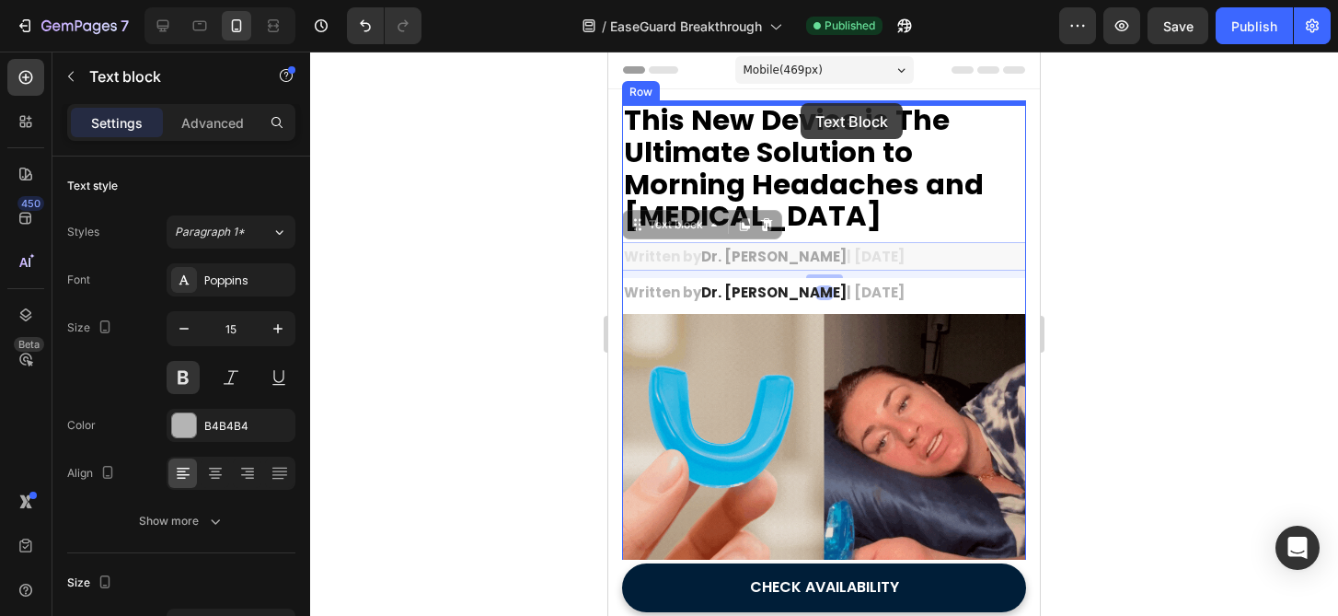
drag, startPoint x: 825, startPoint y: 264, endPoint x: 801, endPoint y: 103, distance: 162.8
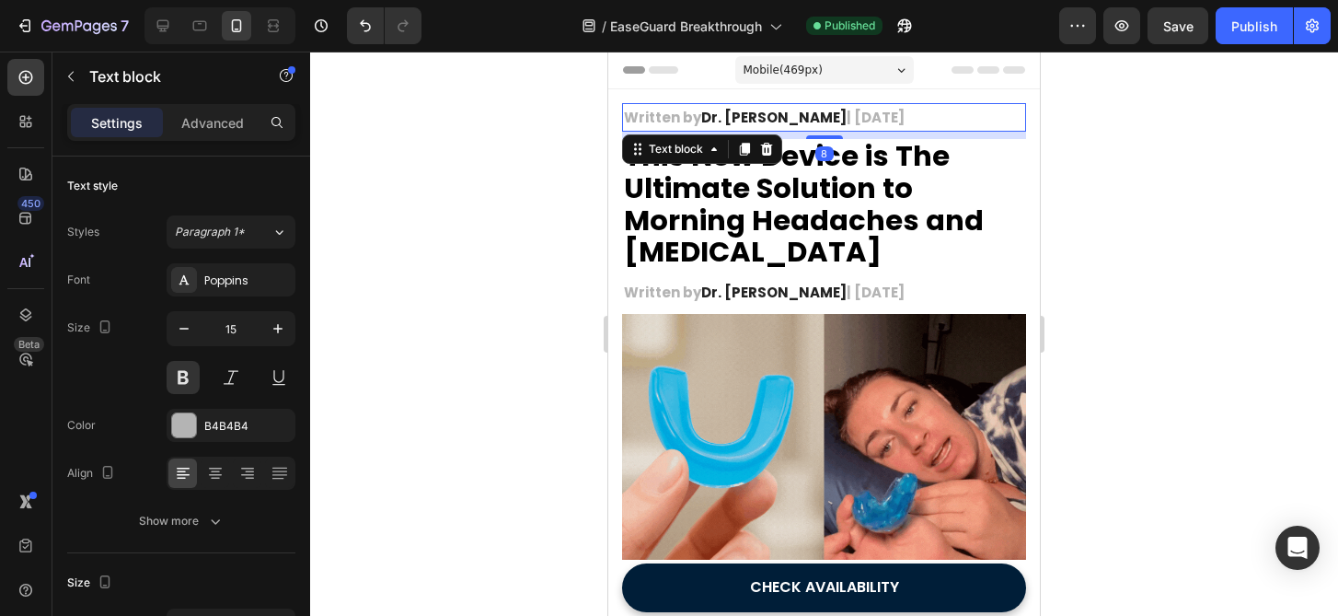
click at [942, 121] on p "Written by Dr. [PERSON_NAME] | [DATE]" at bounding box center [824, 117] width 400 height 25
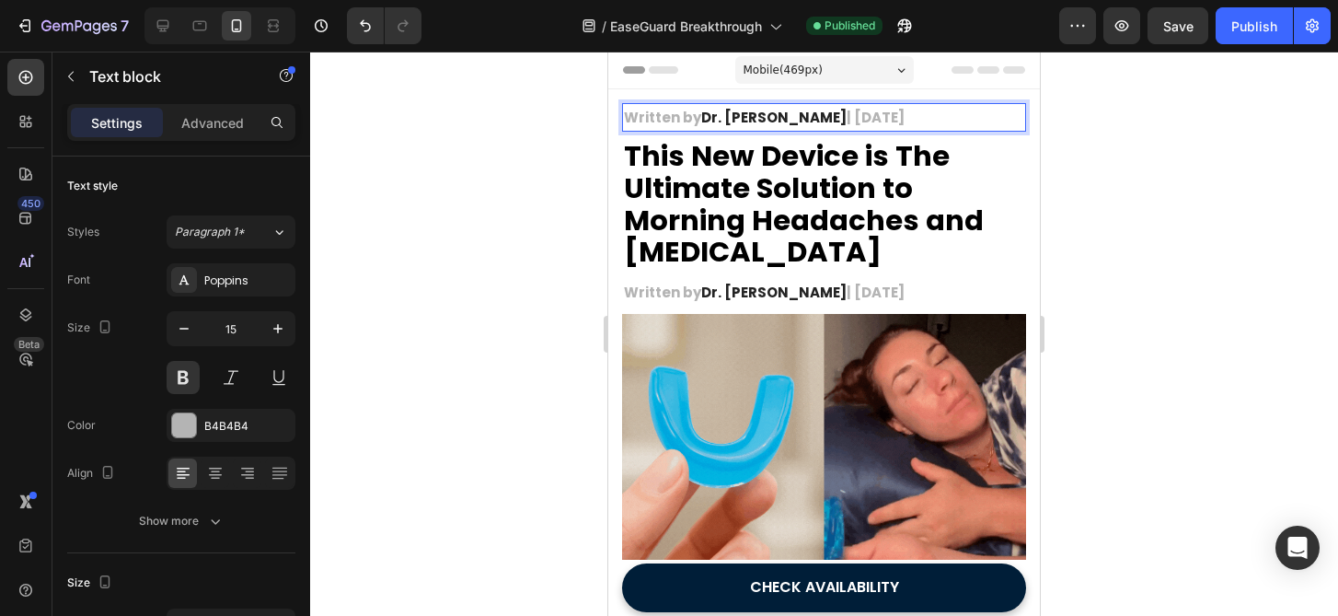
click at [942, 121] on p "Written by Dr. [PERSON_NAME] | [DATE]" at bounding box center [824, 117] width 400 height 25
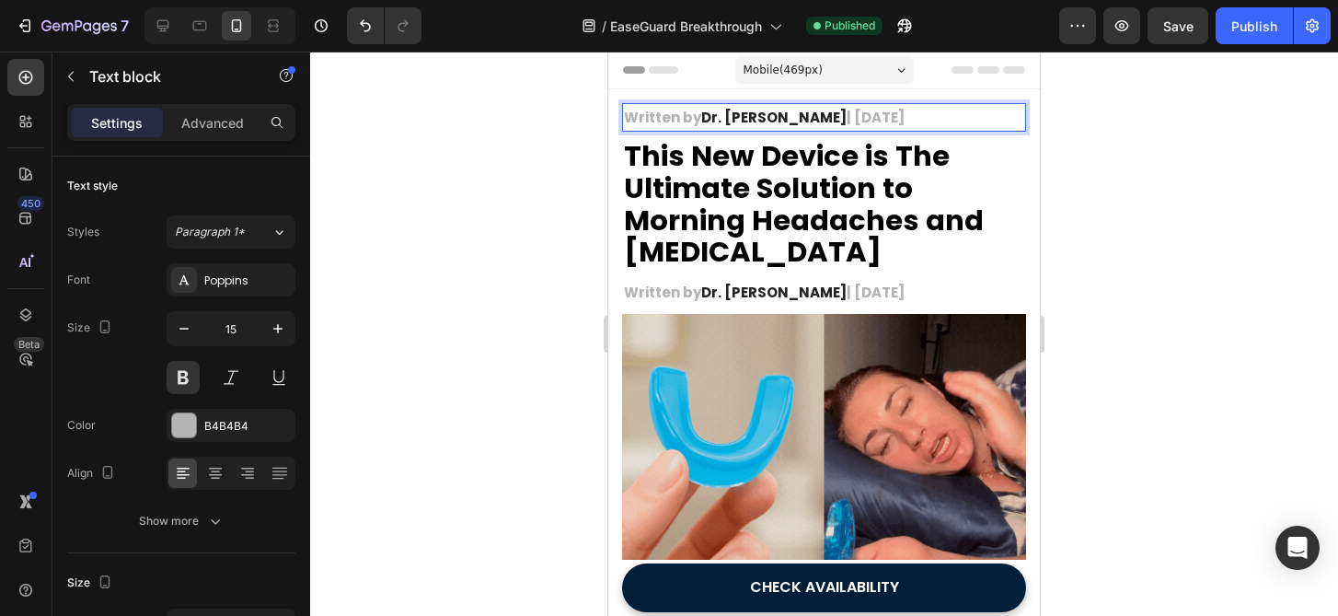
click at [942, 121] on p "Written by Dr. [PERSON_NAME] | [DATE]" at bounding box center [824, 117] width 400 height 25
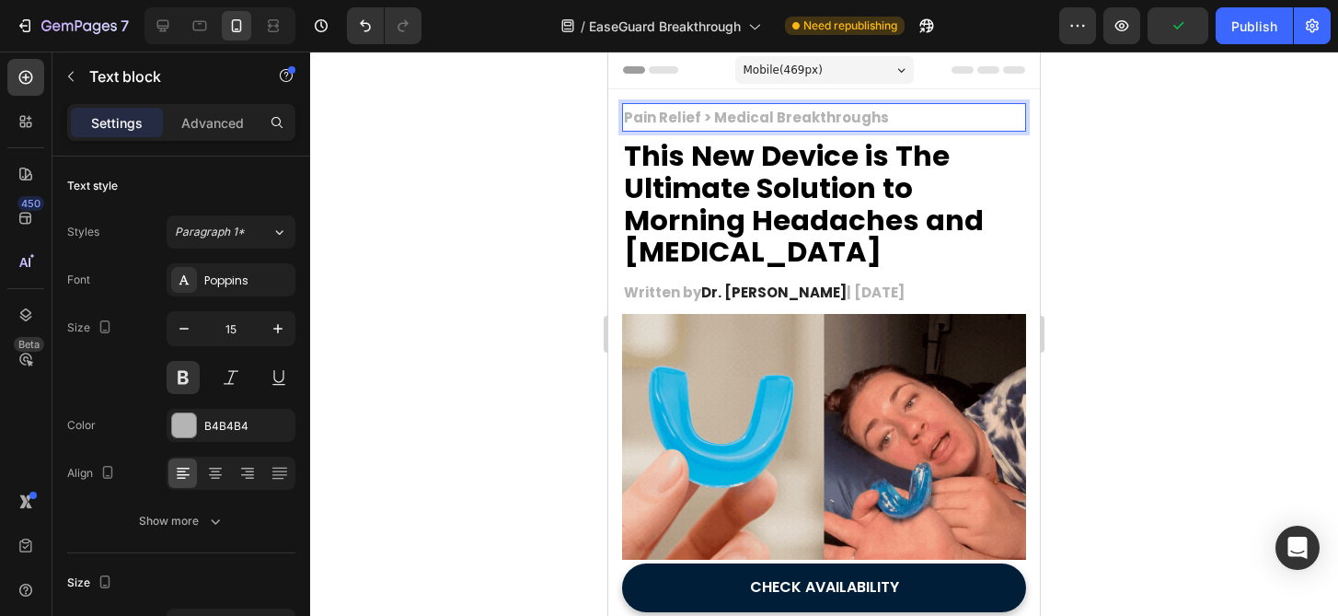
click at [742, 121] on p "Pain Relief > Medical Breakthroughs" at bounding box center [824, 117] width 400 height 25
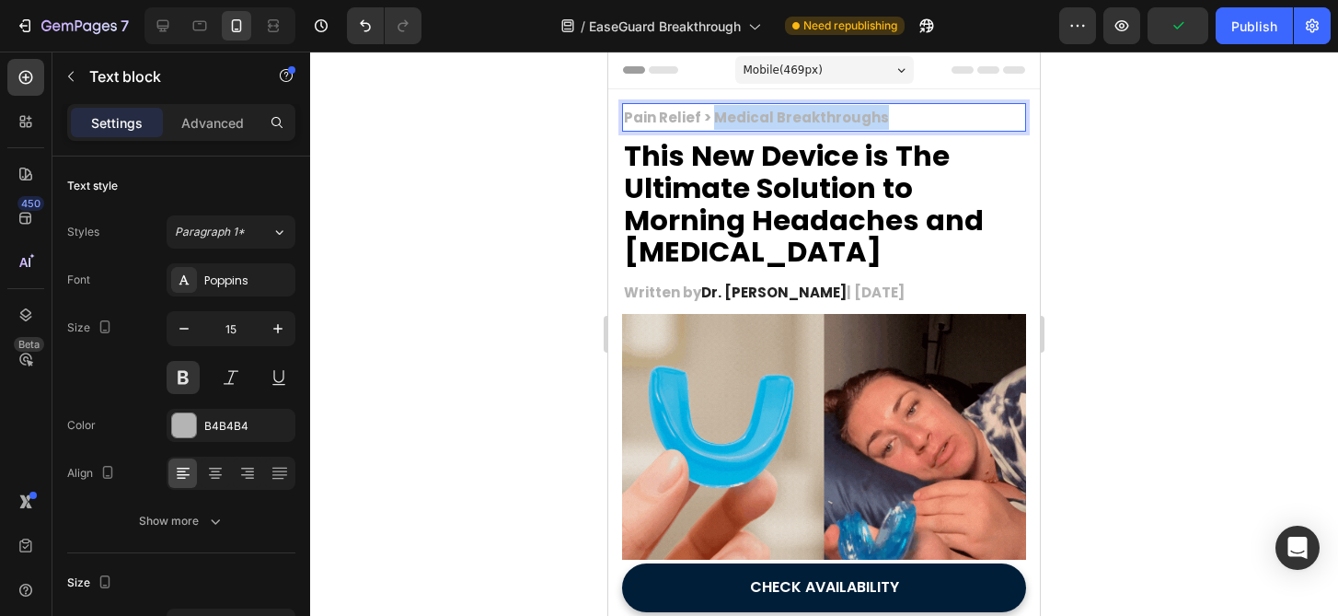
drag, startPoint x: 742, startPoint y: 121, endPoint x: 837, endPoint y: 121, distance: 94.8
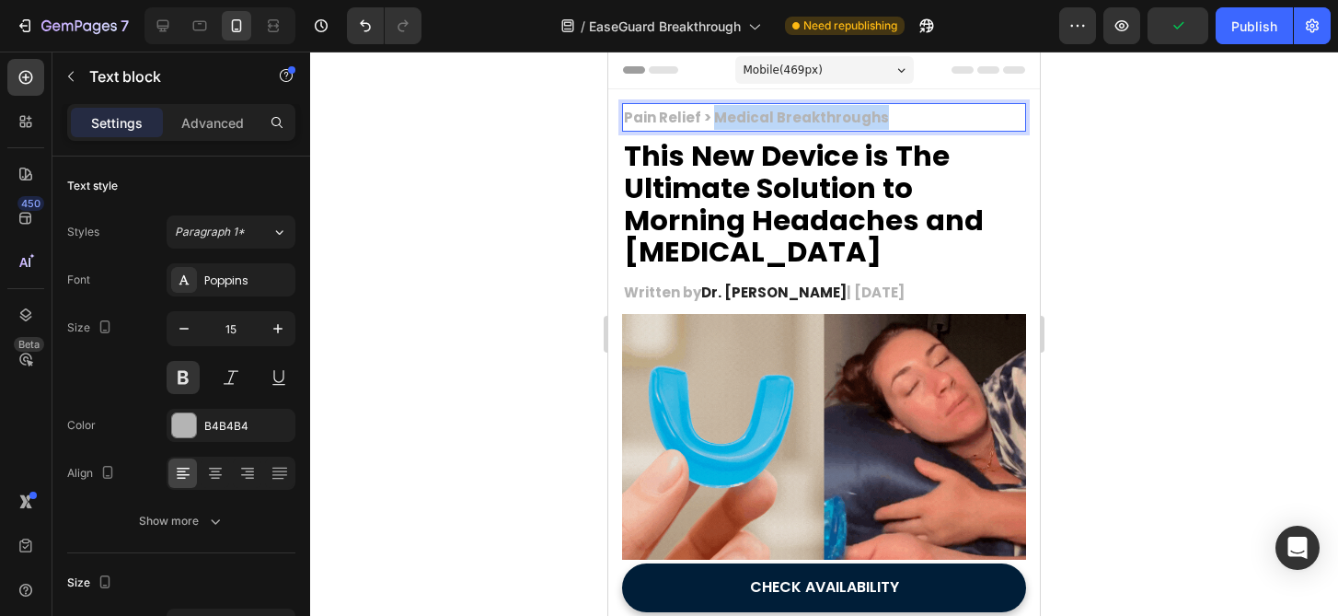
click at [837, 121] on p "Pain Relief > Medical Breakthroughs" at bounding box center [824, 117] width 400 height 25
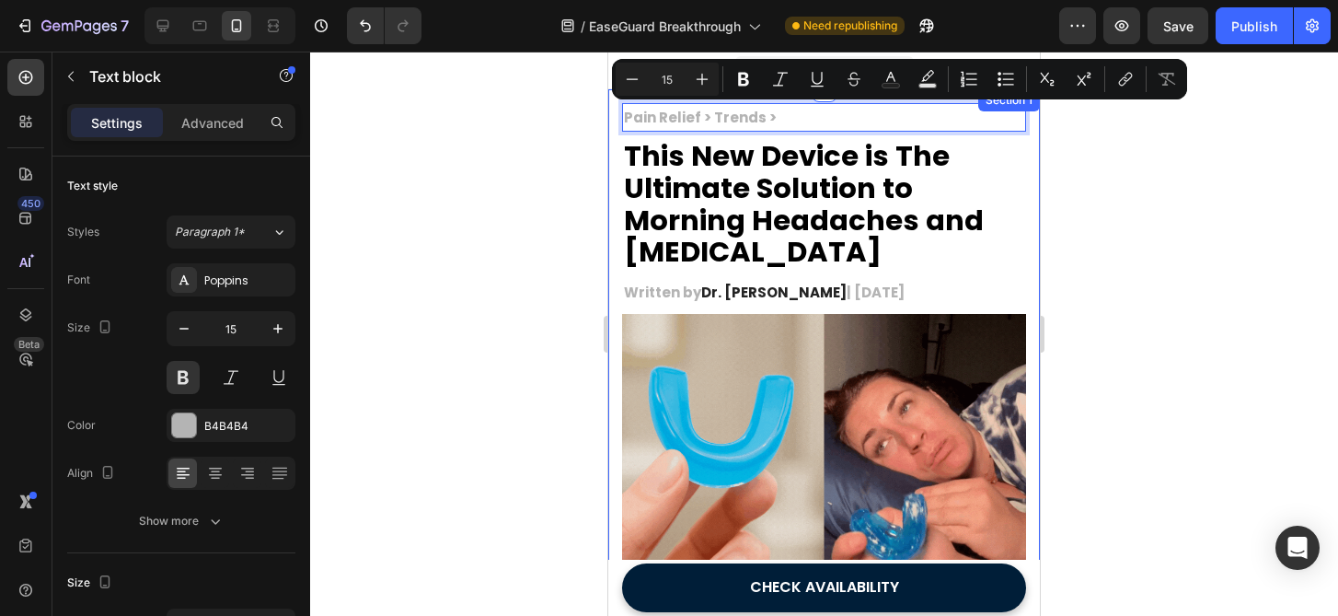
drag, startPoint x: 779, startPoint y: 113, endPoint x: 618, endPoint y: 120, distance: 161.2
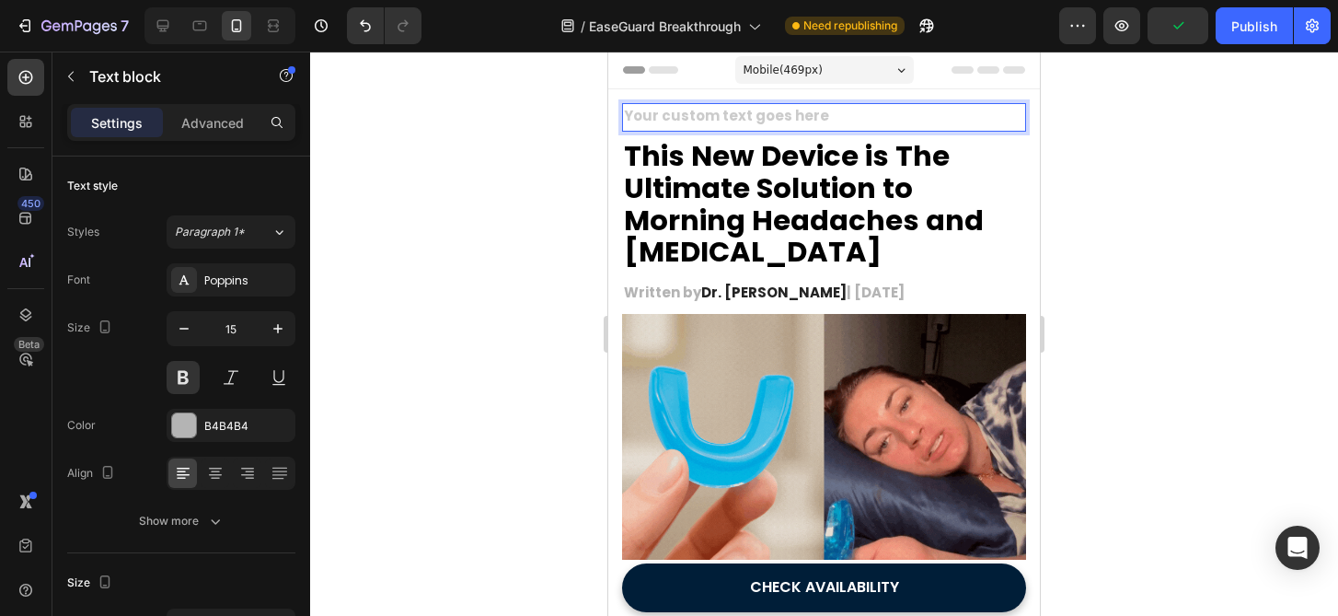
click at [1079, 166] on div at bounding box center [824, 334] width 1028 height 564
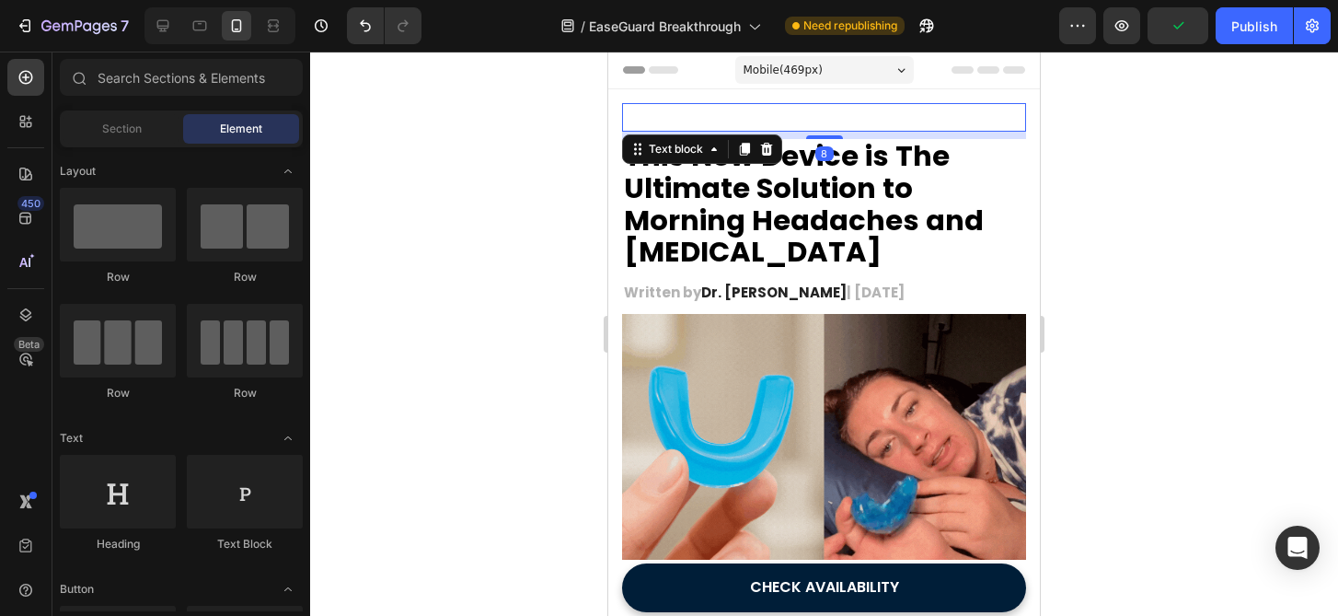
click at [902, 113] on p "Rich Text Editor. Editing area: main" at bounding box center [824, 117] width 400 height 25
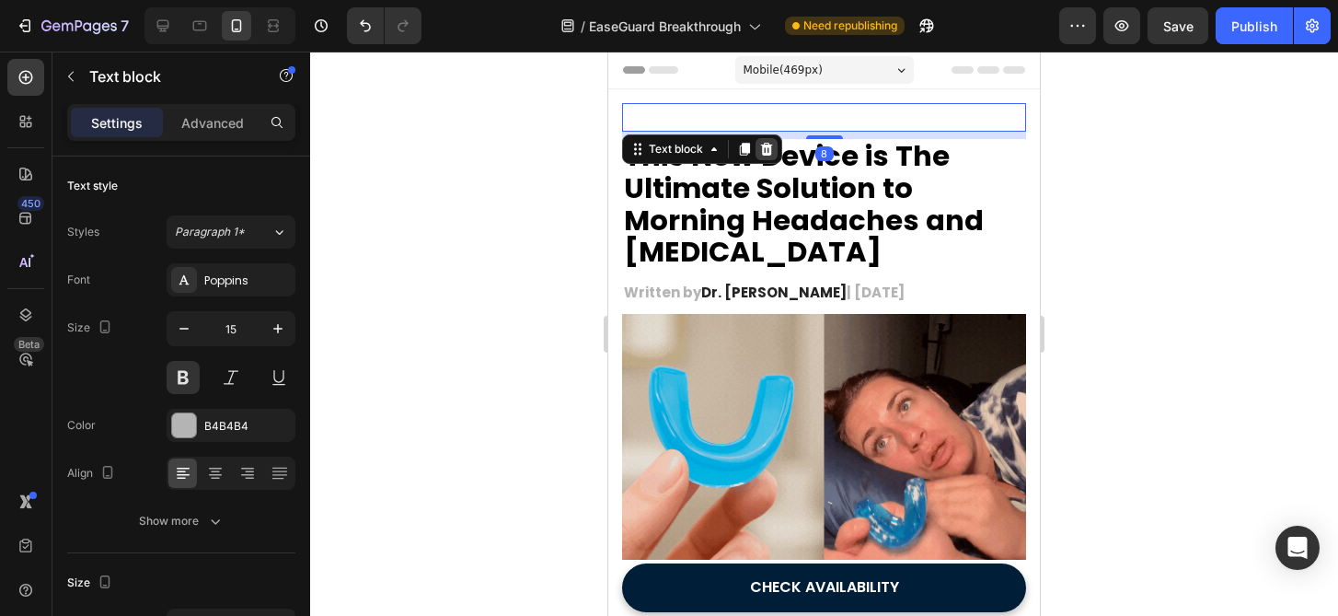
click at [760, 145] on icon at bounding box center [766, 149] width 15 height 15
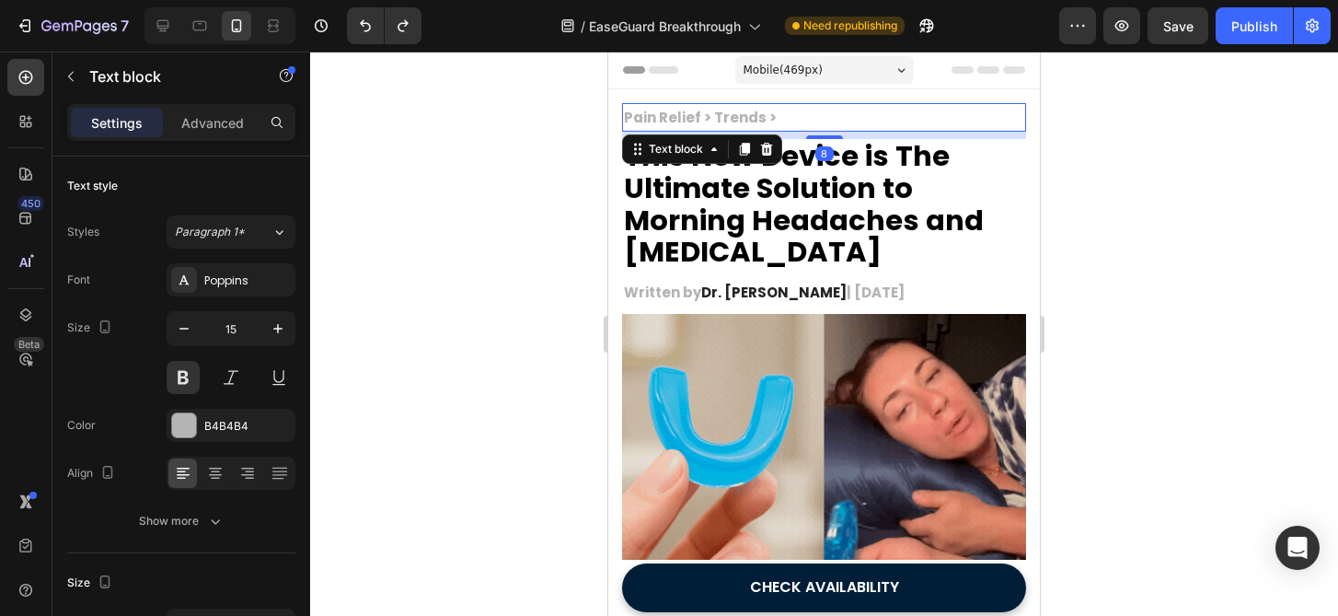
click at [798, 116] on p "Pain Relief > Trends >" at bounding box center [824, 117] width 400 height 25
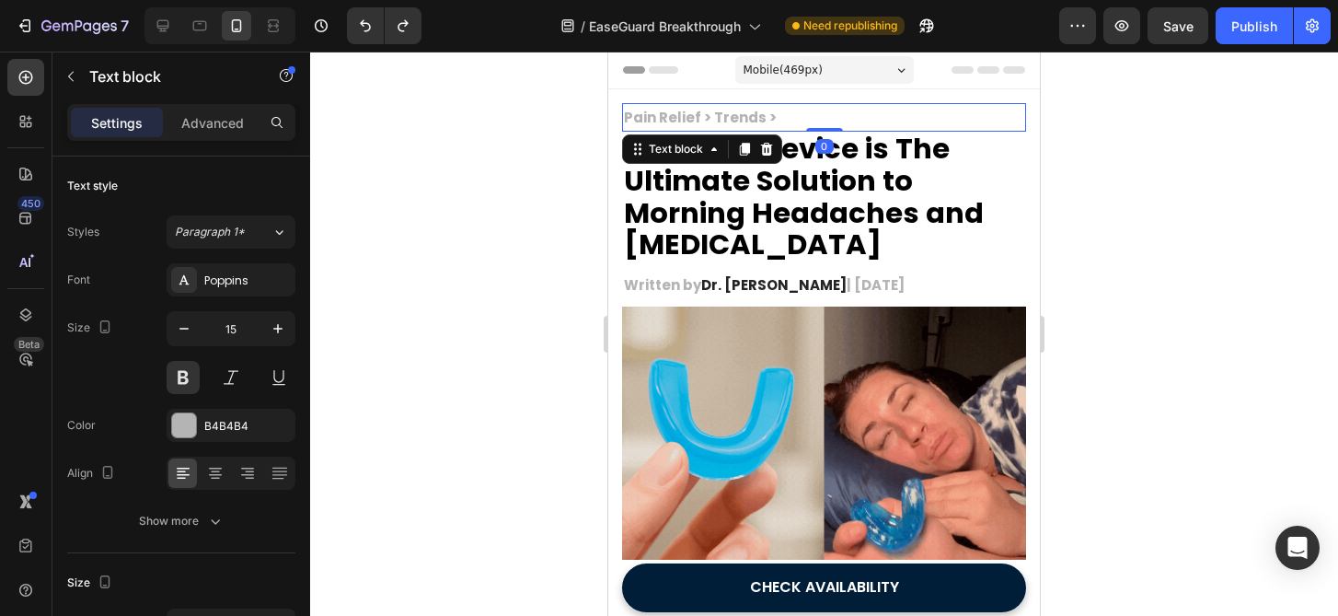
drag, startPoint x: 816, startPoint y: 136, endPoint x: 821, endPoint y: 88, distance: 48.1
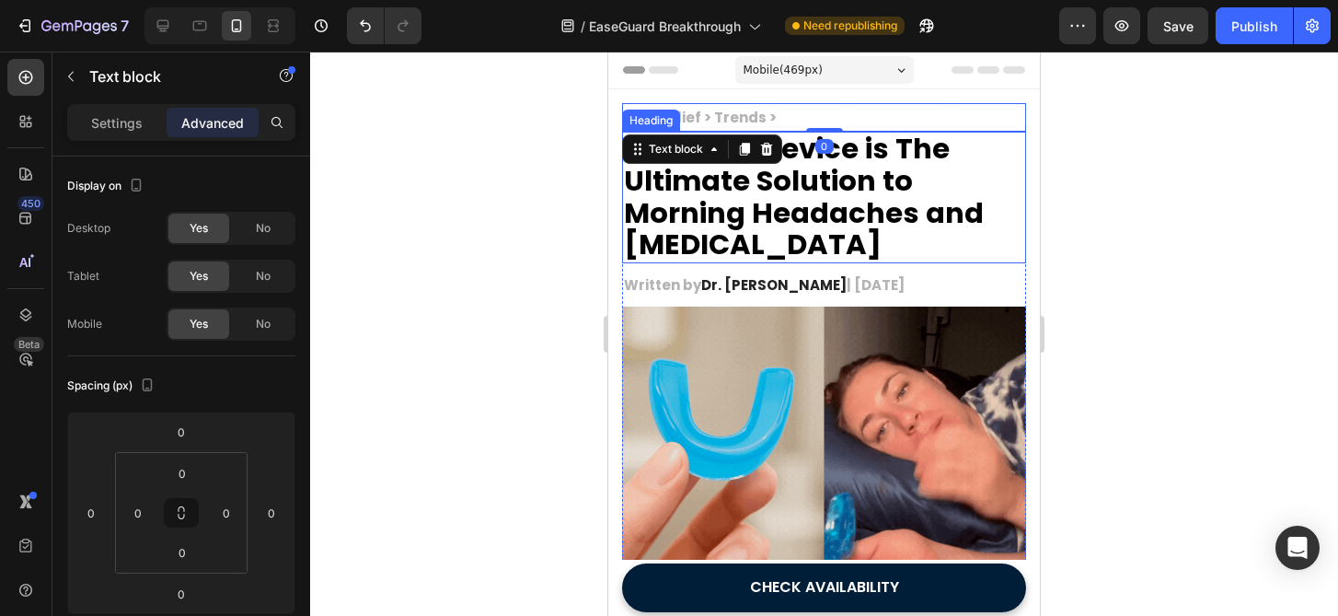
drag, startPoint x: 1094, startPoint y: 153, endPoint x: 416, endPoint y: 101, distance: 680.2
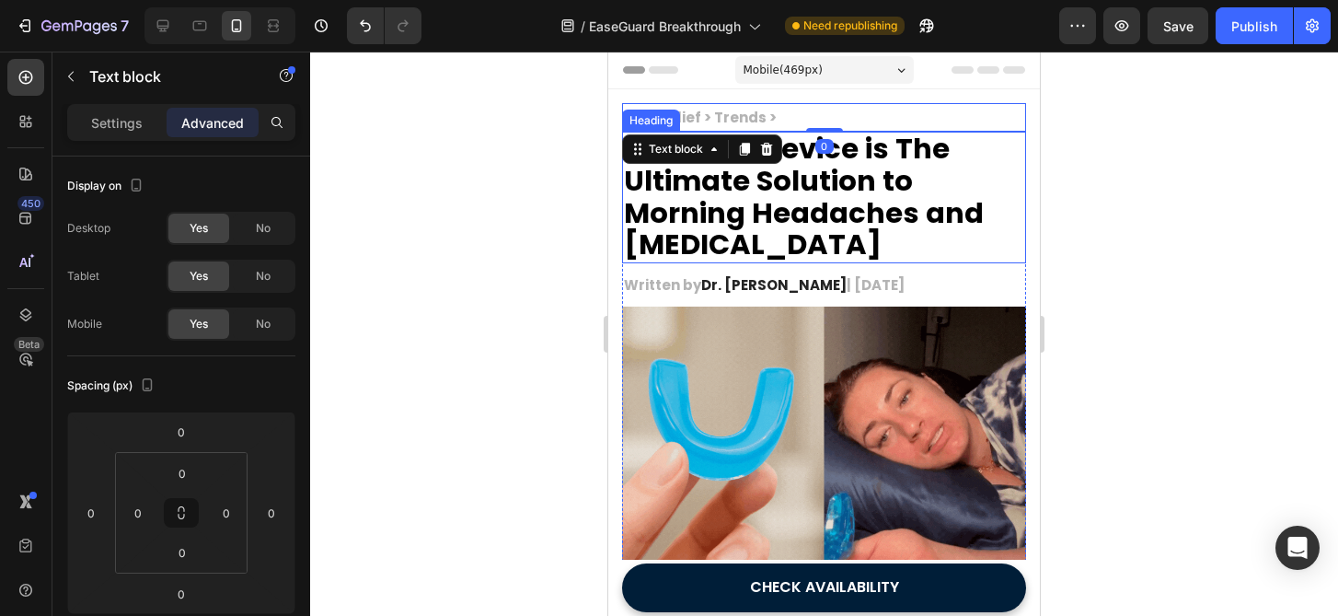
click at [1094, 153] on div at bounding box center [824, 334] width 1028 height 564
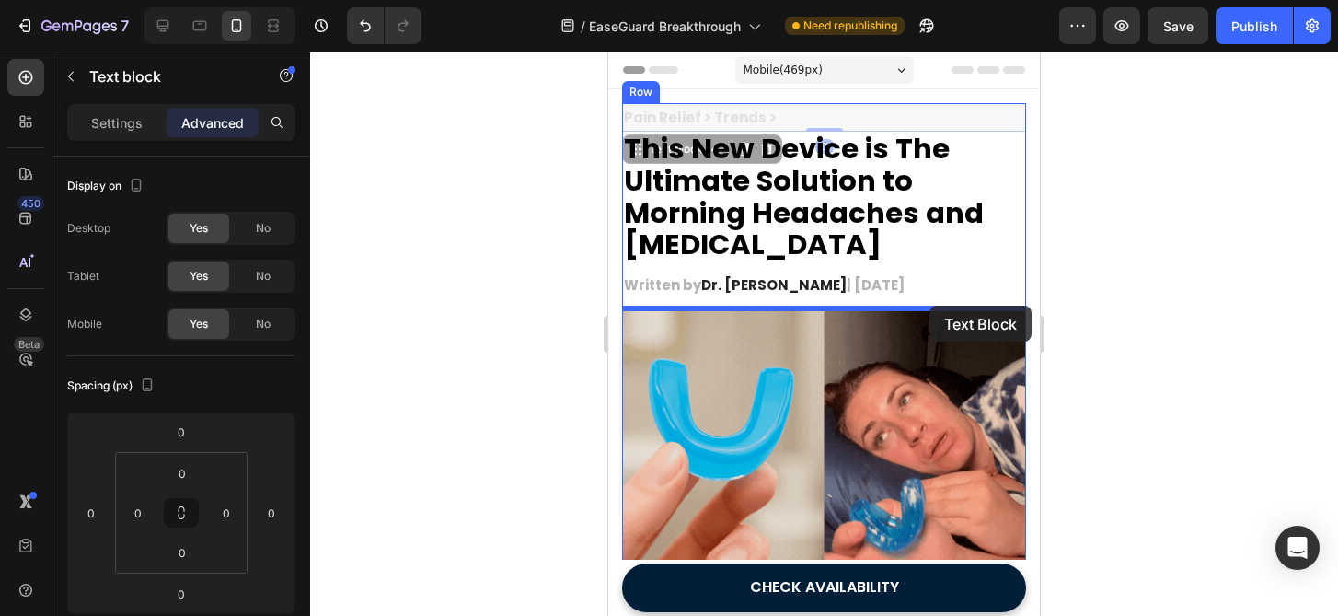
drag, startPoint x: 978, startPoint y: 110, endPoint x: 929, endPoint y: 305, distance: 200.4
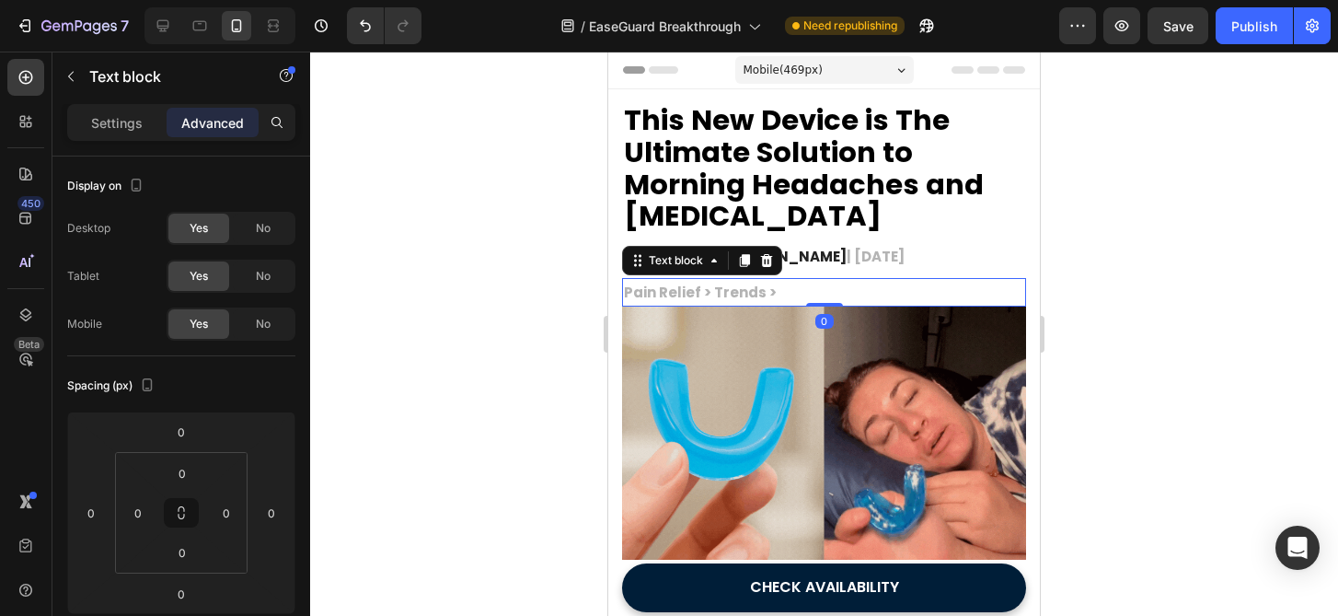
drag, startPoint x: 1141, startPoint y: 292, endPoint x: 1129, endPoint y: 292, distance: 12.0
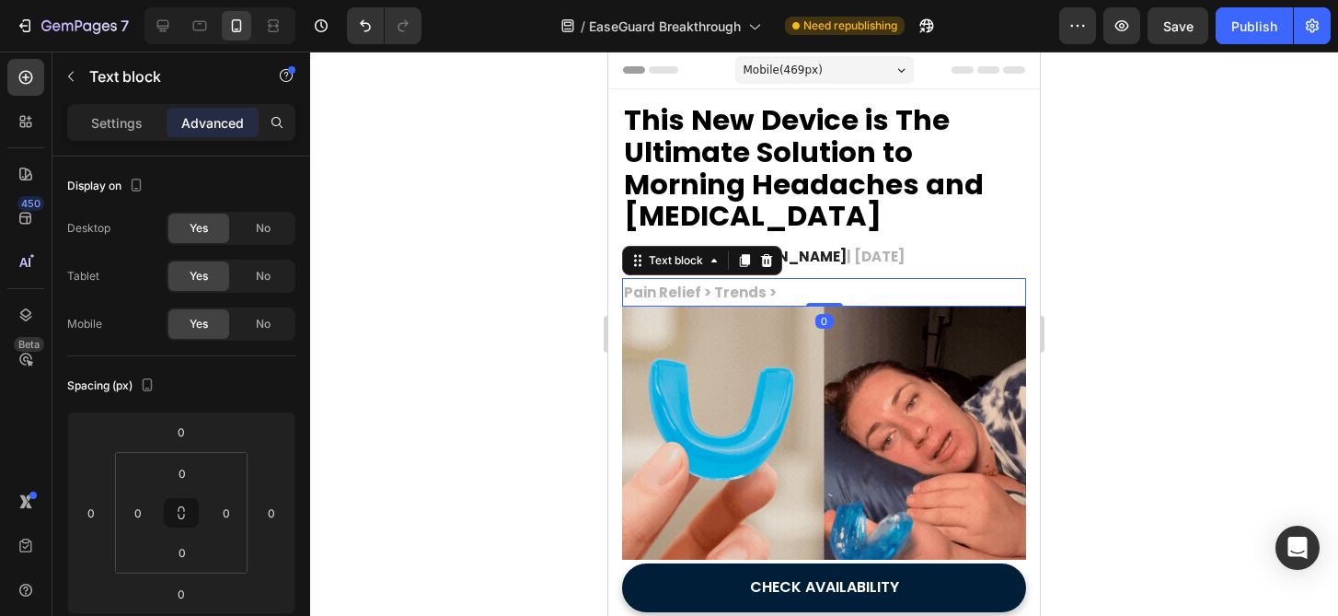
click at [1141, 292] on div at bounding box center [824, 334] width 1028 height 564
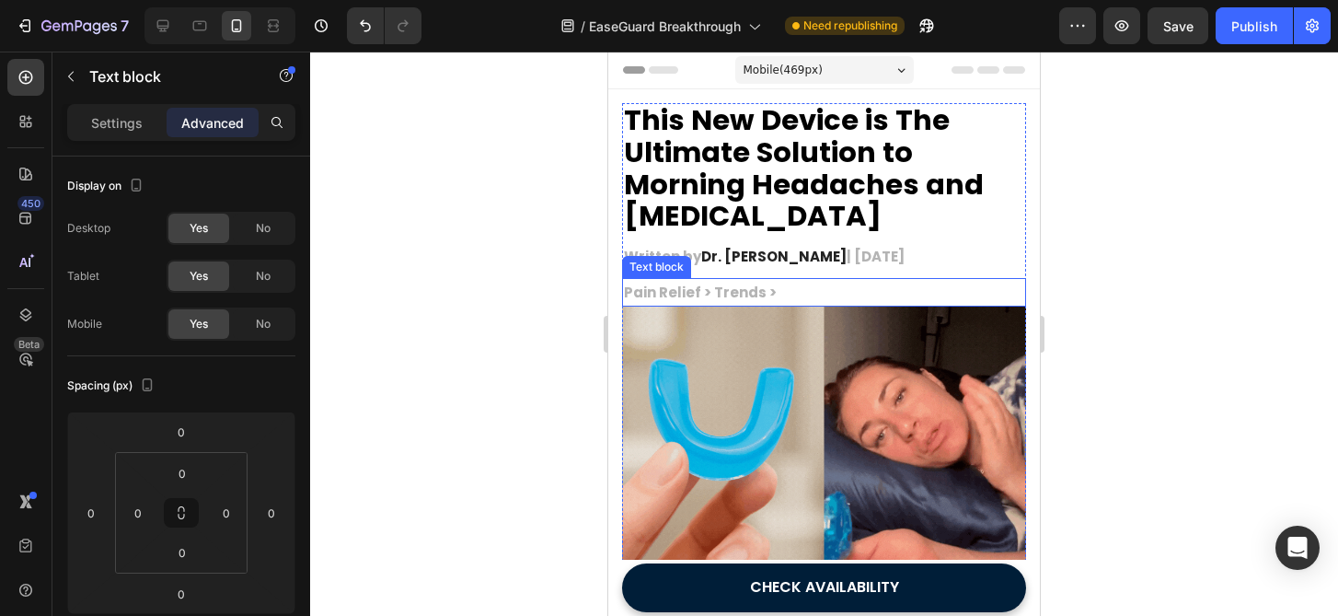
click at [935, 288] on p "Pain Relief > Trends >" at bounding box center [824, 292] width 400 height 25
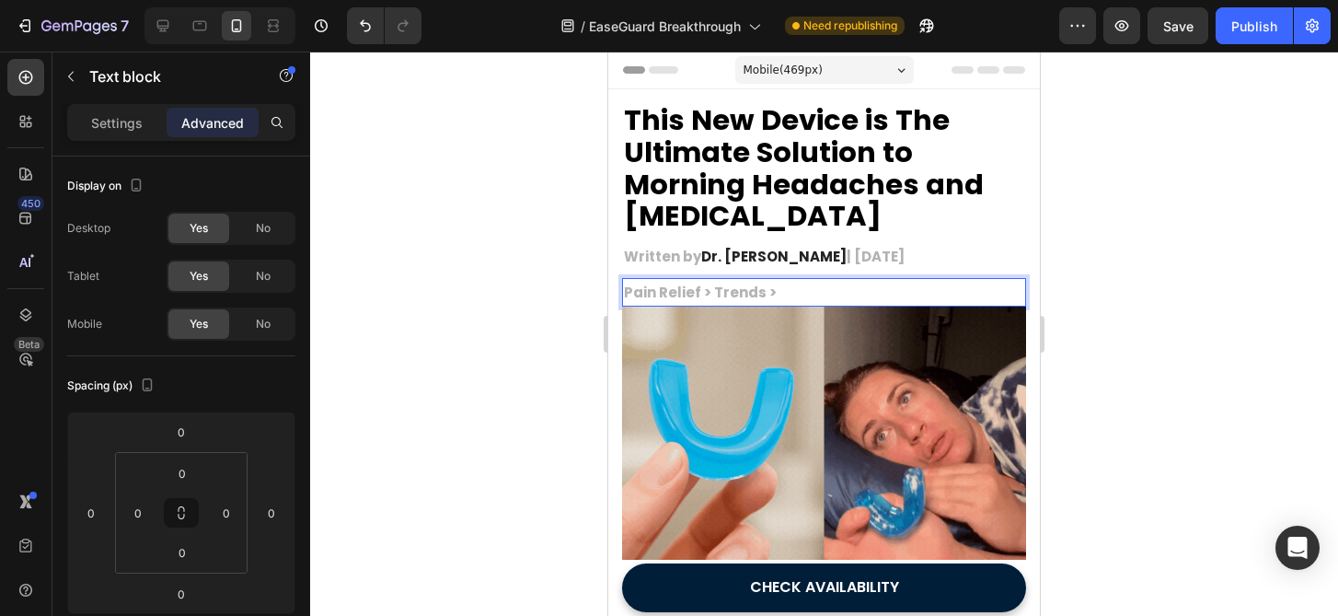
click at [935, 288] on p "Pain Relief > Trends >" at bounding box center [824, 292] width 400 height 25
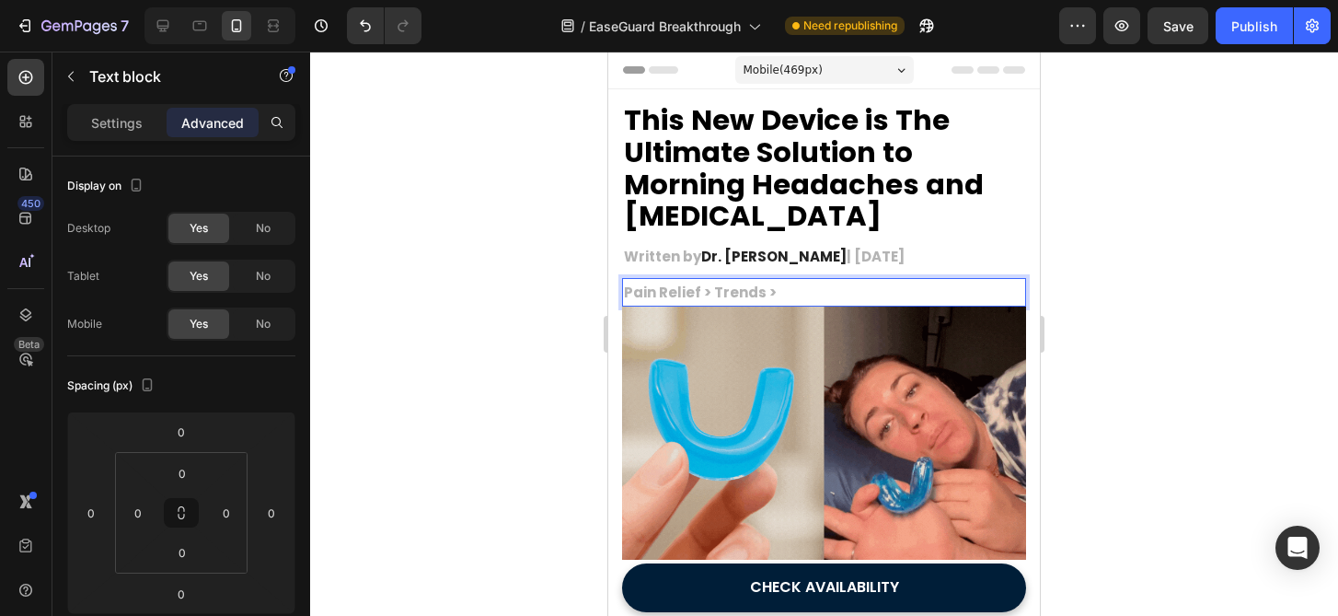
click at [935, 288] on p "Pain Relief > Trends >" at bounding box center [824, 292] width 400 height 25
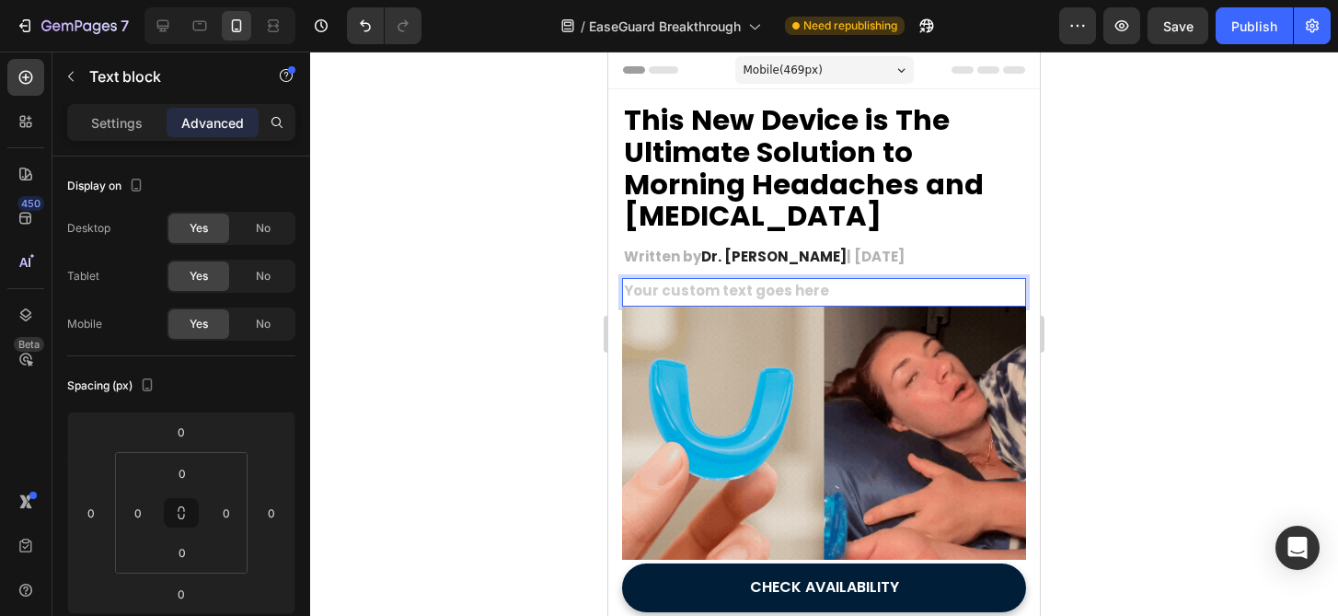
click at [670, 287] on div "Rich Text Editor. Editing area: main" at bounding box center [824, 292] width 404 height 29
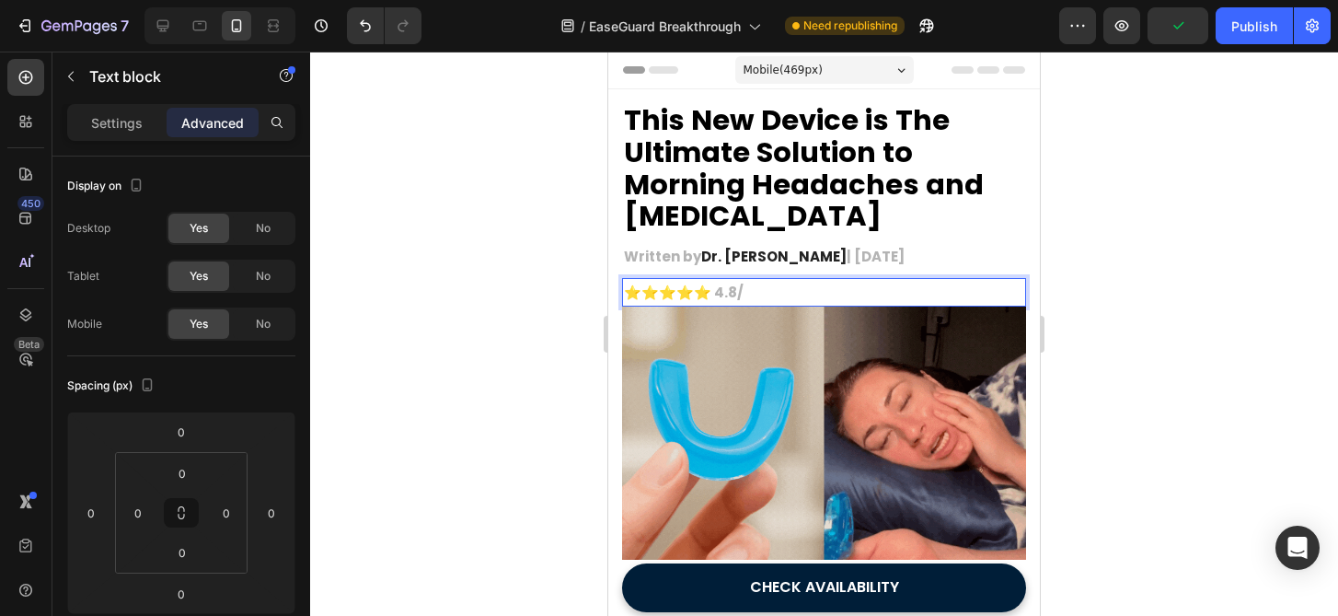
click at [1099, 263] on div at bounding box center [824, 334] width 1028 height 564
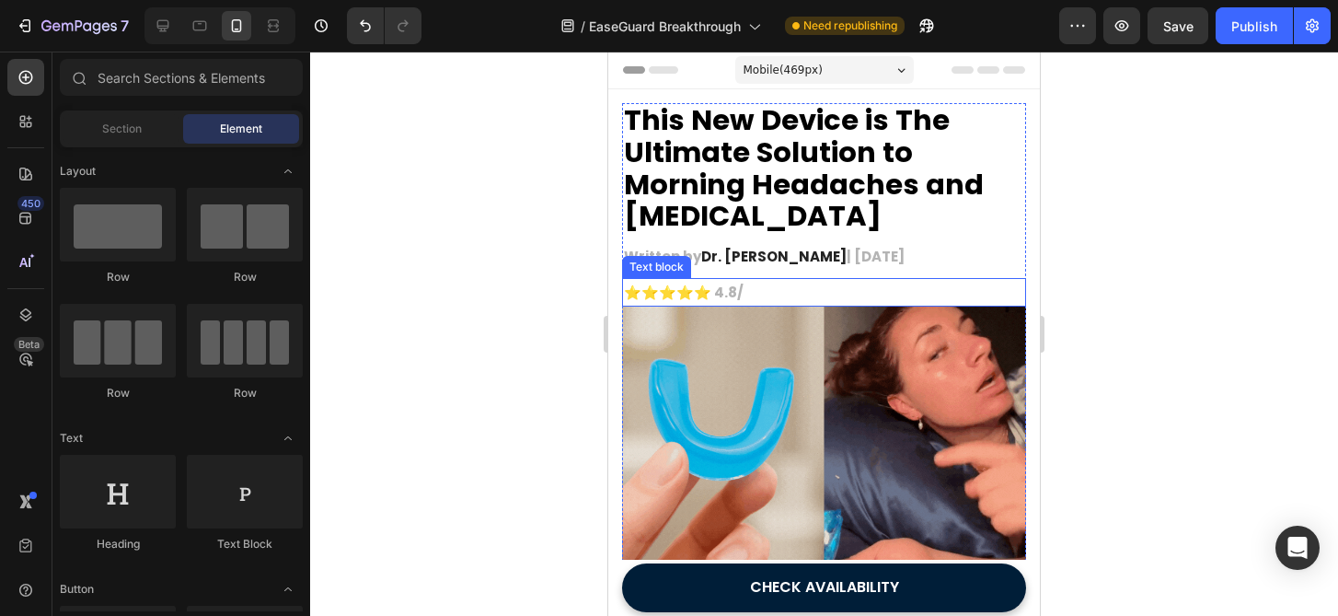
click at [834, 310] on img at bounding box center [824, 441] width 404 height 270
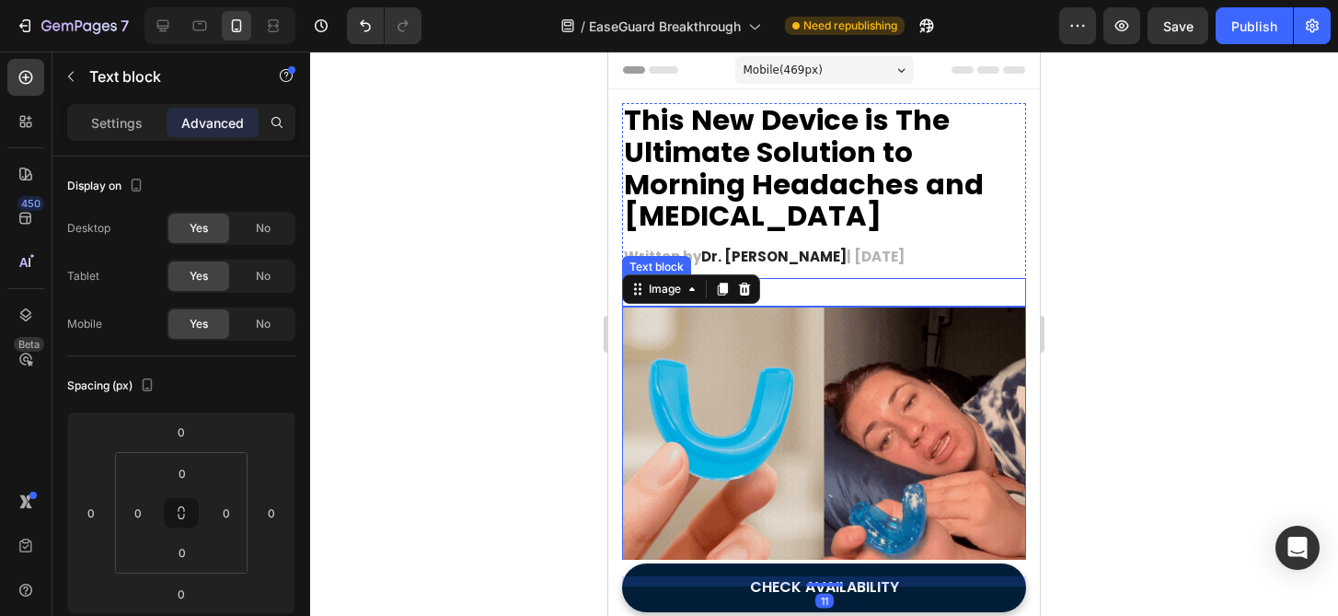
click at [842, 301] on p "⭐️⭐️⭐️⭐️⭐️ 4.8/" at bounding box center [824, 292] width 400 height 25
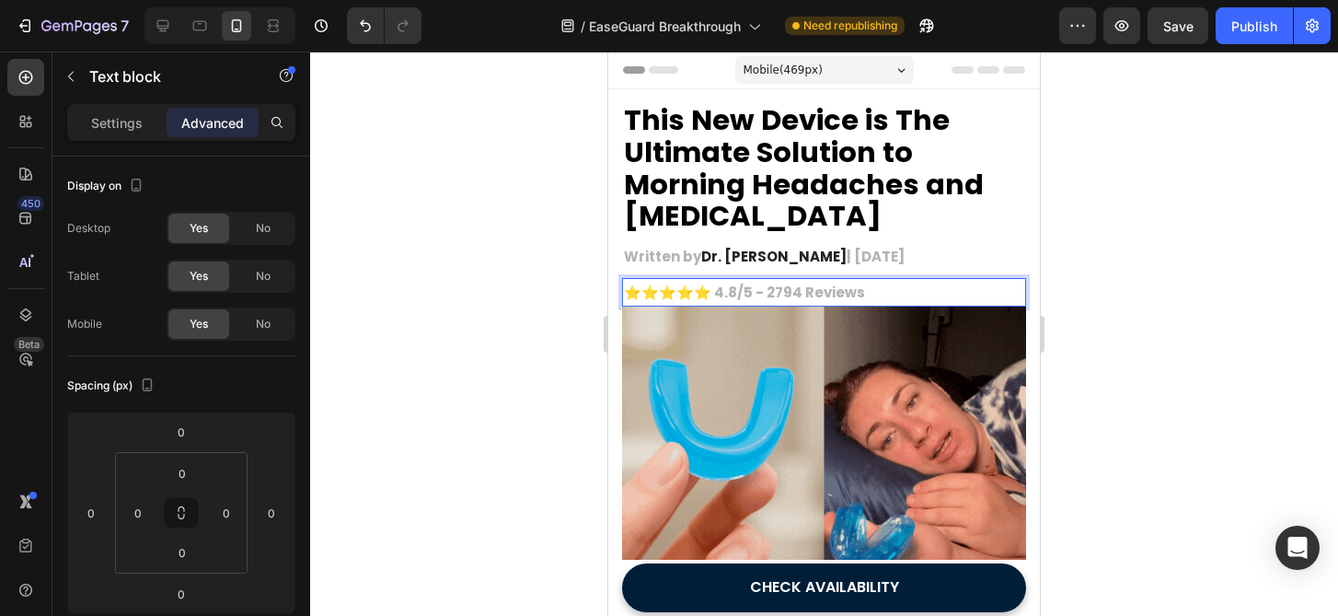
click at [775, 294] on p "⭐️⭐️⭐️⭐️⭐️ 4.8/5 - 2794 Reviews" at bounding box center [824, 292] width 400 height 25
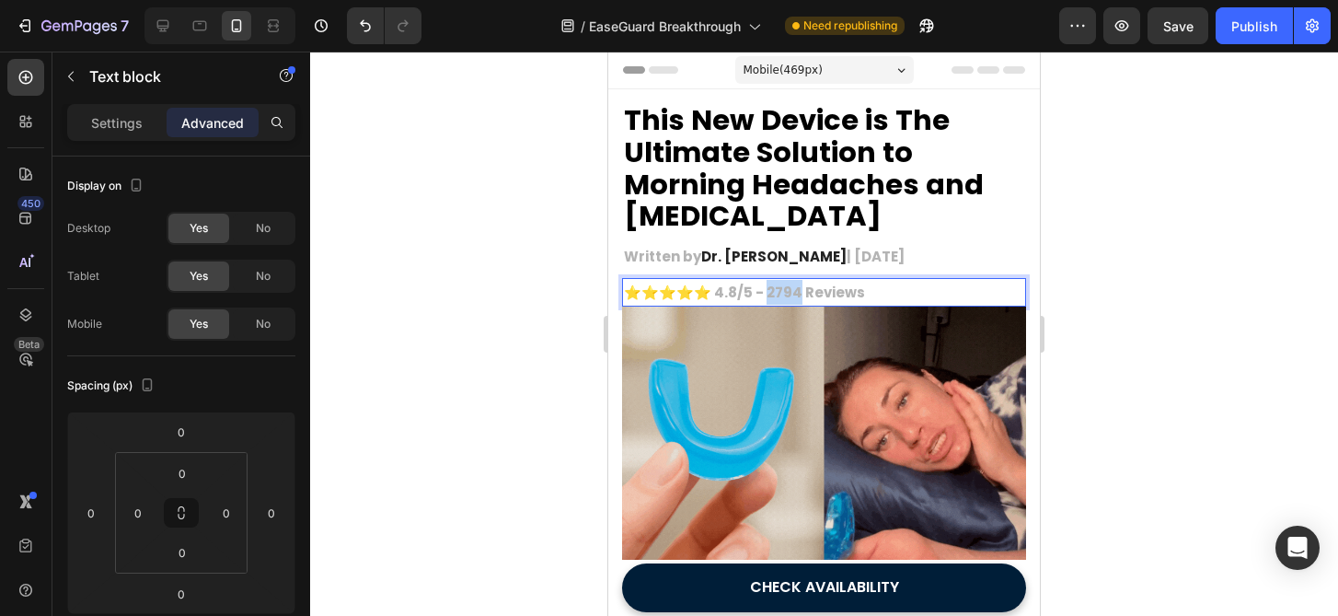
click at [775, 294] on p "⭐️⭐️⭐️⭐️⭐️ 4.8/5 - 2794 Reviews" at bounding box center [824, 292] width 400 height 25
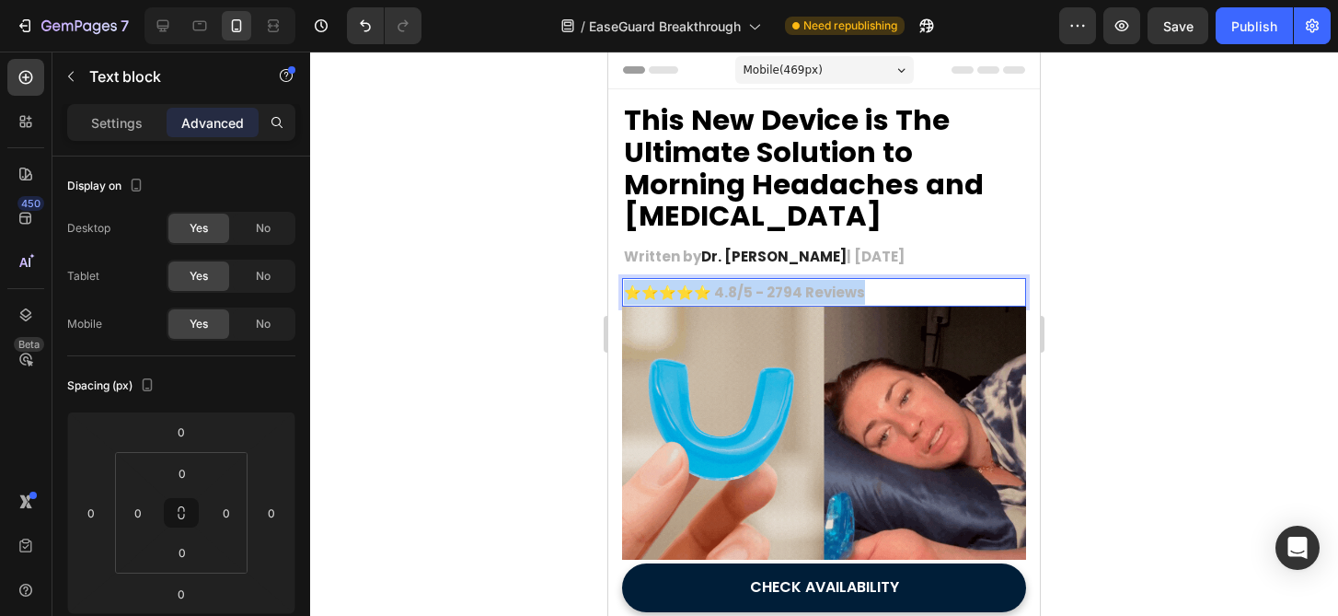
click at [775, 294] on p "⭐️⭐️⭐️⭐️⭐️ 4.8/5 - 2794 Reviews" at bounding box center [824, 292] width 400 height 25
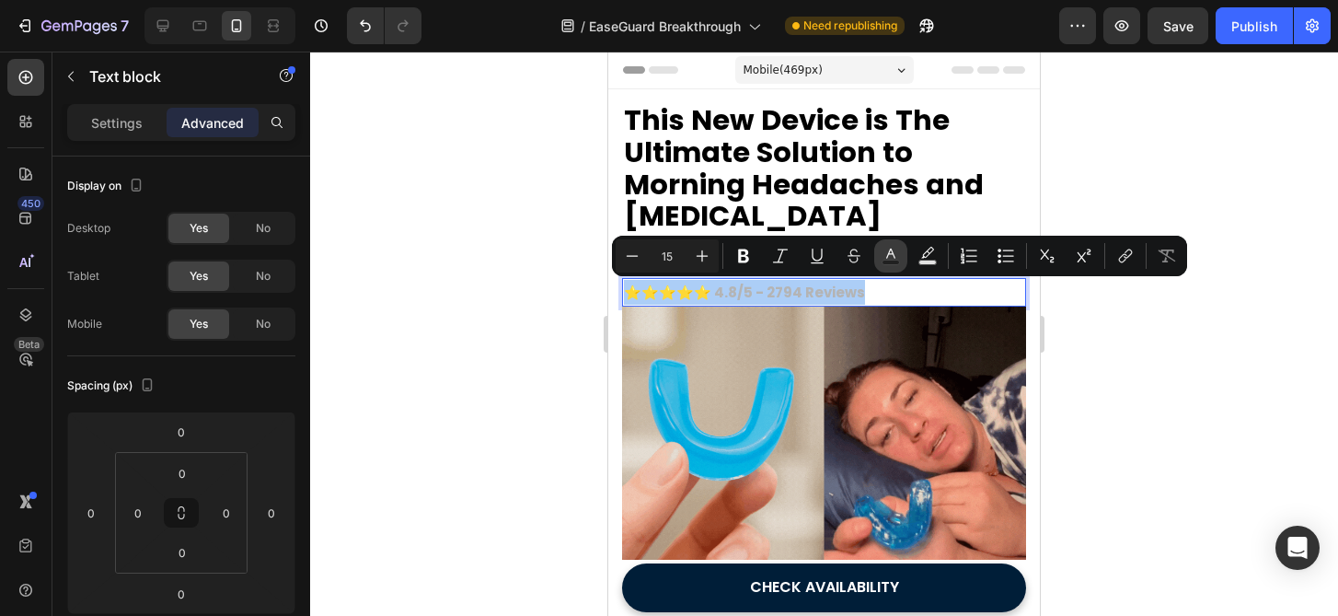
click at [882, 260] on icon "Editor contextual toolbar" at bounding box center [891, 256] width 18 height 18
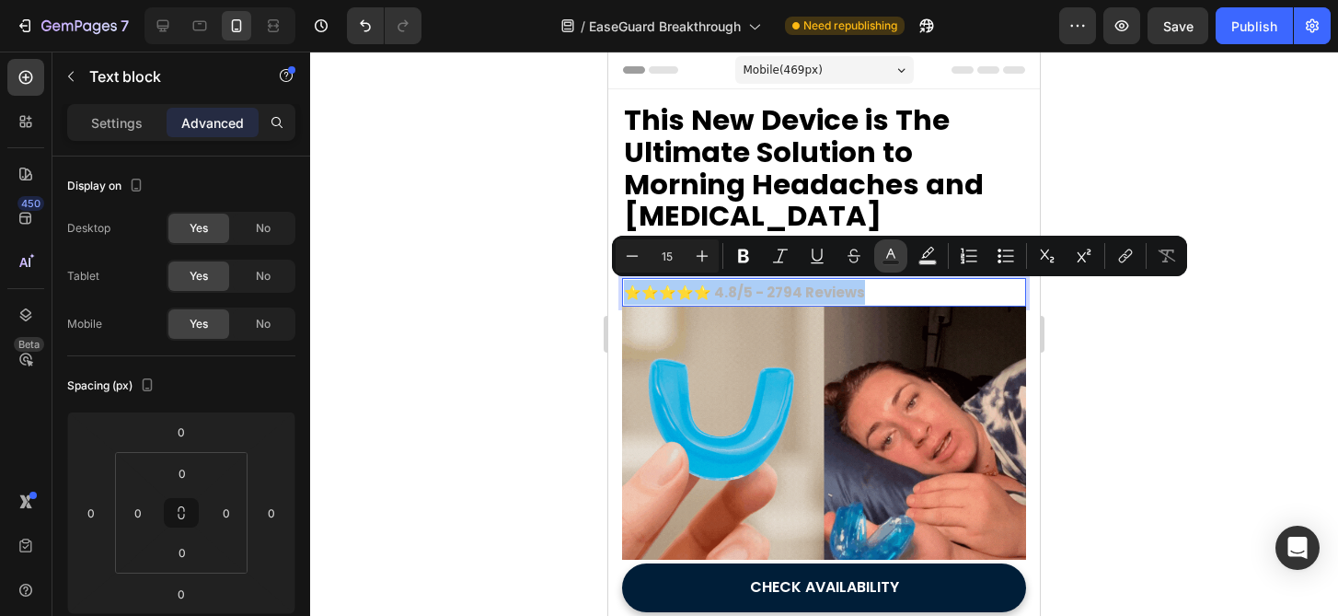
type input "B4B4B4"
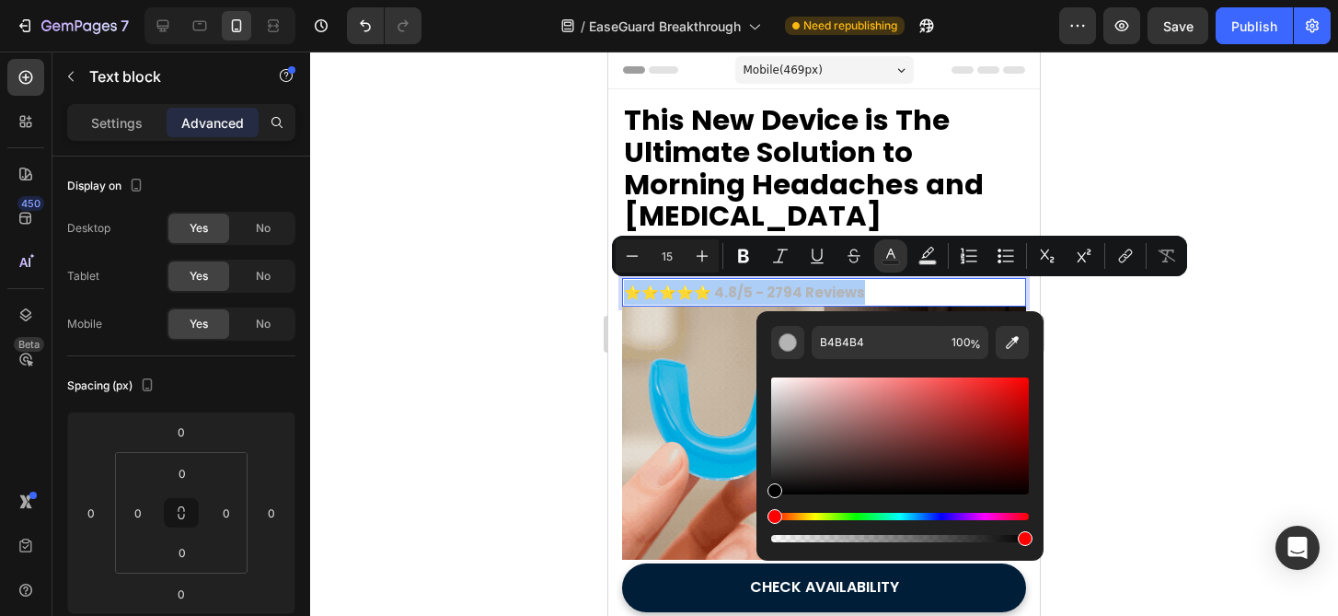
drag, startPoint x: 771, startPoint y: 470, endPoint x: 759, endPoint y: 515, distance: 46.7
click at [759, 515] on div "B4B4B4 100 %" at bounding box center [899, 428] width 287 height 235
type input "000000"
click at [526, 420] on div at bounding box center [824, 334] width 1028 height 564
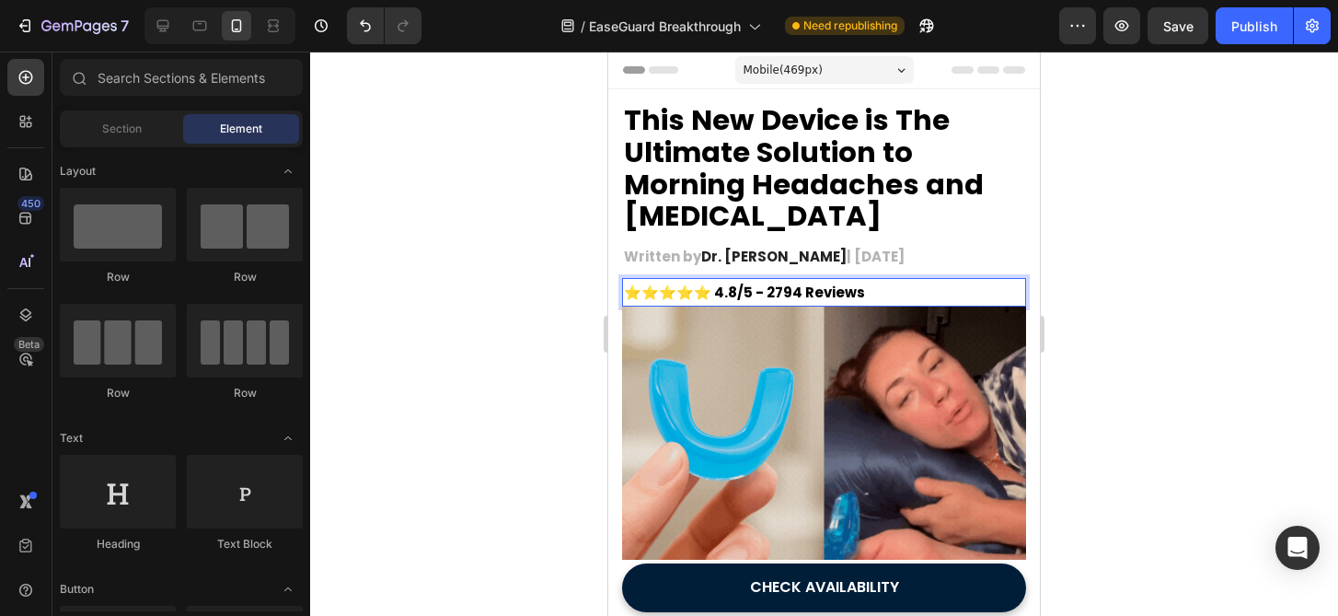
click at [526, 420] on div at bounding box center [824, 334] width 1028 height 564
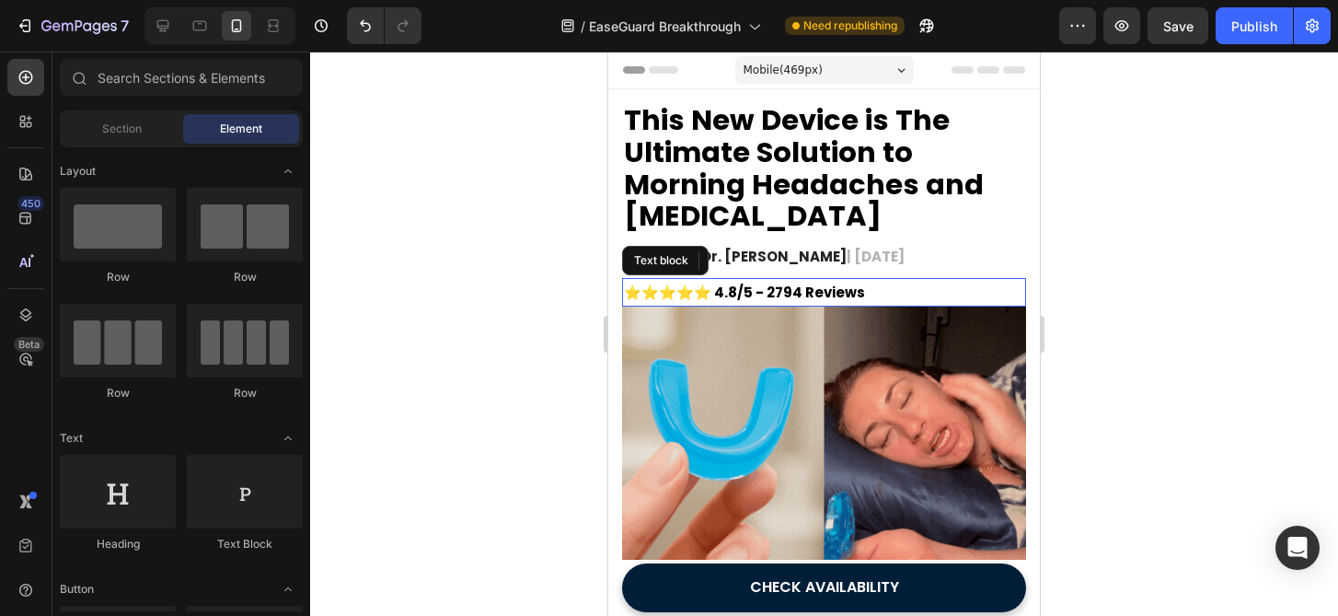
click at [721, 289] on span "⭐️⭐️⭐️⭐️⭐️ 4.8/5 - 2794 Reviews" at bounding box center [744, 292] width 241 height 19
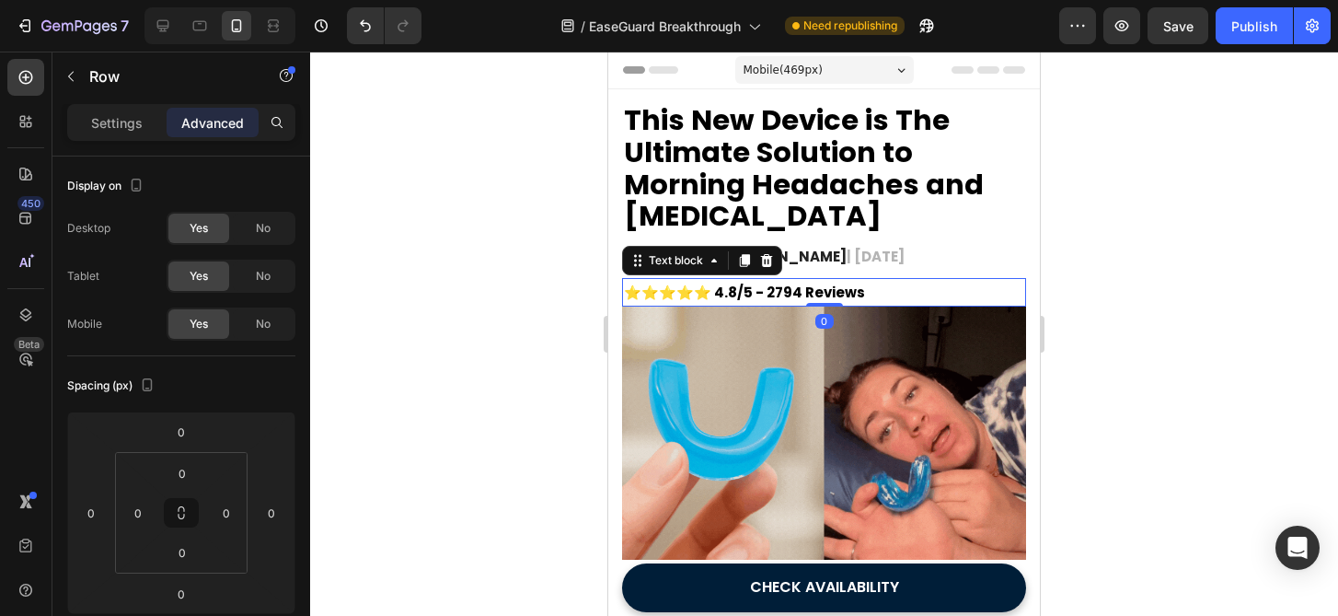
click at [728, 292] on span "⭐️⭐️⭐️⭐️⭐️ 4.8/5 - 2794 Reviews" at bounding box center [744, 292] width 241 height 19
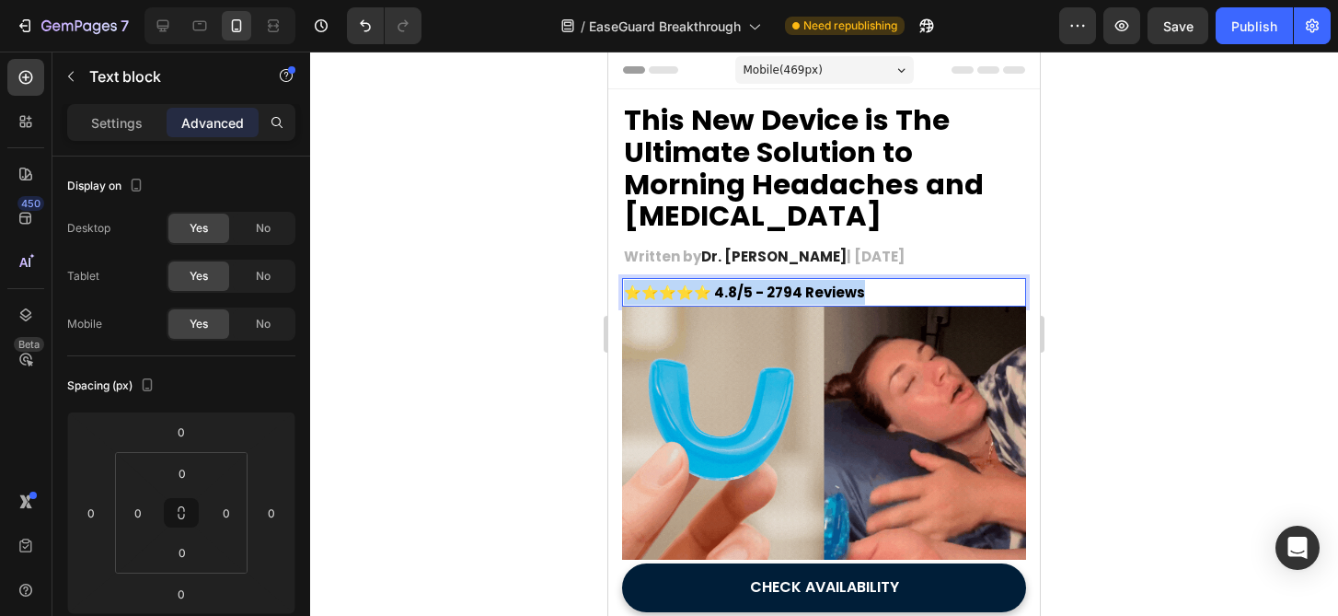
click at [728, 292] on span "⭐️⭐️⭐️⭐️⭐️ 4.8/5 - 2794 Reviews" at bounding box center [744, 292] width 241 height 19
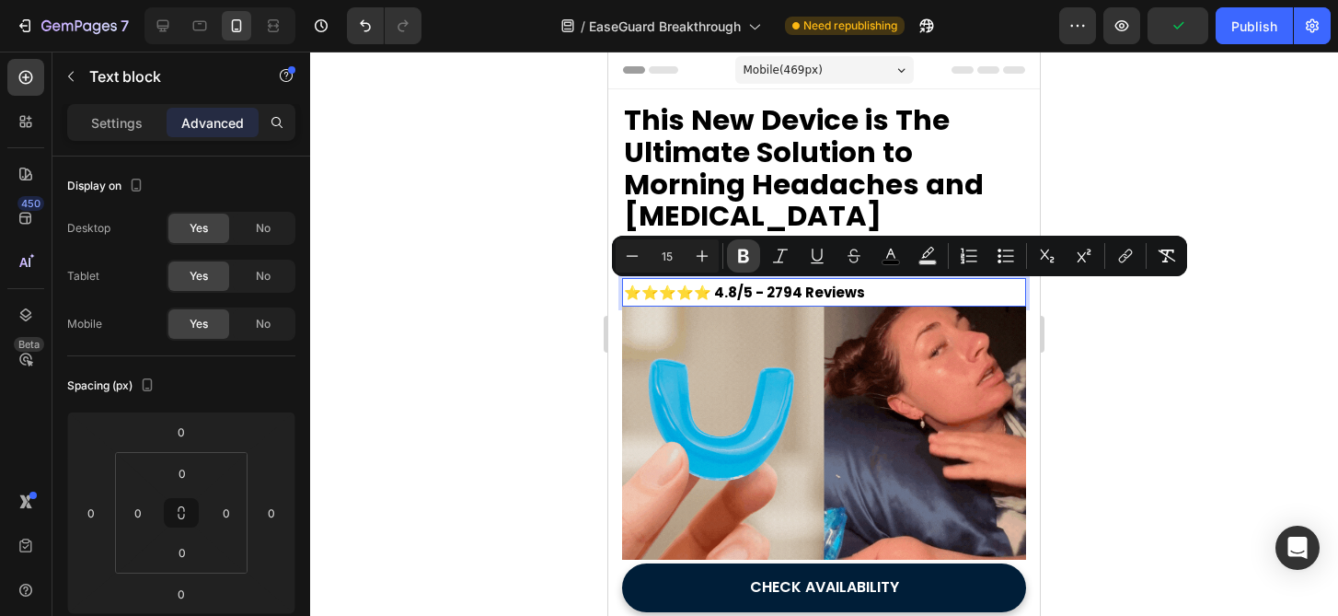
click at [739, 246] on button "Bold" at bounding box center [743, 255] width 33 height 33
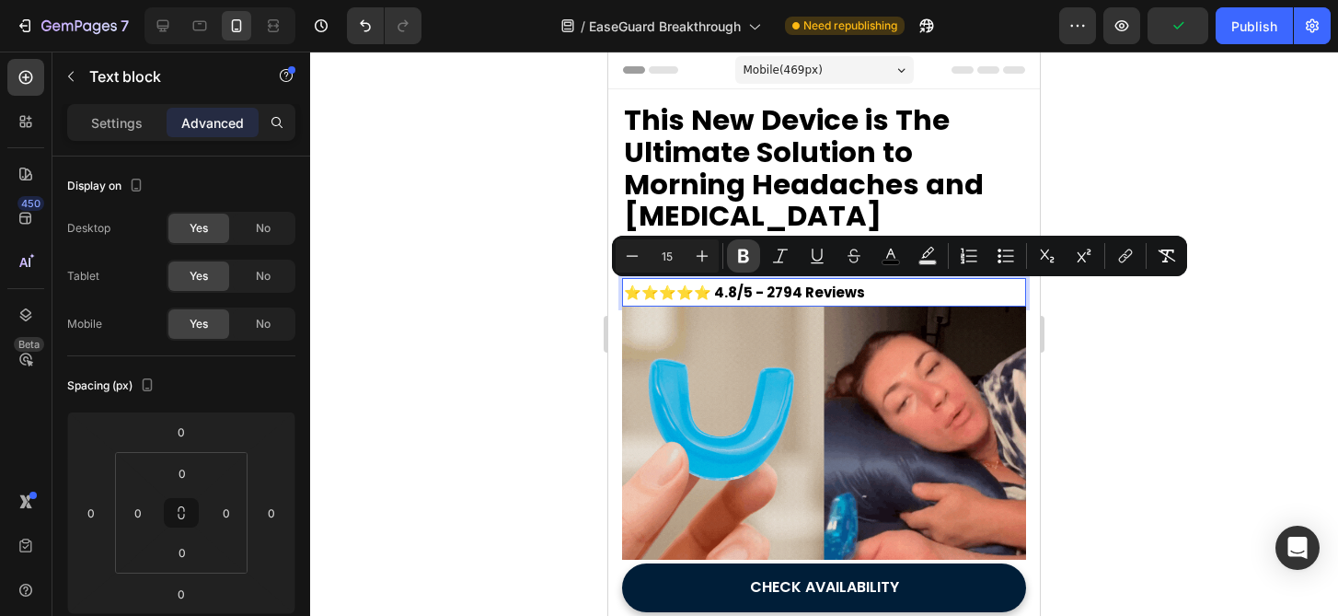
click at [739, 246] on button "Bold" at bounding box center [743, 255] width 33 height 33
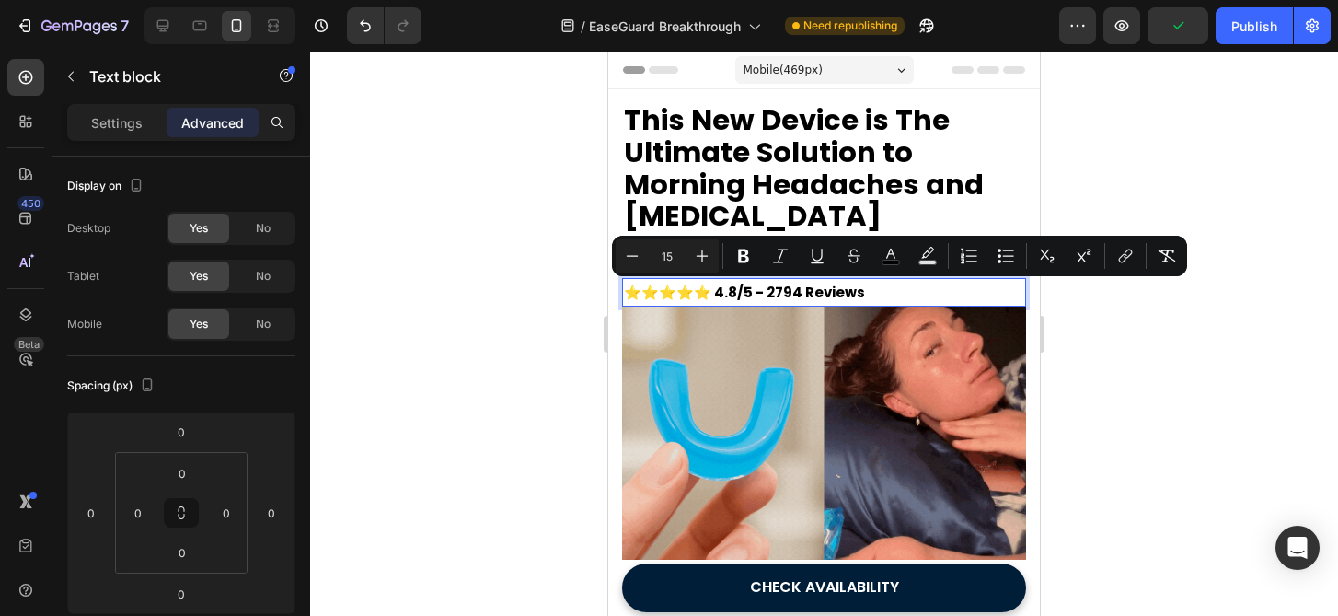
click at [734, 283] on p "⭐️⭐️⭐️⭐️⭐️ 4.8/5 - 2794 Reviews" at bounding box center [824, 292] width 400 height 25
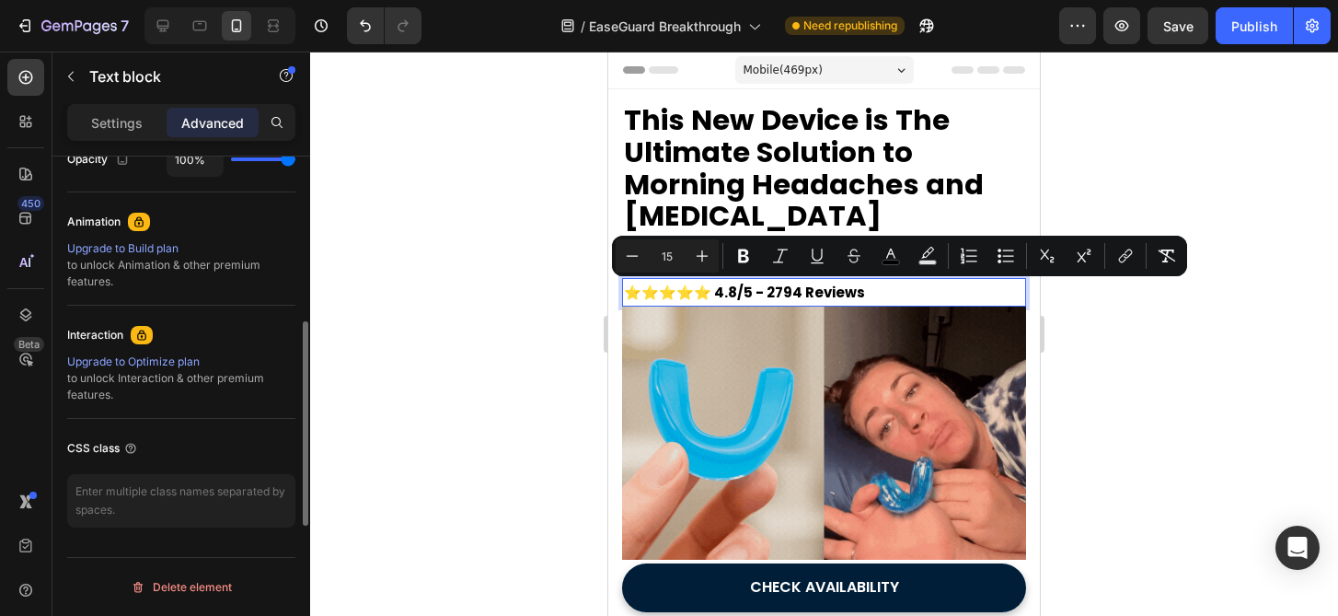
scroll to position [78, 0]
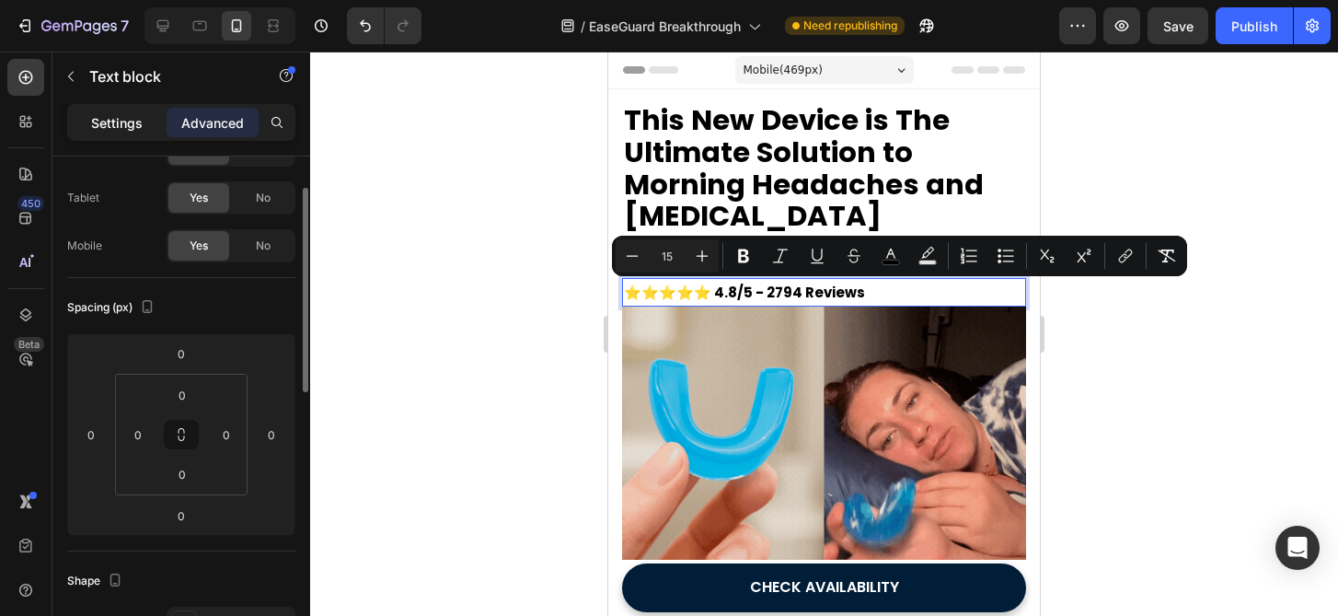
click at [131, 131] on p "Settings" at bounding box center [117, 122] width 52 height 19
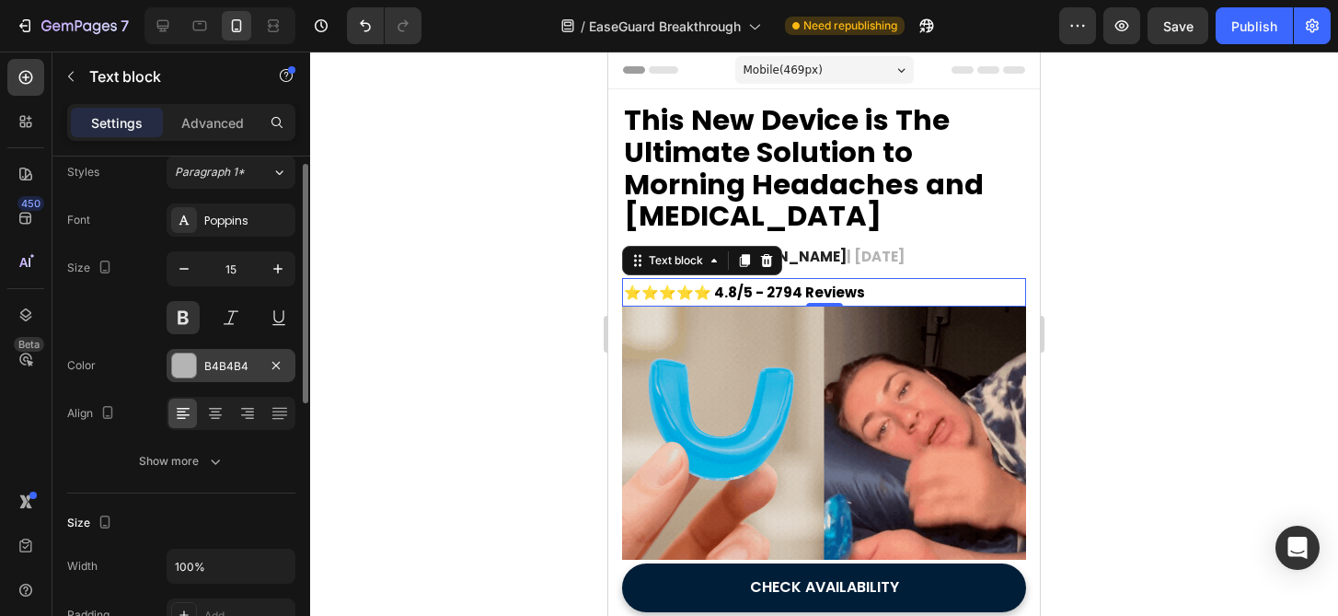
scroll to position [45, 0]
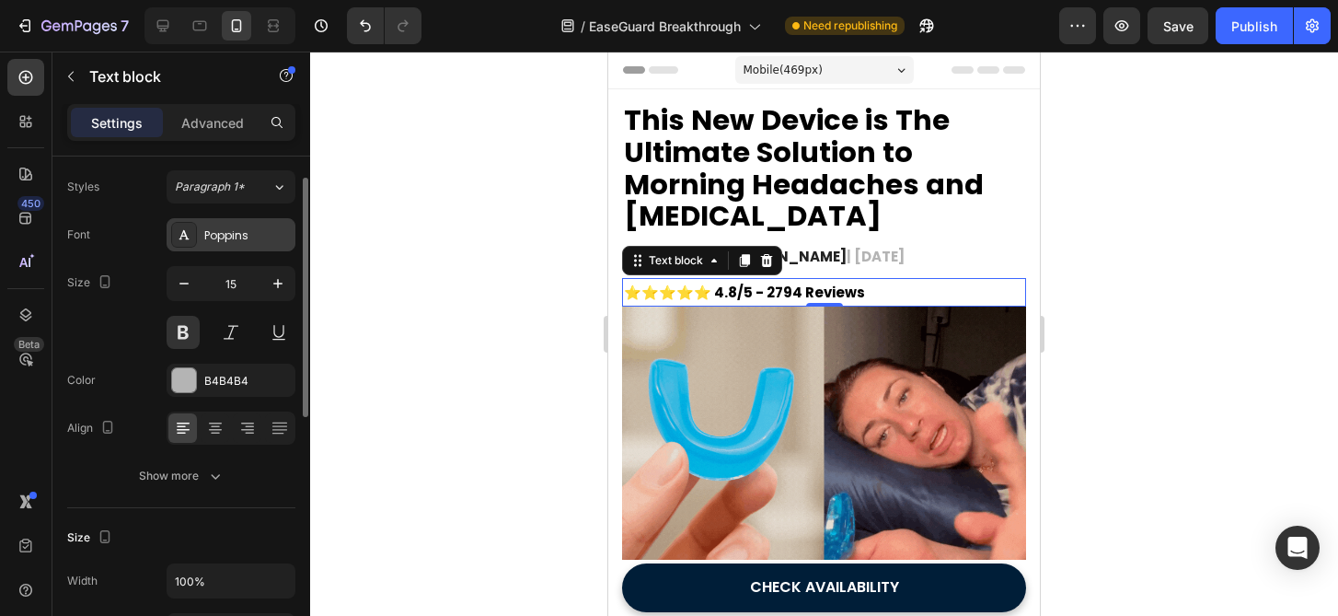
click at [233, 237] on div "Poppins" at bounding box center [247, 235] width 87 height 17
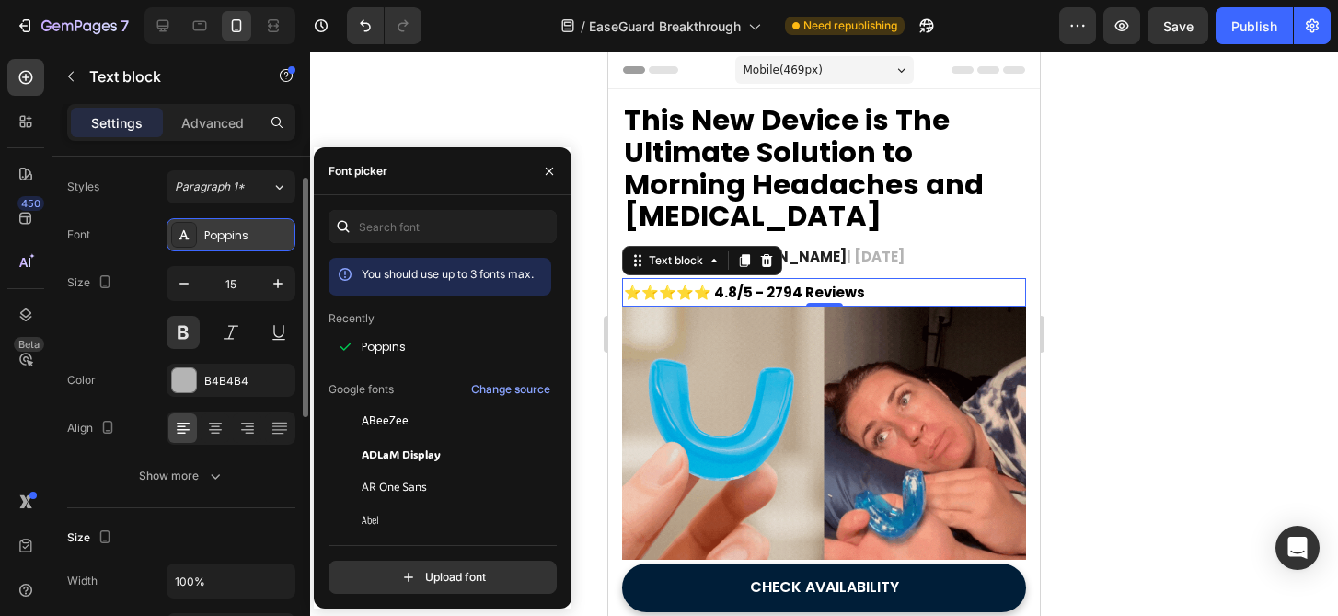
click at [248, 236] on div "Poppins" at bounding box center [247, 235] width 87 height 17
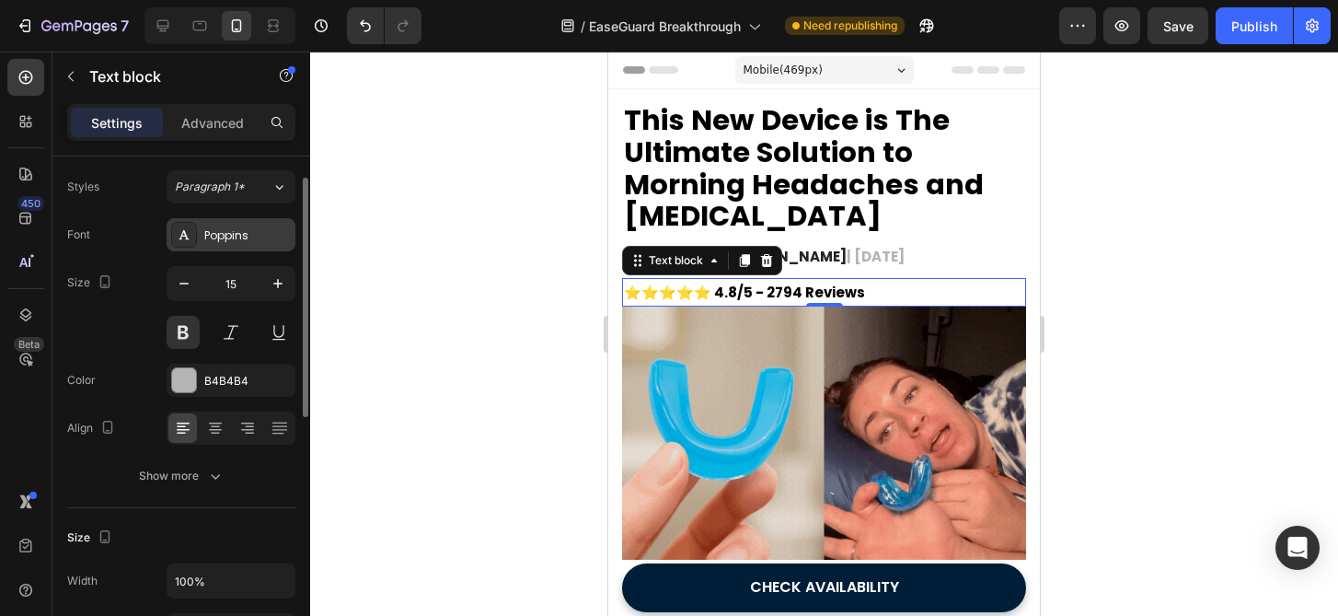
scroll to position [0, 0]
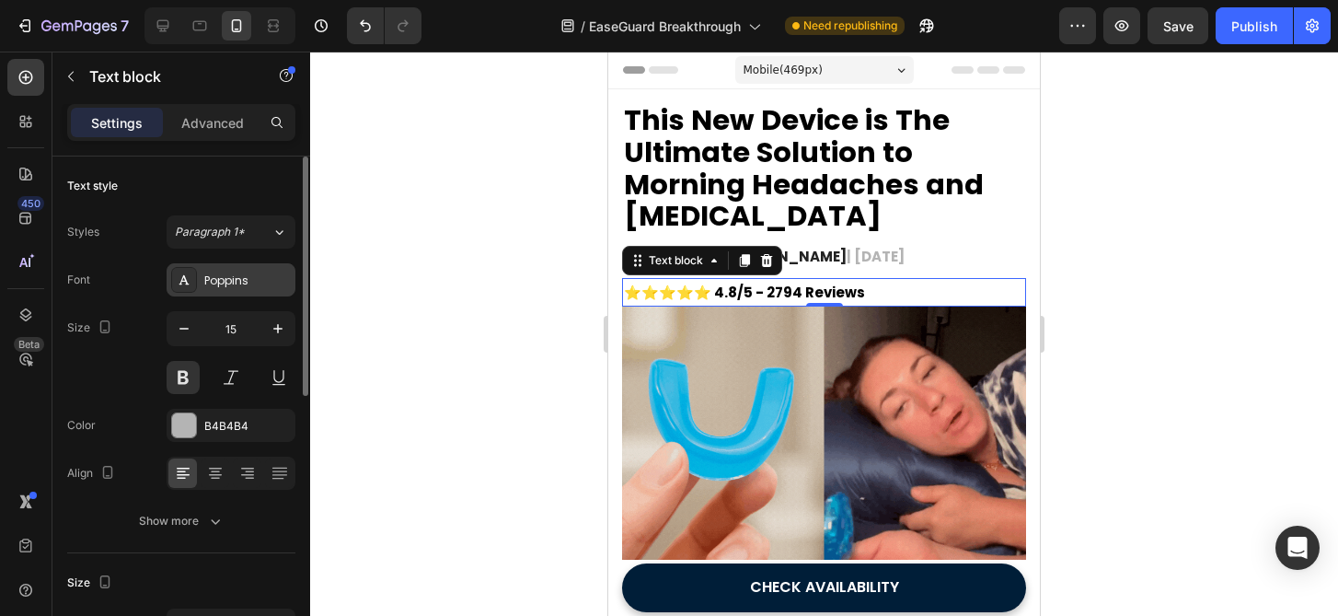
click at [248, 236] on div "Paragraph 1*" at bounding box center [212, 232] width 75 height 17
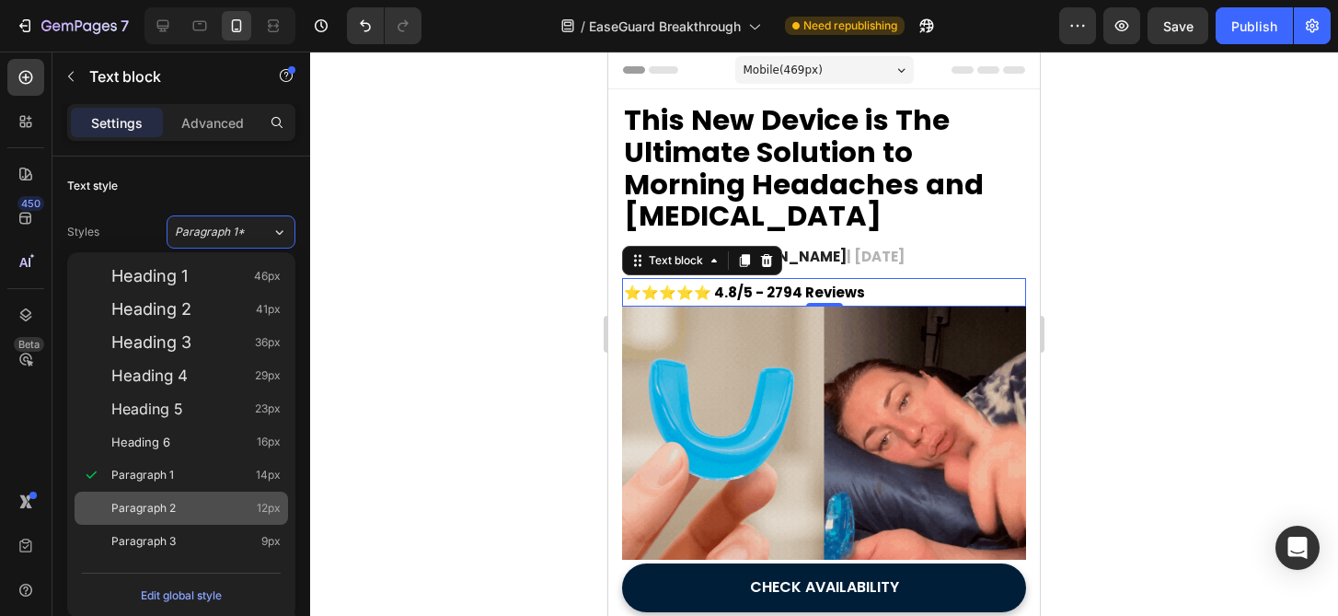
click at [186, 498] on div "Paragraph 2 12px" at bounding box center [182, 507] width 214 height 33
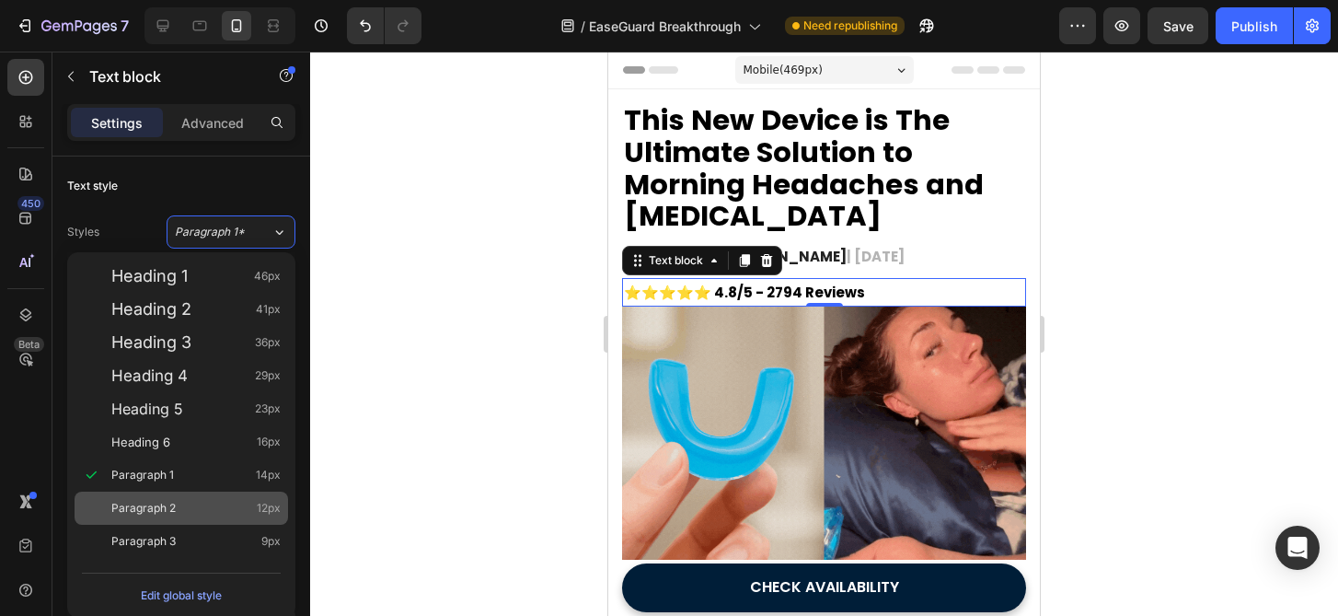
type input "12"
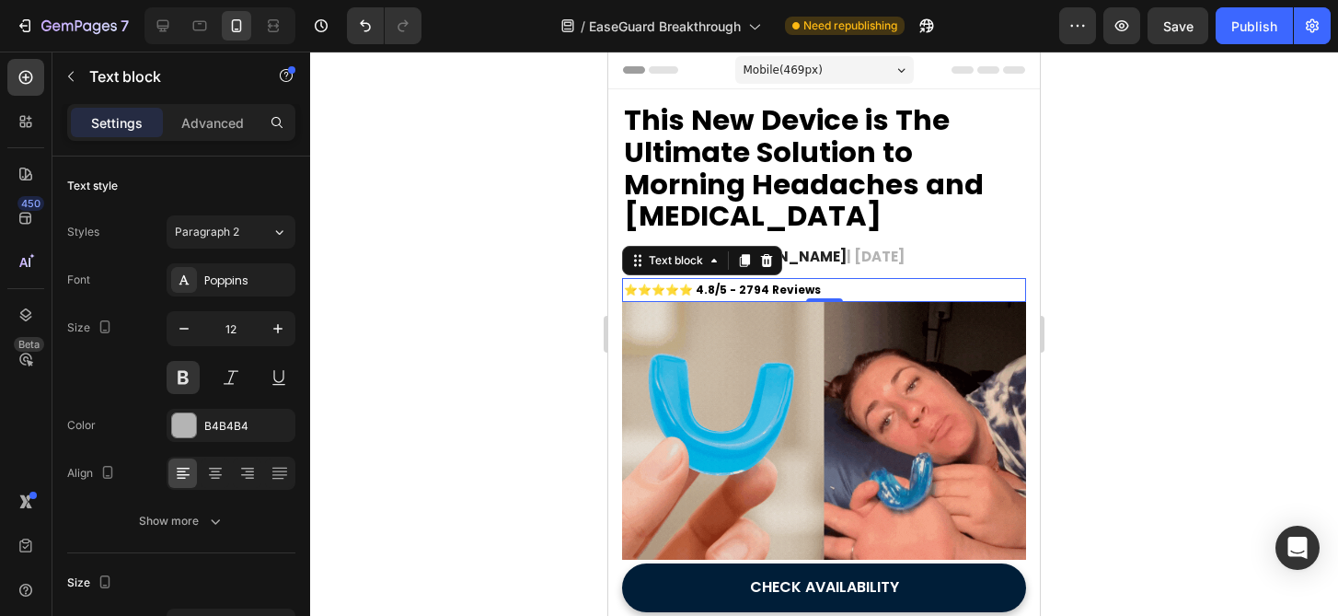
click at [402, 375] on div at bounding box center [824, 334] width 1028 height 564
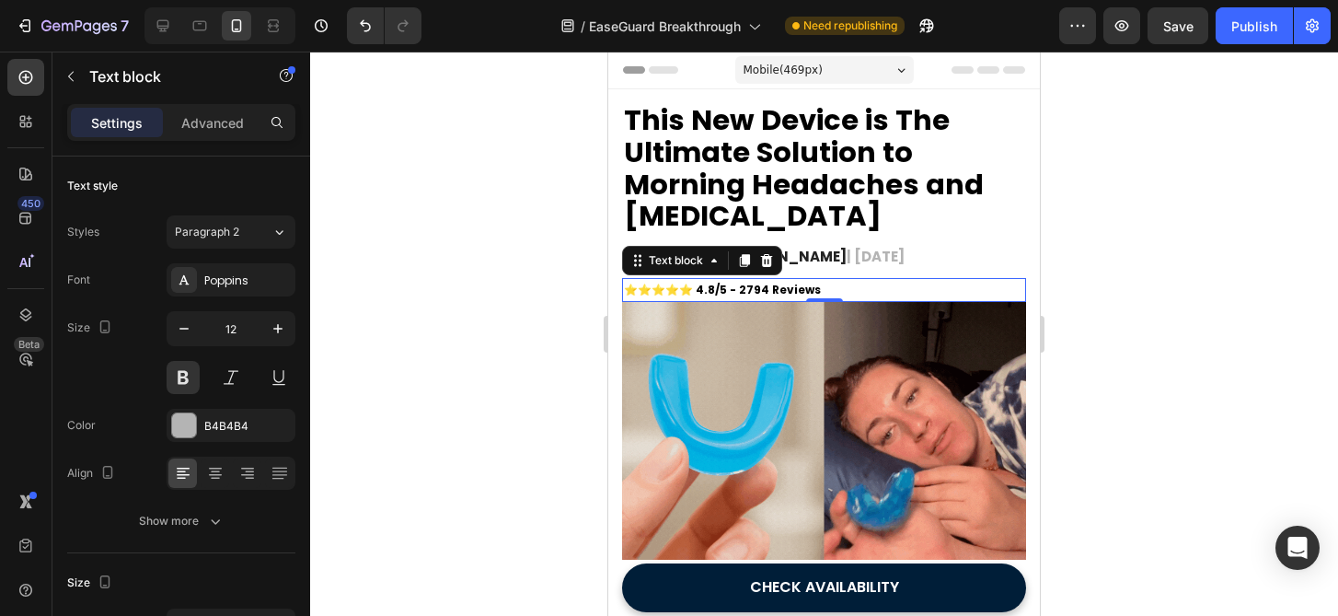
click at [402, 375] on div at bounding box center [824, 334] width 1028 height 564
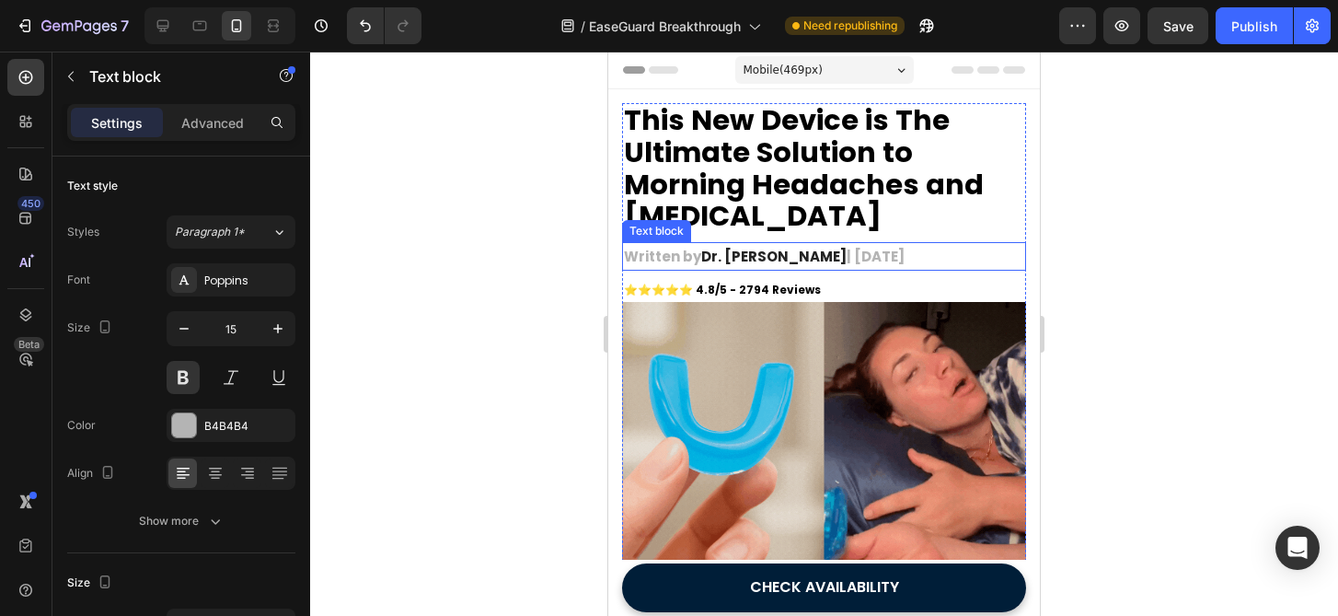
click at [708, 251] on span "Dr. [PERSON_NAME]" at bounding box center [773, 256] width 145 height 19
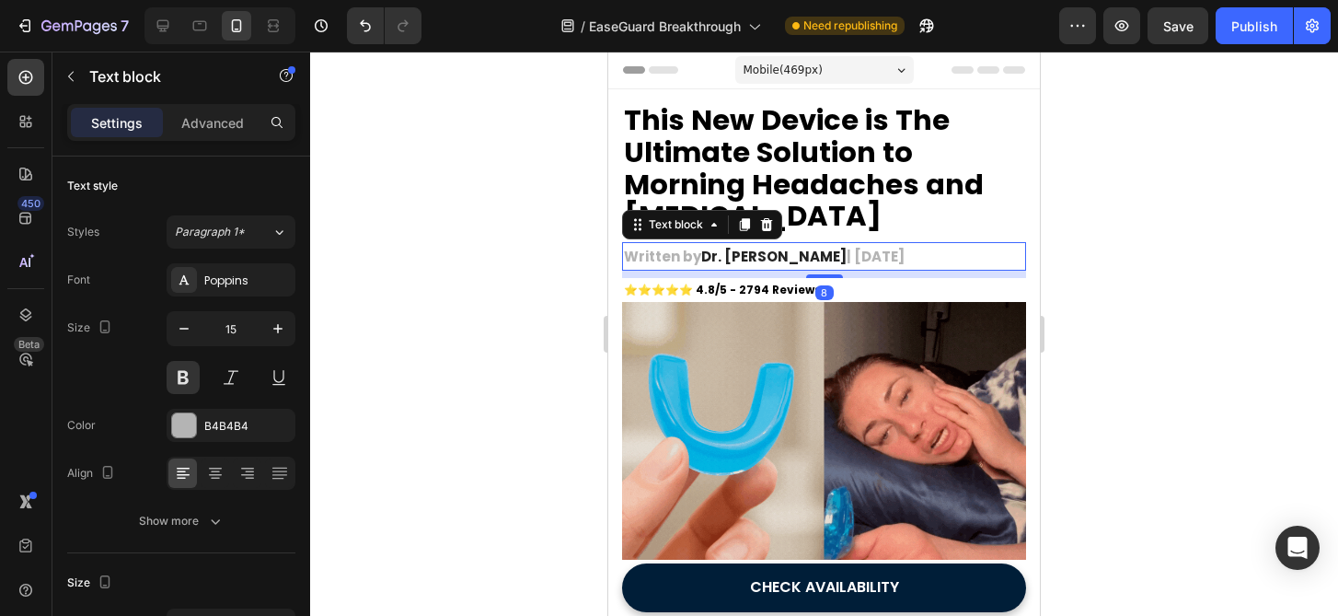
drag, startPoint x: 827, startPoint y: 274, endPoint x: 829, endPoint y: 222, distance: 52.5
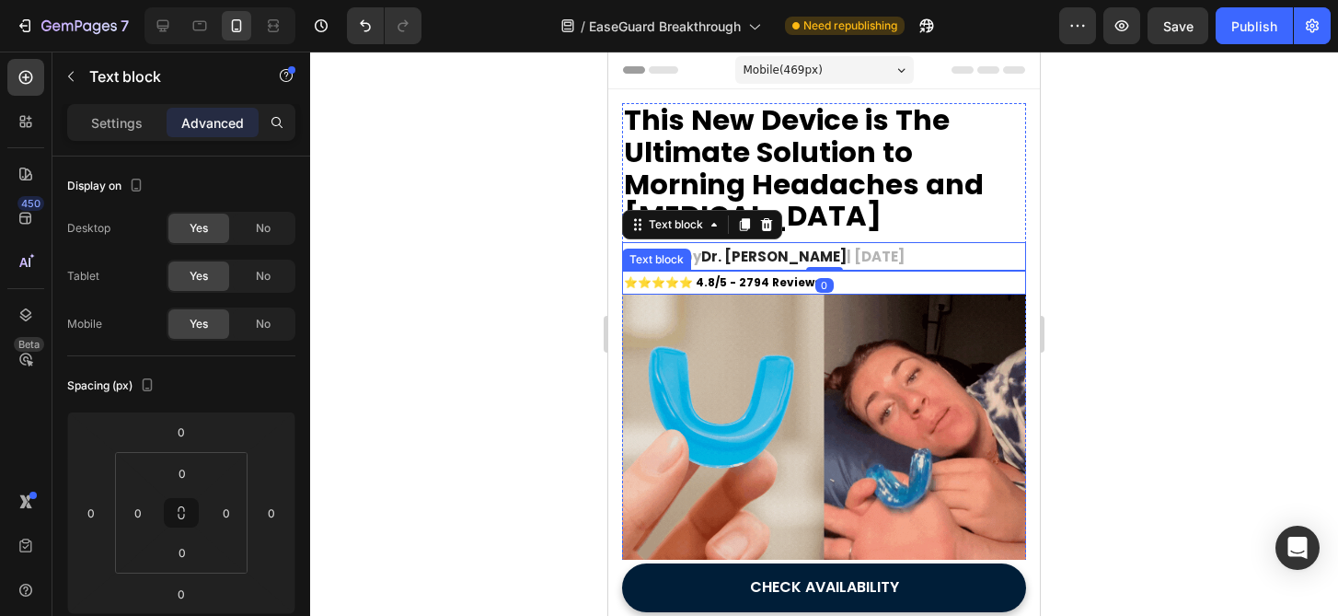
click at [779, 286] on span "⭐️⭐️⭐️⭐️⭐️ 4.8/5 - 2794 Reviews" at bounding box center [722, 282] width 197 height 16
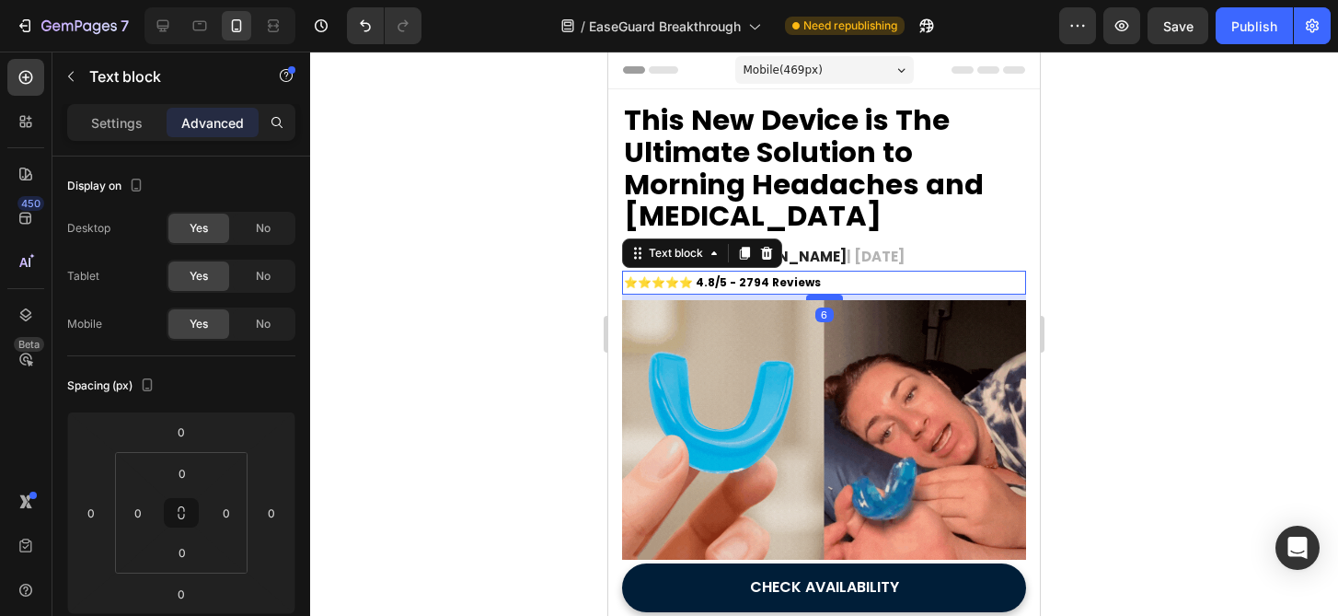
click at [830, 298] on div at bounding box center [824, 297] width 37 height 6
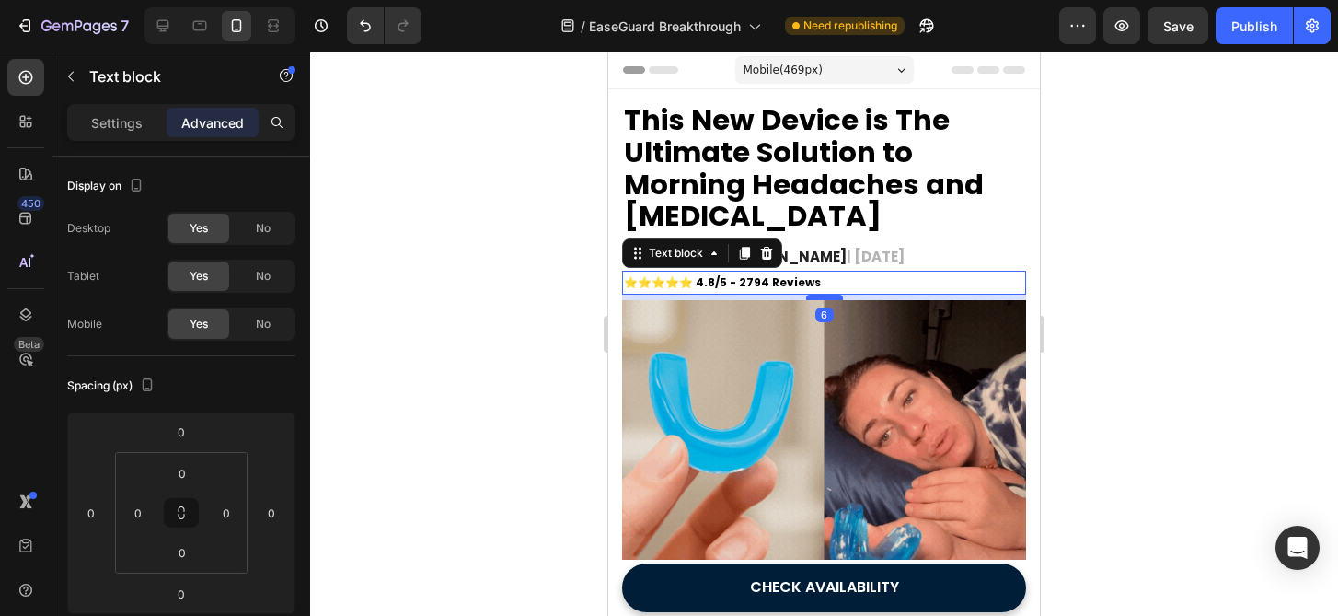
type input "6"
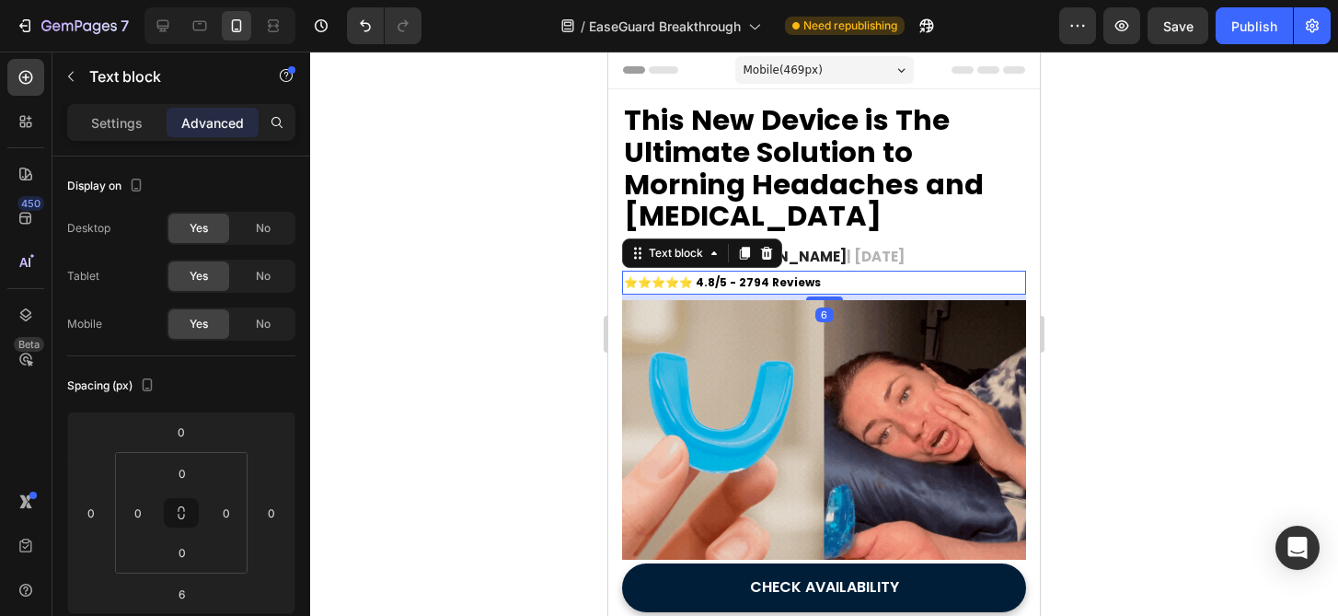
click at [494, 398] on div at bounding box center [824, 334] width 1028 height 564
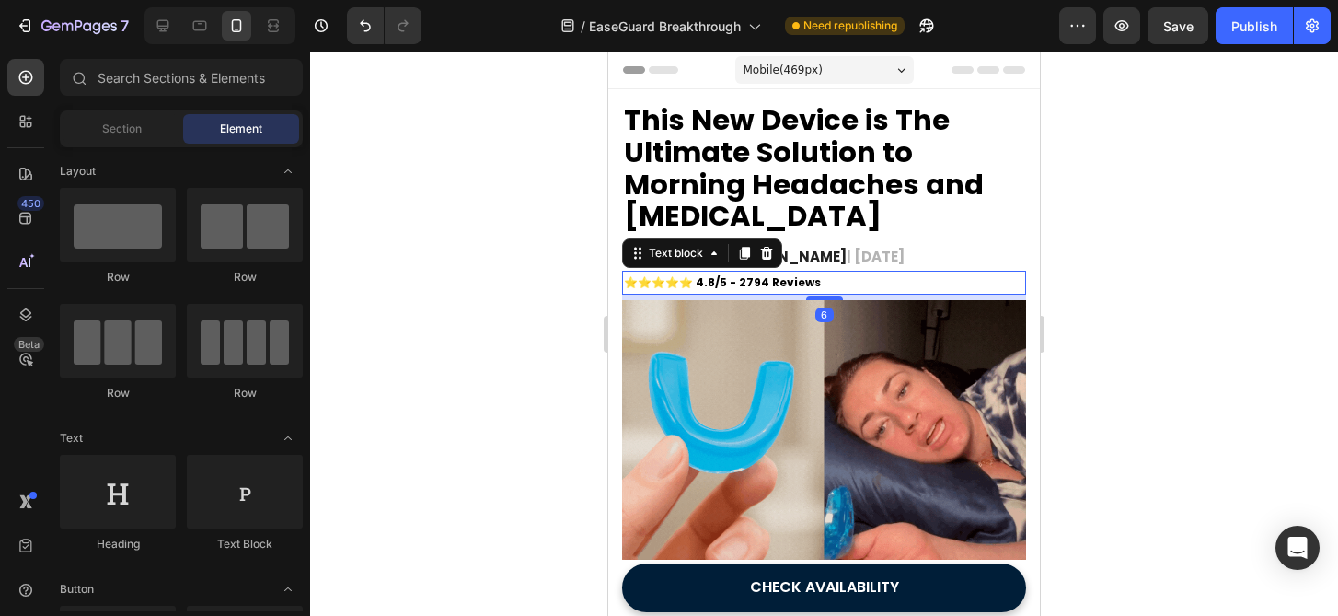
click at [494, 398] on div at bounding box center [824, 334] width 1028 height 564
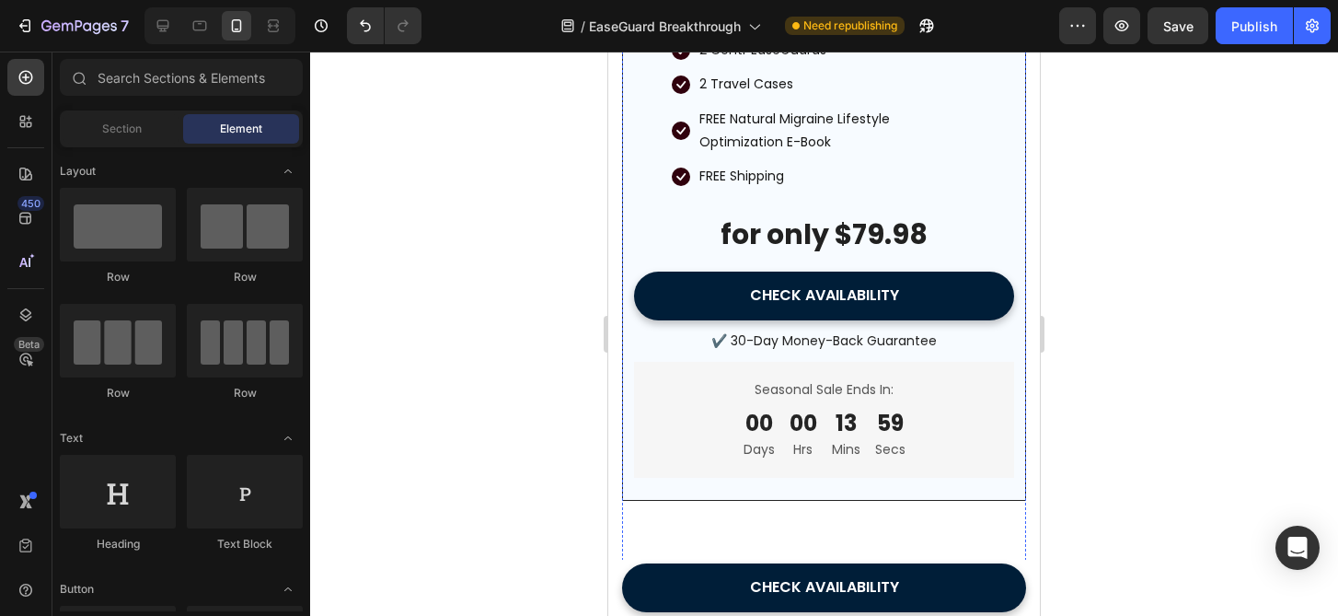
scroll to position [6113, 0]
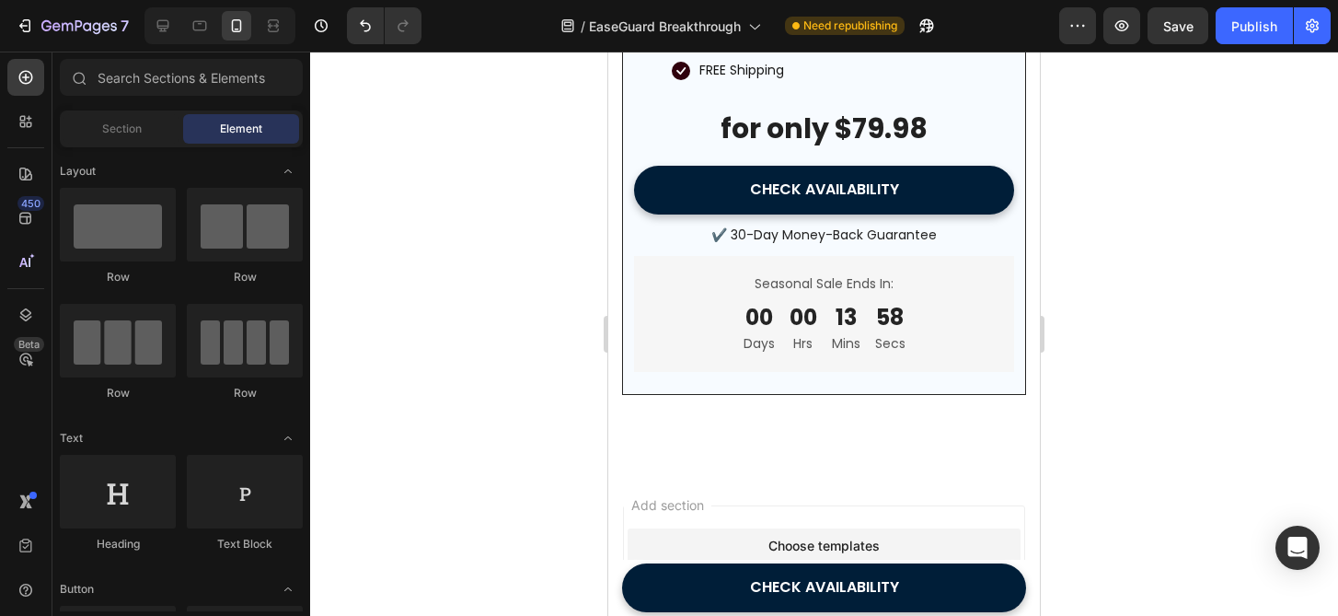
click at [1266, 47] on div "7 / EaseGuard Breakthrough Need republishing Preview Save Publish" at bounding box center [669, 26] width 1338 height 52
click at [1270, 38] on button "Publish" at bounding box center [1254, 25] width 77 height 37
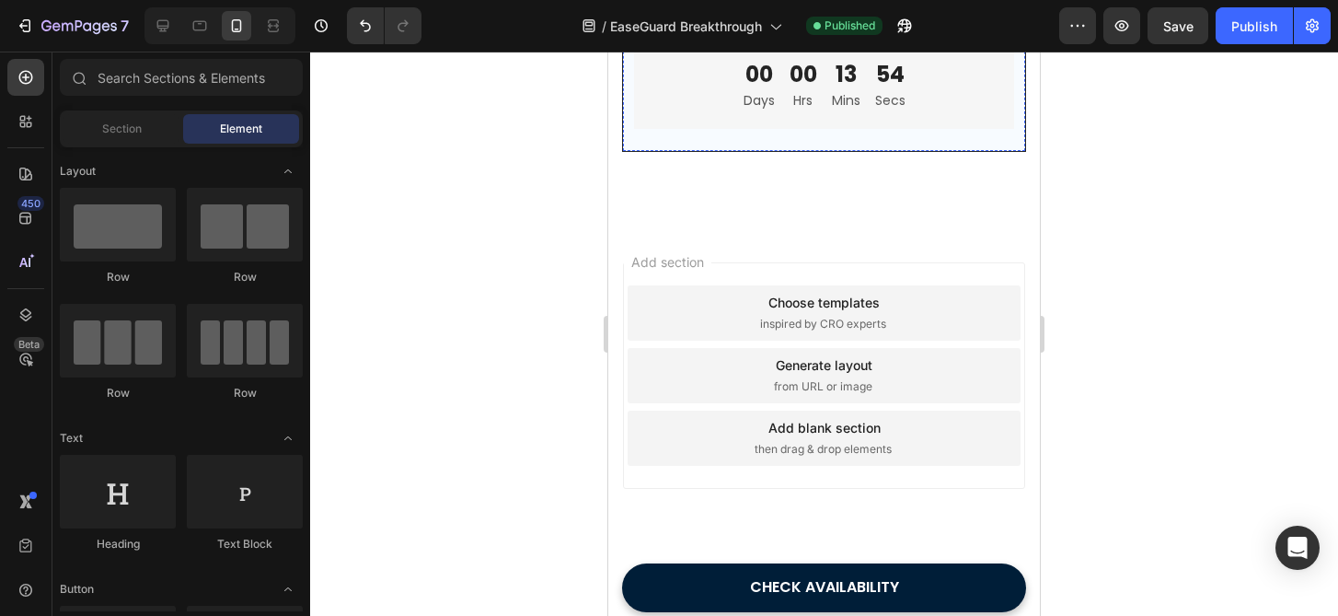
scroll to position [6644, 0]
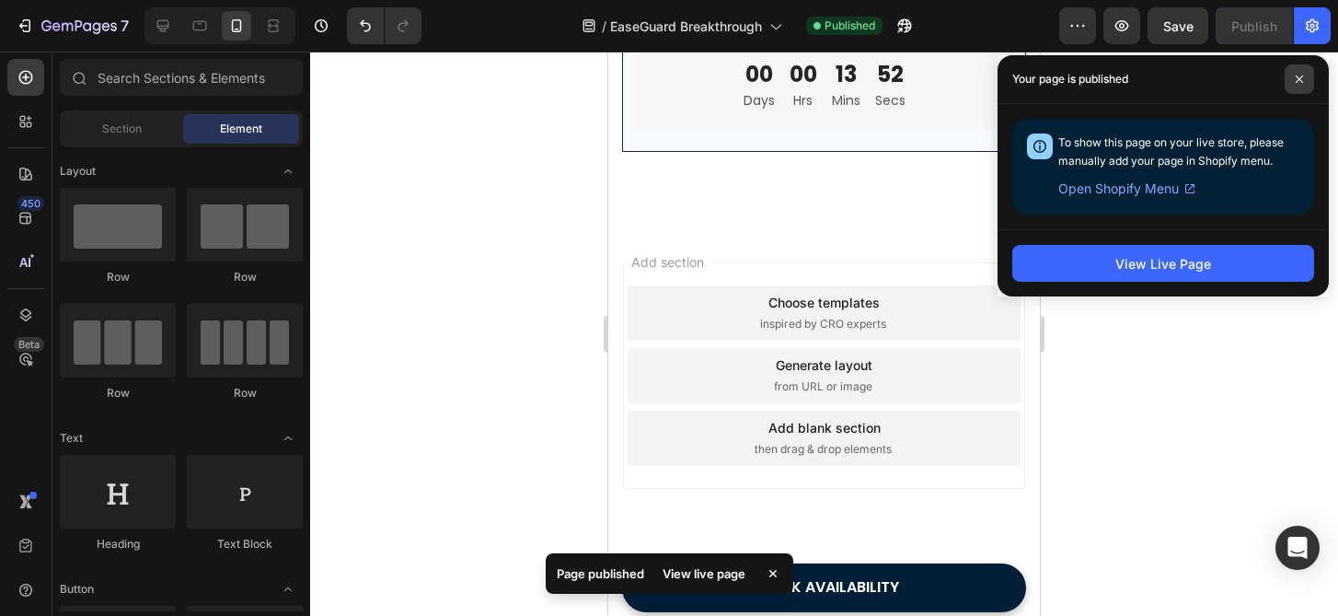
click at [1302, 75] on icon at bounding box center [1299, 78] width 7 height 7
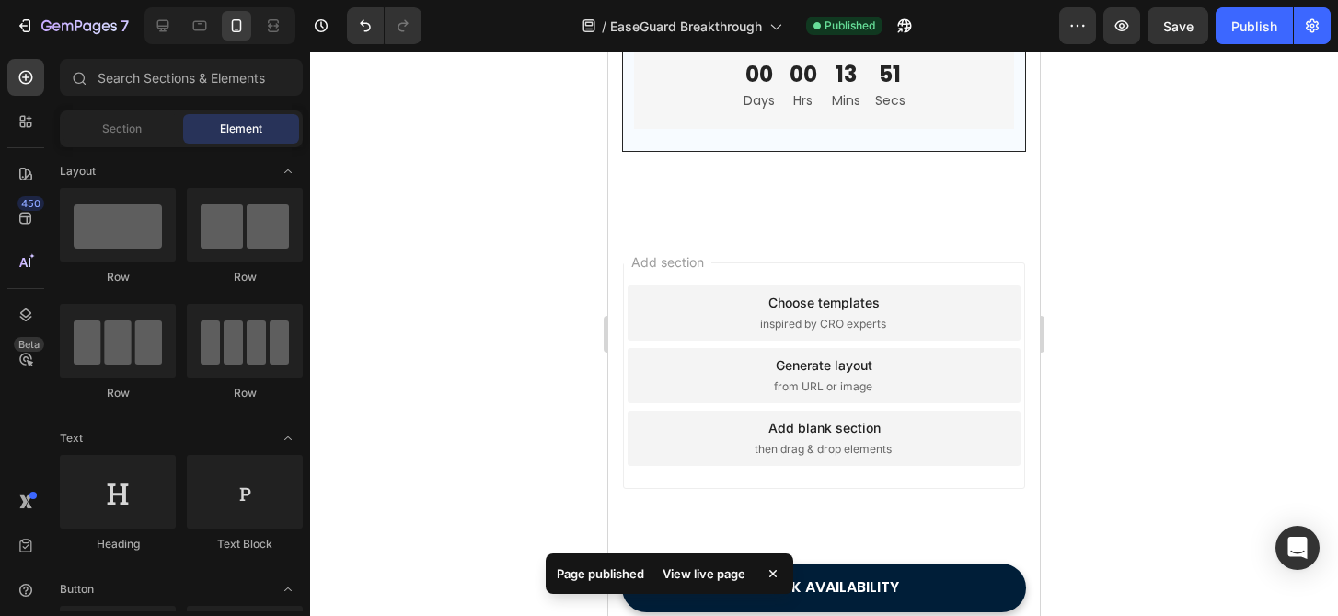
scroll to position [6684, 0]
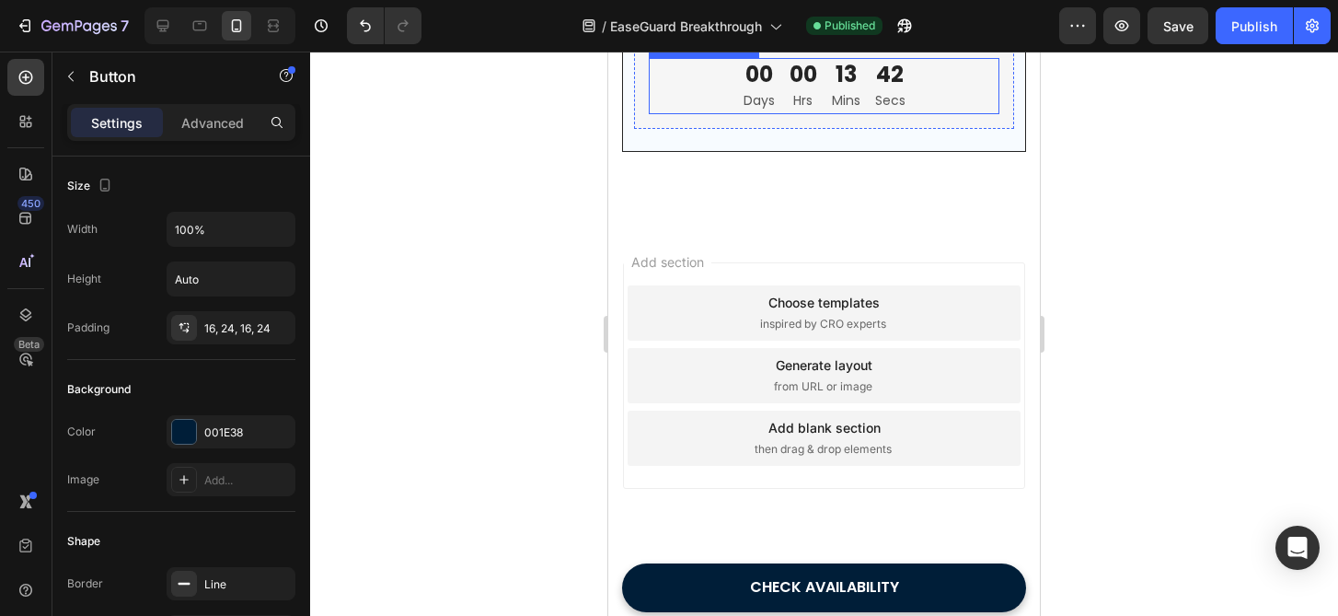
scroll to position [6696, 0]
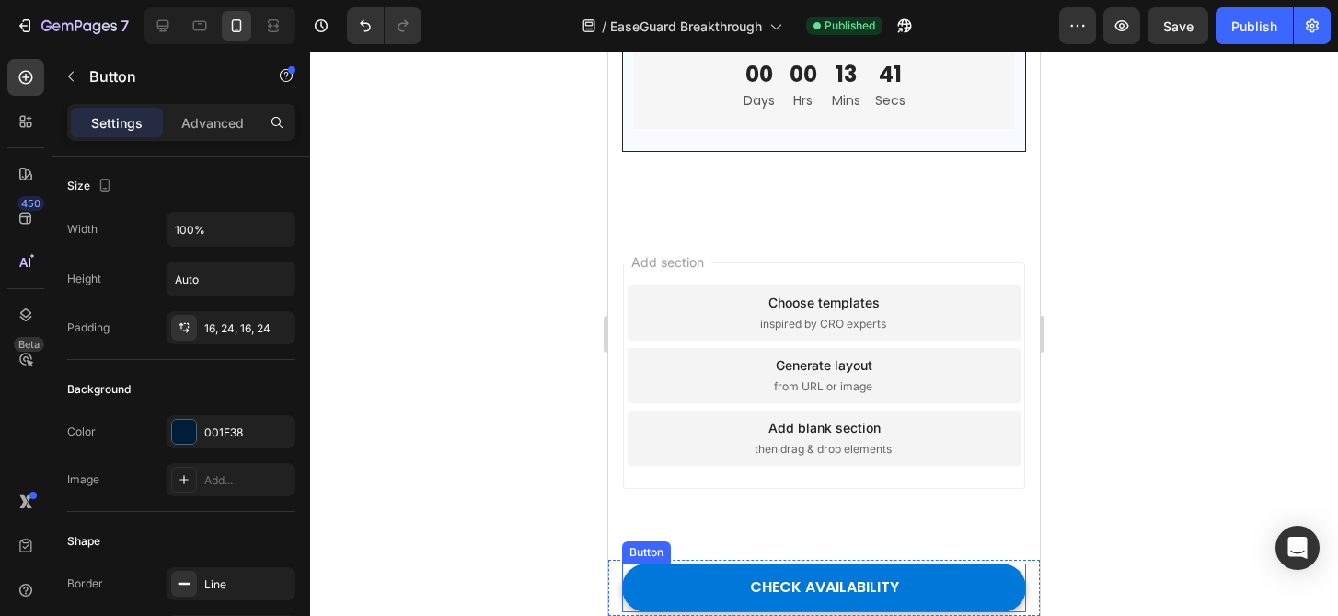
click at [928, 565] on link "CHECK AVAILABILITY" at bounding box center [824, 587] width 404 height 49
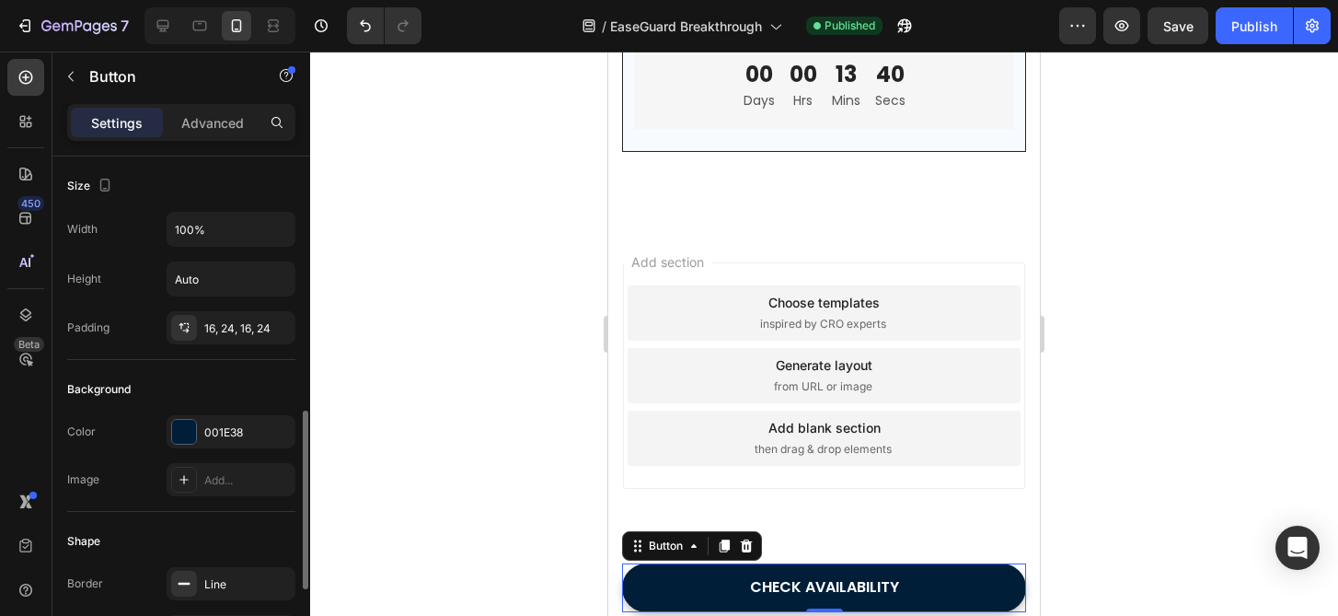
scroll to position [952, 0]
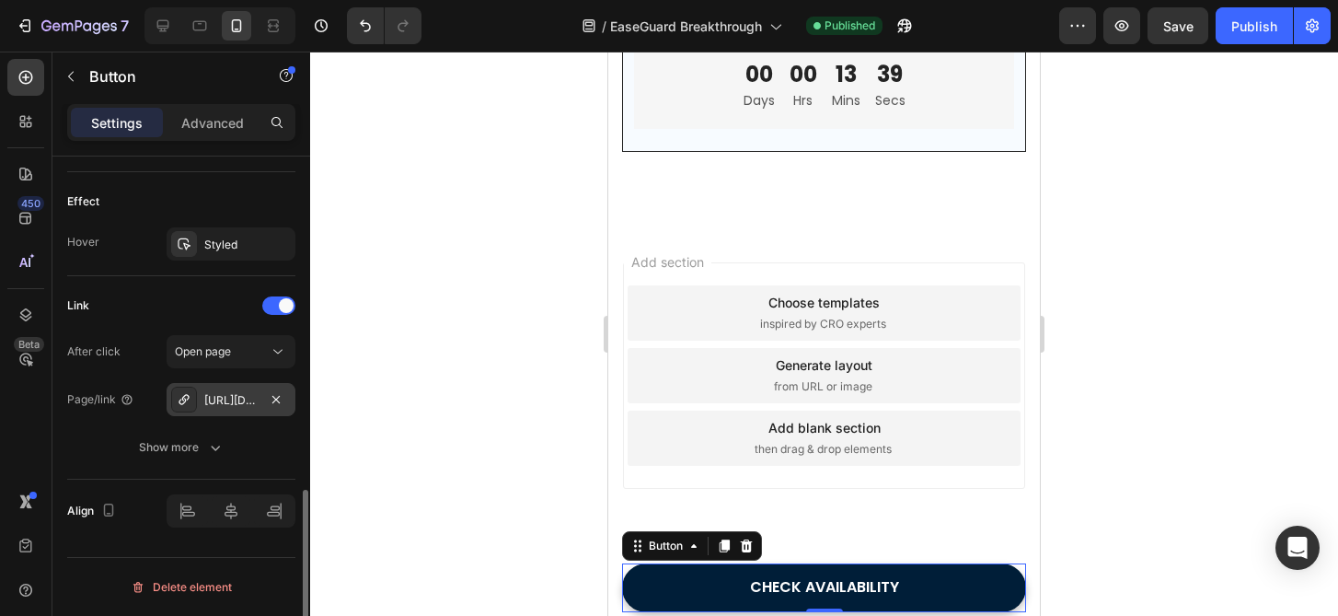
click at [222, 411] on div "https://trycentr.co/cyperus-rotundus-glow-serum" at bounding box center [231, 399] width 129 height 33
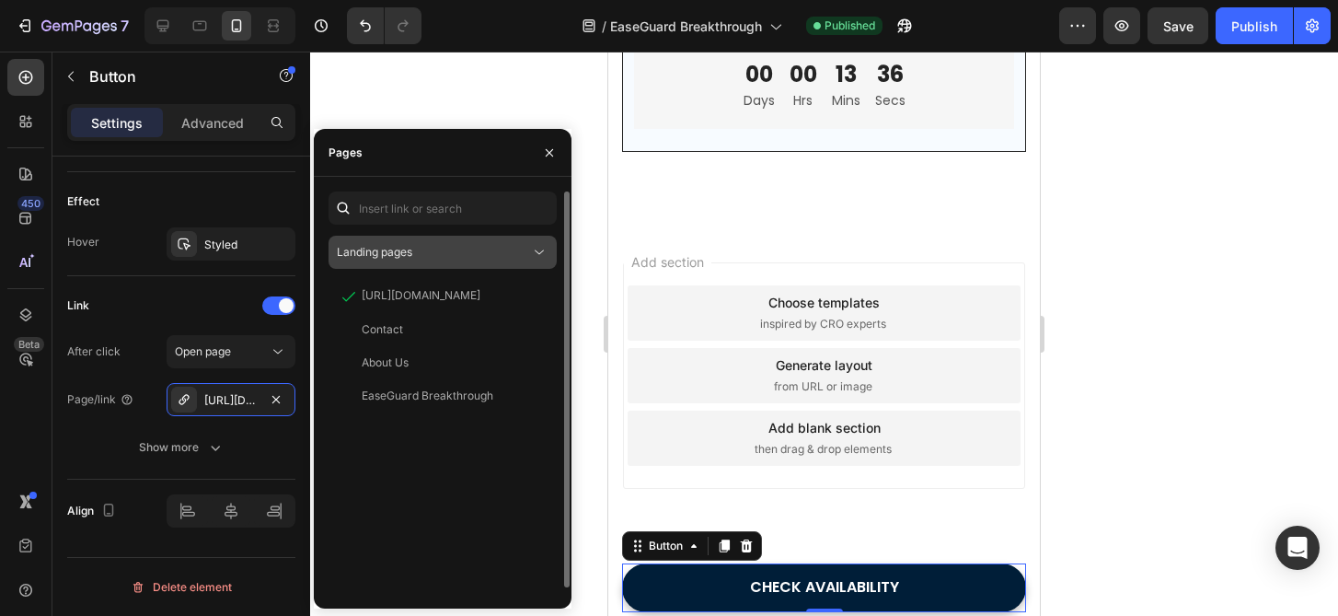
click at [493, 259] on div "Landing pages" at bounding box center [433, 252] width 193 height 17
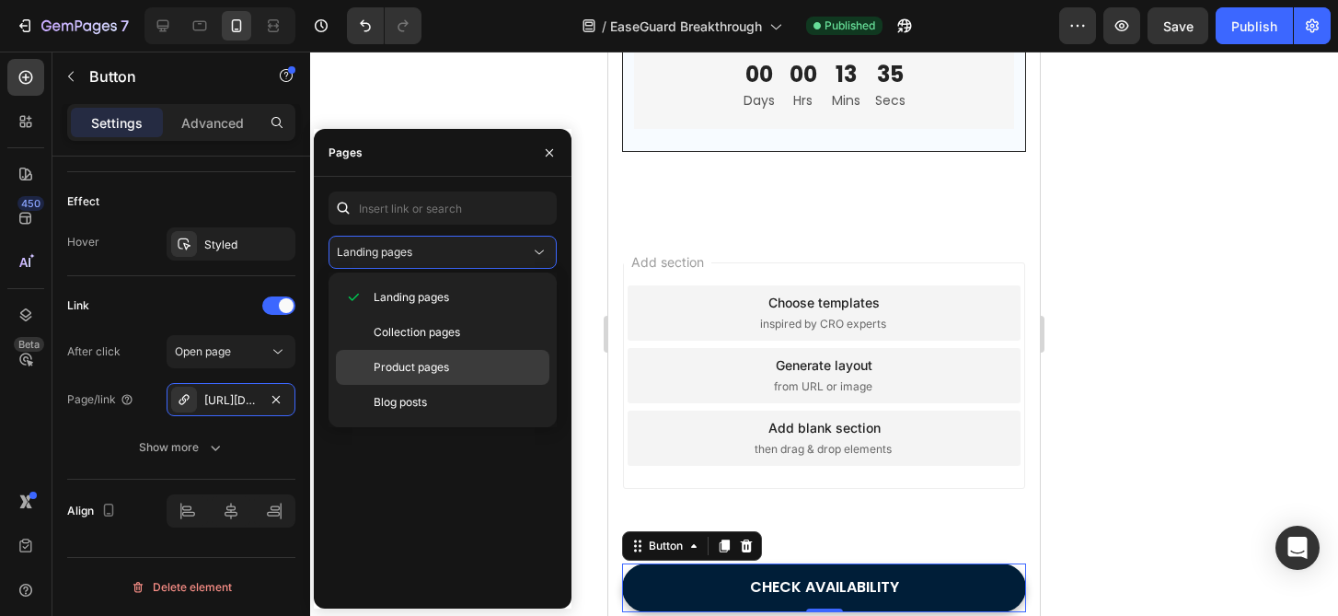
click at [453, 361] on p "Product pages" at bounding box center [457, 367] width 167 height 17
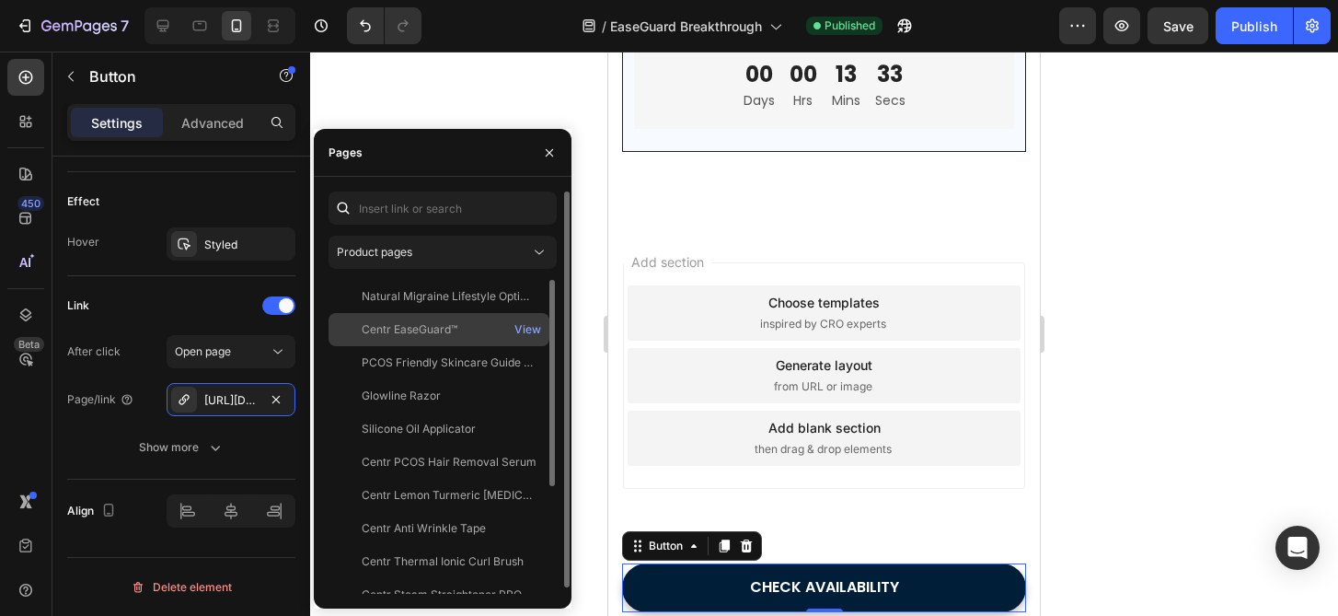
click at [466, 323] on div "Centr EaseGuard™" at bounding box center [439, 329] width 206 height 17
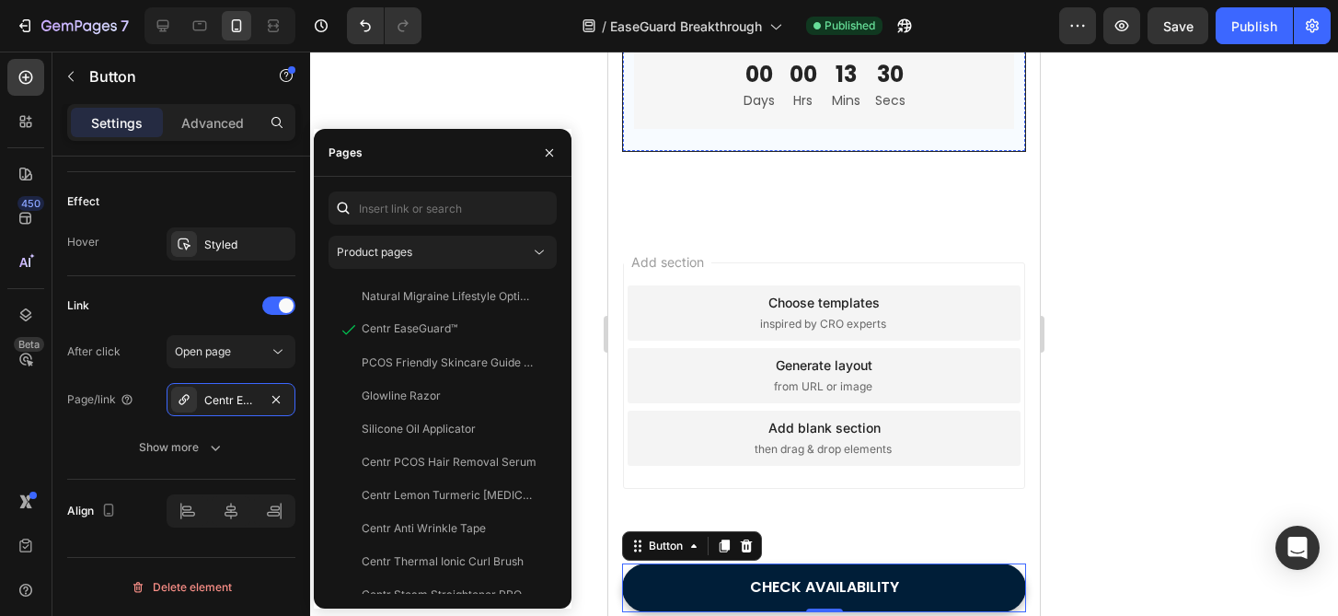
scroll to position [6676, 0]
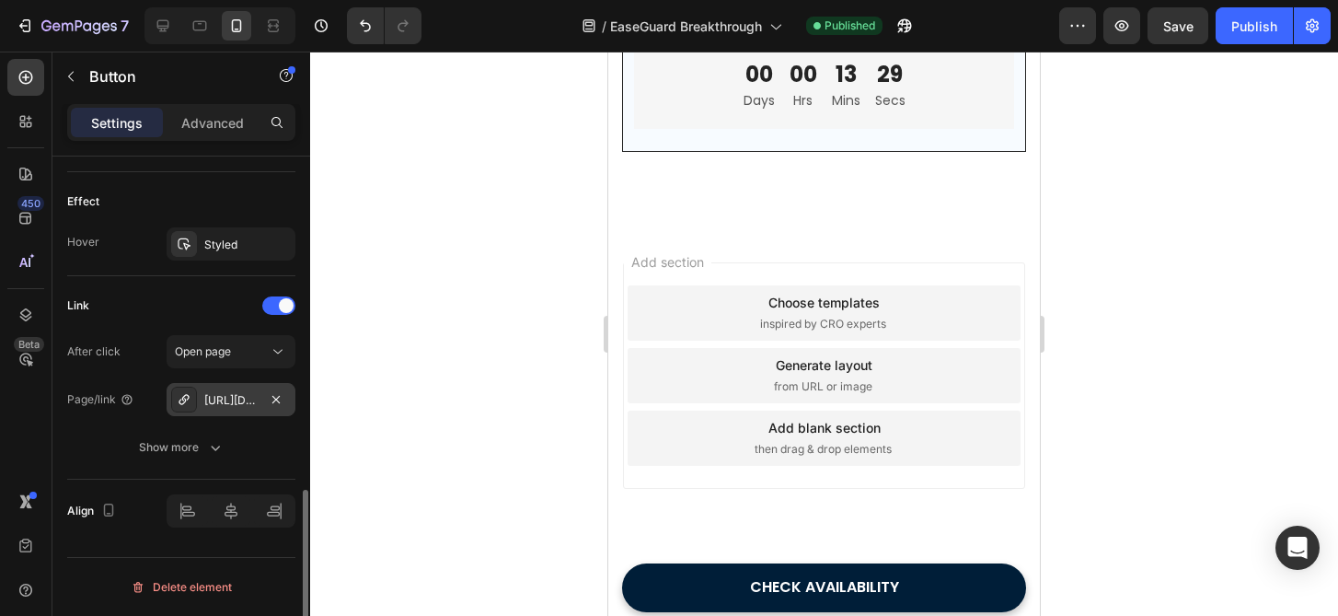
click at [244, 398] on div "https://trycentr.co/cyperus-rotundus-glow-serum" at bounding box center [230, 400] width 53 height 17
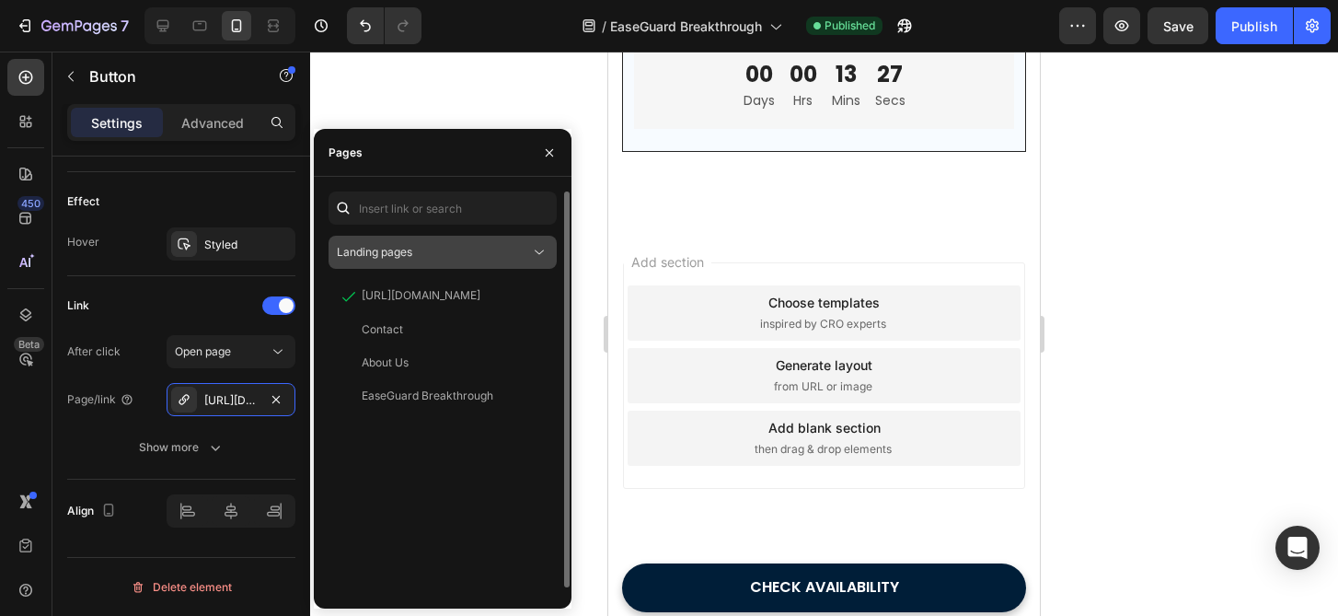
click at [474, 248] on div "Landing pages" at bounding box center [433, 252] width 193 height 17
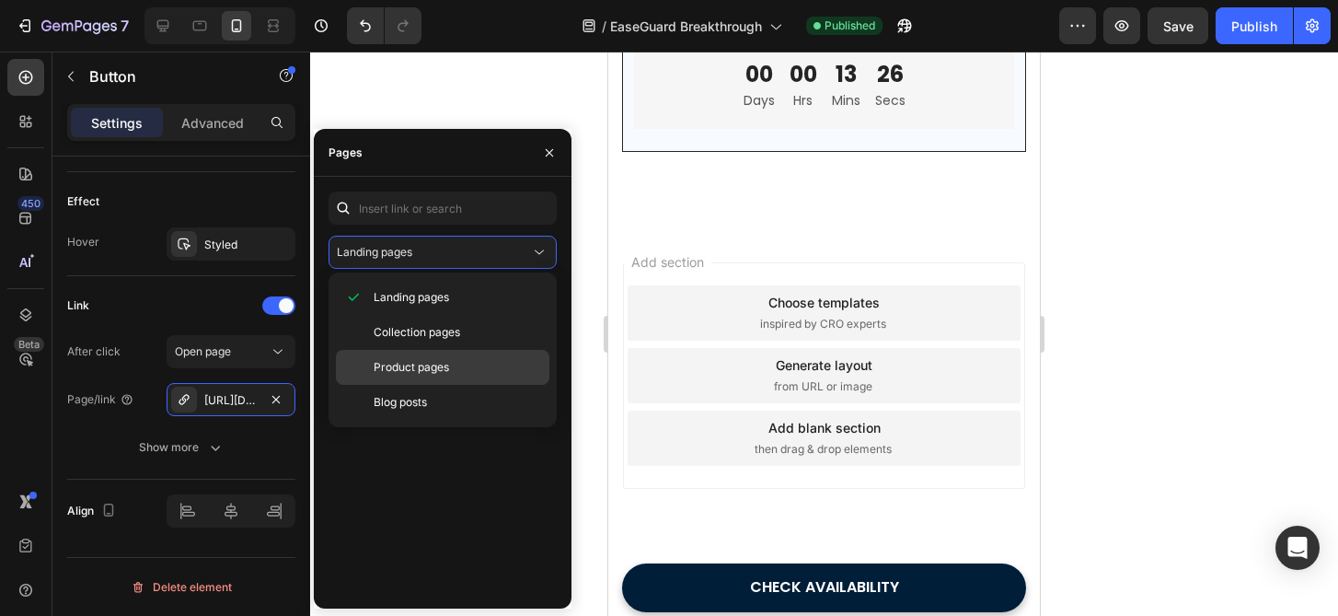
click at [445, 373] on span "Product pages" at bounding box center [411, 367] width 75 height 17
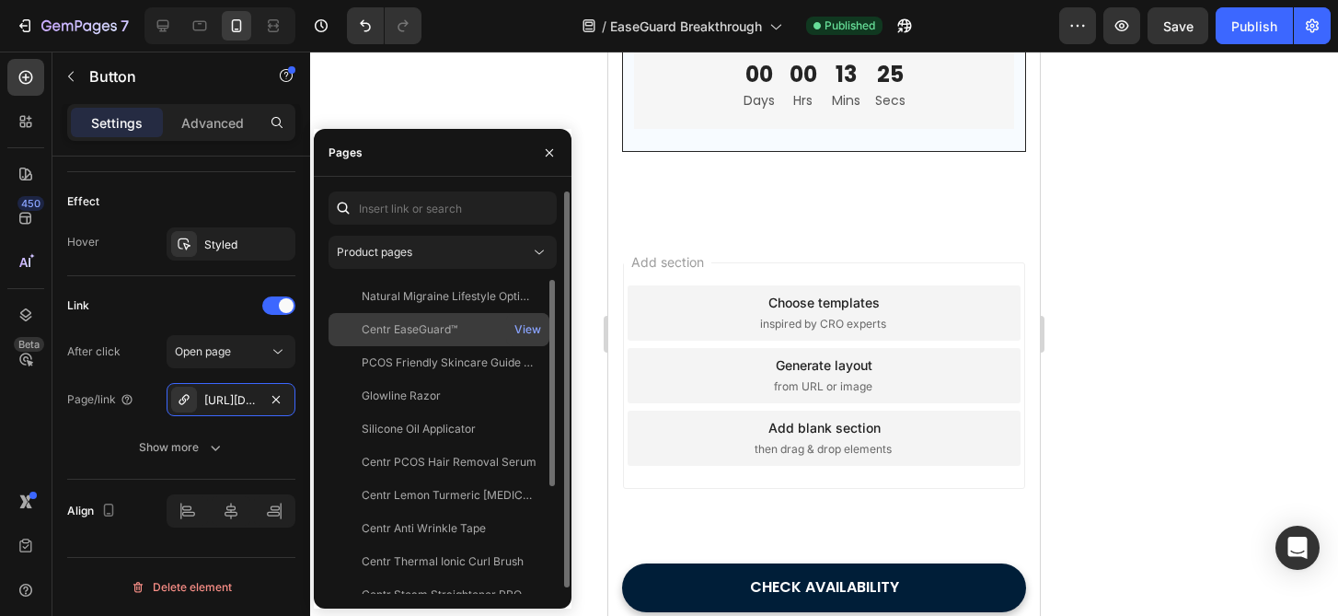
click at [452, 326] on div "Centr EaseGuard™" at bounding box center [410, 329] width 96 height 17
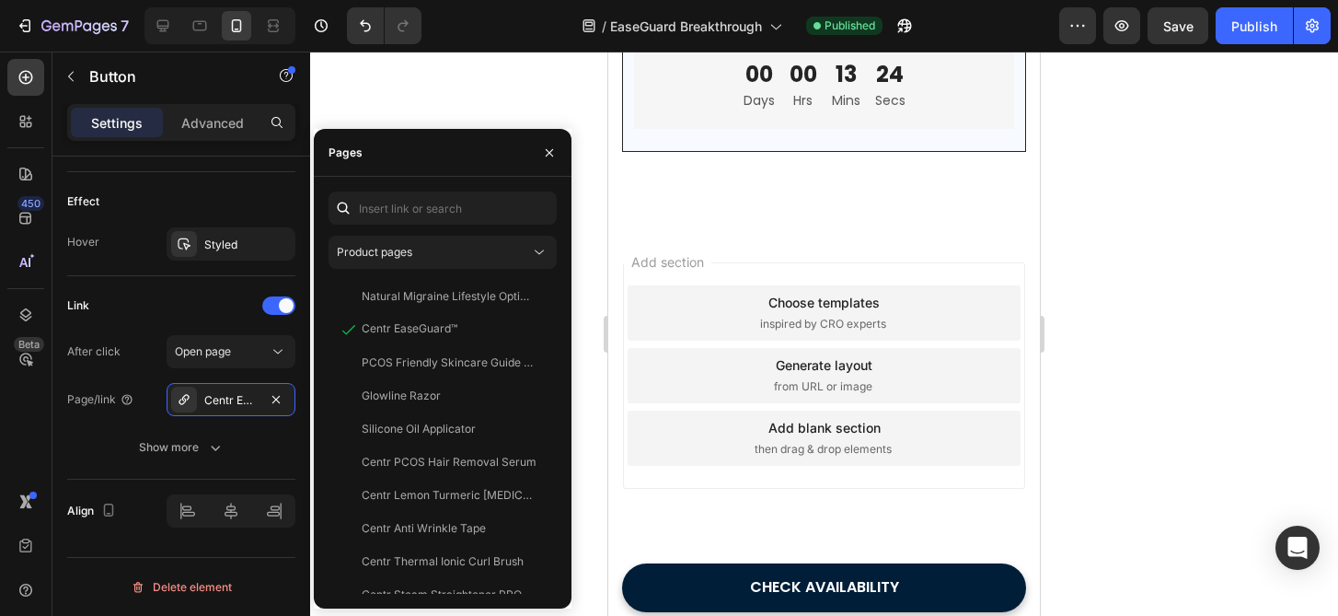
click at [1085, 317] on div at bounding box center [824, 334] width 1028 height 564
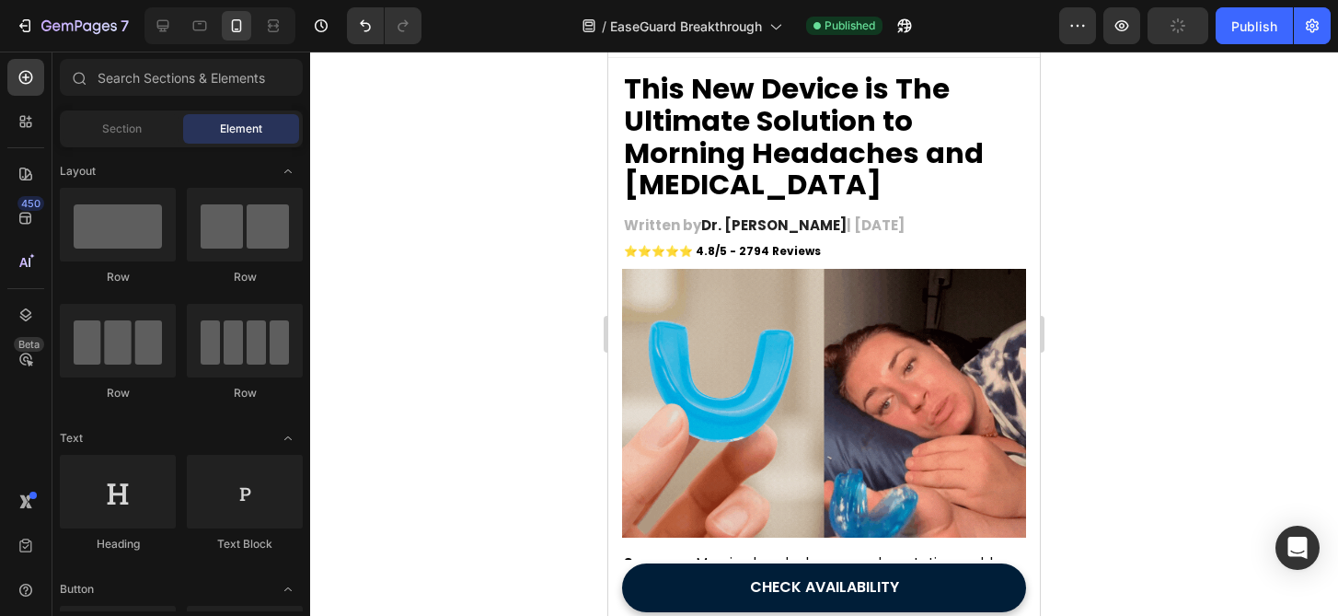
scroll to position [0, 0]
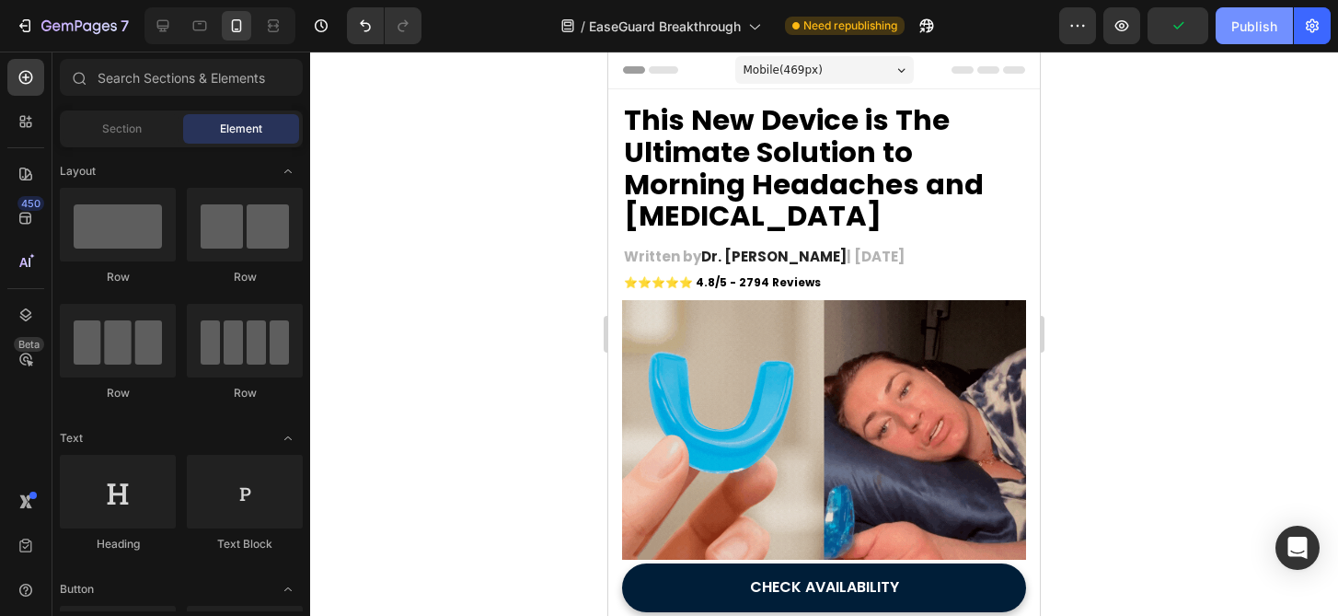
click at [1276, 28] on div "Publish" at bounding box center [1254, 26] width 46 height 19
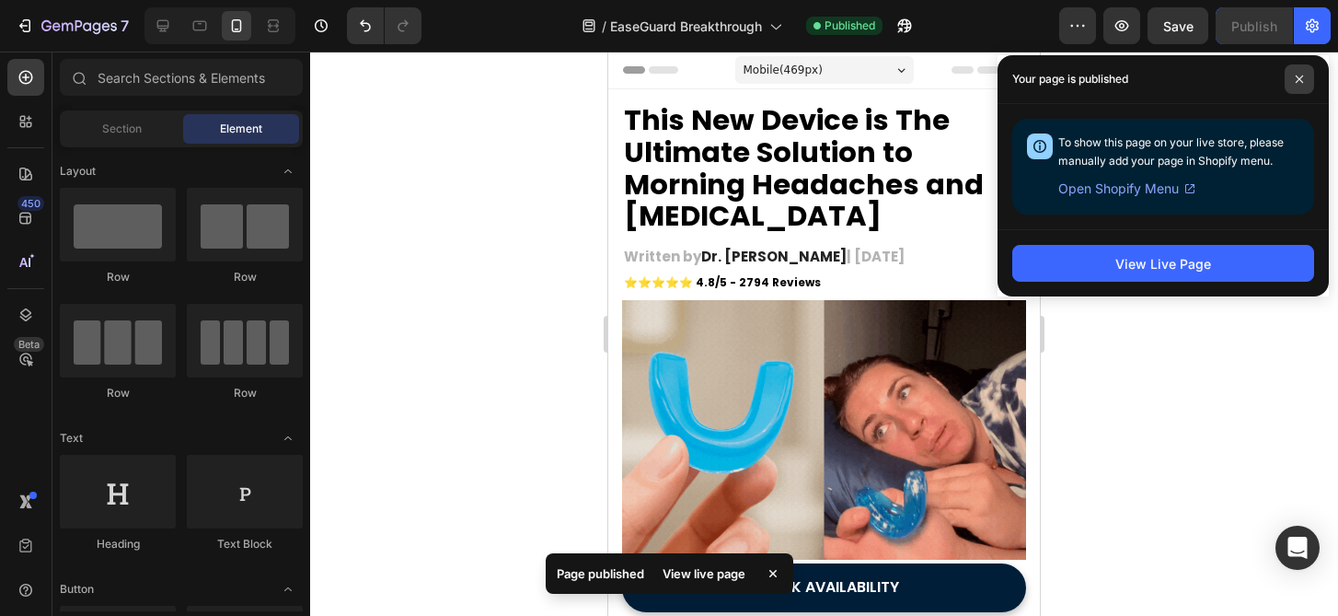
click at [1302, 75] on icon at bounding box center [1299, 79] width 9 height 9
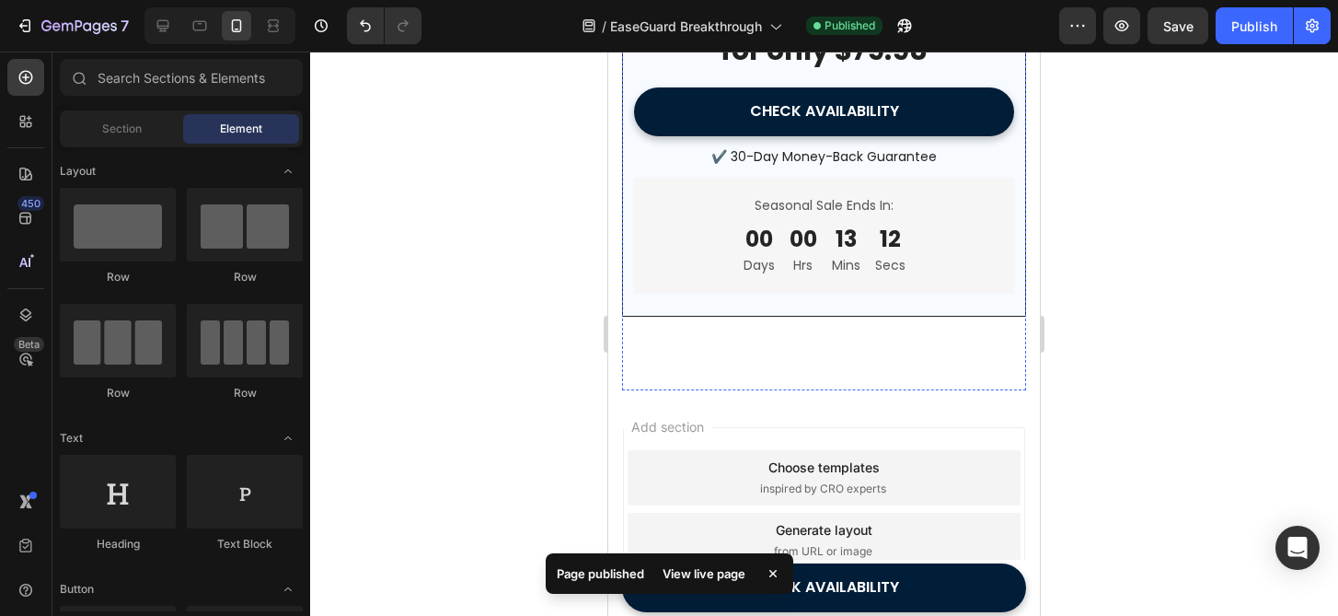
scroll to position [7025, 0]
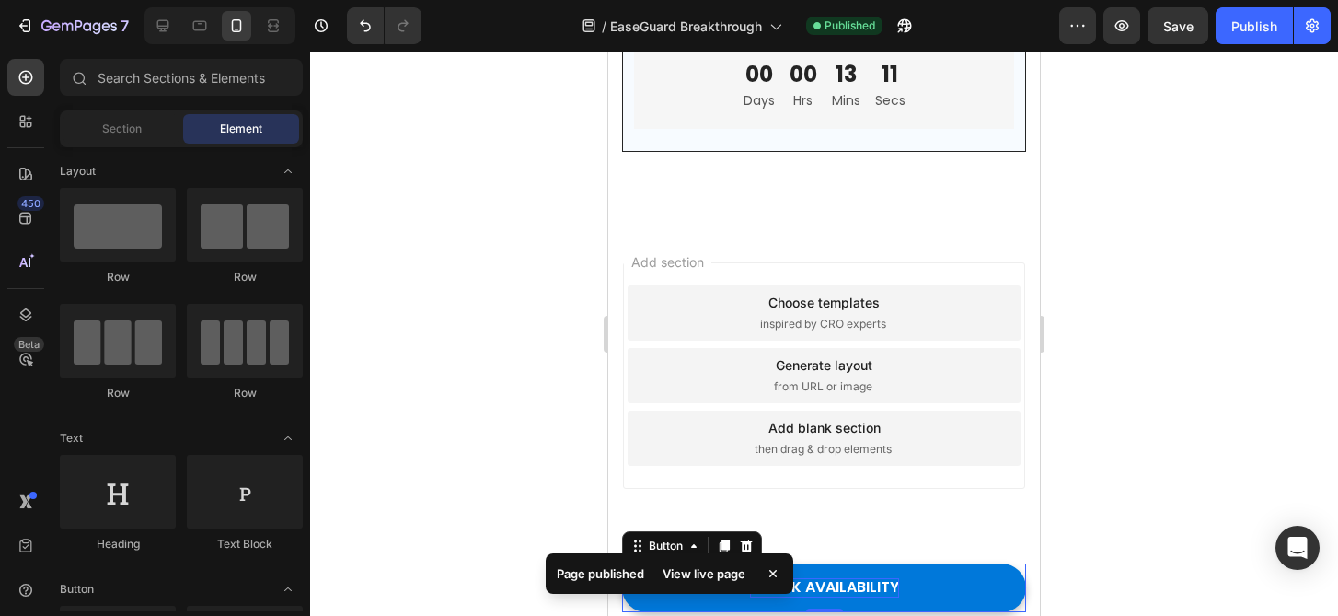
click at [893, 585] on div "CHECK AVAILABILITY" at bounding box center [824, 587] width 149 height 19
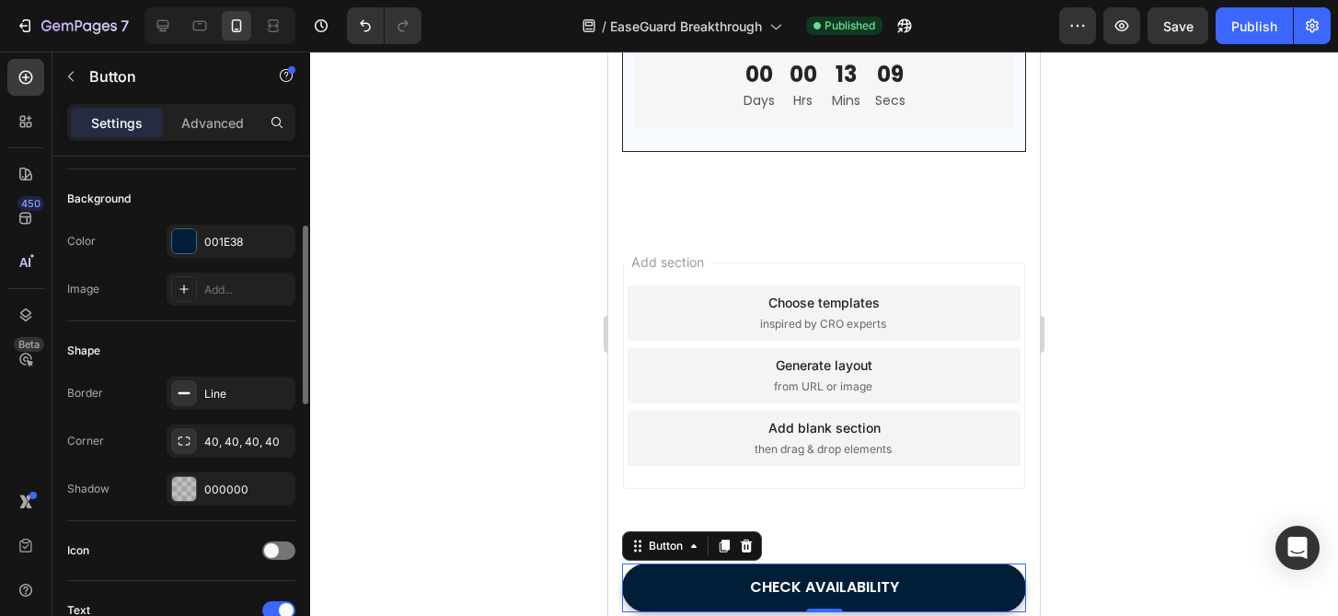
scroll to position [952, 0]
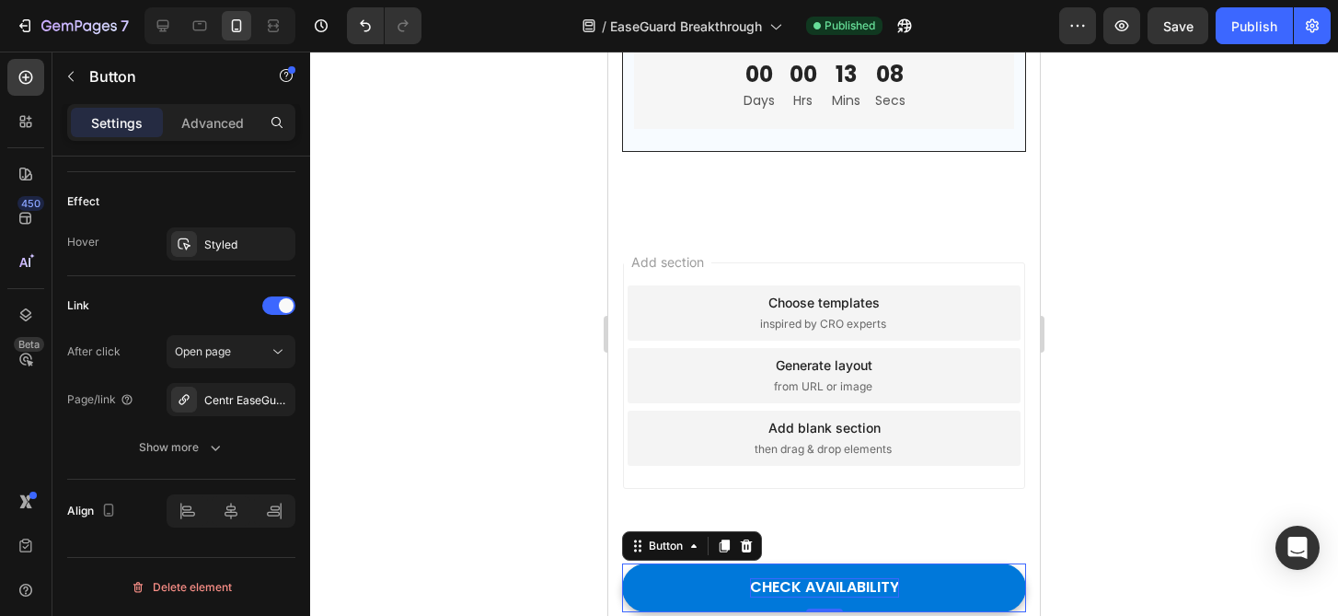
click at [766, 587] on div "CHECK AVAILABILITY" at bounding box center [824, 587] width 149 height 19
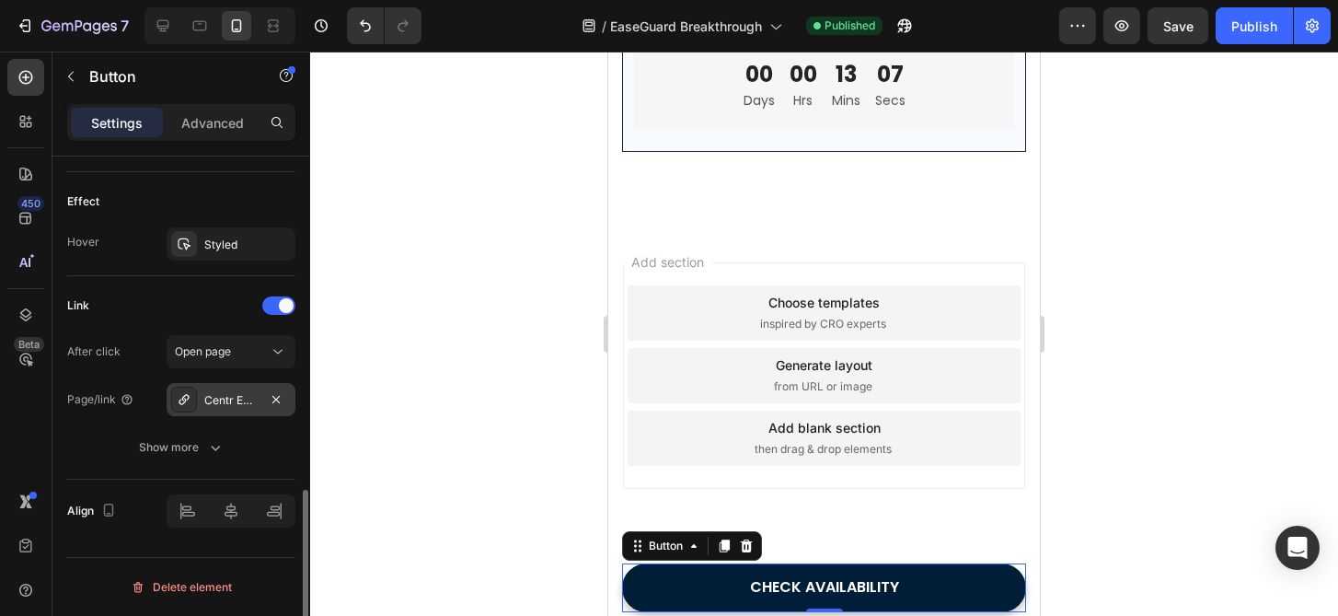
click at [213, 400] on div "Centr EaseGuard™" at bounding box center [230, 400] width 53 height 17
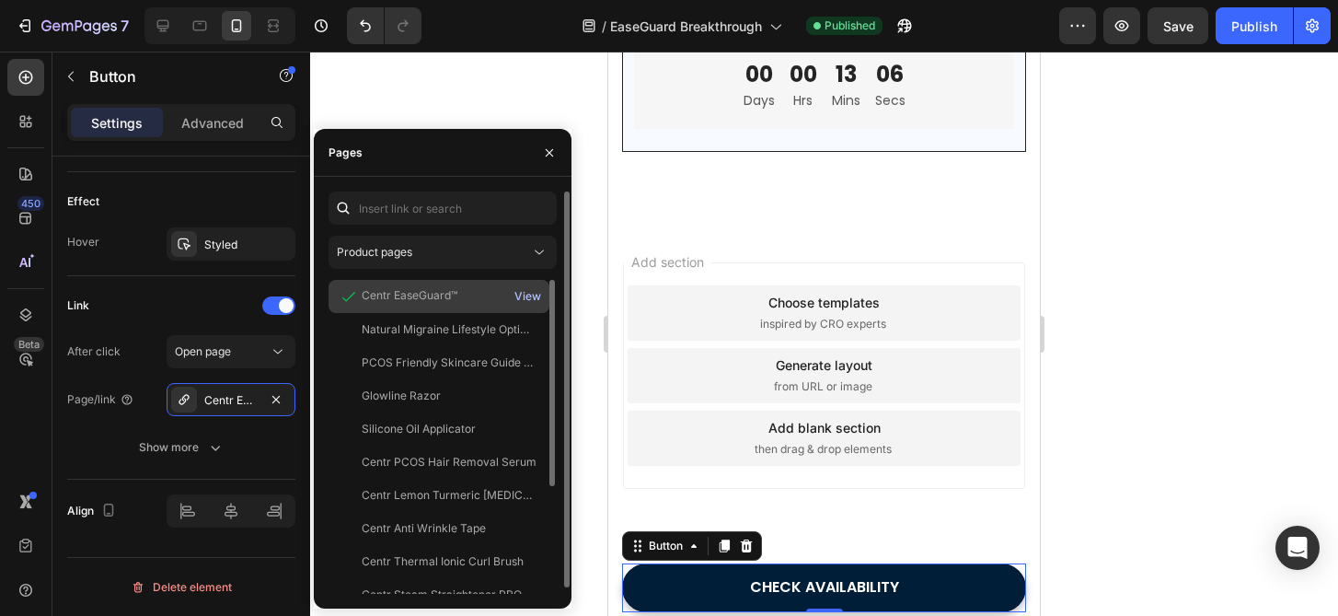
click at [533, 290] on div "View" at bounding box center [527, 296] width 27 height 17
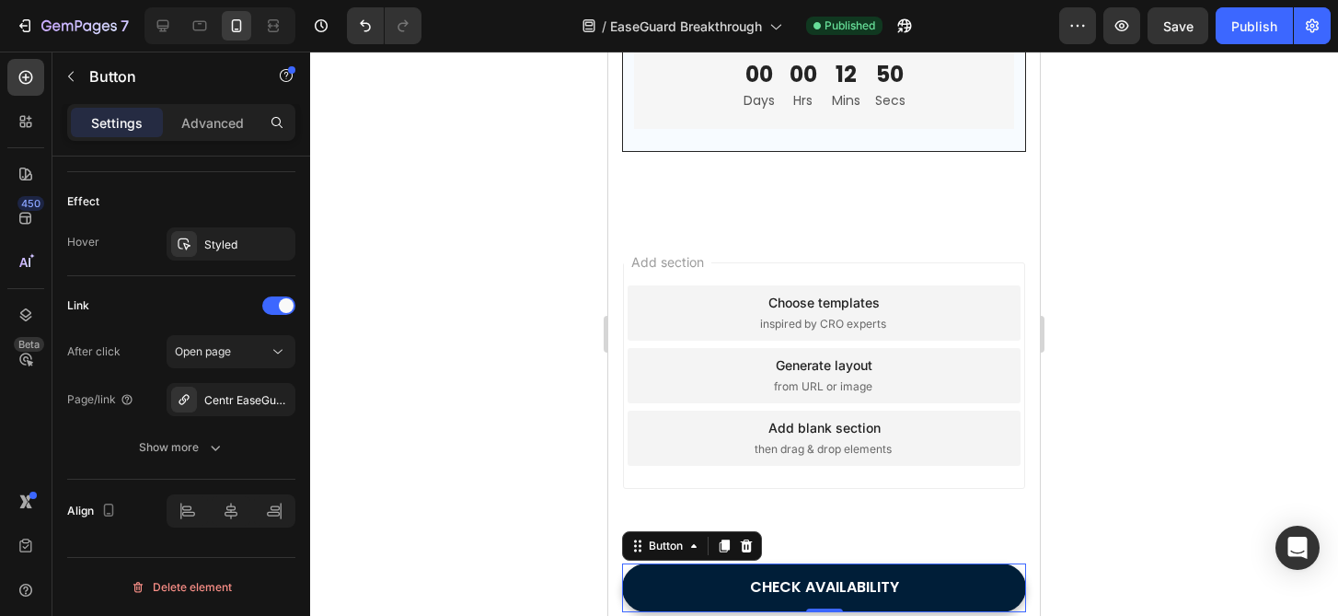
click at [1147, 73] on div at bounding box center [824, 334] width 1028 height 564
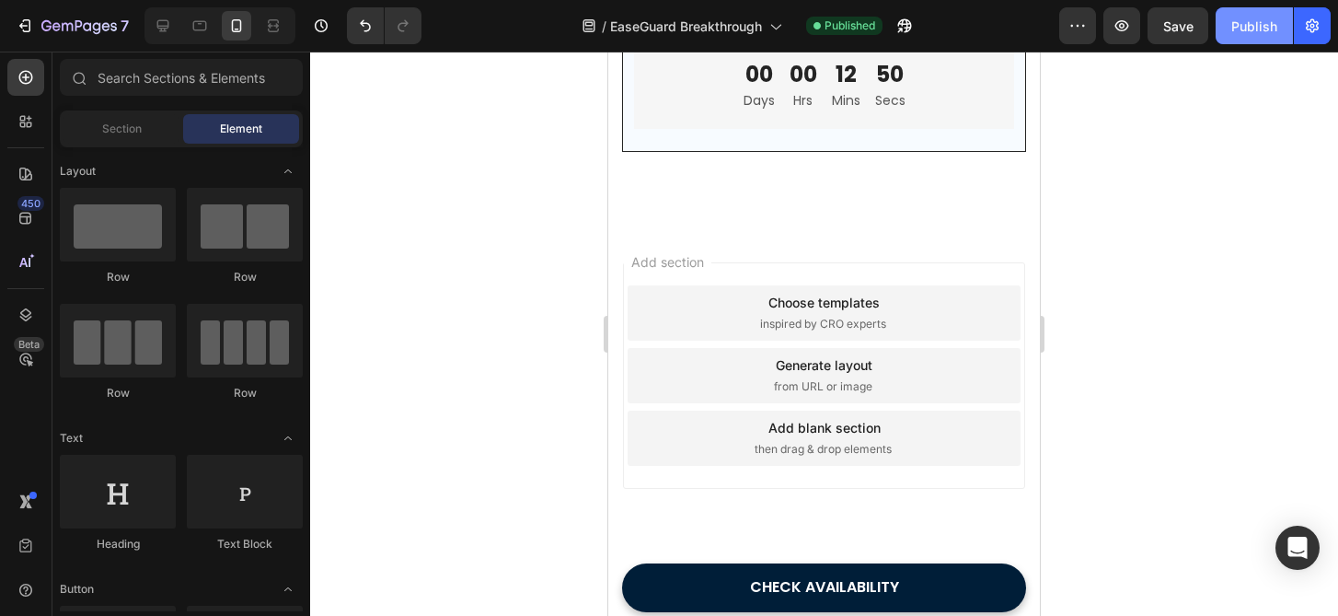
click at [1230, 33] on button "Publish" at bounding box center [1254, 25] width 77 height 37
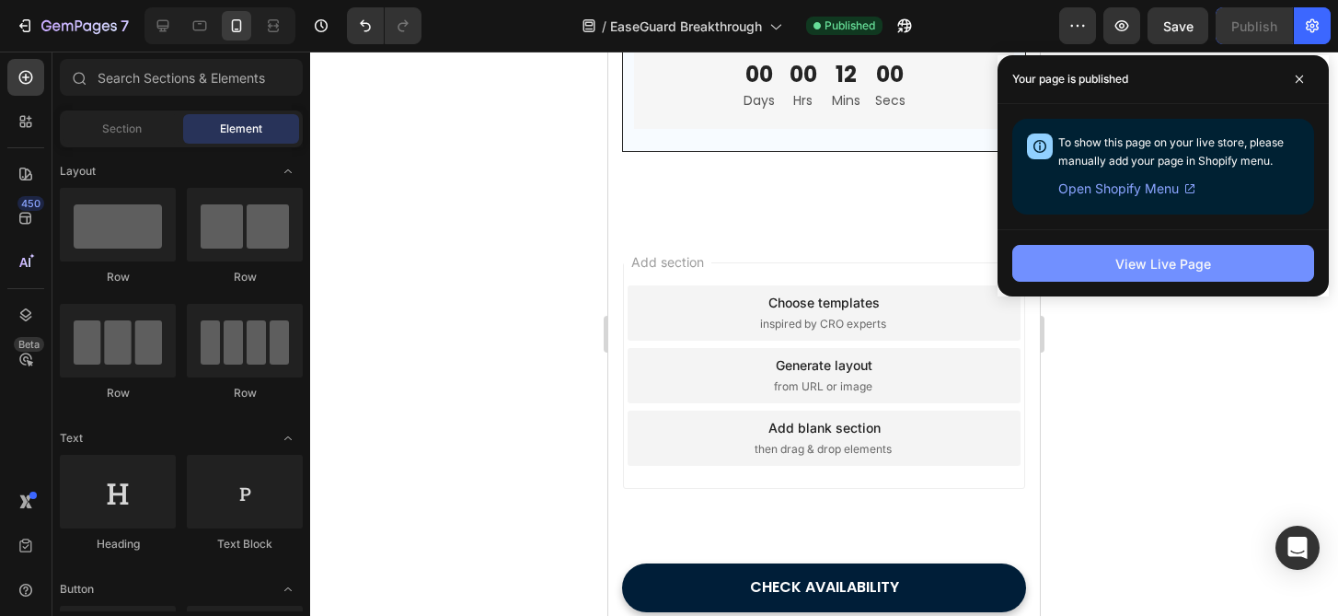
click at [1152, 256] on div "View Live Page" at bounding box center [1163, 263] width 96 height 19
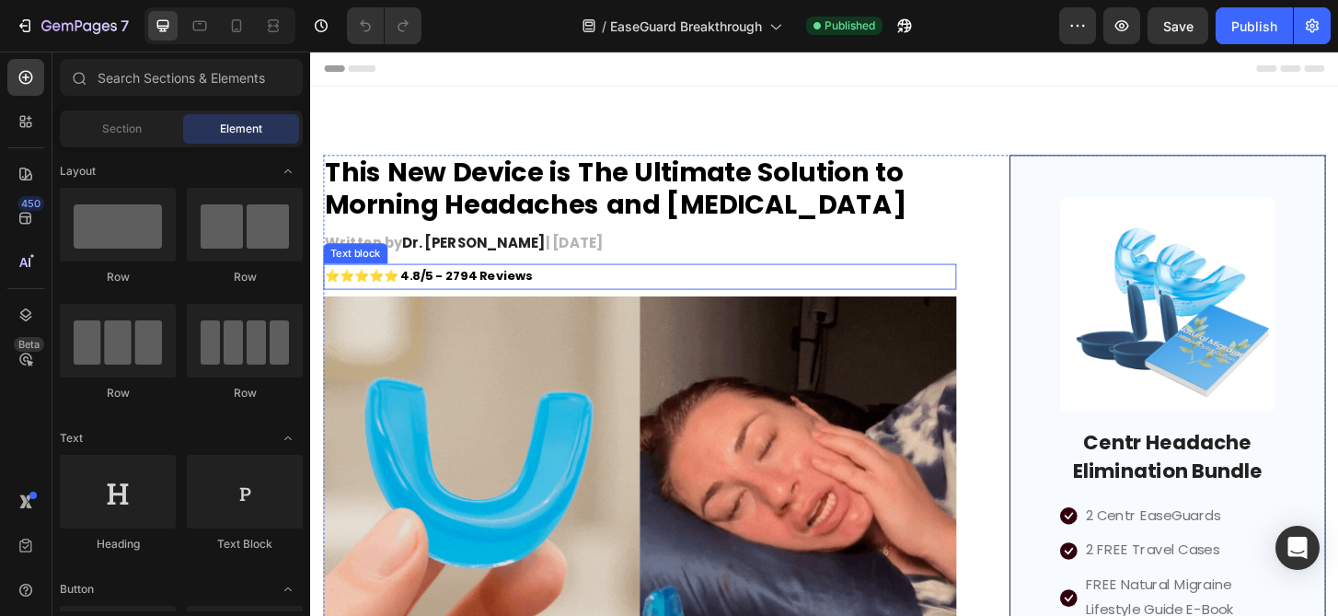
click at [512, 300] on span "⭐️⭐️⭐️⭐️⭐️ 4.8/5 - 2794 Reviews" at bounding box center [437, 292] width 223 height 18
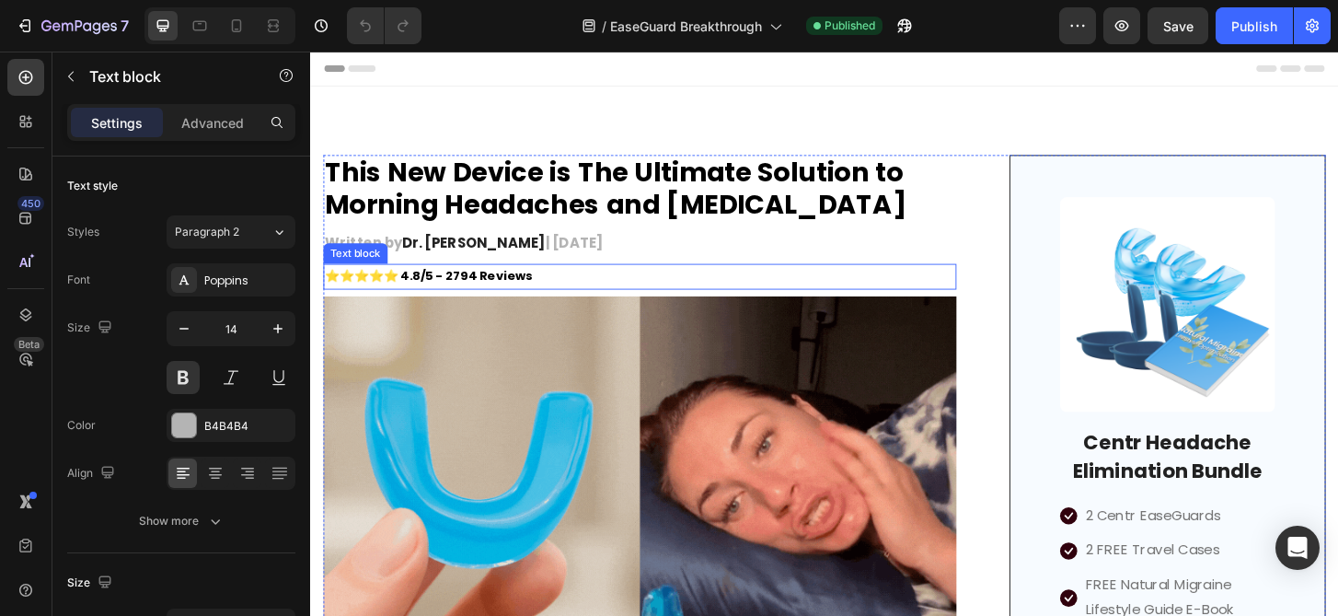
click at [512, 300] on span "⭐️⭐️⭐️⭐️⭐️ 4.8/5 - 2794 Reviews" at bounding box center [437, 292] width 223 height 18
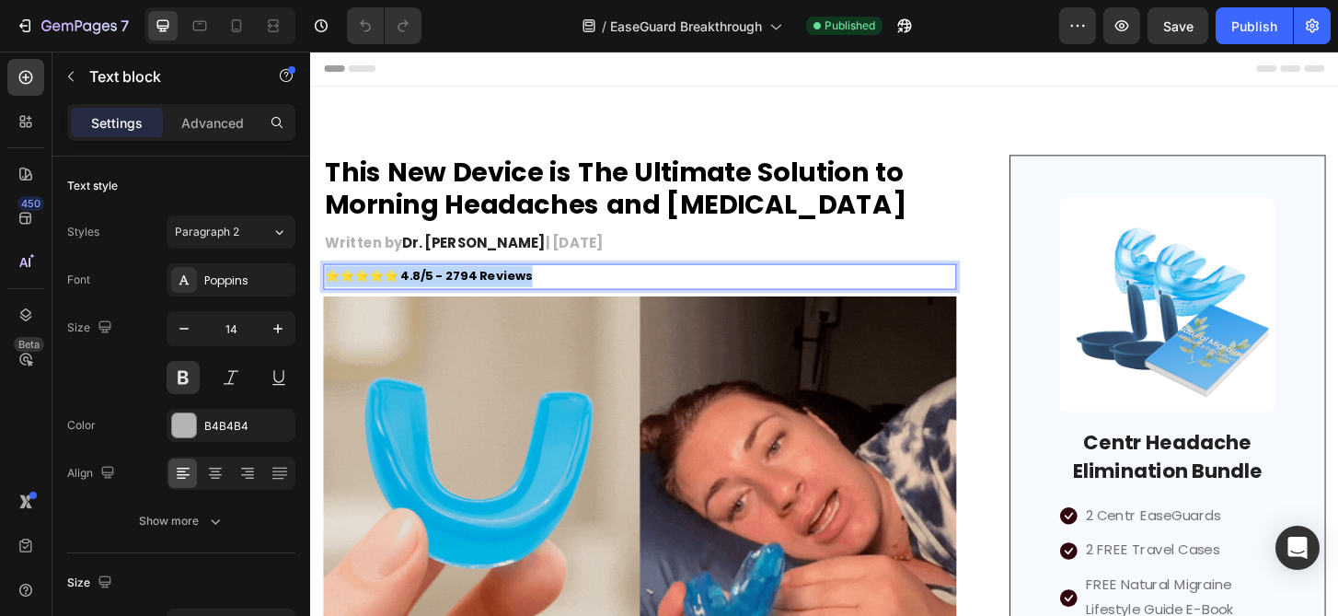
click at [512, 300] on span "⭐️⭐️⭐️⭐️⭐️ 4.8/5 - 2794 Reviews" at bounding box center [437, 292] width 223 height 18
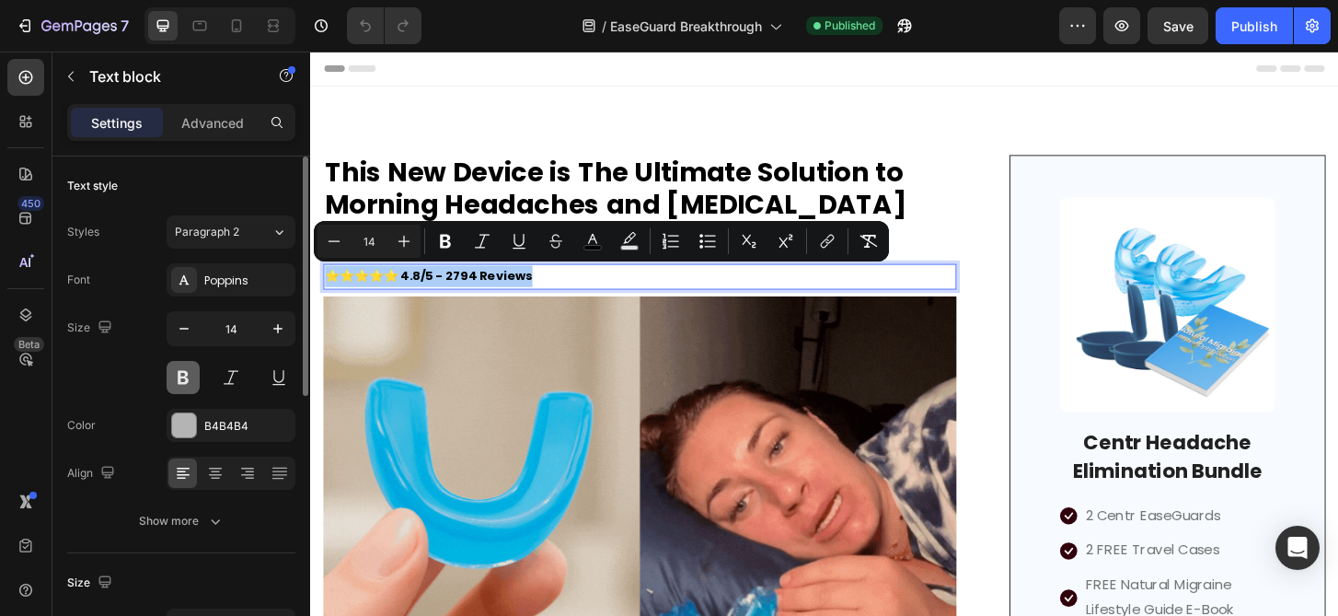
click at [189, 364] on button at bounding box center [183, 377] width 33 height 33
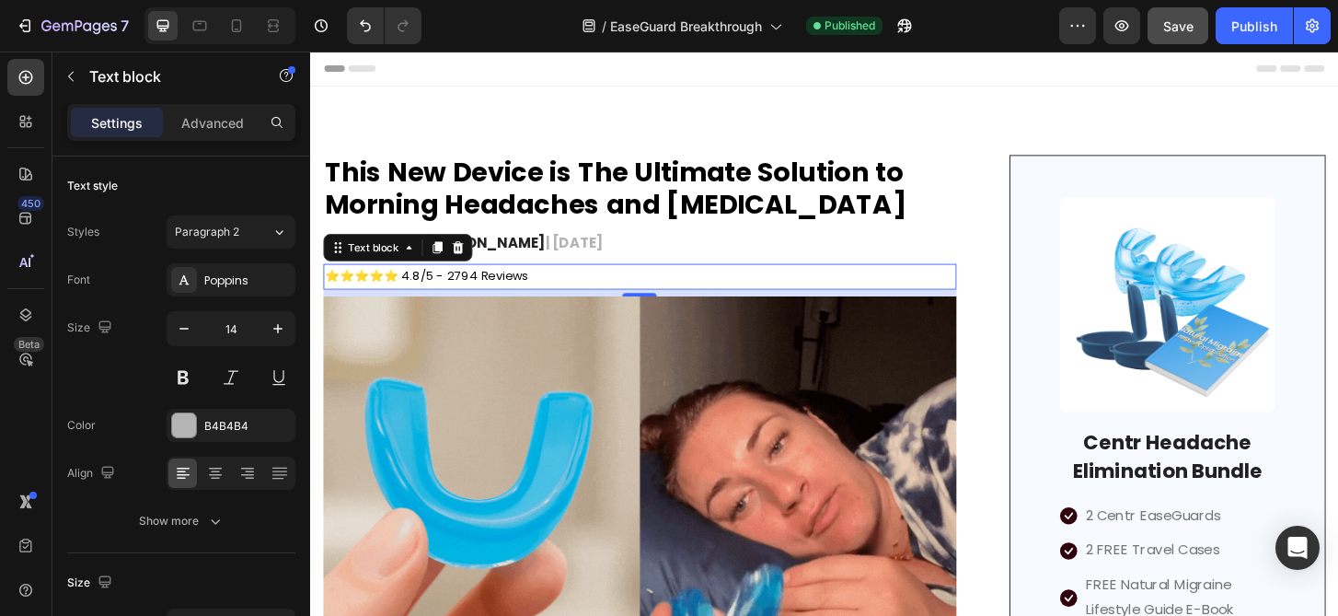
click at [1178, 23] on span "Save" at bounding box center [1178, 26] width 30 height 16
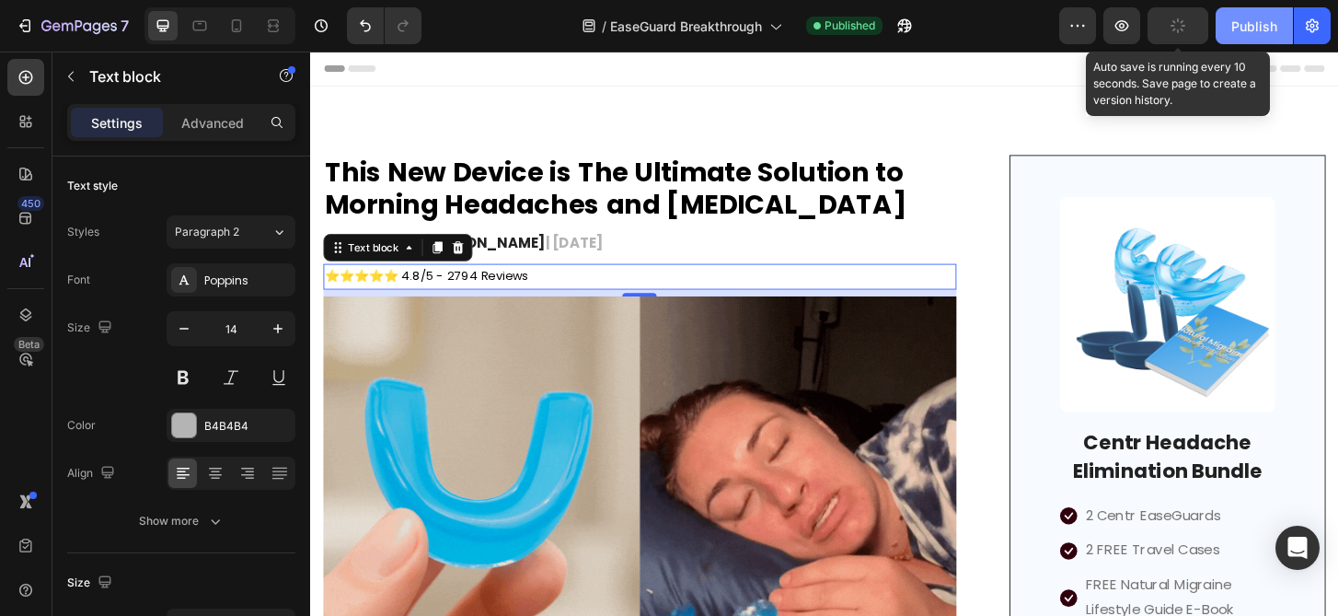
click at [1276, 19] on div "Publish" at bounding box center [1254, 26] width 46 height 19
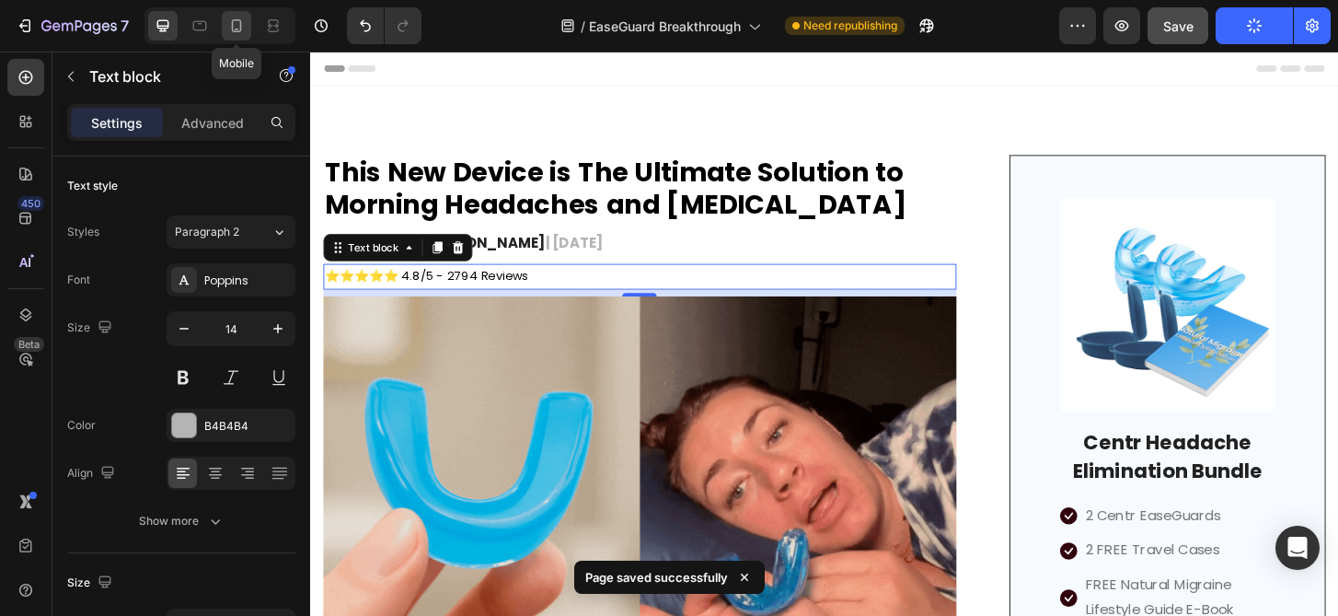
click at [233, 25] on icon at bounding box center [236, 26] width 18 height 18
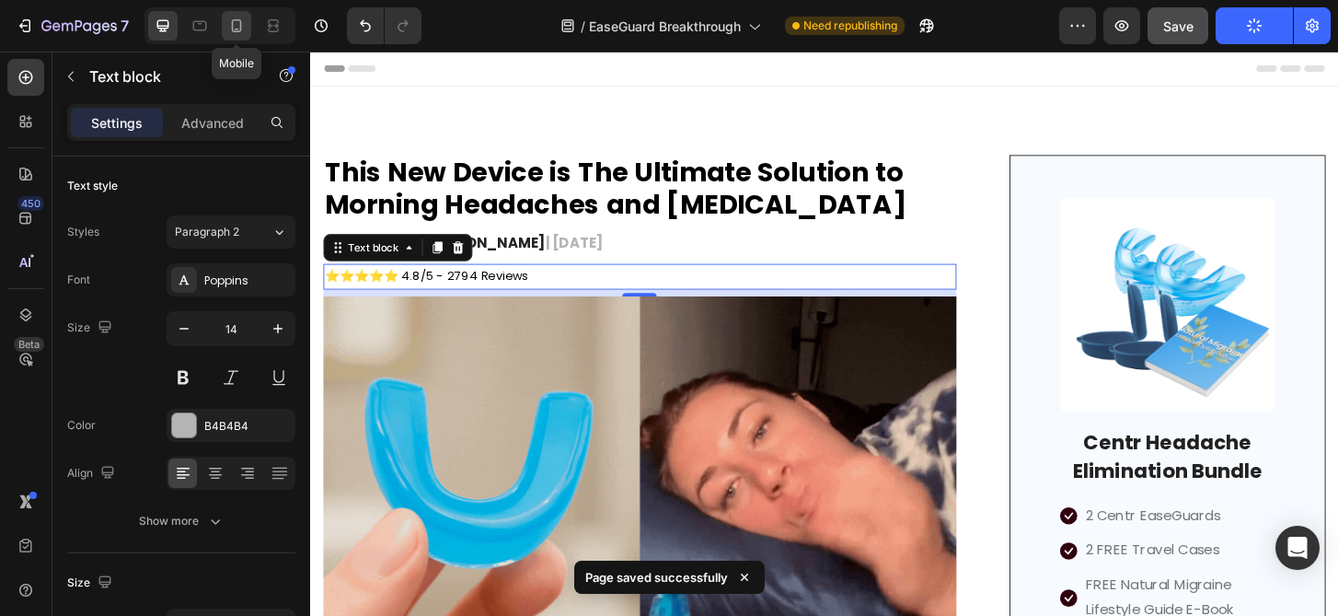
type input "12"
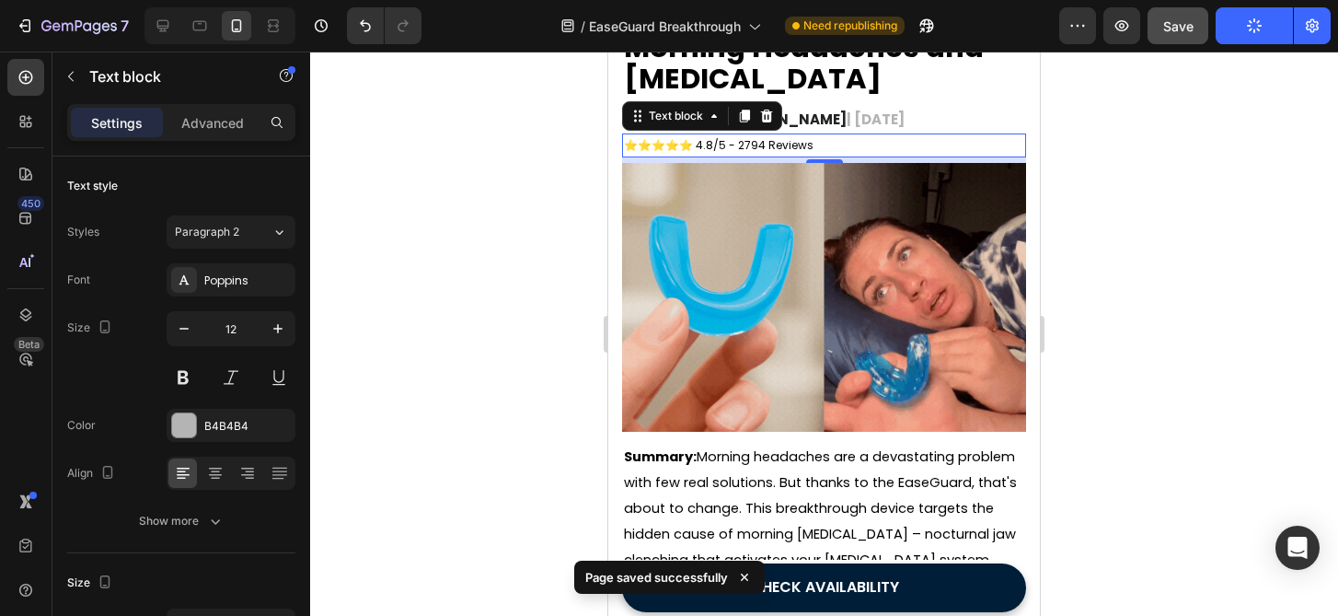
scroll to position [156, 0]
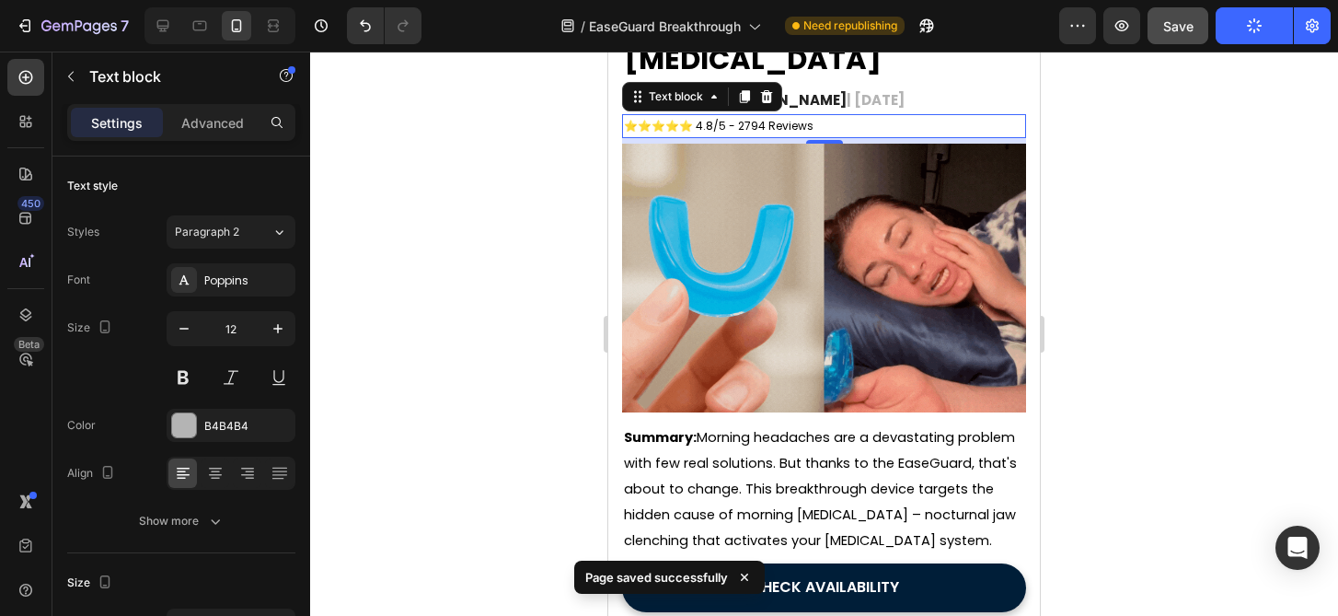
click at [1154, 163] on div at bounding box center [824, 334] width 1028 height 564
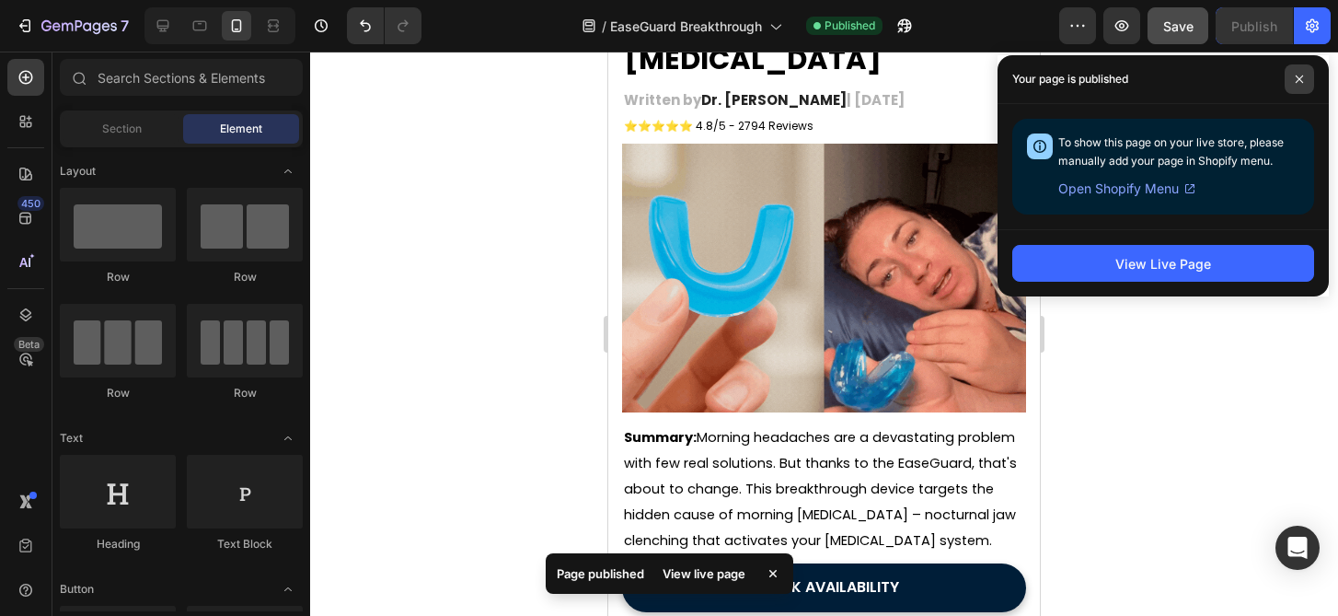
click at [1299, 77] on icon at bounding box center [1299, 79] width 9 height 9
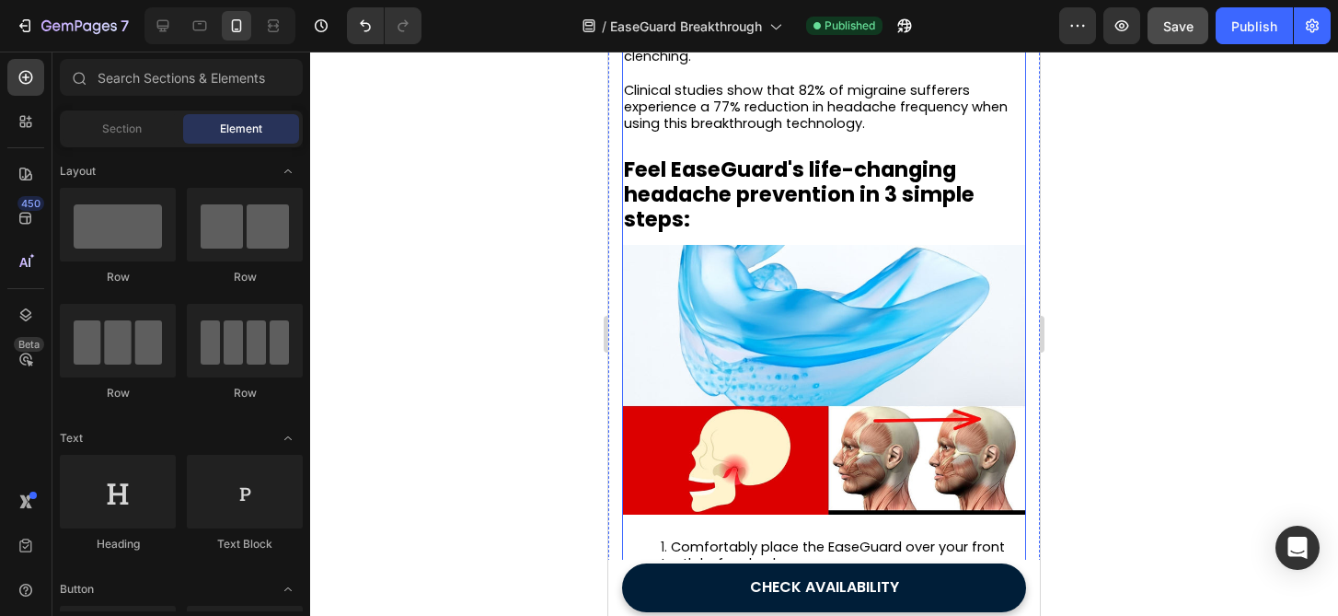
scroll to position [2006, 0]
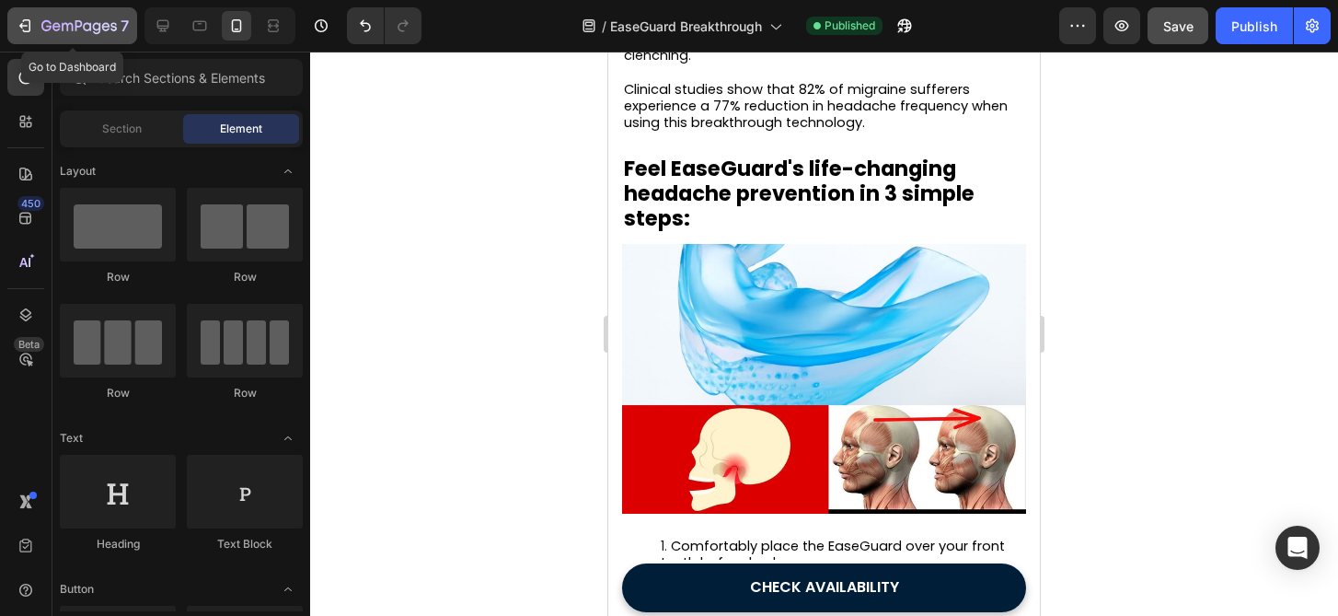
click at [93, 27] on icon "button" at bounding box center [97, 28] width 8 height 12
